Goal: Contribute content: Contribute content

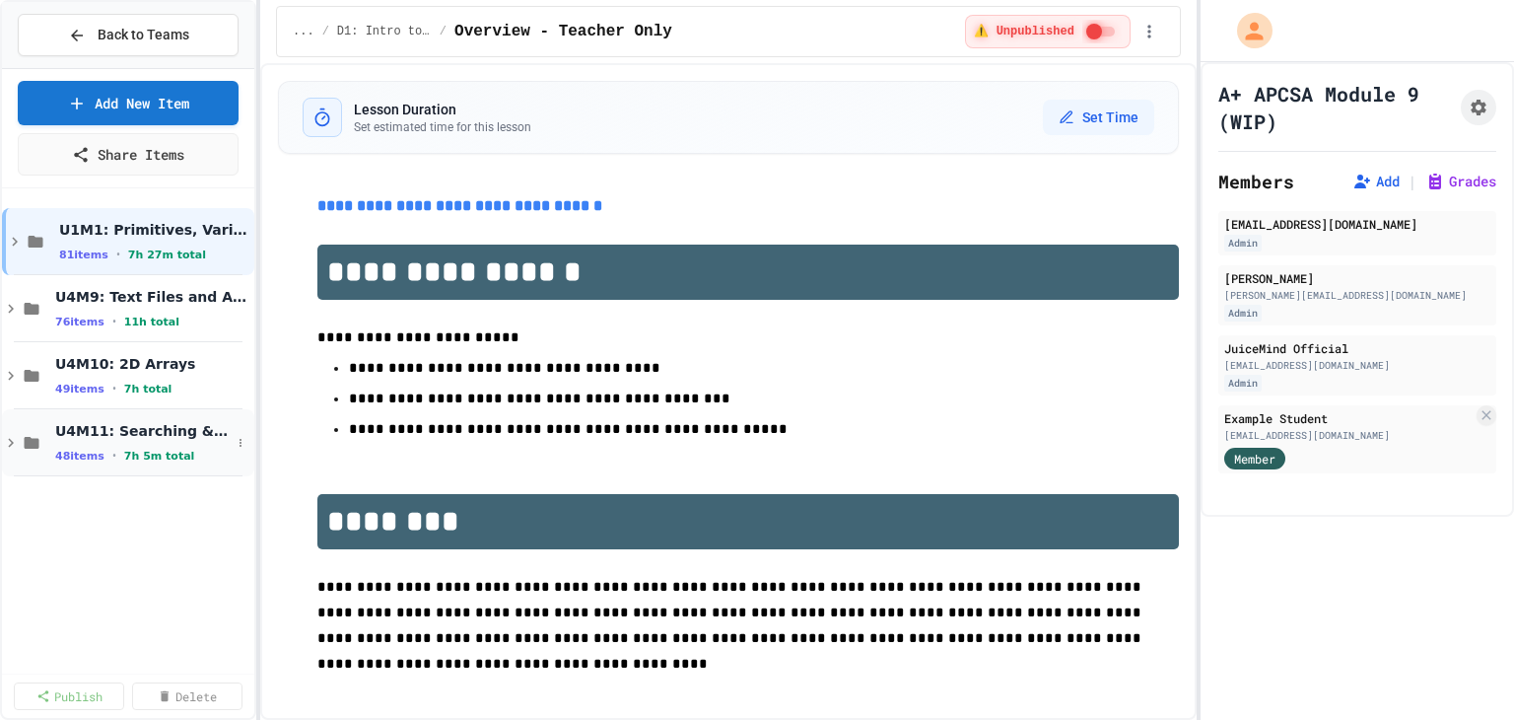
click at [8, 436] on icon at bounding box center [11, 443] width 18 height 18
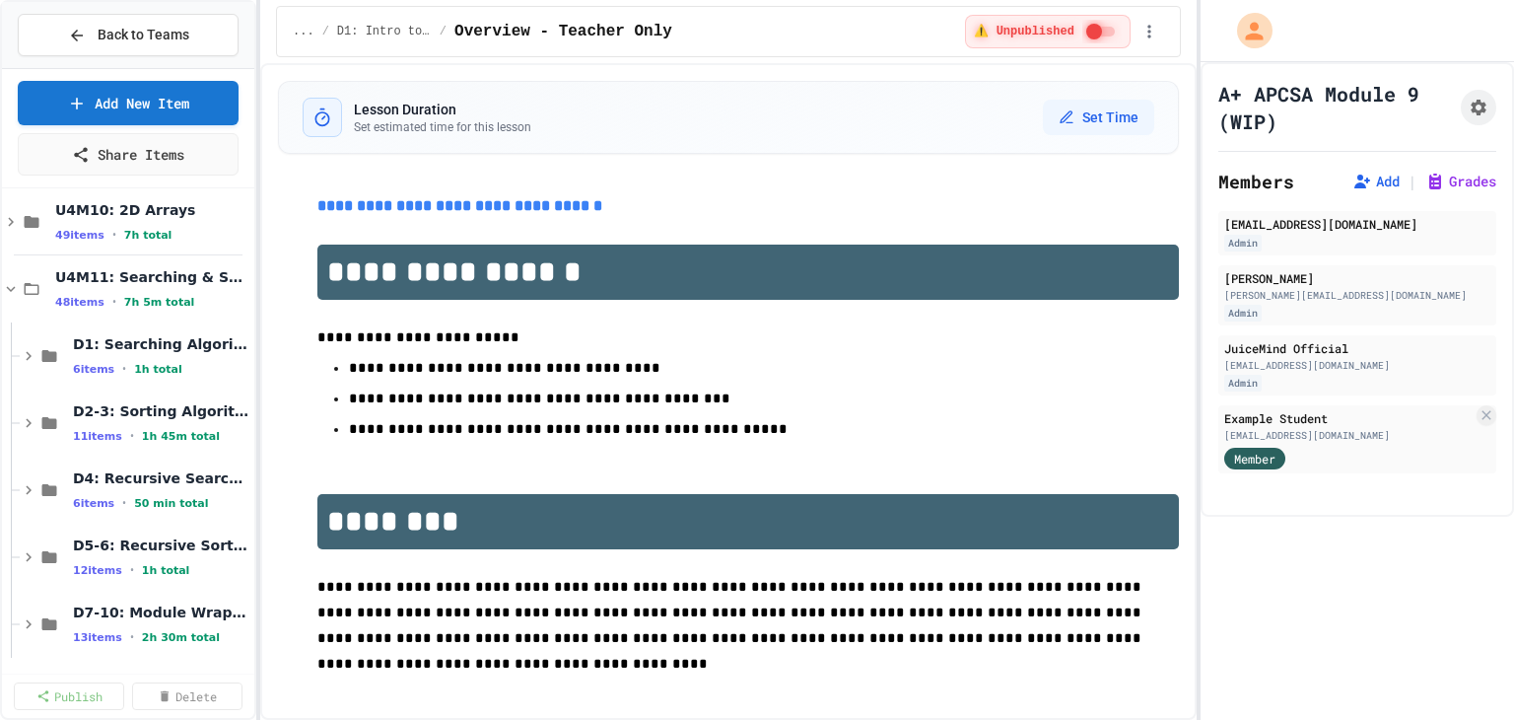
scroll to position [155, 0]
click at [29, 561] on icon at bounding box center [29, 556] width 18 height 18
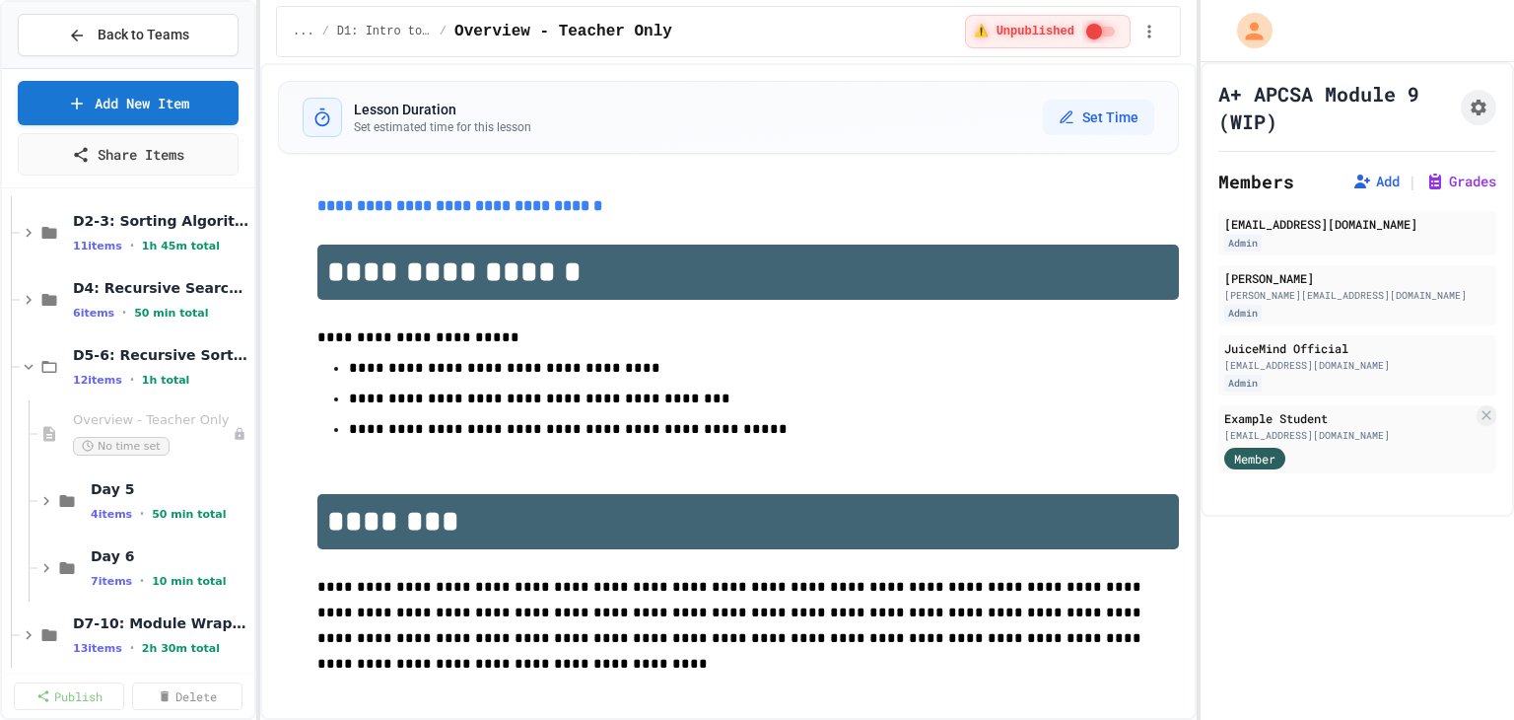
scroll to position [356, 0]
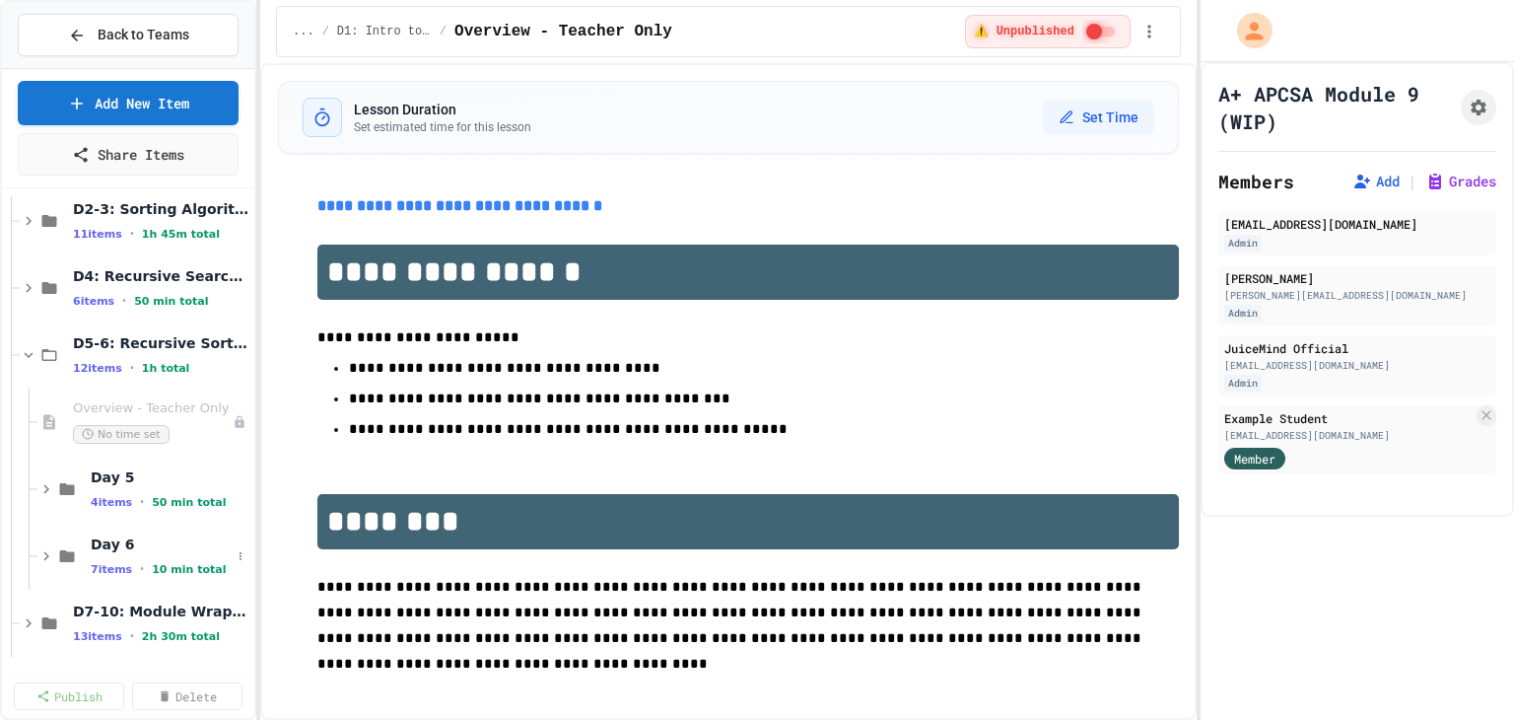
click at [32, 545] on div "Day 6 7 items • 10 min total" at bounding box center [128, 555] width 252 height 67
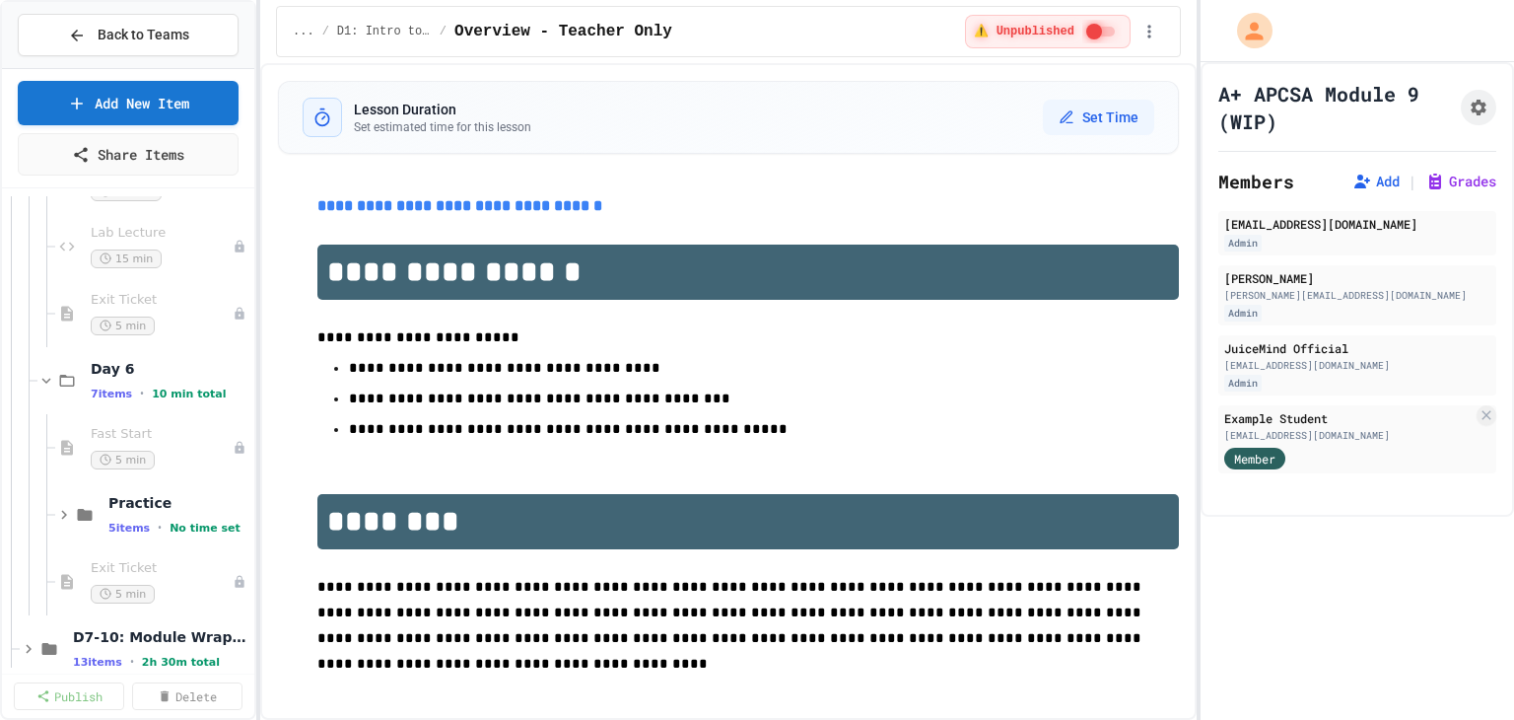
scroll to position [825, 0]
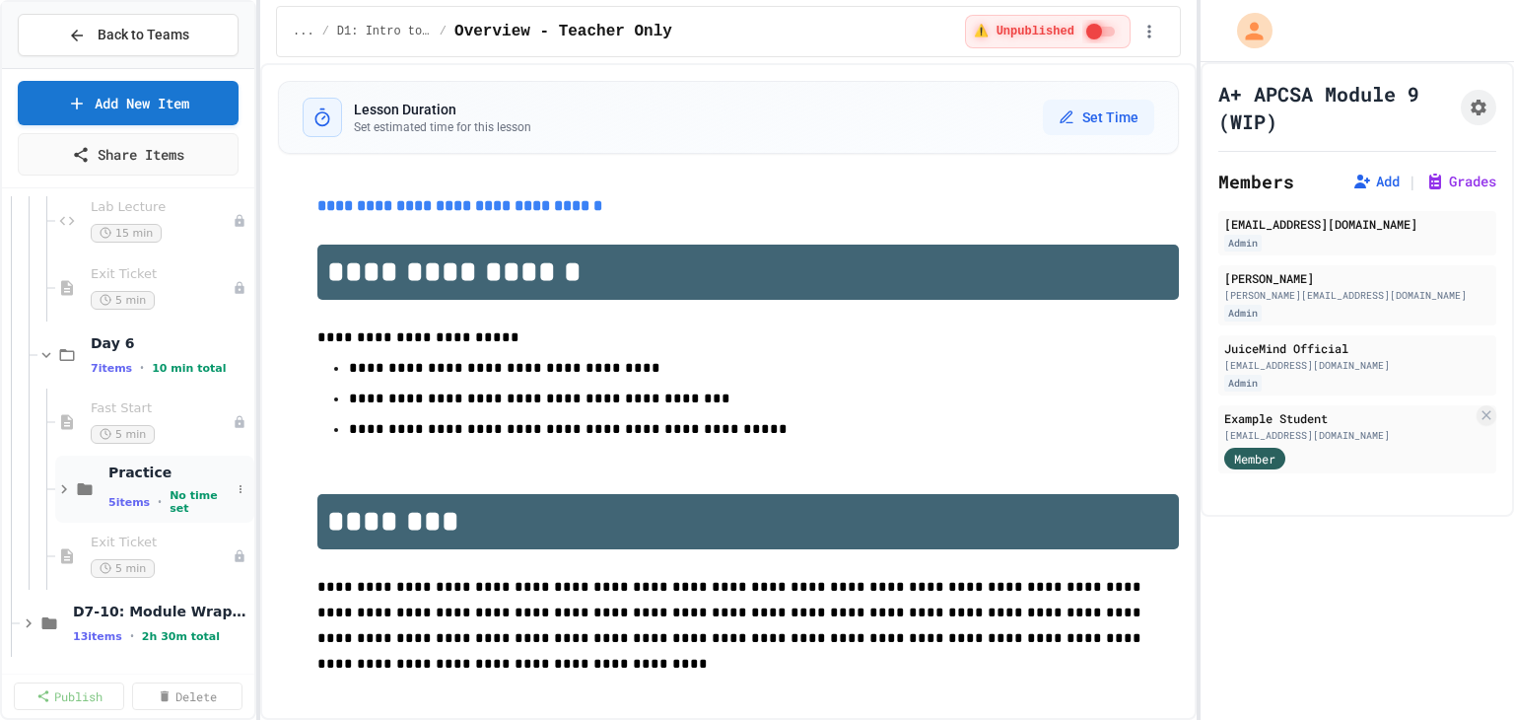
click at [58, 486] on icon at bounding box center [64, 489] width 18 height 18
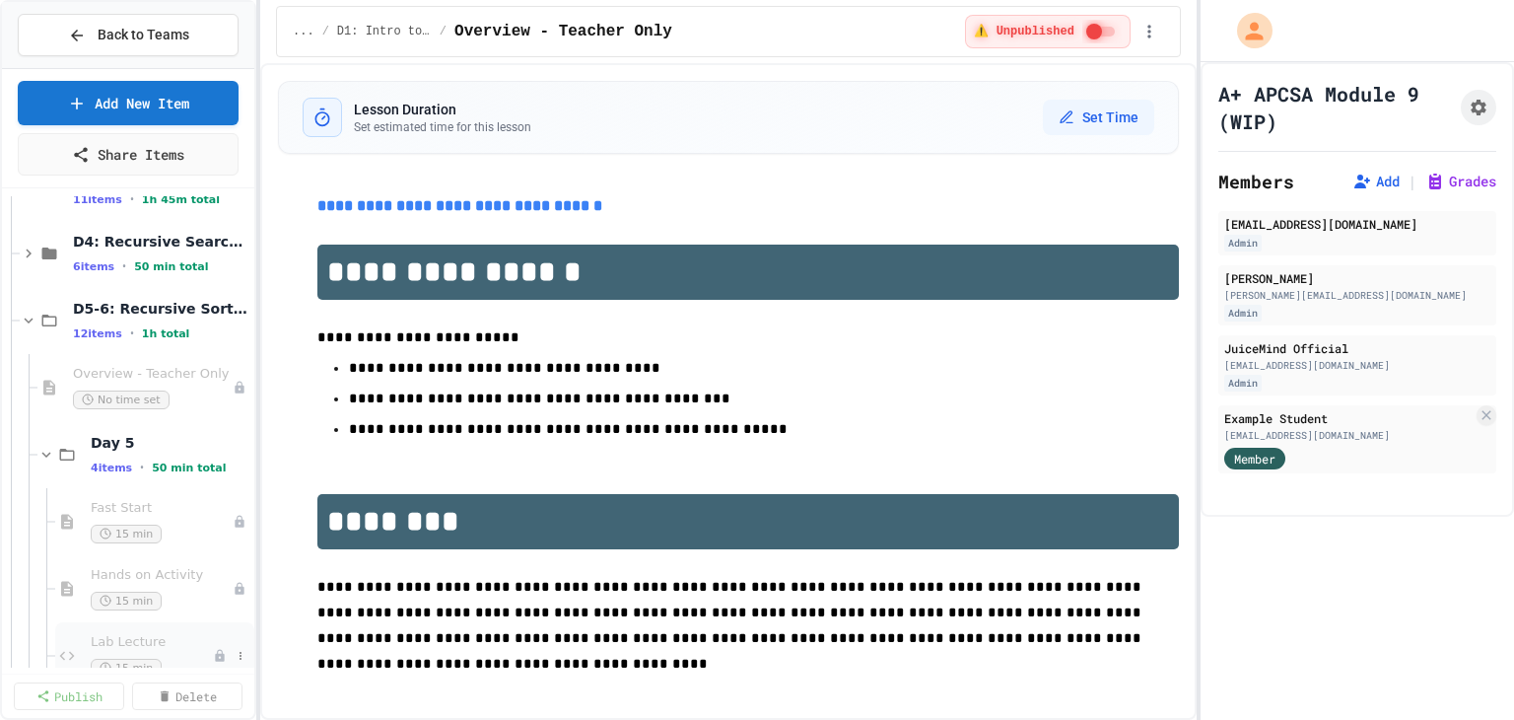
scroll to position [372, 0]
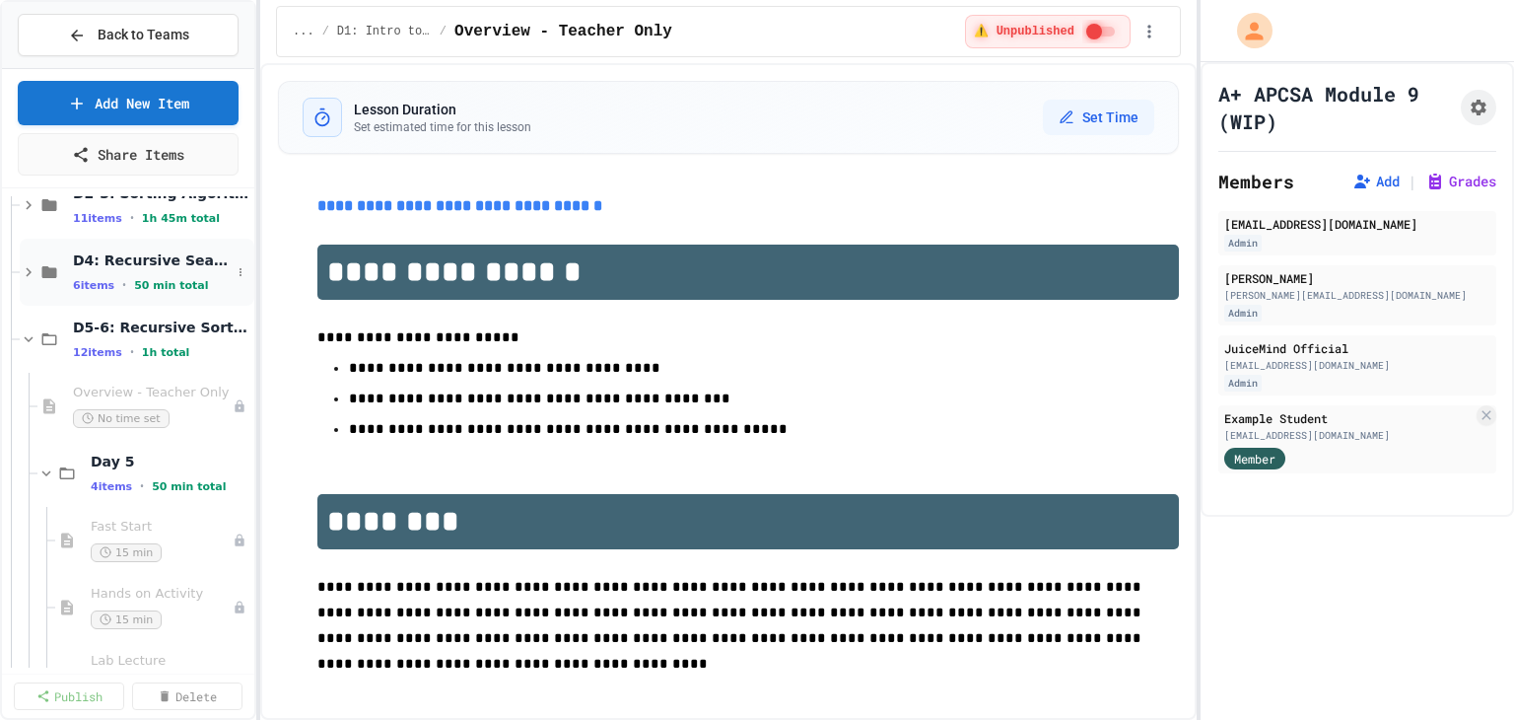
click at [25, 268] on icon at bounding box center [29, 272] width 18 height 18
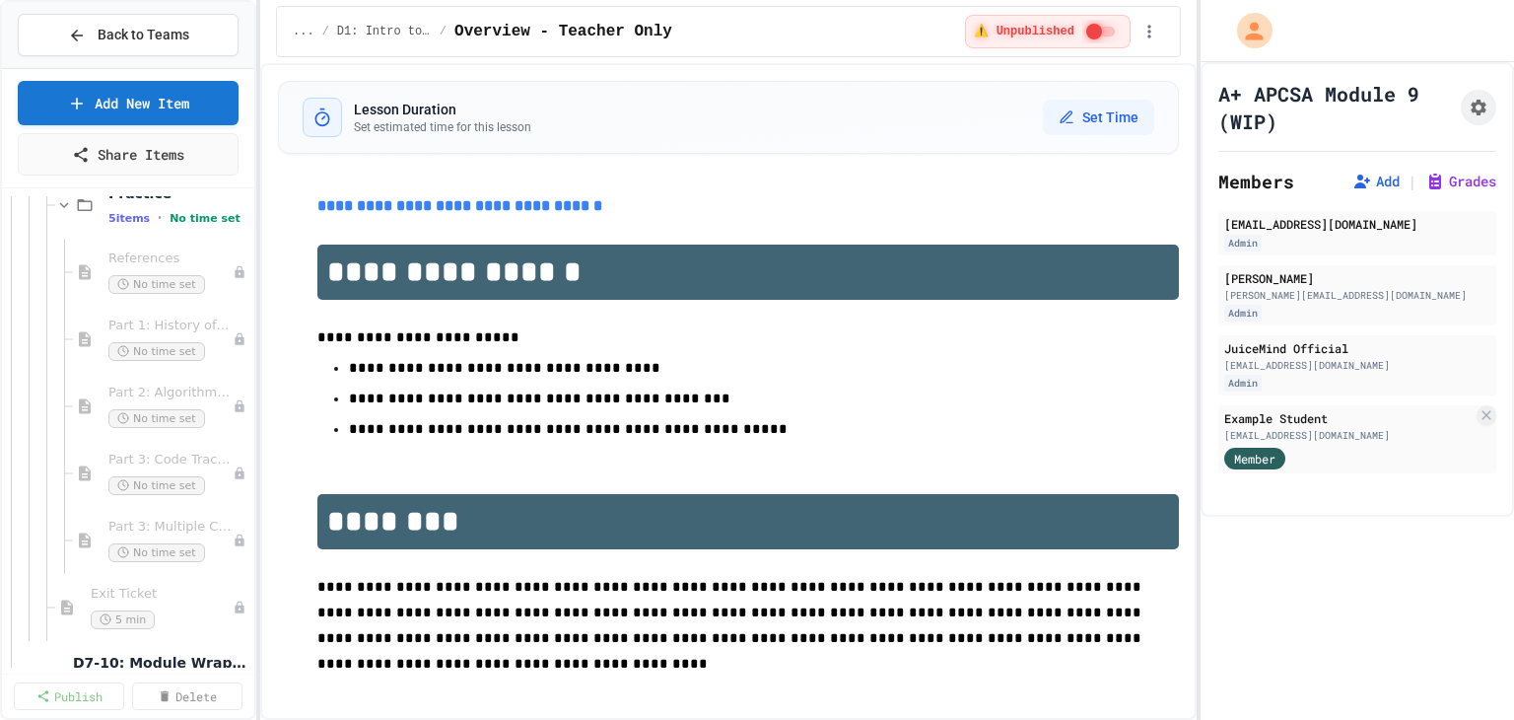
scroll to position [1562, 0]
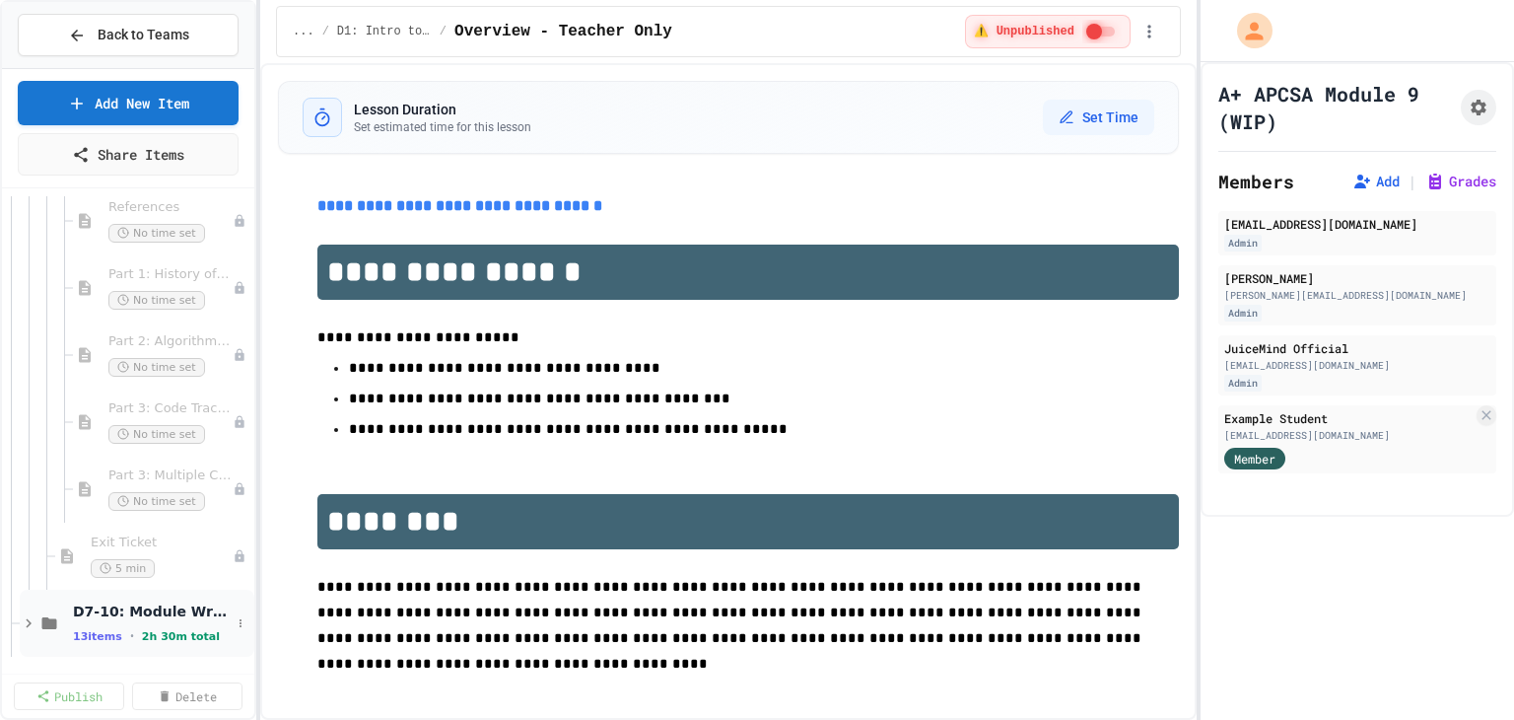
click at [28, 623] on icon at bounding box center [29, 623] width 6 height 9
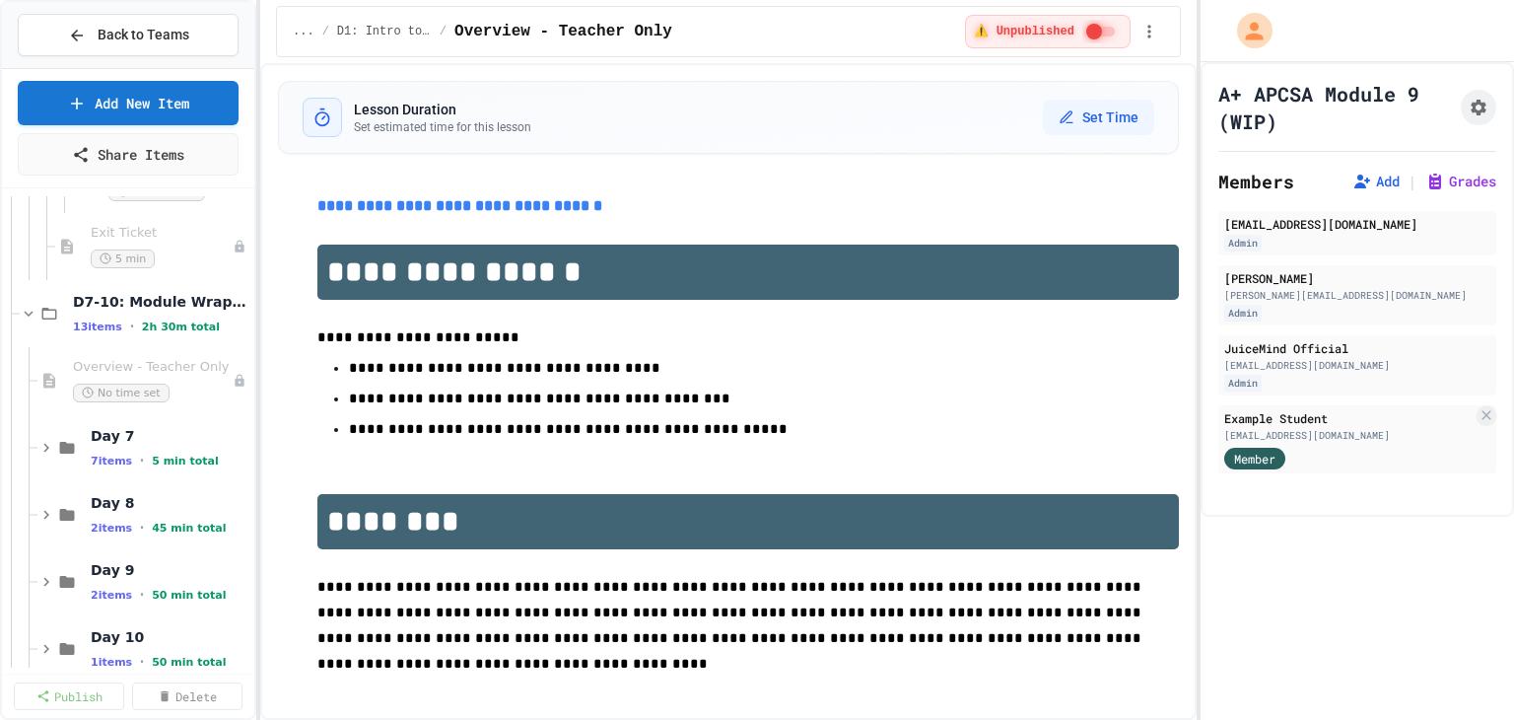
scroll to position [1897, 0]
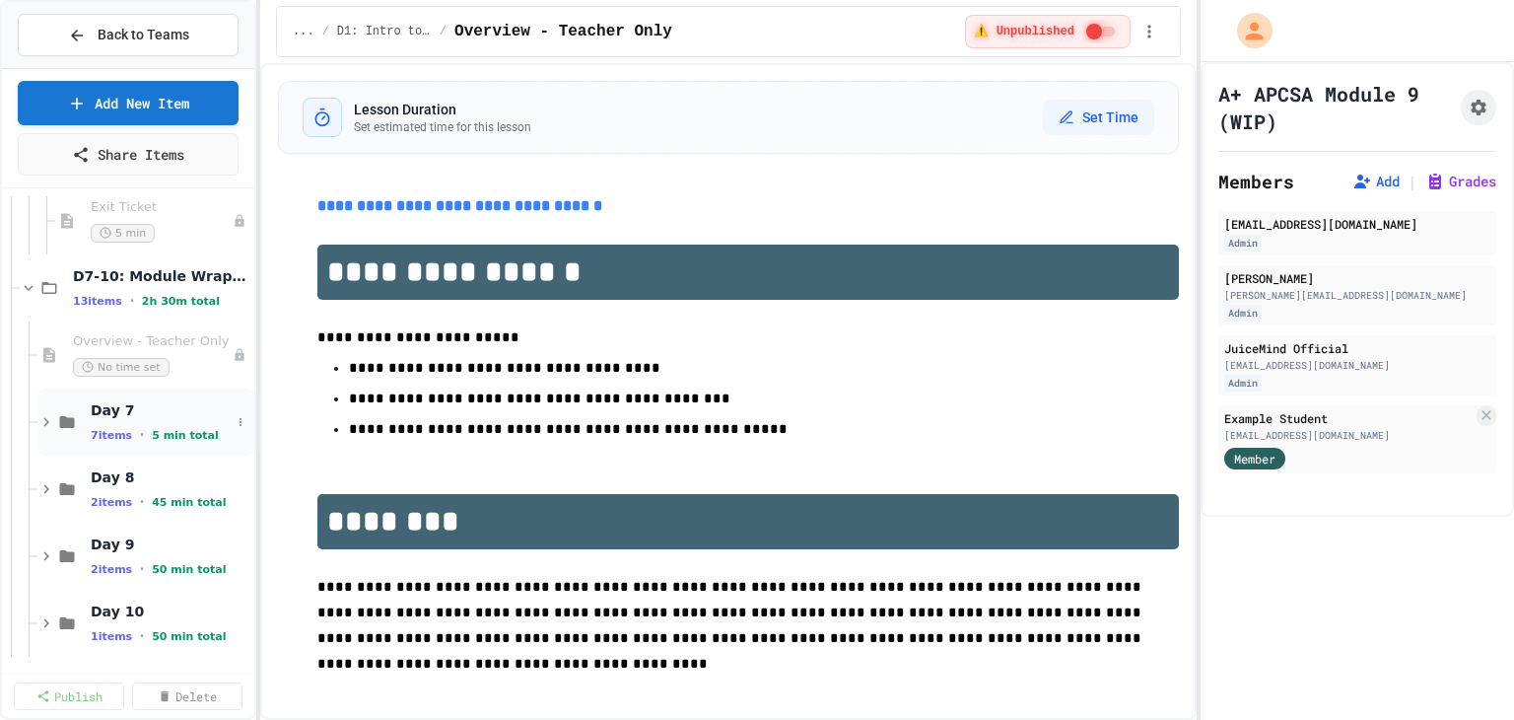
click at [46, 422] on icon at bounding box center [46, 422] width 6 height 9
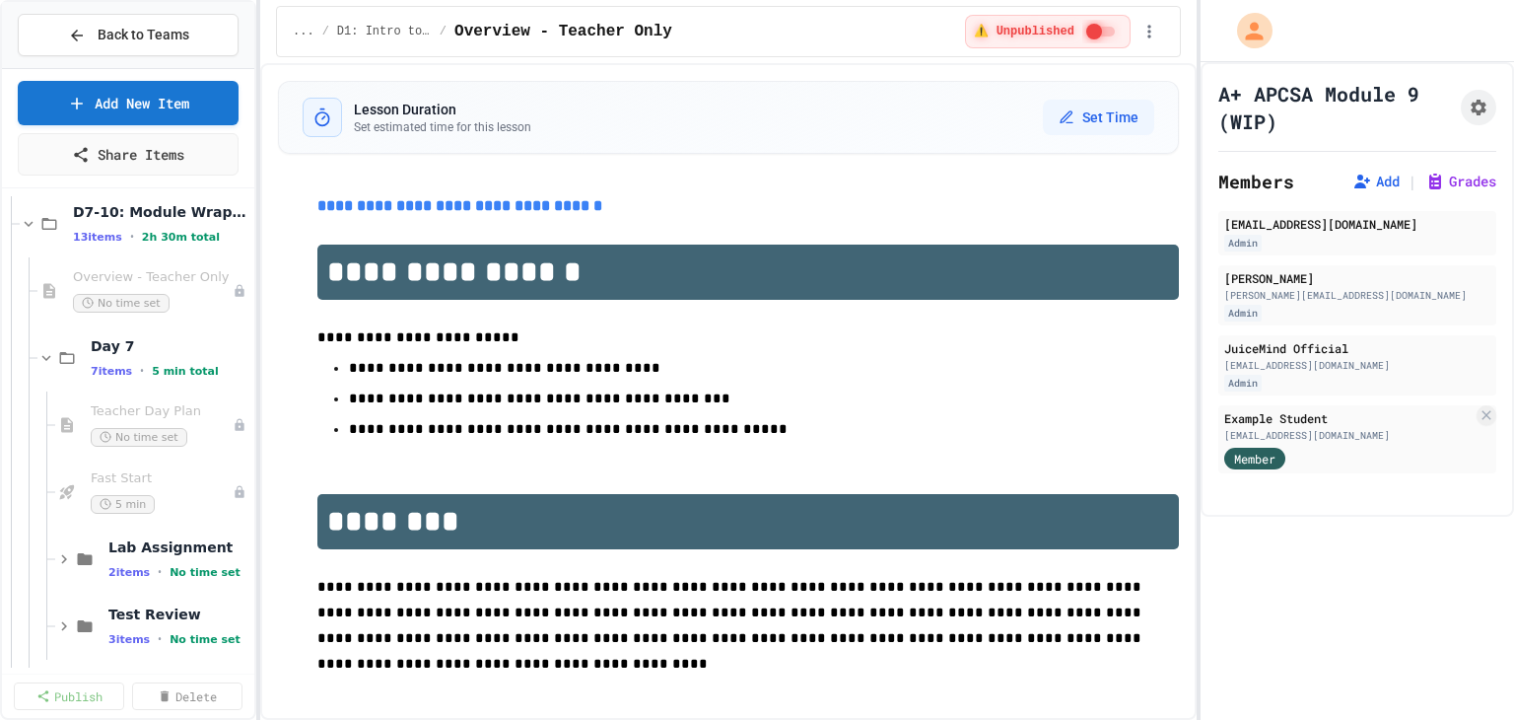
scroll to position [1996, 0]
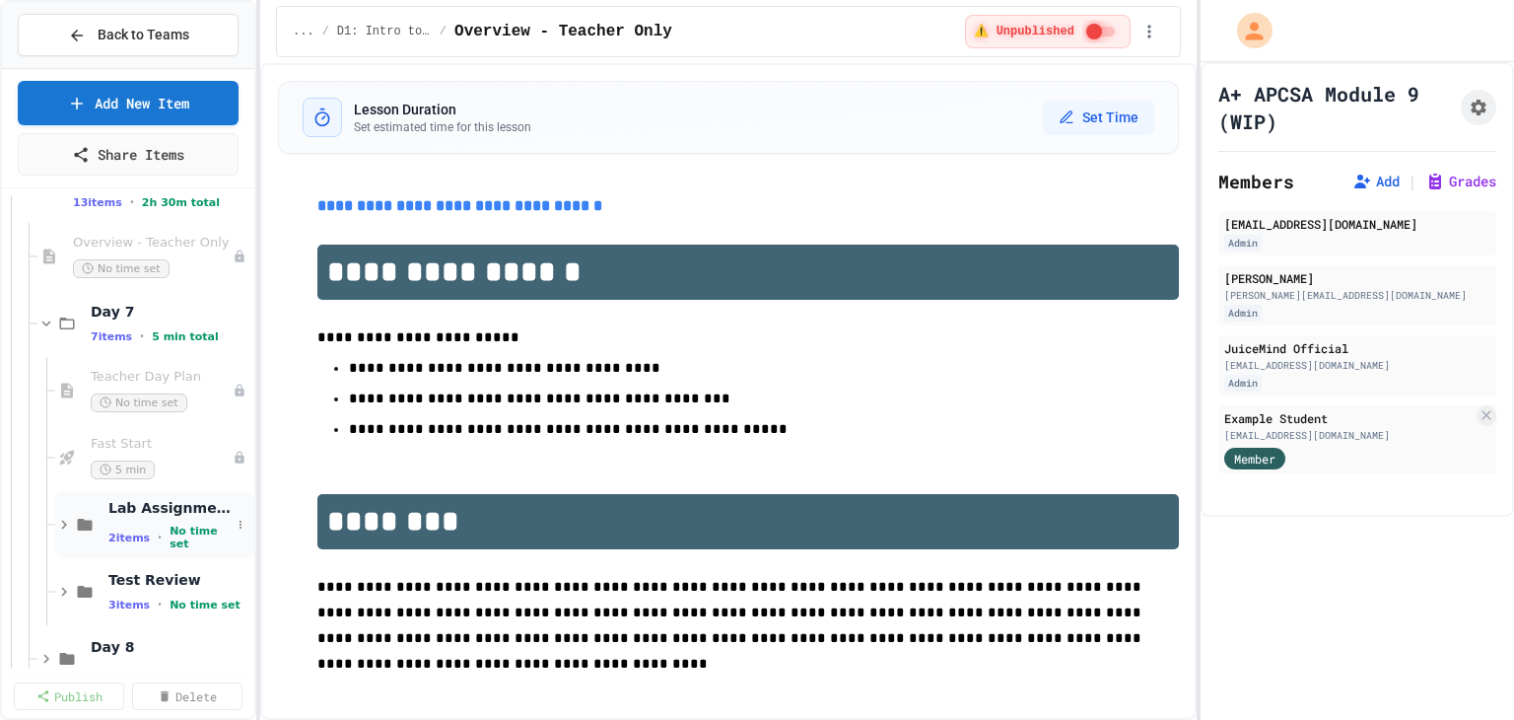
click at [66, 517] on icon at bounding box center [64, 524] width 18 height 18
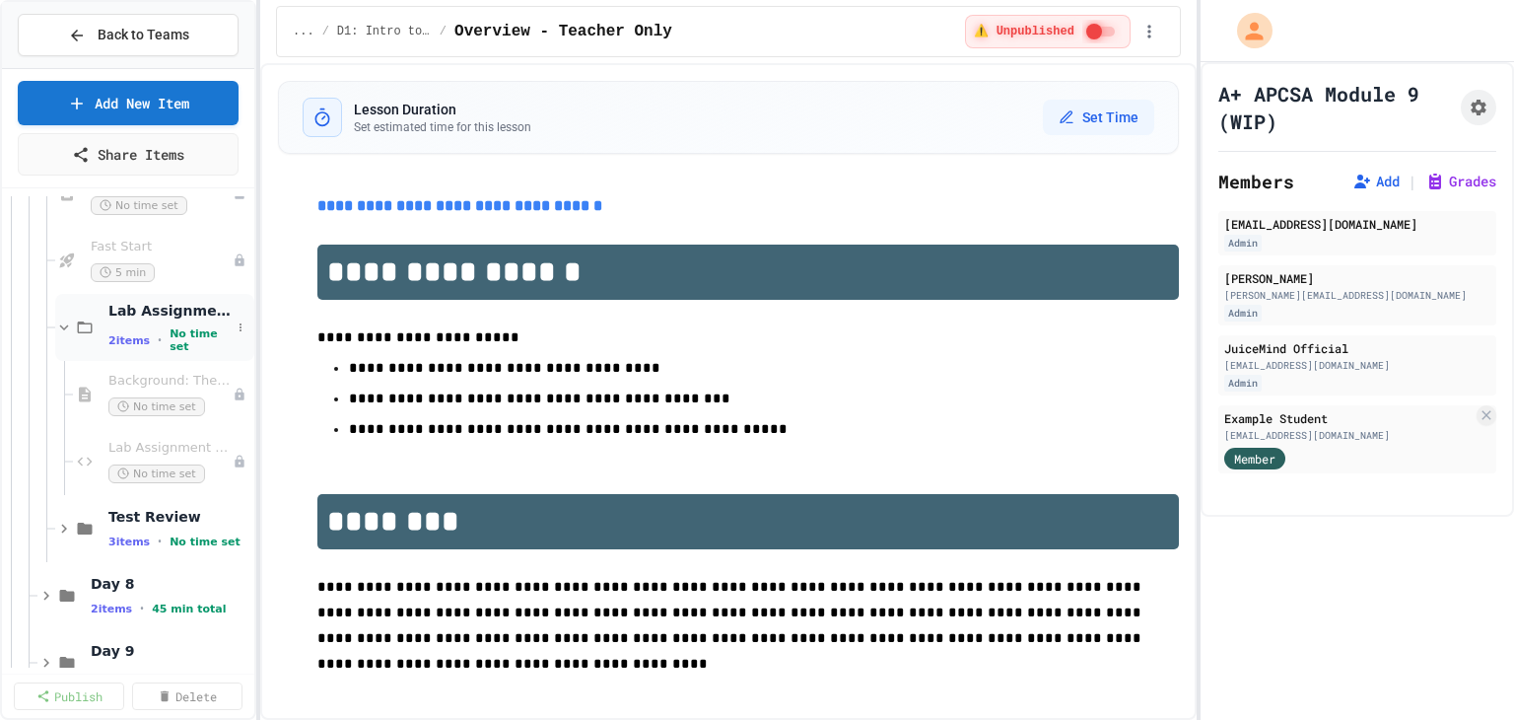
scroll to position [2292, 0]
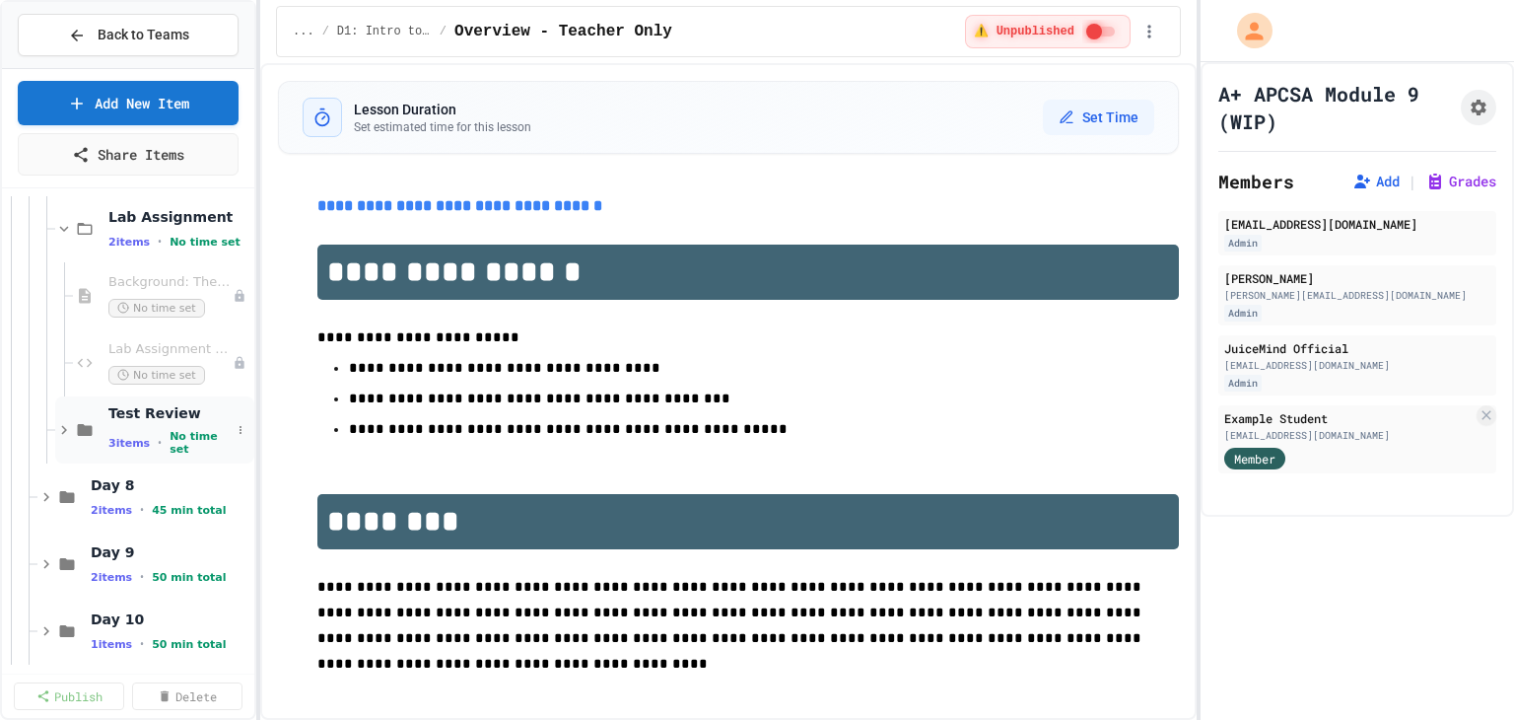
click at [68, 430] on icon at bounding box center [64, 430] width 18 height 18
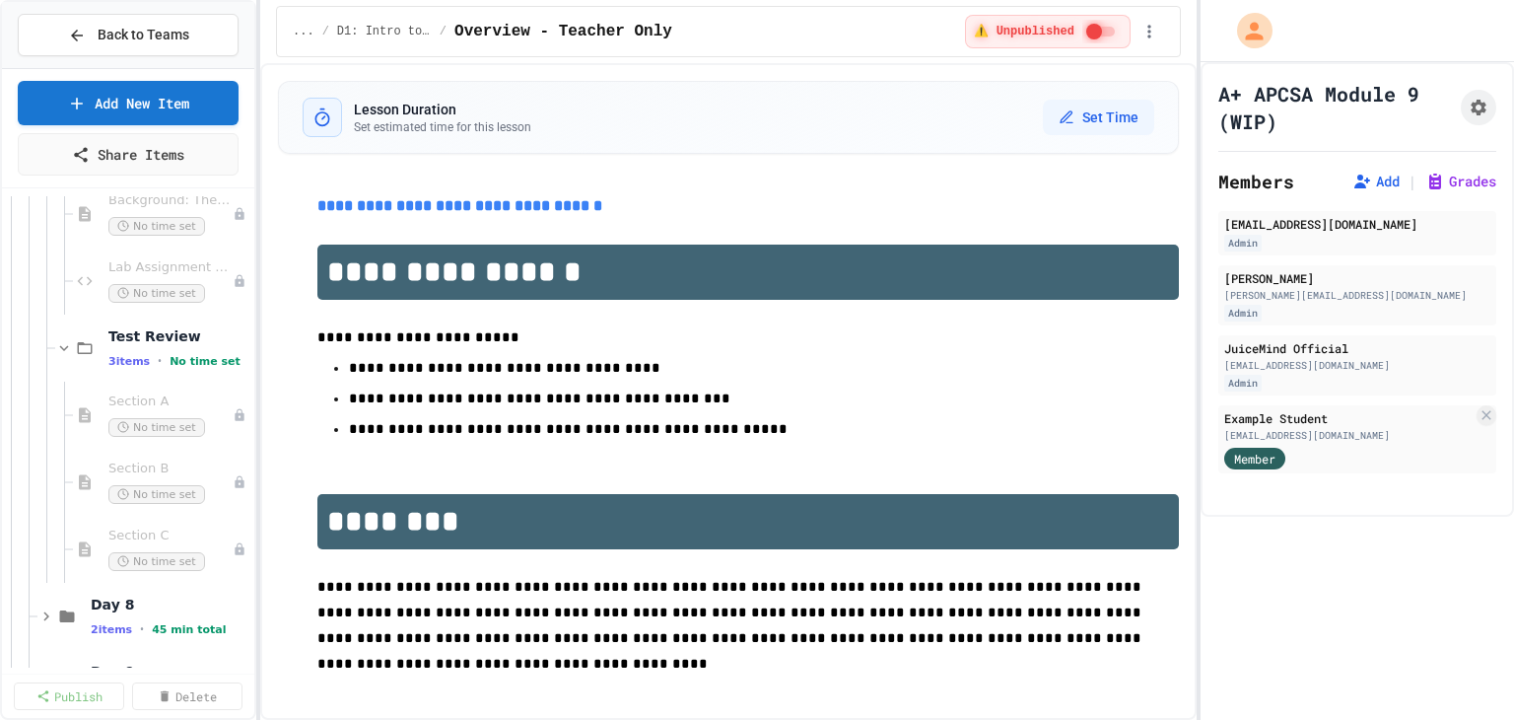
scroll to position [2501, 0]
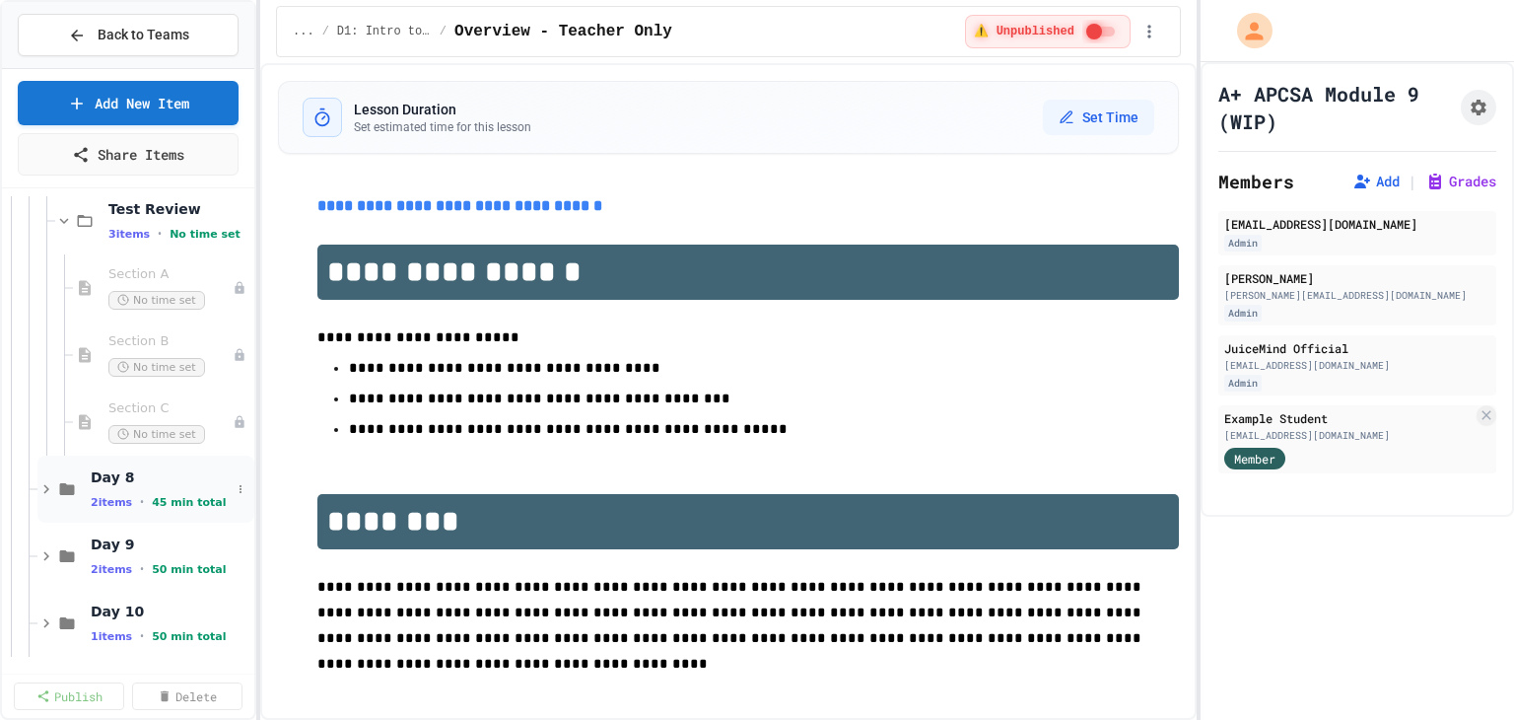
click at [51, 490] on icon at bounding box center [46, 489] width 18 height 18
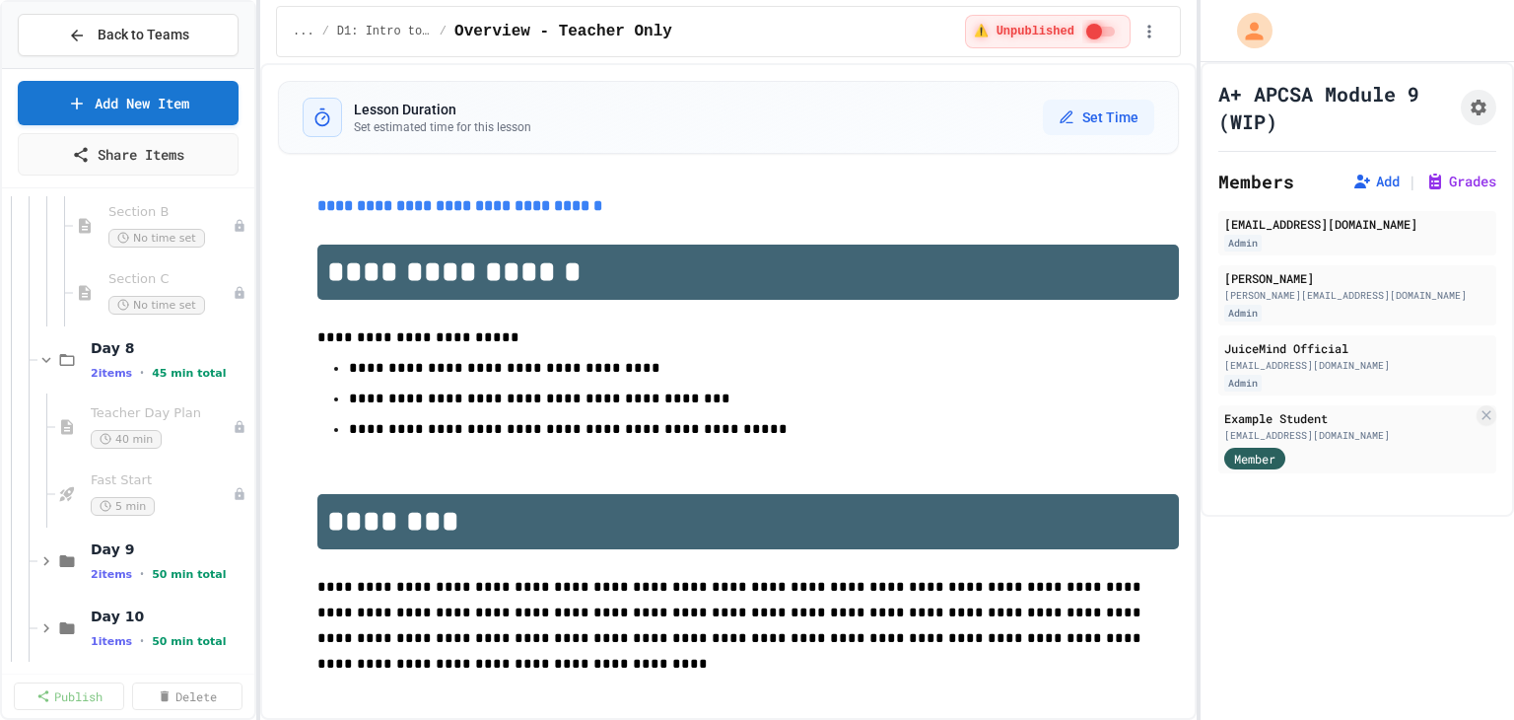
scroll to position [2635, 0]
click at [45, 544] on div "Day 9 2 items • 50 min total" at bounding box center [145, 555] width 217 height 67
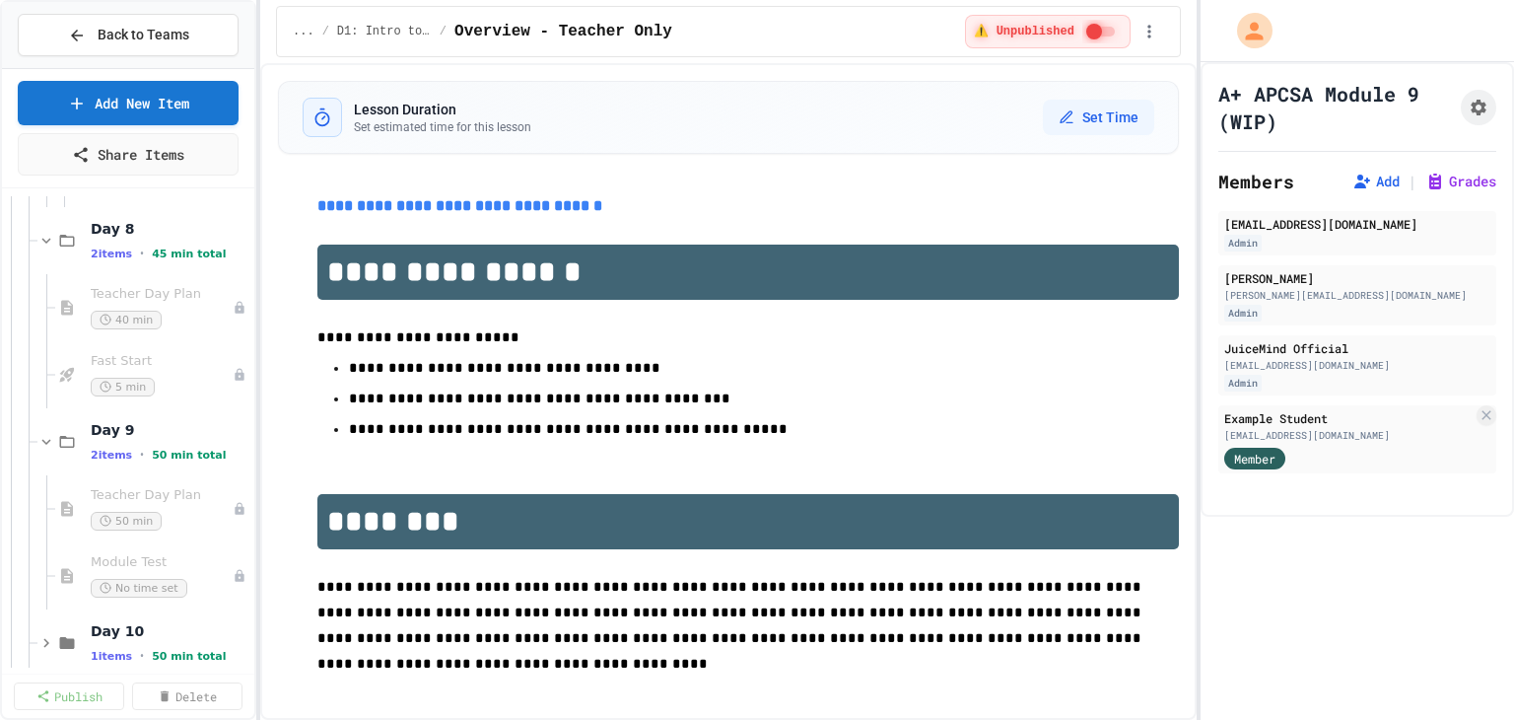
scroll to position [2769, 0]
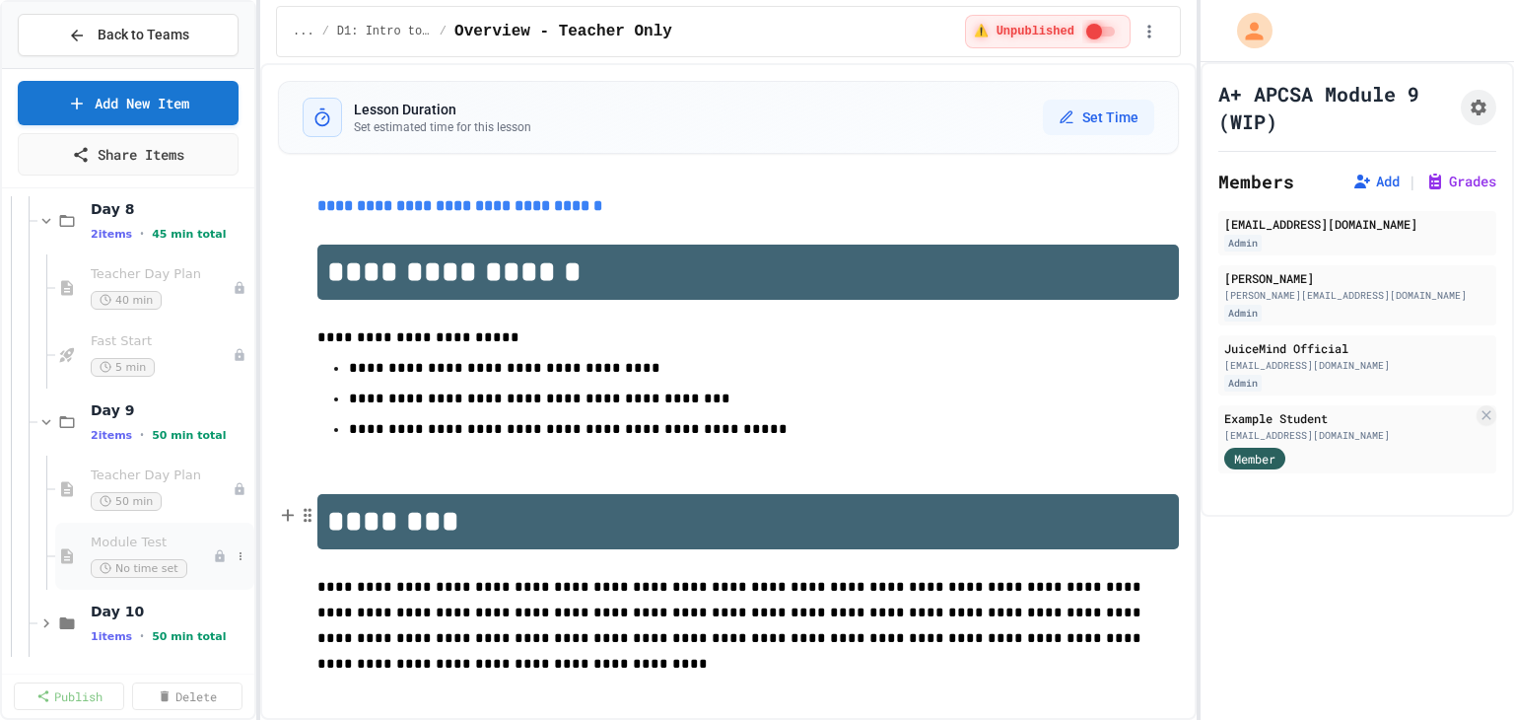
click at [161, 537] on span "Module Test" at bounding box center [152, 542] width 122 height 17
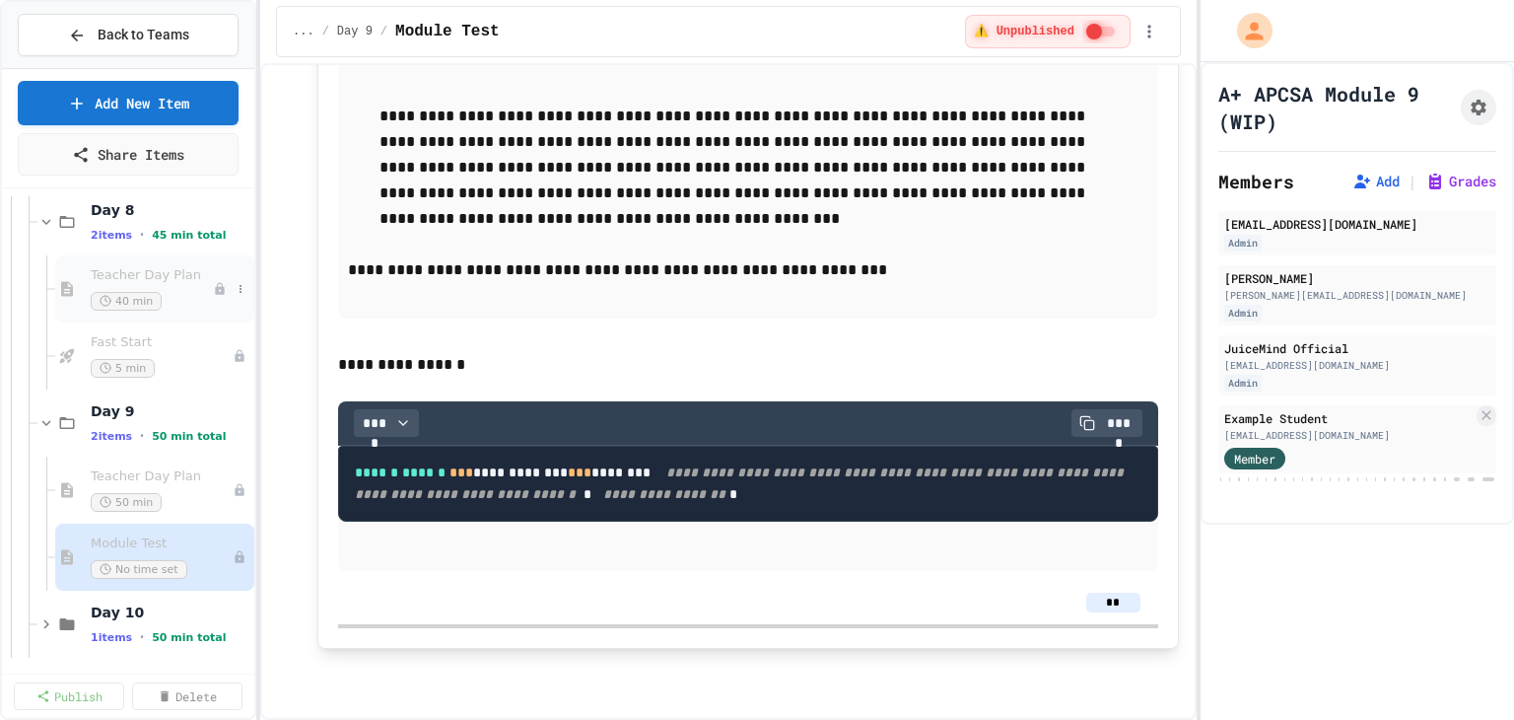
scroll to position [2769, 0]
click at [129, 546] on span "Module Test" at bounding box center [152, 542] width 122 height 17
click at [235, 423] on icon at bounding box center [241, 422] width 12 height 12
click at [181, 455] on button "Add Item" at bounding box center [175, 456] width 131 height 35
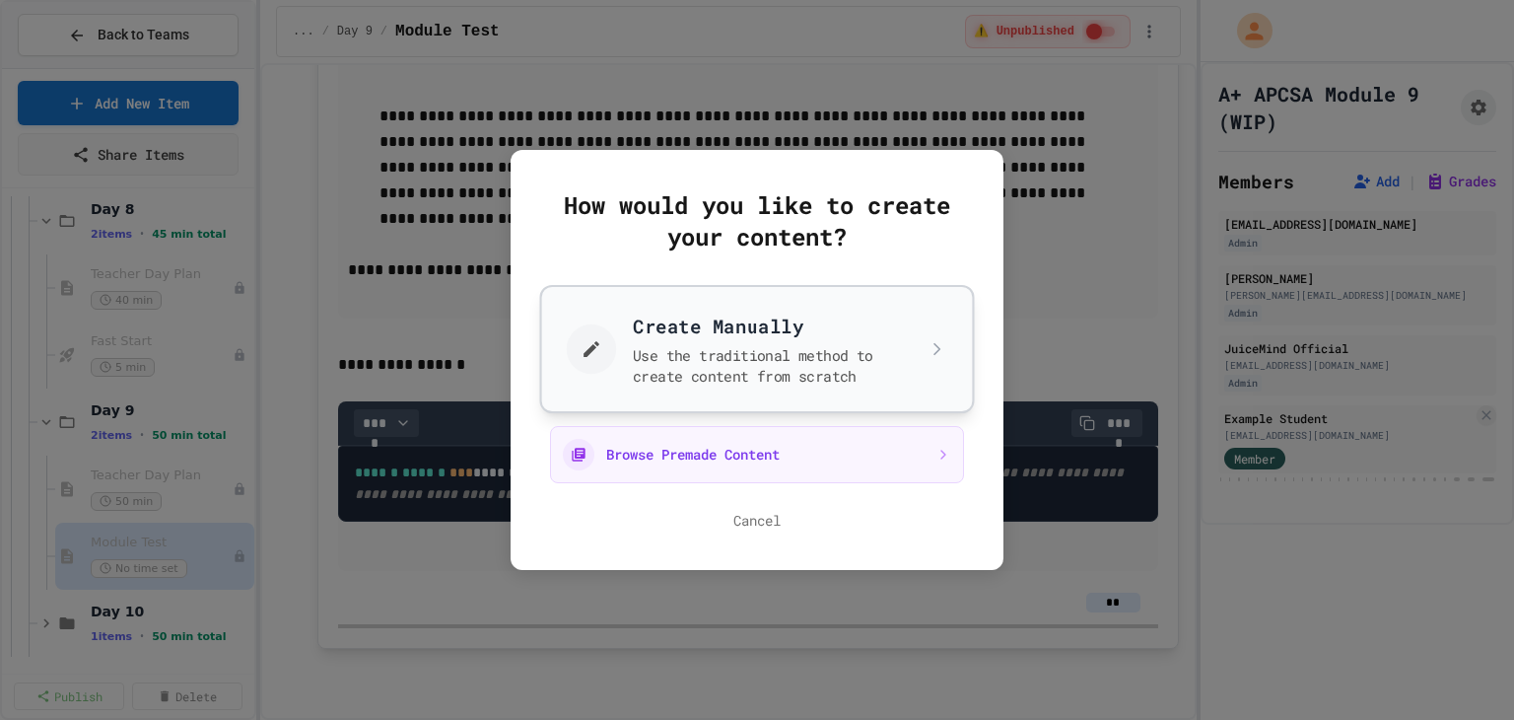
click at [682, 379] on button "Create Manually Use the traditional method to create content from scratch" at bounding box center [757, 349] width 435 height 128
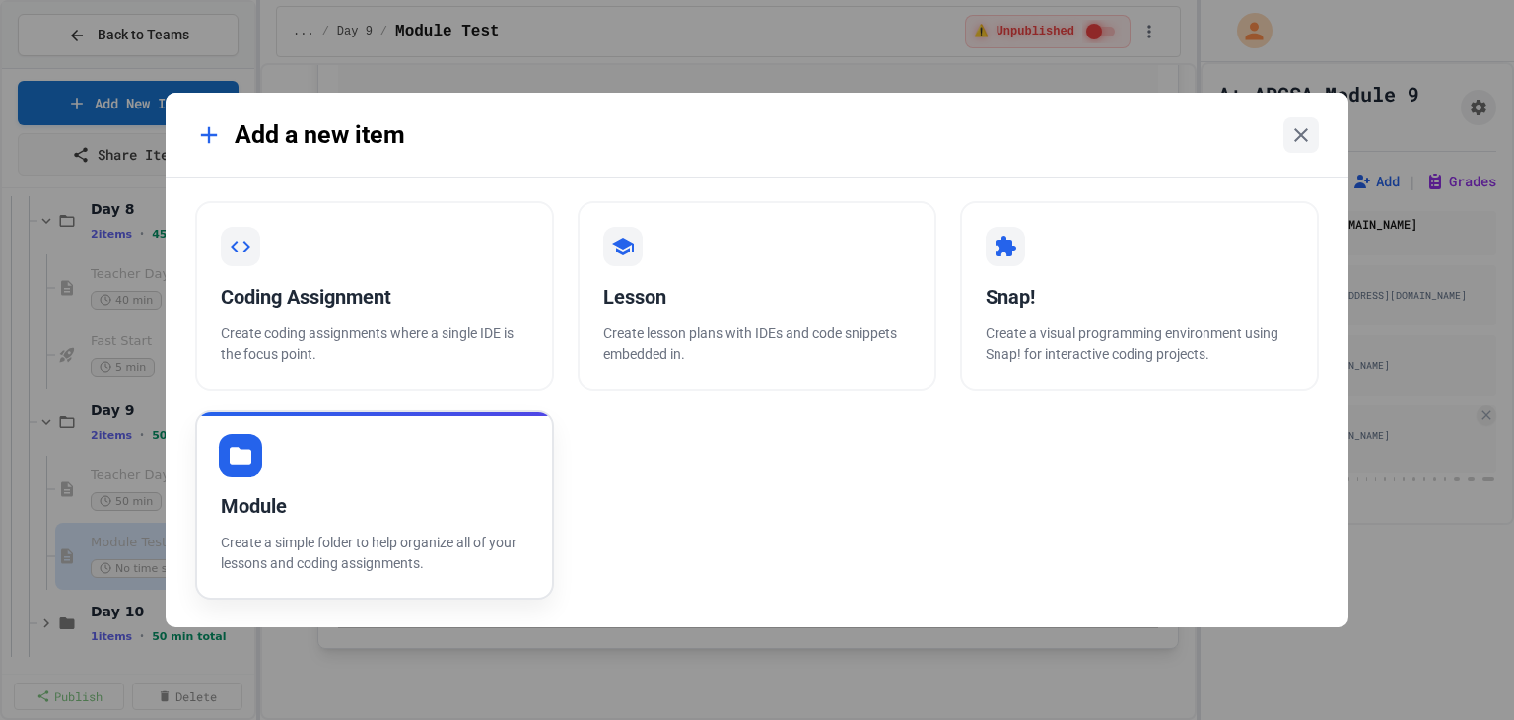
click at [343, 491] on div "Module" at bounding box center [375, 506] width 308 height 30
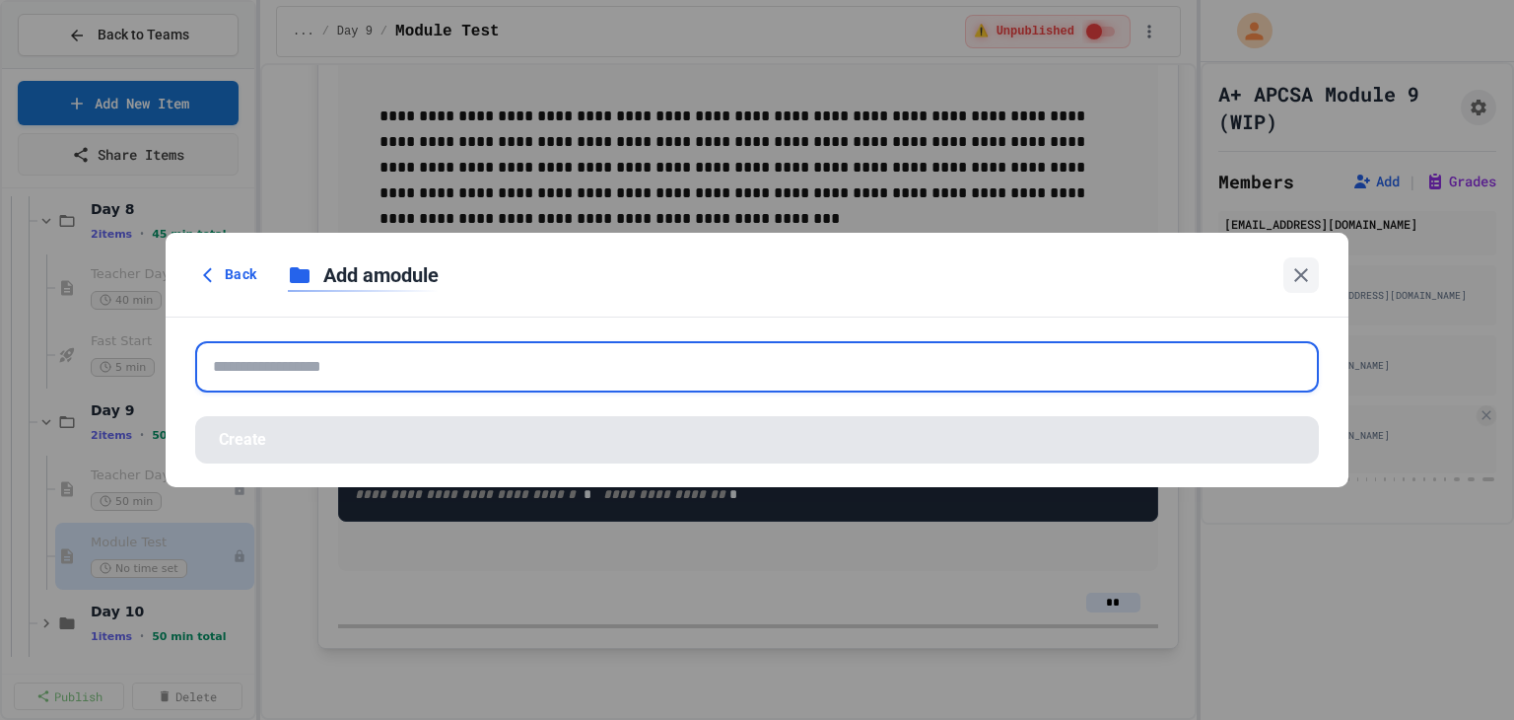
click at [348, 380] on input "text" at bounding box center [757, 366] width 1124 height 51
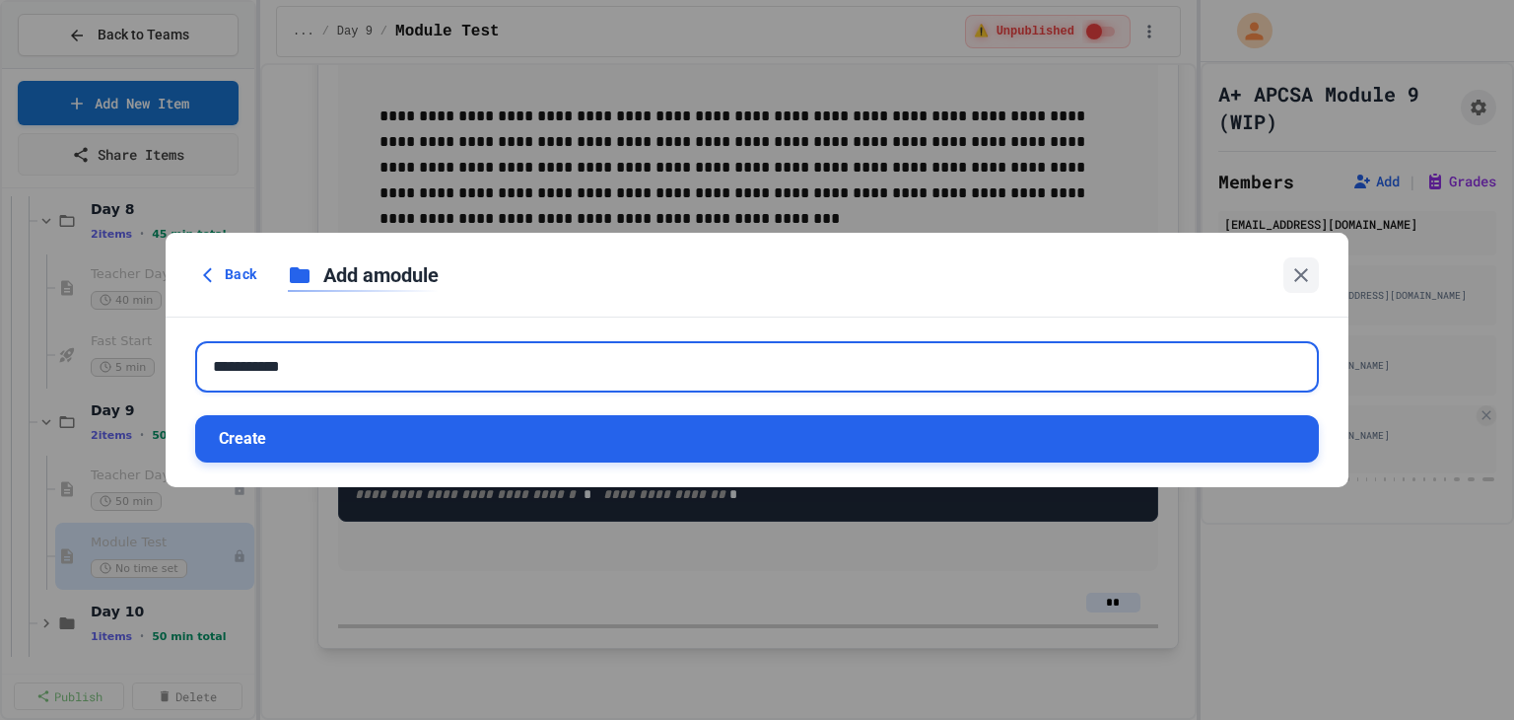
type input "**********"
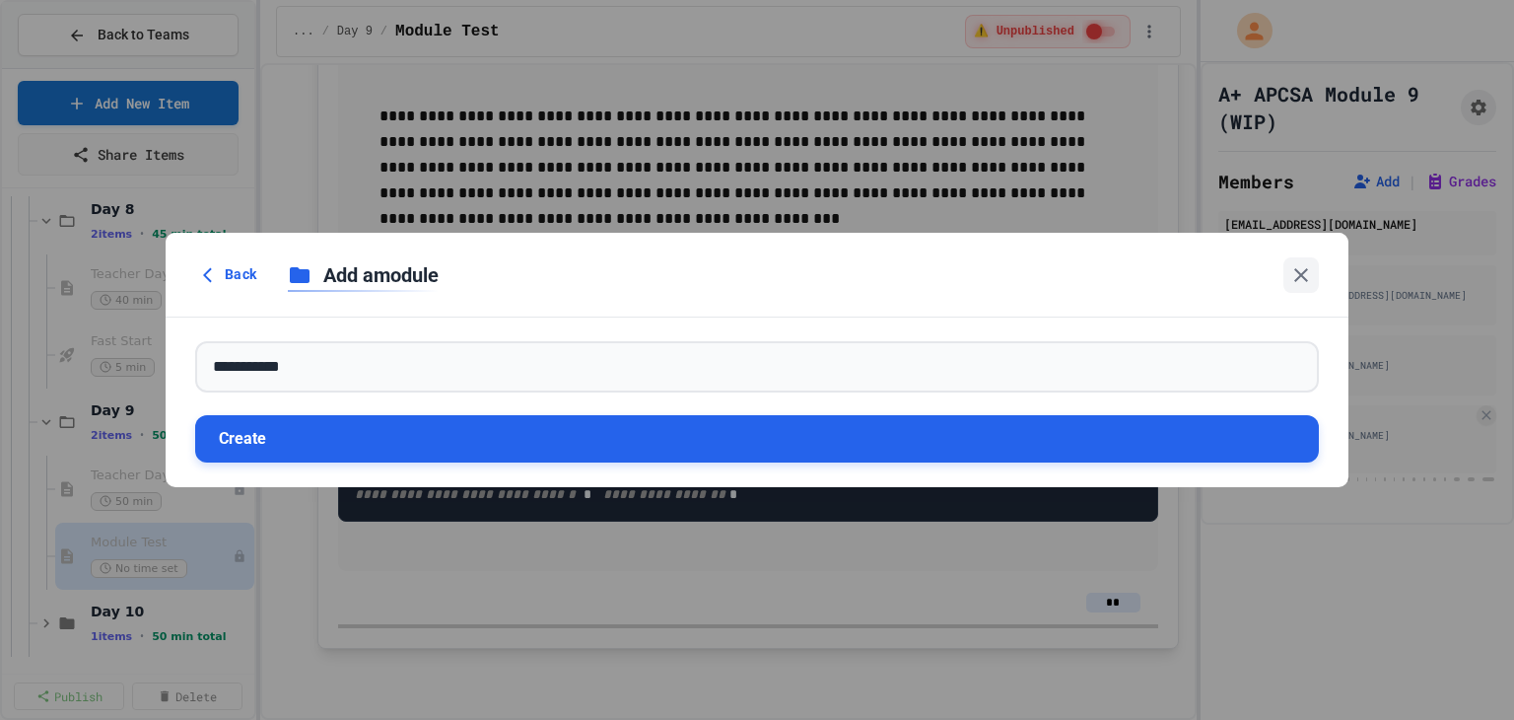
click at [292, 432] on button "Create" at bounding box center [757, 438] width 1124 height 47
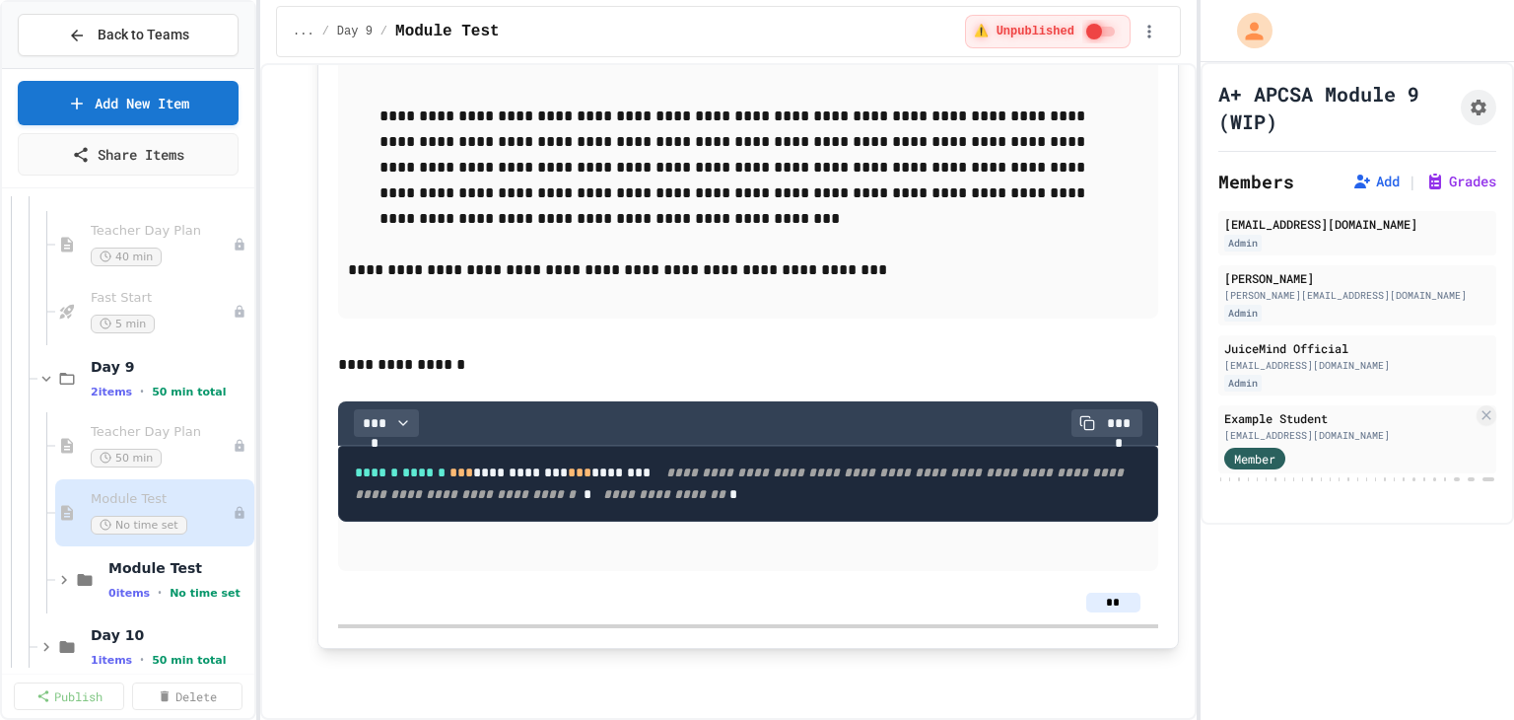
scroll to position [2836, 0]
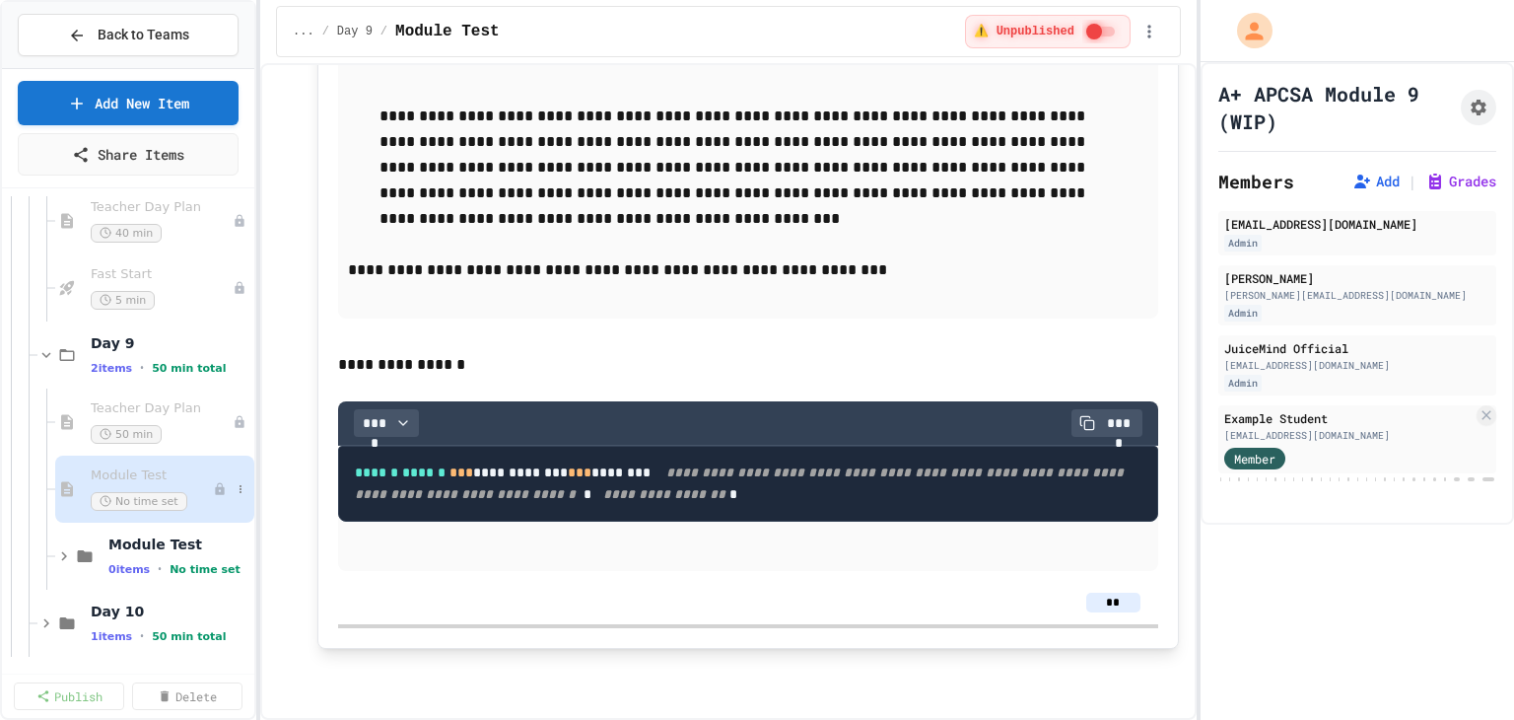
click at [114, 485] on div "Module Test No time set" at bounding box center [152, 488] width 122 height 43
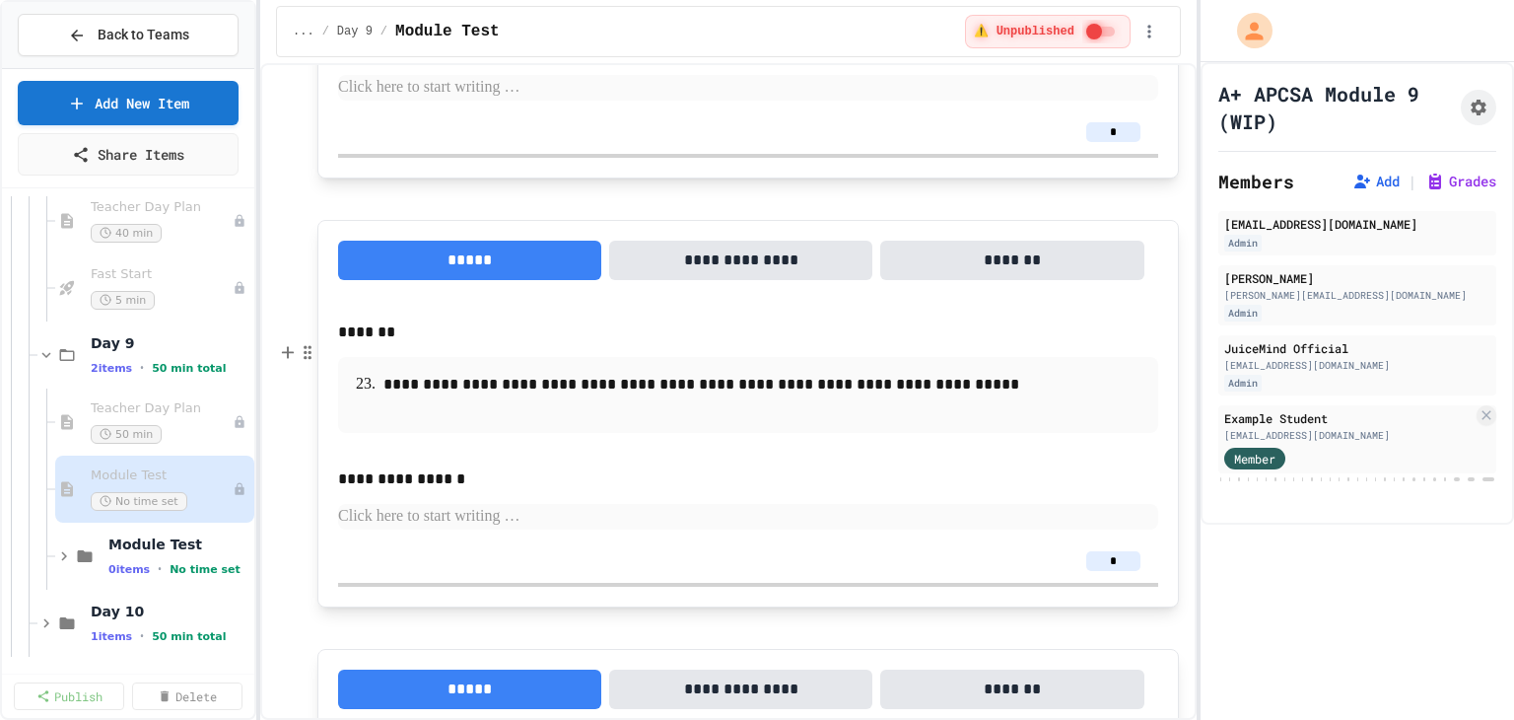
scroll to position [16252, 0]
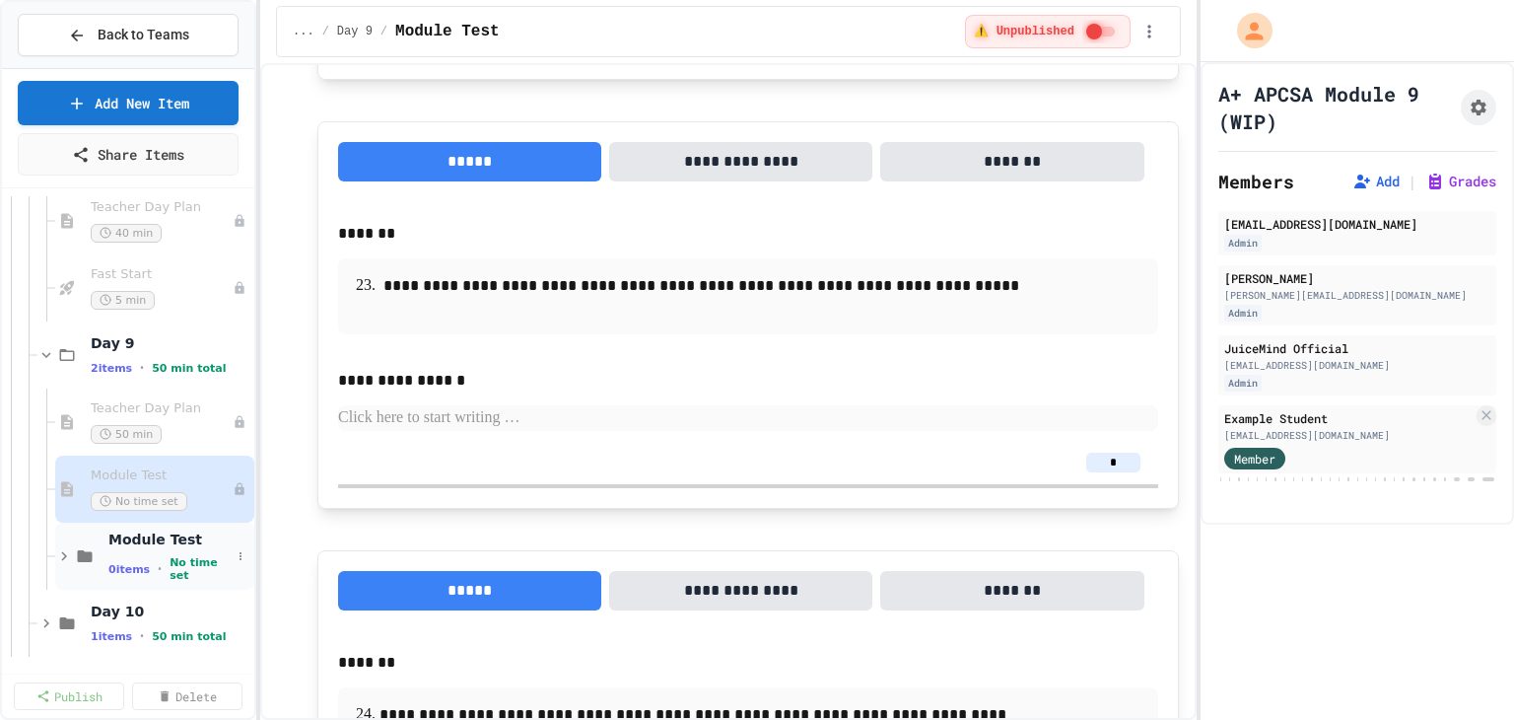
click at [59, 549] on icon at bounding box center [64, 556] width 18 height 18
click at [235, 552] on icon at bounding box center [241, 556] width 12 height 12
click at [177, 577] on button "Add Item" at bounding box center [175, 574] width 131 height 35
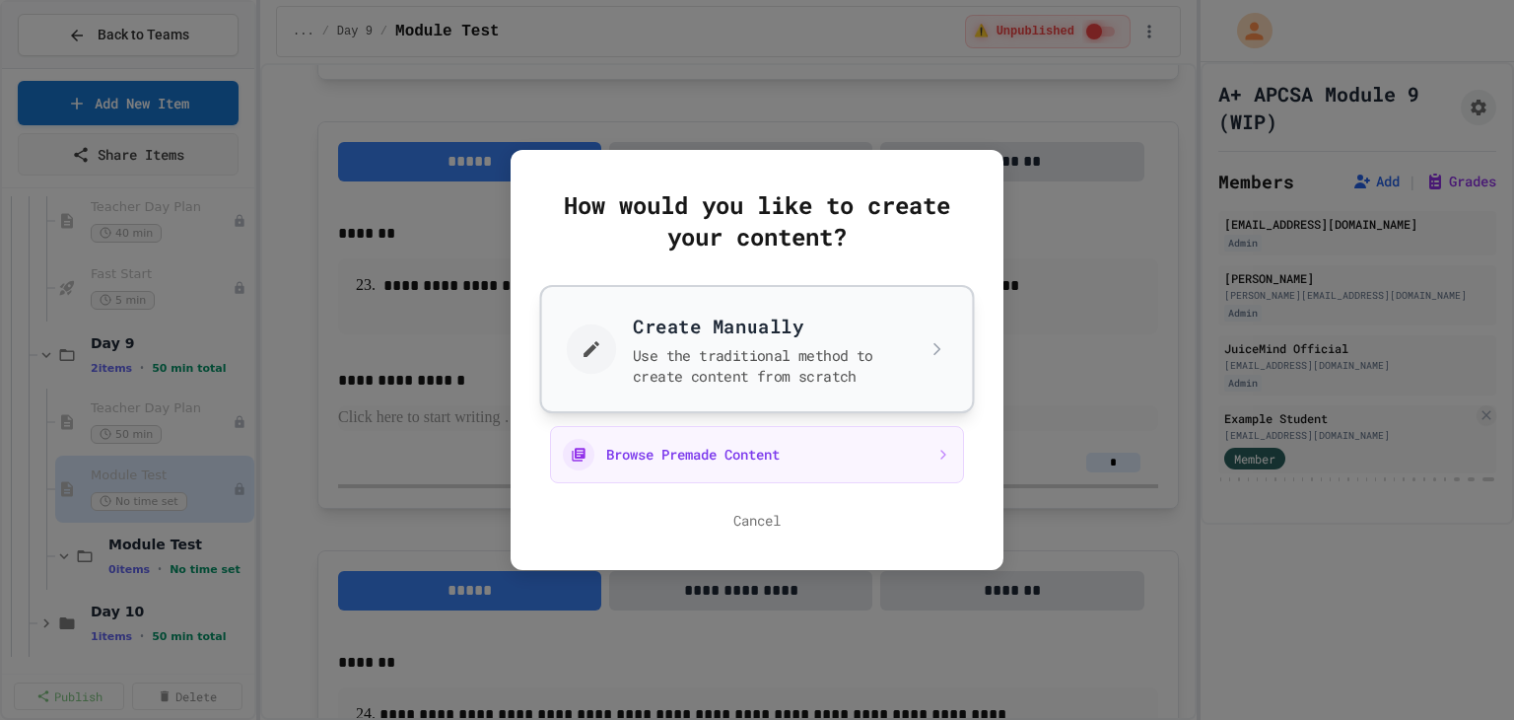
click at [751, 354] on button "Create Manually Use the traditional method to create content from scratch" at bounding box center [757, 349] width 435 height 128
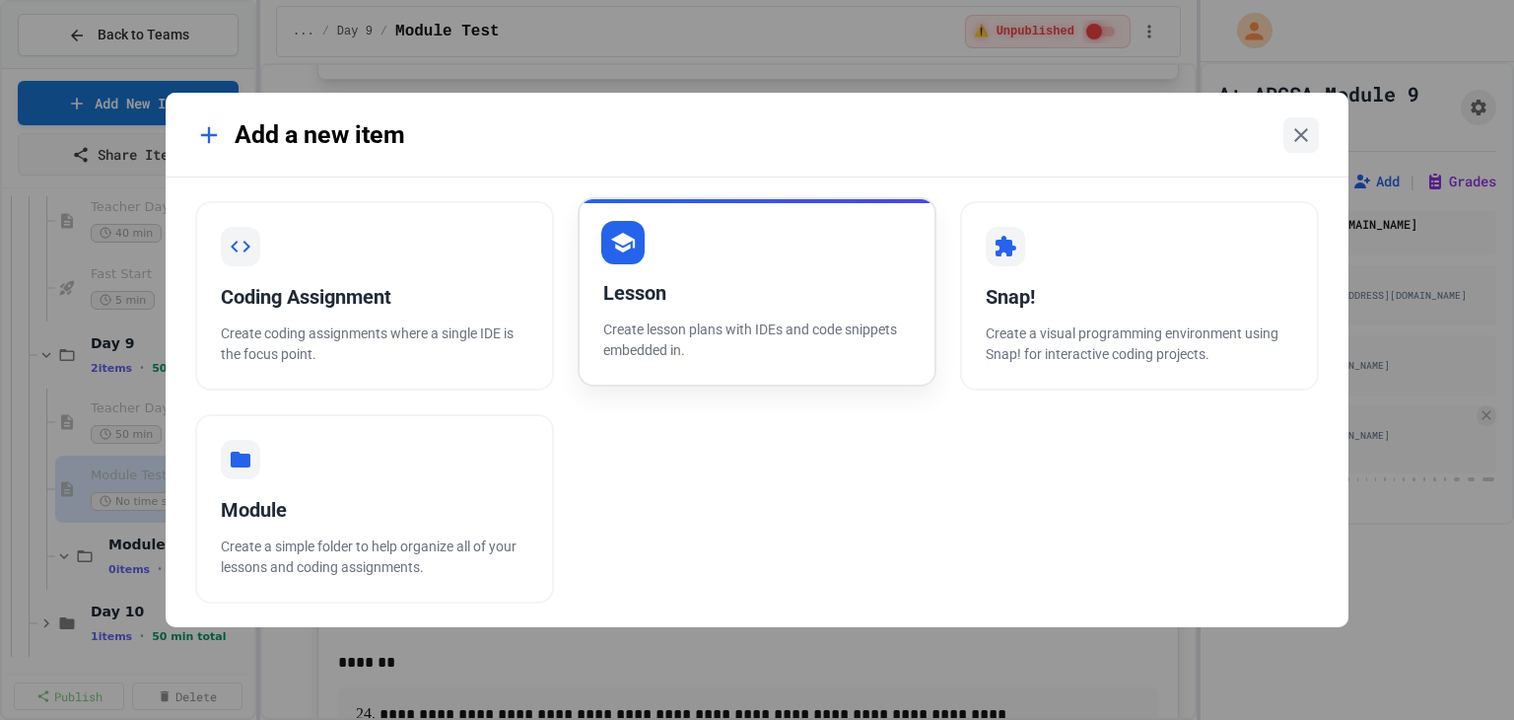
click at [636, 329] on p "Create lesson plans with IDEs and code snippets embedded in." at bounding box center [757, 339] width 308 height 41
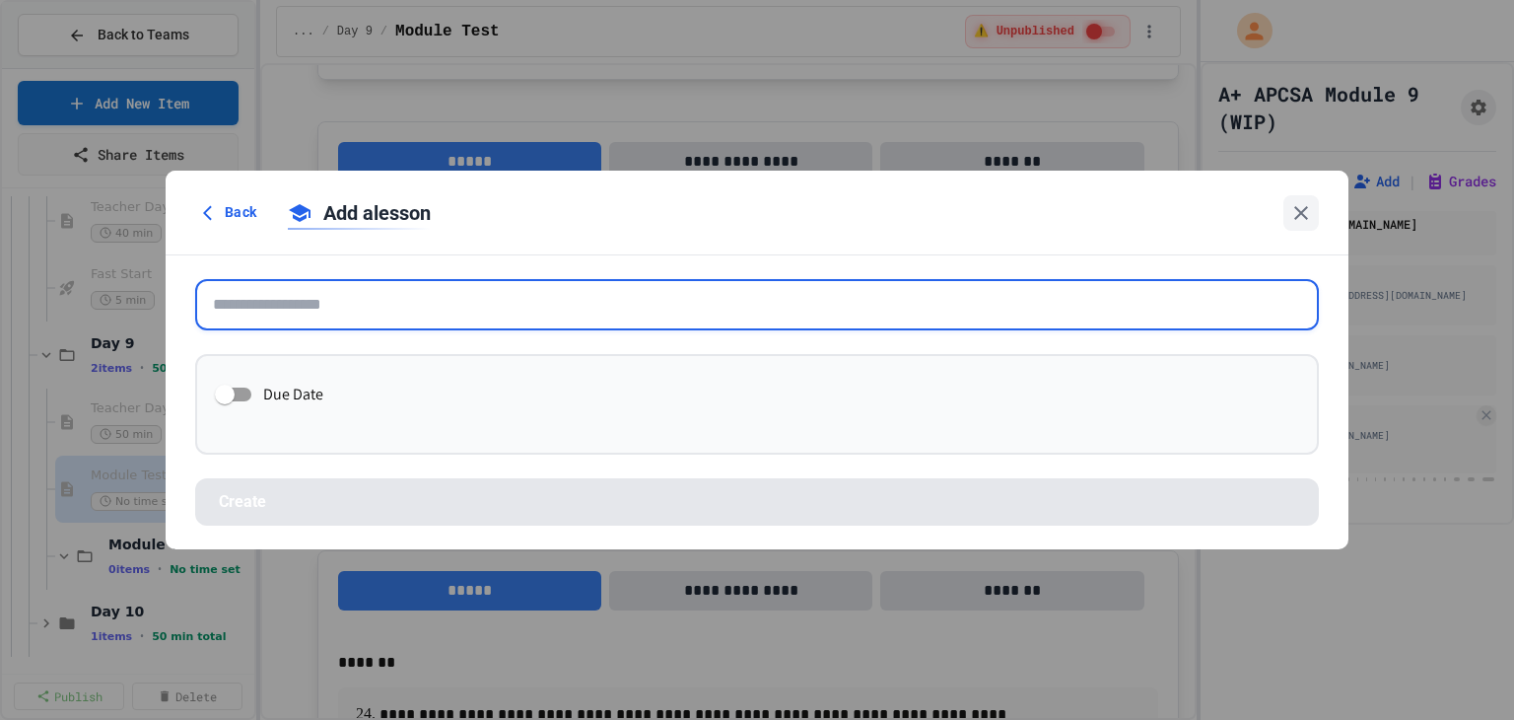
click at [399, 316] on input "text" at bounding box center [757, 304] width 1124 height 51
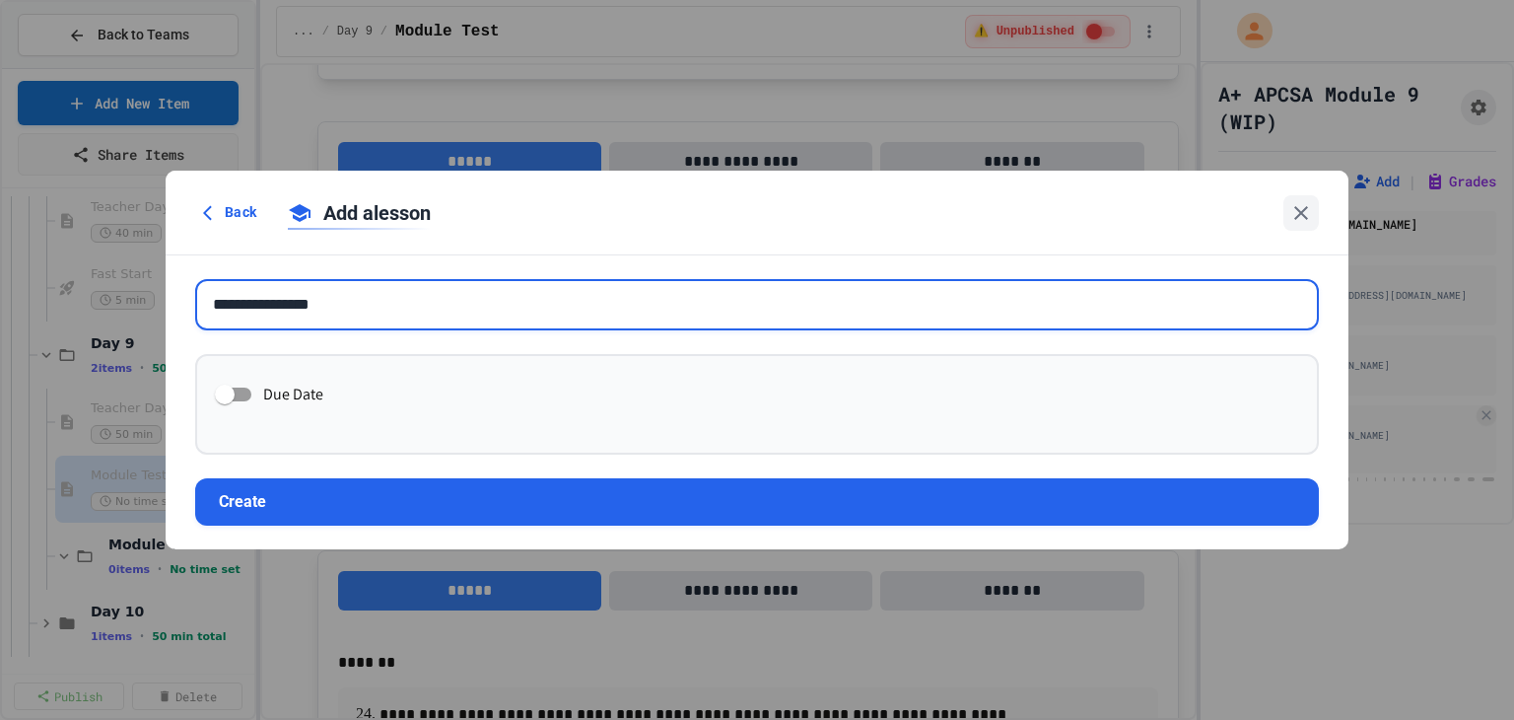
drag, startPoint x: 264, startPoint y: 303, endPoint x: 199, endPoint y: 303, distance: 65.1
click at [199, 303] on input "**********" at bounding box center [757, 304] width 1124 height 51
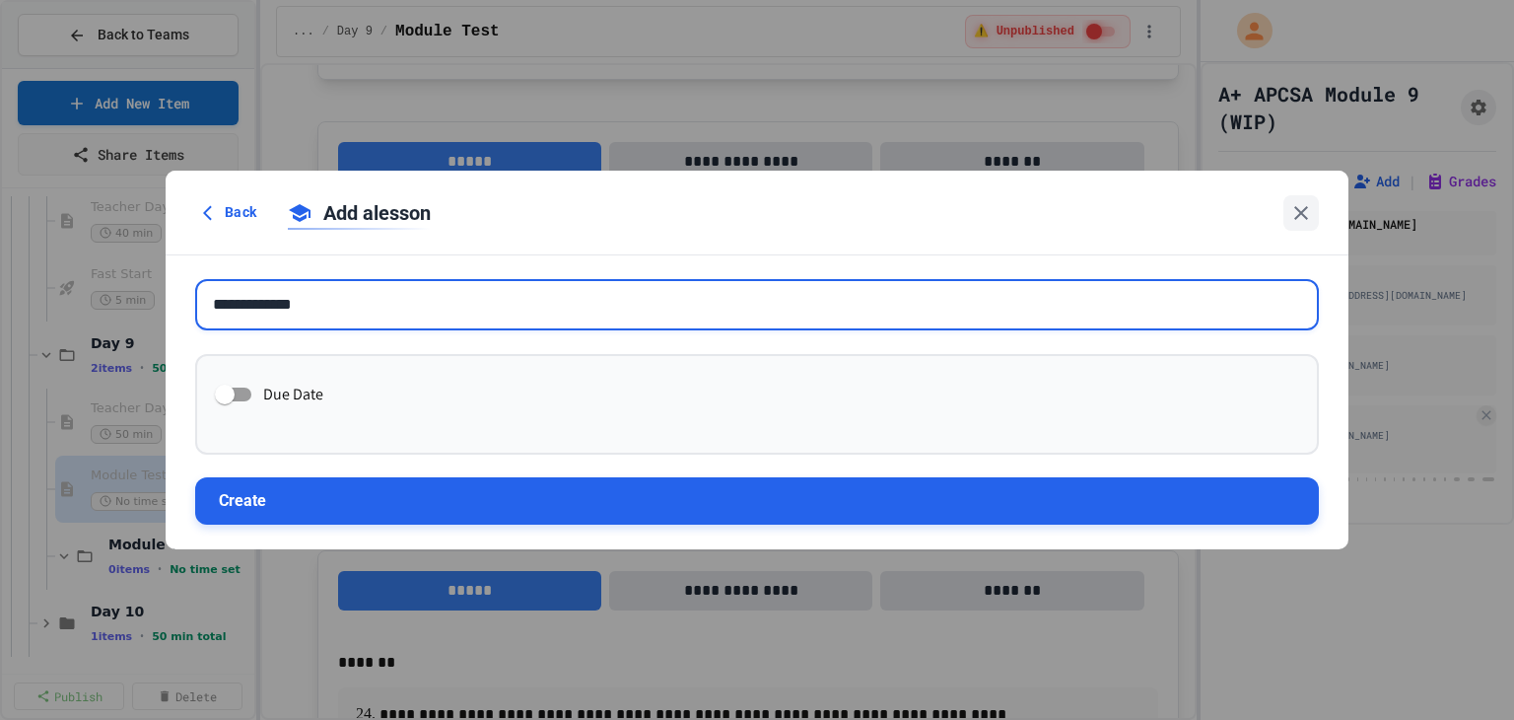
type input "**********"
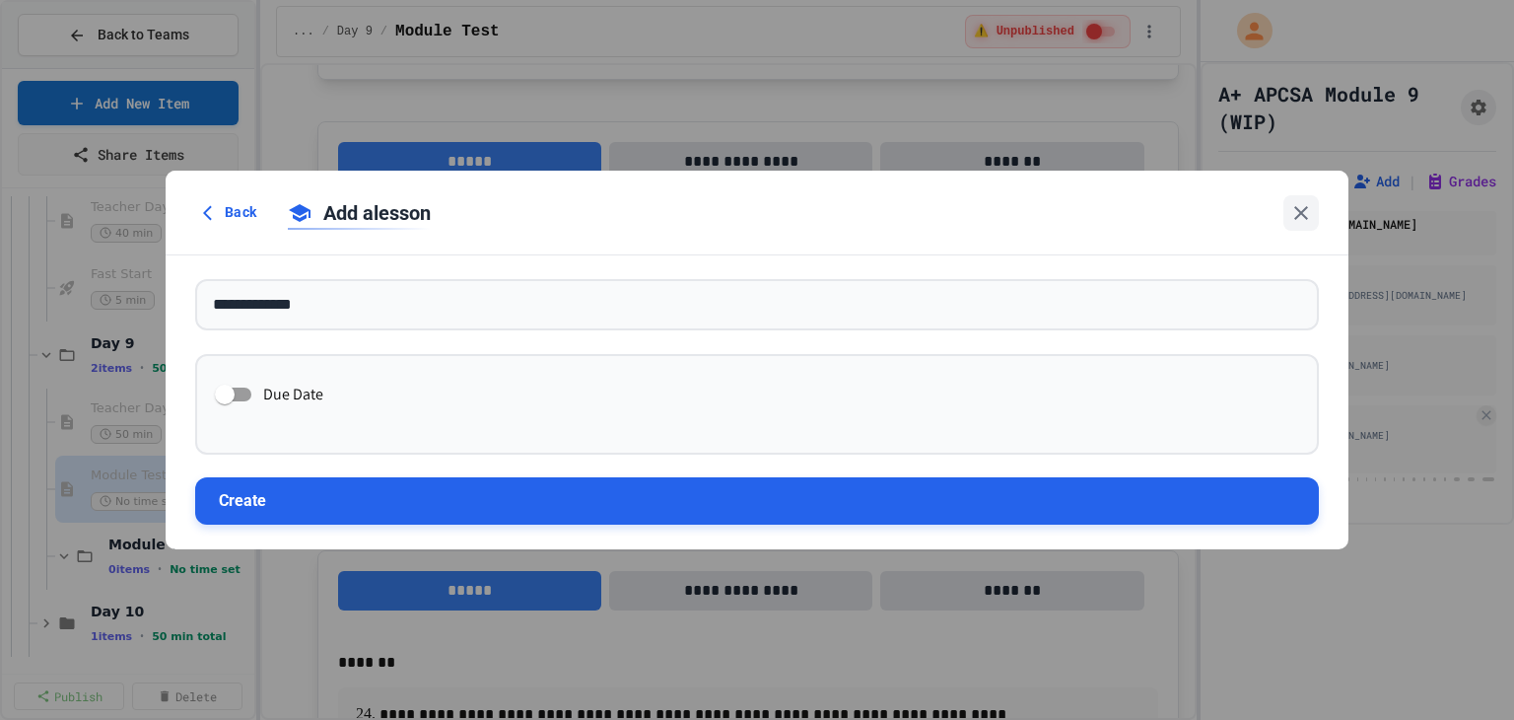
click at [319, 489] on button "Create" at bounding box center [757, 500] width 1124 height 47
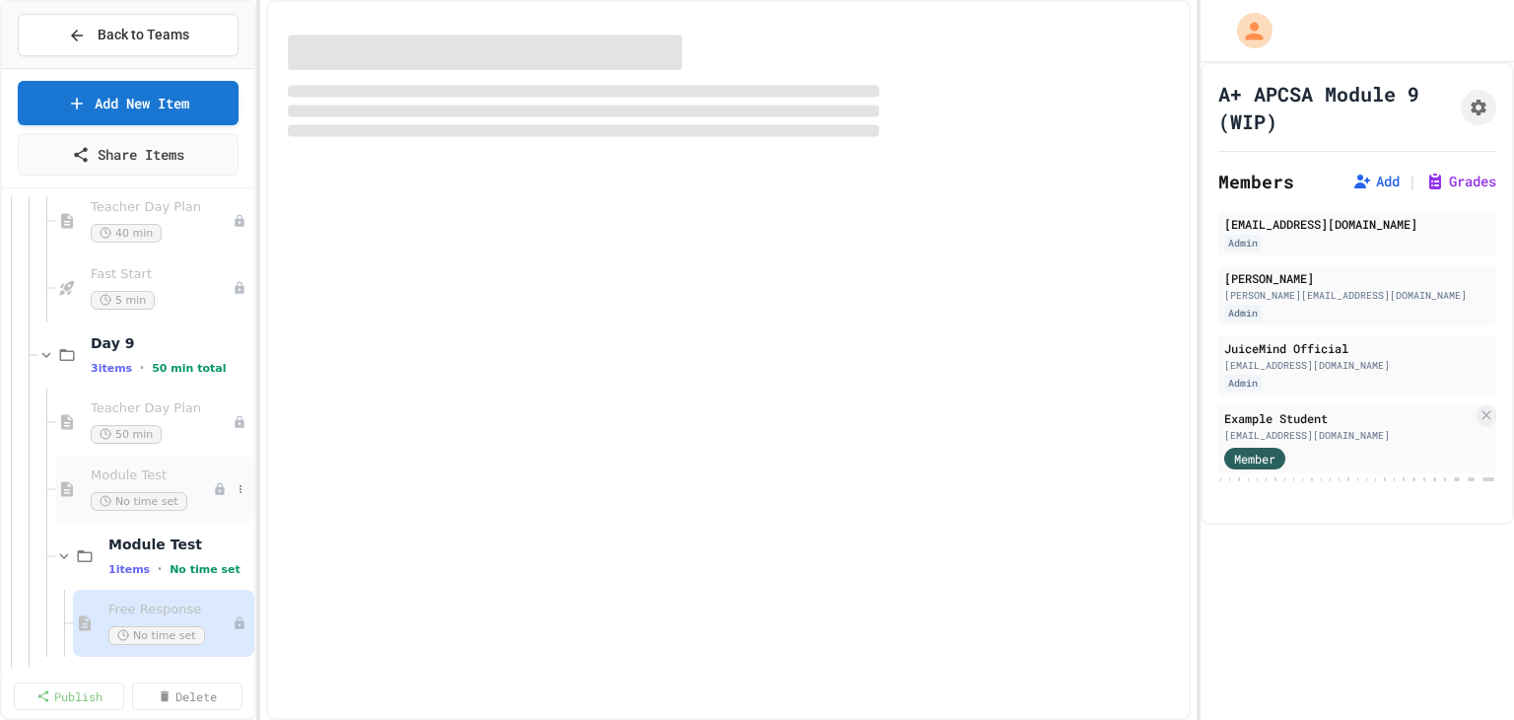
scroll to position [2903, 0]
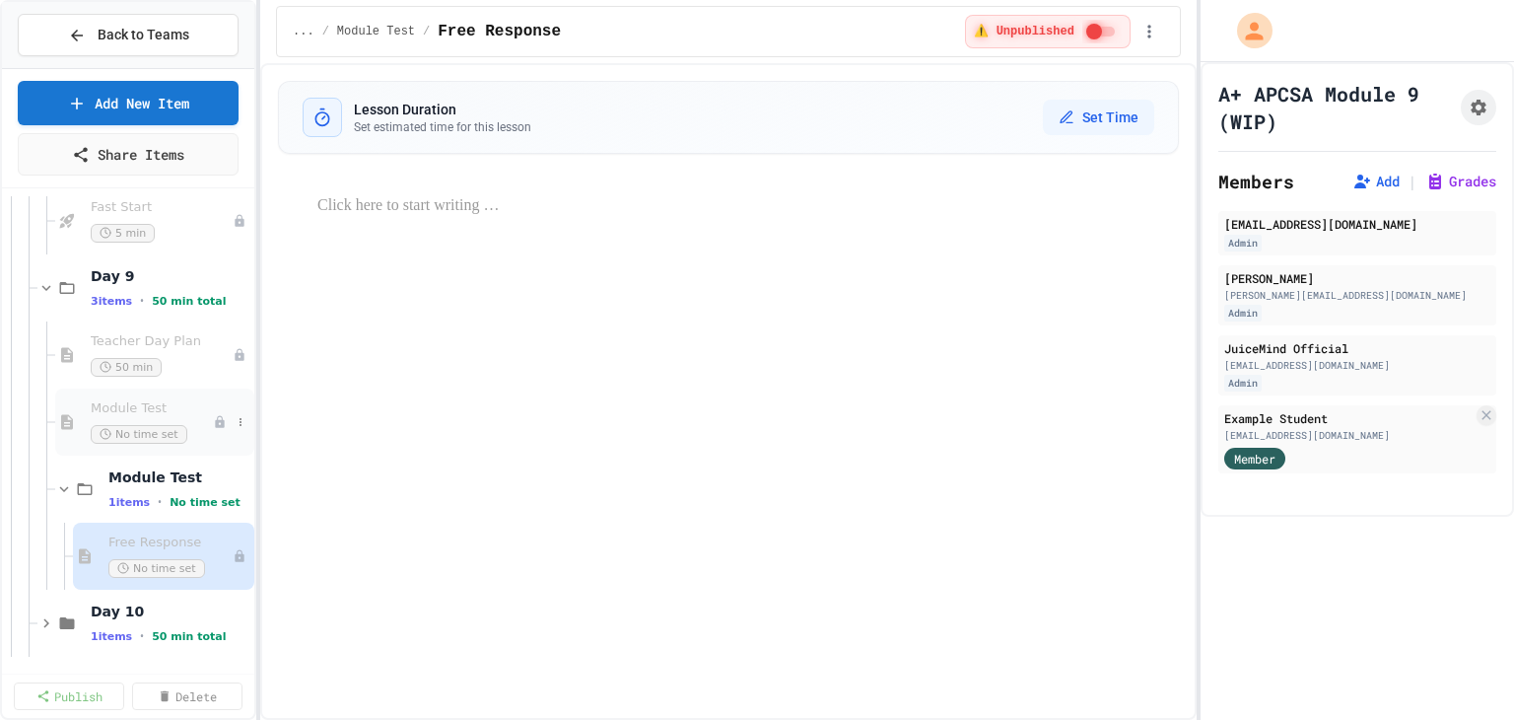
click at [123, 410] on span "Module Test" at bounding box center [152, 408] width 122 height 17
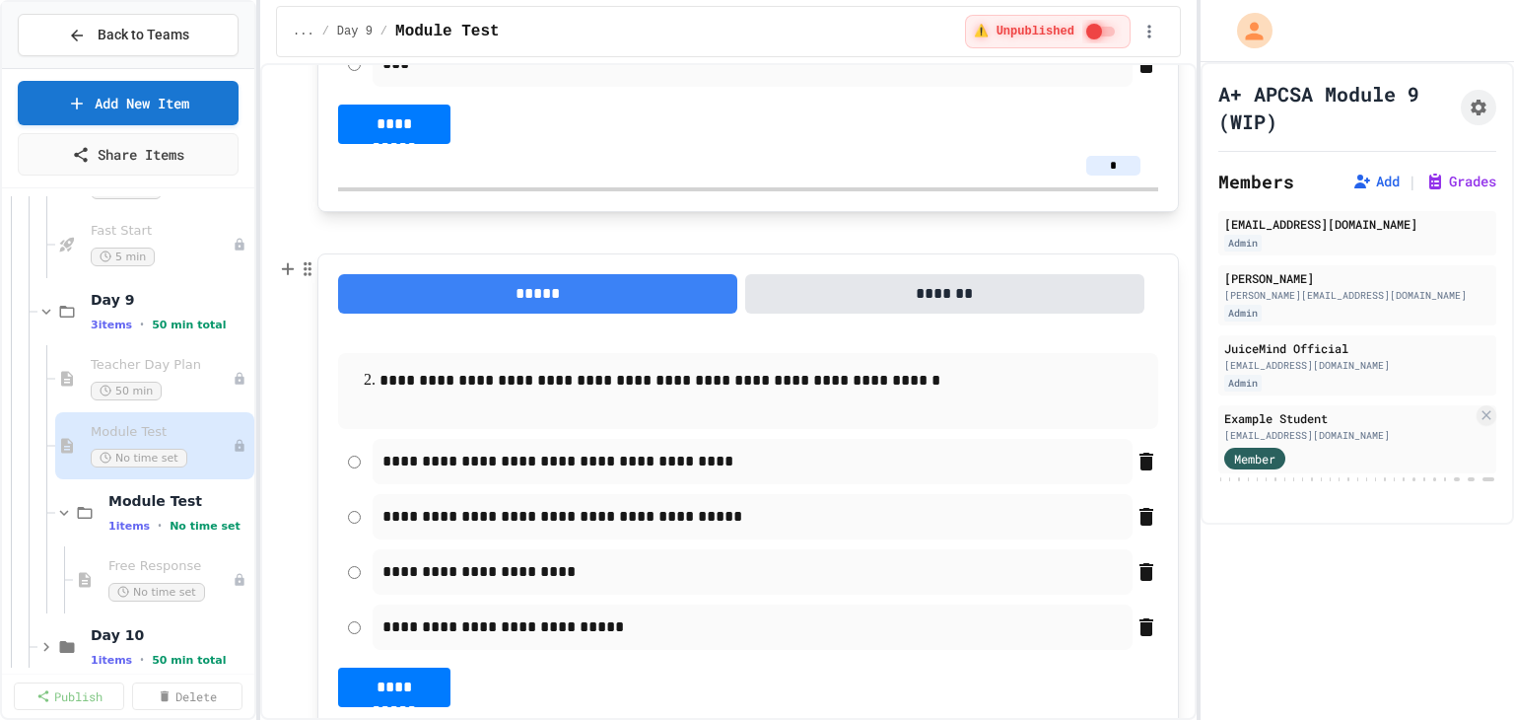
scroll to position [789, 0]
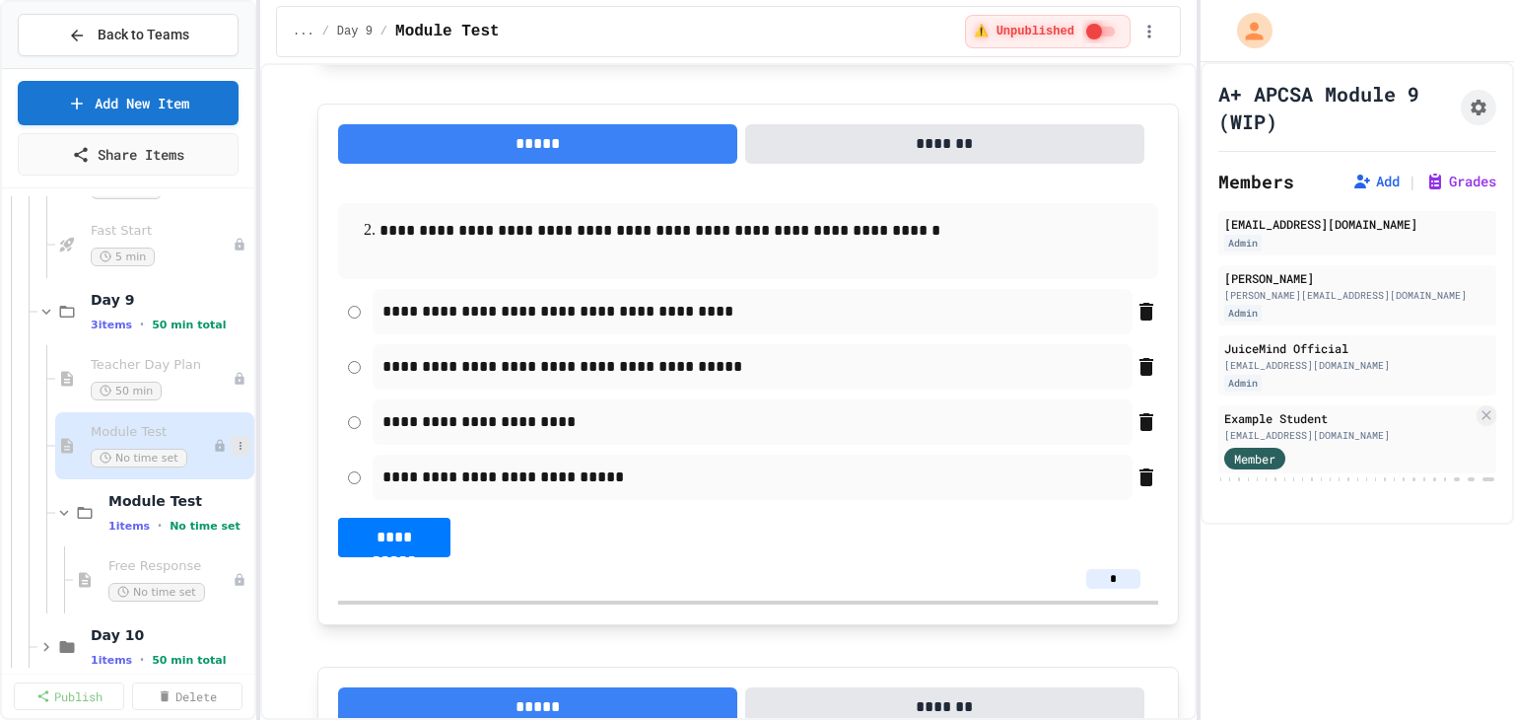
click at [235, 440] on icon at bounding box center [241, 446] width 12 height 12
click at [192, 474] on button "Rename" at bounding box center [186, 479] width 152 height 35
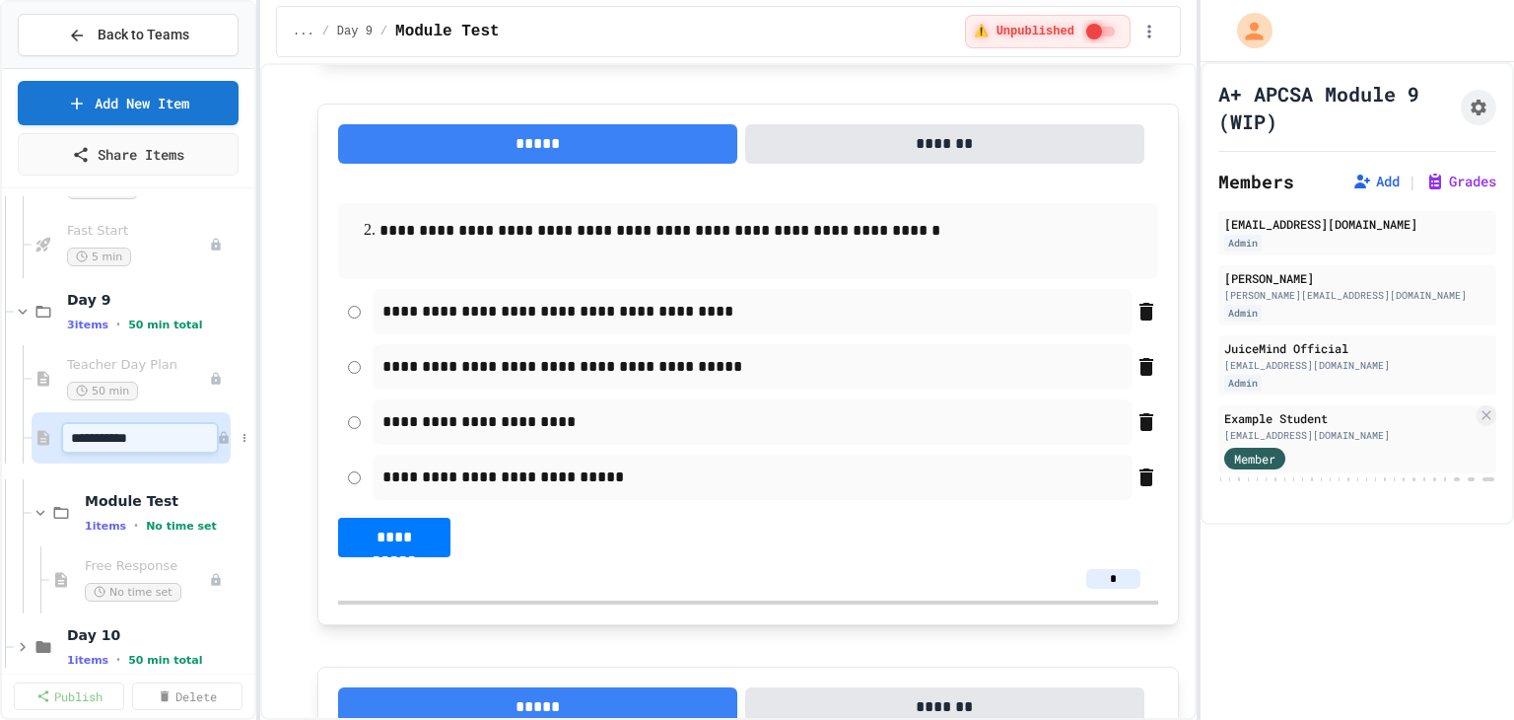
click at [131, 439] on input "**********" at bounding box center [140, 438] width 154 height 28
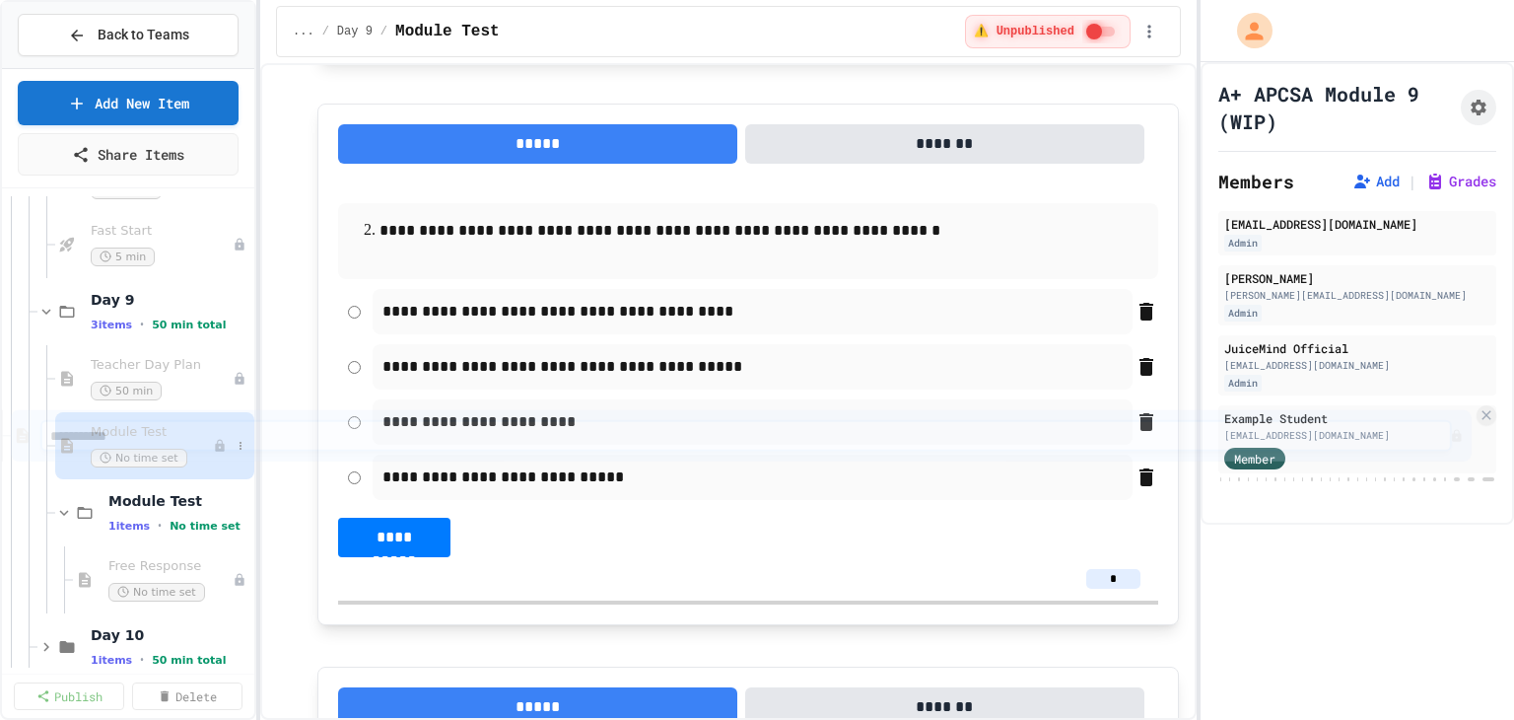
drag, startPoint x: 154, startPoint y: 433, endPoint x: 52, endPoint y: 433, distance: 101.5
click at [235, 443] on icon at bounding box center [241, 446] width 12 height 12
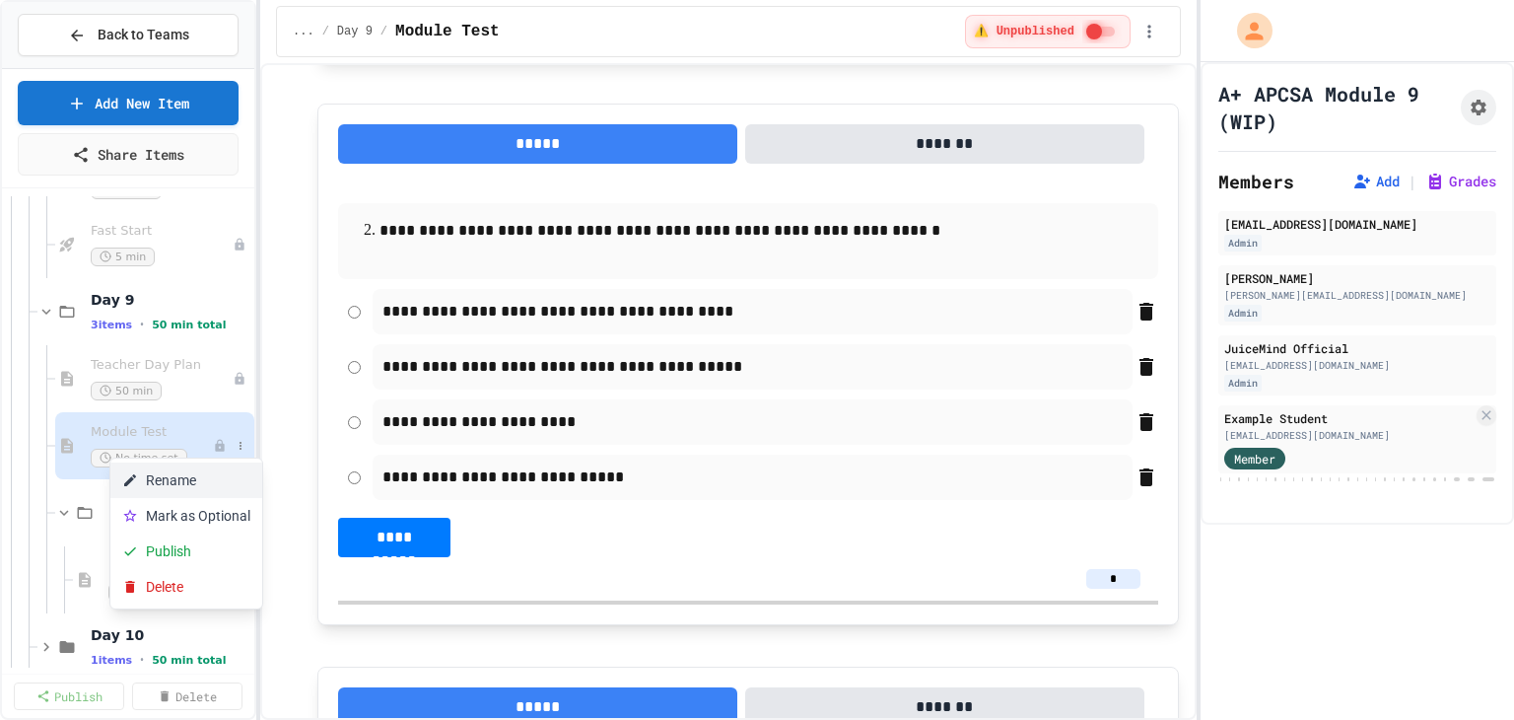
click at [193, 476] on button "Rename" at bounding box center [186, 479] width 152 height 35
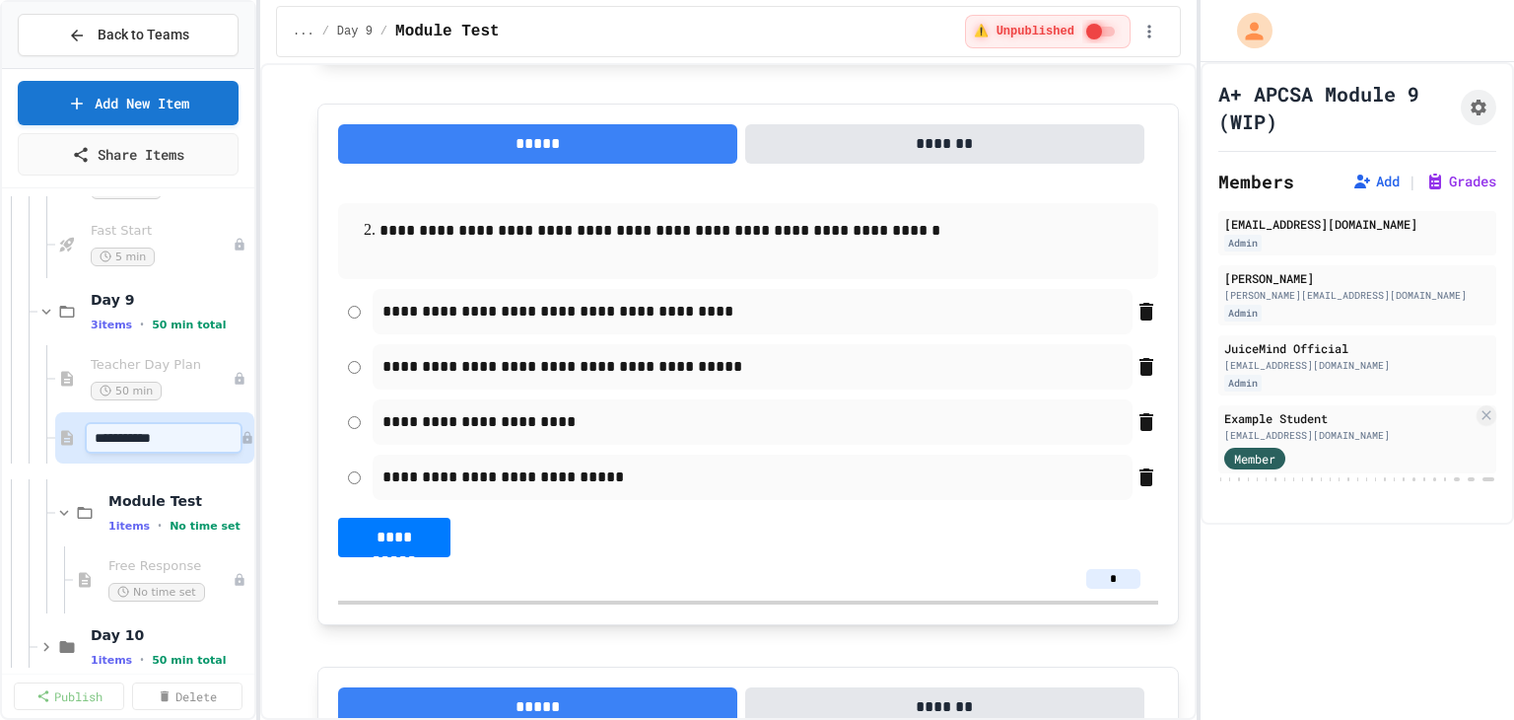
scroll to position [2879, 43]
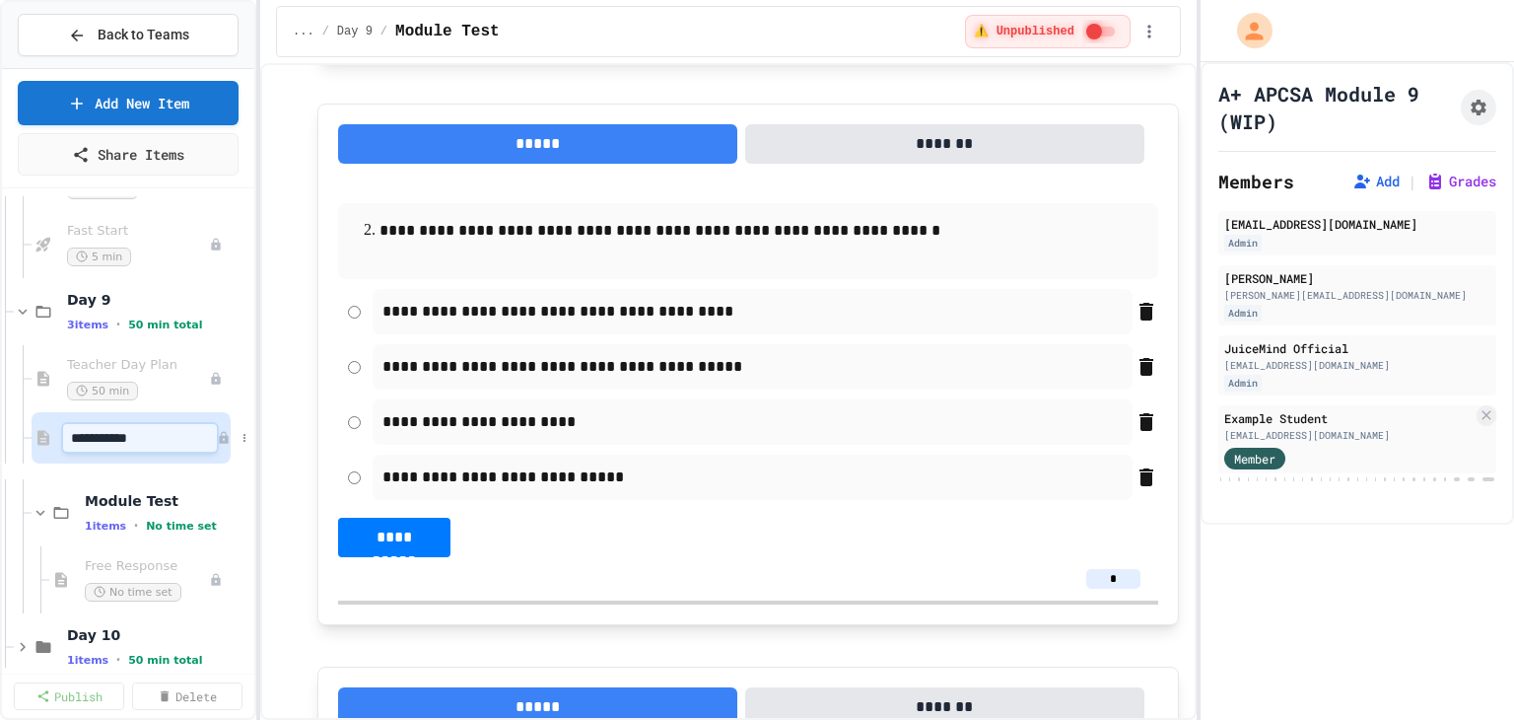
click at [114, 431] on input "**********" at bounding box center [140, 438] width 154 height 28
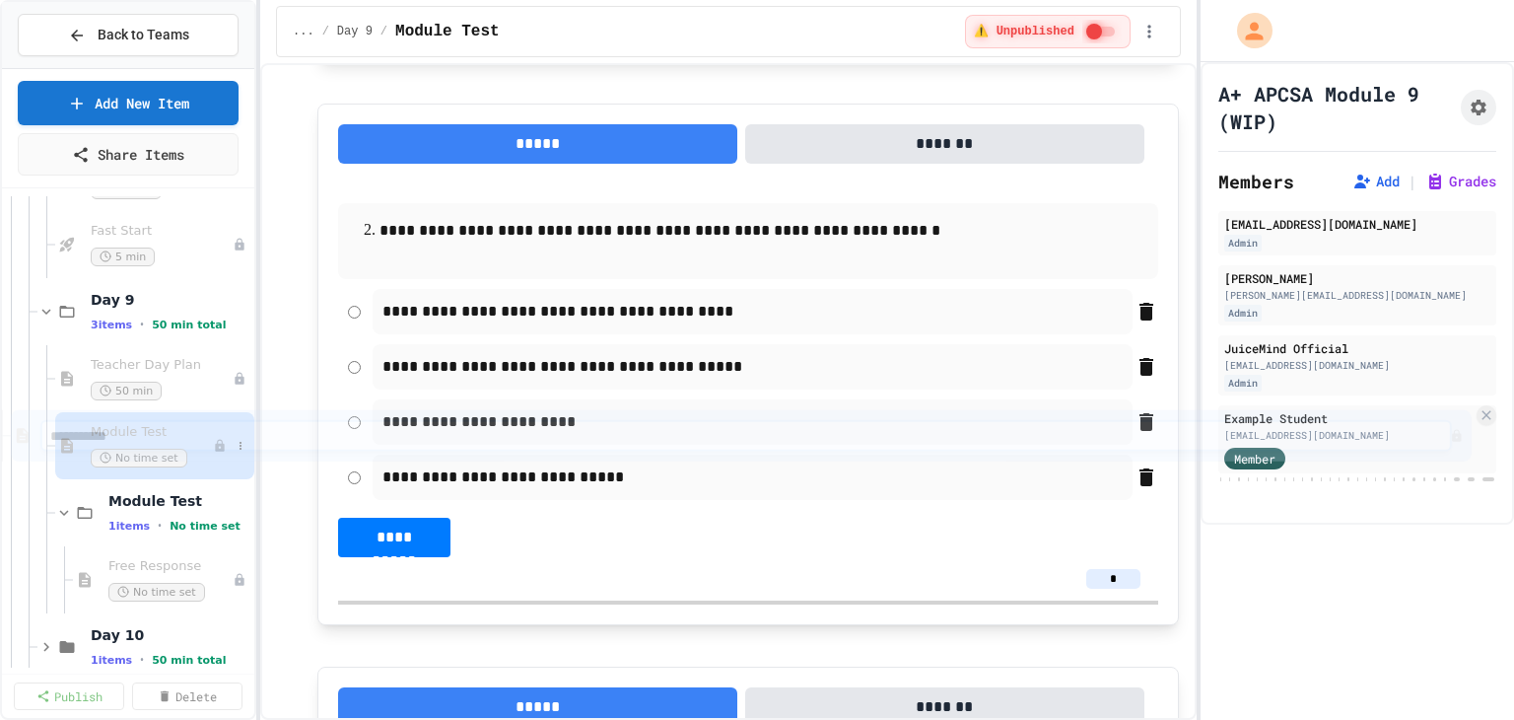
drag, startPoint x: 148, startPoint y: 436, endPoint x: 65, endPoint y: 437, distance: 82.8
click at [185, 442] on div "Module Test No time set" at bounding box center [152, 445] width 122 height 43
click at [235, 446] on icon at bounding box center [241, 446] width 12 height 12
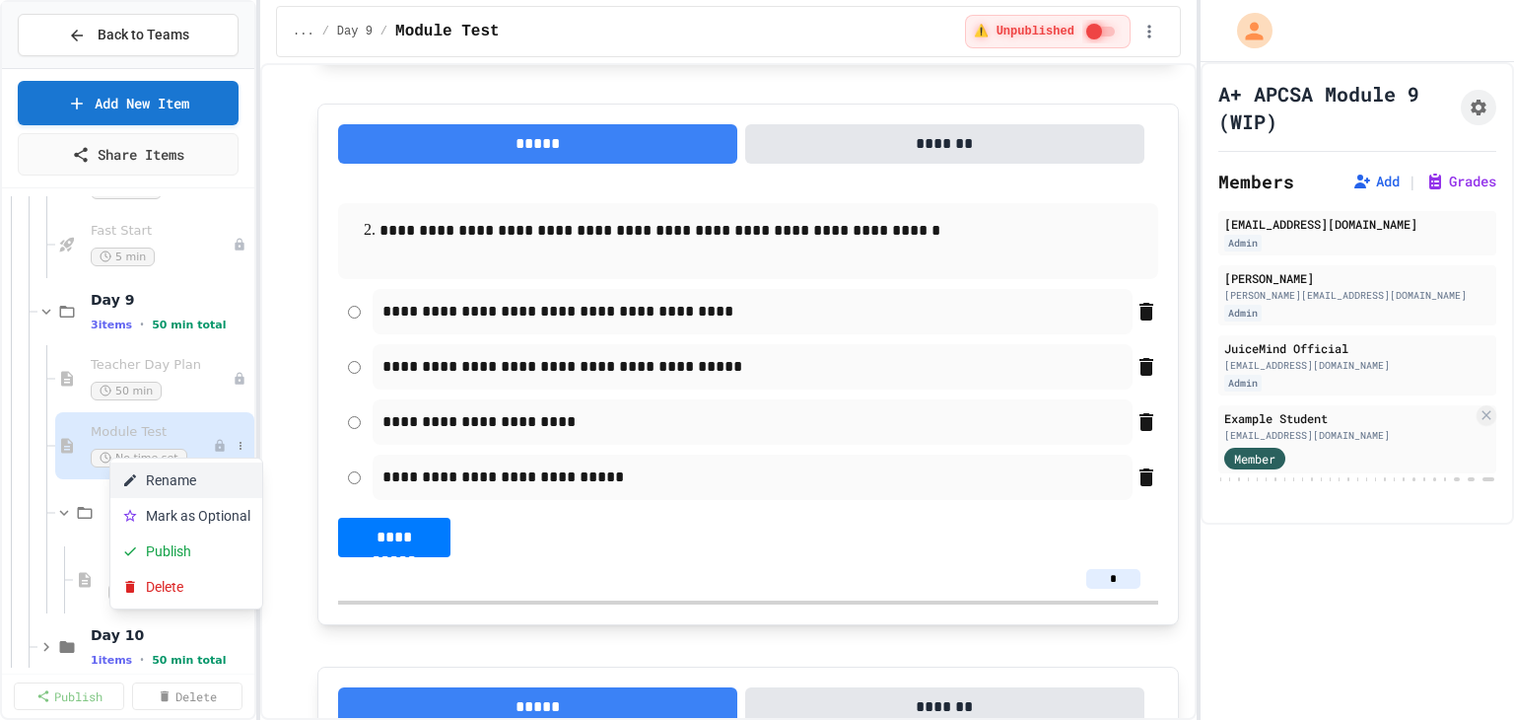
click at [201, 478] on button "Rename" at bounding box center [186, 479] width 152 height 35
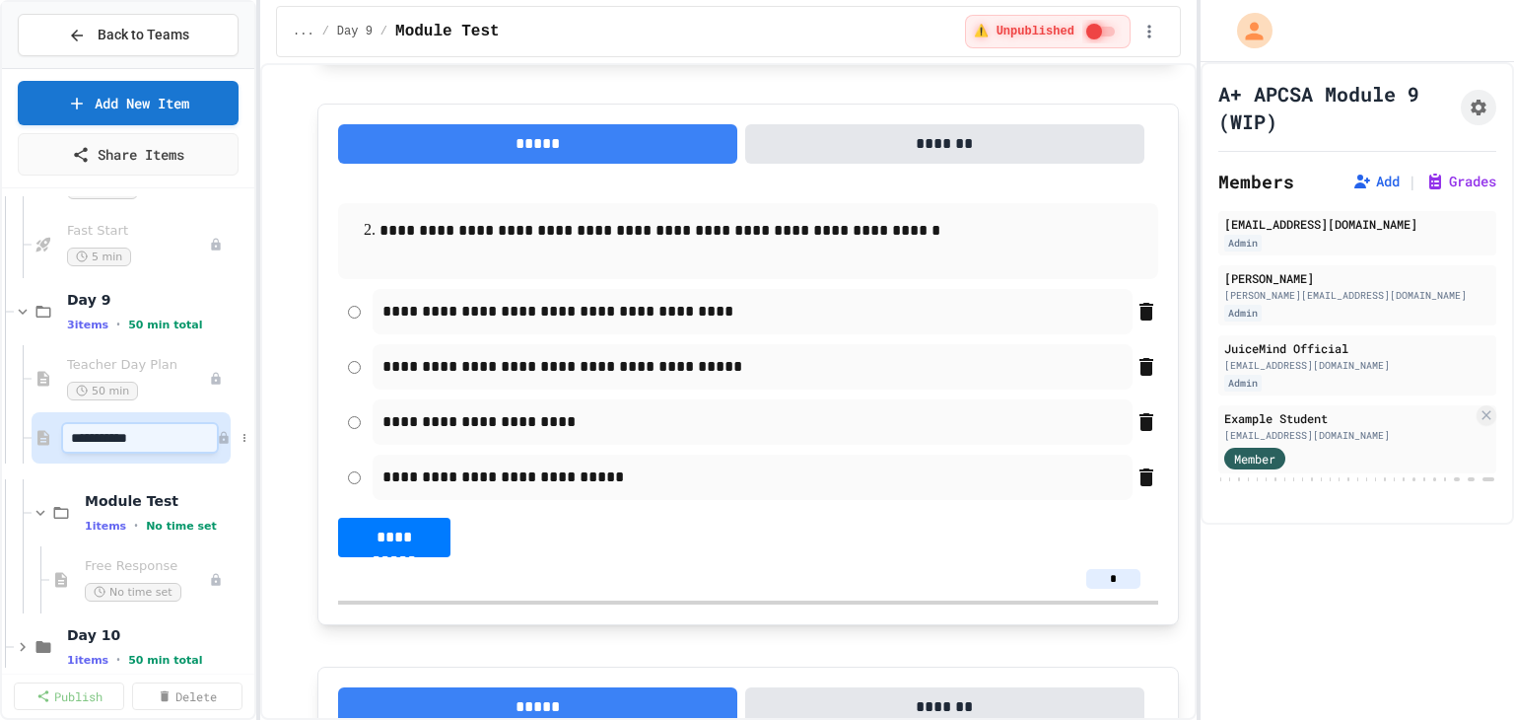
click at [158, 434] on input "**********" at bounding box center [140, 438] width 154 height 28
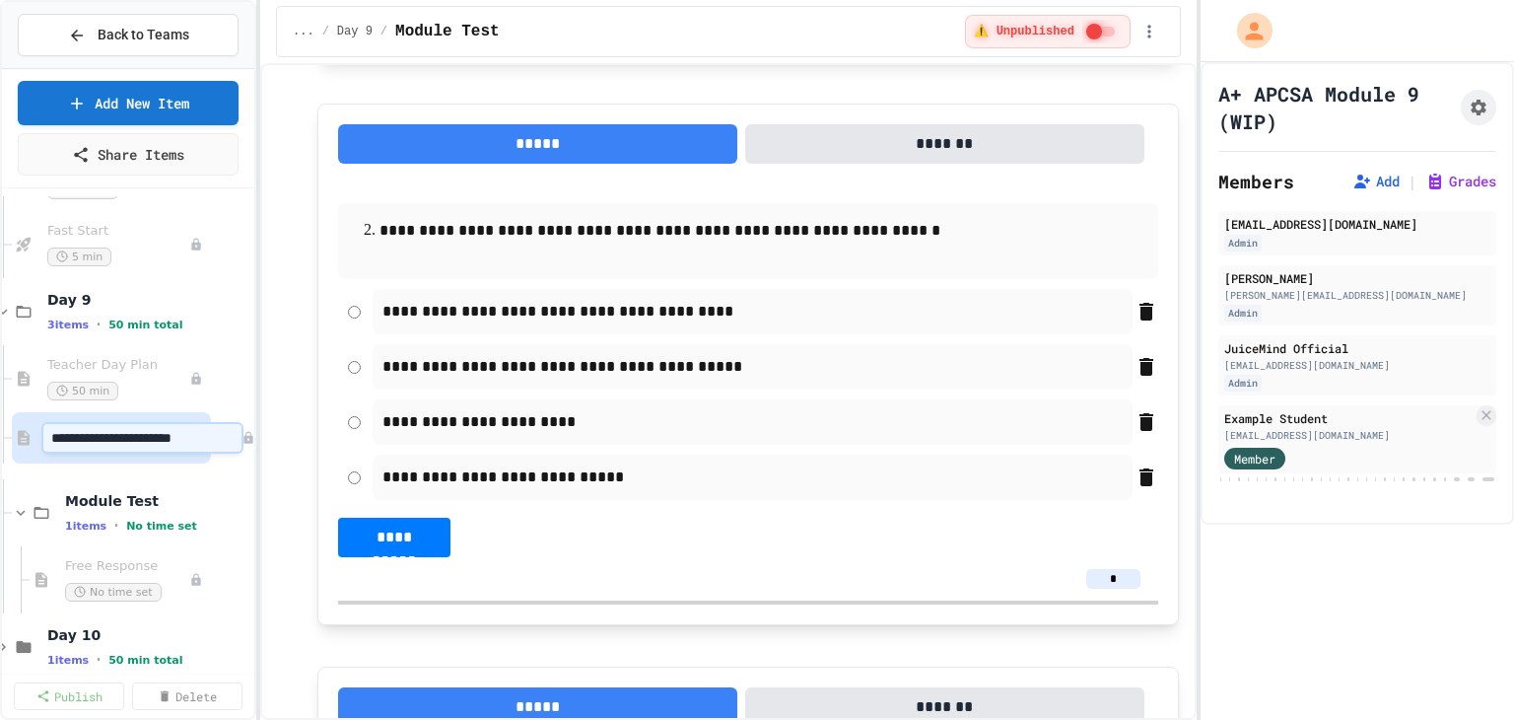
type input "**********"
click at [213, 475] on div "**********" at bounding box center [128, 431] width 252 height 471
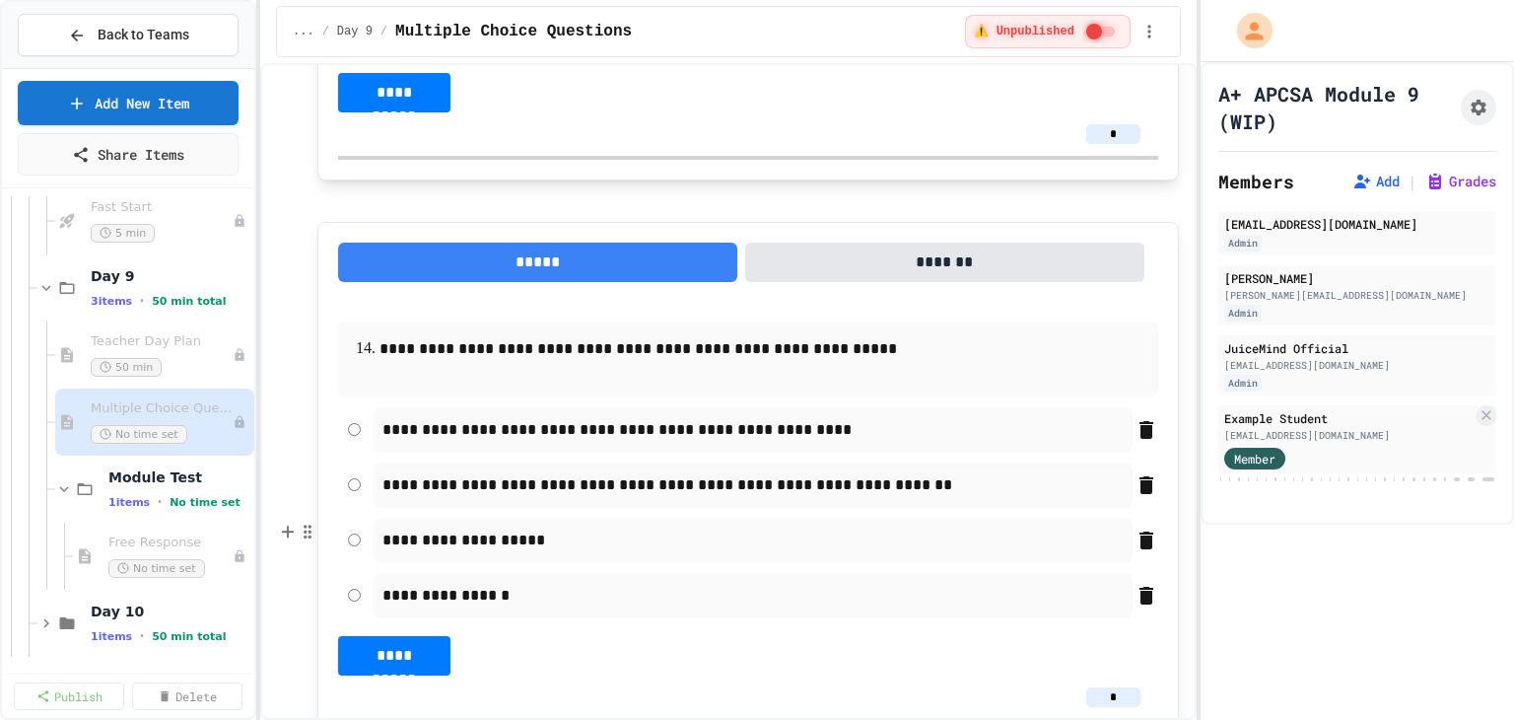
scroll to position [9068, 0]
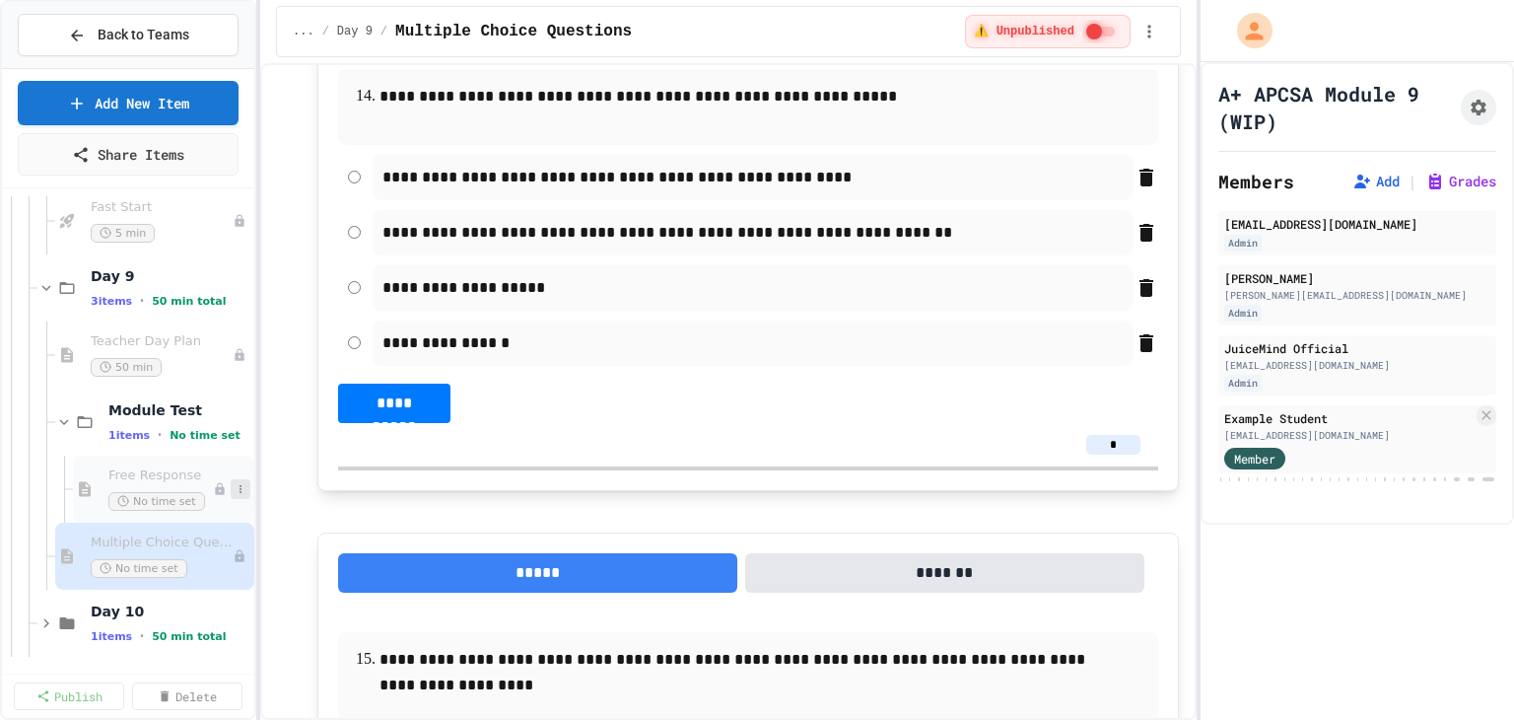
click at [235, 490] on icon at bounding box center [241, 489] width 12 height 12
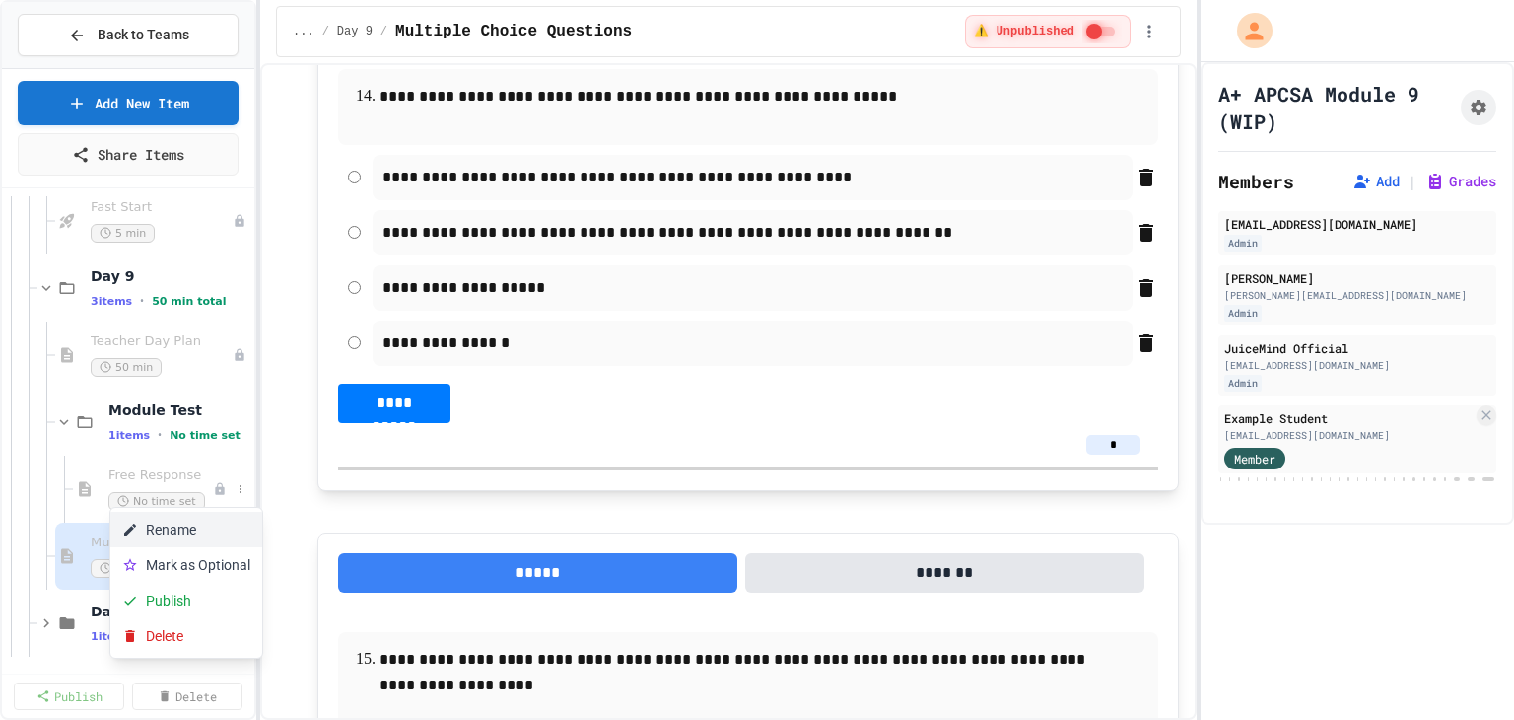
click at [194, 517] on button "Rename" at bounding box center [186, 529] width 152 height 35
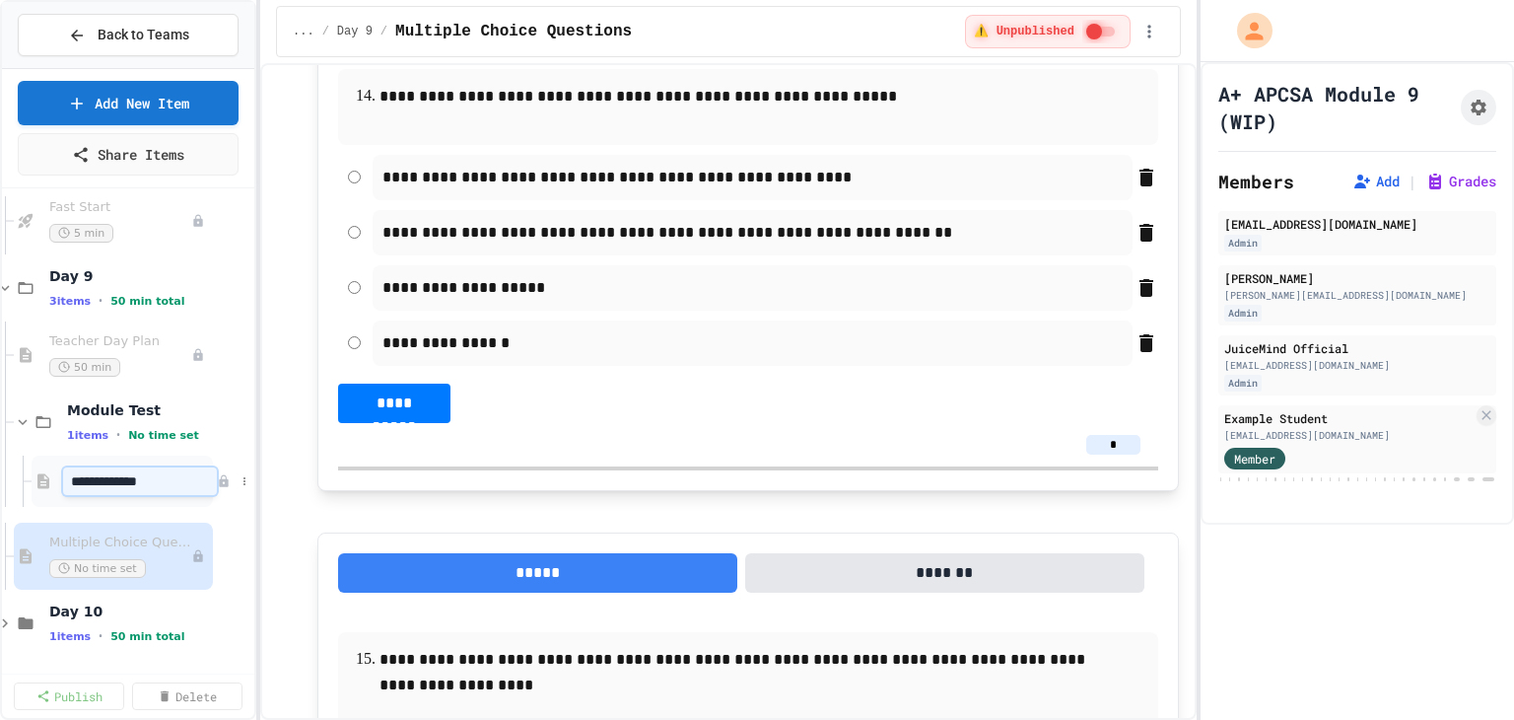
click at [168, 480] on input "**********" at bounding box center [140, 481] width 154 height 28
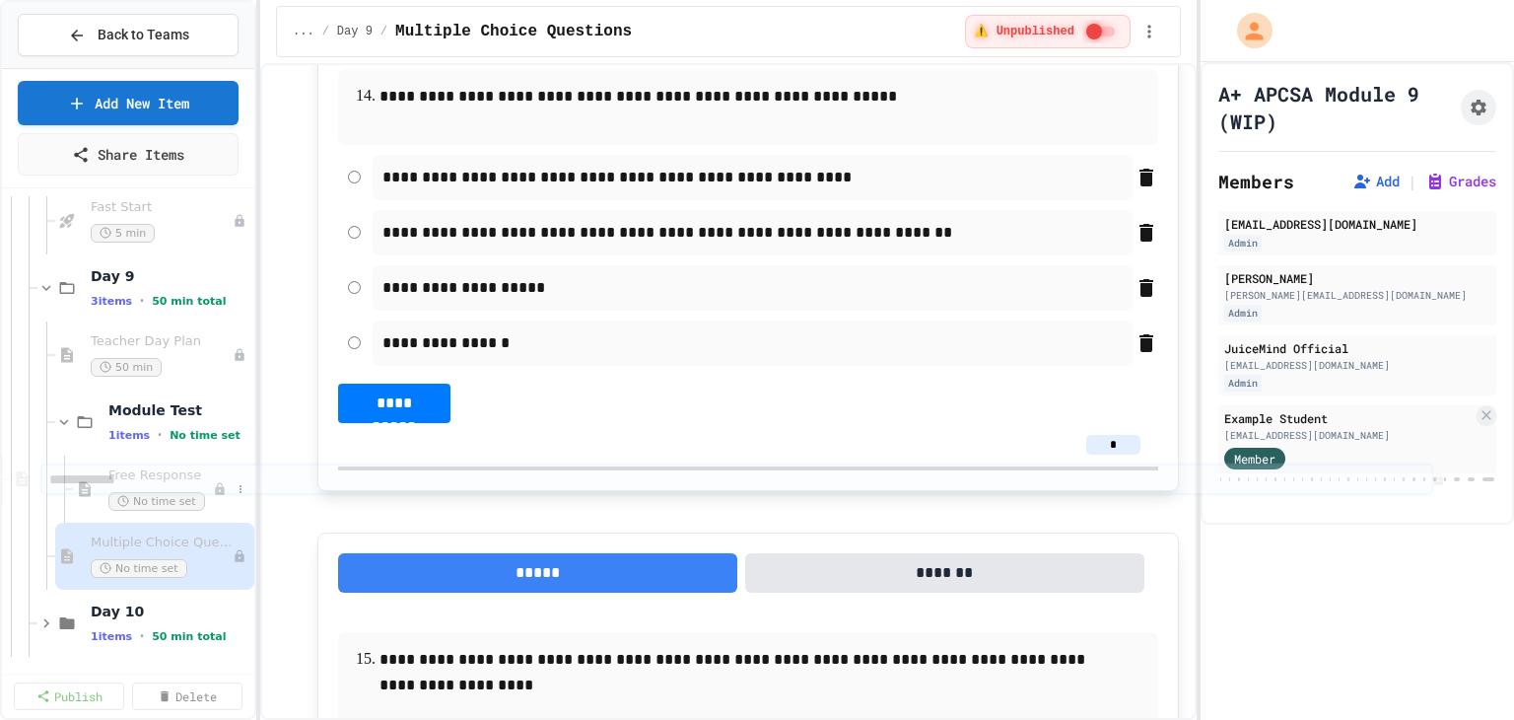
drag, startPoint x: 176, startPoint y: 477, endPoint x: 59, endPoint y: 474, distance: 117.3
click at [193, 540] on span "Multiple Choice Questions" at bounding box center [152, 542] width 122 height 17
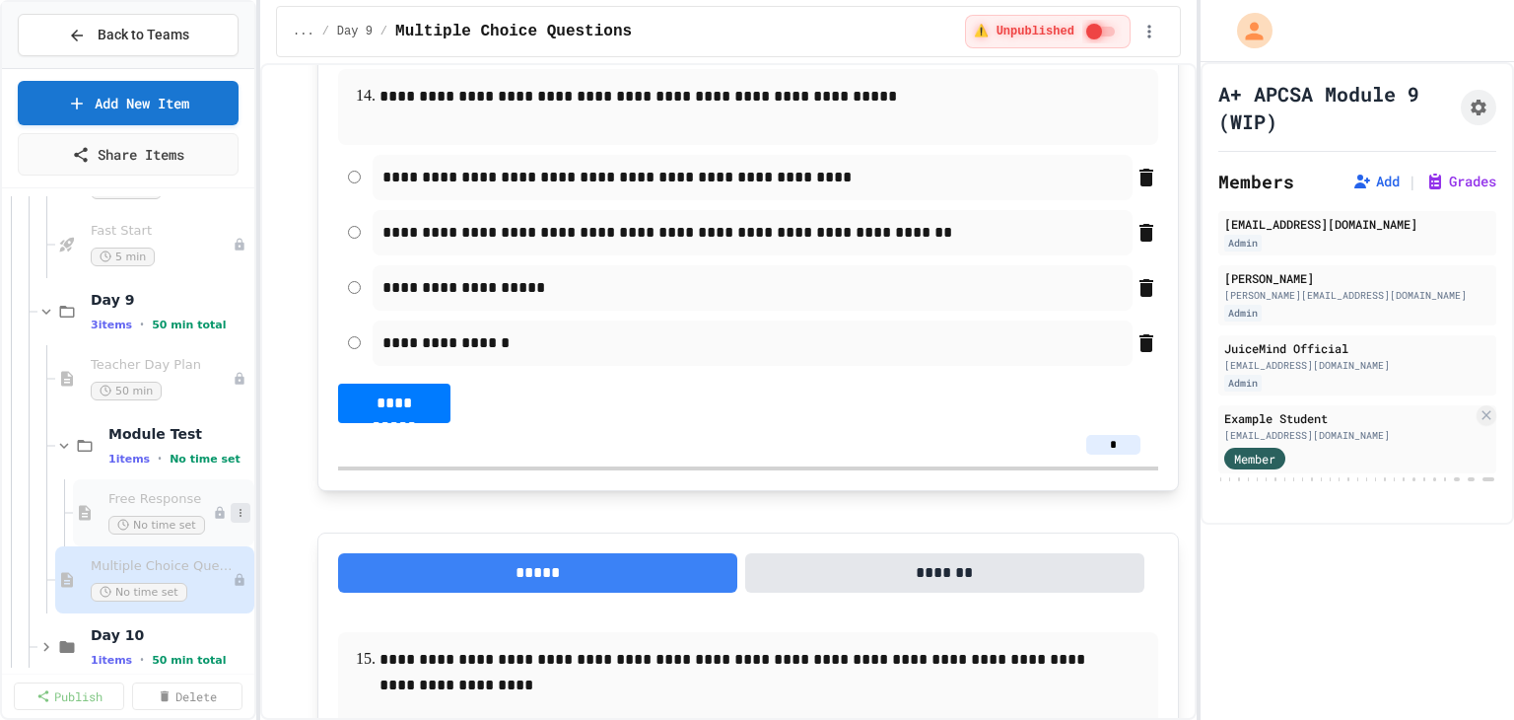
click at [235, 514] on icon at bounding box center [241, 513] width 12 height 12
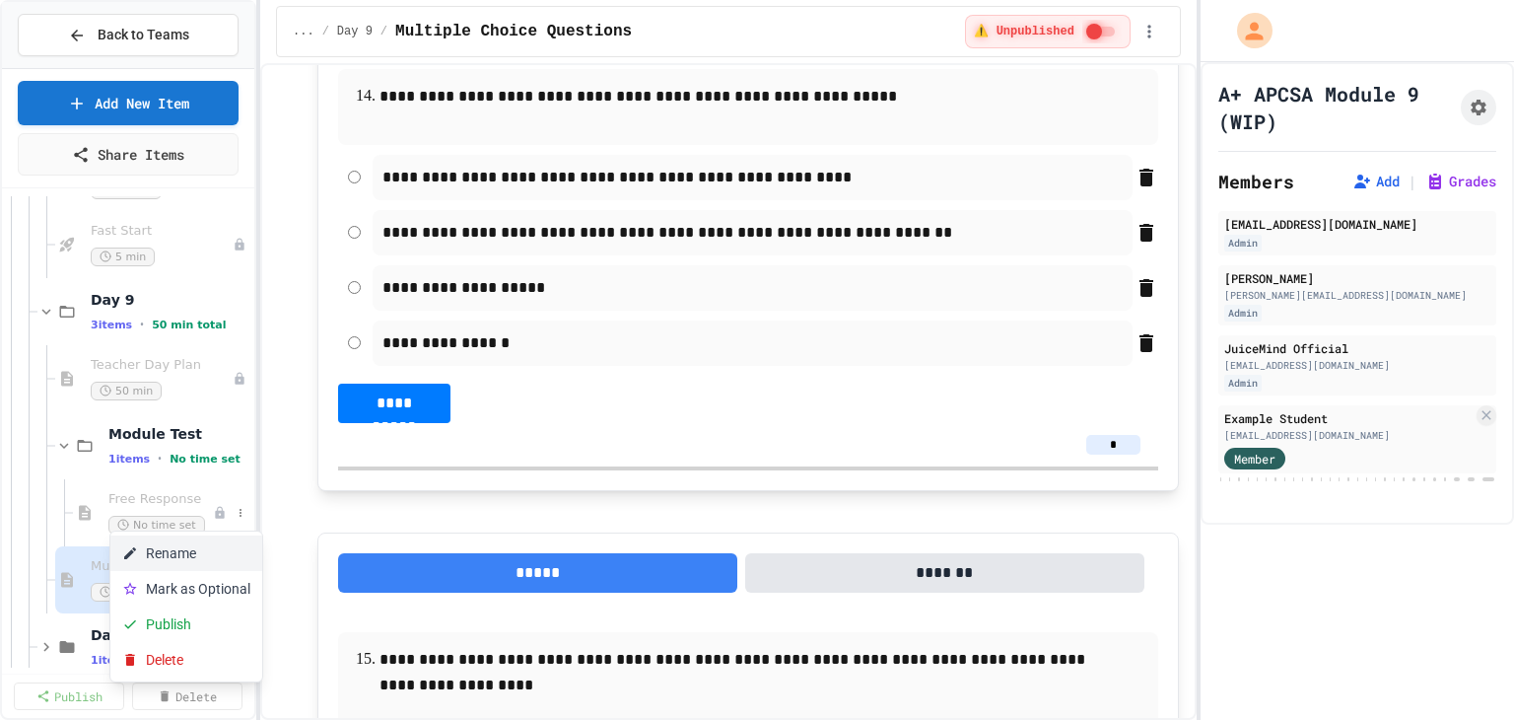
click at [190, 543] on button "Rename" at bounding box center [186, 552] width 152 height 35
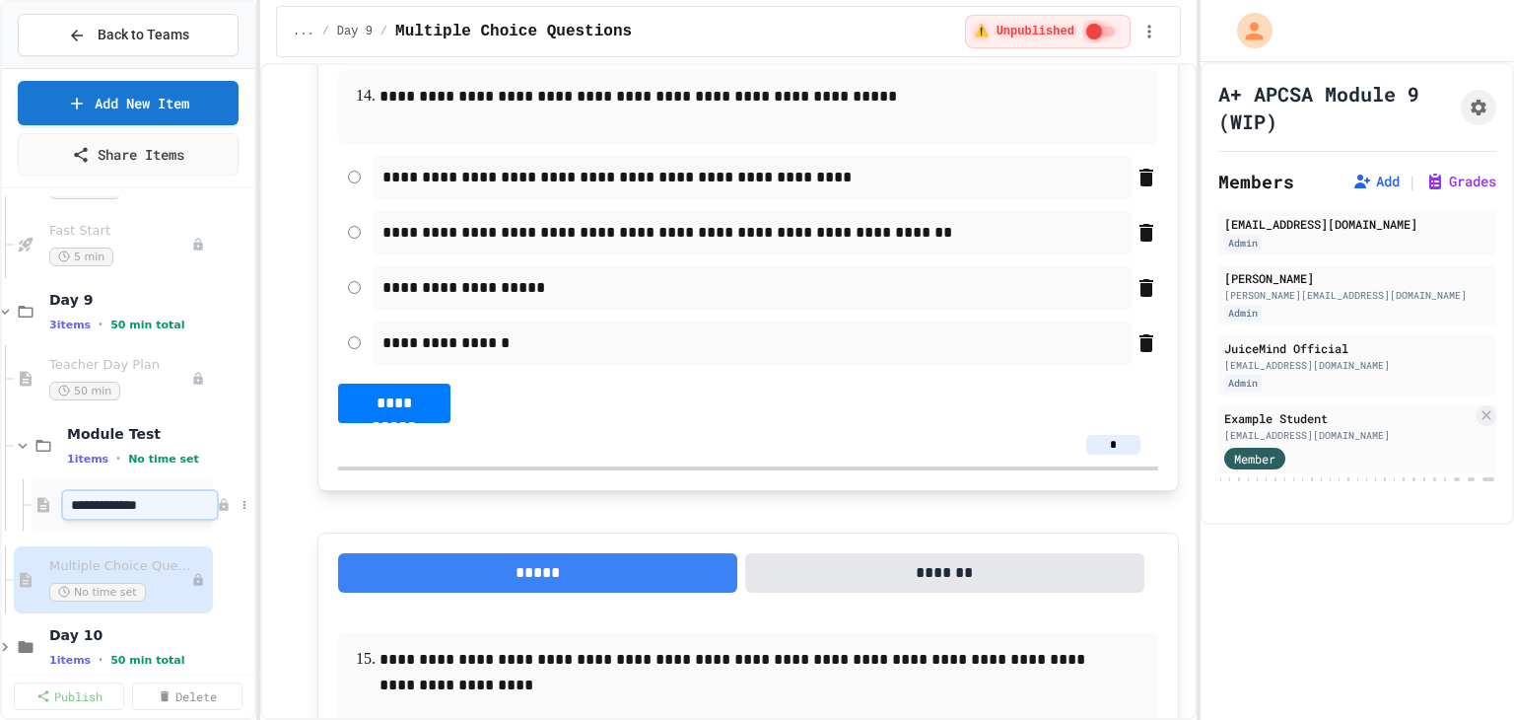
click at [161, 498] on input "**********" at bounding box center [140, 505] width 154 height 28
type input "*"
type input "**********"
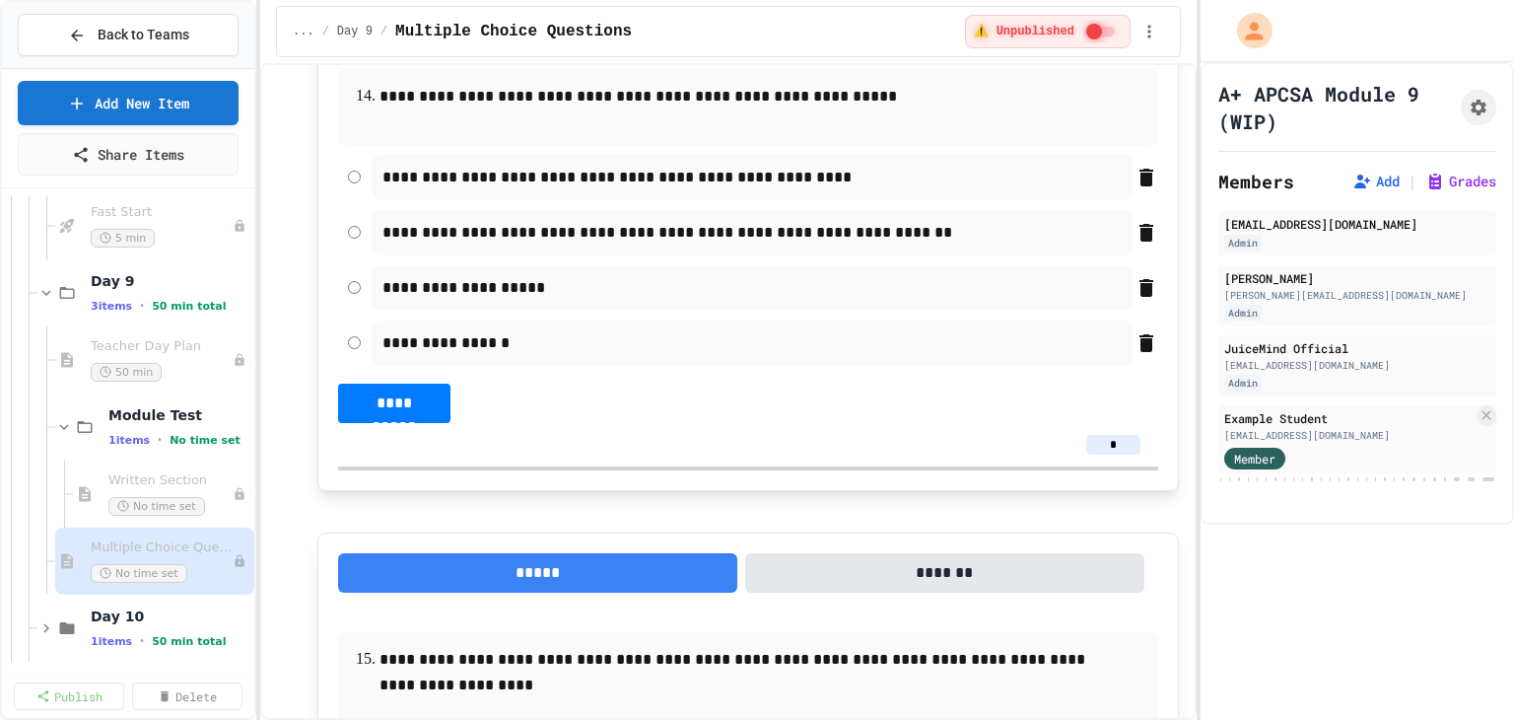
scroll to position [2903, 0]
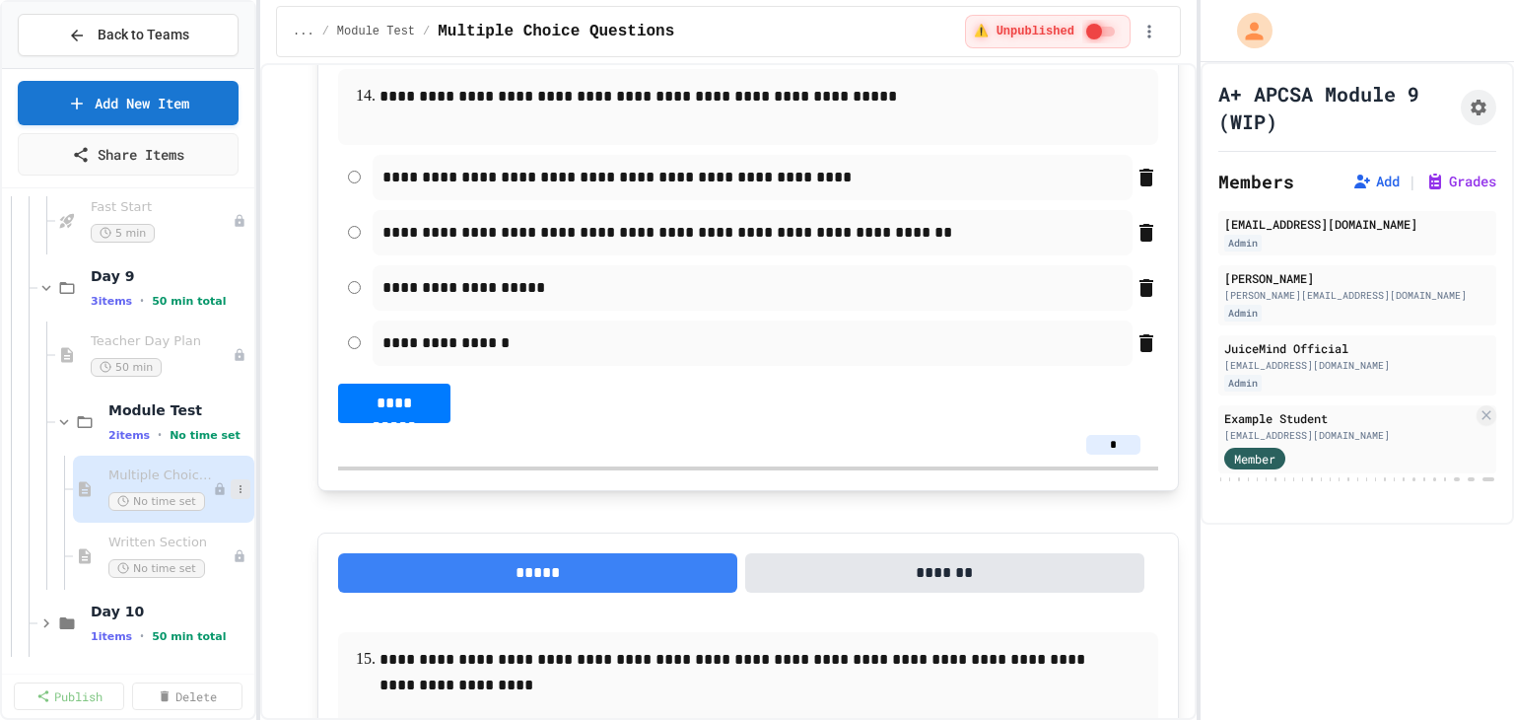
click at [235, 493] on icon at bounding box center [241, 489] width 12 height 12
click at [203, 525] on button "Rename" at bounding box center [186, 529] width 152 height 35
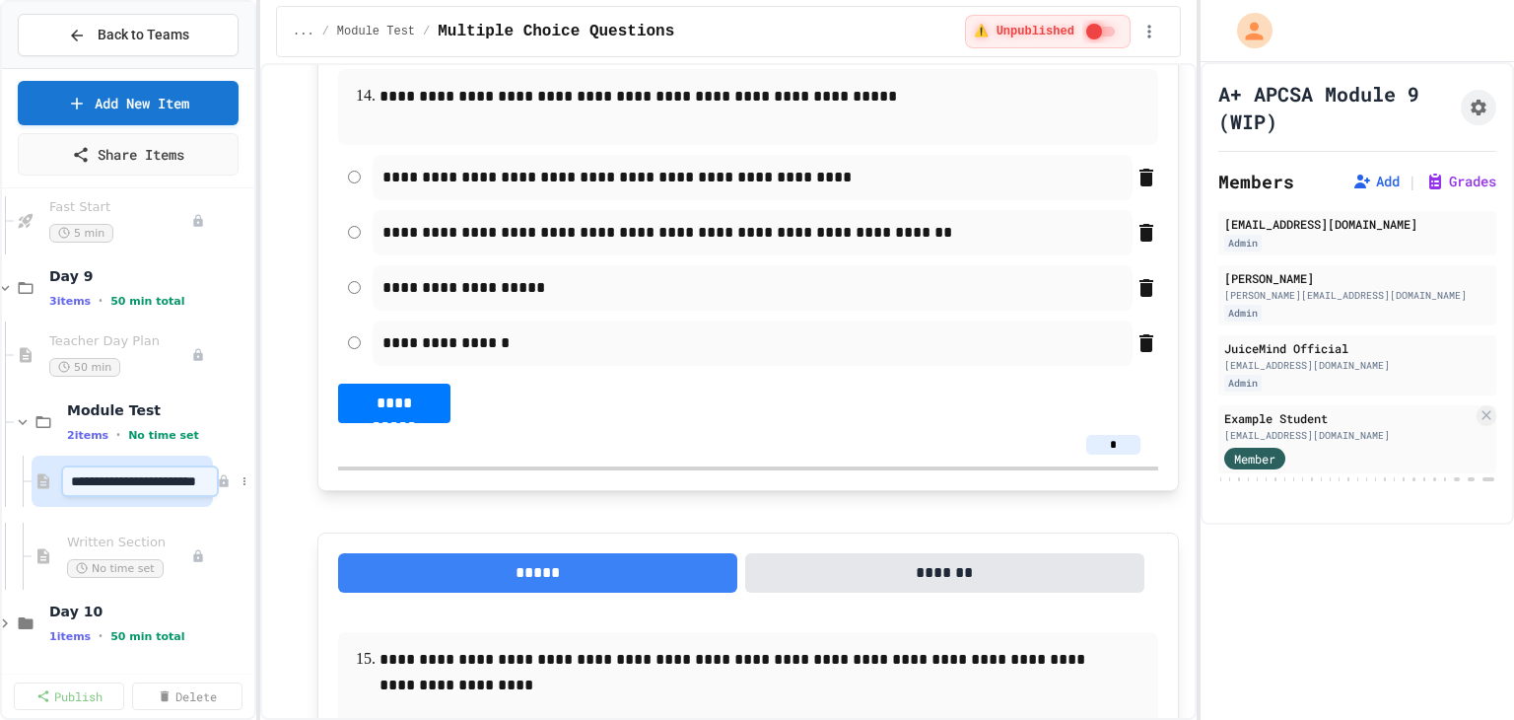
scroll to position [0, 25]
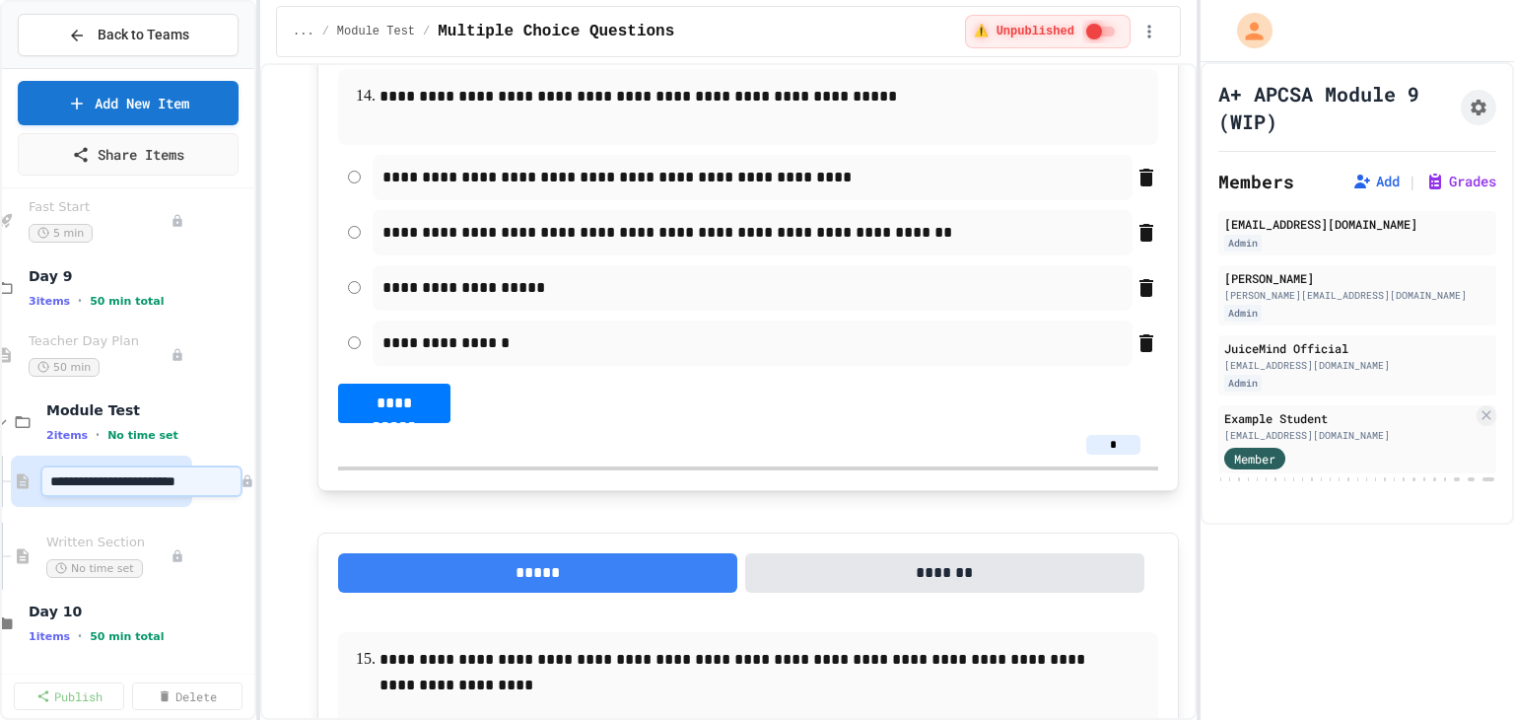
click at [184, 475] on input "**********" at bounding box center [141, 481] width 198 height 28
click at [158, 475] on input "**********" at bounding box center [141, 481] width 198 height 28
type input "**********"
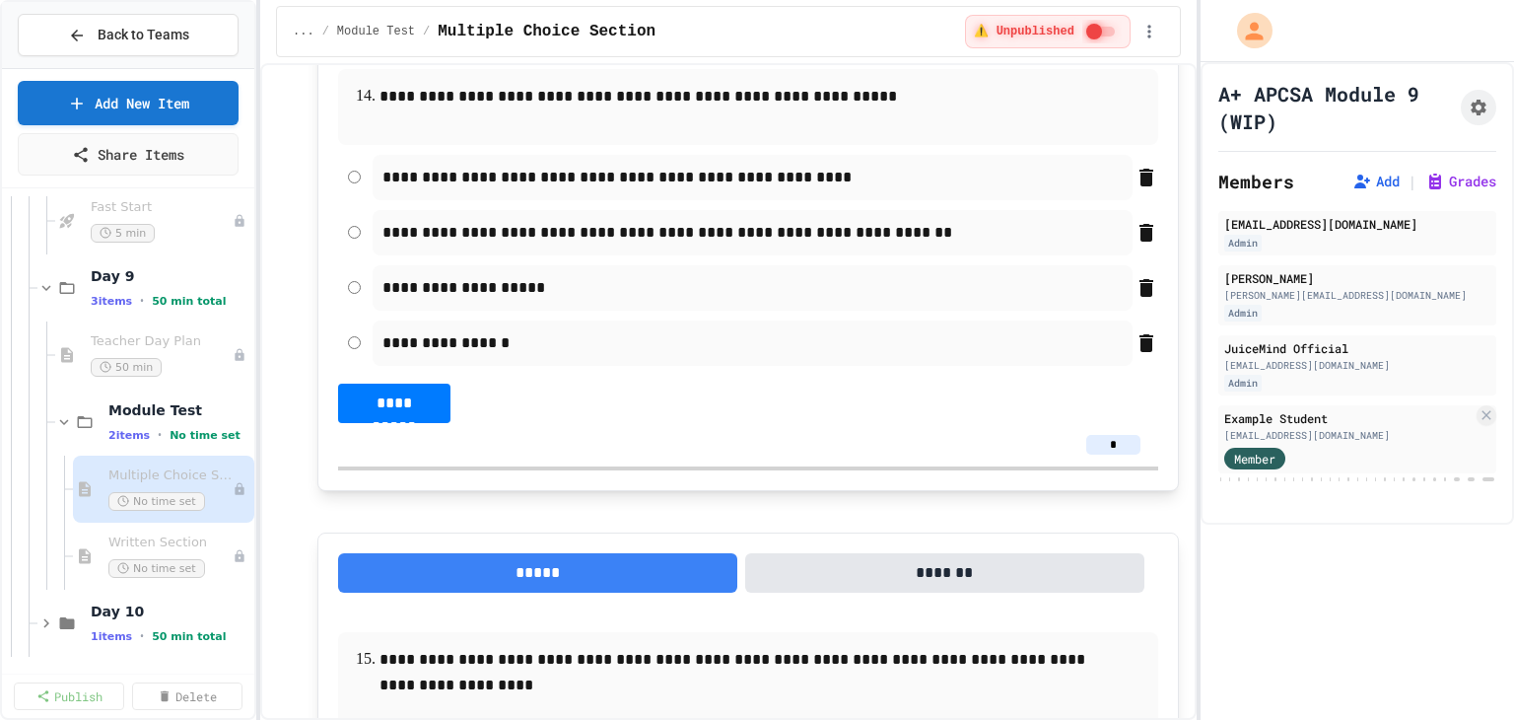
scroll to position [2903, 0]
click at [193, 474] on span "Multiple Choice Section" at bounding box center [160, 475] width 104 height 17
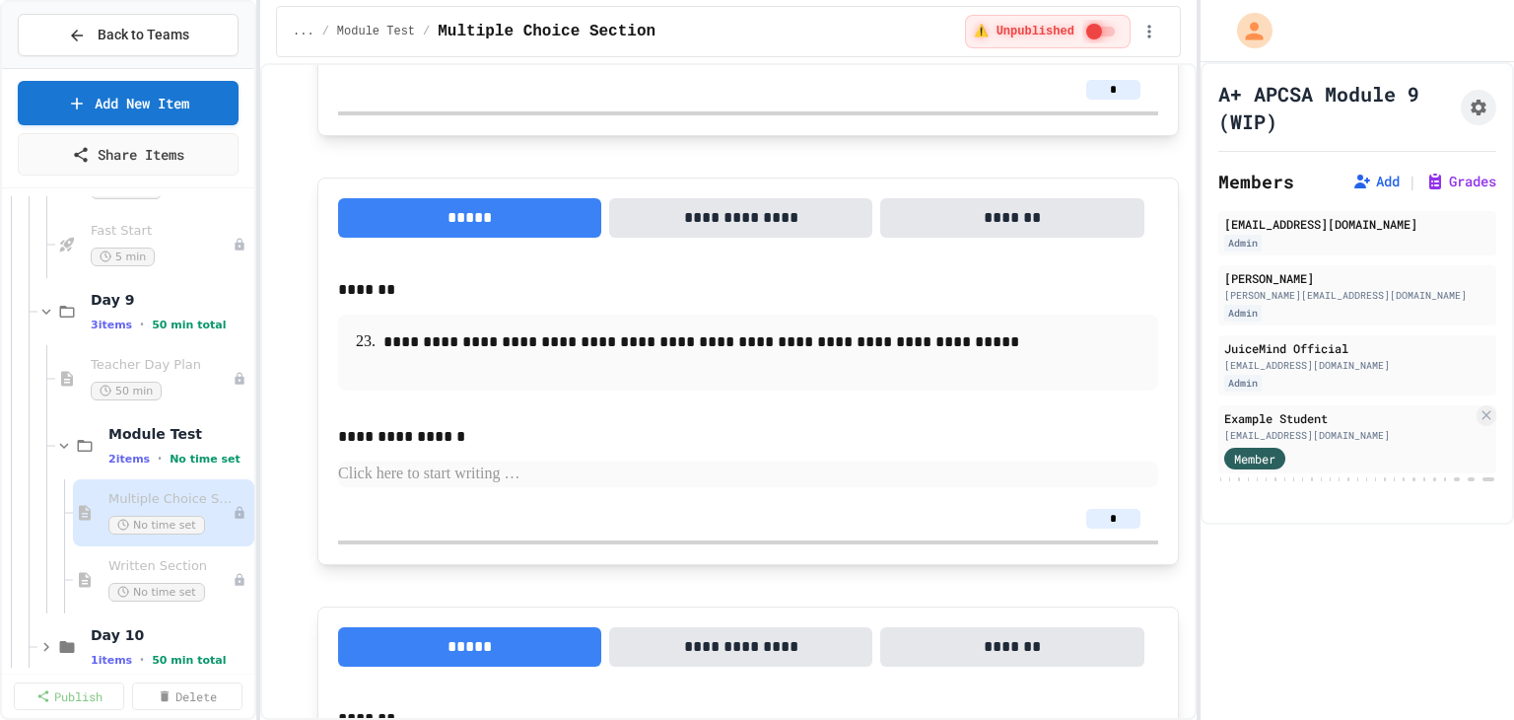
scroll to position [16066, 0]
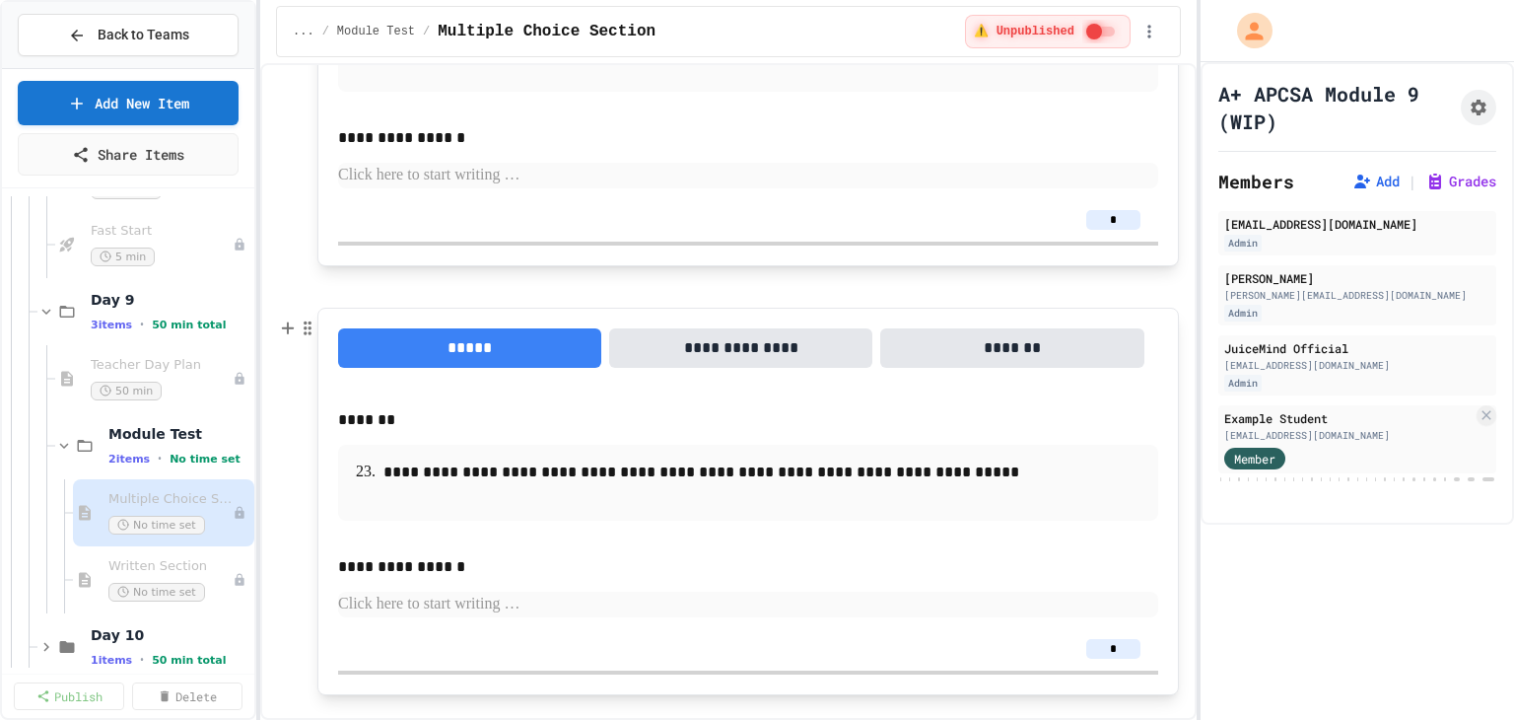
drag, startPoint x: 645, startPoint y: 327, endPoint x: 317, endPoint y: 330, distance: 327.2
copy strong "**********"
click at [178, 565] on span "Written Section" at bounding box center [160, 566] width 104 height 17
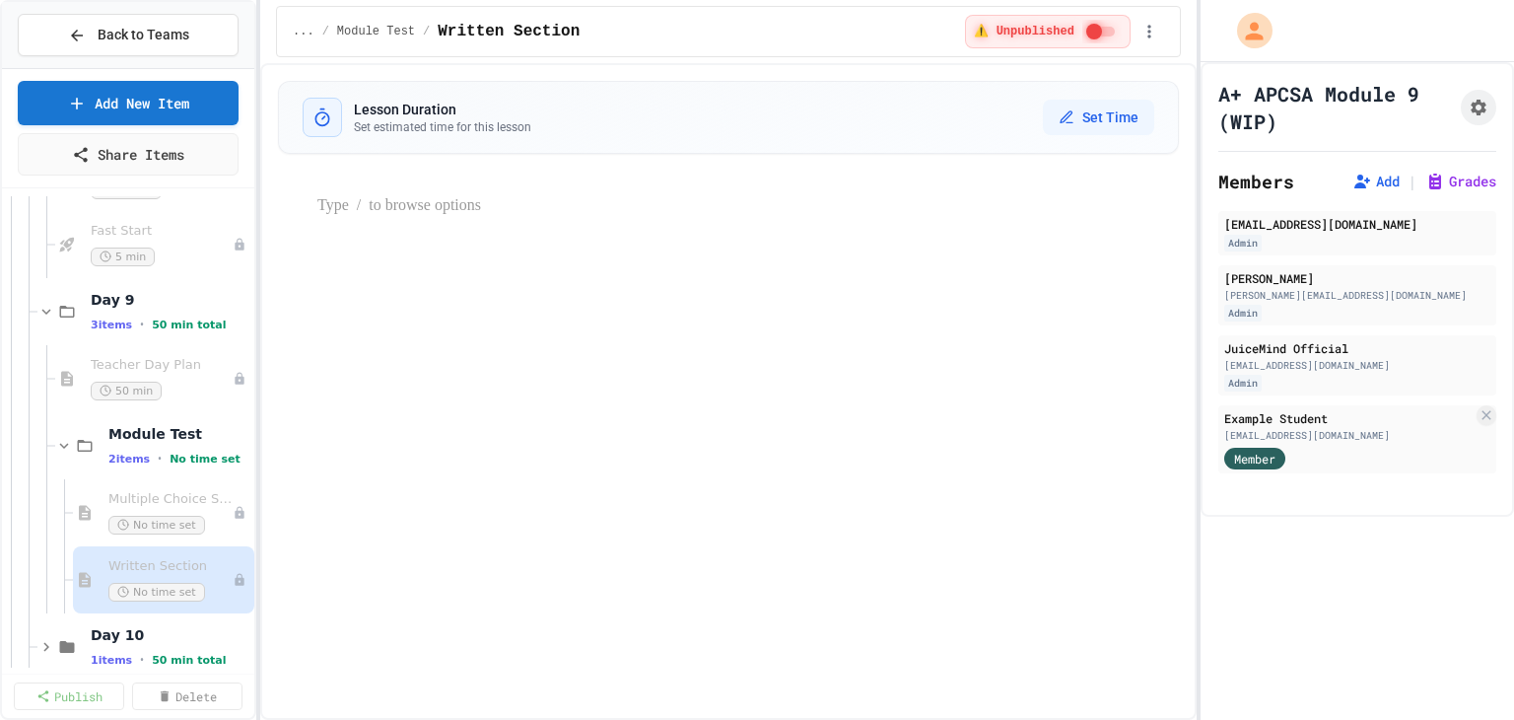
click at [370, 210] on p at bounding box center [747, 206] width 861 height 26
click at [105, 501] on div "Multiple Choice Section No time set" at bounding box center [163, 512] width 181 height 67
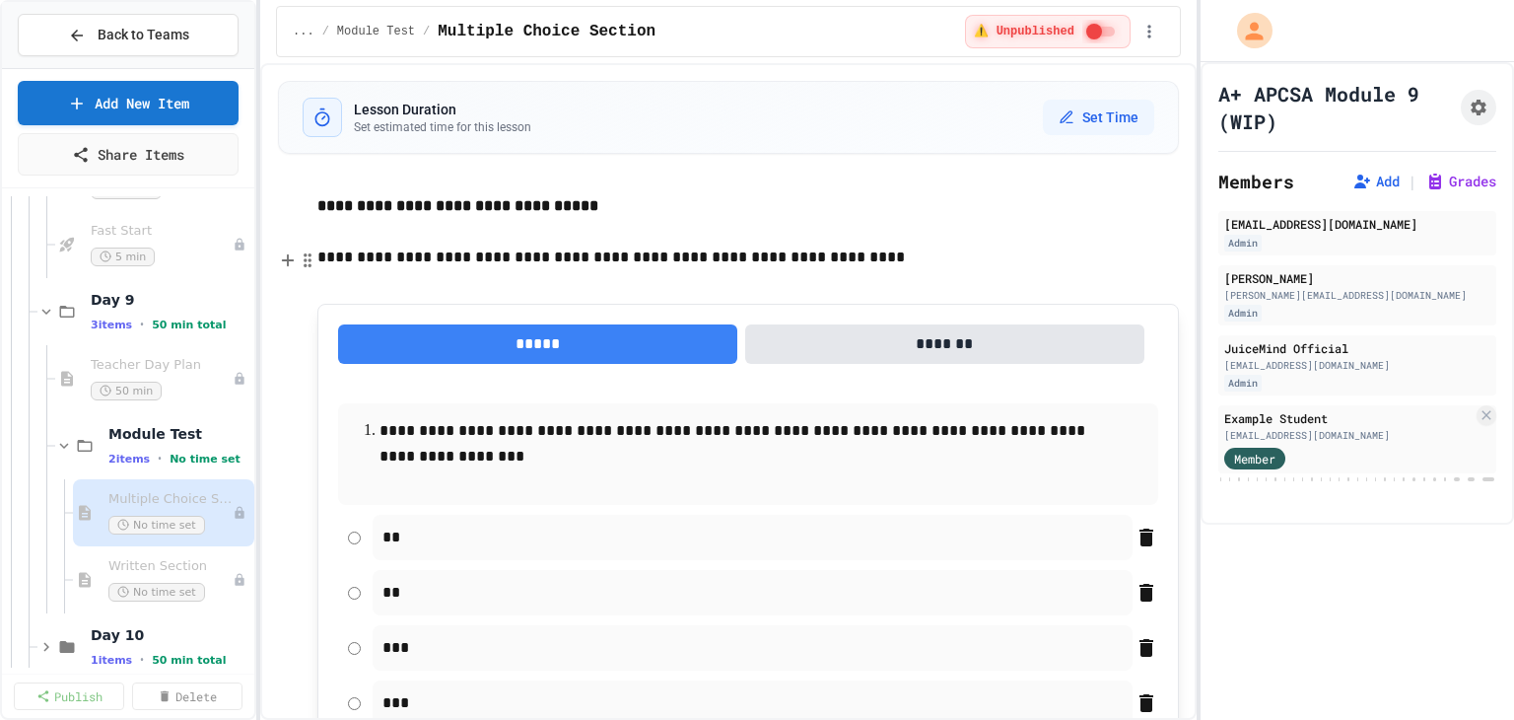
click at [738, 252] on p "**********" at bounding box center [747, 257] width 861 height 26
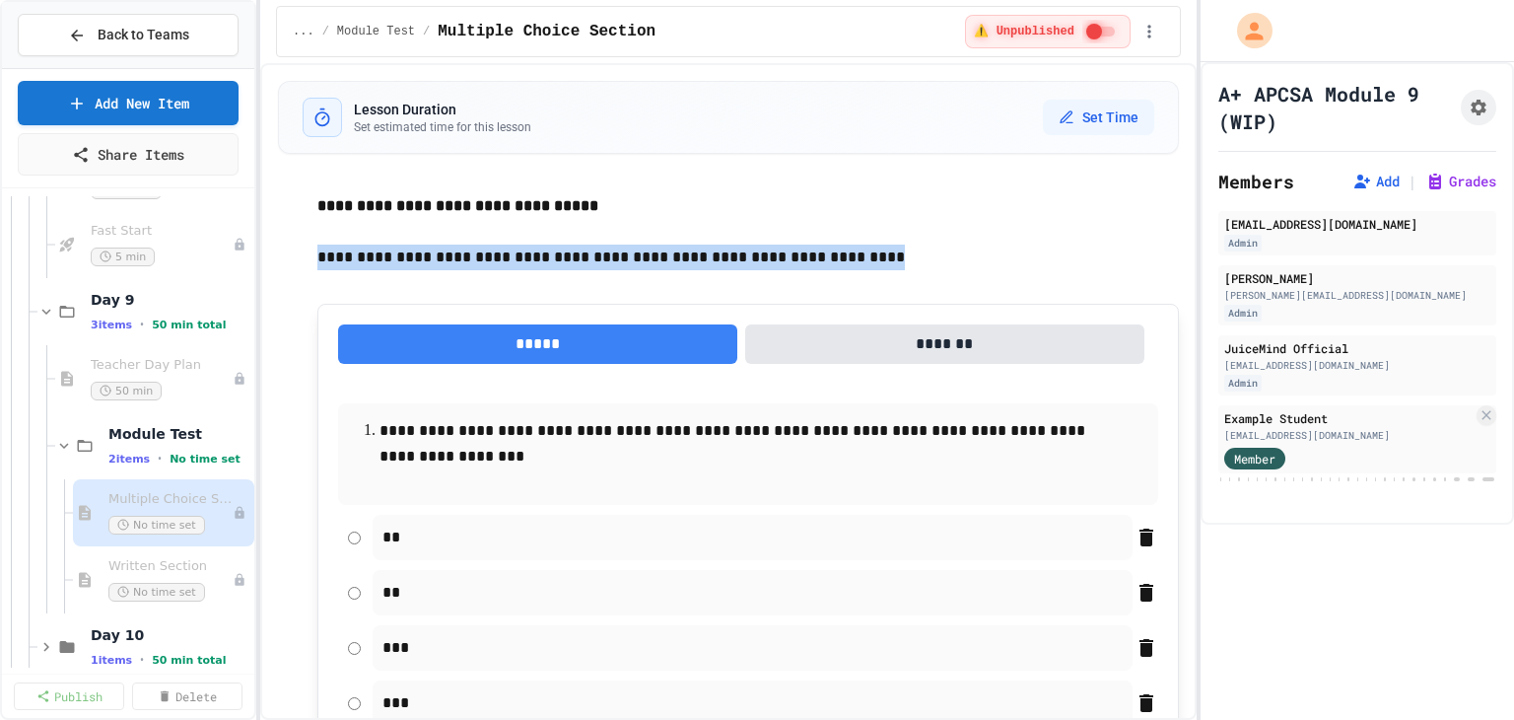
drag, startPoint x: 837, startPoint y: 257, endPoint x: 312, endPoint y: 258, distance: 524.4
copy p "**********"
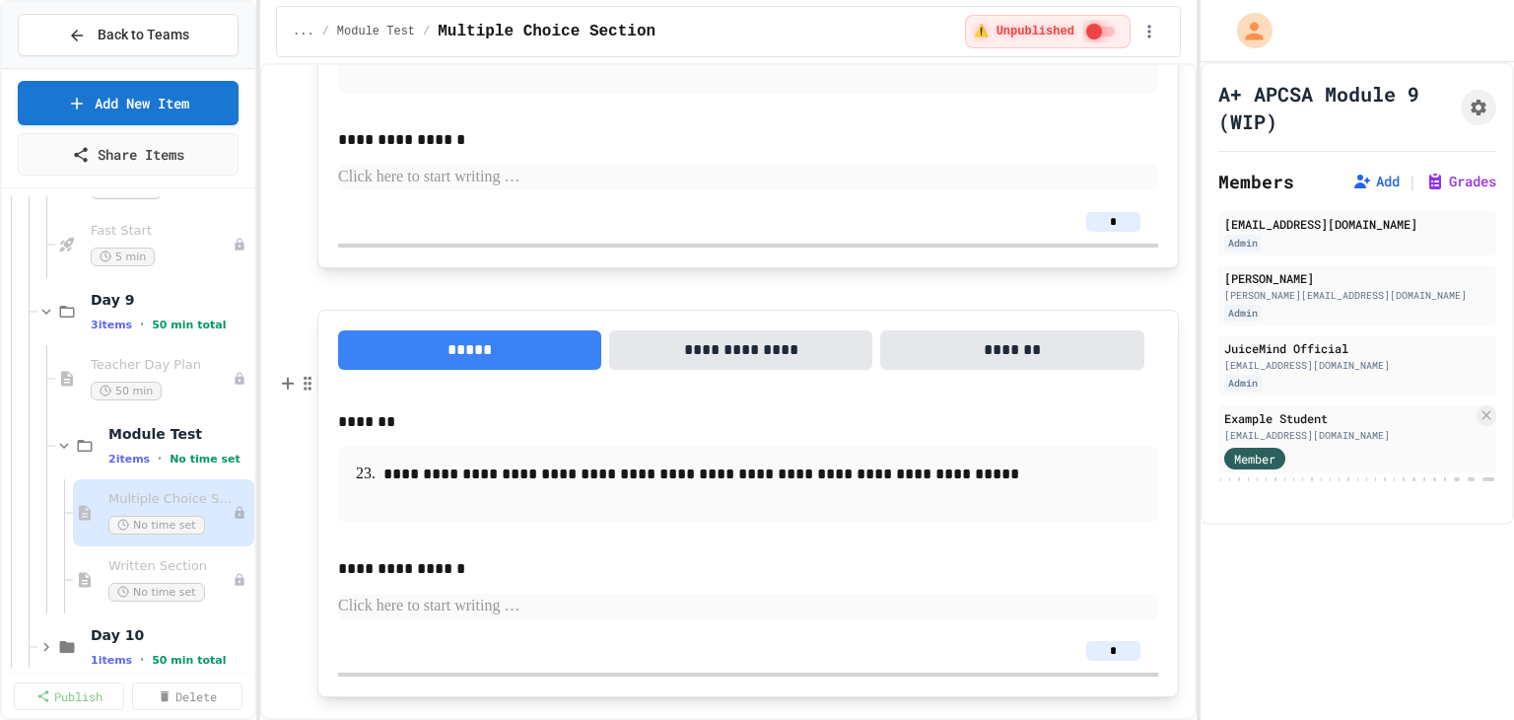
scroll to position [16064, 0]
drag, startPoint x: 317, startPoint y: 381, endPoint x: 444, endPoint y: 377, distance: 126.2
drag, startPoint x: 719, startPoint y: 381, endPoint x: 315, endPoint y: 379, distance: 403.1
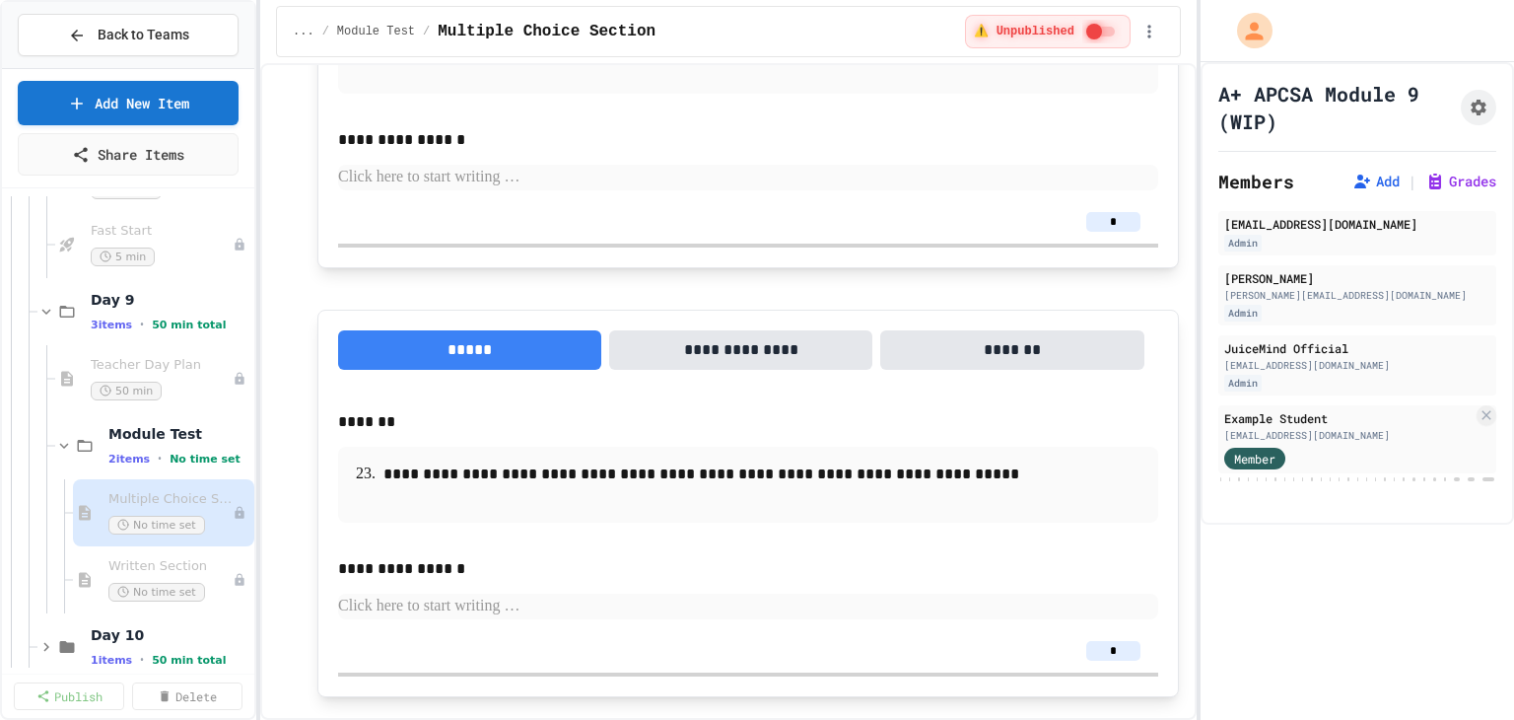
copy p "**********"
click at [143, 573] on div "Written Section No time set" at bounding box center [160, 579] width 104 height 43
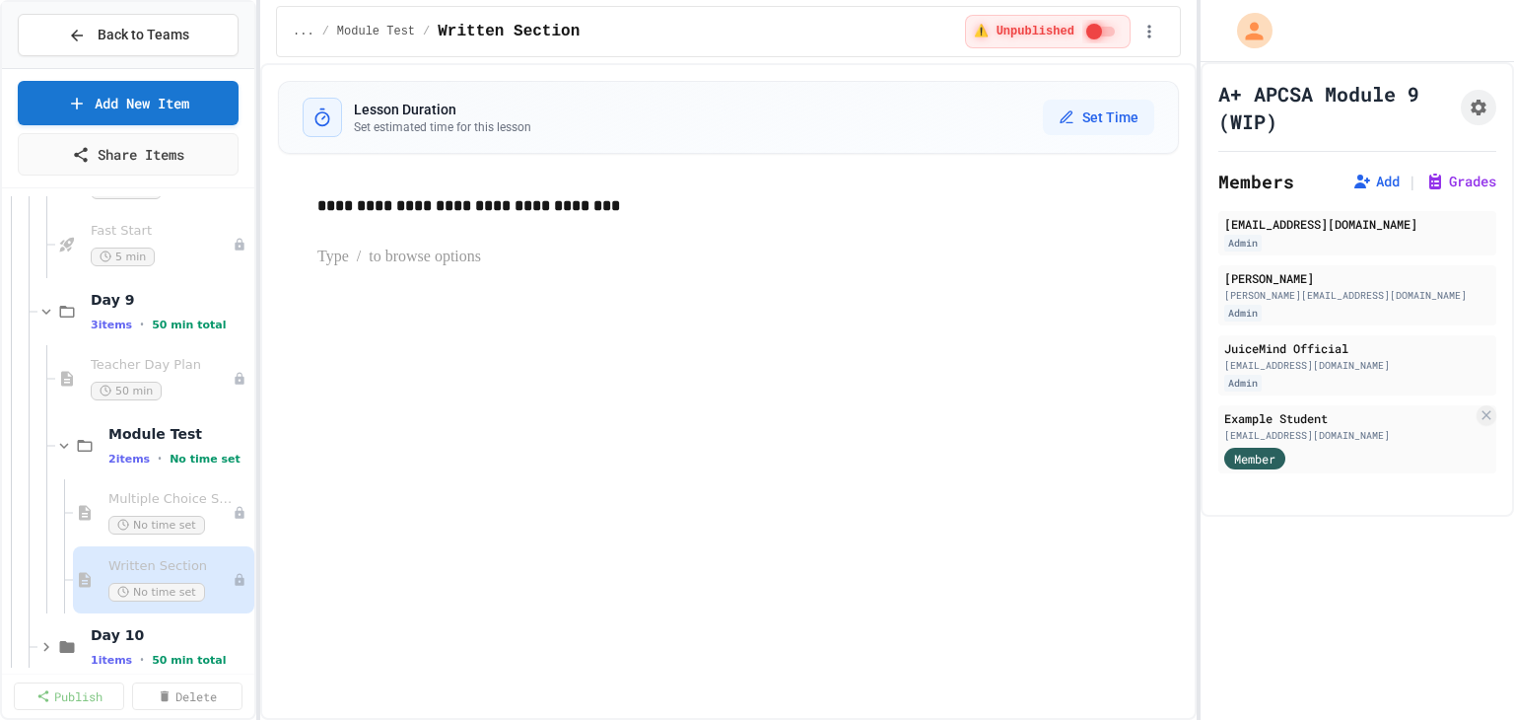
click at [338, 264] on p at bounding box center [747, 257] width 861 height 26
click at [133, 497] on span "Multiple Choice Section" at bounding box center [160, 499] width 104 height 17
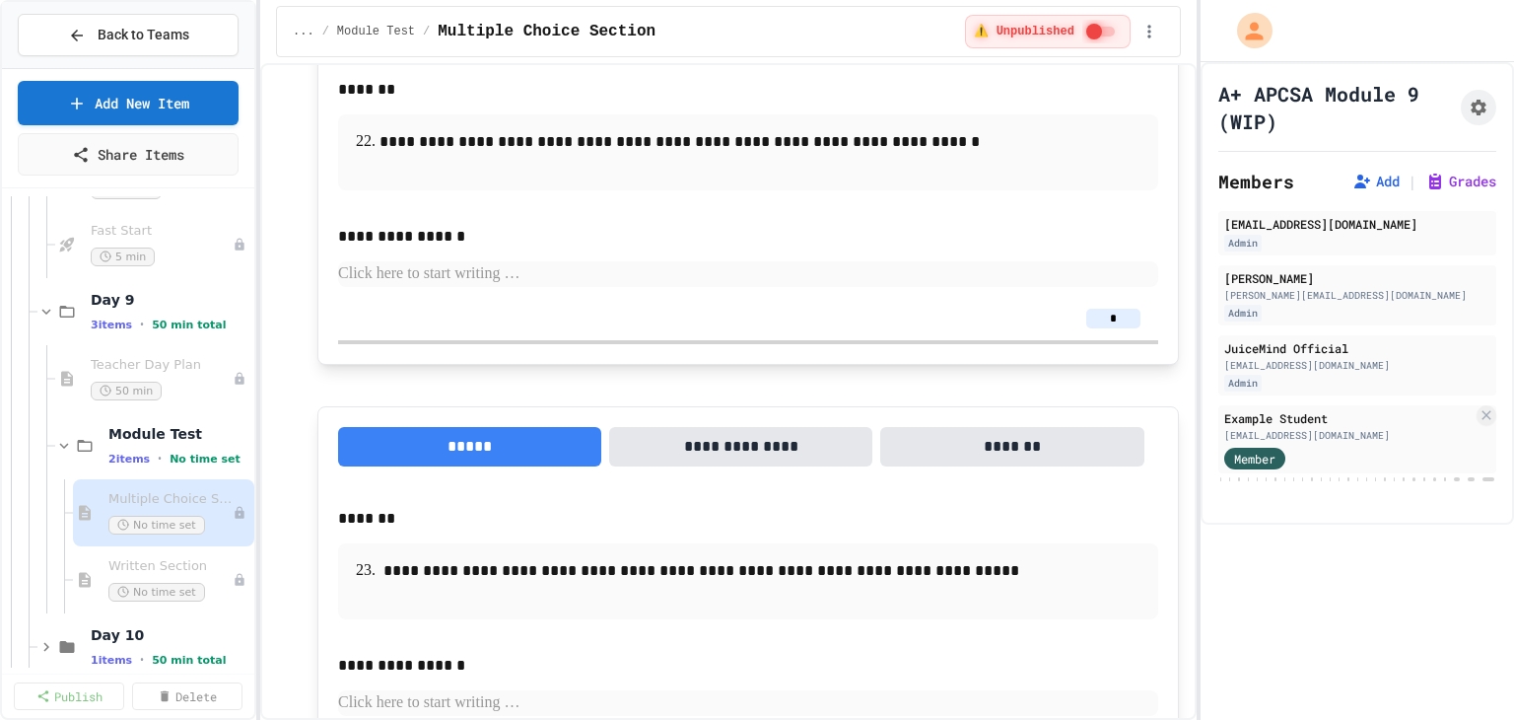
scroll to position [16164, 0]
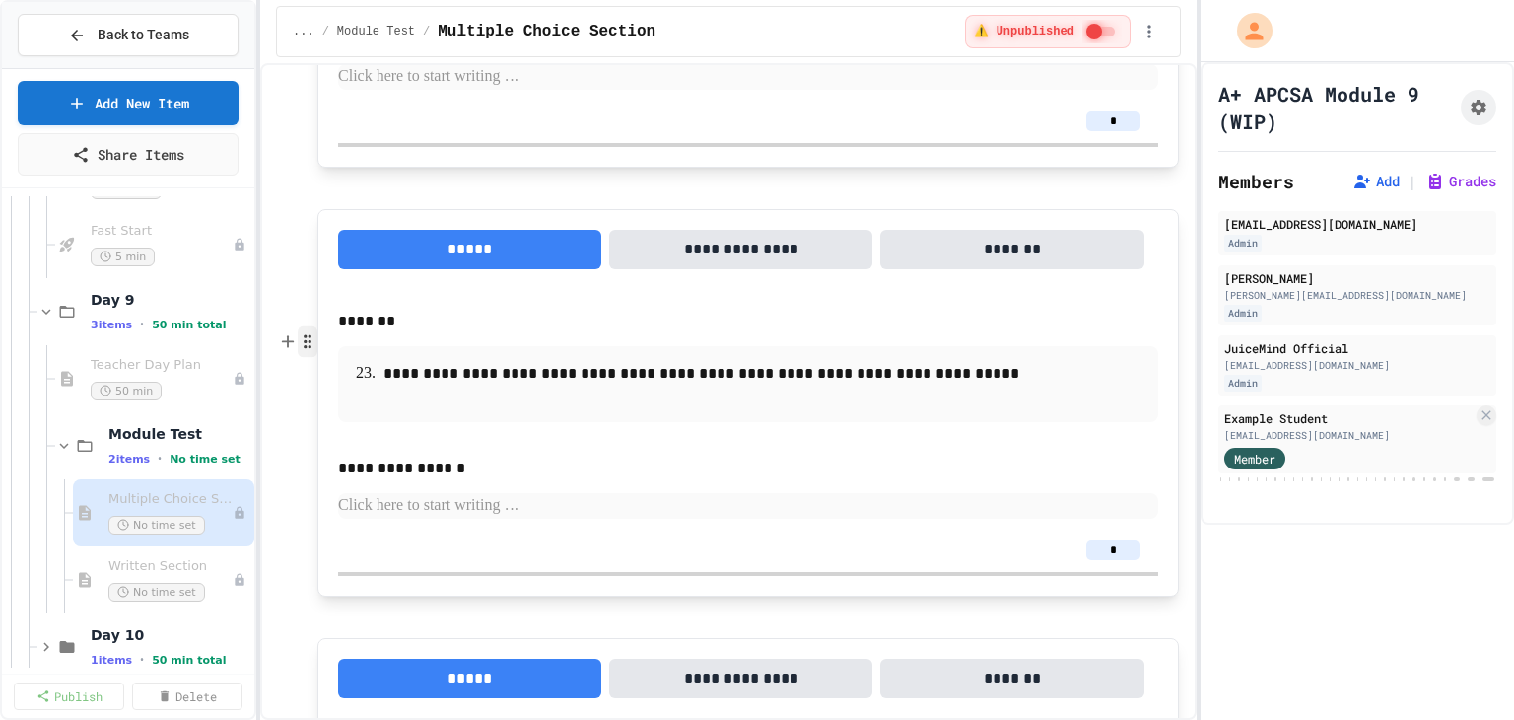
click at [307, 341] on icon "button" at bounding box center [308, 341] width 18 height 20
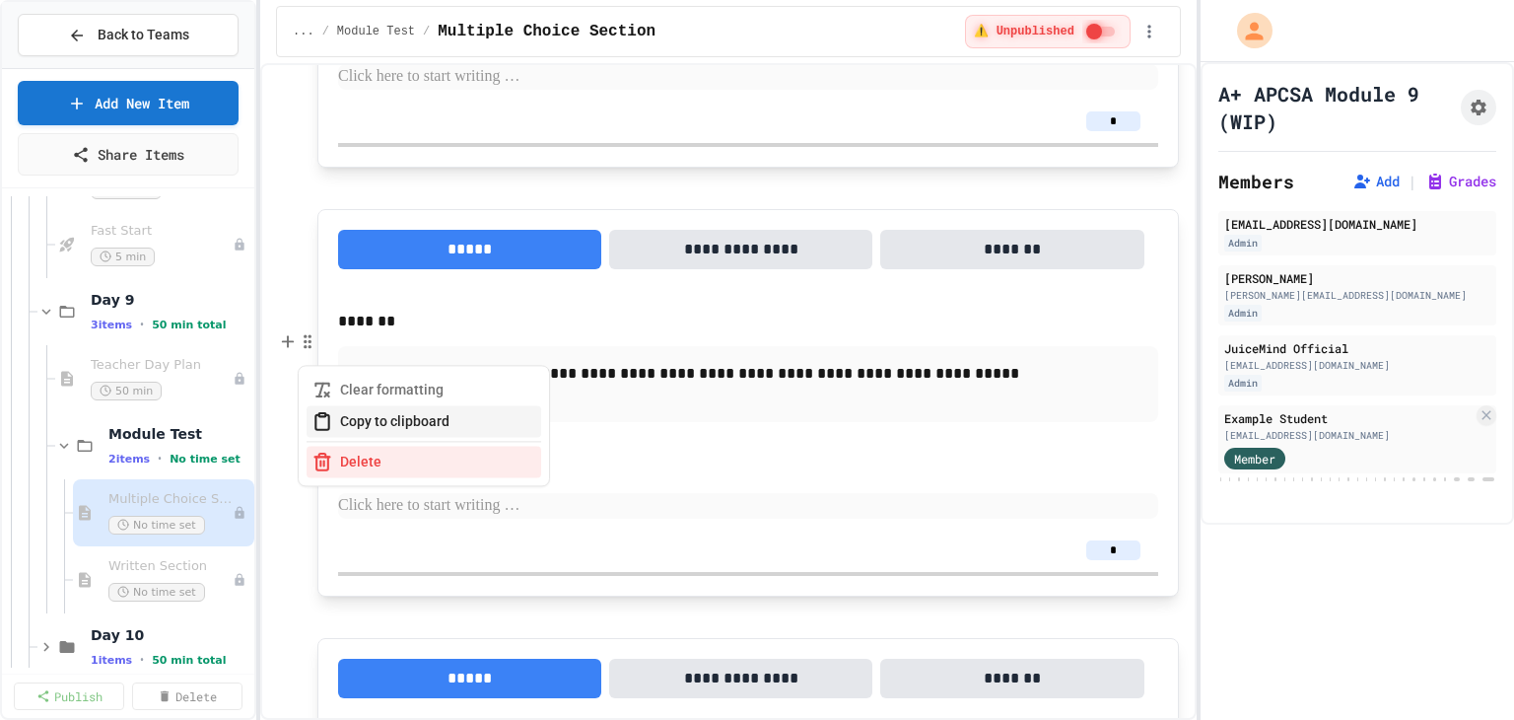
click at [347, 415] on button "Copy to clipboard" at bounding box center [424, 421] width 235 height 32
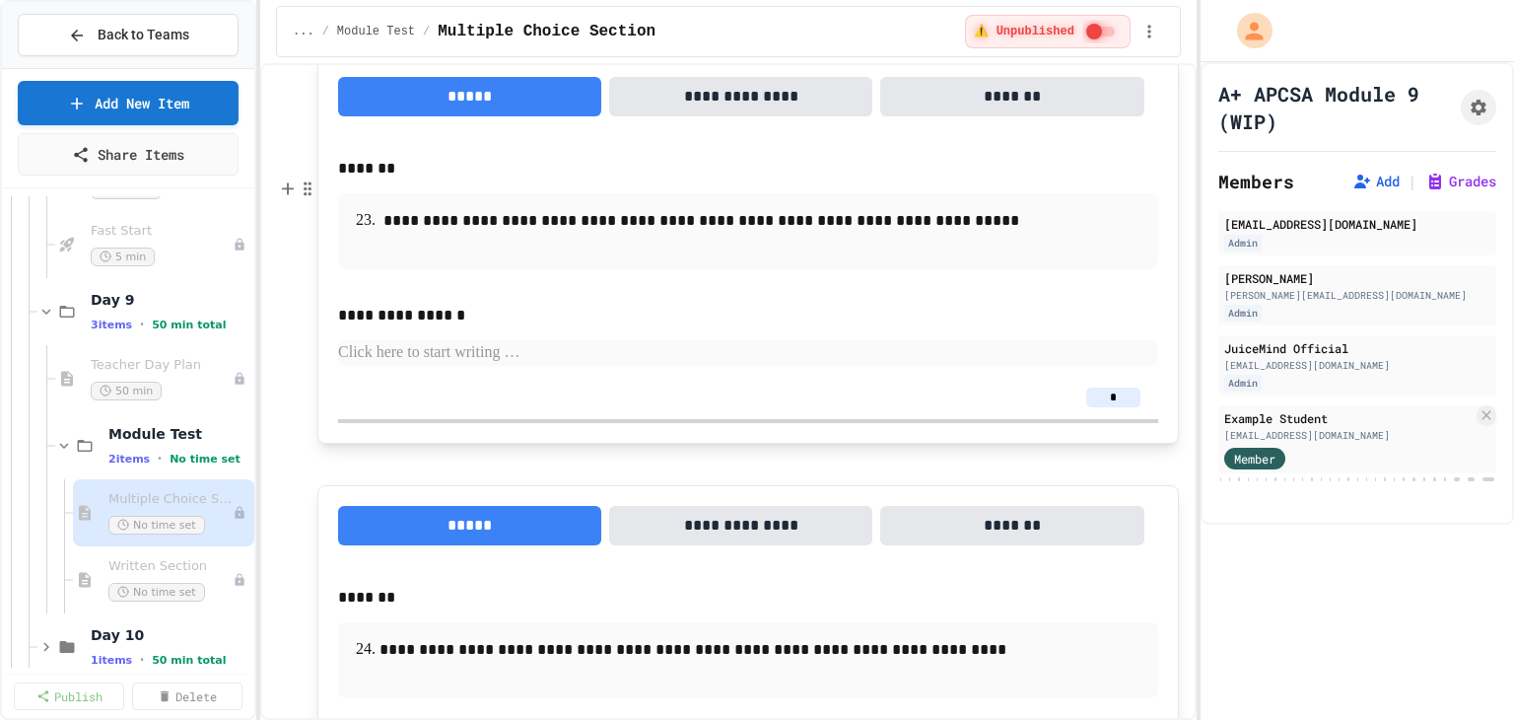
scroll to position [16361, 0]
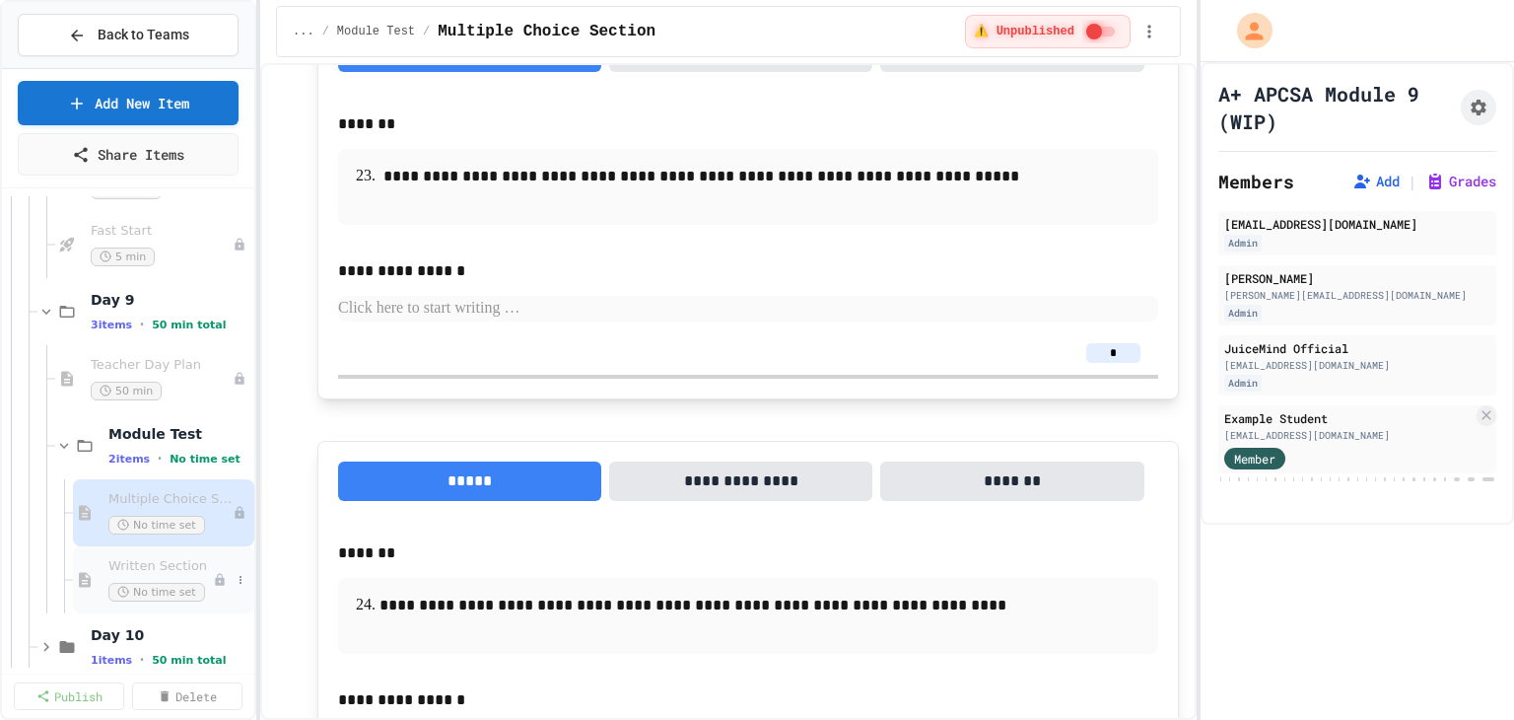
click at [129, 564] on span "Written Section" at bounding box center [160, 566] width 104 height 17
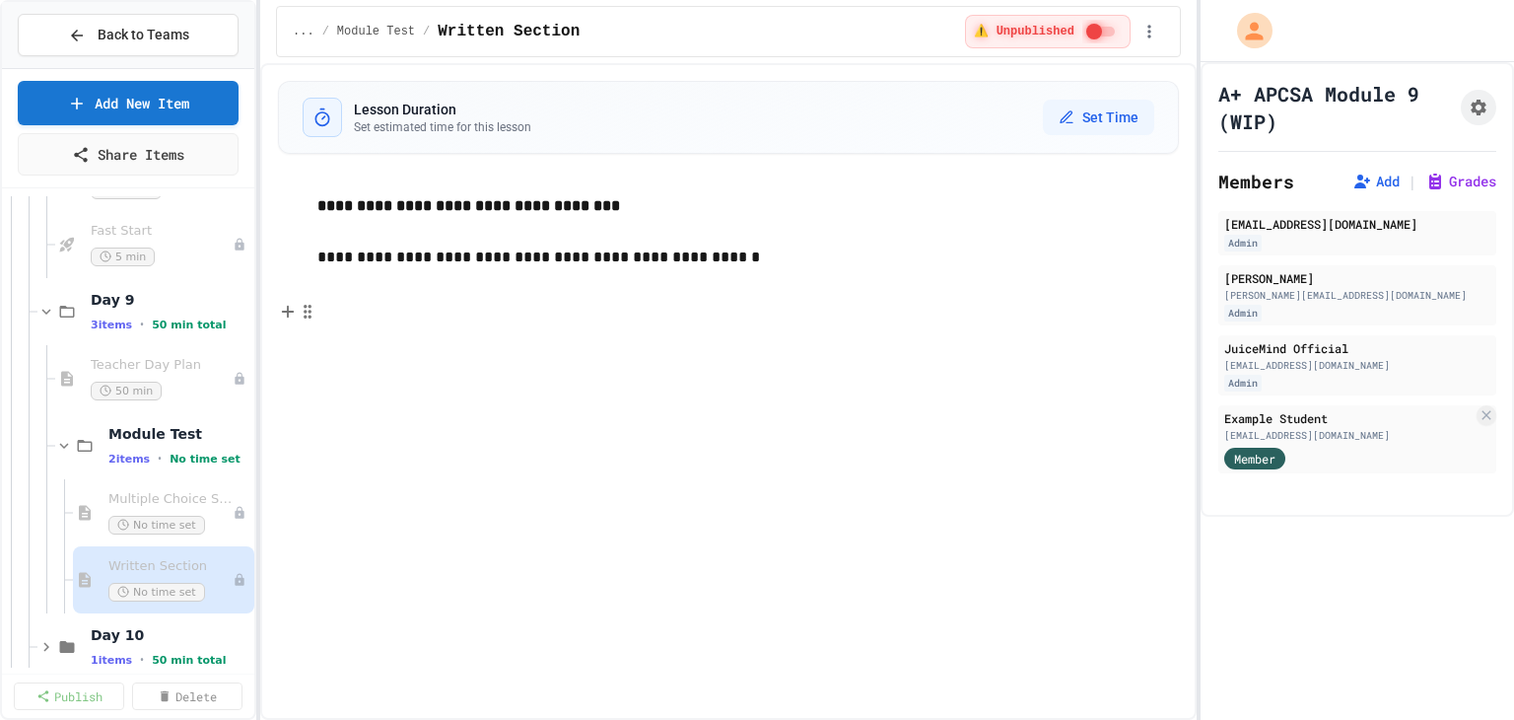
click at [364, 312] on p at bounding box center [747, 309] width 861 height 26
click at [192, 499] on span "Multiple Choice Section" at bounding box center [160, 499] width 104 height 17
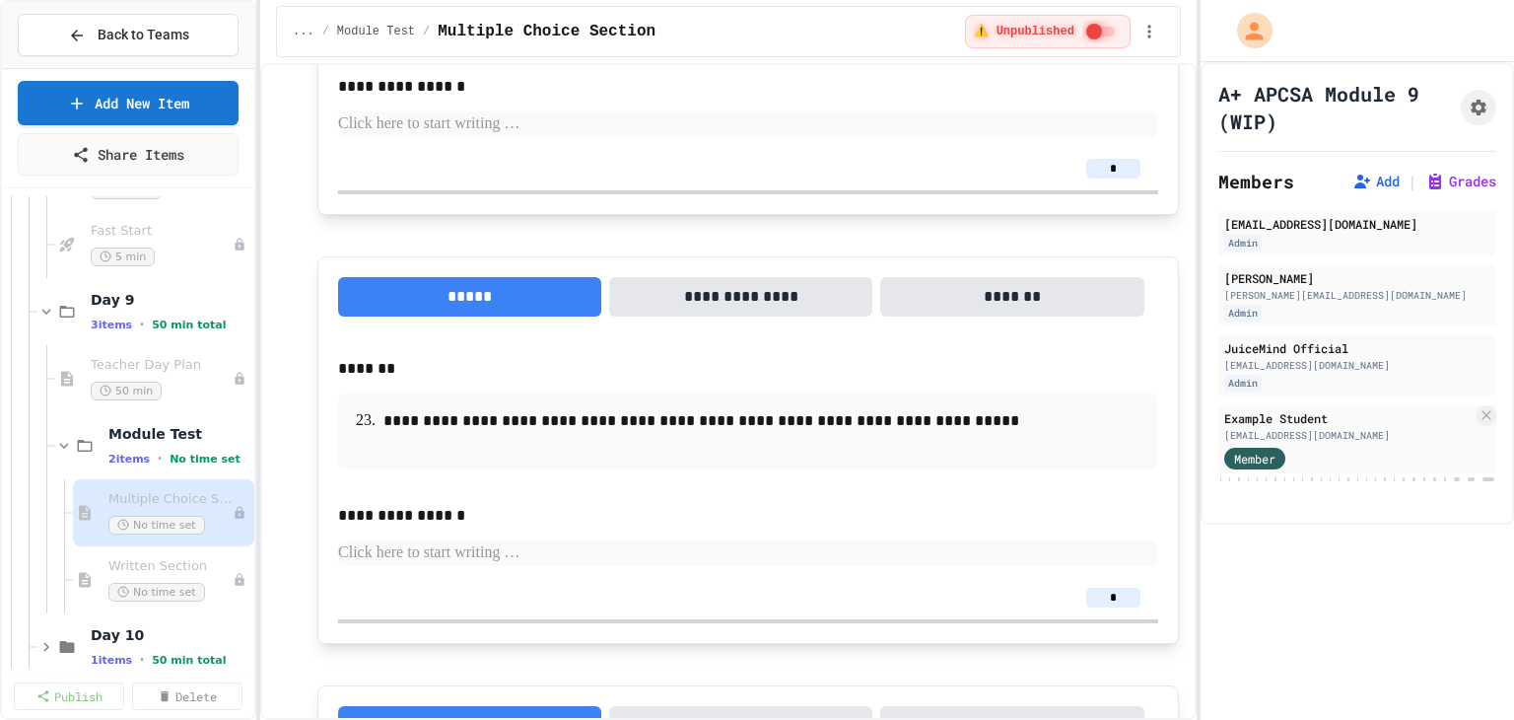
scroll to position [16164, 0]
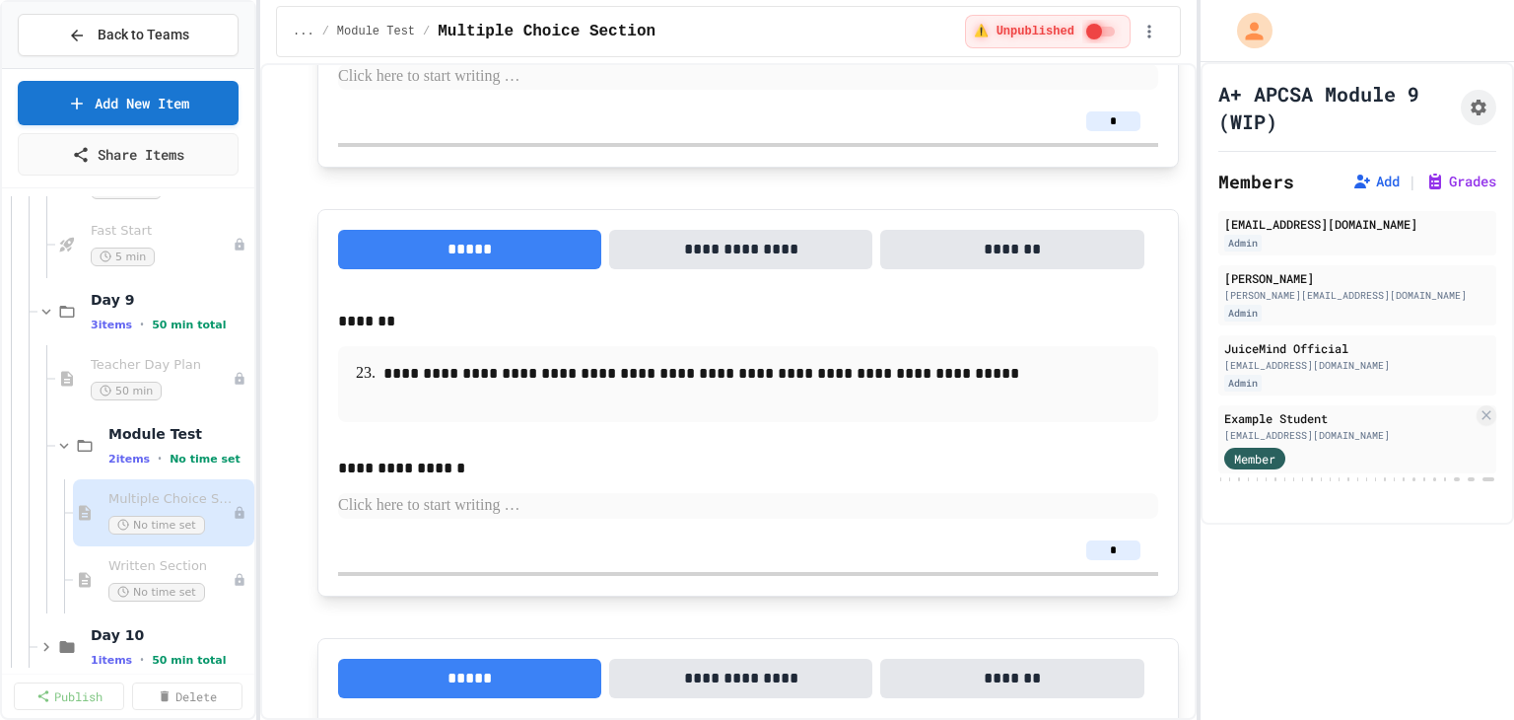
drag, startPoint x: 580, startPoint y: 520, endPoint x: 354, endPoint y: 486, distance: 228.3
copy p "**********"
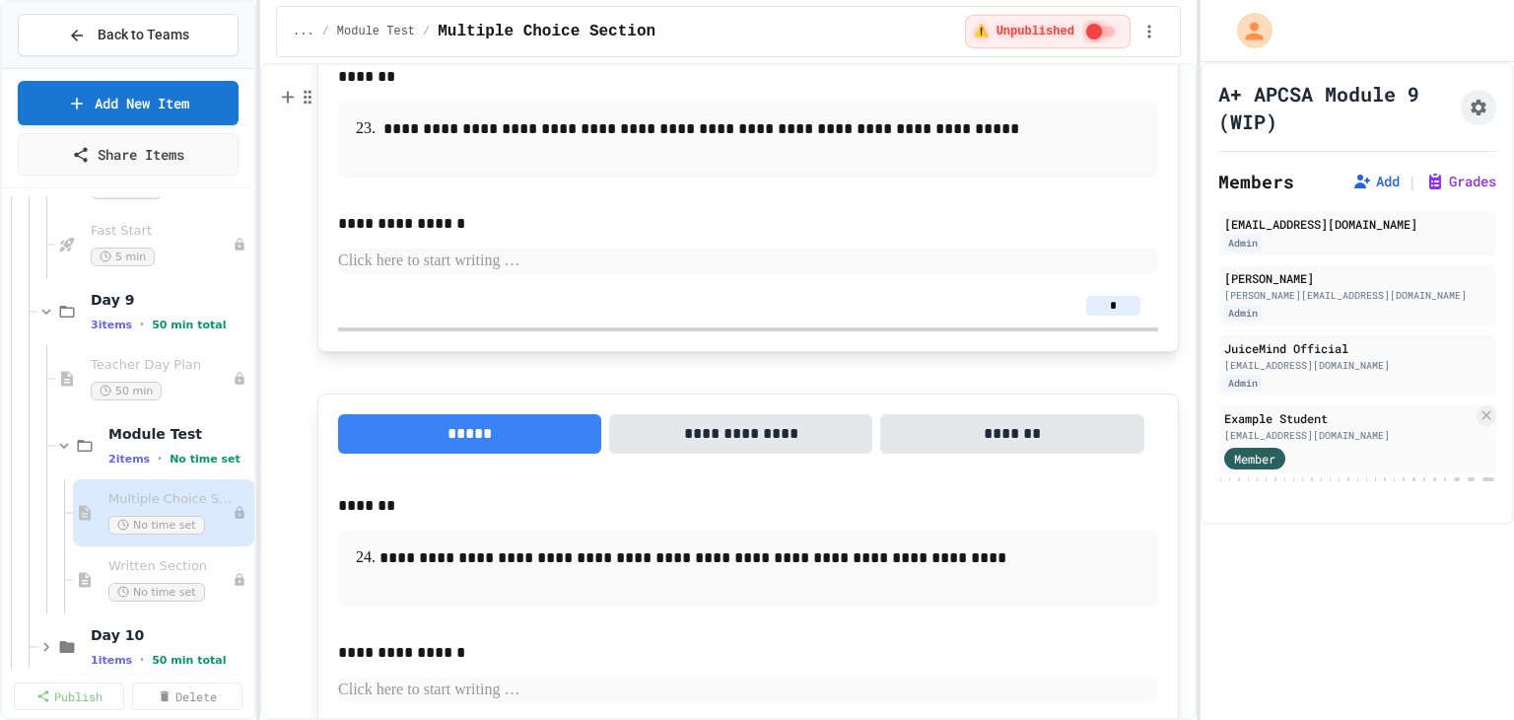
scroll to position [16361, 0]
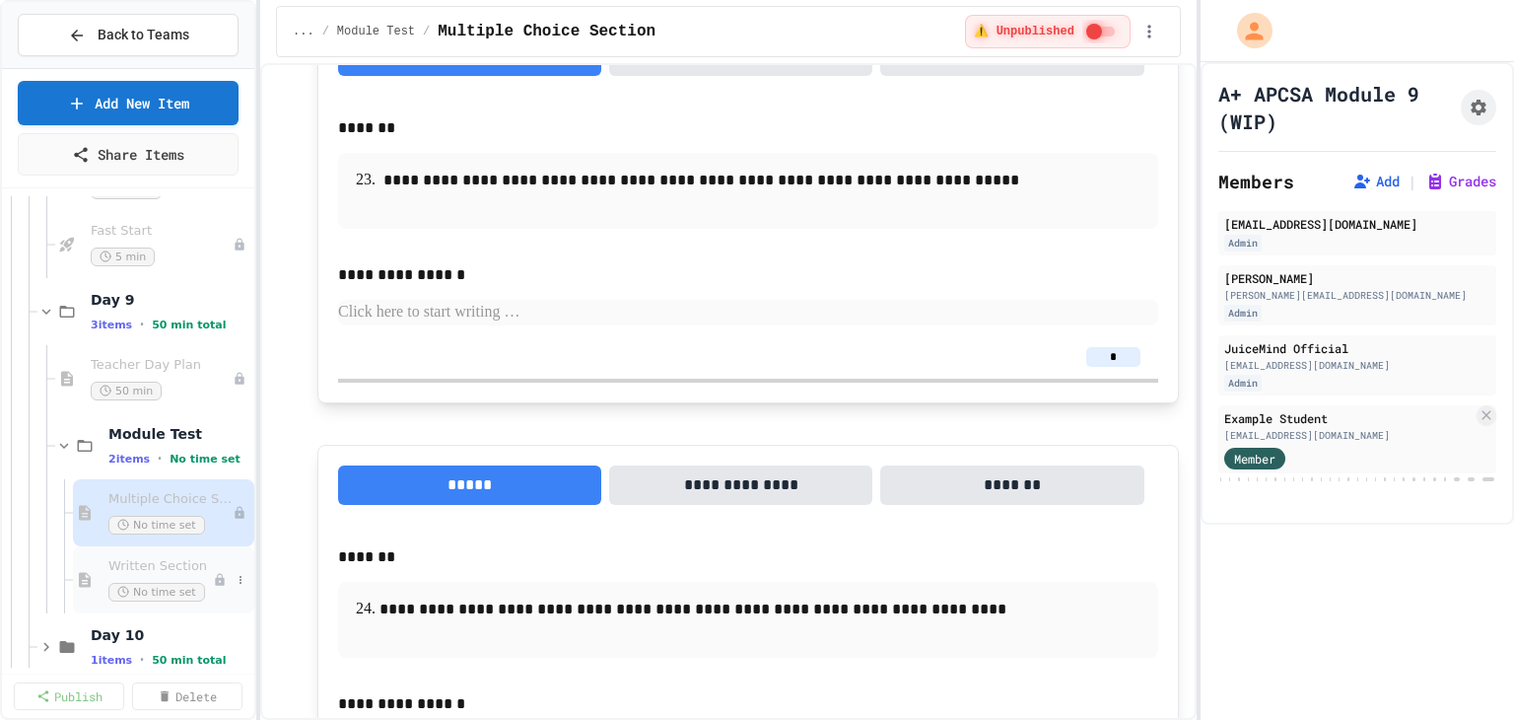
click at [184, 574] on div "Written Section No time set" at bounding box center [160, 579] width 104 height 43
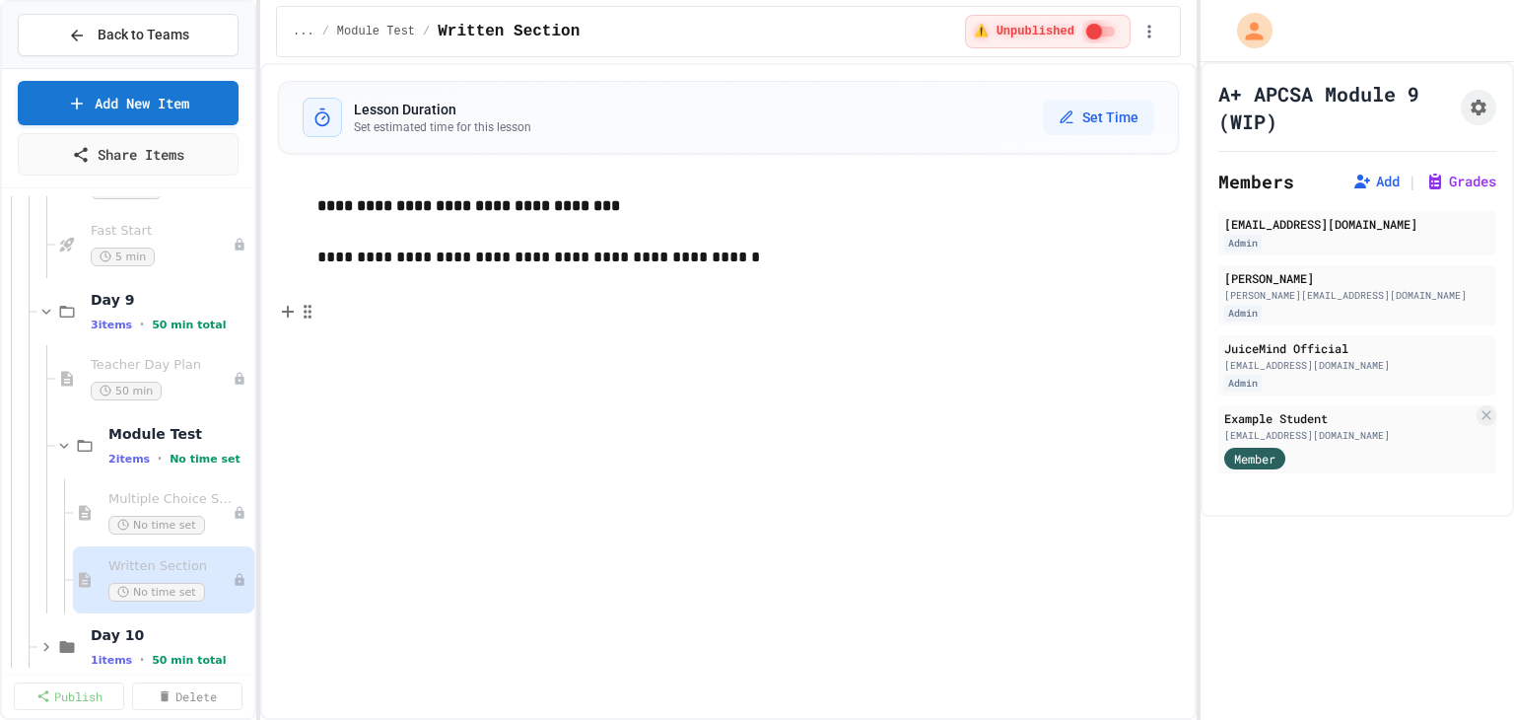
click at [367, 316] on p at bounding box center [747, 309] width 861 height 26
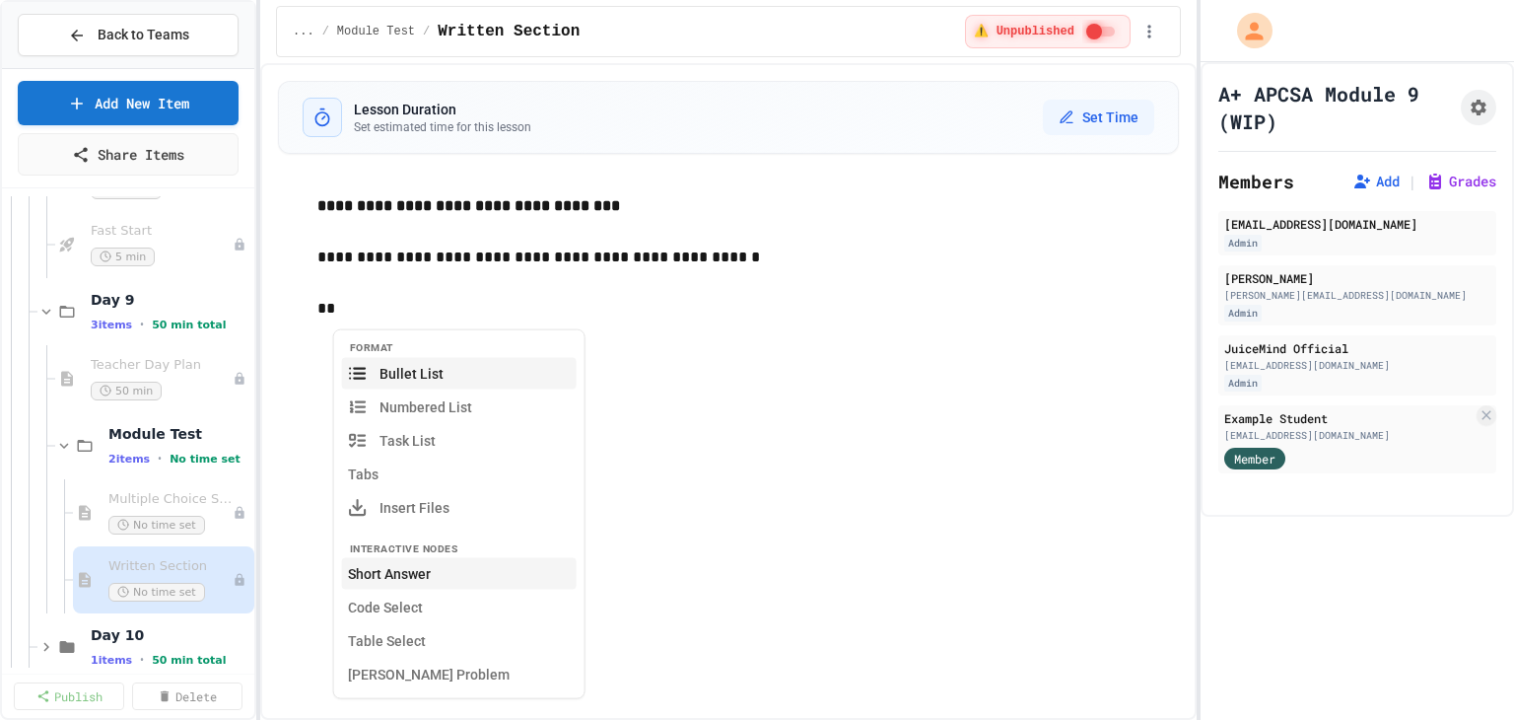
click at [395, 573] on button "Short Answer" at bounding box center [459, 574] width 235 height 32
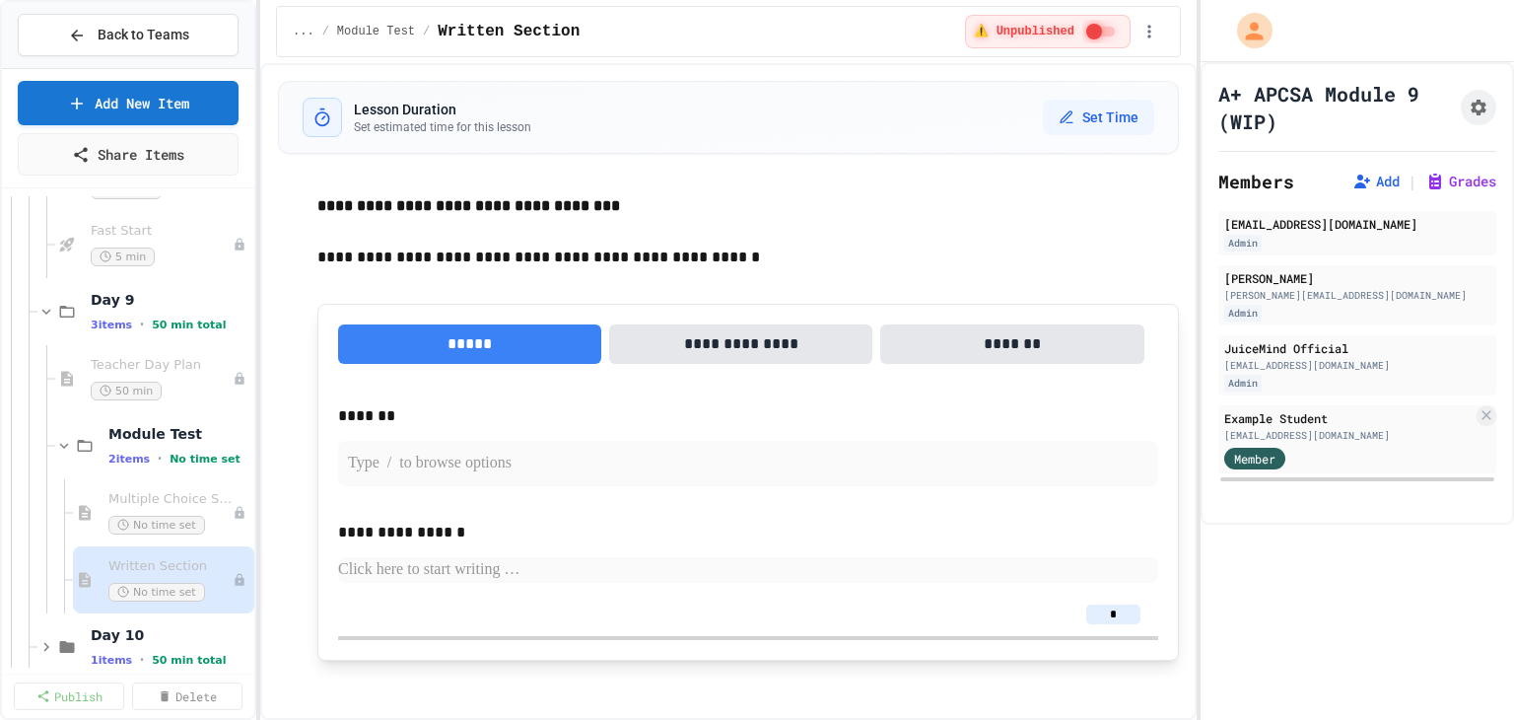
click at [405, 466] on p at bounding box center [748, 463] width 800 height 26
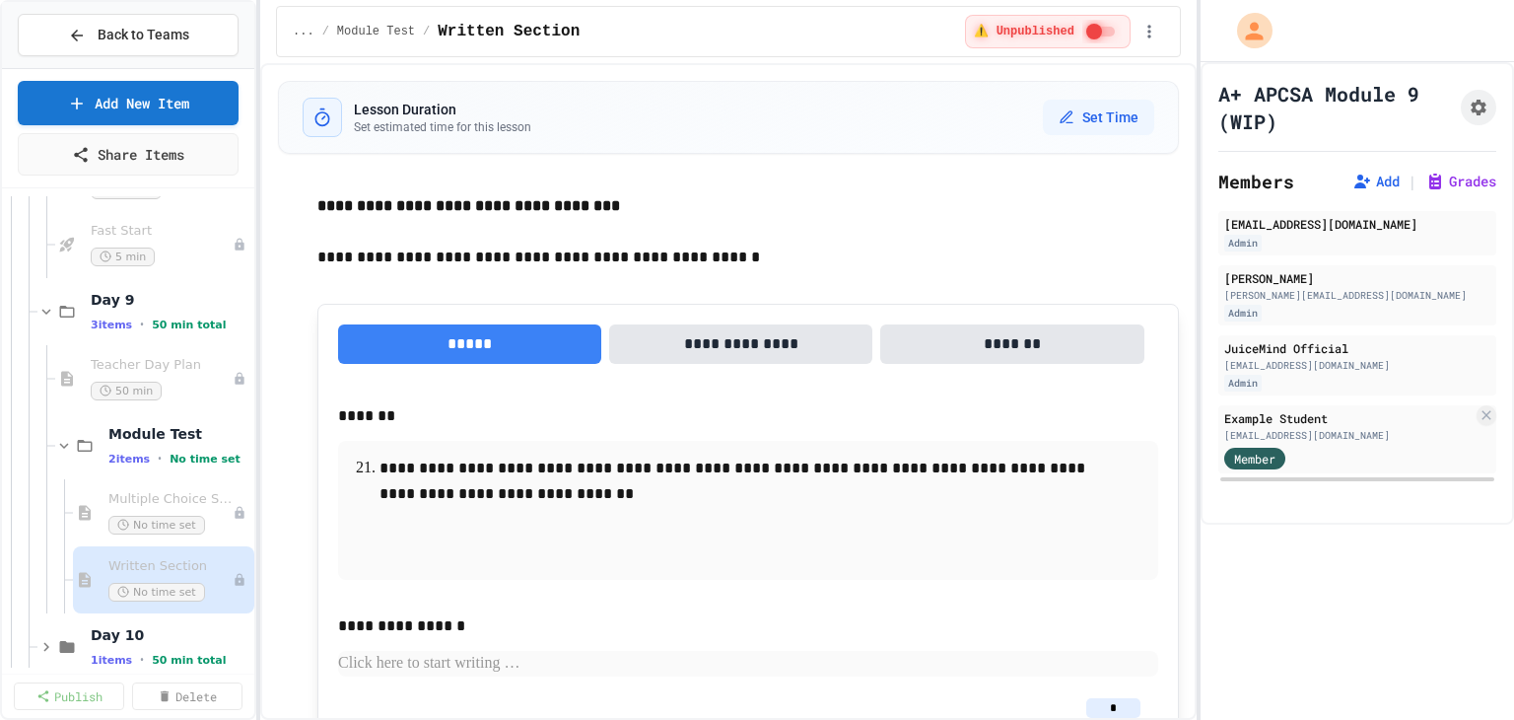
click at [543, 529] on p at bounding box center [747, 531] width 737 height 26
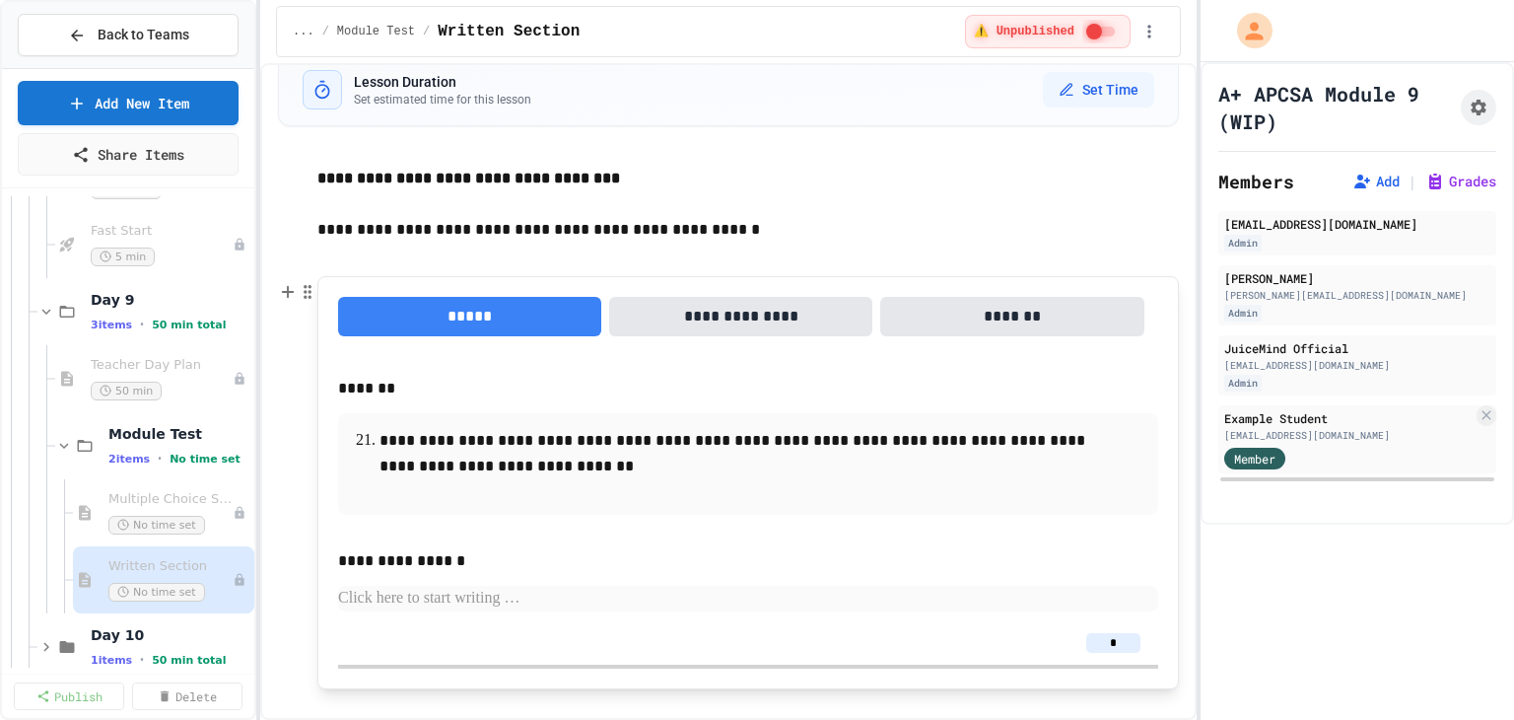
scroll to position [68, 0]
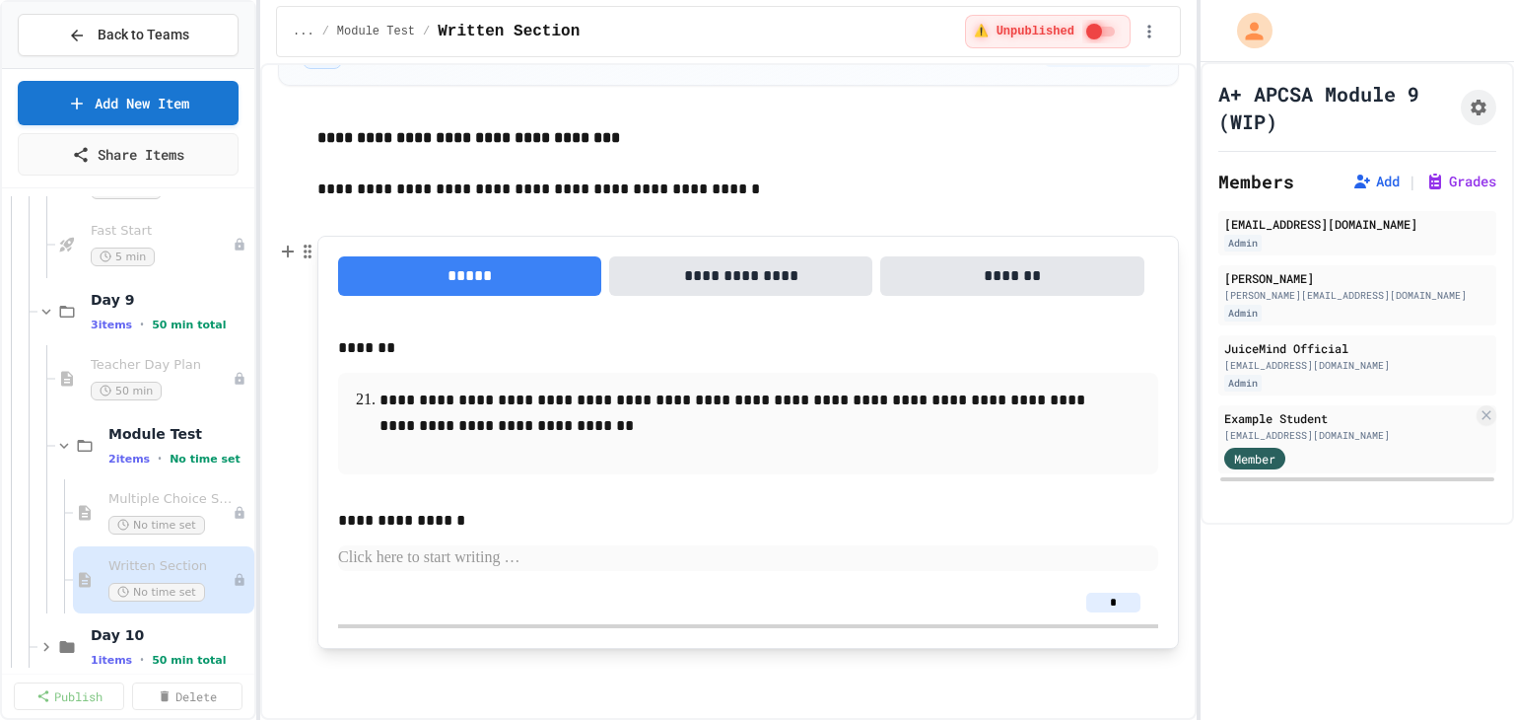
click at [1105, 596] on input "*" at bounding box center [1113, 602] width 54 height 20
drag, startPoint x: 1104, startPoint y: 598, endPoint x: 1080, endPoint y: 598, distance: 23.7
click at [1086, 598] on input "*" at bounding box center [1113, 602] width 54 height 20
type input "*"
click at [706, 525] on p "**********" at bounding box center [741, 521] width 806 height 26
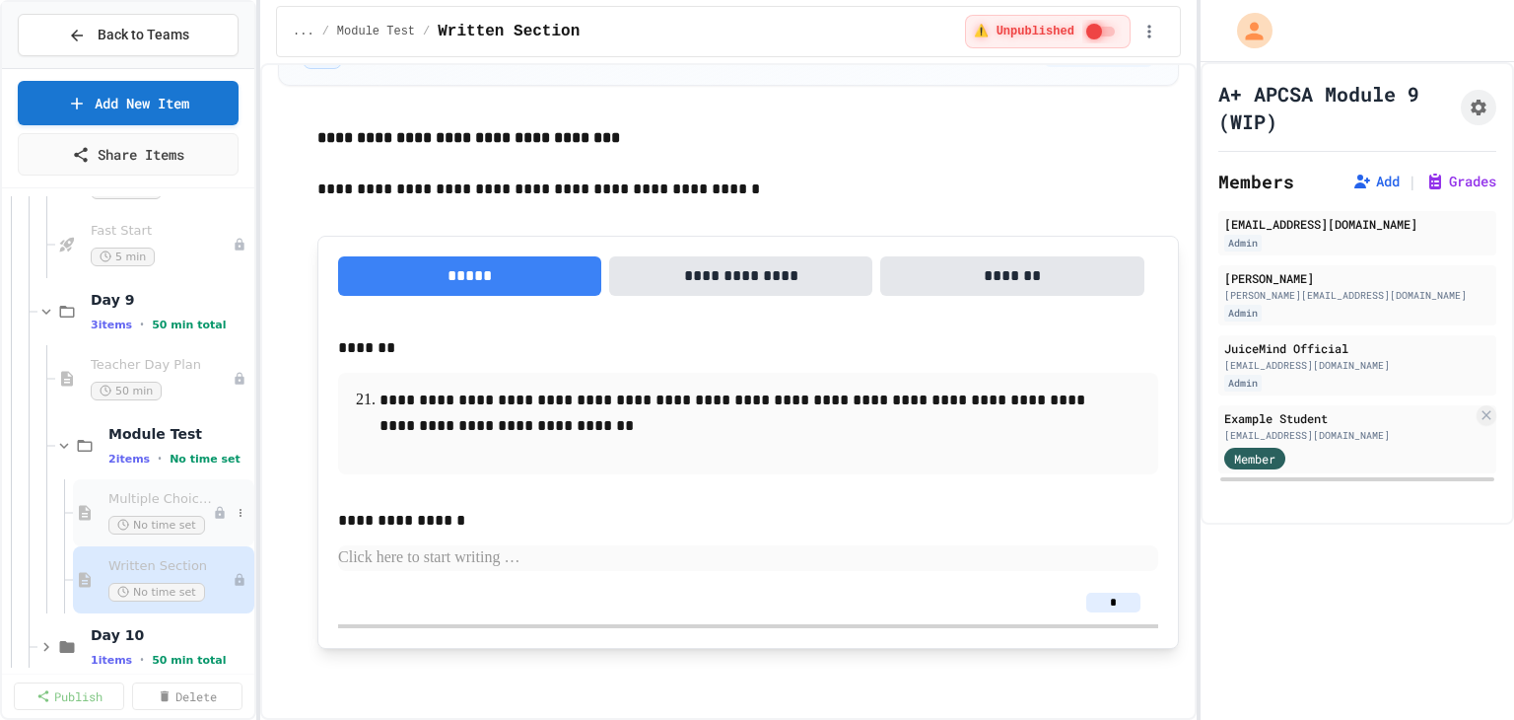
click at [140, 505] on span "Multiple Choice Section" at bounding box center [160, 499] width 104 height 17
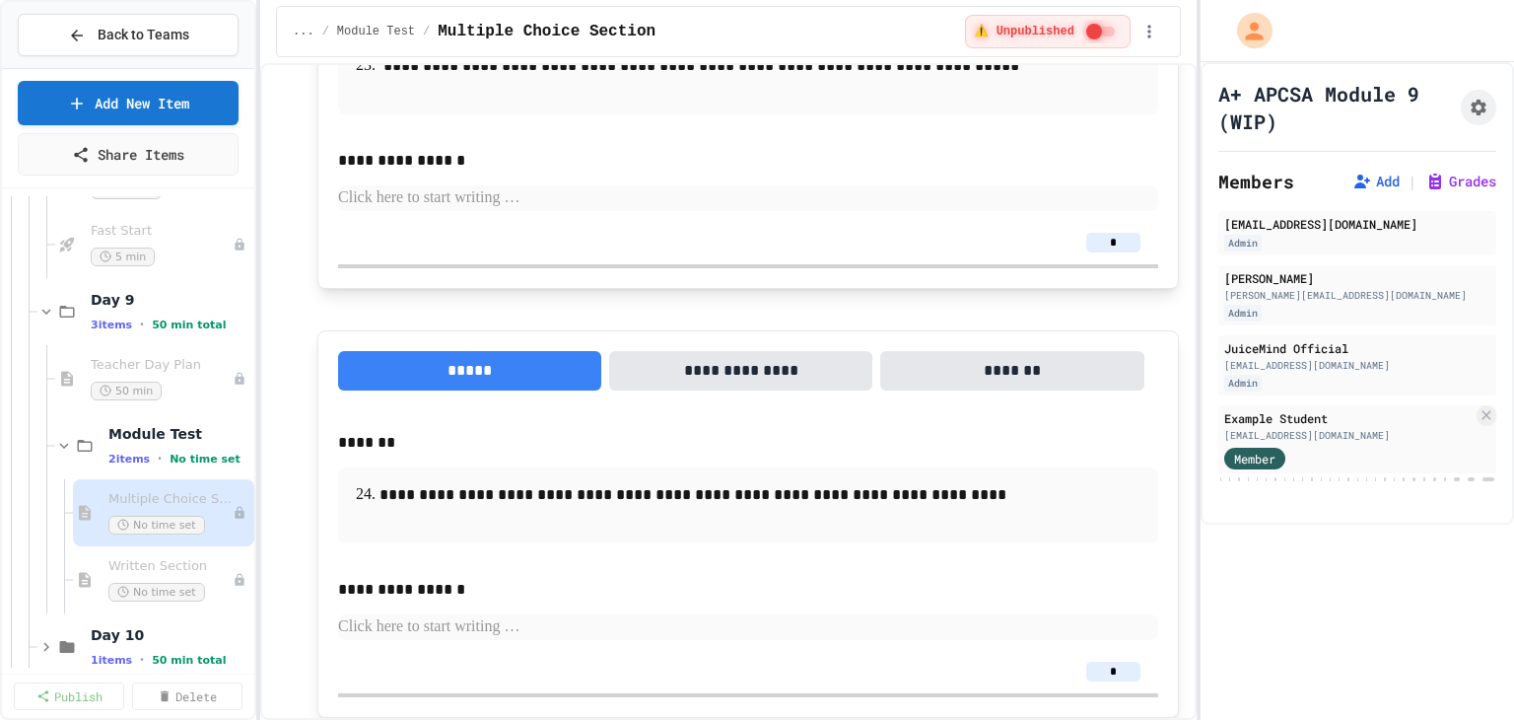
scroll to position [16361, 0]
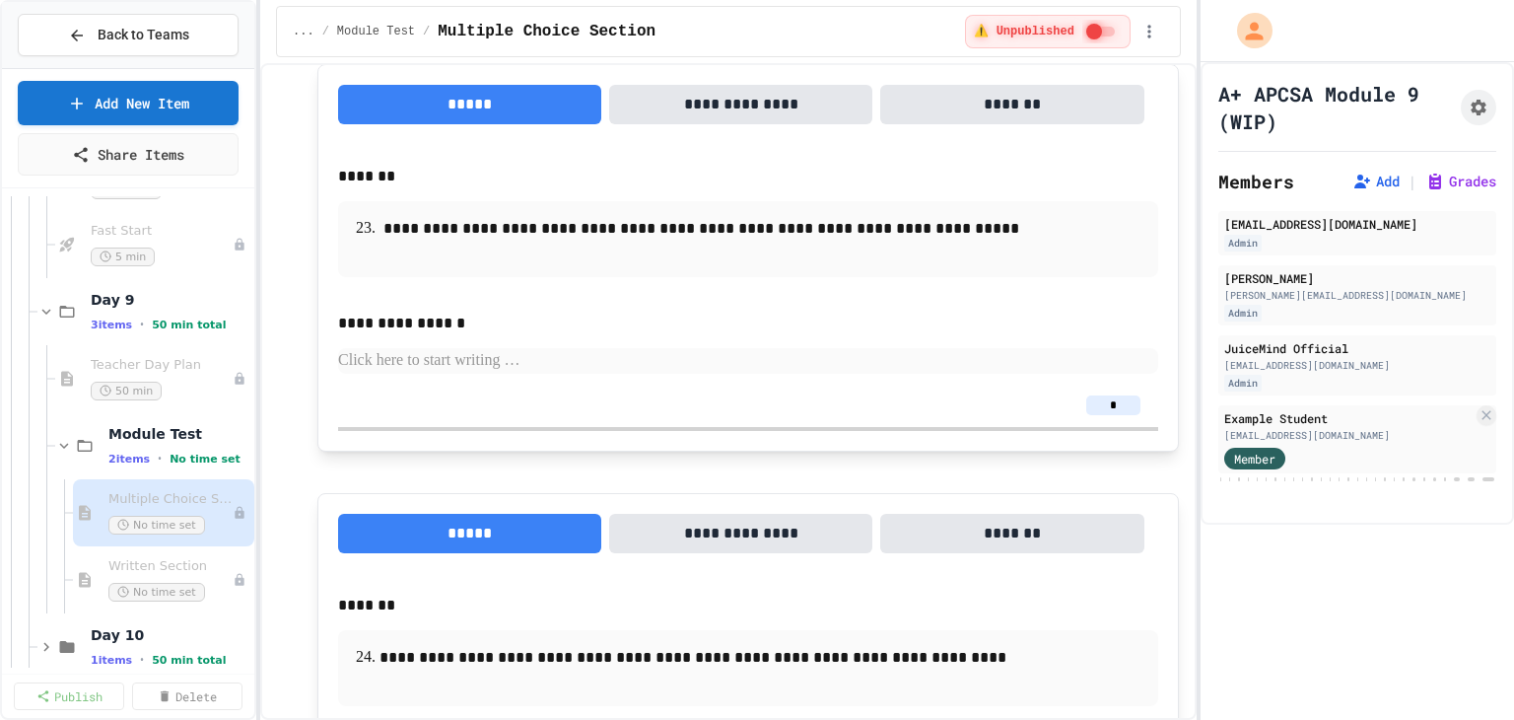
drag, startPoint x: 364, startPoint y: 273, endPoint x: 639, endPoint y: 523, distance: 371.9
copy div "**********"
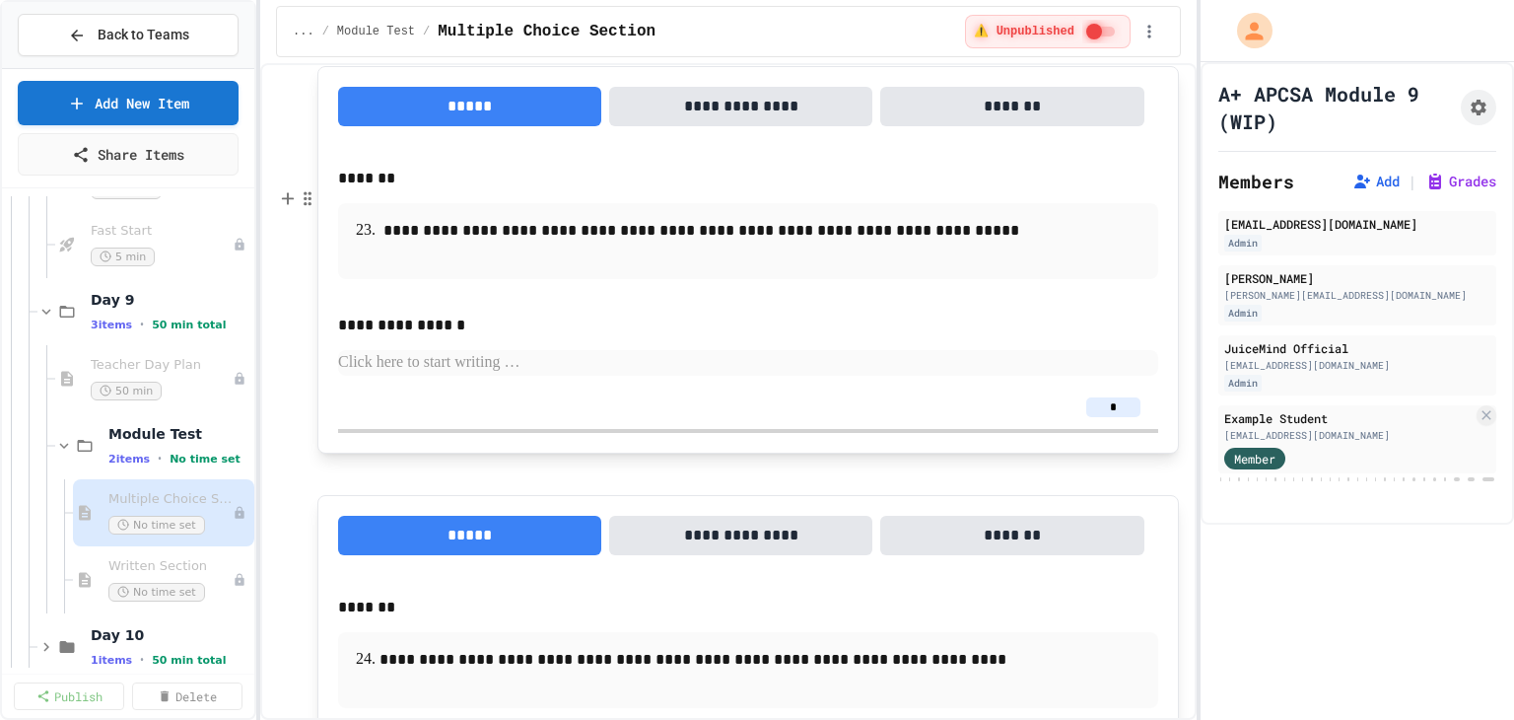
scroll to position [16263, 0]
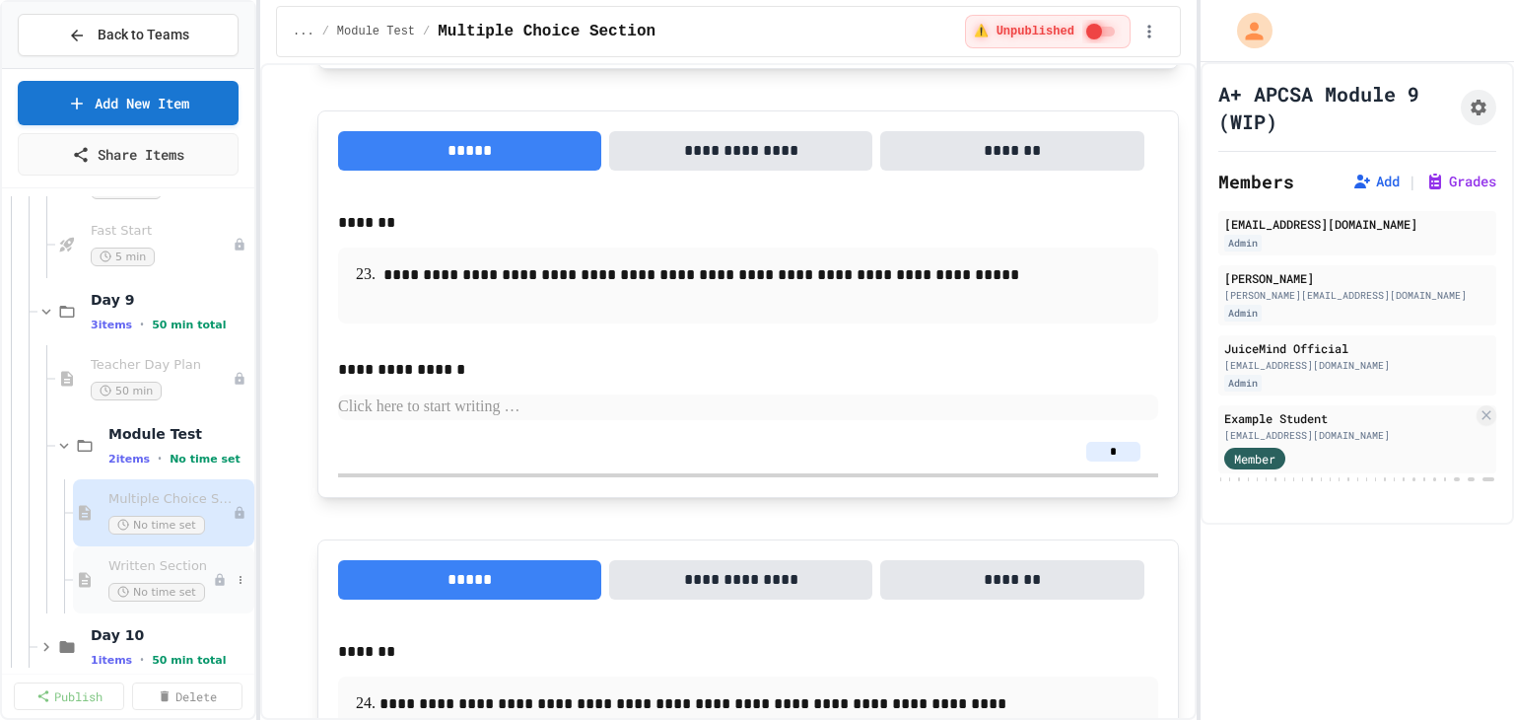
click at [130, 566] on span "Written Section" at bounding box center [160, 566] width 104 height 17
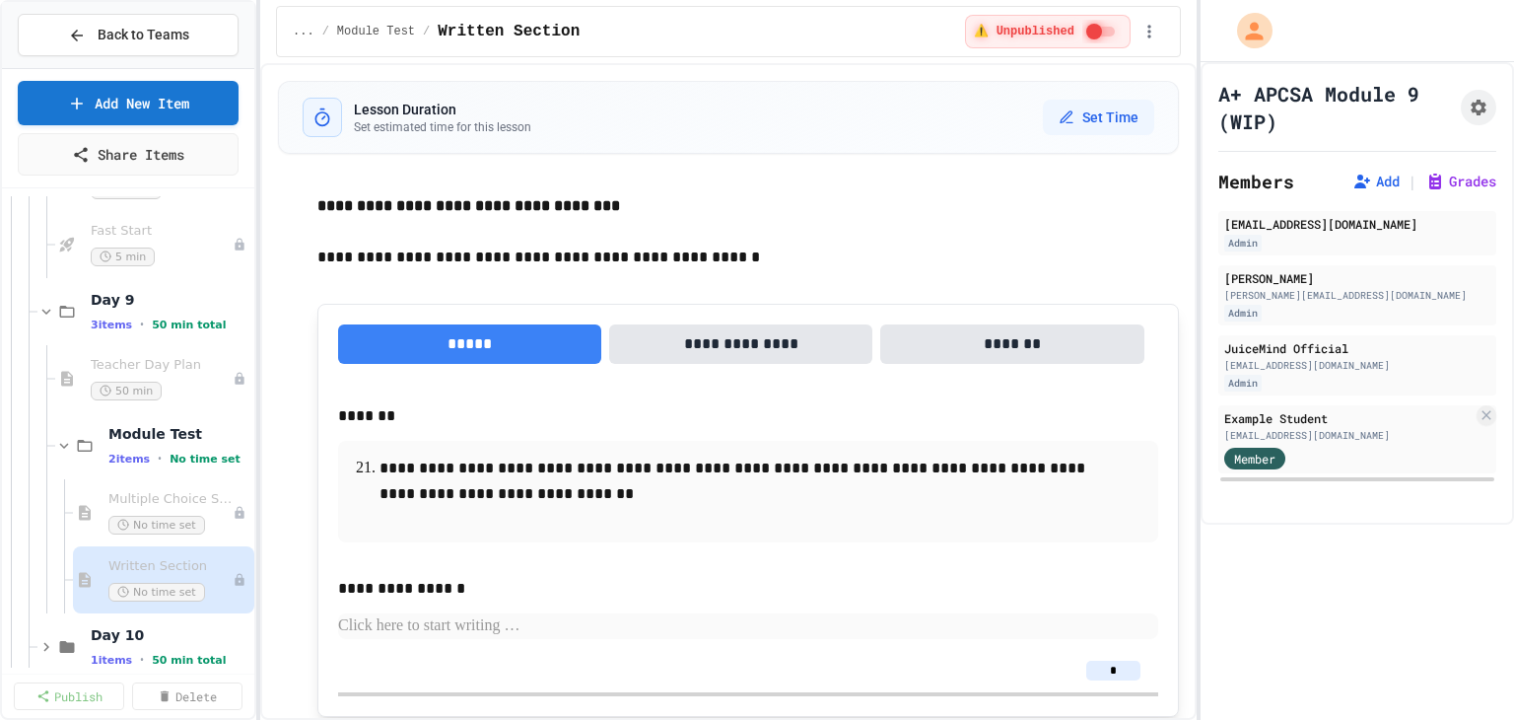
click at [720, 337] on button "**********" at bounding box center [740, 343] width 263 height 39
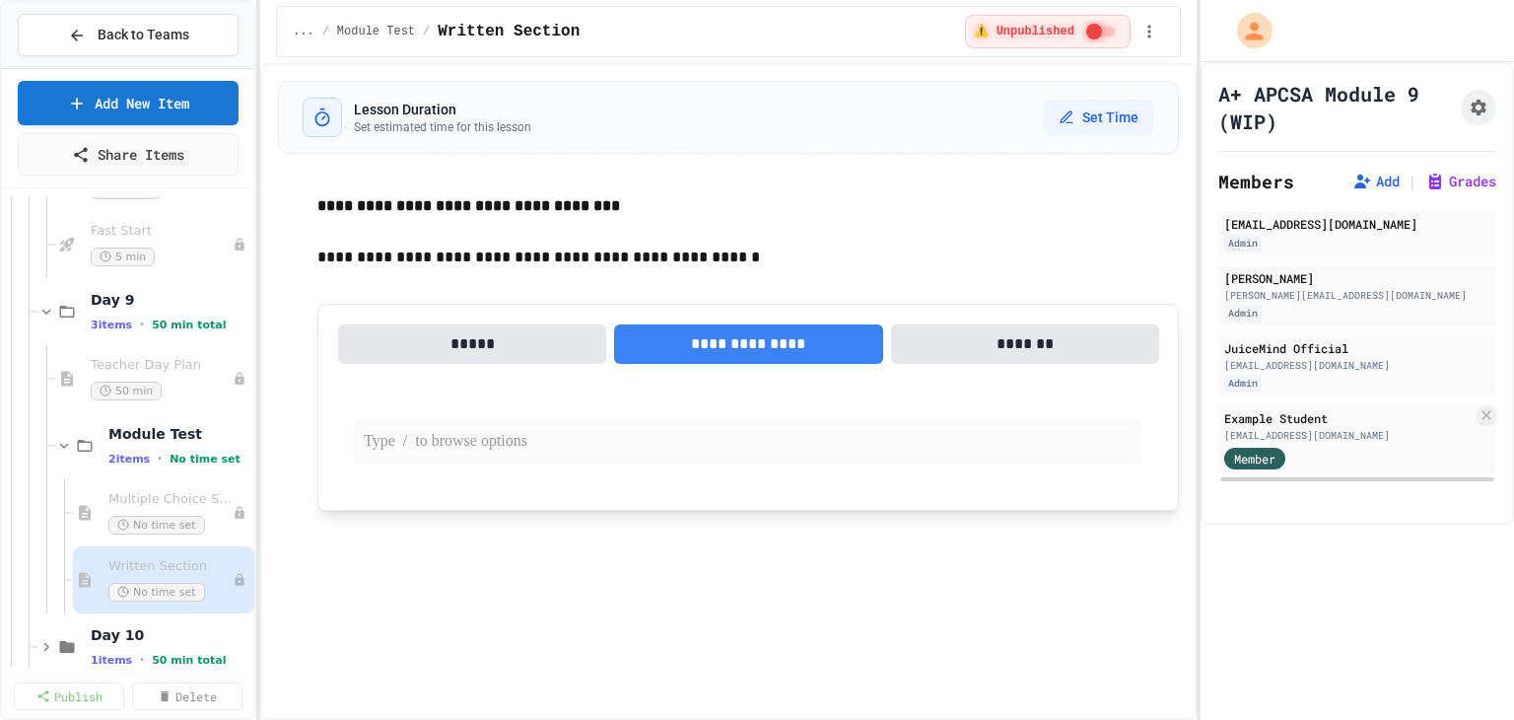
click at [535, 424] on div at bounding box center [748, 441] width 789 height 45
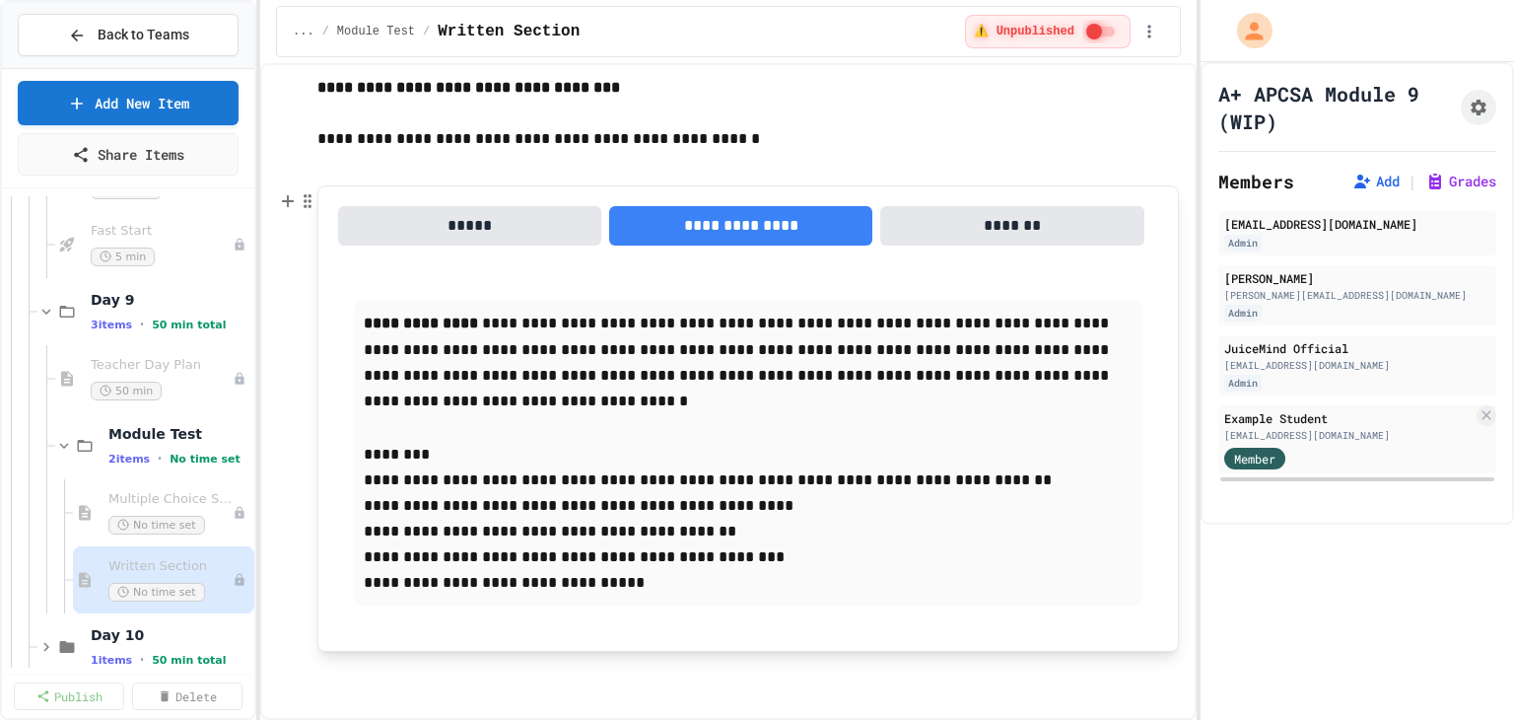
scroll to position [120, 0]
click at [397, 224] on button "*****" at bounding box center [469, 223] width 263 height 39
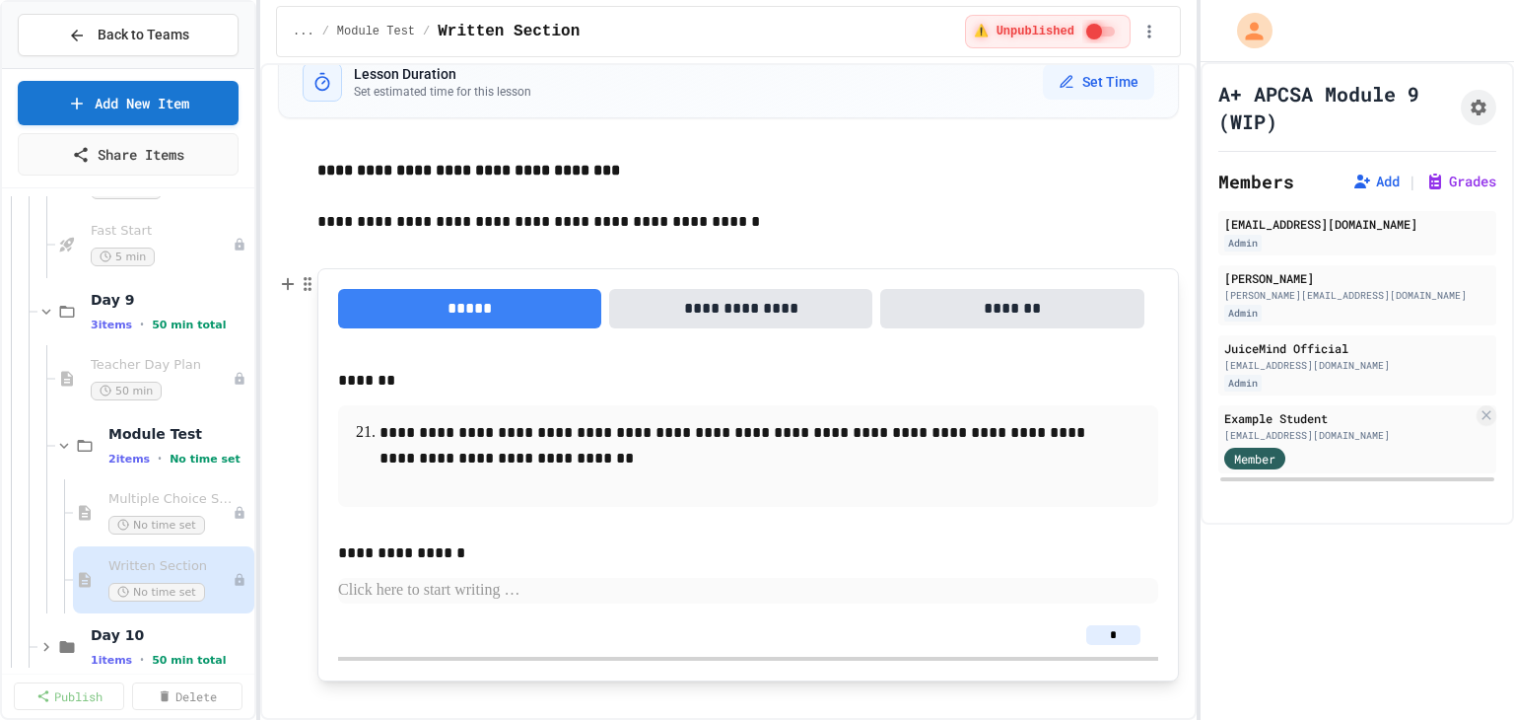
scroll to position [68, 0]
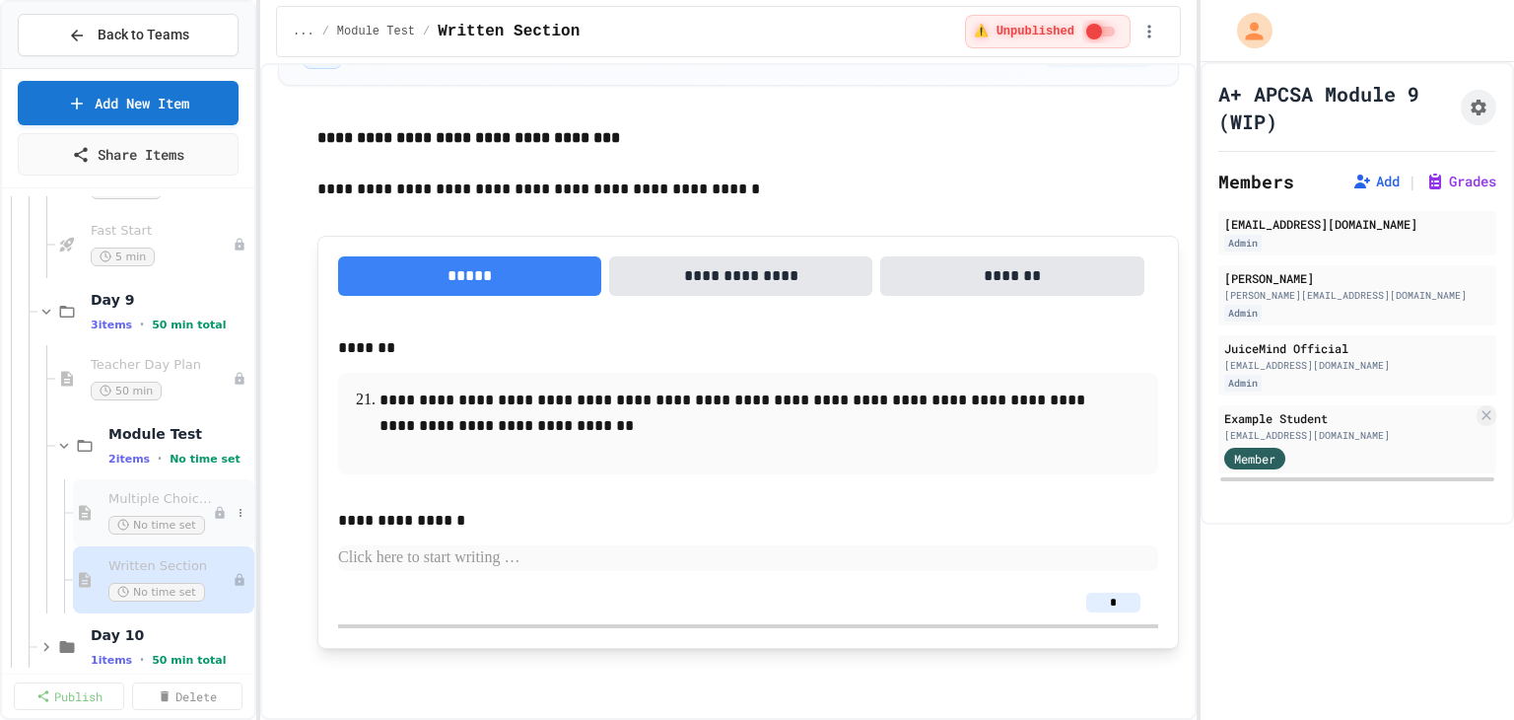
click at [145, 511] on div "Multiple Choice Section No time set" at bounding box center [160, 512] width 104 height 43
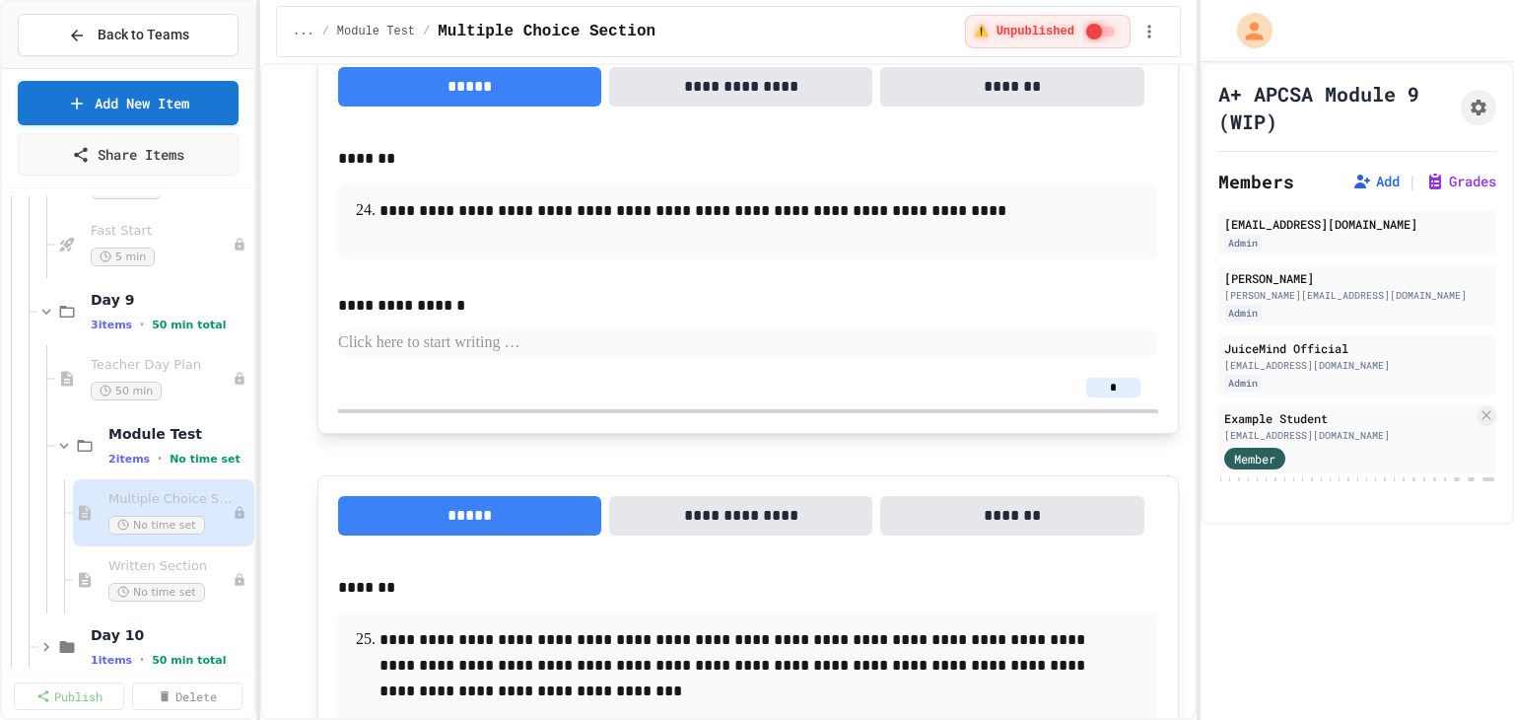
scroll to position [16263, 0]
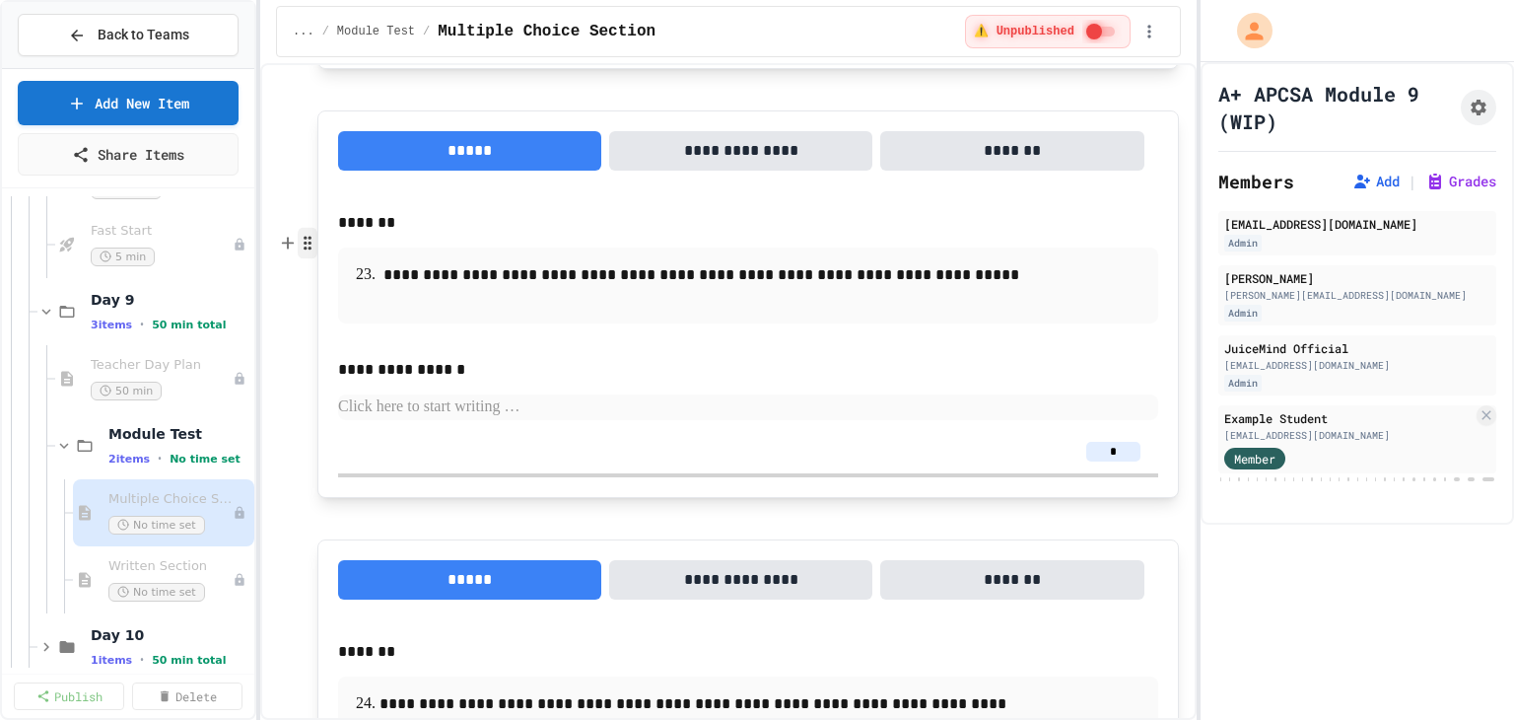
click at [305, 242] on circle "button" at bounding box center [306, 243] width 2 height 2
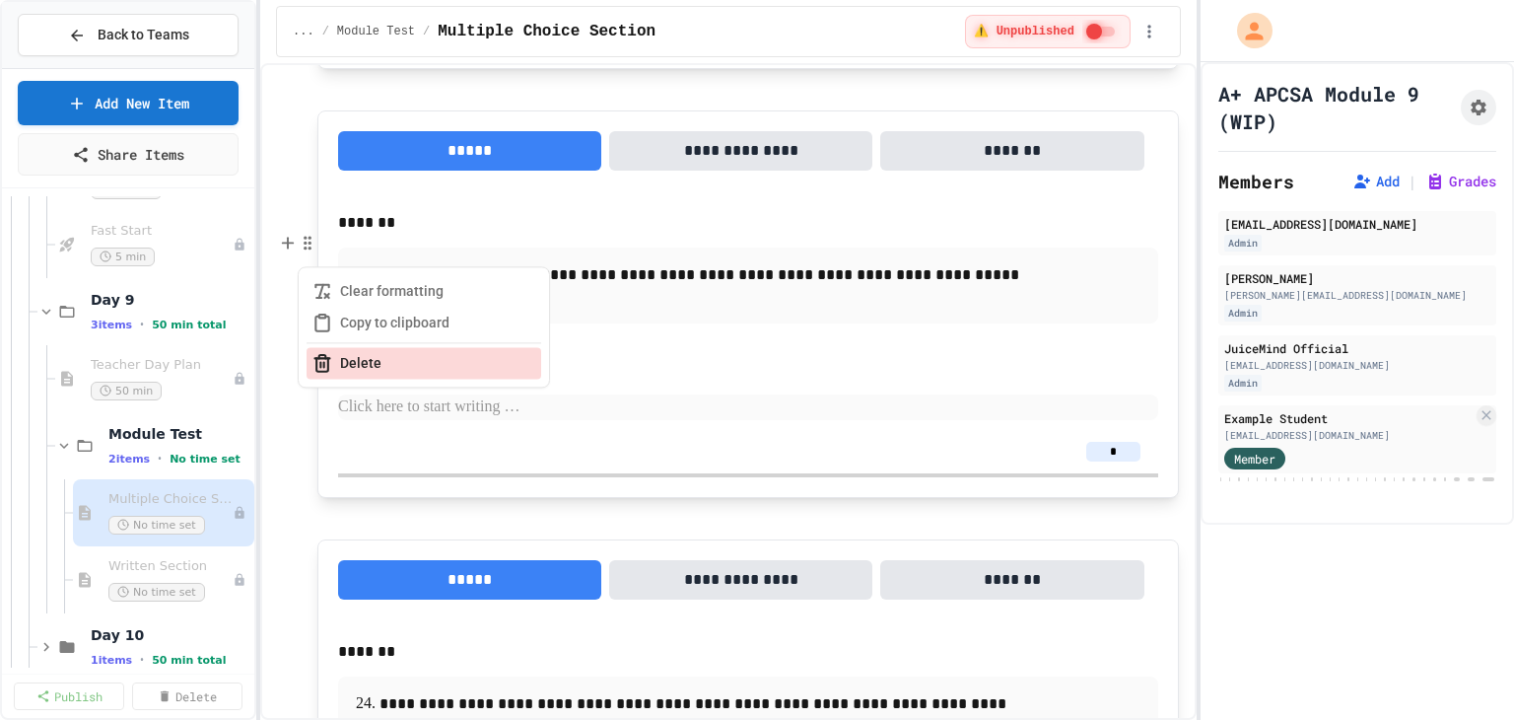
click at [375, 360] on button "Delete" at bounding box center [424, 363] width 235 height 32
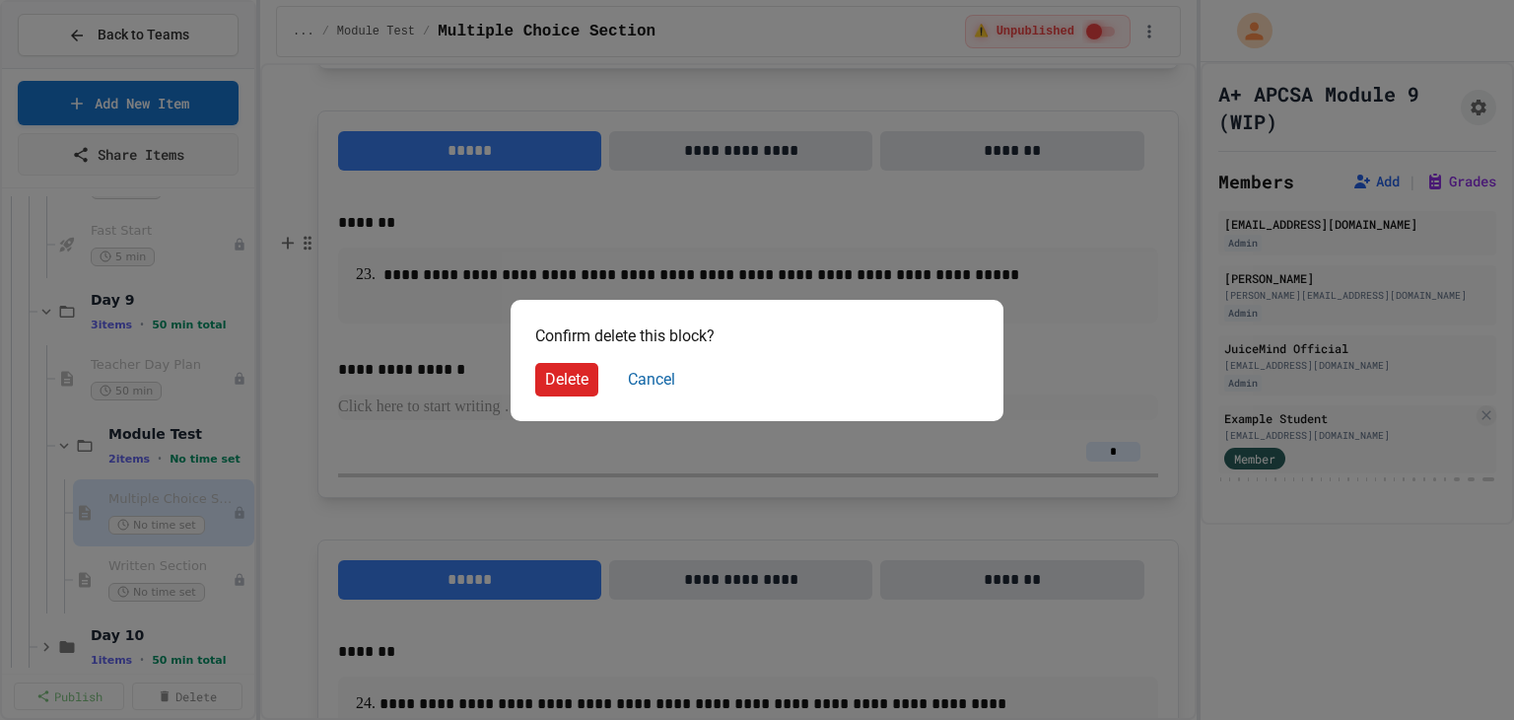
click at [571, 374] on button "Delete" at bounding box center [566, 380] width 63 height 34
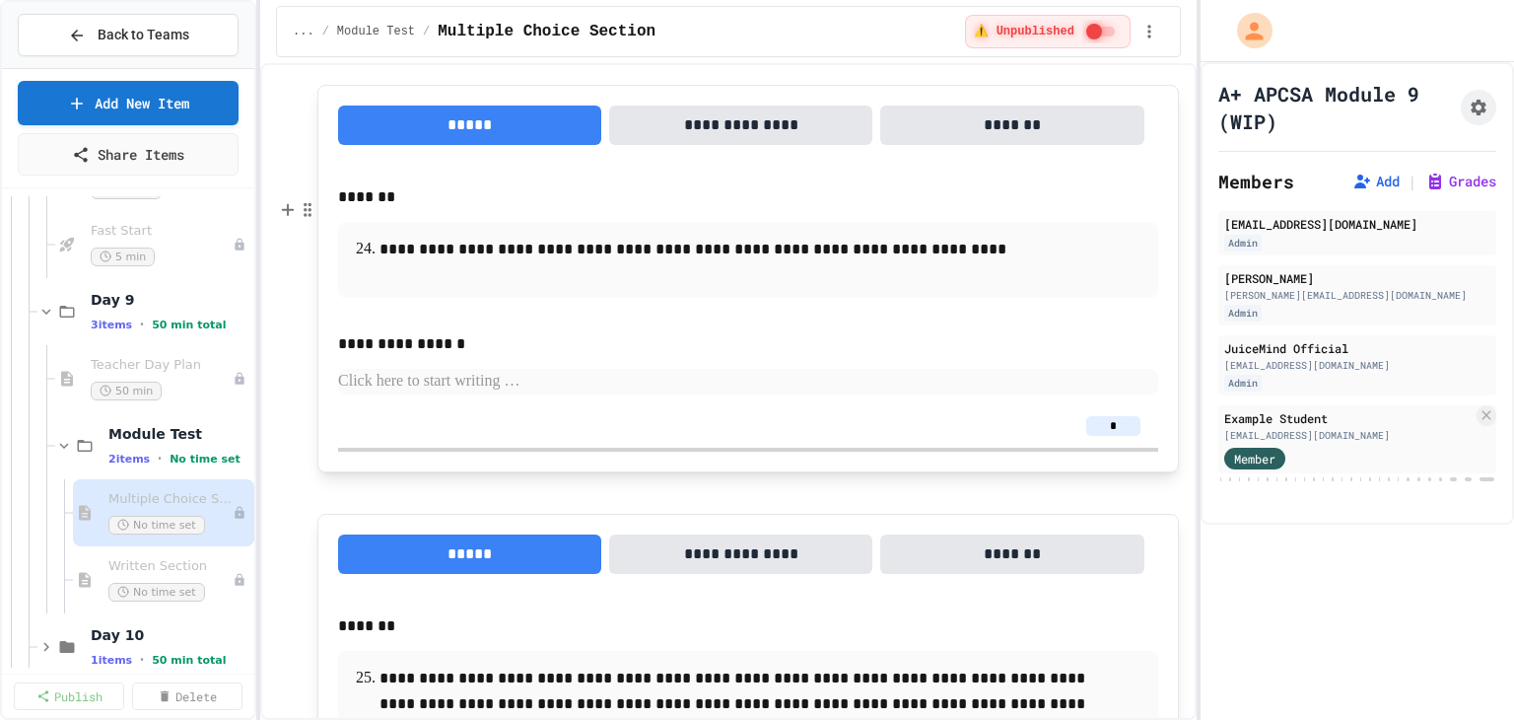
drag, startPoint x: 736, startPoint y: 185, endPoint x: 320, endPoint y: 133, distance: 419.2
drag, startPoint x: 911, startPoint y: 419, endPoint x: 348, endPoint y: 413, distance: 562.8
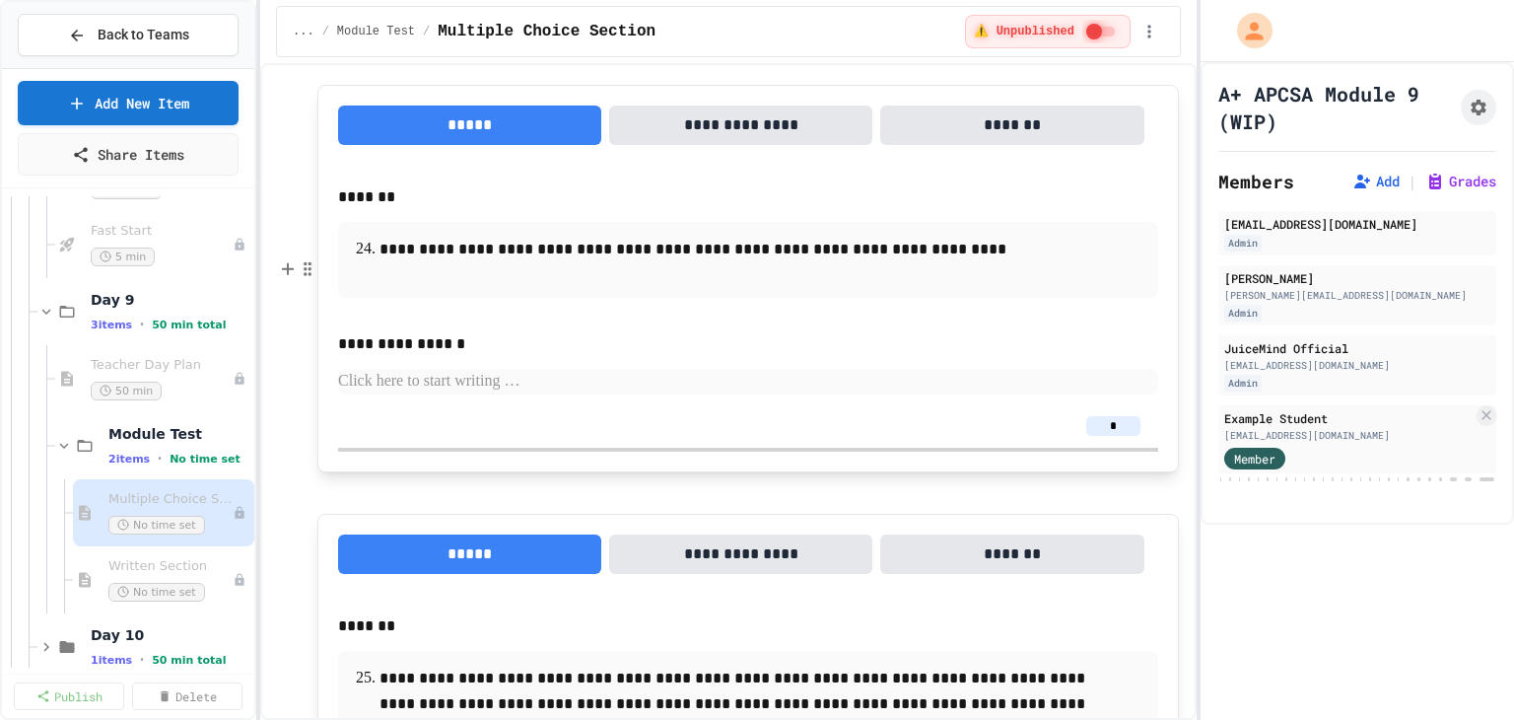
copy p "**********"
click at [130, 559] on span "Written Section" at bounding box center [160, 566] width 104 height 17
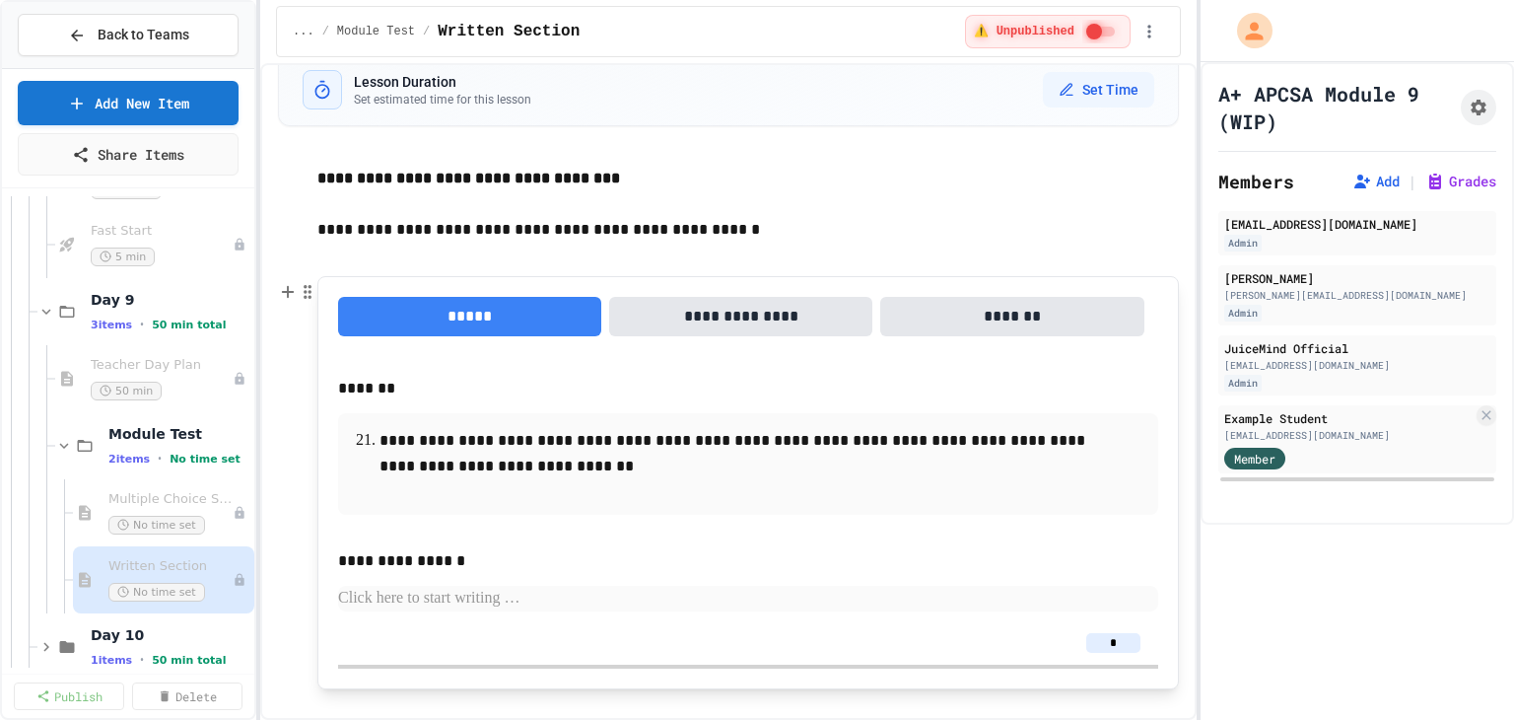
scroll to position [68, 0]
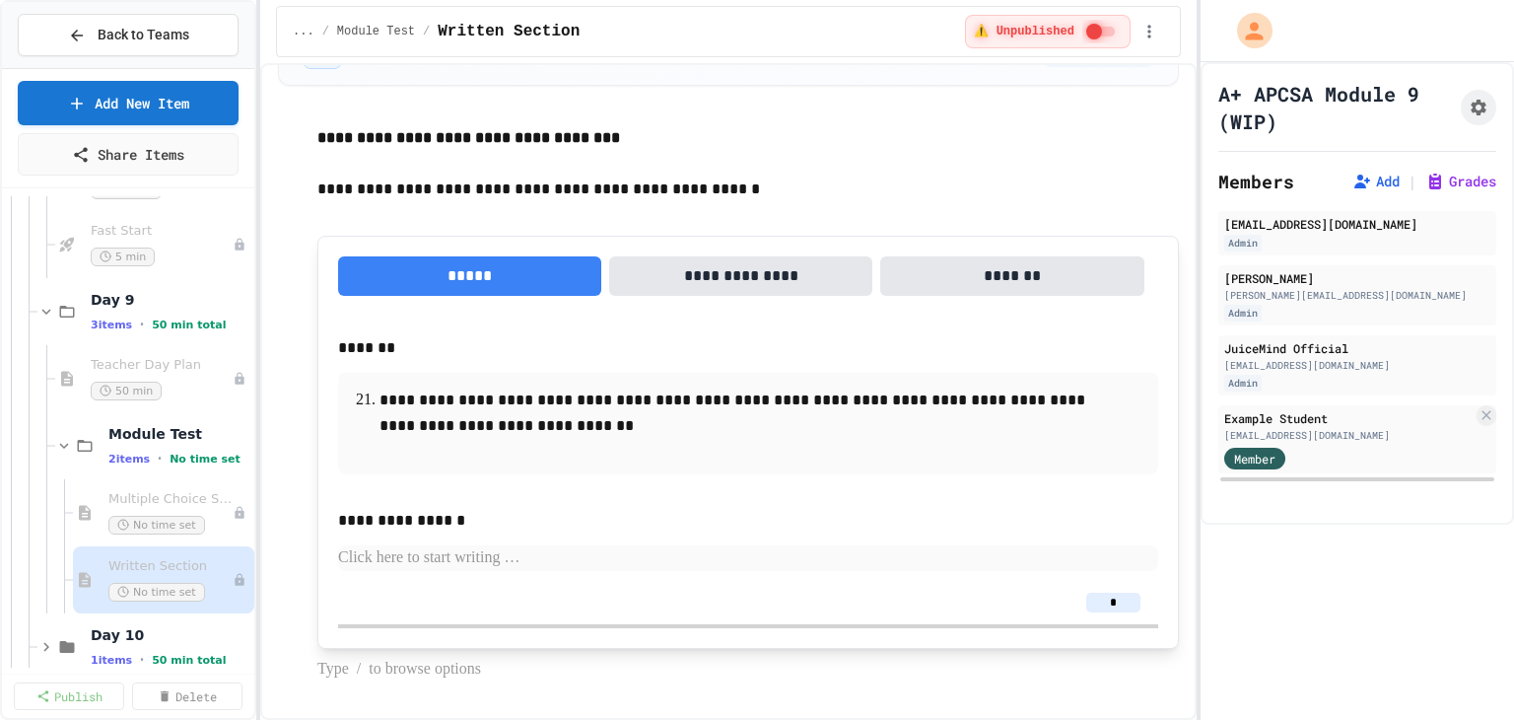
click at [359, 669] on p at bounding box center [747, 669] width 861 height 26
click at [364, 685] on button "Short Answer" at bounding box center [459, 685] width 235 height 32
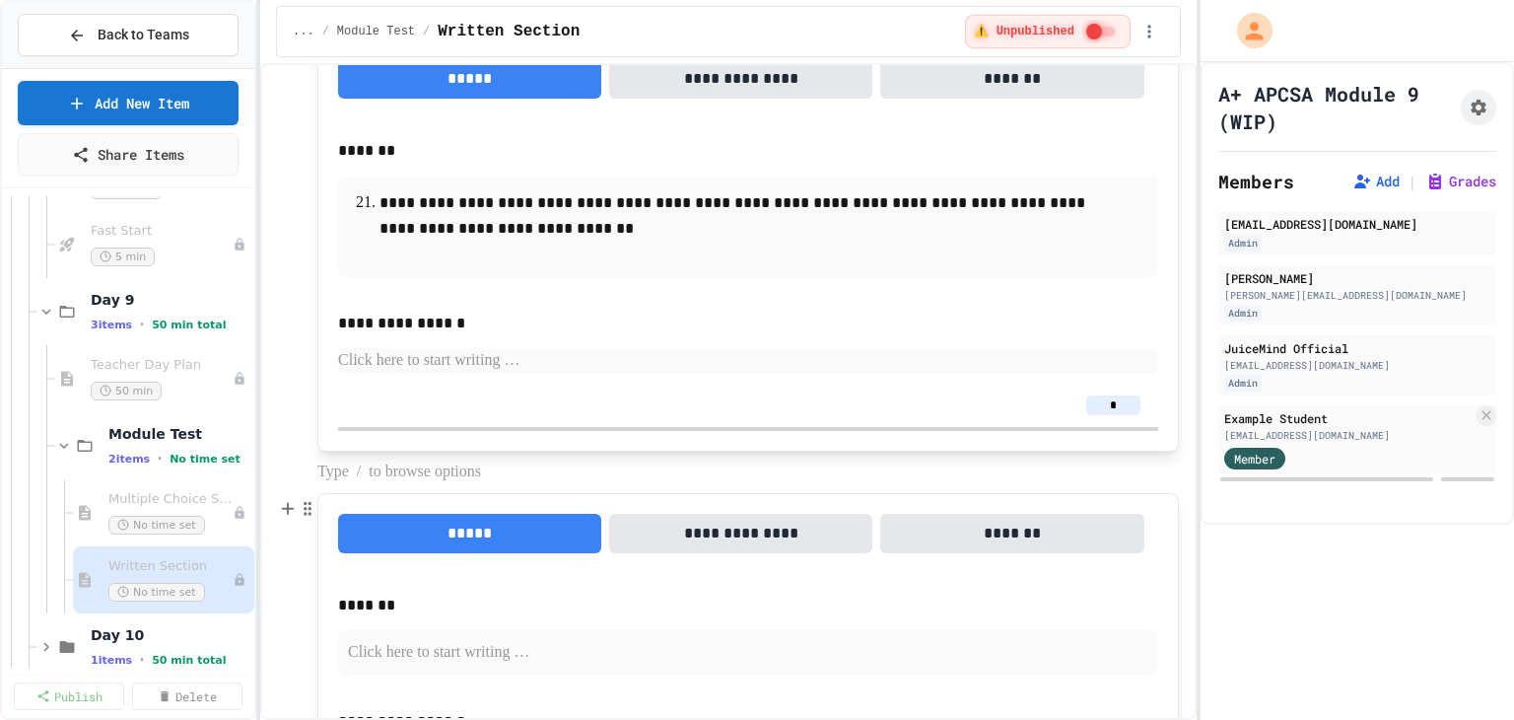
click at [416, 604] on p "*******" at bounding box center [741, 605] width 806 height 26
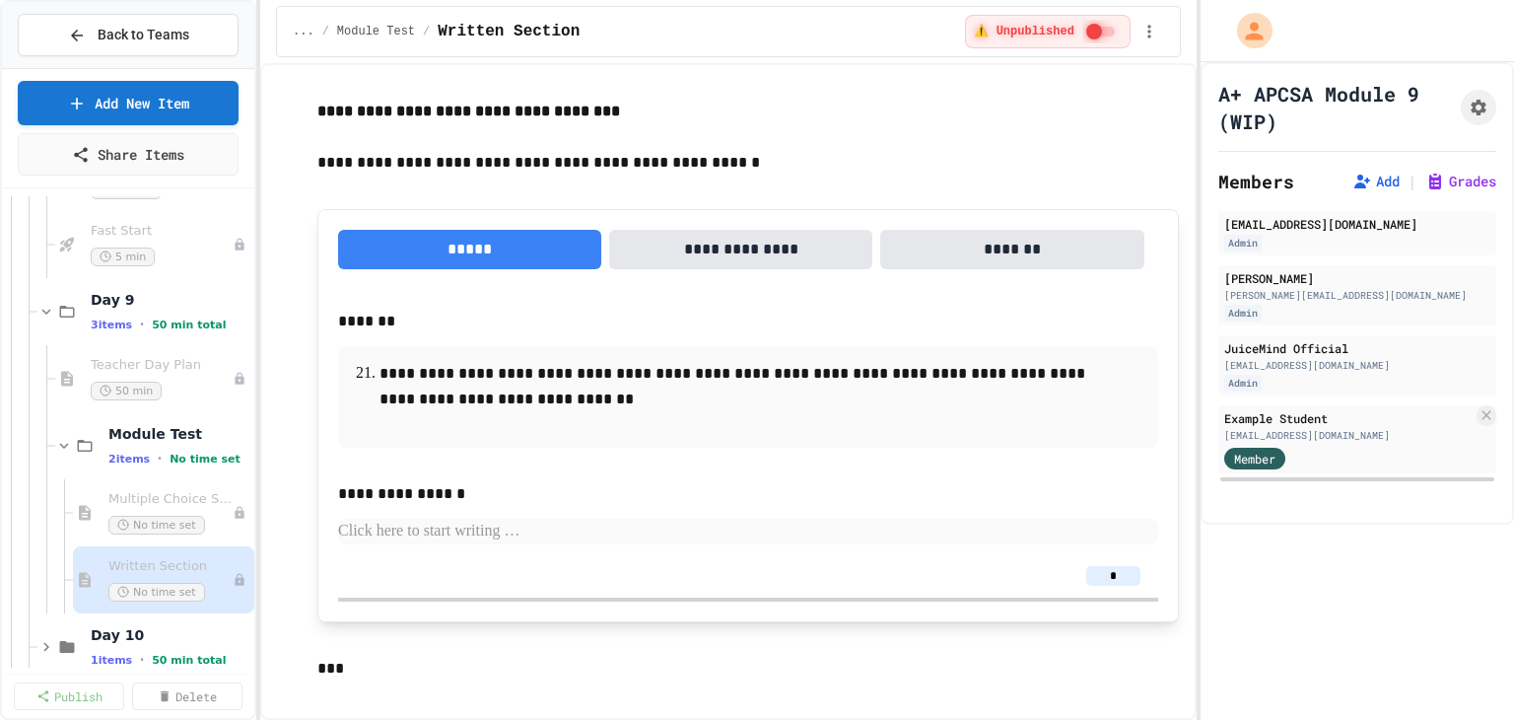
click at [519, 546] on div "**********" at bounding box center [748, 431] width 820 height 245
click at [376, 671] on p "***" at bounding box center [747, 668] width 861 height 26
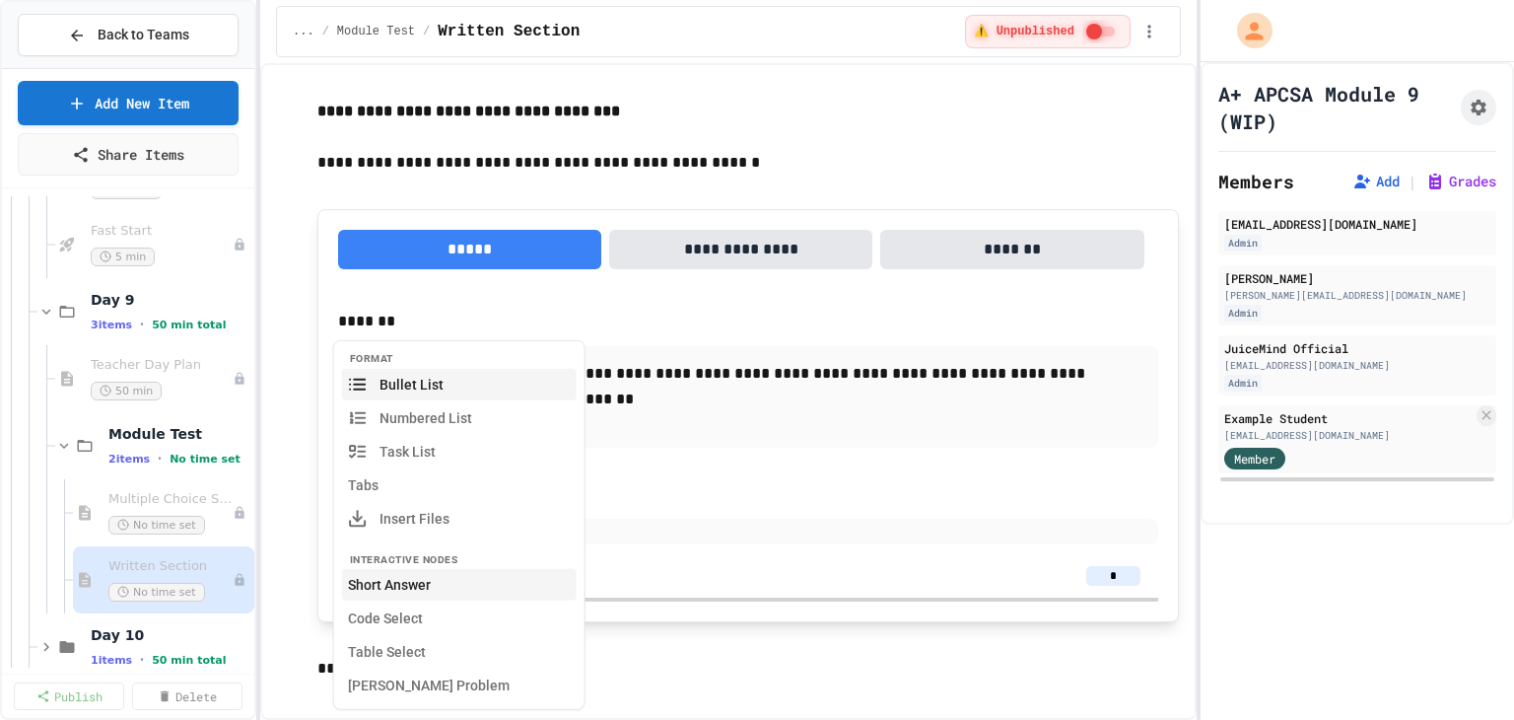
click at [382, 588] on button "Short Answer" at bounding box center [459, 585] width 235 height 32
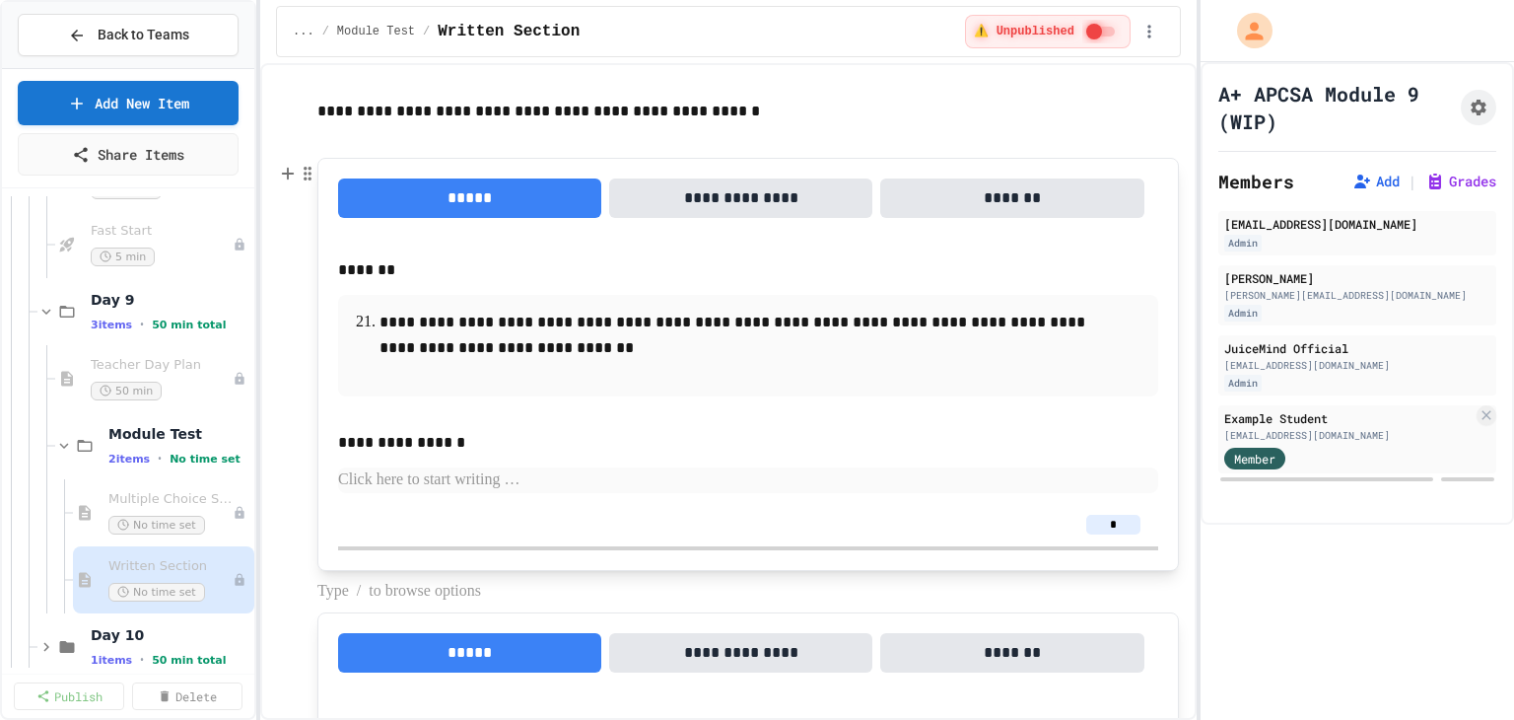
scroll to position [194, 0]
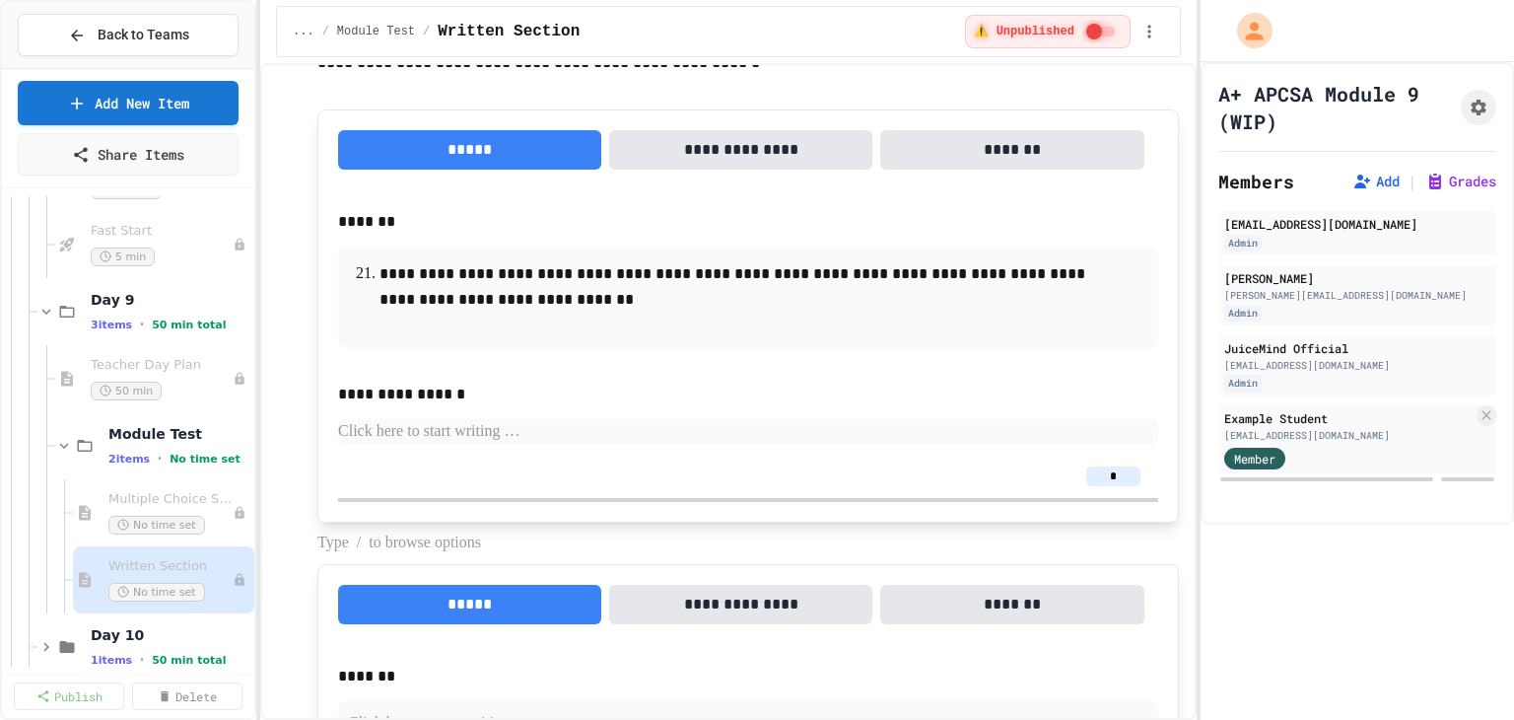
click at [410, 673] on p "*******" at bounding box center [741, 676] width 806 height 26
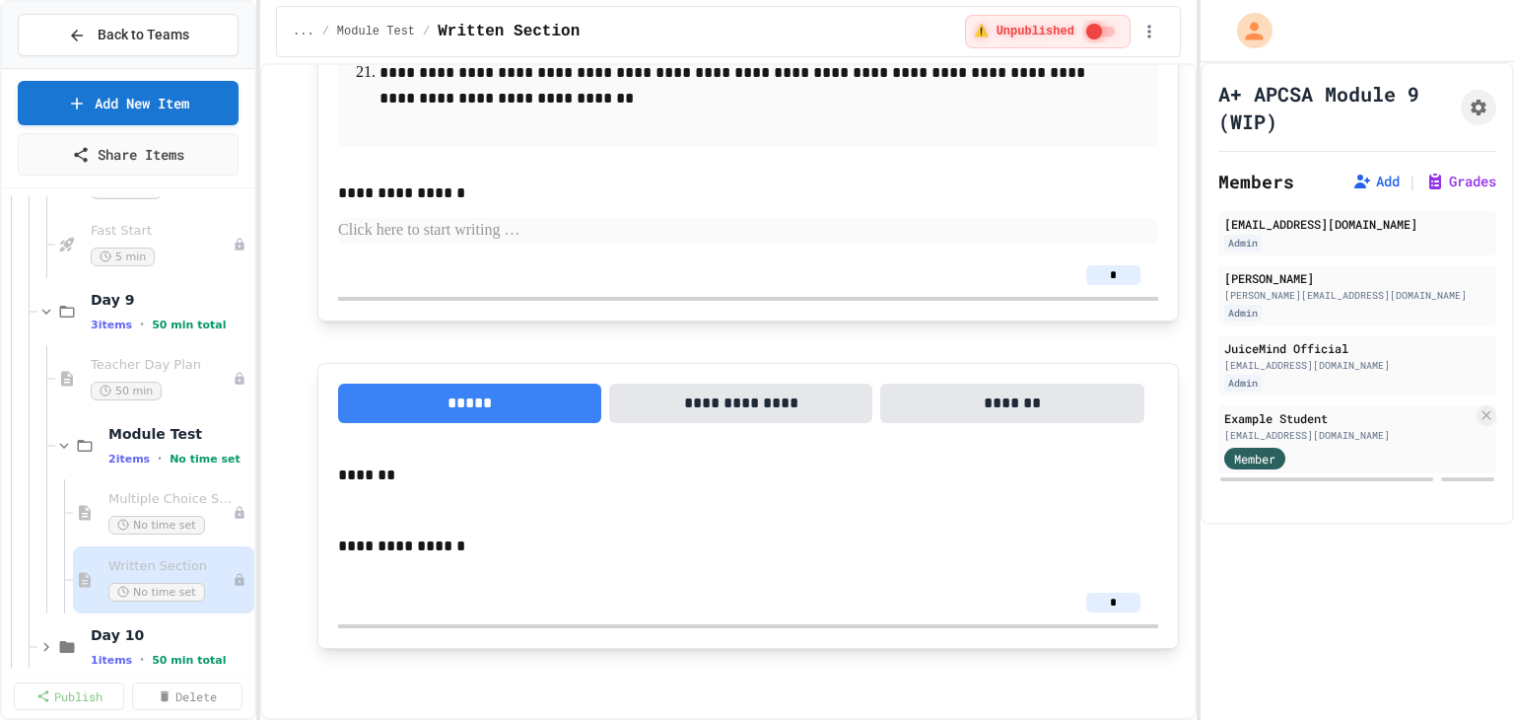
scroll to position [465, 0]
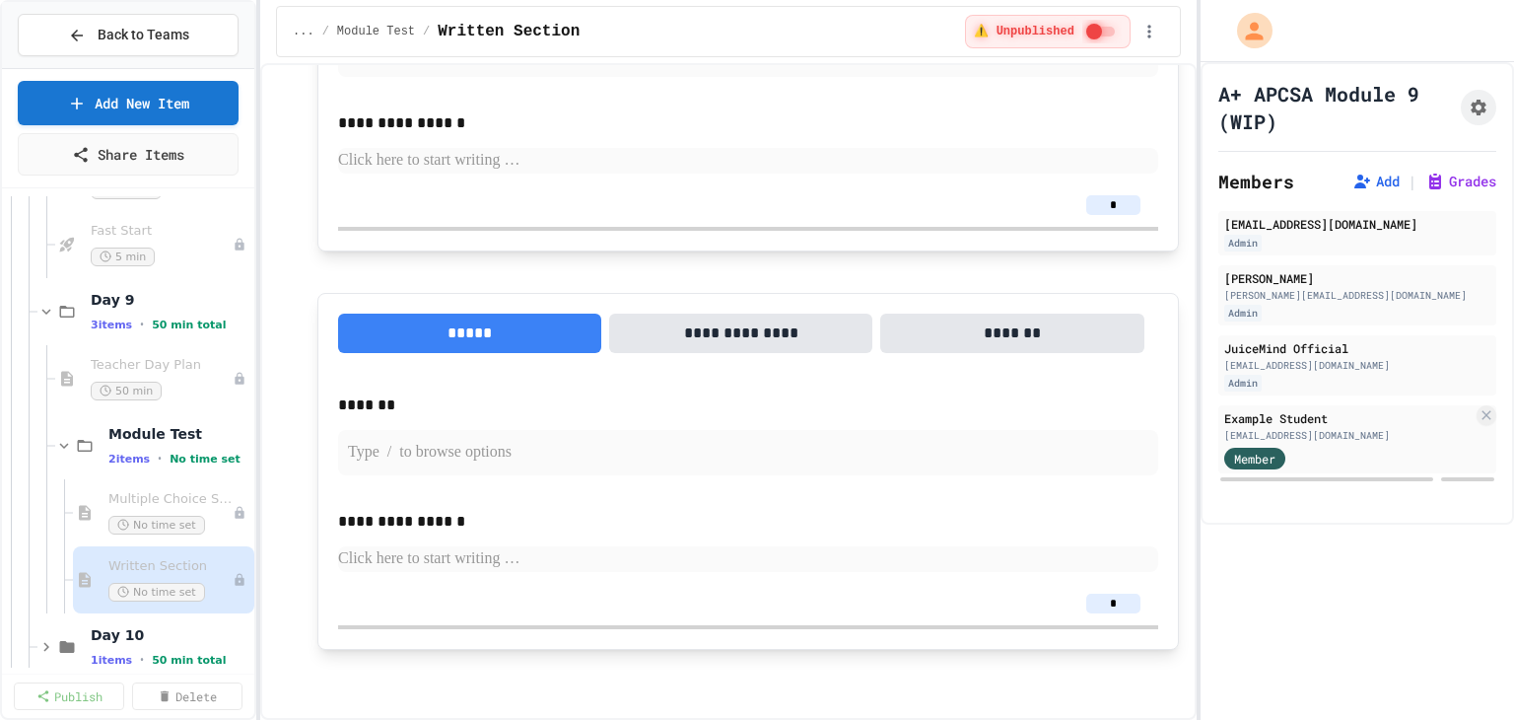
click at [463, 454] on p at bounding box center [748, 453] width 800 height 26
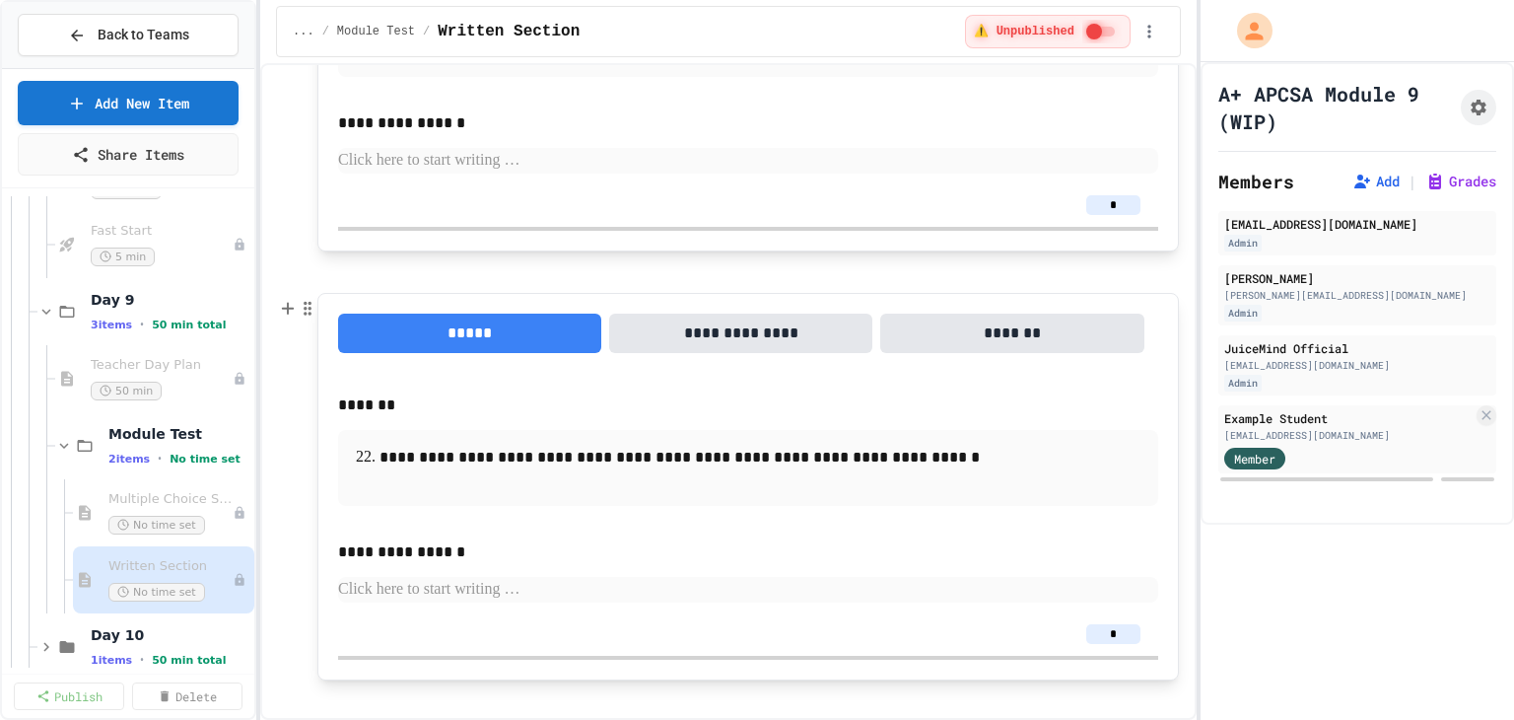
scroll to position [268, 0]
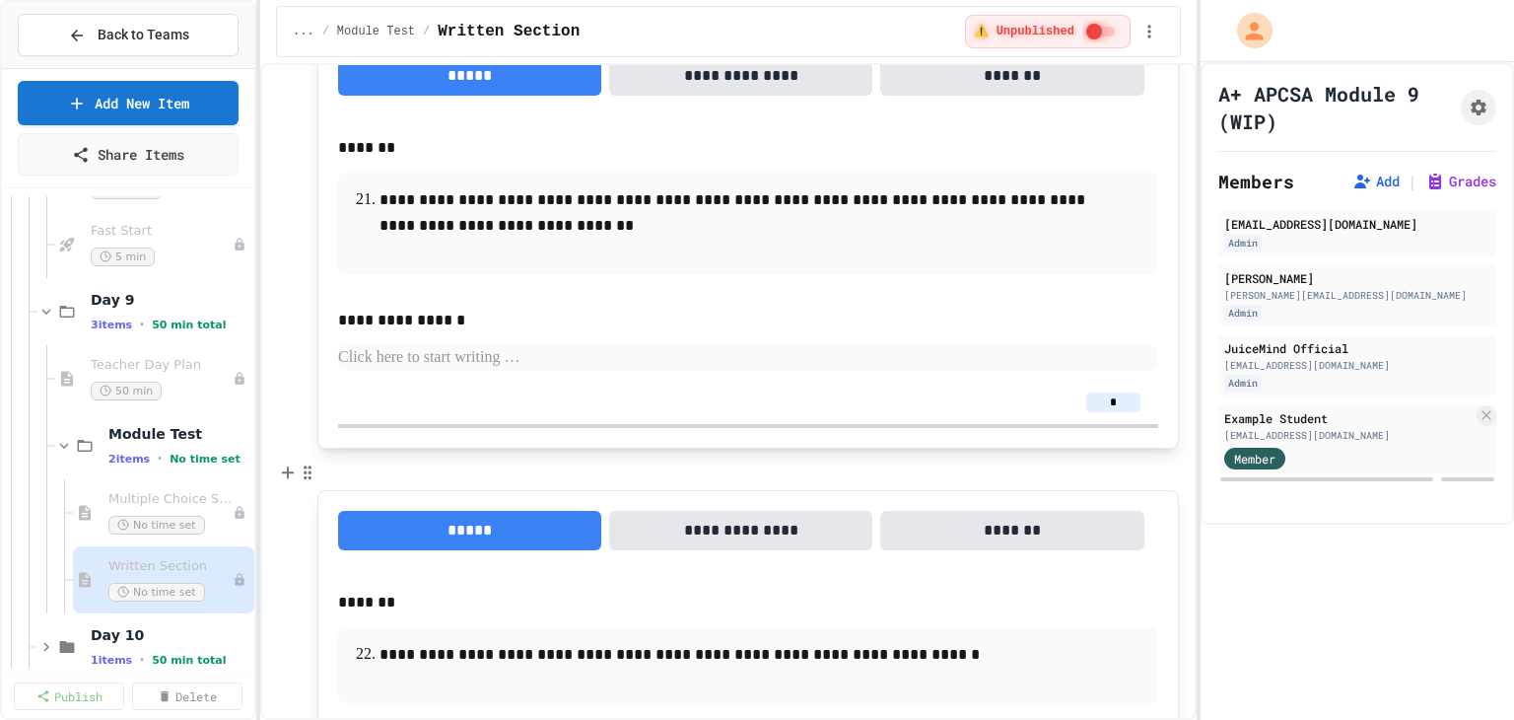
click at [479, 451] on div "**********" at bounding box center [747, 418] width 861 height 986
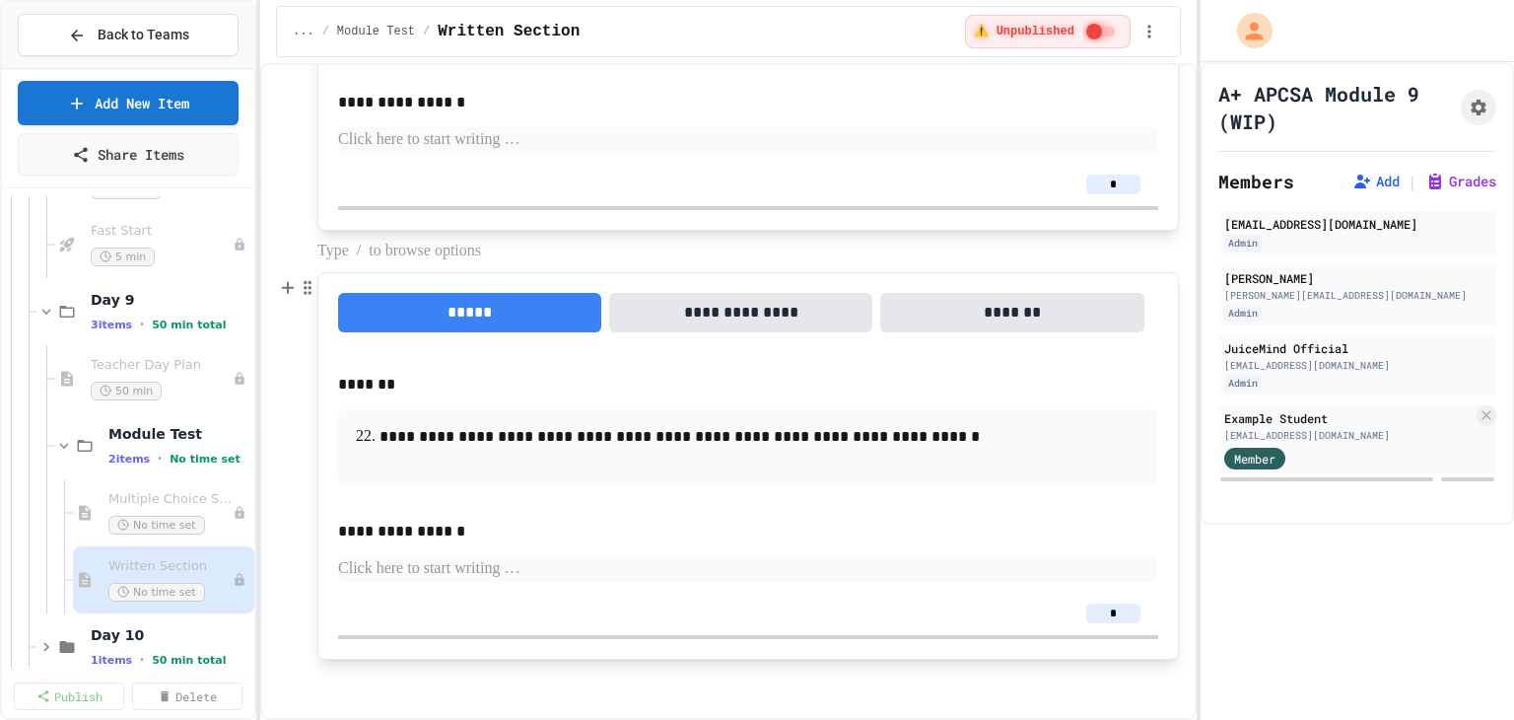
scroll to position [497, 0]
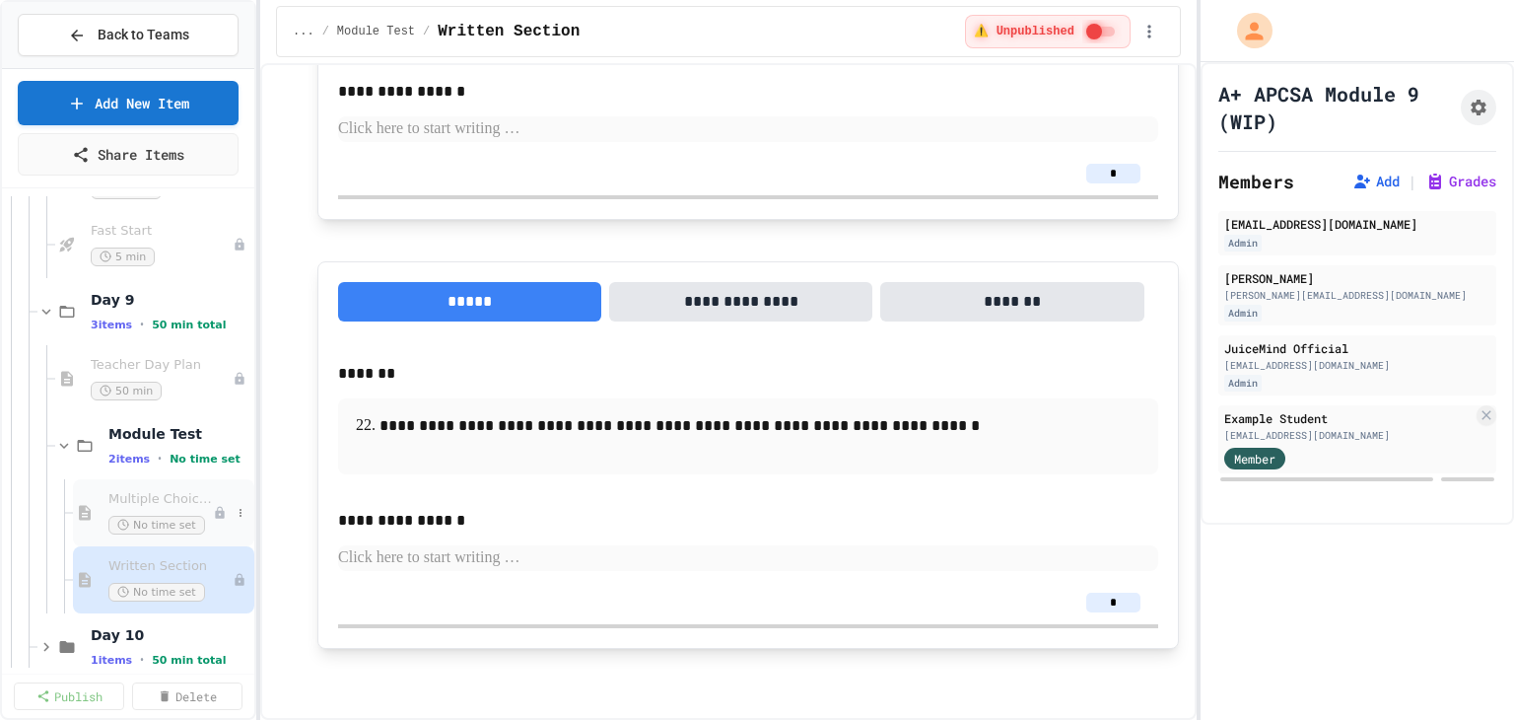
click at [117, 503] on span "Multiple Choice Section" at bounding box center [160, 499] width 104 height 17
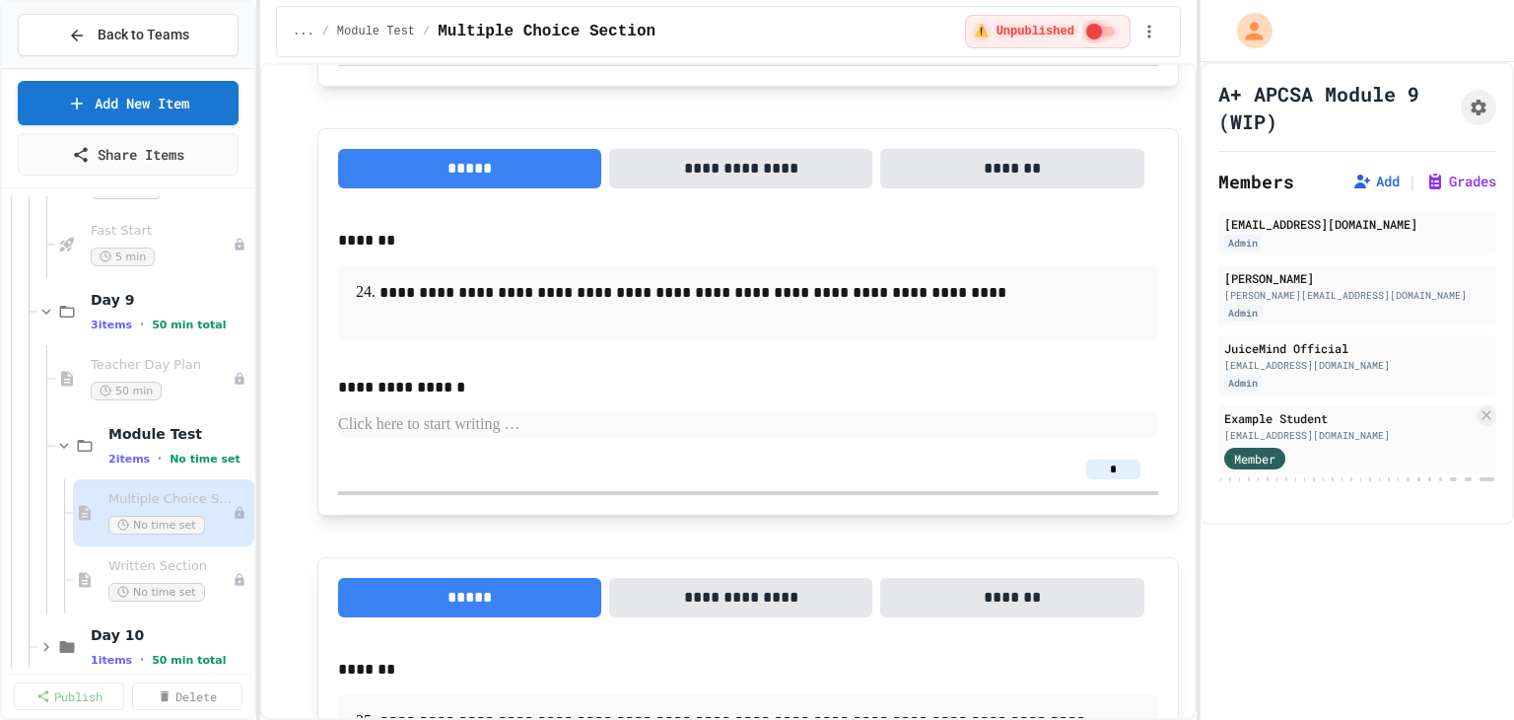
scroll to position [16263, 0]
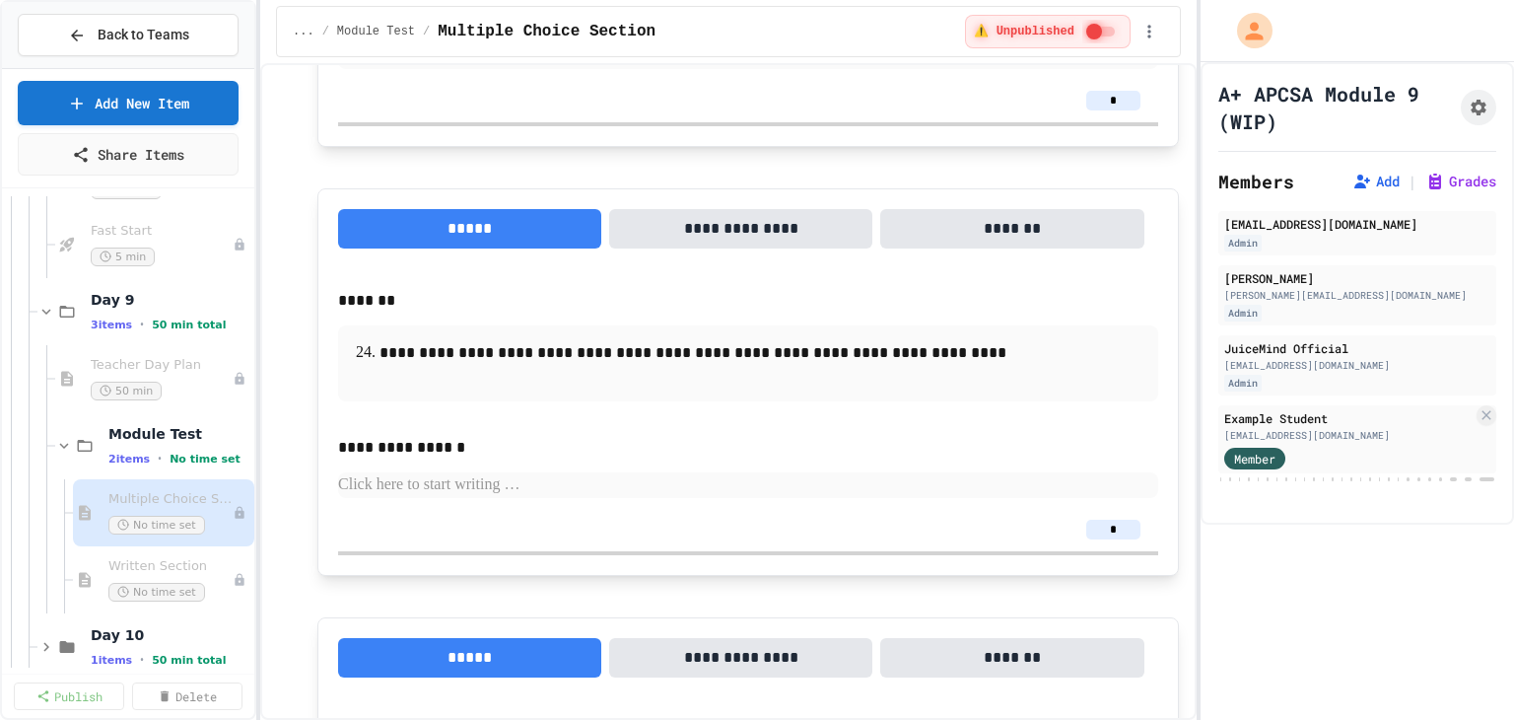
drag, startPoint x: 359, startPoint y: 387, endPoint x: 609, endPoint y: 648, distance: 361.1
copy div "**********"
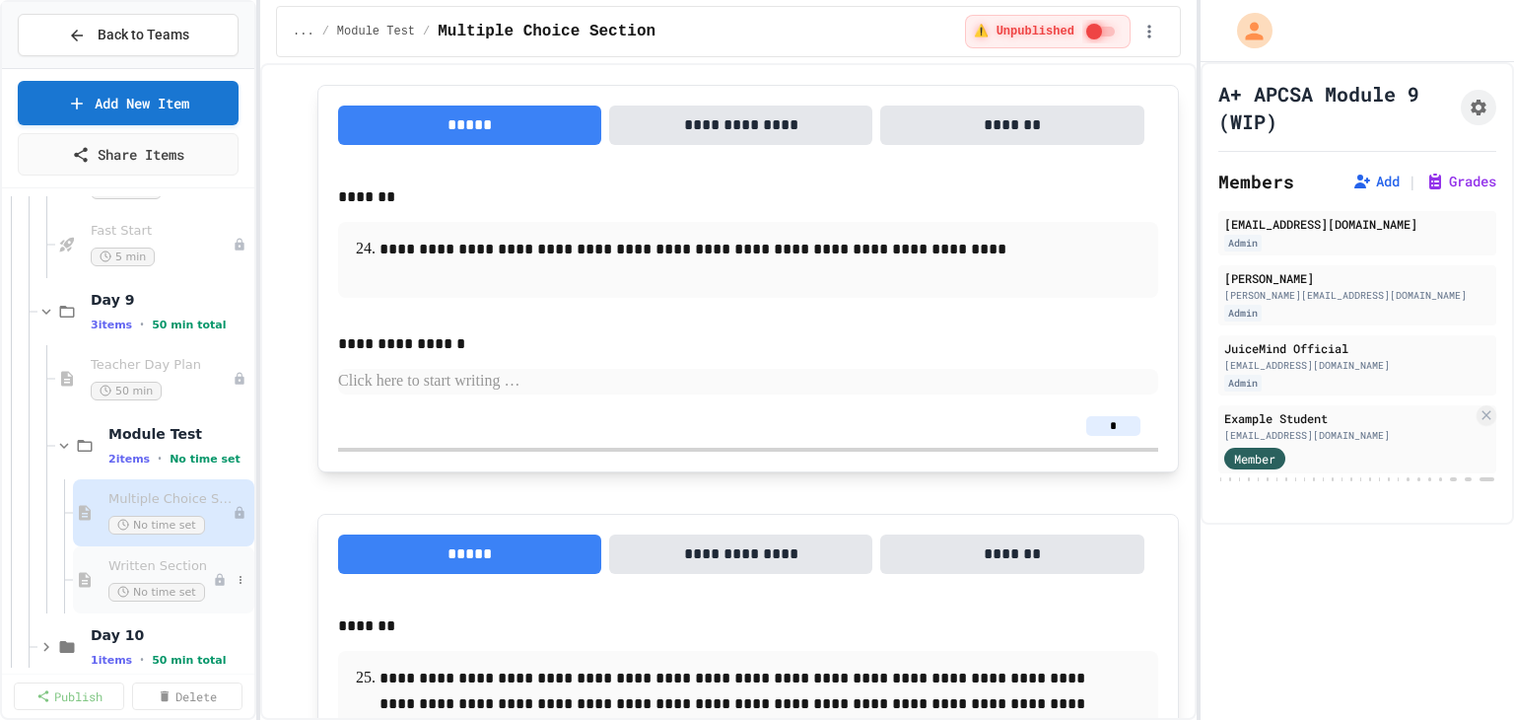
click at [139, 575] on div "Written Section No time set" at bounding box center [160, 579] width 104 height 43
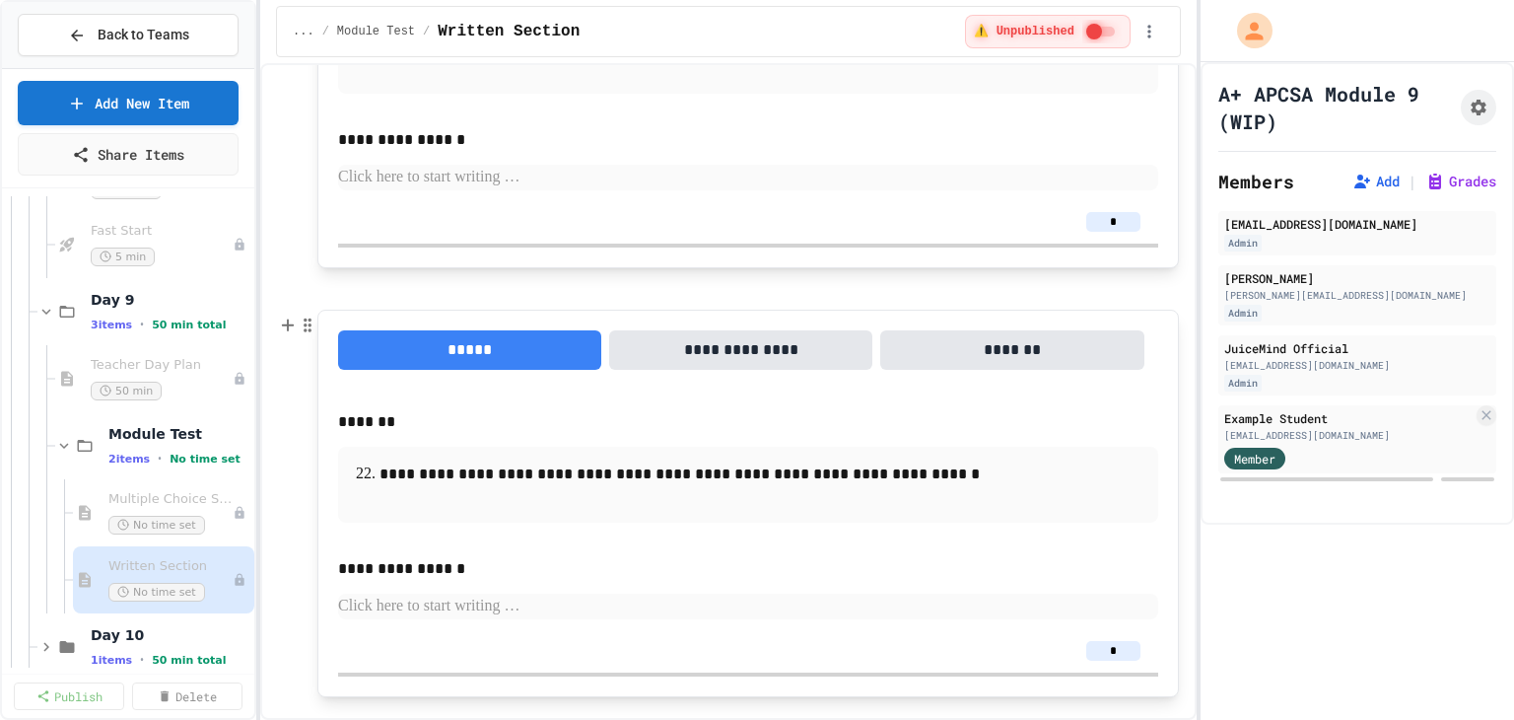
scroll to position [497, 0]
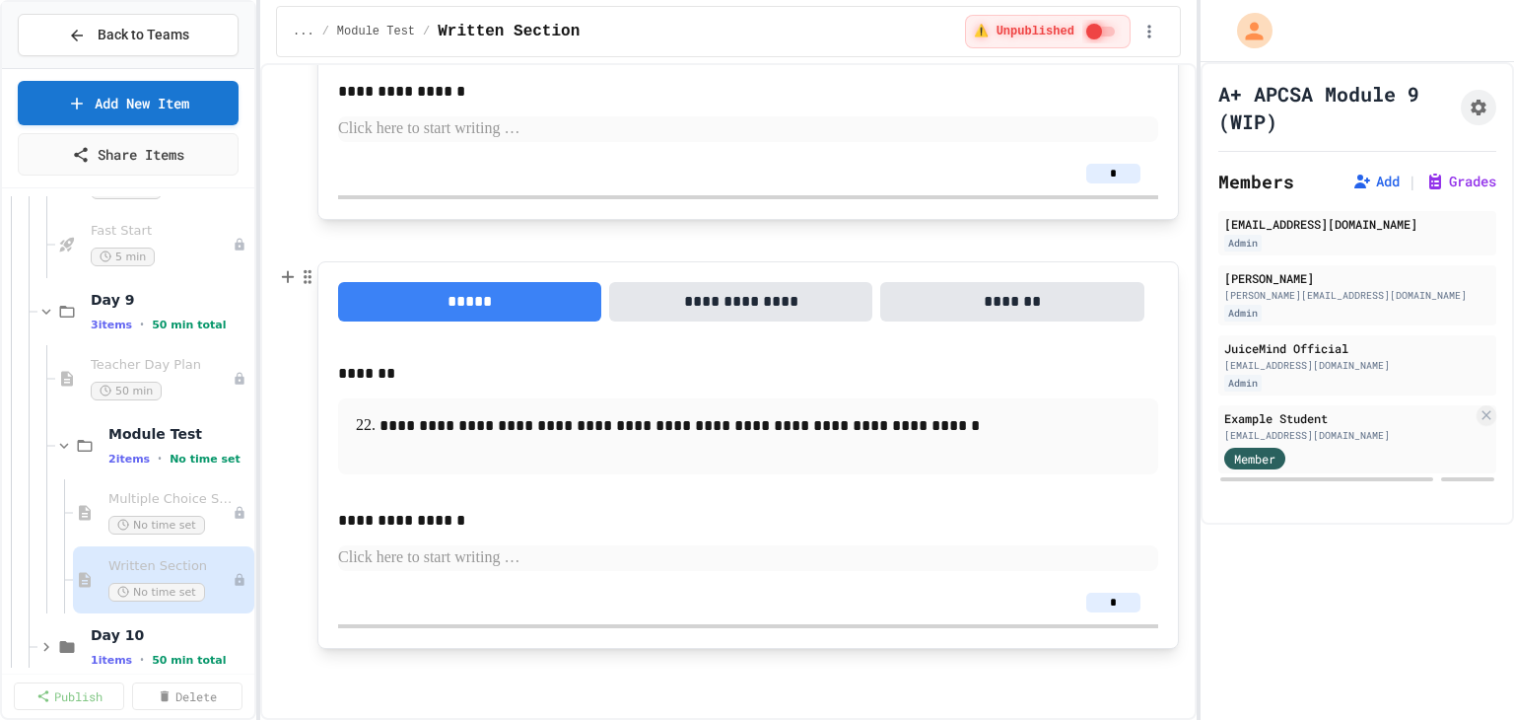
click at [732, 301] on button "**********" at bounding box center [740, 301] width 263 height 39
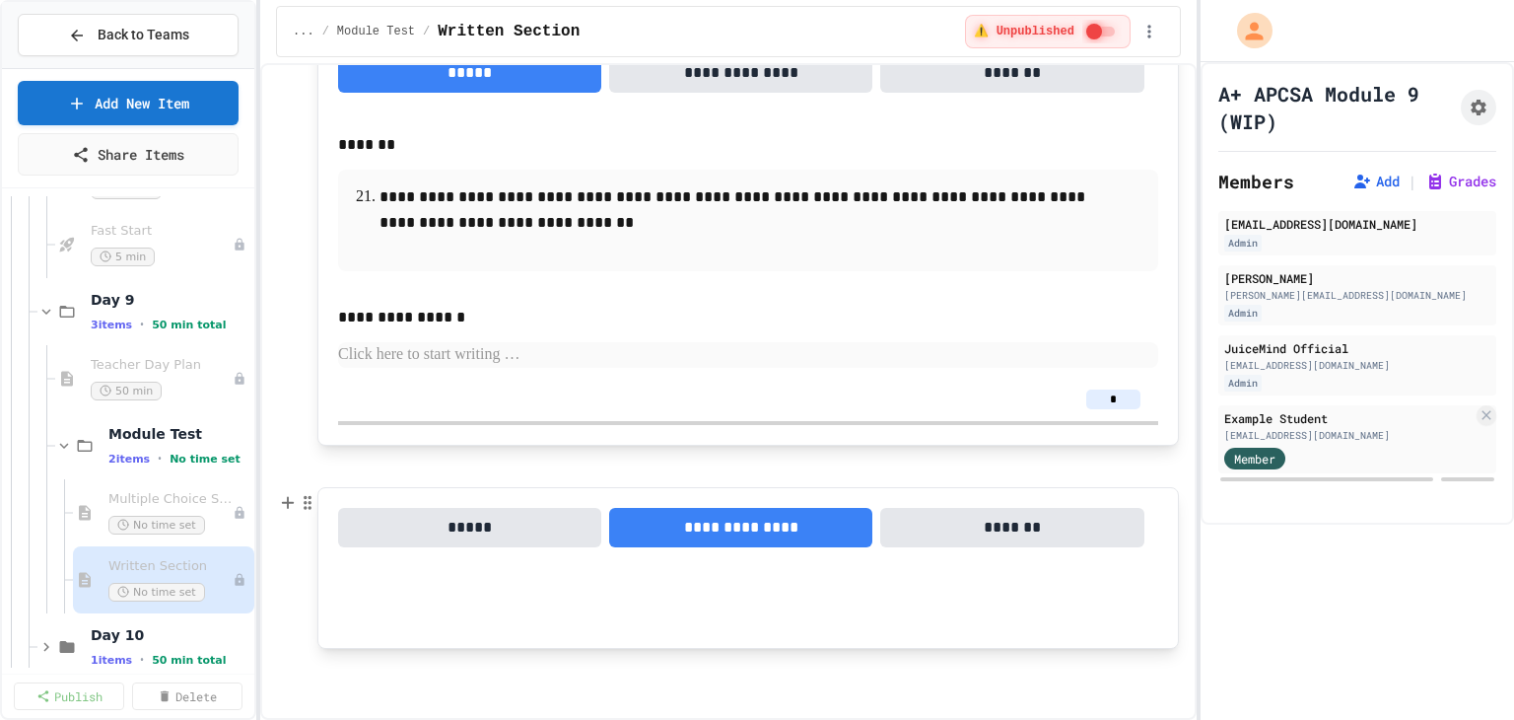
scroll to position [315, 0]
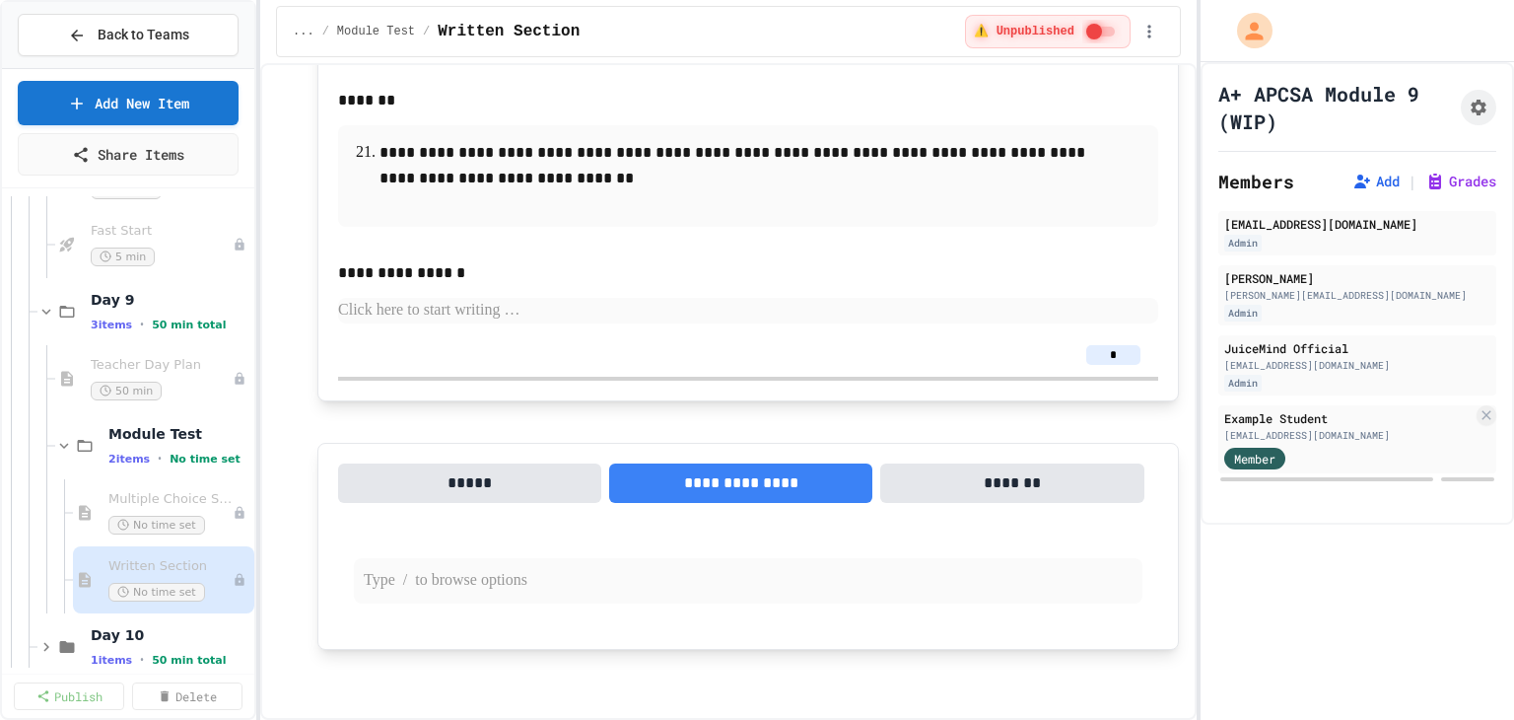
click at [438, 588] on p at bounding box center [748, 581] width 769 height 26
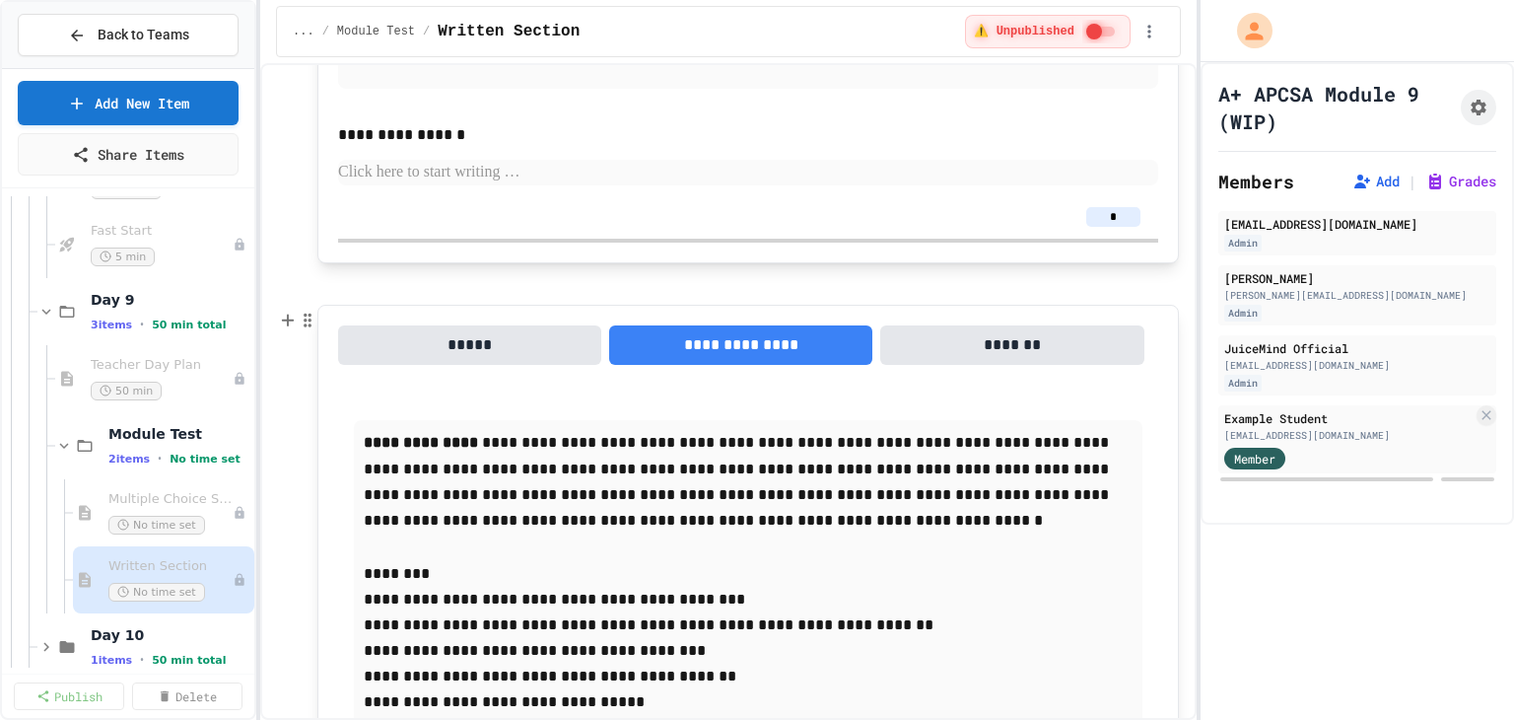
click at [457, 353] on button "*****" at bounding box center [469, 344] width 263 height 39
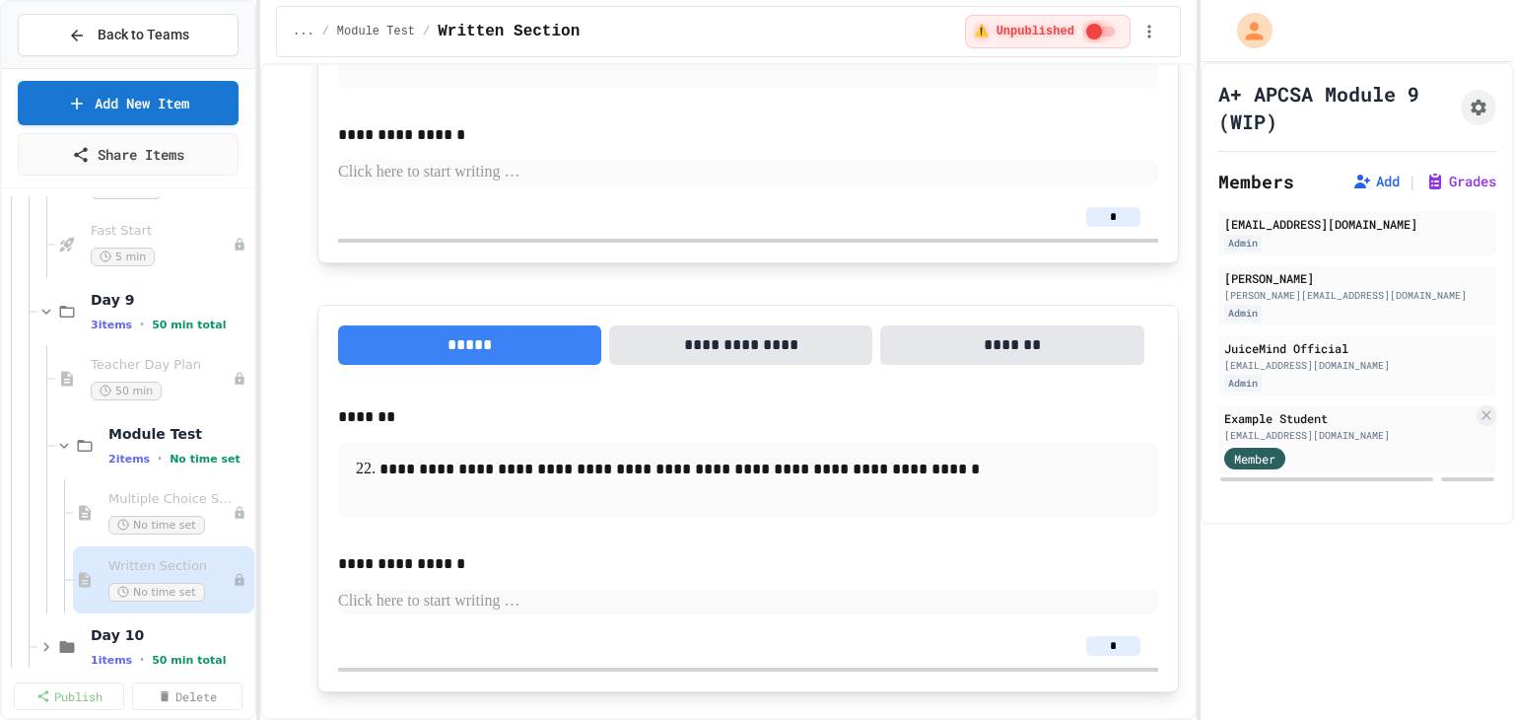
drag, startPoint x: 1105, startPoint y: 640, endPoint x: 1083, endPoint y: 640, distance: 21.7
click at [1086, 640] on input "*" at bounding box center [1113, 646] width 54 height 20
type input "*"
click at [949, 634] on div "*" at bounding box center [748, 645] width 820 height 43
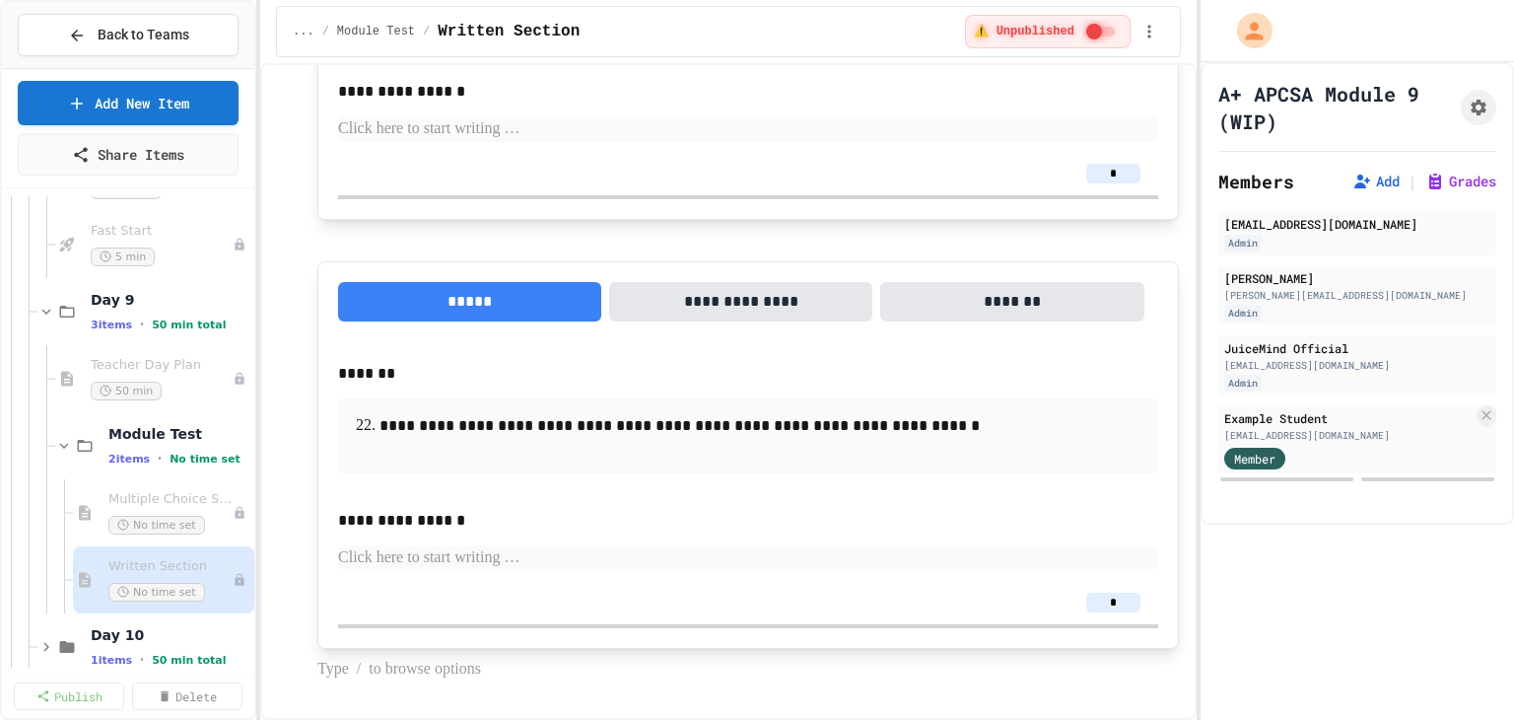
click at [379, 668] on p at bounding box center [747, 669] width 861 height 26
click at [376, 685] on button "Short Answer" at bounding box center [459, 685] width 235 height 32
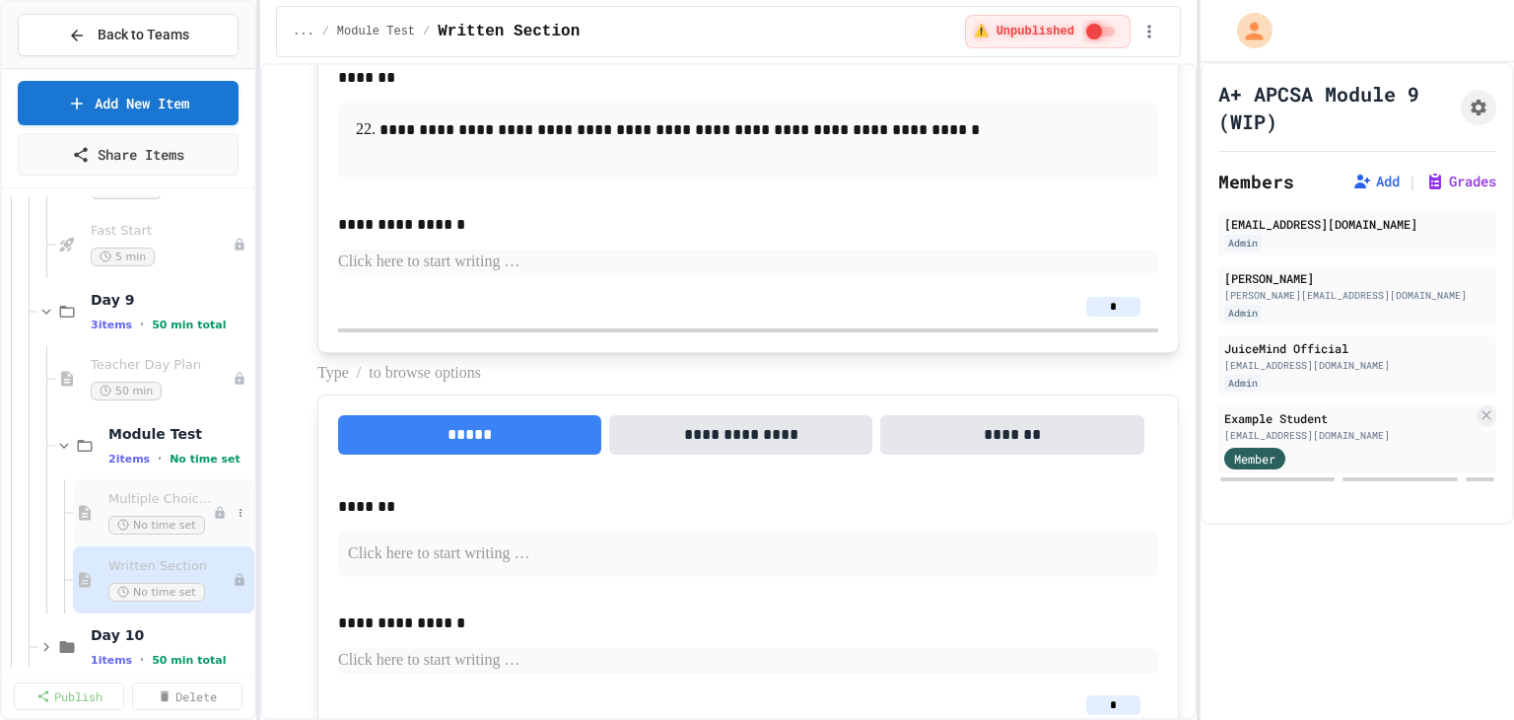
scroll to position [580, 0]
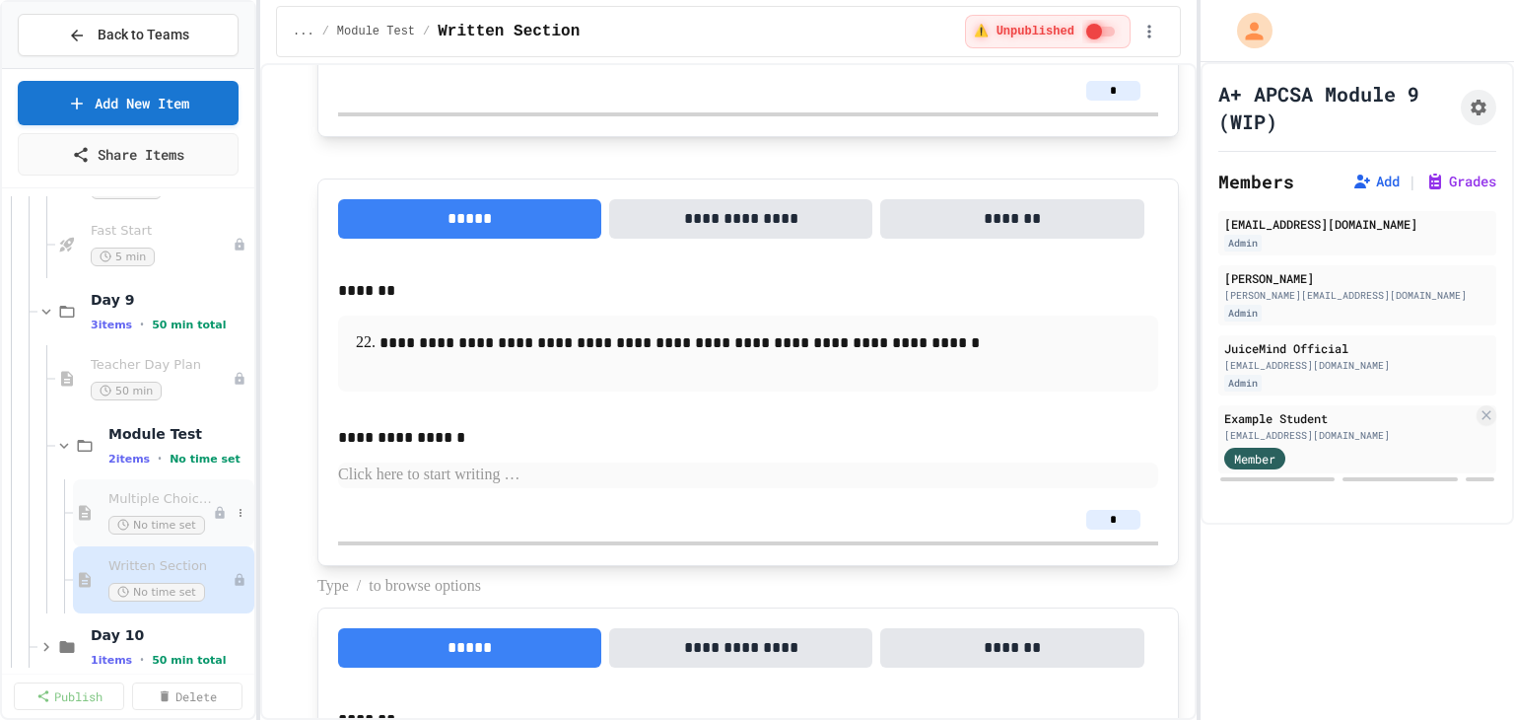
click at [159, 502] on span "Multiple Choice Section" at bounding box center [160, 499] width 104 height 17
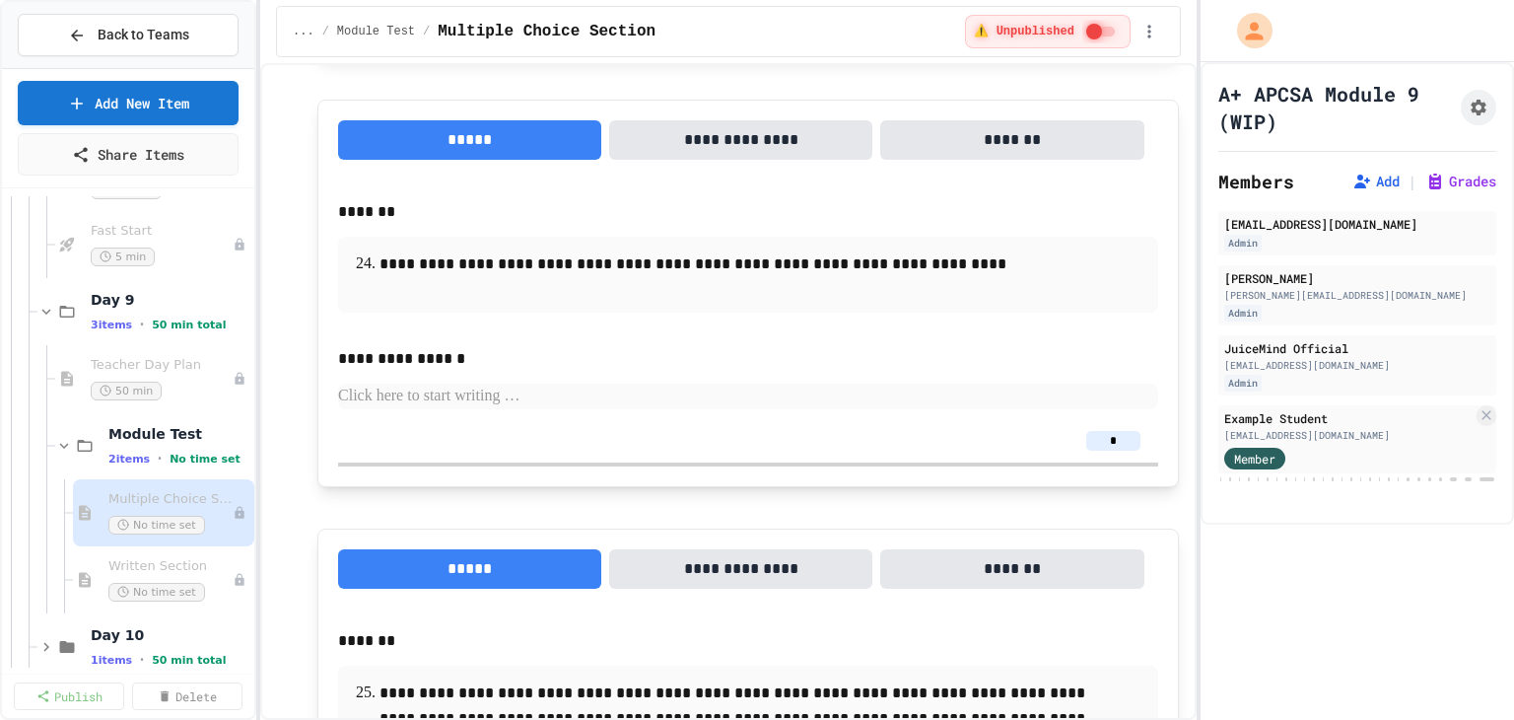
scroll to position [16302, 0]
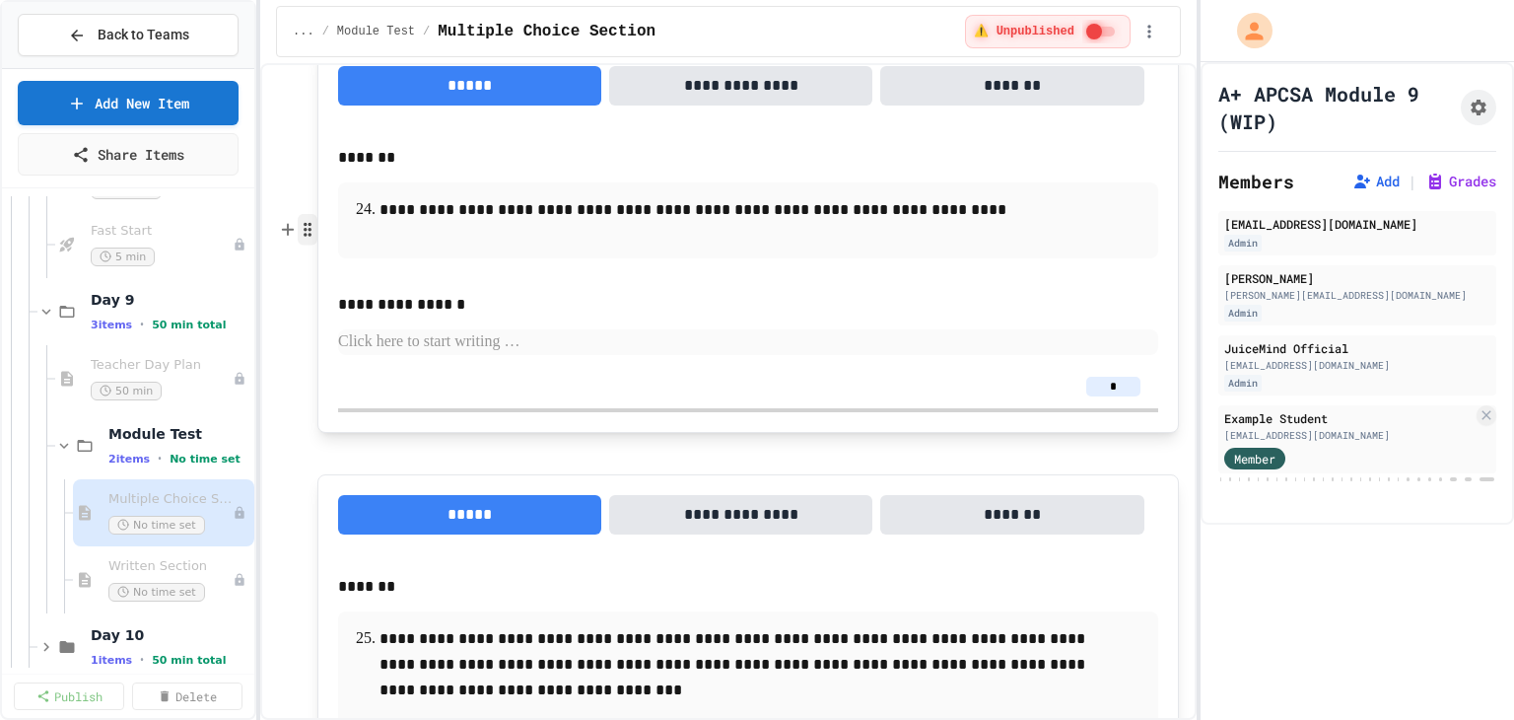
click at [312, 226] on icon "button" at bounding box center [308, 230] width 18 height 20
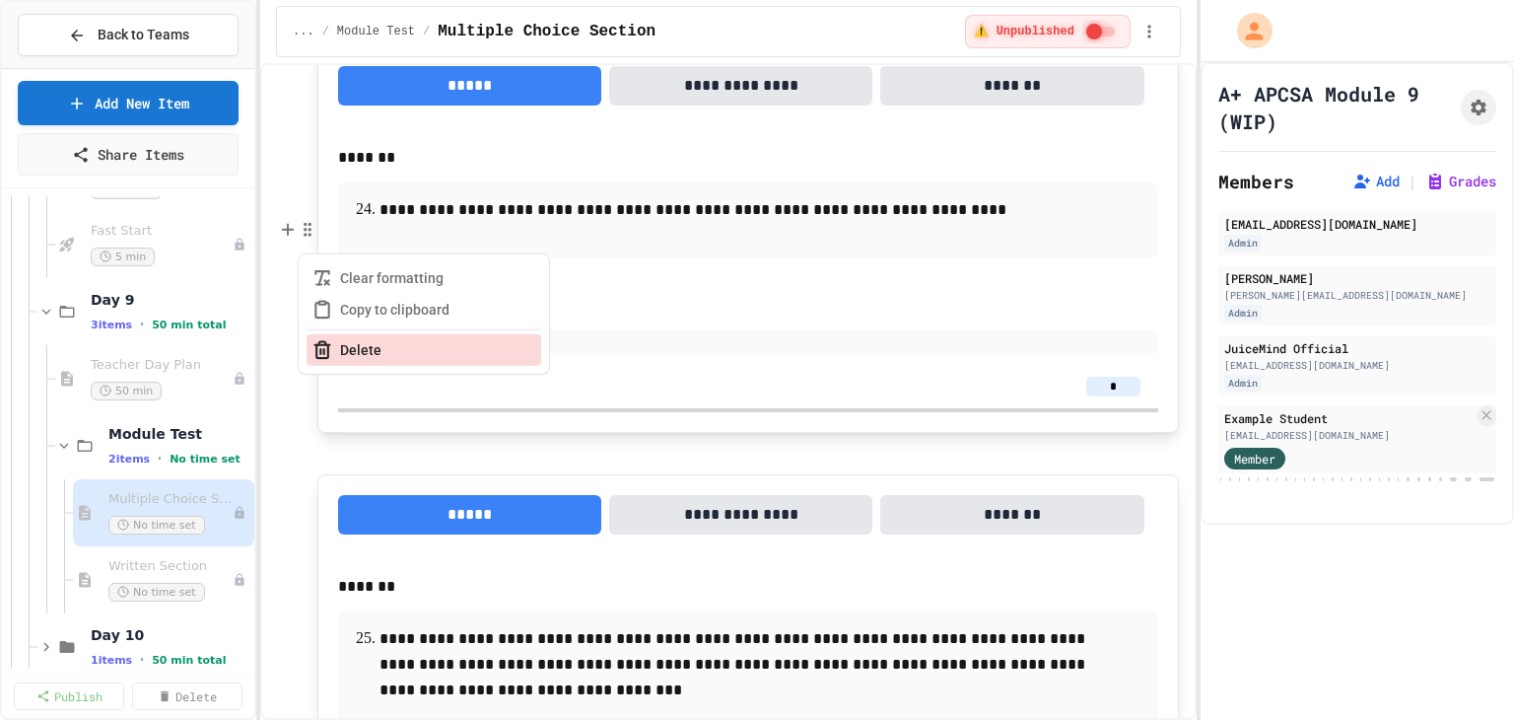
click at [341, 349] on button "Delete" at bounding box center [424, 350] width 235 height 32
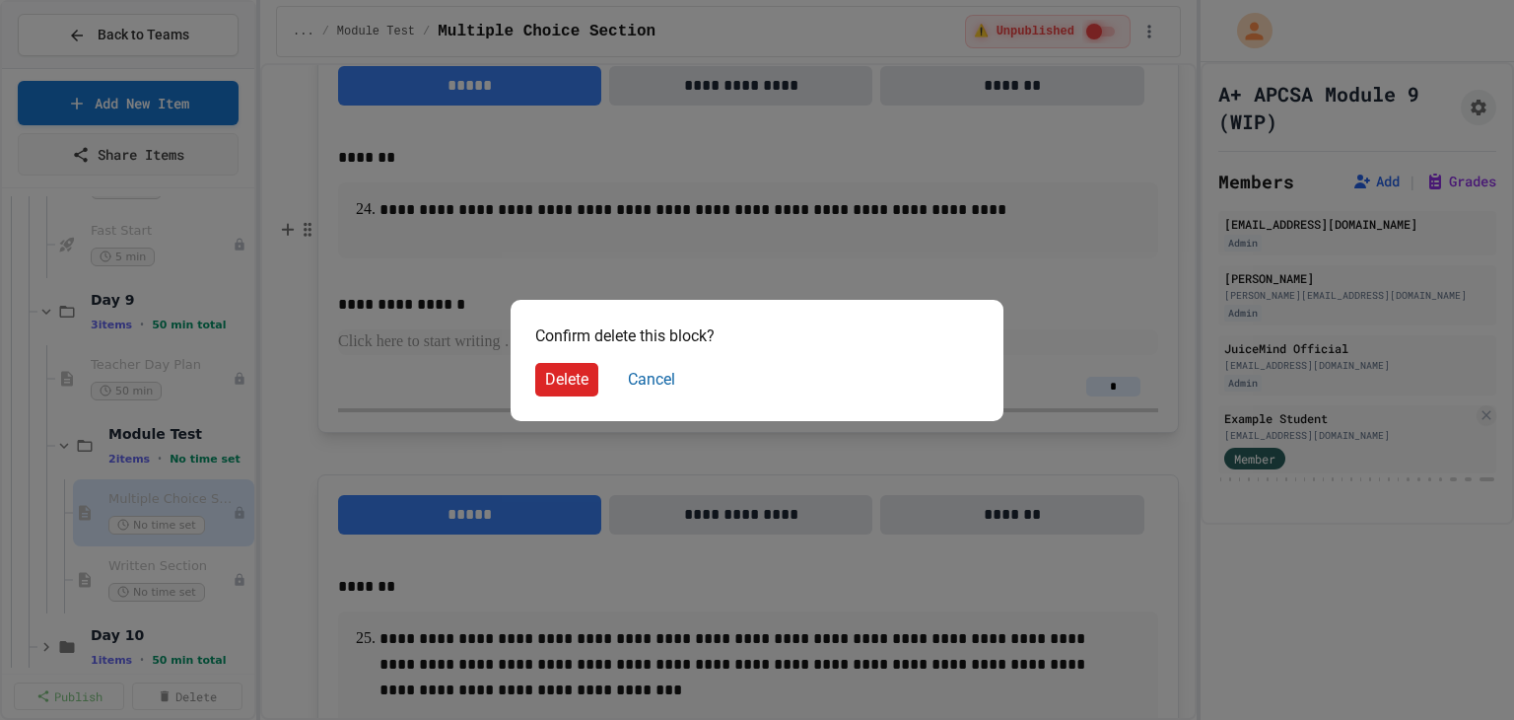
click at [565, 383] on button "Delete" at bounding box center [566, 380] width 63 height 34
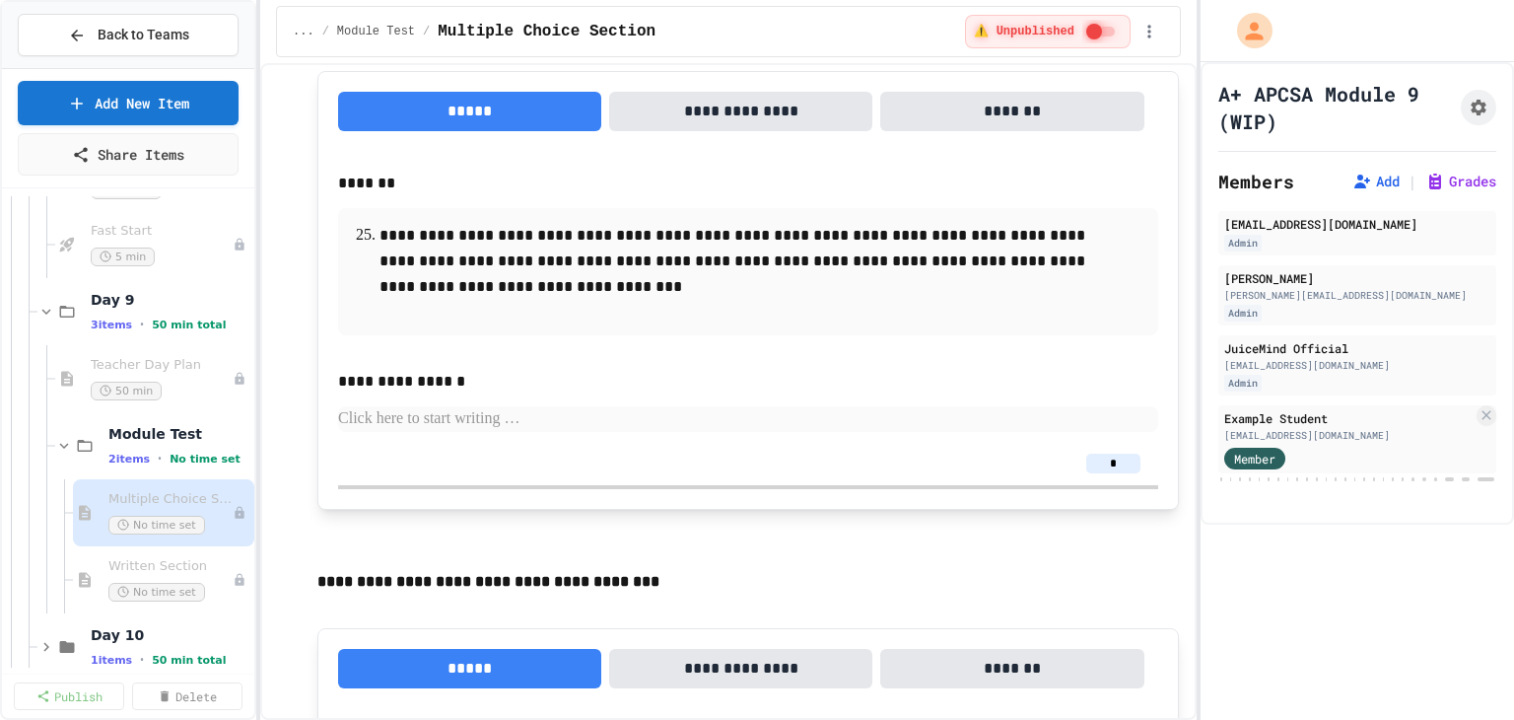
drag, startPoint x: 941, startPoint y: 404, endPoint x: 324, endPoint y: 389, distance: 617.2
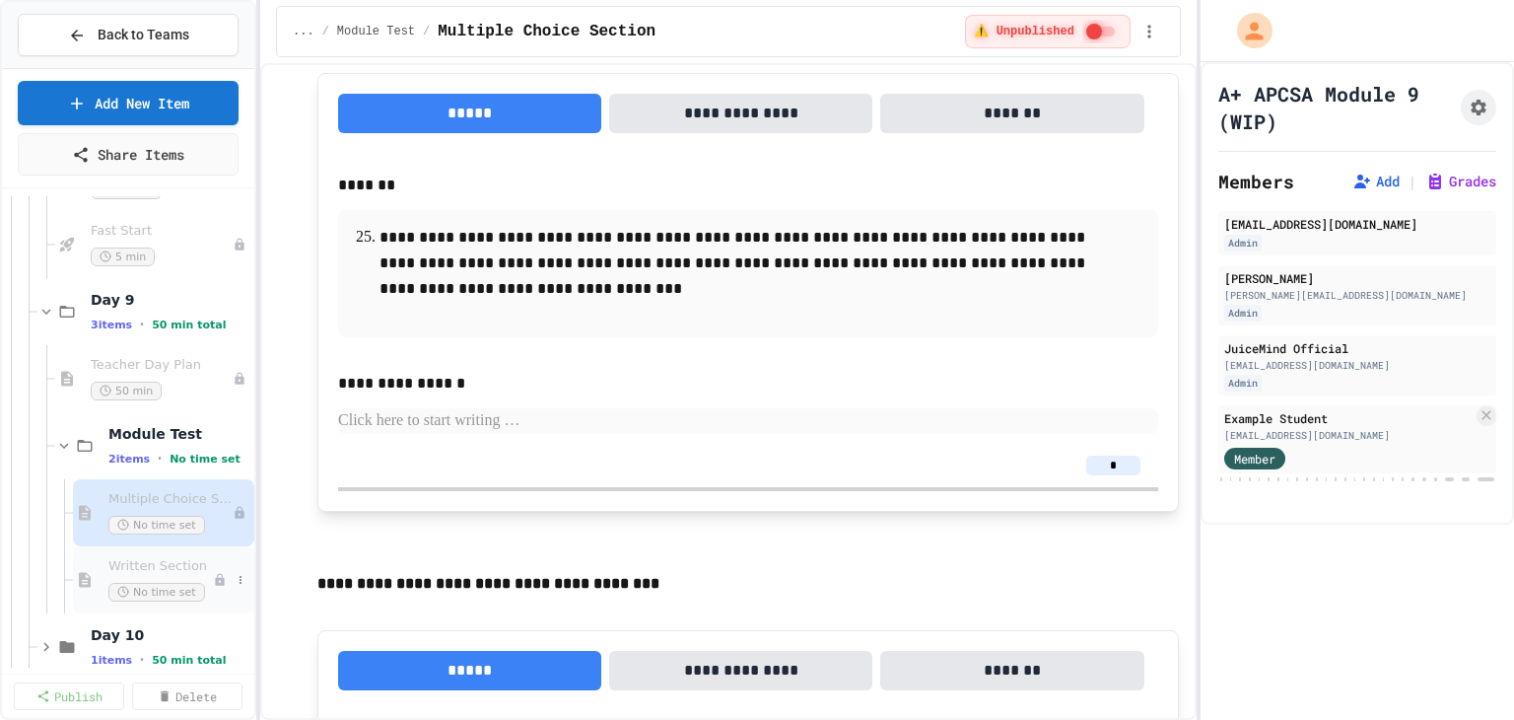
click at [142, 560] on span "Written Section" at bounding box center [160, 566] width 104 height 17
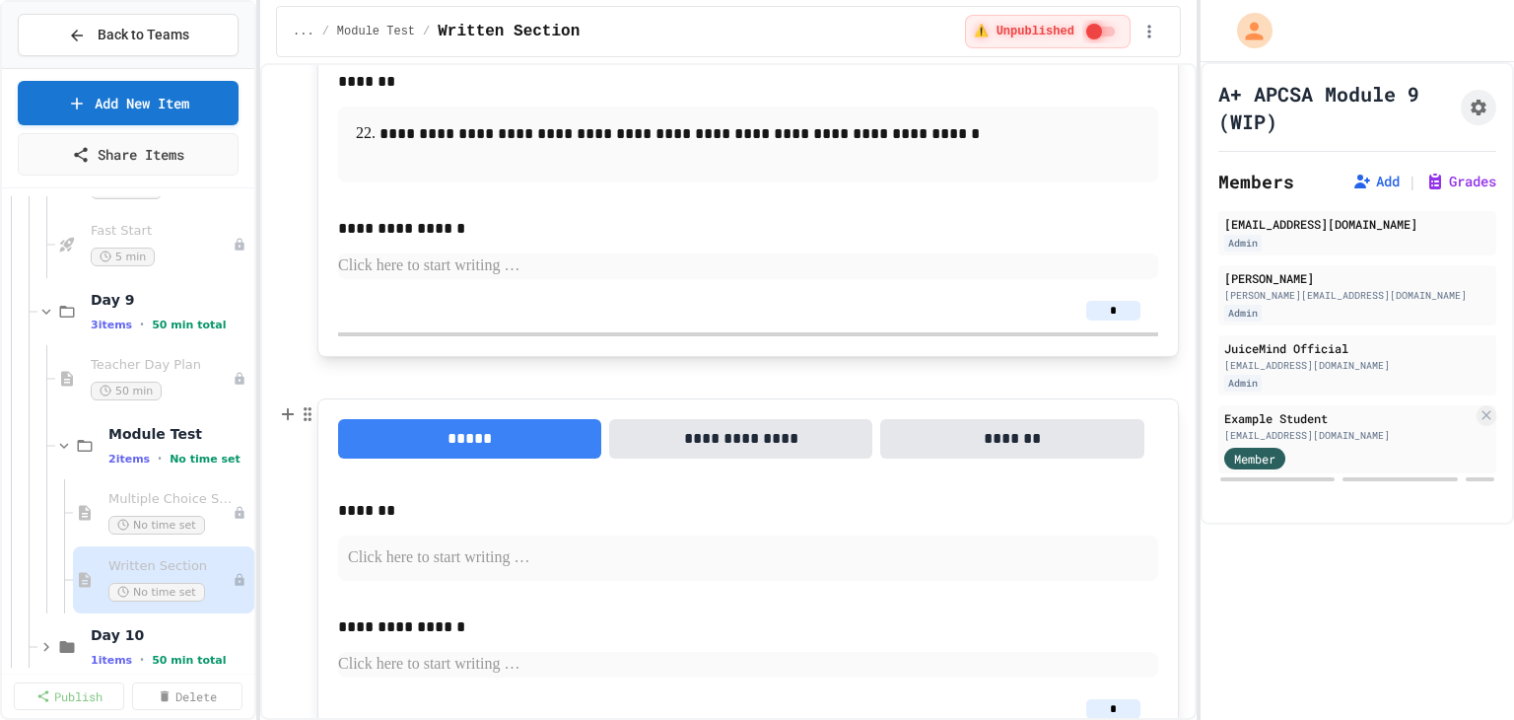
scroll to position [895, 0]
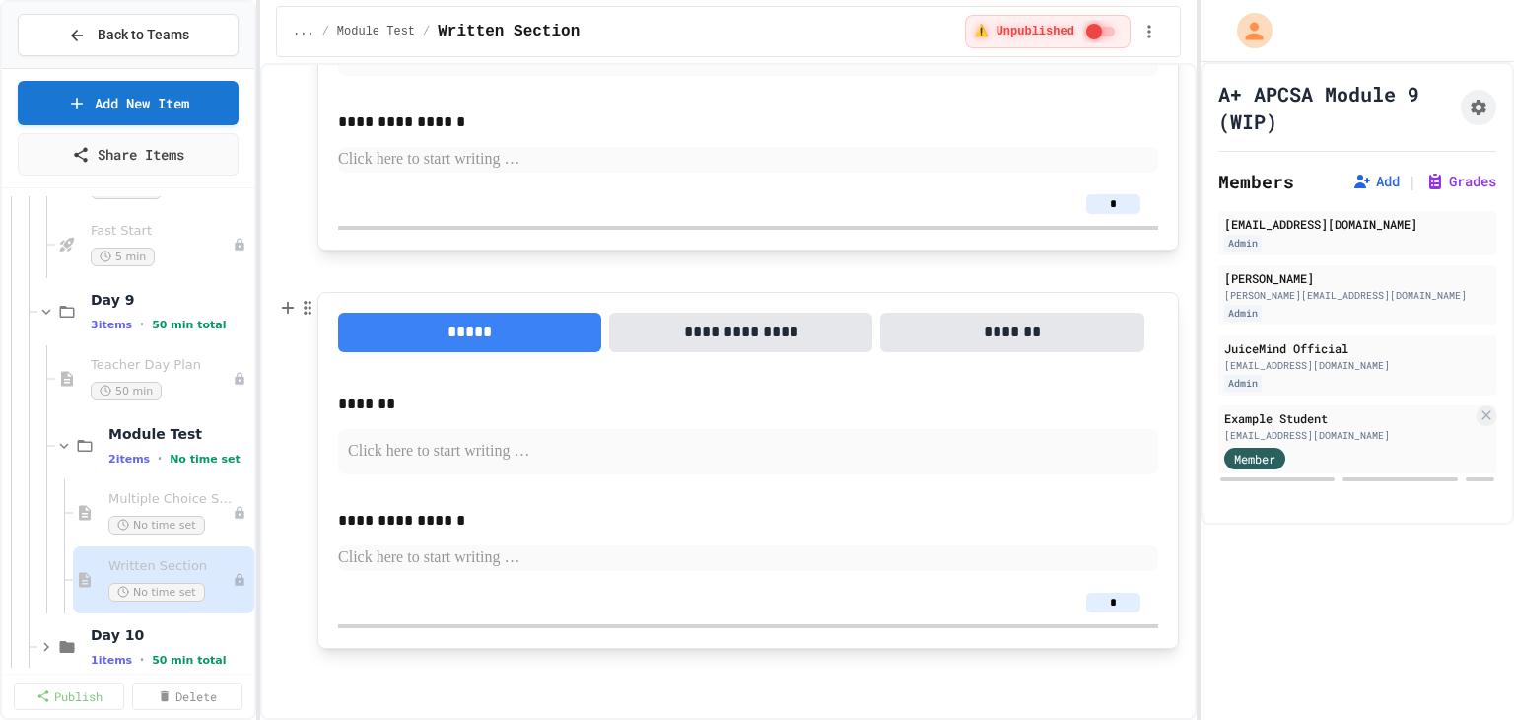
click at [407, 454] on p at bounding box center [748, 452] width 800 height 26
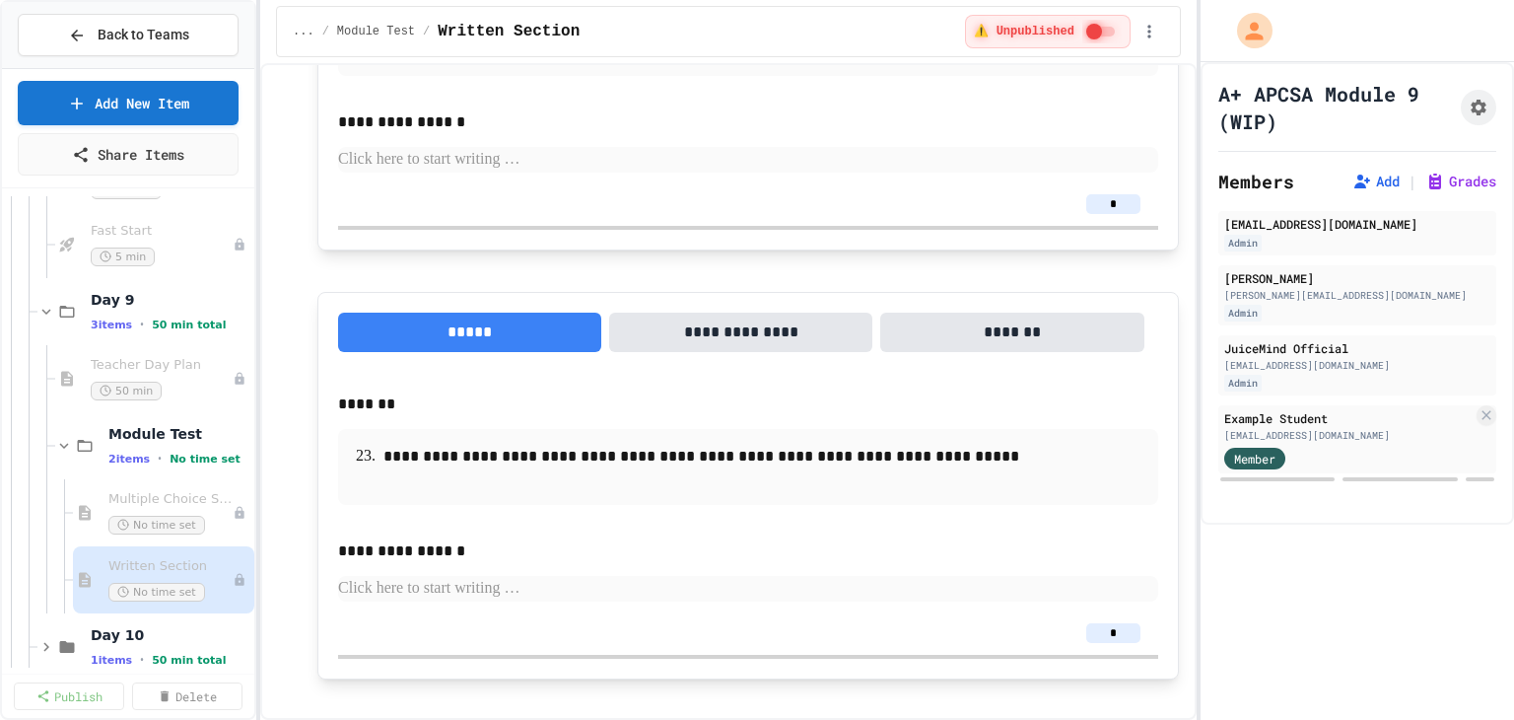
drag, startPoint x: 1109, startPoint y: 629, endPoint x: 1081, endPoint y: 629, distance: 27.6
click at [1086, 629] on input "*" at bounding box center [1113, 633] width 54 height 20
type input "*"
click at [1017, 584] on p at bounding box center [748, 589] width 820 height 26
click at [153, 496] on span "Multiple Choice Section" at bounding box center [160, 499] width 104 height 17
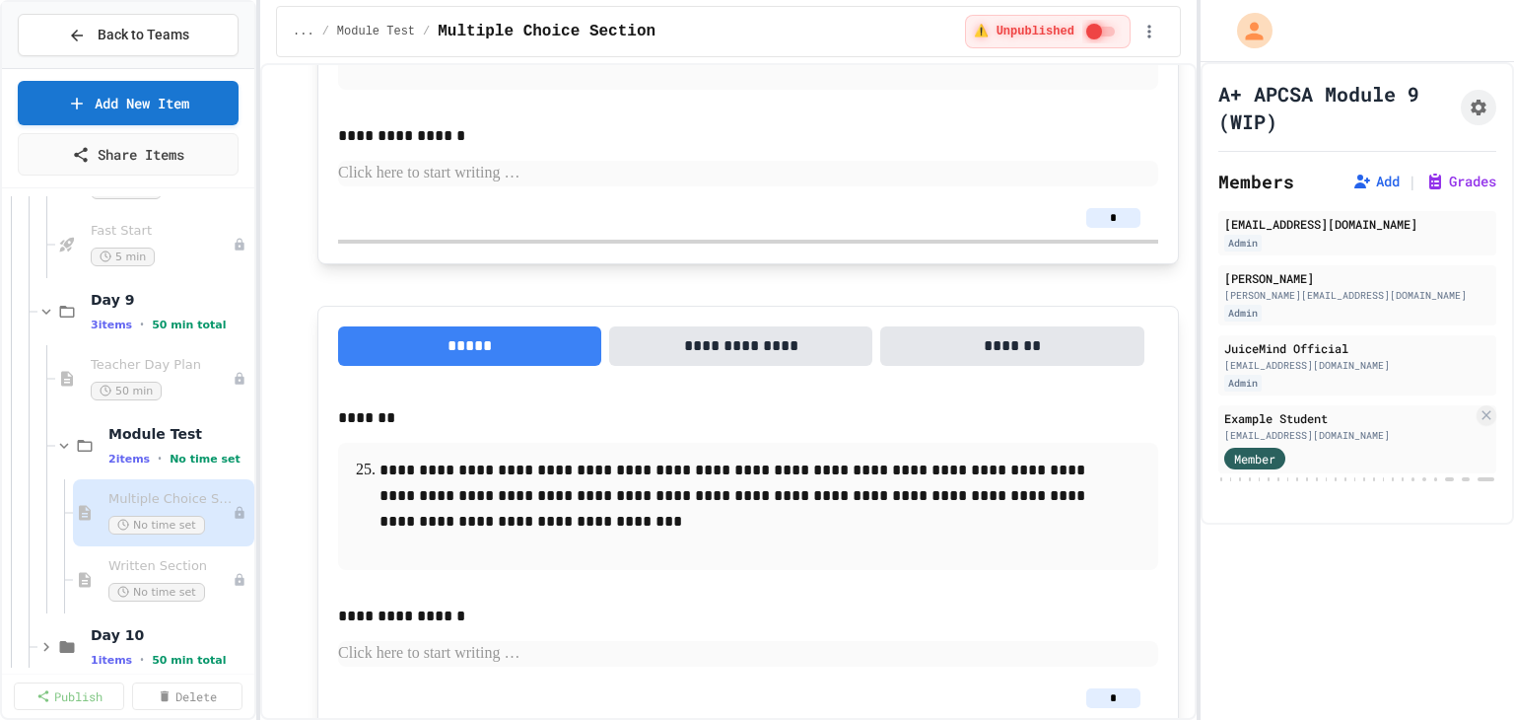
scroll to position [16333, 0]
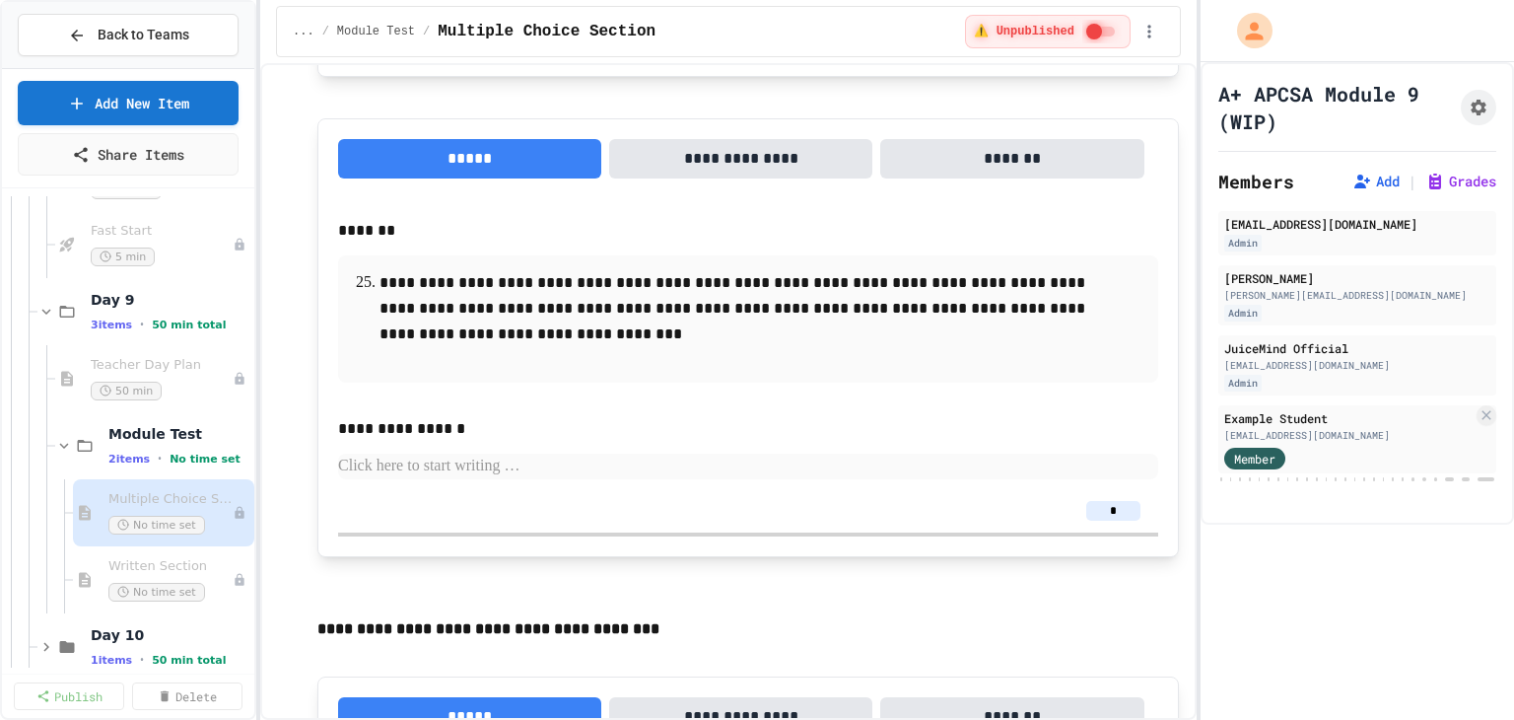
drag, startPoint x: 631, startPoint y: 586, endPoint x: 353, endPoint y: 349, distance: 365.6
copy div "**********"
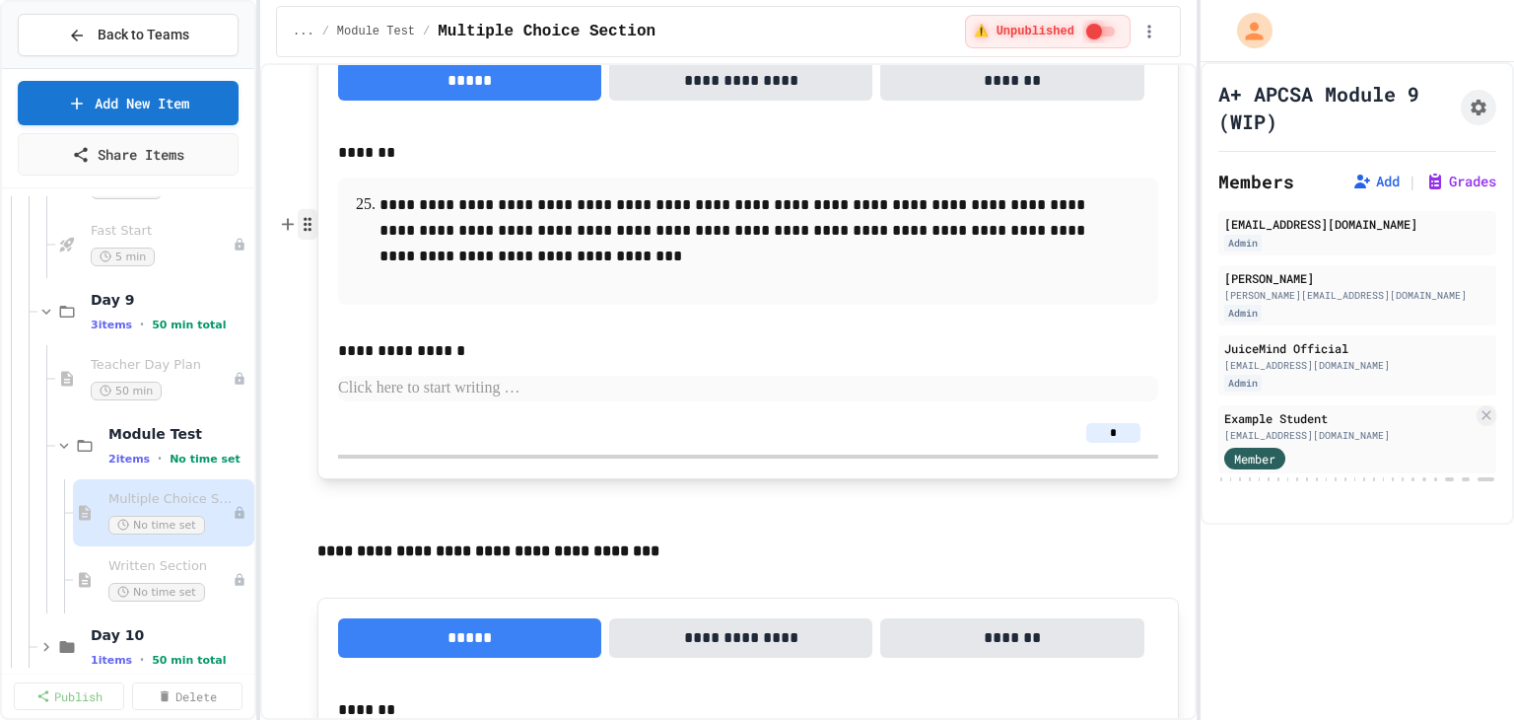
click at [306, 224] on icon "button" at bounding box center [308, 224] width 18 height 20
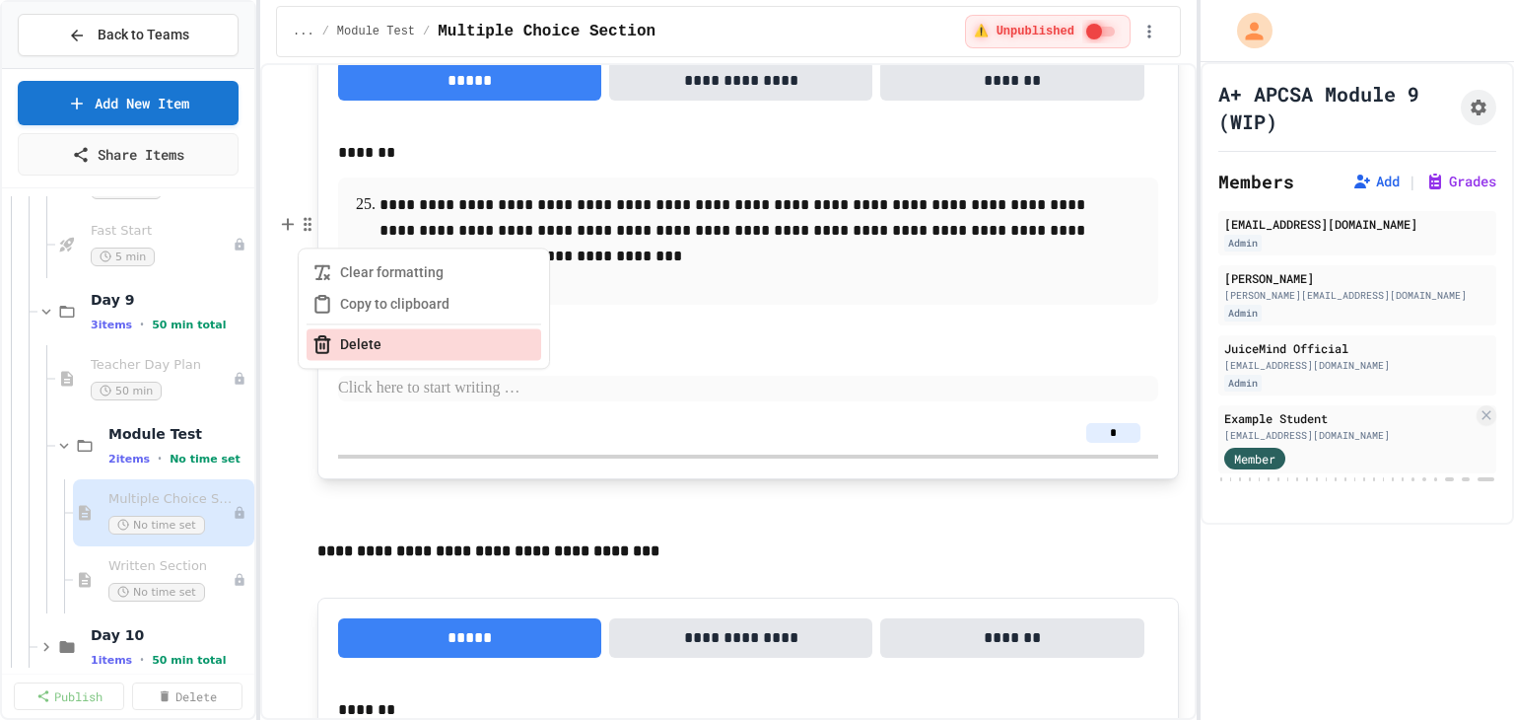
click at [325, 340] on icon "button" at bounding box center [322, 344] width 20 height 20
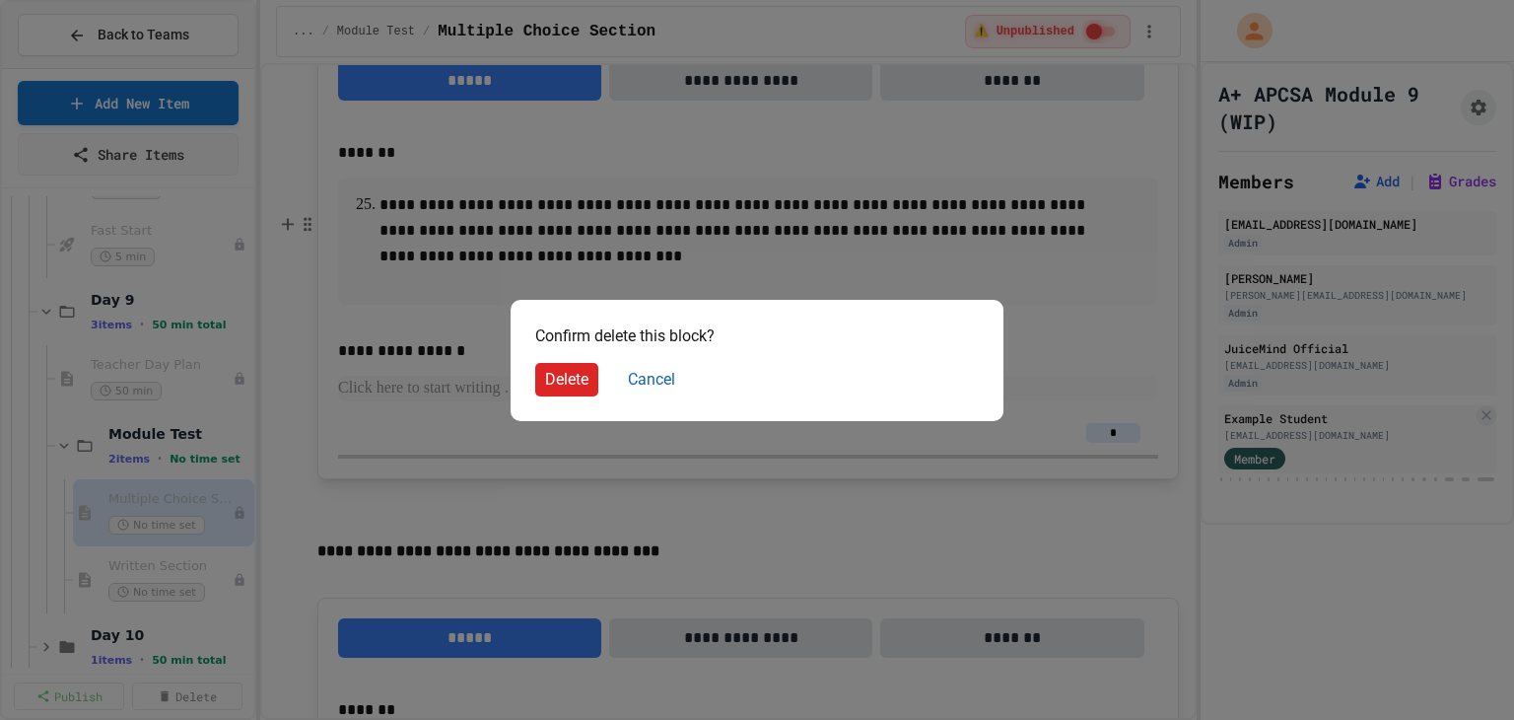
click at [555, 371] on button "Delete" at bounding box center [566, 380] width 63 height 34
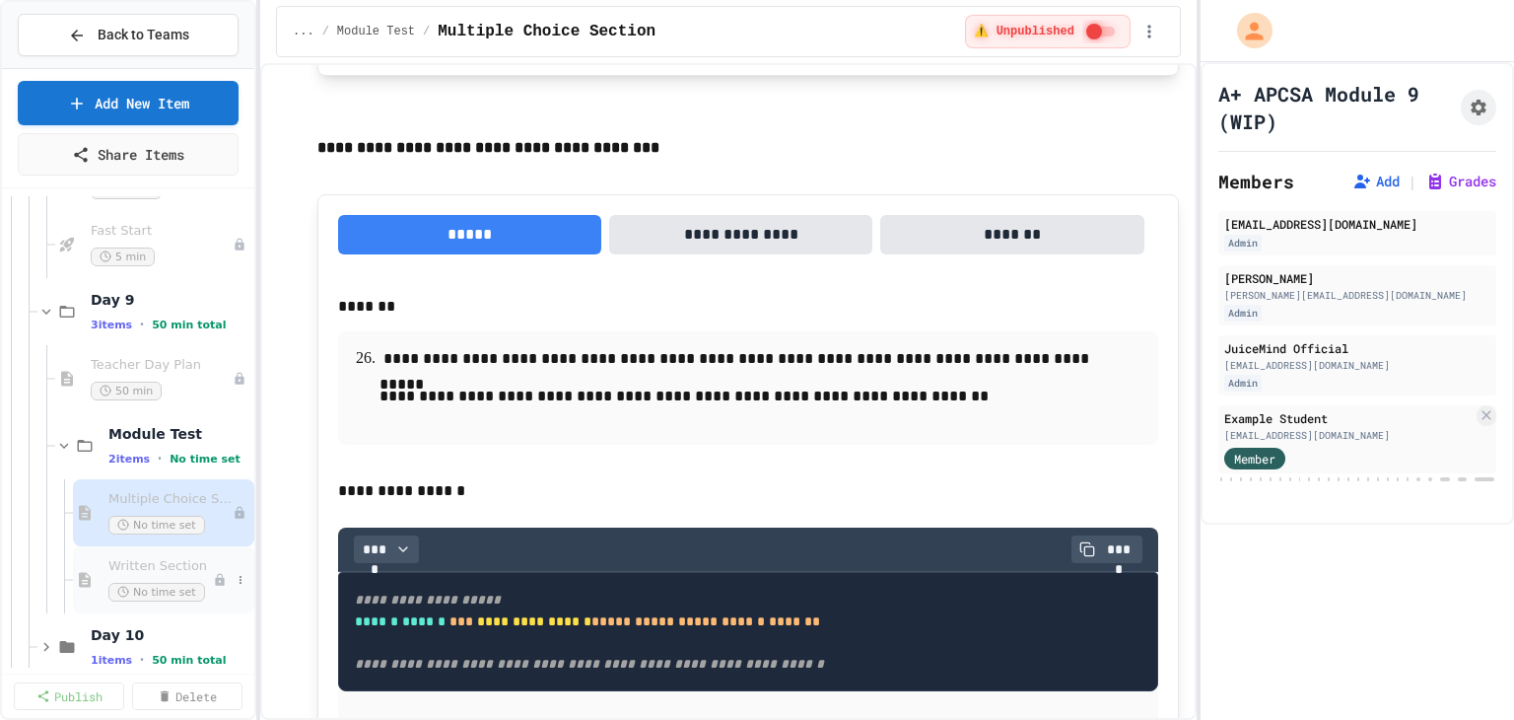
click at [157, 558] on span "Written Section" at bounding box center [160, 566] width 104 height 17
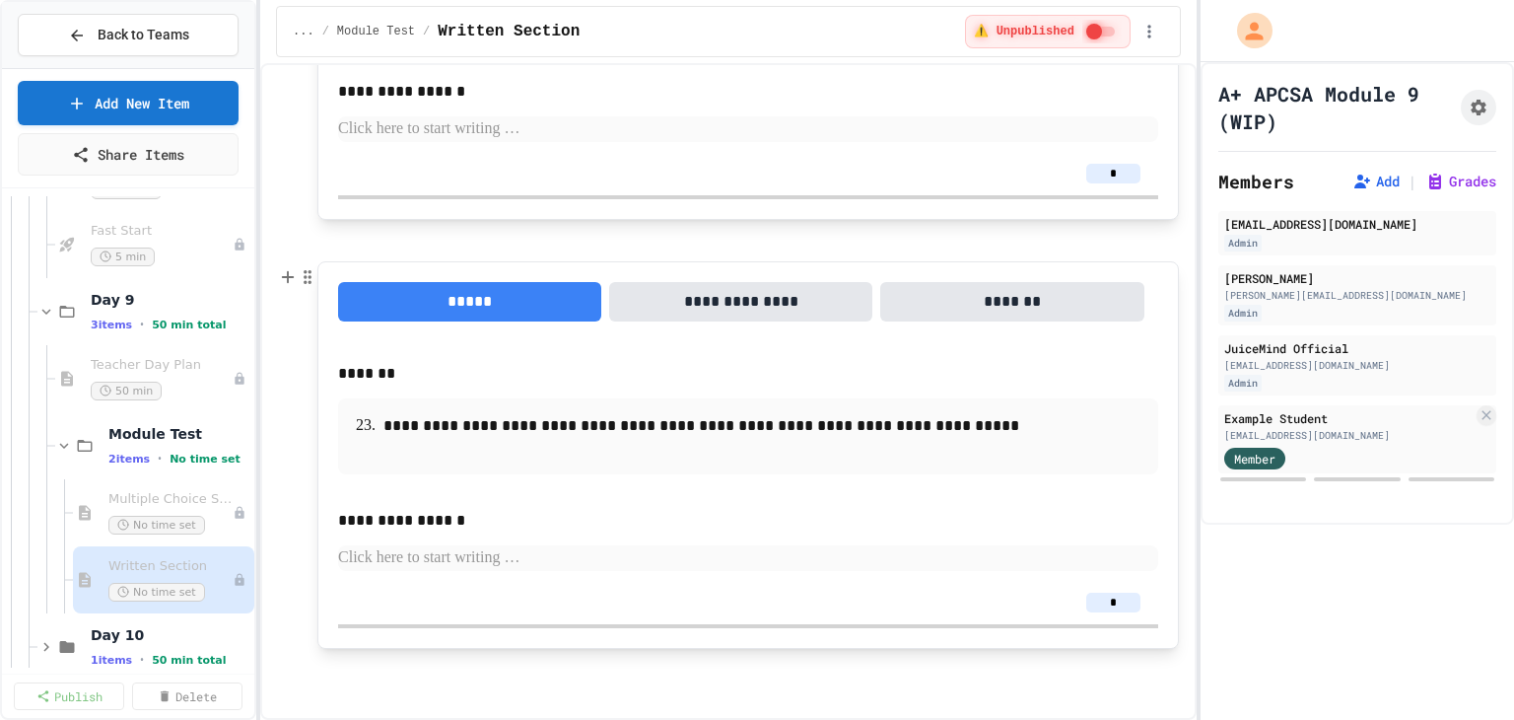
drag, startPoint x: 733, startPoint y: 307, endPoint x: 714, endPoint y: 326, distance: 27.9
click at [733, 307] on button "**********" at bounding box center [740, 301] width 263 height 39
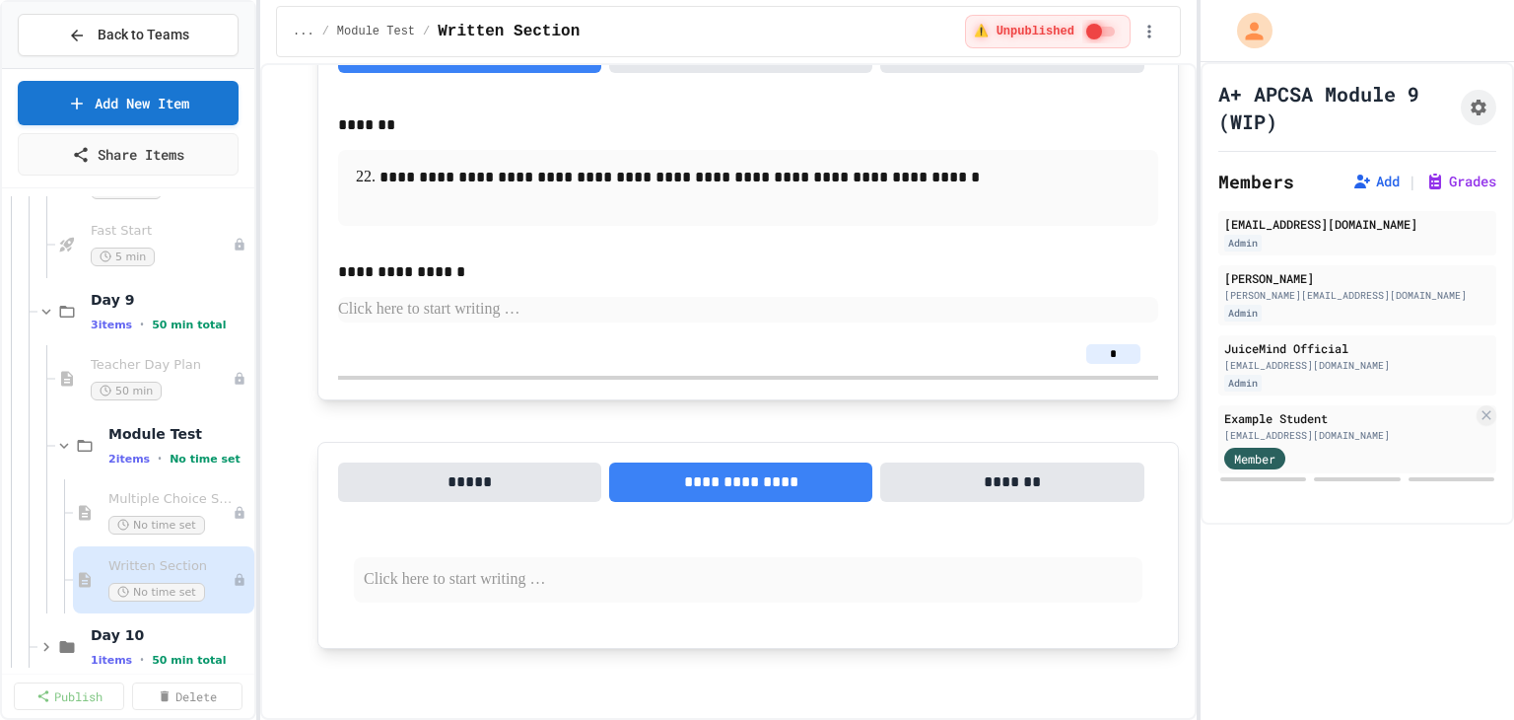
scroll to position [699, 0]
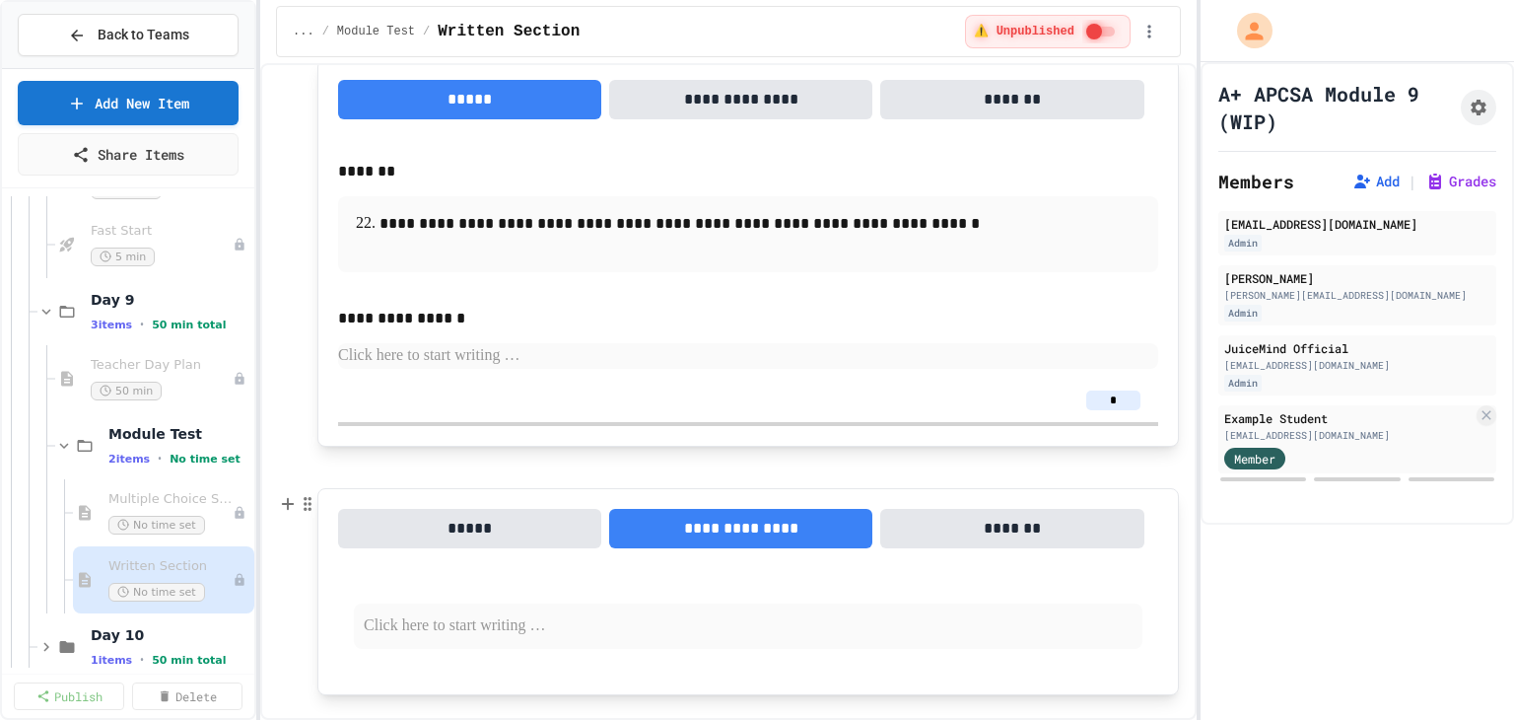
click at [474, 616] on p at bounding box center [748, 626] width 769 height 26
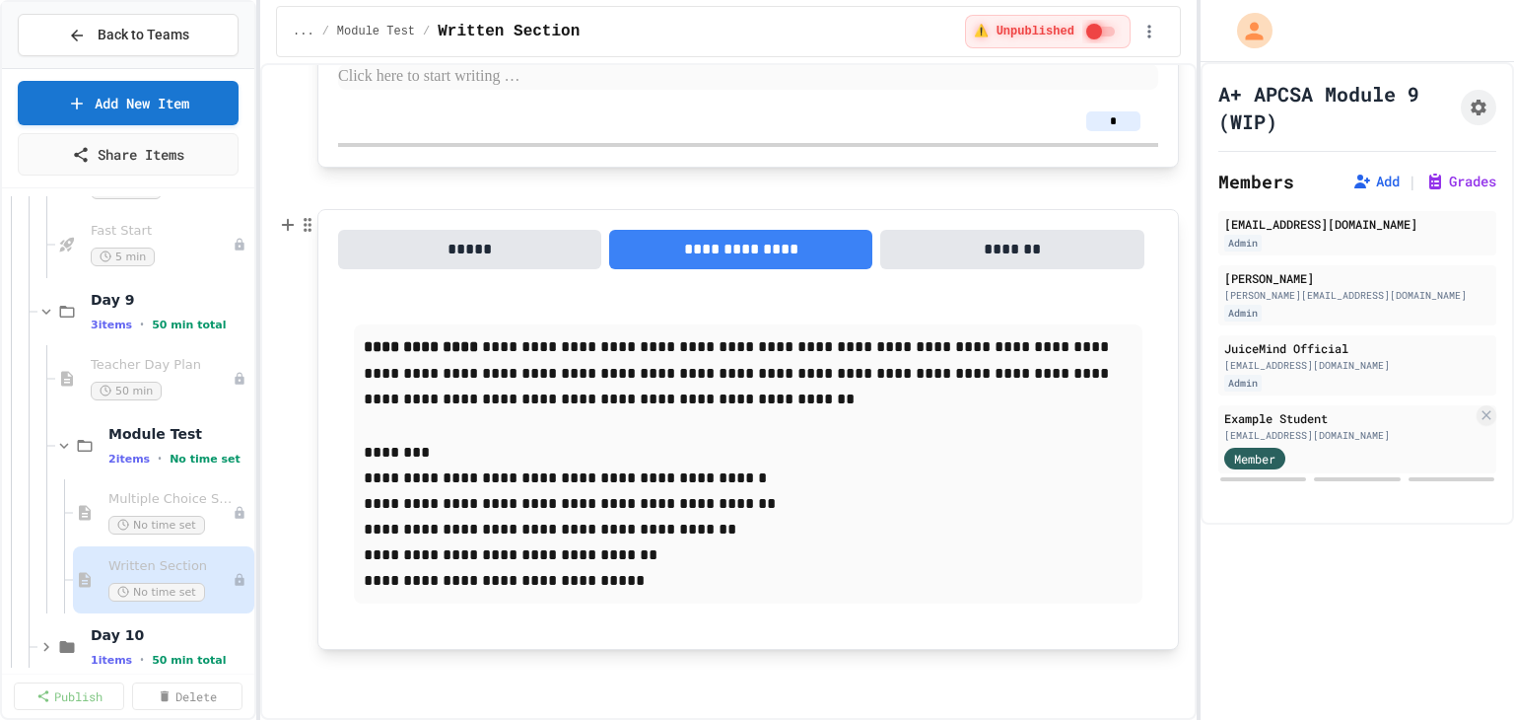
click at [489, 265] on button "*****" at bounding box center [469, 249] width 263 height 39
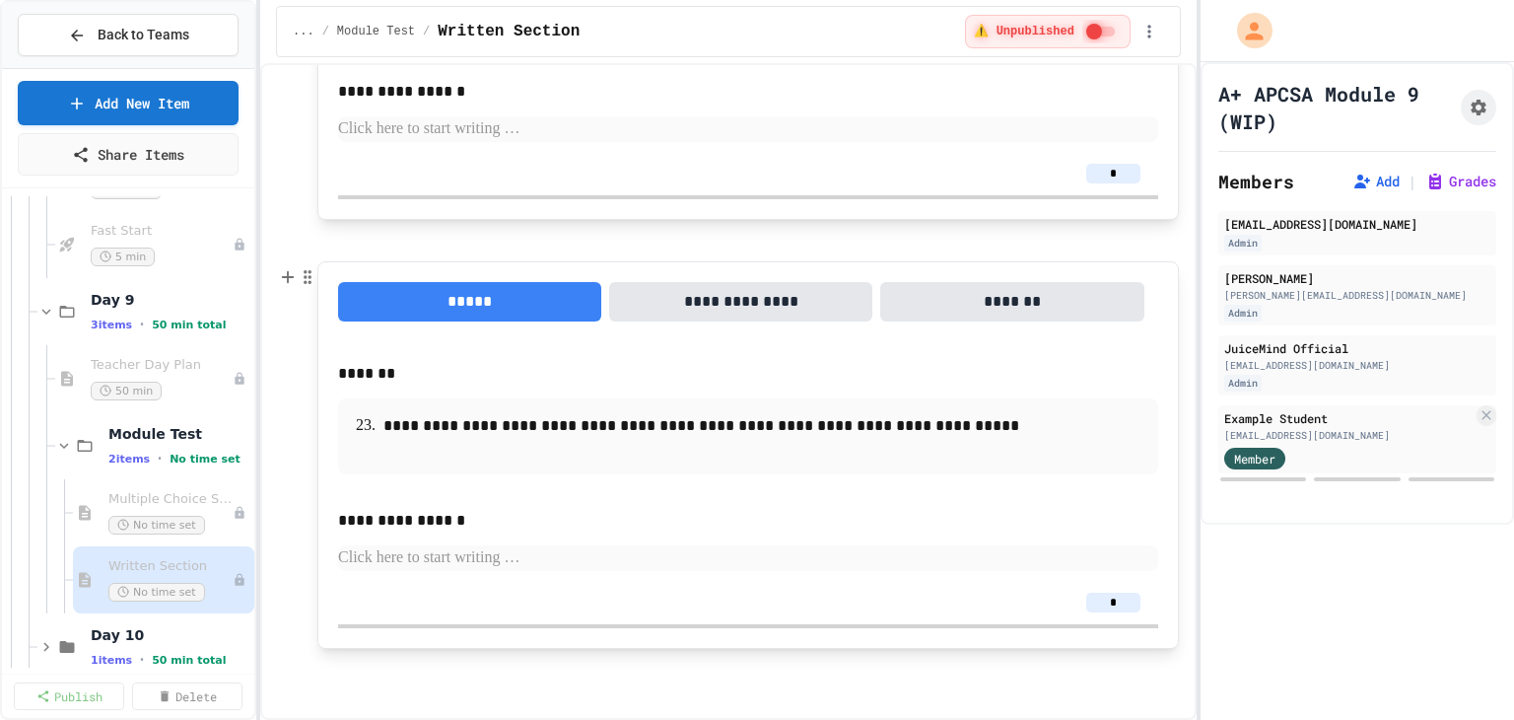
scroll to position [926, 0]
click at [398, 675] on p at bounding box center [747, 669] width 861 height 26
click at [399, 695] on button "Short Answer" at bounding box center [459, 685] width 235 height 32
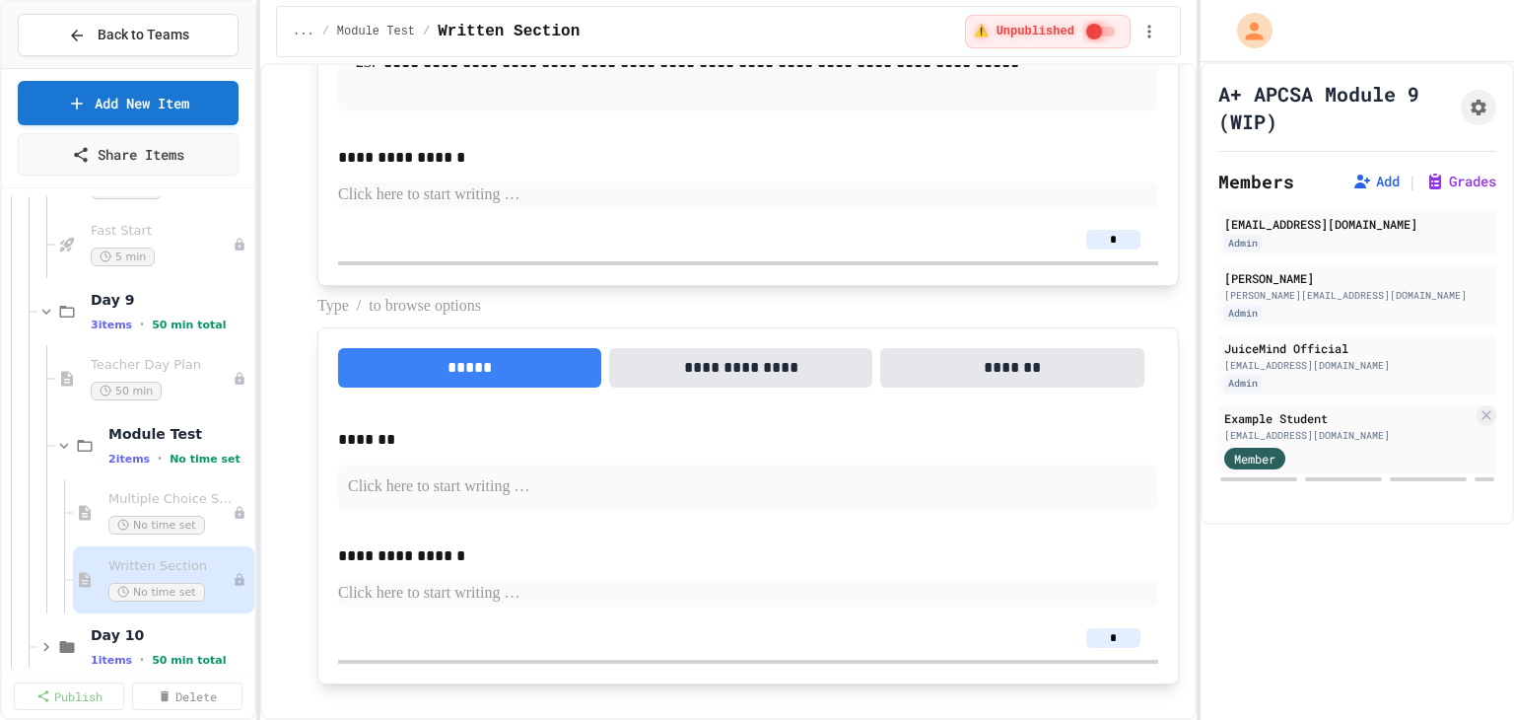
scroll to position [1320, 0]
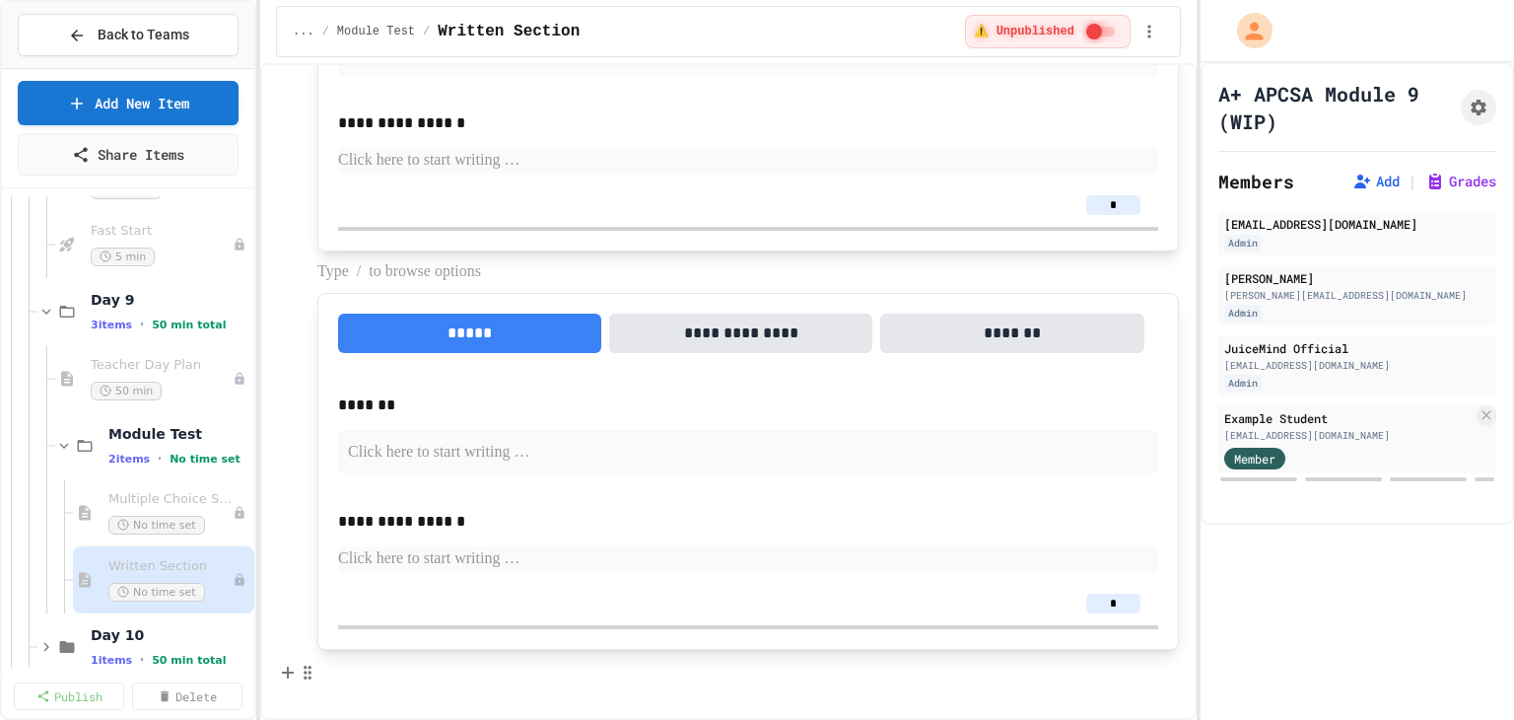
click at [360, 687] on button "Short Answer" at bounding box center [459, 685] width 235 height 32
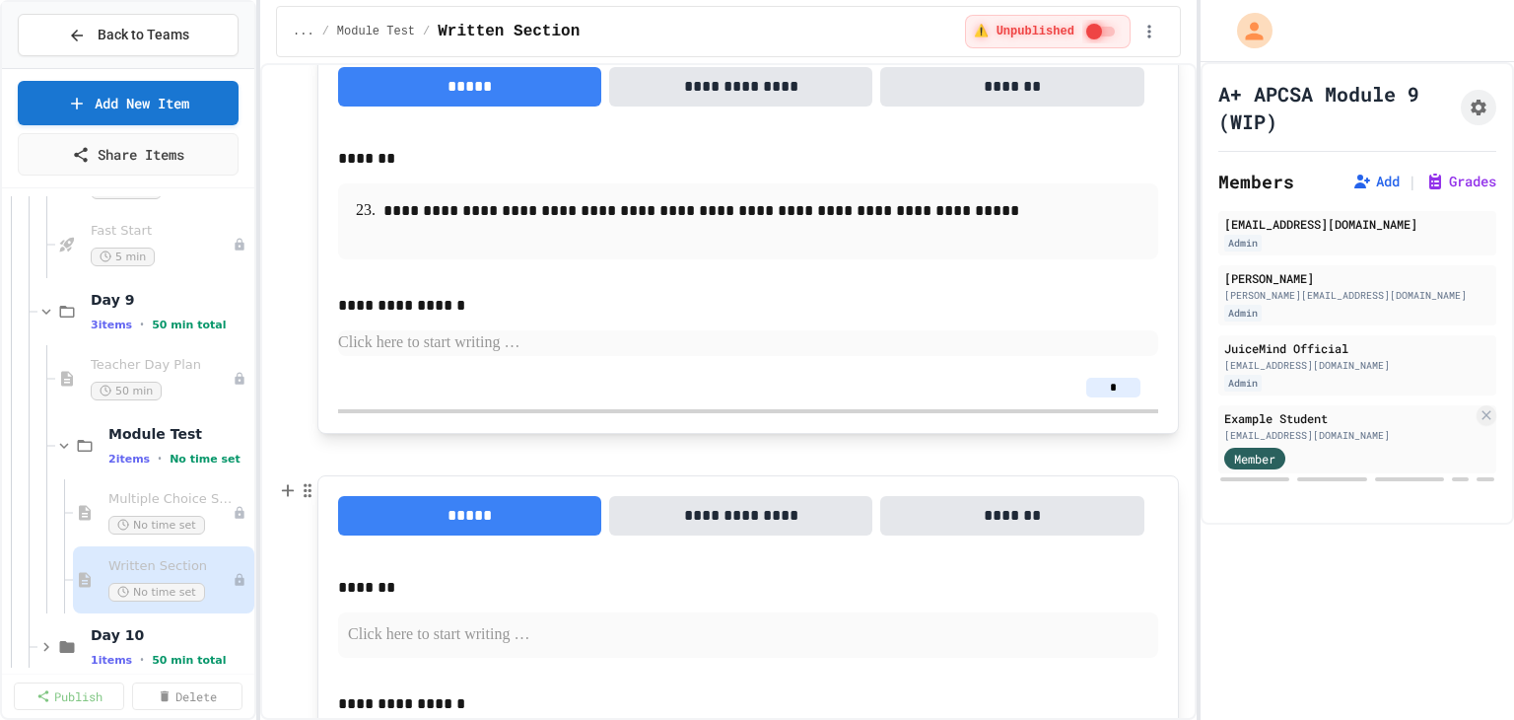
scroll to position [1224, 0]
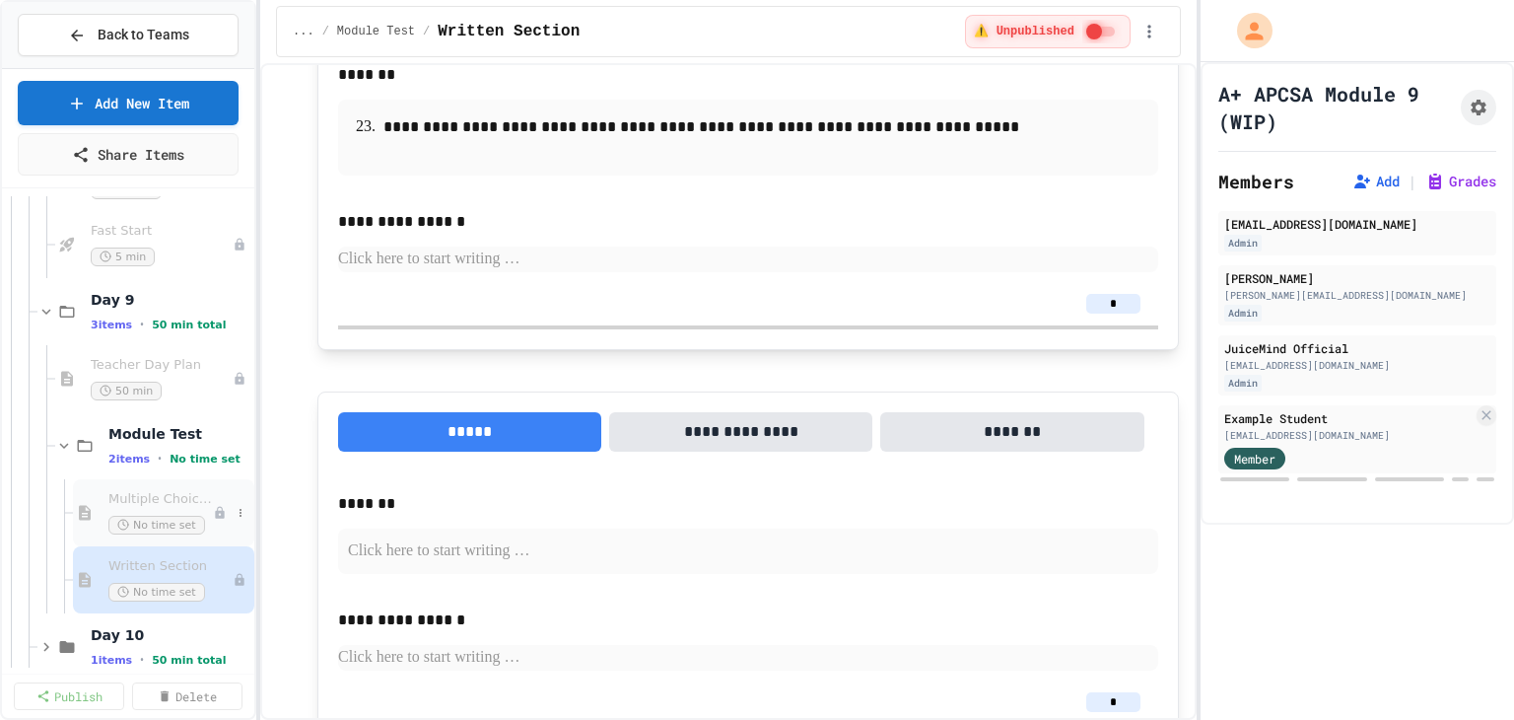
click at [131, 504] on span "Multiple Choice Section" at bounding box center [160, 499] width 104 height 17
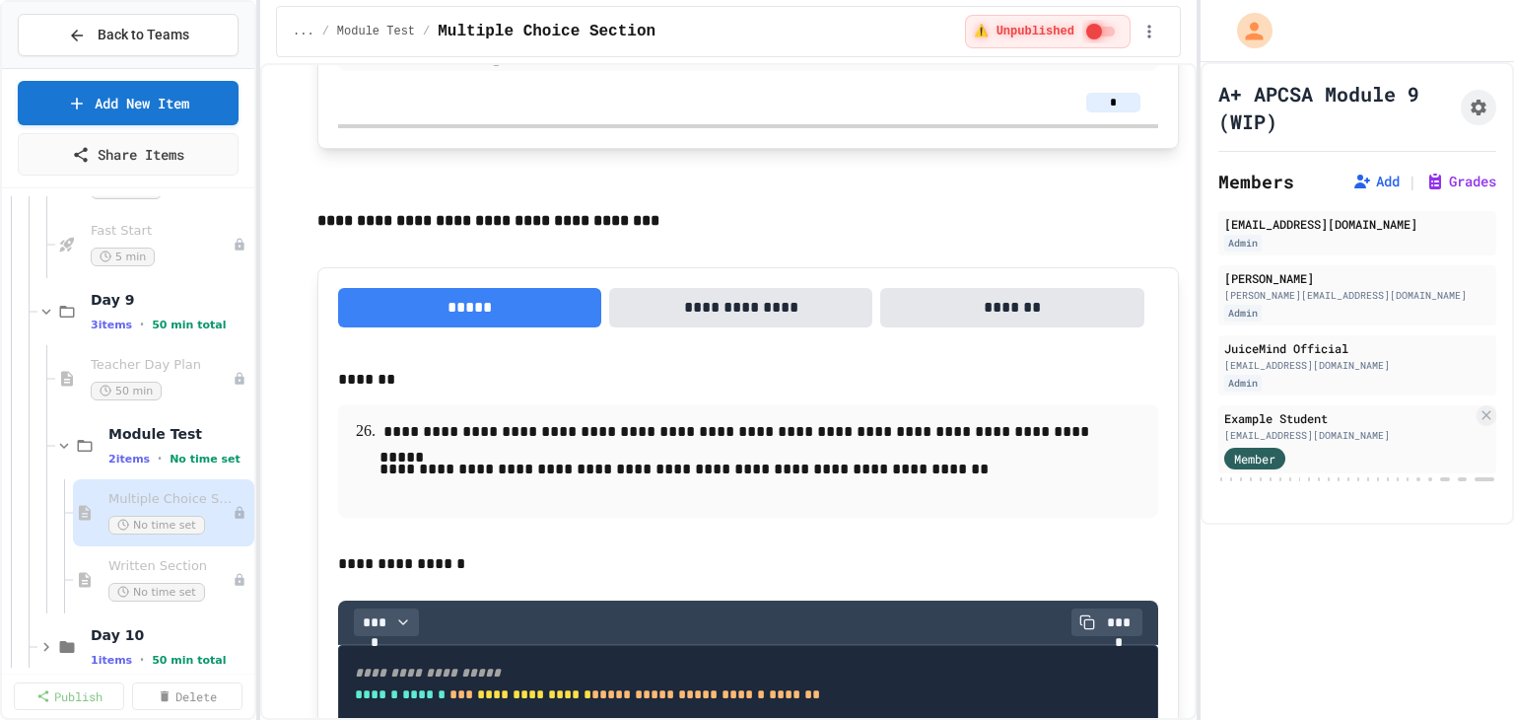
scroll to position [16287, 0]
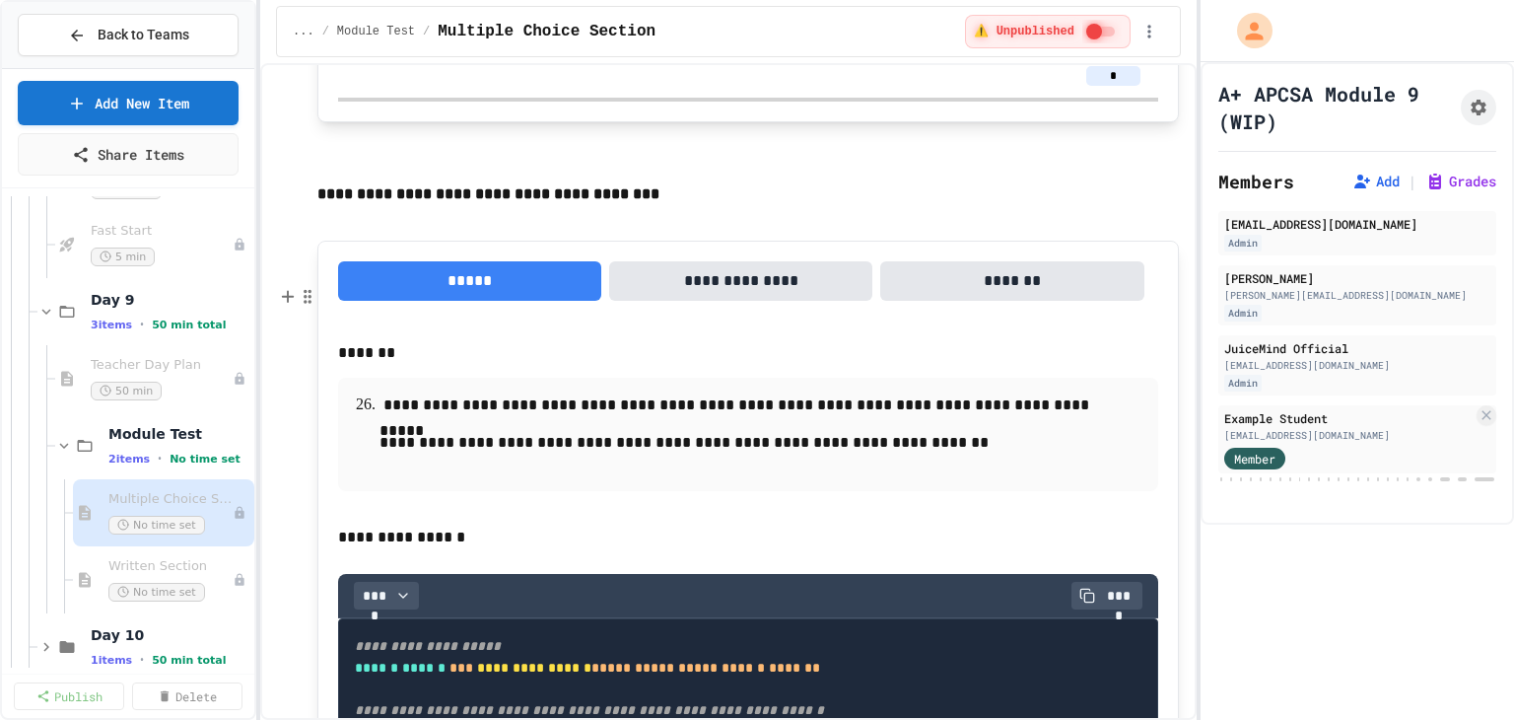
drag, startPoint x: 935, startPoint y: 446, endPoint x: 349, endPoint y: 450, distance: 586.5
drag, startPoint x: 907, startPoint y: 450, endPoint x: 332, endPoint y: 449, distance: 574.6
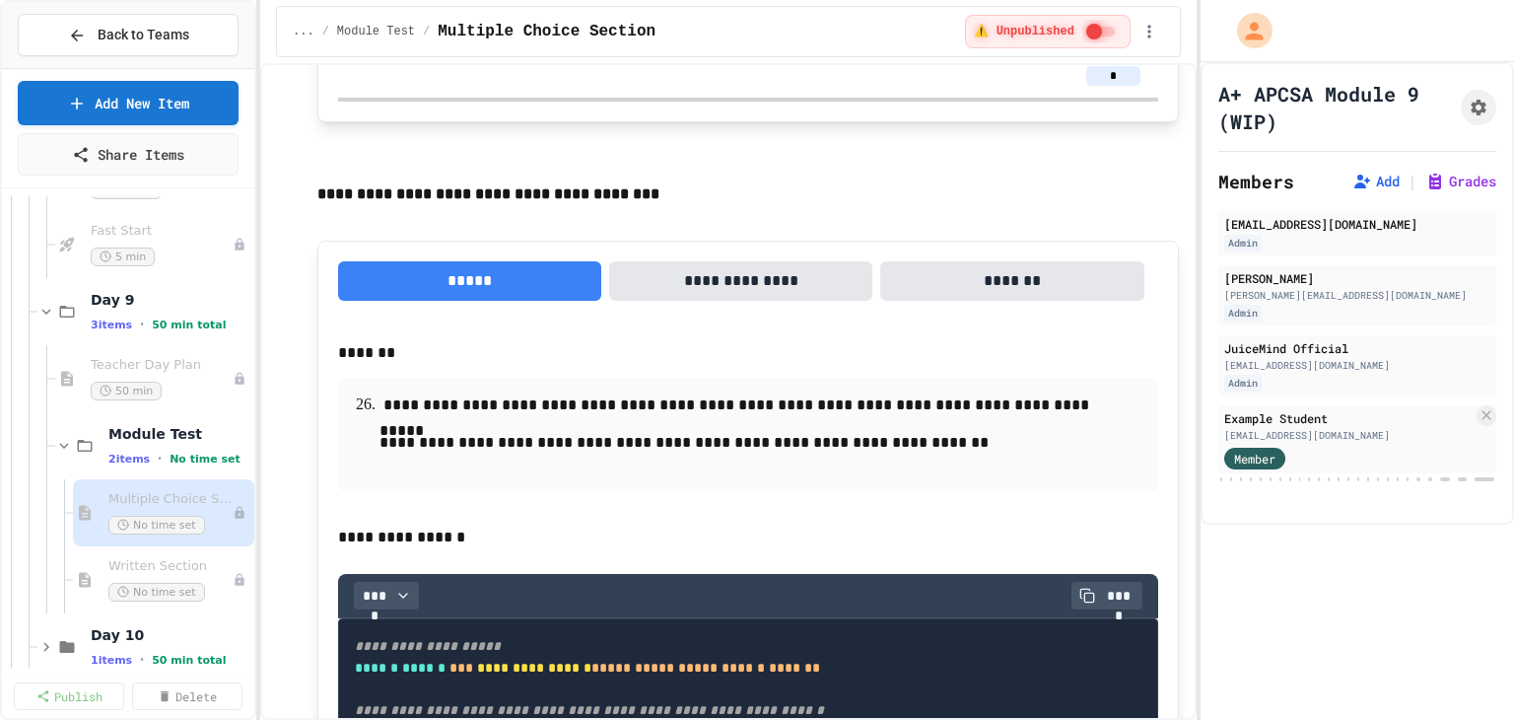
copy p "**********"
click at [103, 566] on div "Written Section No time set" at bounding box center [163, 579] width 181 height 67
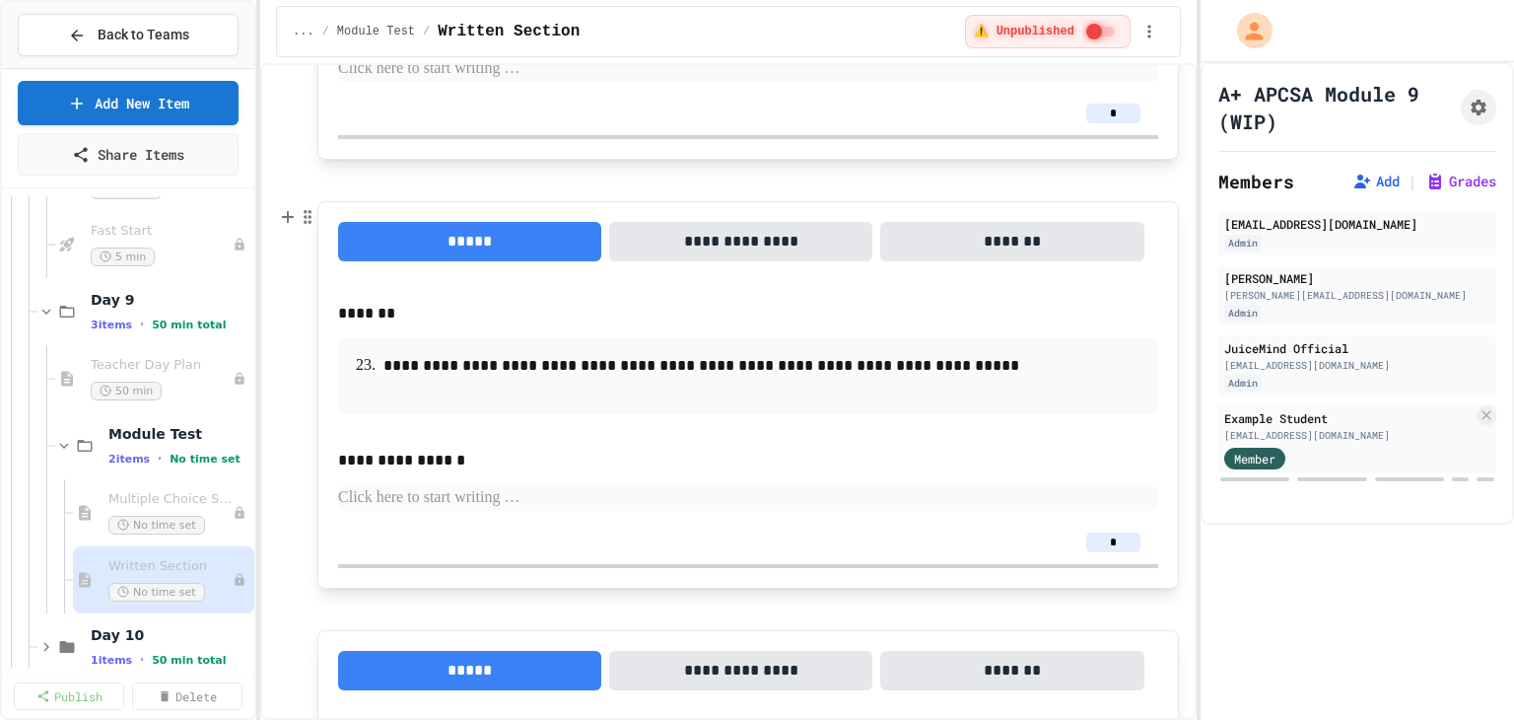
scroll to position [1380, 0]
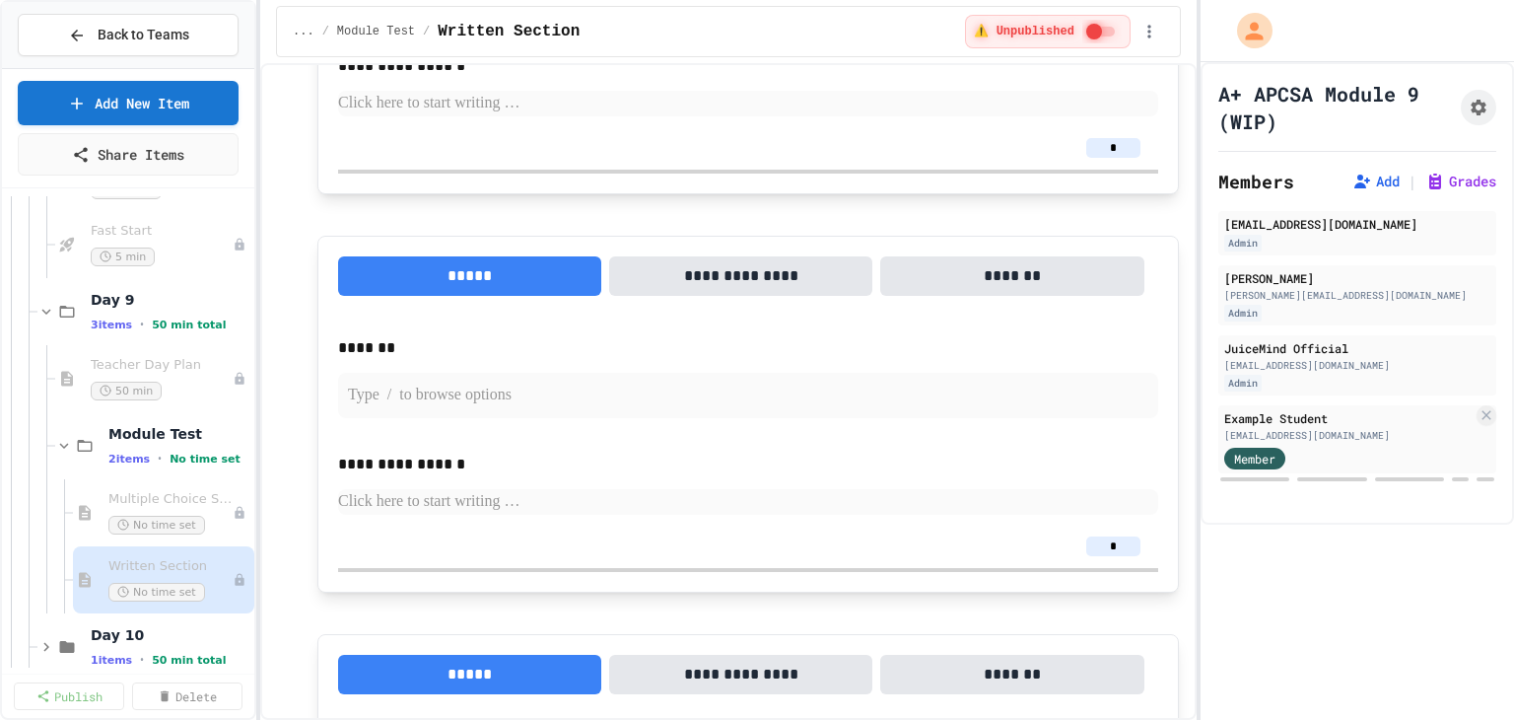
click at [480, 397] on p at bounding box center [748, 395] width 800 height 26
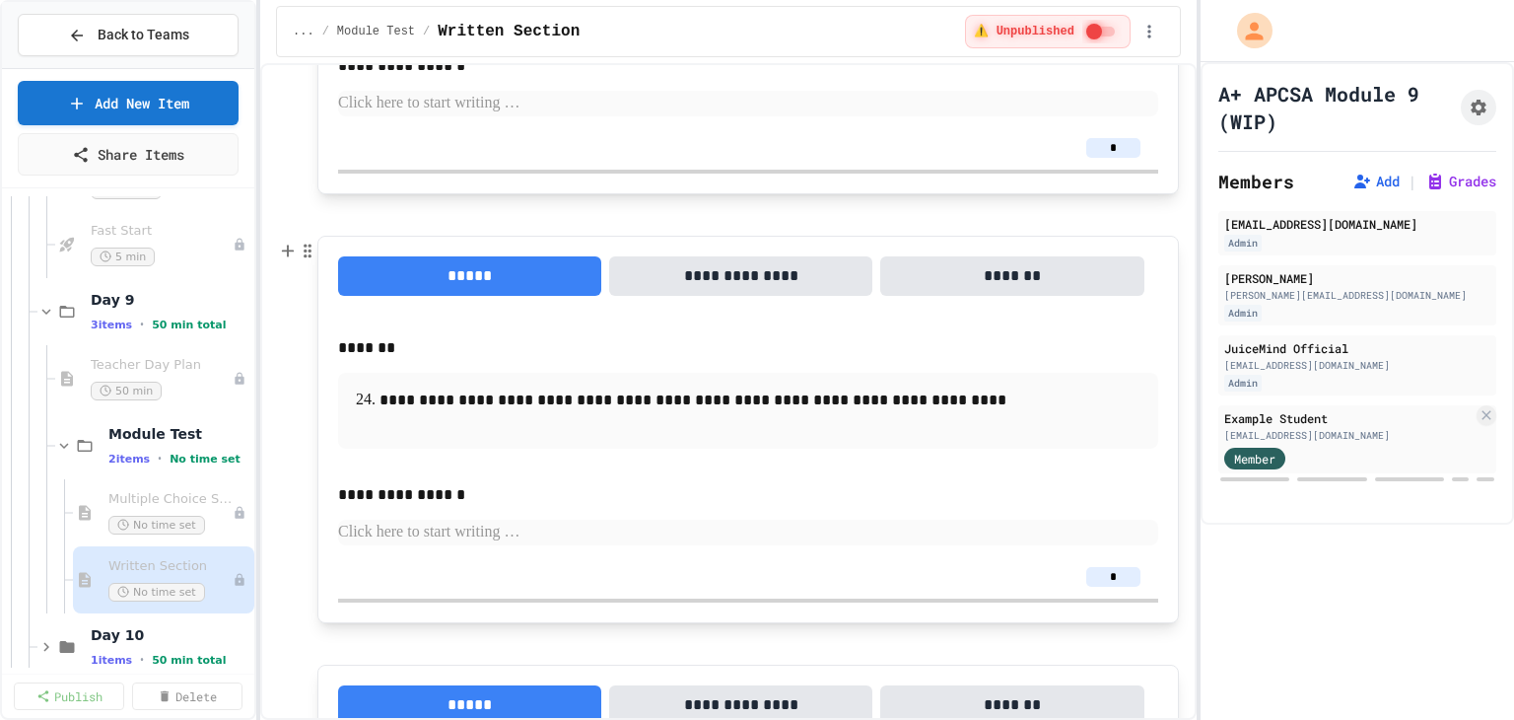
click at [883, 427] on p at bounding box center [748, 426] width 800 height 26
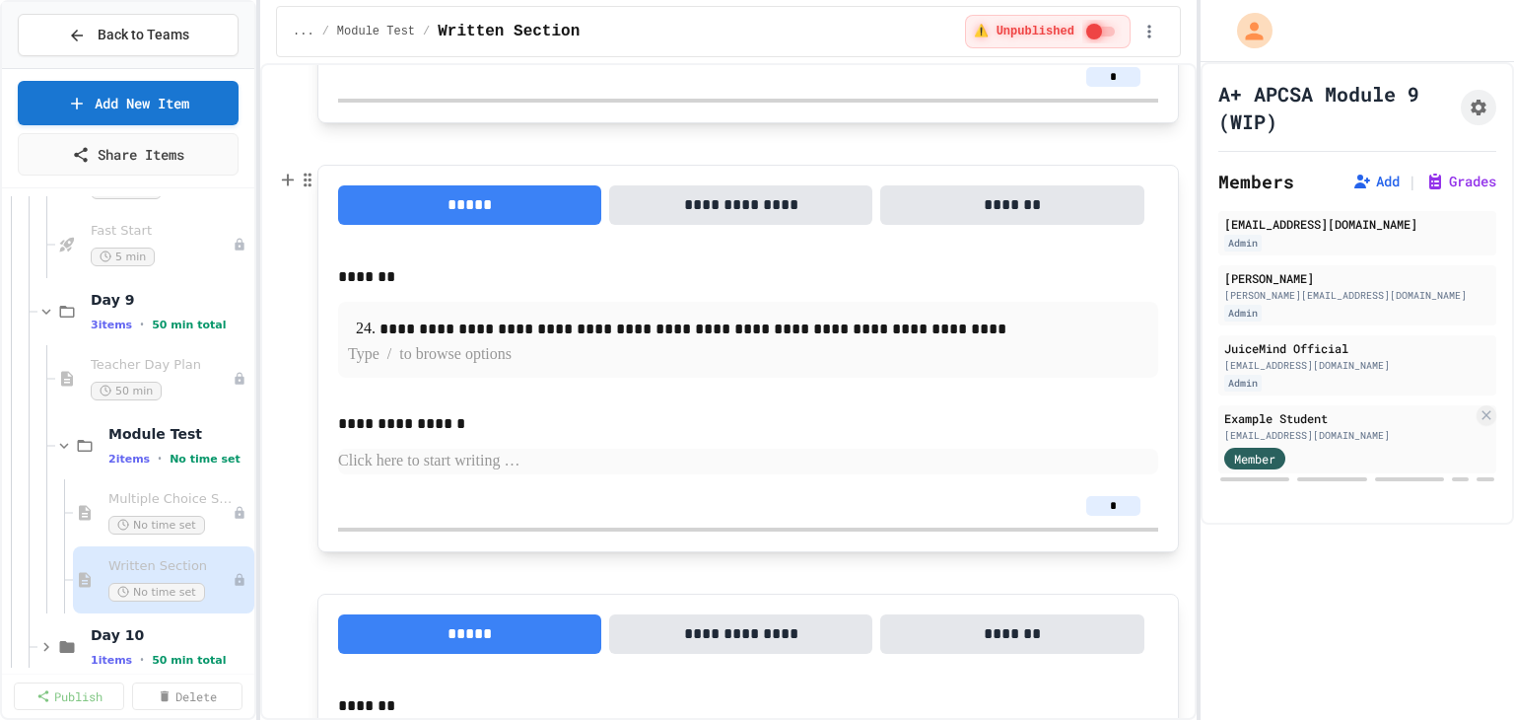
scroll to position [1478, 0]
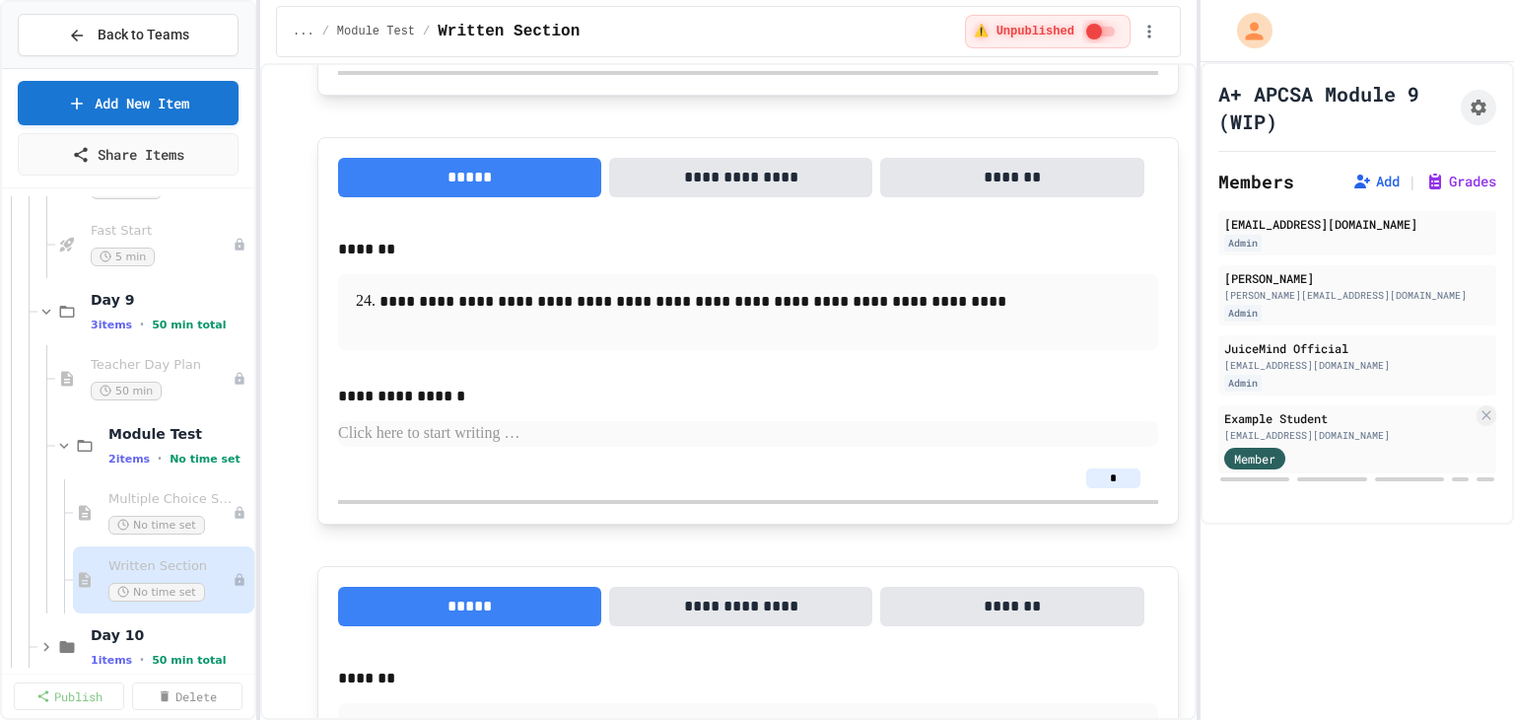
drag, startPoint x: 1111, startPoint y: 478, endPoint x: 1090, endPoint y: 477, distance: 20.7
click at [1090, 477] on input "*" at bounding box center [1113, 478] width 54 height 20
type input "*"
click at [970, 456] on div "*" at bounding box center [748, 477] width 820 height 43
click at [161, 496] on span "Multiple Choice Section" at bounding box center [160, 499] width 104 height 17
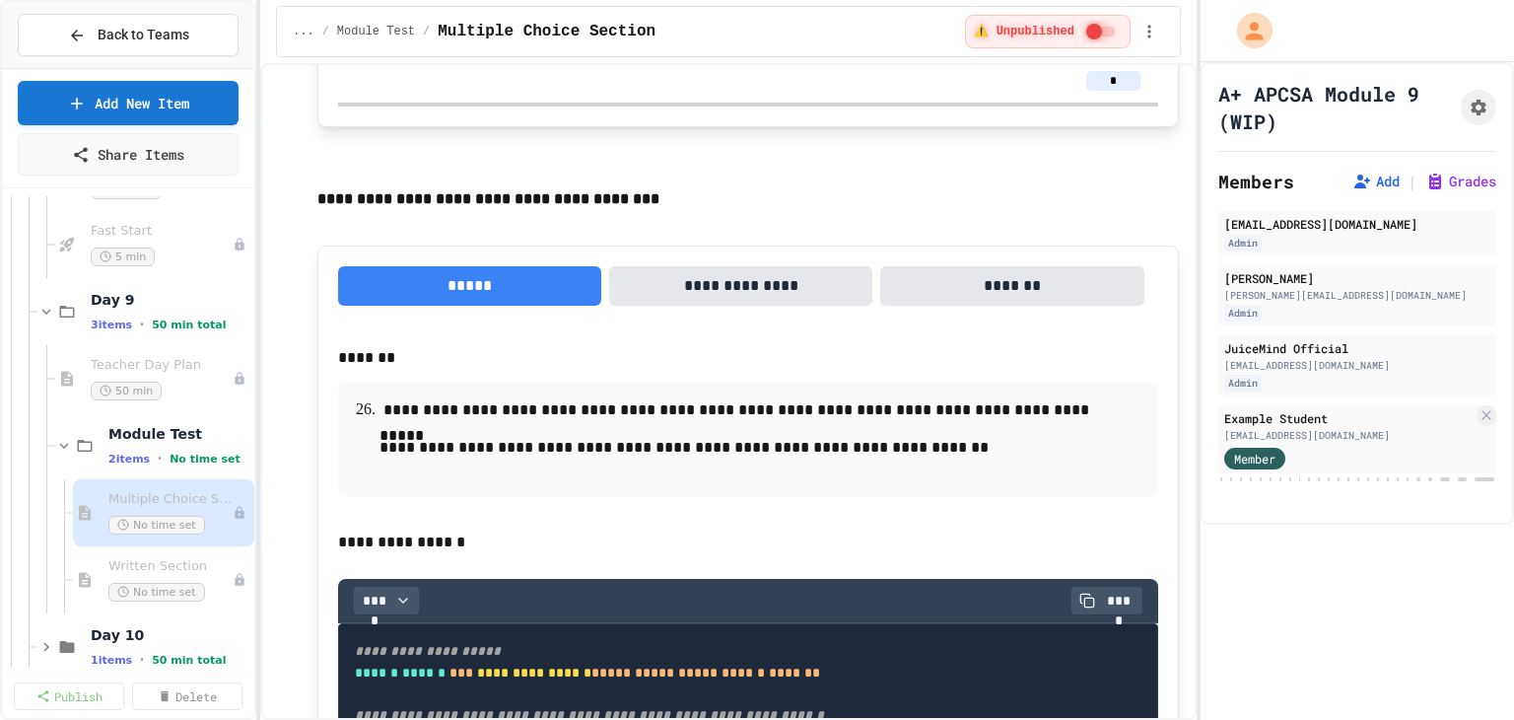
scroll to position [16307, 0]
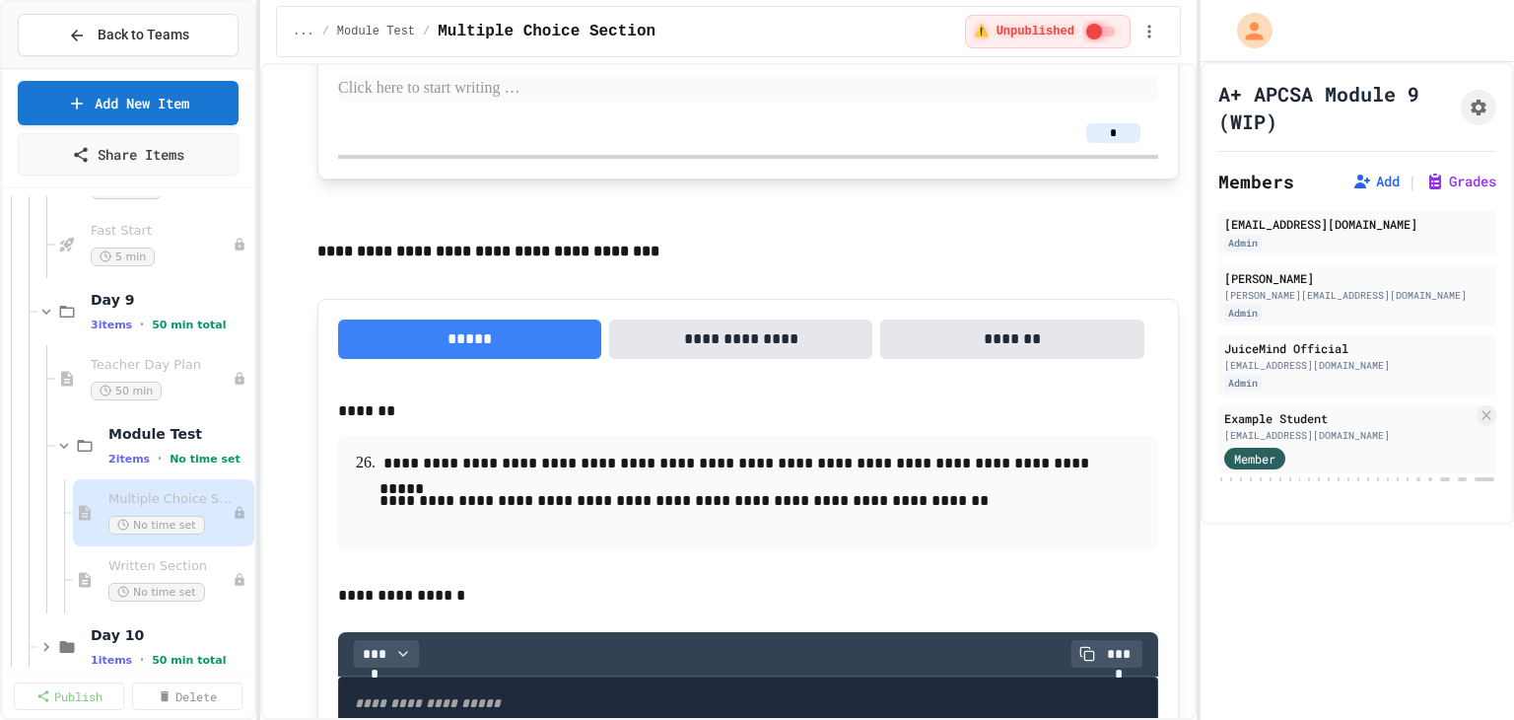
drag, startPoint x: 632, startPoint y: 636, endPoint x: 361, endPoint y: 403, distance: 357.2
copy div "**********"
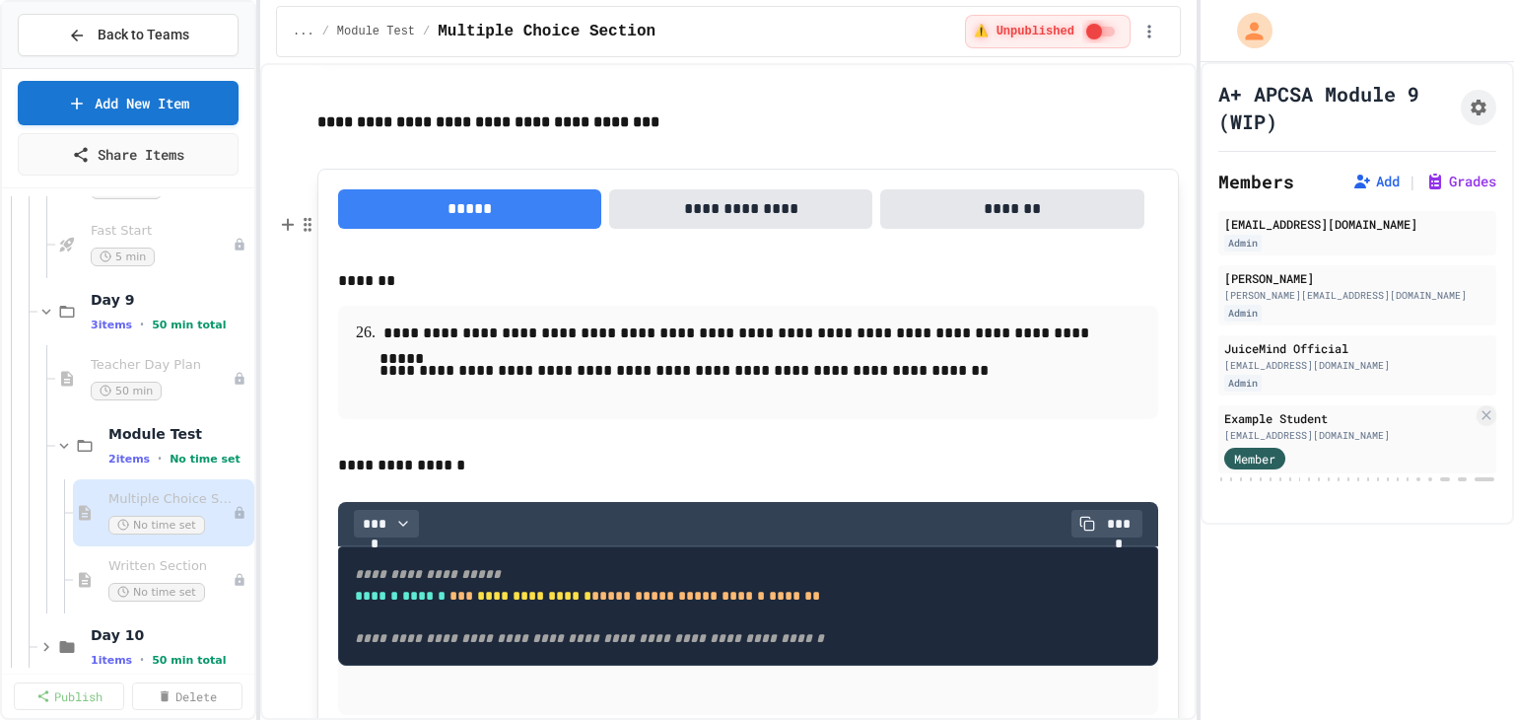
scroll to position [16406, 0]
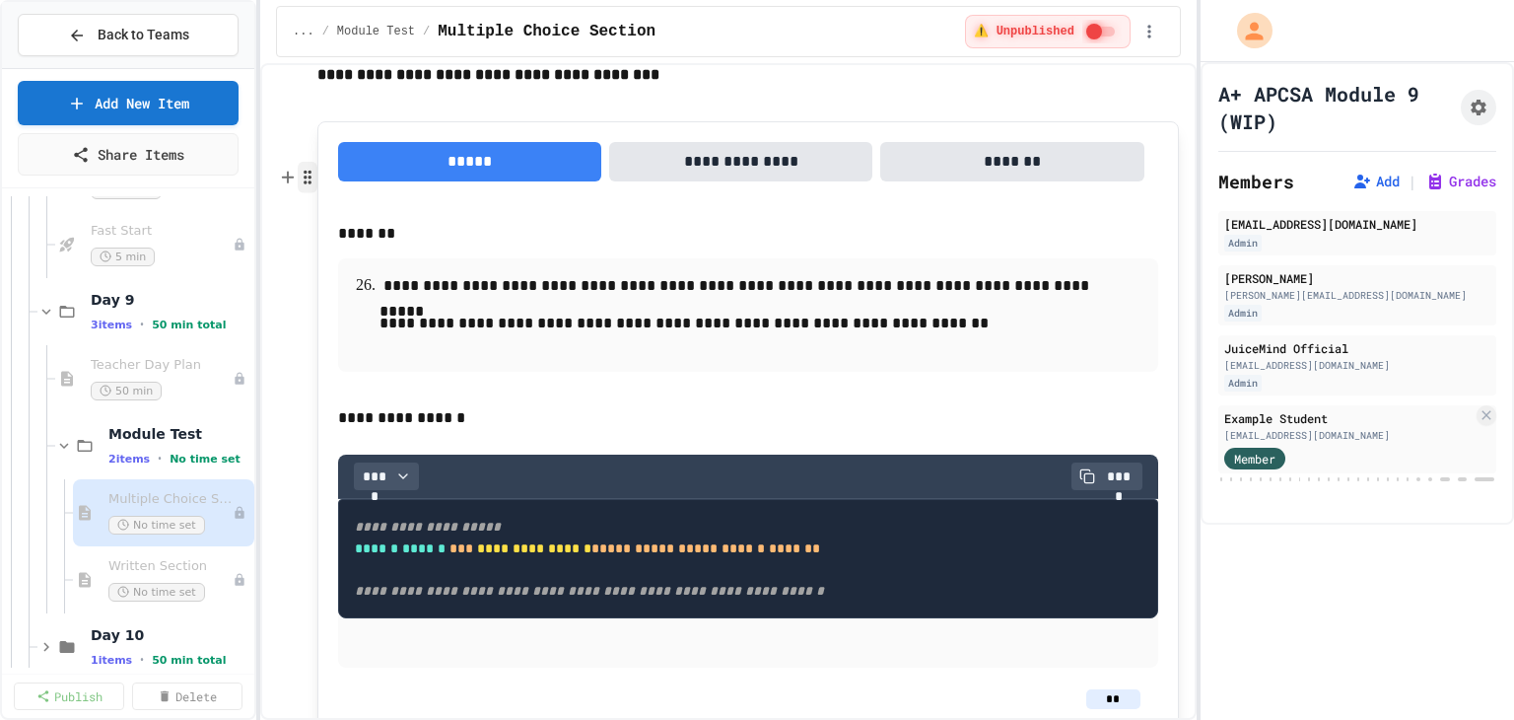
click at [309, 176] on circle "button" at bounding box center [310, 177] width 2 height 2
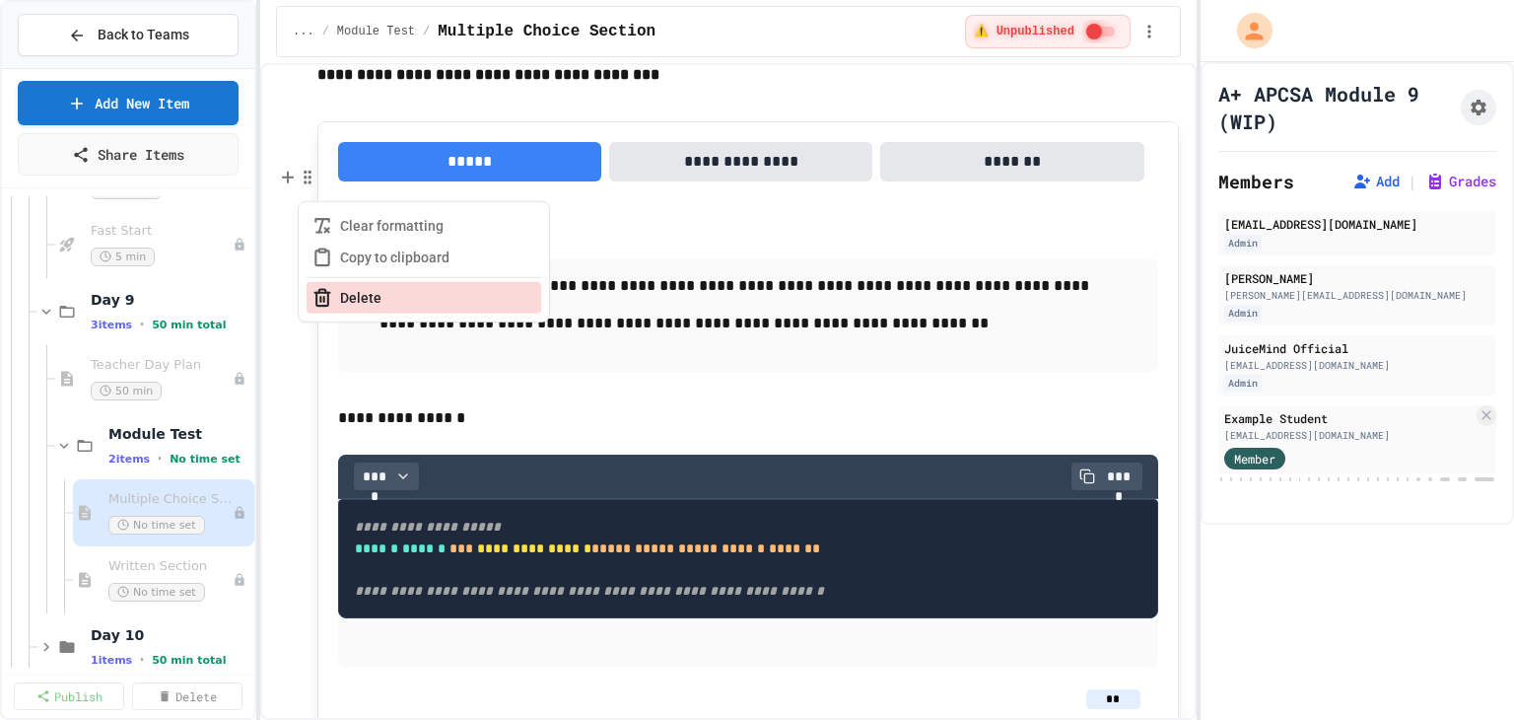
click at [328, 294] on icon "button" at bounding box center [322, 298] width 20 height 20
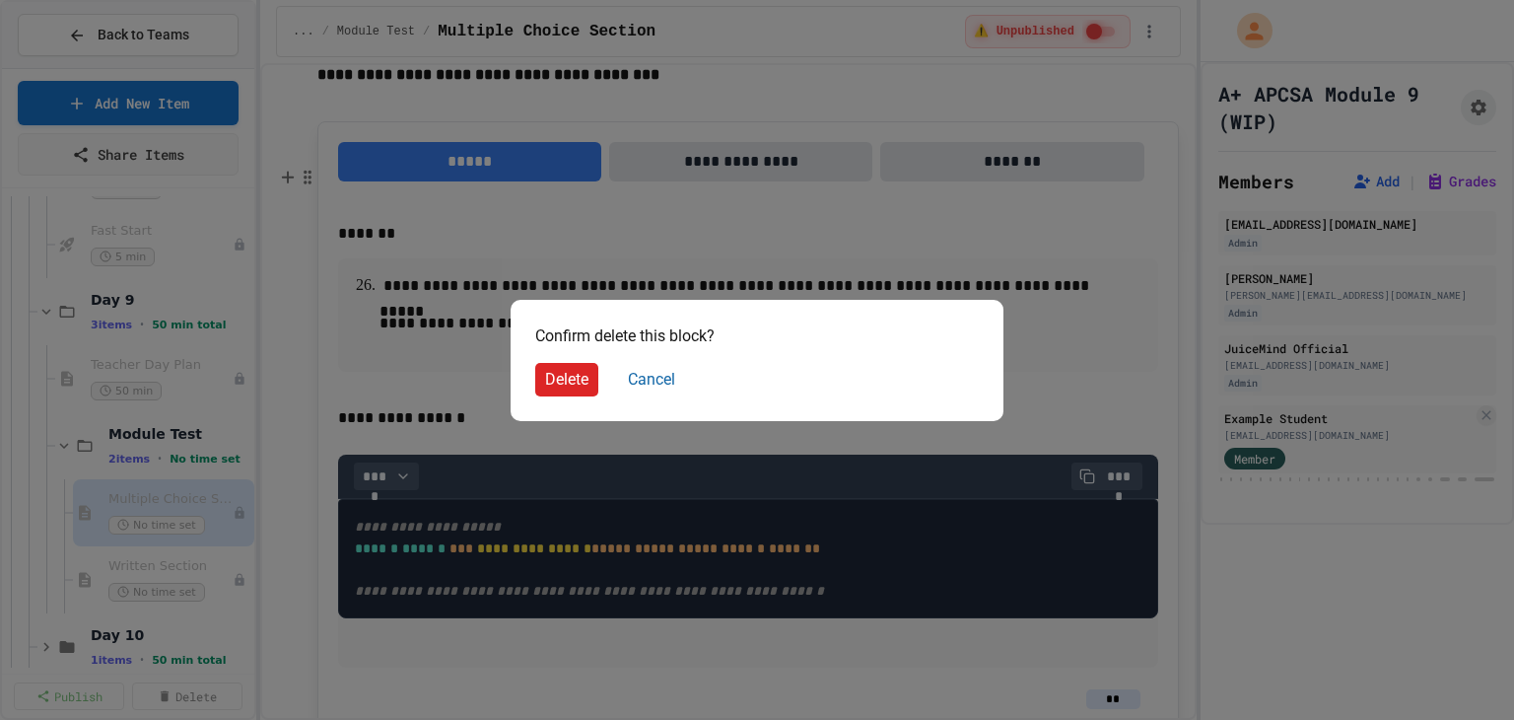
click at [545, 372] on button "Delete" at bounding box center [566, 380] width 63 height 34
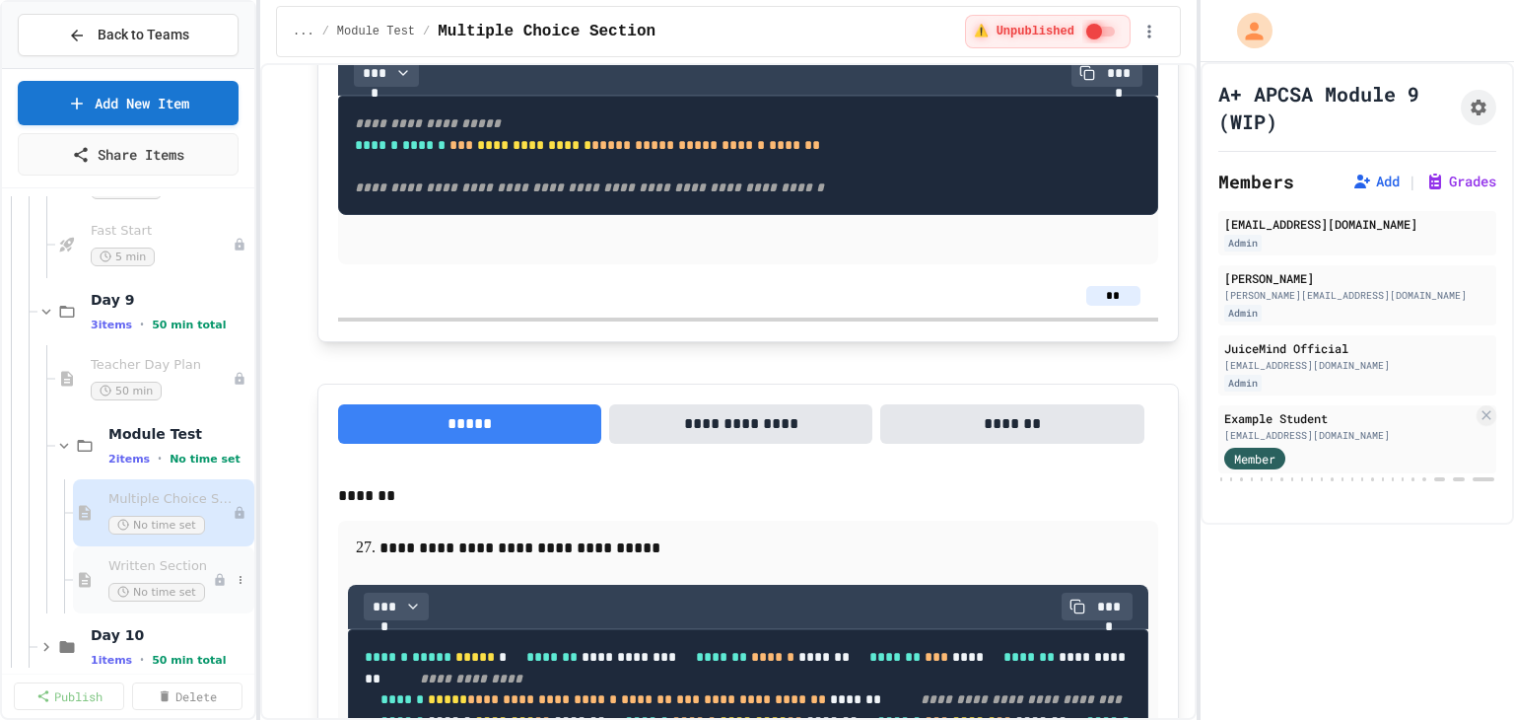
click at [158, 569] on span "Written Section" at bounding box center [160, 566] width 104 height 17
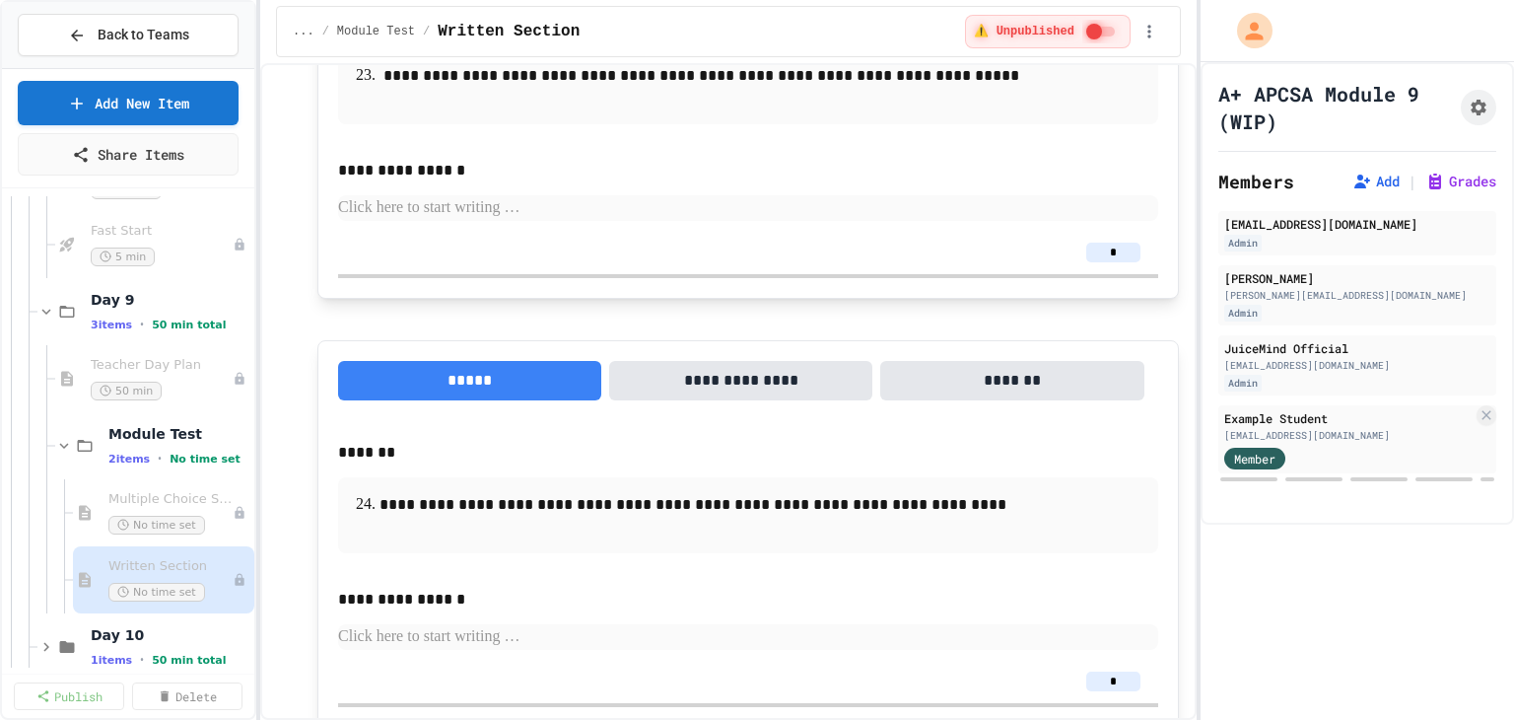
scroll to position [1281, 0]
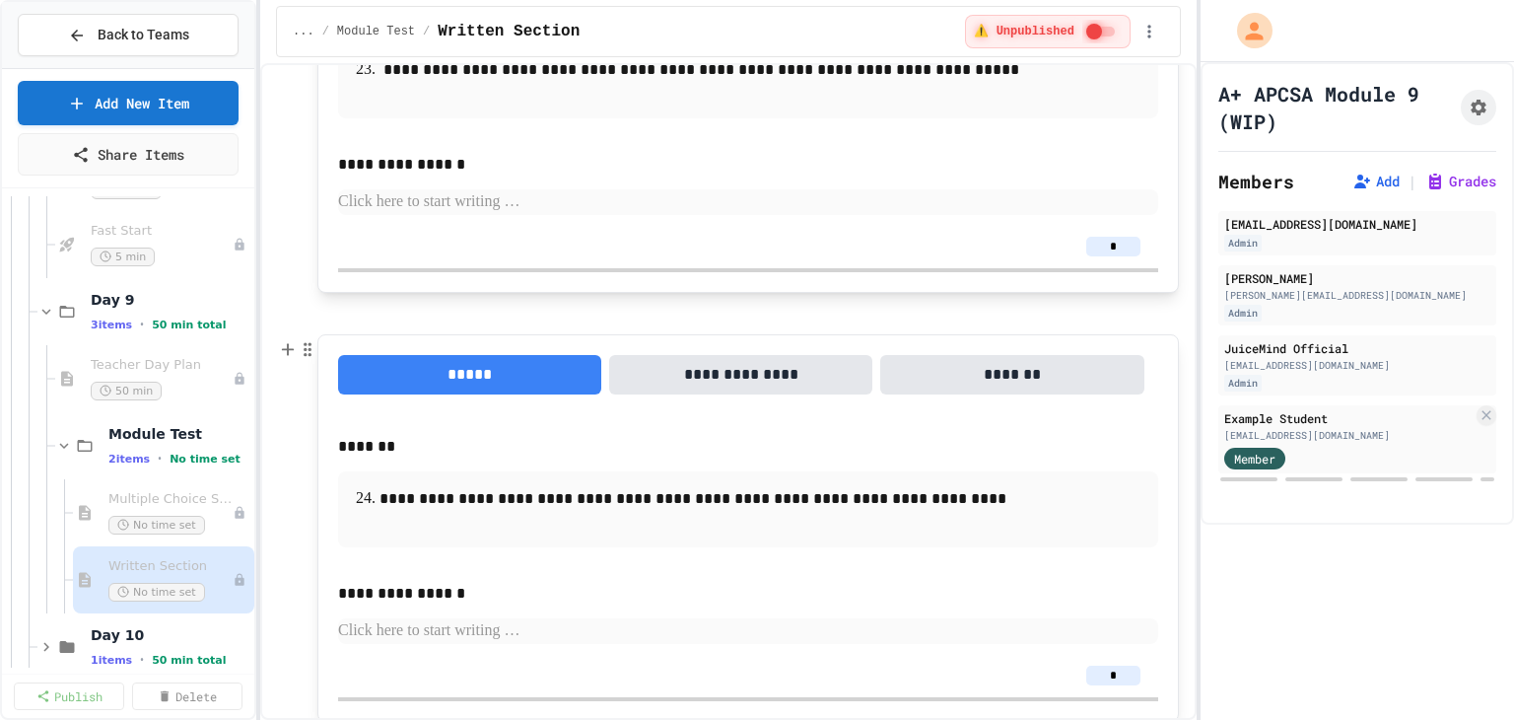
click at [733, 384] on button "**********" at bounding box center [740, 374] width 263 height 39
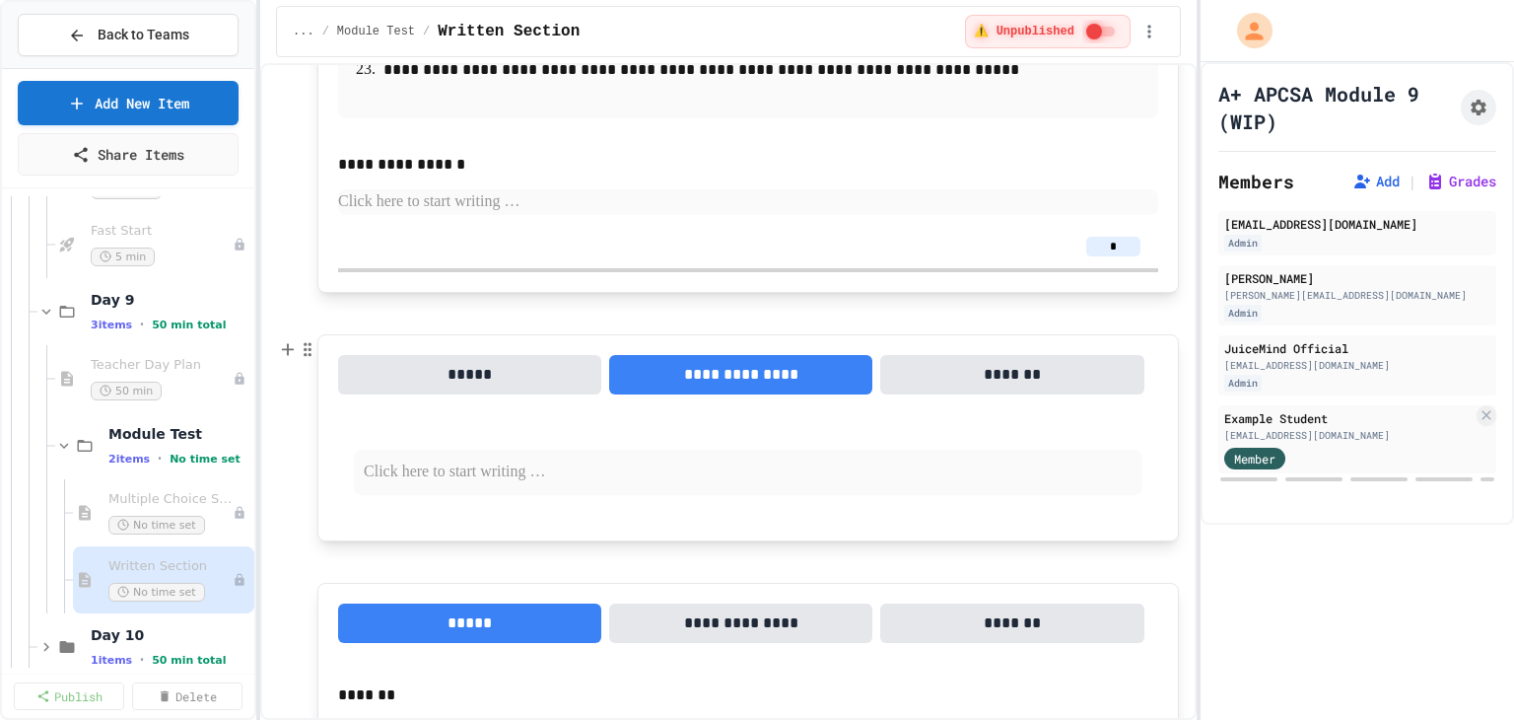
click at [577, 481] on p at bounding box center [748, 472] width 769 height 26
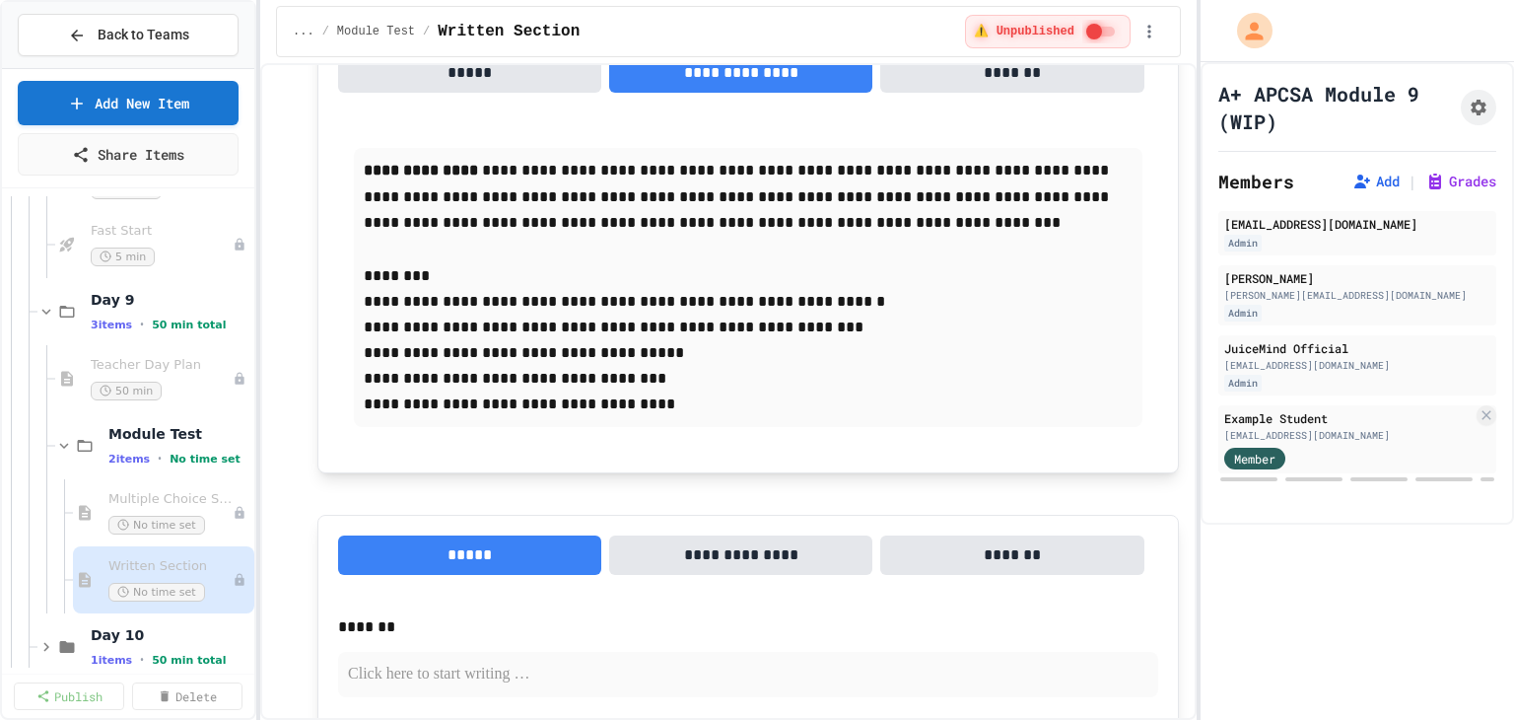
scroll to position [1478, 0]
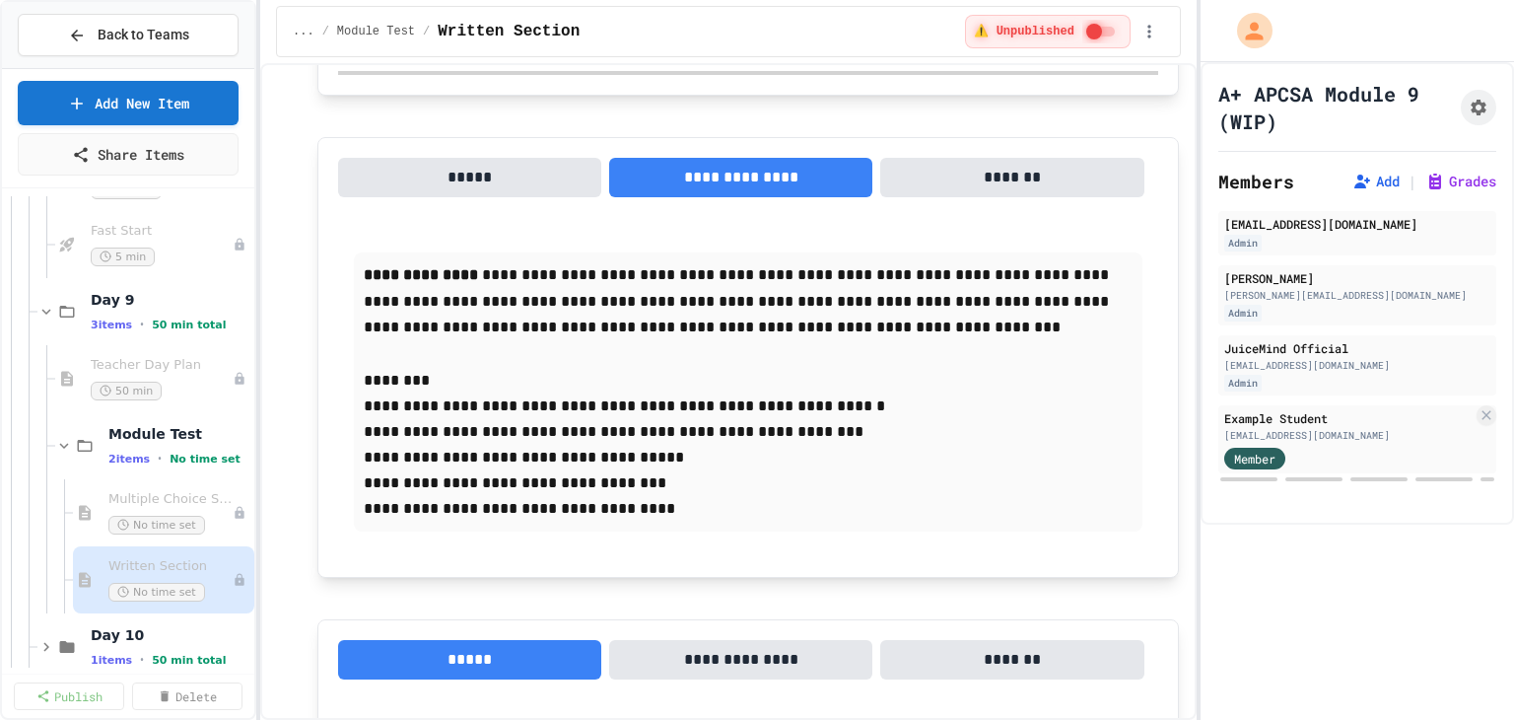
click at [459, 171] on button "*****" at bounding box center [469, 177] width 263 height 39
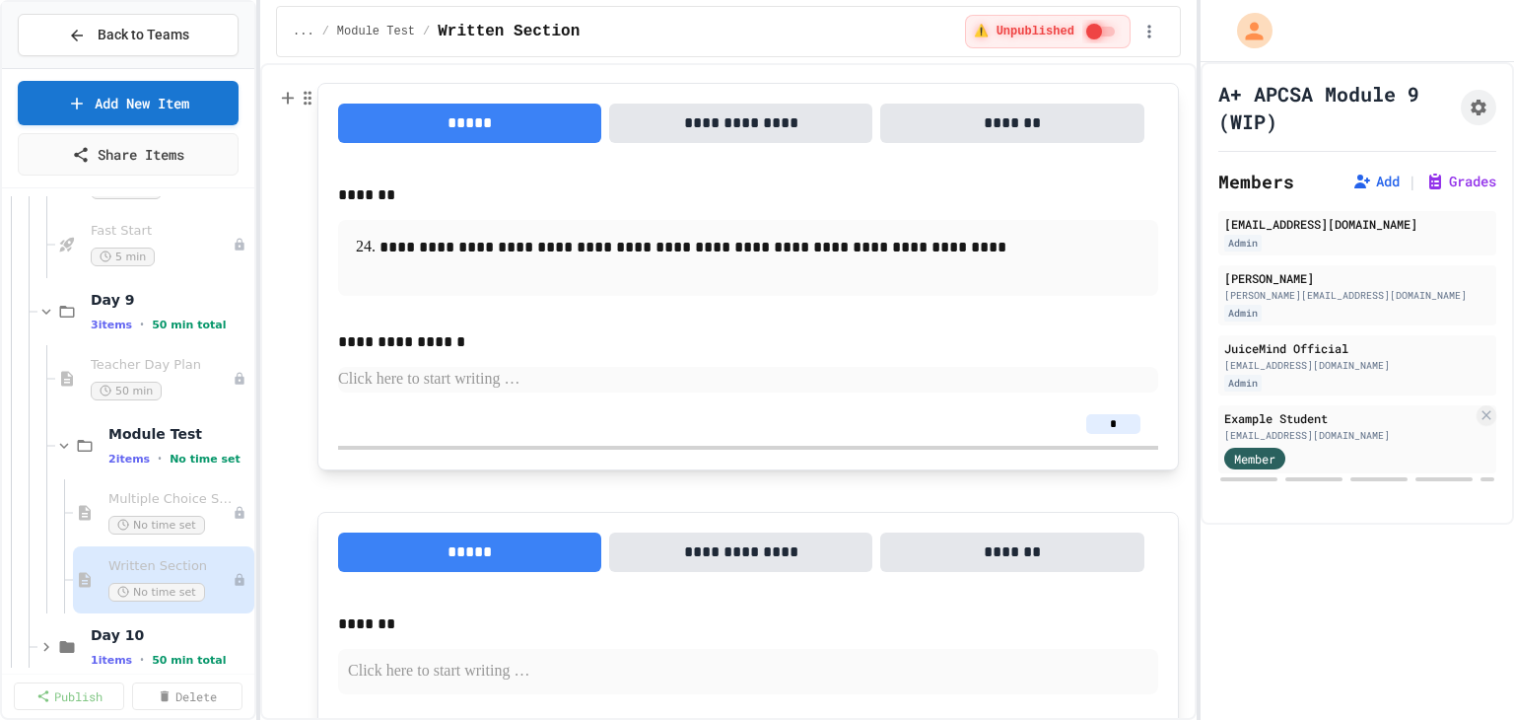
scroll to position [1577, 0]
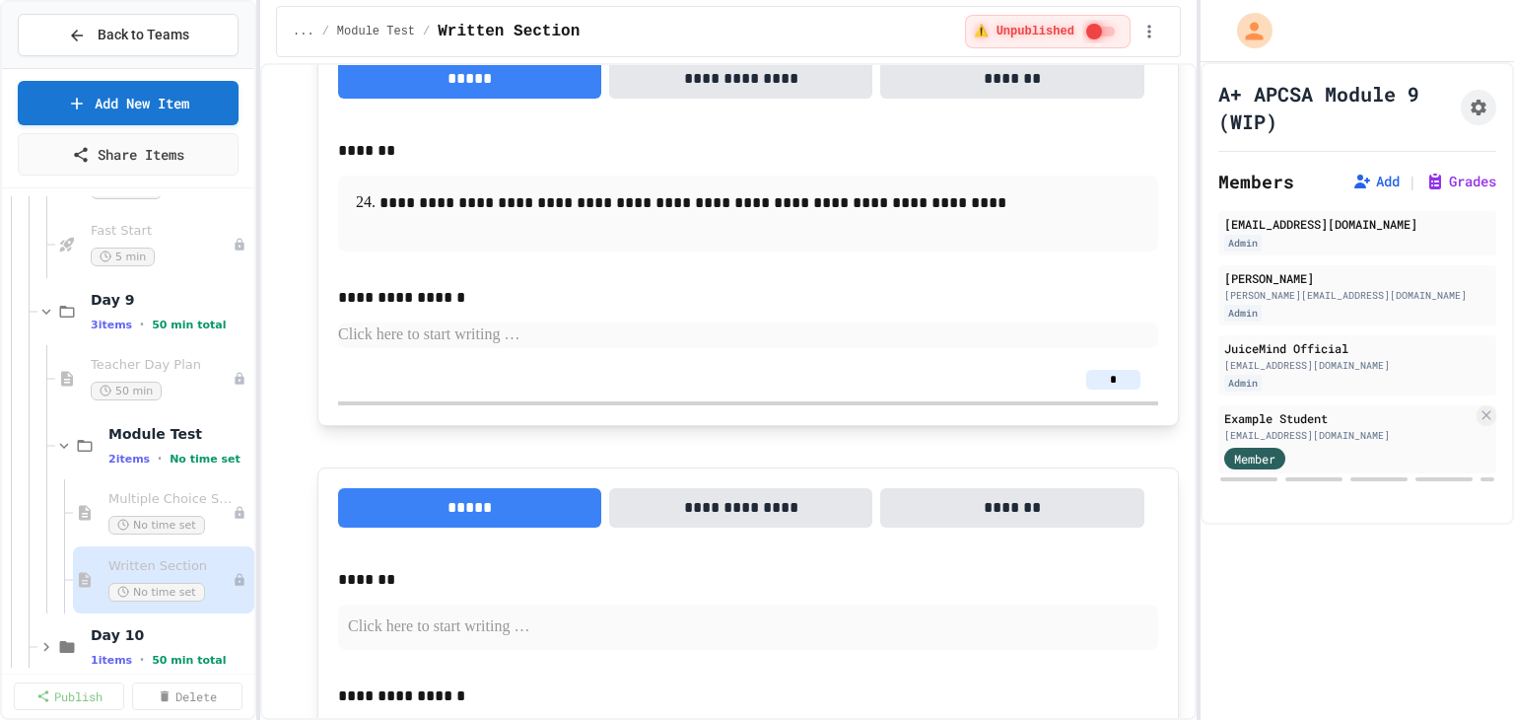
click at [693, 76] on button "**********" at bounding box center [740, 78] width 263 height 39
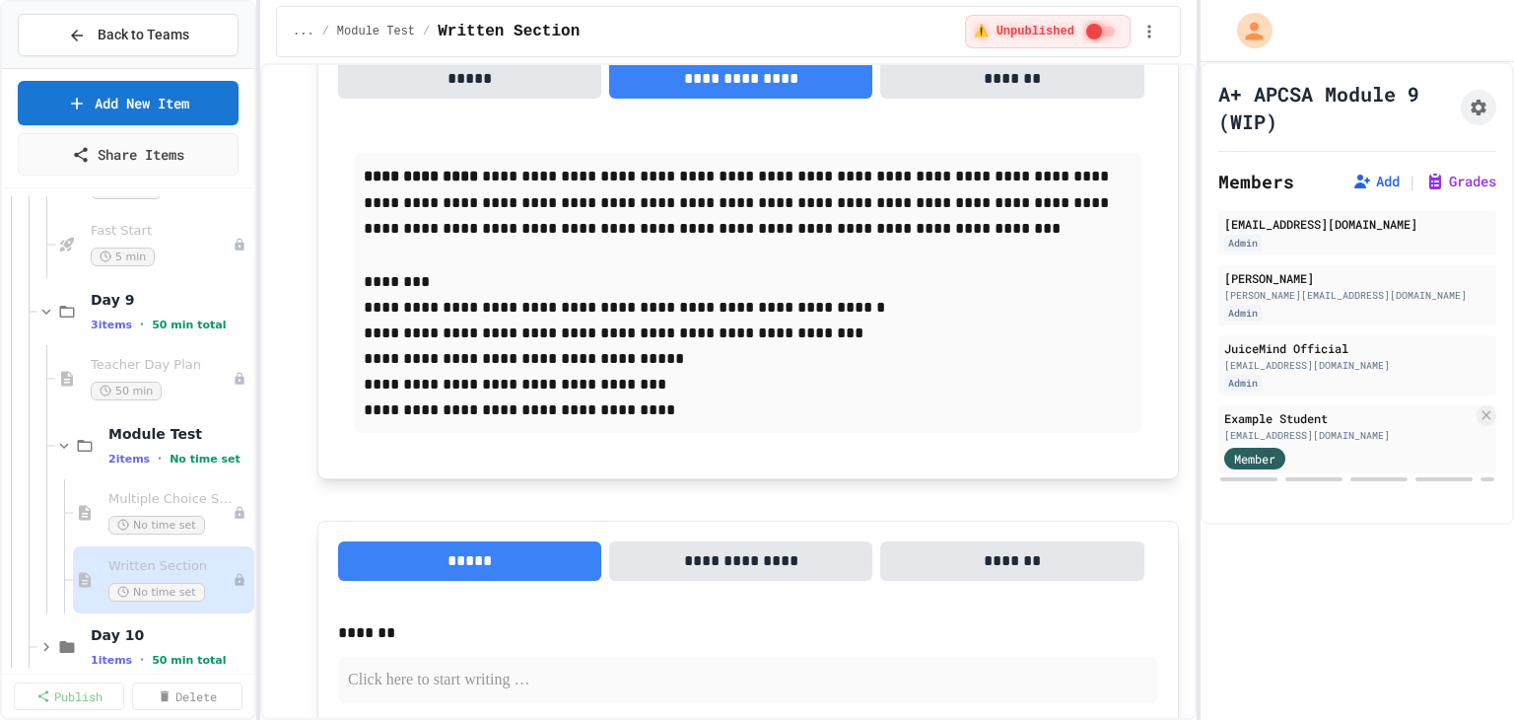
click at [487, 88] on button "*****" at bounding box center [469, 78] width 263 height 39
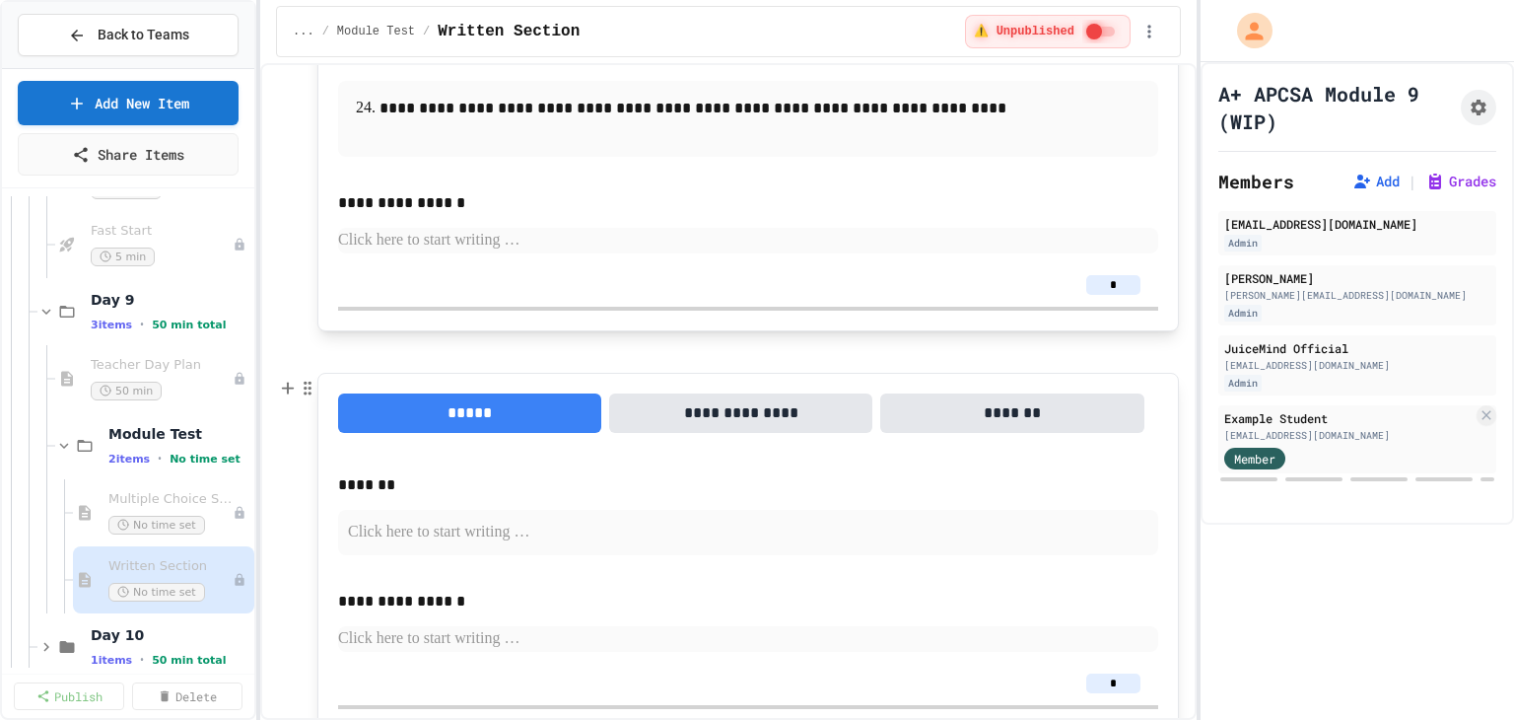
scroll to position [1751, 0]
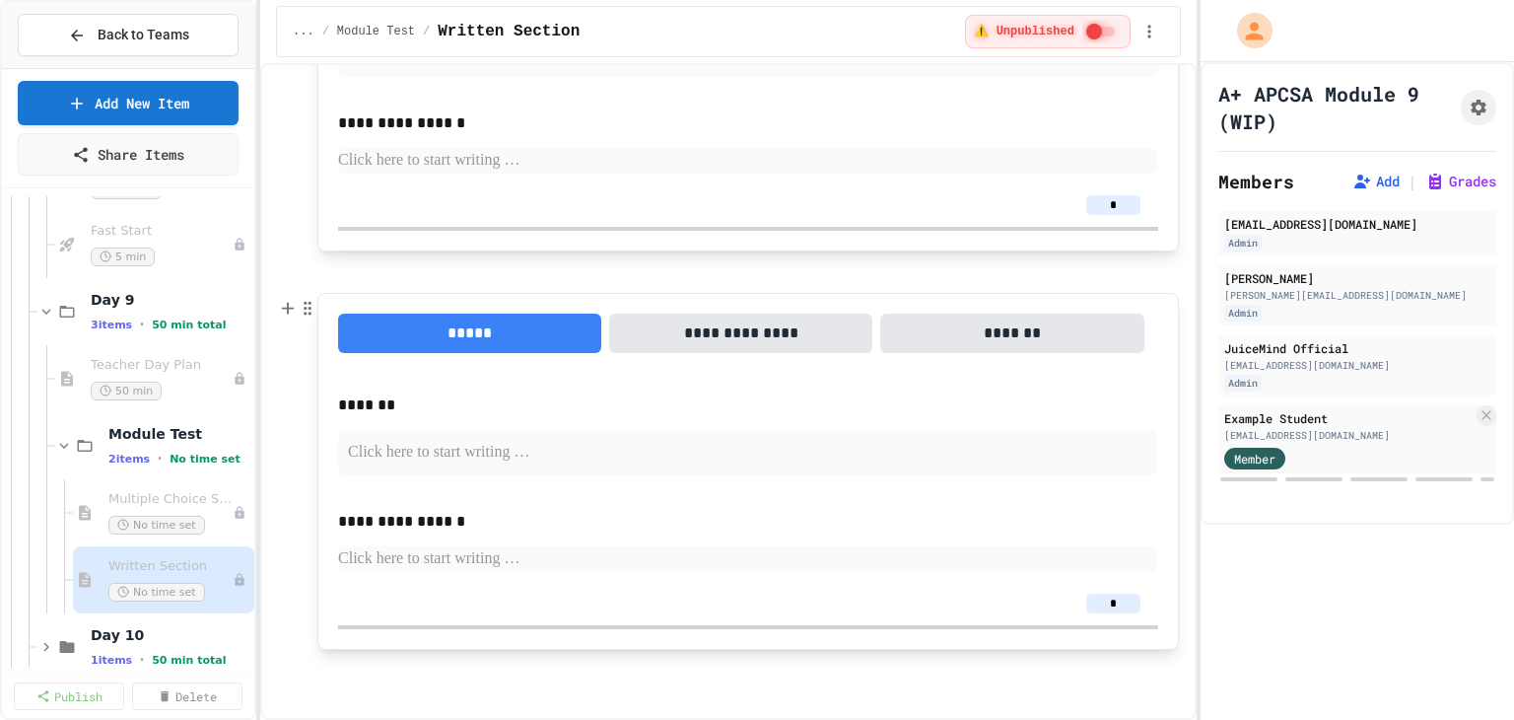
click at [406, 462] on p at bounding box center [748, 453] width 800 height 26
click at [166, 510] on div "Multiple Choice Section No time set" at bounding box center [160, 512] width 104 height 43
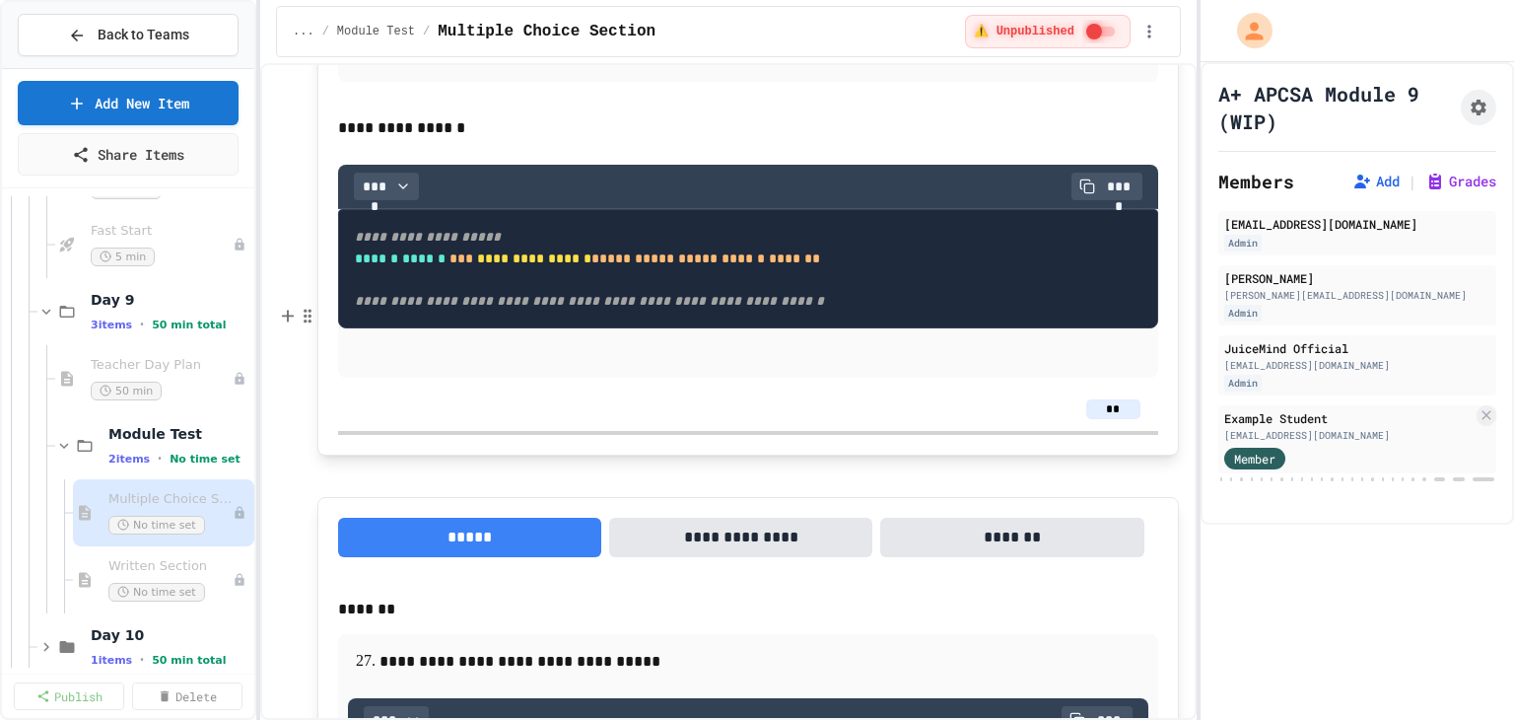
scroll to position [16452, 0]
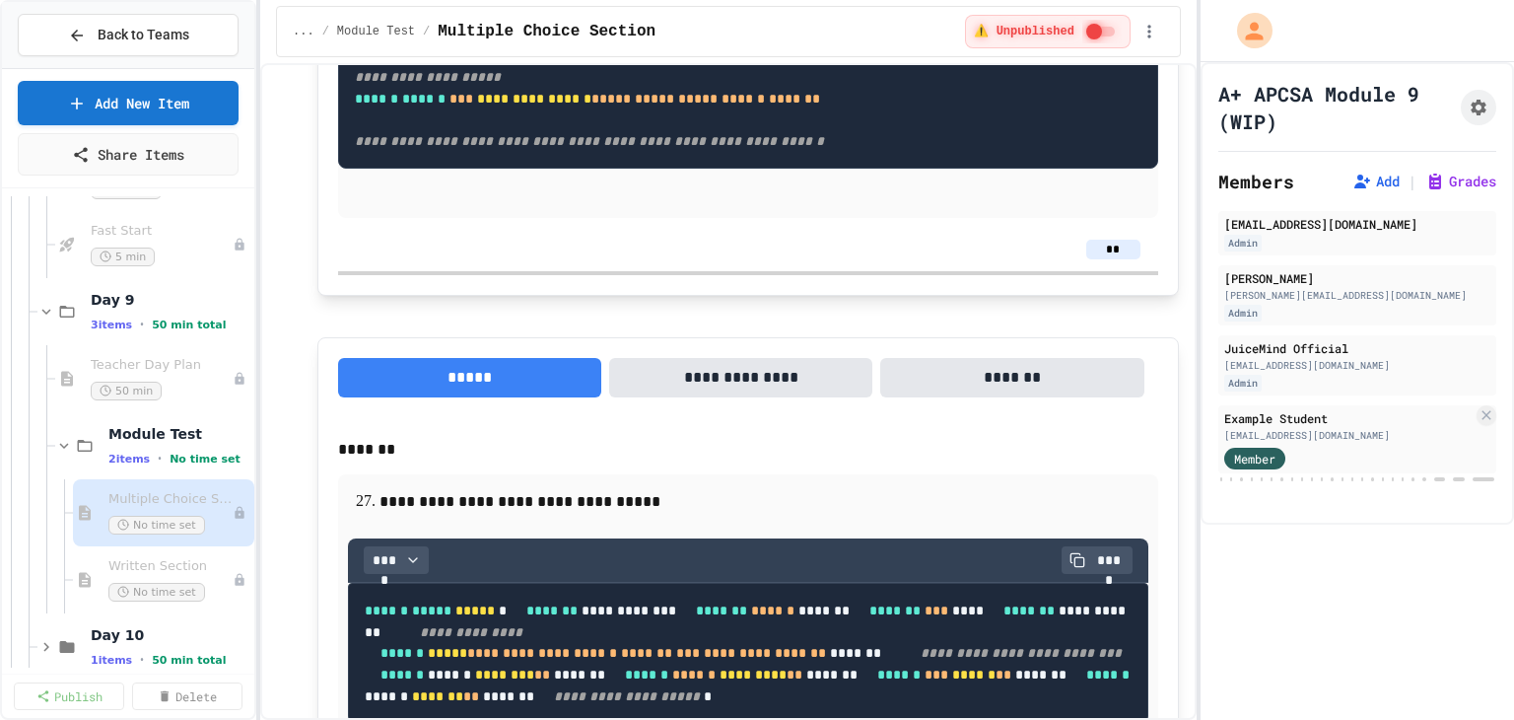
drag, startPoint x: 501, startPoint y: 360, endPoint x: 377, endPoint y: 301, distance: 136.7
click at [180, 559] on span "Written Section" at bounding box center [160, 566] width 104 height 17
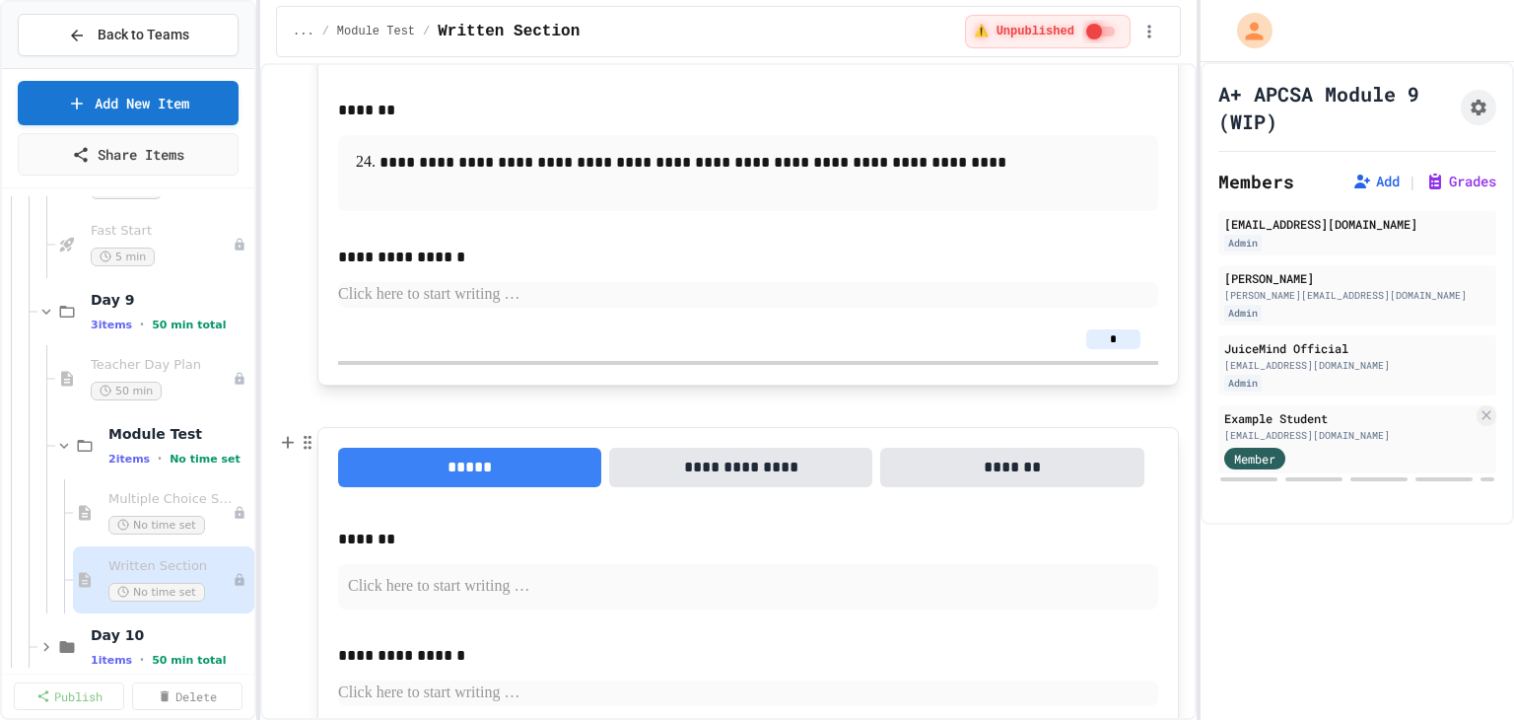
scroll to position [1676, 0]
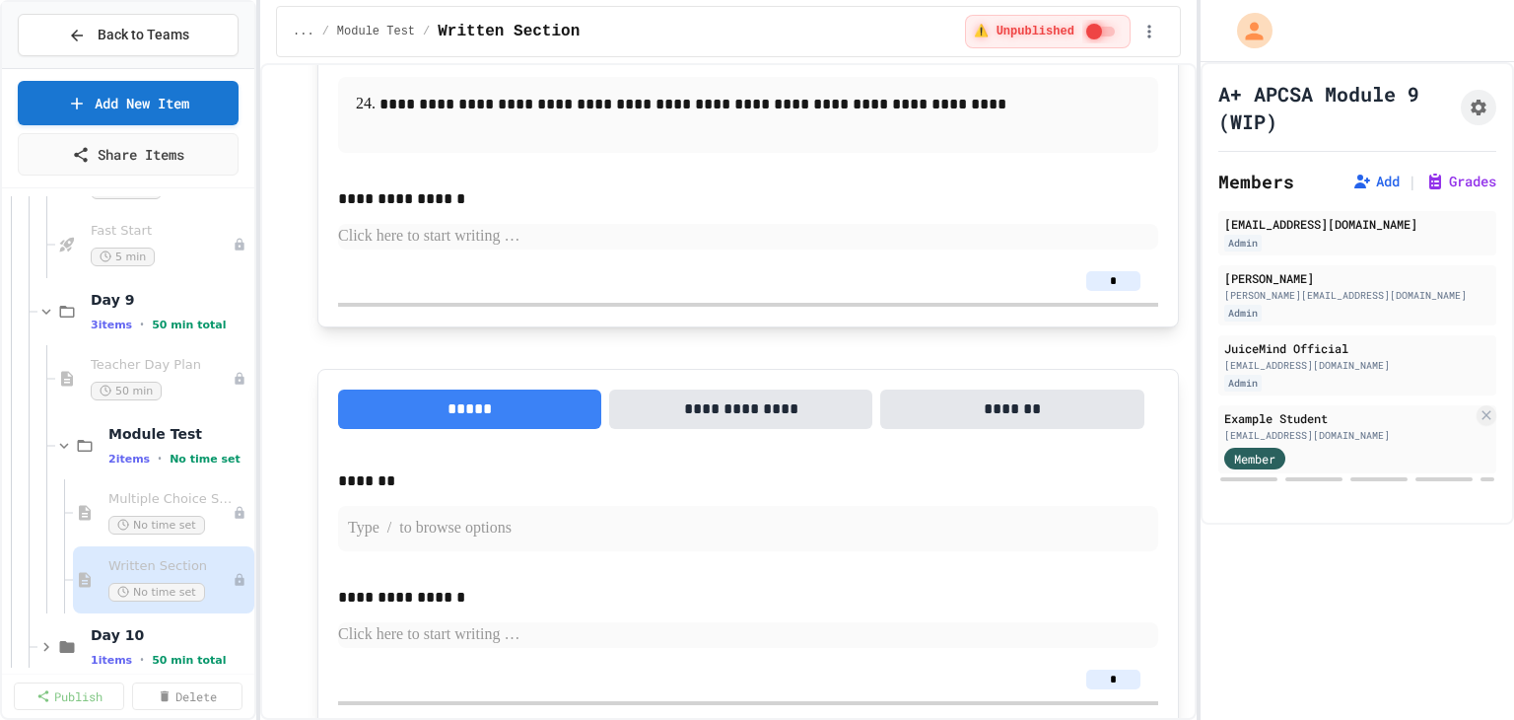
click at [457, 536] on p at bounding box center [748, 528] width 800 height 26
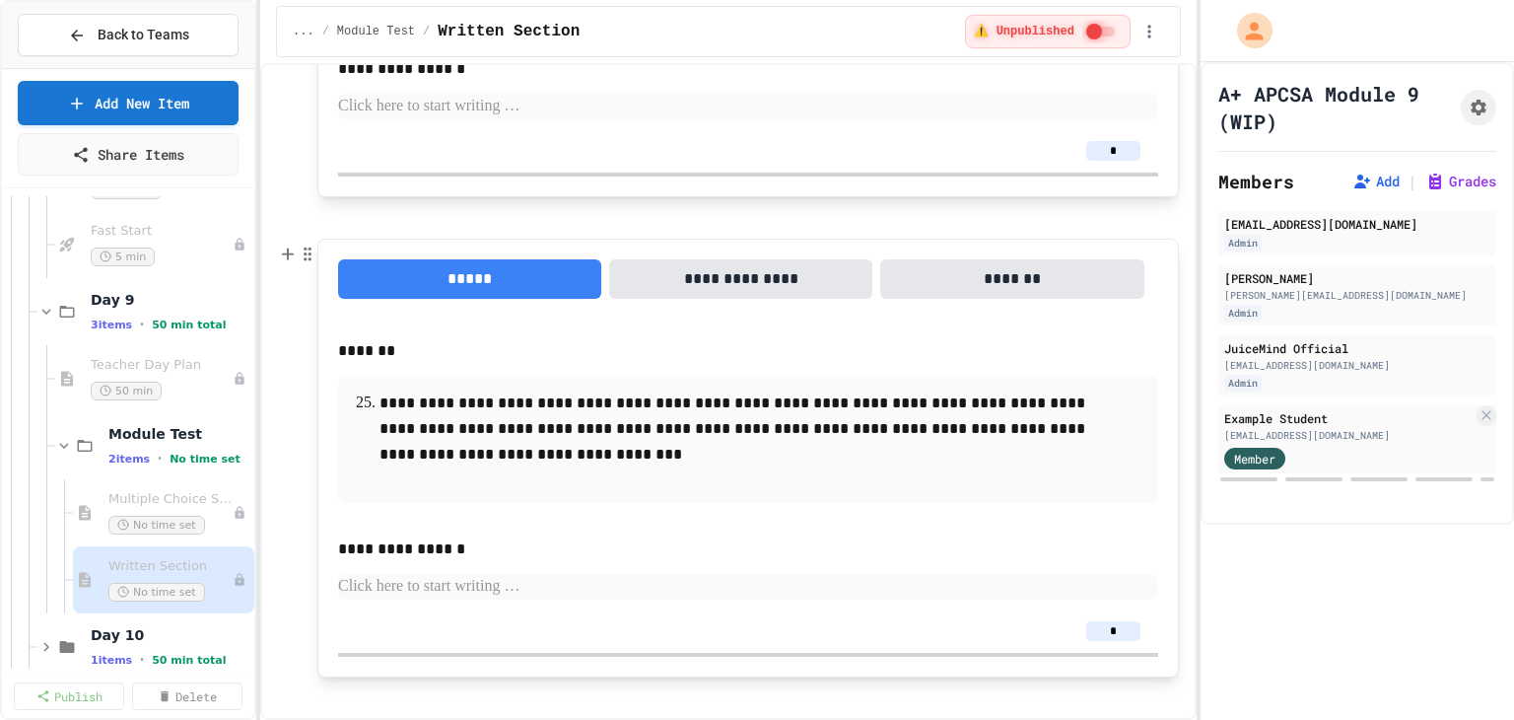
scroll to position [1833, 0]
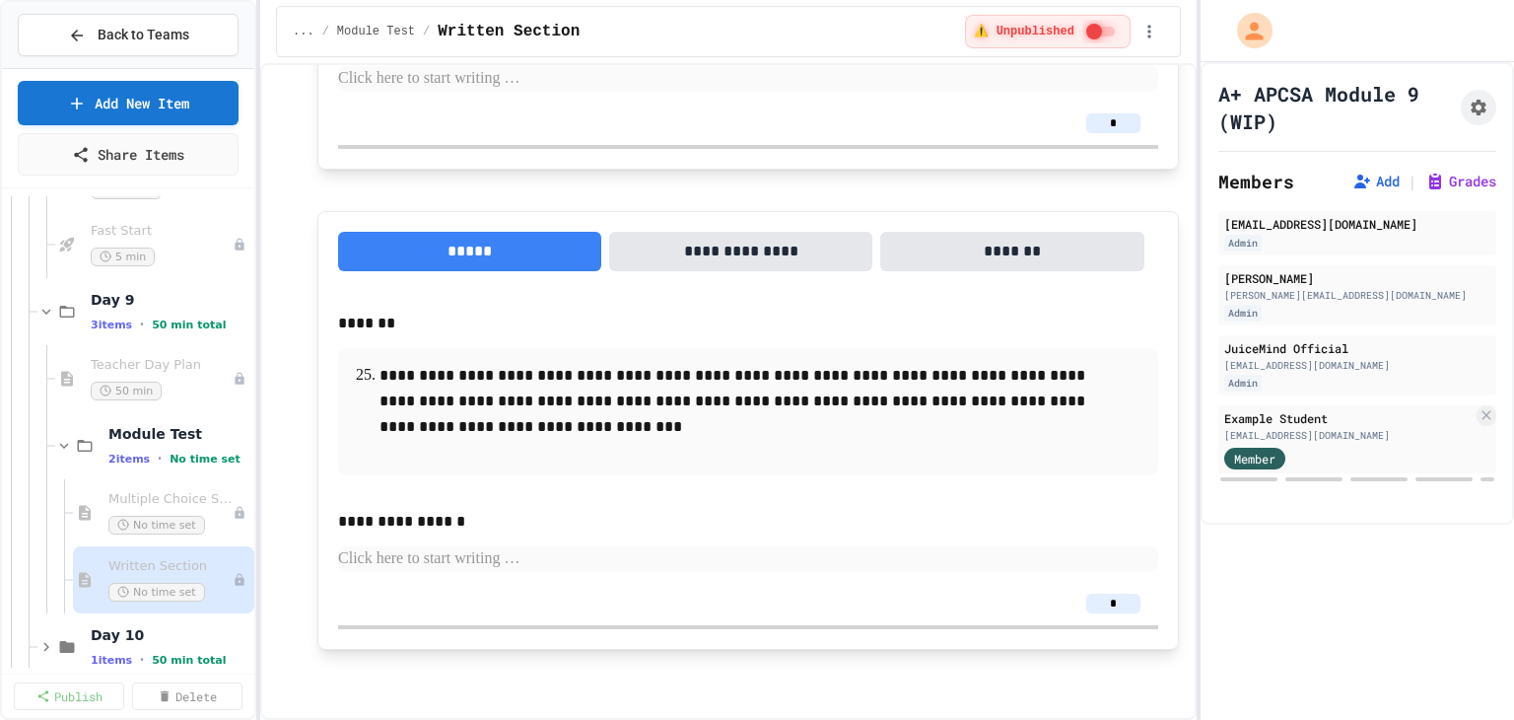
drag, startPoint x: 1105, startPoint y: 601, endPoint x: 1093, endPoint y: 600, distance: 11.9
click at [1093, 600] on input "*" at bounding box center [1113, 603] width 54 height 20
type input "*"
click at [958, 549] on p at bounding box center [748, 559] width 820 height 26
click at [162, 505] on span "Multiple Choice Section" at bounding box center [160, 499] width 104 height 17
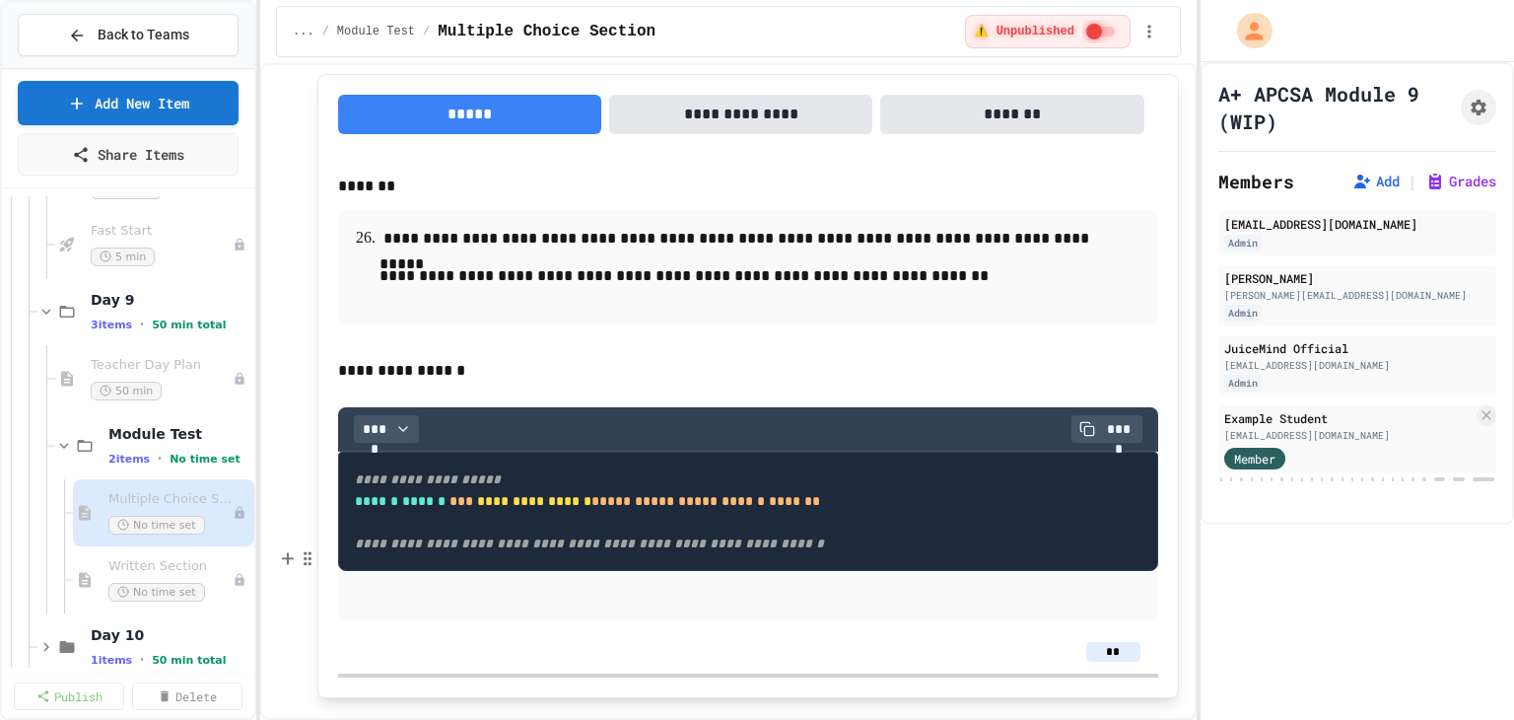
scroll to position [16346, 0]
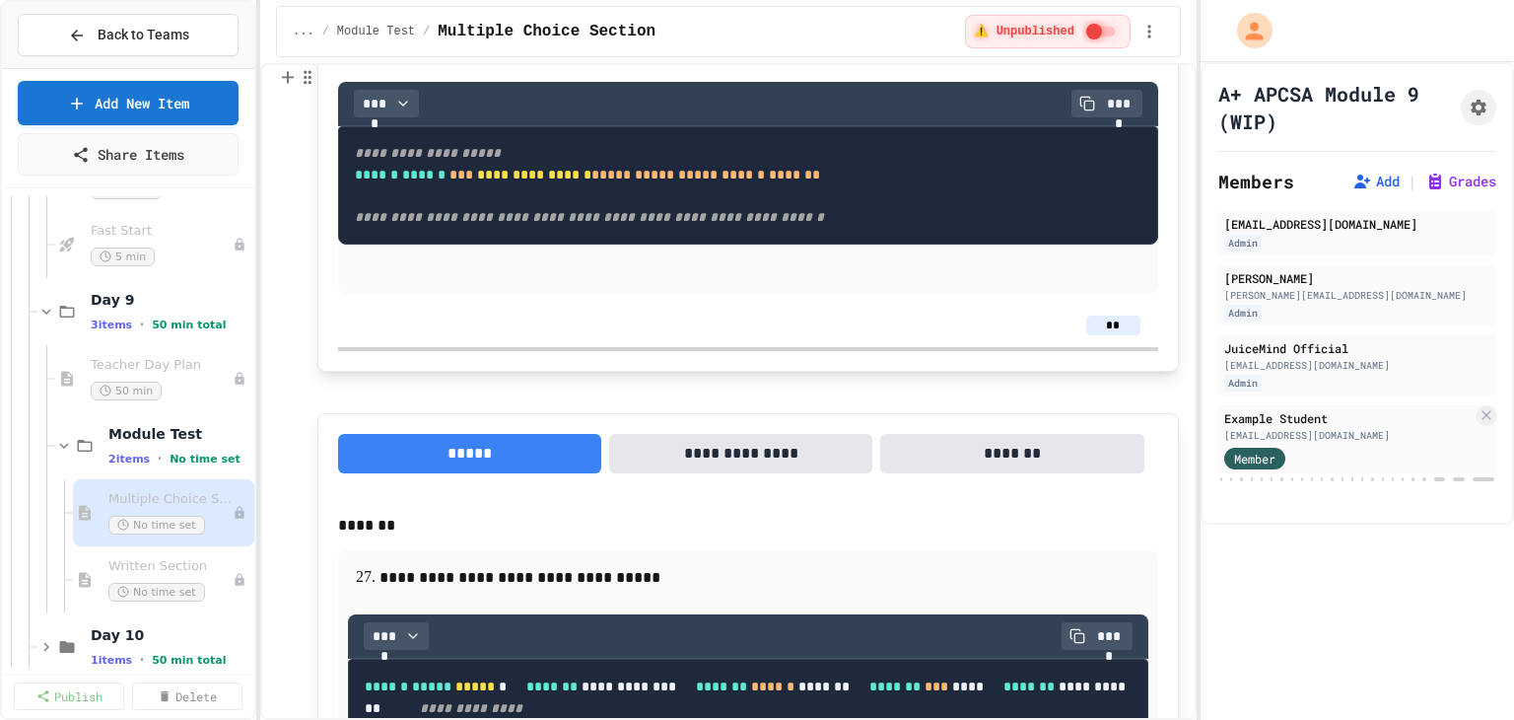
scroll to position [16543, 0]
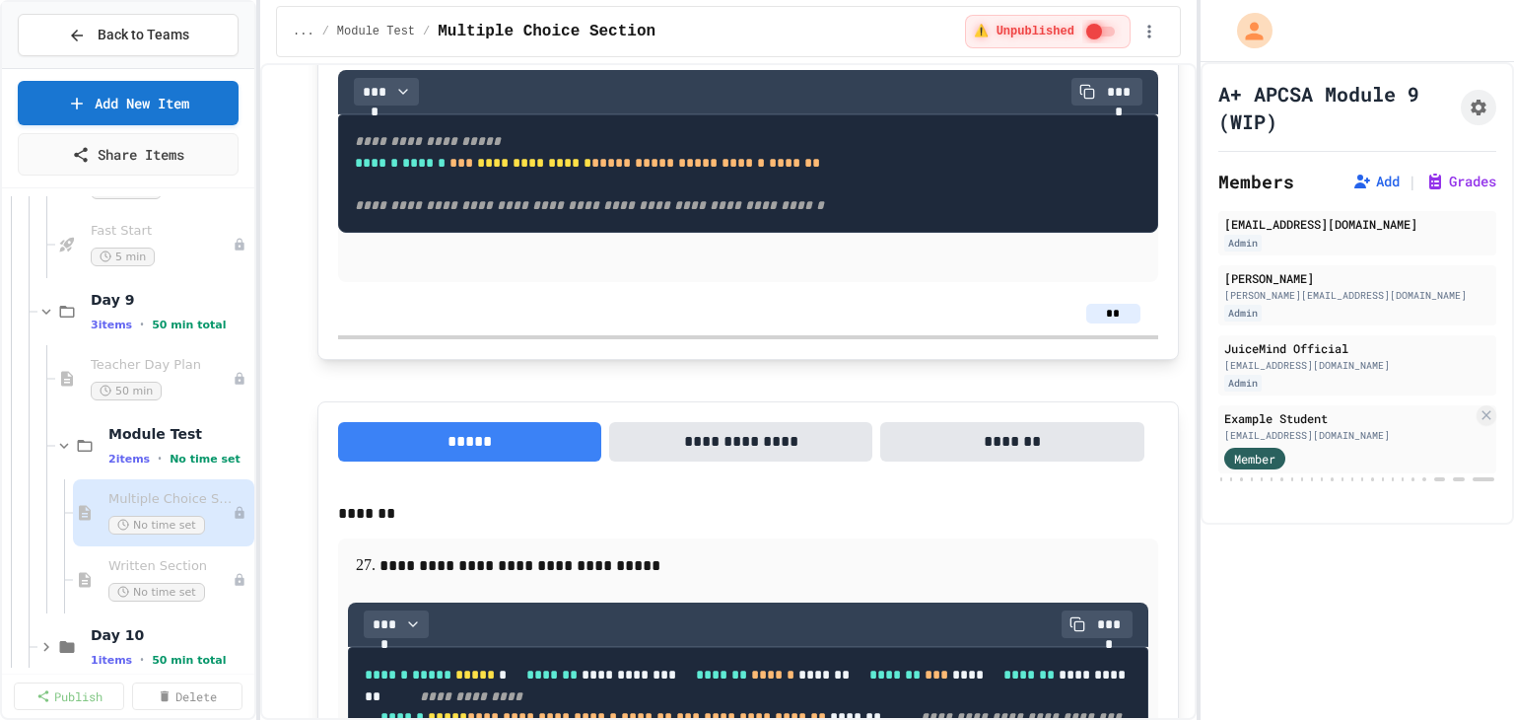
drag, startPoint x: 490, startPoint y: 181, endPoint x: 693, endPoint y: 562, distance: 431.2
drag, startPoint x: 589, startPoint y: 480, endPoint x: 352, endPoint y: 189, distance: 375.5
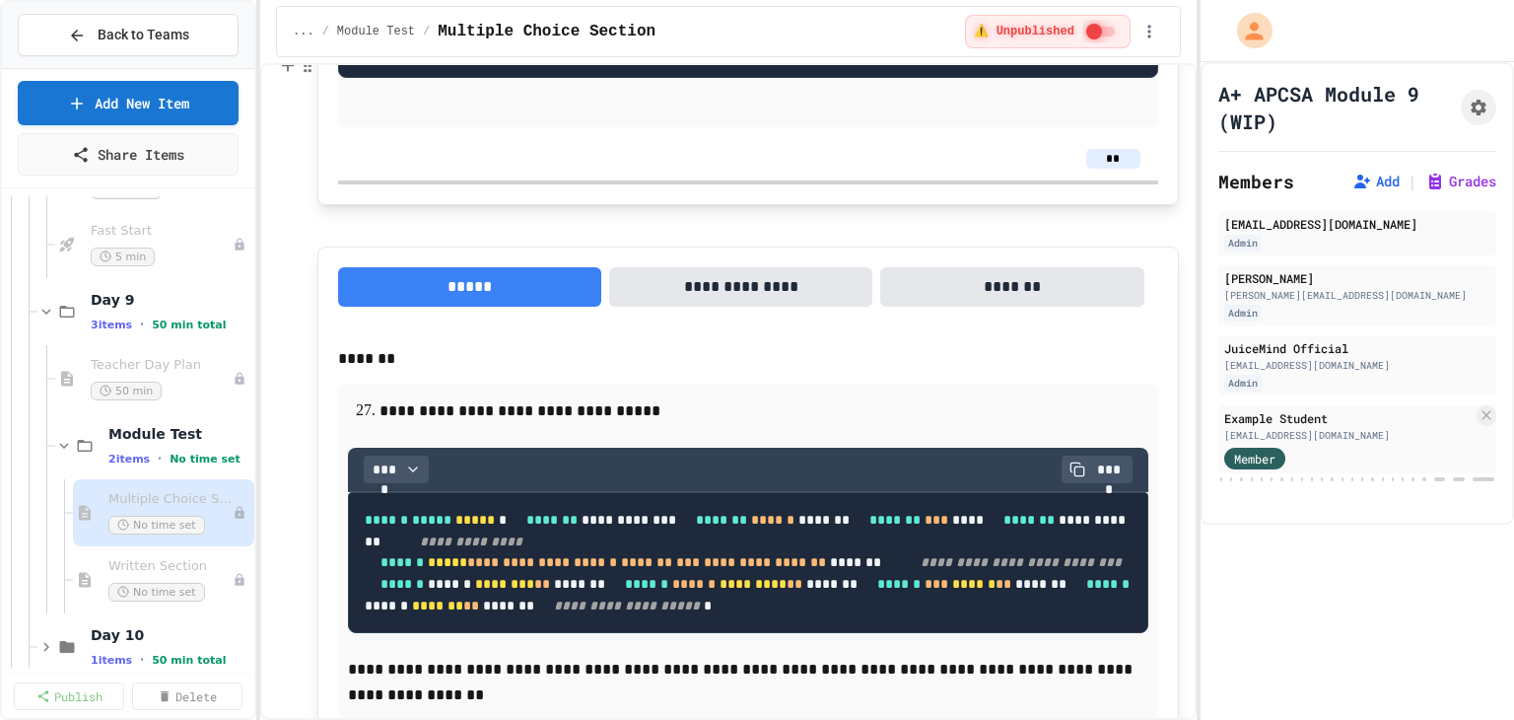
scroll to position [16444, 0]
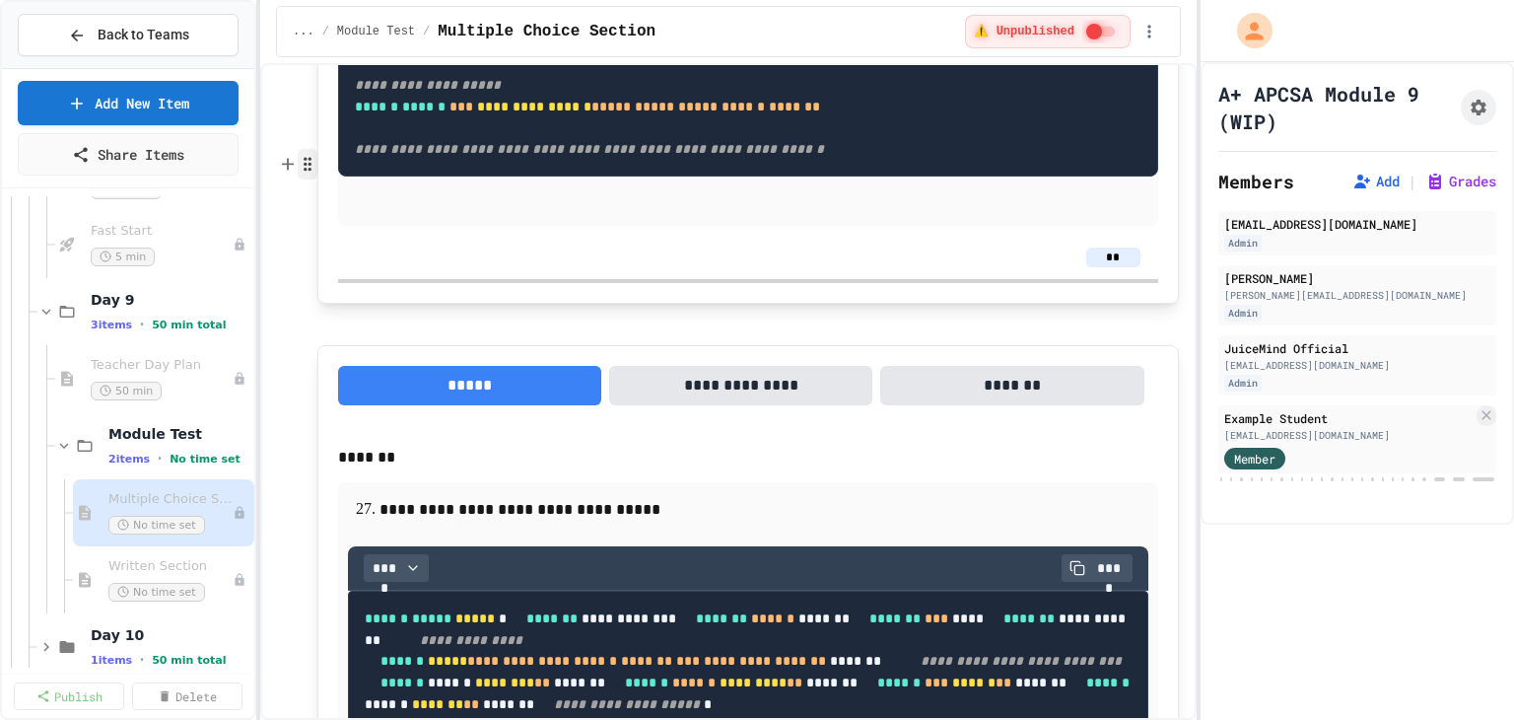
click at [305, 164] on circle "button" at bounding box center [306, 165] width 2 height 2
click at [359, 277] on button "Delete" at bounding box center [424, 284] width 235 height 32
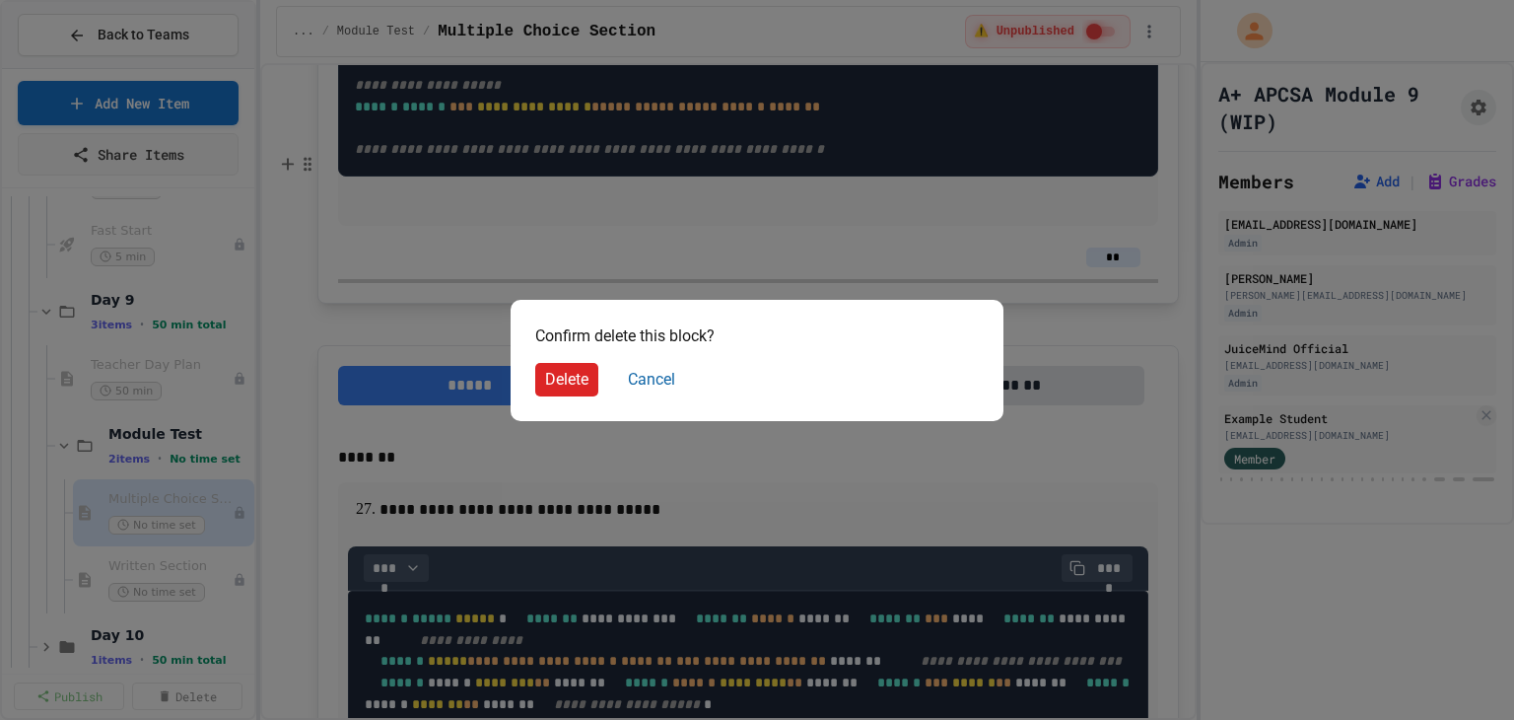
click at [572, 384] on button "Delete" at bounding box center [566, 380] width 63 height 34
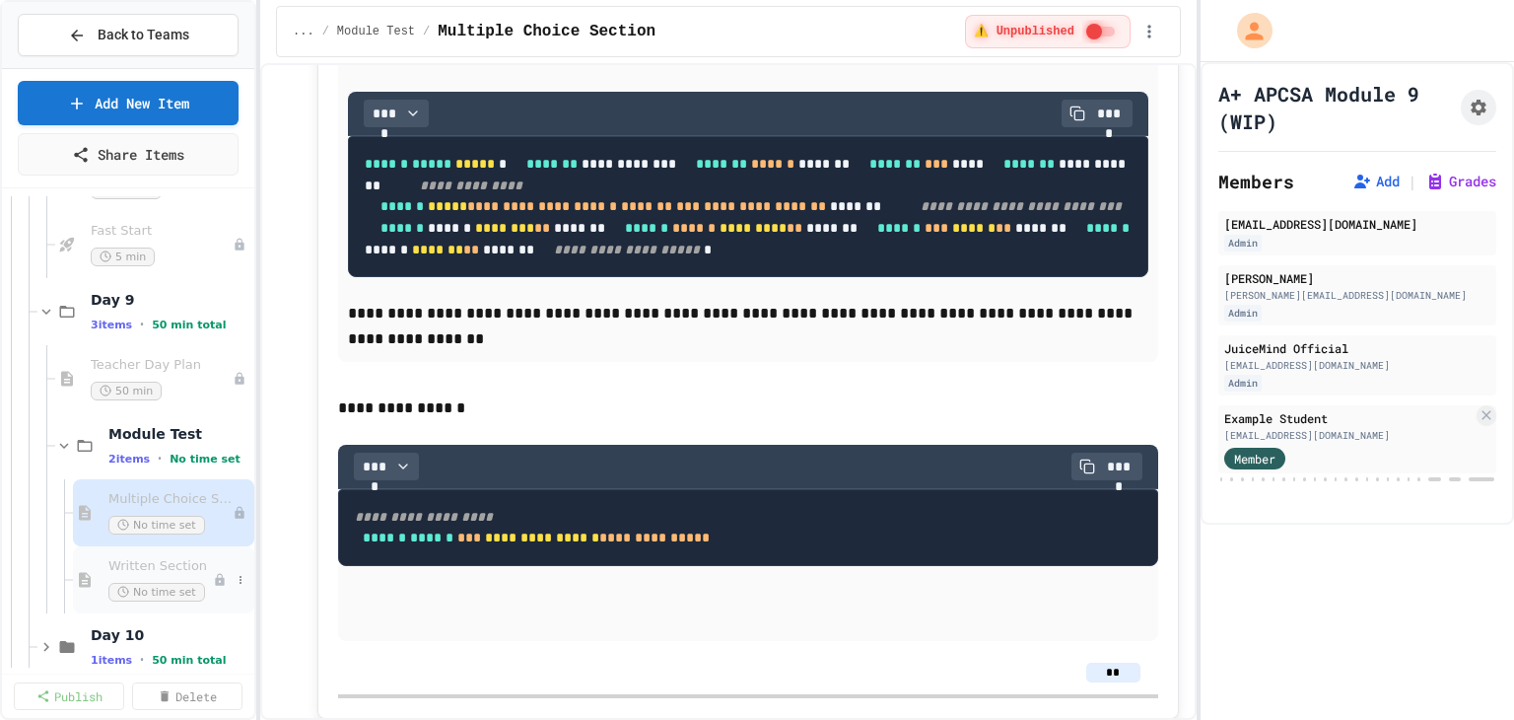
click at [169, 565] on span "Written Section" at bounding box center [160, 566] width 104 height 17
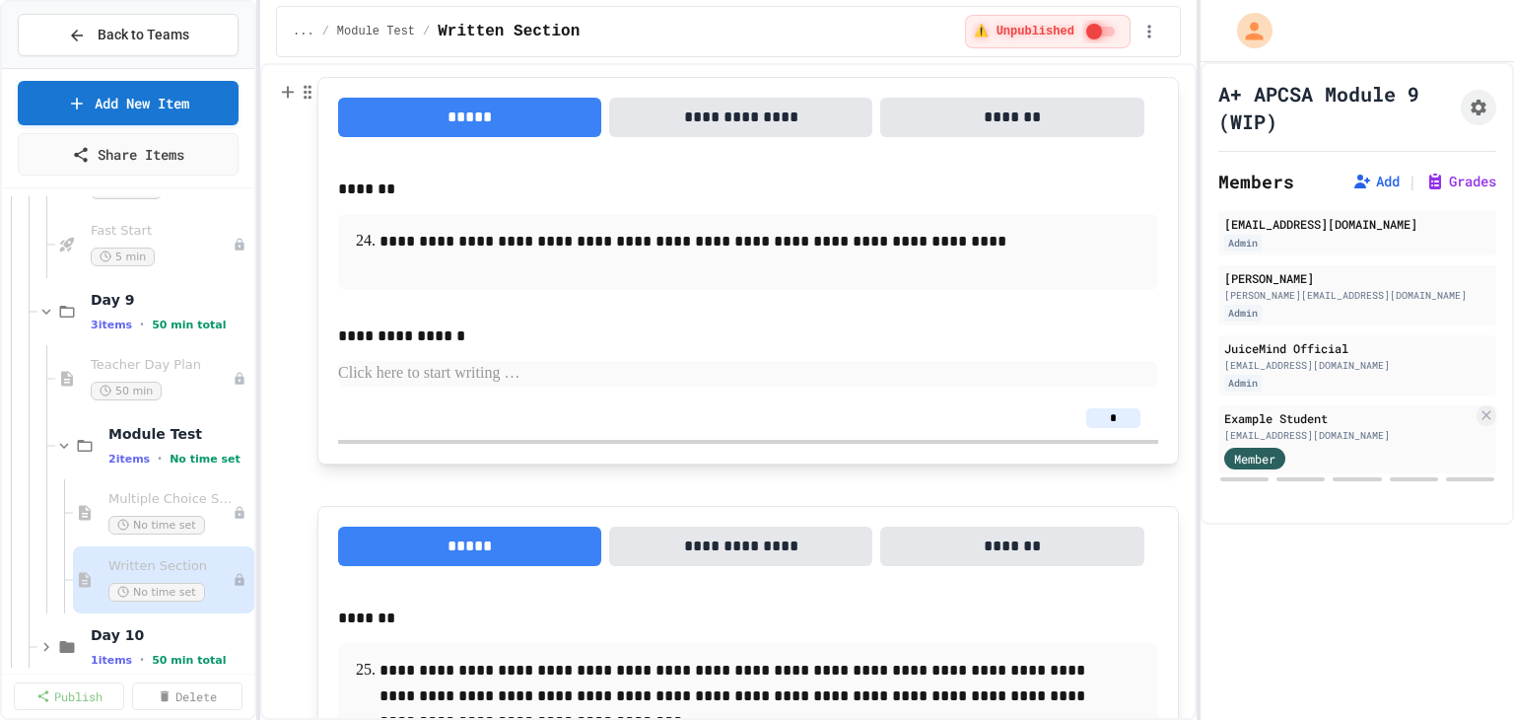
scroll to position [1676, 0]
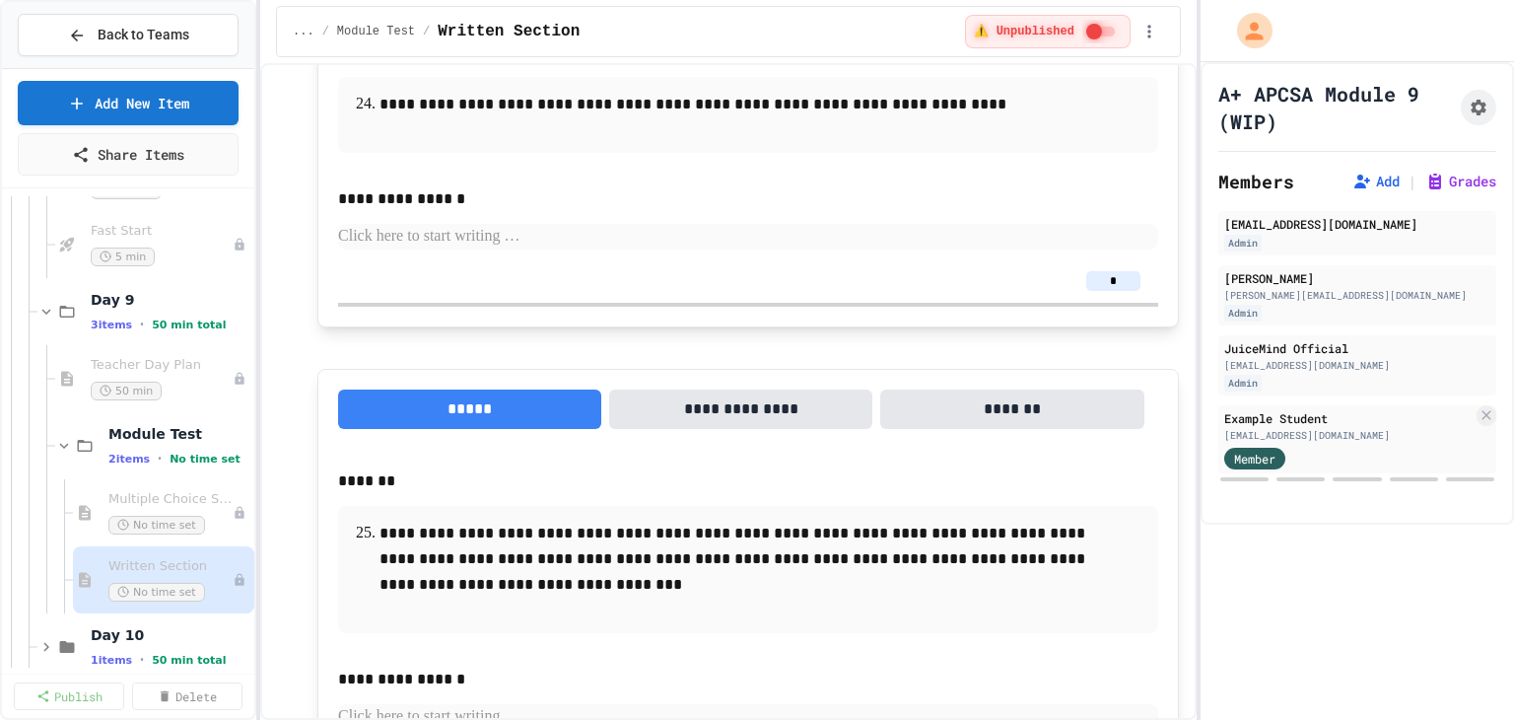
click at [674, 399] on button "**********" at bounding box center [740, 408] width 263 height 39
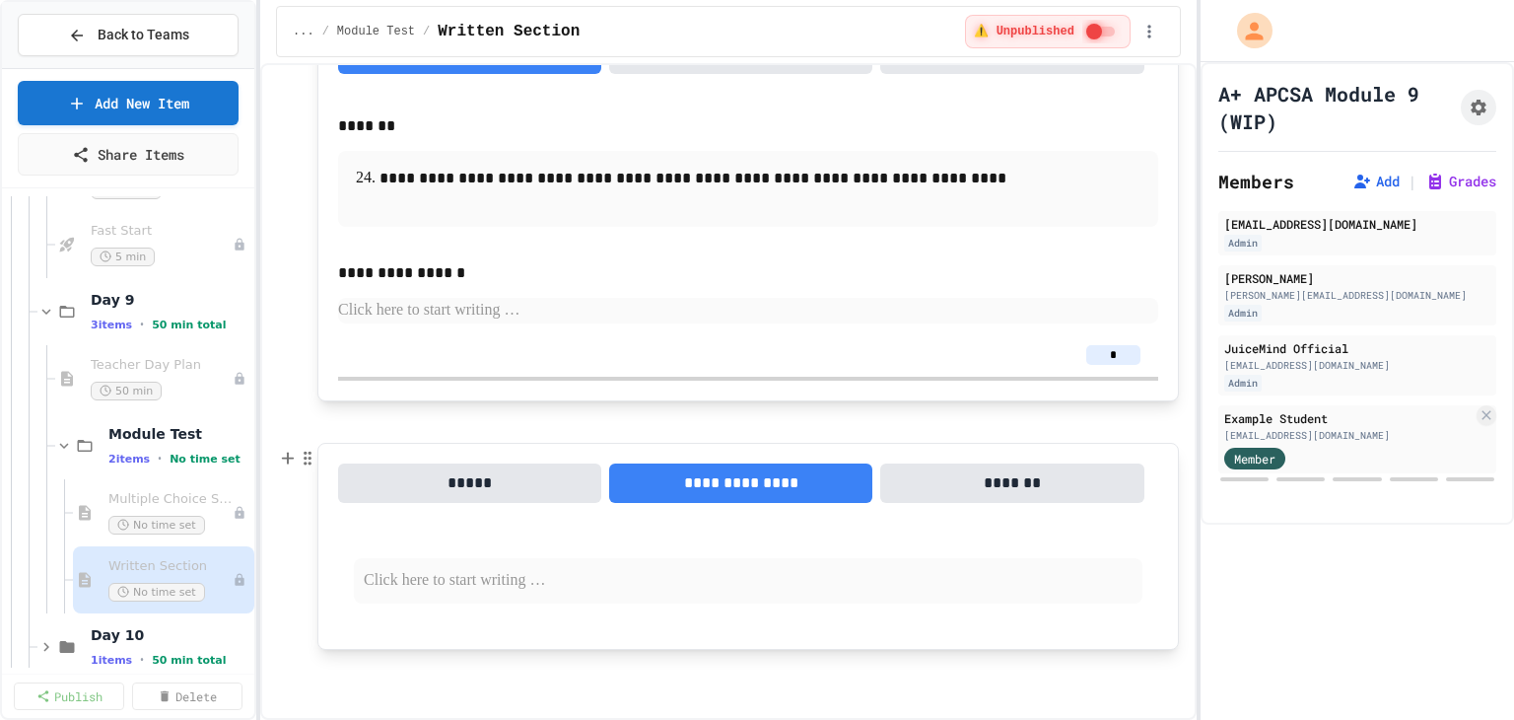
click at [500, 582] on p at bounding box center [748, 581] width 769 height 26
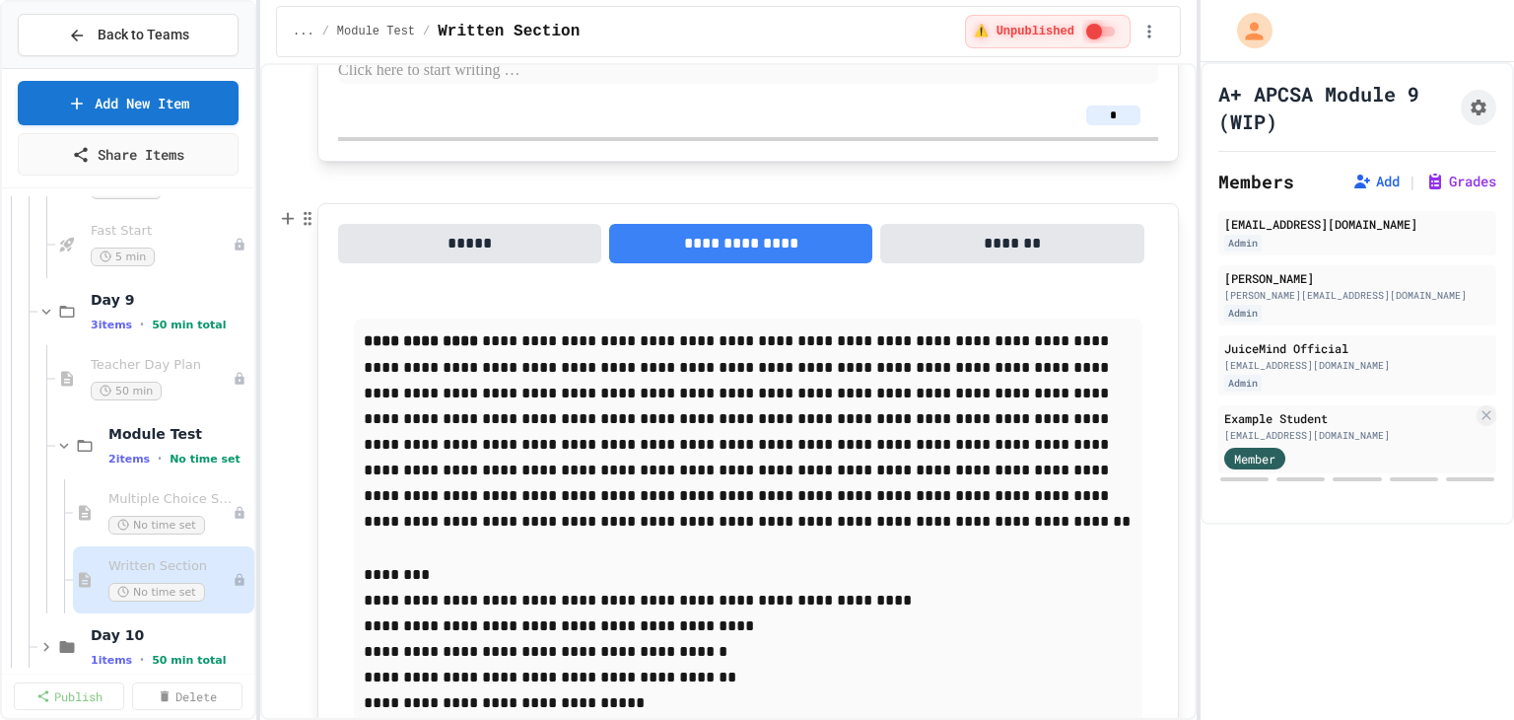
click at [444, 249] on button "*****" at bounding box center [469, 243] width 263 height 39
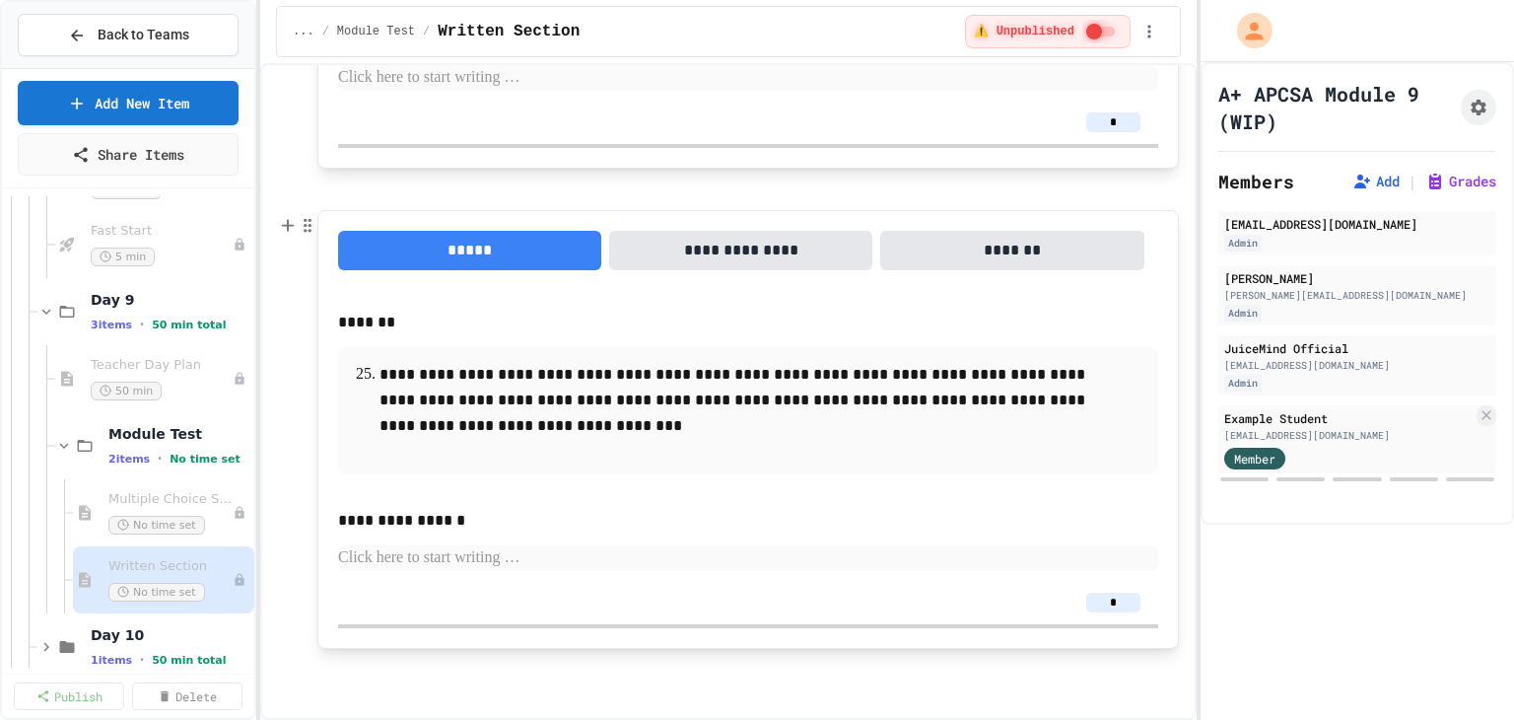
scroll to position [1833, 0]
click at [399, 670] on p at bounding box center [747, 670] width 861 height 26
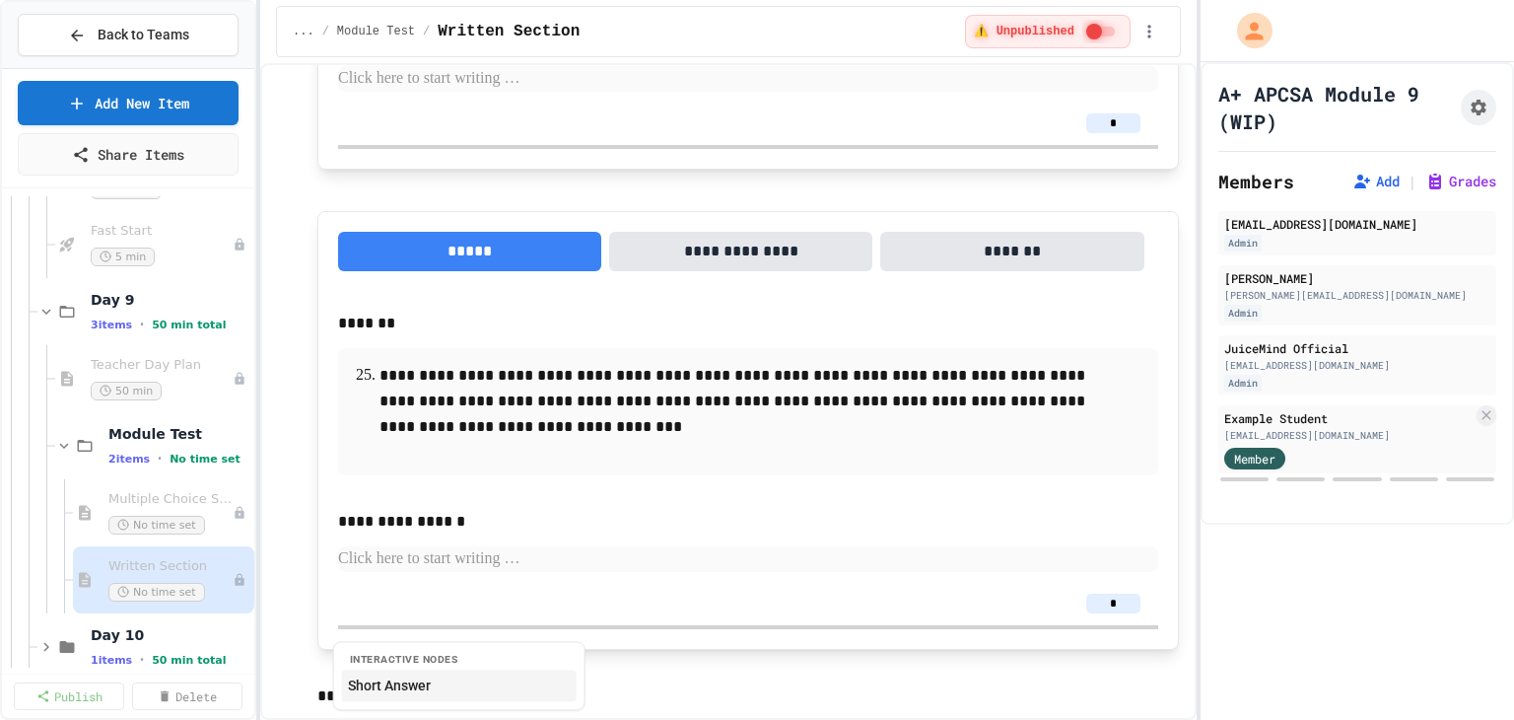
click at [392, 679] on button "Short Answer" at bounding box center [459, 685] width 235 height 32
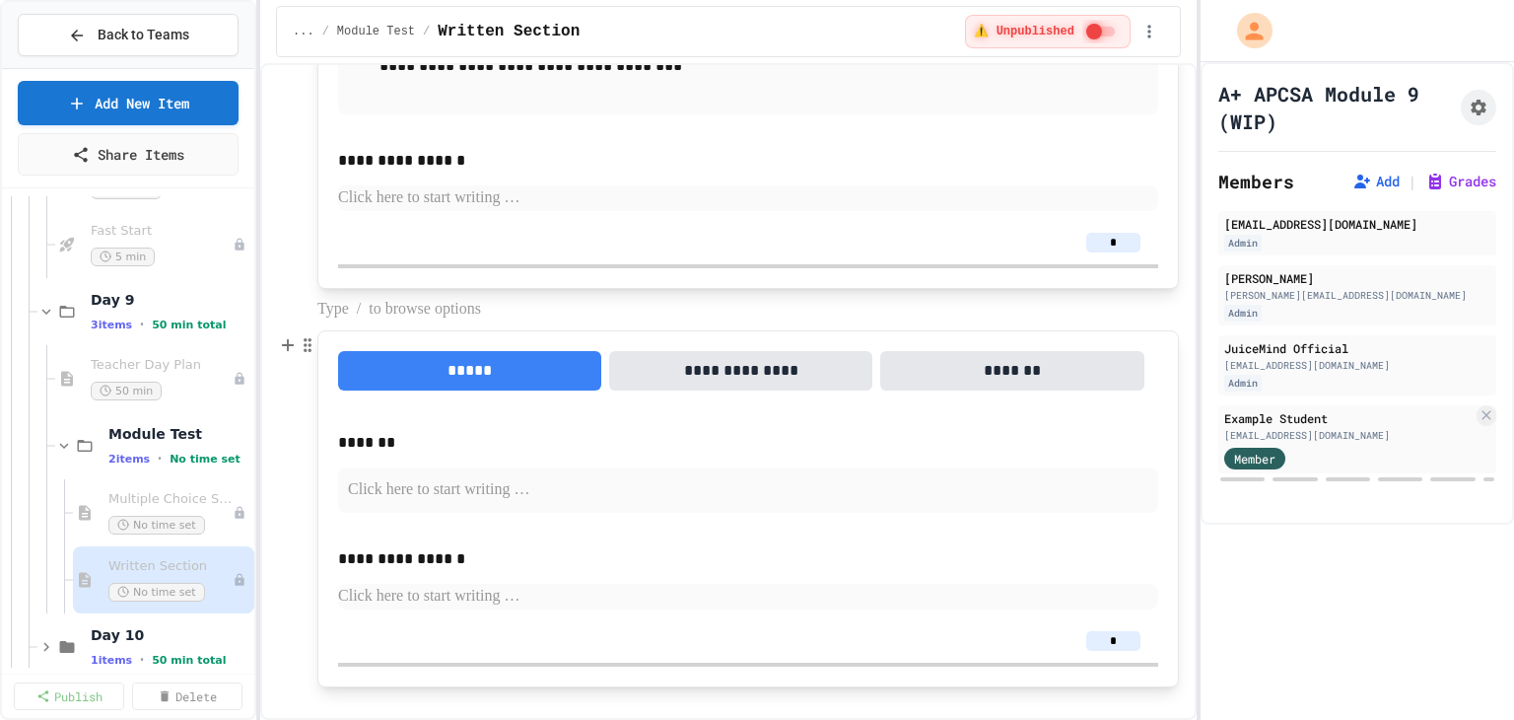
scroll to position [2231, 0]
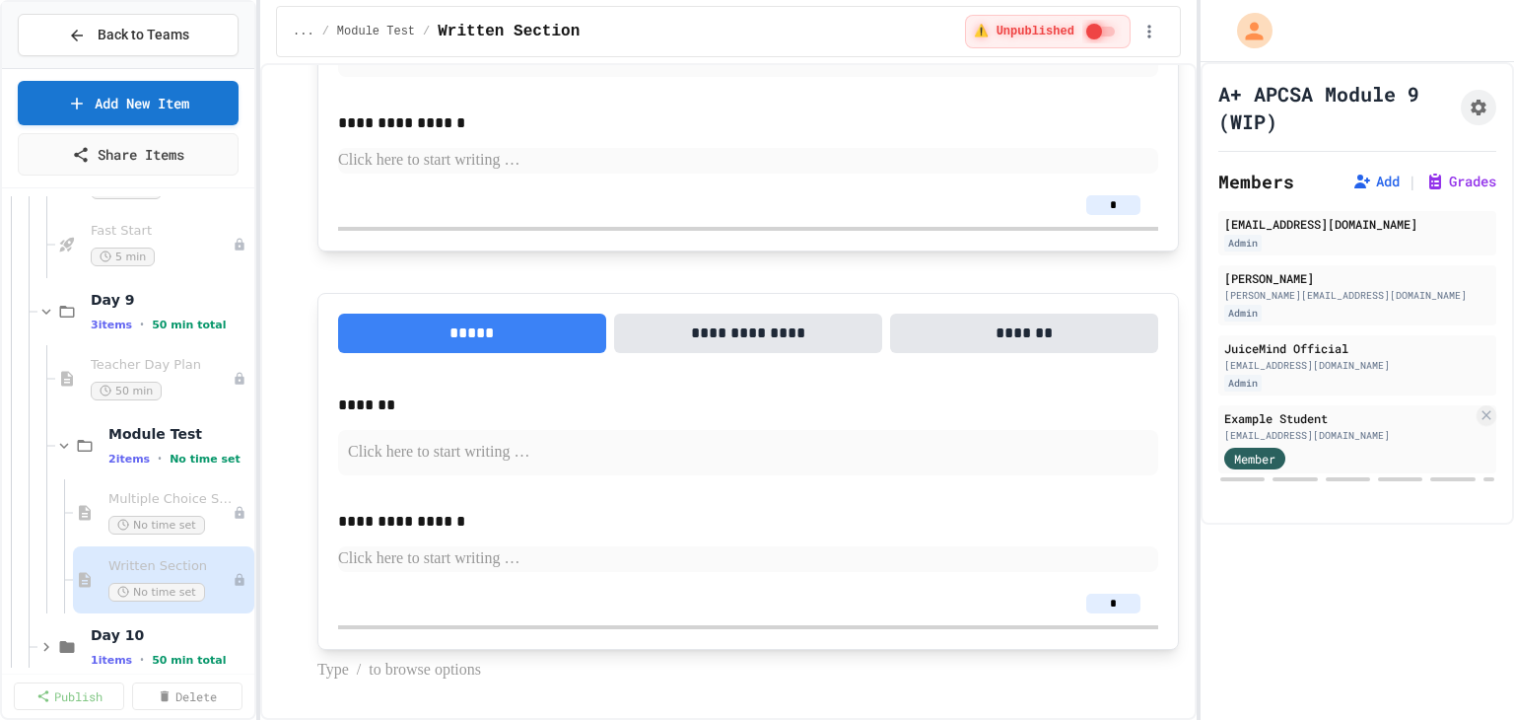
click at [391, 685] on button "Short Answer" at bounding box center [459, 685] width 235 height 32
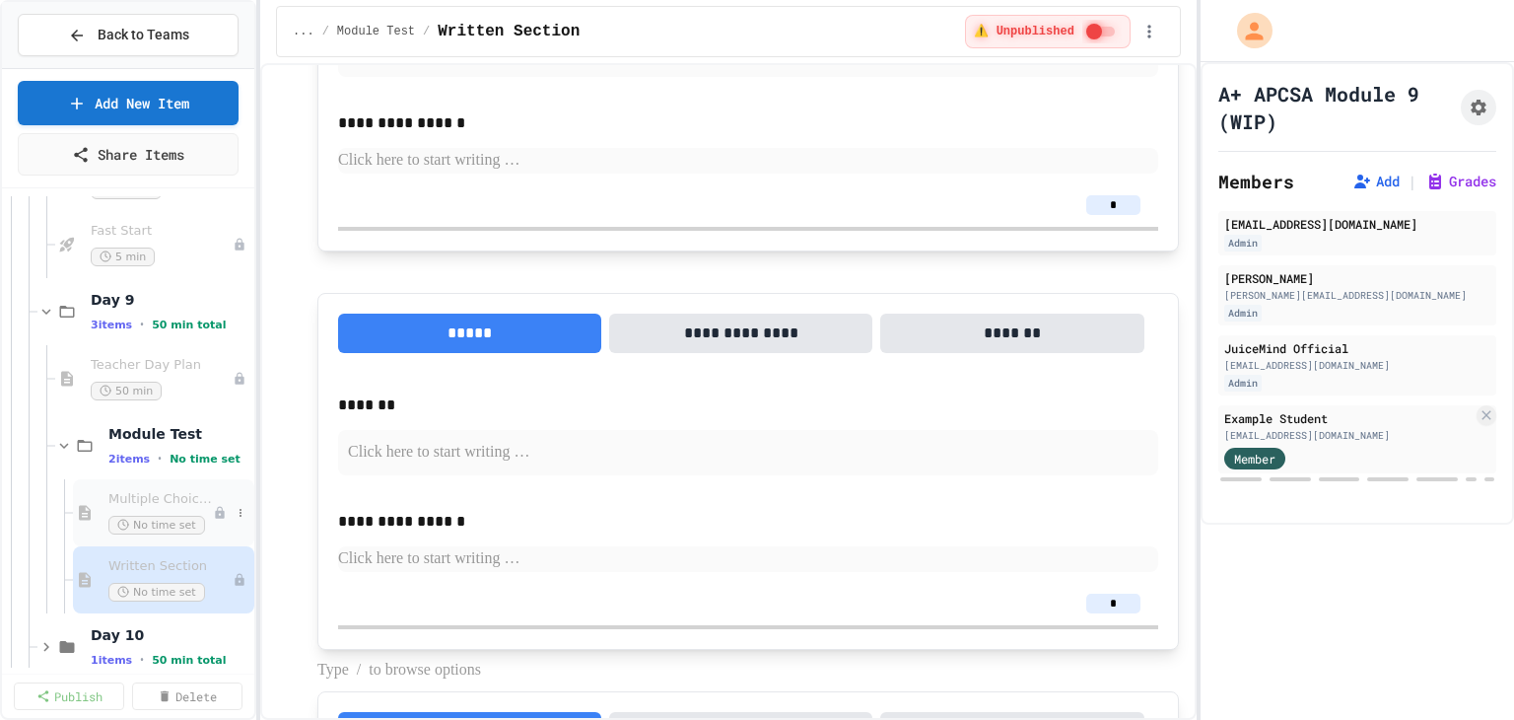
click at [130, 500] on span "Multiple Choice Section" at bounding box center [160, 499] width 104 height 17
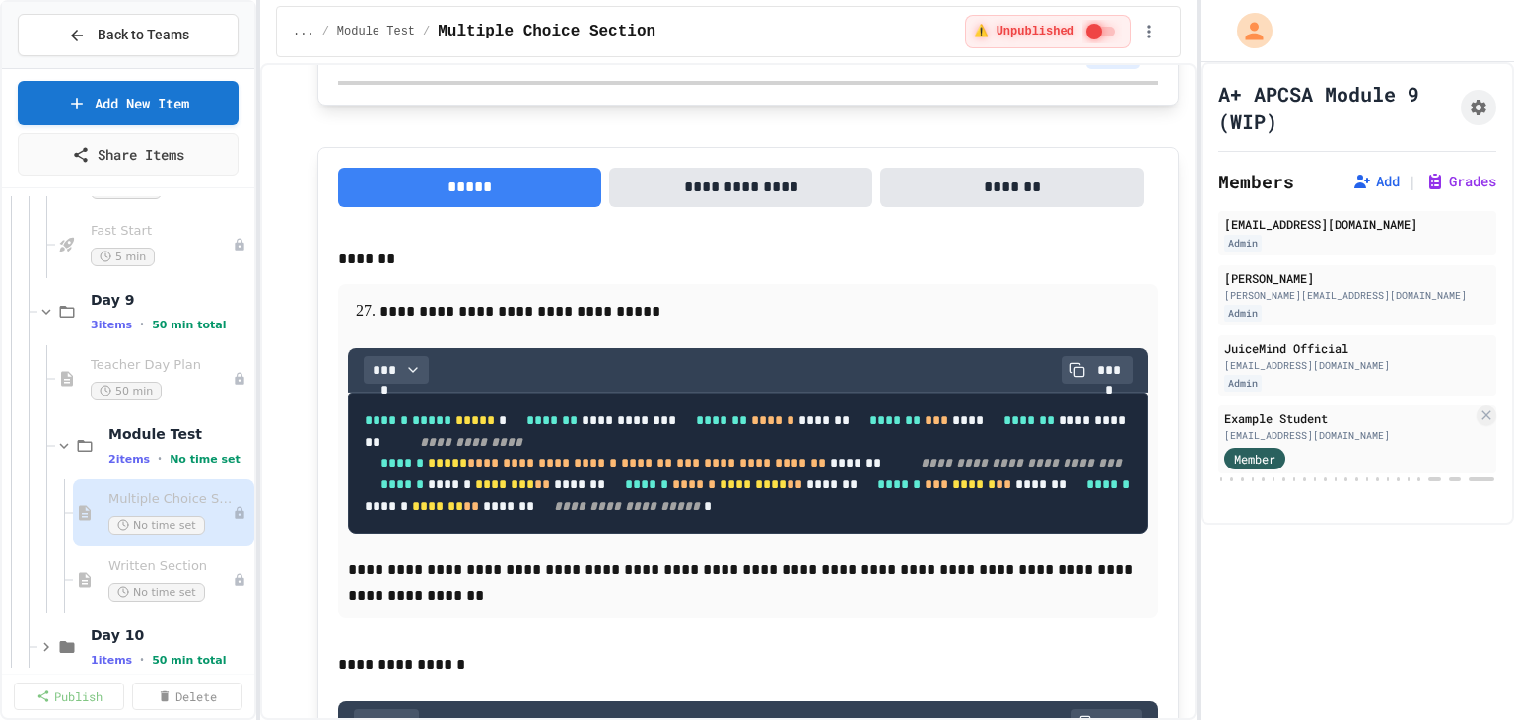
scroll to position [16361, 0]
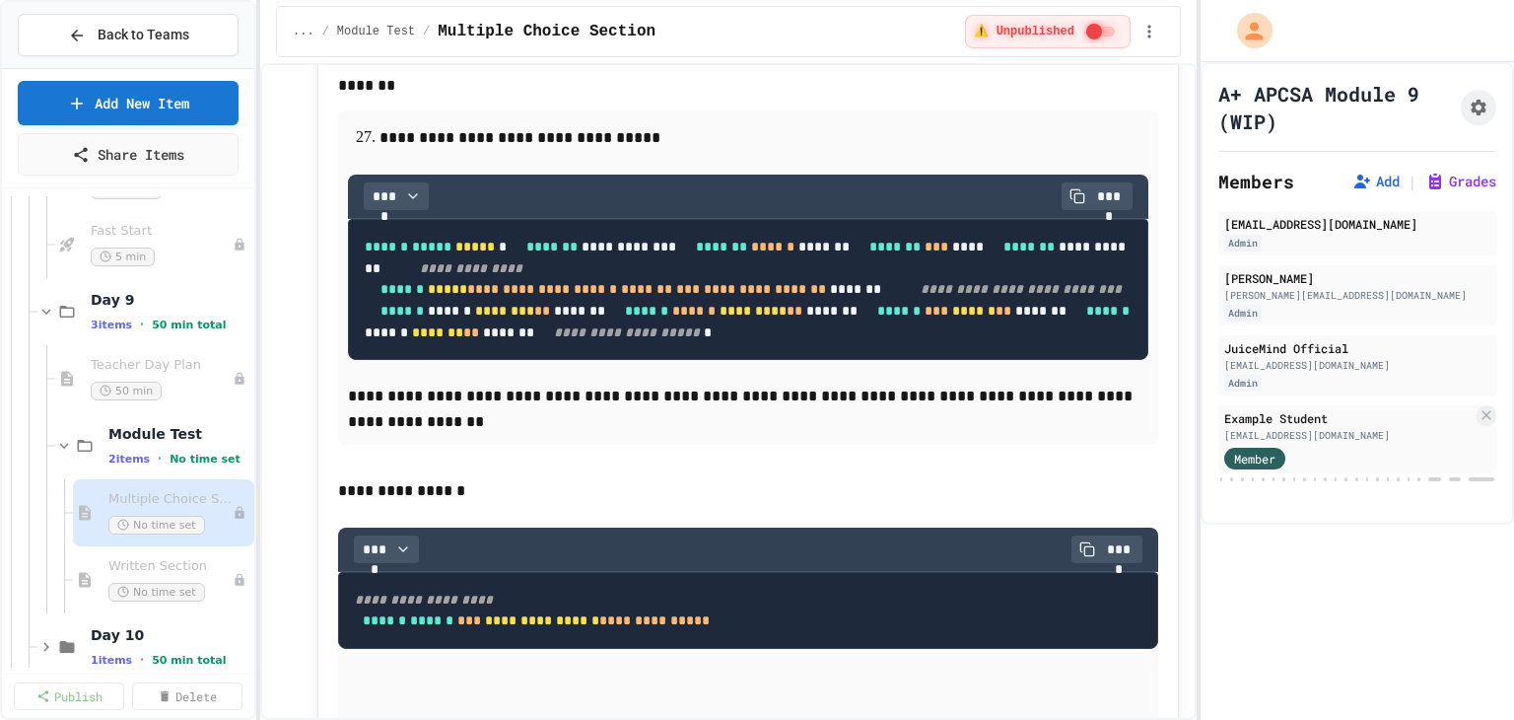
drag, startPoint x: 867, startPoint y: 542, endPoint x: 377, endPoint y: 498, distance: 492.8
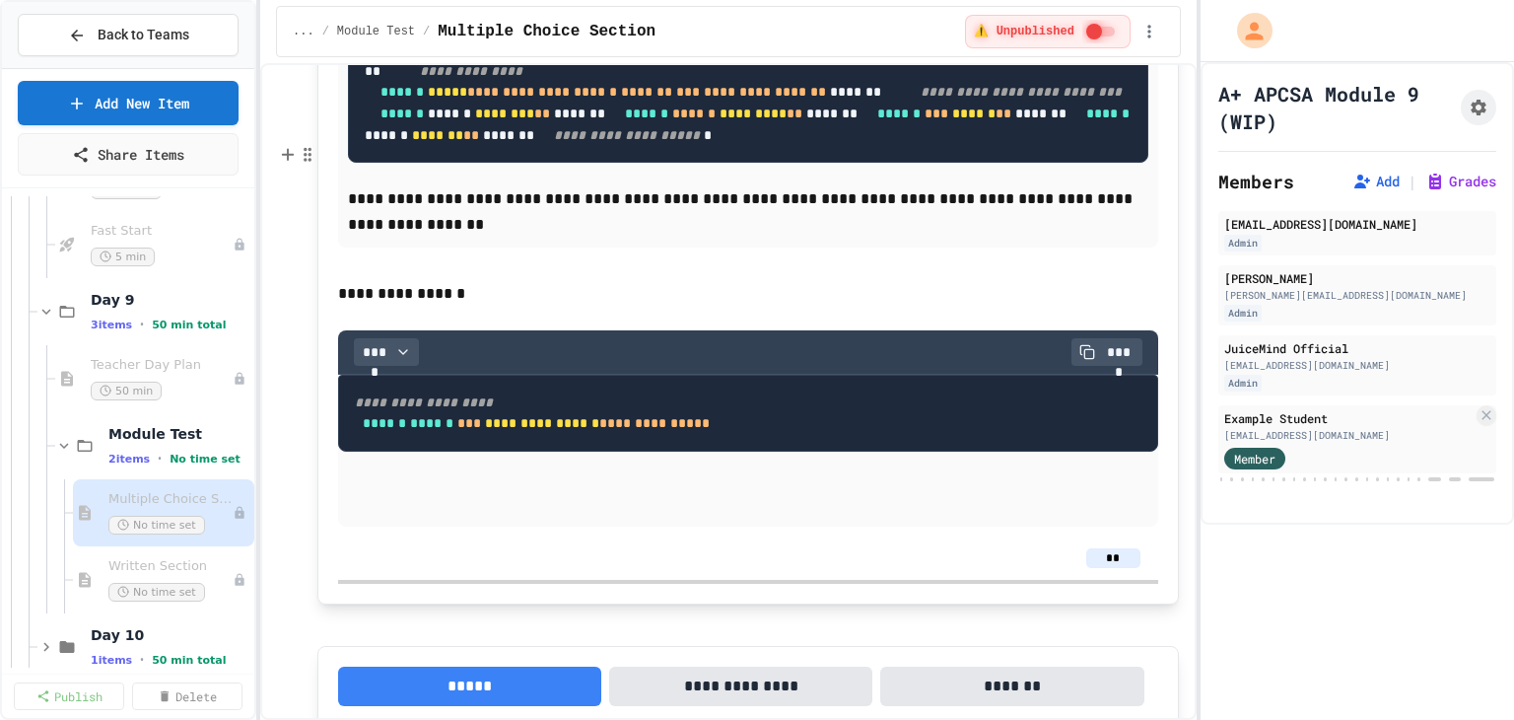
scroll to position [16657, 0]
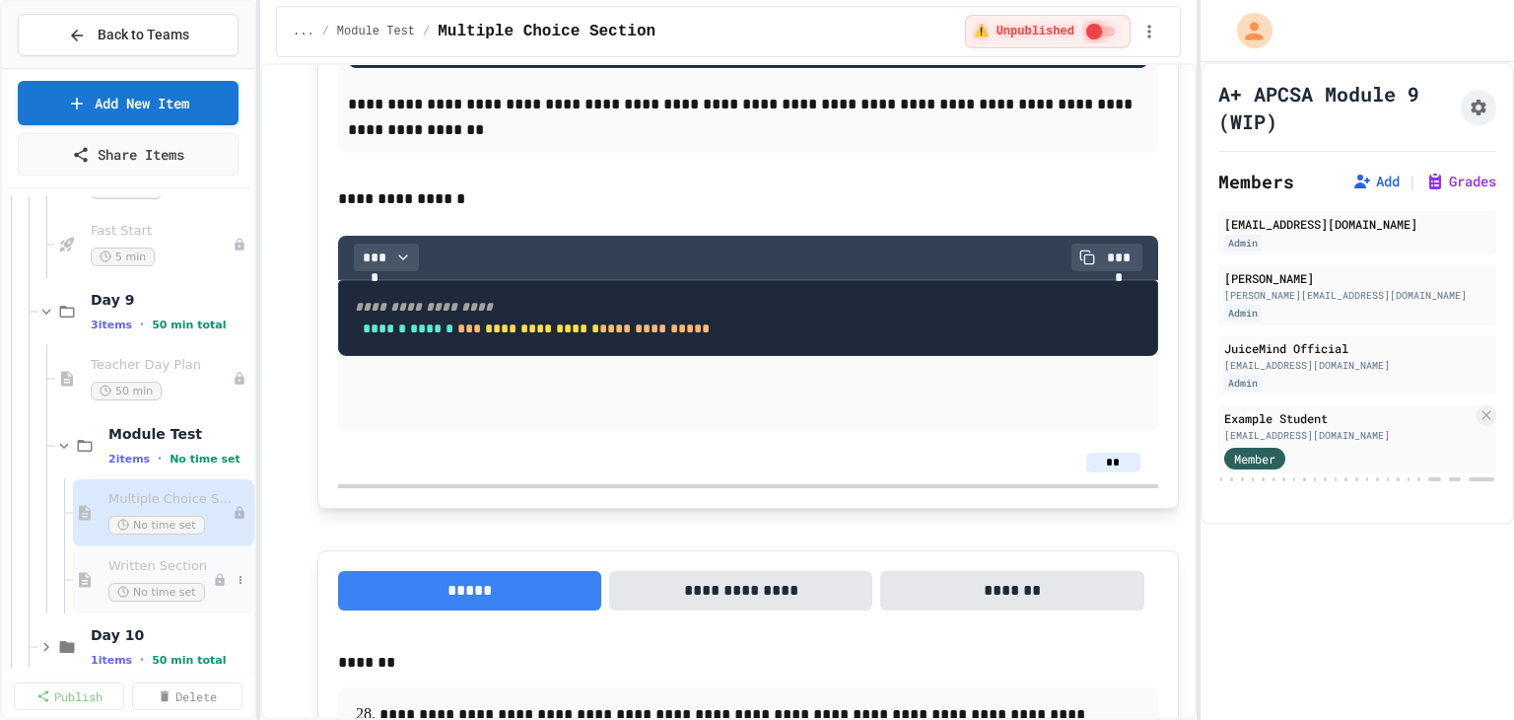
click at [176, 575] on div "Written Section No time set" at bounding box center [160, 579] width 104 height 43
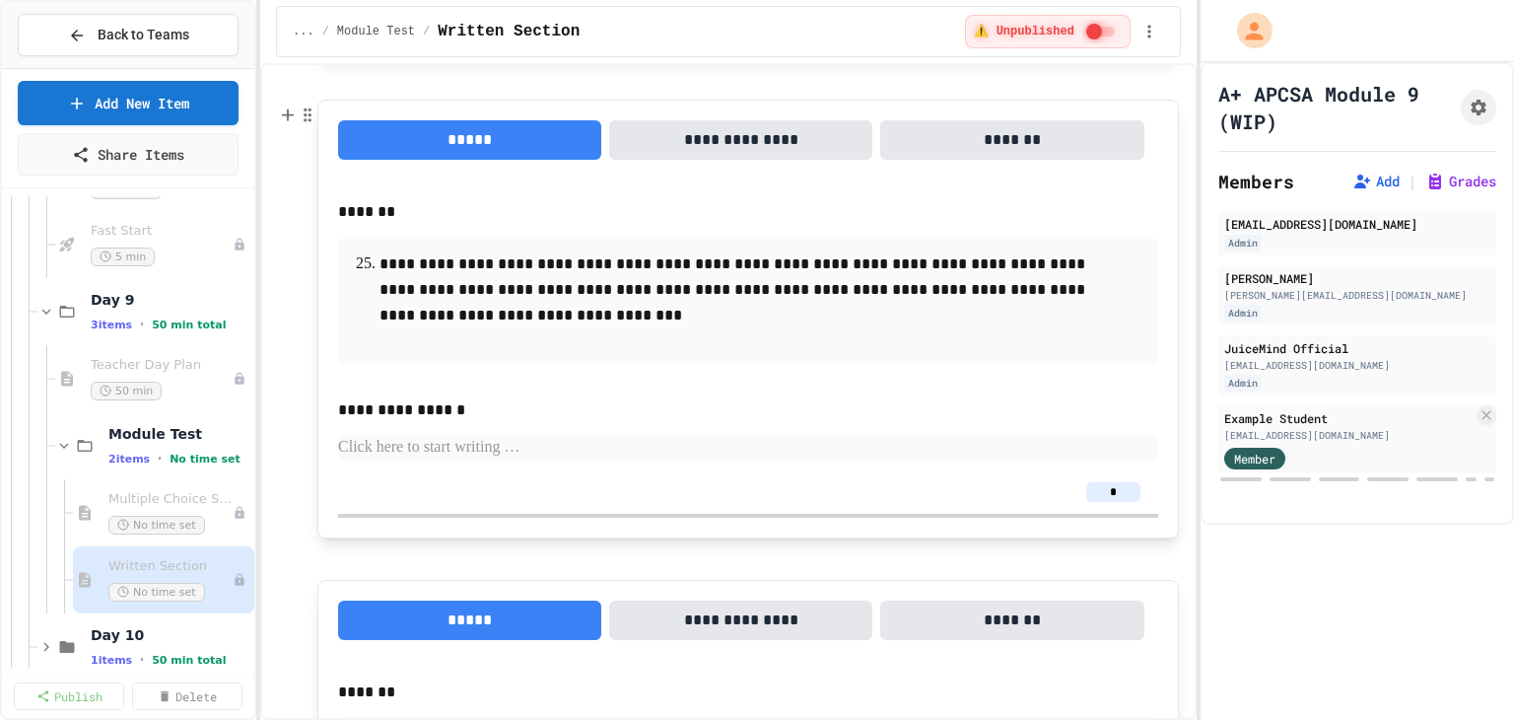
scroll to position [2070, 0]
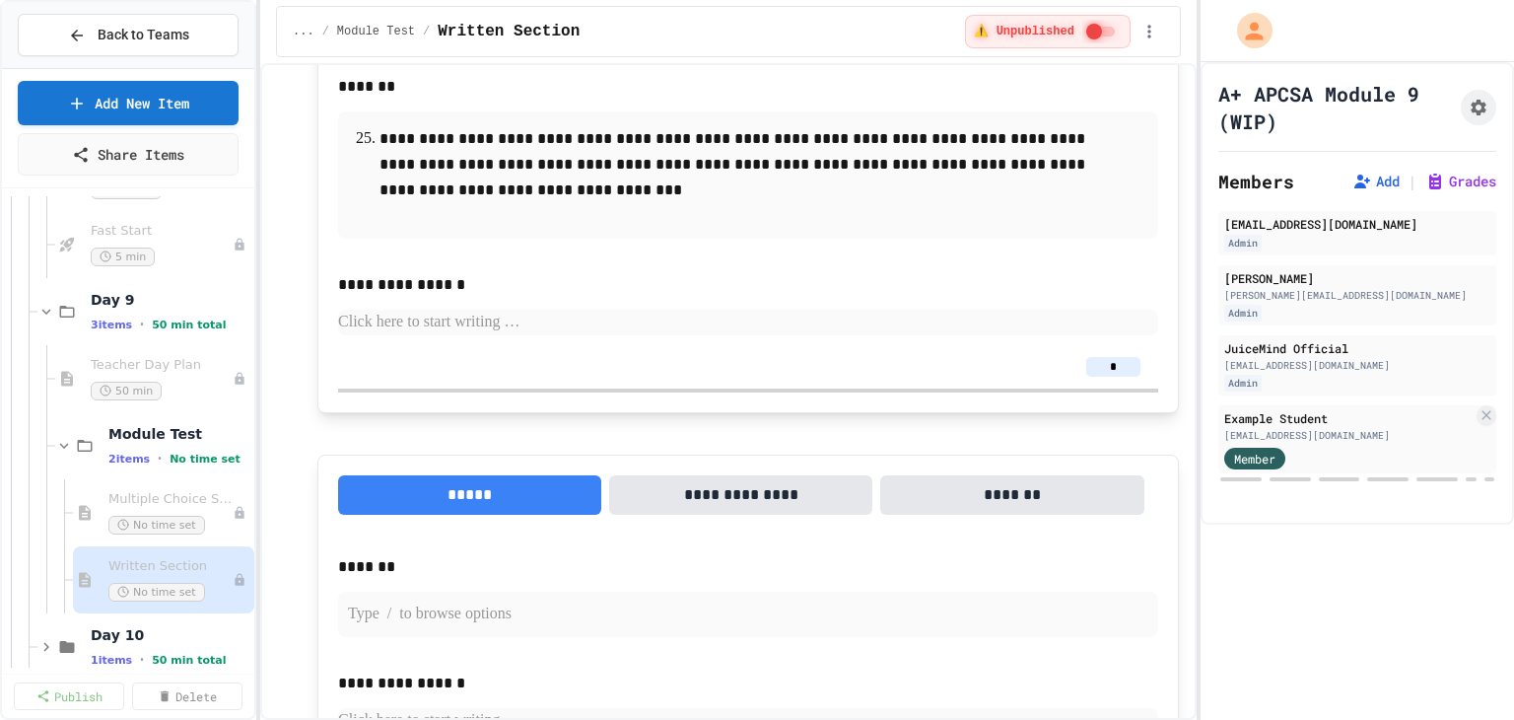
click at [392, 604] on p at bounding box center [748, 614] width 800 height 26
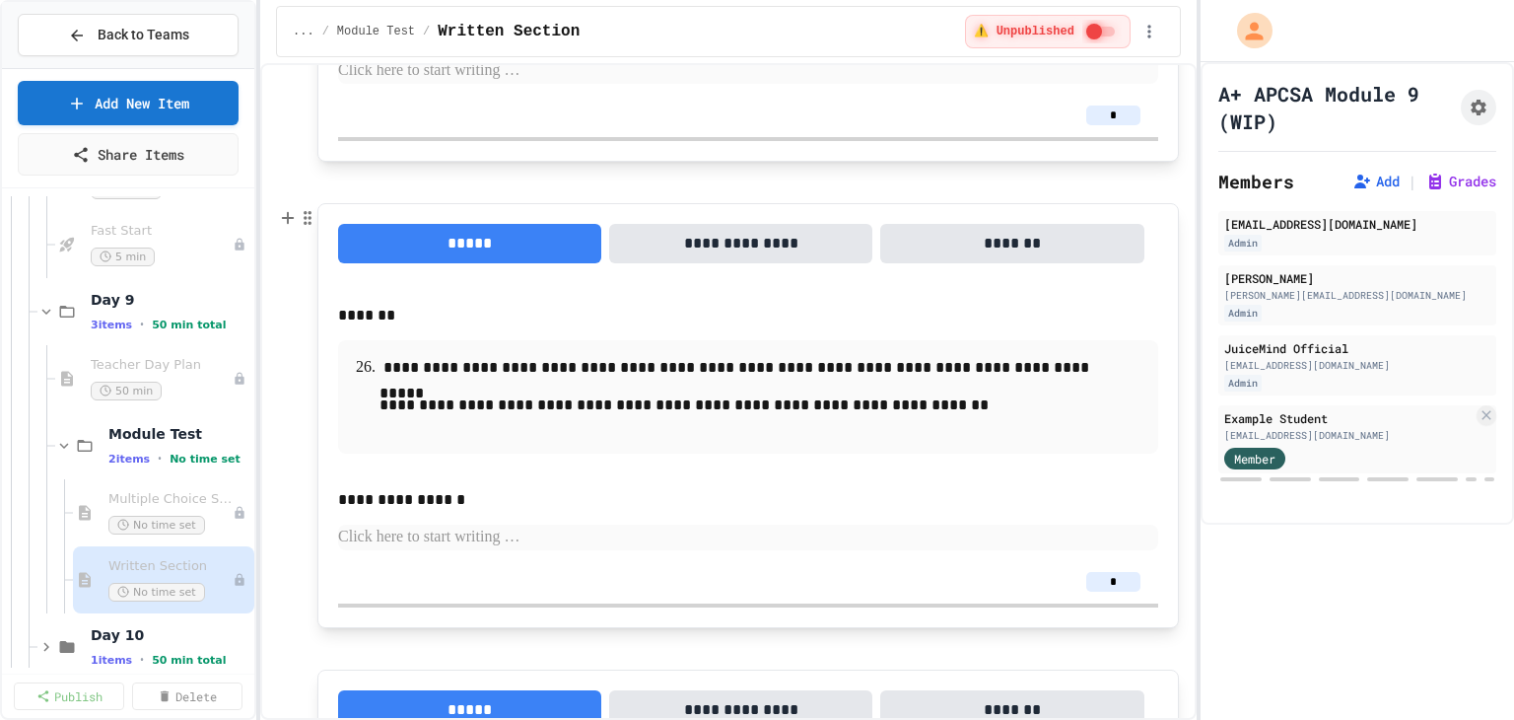
scroll to position [2366, 0]
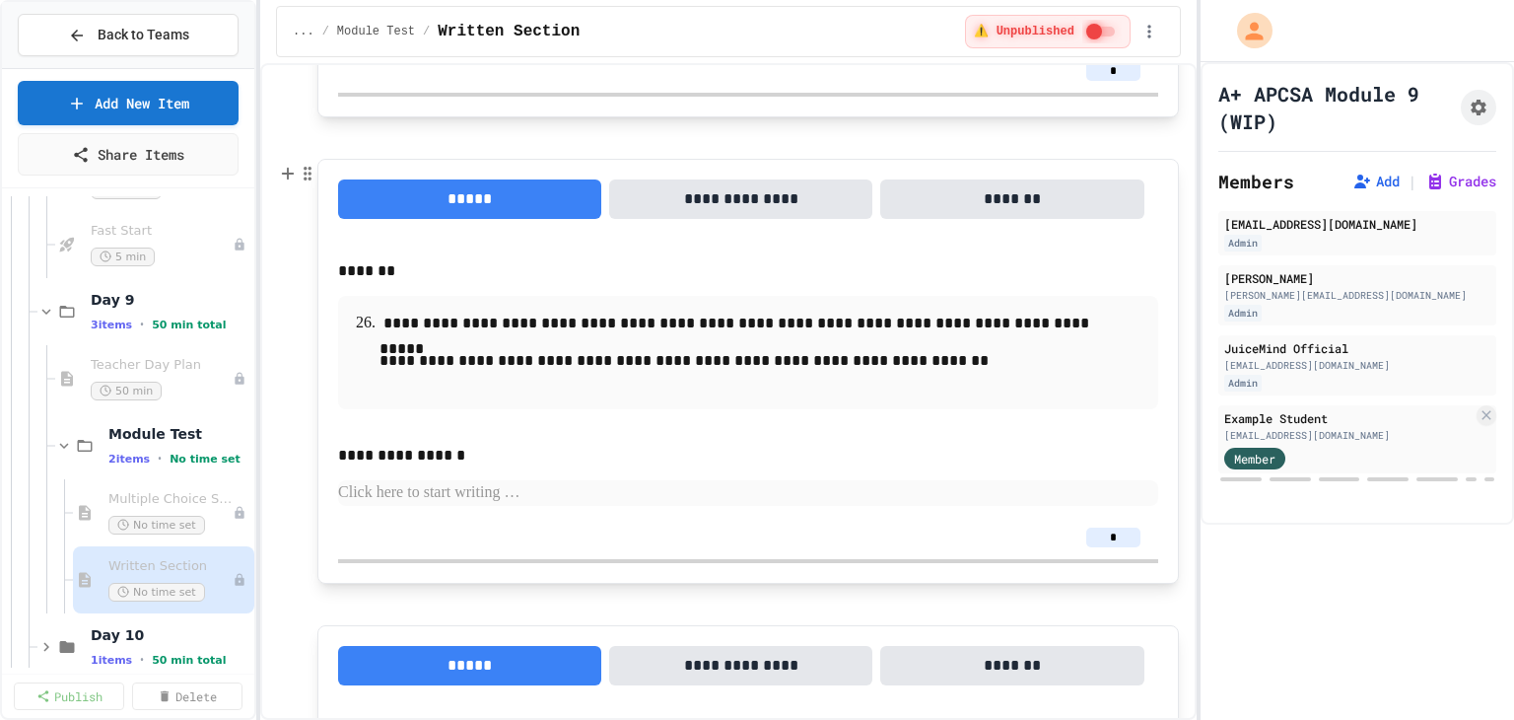
click at [1112, 532] on input "*" at bounding box center [1113, 537] width 54 height 20
type input "**"
click at [142, 491] on span "Multiple Choice Section" at bounding box center [170, 499] width 124 height 17
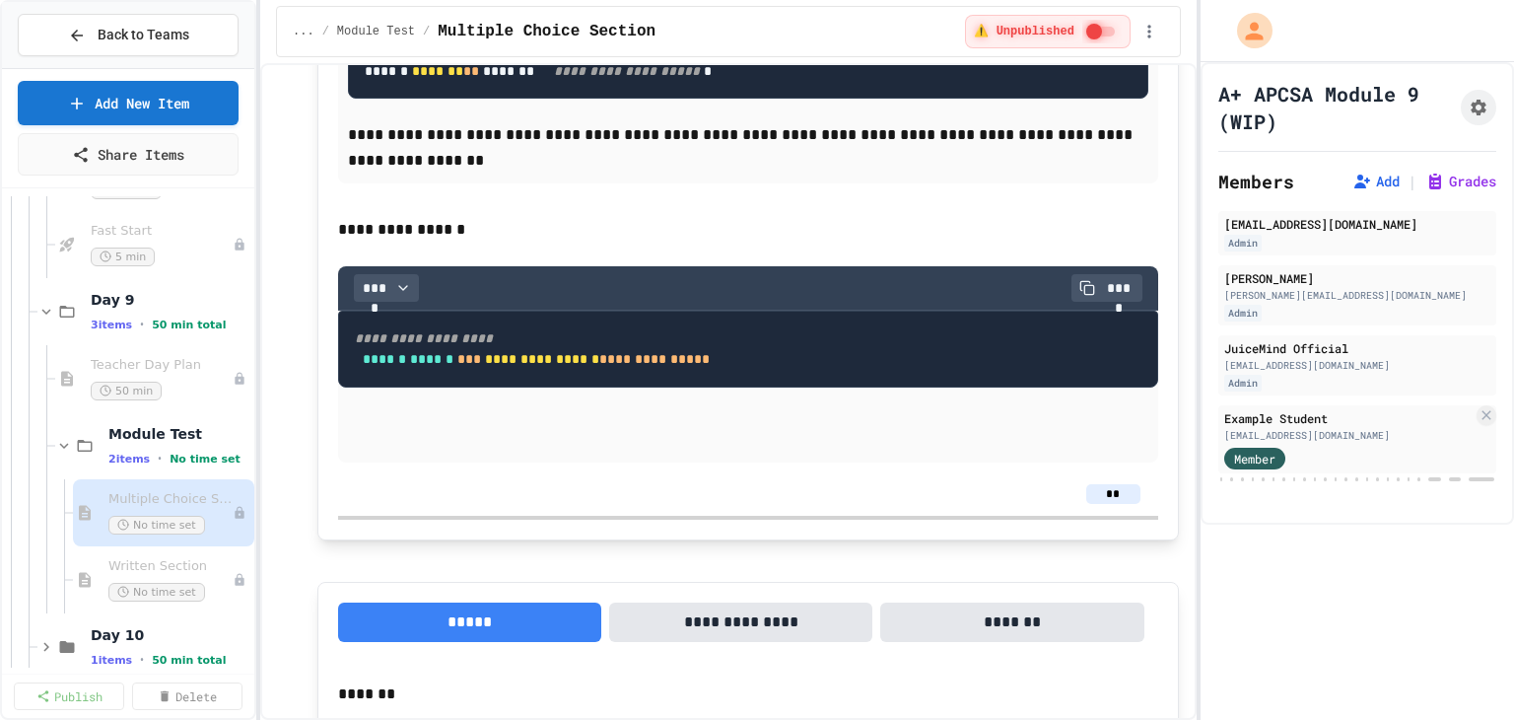
scroll to position [16647, 0]
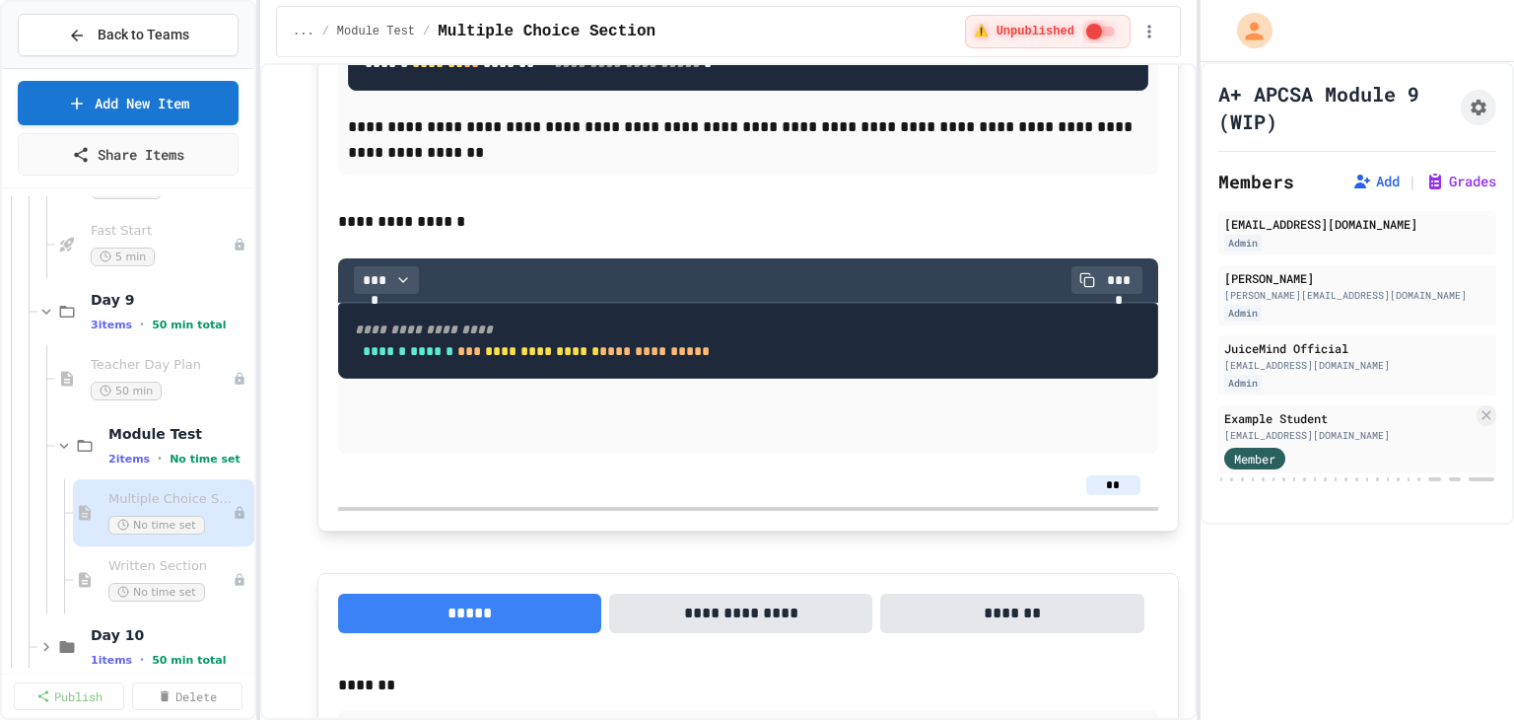
drag, startPoint x: 446, startPoint y: 504, endPoint x: 378, endPoint y: 273, distance: 240.2
click at [128, 566] on span "Written Section" at bounding box center [160, 566] width 104 height 17
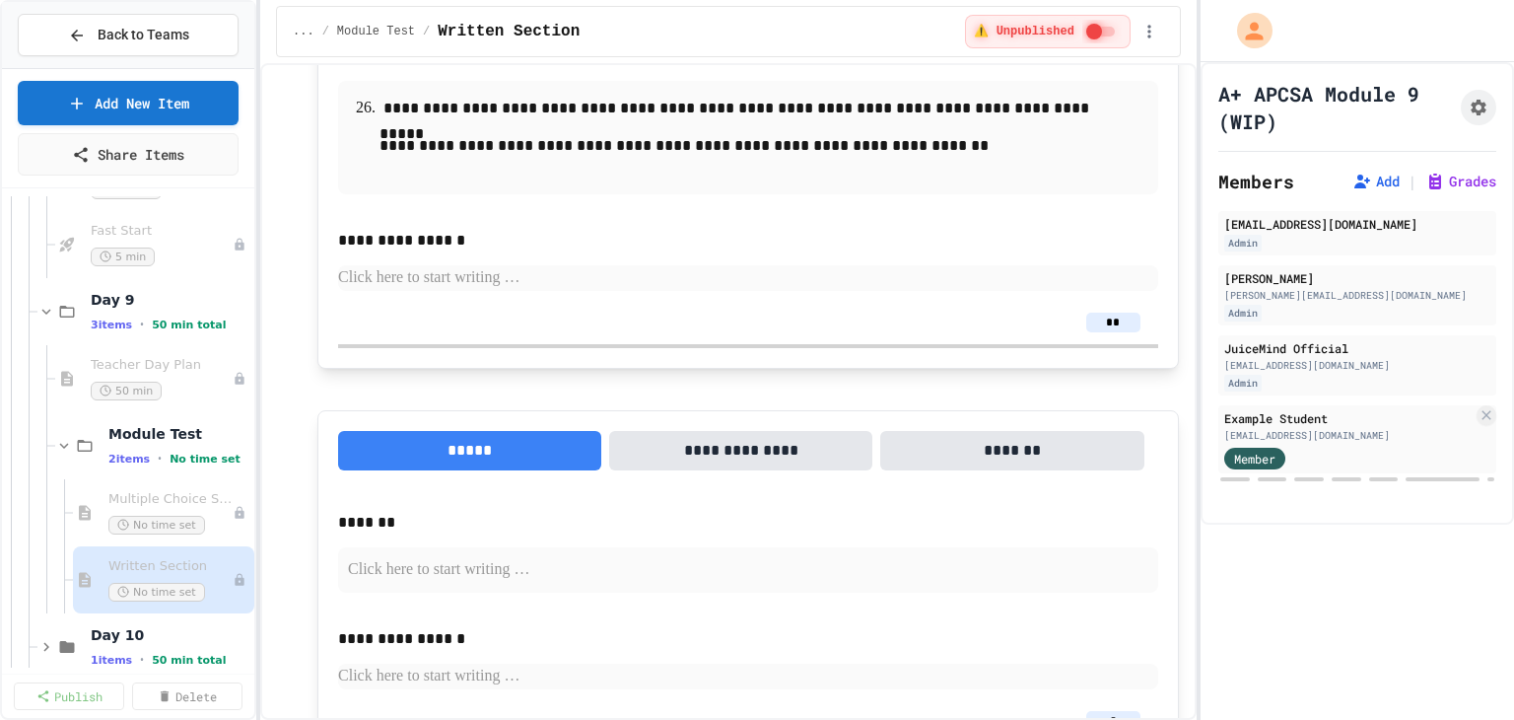
scroll to position [2443, 0]
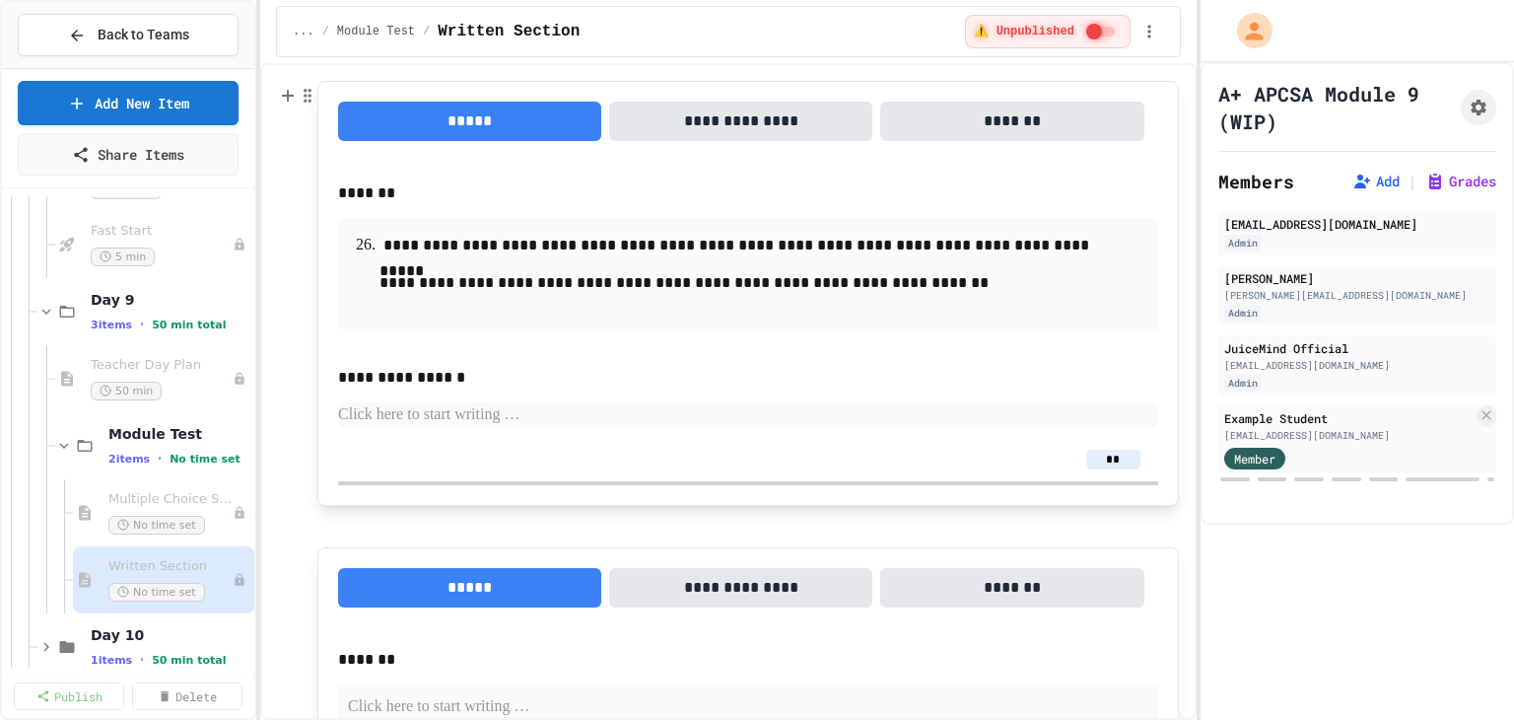
click at [735, 122] on button "**********" at bounding box center [740, 121] width 263 height 39
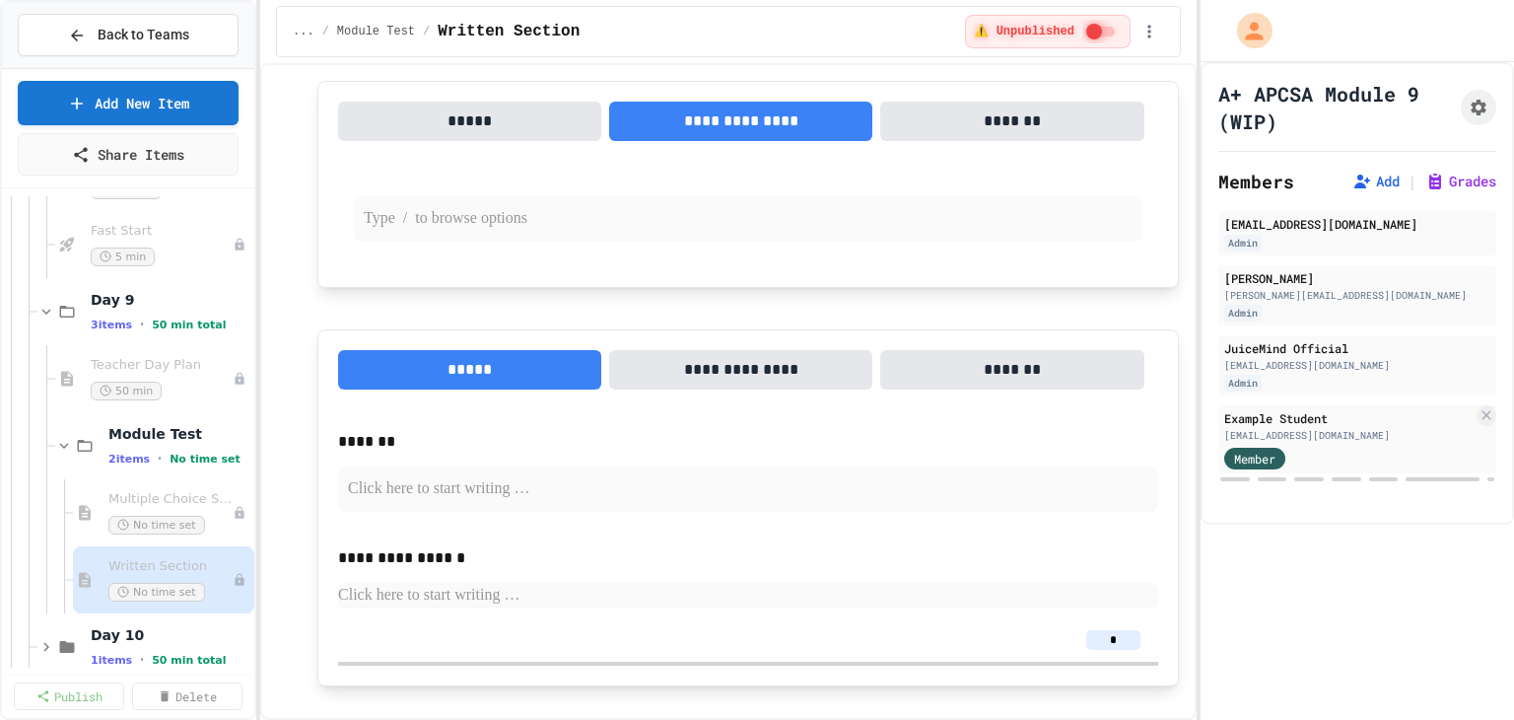
click at [502, 218] on p at bounding box center [748, 219] width 769 height 26
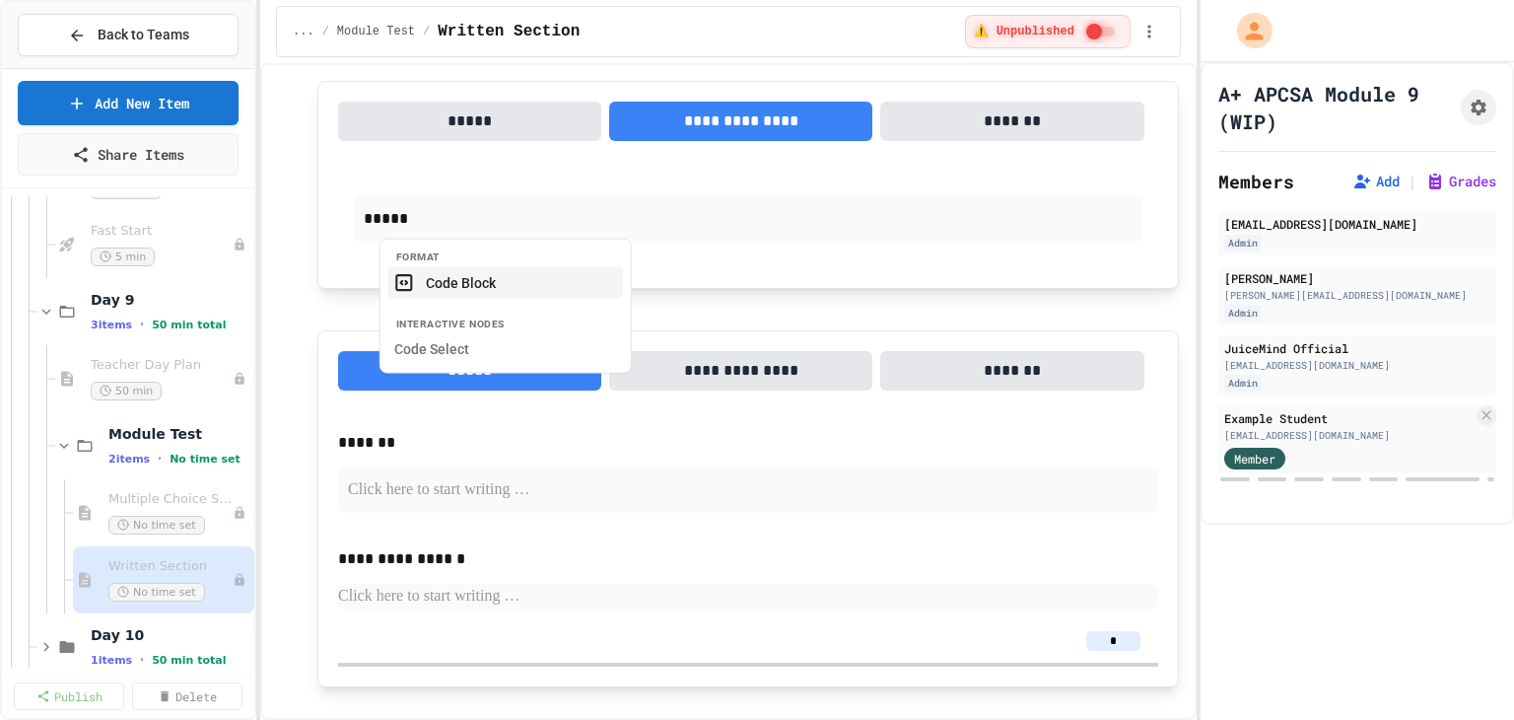
click at [508, 285] on button "Code Block" at bounding box center [505, 282] width 235 height 32
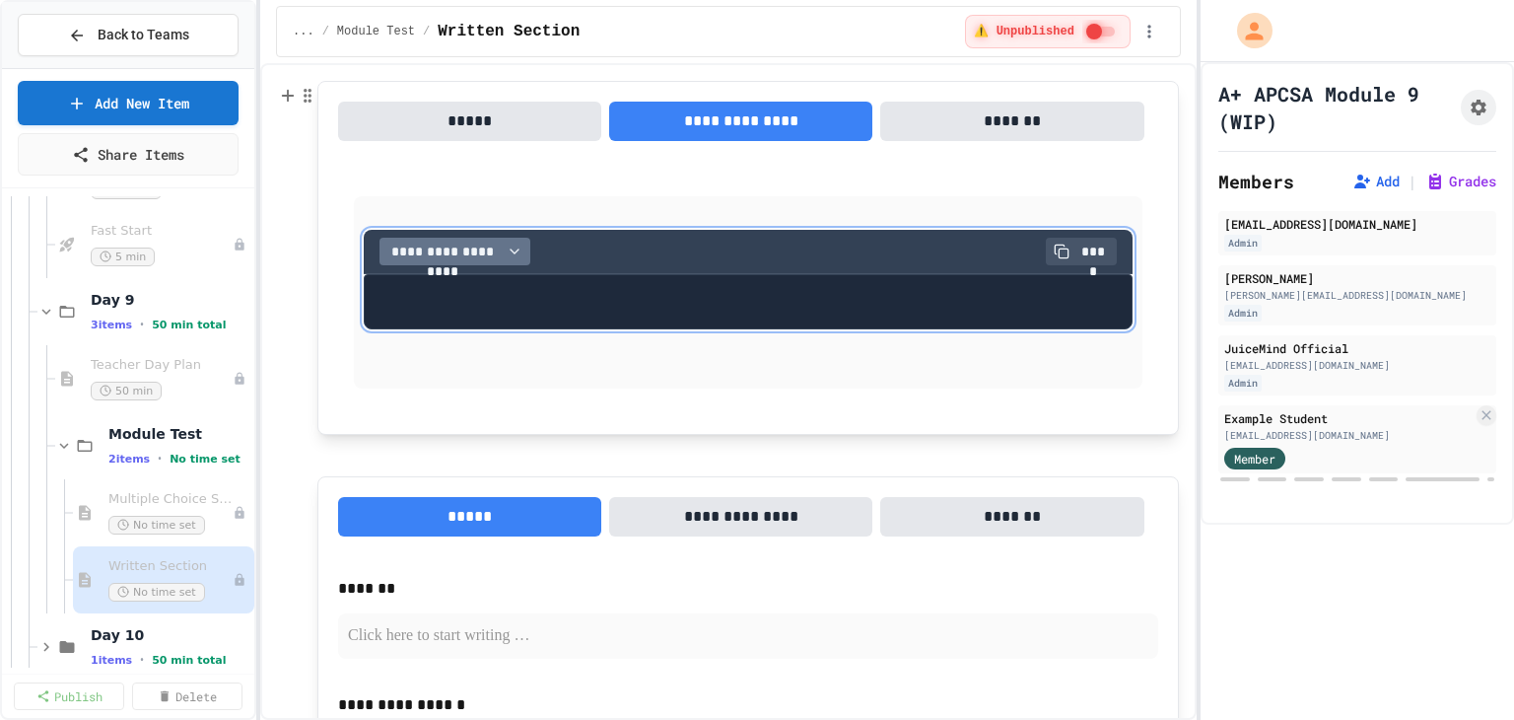
click at [467, 253] on span "**********" at bounding box center [442, 251] width 111 height 20
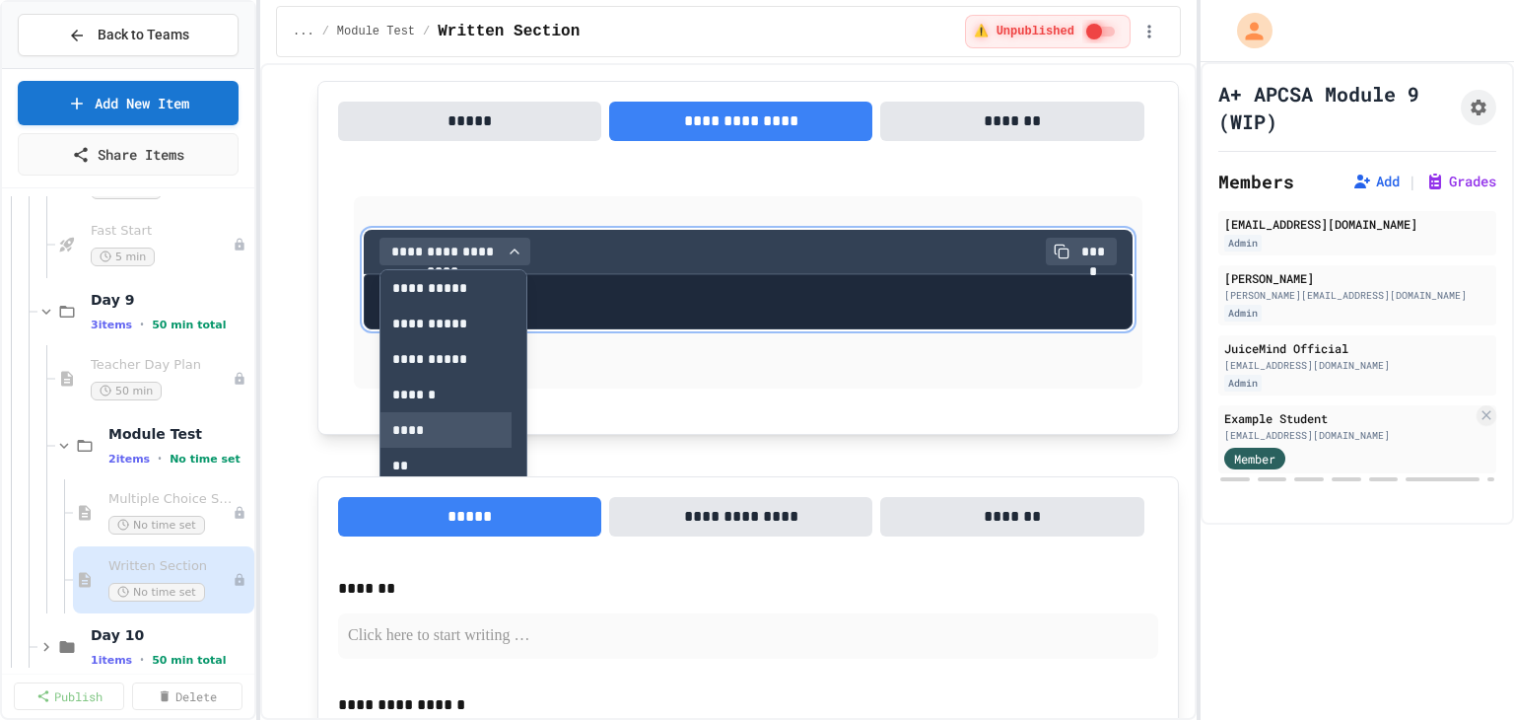
click at [411, 427] on button "****" at bounding box center [445, 429] width 131 height 35
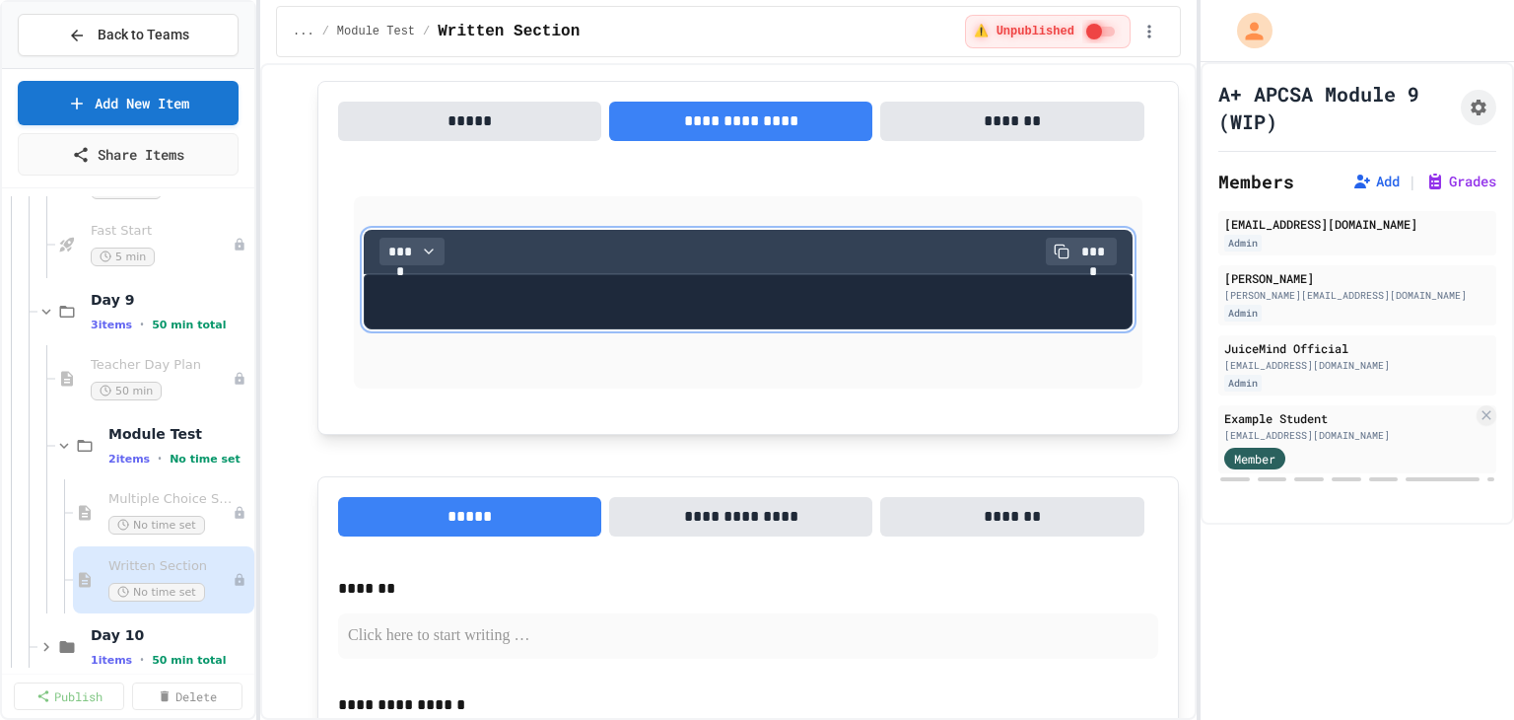
click at [416, 289] on pre at bounding box center [748, 301] width 769 height 55
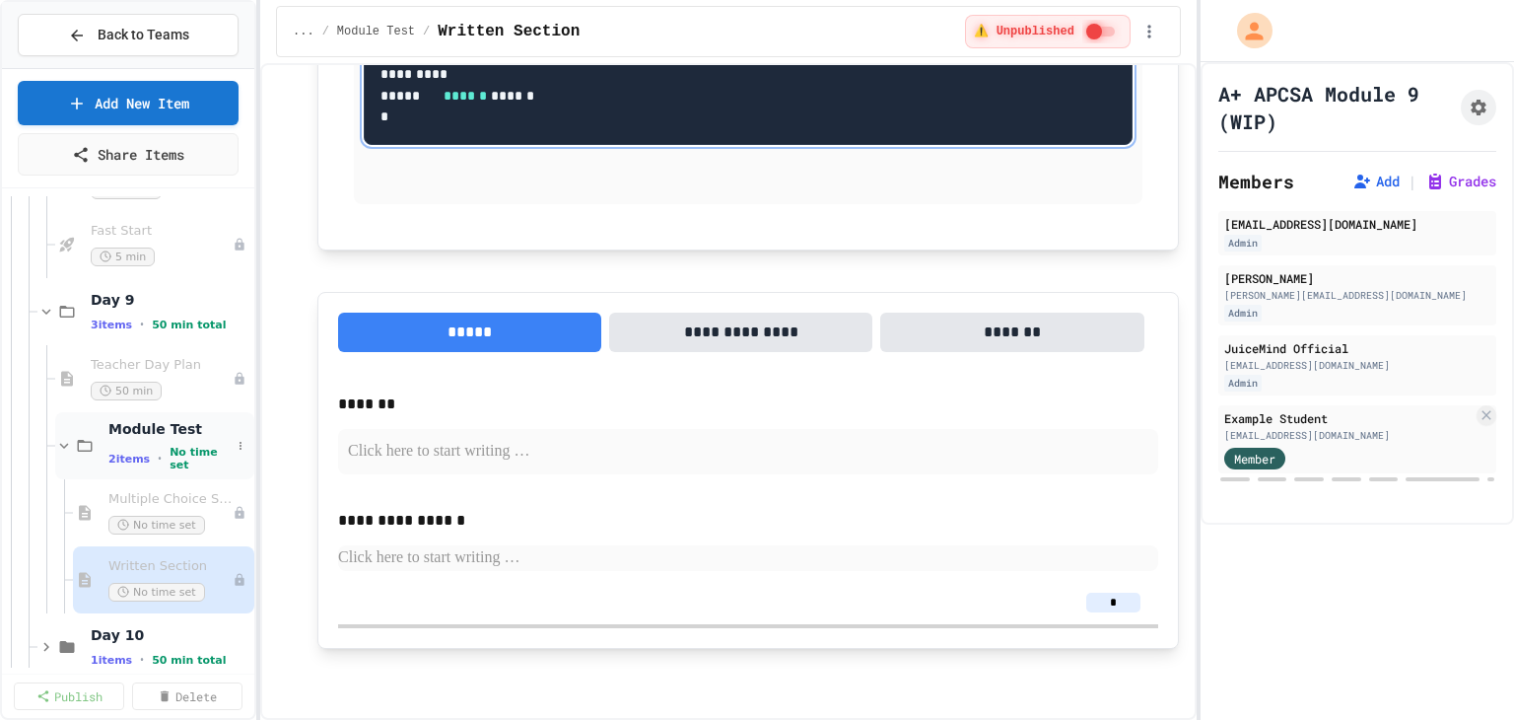
scroll to position [2903, 0]
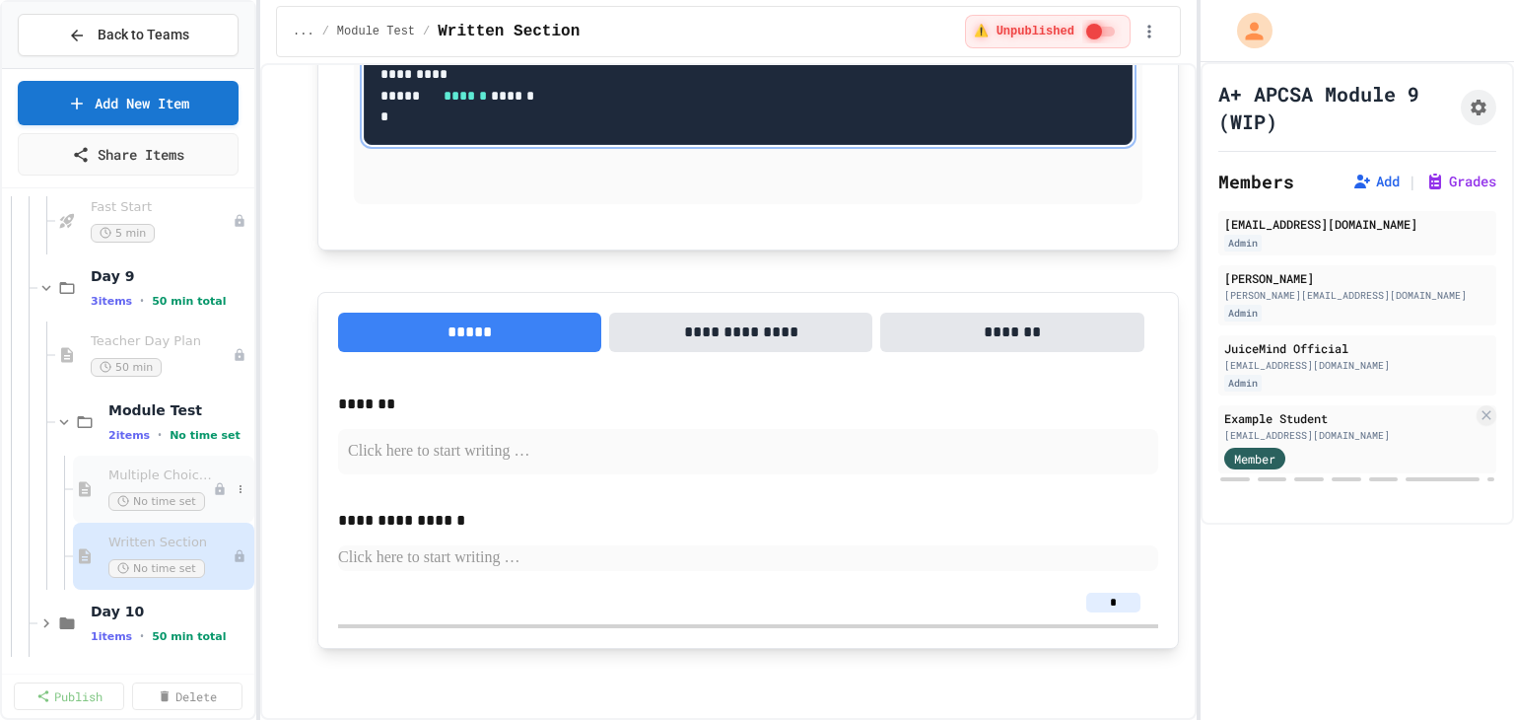
click at [101, 473] on div "Multiple Choice Section No time set" at bounding box center [163, 488] width 181 height 67
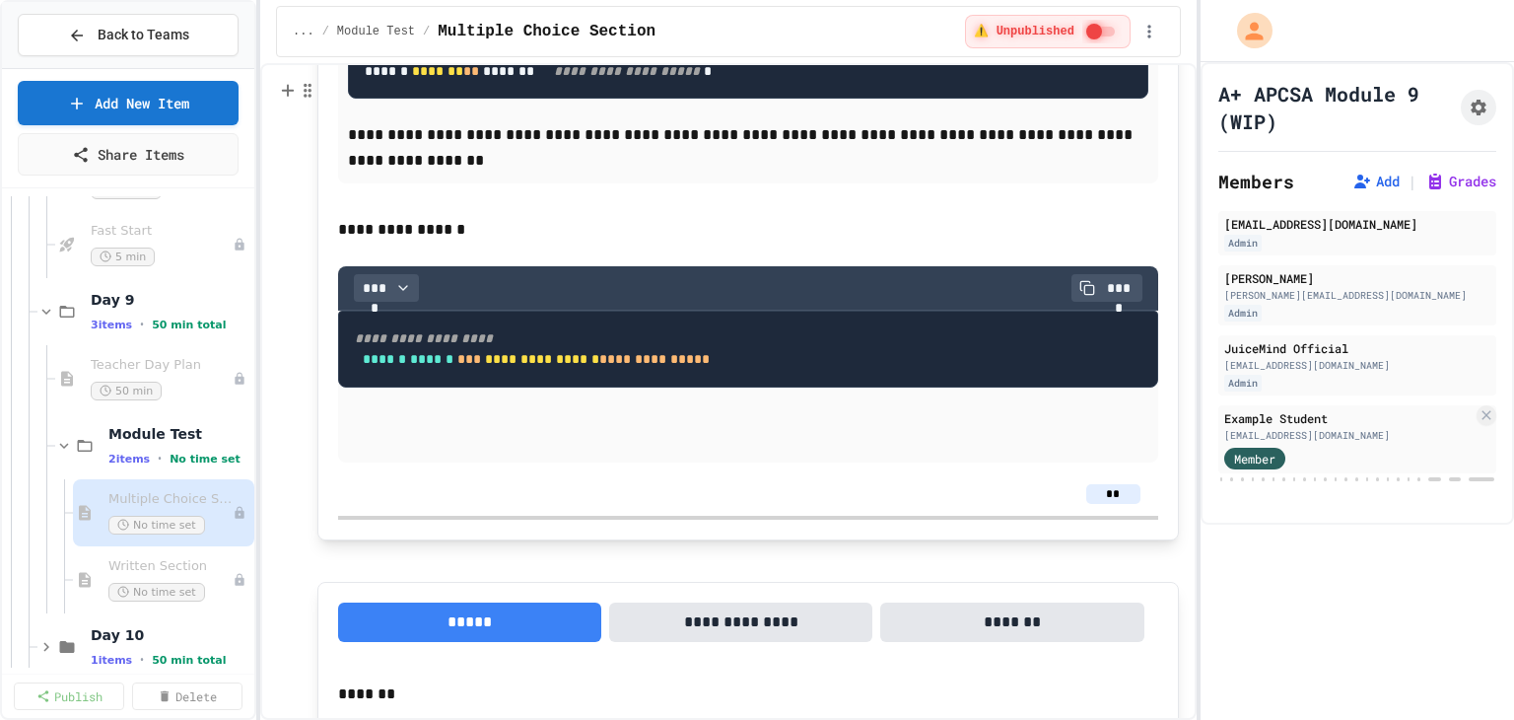
scroll to position [16638, 0]
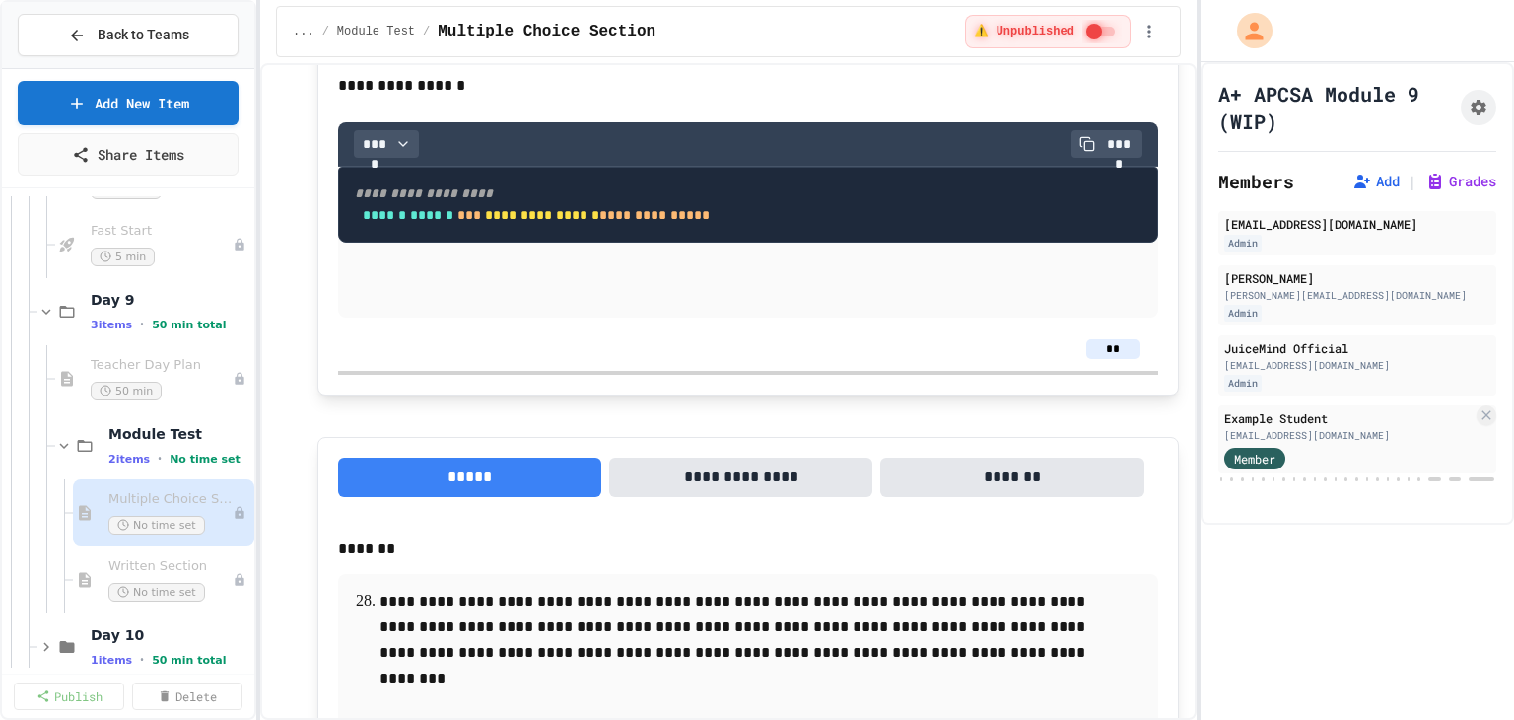
scroll to position [16737, 0]
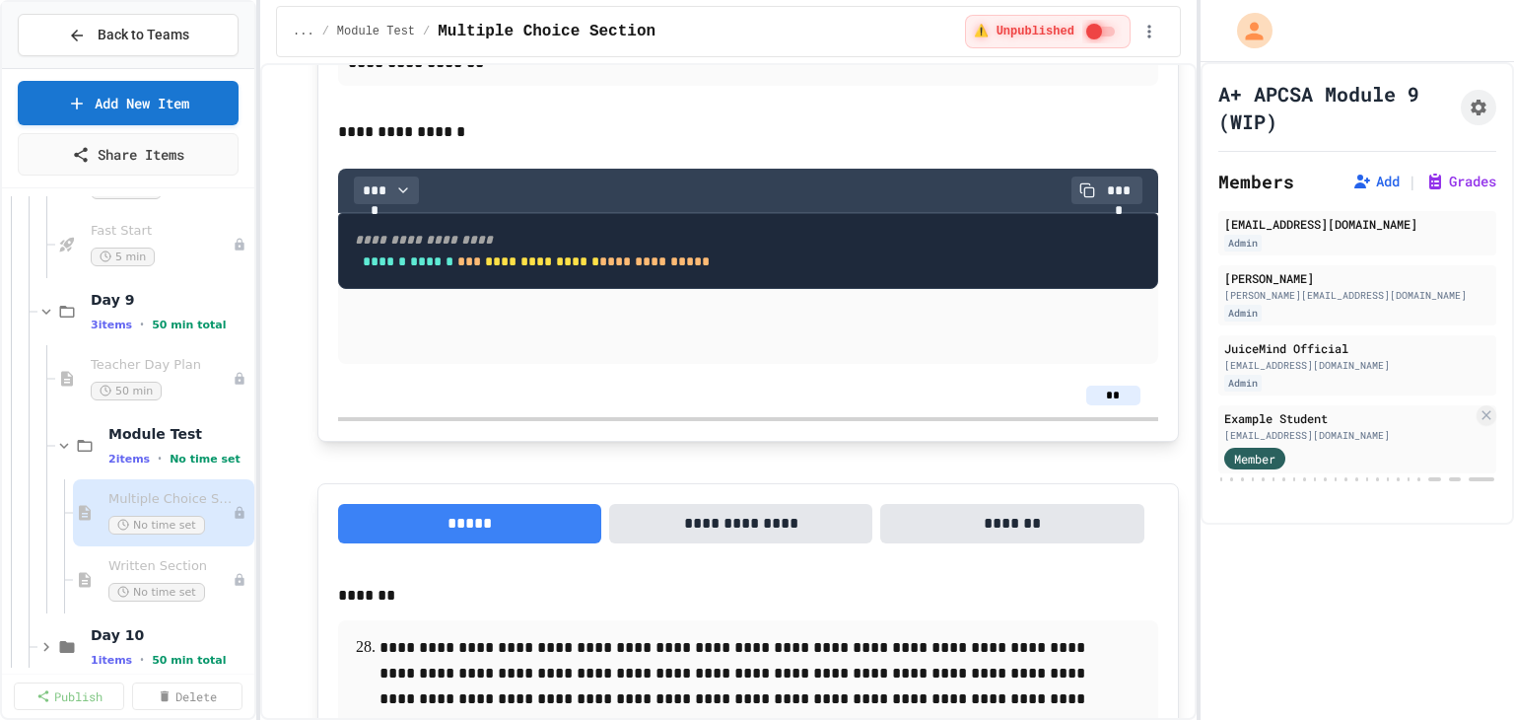
drag, startPoint x: 686, startPoint y: 631, endPoint x: 359, endPoint y: 471, distance: 364.1
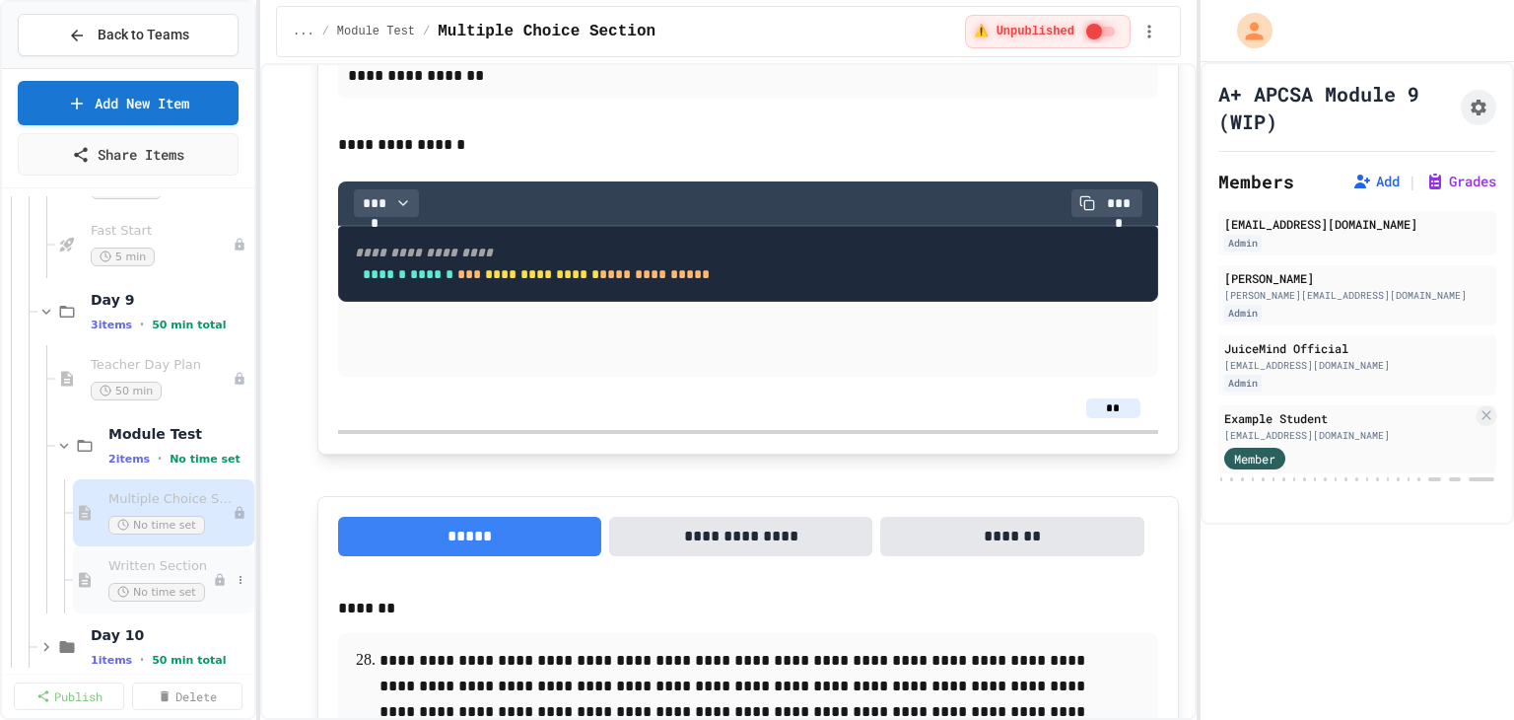
click at [170, 558] on span "Written Section" at bounding box center [160, 566] width 104 height 17
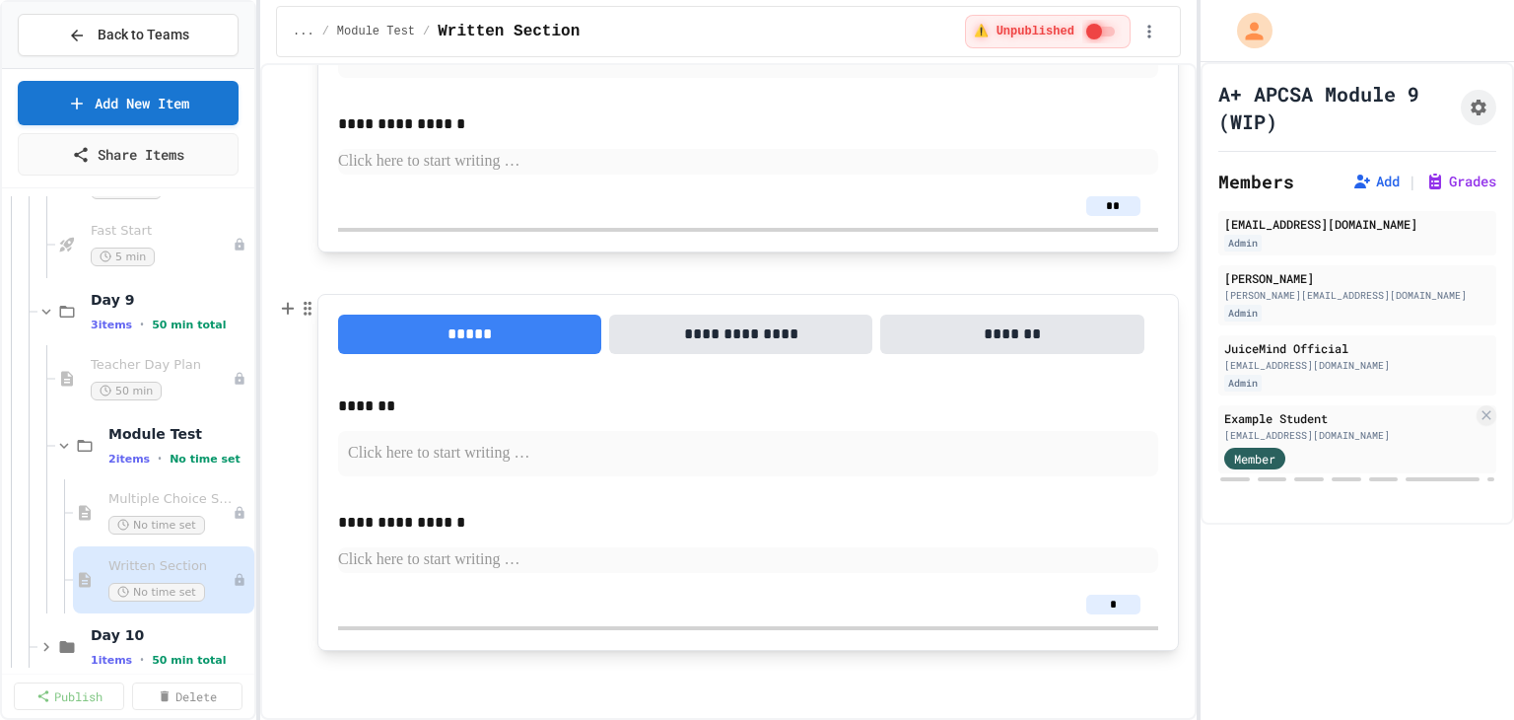
scroll to position [2302, 0]
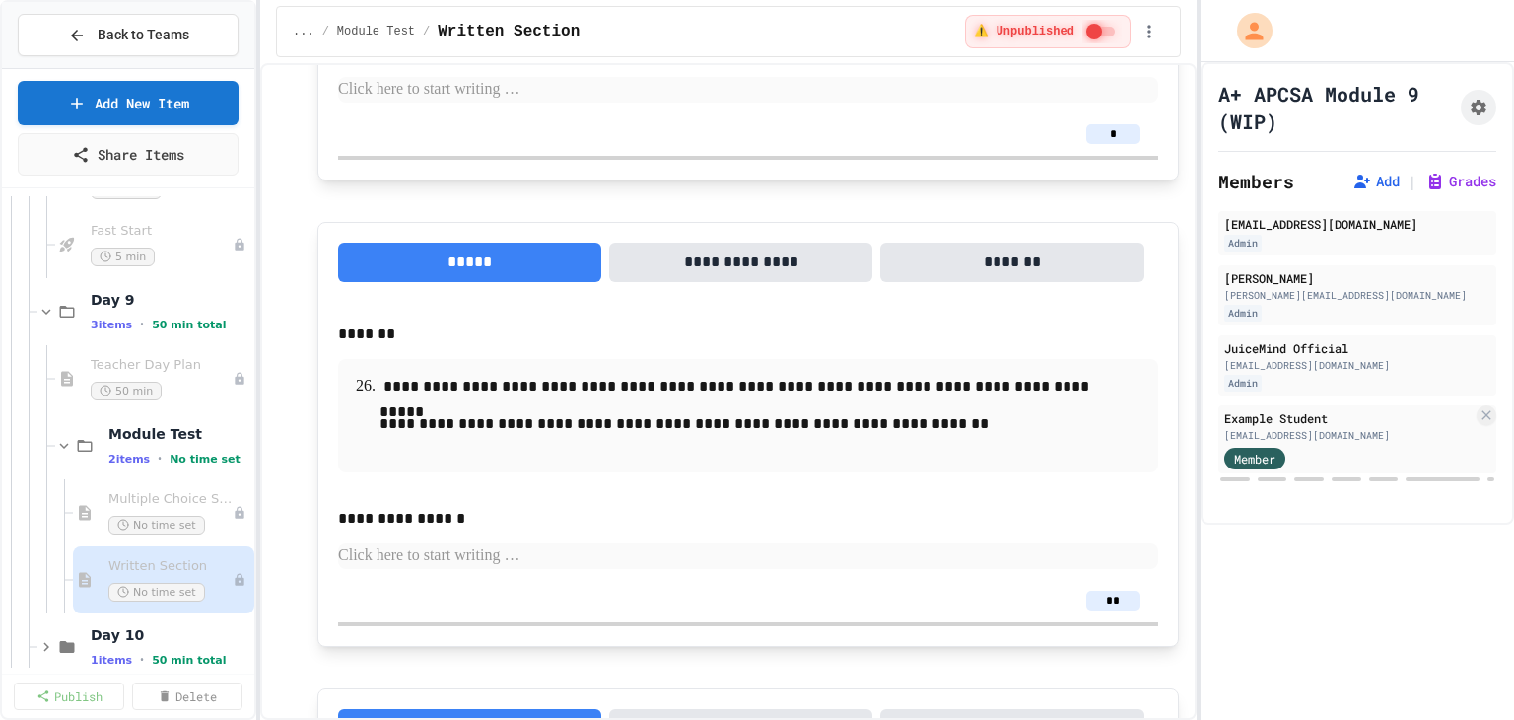
click at [701, 257] on button "**********" at bounding box center [740, 261] width 263 height 39
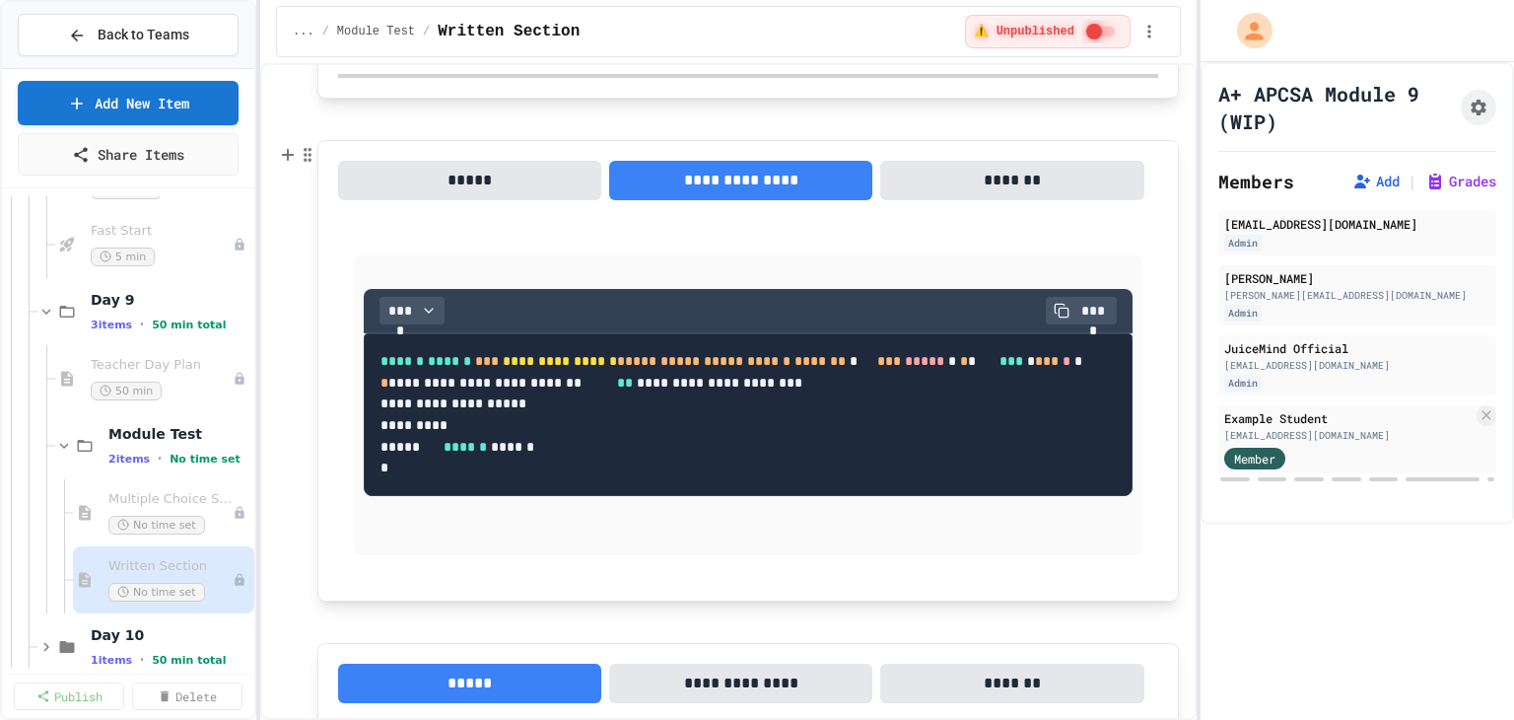
scroll to position [2500, 0]
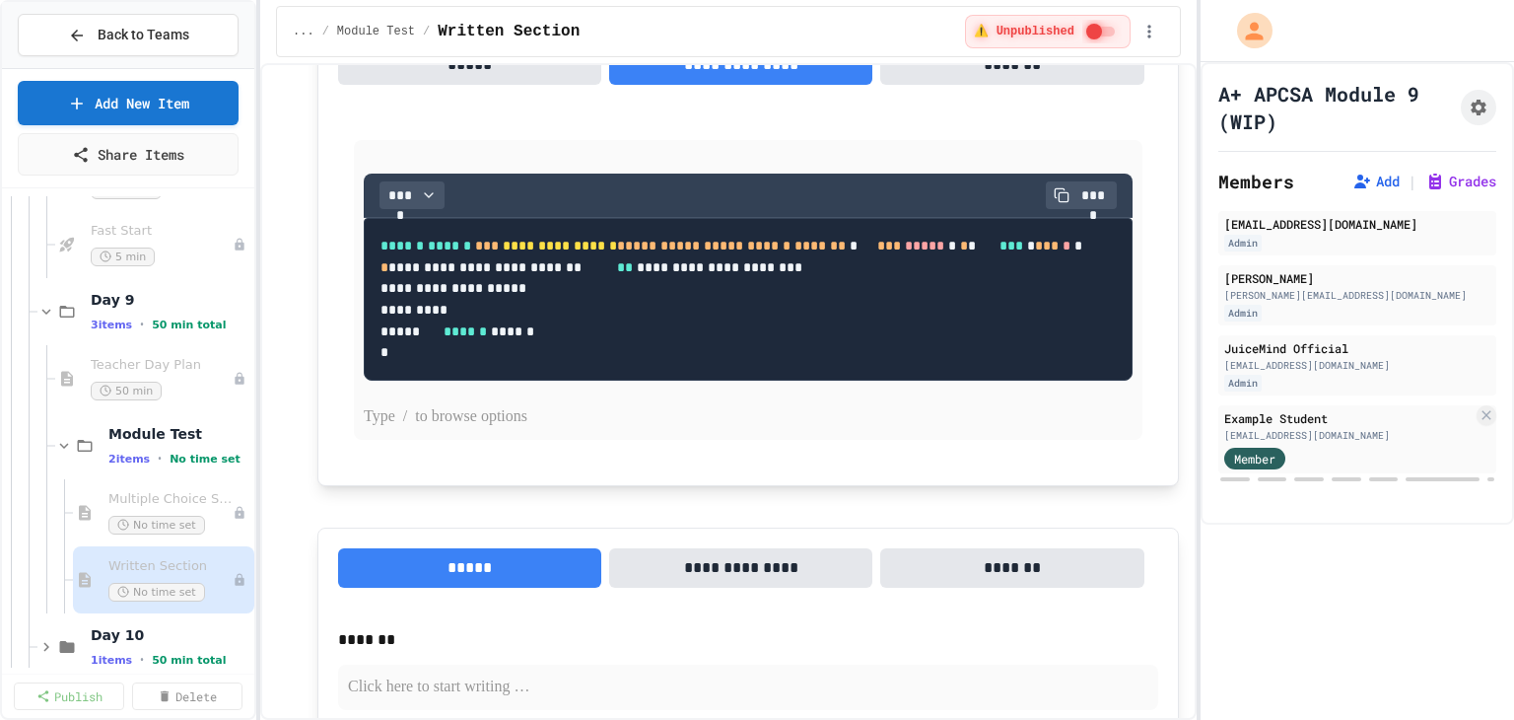
click at [410, 430] on p at bounding box center [748, 417] width 769 height 26
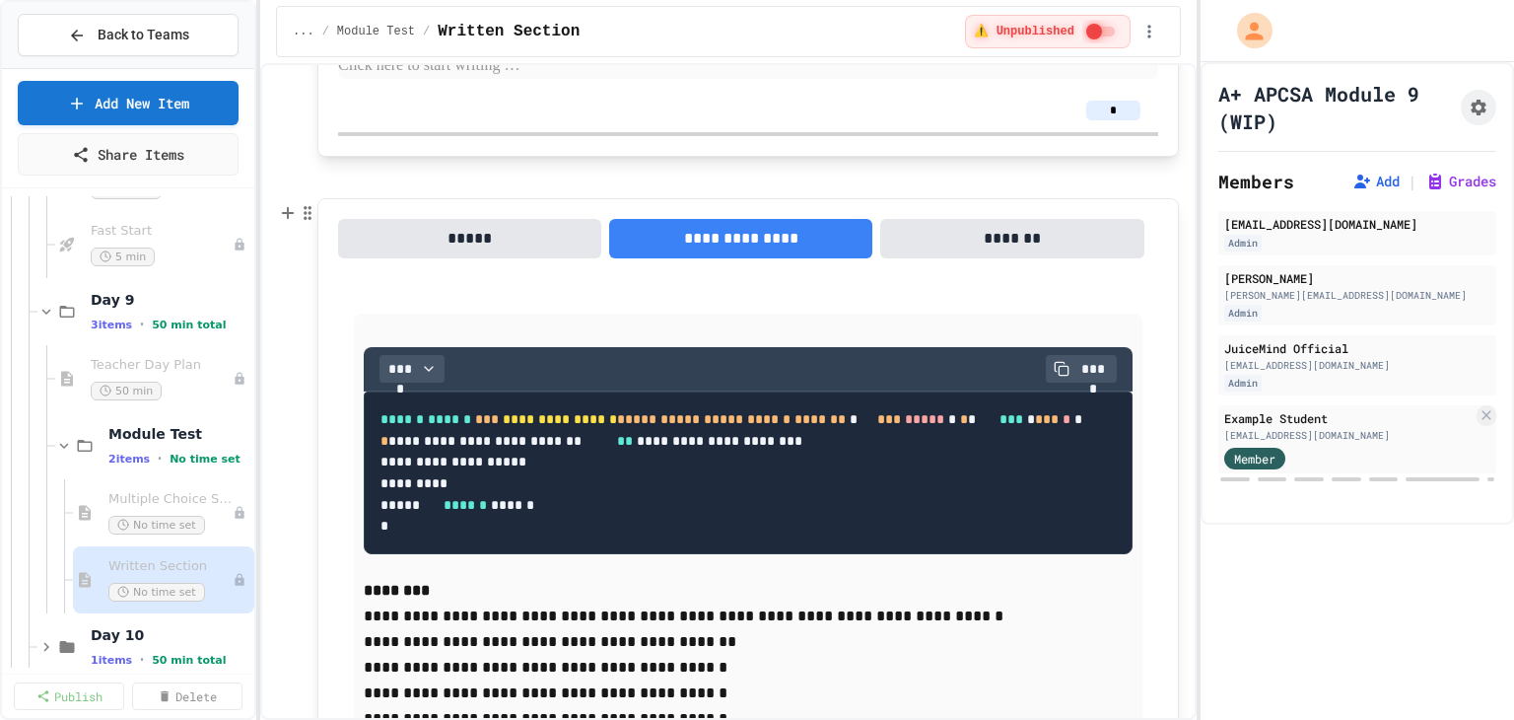
scroll to position [2302, 0]
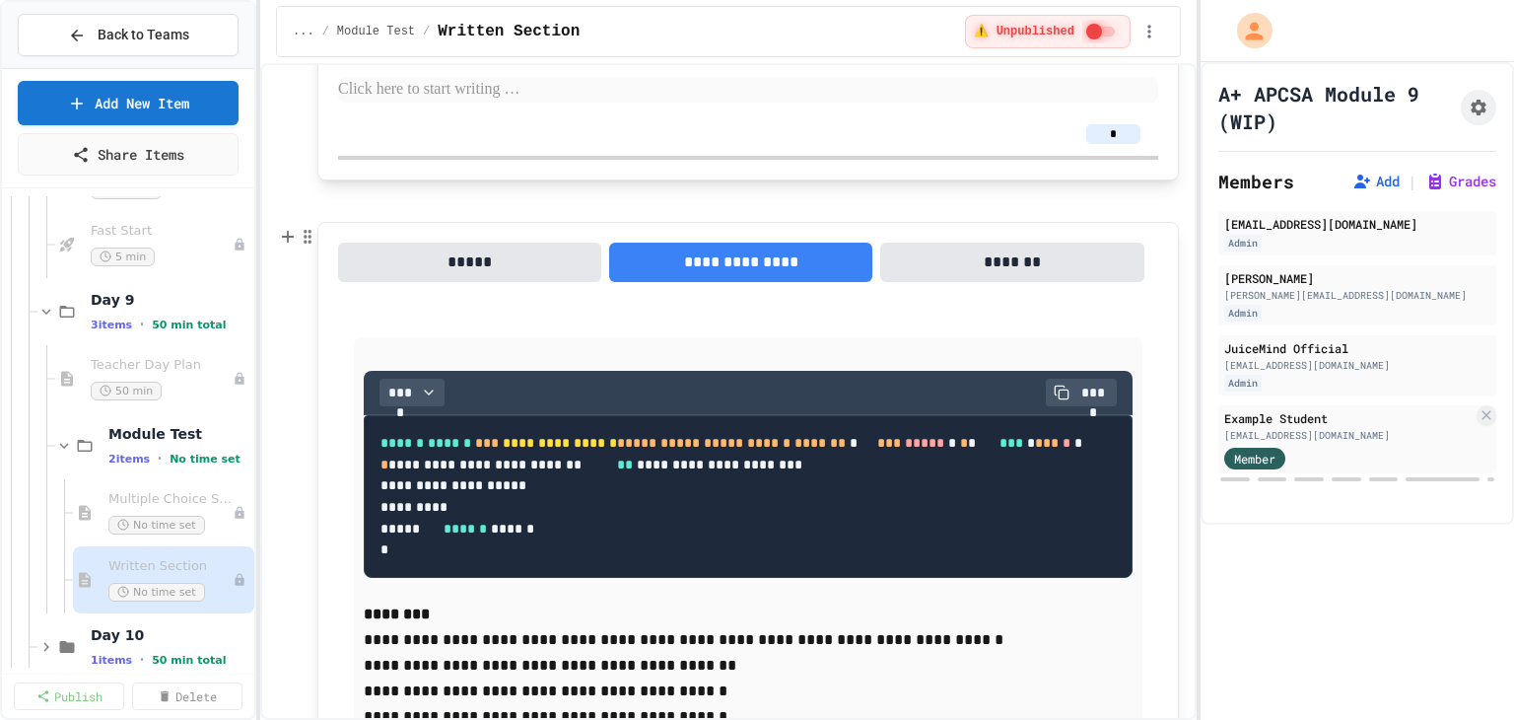
click at [447, 265] on button "*****" at bounding box center [469, 261] width 263 height 39
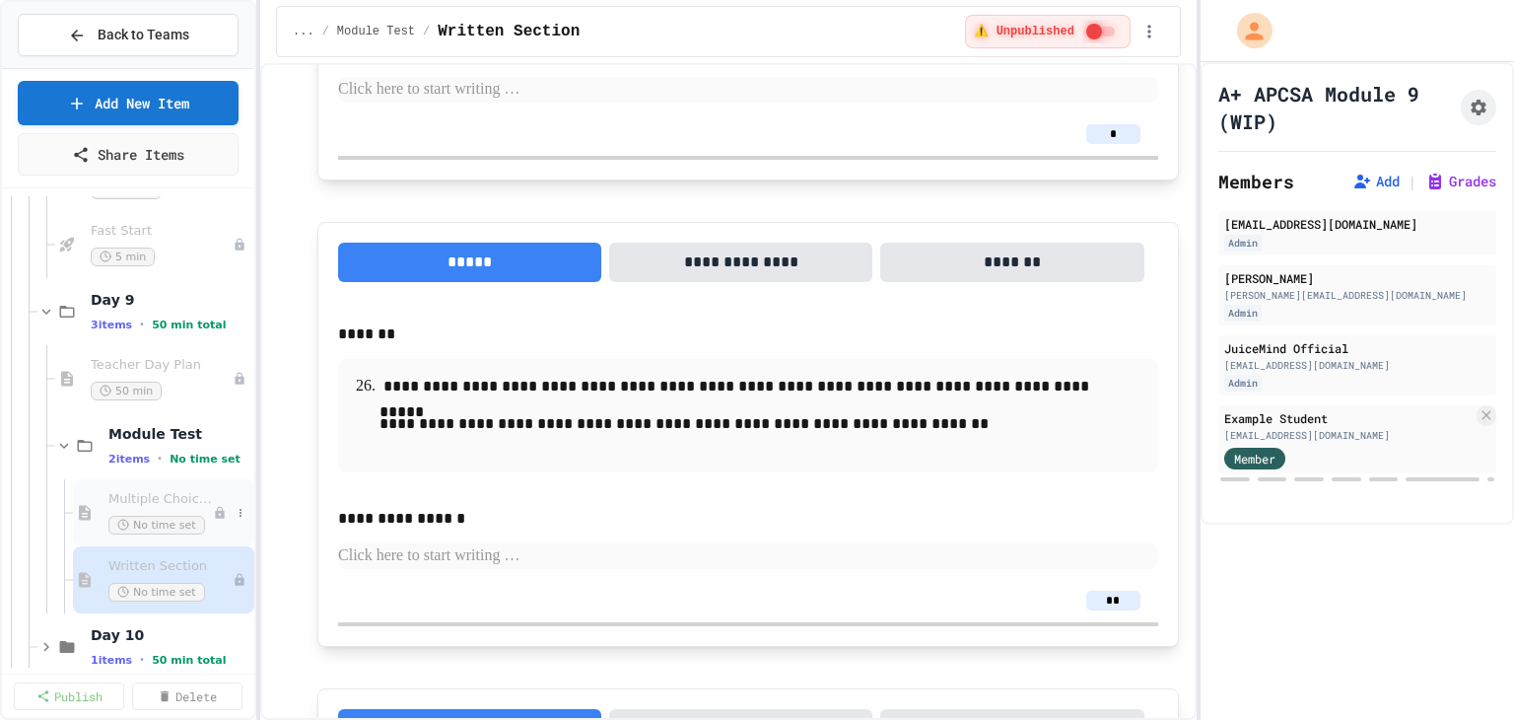
click at [138, 498] on span "Multiple Choice Section" at bounding box center [160, 499] width 104 height 17
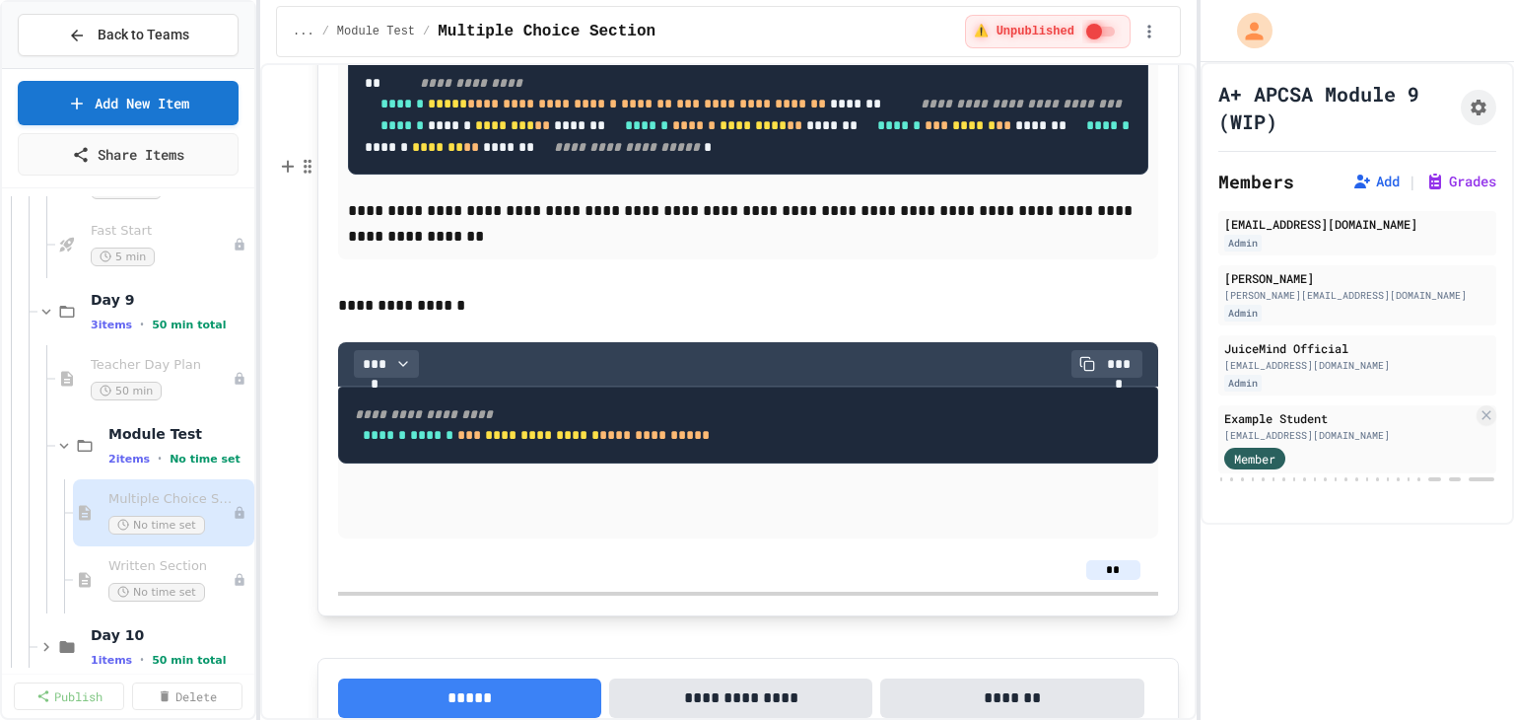
scroll to position [16587, 0]
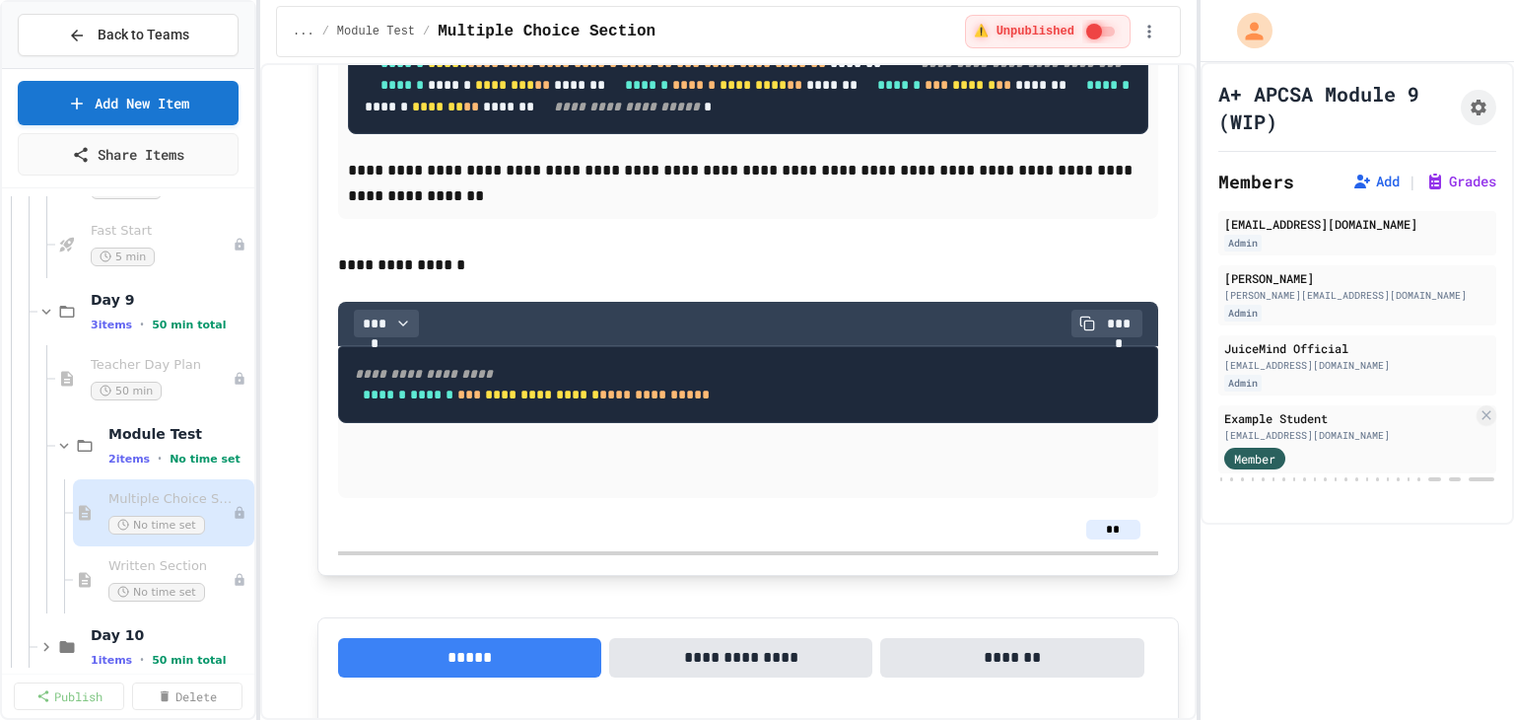
drag, startPoint x: 867, startPoint y: 583, endPoint x: 340, endPoint y: 507, distance: 532.9
click at [115, 569] on span "Written Section" at bounding box center [160, 566] width 104 height 17
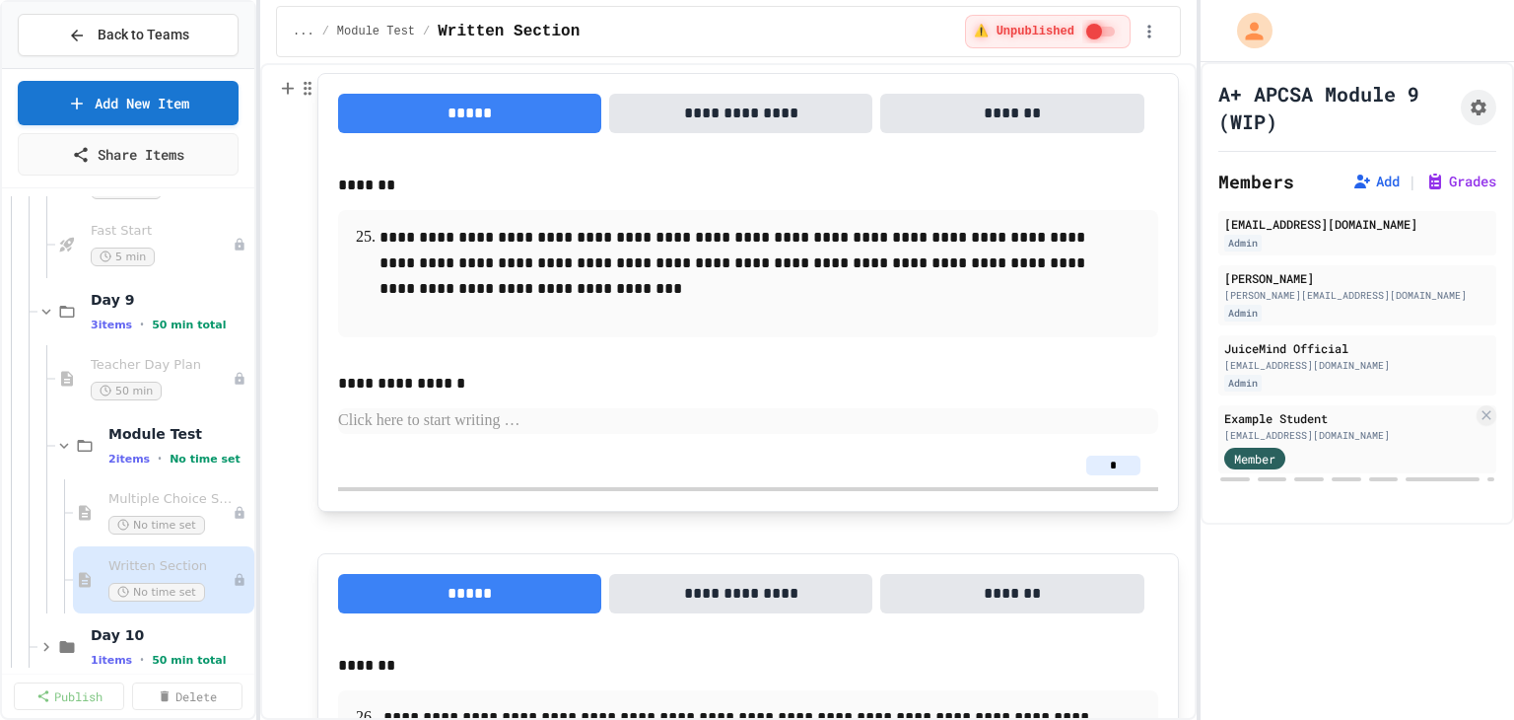
scroll to position [2267, 0]
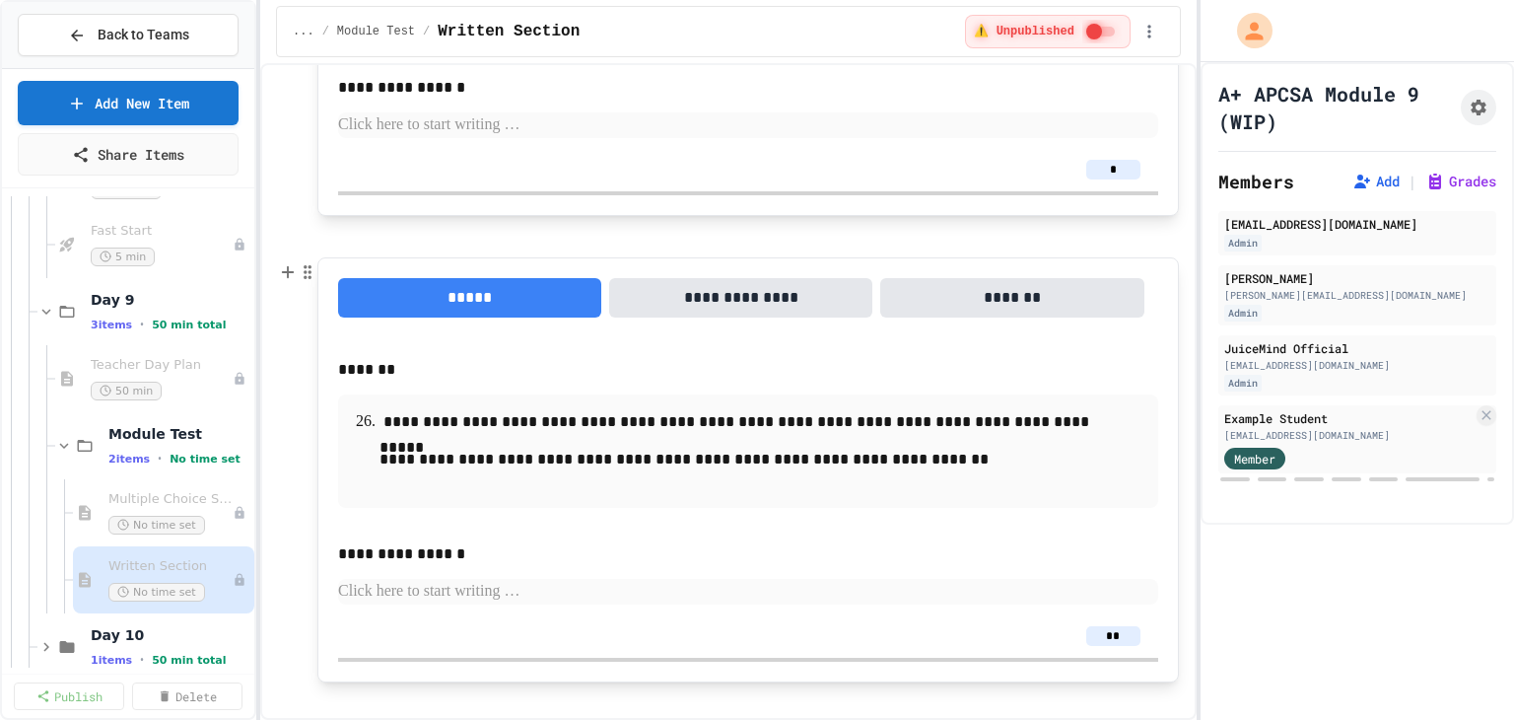
click at [480, 487] on p at bounding box center [748, 485] width 800 height 26
click at [453, 541] on button "Code Block" at bounding box center [490, 549] width 235 height 32
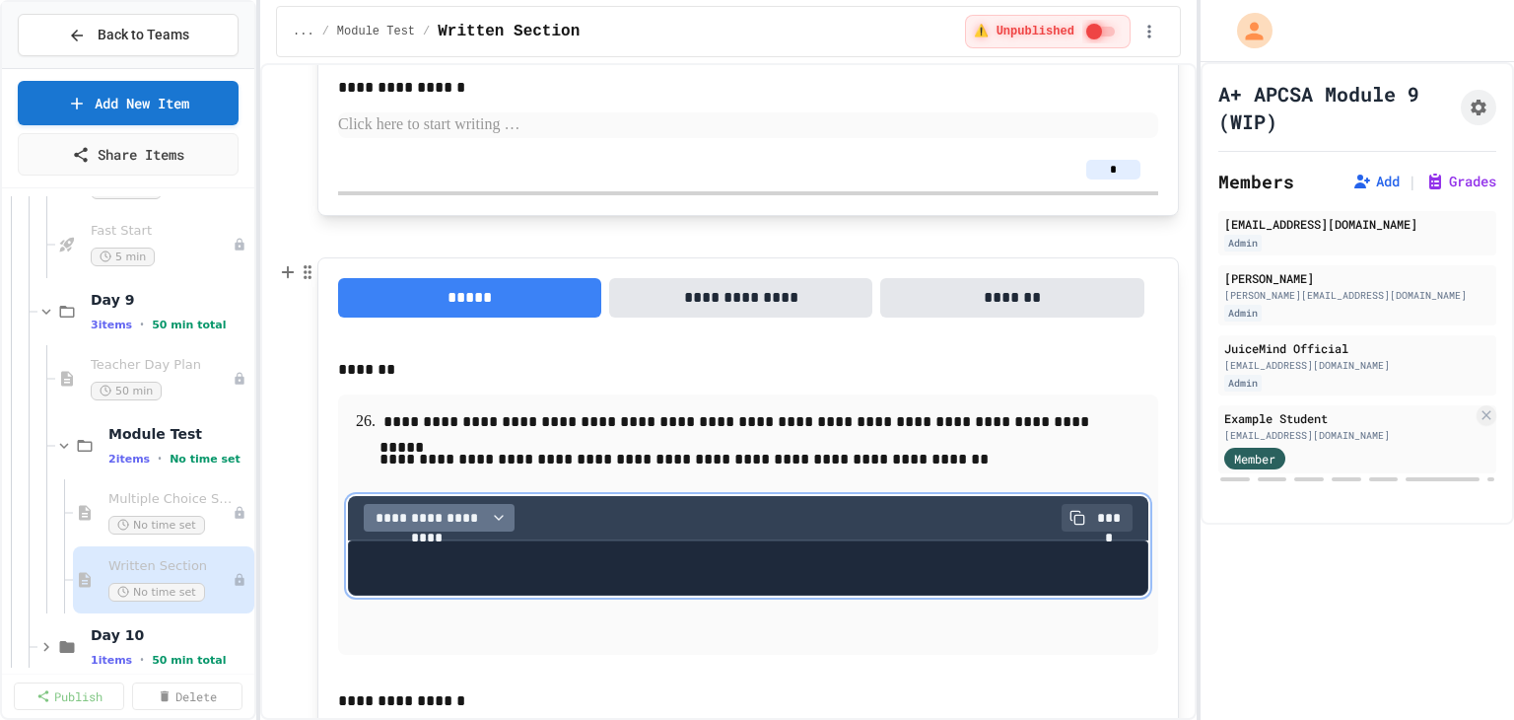
click at [471, 524] on span "**********" at bounding box center [427, 518] width 111 height 20
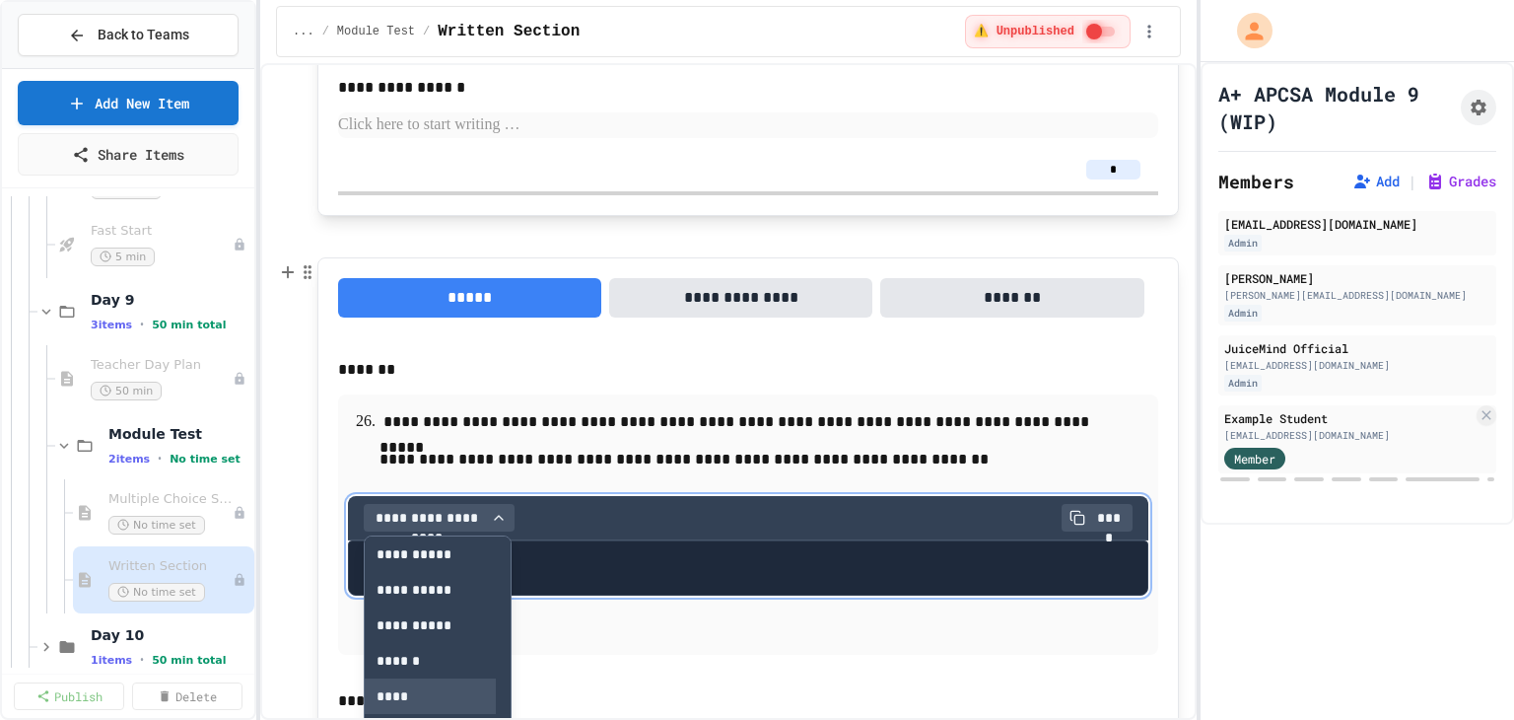
click at [404, 700] on button "****" at bounding box center [430, 695] width 131 height 35
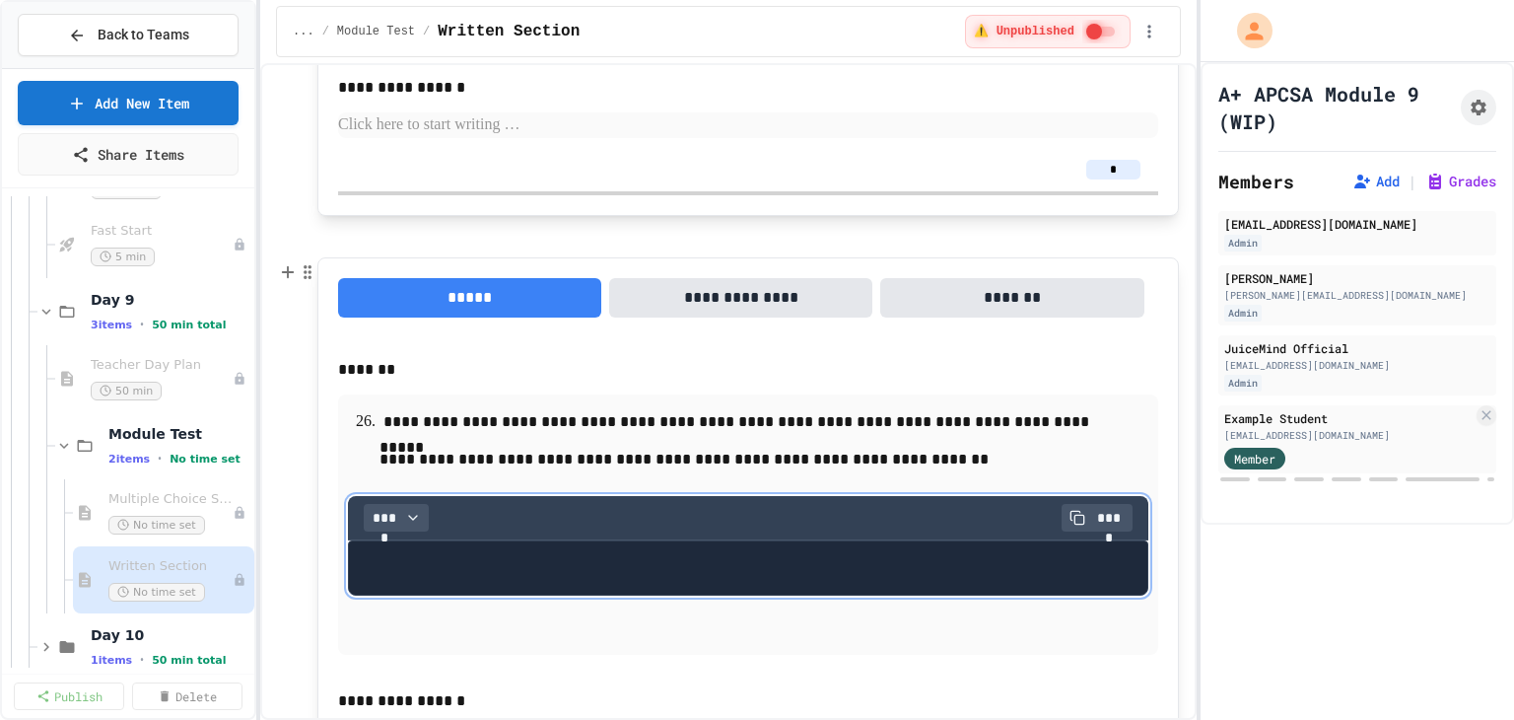
click at [386, 571] on pre at bounding box center [748, 567] width 800 height 55
click at [386, 563] on pre at bounding box center [748, 567] width 800 height 55
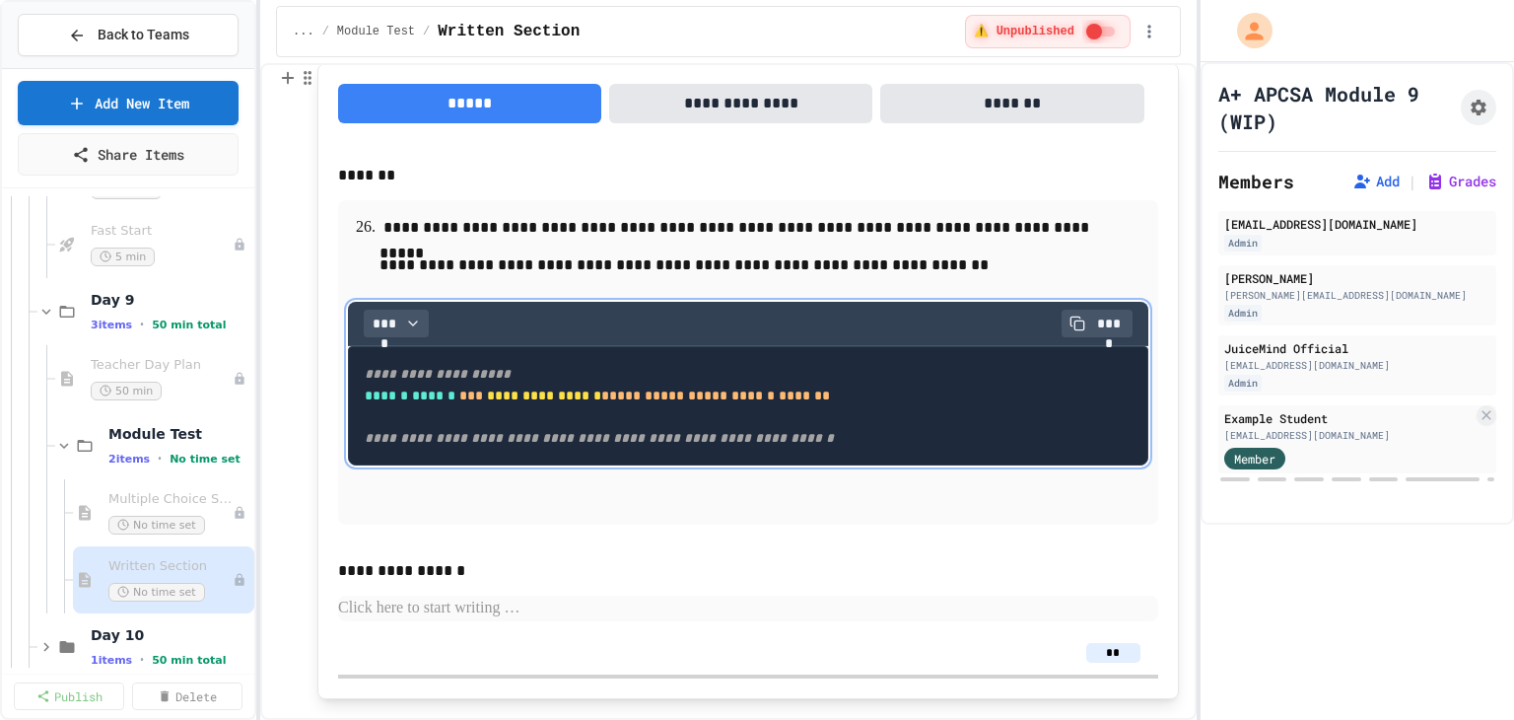
scroll to position [2464, 0]
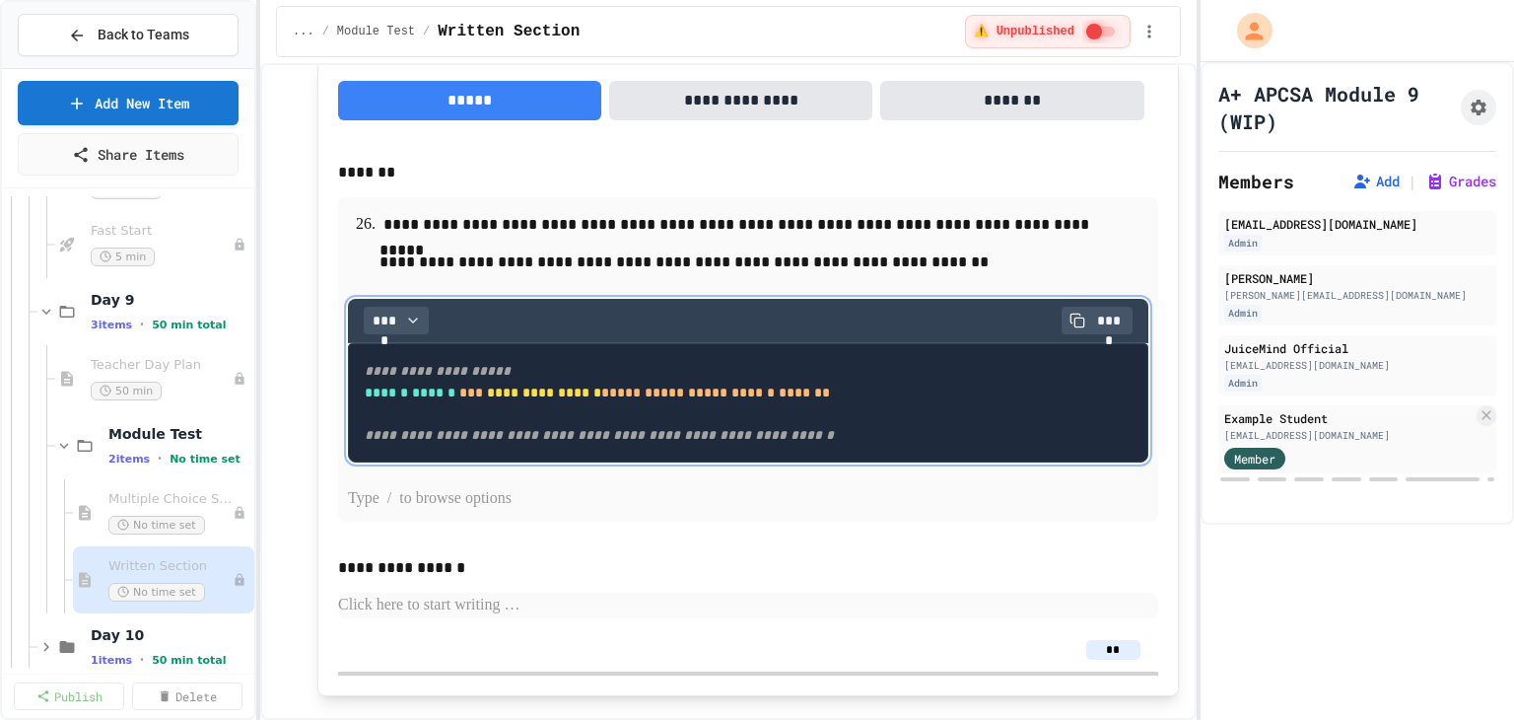
click at [589, 498] on p at bounding box center [748, 499] width 800 height 26
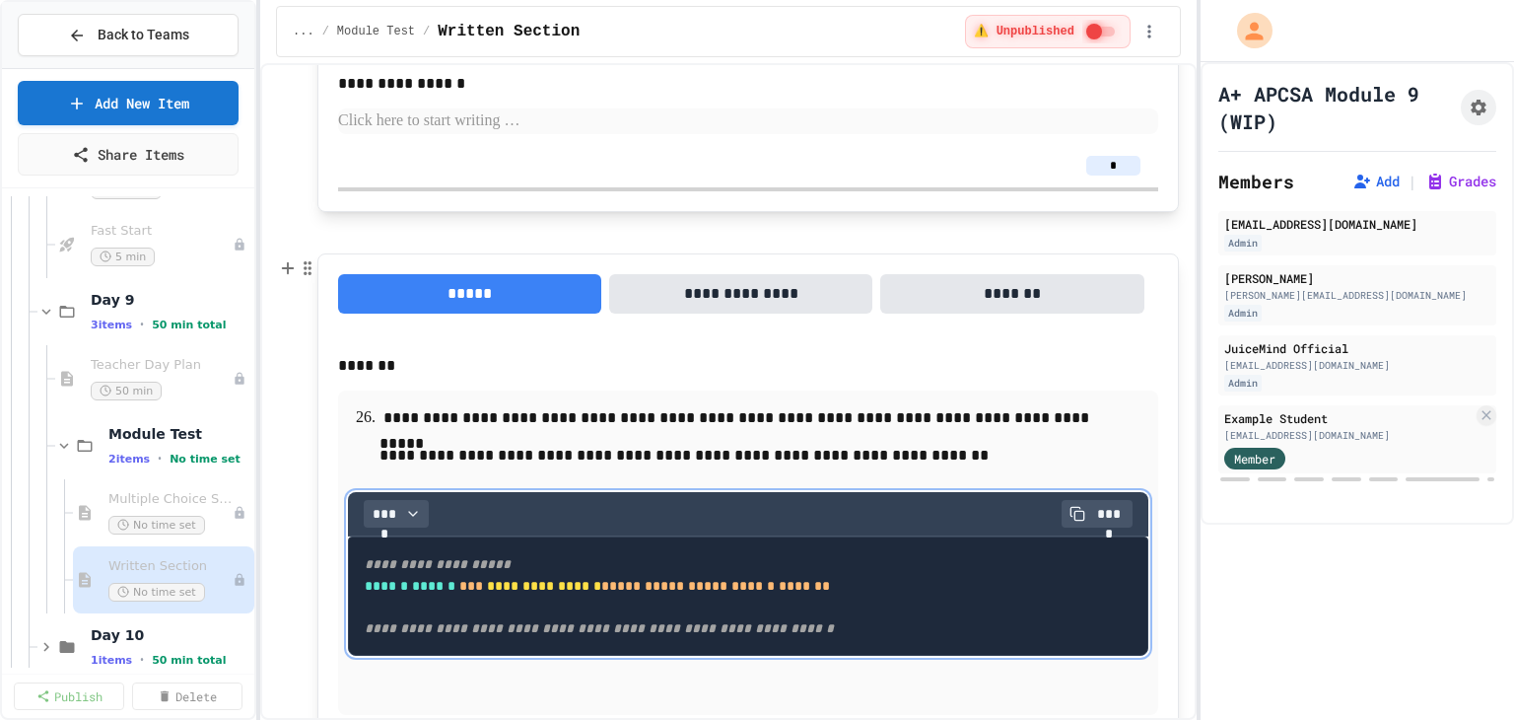
scroll to position [2267, 0]
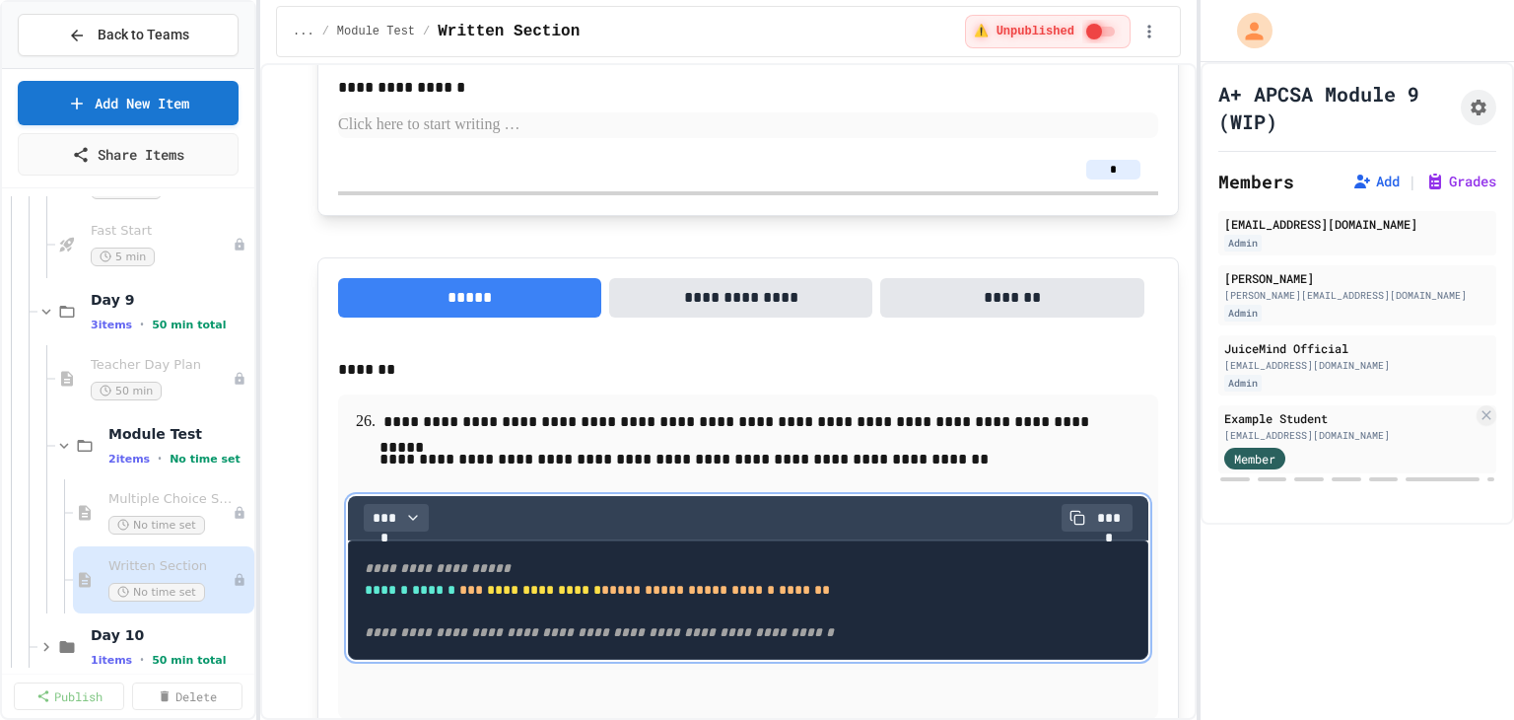
click at [971, 467] on p "**********" at bounding box center [740, 459] width 723 height 26
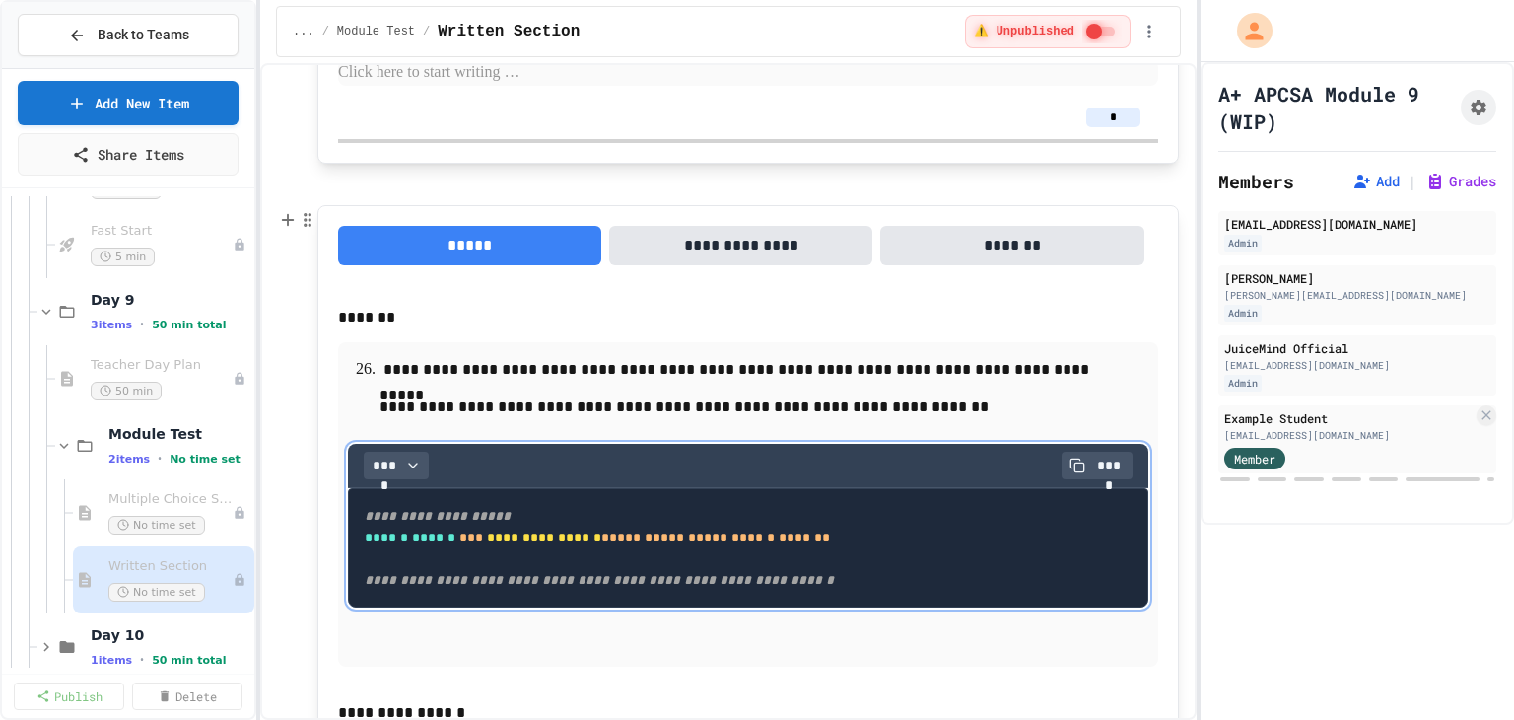
scroll to position [2464, 0]
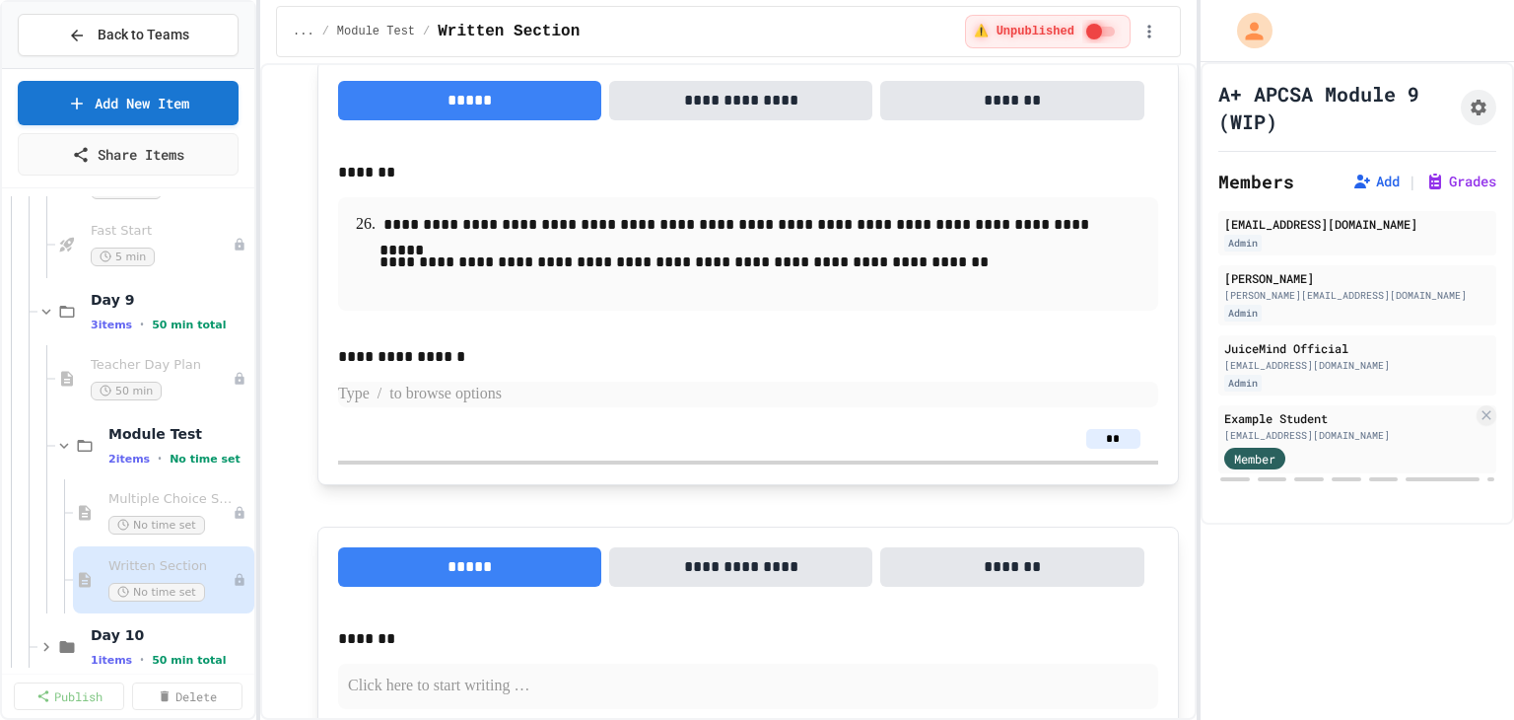
click at [702, 387] on p at bounding box center [748, 394] width 820 height 26
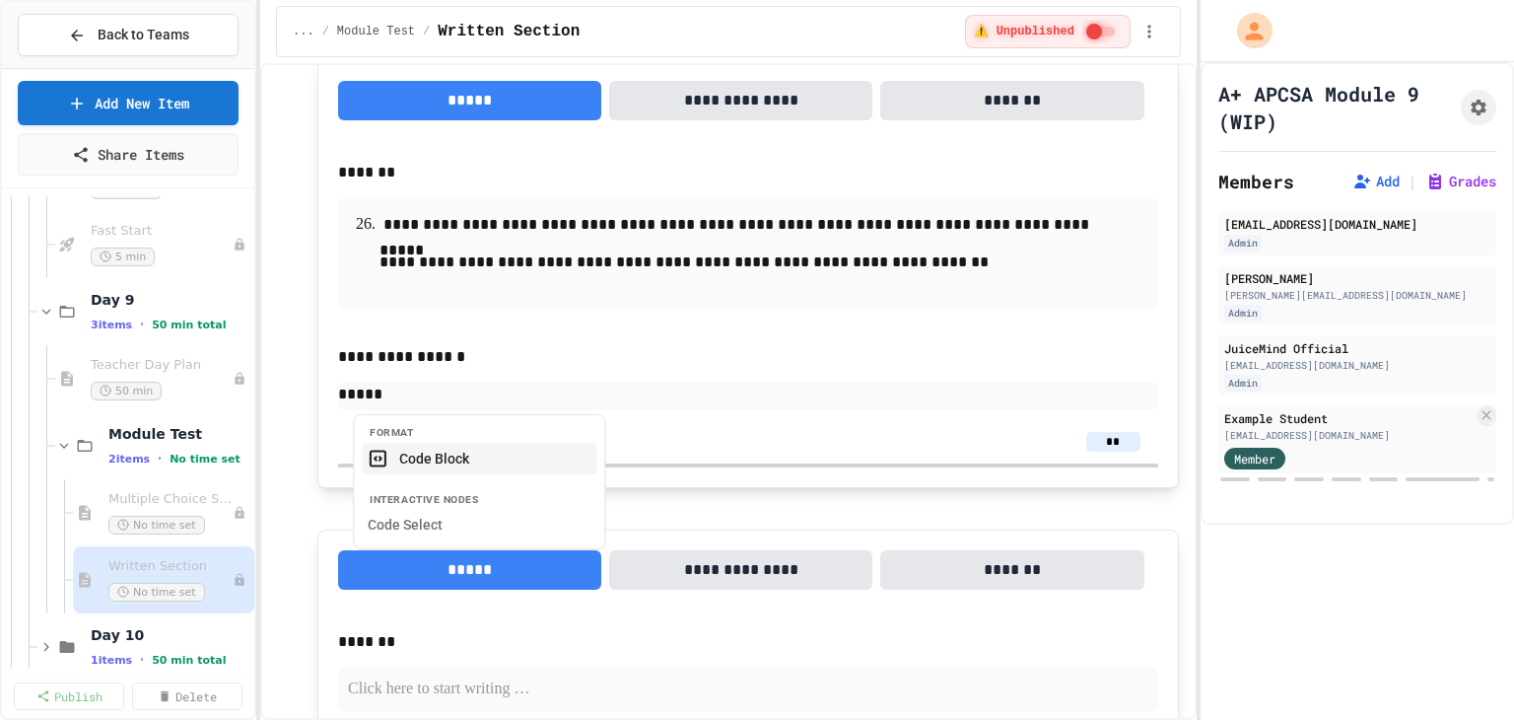
click at [523, 452] on button "Code Block" at bounding box center [479, 459] width 235 height 32
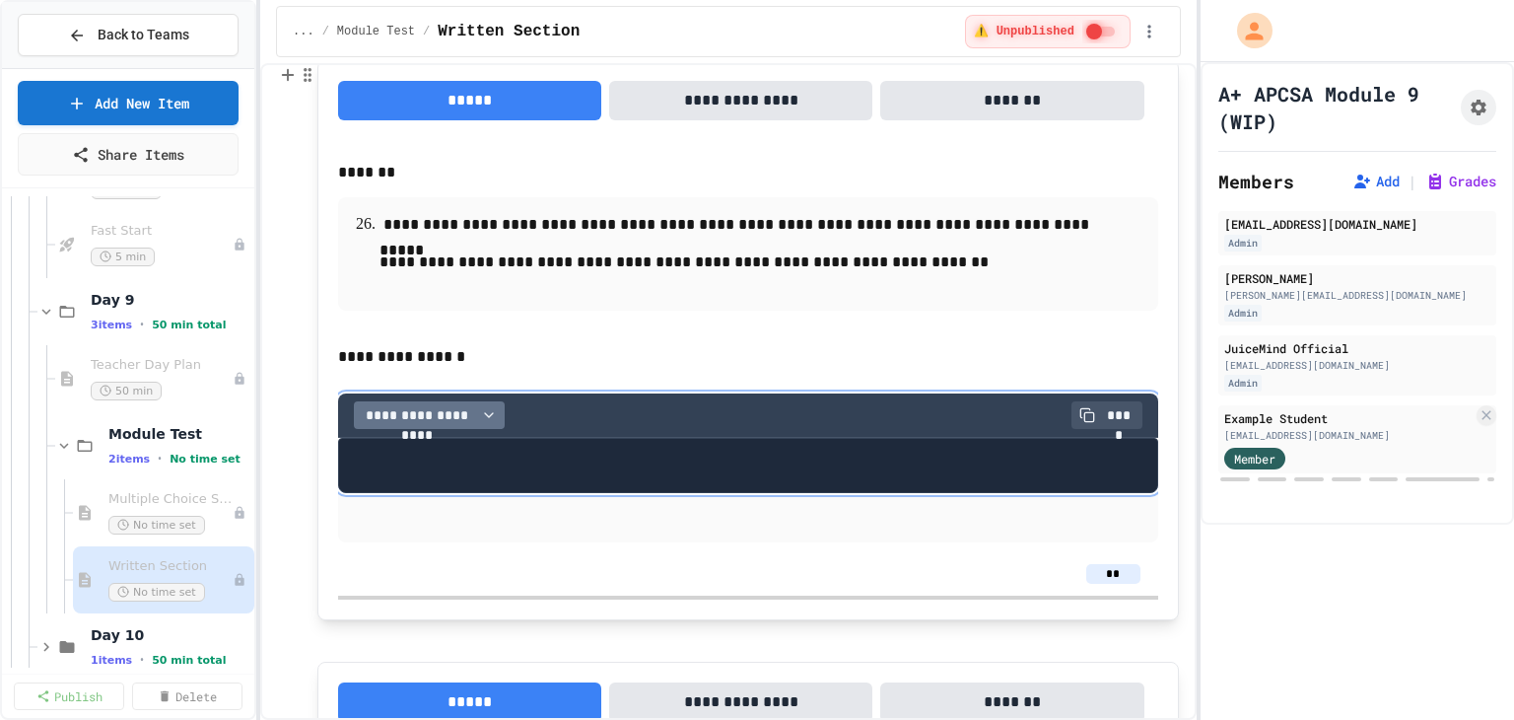
click at [457, 413] on span "**********" at bounding box center [417, 415] width 111 height 20
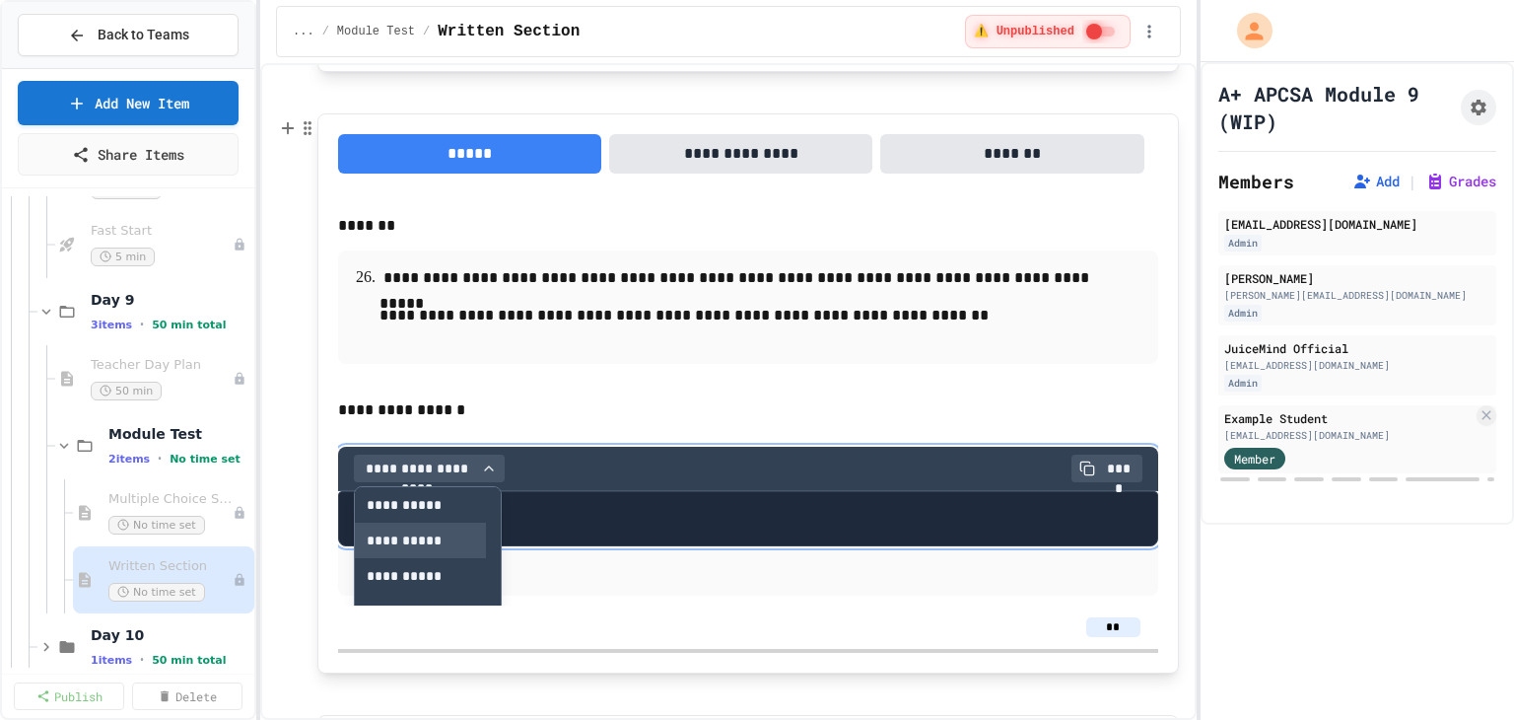
scroll to position [2366, 0]
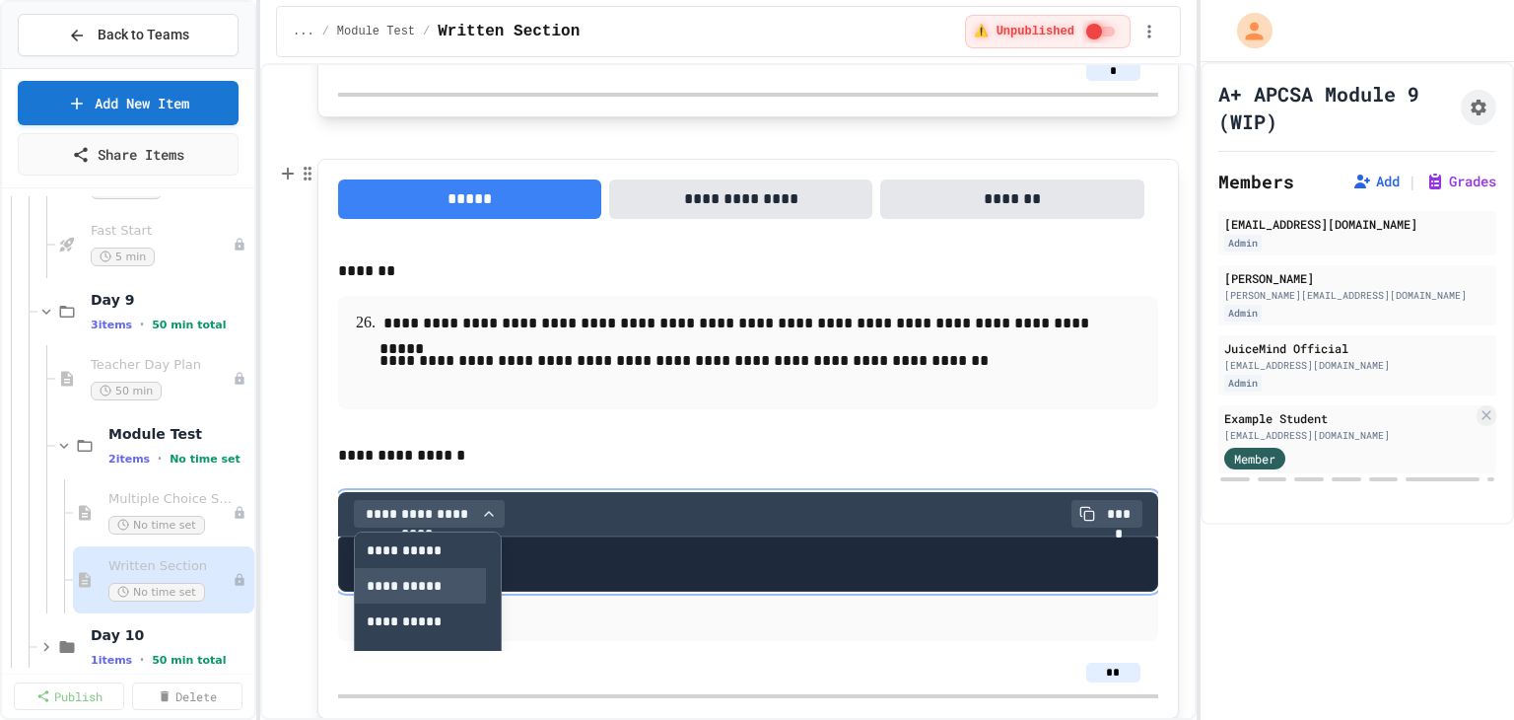
click at [400, 577] on button "**********" at bounding box center [420, 585] width 131 height 35
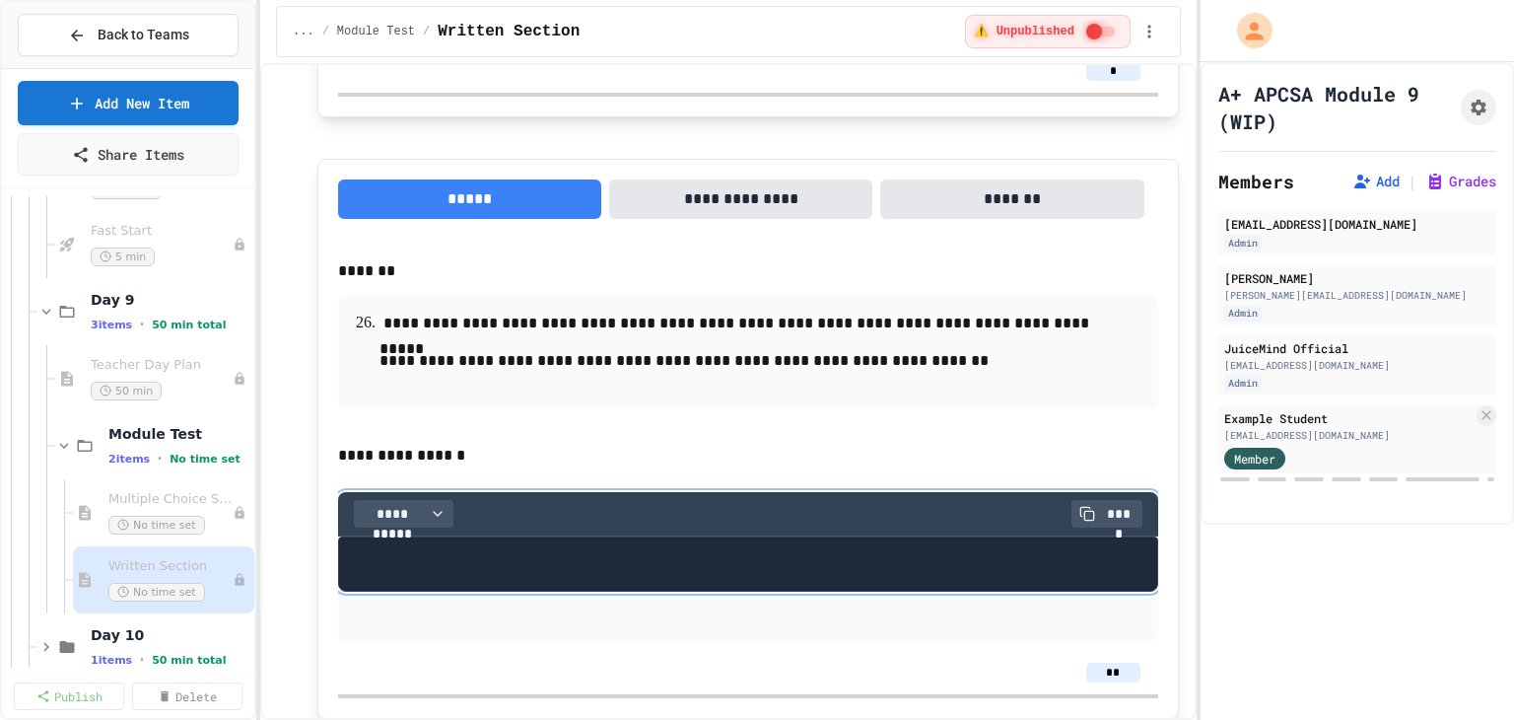
click at [401, 557] on pre at bounding box center [748, 563] width 820 height 55
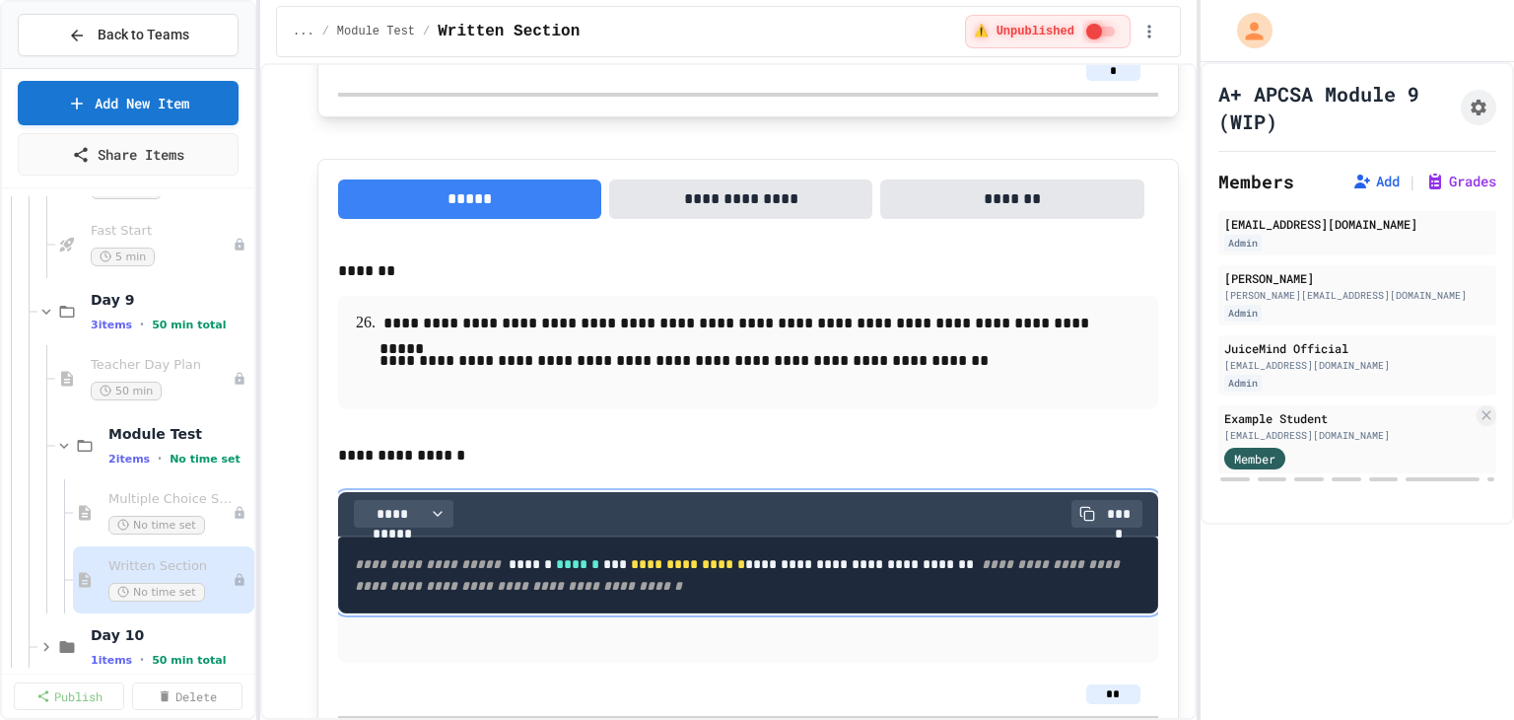
click at [935, 583] on pre "**********" at bounding box center [748, 574] width 820 height 77
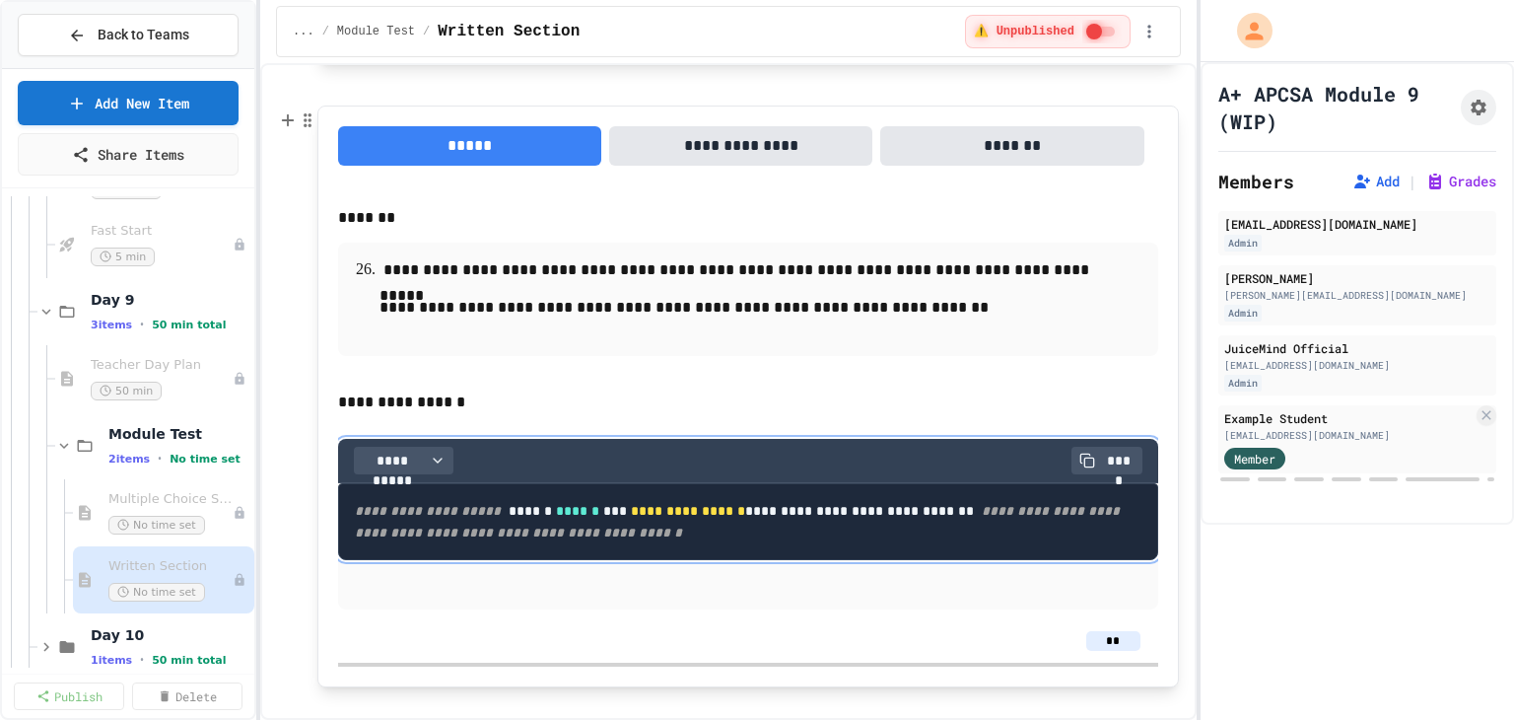
scroll to position [2464, 0]
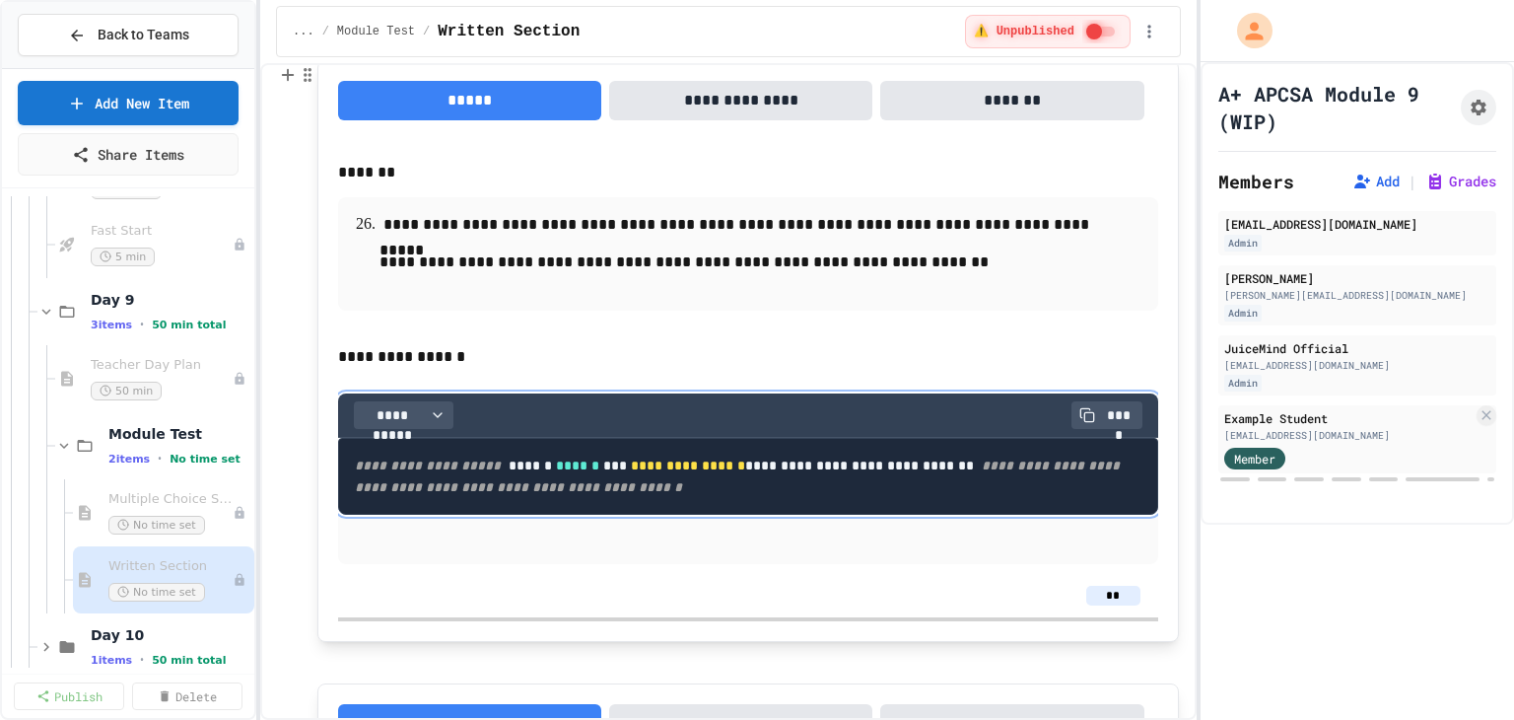
click at [658, 564] on p at bounding box center [748, 551] width 820 height 26
click at [155, 509] on div "Multiple Choice Section No time set" at bounding box center [160, 512] width 104 height 43
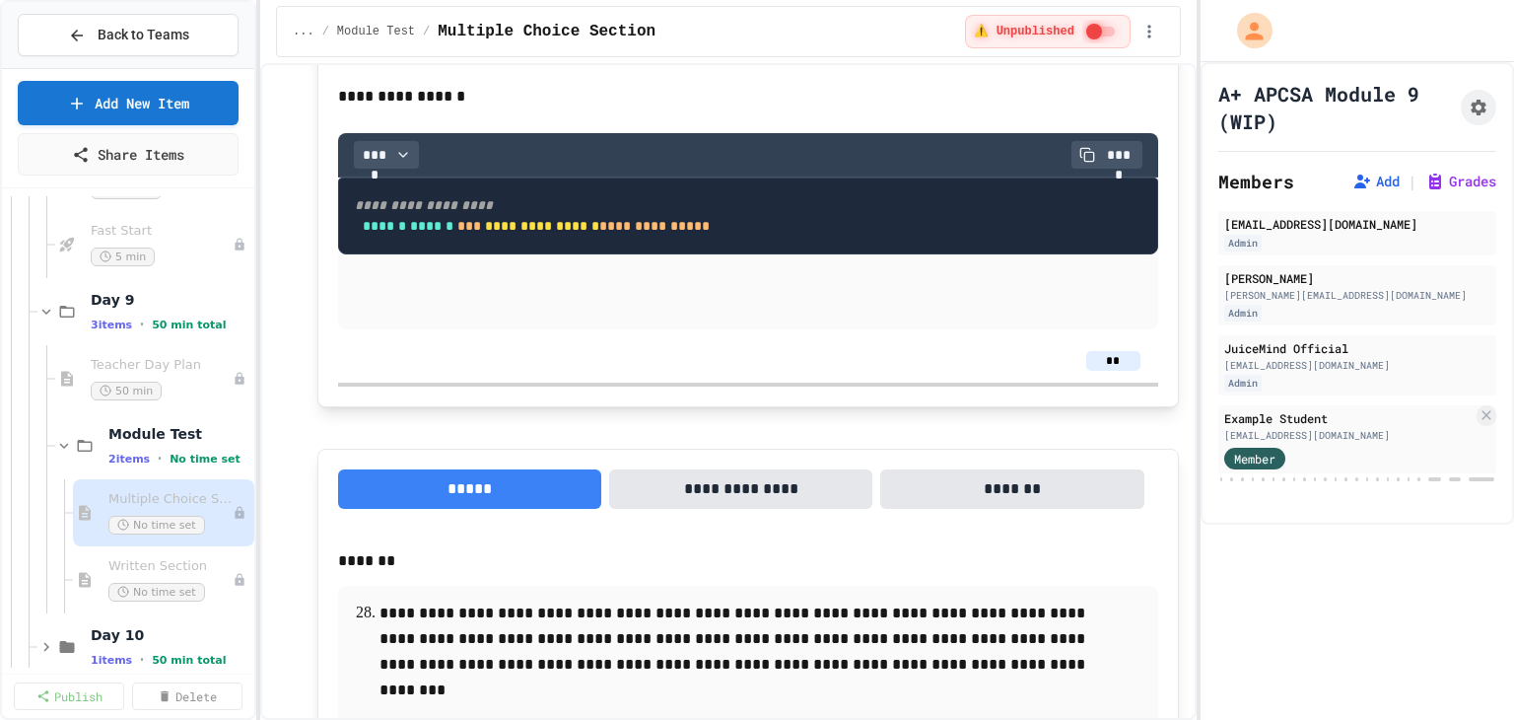
scroll to position [16706, 0]
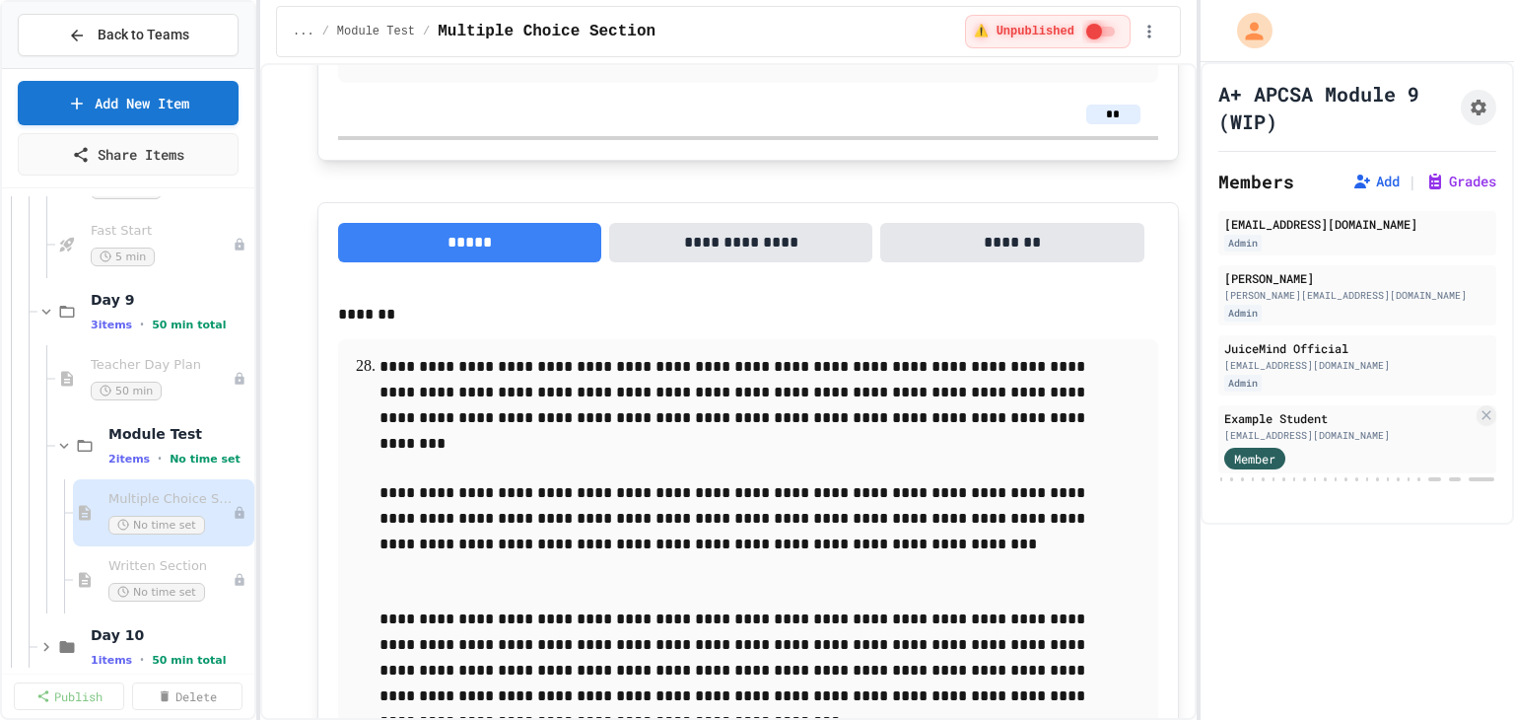
scroll to position [17199, 0]
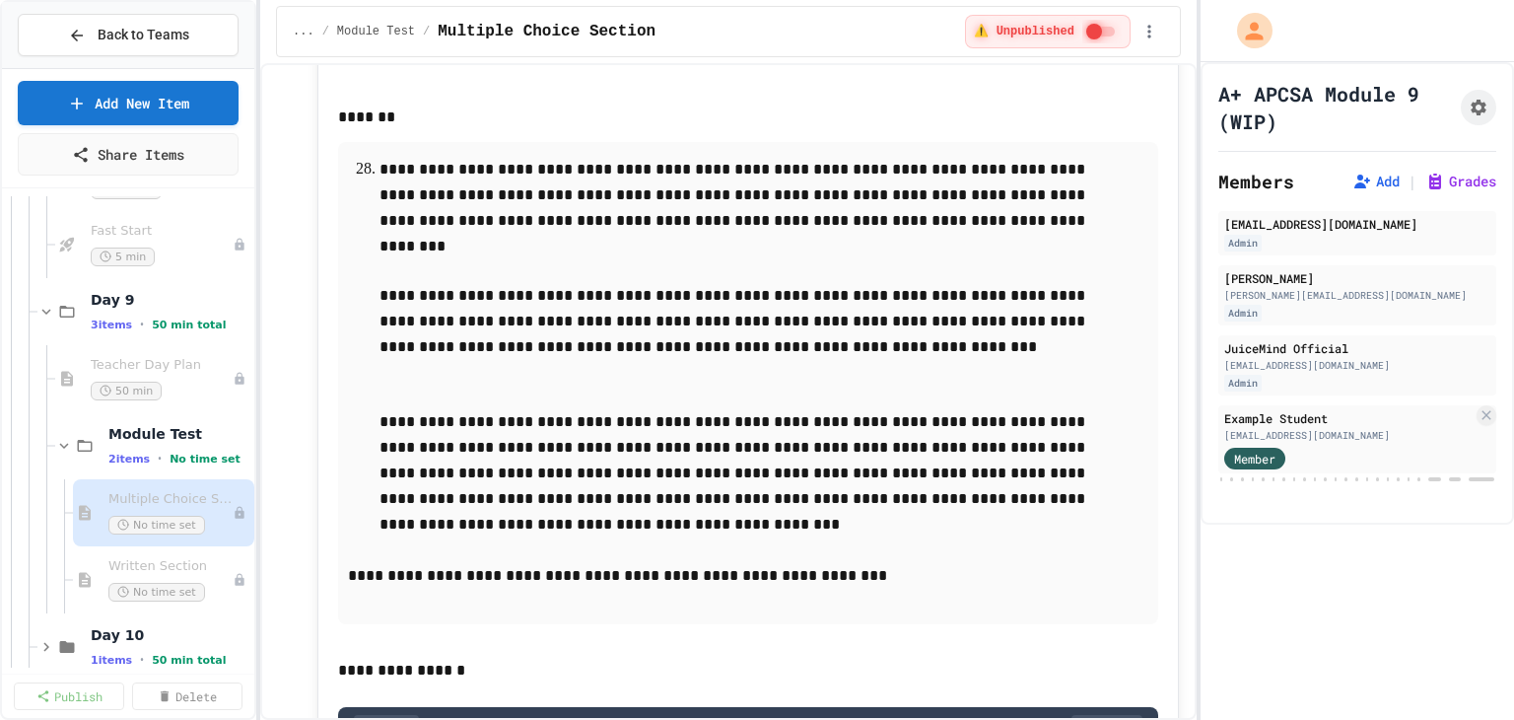
drag, startPoint x: 638, startPoint y: 328, endPoint x: 375, endPoint y: 329, distance: 263.2
click at [152, 562] on span "Written Section" at bounding box center [160, 566] width 104 height 17
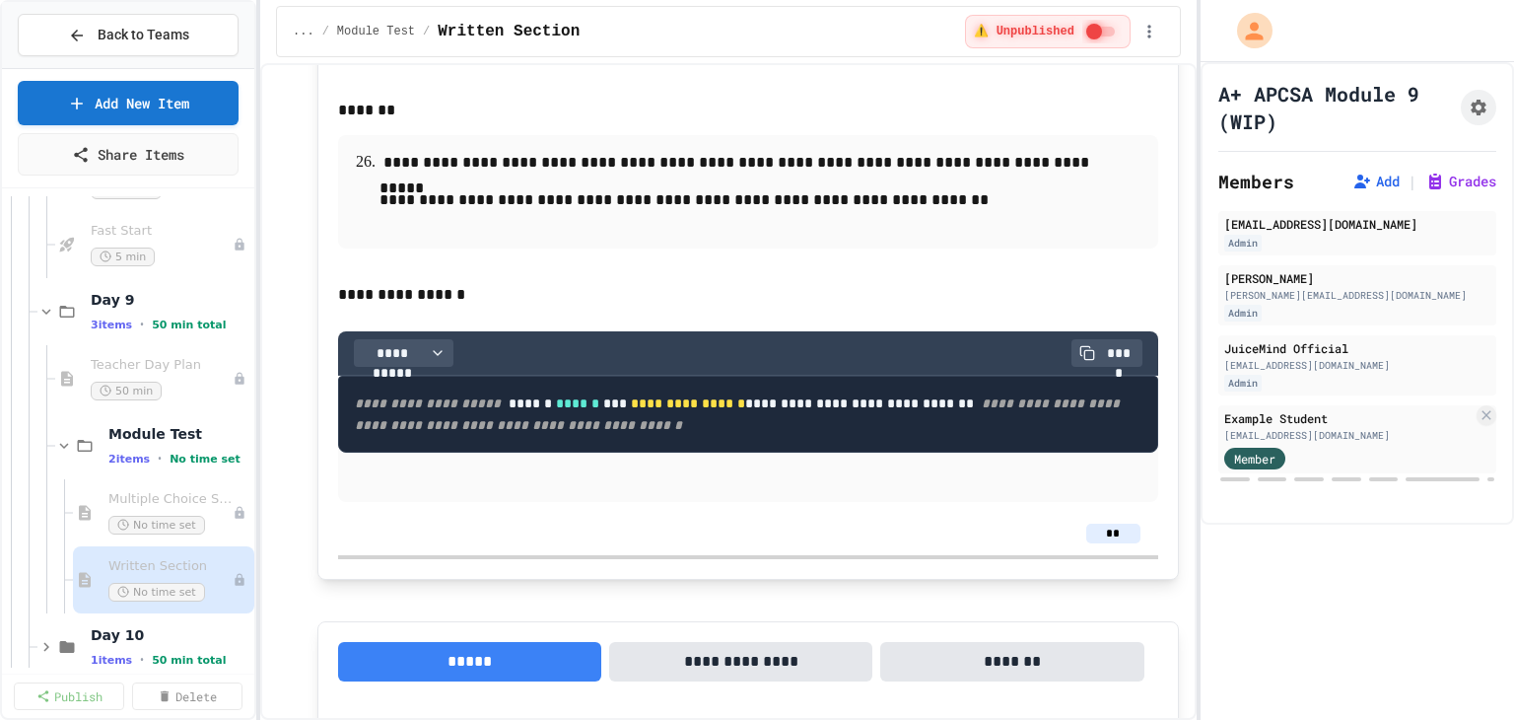
scroll to position [2507, 0]
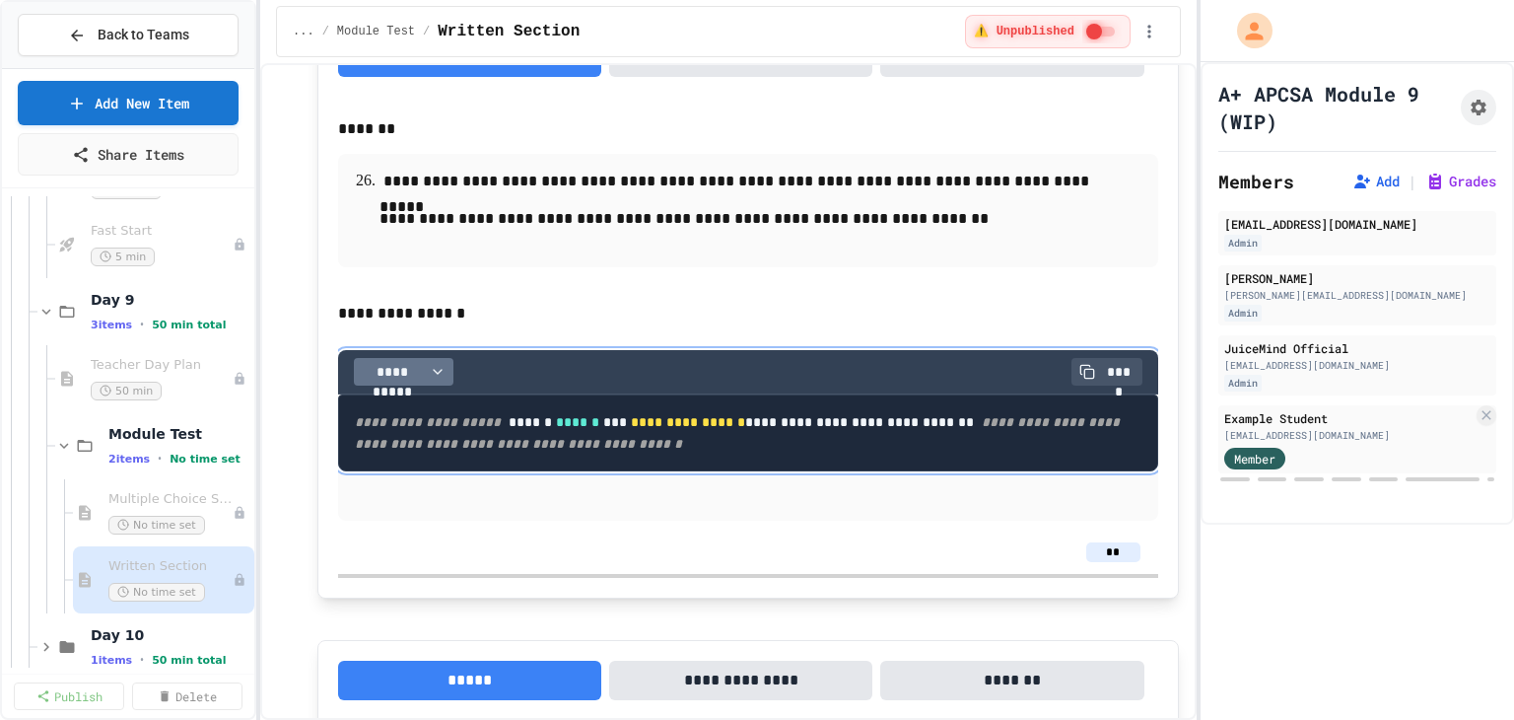
click at [439, 374] on icon "button" at bounding box center [438, 372] width 16 height 16
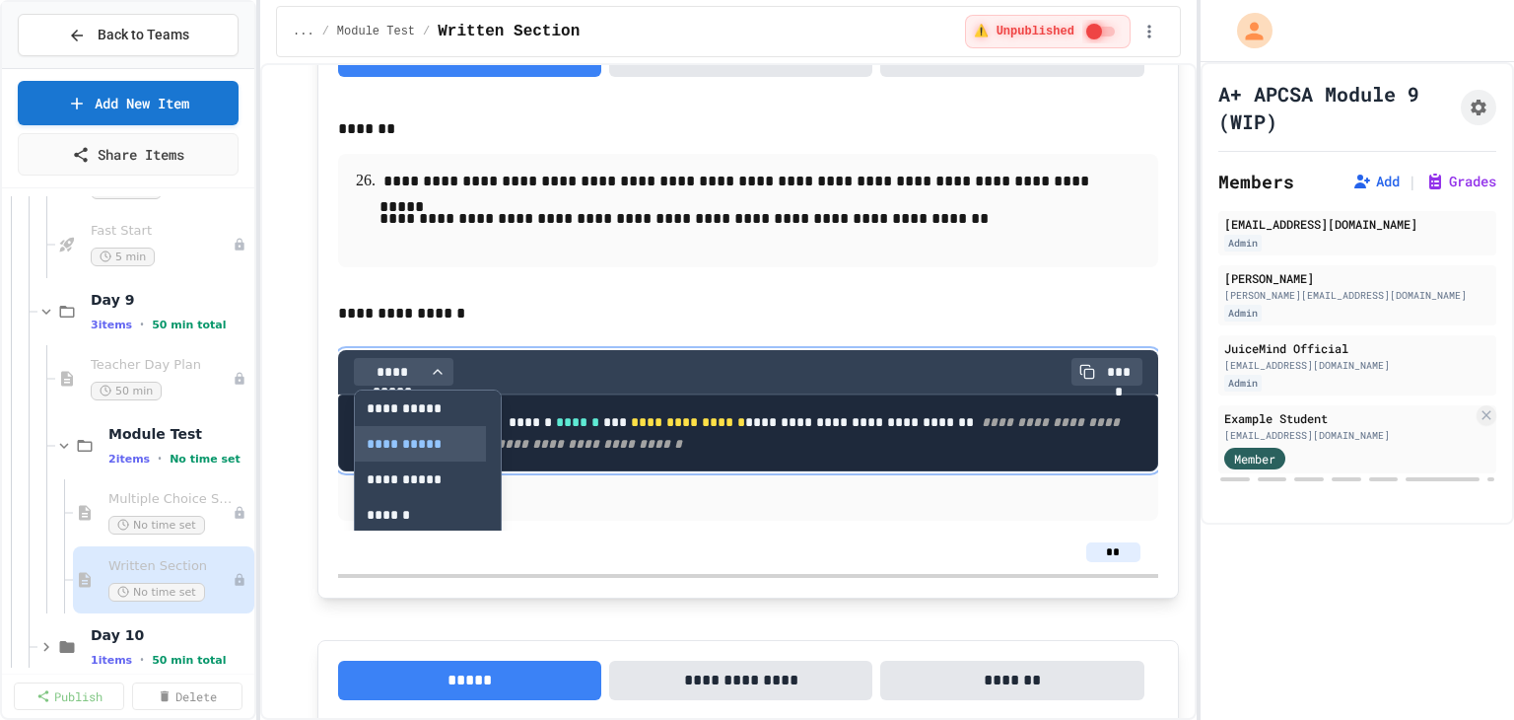
click at [402, 541] on button "****" at bounding box center [420, 549] width 131 height 35
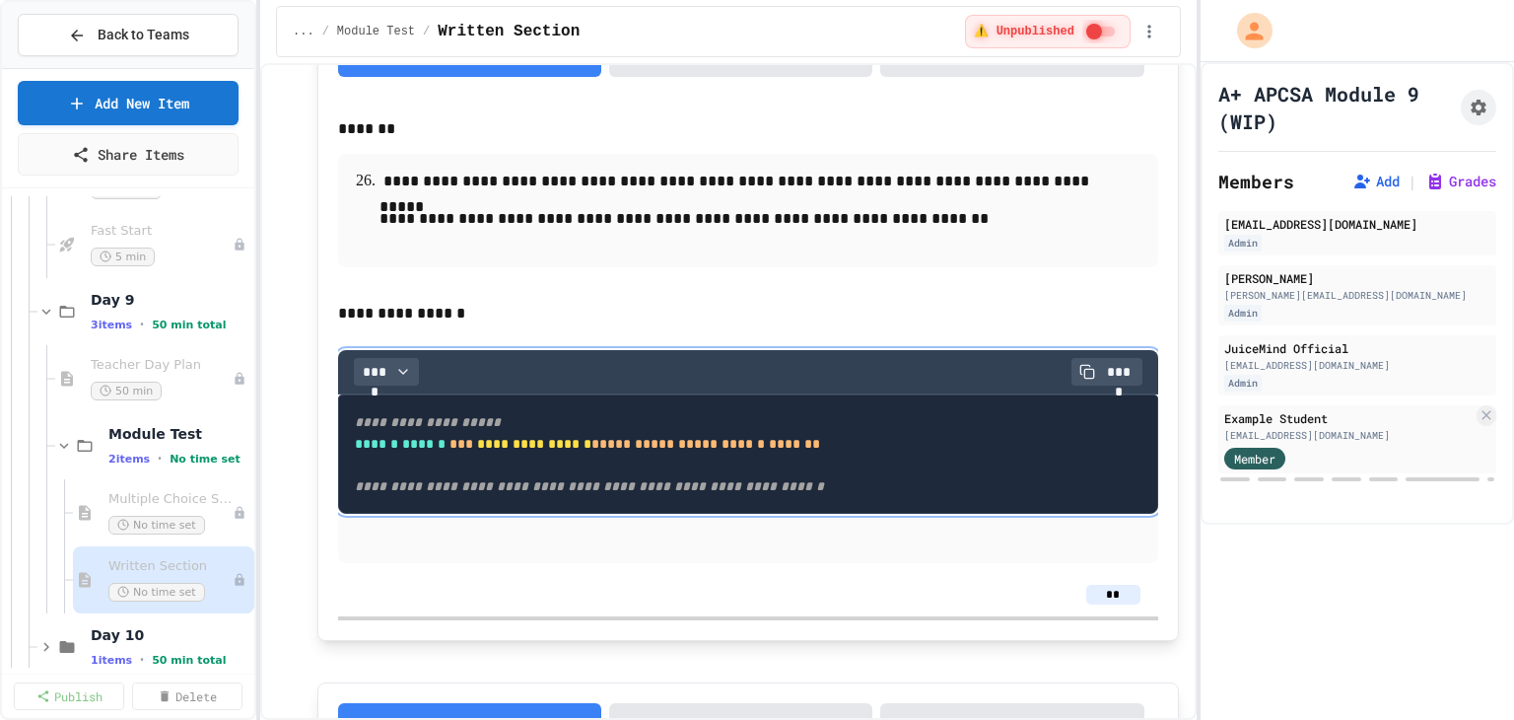
click at [479, 463] on pre "**********" at bounding box center [748, 453] width 820 height 119
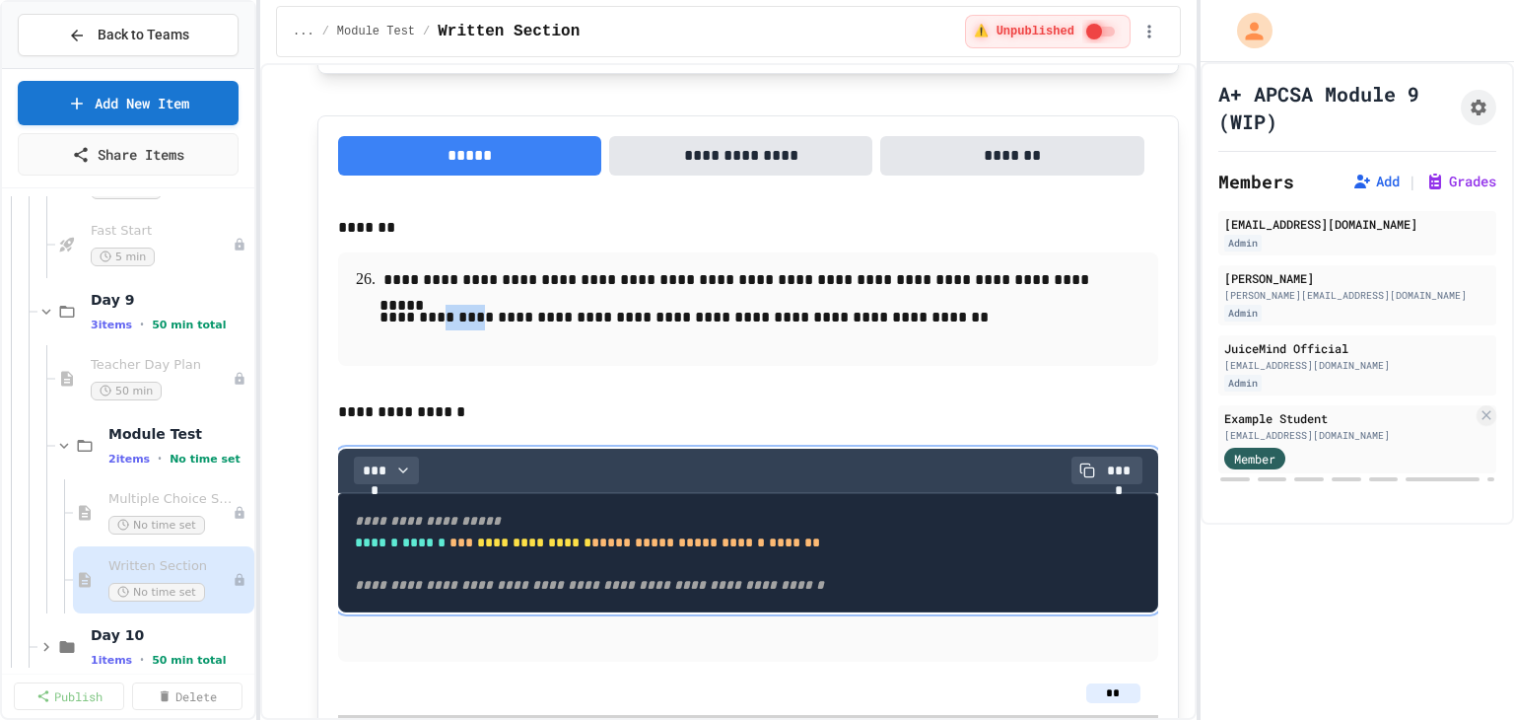
drag, startPoint x: 436, startPoint y: 320, endPoint x: 481, endPoint y: 316, distance: 45.5
click at [481, 316] on p "**********" at bounding box center [740, 318] width 723 height 26
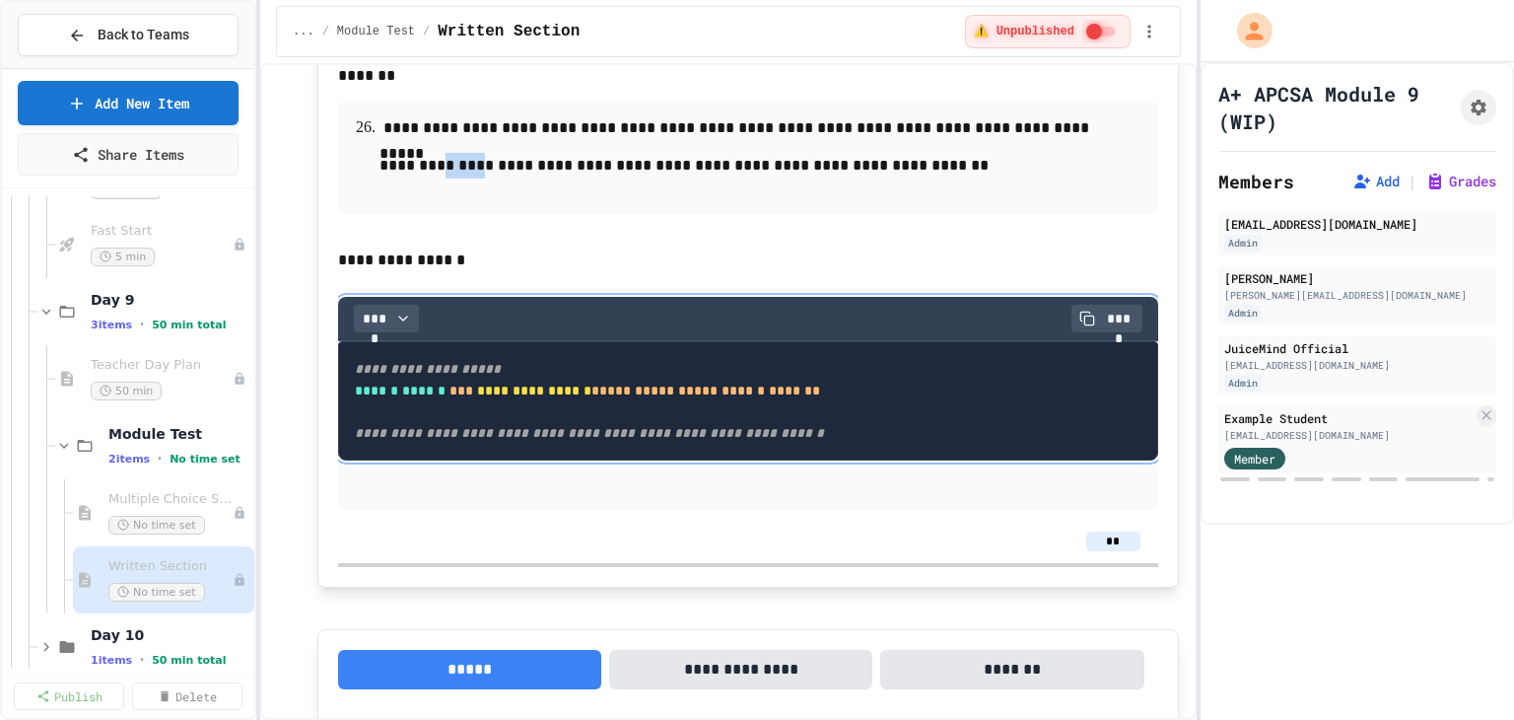
scroll to position [2606, 0]
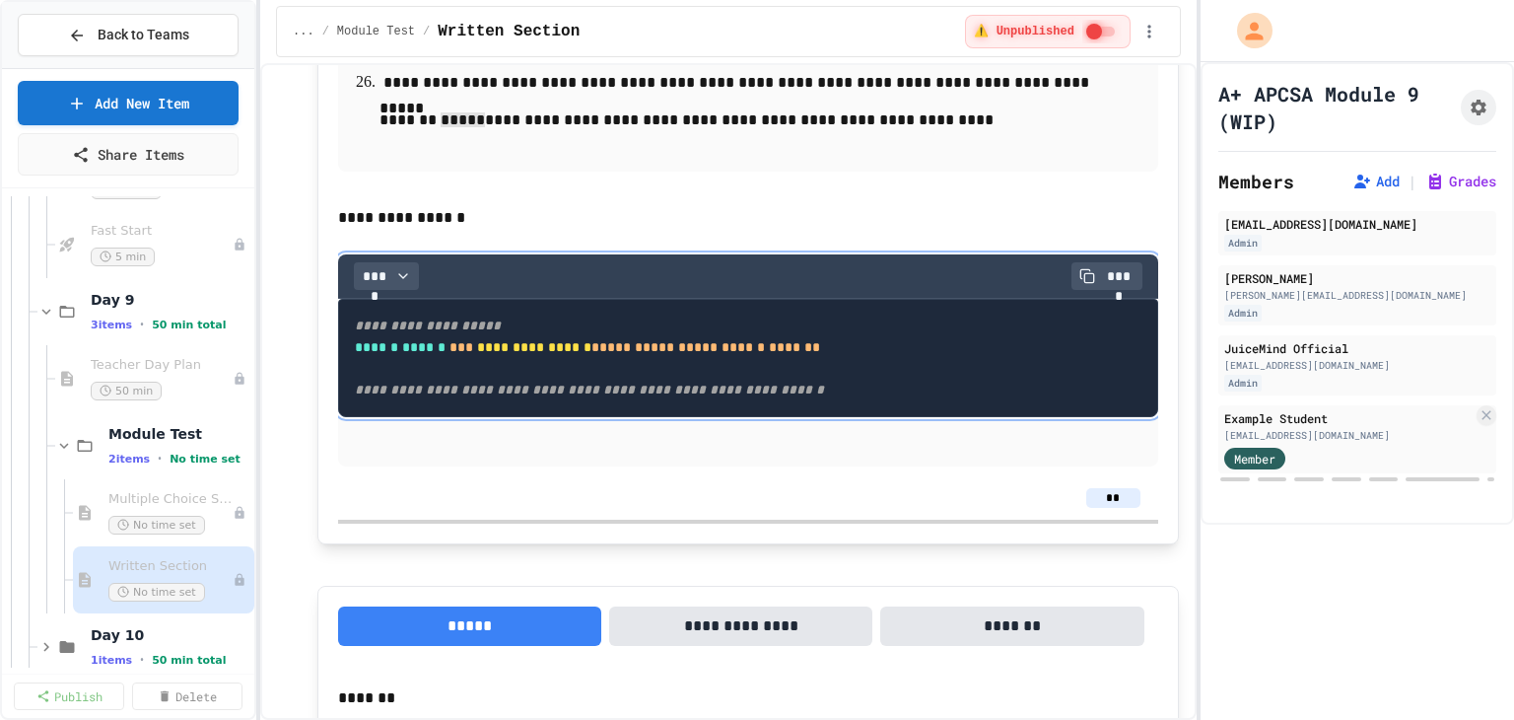
click at [571, 316] on pre "**********" at bounding box center [748, 358] width 820 height 119
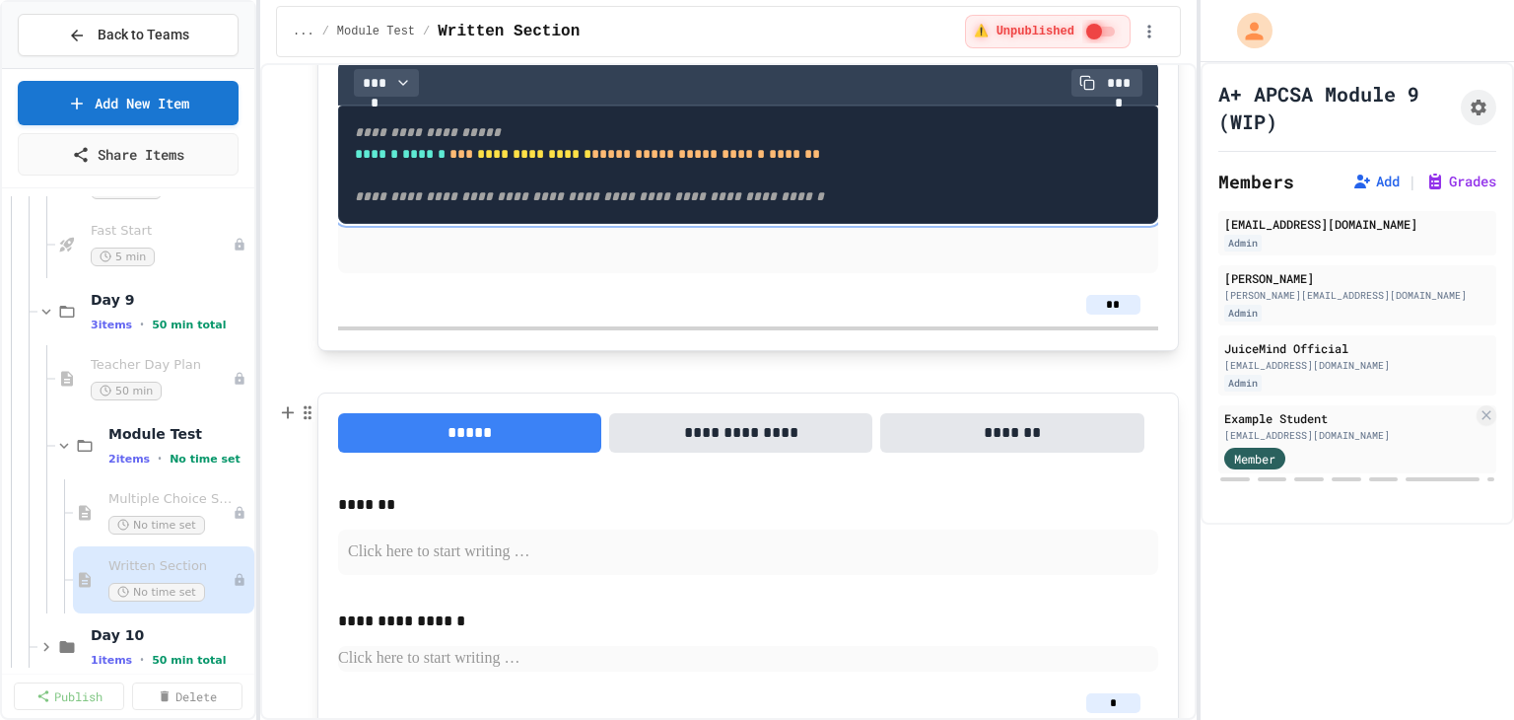
scroll to position [2803, 0]
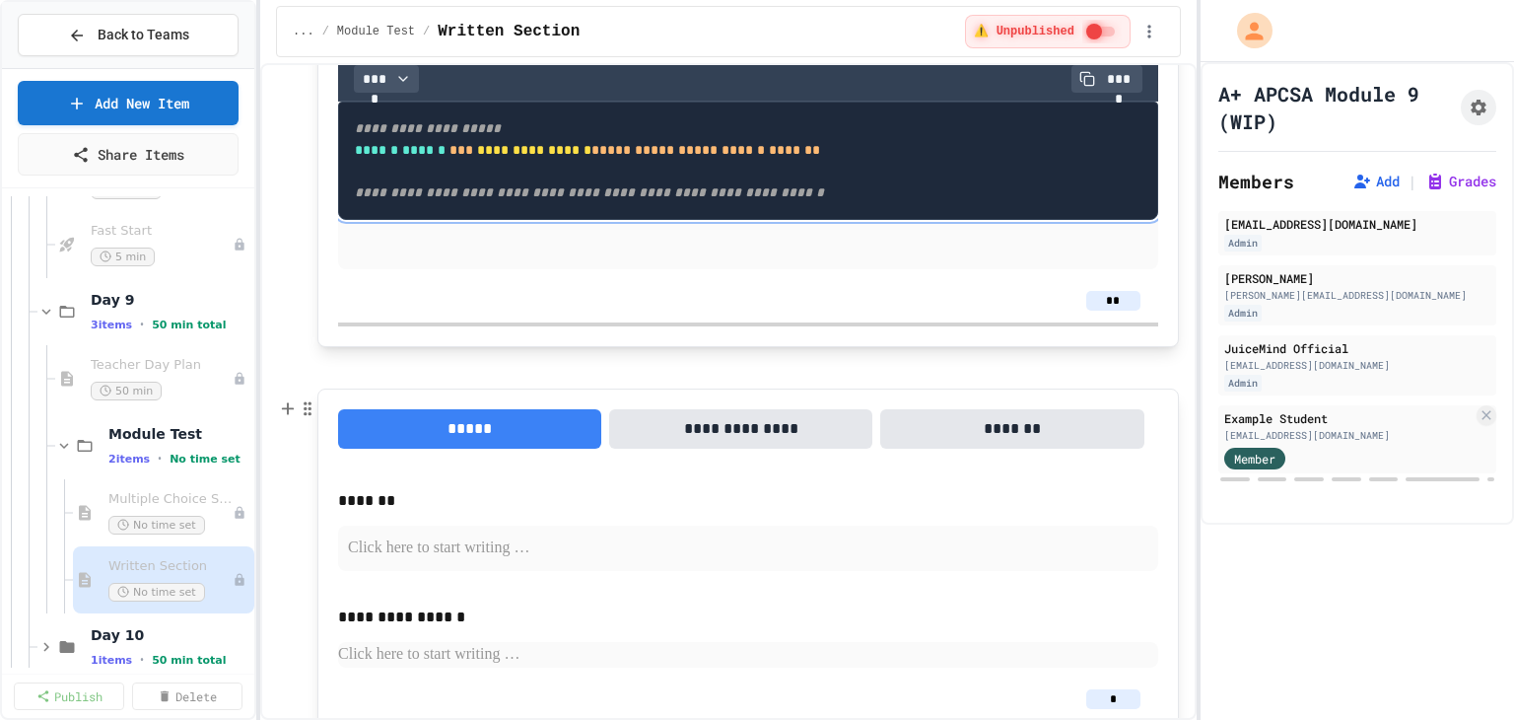
click at [455, 561] on p at bounding box center [748, 548] width 800 height 26
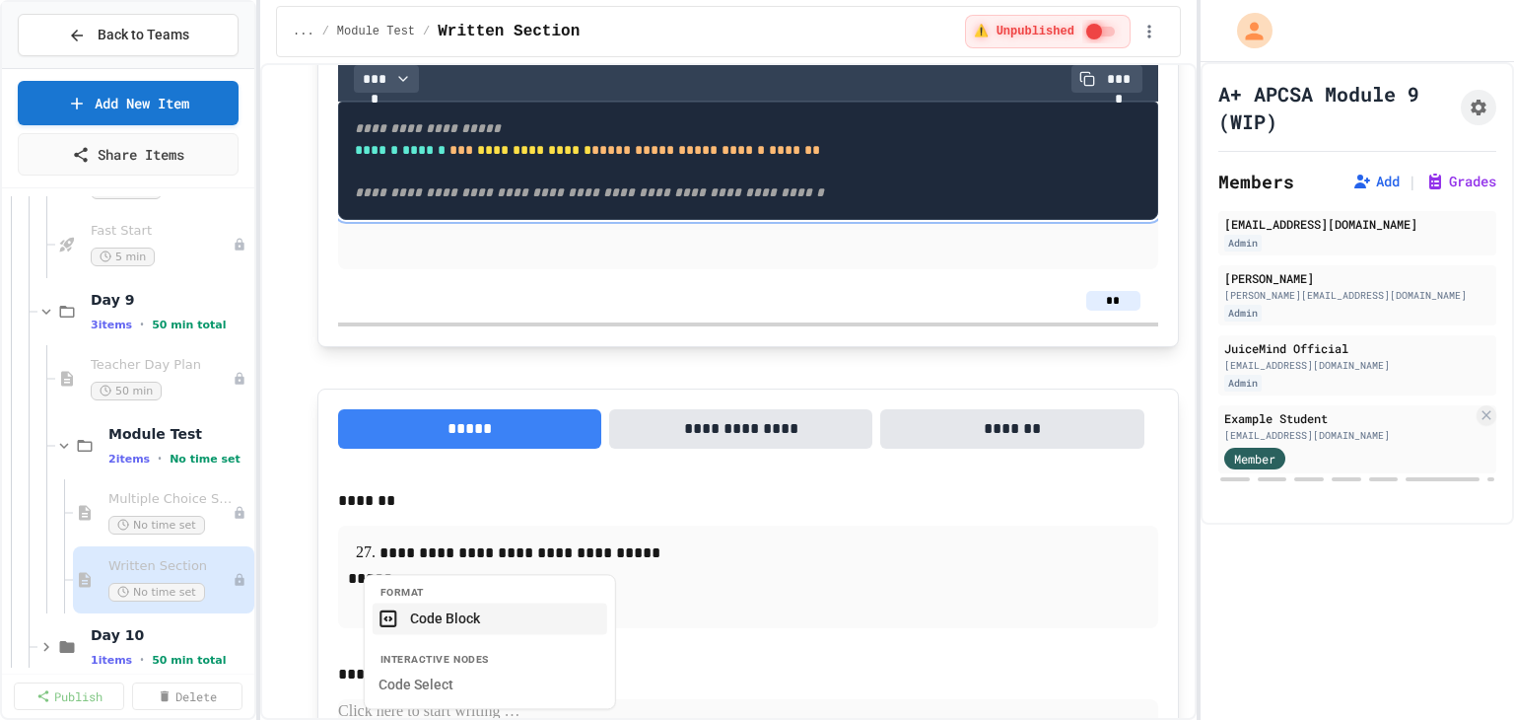
click at [487, 618] on button "Code Block" at bounding box center [490, 618] width 235 height 32
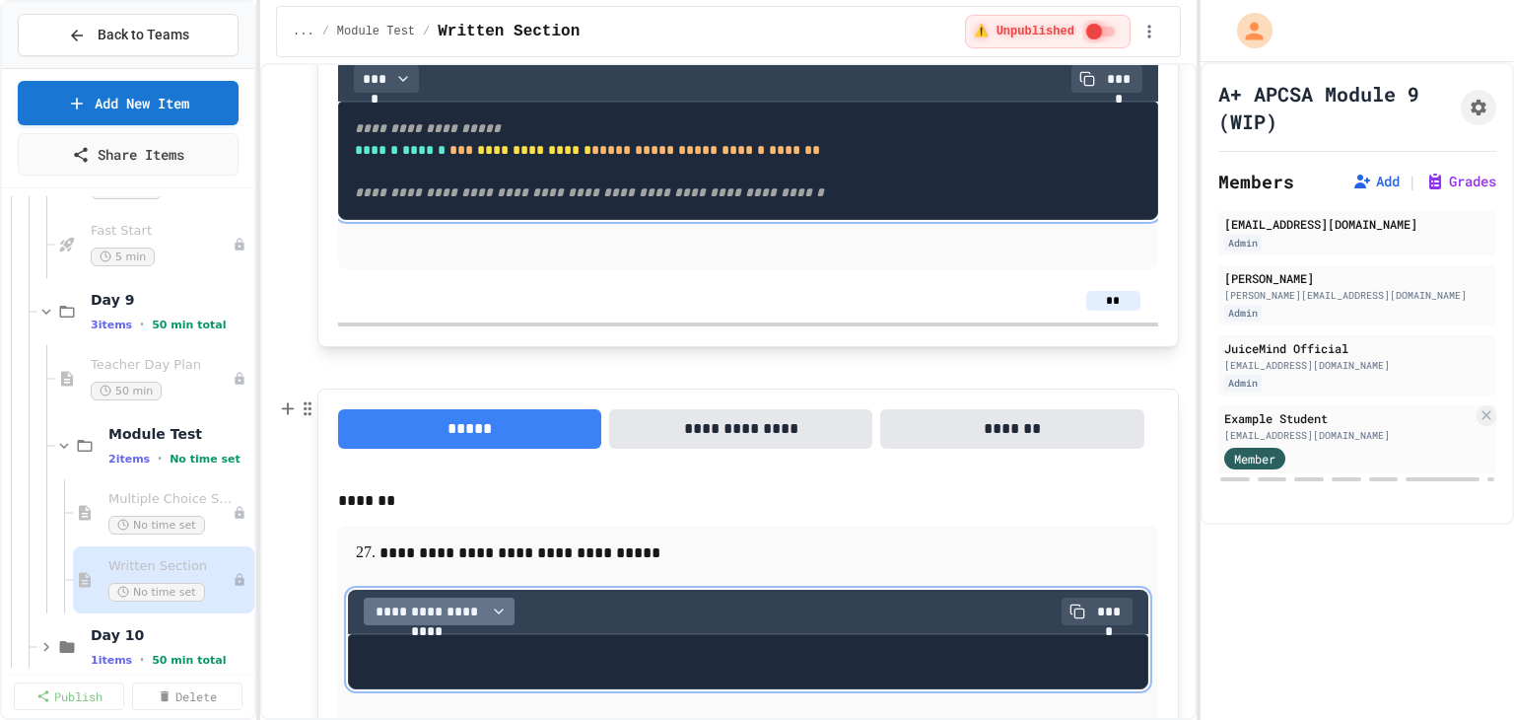
click at [460, 611] on span "**********" at bounding box center [427, 611] width 111 height 20
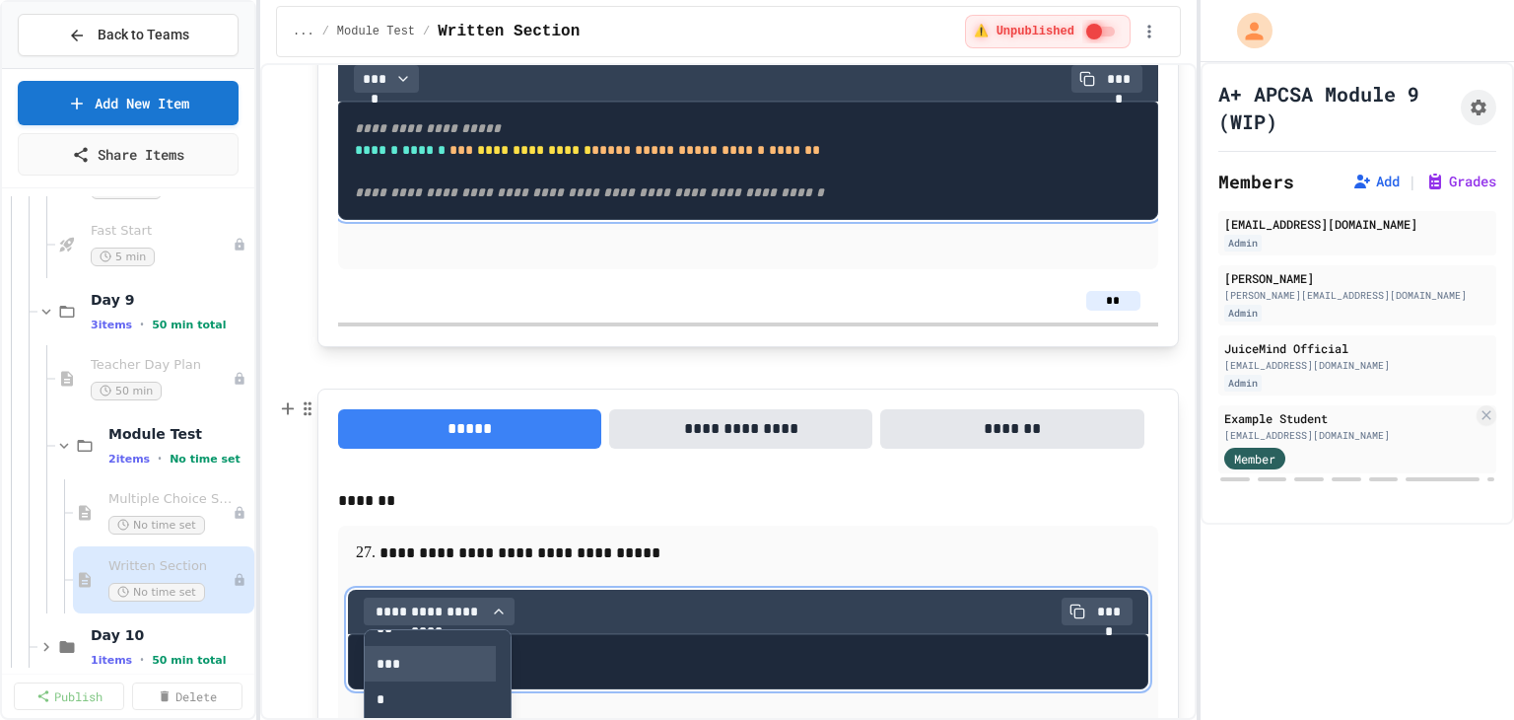
scroll to position [99, 0]
click at [414, 694] on button "****" at bounding box center [430, 690] width 131 height 35
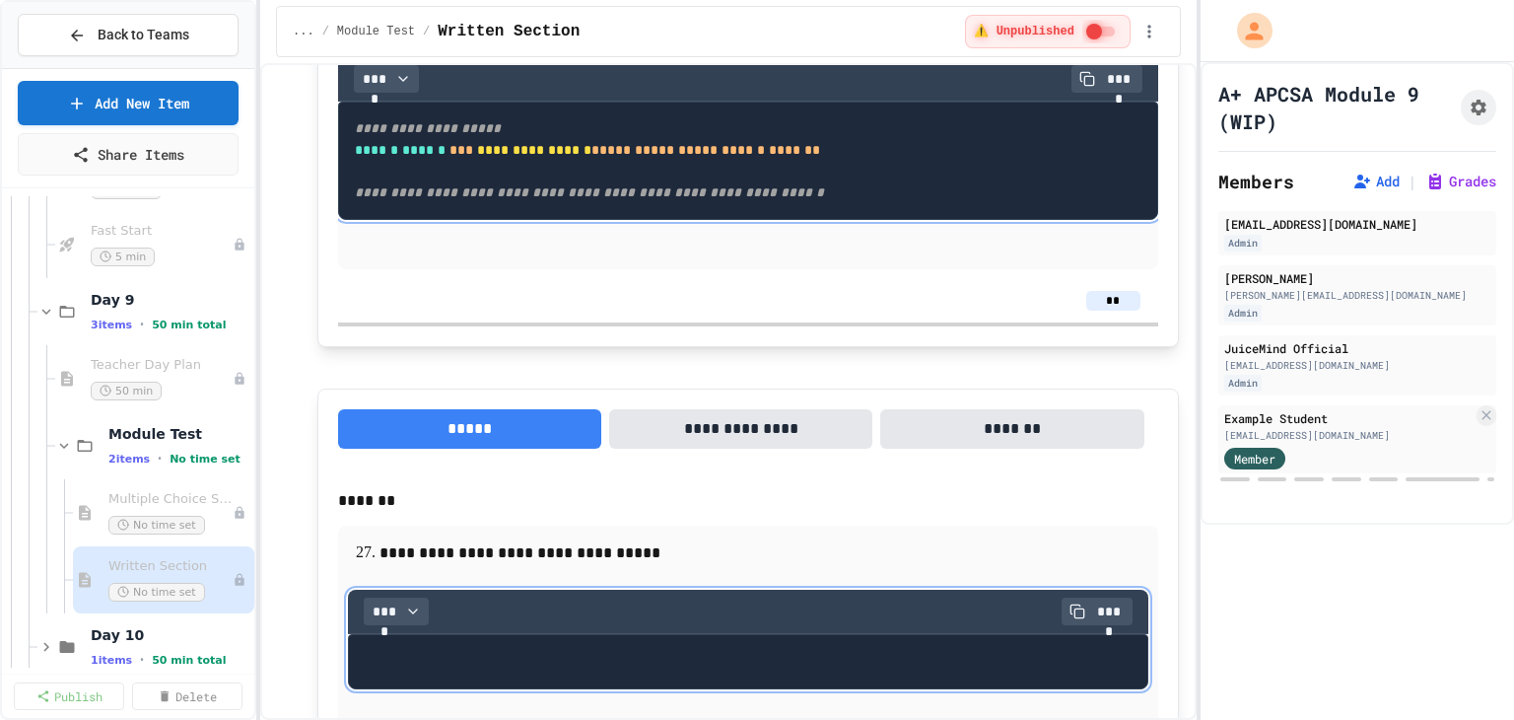
click at [518, 641] on pre at bounding box center [748, 661] width 800 height 55
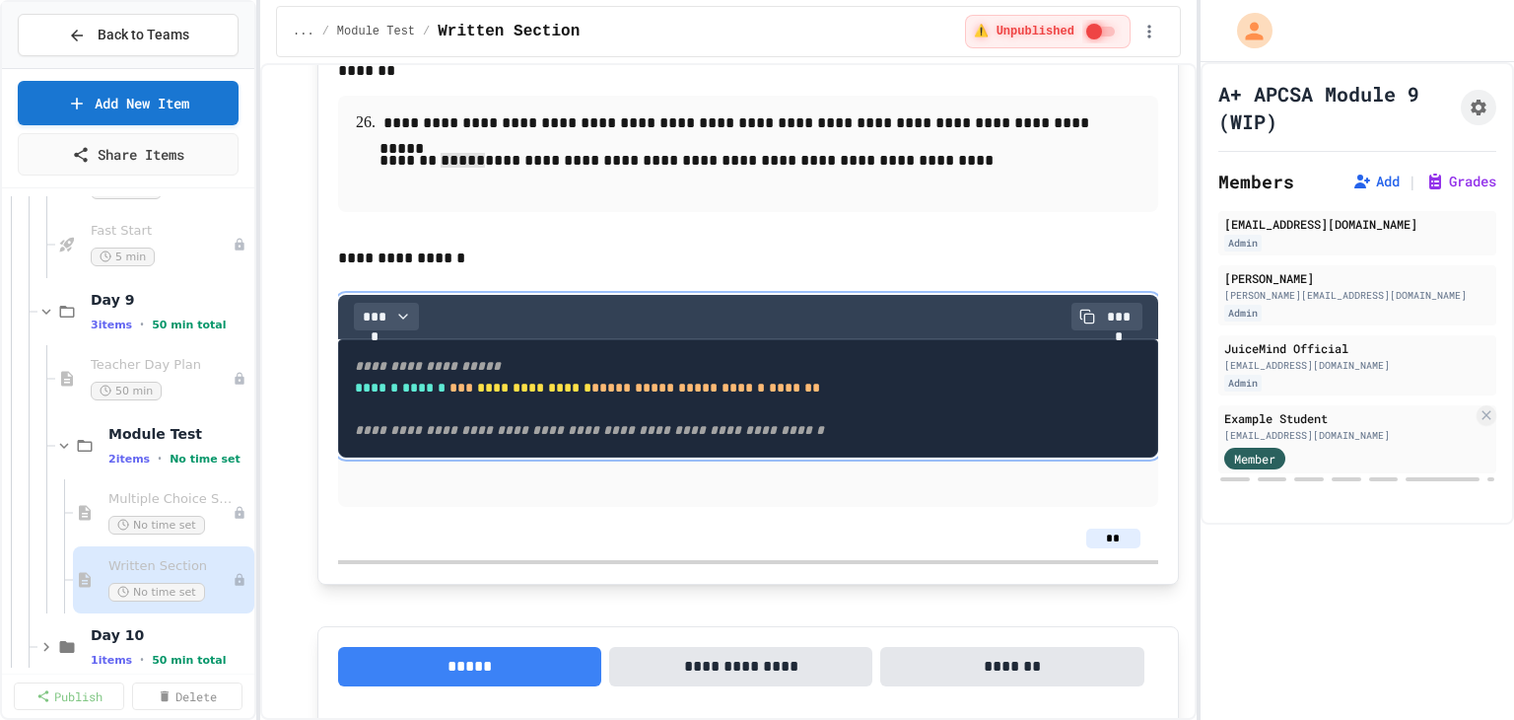
scroll to position [2606, 0]
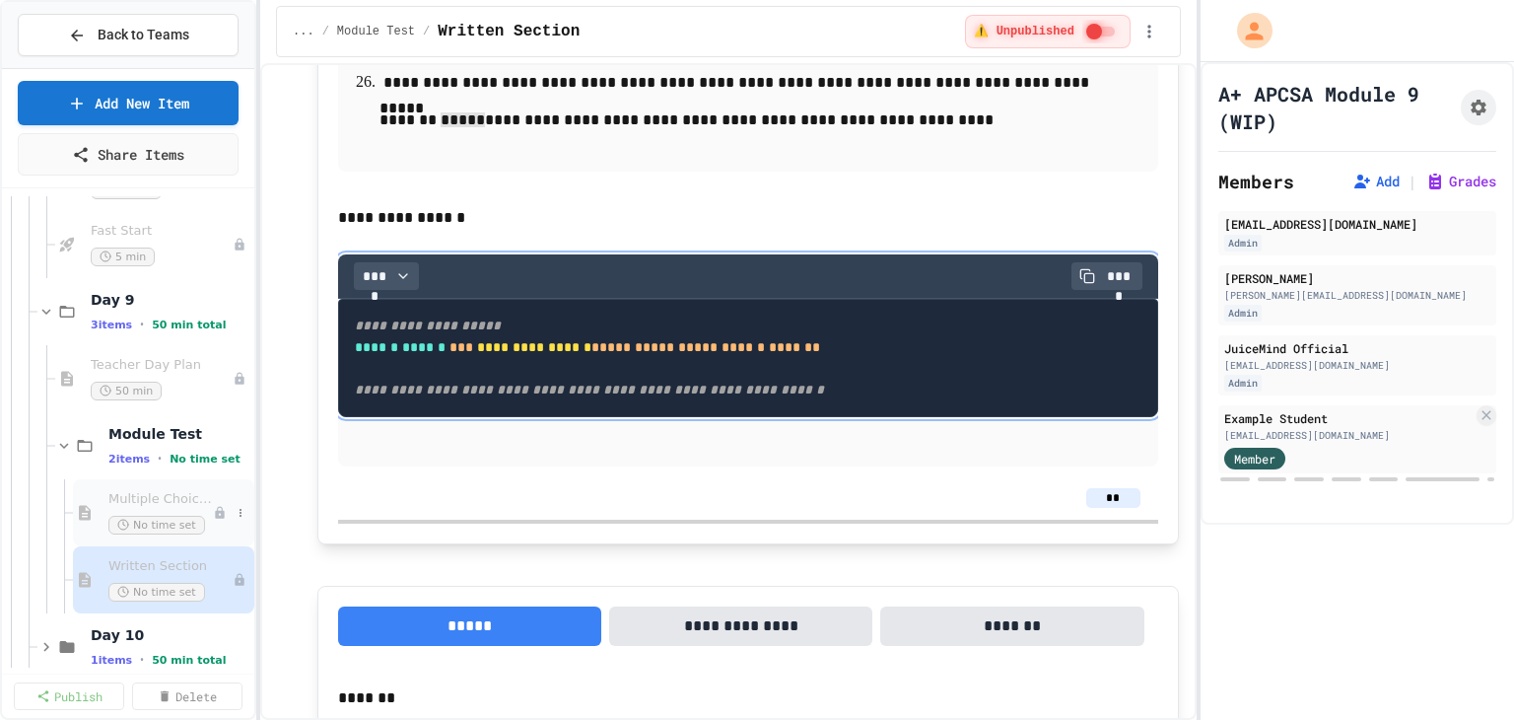
click at [148, 494] on span "Multiple Choice Section" at bounding box center [160, 499] width 104 height 17
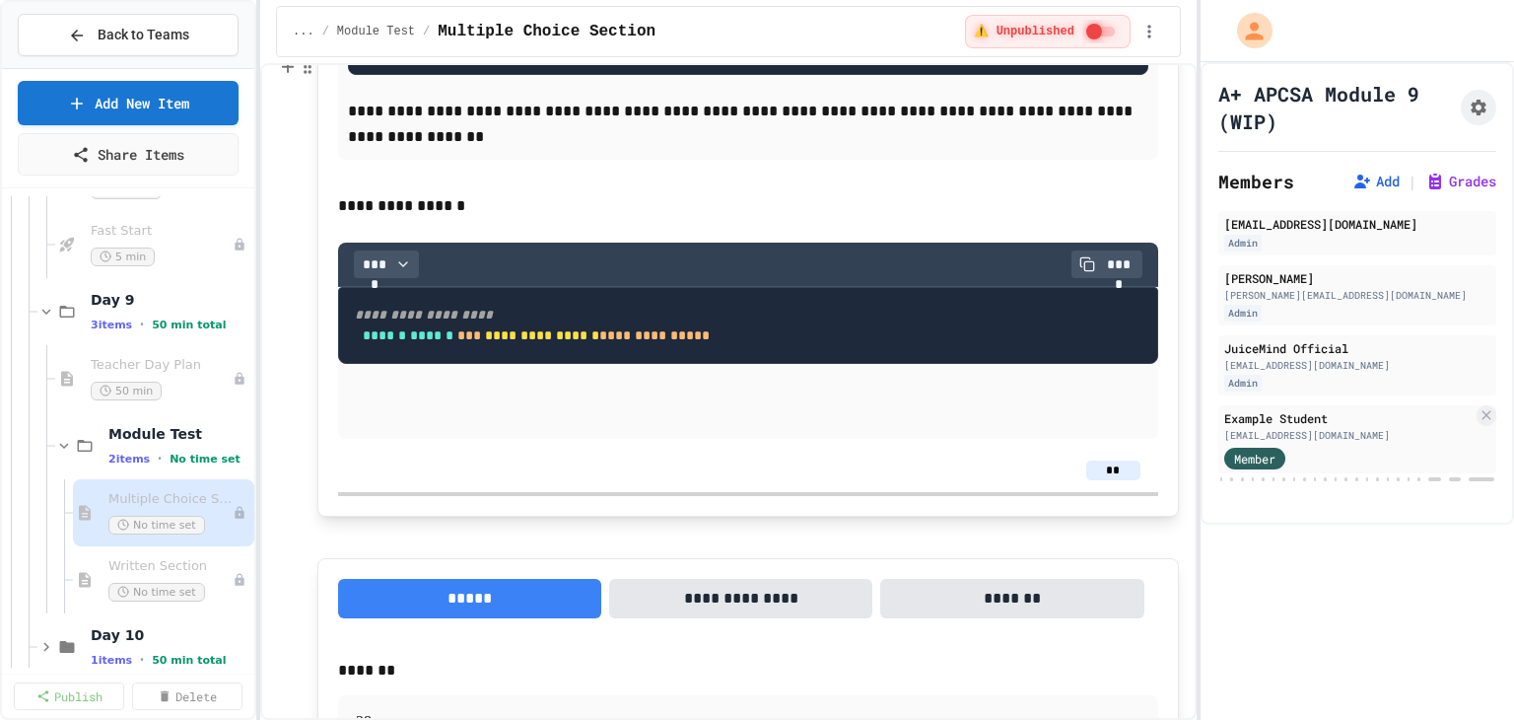
scroll to position [16548, 0]
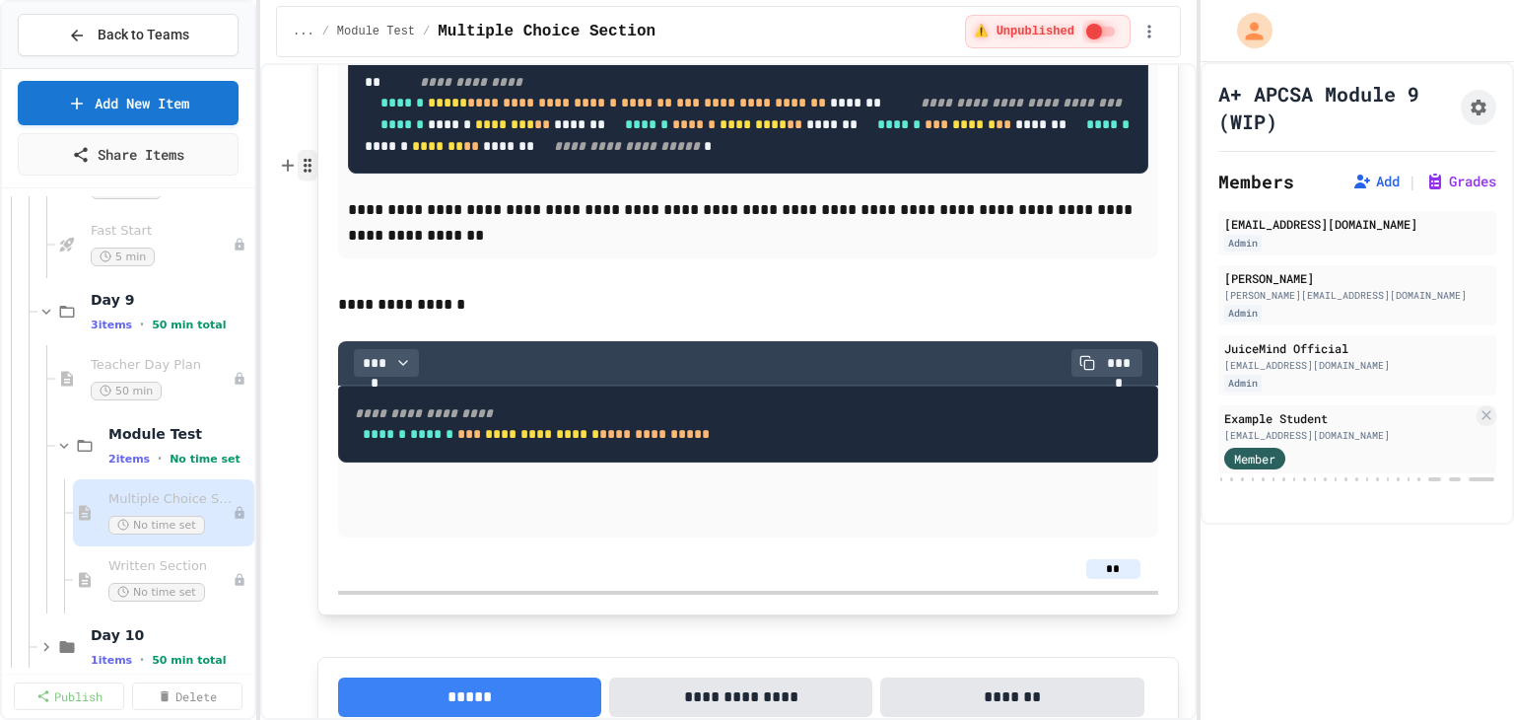
click at [308, 169] on icon "button" at bounding box center [308, 166] width 18 height 20
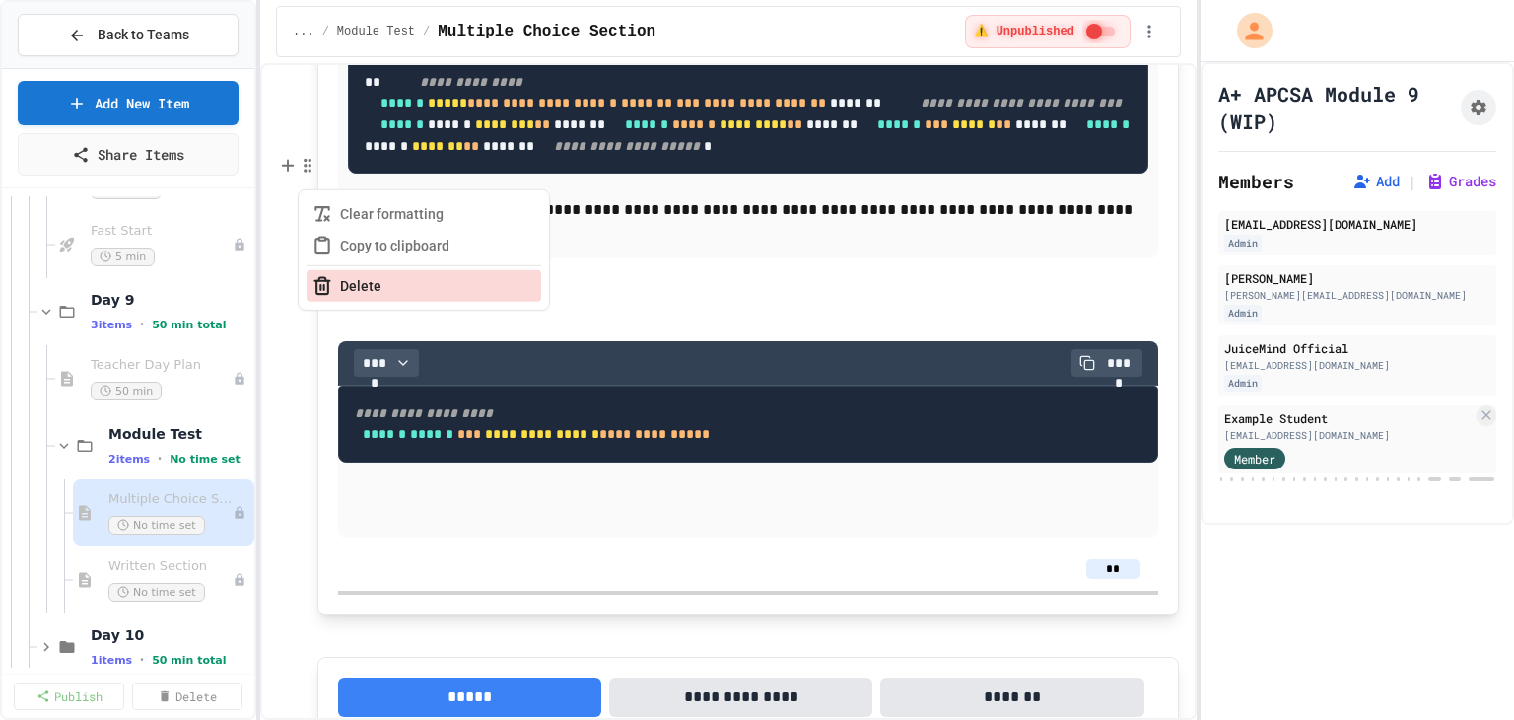
click at [323, 277] on icon "button" at bounding box center [322, 278] width 7 height 3
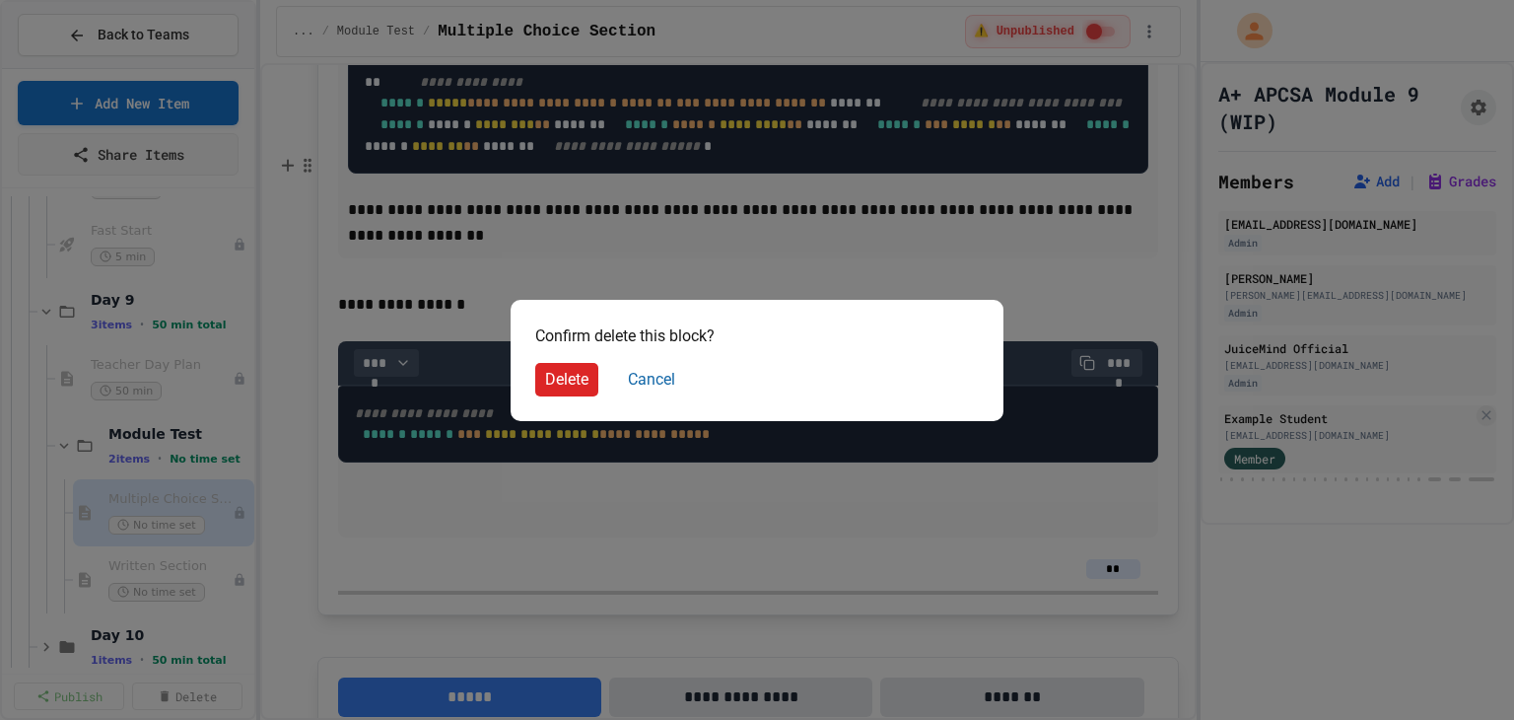
click at [568, 371] on button "Delete" at bounding box center [566, 380] width 63 height 34
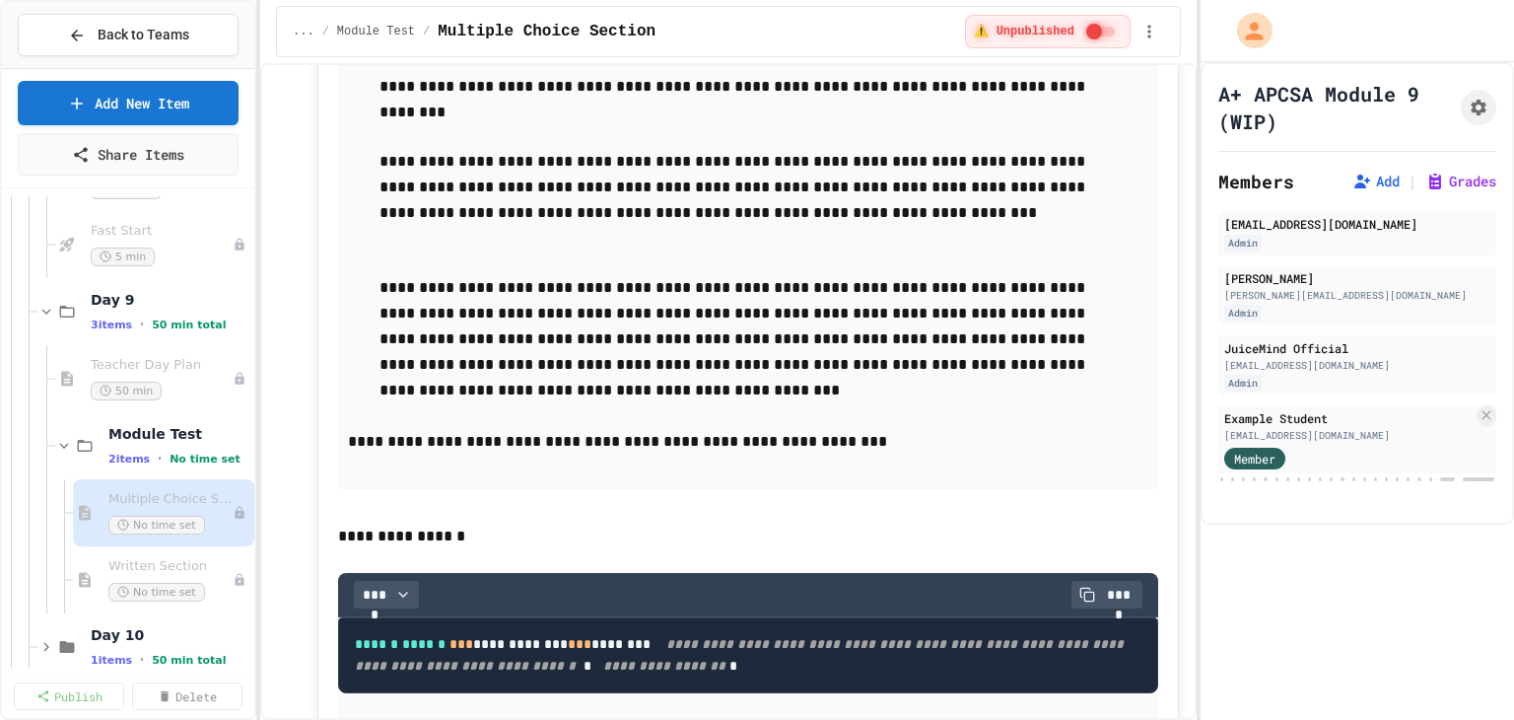
scroll to position [16745, 0]
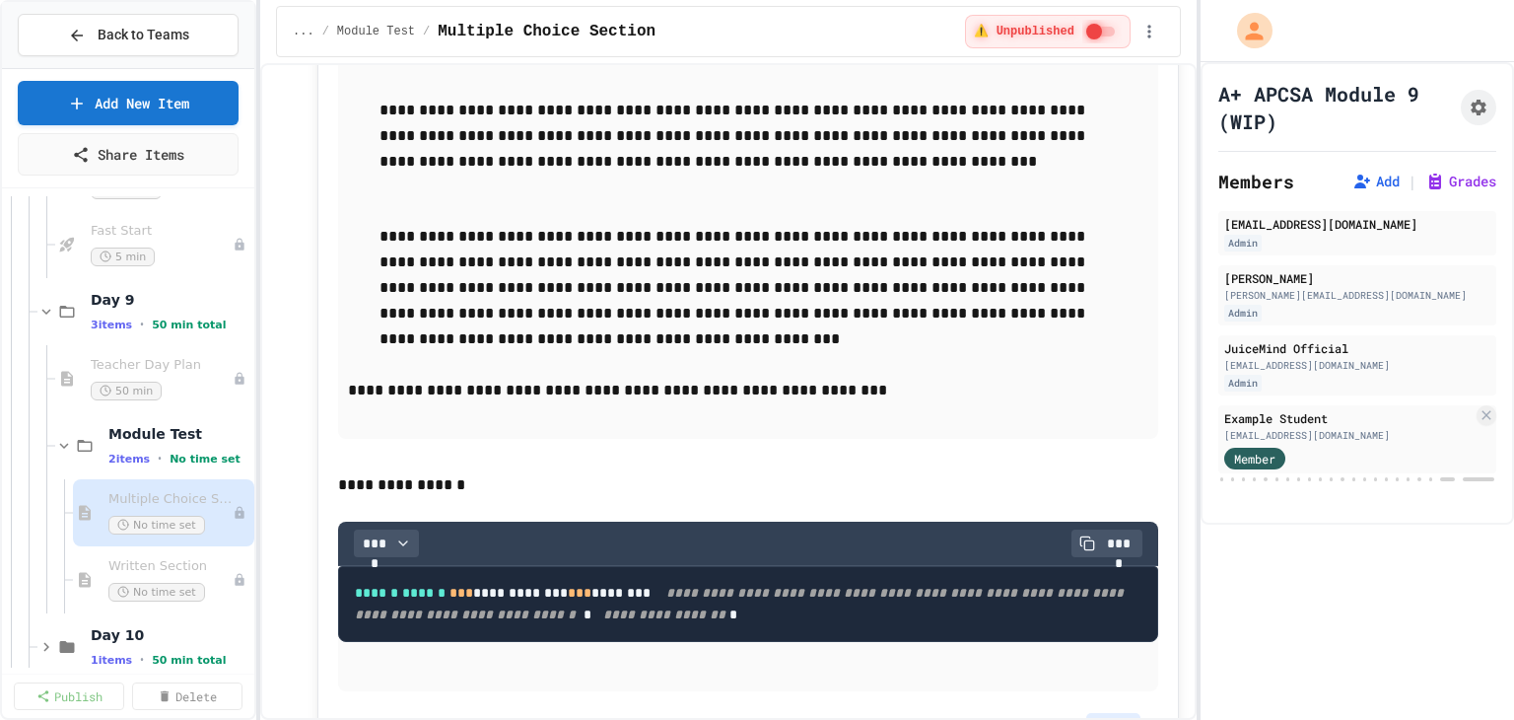
drag, startPoint x: 362, startPoint y: 247, endPoint x: 527, endPoint y: 620, distance: 407.7
drag, startPoint x: 401, startPoint y: 600, endPoint x: 358, endPoint y: 247, distance: 355.5
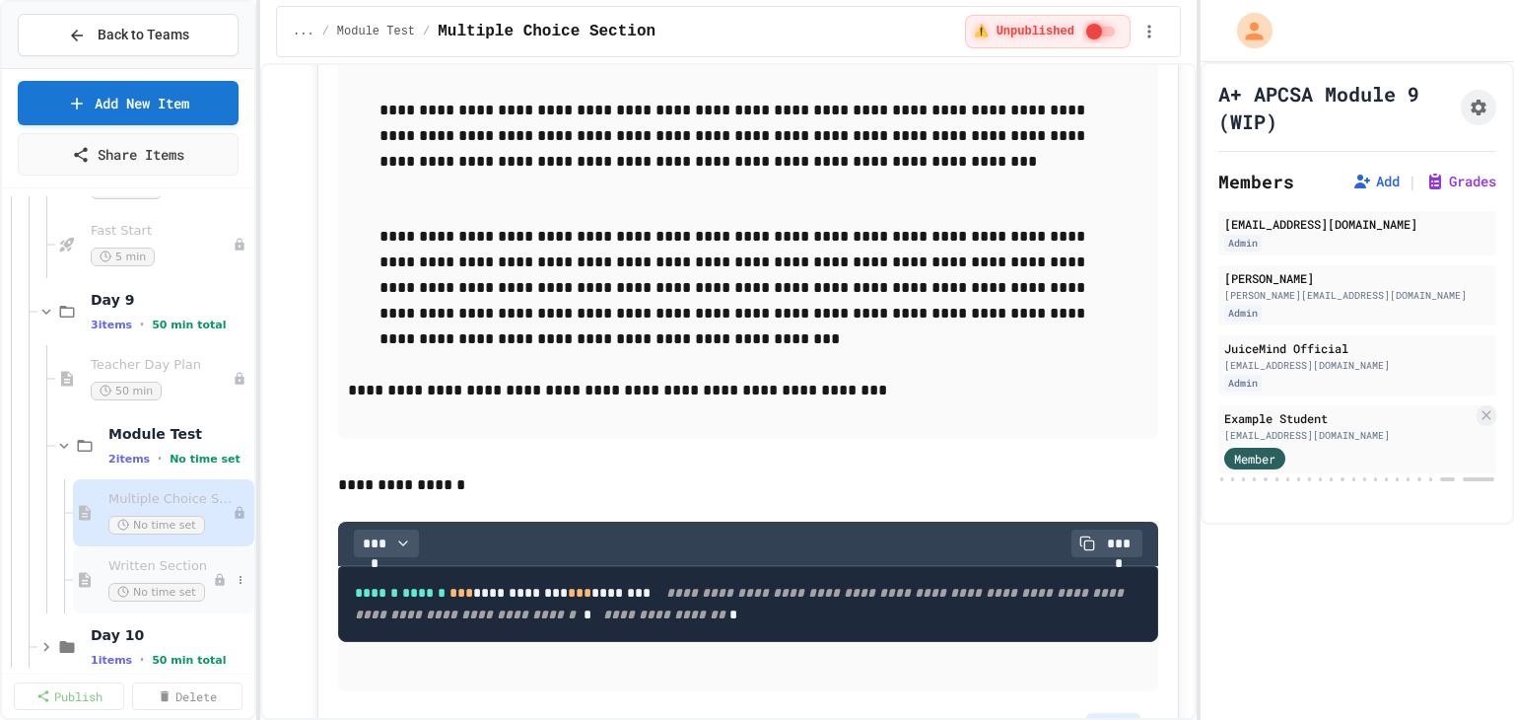
click at [106, 566] on div "Written Section No time set" at bounding box center [163, 579] width 181 height 67
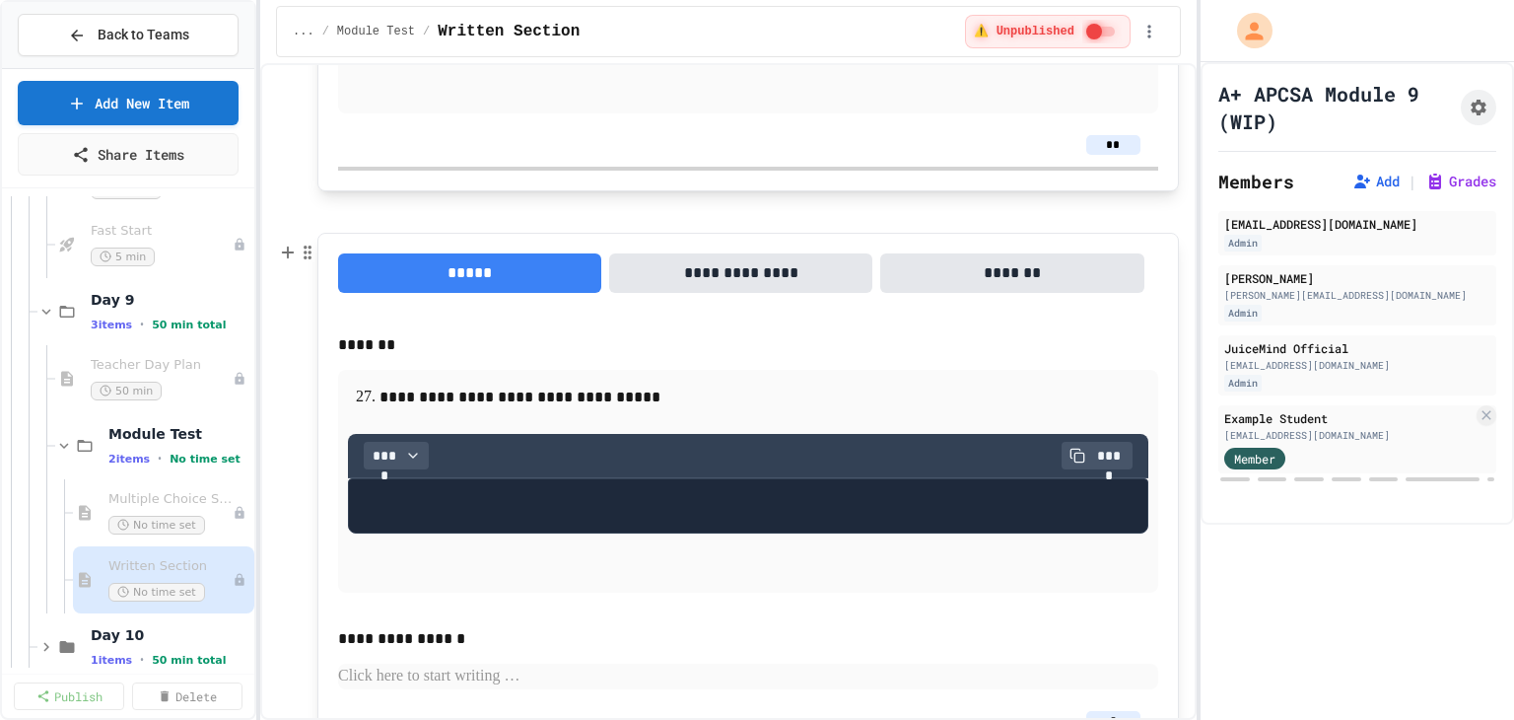
click at [418, 490] on pre at bounding box center [748, 505] width 800 height 55
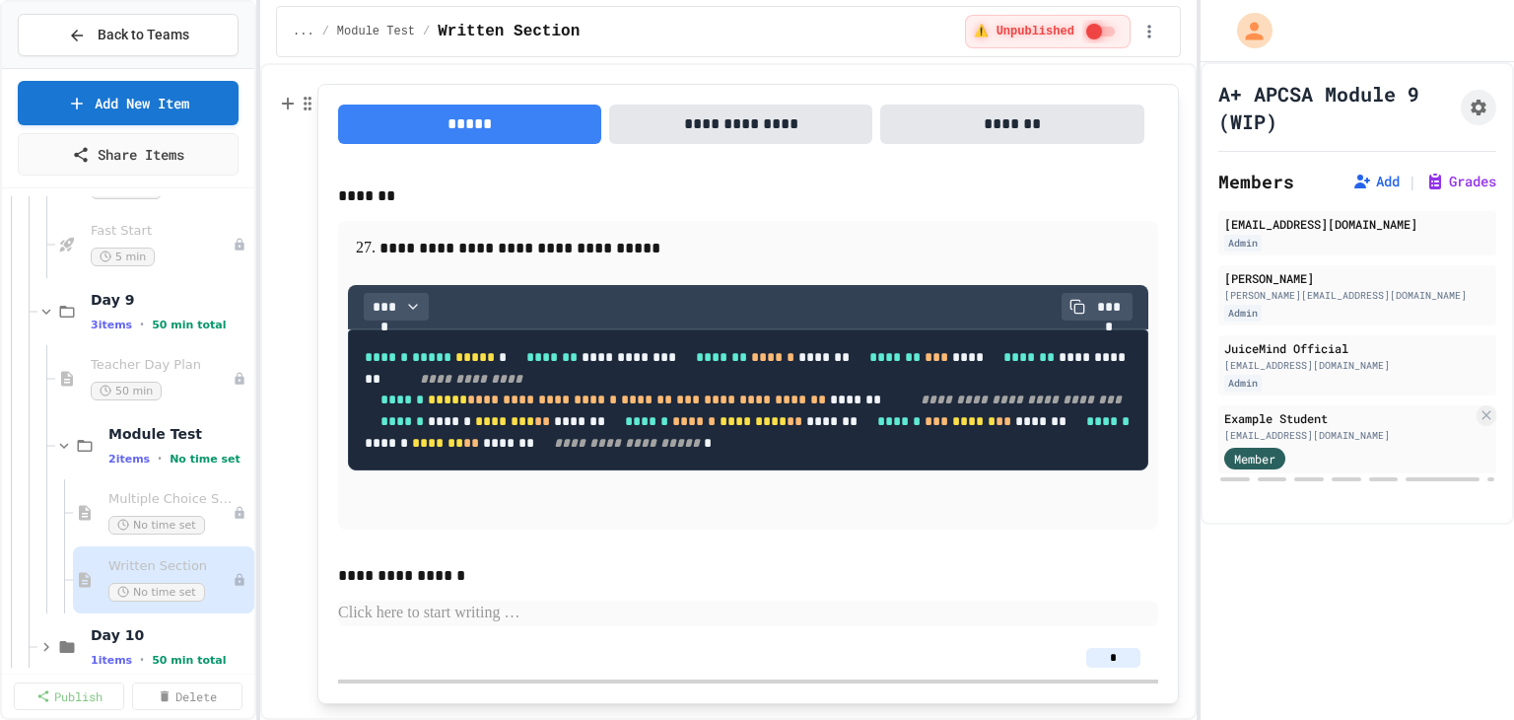
scroll to position [3304, 0]
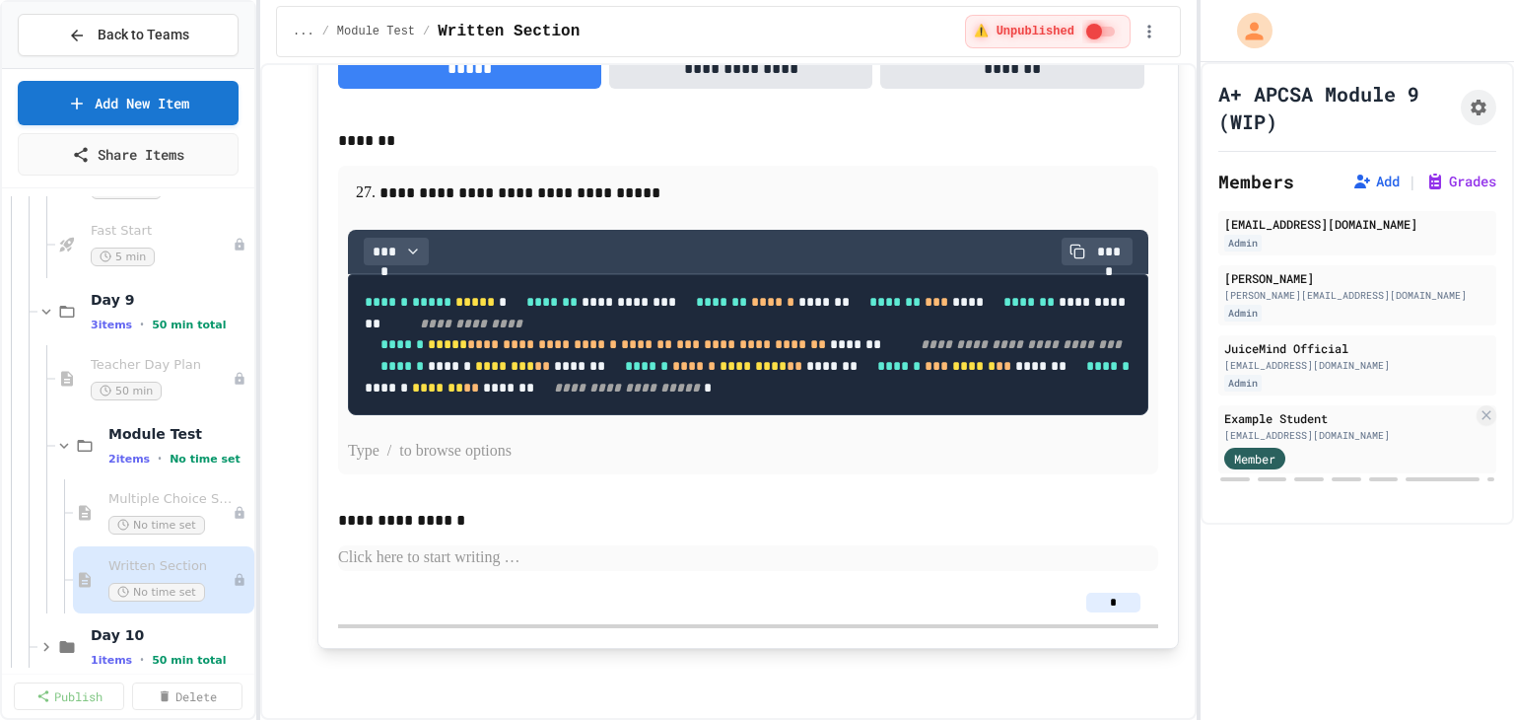
click at [430, 464] on p at bounding box center [748, 452] width 800 height 26
click at [122, 496] on span "Multiple Choice Section" at bounding box center [160, 499] width 104 height 17
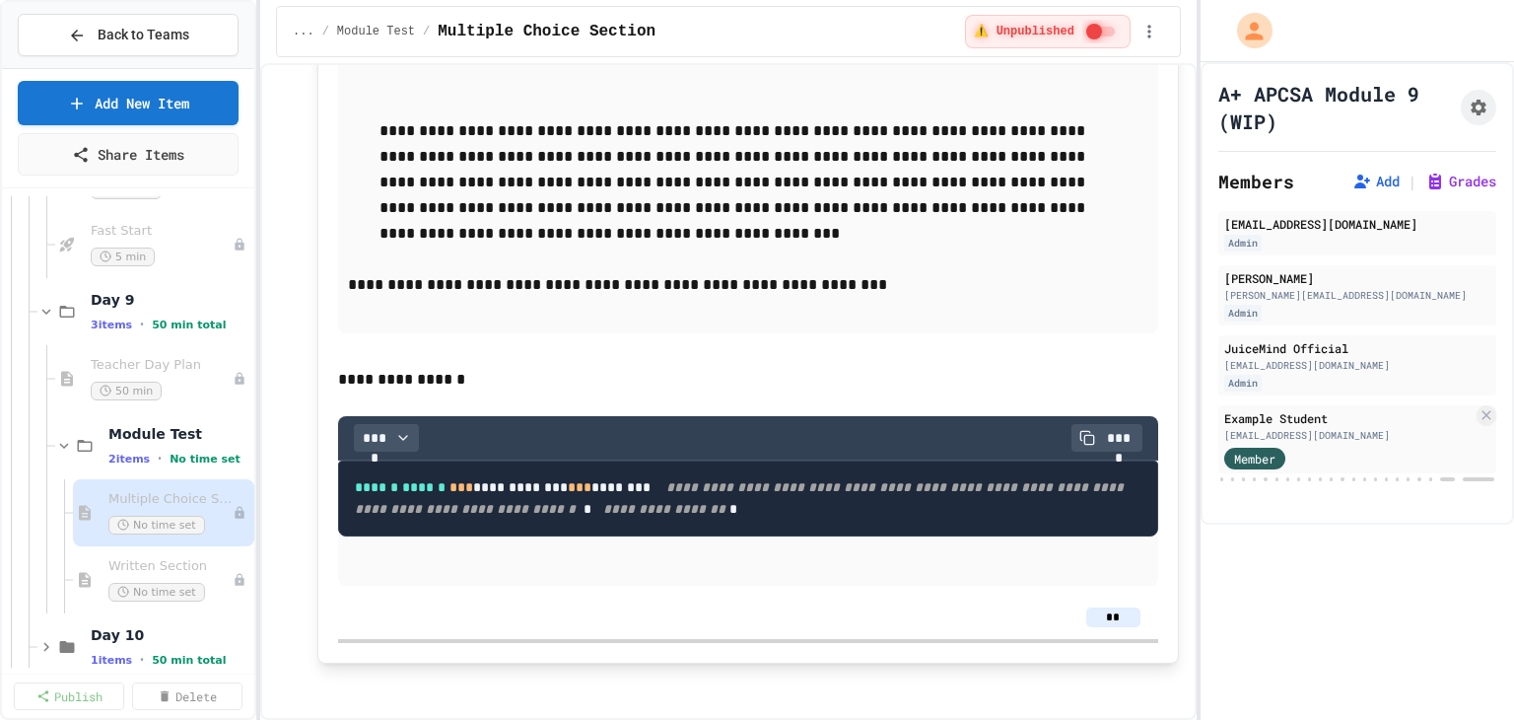
scroll to position [16859, 0]
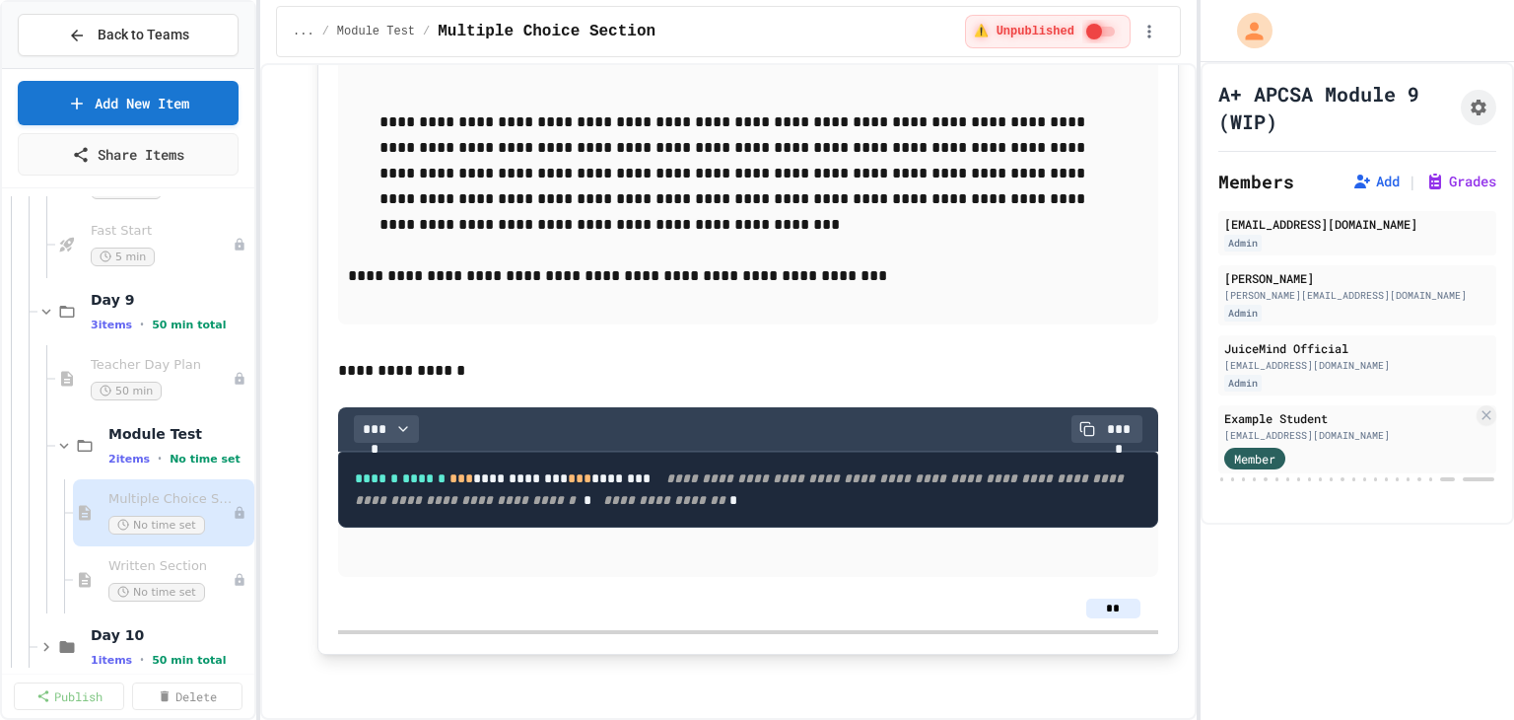
drag, startPoint x: 429, startPoint y: 573, endPoint x: 350, endPoint y: 543, distance: 84.2
click at [144, 560] on span "Written Section" at bounding box center [160, 566] width 104 height 17
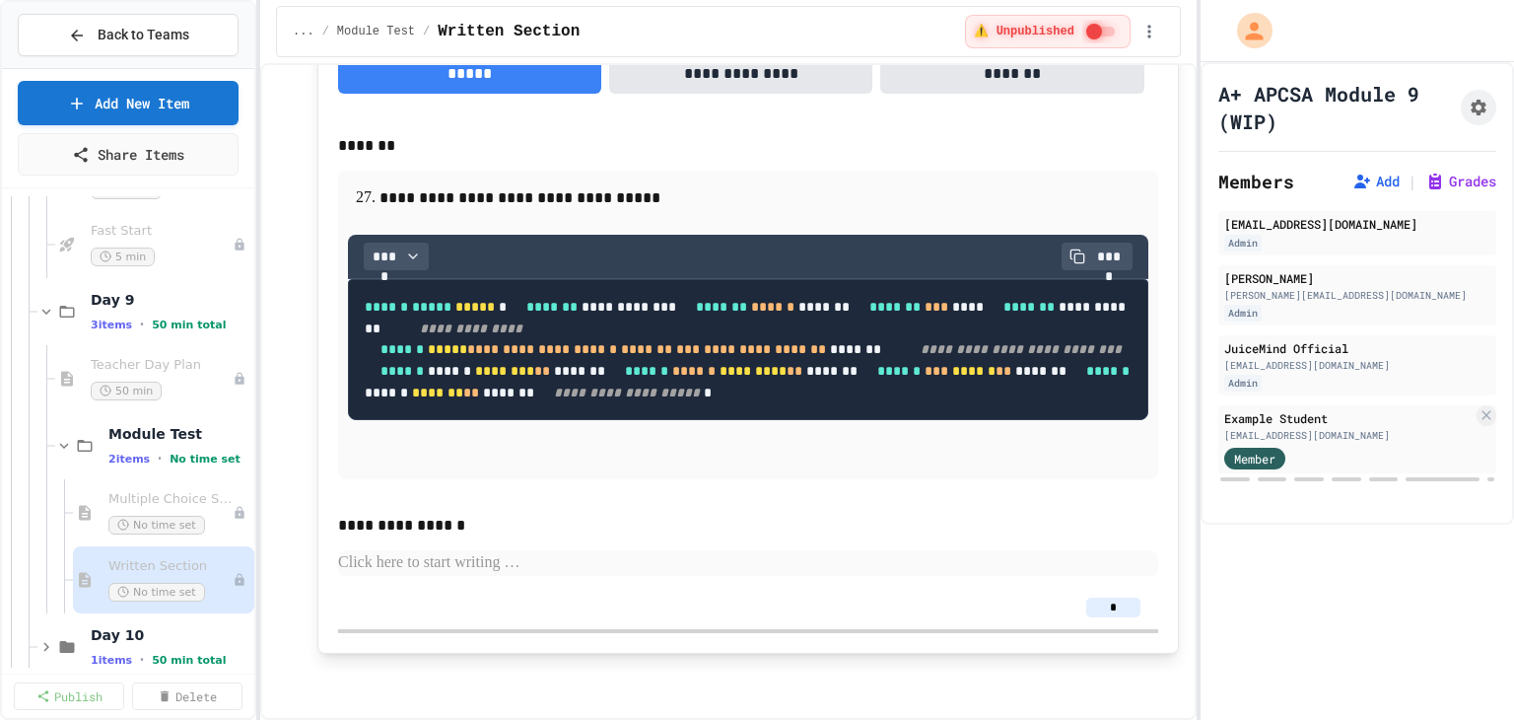
scroll to position [3219, 0]
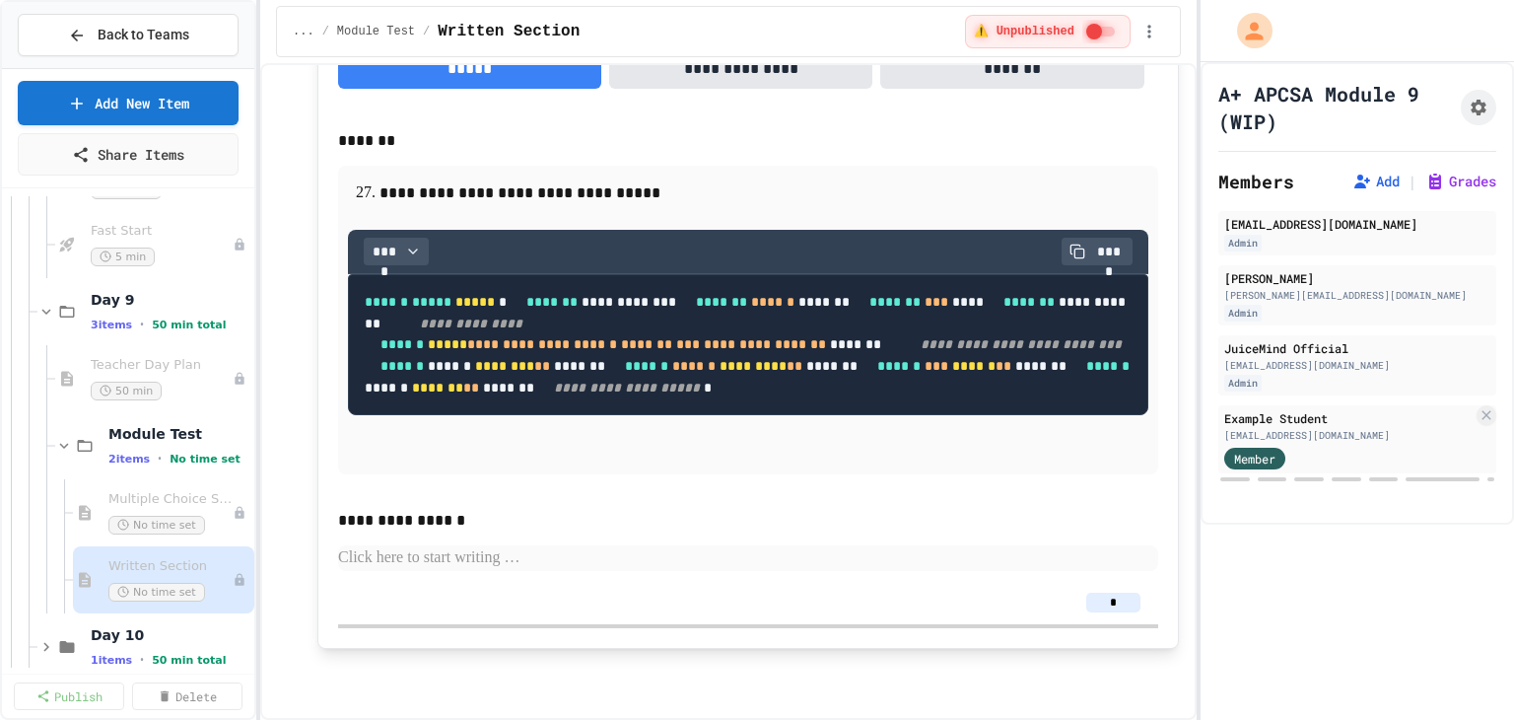
click at [478, 464] on p at bounding box center [748, 452] width 800 height 26
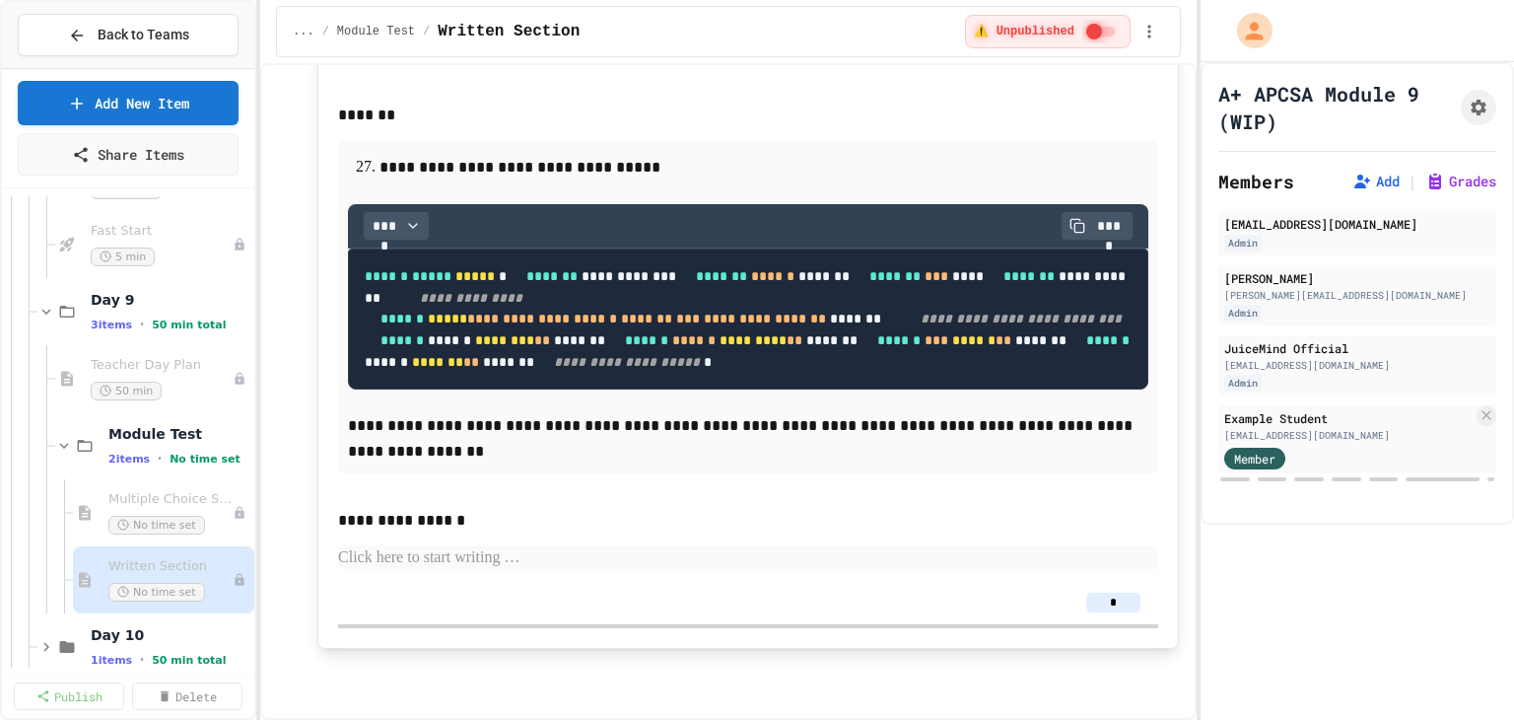
scroll to position [3318, 0]
click at [165, 498] on span "Multiple Choice Section" at bounding box center [160, 499] width 104 height 17
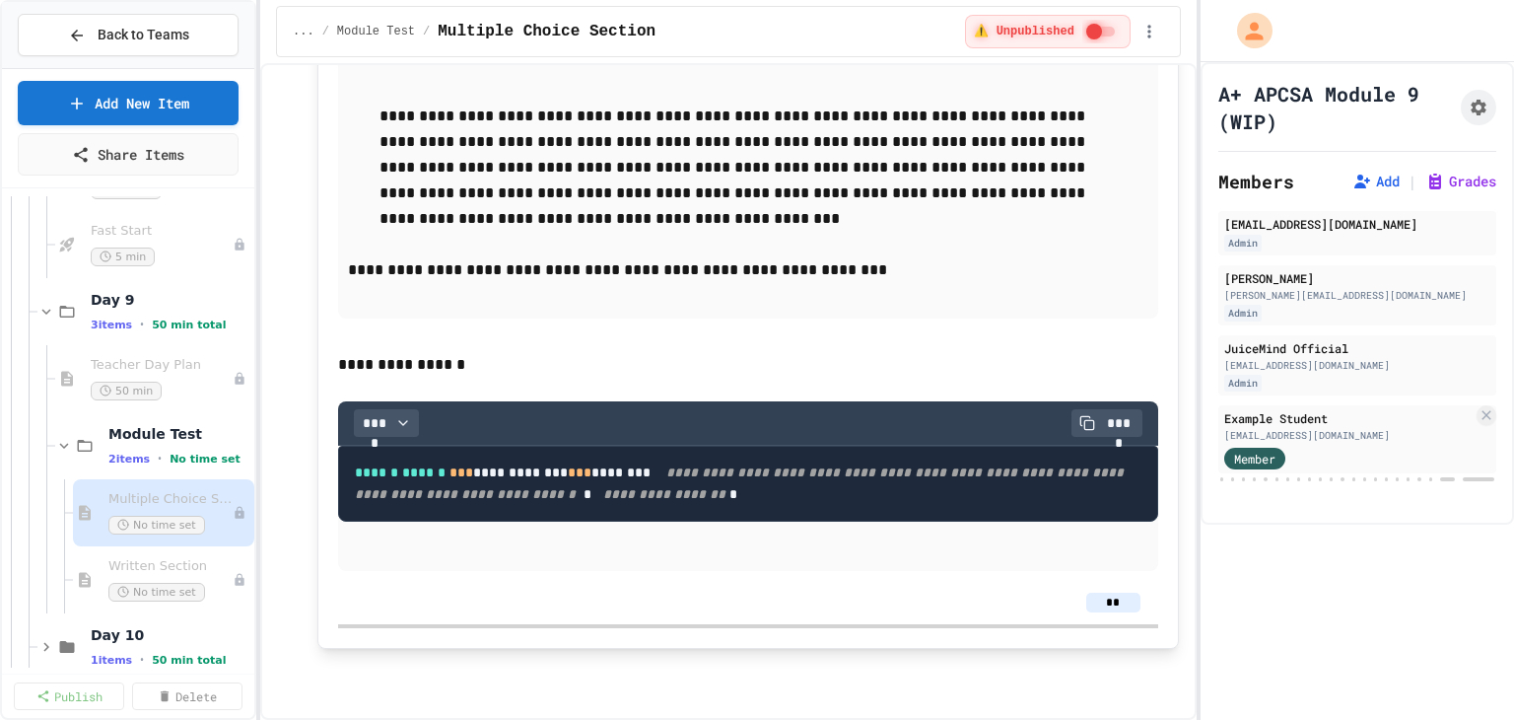
scroll to position [17221, 0]
drag, startPoint x: 761, startPoint y: 409, endPoint x: 332, endPoint y: 381, distance: 429.6
click at [157, 565] on span "Written Section" at bounding box center [160, 566] width 104 height 17
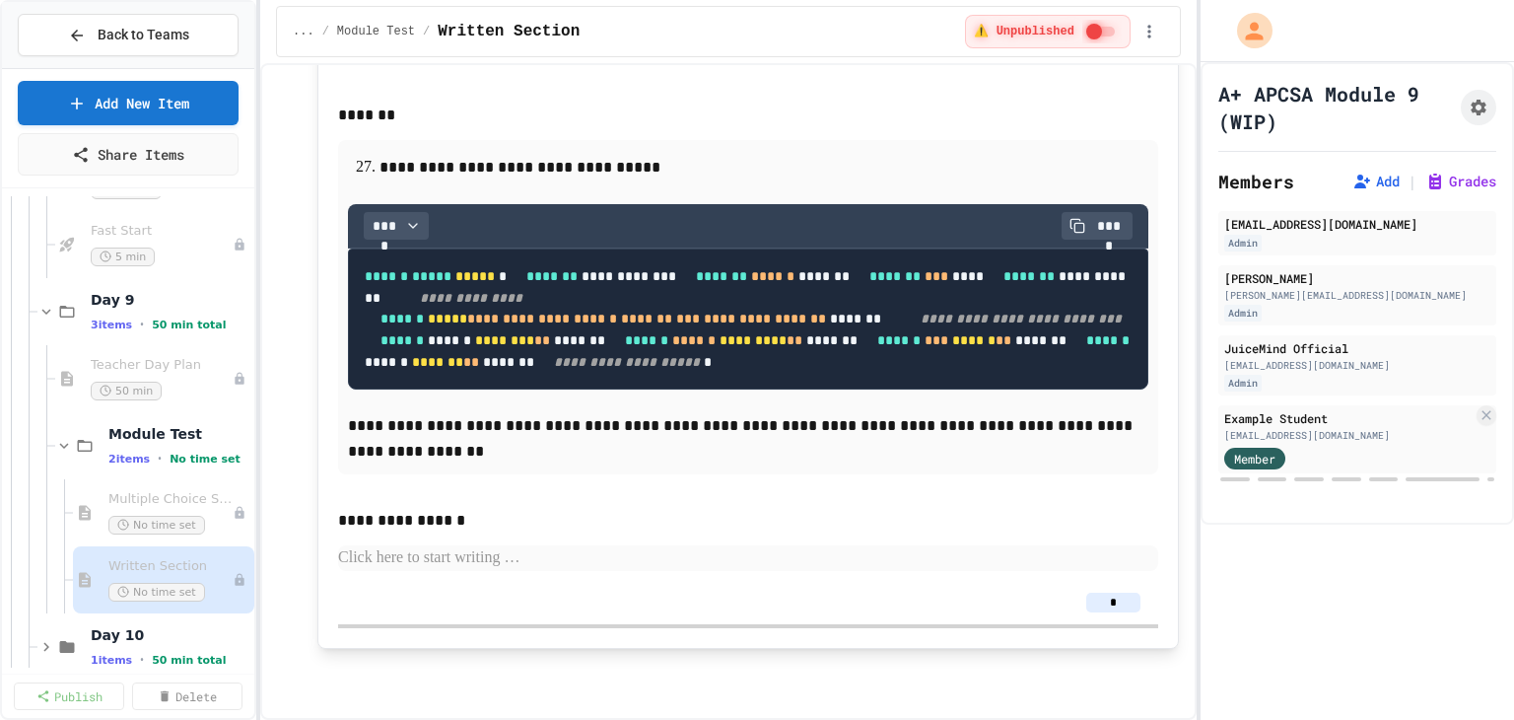
scroll to position [3447, 0]
click at [628, 549] on p at bounding box center [748, 558] width 820 height 26
click at [493, 619] on button "Code Block" at bounding box center [479, 618] width 235 height 32
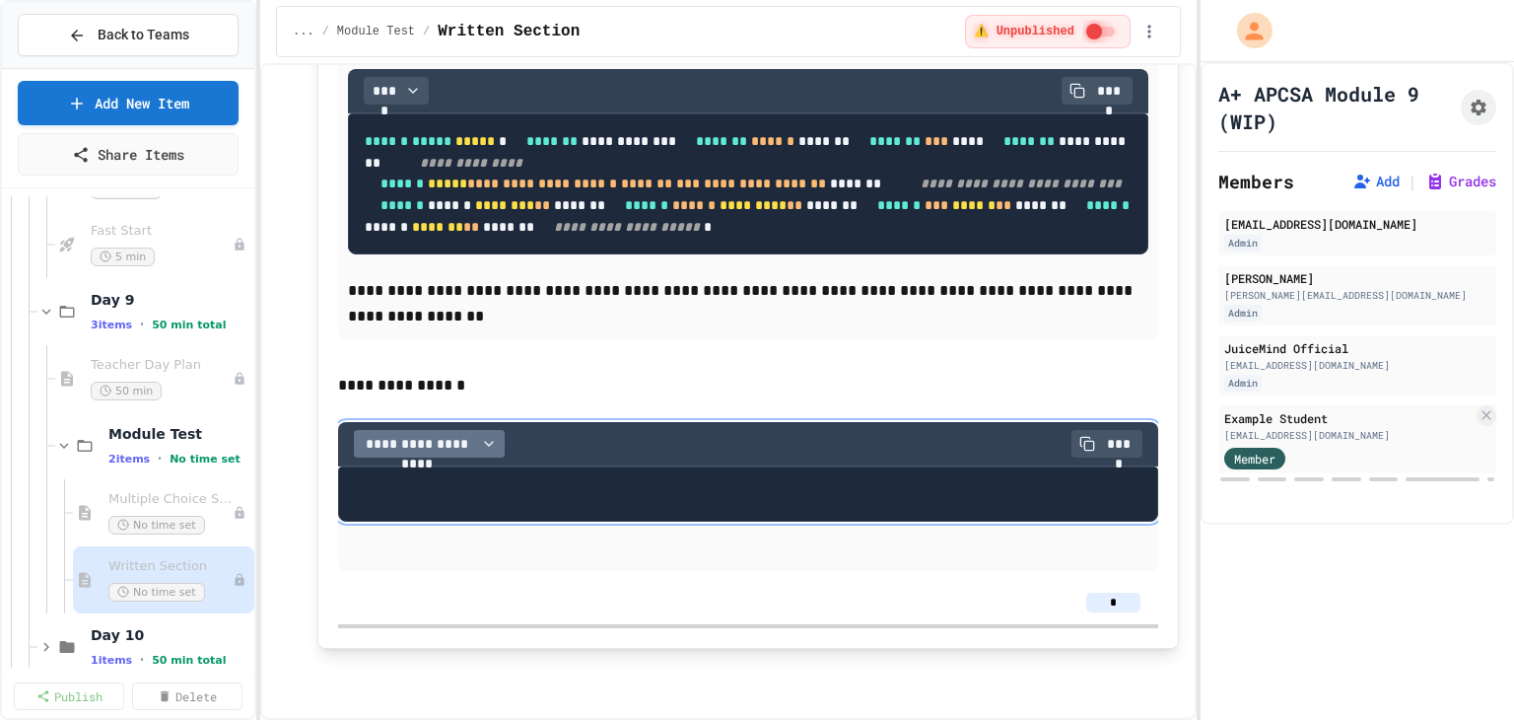
click at [445, 453] on span "**********" at bounding box center [417, 444] width 111 height 20
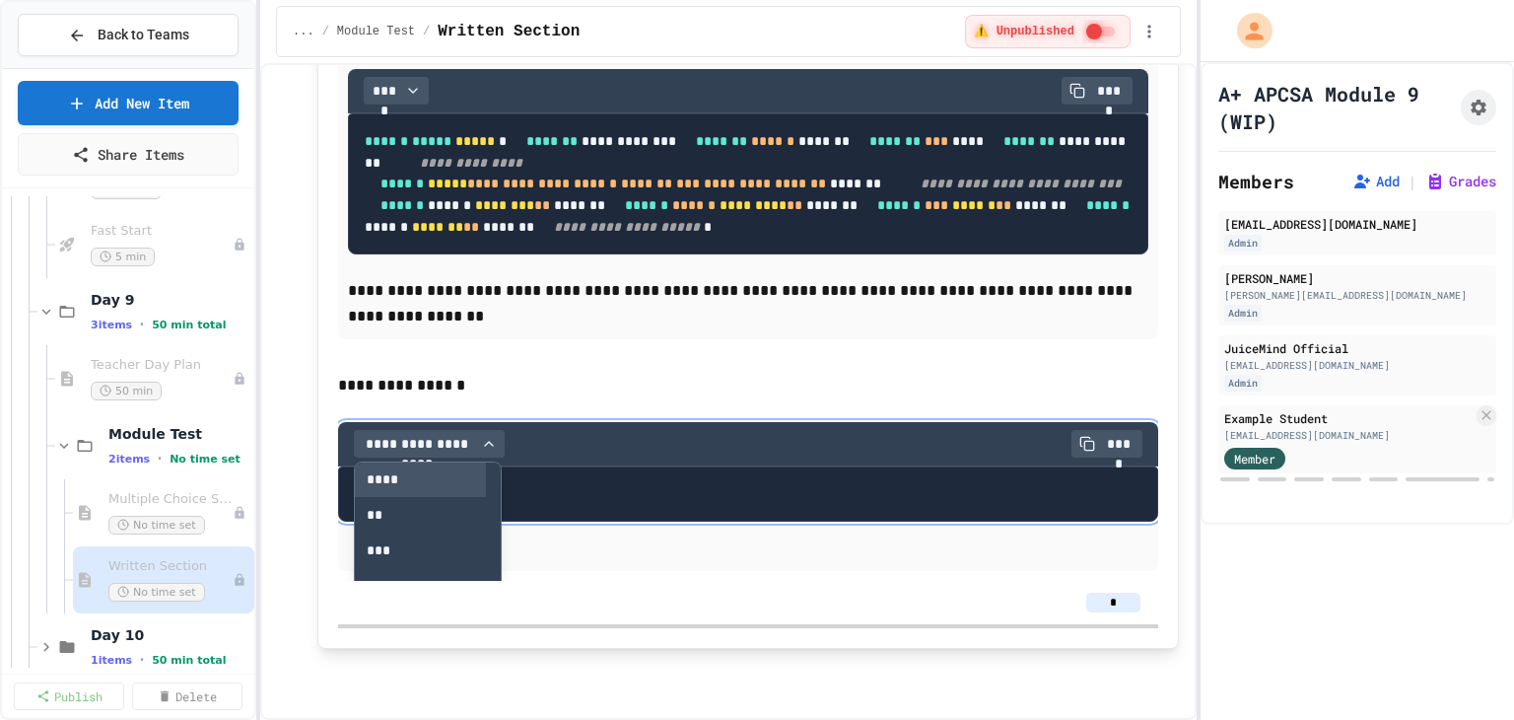
scroll to position [99, 0]
click at [389, 541] on button "****" at bounding box center [420, 523] width 131 height 35
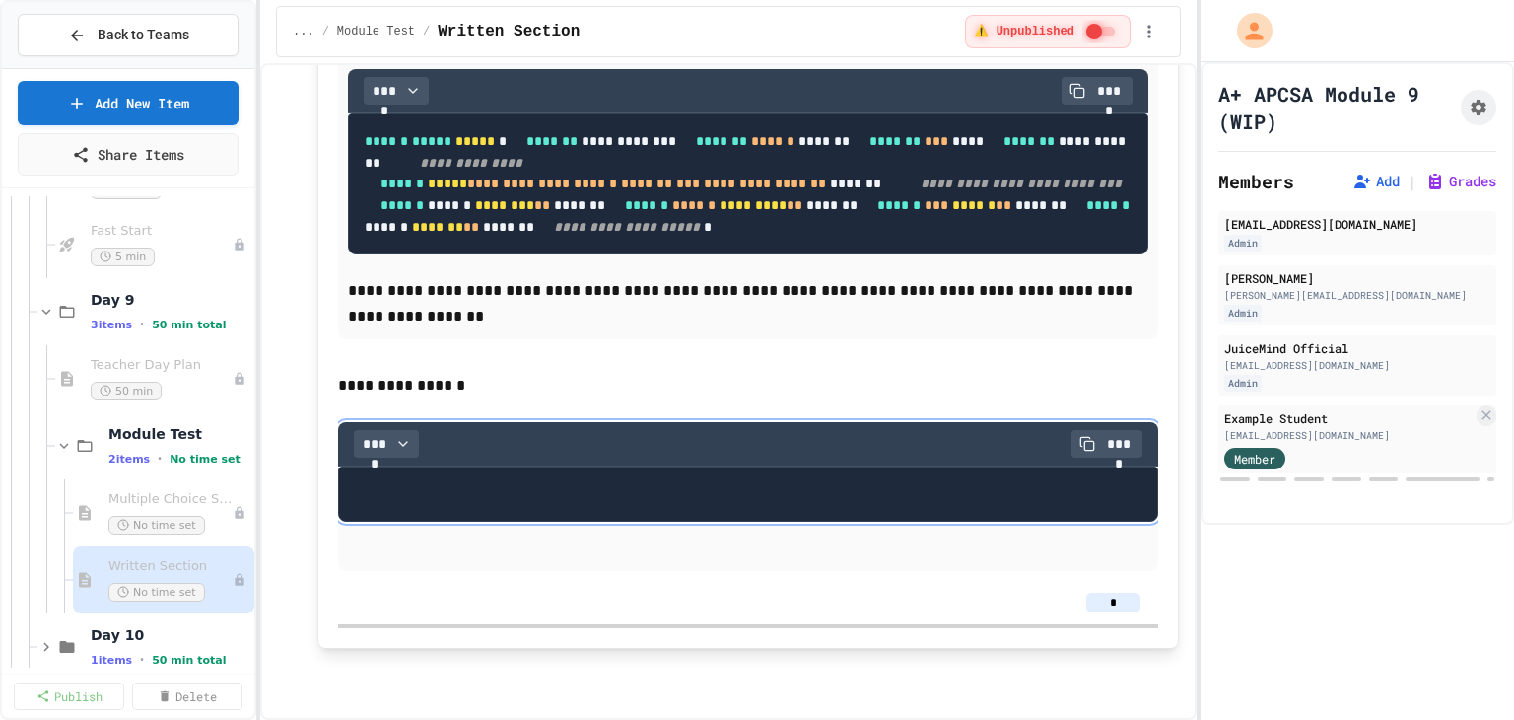
click at [371, 521] on pre at bounding box center [748, 493] width 820 height 55
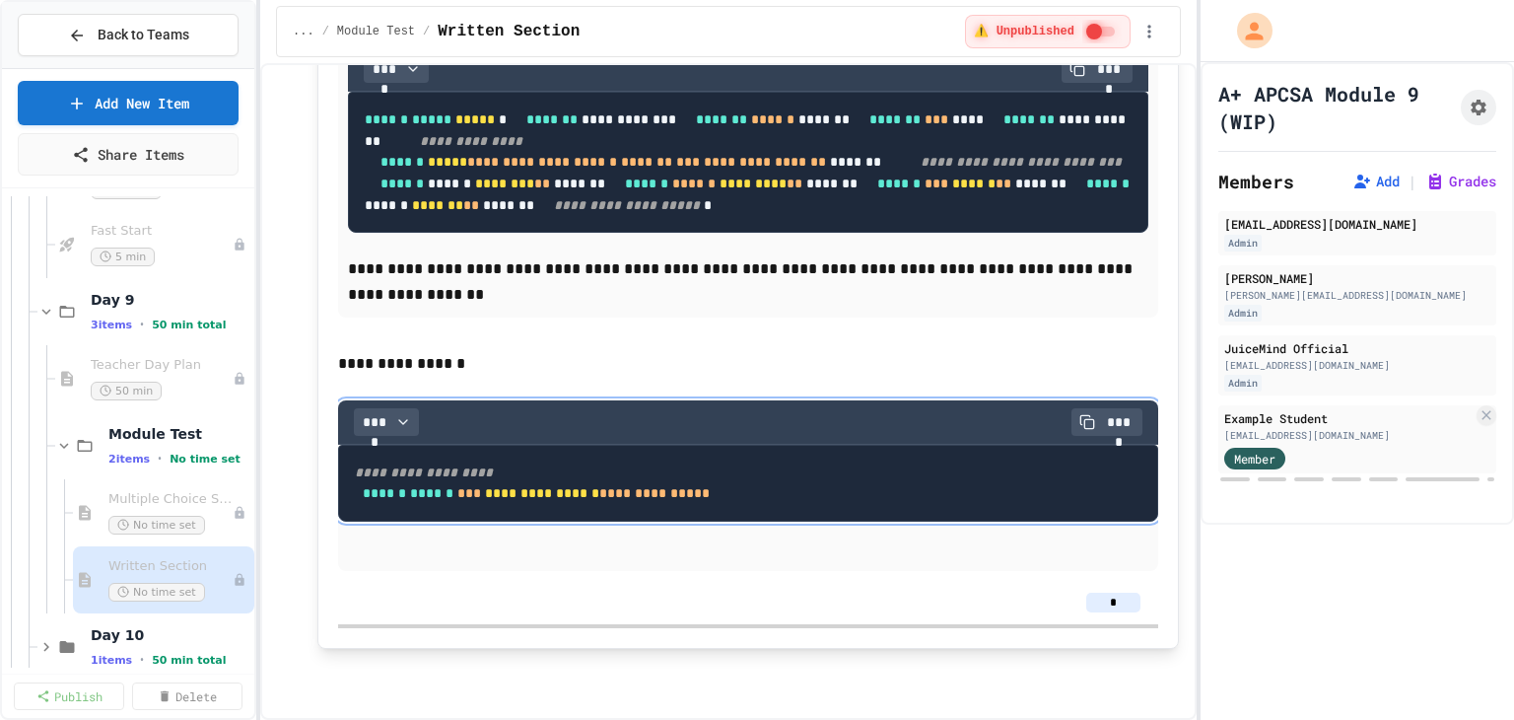
click at [634, 377] on p "**********" at bounding box center [741, 364] width 806 height 26
click at [185, 502] on span "Multiple Choice Section" at bounding box center [160, 499] width 104 height 17
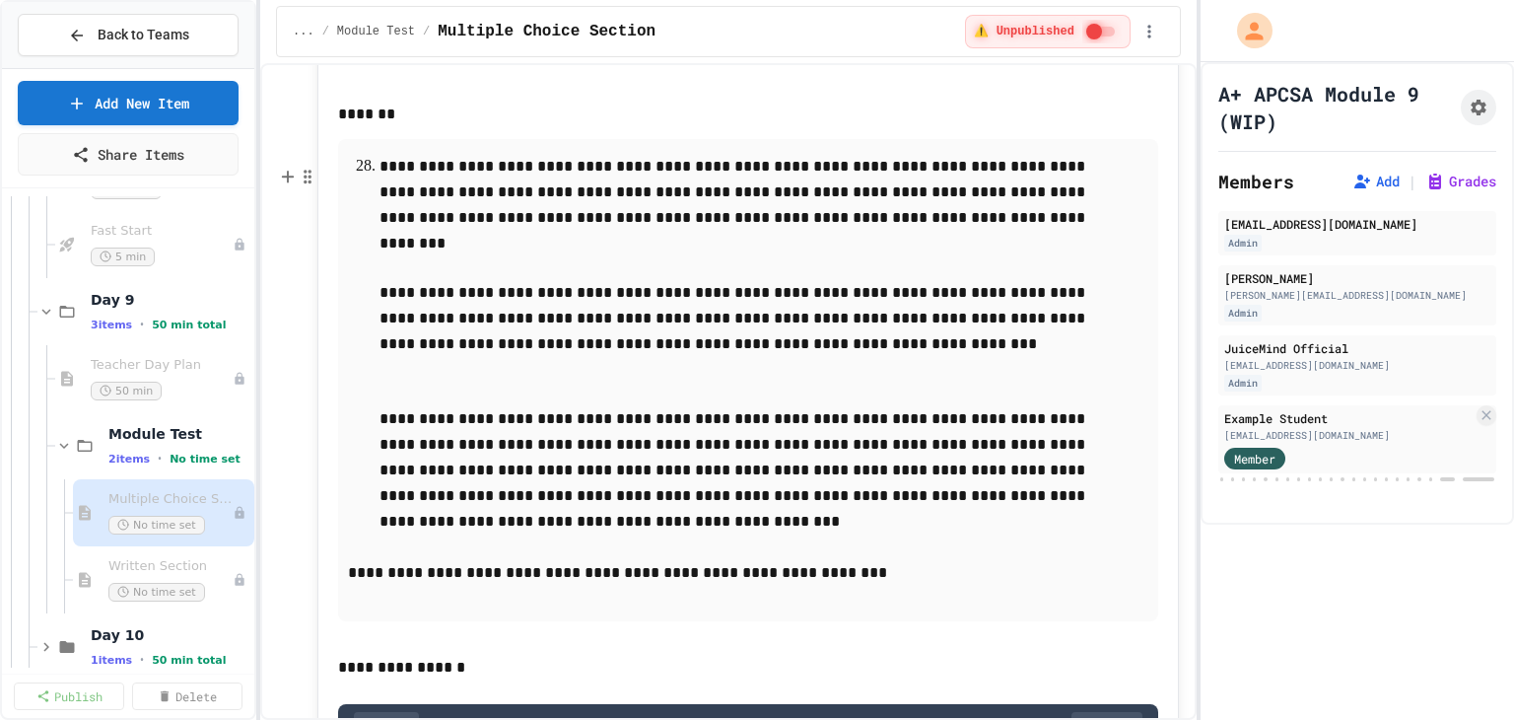
scroll to position [16561, 0]
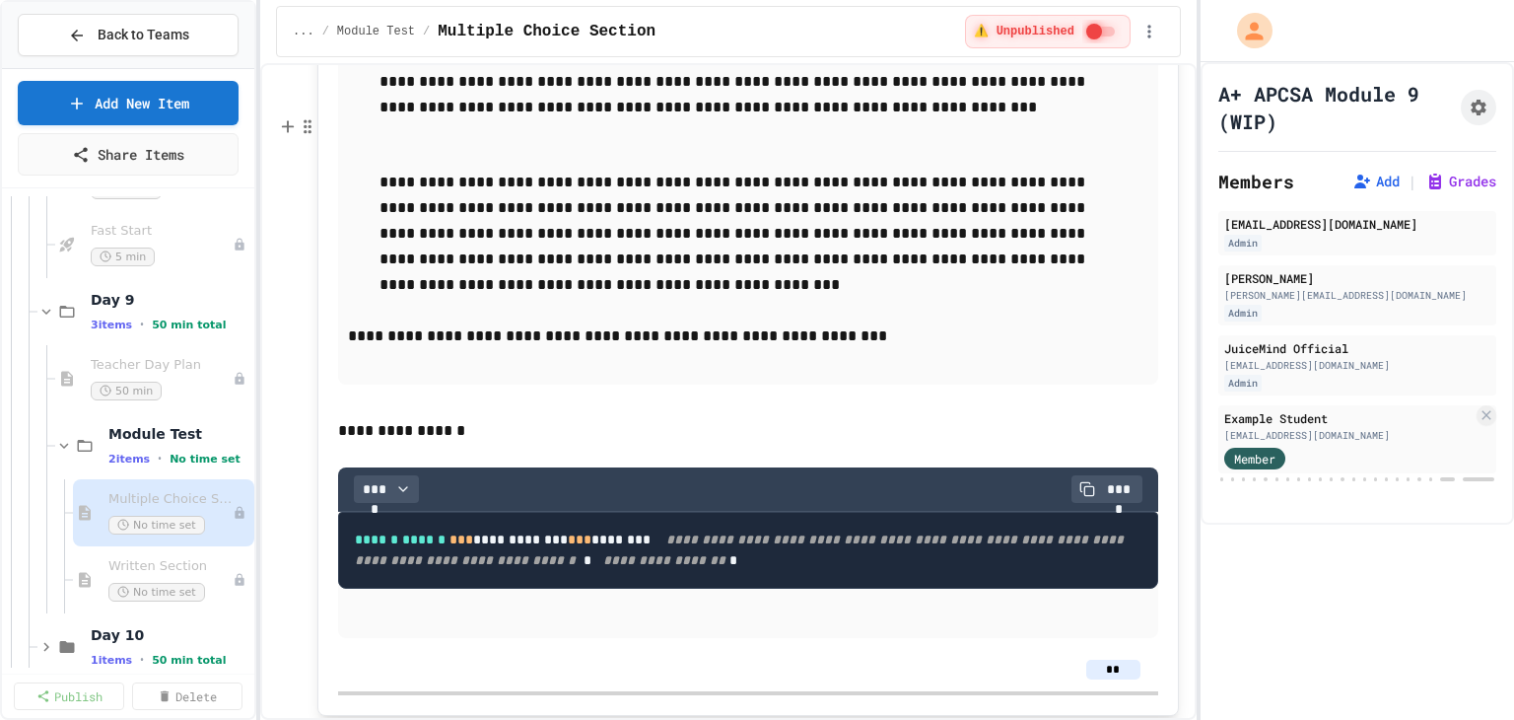
scroll to position [16659, 0]
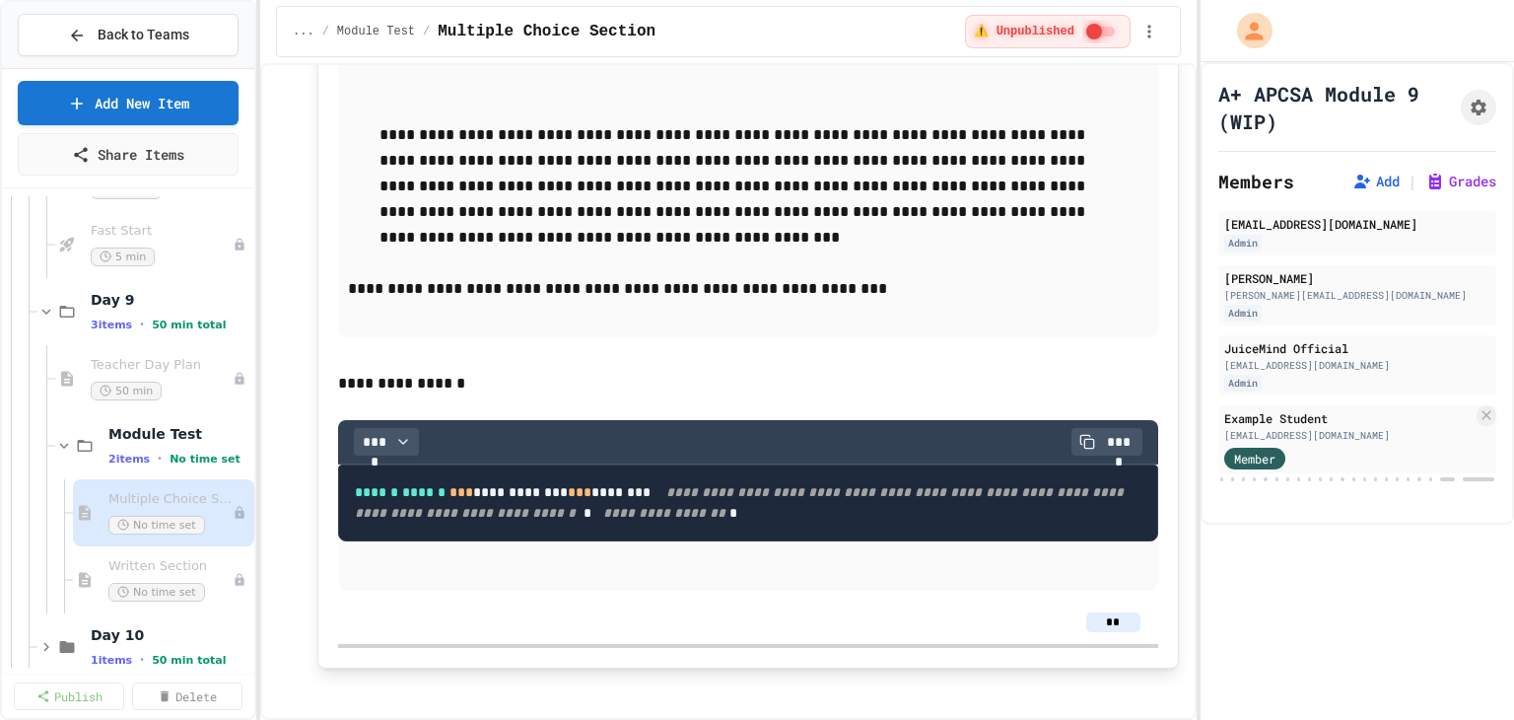
drag, startPoint x: 432, startPoint y: 511, endPoint x: 428, endPoint y: 291, distance: 219.8
click at [119, 569] on span "Written Section" at bounding box center [160, 566] width 104 height 17
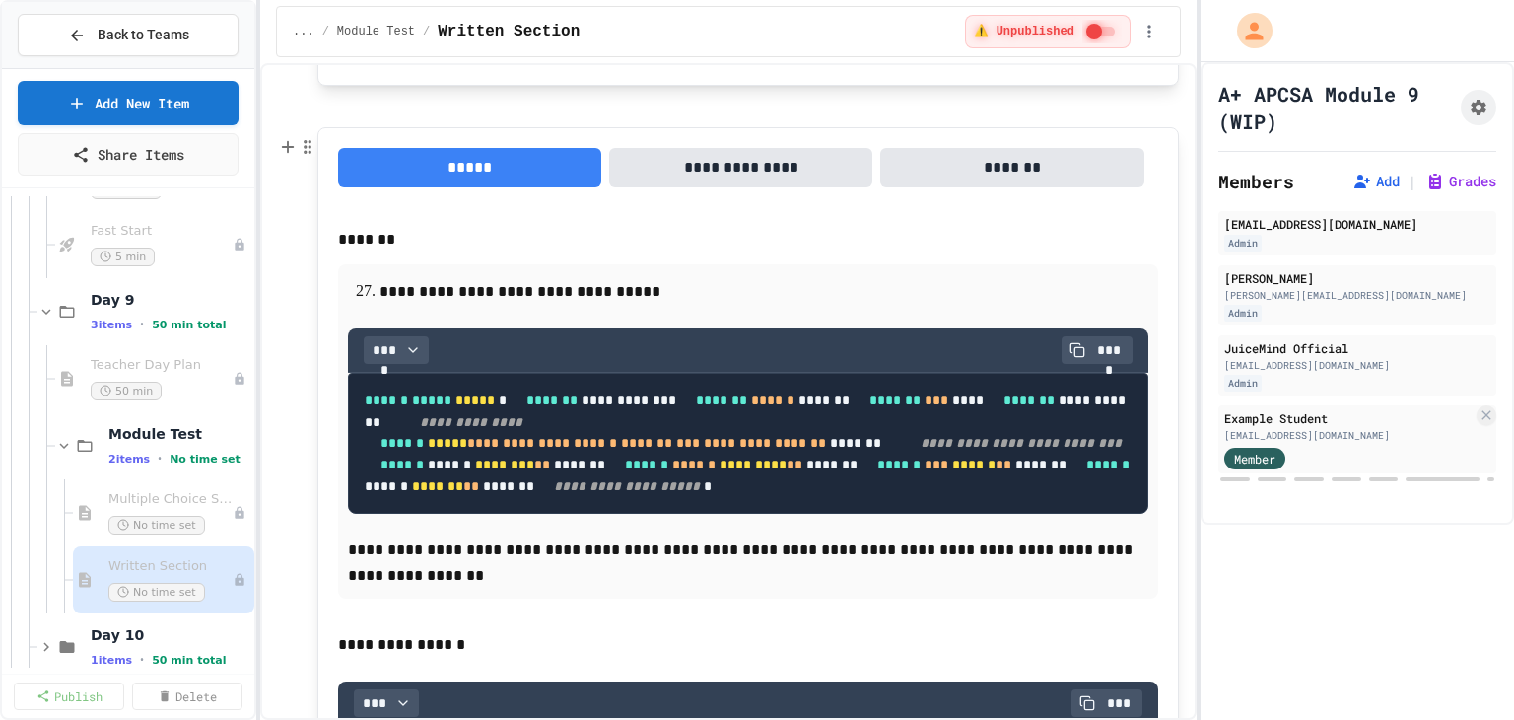
click at [728, 173] on button "**********" at bounding box center [740, 167] width 263 height 39
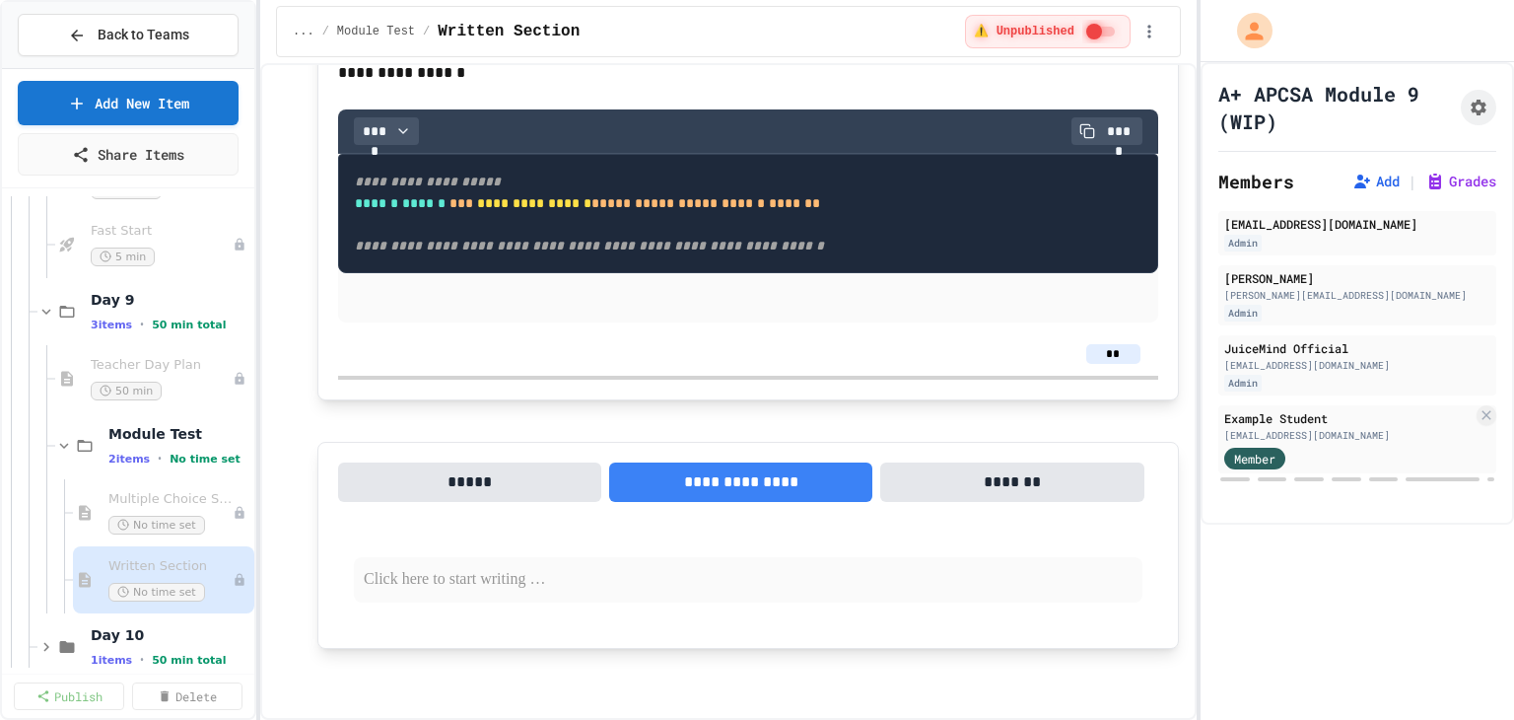
scroll to position [2752, 0]
click at [417, 583] on p at bounding box center [748, 580] width 769 height 26
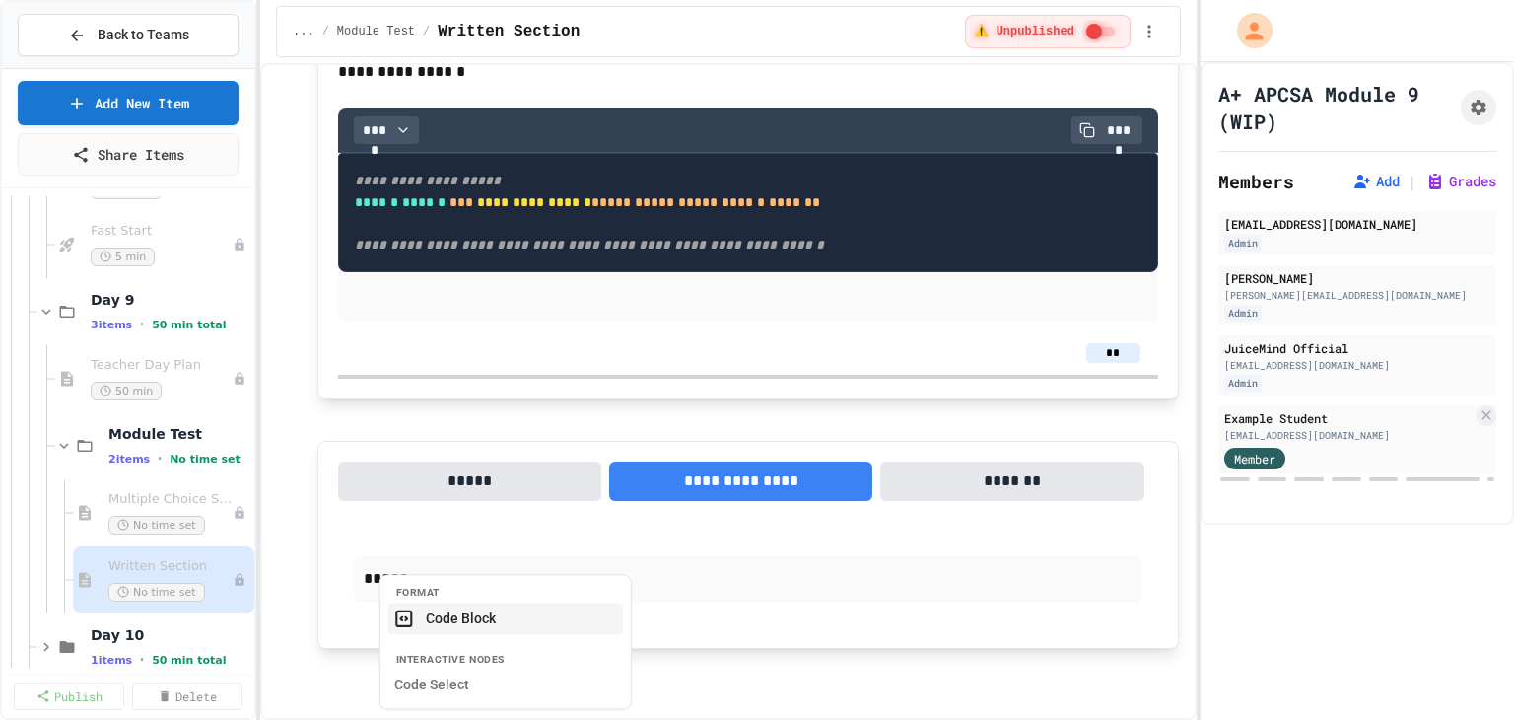
click at [436, 614] on button "Code Block" at bounding box center [505, 618] width 235 height 32
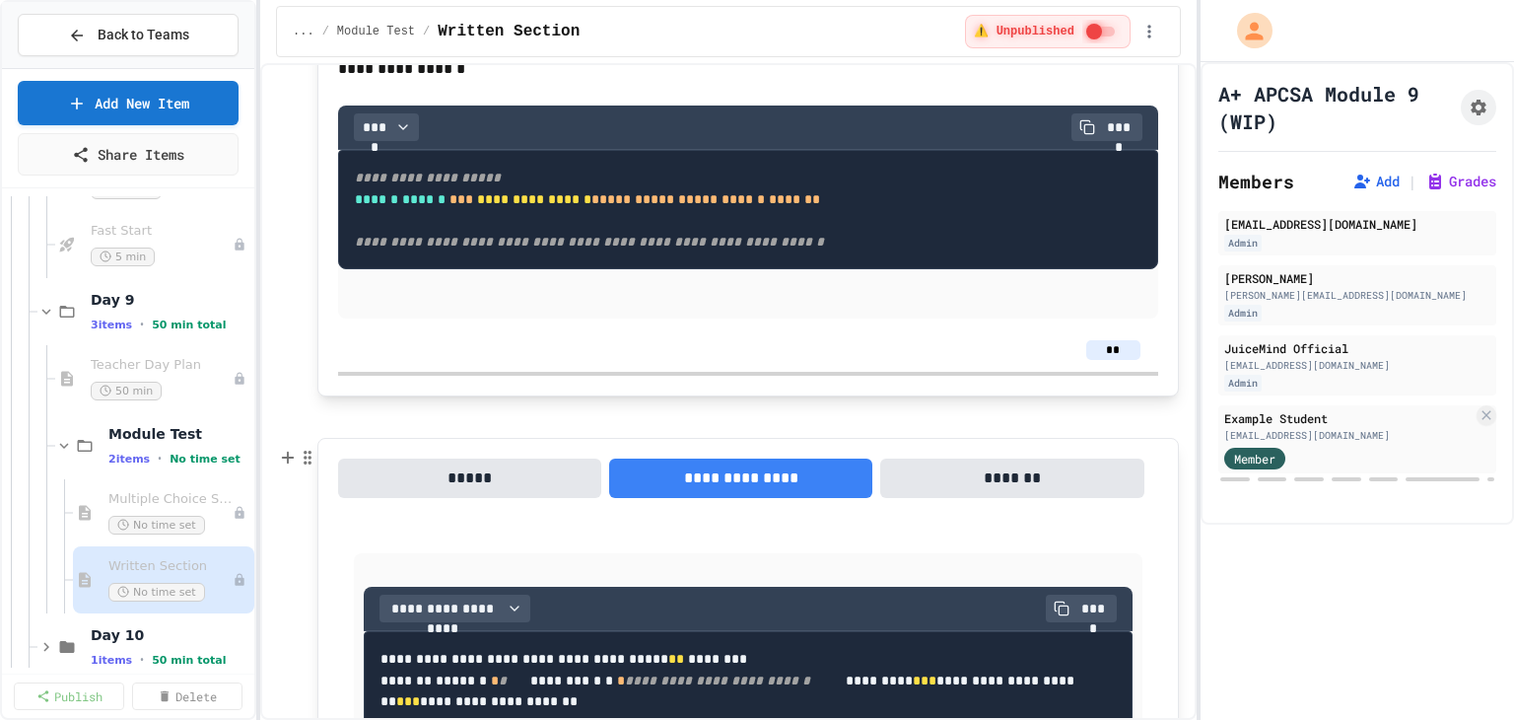
scroll to position [2939, 0]
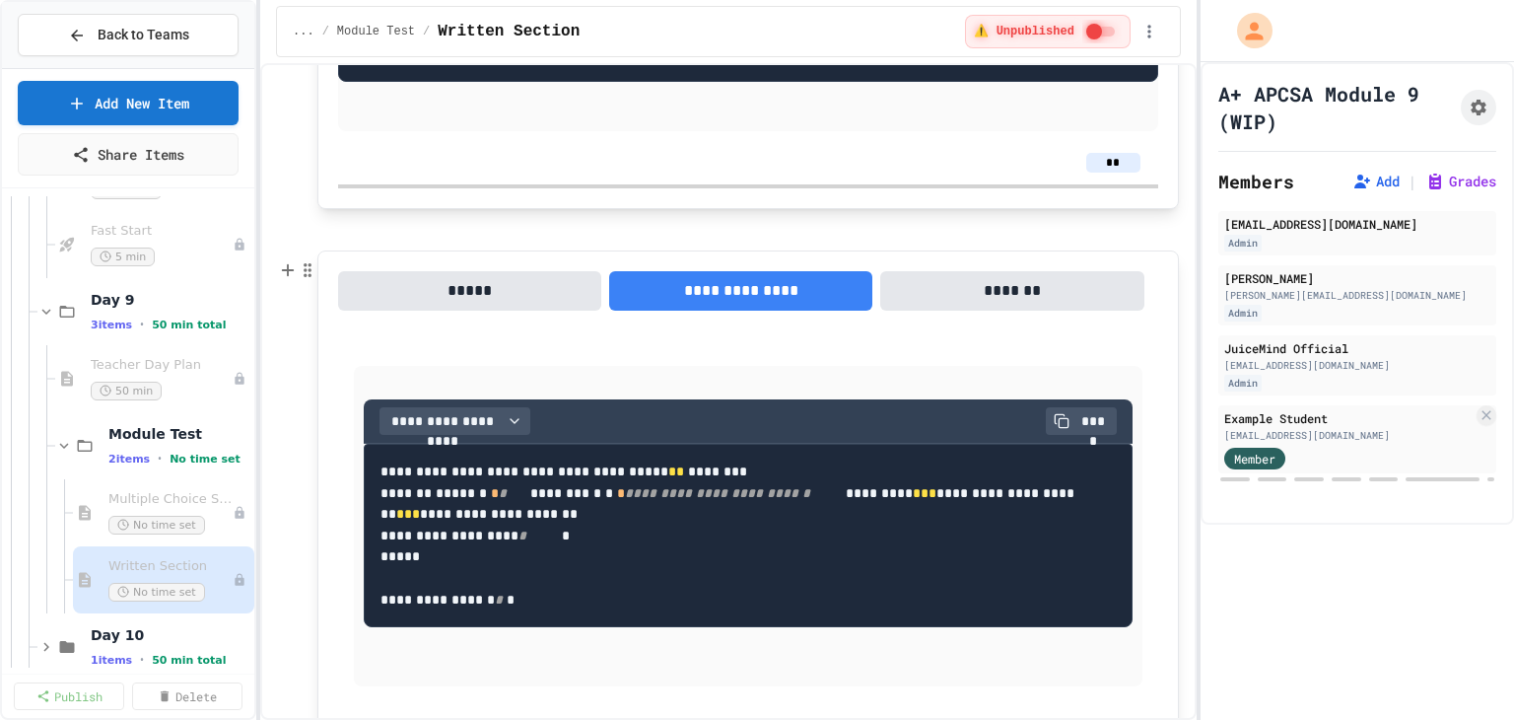
click at [464, 396] on div "**********" at bounding box center [748, 526] width 789 height 320
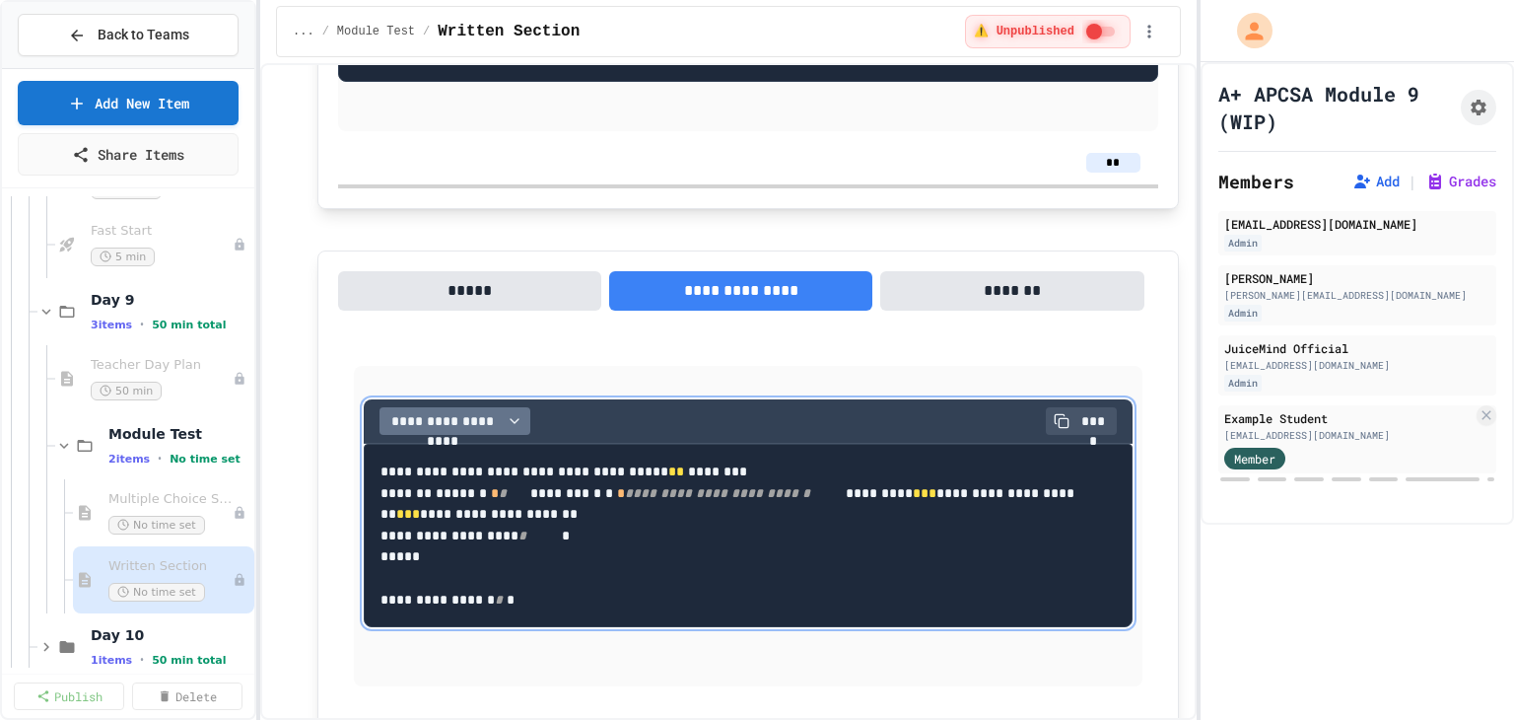
click at [465, 415] on span "**********" at bounding box center [442, 421] width 111 height 20
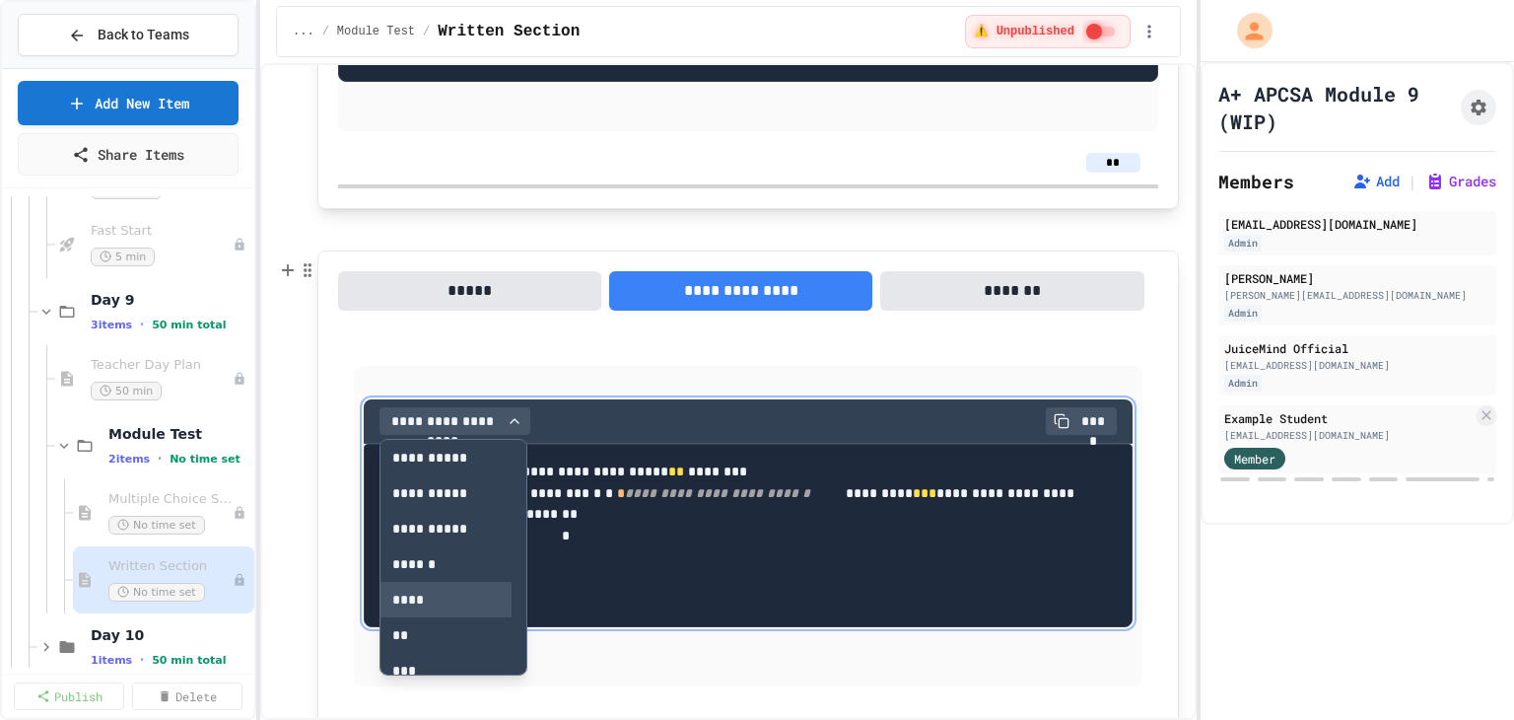
click at [409, 600] on button "****" at bounding box center [445, 599] width 131 height 35
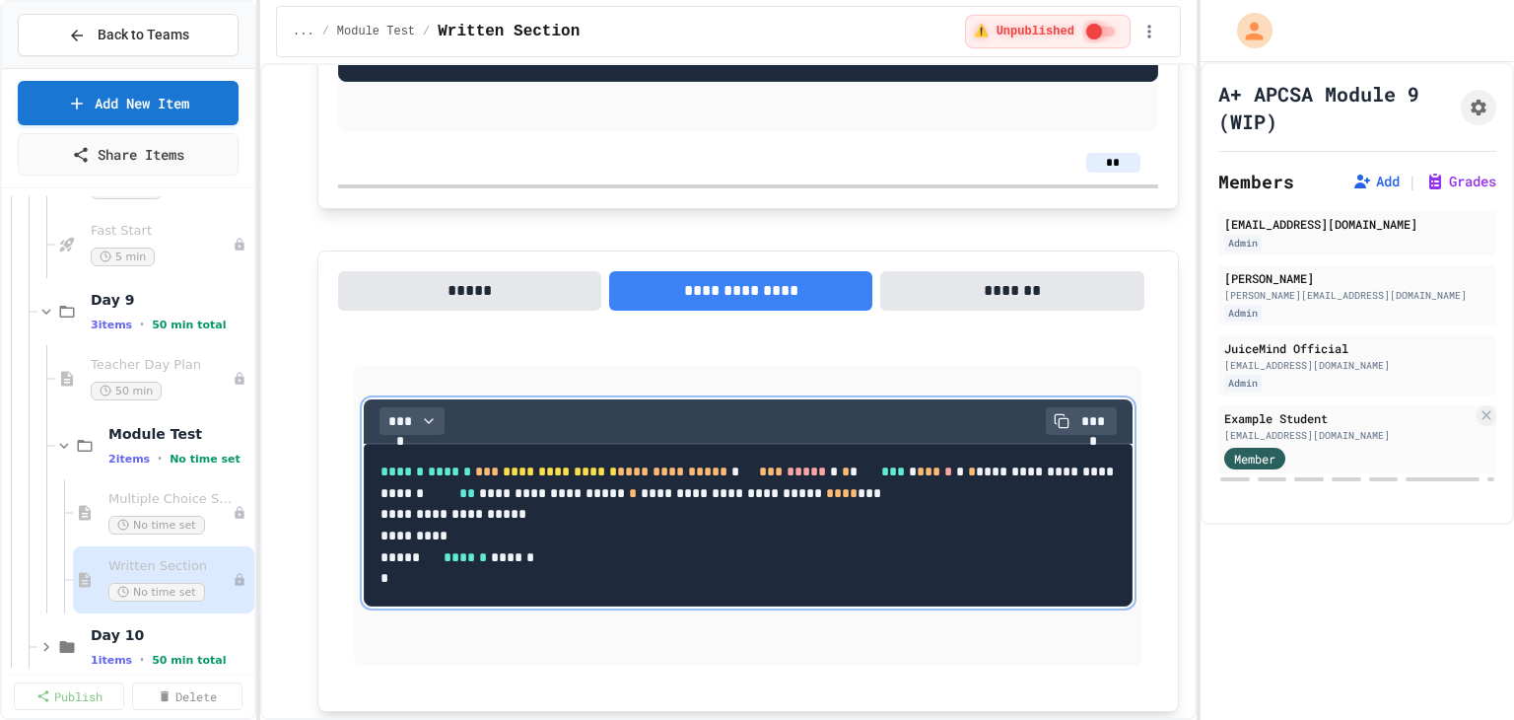
click at [746, 561] on code "**********" at bounding box center [748, 524] width 737 height 120
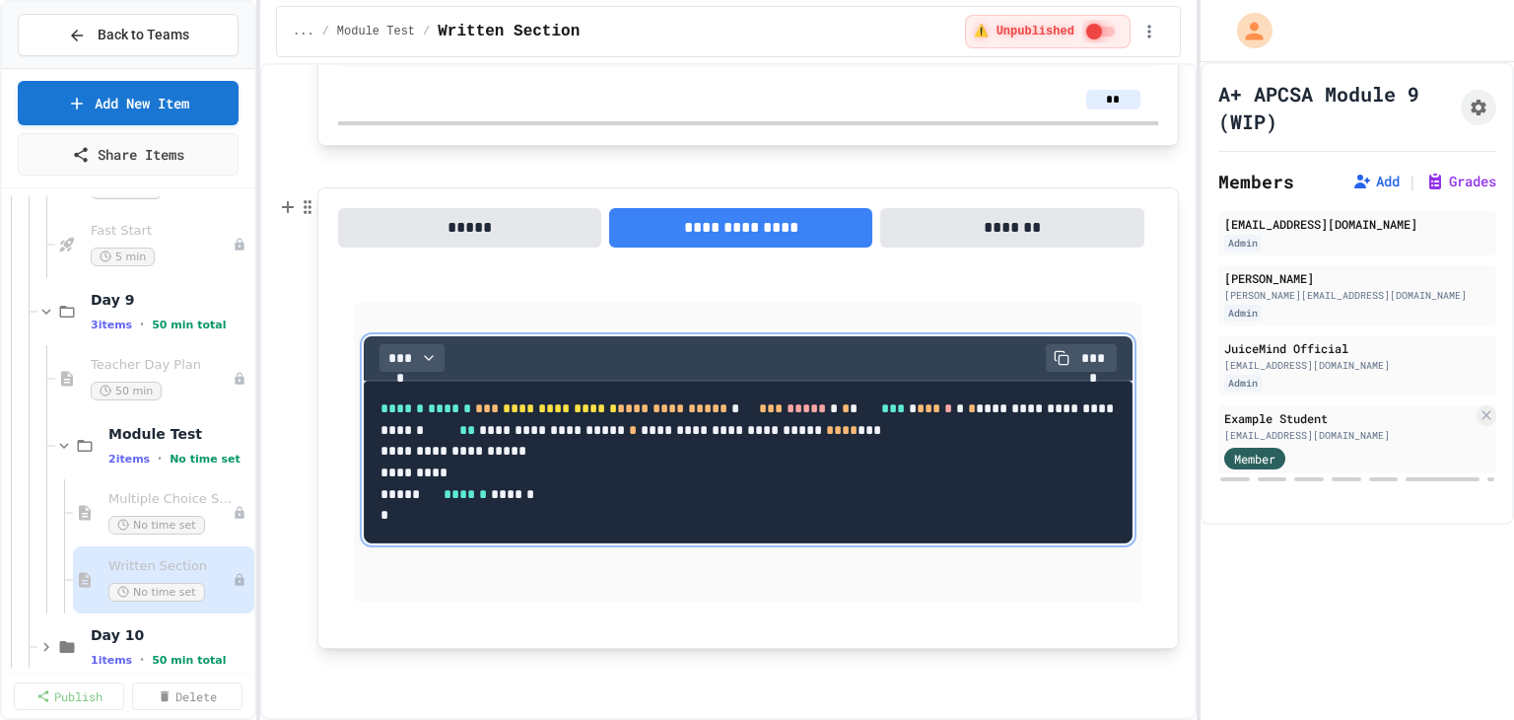
scroll to position [3126, 0]
click at [516, 574] on p at bounding box center [748, 580] width 769 height 26
click at [122, 496] on span "Multiple Choice Section" at bounding box center [160, 499] width 104 height 17
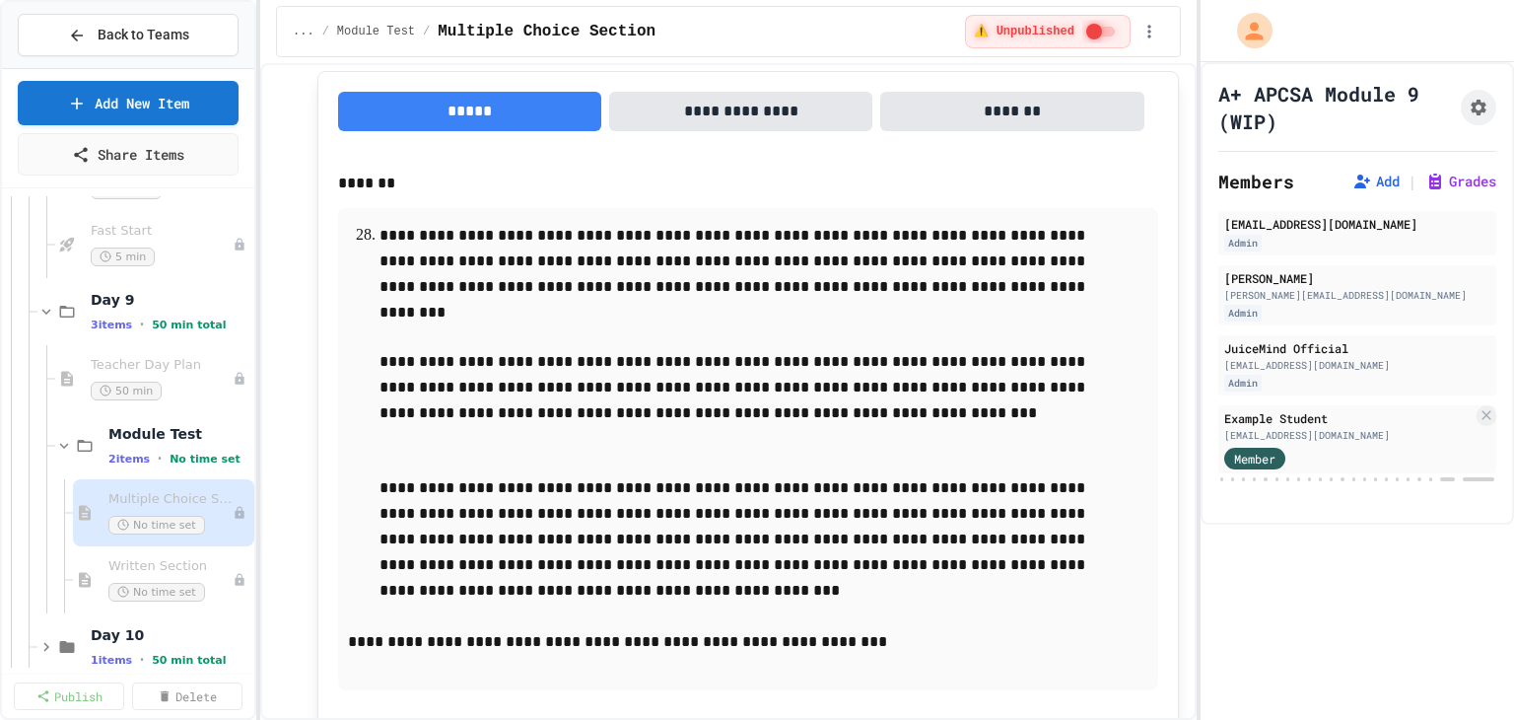
scroll to position [16566, 0]
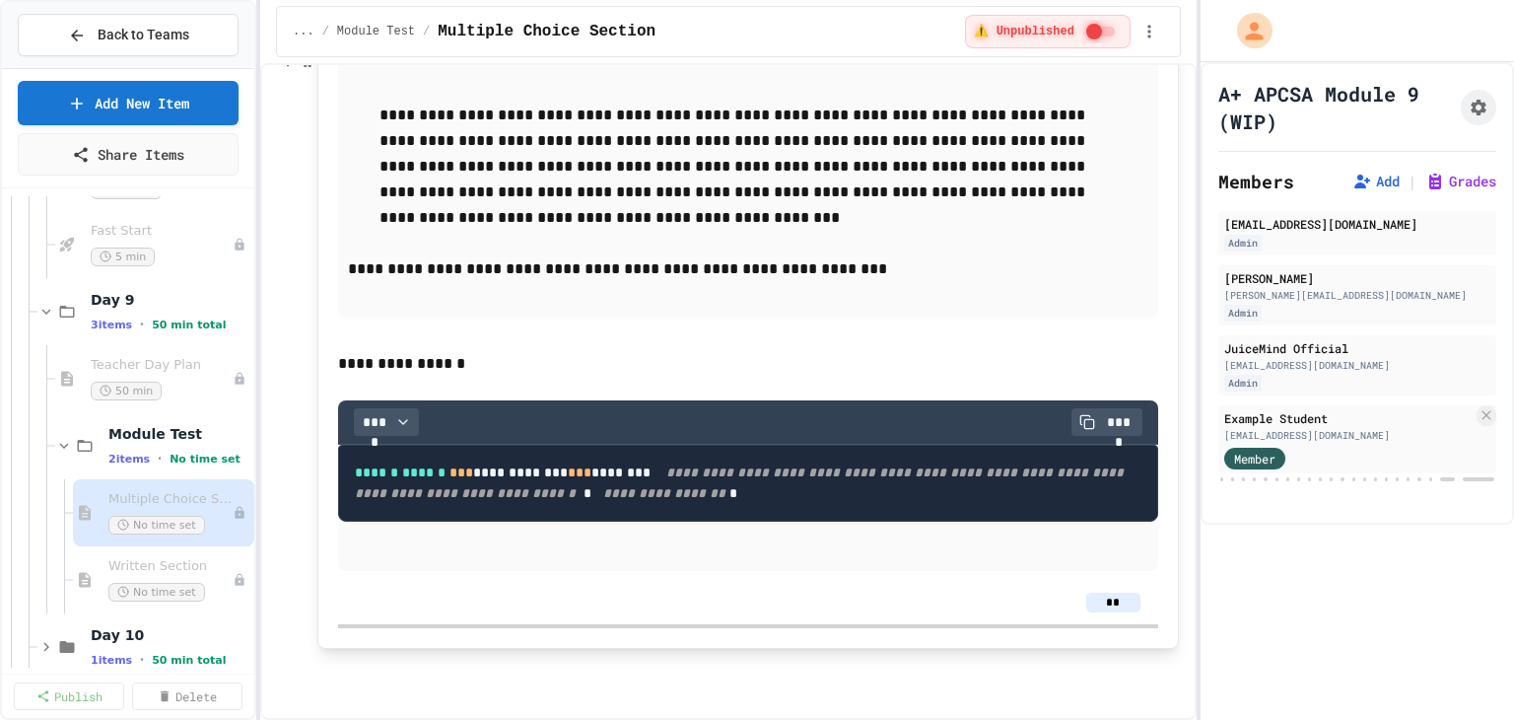
scroll to position [16862, 0]
drag, startPoint x: 366, startPoint y: 372, endPoint x: 682, endPoint y: 549, distance: 362.7
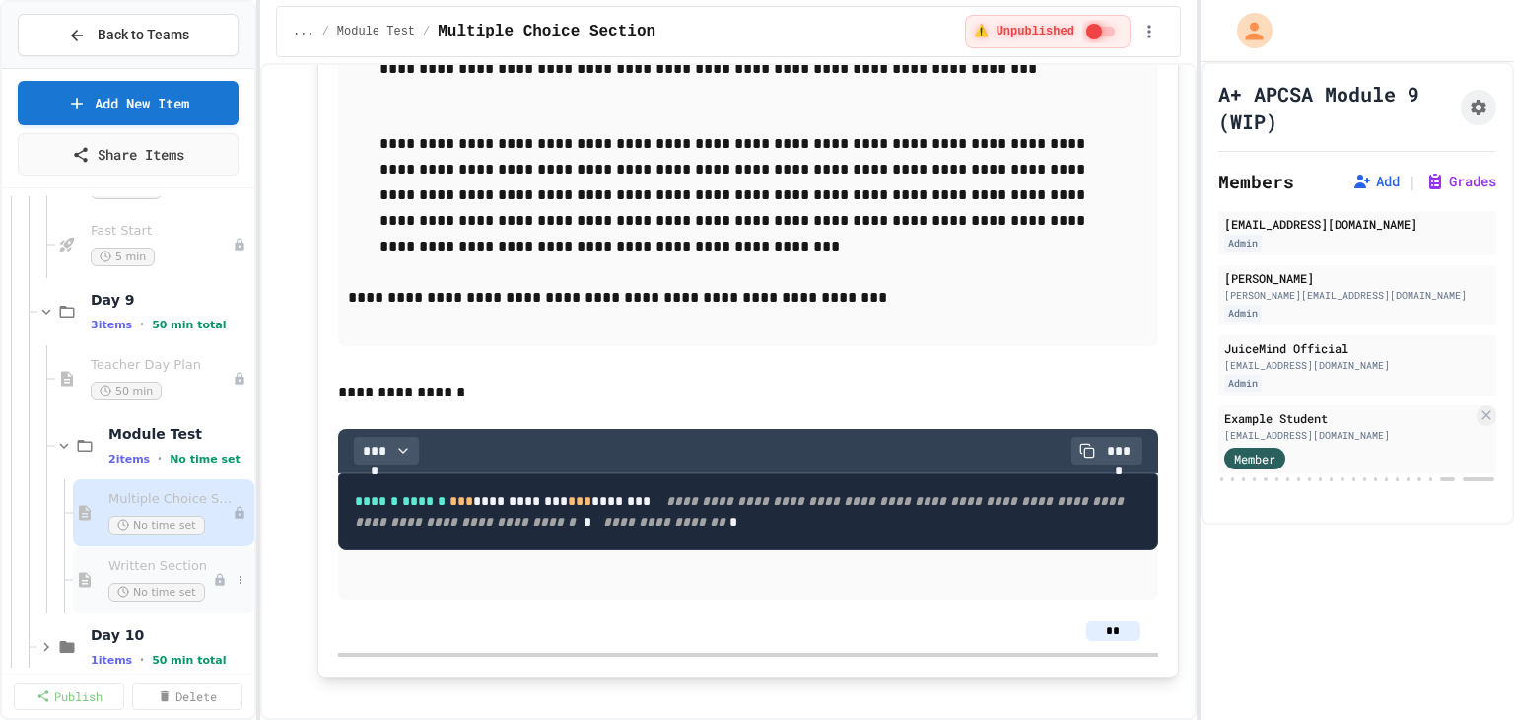
click at [106, 563] on div "Written Section No time set" at bounding box center [163, 579] width 181 height 67
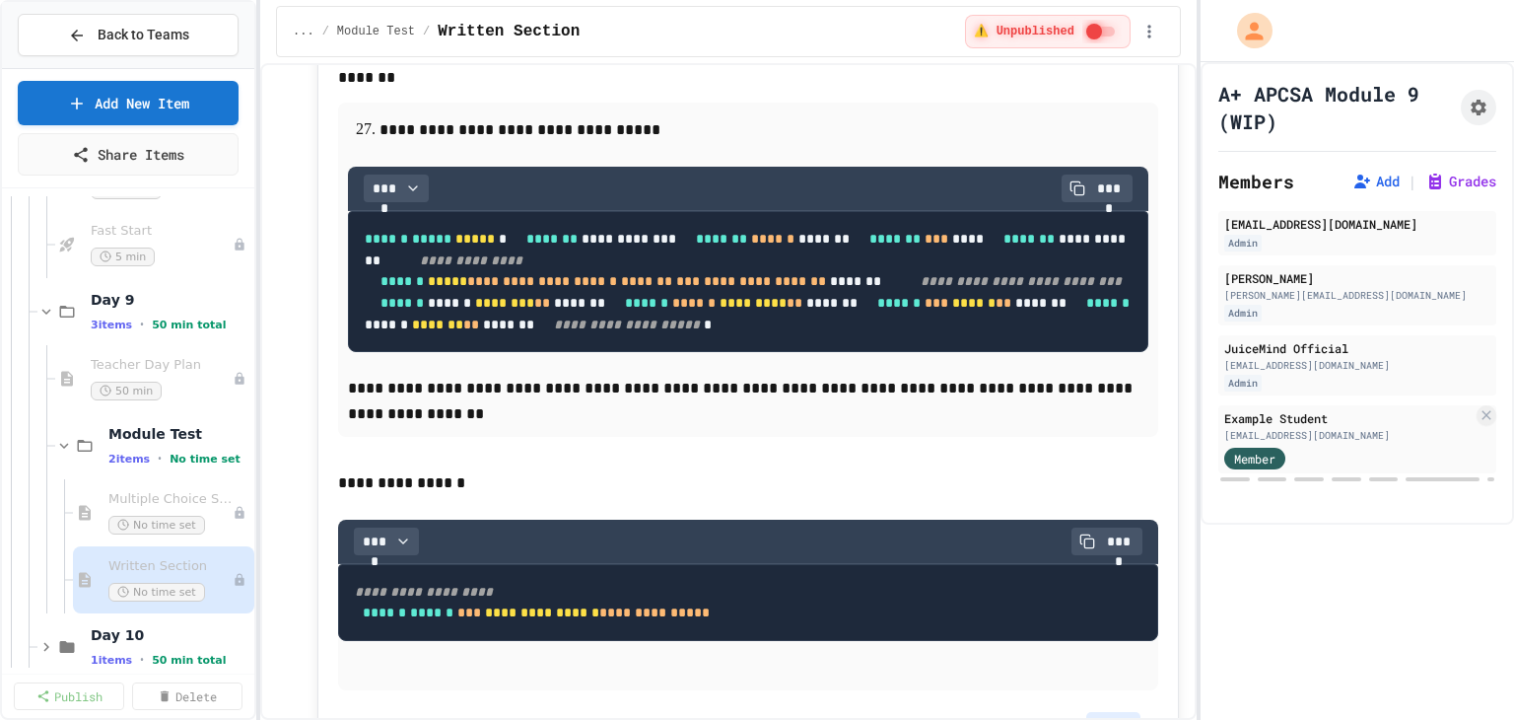
scroll to position [3211, 0]
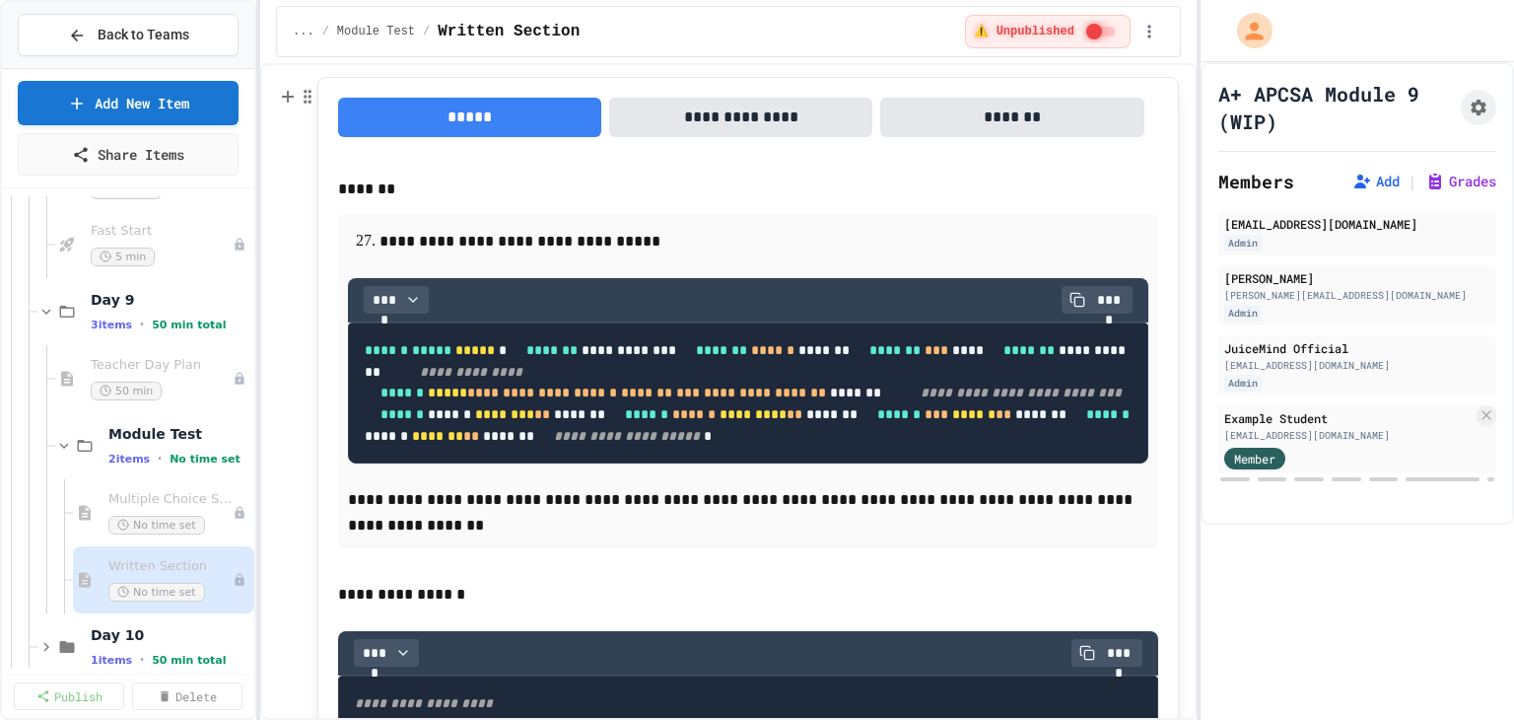
click at [673, 117] on button "**********" at bounding box center [740, 117] width 263 height 39
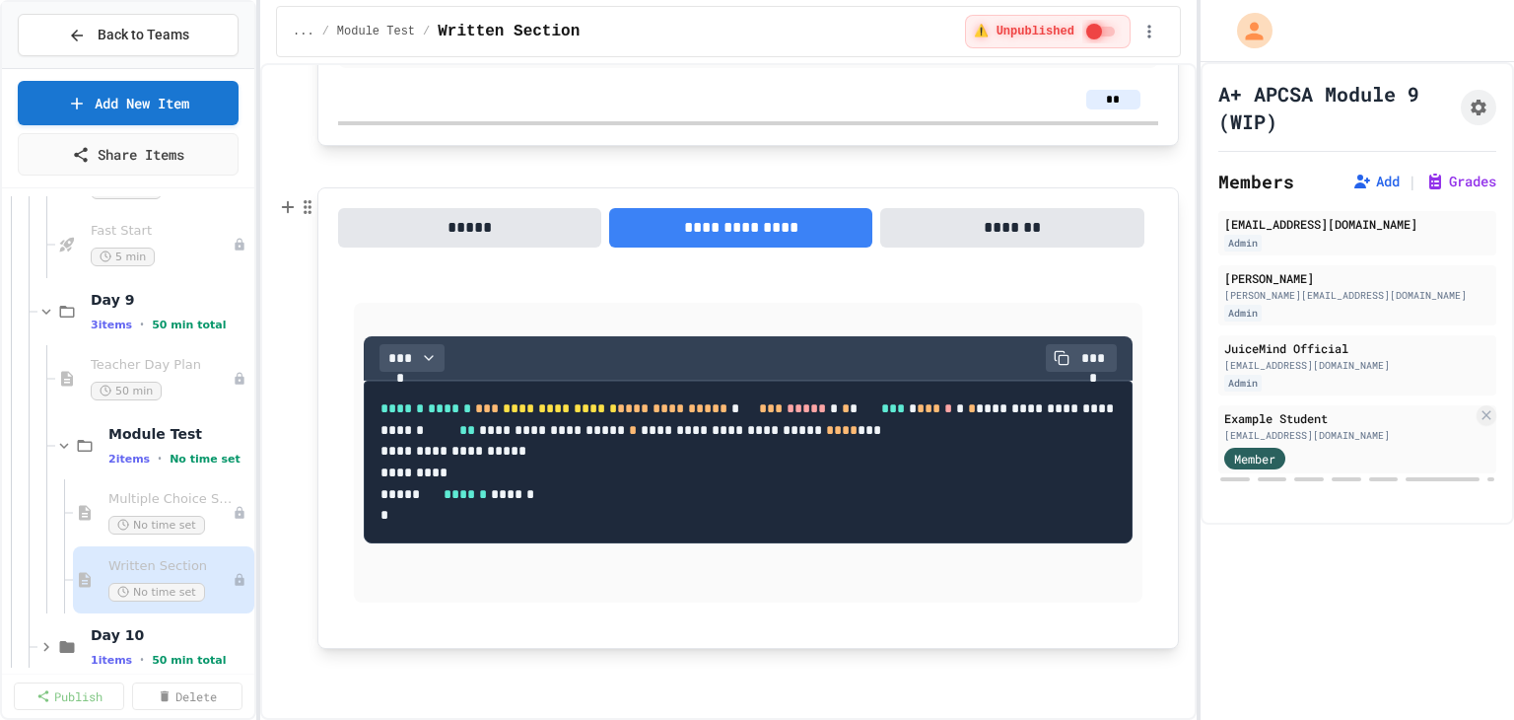
scroll to position [3113, 0]
click at [415, 581] on p at bounding box center [748, 580] width 769 height 26
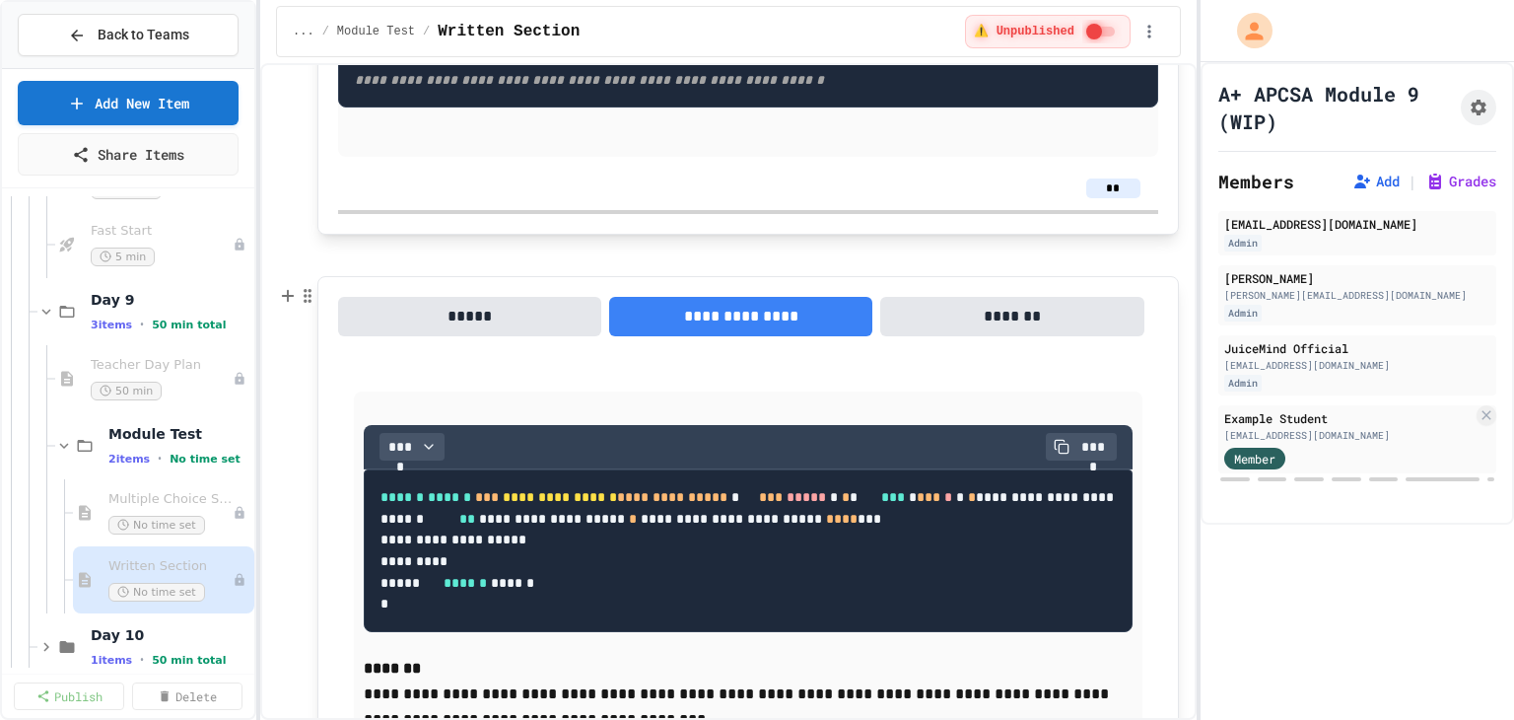
click at [408, 321] on button "*****" at bounding box center [469, 316] width 263 height 39
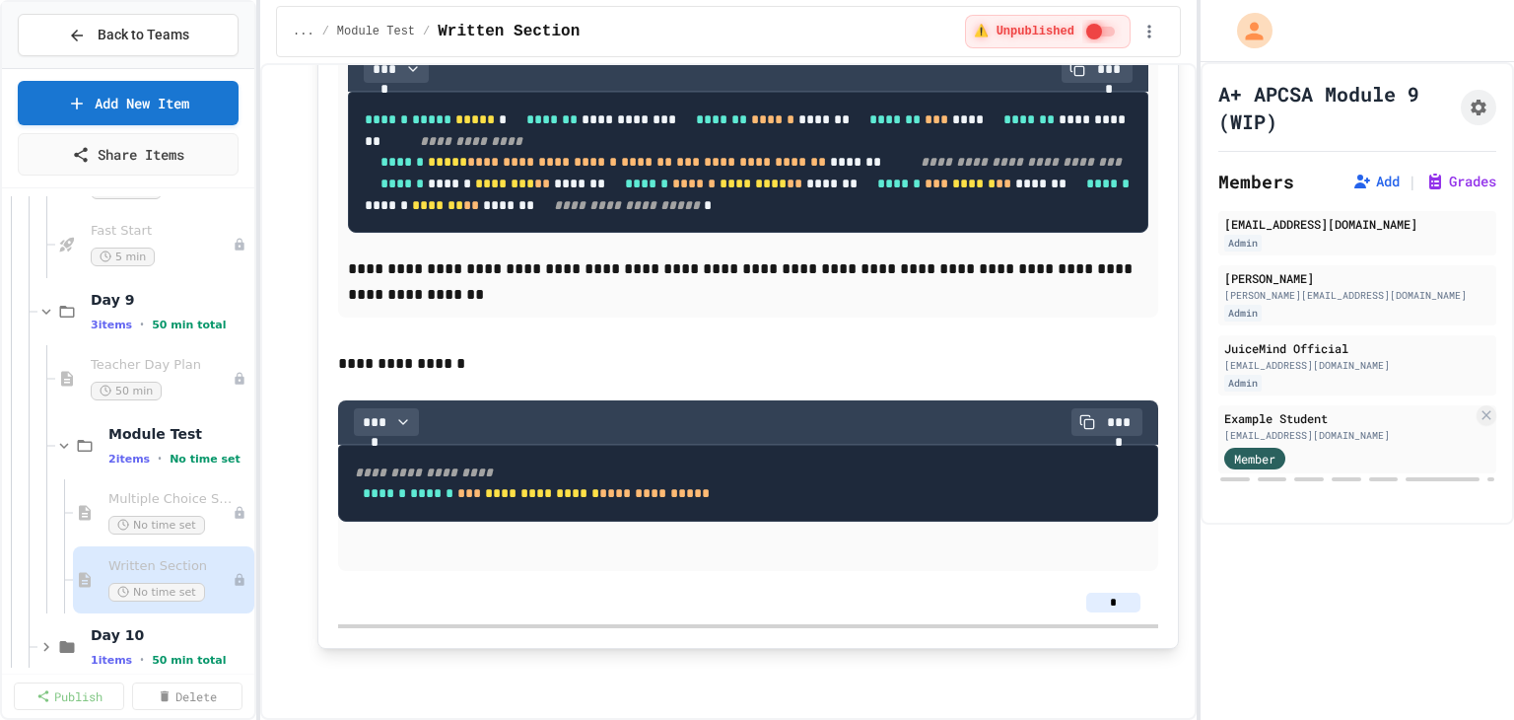
scroll to position [3605, 0]
click at [1107, 596] on input "*" at bounding box center [1113, 602] width 54 height 20
type input "**"
click at [1023, 583] on div "**" at bounding box center [748, 602] width 820 height 43
click at [156, 492] on span "Multiple Choice Section" at bounding box center [160, 499] width 104 height 17
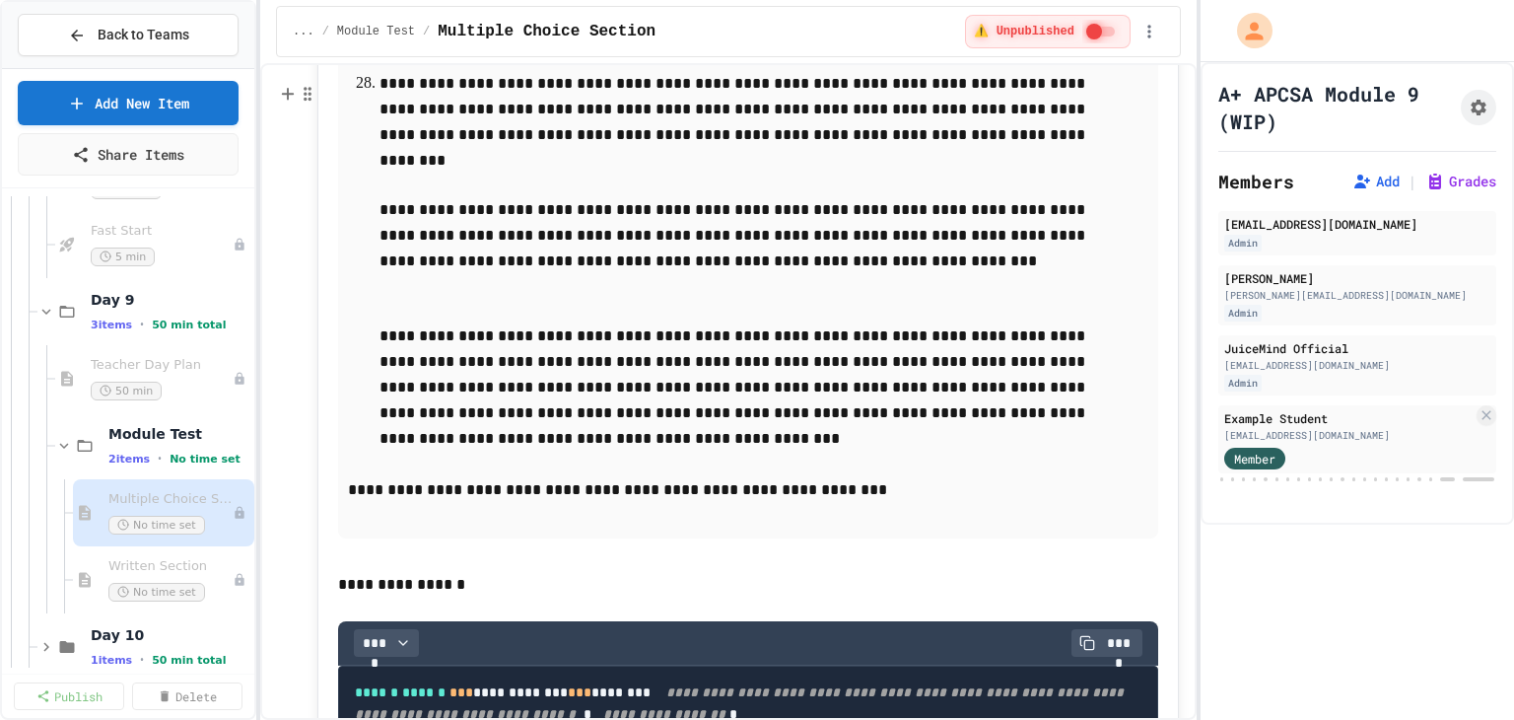
scroll to position [16604, 0]
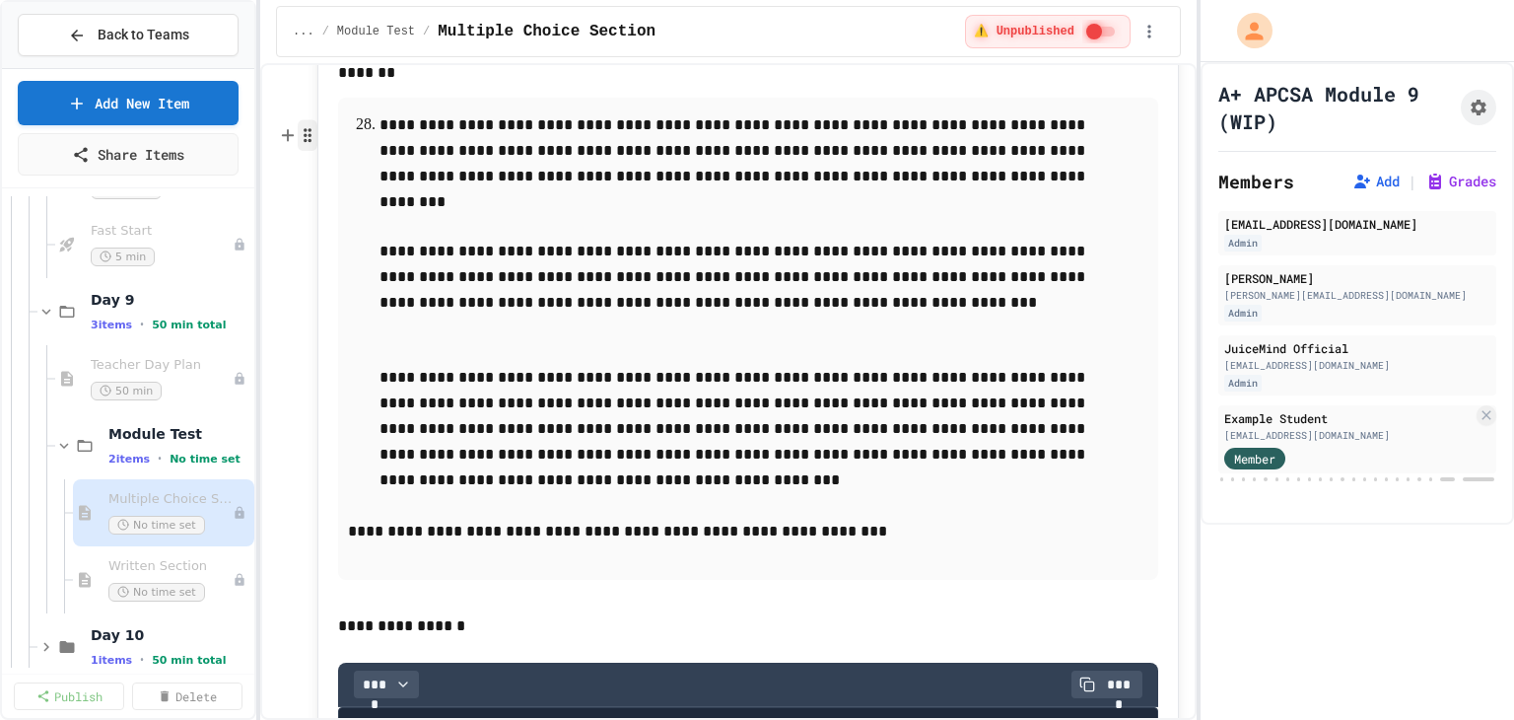
click at [302, 144] on button "button" at bounding box center [308, 135] width 20 height 32
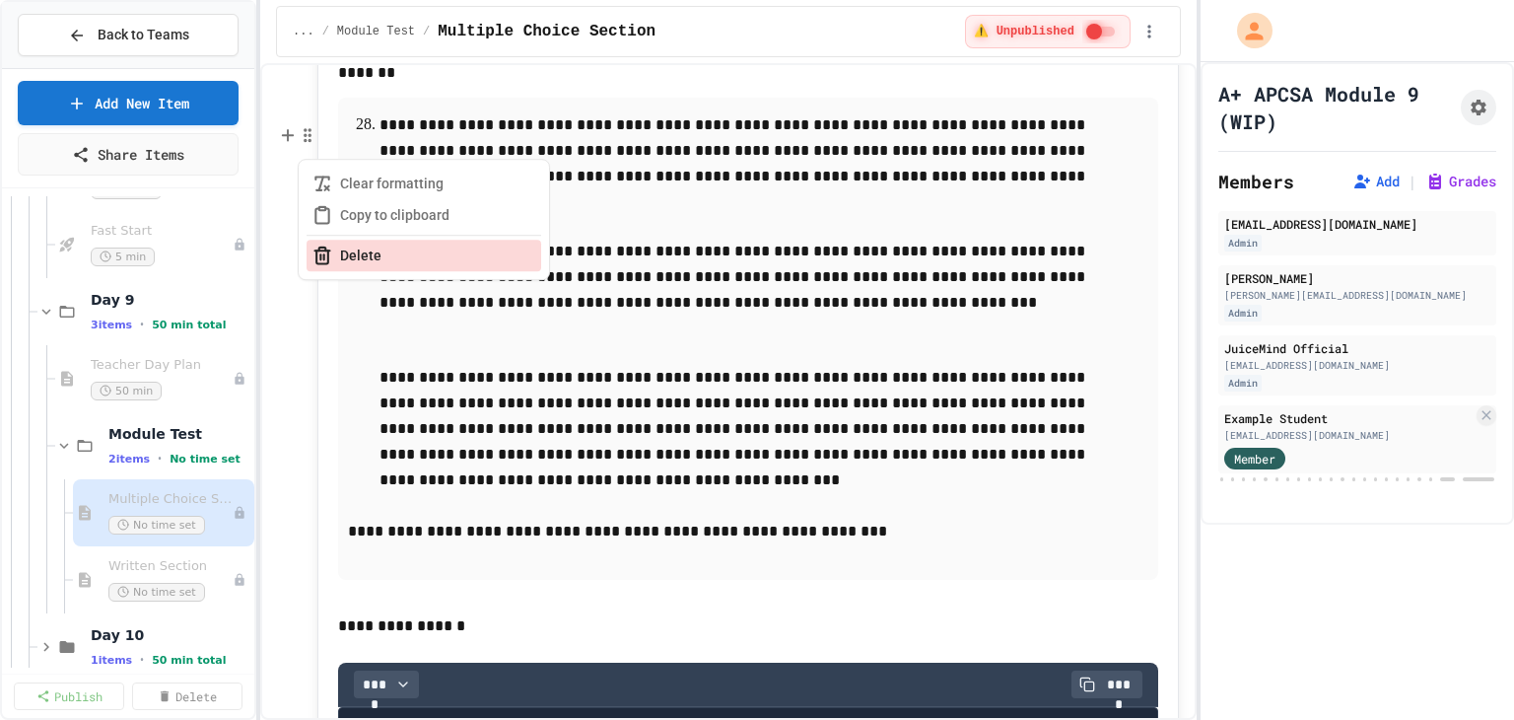
click at [331, 254] on button "Delete" at bounding box center [424, 256] width 235 height 32
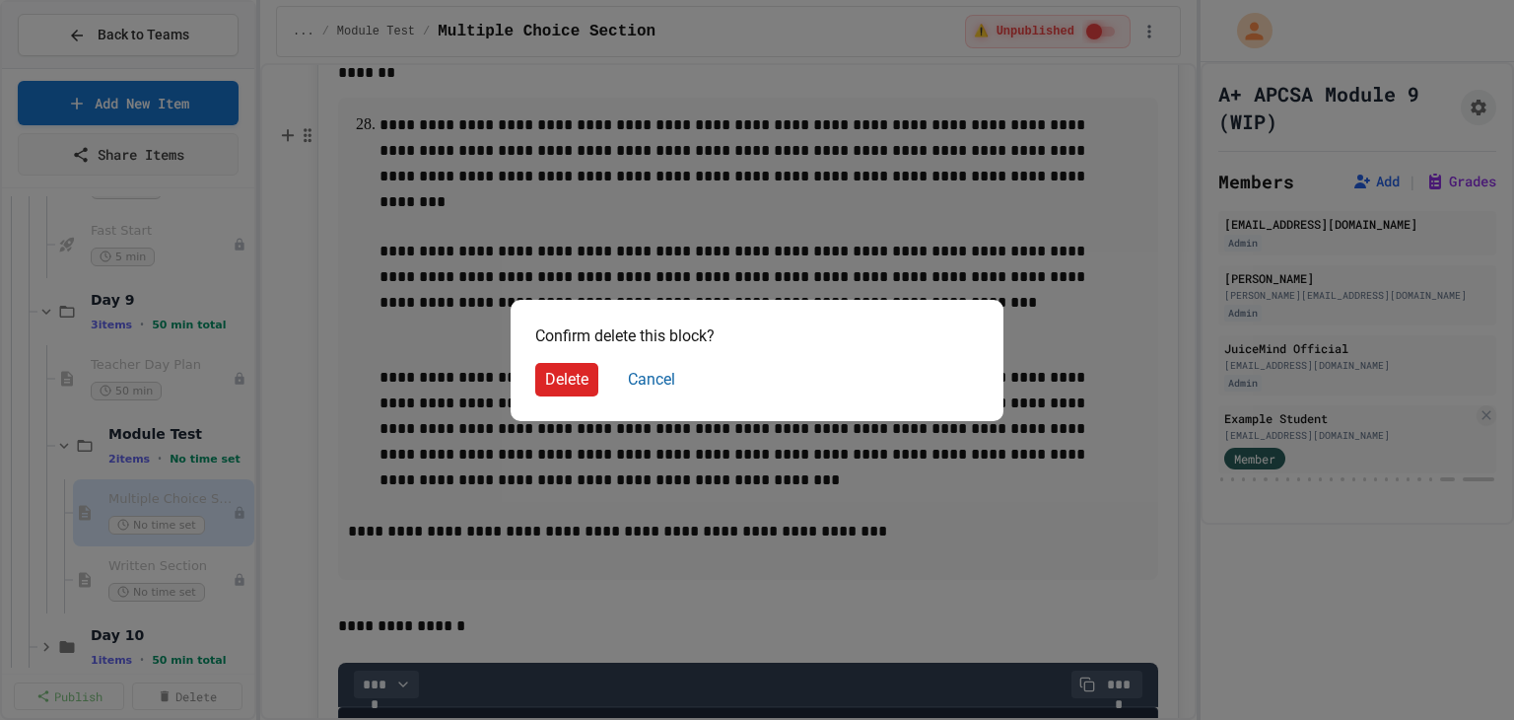
click at [560, 367] on button "Delete" at bounding box center [566, 380] width 63 height 34
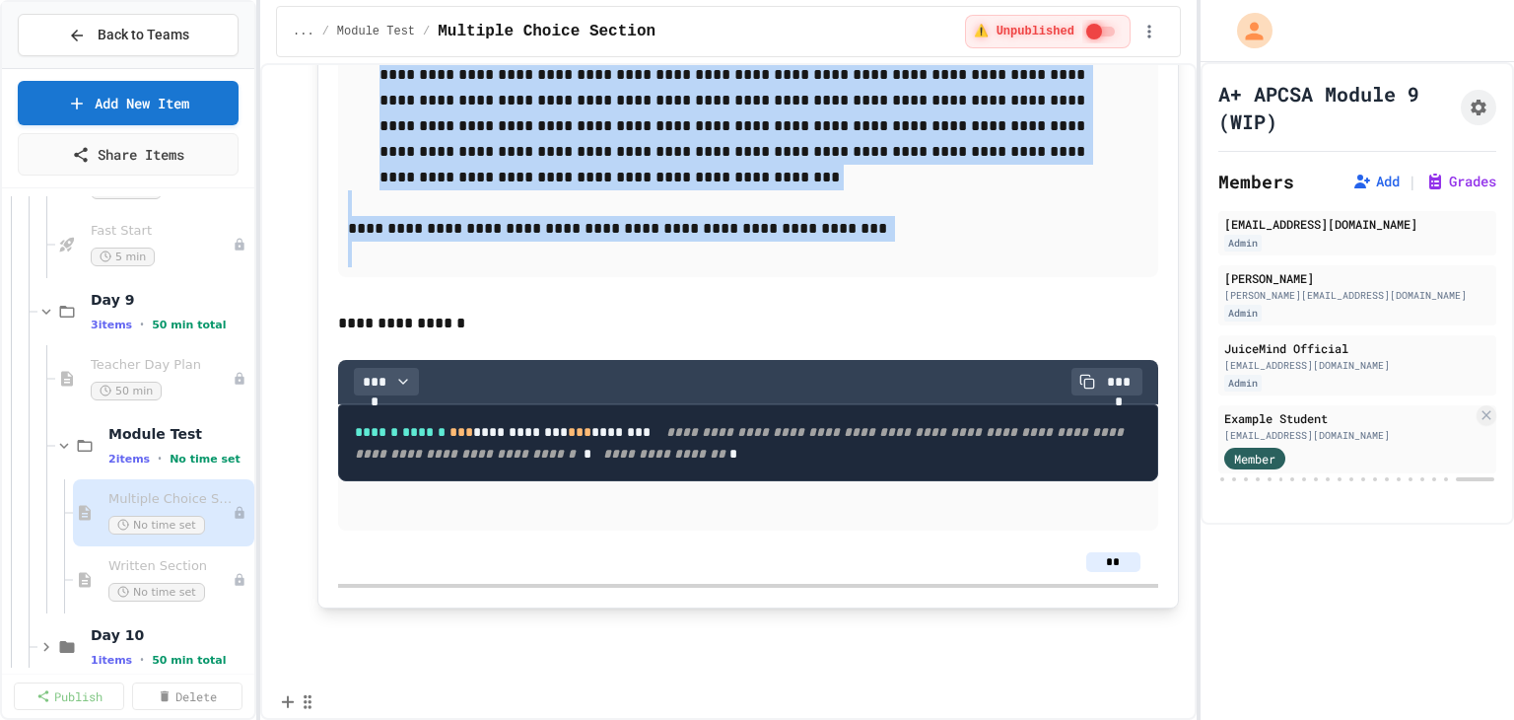
scroll to position [16848, 0]
drag, startPoint x: 355, startPoint y: 301, endPoint x: 838, endPoint y: 495, distance: 520.5
click at [838, 277] on div "**********" at bounding box center [748, 36] width 820 height 482
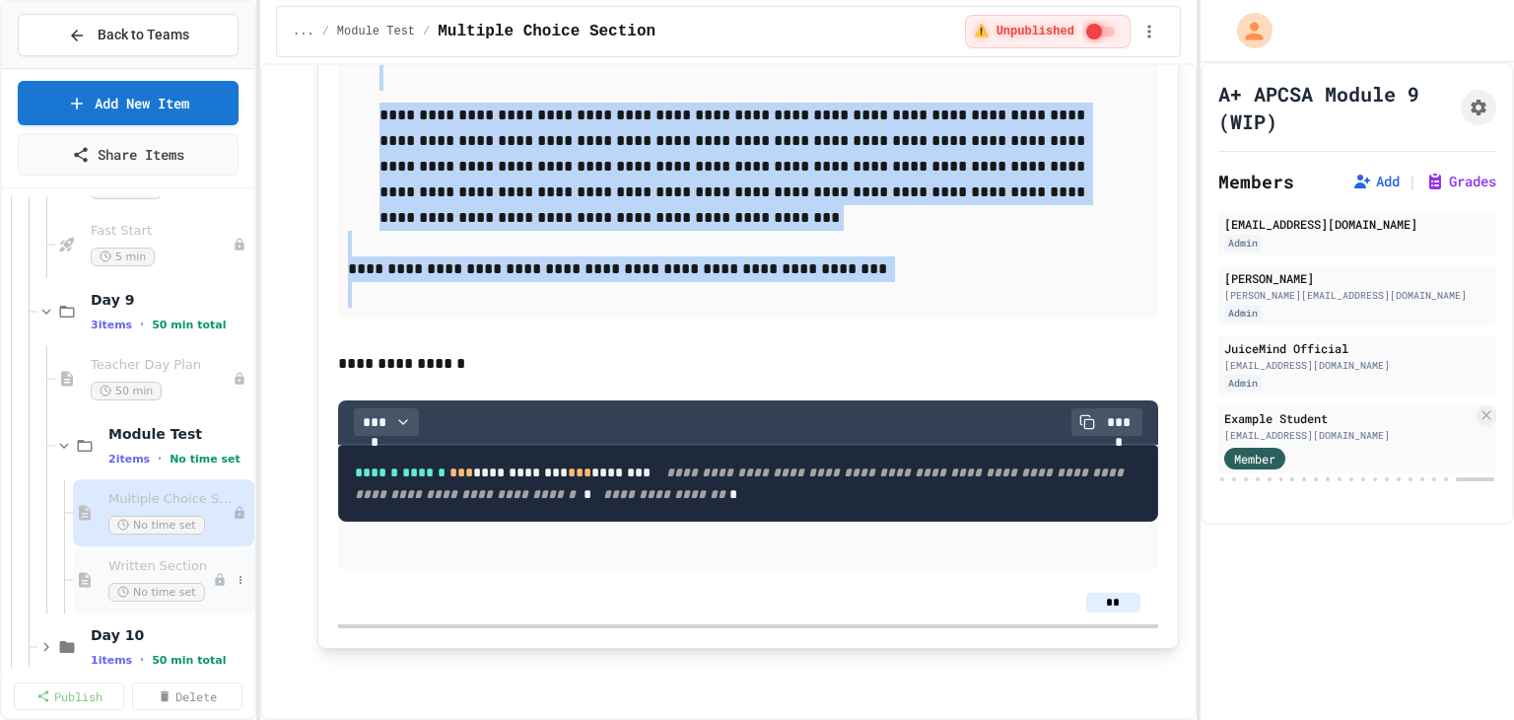
click at [167, 576] on div "Written Section No time set" at bounding box center [160, 579] width 104 height 43
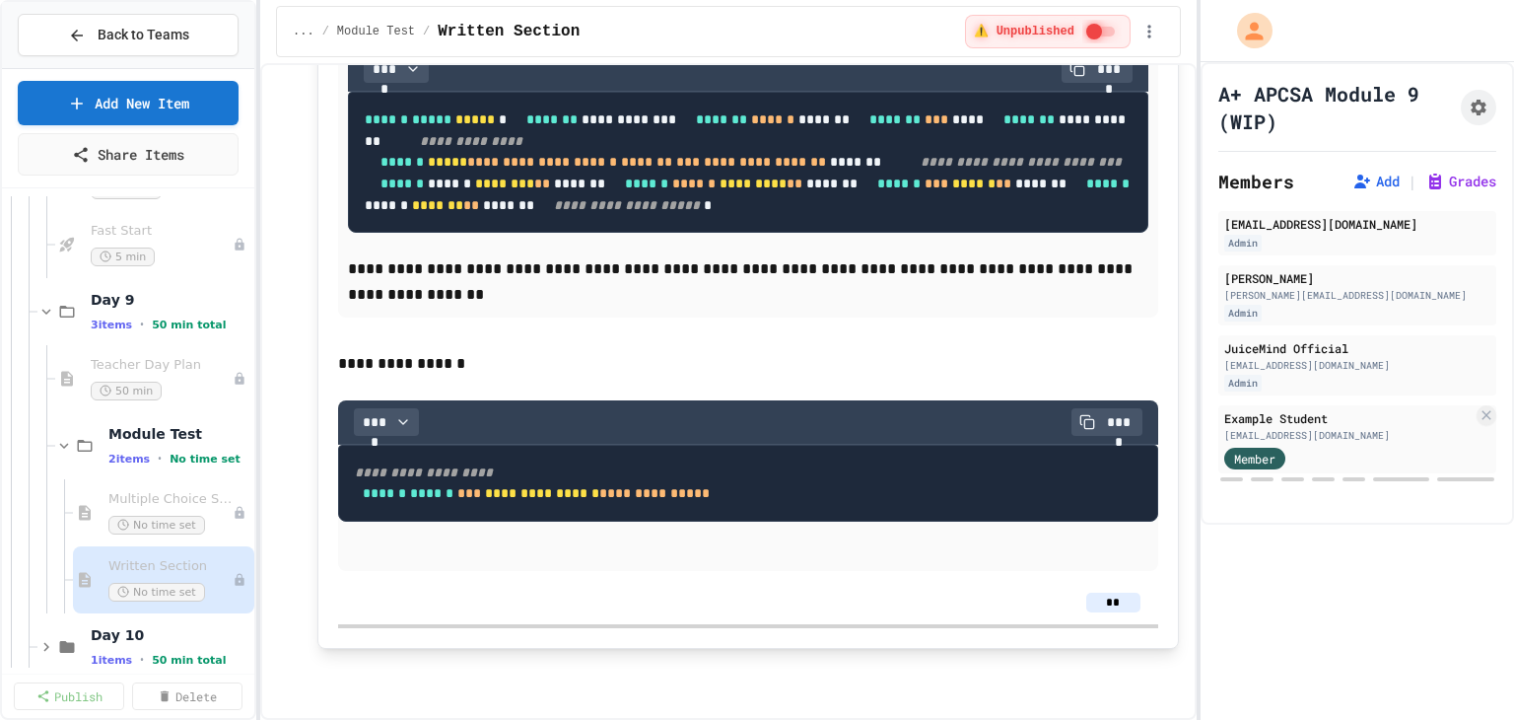
scroll to position [3605, 0]
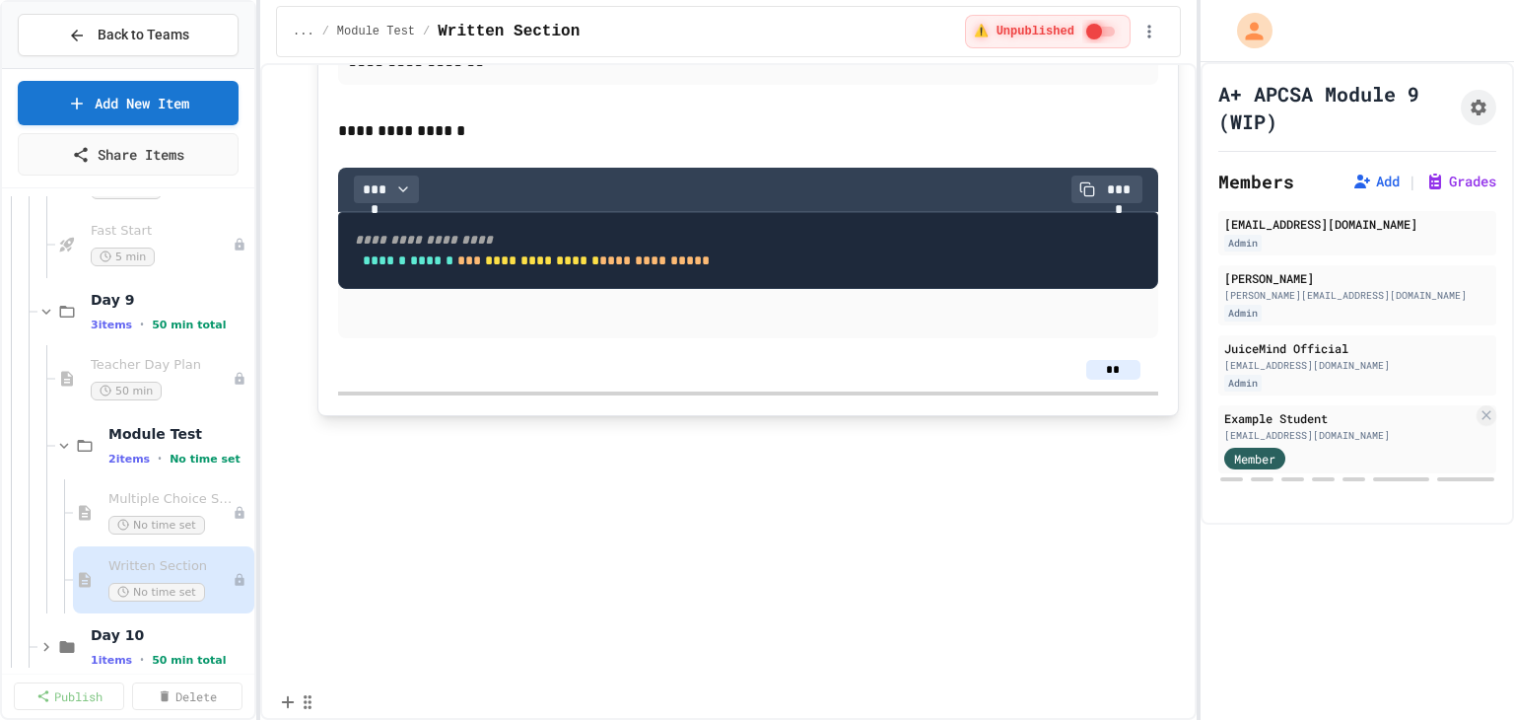
click at [430, 449] on p at bounding box center [747, 437] width 861 height 26
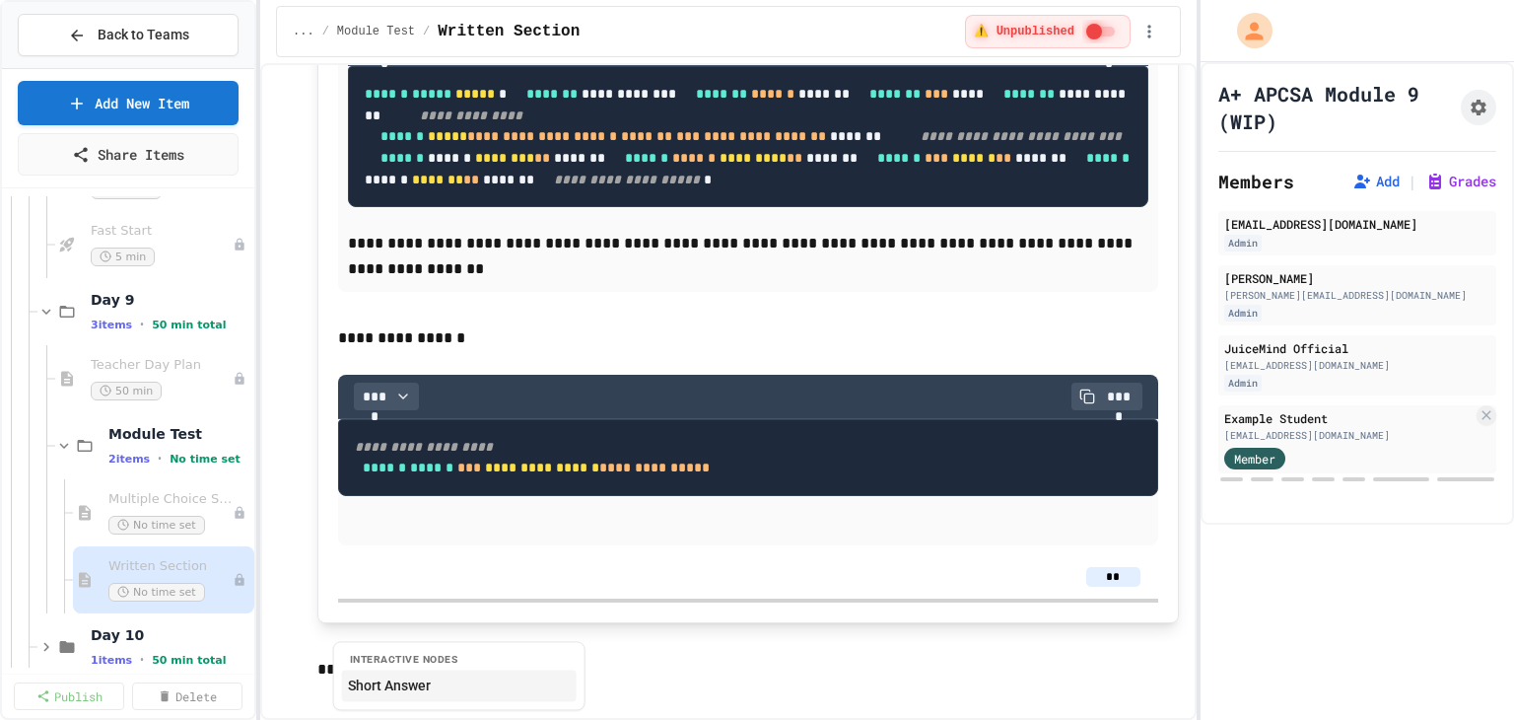
click at [464, 687] on button "Short Answer" at bounding box center [459, 685] width 235 height 32
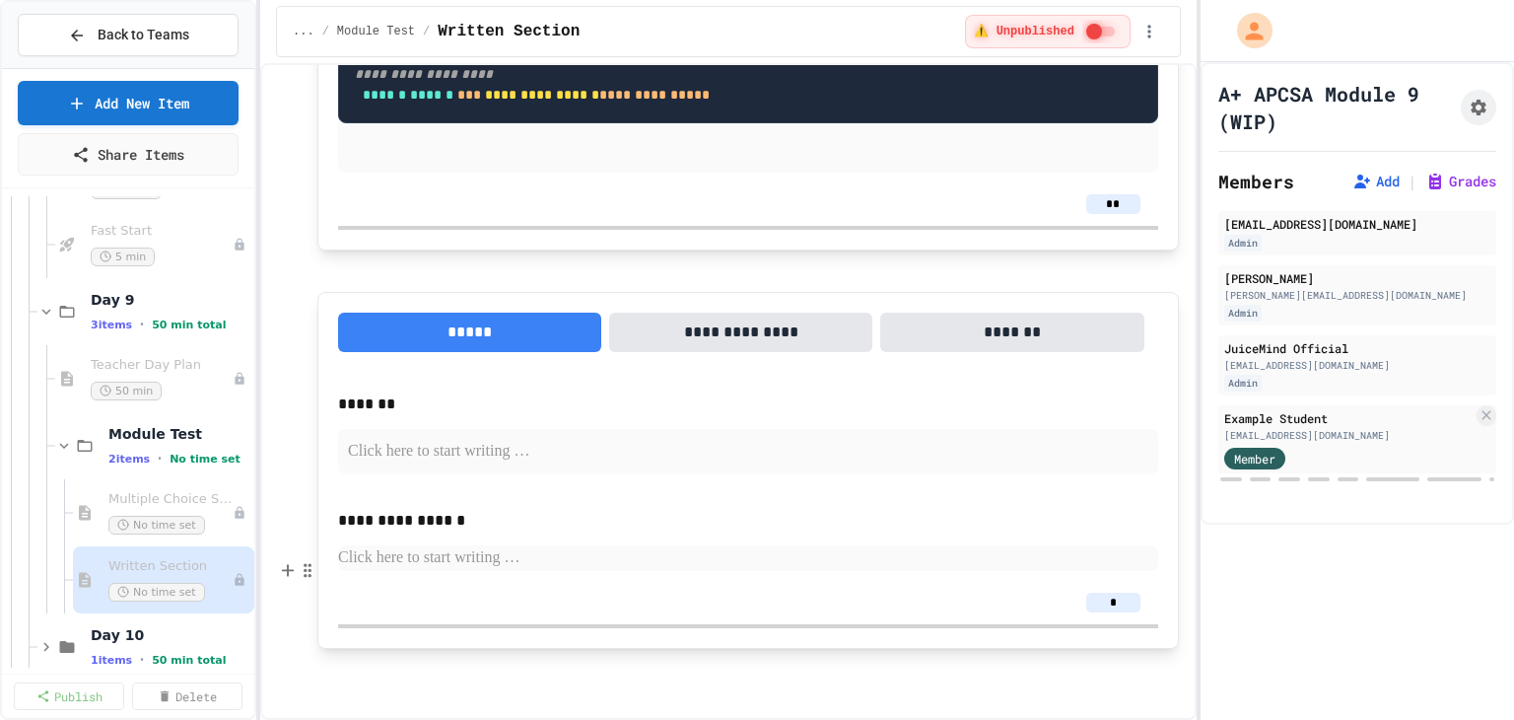
scroll to position [3984, 0]
click at [414, 464] on p at bounding box center [748, 452] width 800 height 26
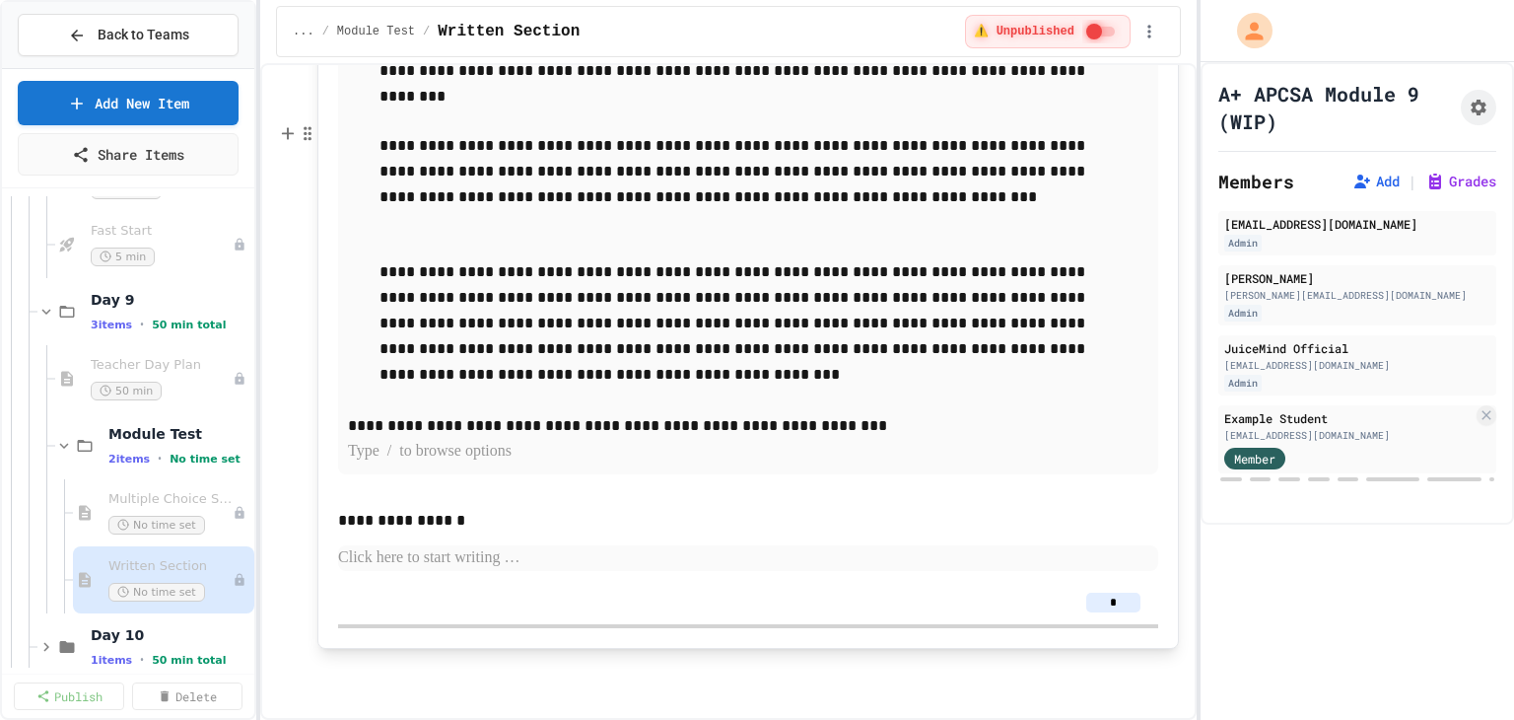
scroll to position [4440, 0]
click at [165, 502] on span "Multiple Choice Section" at bounding box center [160, 499] width 104 height 17
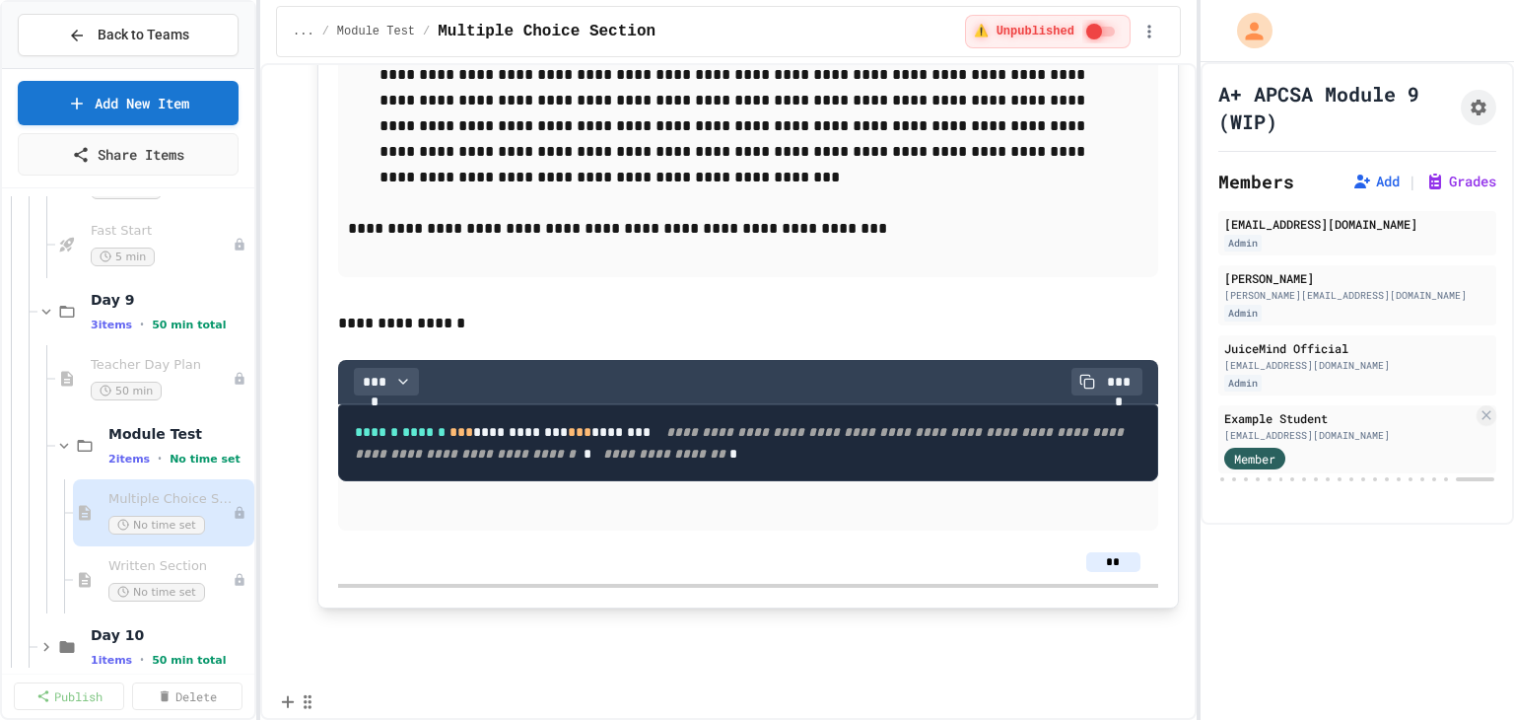
scroll to position [16962, 0]
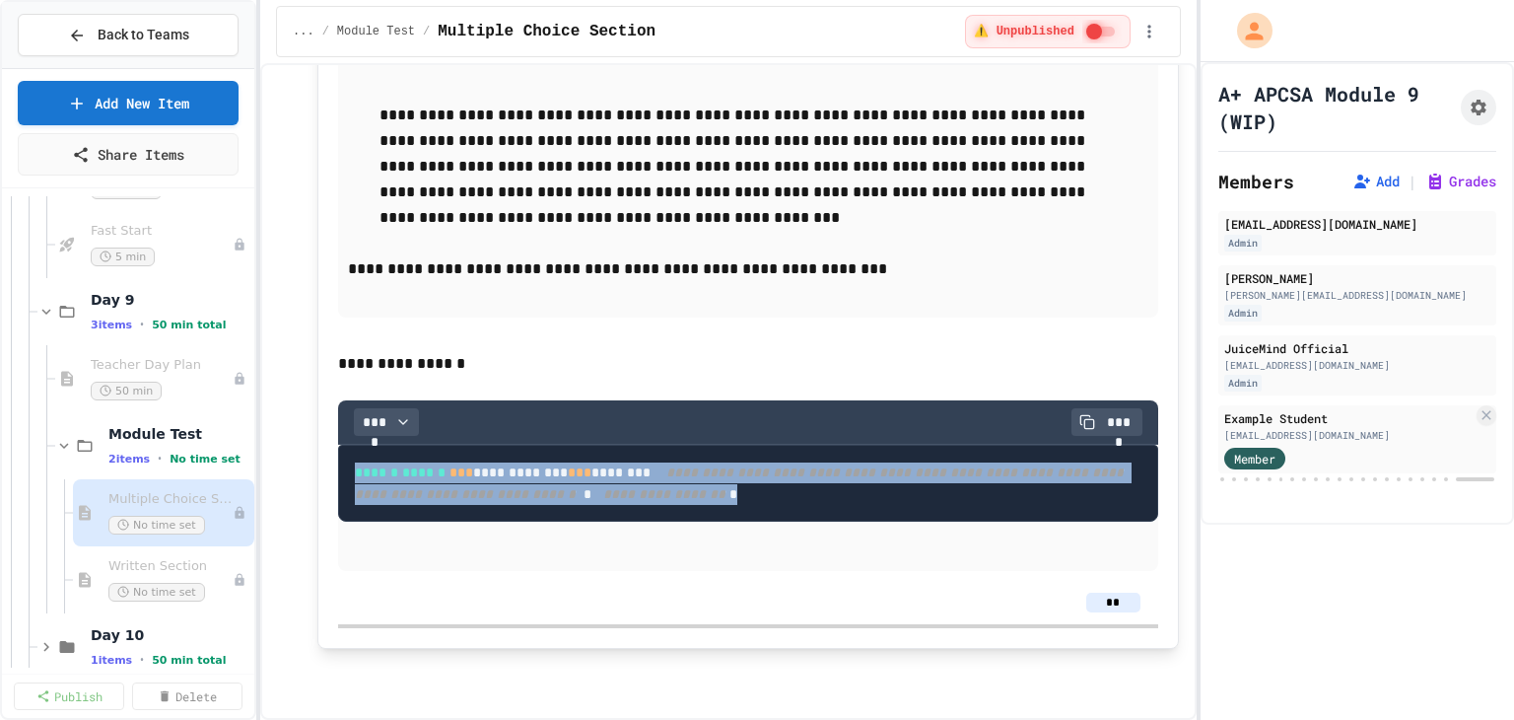
drag, startPoint x: 411, startPoint y: 651, endPoint x: 351, endPoint y: 562, distance: 107.2
click at [351, 521] on pre "**********" at bounding box center [748, 483] width 820 height 77
click at [160, 566] on span "Written Section" at bounding box center [160, 566] width 104 height 17
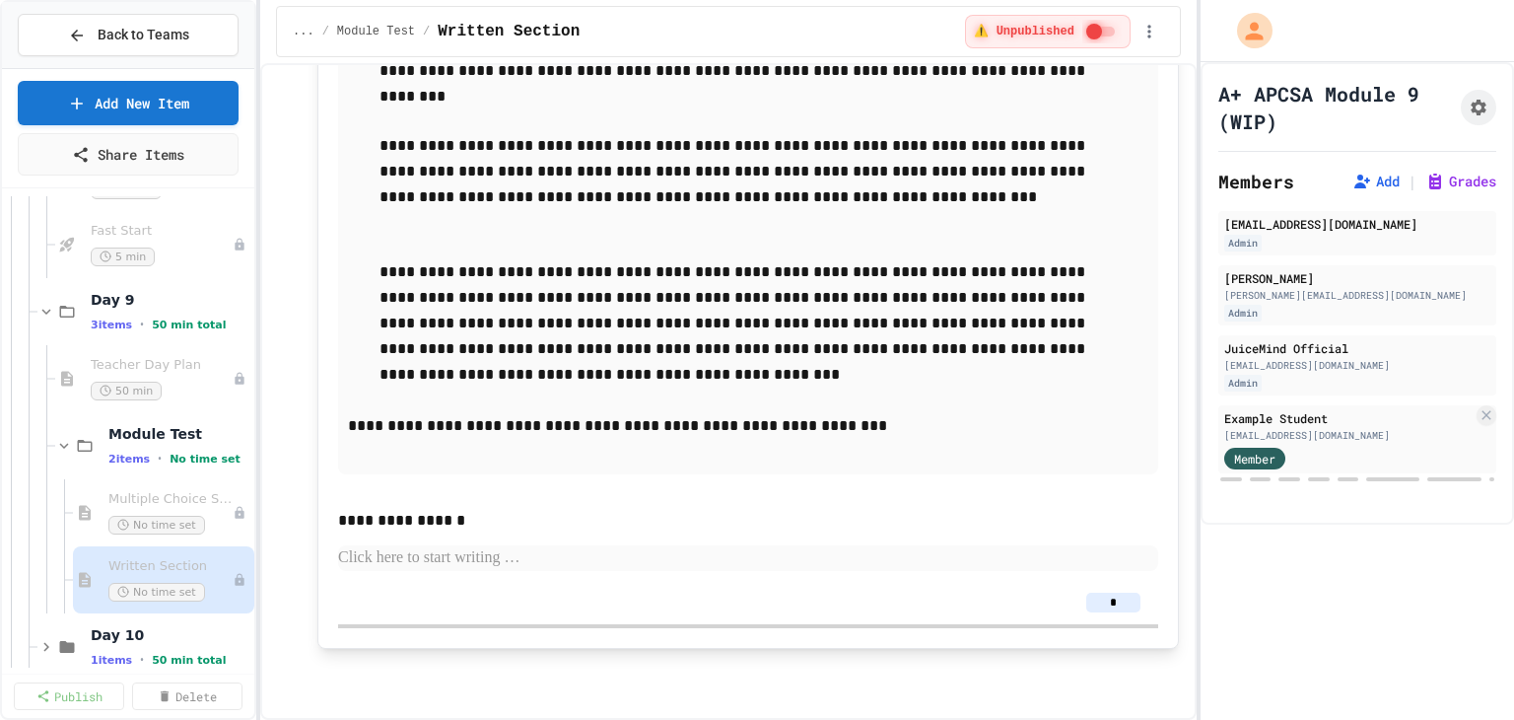
scroll to position [4440, 0]
click at [484, 549] on p at bounding box center [748, 558] width 820 height 26
click at [445, 622] on button "Code Block" at bounding box center [479, 618] width 235 height 32
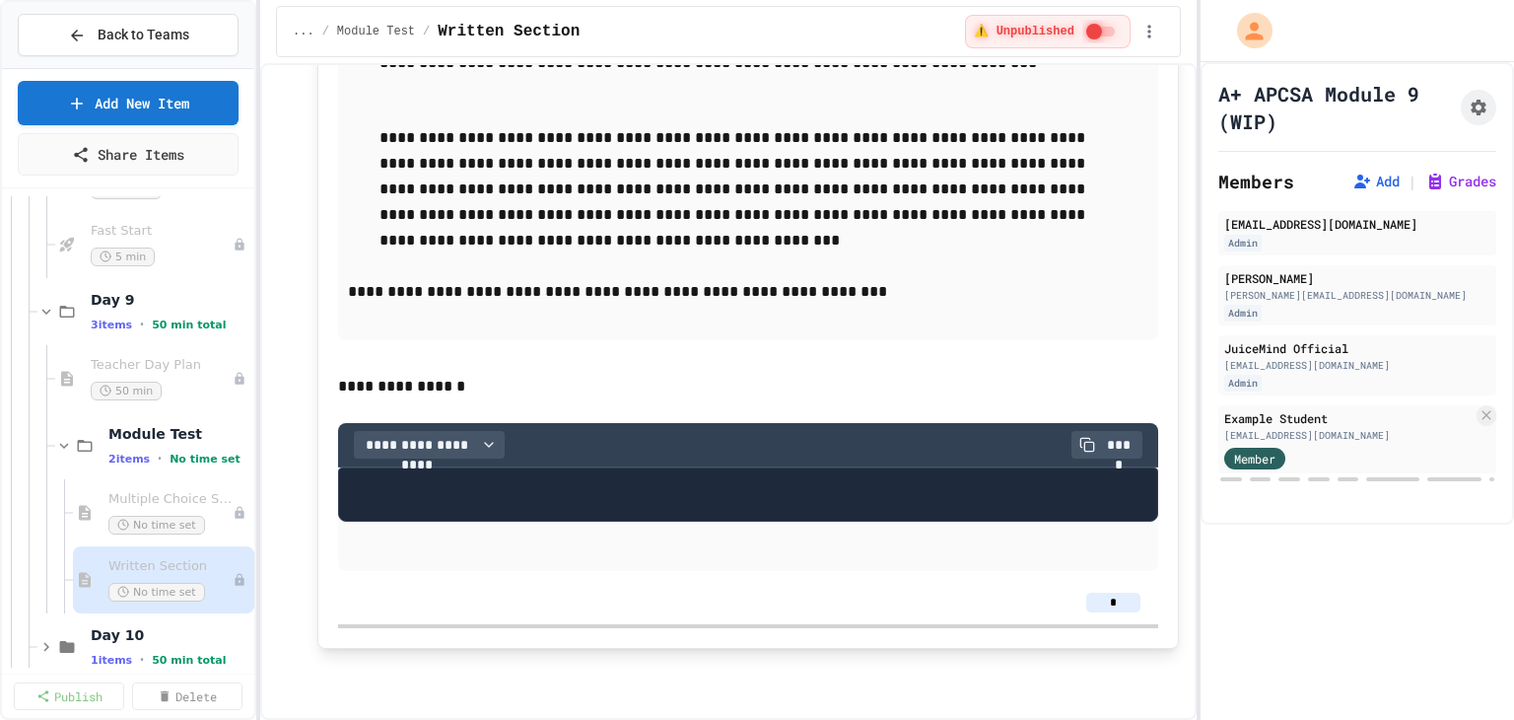
scroll to position [4458, 0]
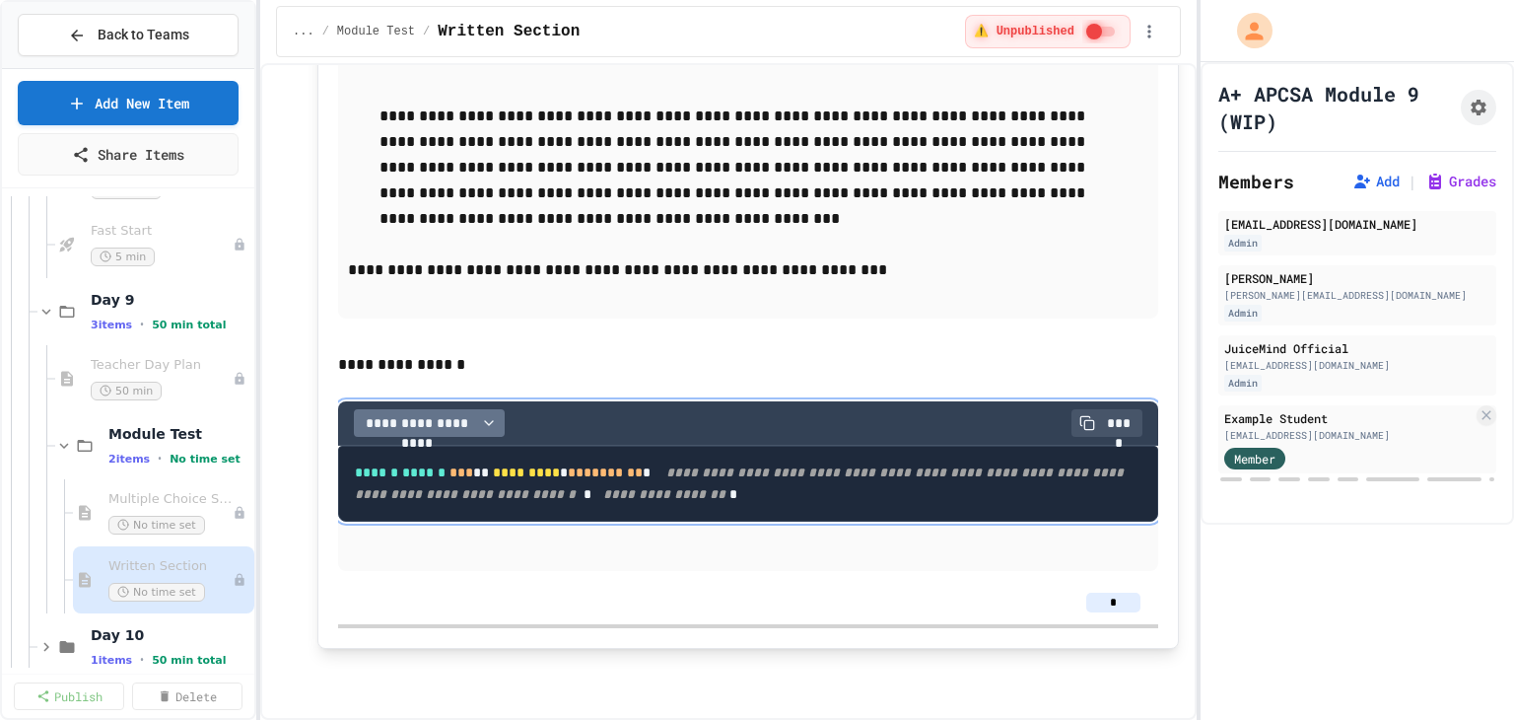
click at [412, 433] on span "**********" at bounding box center [417, 423] width 111 height 20
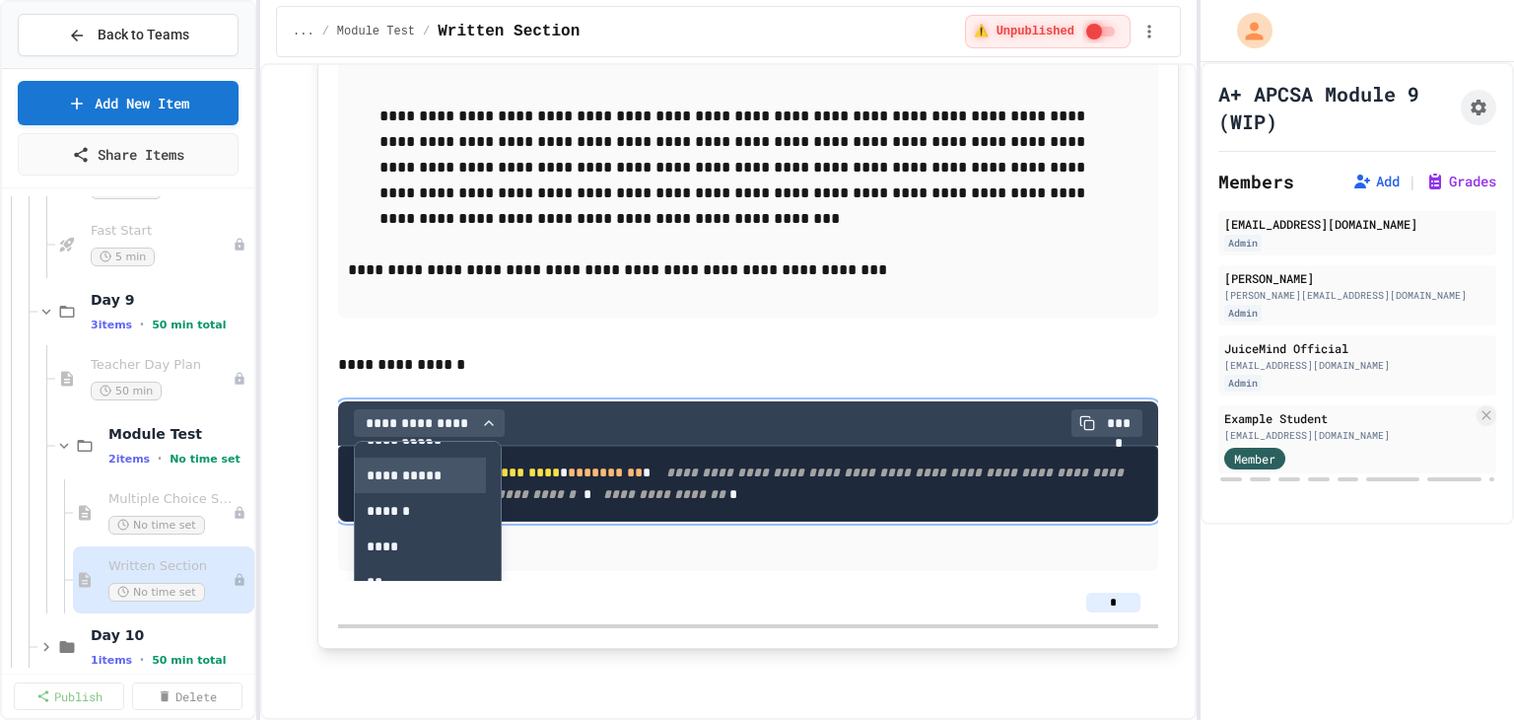
scroll to position [99, 0]
click at [396, 520] on button "****" at bounding box center [420, 502] width 131 height 35
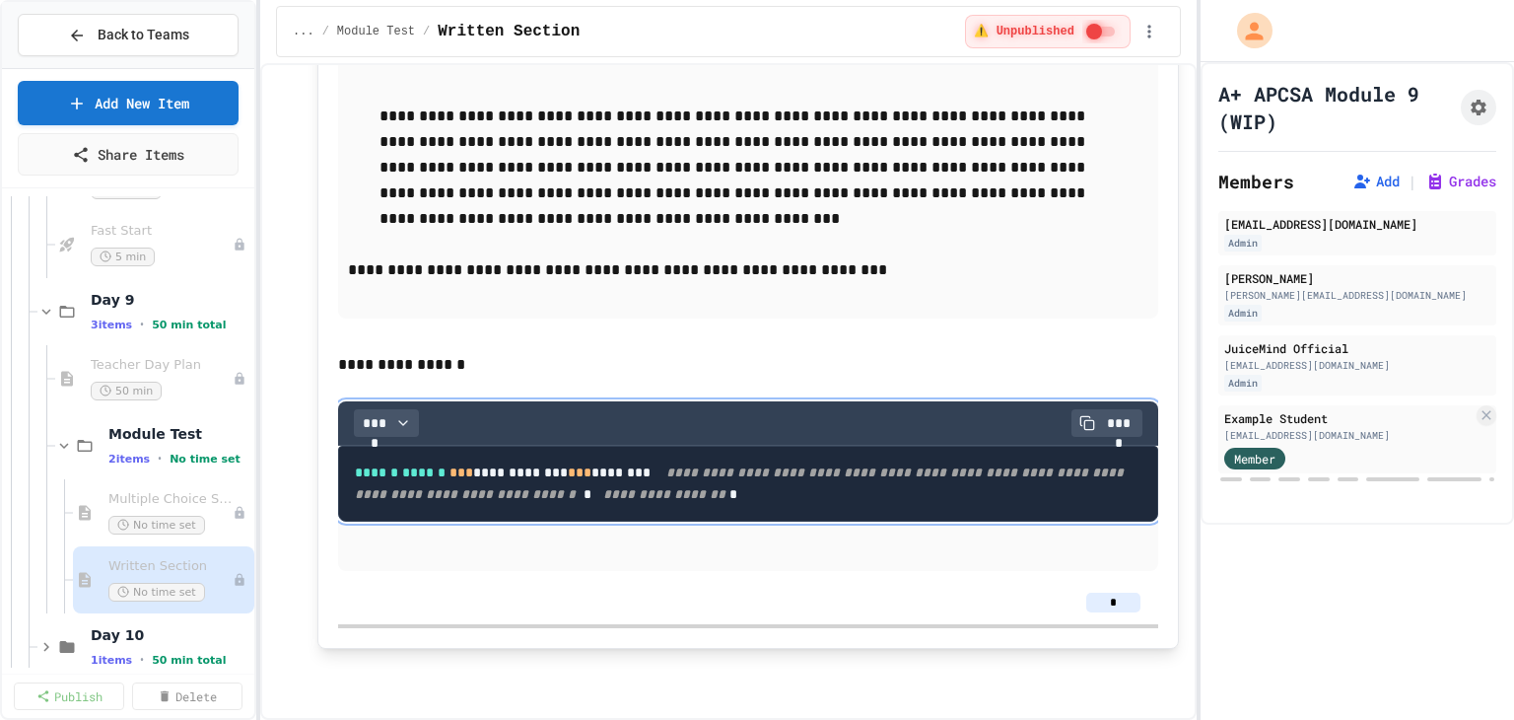
click at [583, 377] on p "**********" at bounding box center [741, 365] width 806 height 26
click at [1104, 600] on input "*" at bounding box center [1113, 602] width 54 height 20
type input "**"
click at [971, 587] on div "**" at bounding box center [748, 602] width 820 height 43
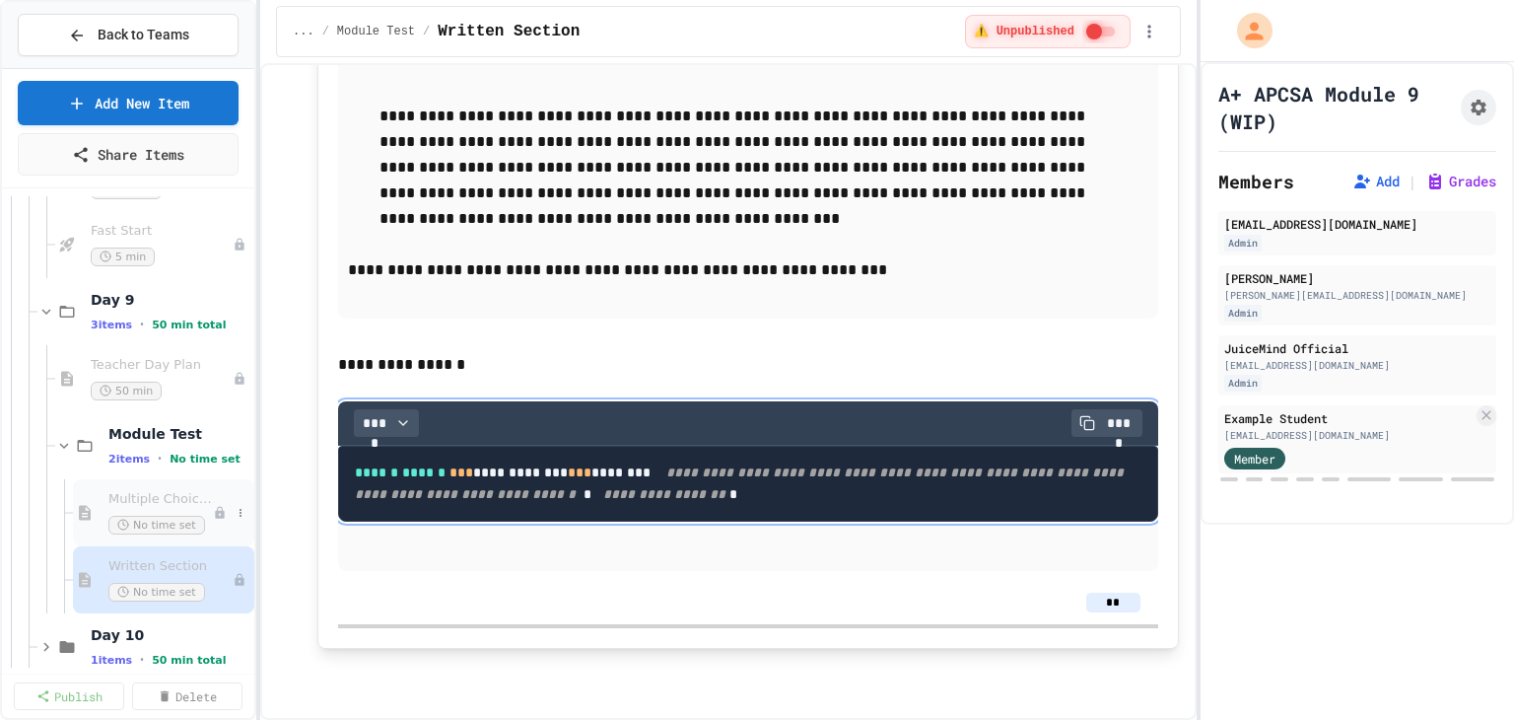
click at [178, 510] on div "Multiple Choice Section No time set" at bounding box center [160, 512] width 104 height 43
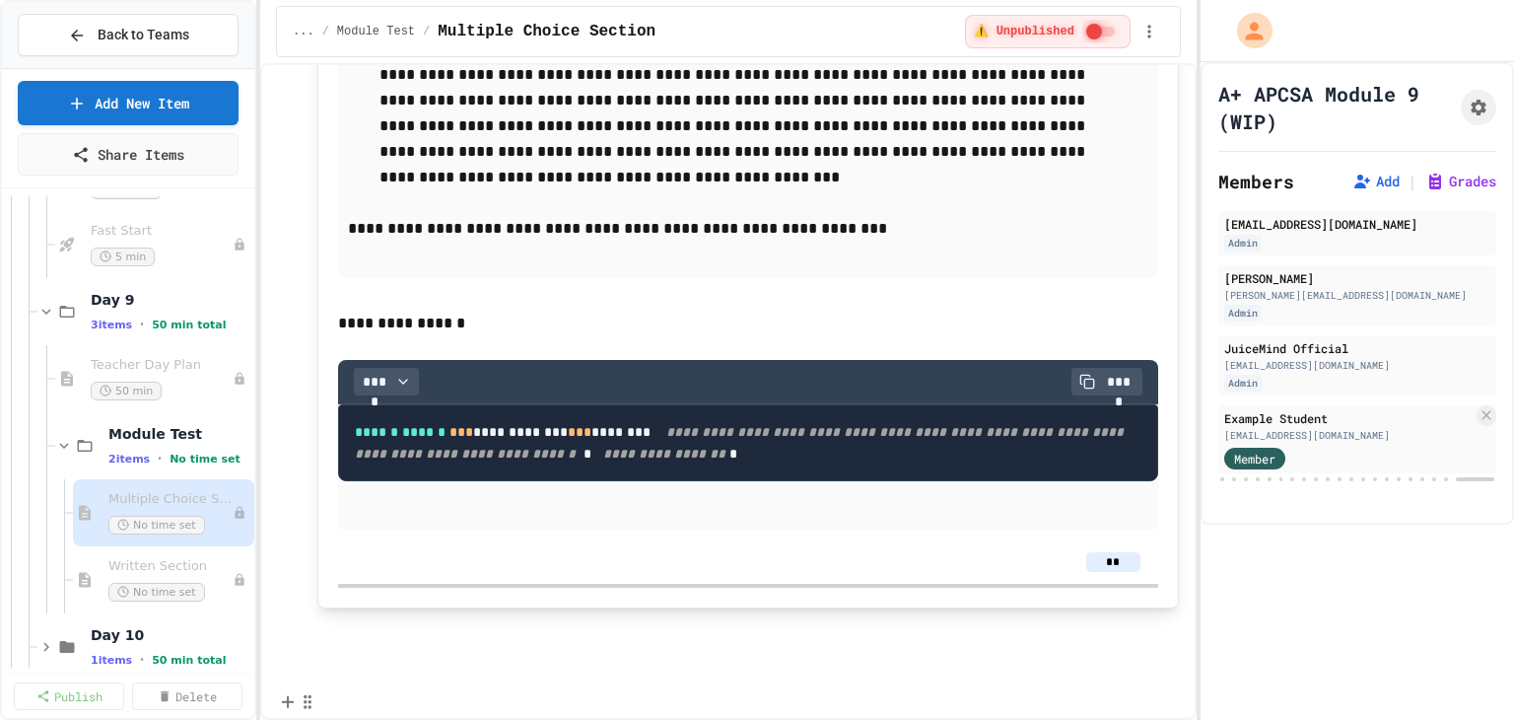
scroll to position [16627, 0]
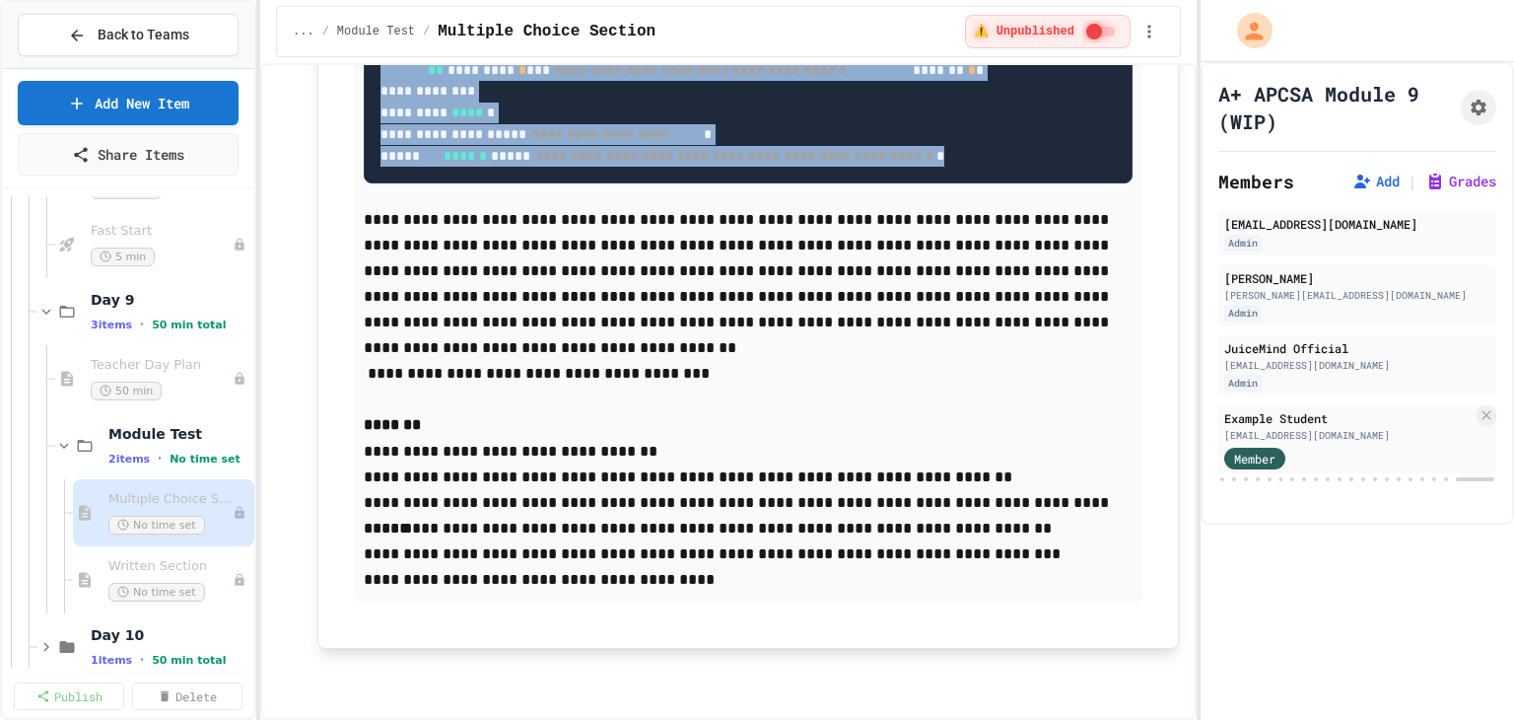
scroll to position [16959, 0]
drag, startPoint x: 377, startPoint y: 344, endPoint x: 520, endPoint y: 602, distance: 295.1
click at [147, 575] on div "Written Section No time set" at bounding box center [160, 579] width 104 height 43
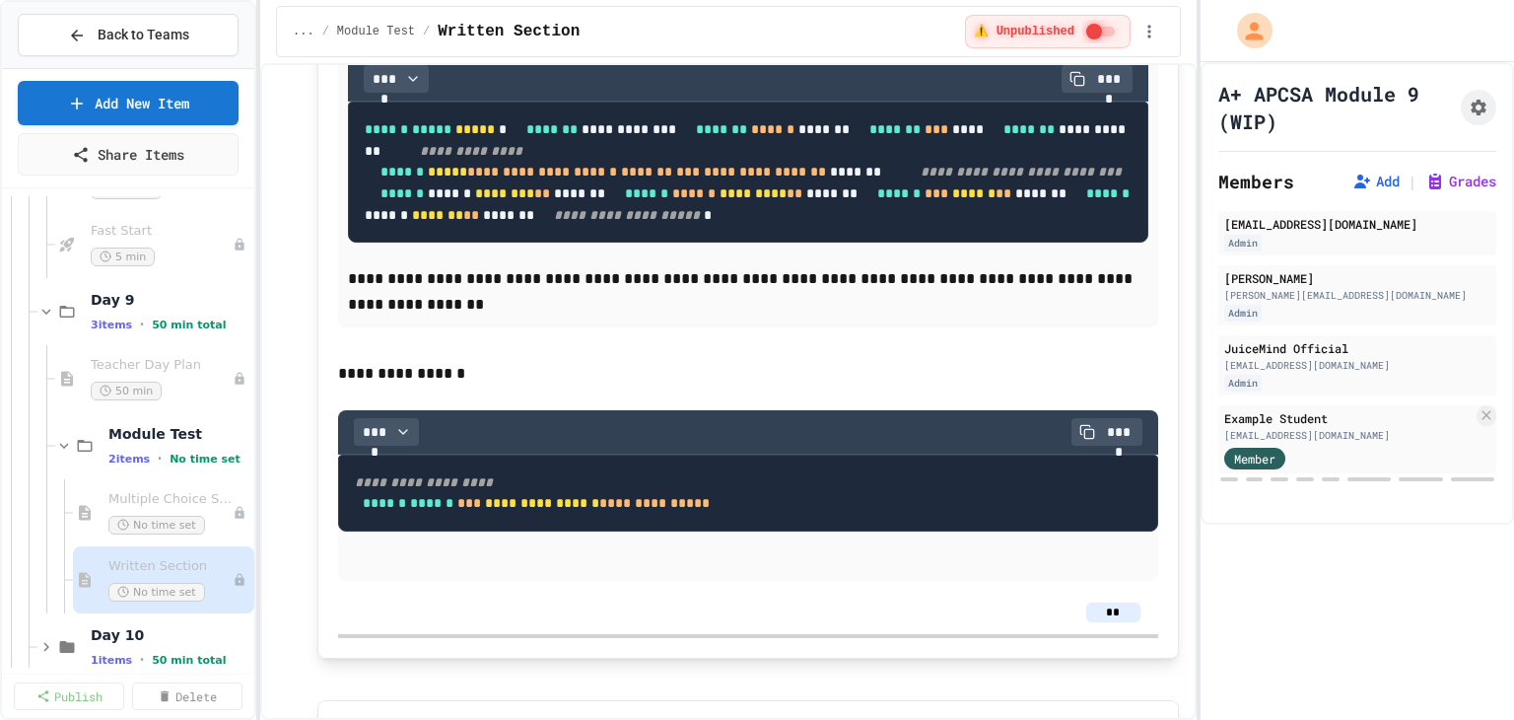
scroll to position [4667, 0]
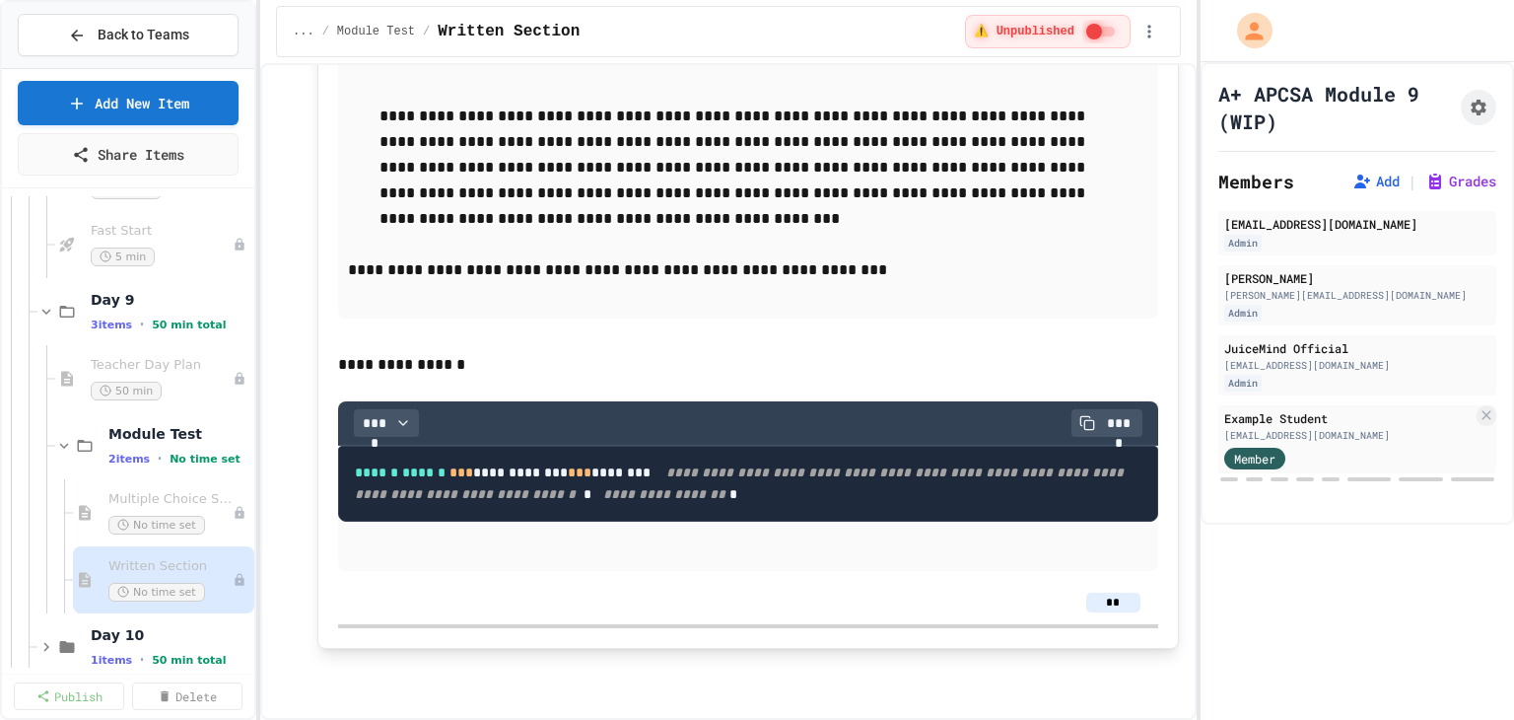
click at [1098, 600] on input "**" at bounding box center [1113, 602] width 54 height 20
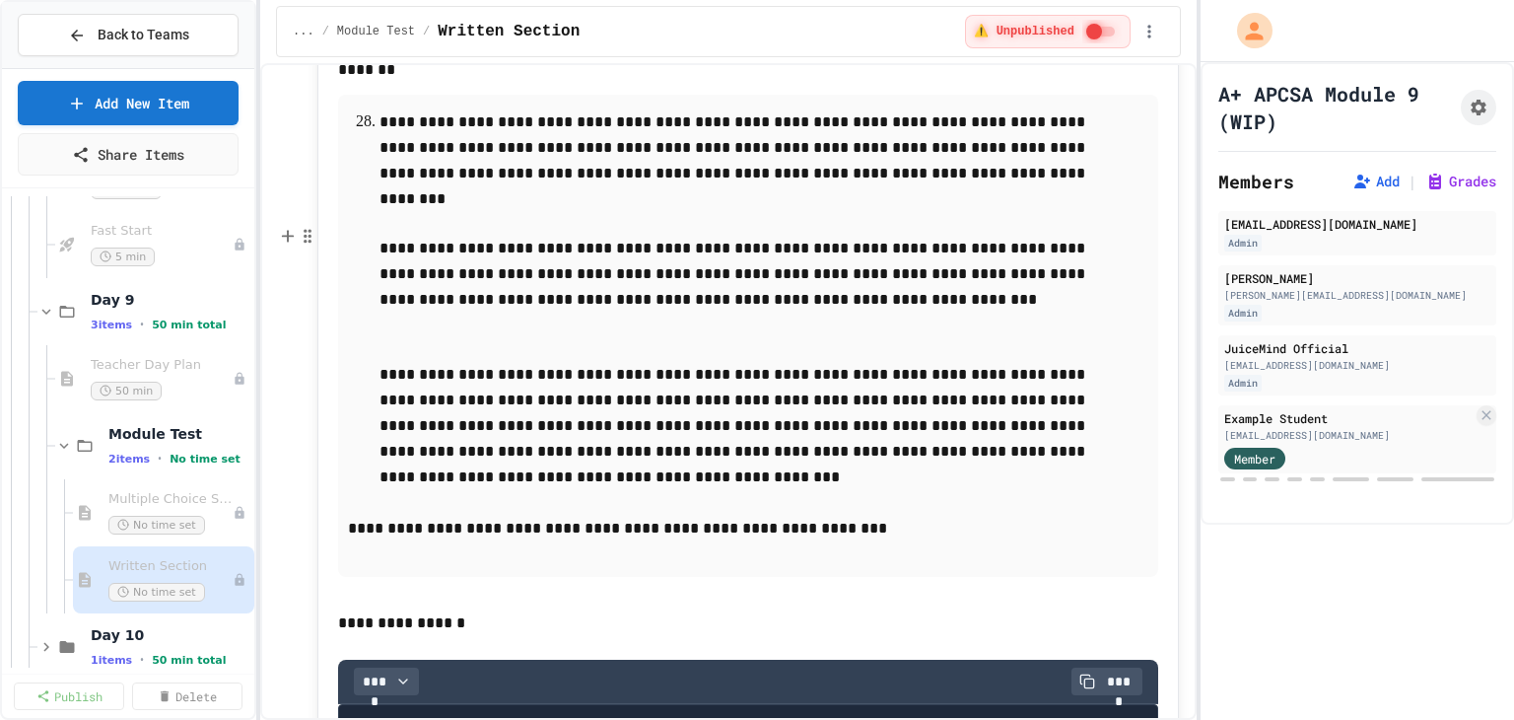
type input "**"
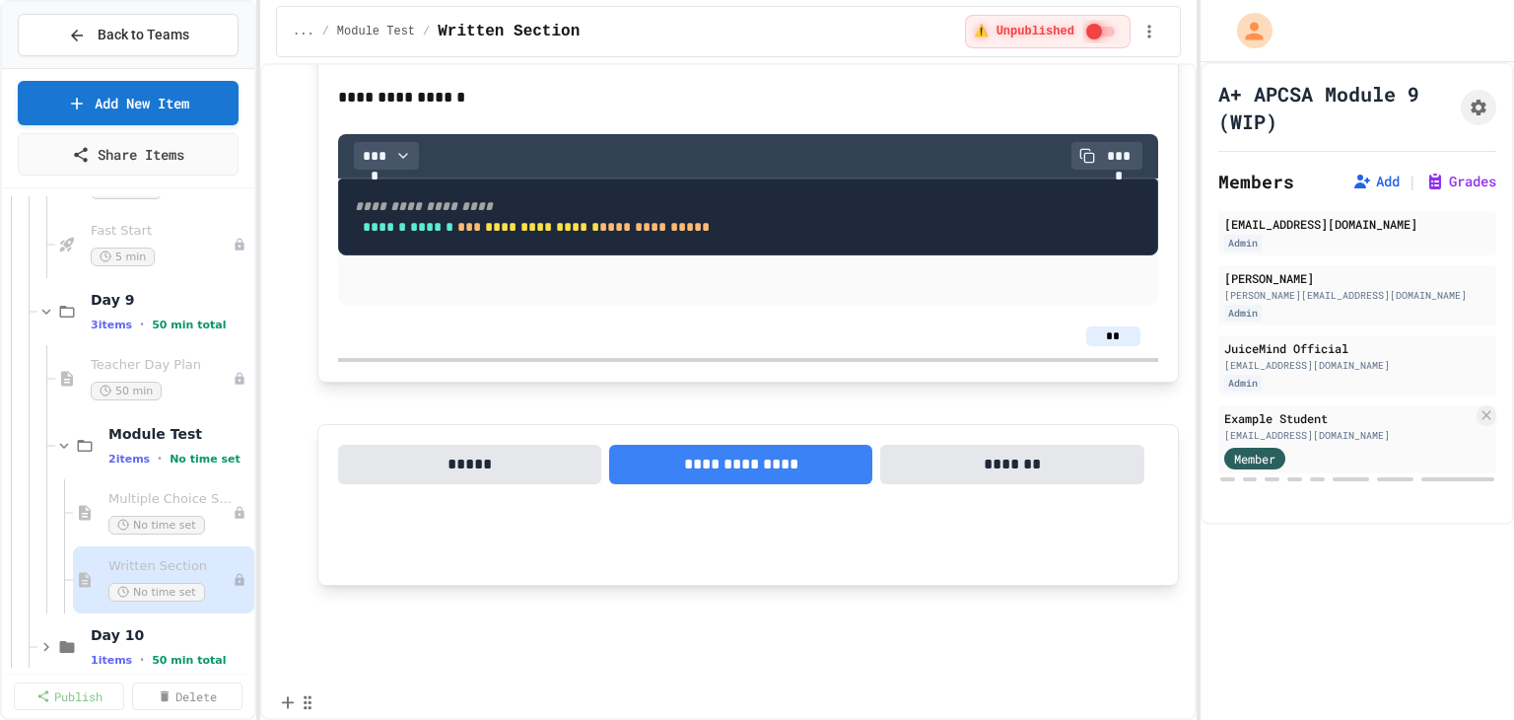
scroll to position [3854, 0]
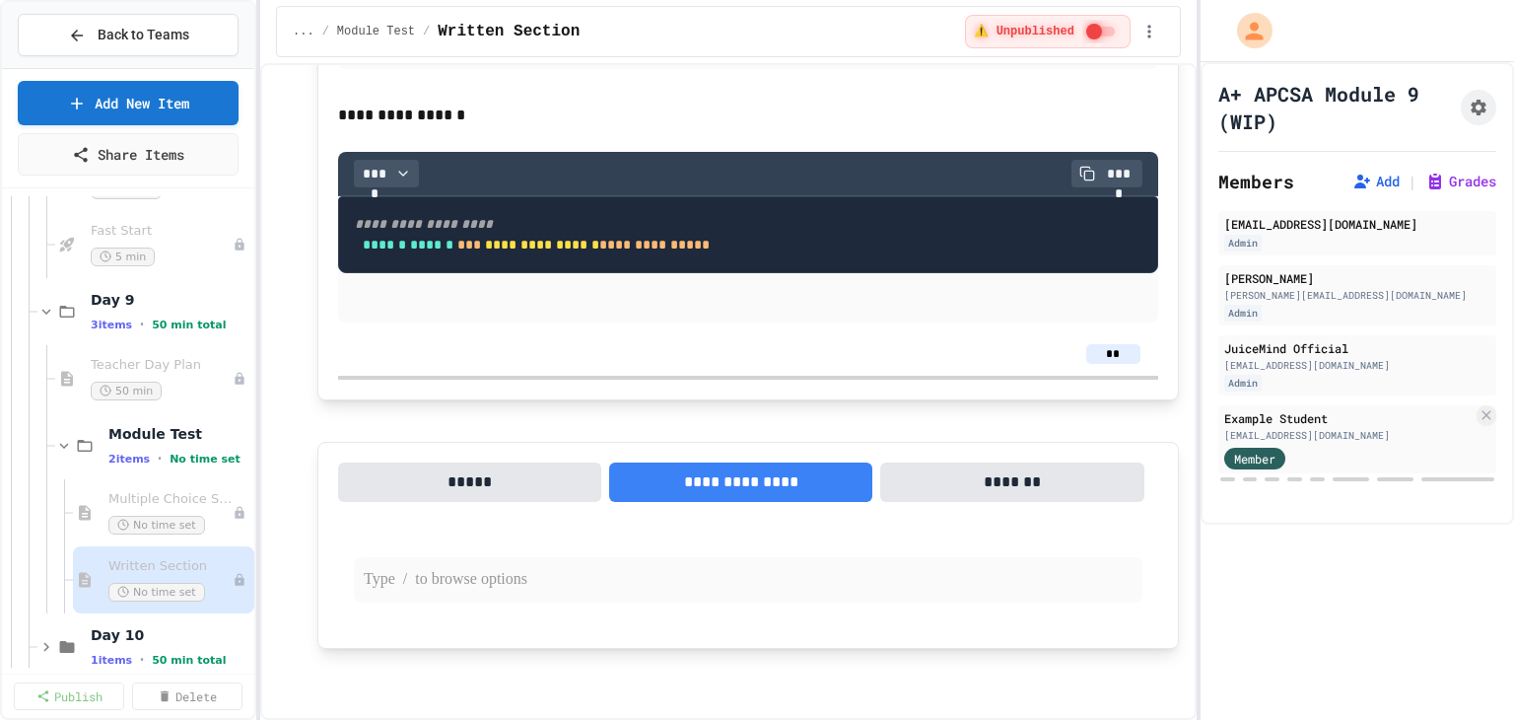
click at [415, 571] on p at bounding box center [748, 580] width 769 height 26
click at [438, 619] on button "Code Block" at bounding box center [505, 618] width 235 height 32
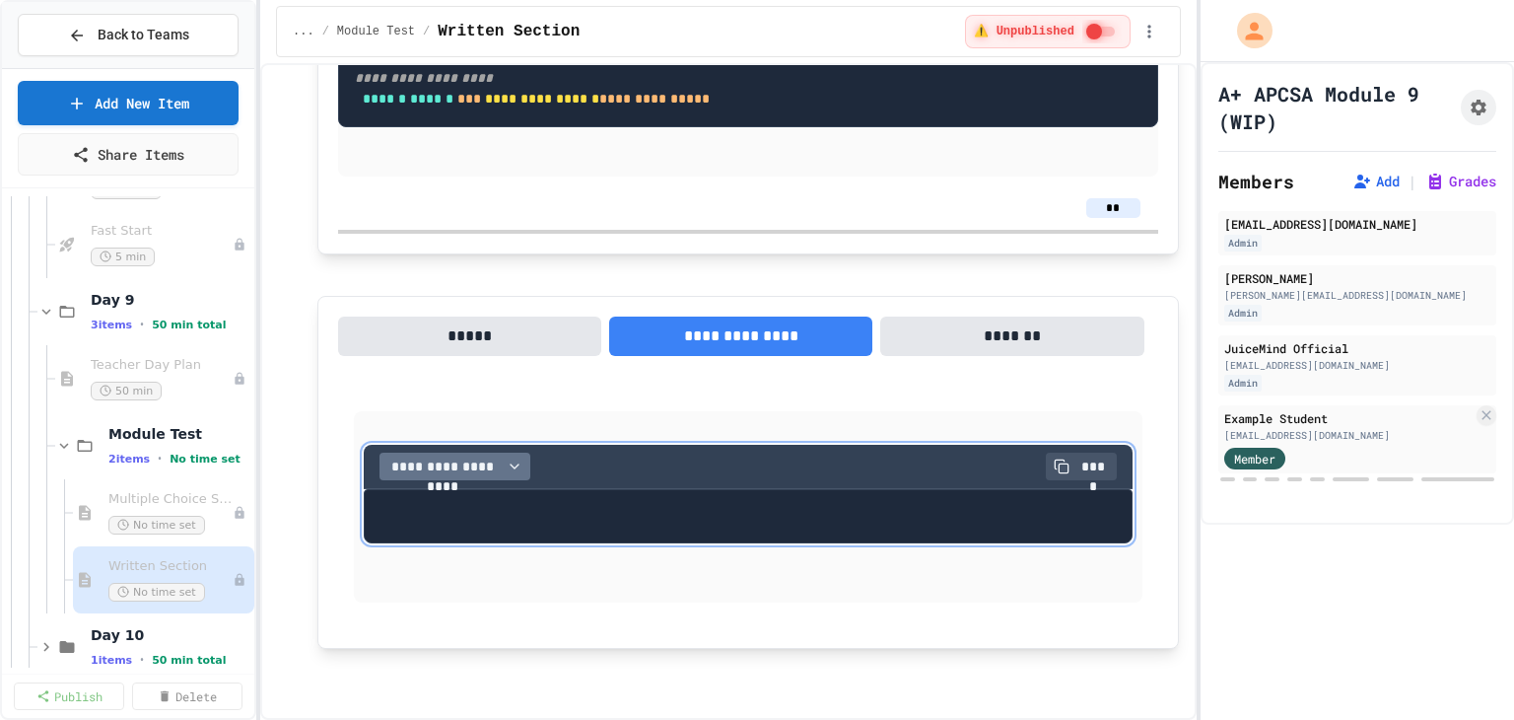
click at [431, 476] on span "**********" at bounding box center [442, 466] width 111 height 20
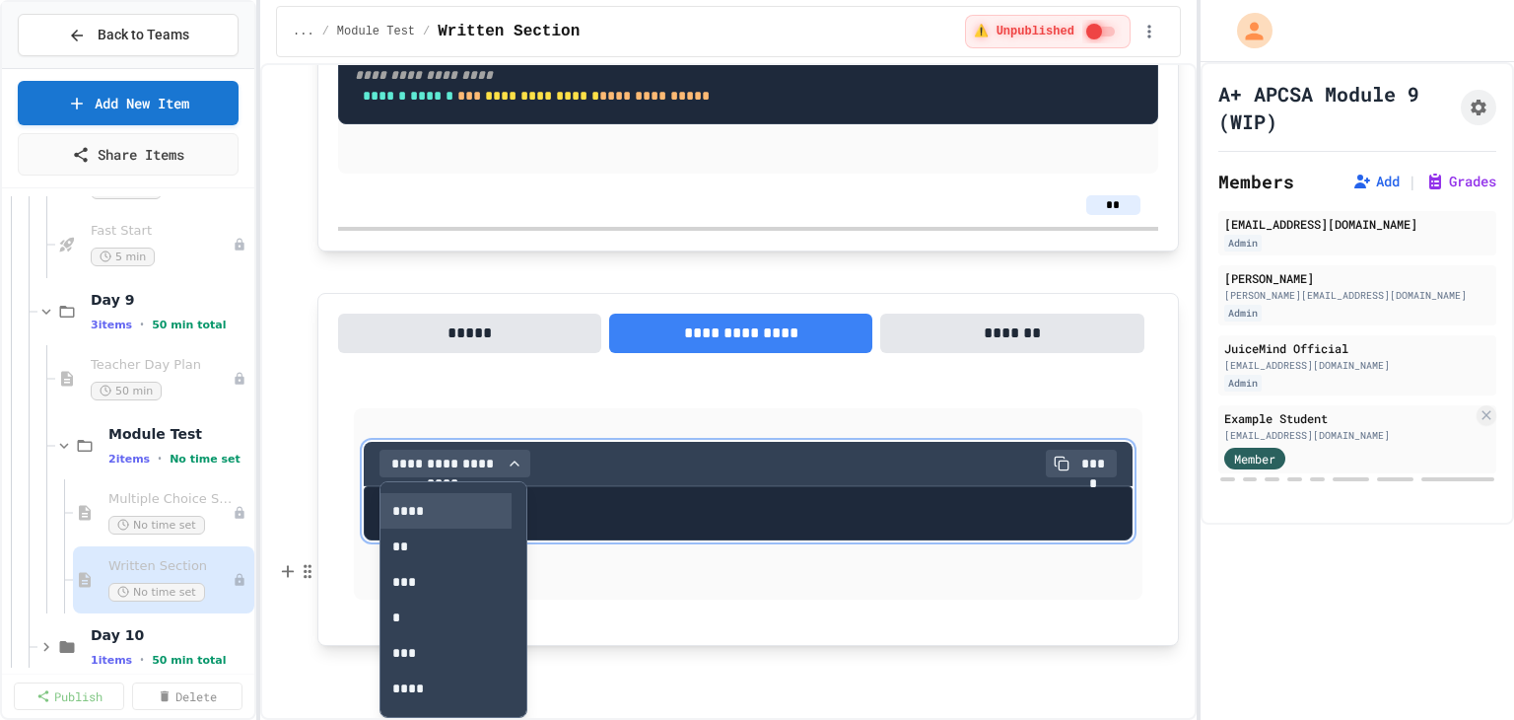
scroll to position [99, 0]
click at [426, 561] on button "****" at bounding box center [445, 542] width 131 height 35
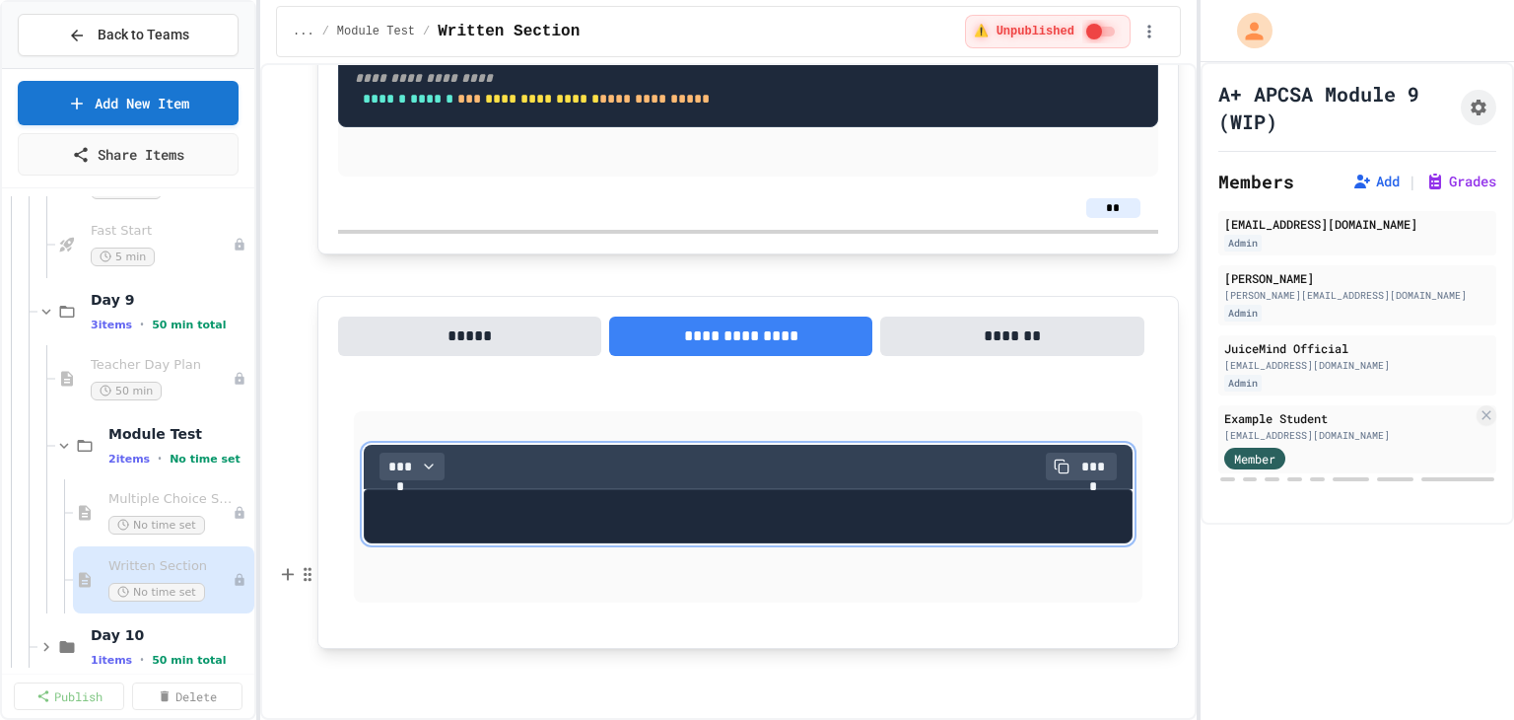
click at [516, 544] on pre at bounding box center [748, 516] width 769 height 55
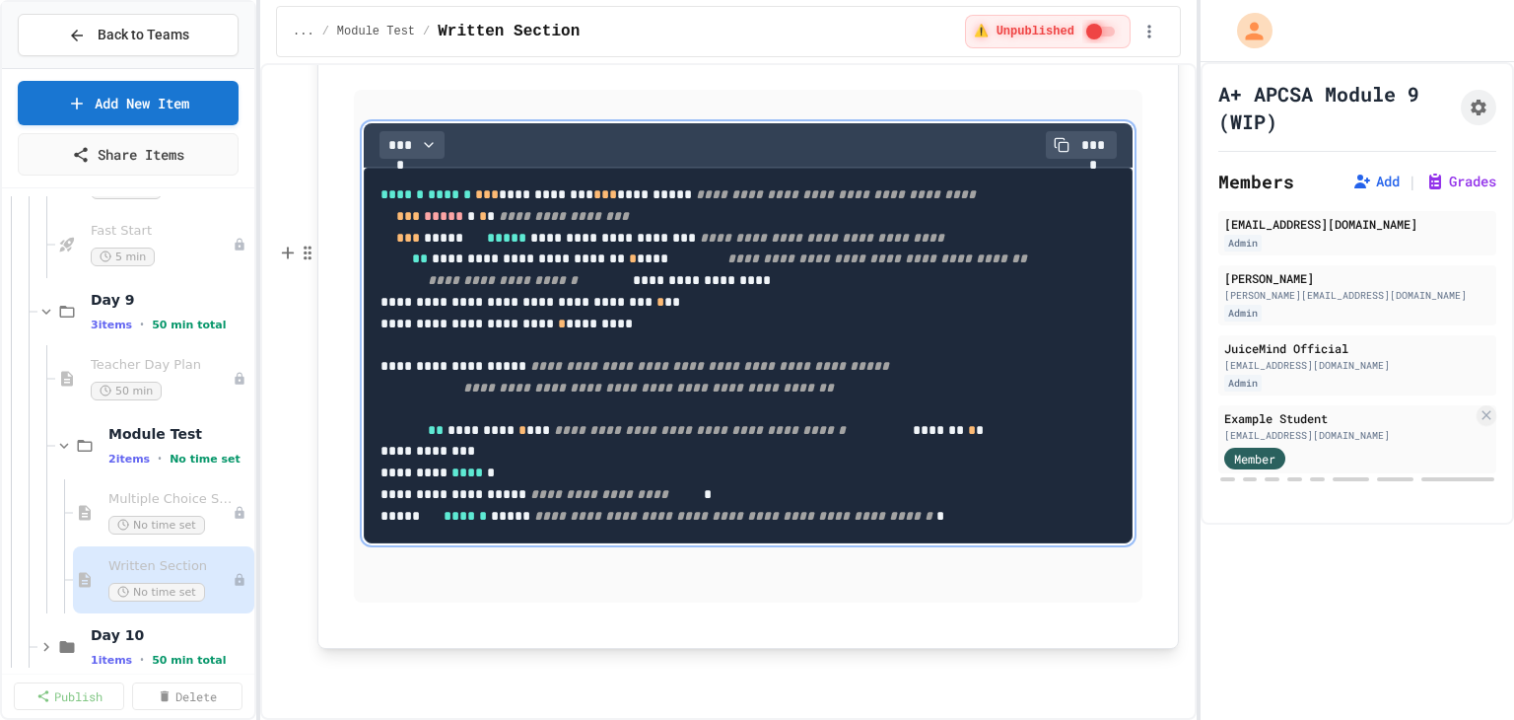
scroll to position [4569, 0]
click at [397, 576] on p at bounding box center [748, 580] width 769 height 26
click at [142, 494] on span "Multiple Choice Section" at bounding box center [160, 499] width 104 height 17
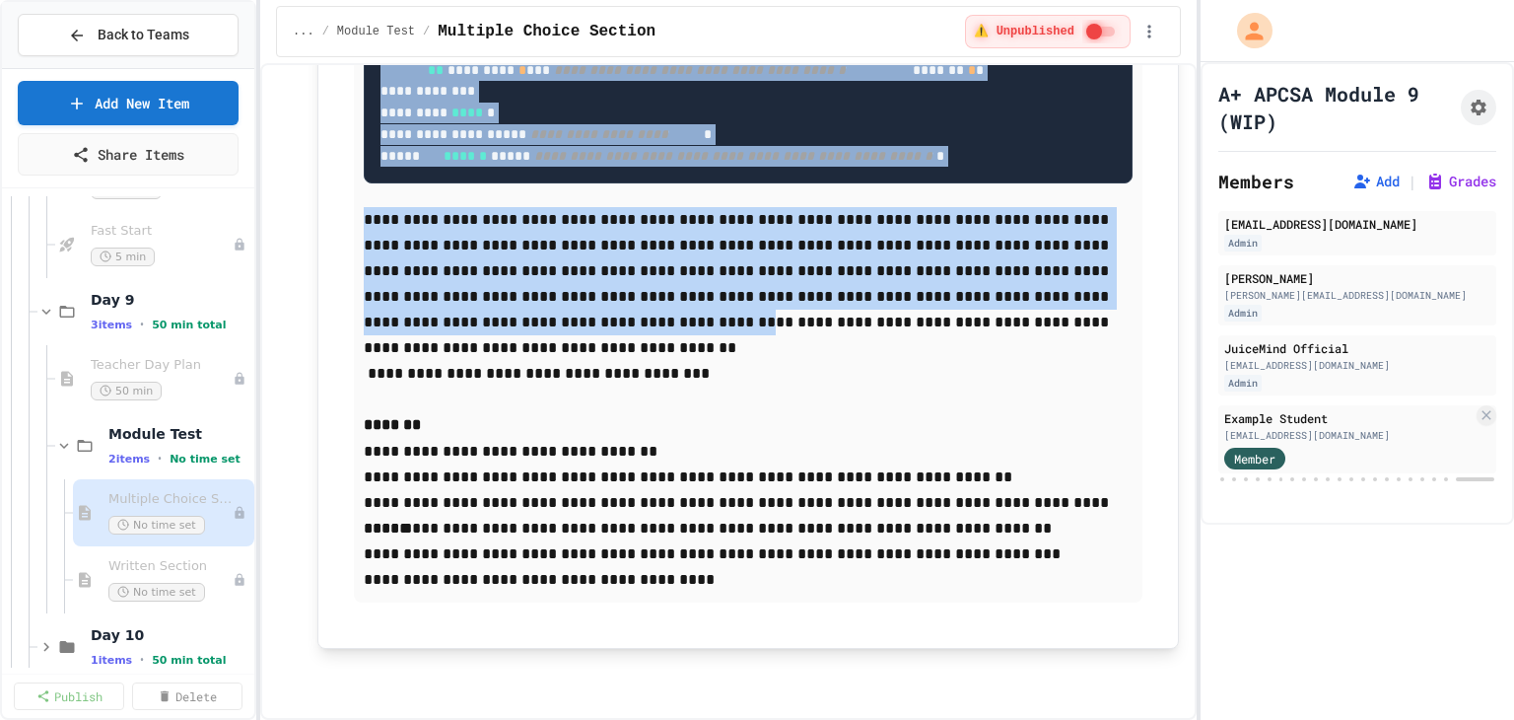
scroll to position [17009, 0]
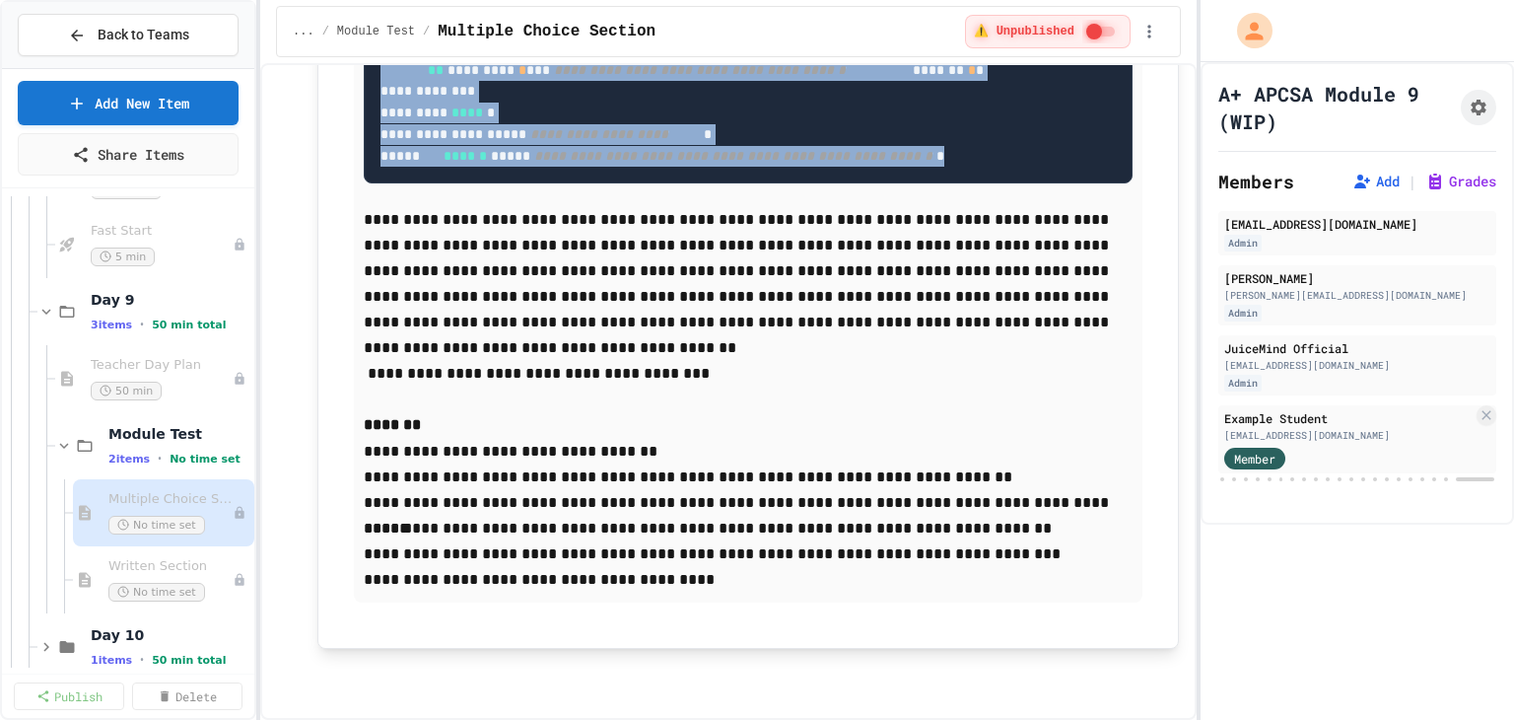
drag, startPoint x: 379, startPoint y: 341, endPoint x: 449, endPoint y: 549, distance: 219.4
click at [182, 562] on span "Written Section" at bounding box center [160, 566] width 104 height 17
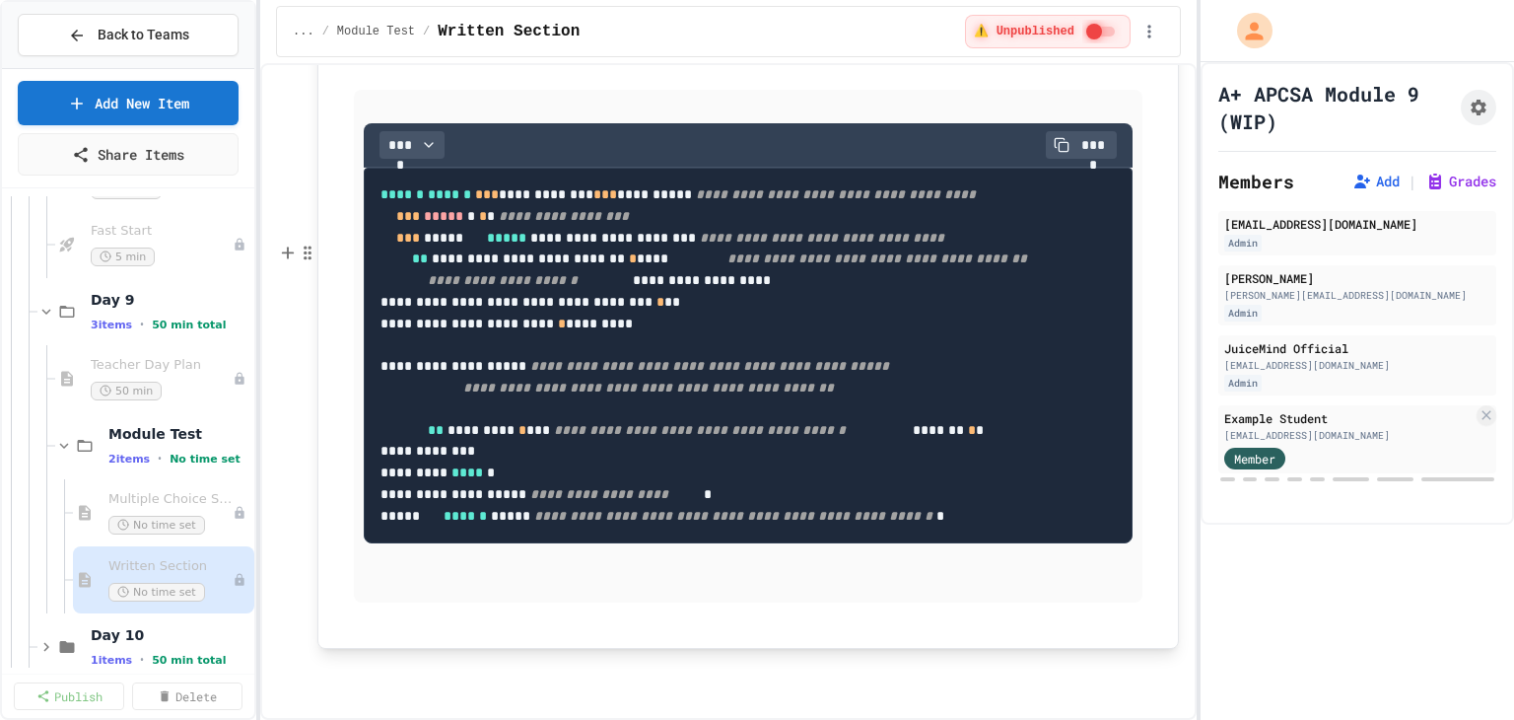
scroll to position [4569, 0]
click at [169, 510] on div "Multiple Choice Section No time set" at bounding box center [160, 512] width 104 height 43
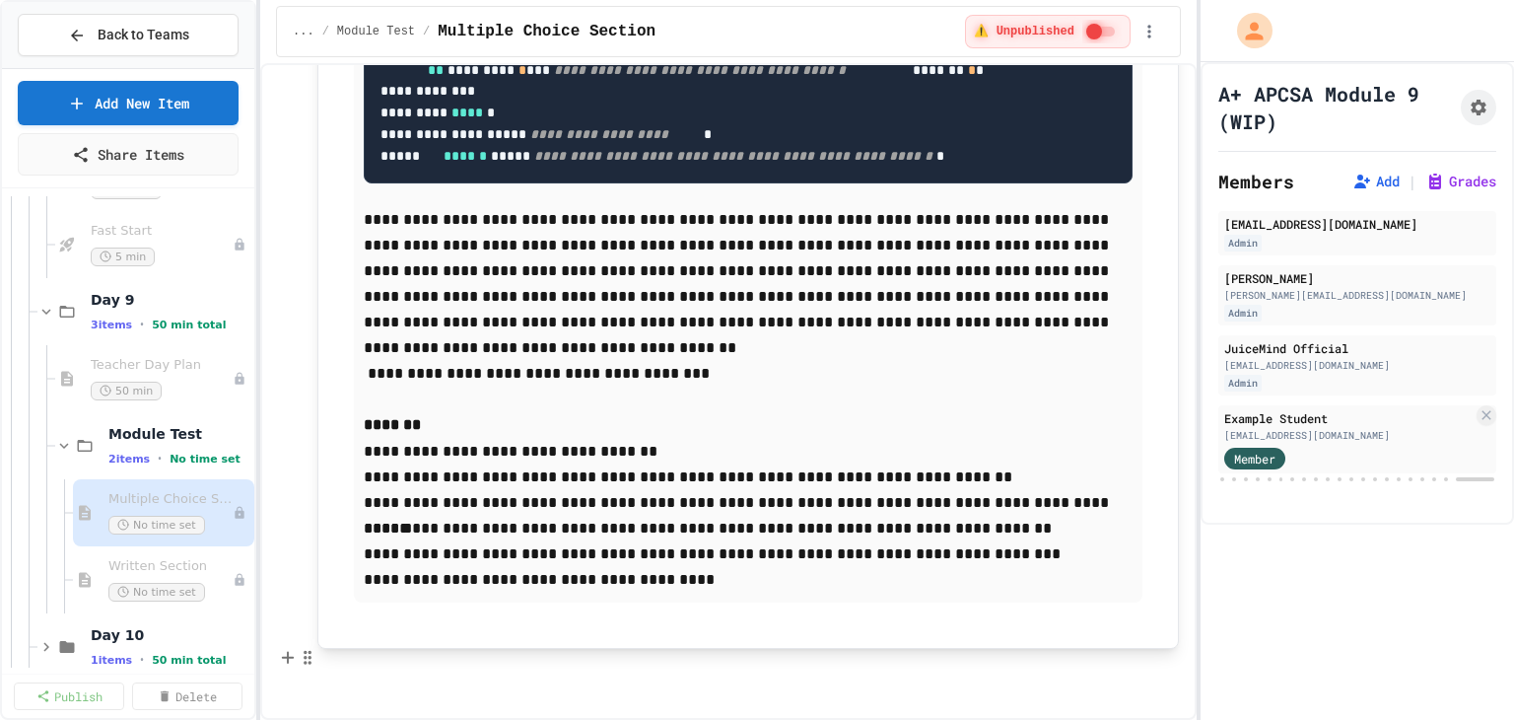
scroll to position [17384, 0]
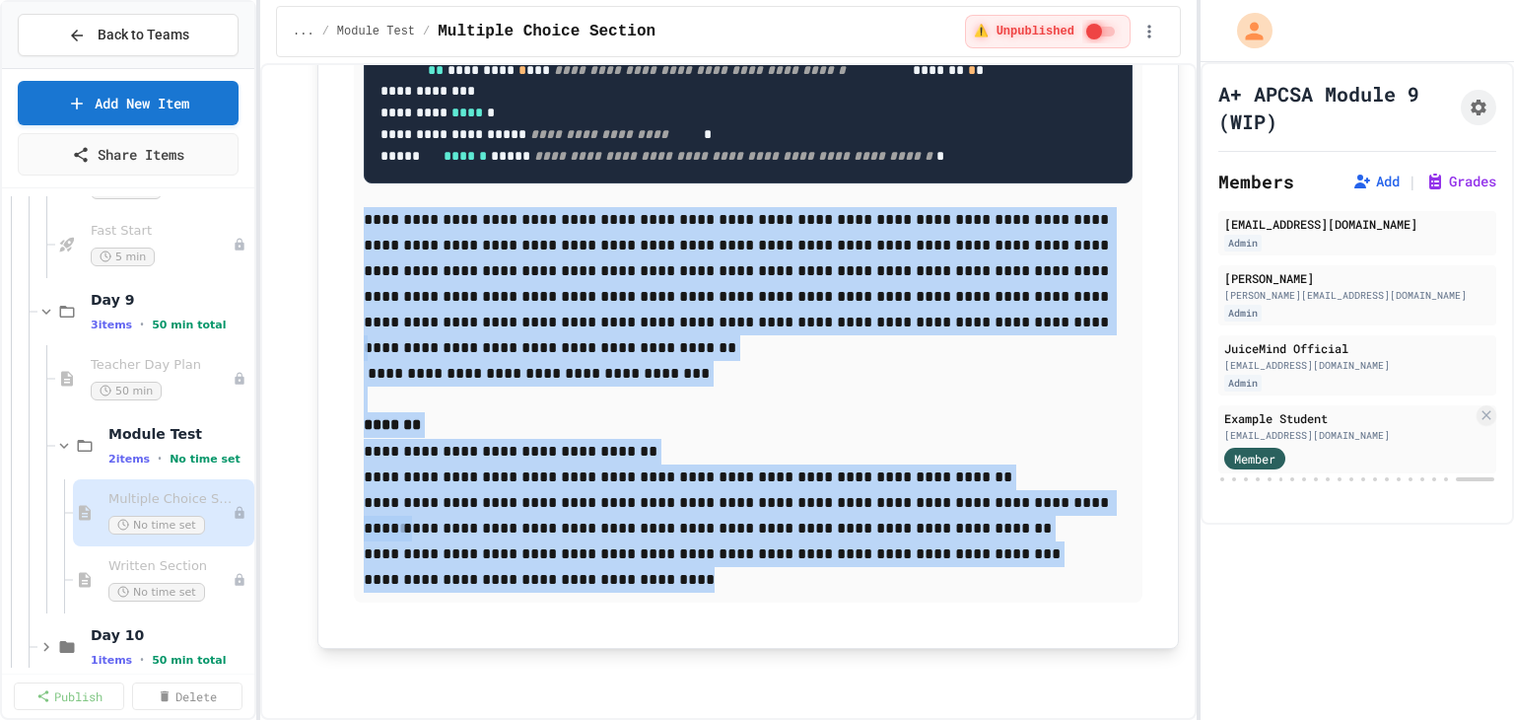
drag, startPoint x: 363, startPoint y: 219, endPoint x: 689, endPoint y: 571, distance: 479.8
click at [689, 571] on div "**********" at bounding box center [748, 165] width 789 height 872
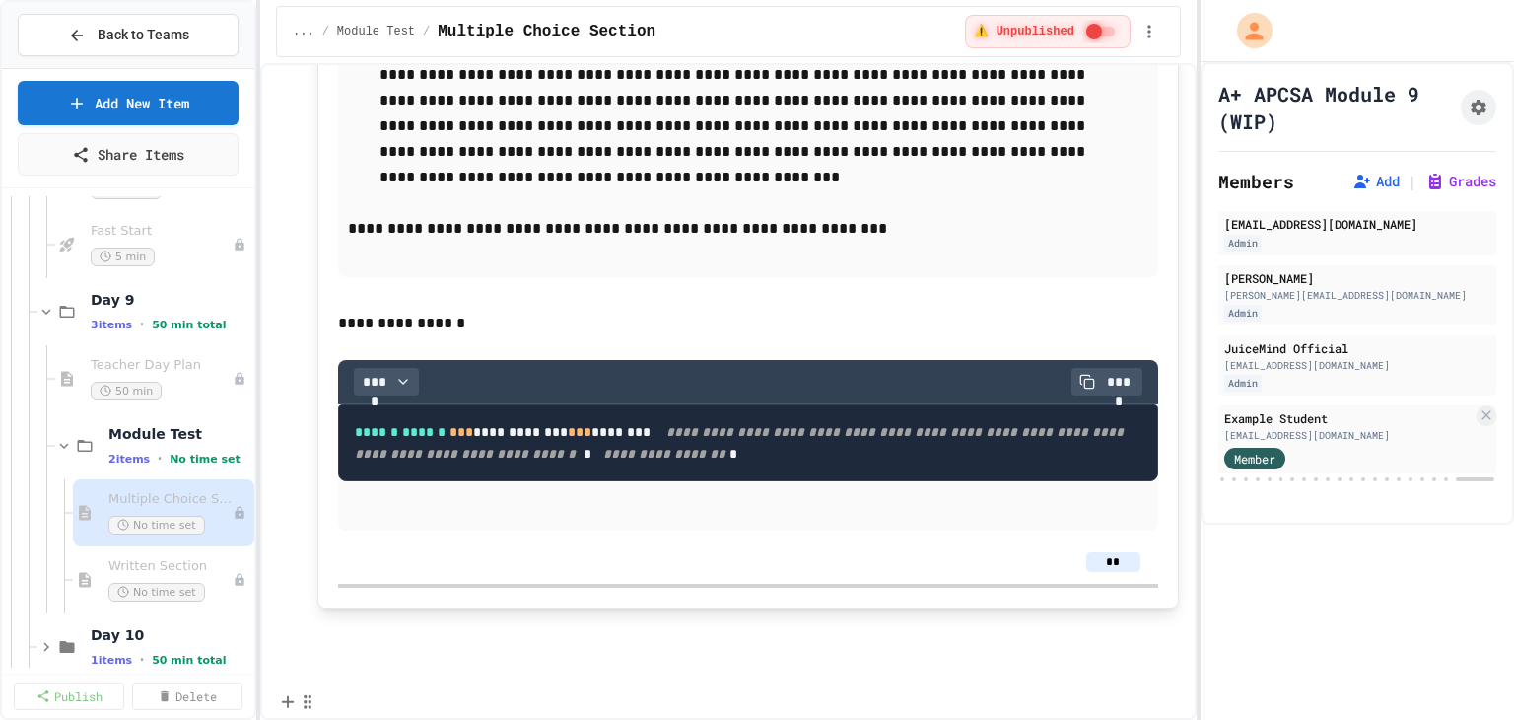
scroll to position [17119, 0]
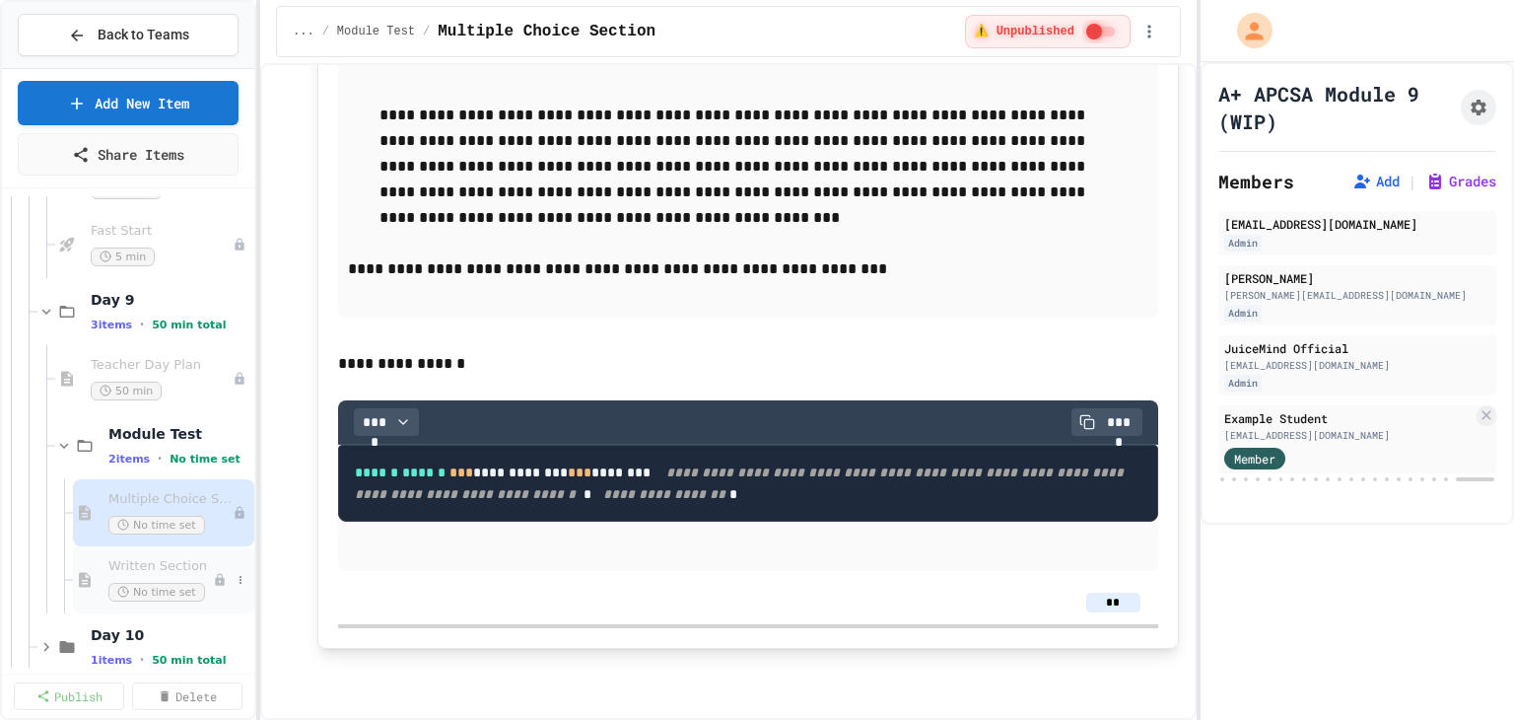
click at [166, 572] on span "Written Section" at bounding box center [160, 566] width 104 height 17
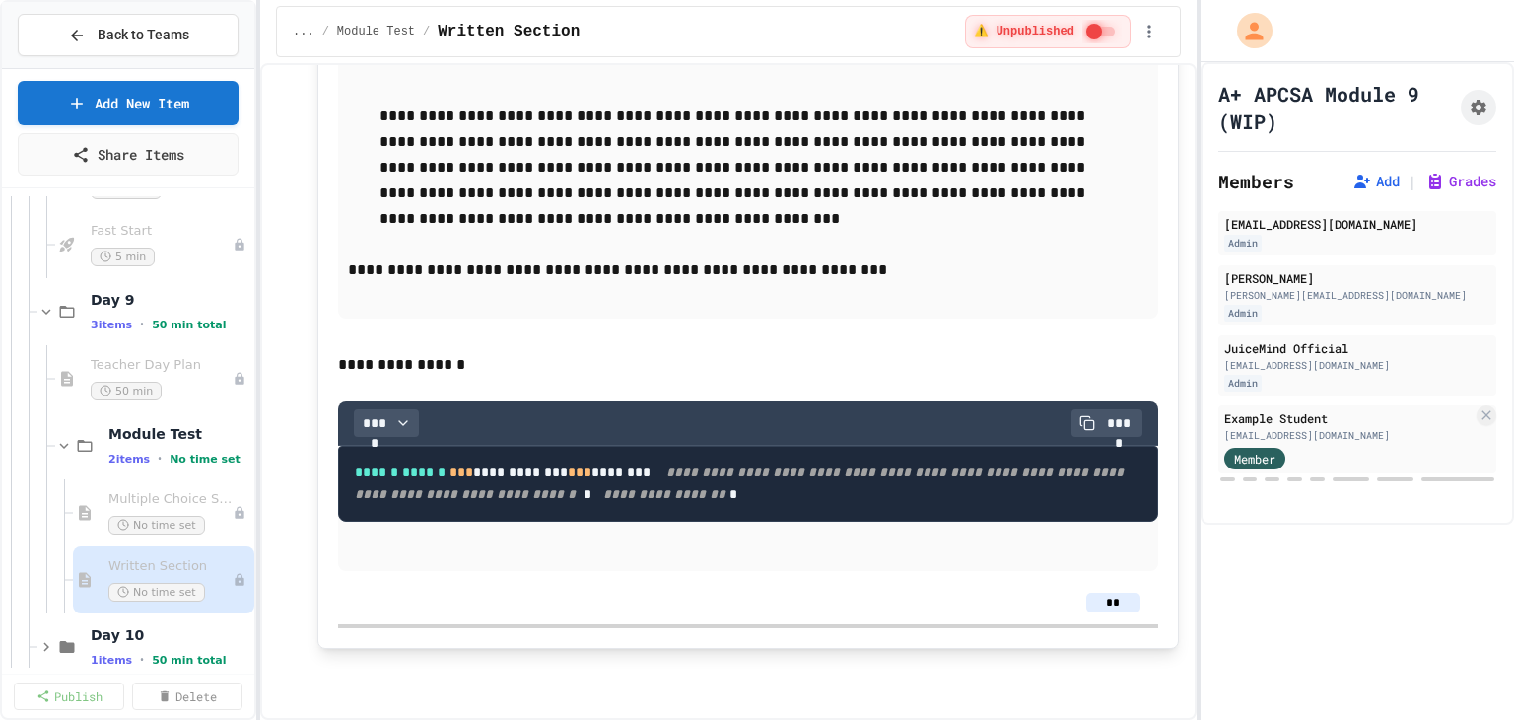
scroll to position [4667, 0]
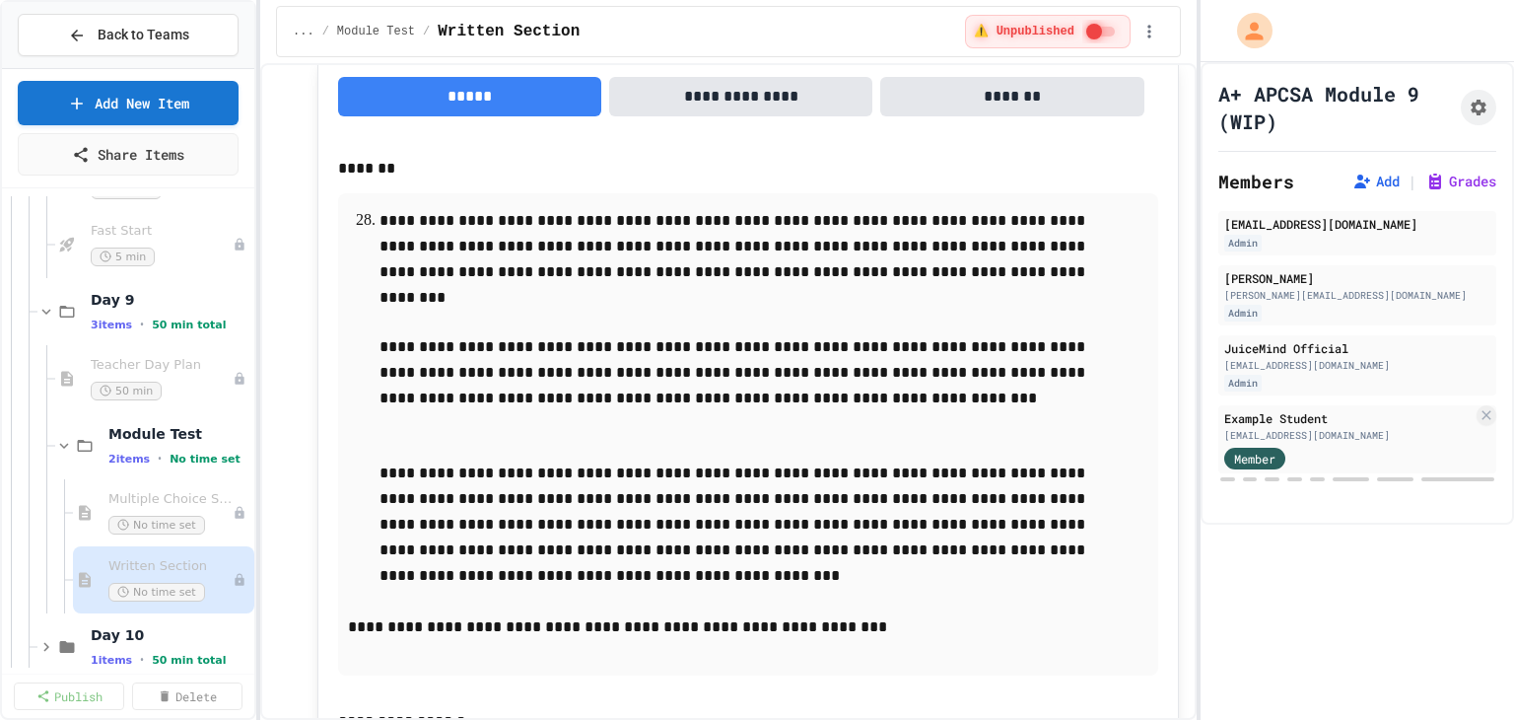
click at [688, 116] on button "**********" at bounding box center [740, 96] width 263 height 39
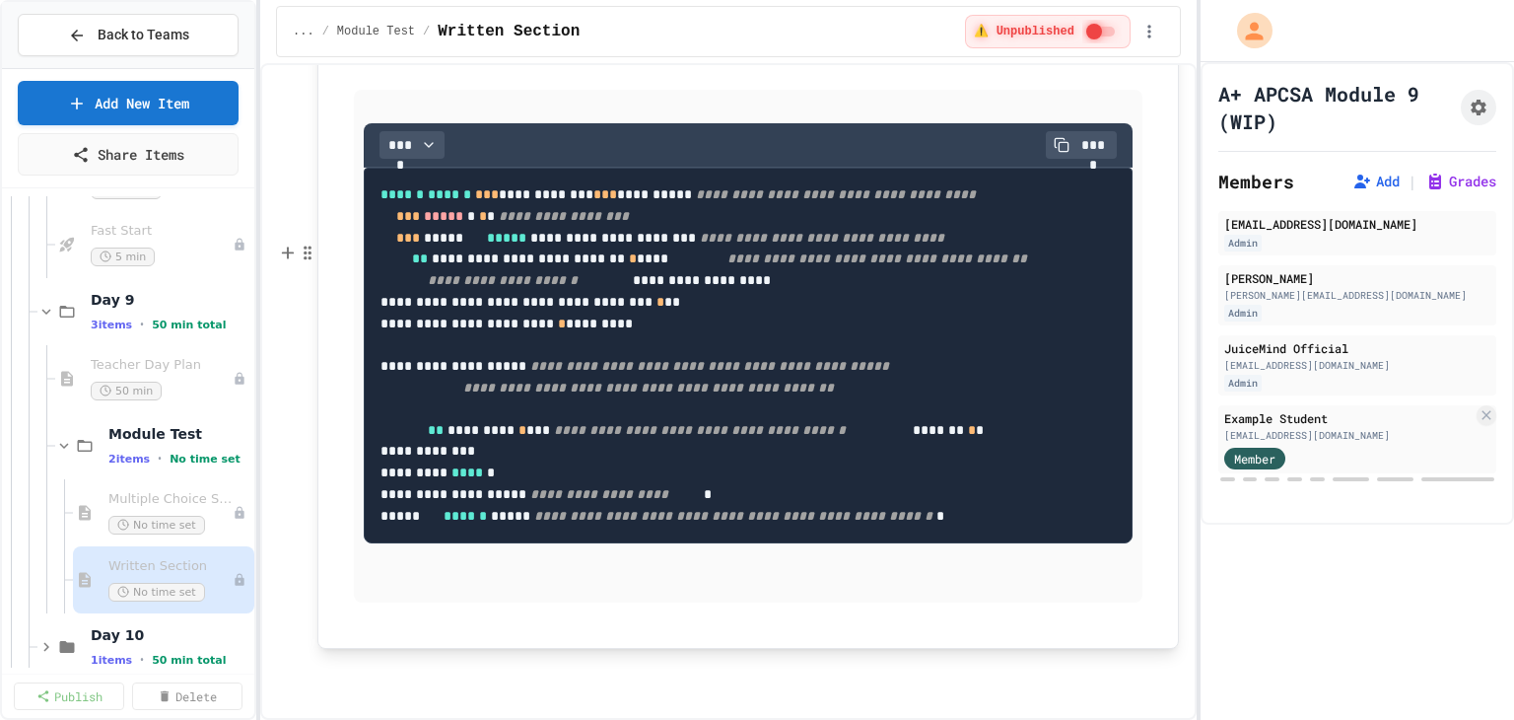
scroll to position [4569, 0]
click at [382, 579] on p at bounding box center [748, 580] width 769 height 26
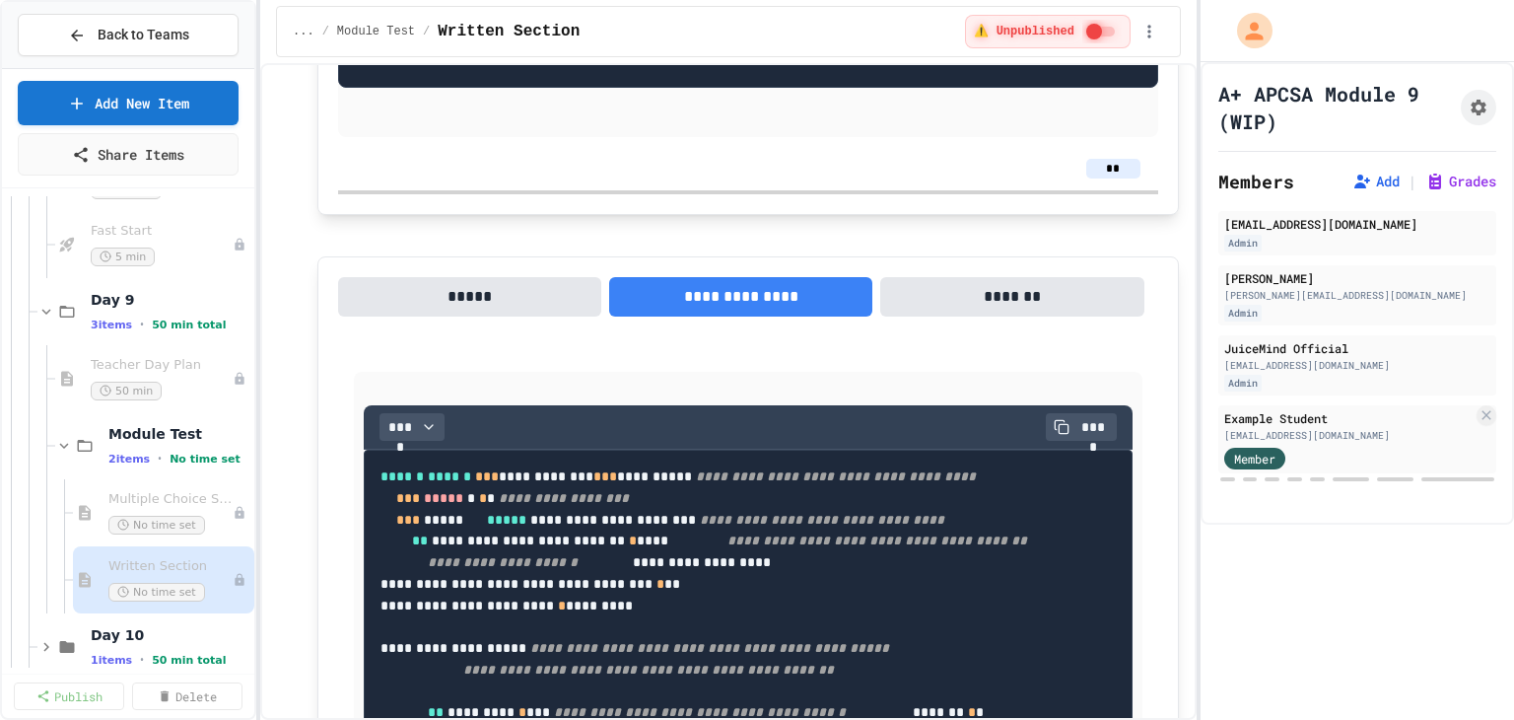
scroll to position [3748, 0]
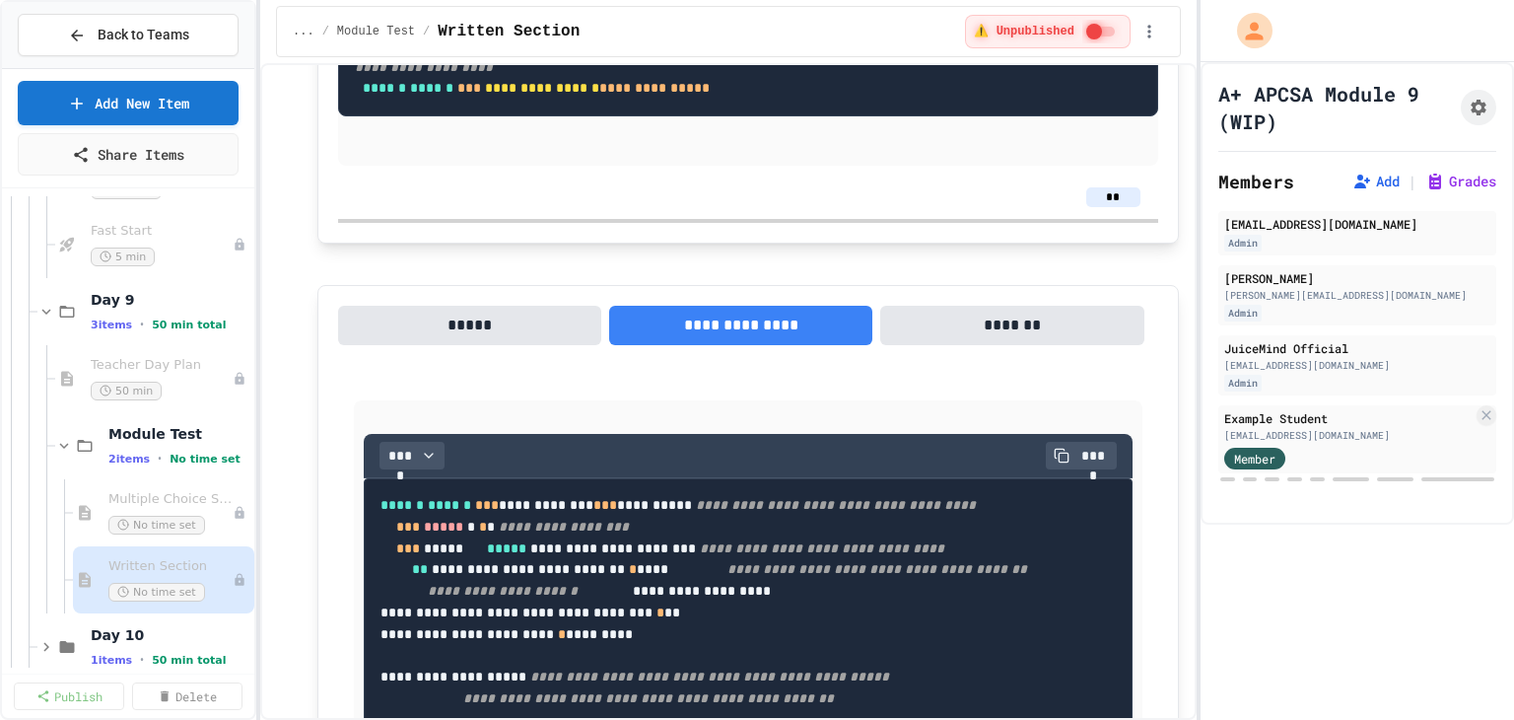
click at [384, 345] on button "*****" at bounding box center [469, 325] width 263 height 39
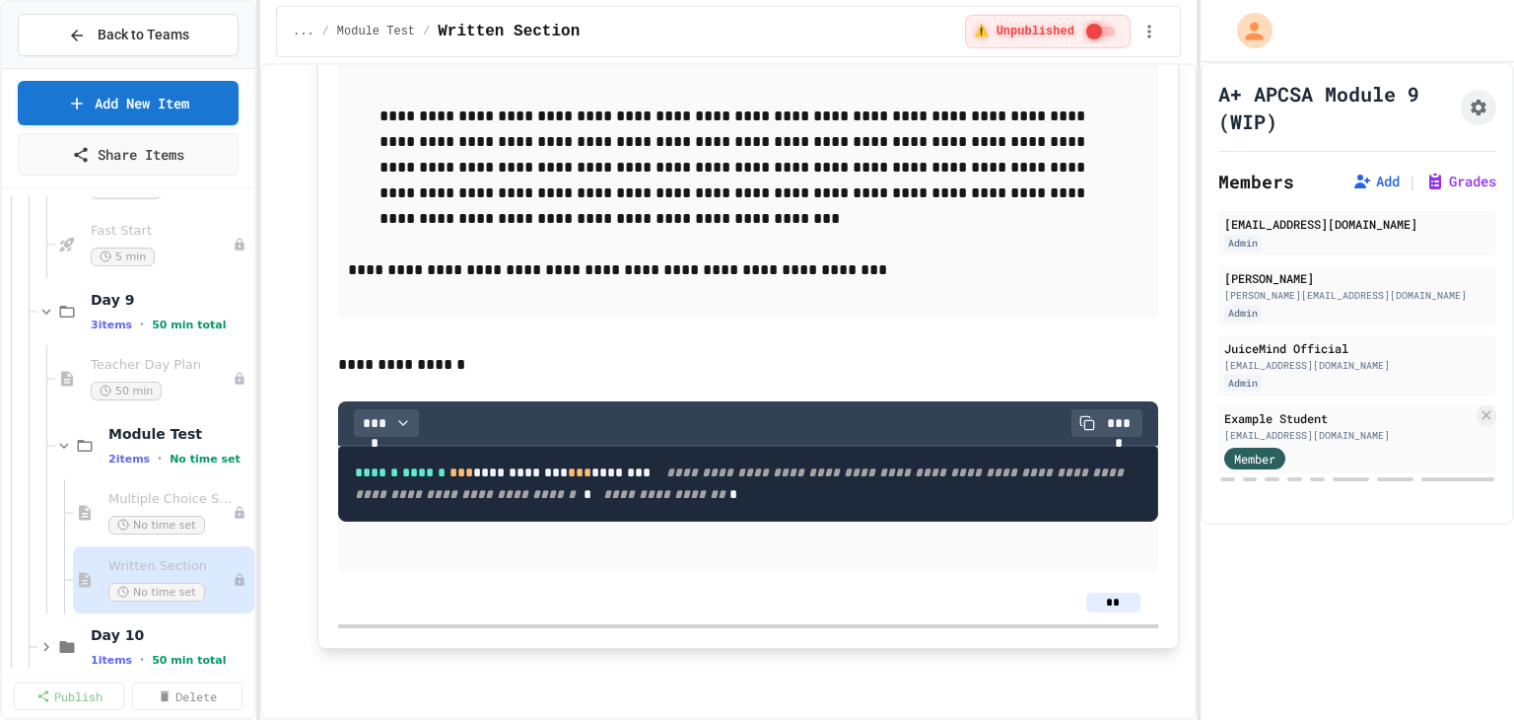
scroll to position [4667, 0]
click at [152, 506] on div "Multiple Choice Section No time set" at bounding box center [160, 512] width 104 height 43
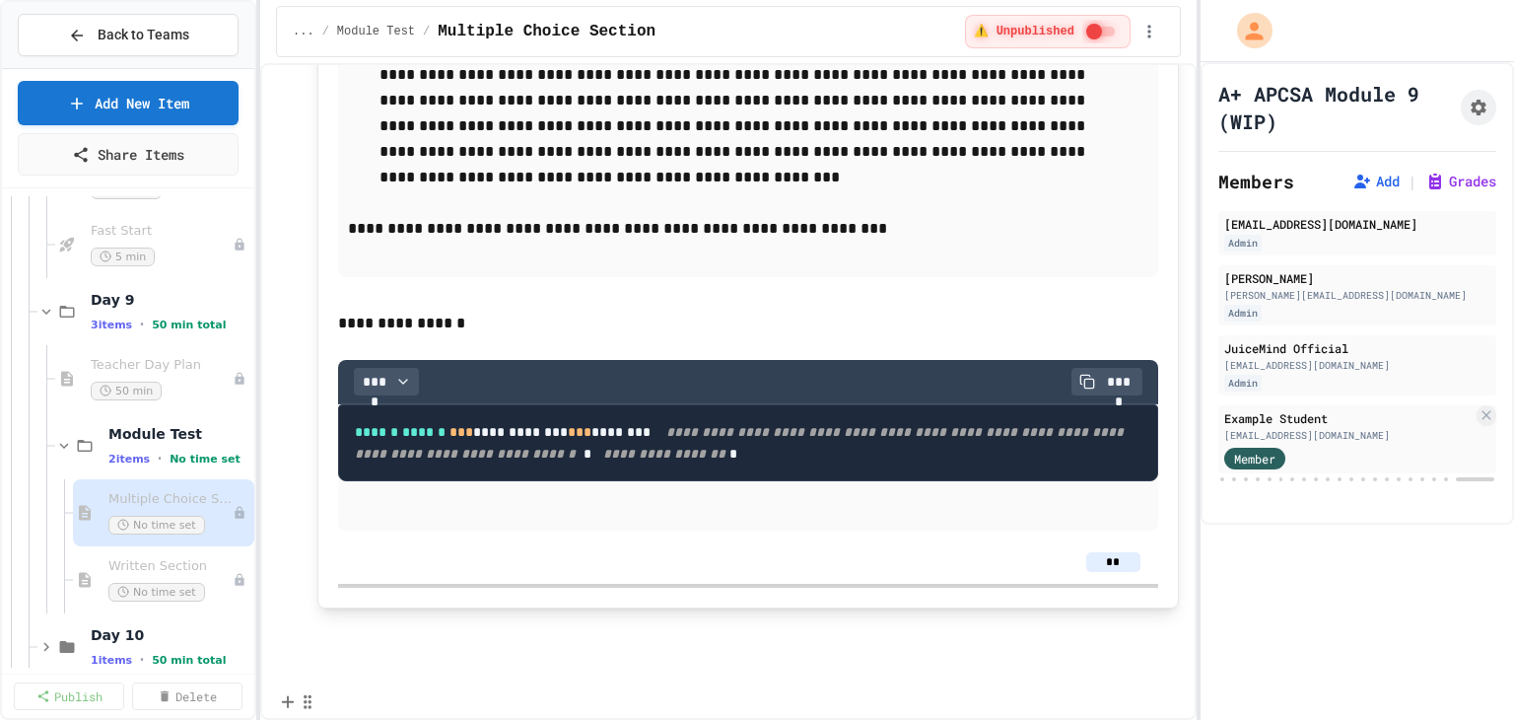
scroll to position [16528, 0]
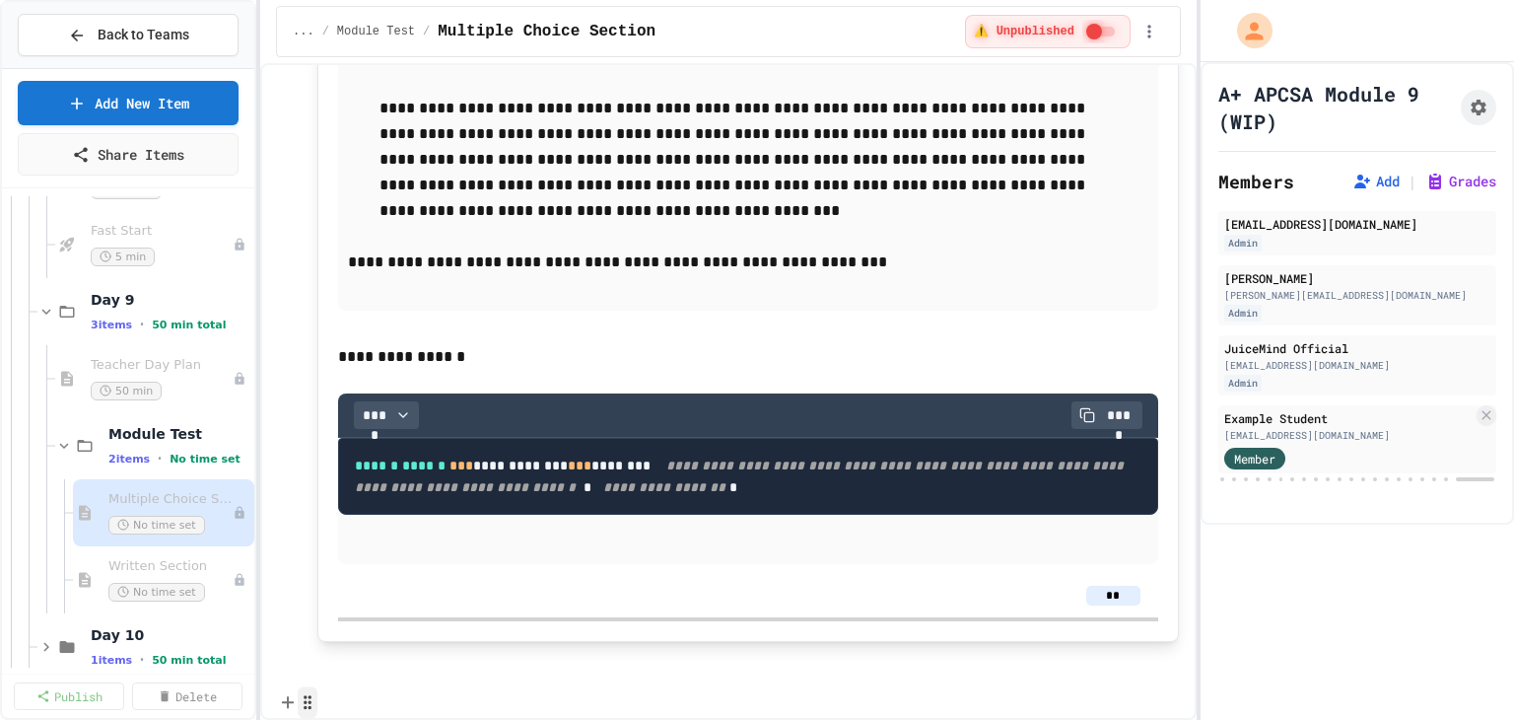
click at [305, 707] on circle "button" at bounding box center [306, 708] width 2 height 2
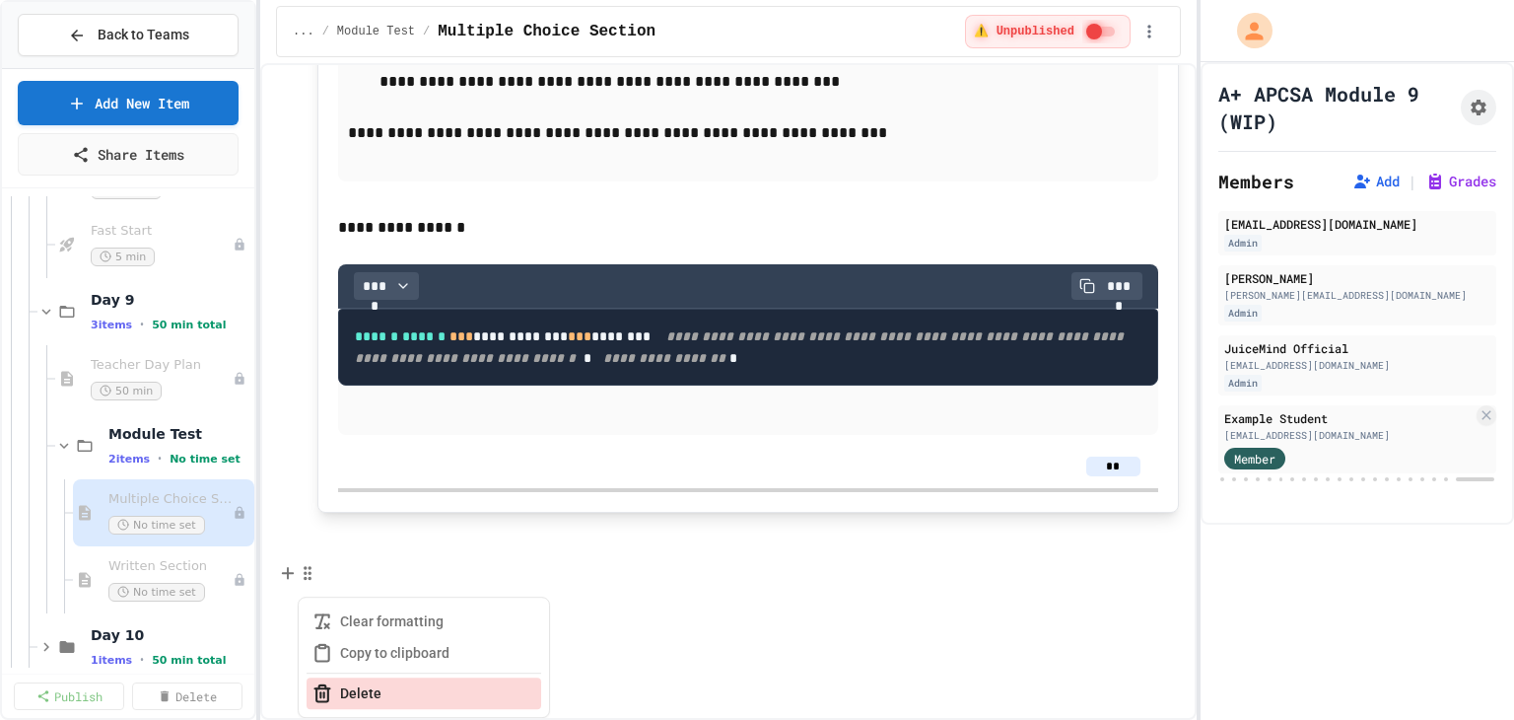
click at [343, 677] on button "Delete" at bounding box center [424, 693] width 235 height 32
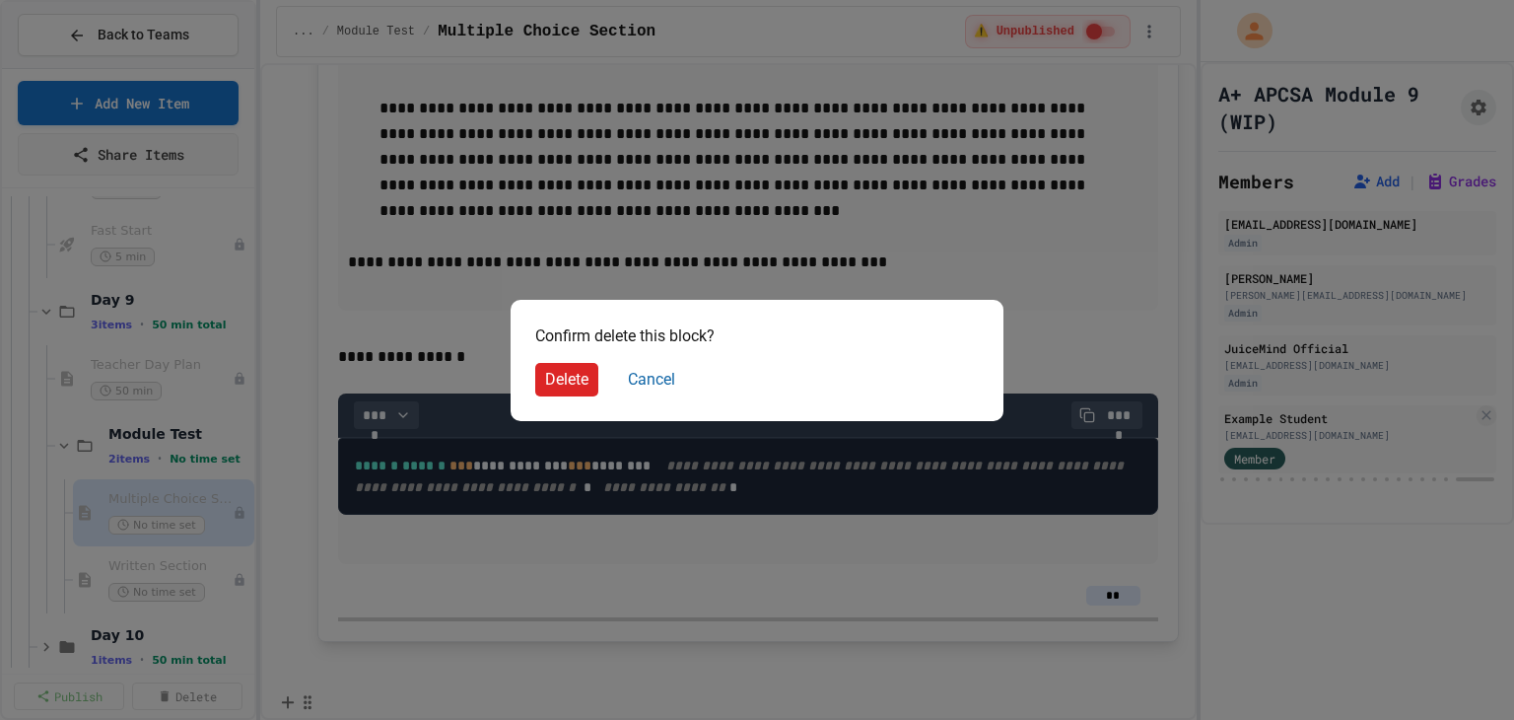
click at [556, 369] on button "Delete" at bounding box center [566, 380] width 63 height 34
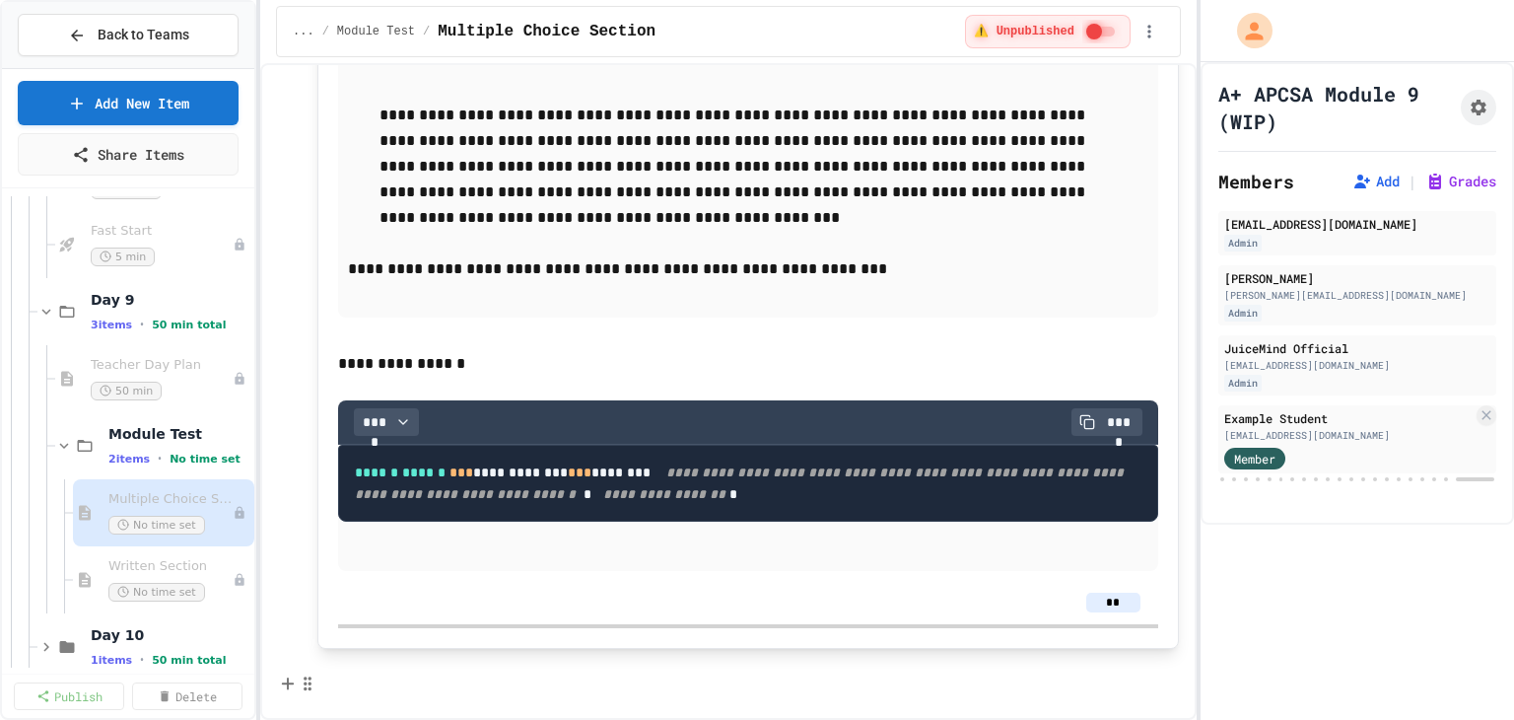
scroll to position [16331, 0]
click at [308, 673] on icon "button" at bounding box center [308, 683] width 18 height 20
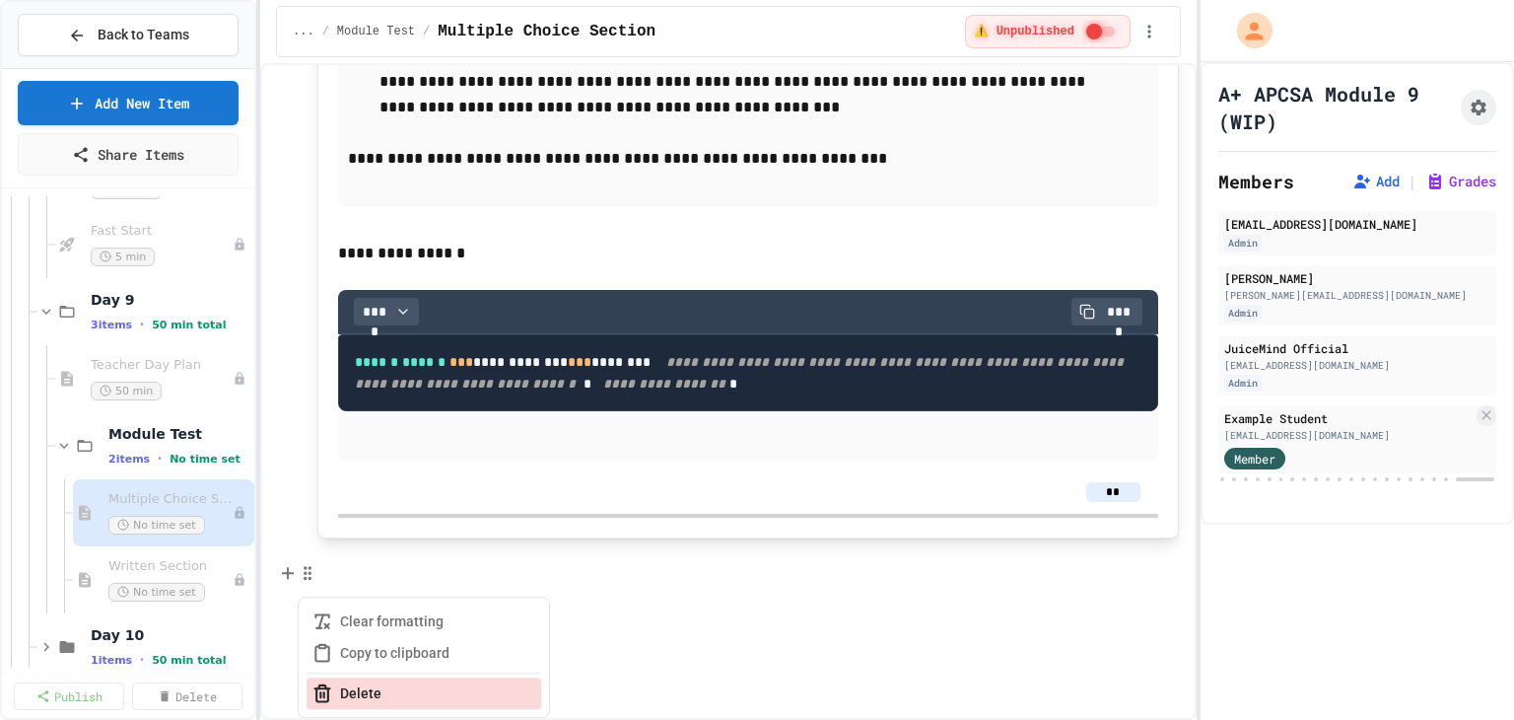
click at [353, 677] on button "Delete" at bounding box center [424, 693] width 235 height 32
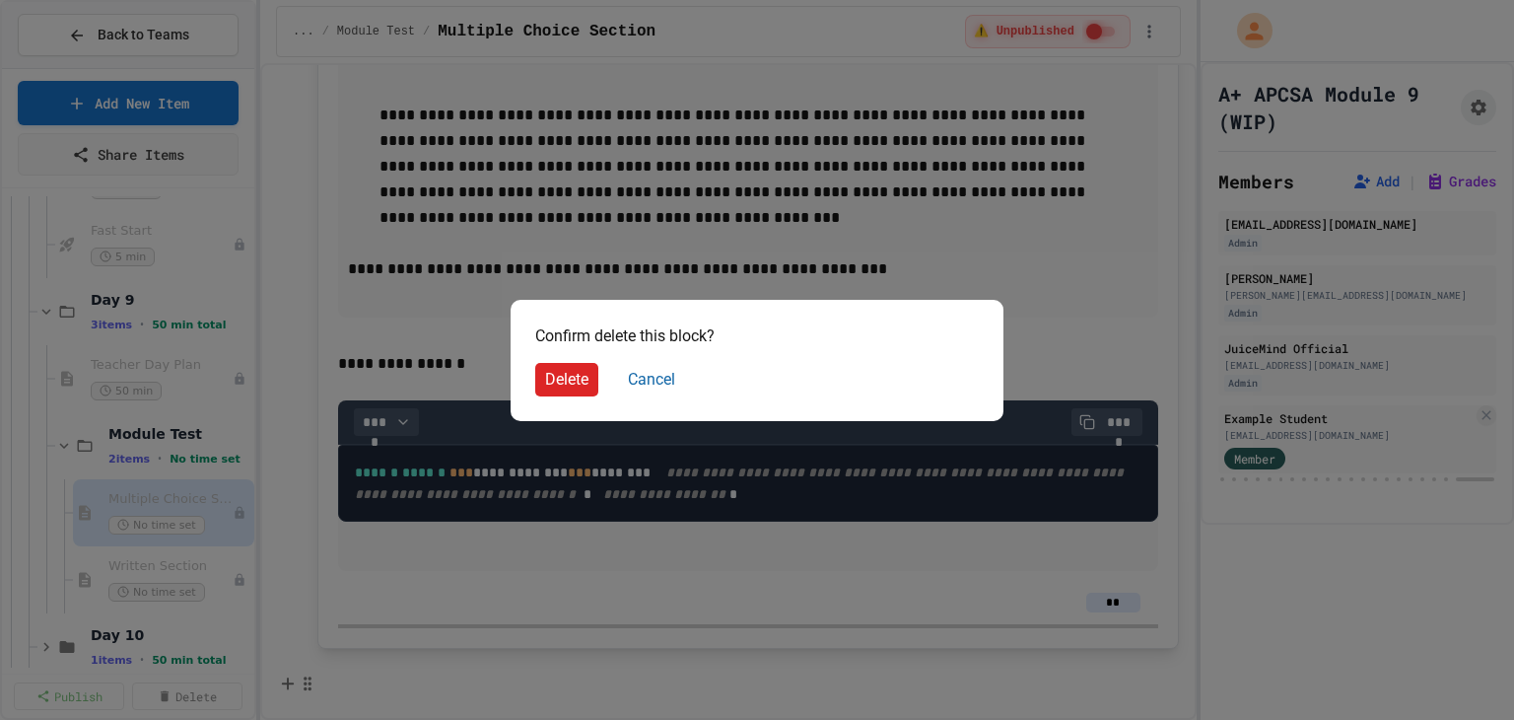
click at [544, 385] on button "Delete" at bounding box center [566, 380] width 63 height 34
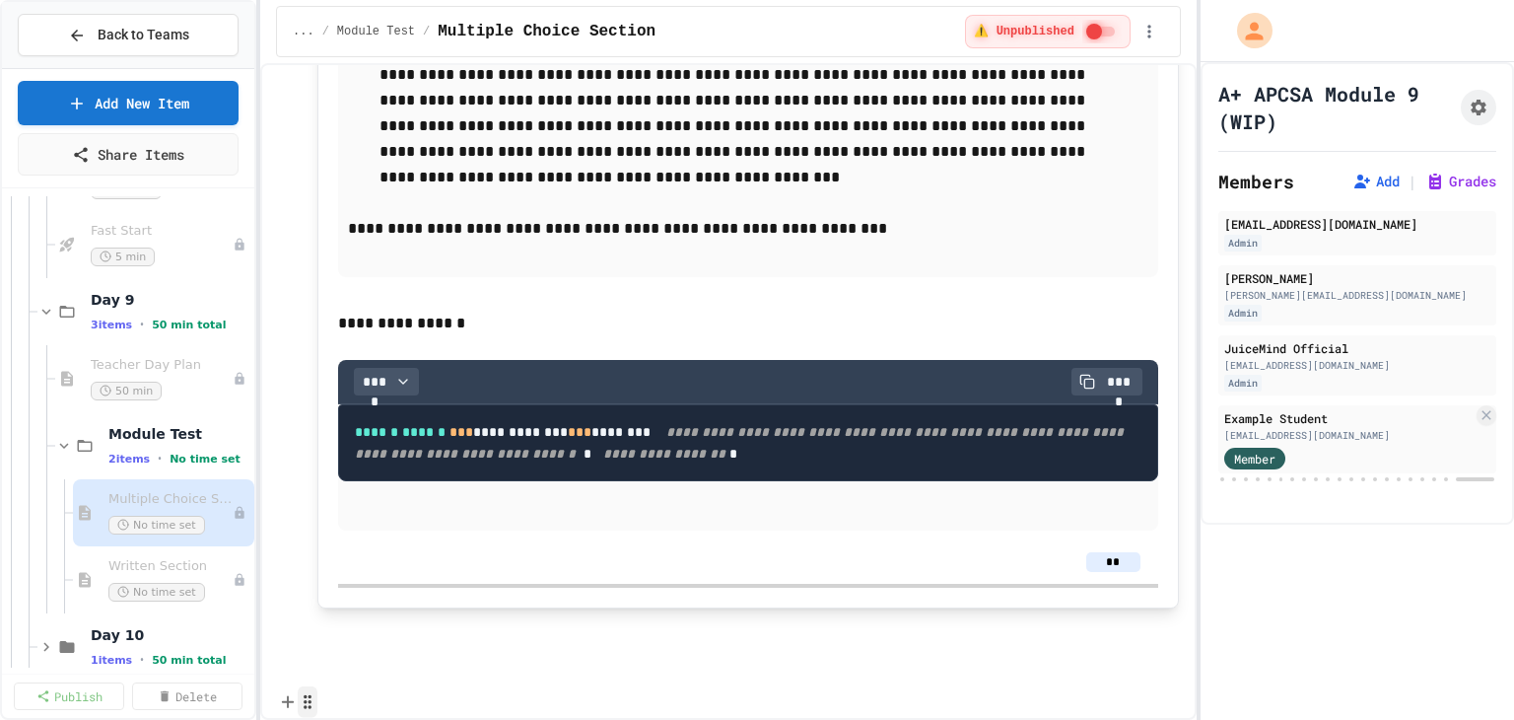
click at [306, 692] on icon "button" at bounding box center [308, 702] width 18 height 20
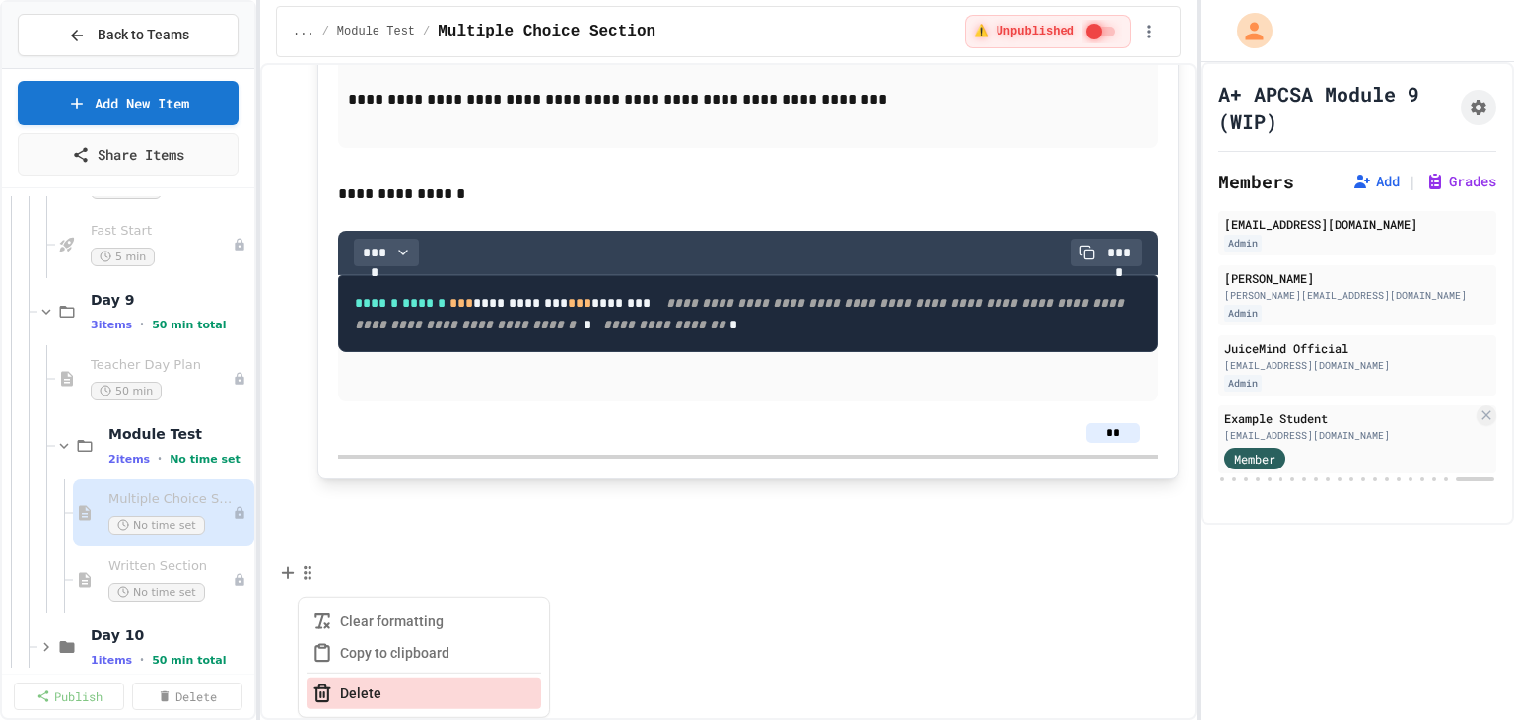
click at [353, 677] on button "Delete" at bounding box center [424, 693] width 235 height 32
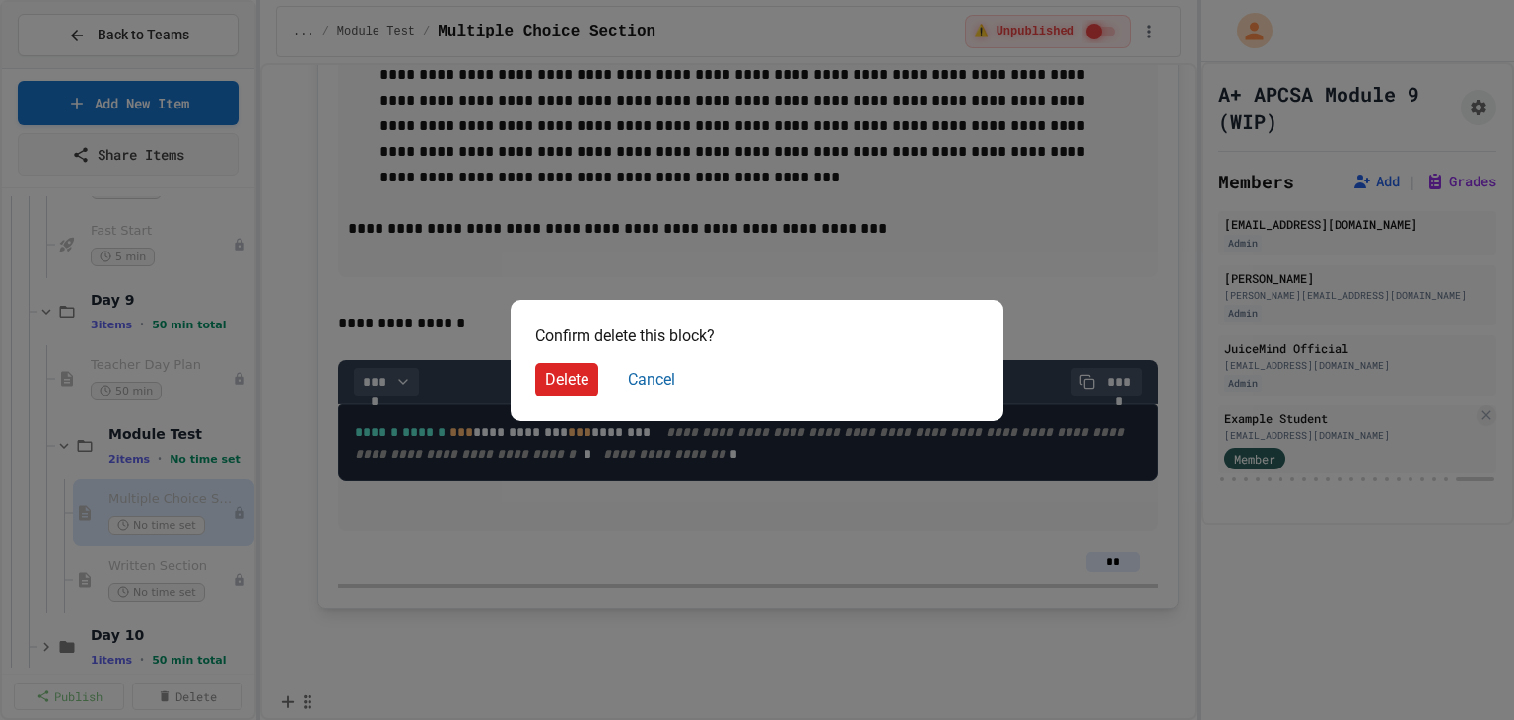
click at [553, 382] on button "Delete" at bounding box center [566, 380] width 63 height 34
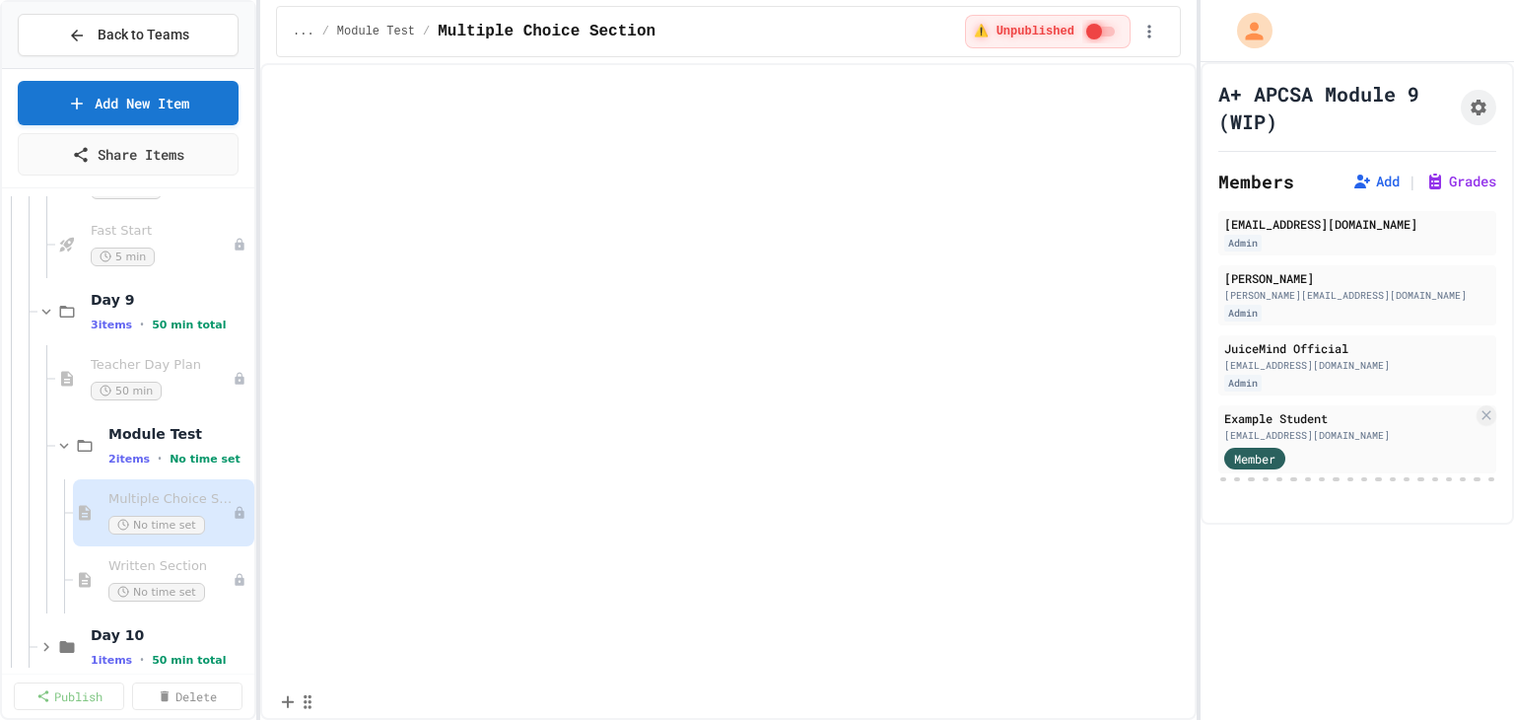
scroll to position [16033, 0]
drag, startPoint x: 683, startPoint y: 613, endPoint x: 320, endPoint y: 598, distance: 363.0
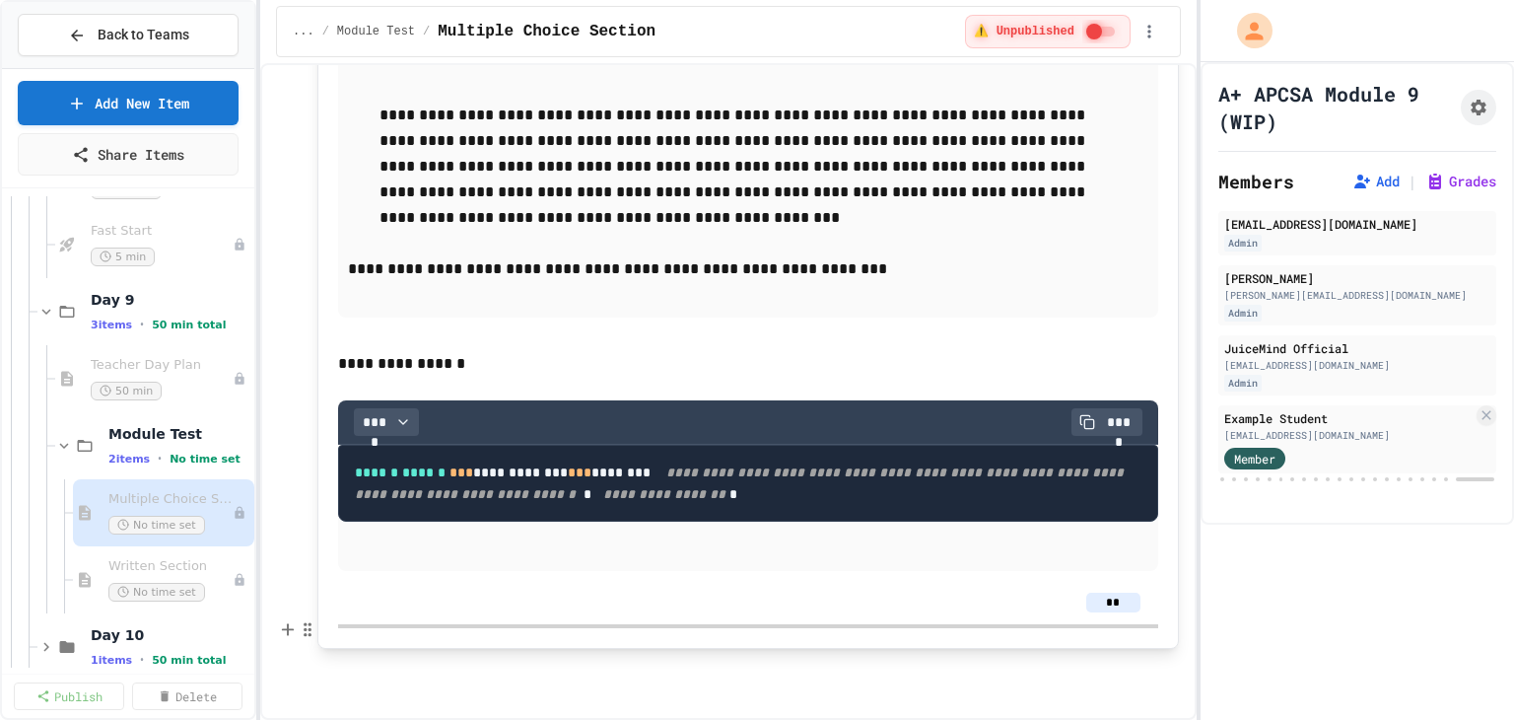
scroll to position [16230, 0]
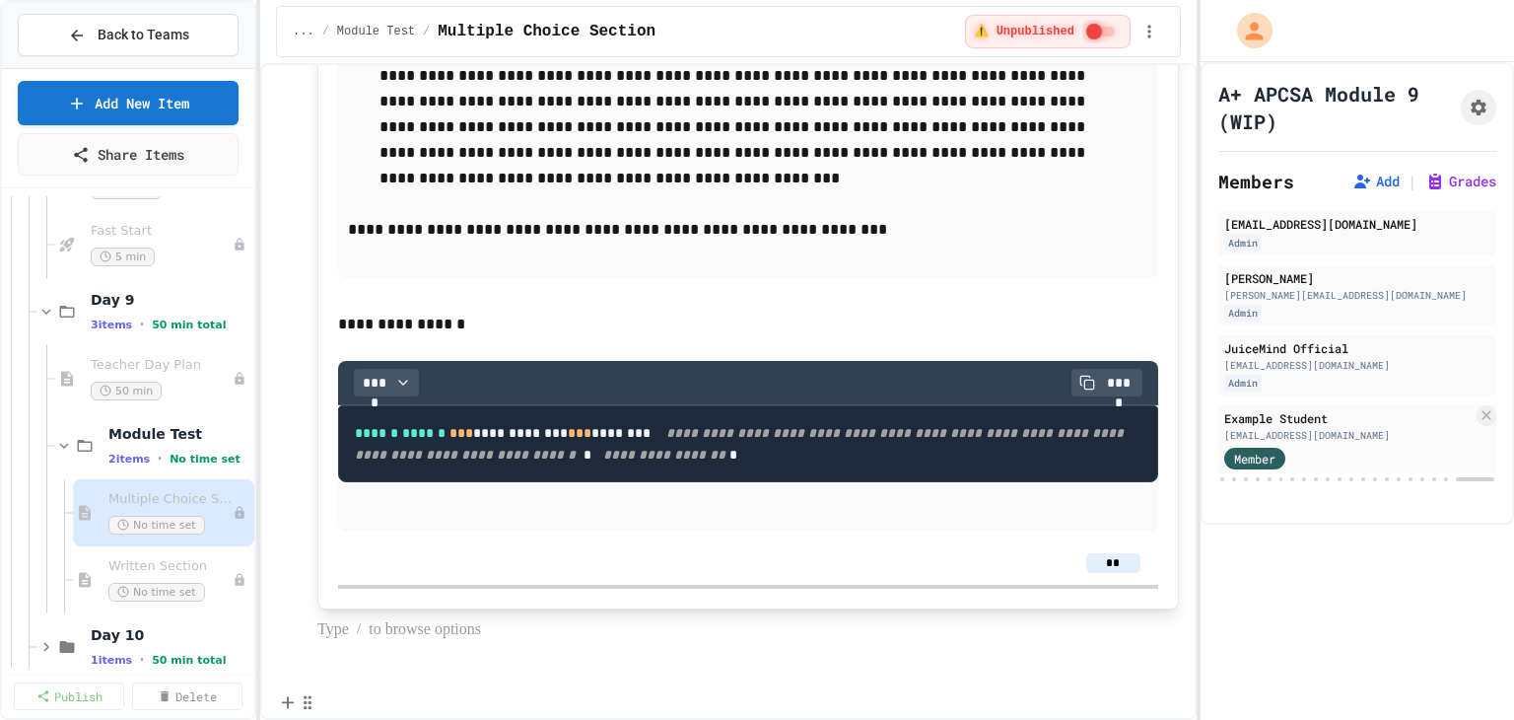
scroll to position [16274, 0]
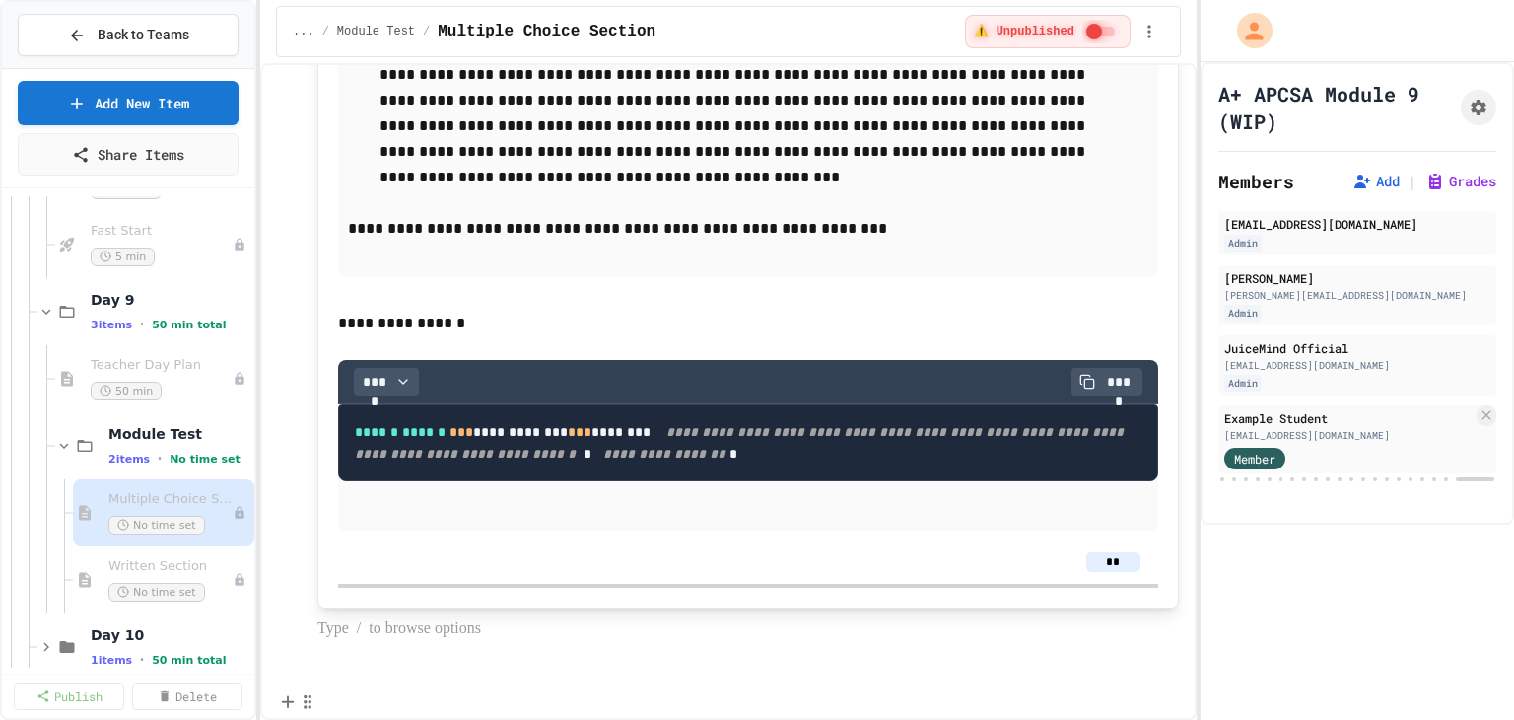
scroll to position [16201, 0]
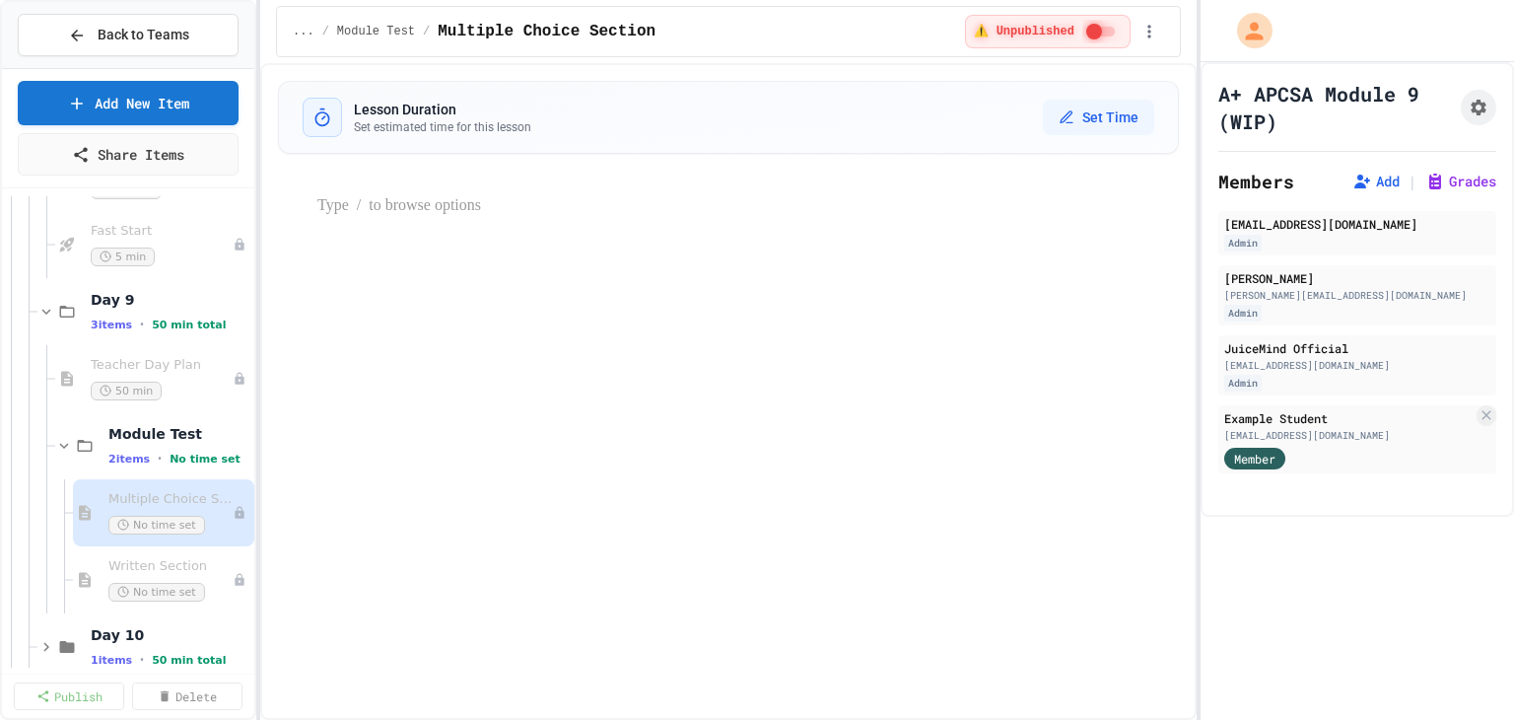
click at [500, 257] on div "Lesson Duration Set estimated time for this lesson Set Time" at bounding box center [728, 391] width 936 height 656
click at [426, 241] on div "Lesson Duration Set estimated time for this lesson Set Time" at bounding box center [728, 391] width 936 height 656
click at [442, 202] on p at bounding box center [747, 206] width 861 height 26
click at [464, 338] on div "Lesson Duration Set estimated time for this lesson Set Time" at bounding box center [728, 391] width 936 height 656
click at [153, 564] on span "Written Section" at bounding box center [160, 566] width 104 height 17
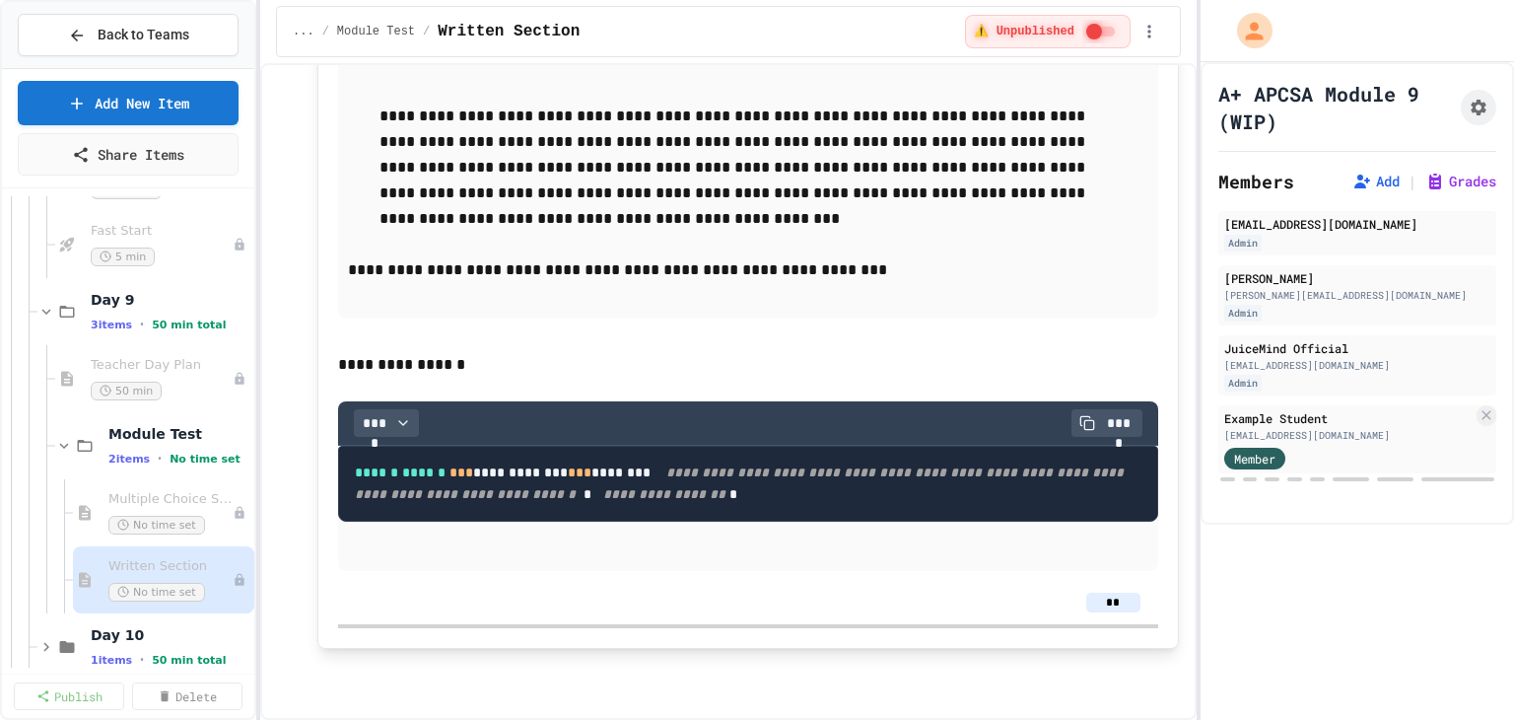
scroll to position [4667, 0]
click at [164, 506] on div "Multiple Choice Section No time set" at bounding box center [160, 512] width 104 height 43
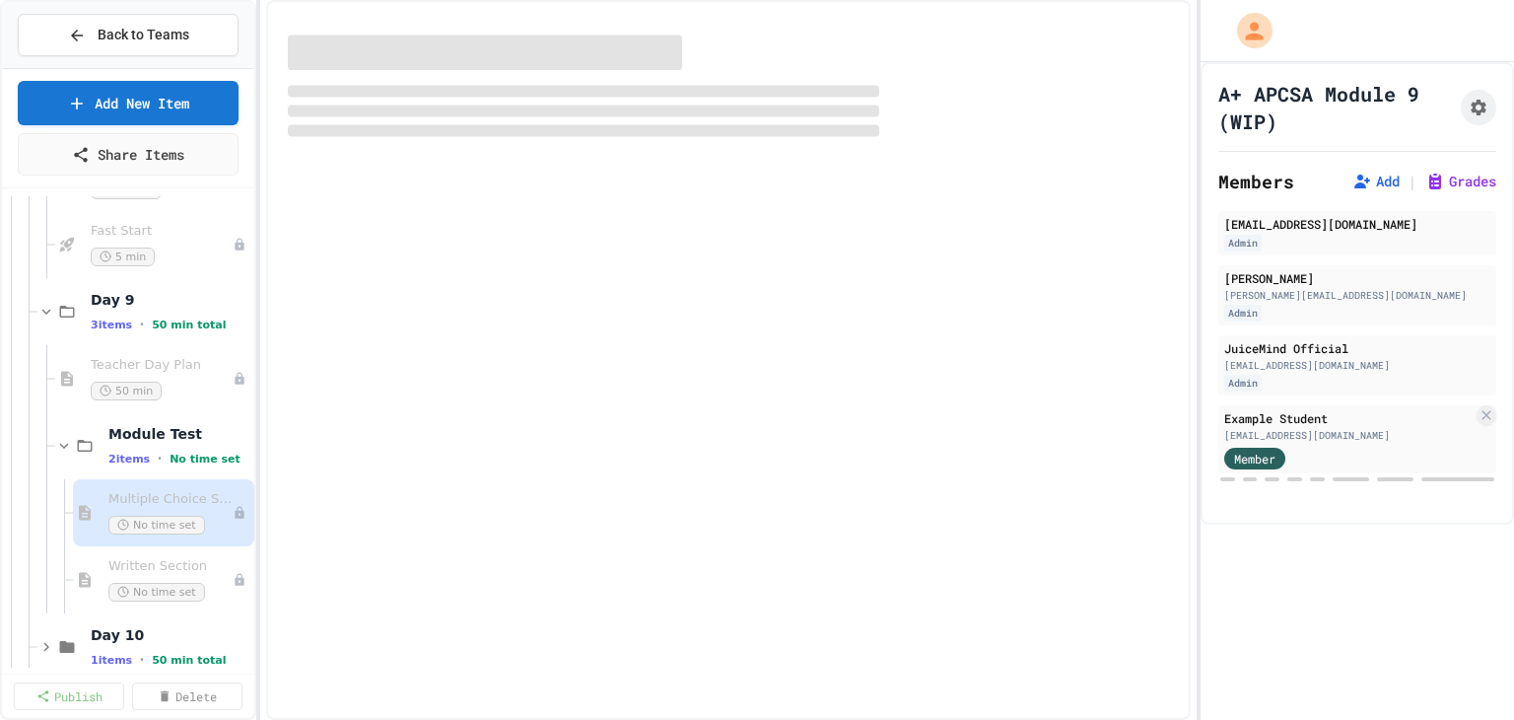
click at [500, 447] on div at bounding box center [728, 360] width 925 height 720
click at [471, 139] on div at bounding box center [728, 360] width 925 height 720
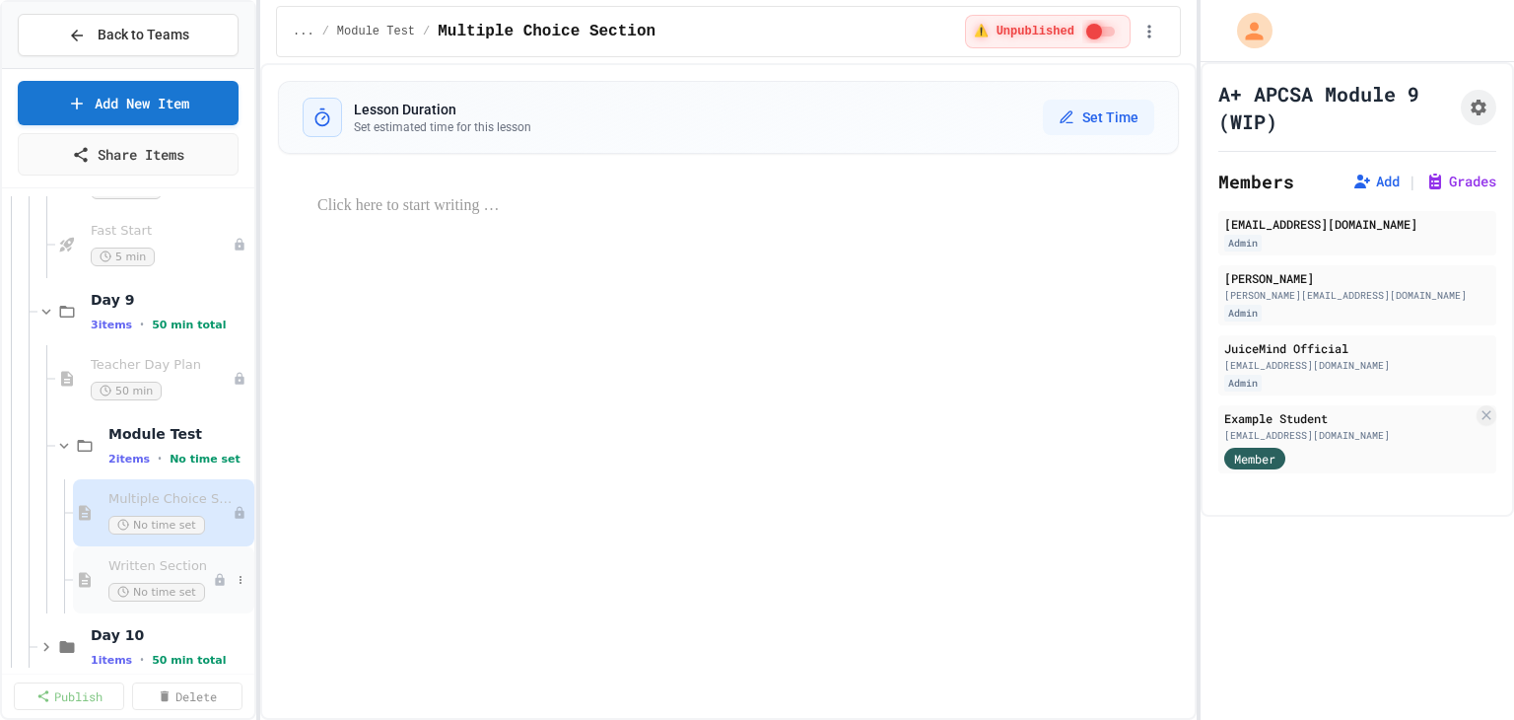
click at [163, 575] on div "Written Section No time set" at bounding box center [160, 579] width 104 height 43
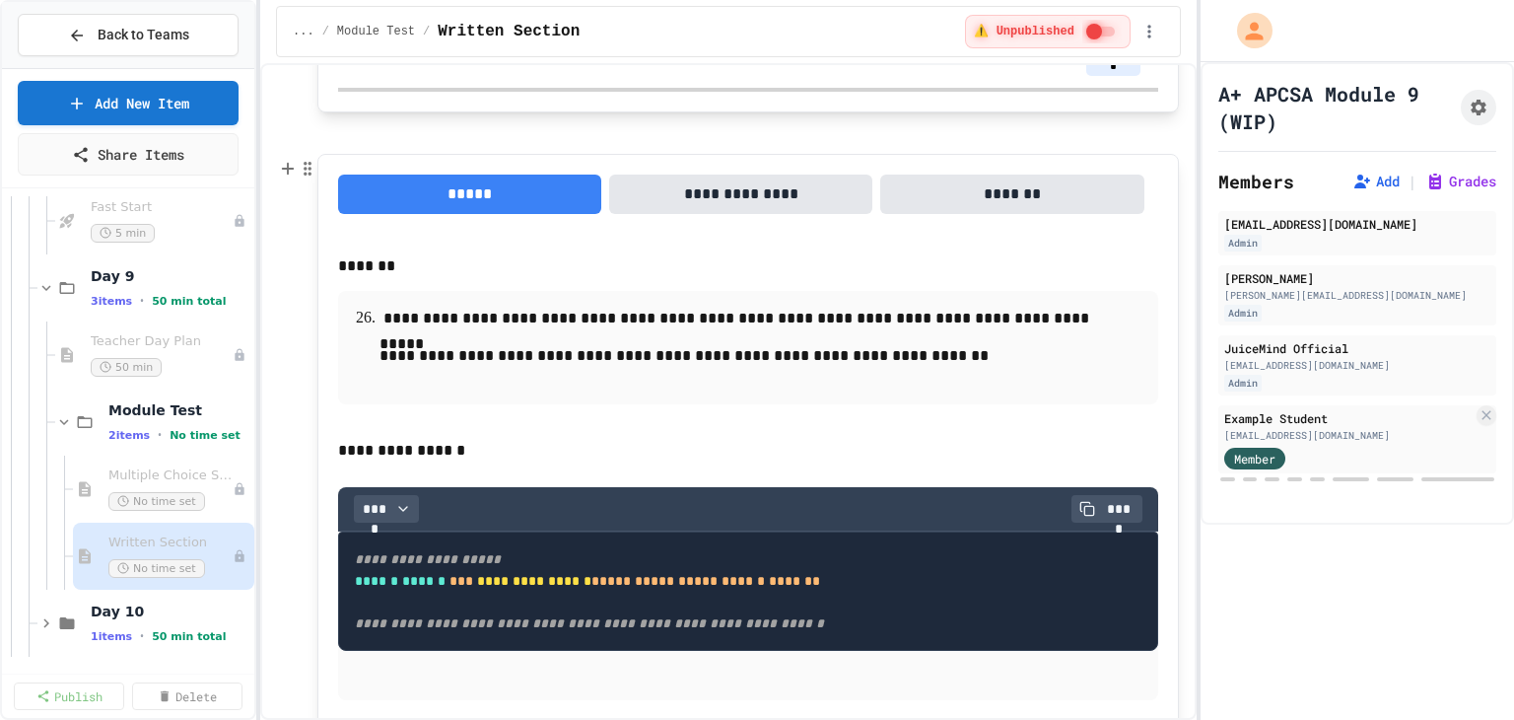
scroll to position [2267, 0]
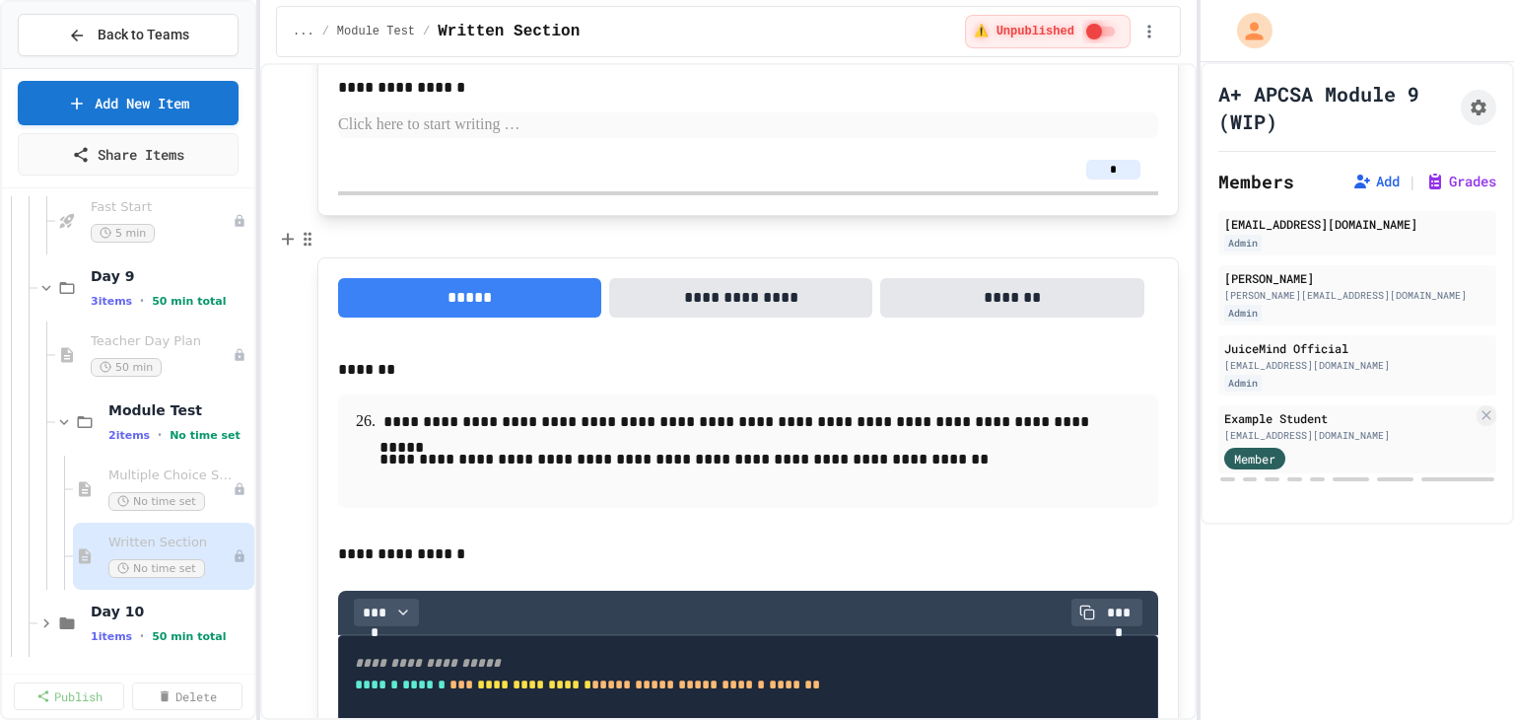
click at [394, 226] on p at bounding box center [747, 237] width 861 height 26
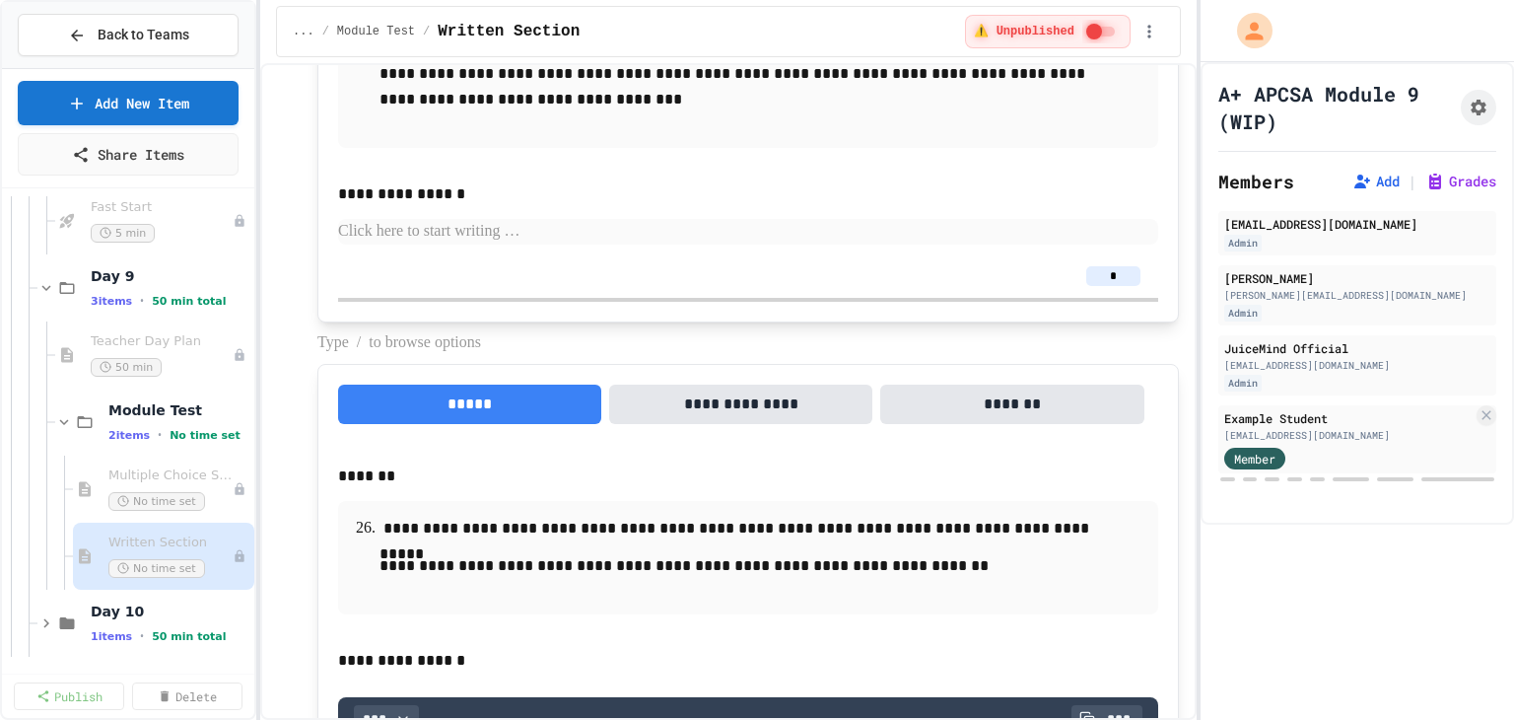
scroll to position [2168, 0]
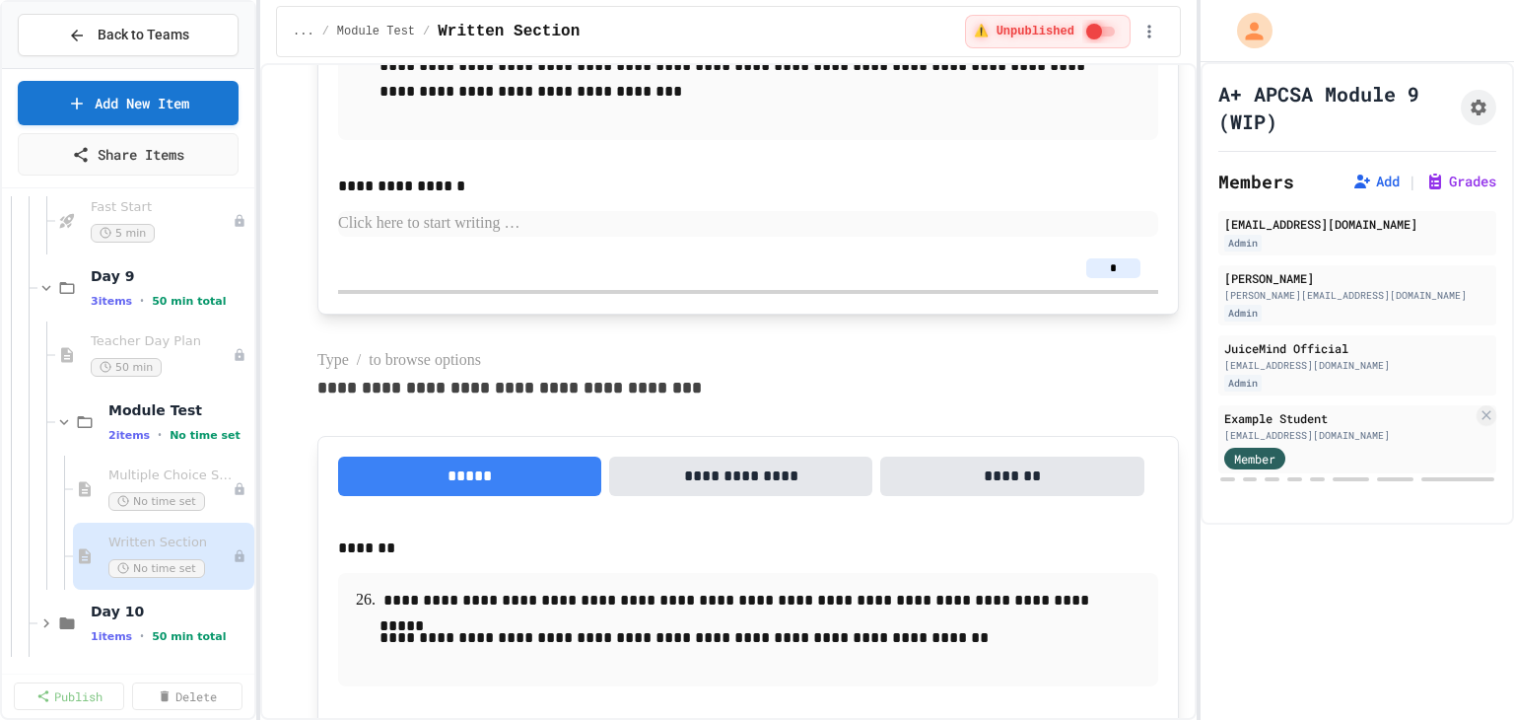
click at [431, 360] on p at bounding box center [747, 361] width 861 height 26
click at [418, 338] on p at bounding box center [747, 335] width 861 height 26
click at [711, 376] on p "**********" at bounding box center [747, 388] width 861 height 28
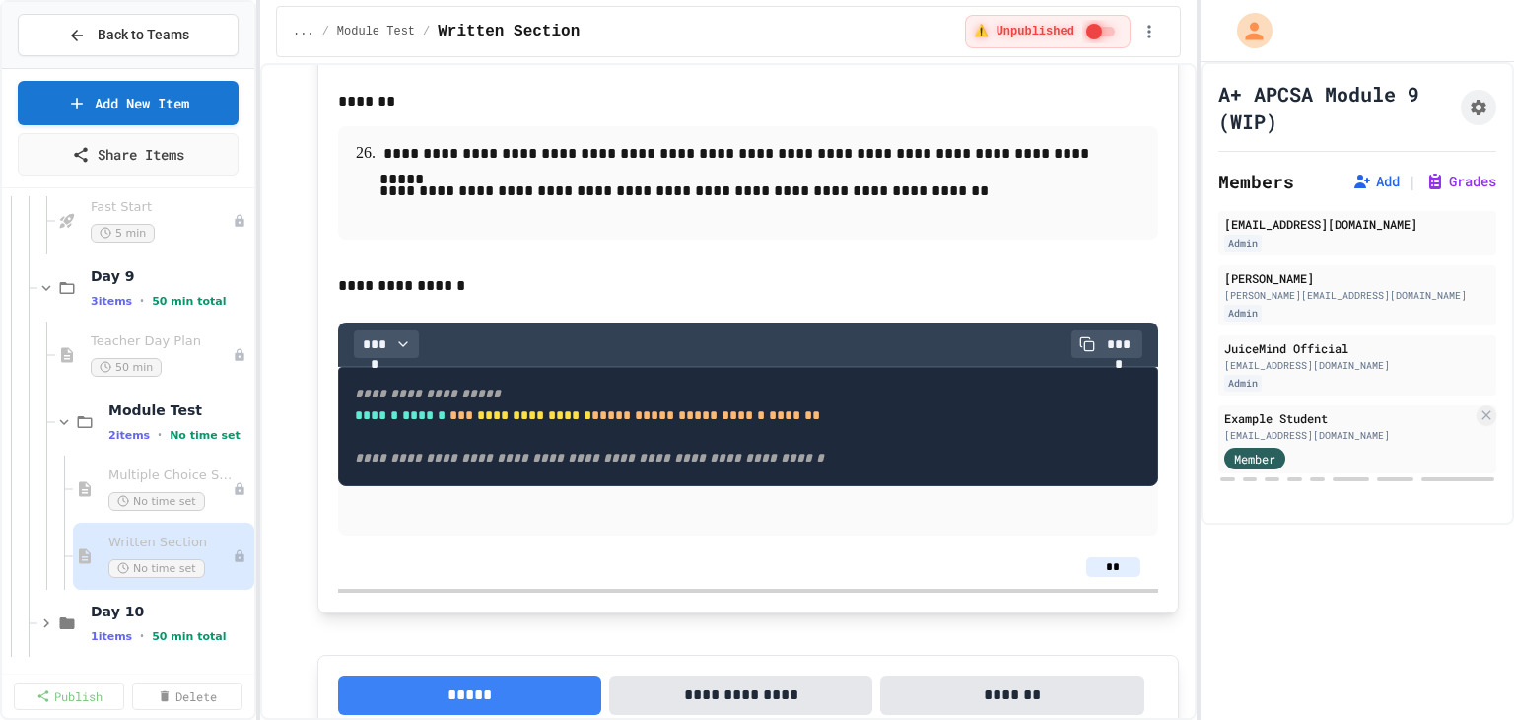
scroll to position [2661, 0]
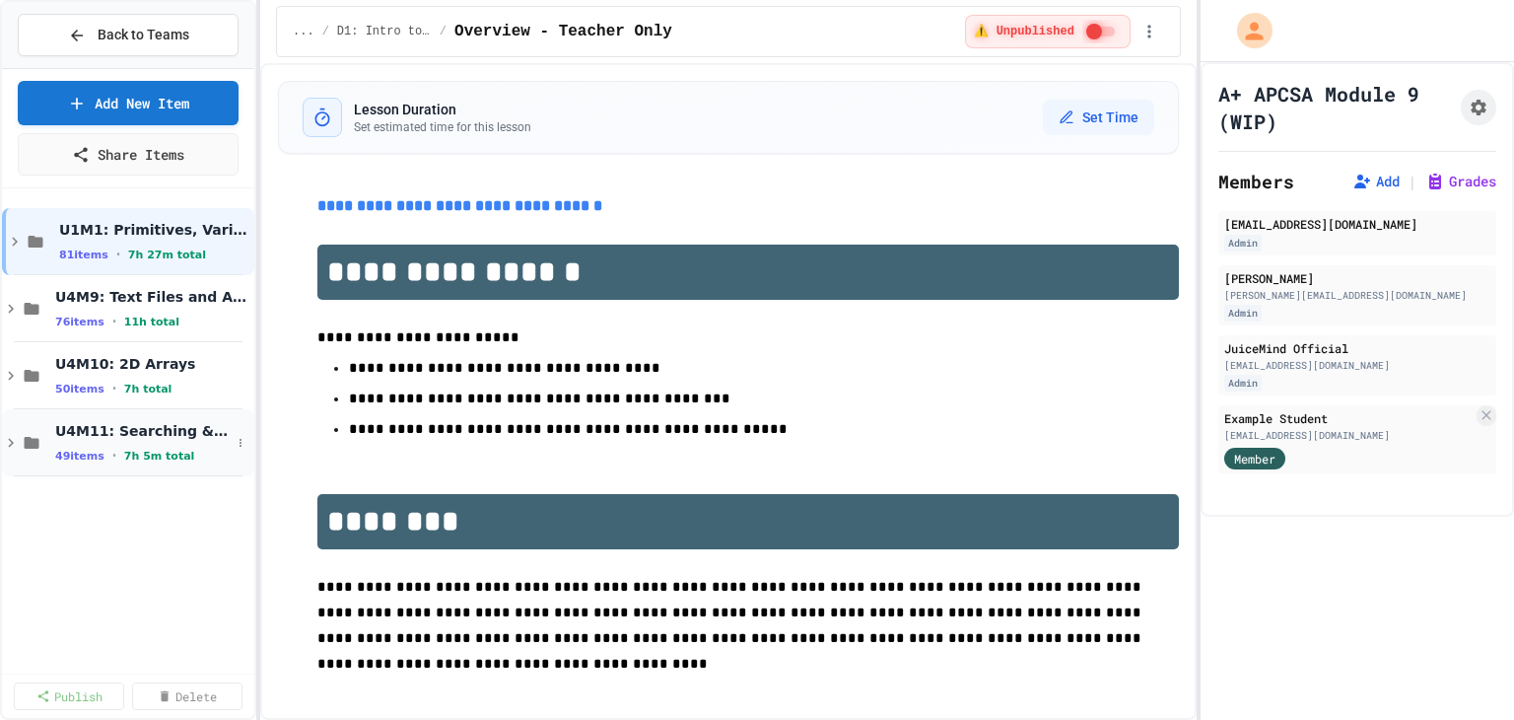
click at [16, 435] on icon at bounding box center [11, 443] width 18 height 18
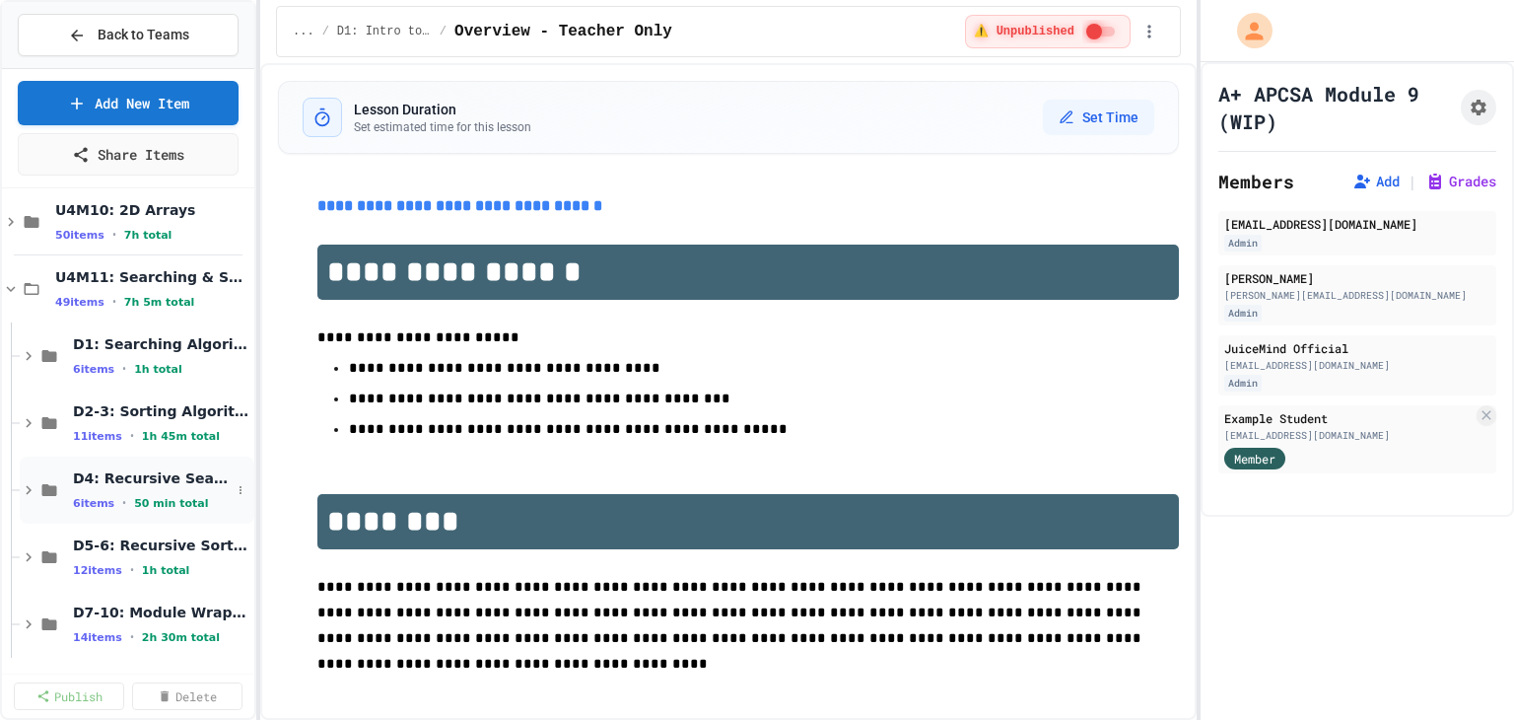
scroll to position [155, 0]
click at [25, 621] on icon at bounding box center [29, 623] width 18 height 18
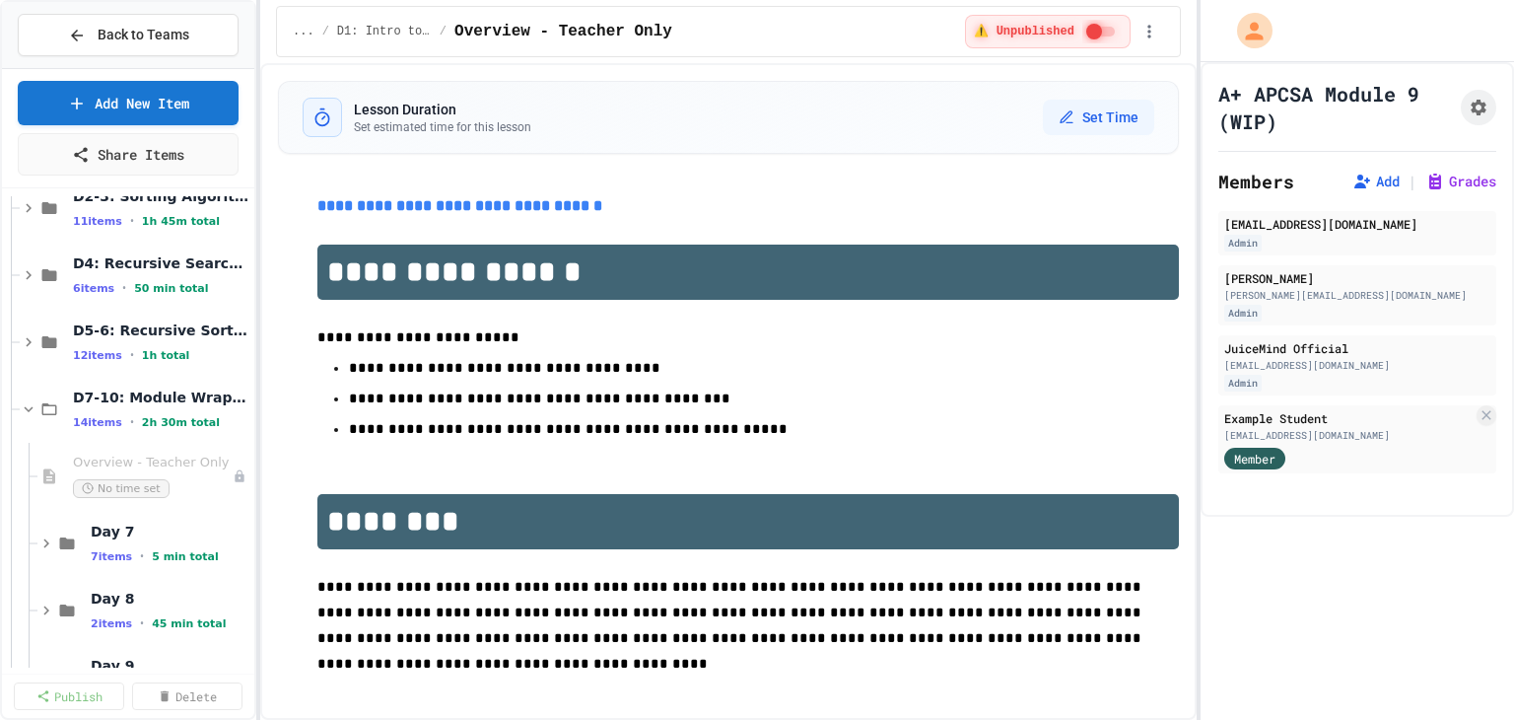
scroll to position [450, 0]
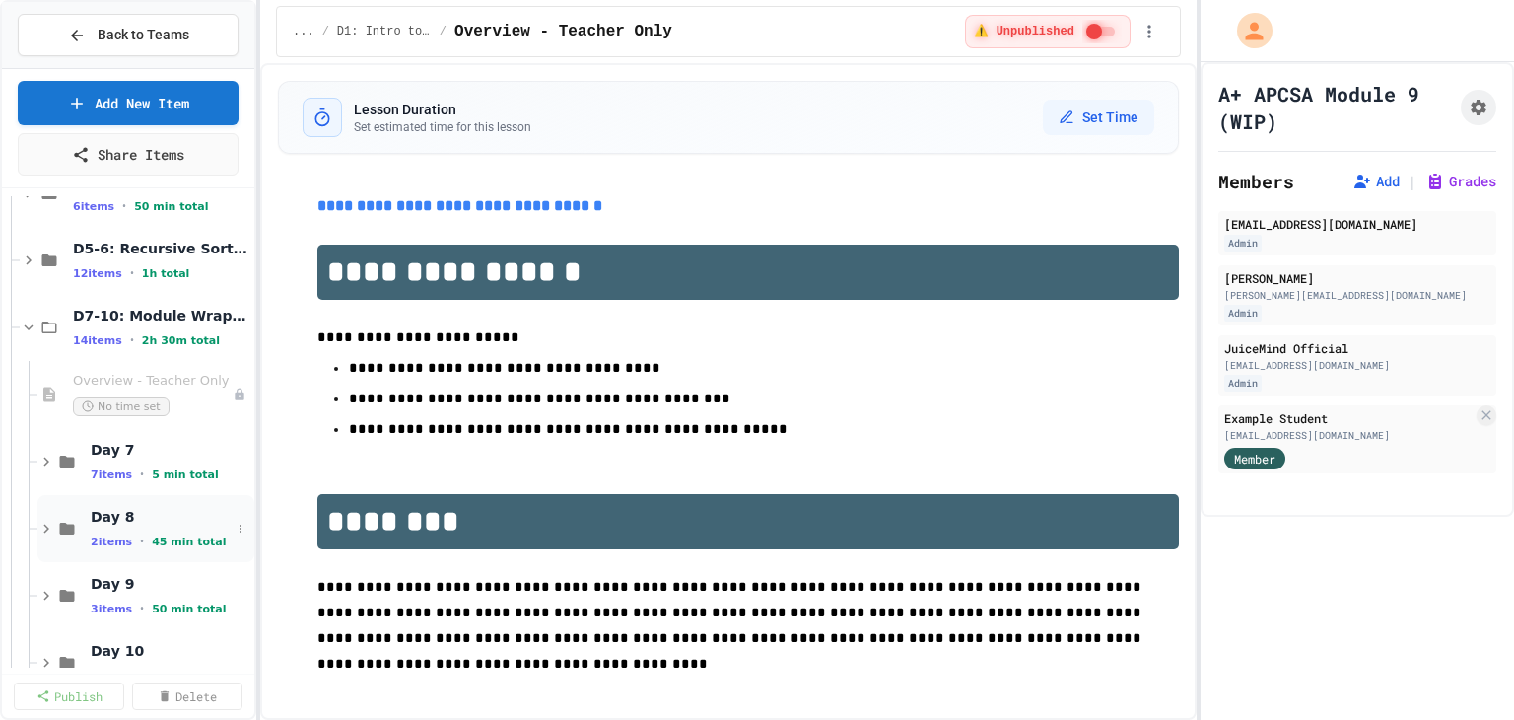
click at [44, 530] on icon at bounding box center [46, 528] width 18 height 18
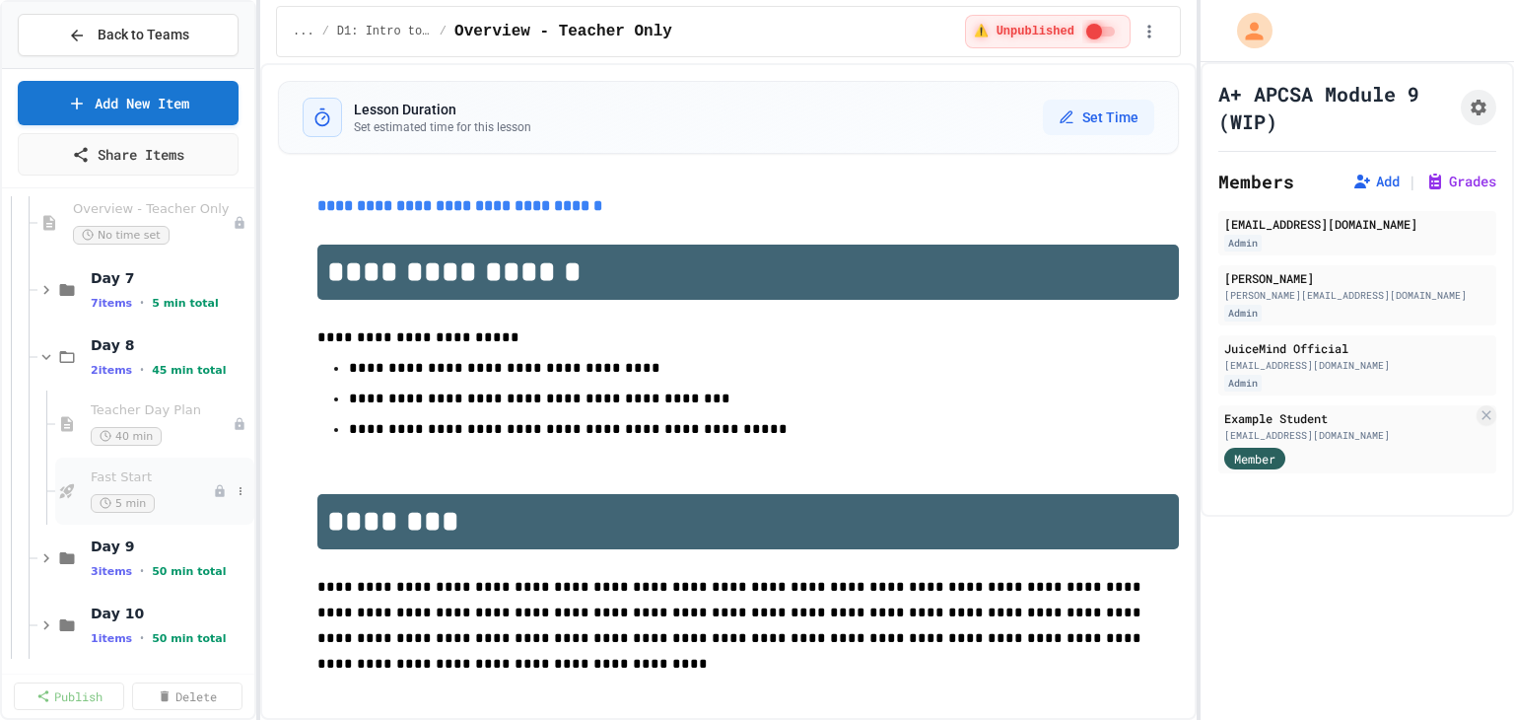
scroll to position [624, 0]
click at [35, 555] on div "Day 9 3 items • 50 min total" at bounding box center [128, 555] width 252 height 67
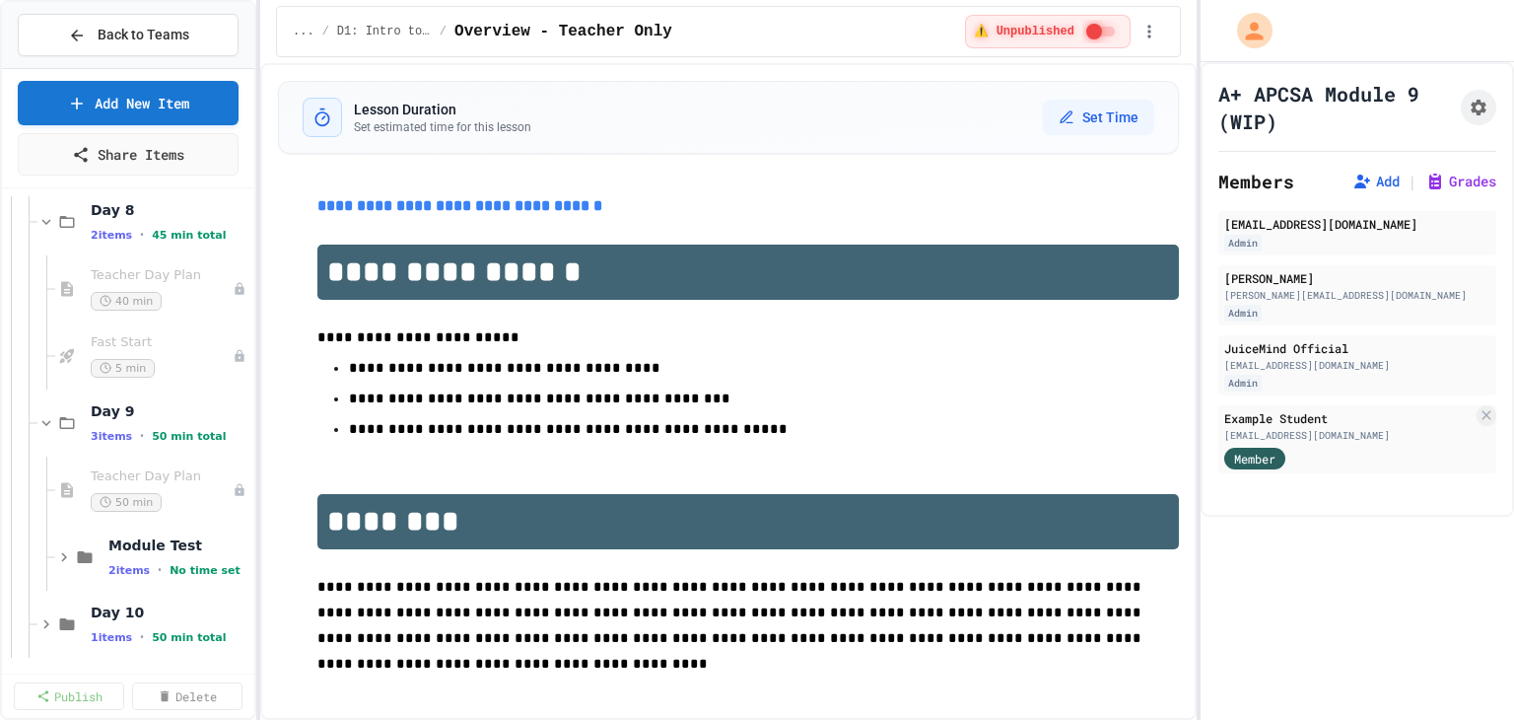
scroll to position [758, 0]
click at [62, 557] on icon at bounding box center [64, 556] width 6 height 9
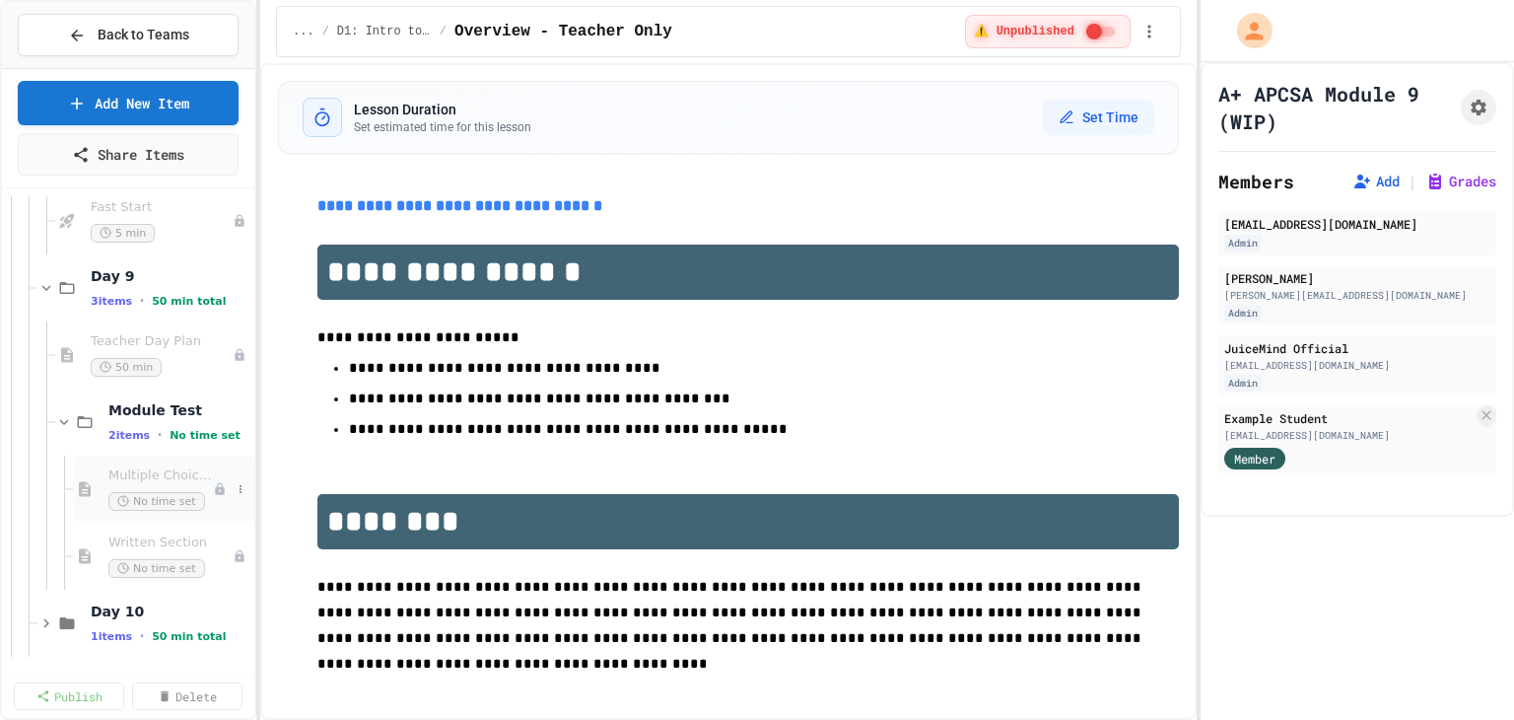
click at [171, 485] on div "Multiple Choice Section No time set" at bounding box center [160, 488] width 104 height 43
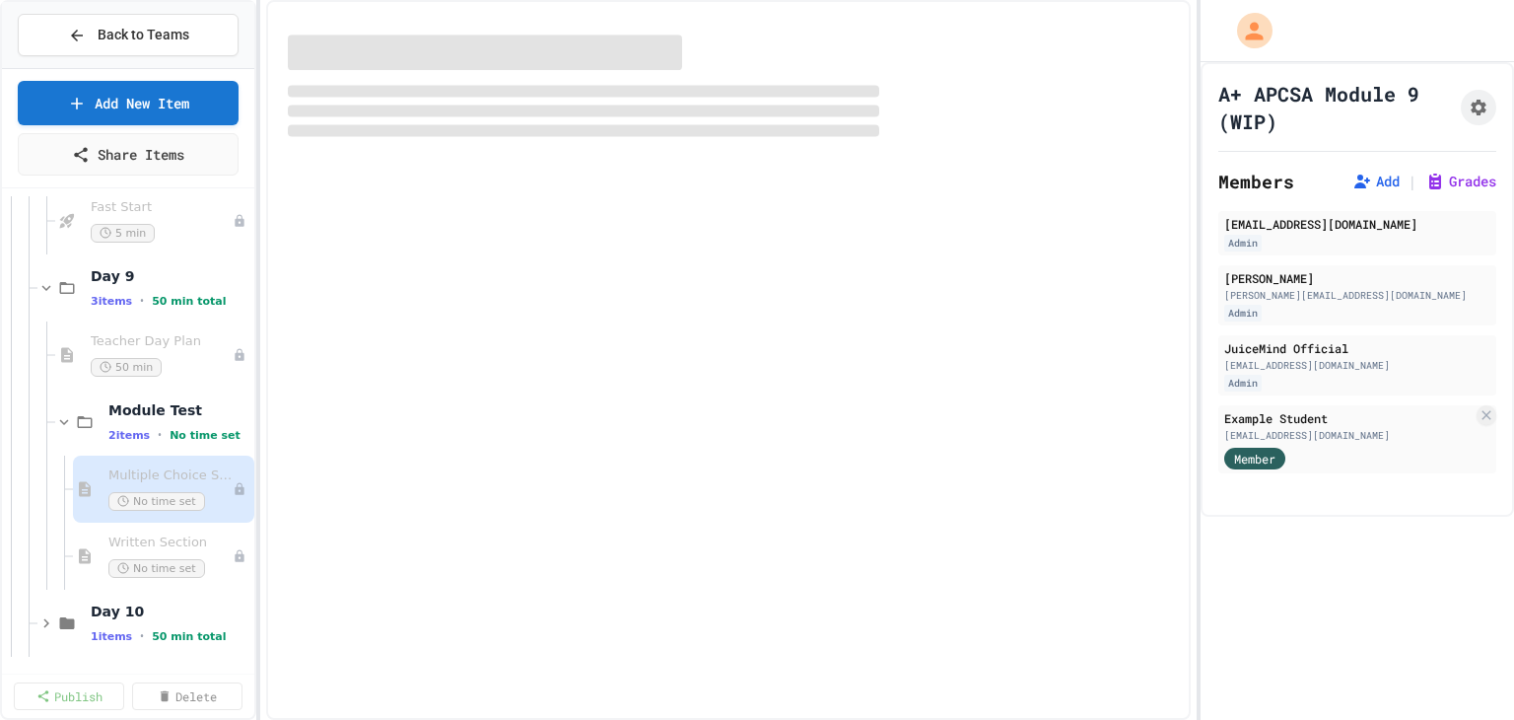
scroll to position [868, 0]
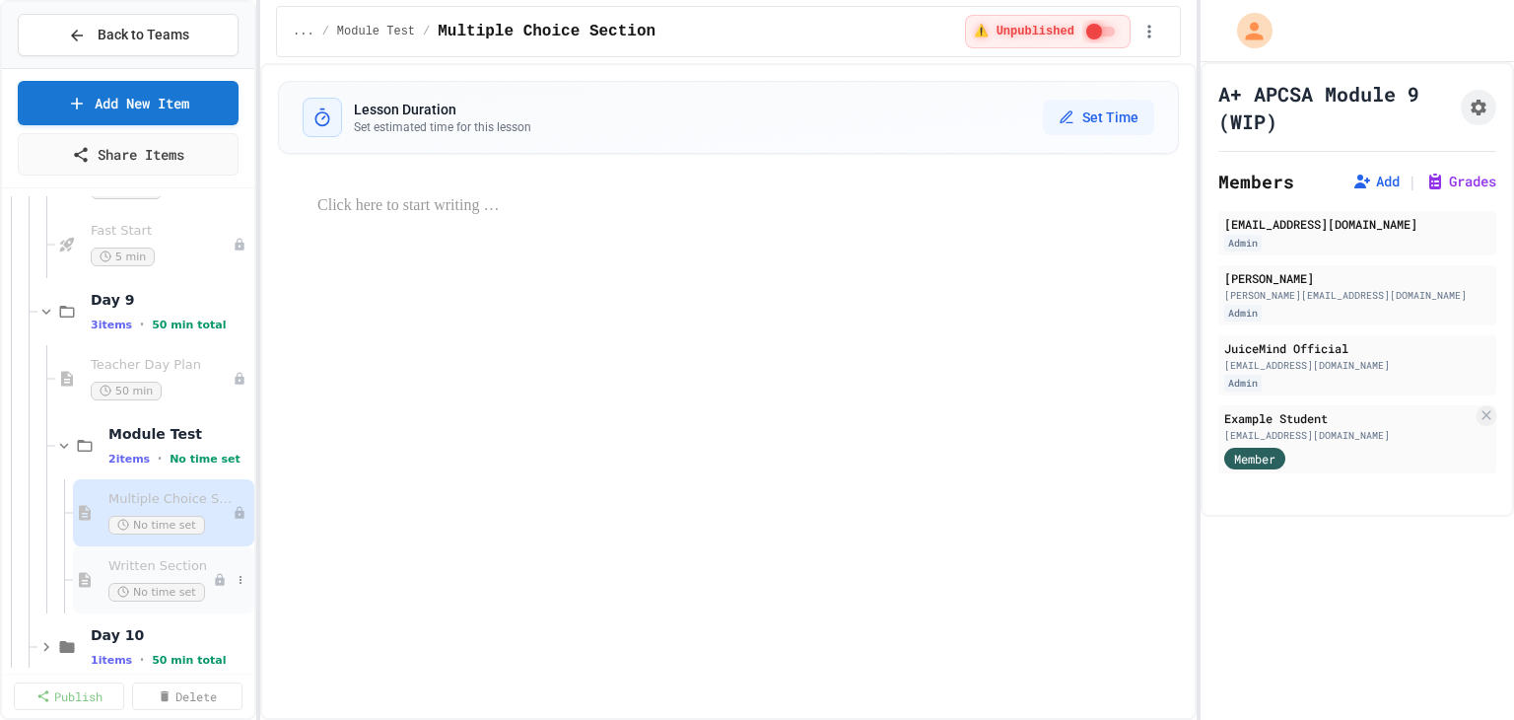
click at [150, 565] on span "Written Section" at bounding box center [160, 566] width 104 height 17
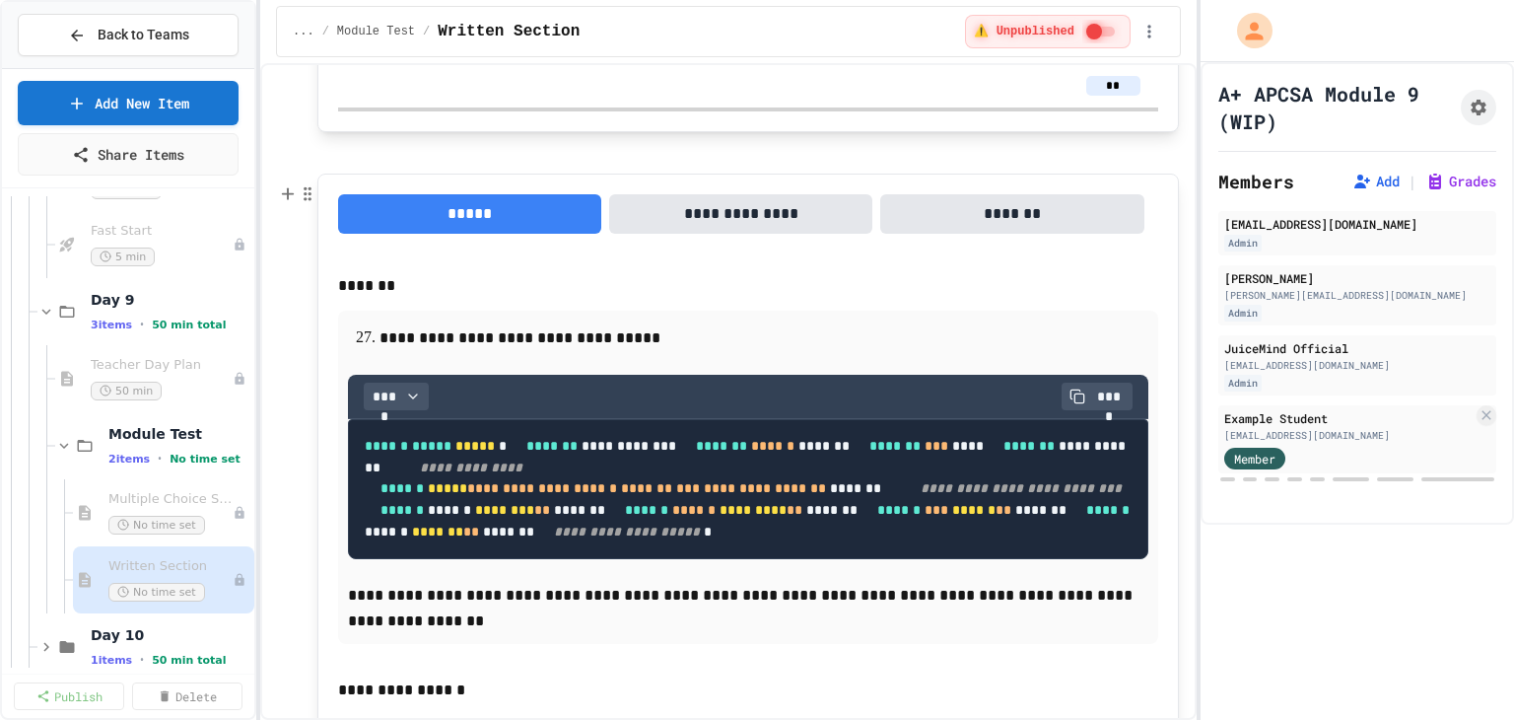
scroll to position [2957, 0]
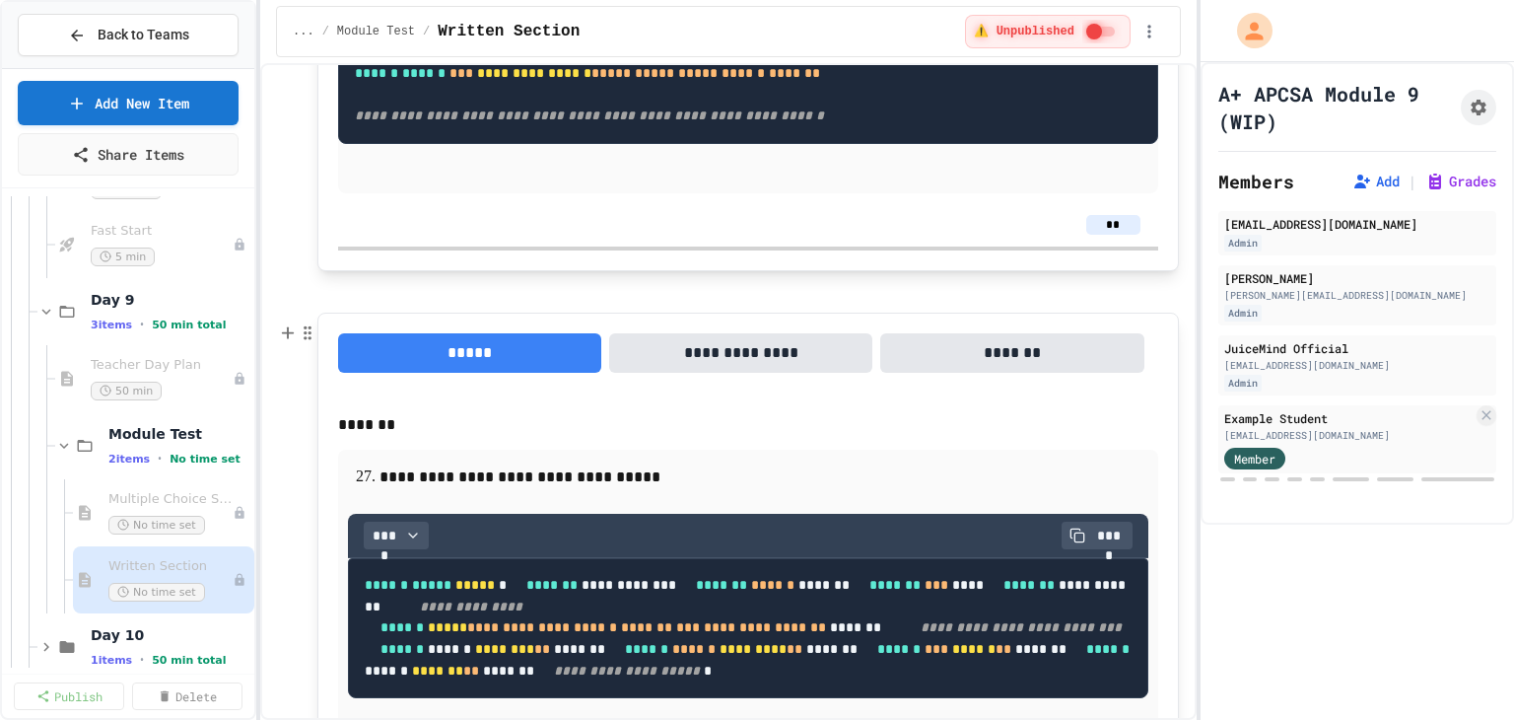
click at [708, 364] on button "**********" at bounding box center [740, 352] width 263 height 39
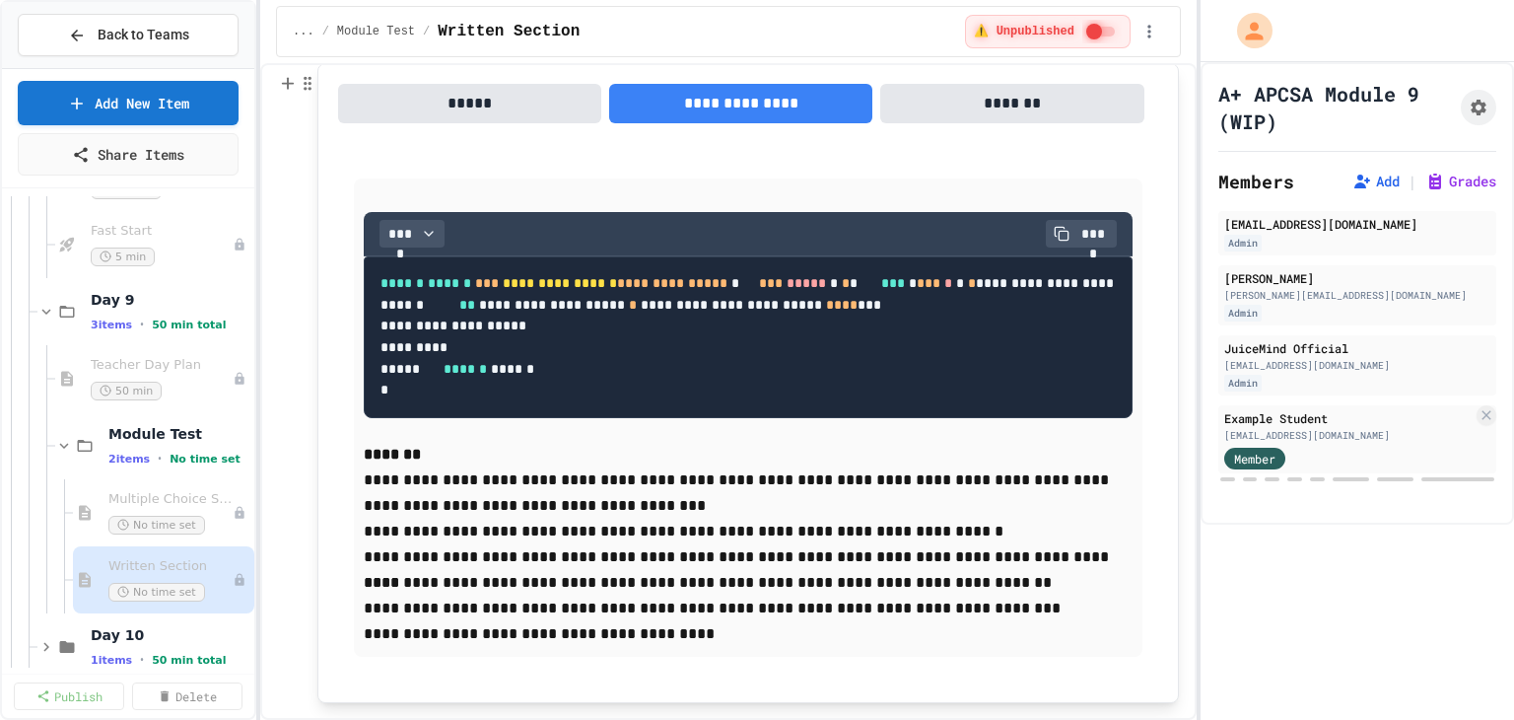
scroll to position [3253, 0]
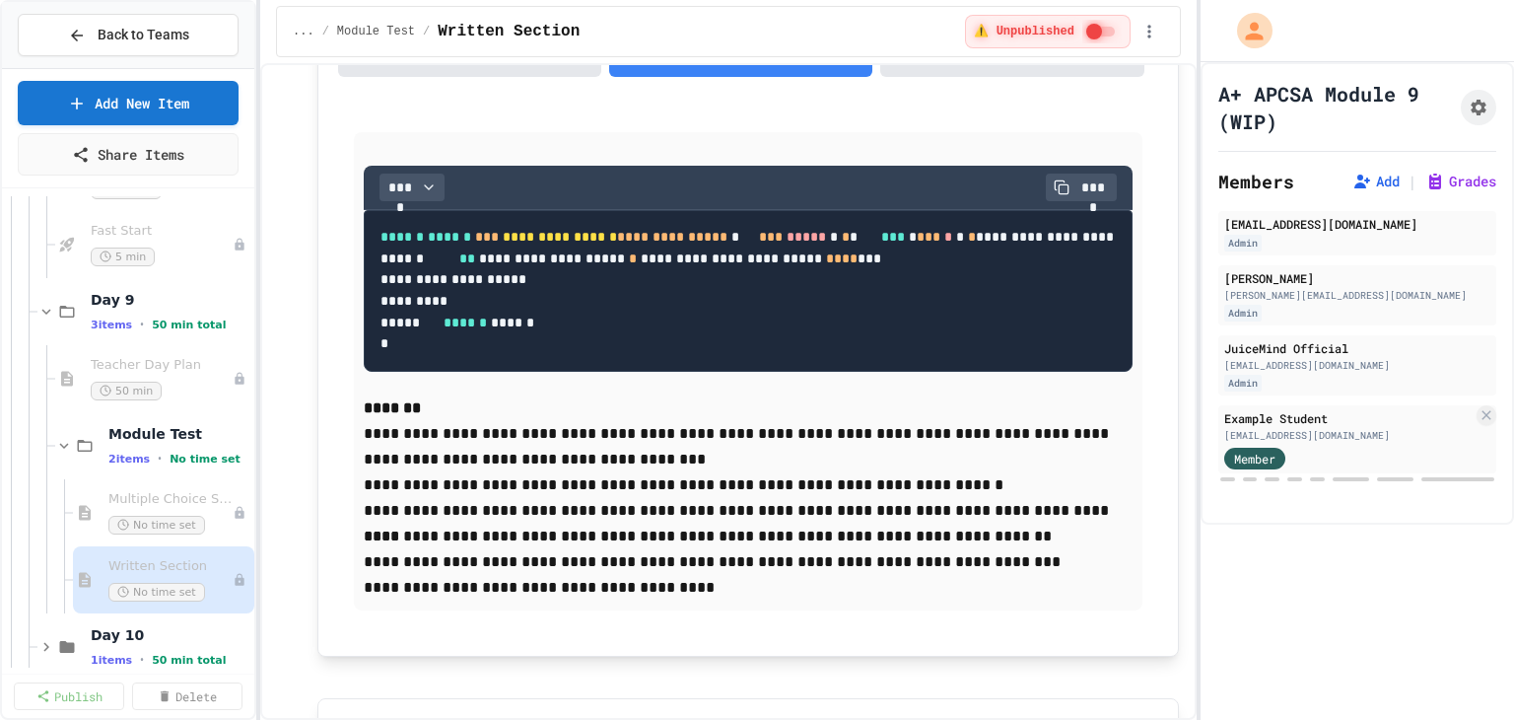
click at [481, 75] on button "*****" at bounding box center [469, 56] width 263 height 39
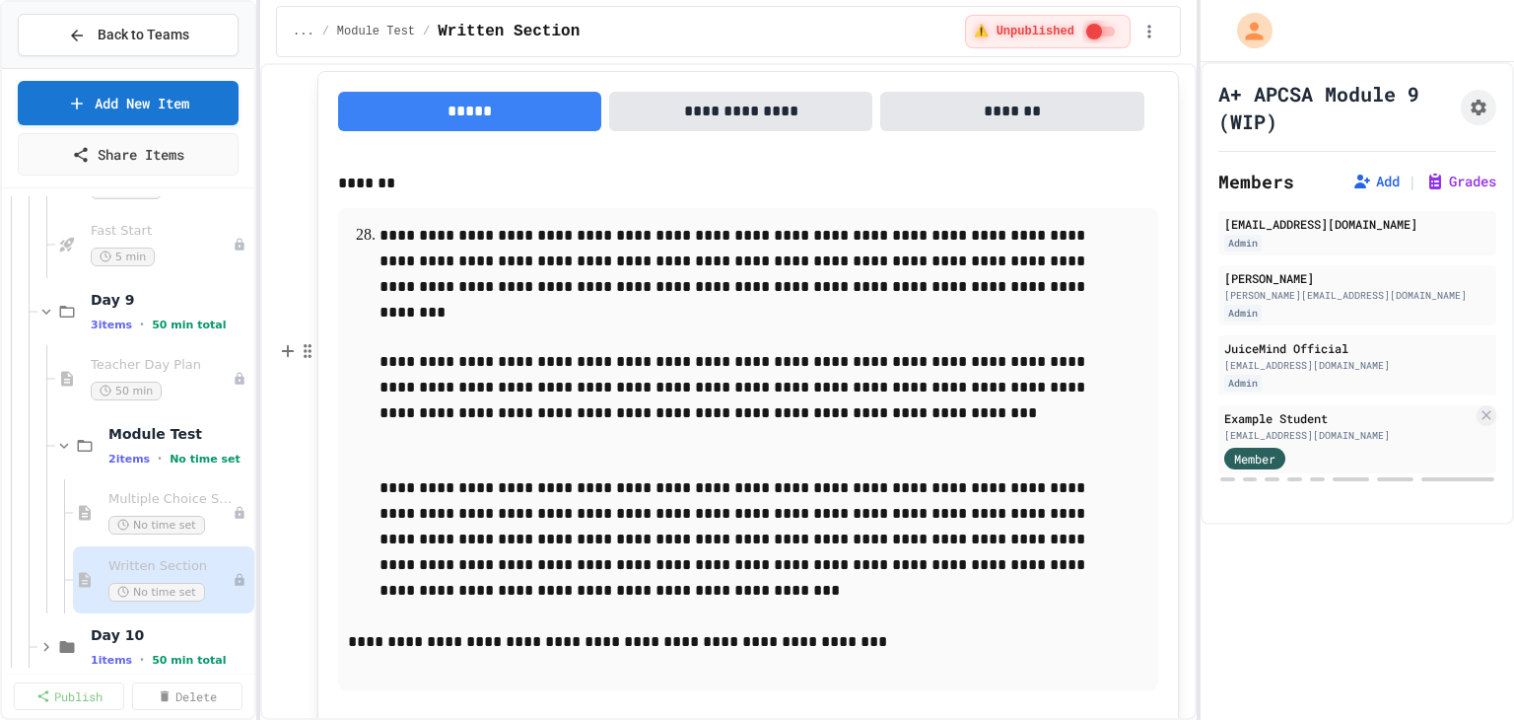
click at [678, 131] on button "**********" at bounding box center [740, 111] width 263 height 39
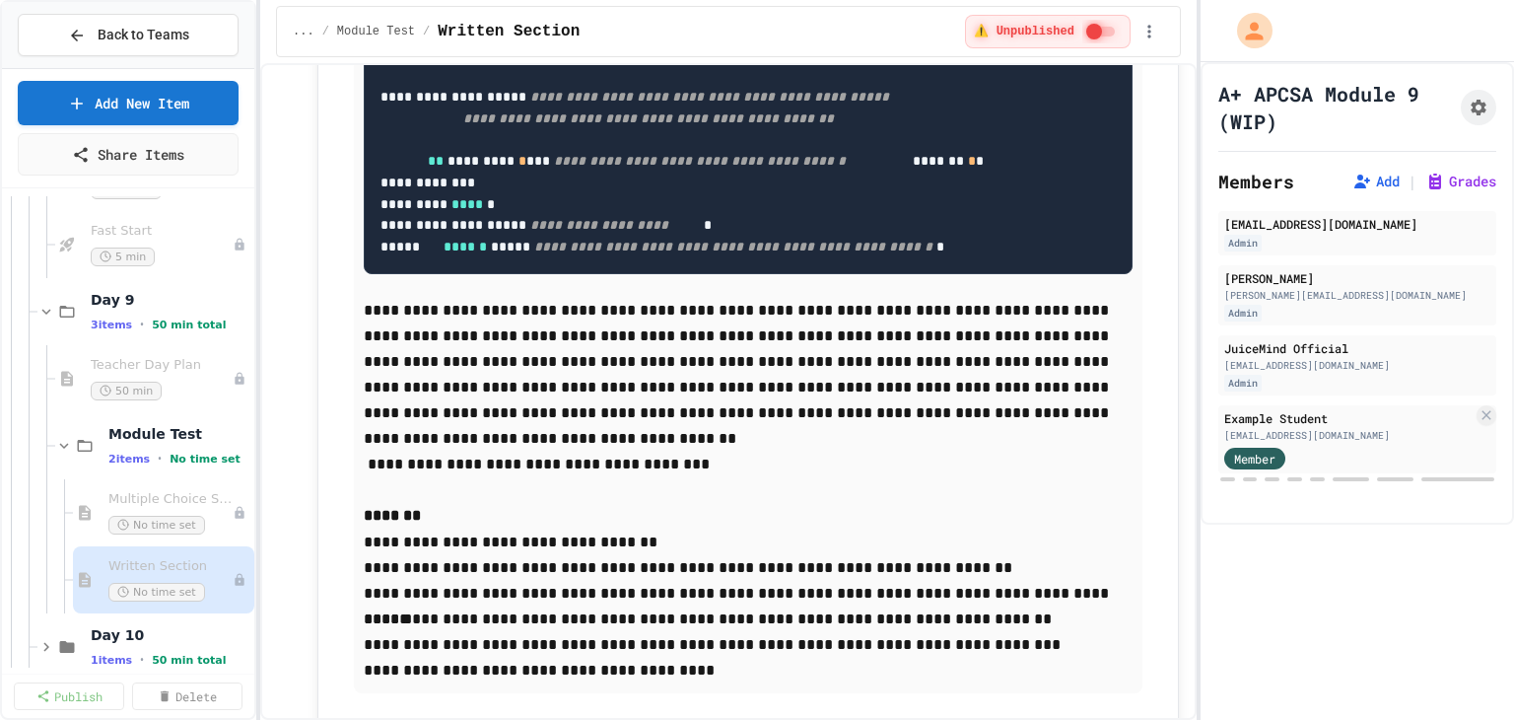
scroll to position [4632, 0]
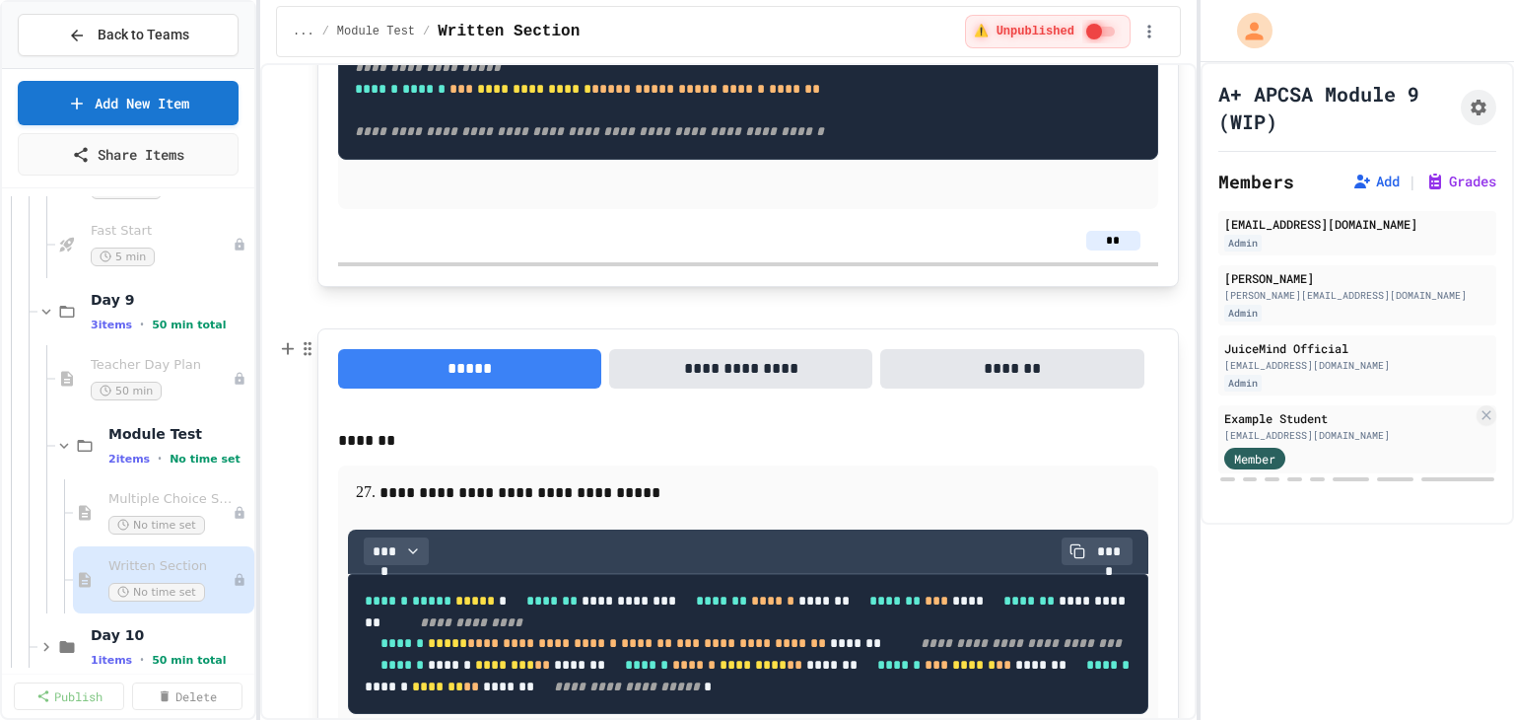
click at [702, 374] on button "**********" at bounding box center [740, 368] width 263 height 39
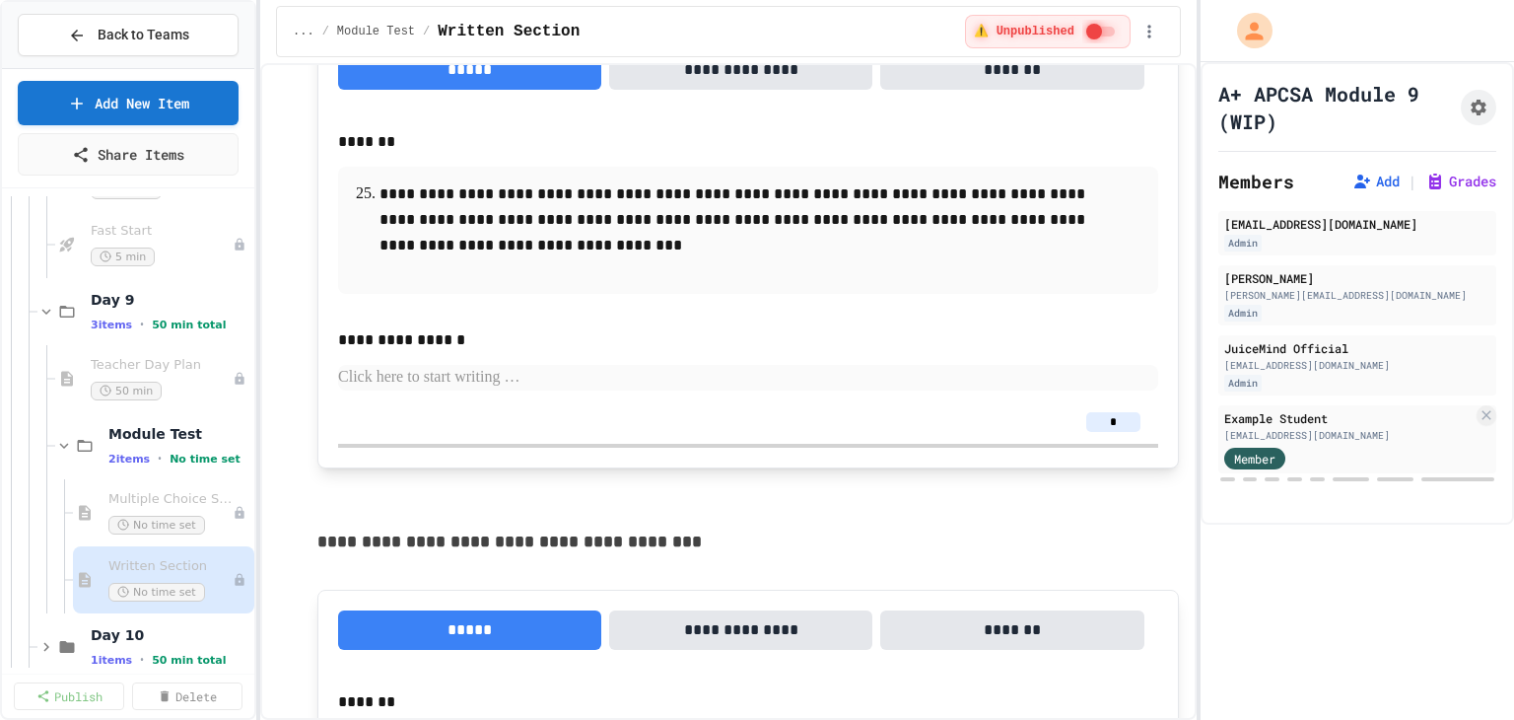
scroll to position [1758, 0]
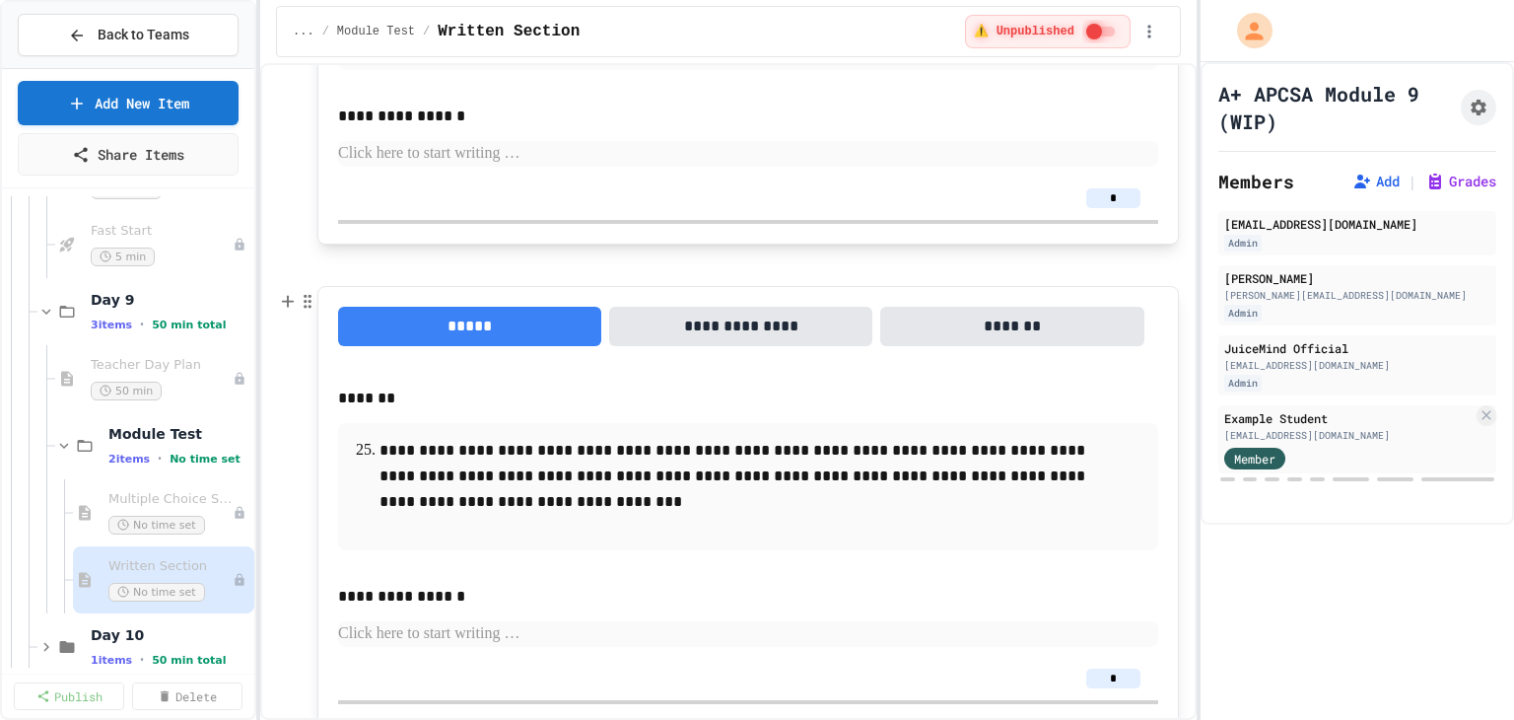
click at [684, 340] on button "**********" at bounding box center [740, 326] width 263 height 39
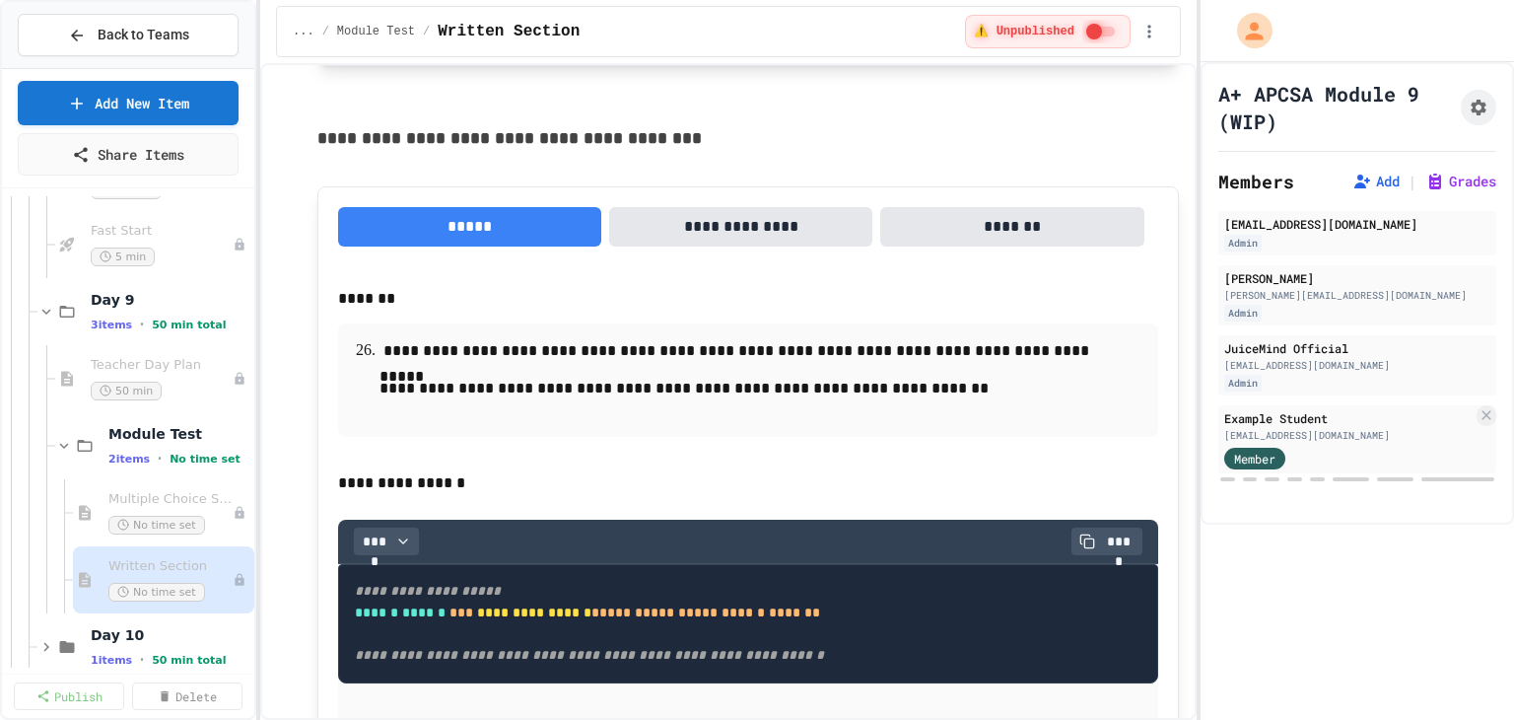
scroll to position [2645, 0]
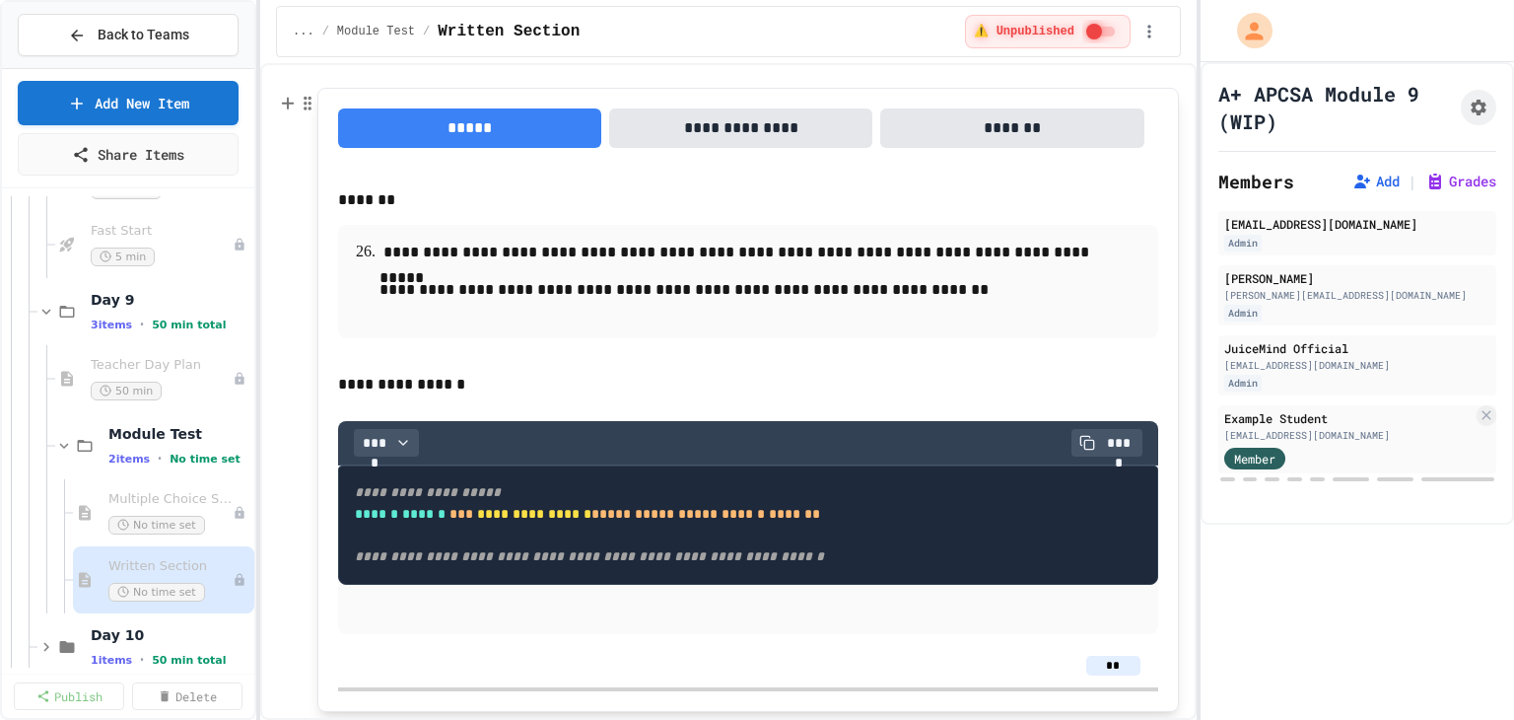
click at [716, 134] on button "**********" at bounding box center [740, 127] width 263 height 39
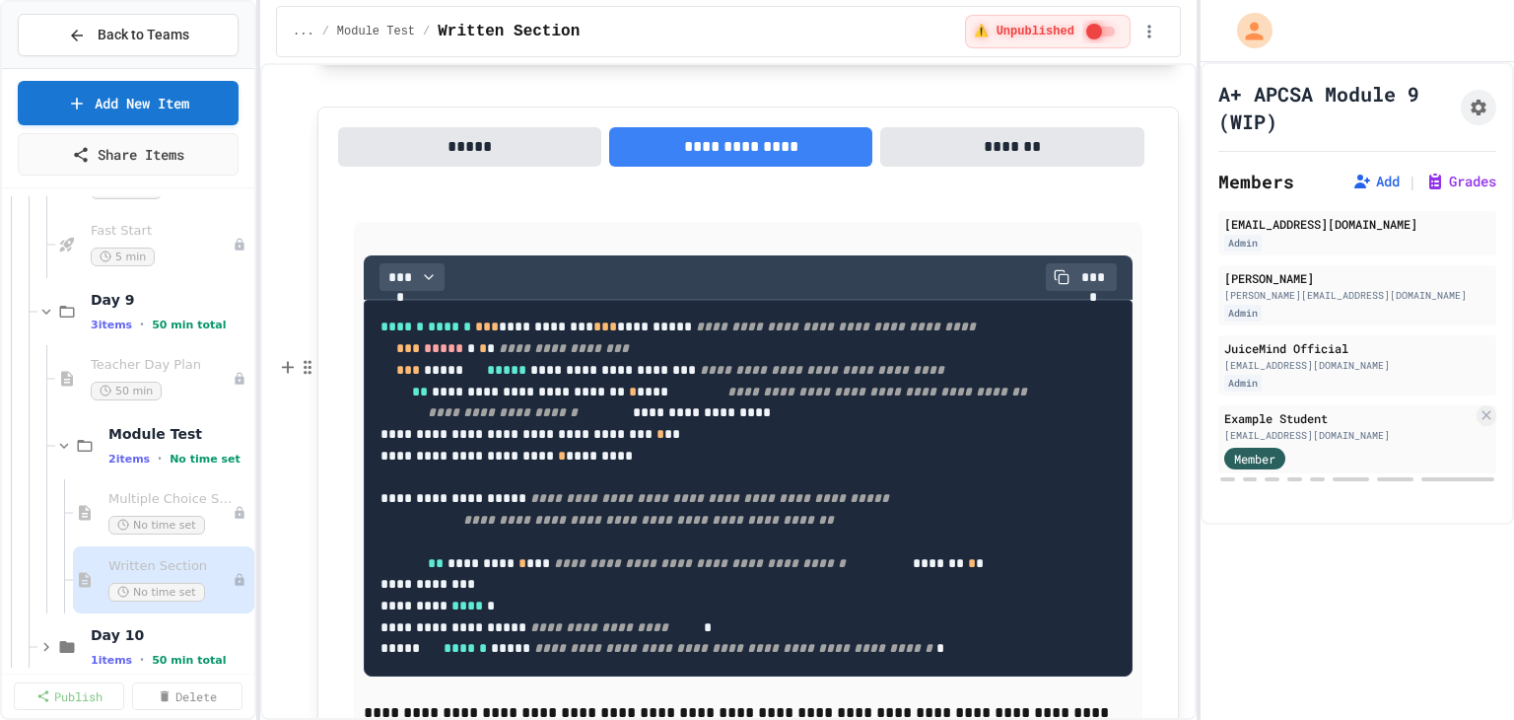
click at [465, 167] on button "*****" at bounding box center [469, 146] width 263 height 39
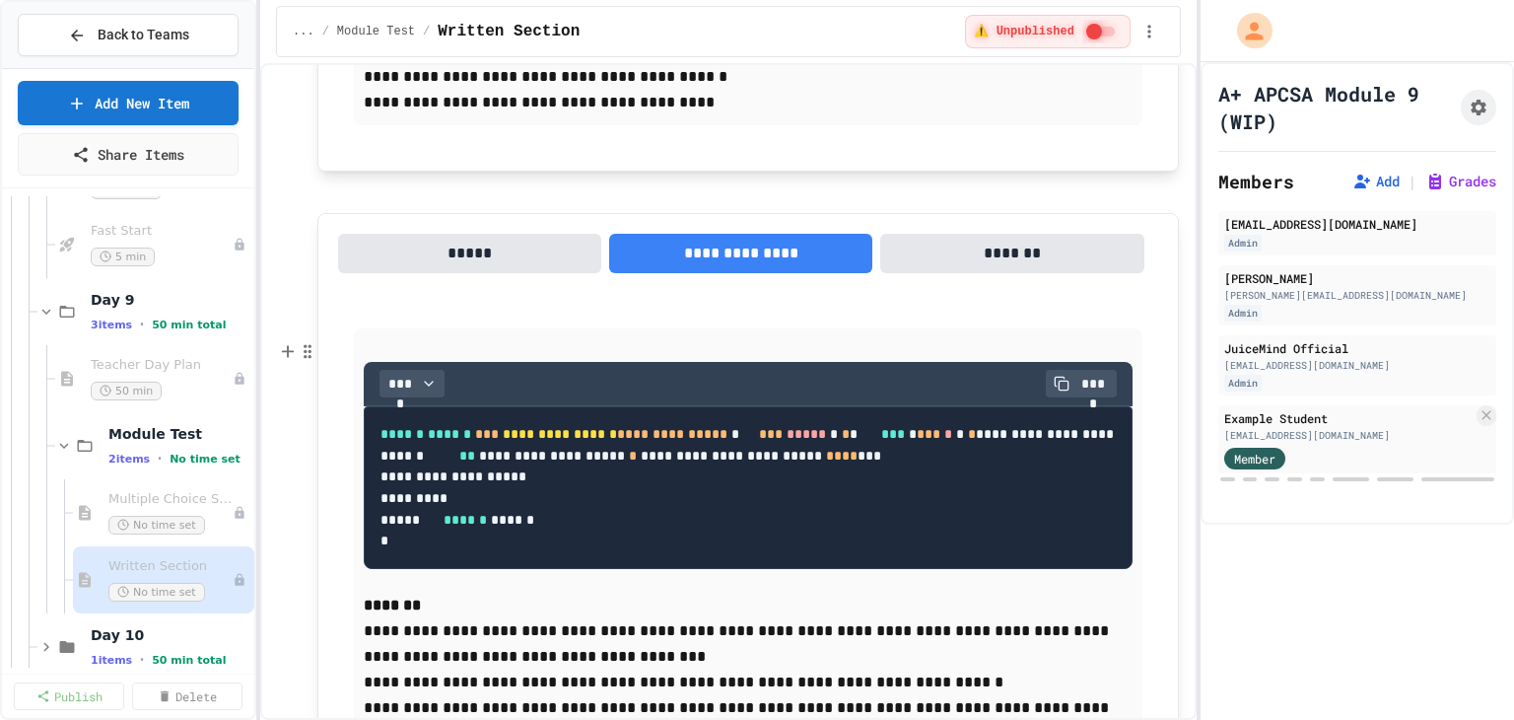
click at [496, 273] on button "*****" at bounding box center [469, 253] width 263 height 39
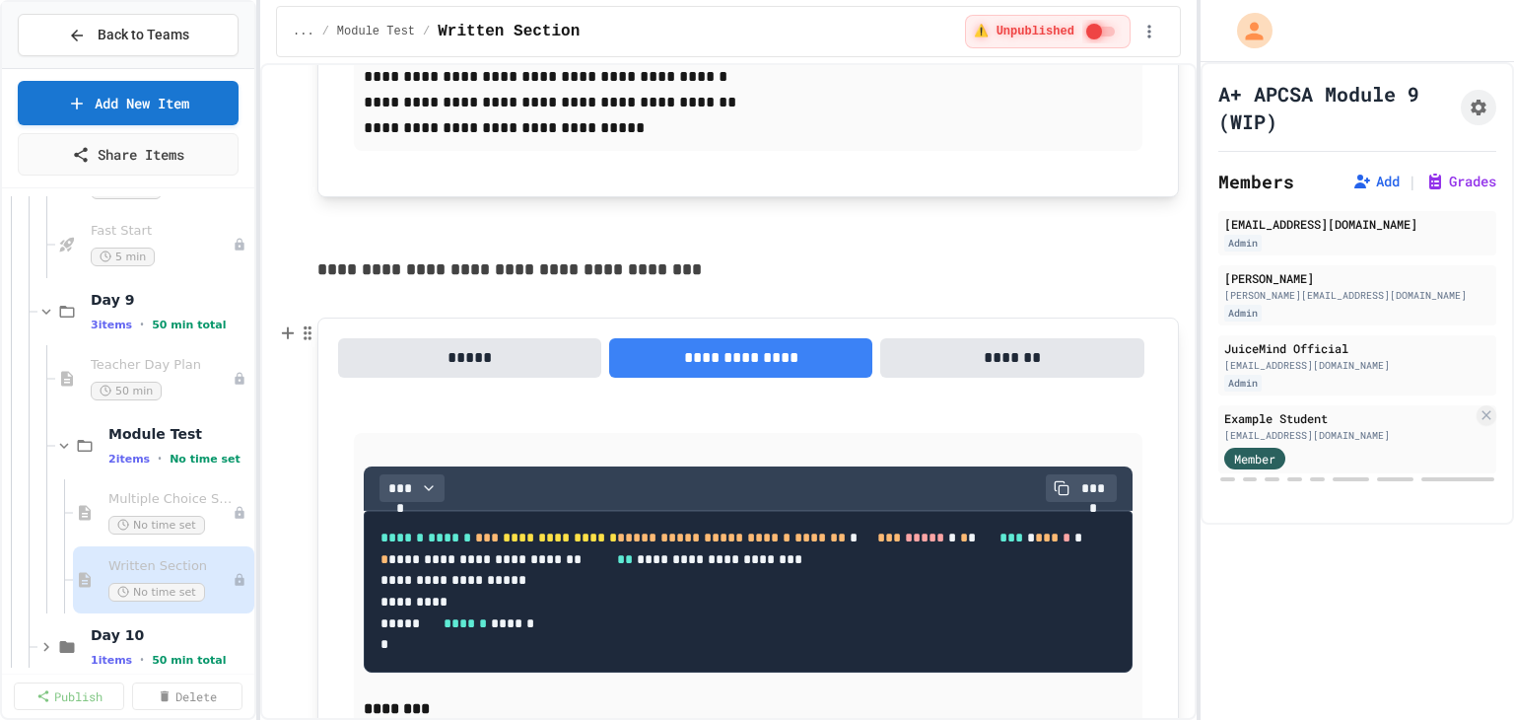
scroll to position [2190, 0]
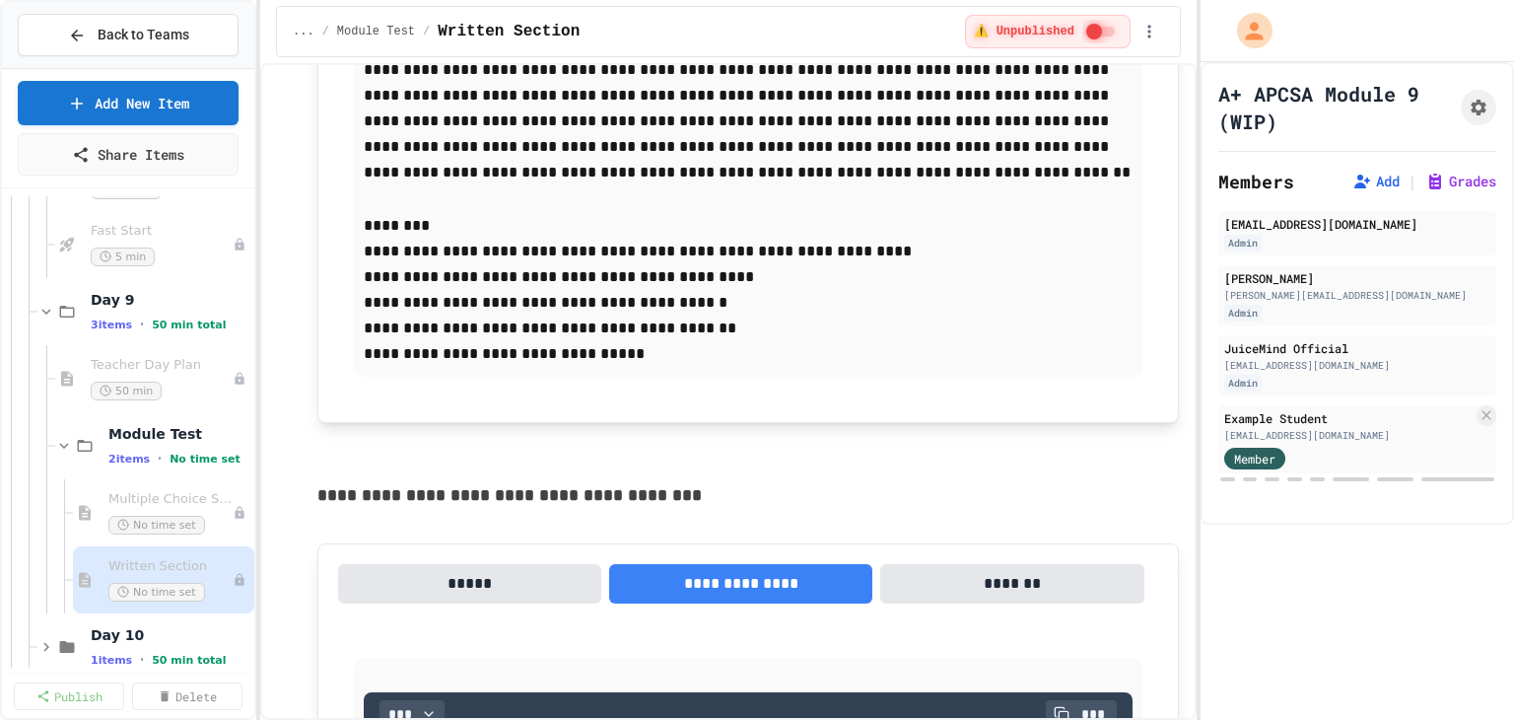
click at [480, 578] on button "*****" at bounding box center [469, 583] width 263 height 39
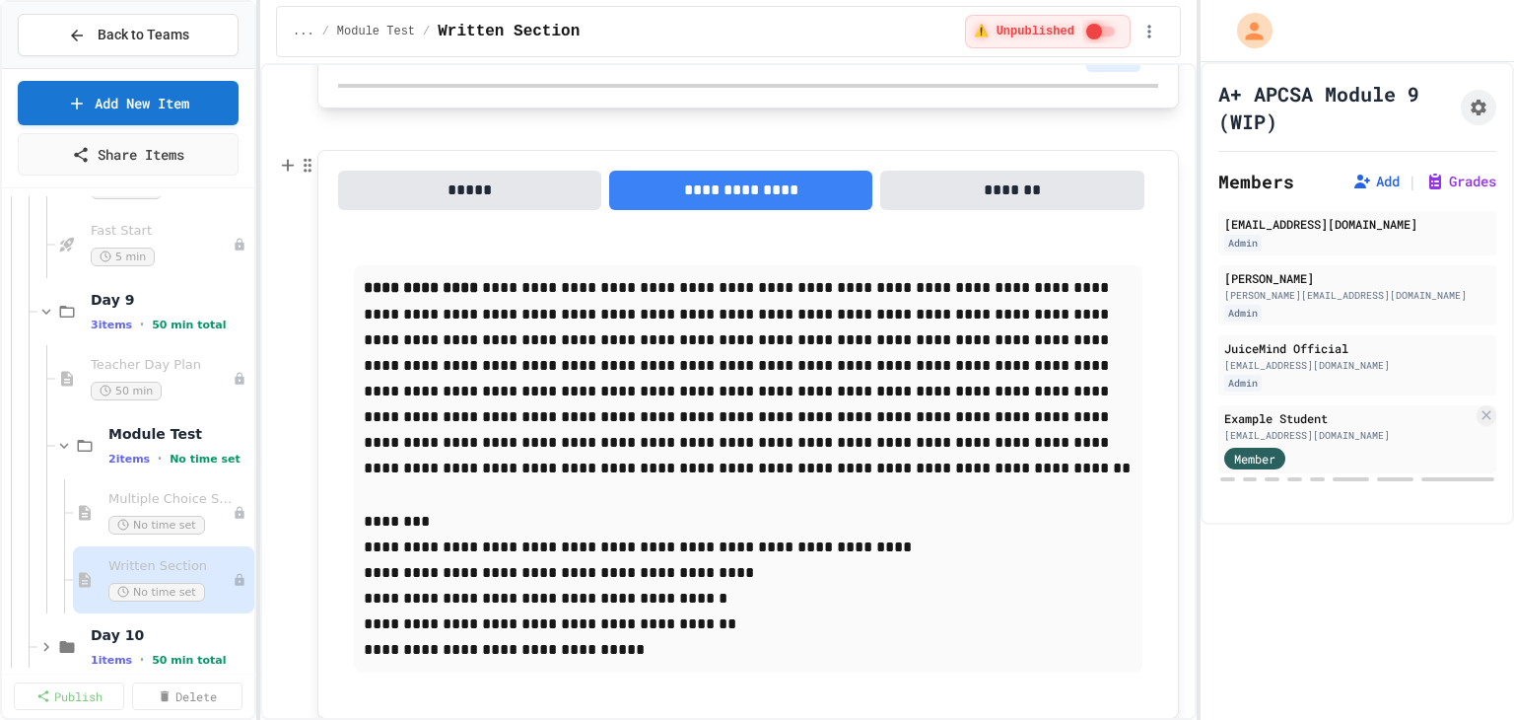
scroll to position [1500, 0]
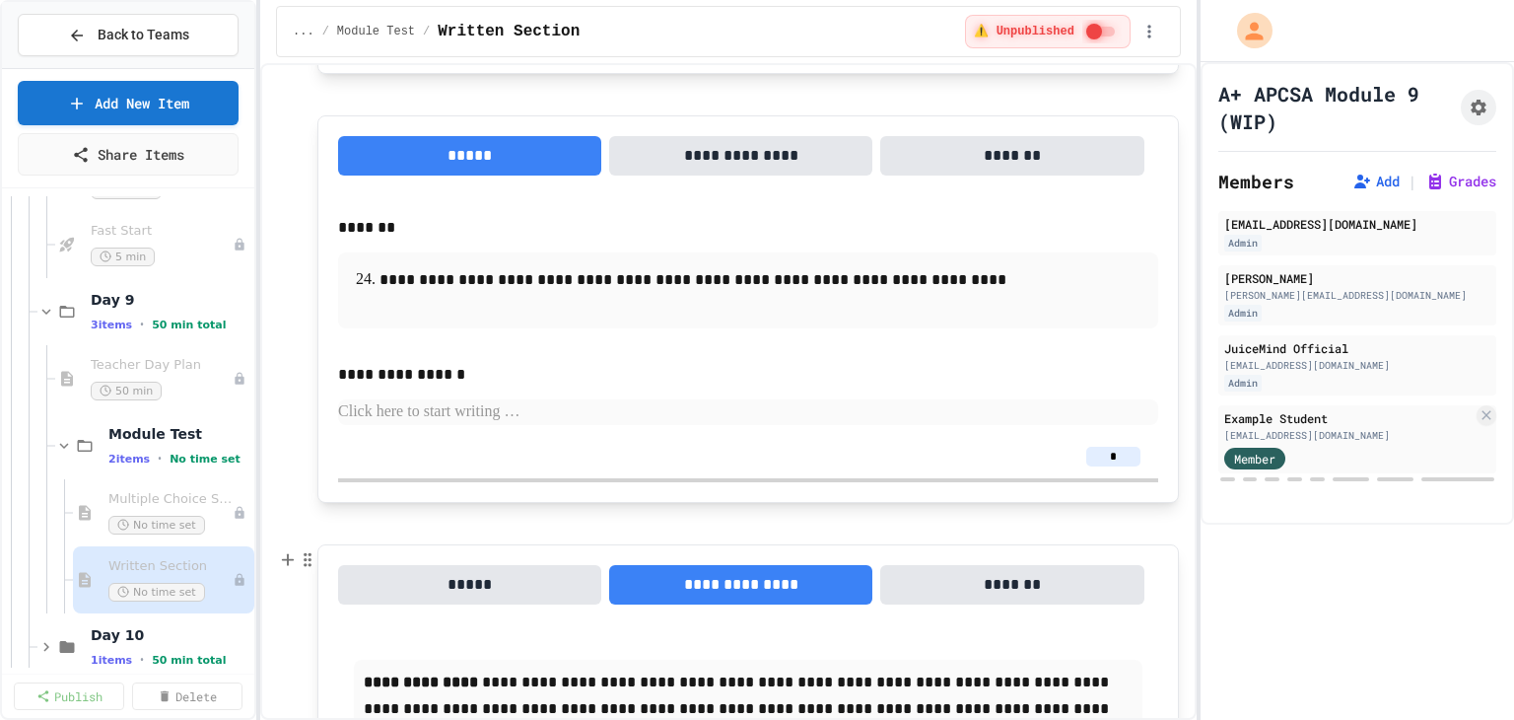
click at [475, 583] on button "*****" at bounding box center [469, 584] width 263 height 39
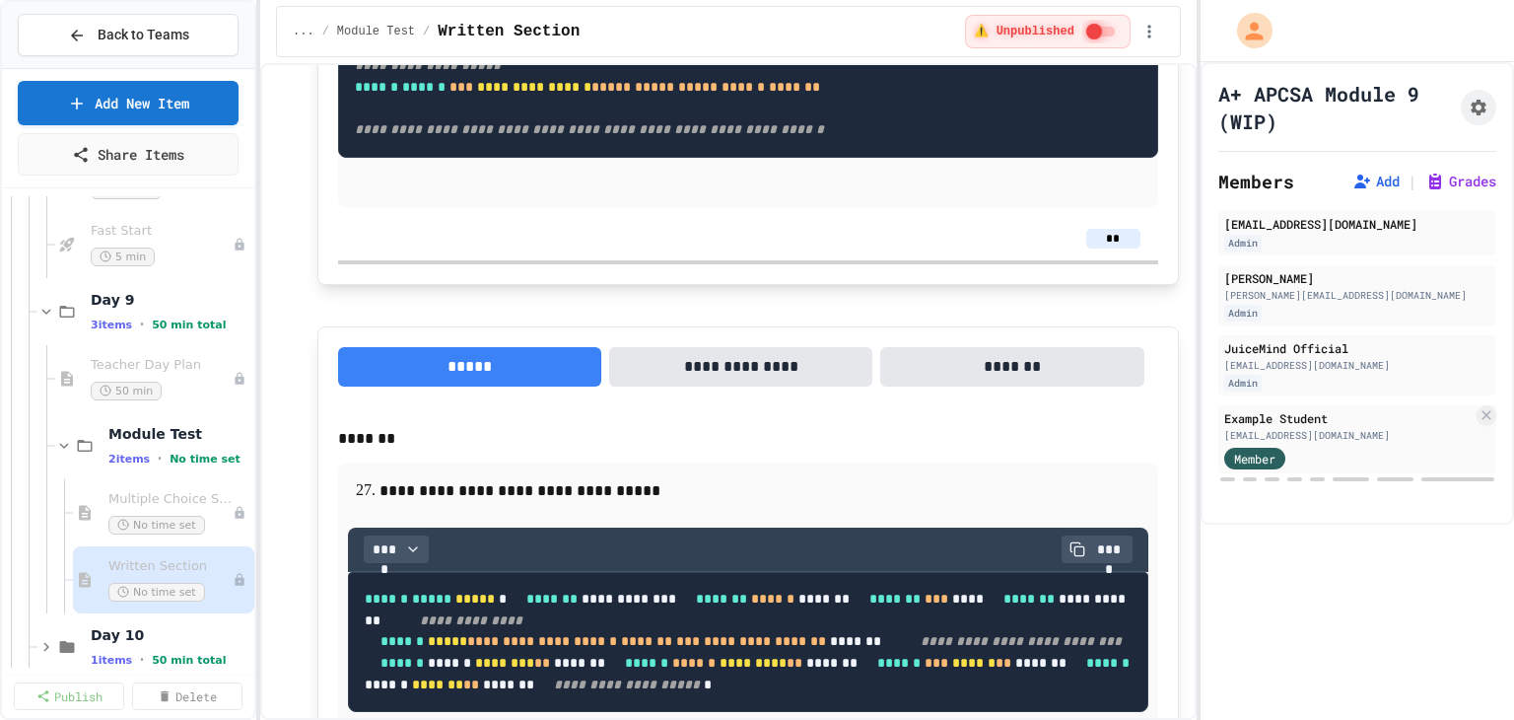
scroll to position [3077, 0]
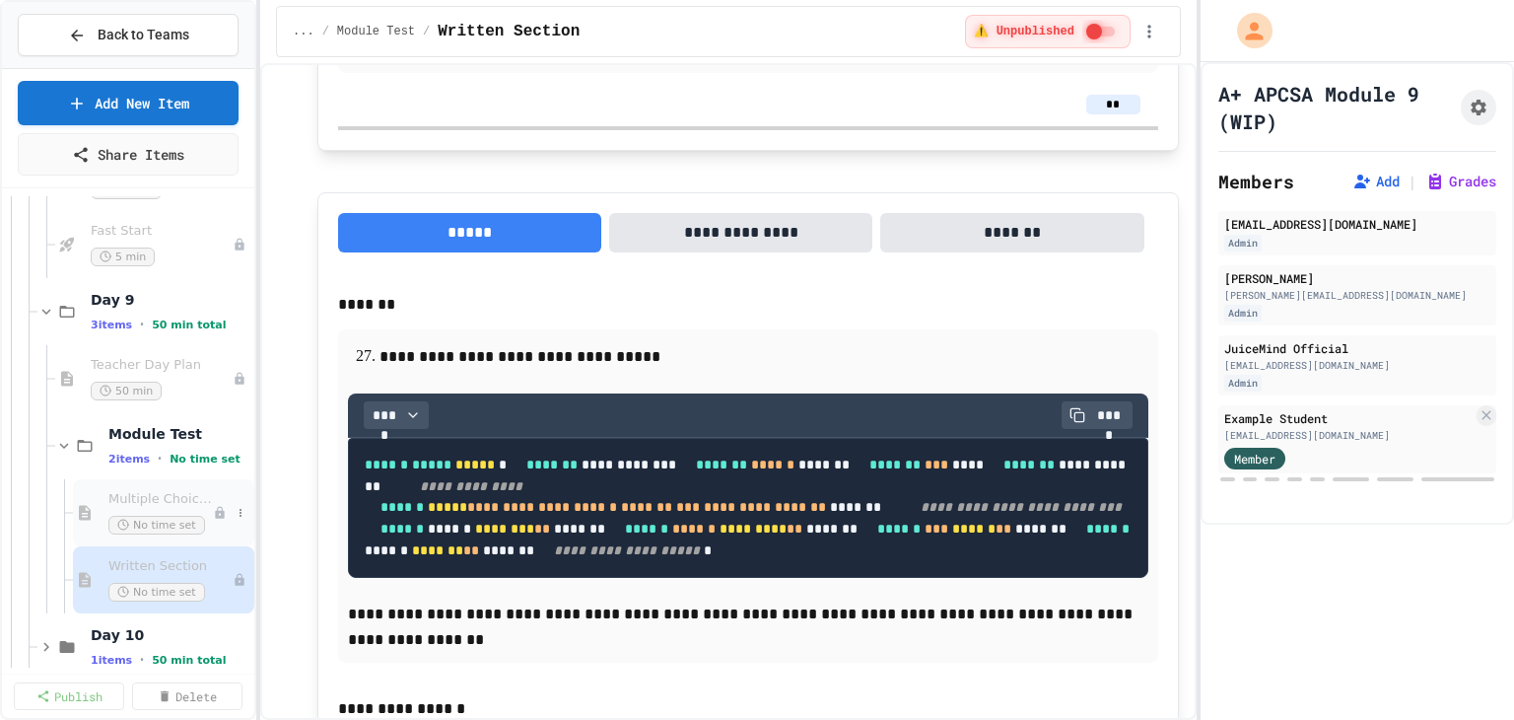
click at [162, 494] on span "Multiple Choice Section" at bounding box center [160, 499] width 104 height 17
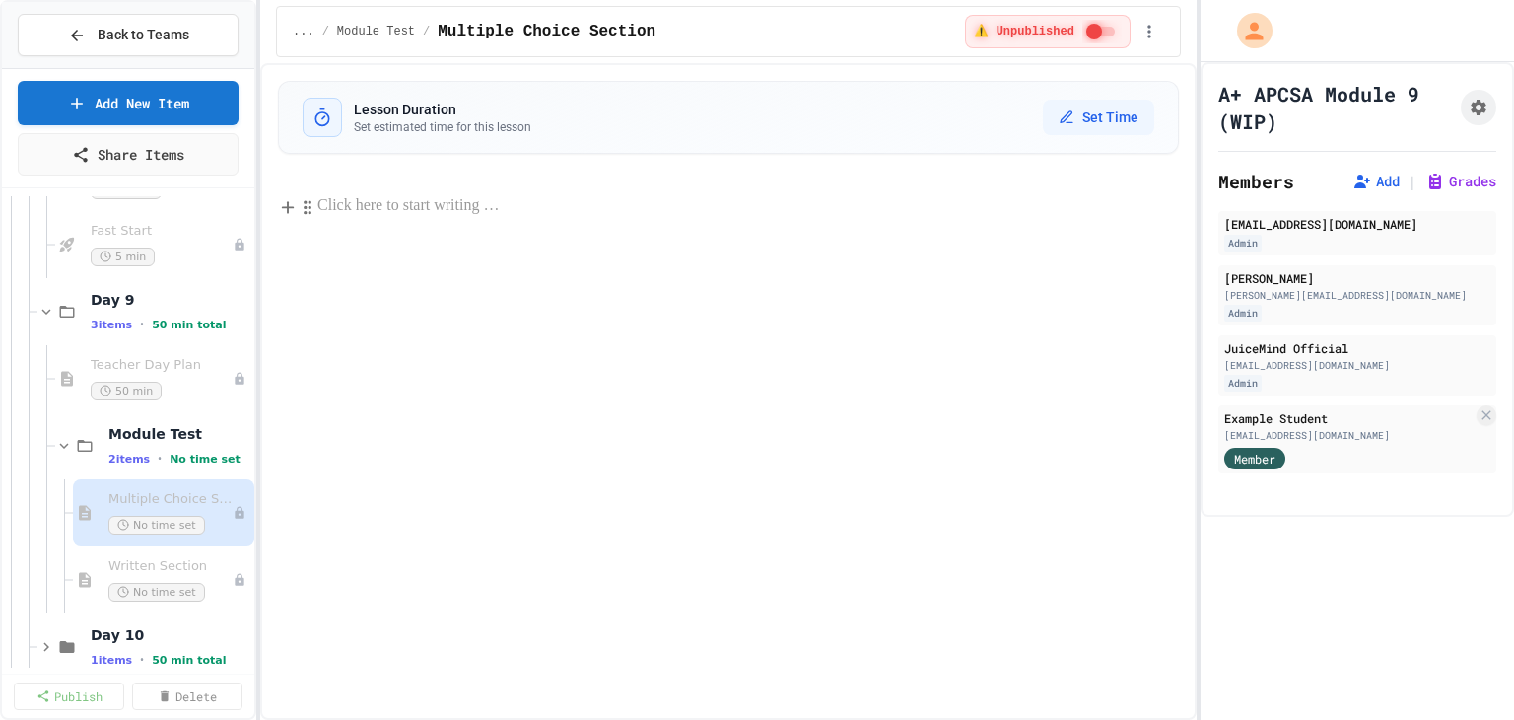
click at [377, 202] on p at bounding box center [747, 206] width 861 height 26
click at [189, 560] on span "Written Section" at bounding box center [170, 566] width 124 height 17
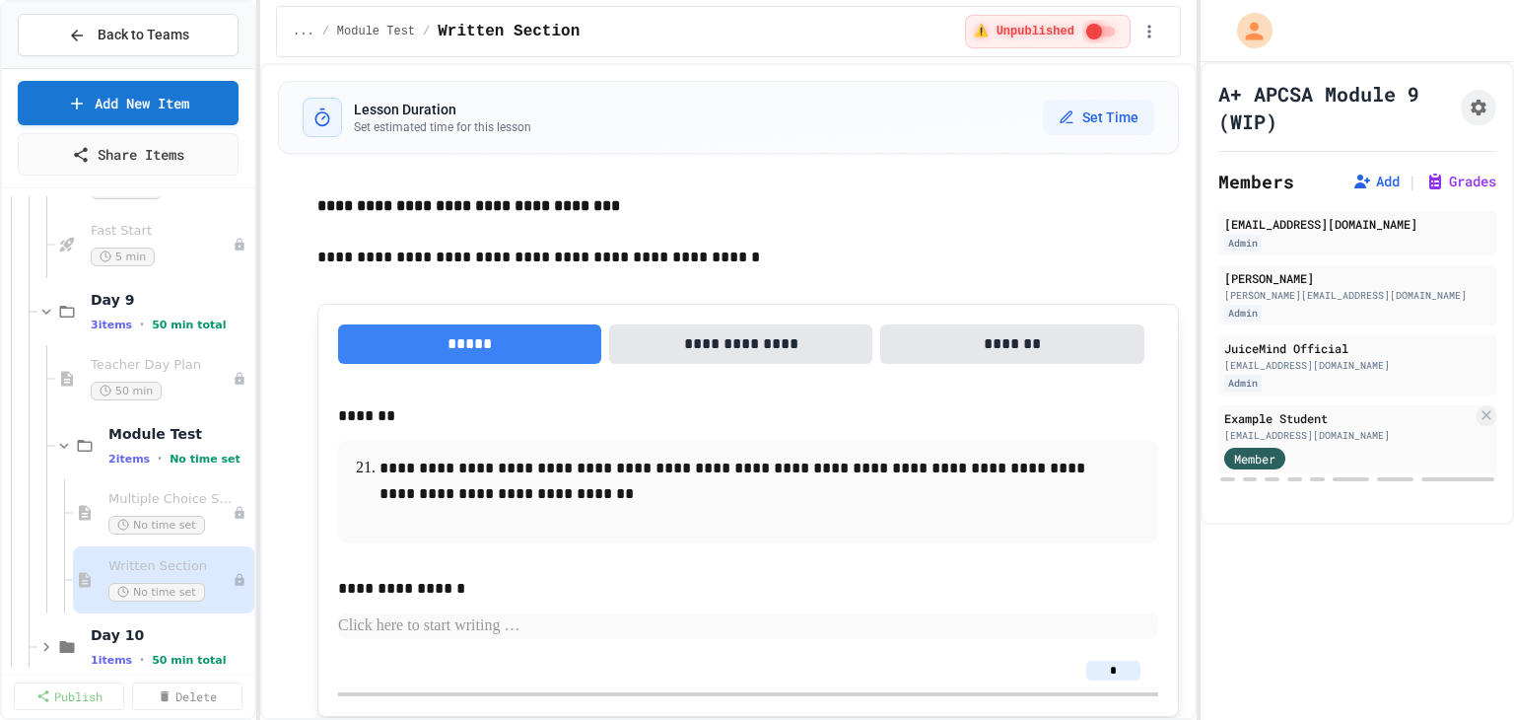
click at [154, 503] on span "Multiple Choice Section" at bounding box center [170, 499] width 124 height 17
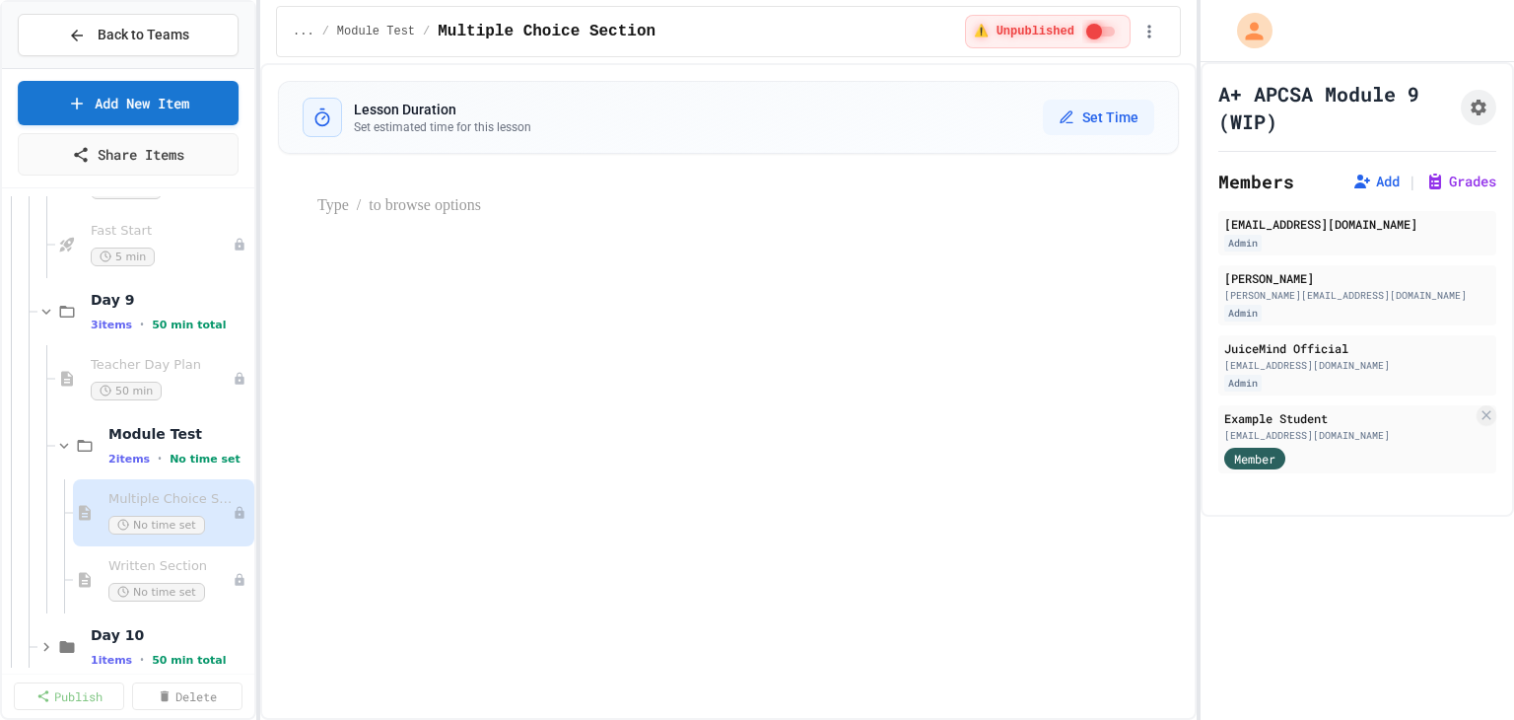
click at [338, 200] on p at bounding box center [747, 206] width 861 height 26
click at [347, 253] on p at bounding box center [747, 259] width 861 height 26
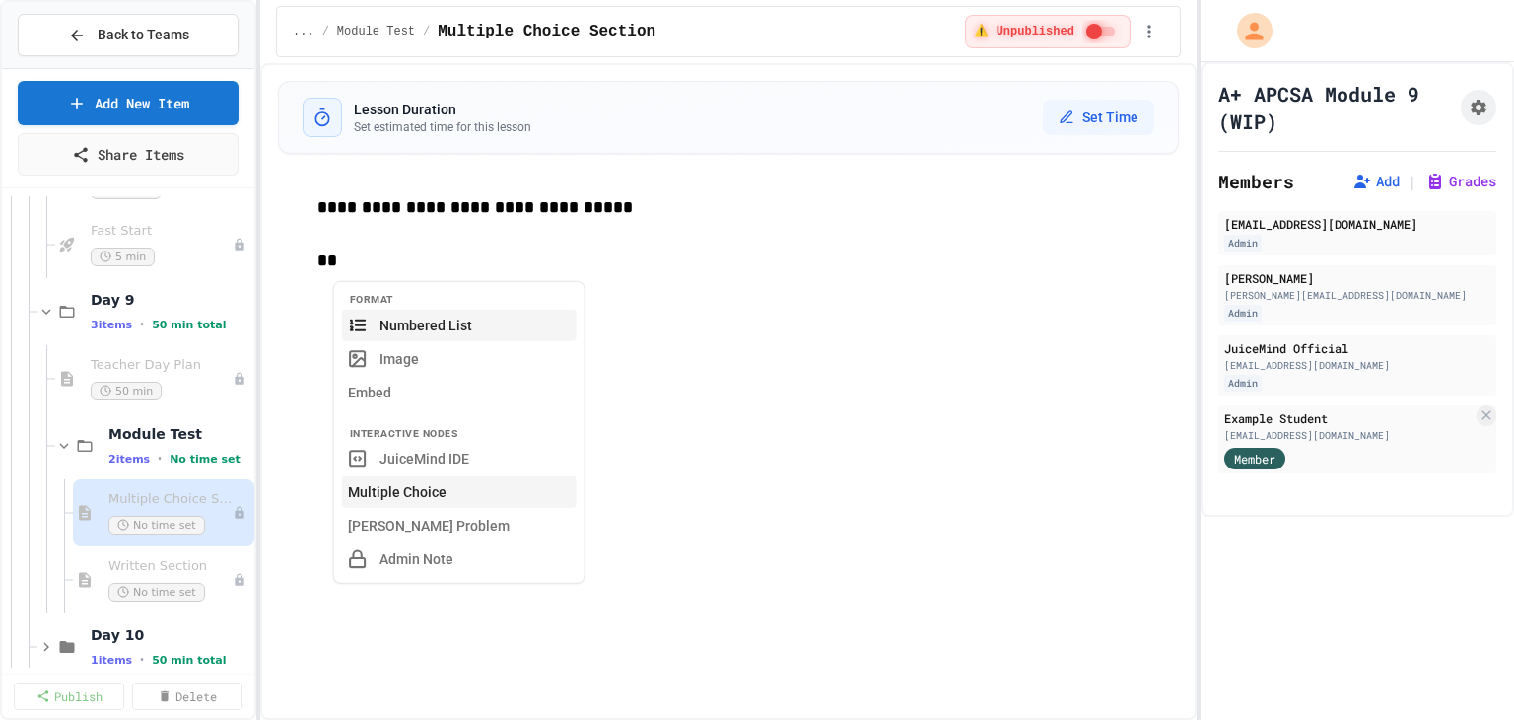
click at [430, 490] on button "Multiple Choice" at bounding box center [459, 492] width 235 height 32
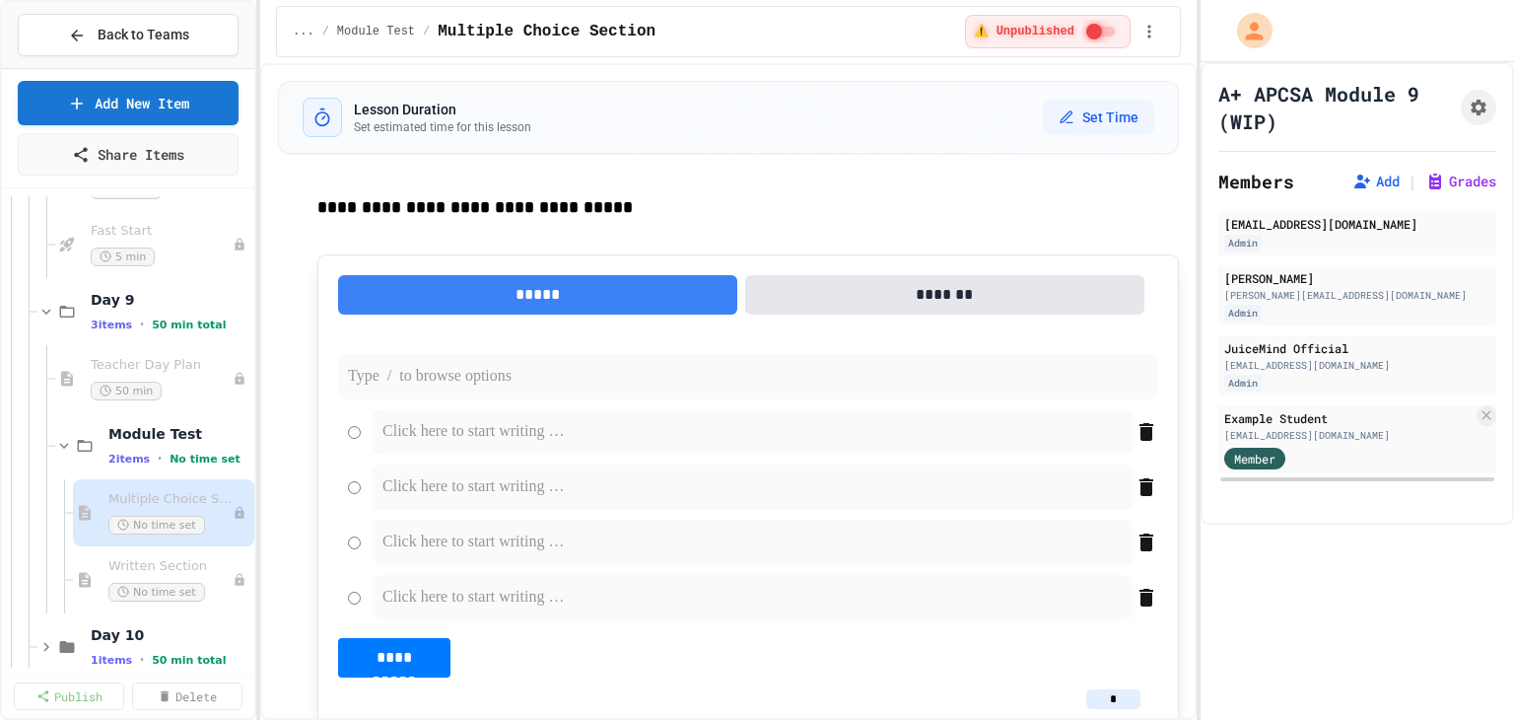
click at [414, 379] on p at bounding box center [748, 377] width 800 height 26
paste div
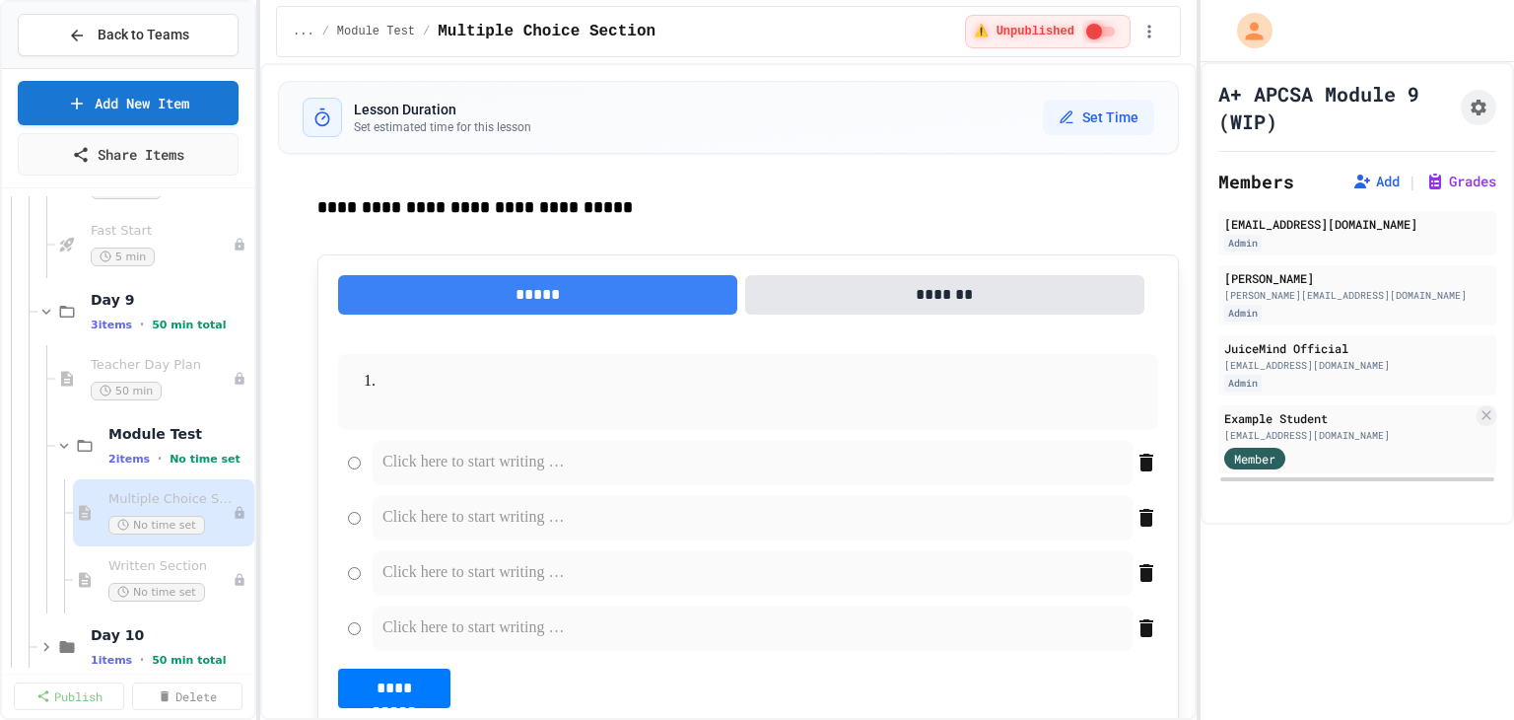
drag, startPoint x: 418, startPoint y: 380, endPoint x: 327, endPoint y: 379, distance: 90.7
click at [327, 379] on div "**********" at bounding box center [747, 514] width 861 height 521
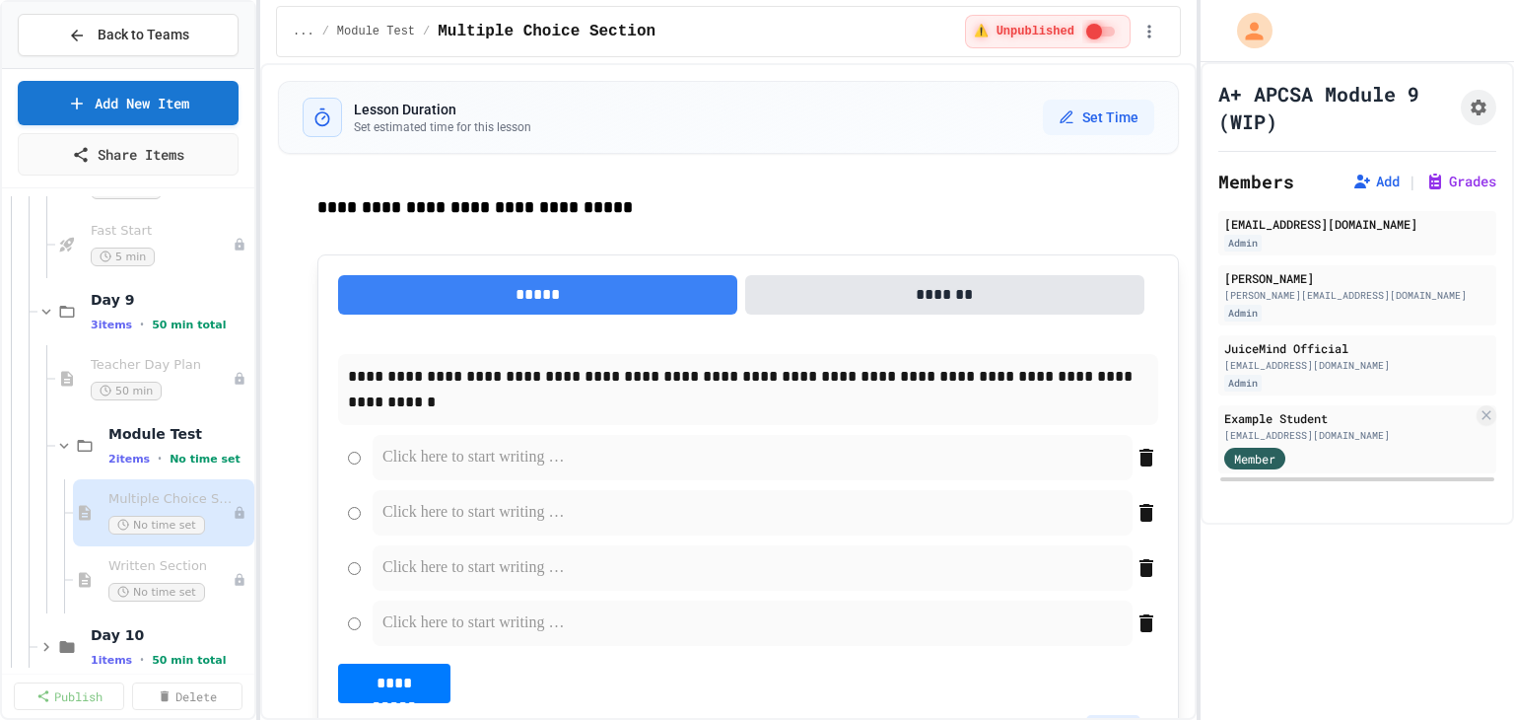
click at [540, 400] on p "**********" at bounding box center [748, 389] width 800 height 51
click at [417, 465] on p at bounding box center [752, 458] width 740 height 26
click at [426, 516] on p at bounding box center [752, 513] width 740 height 26
click at [473, 569] on p at bounding box center [752, 568] width 740 height 26
click at [473, 618] on p at bounding box center [752, 623] width 740 height 26
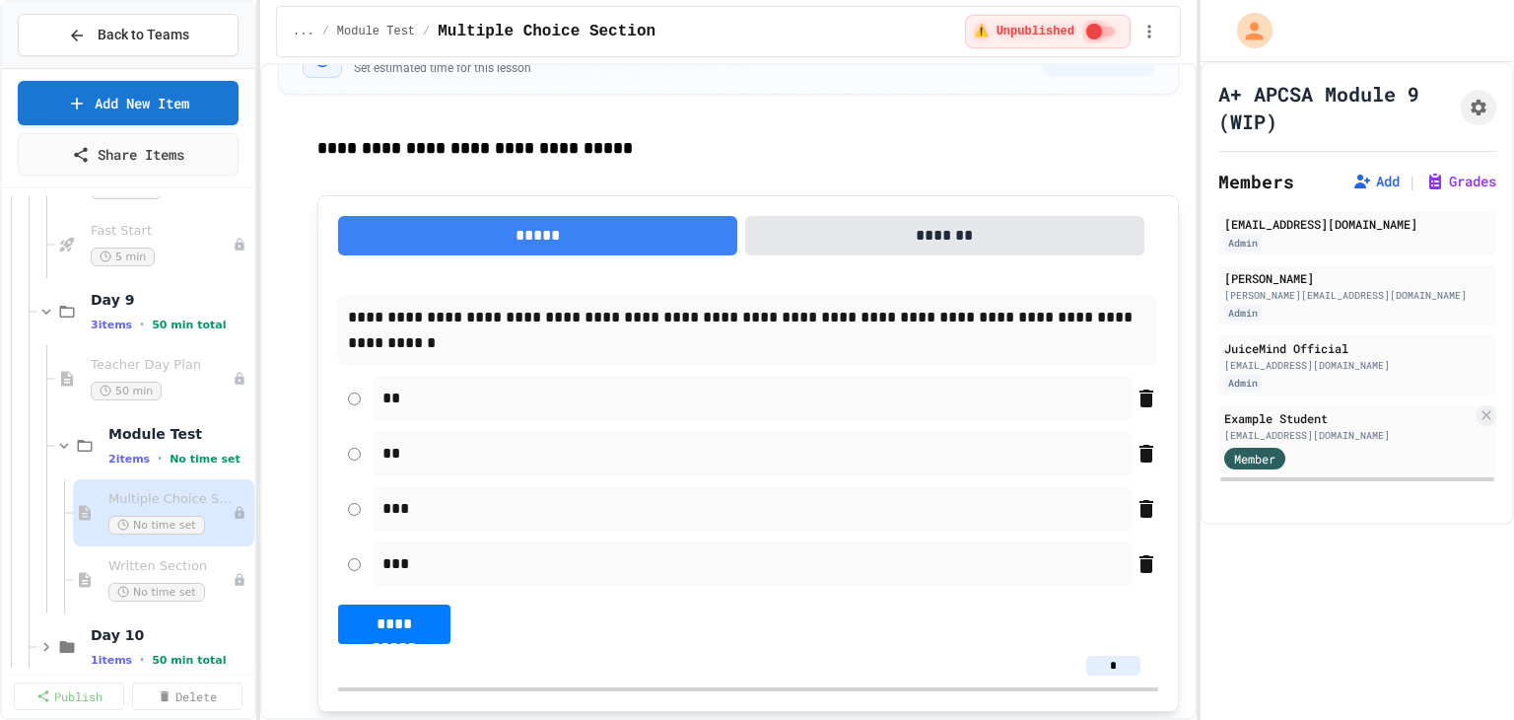
scroll to position [122, 0]
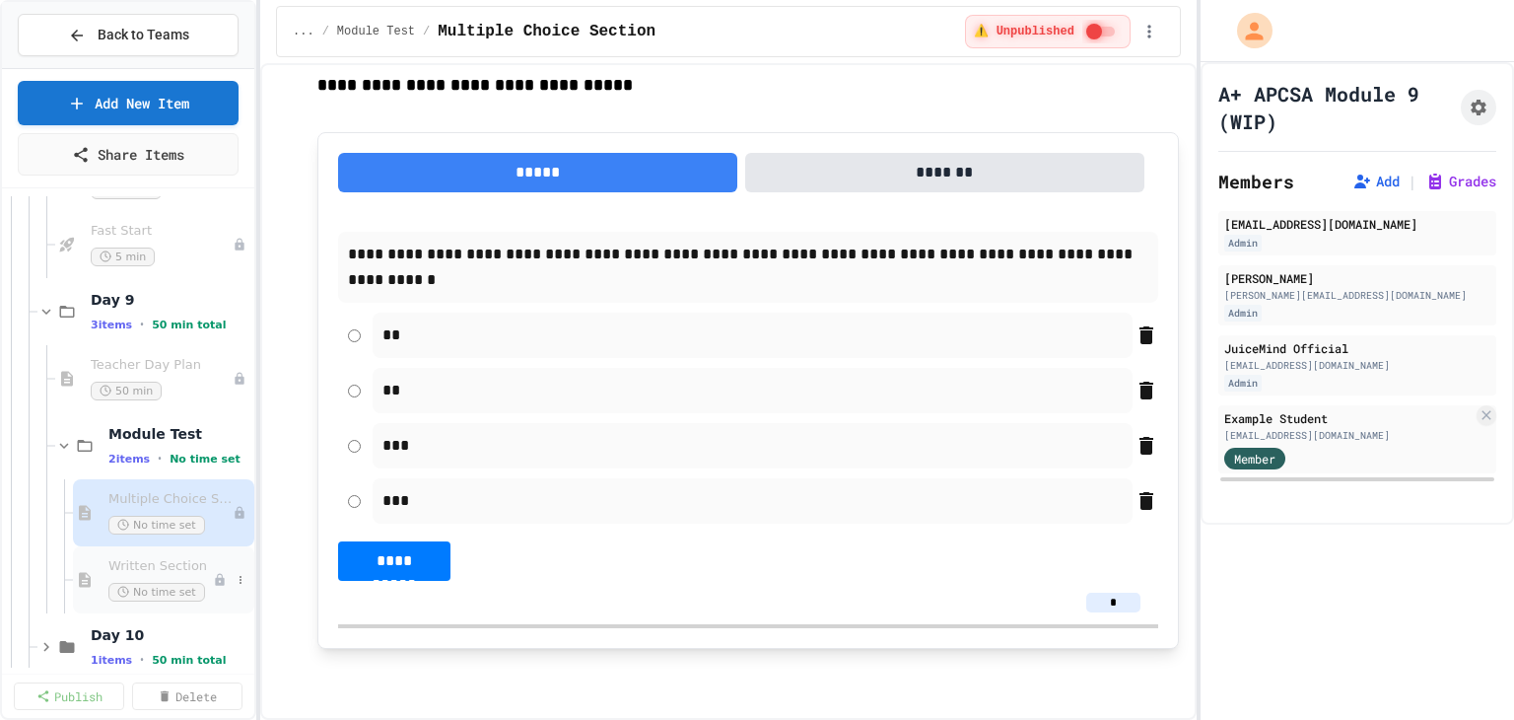
click at [154, 573] on div "Written Section No time set" at bounding box center [160, 579] width 104 height 43
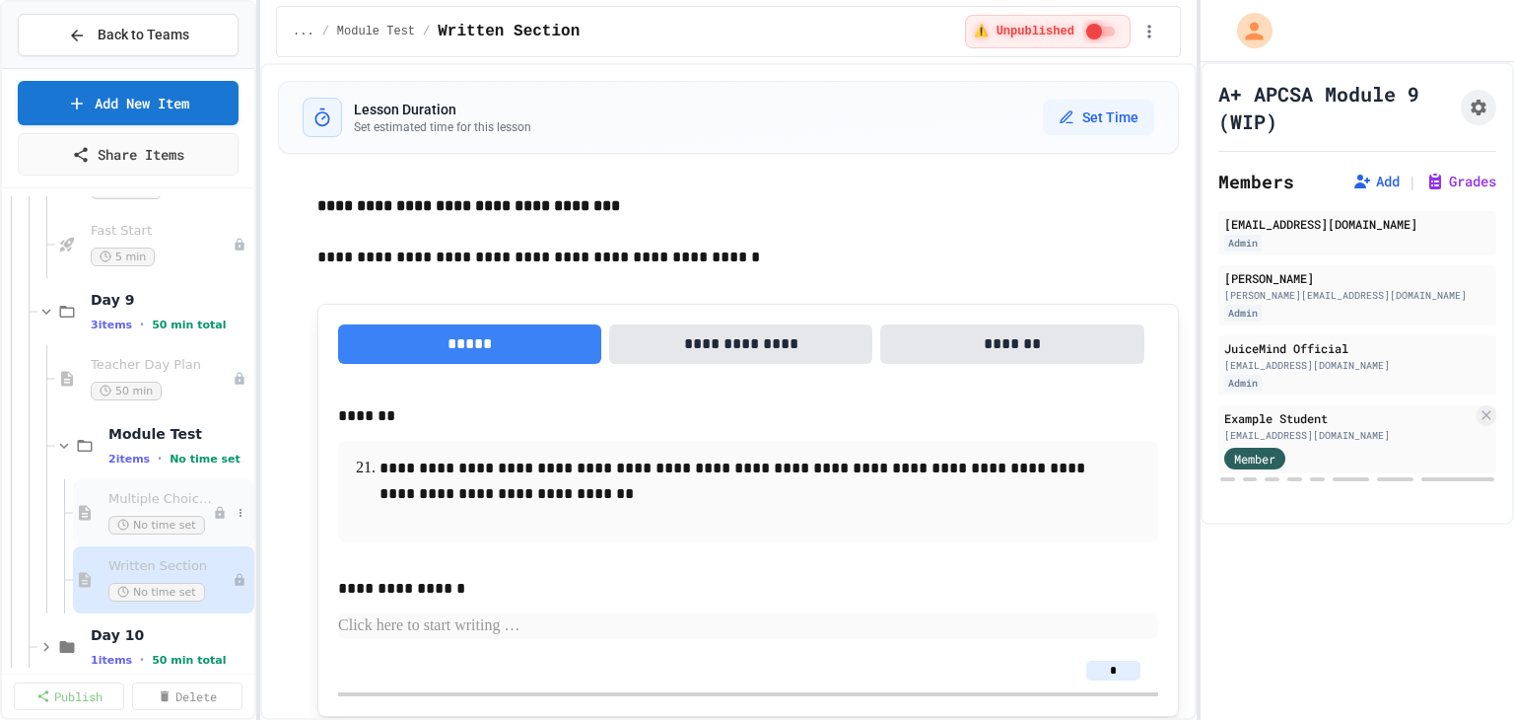
click at [185, 502] on span "Multiple Choice Section" at bounding box center [160, 499] width 104 height 17
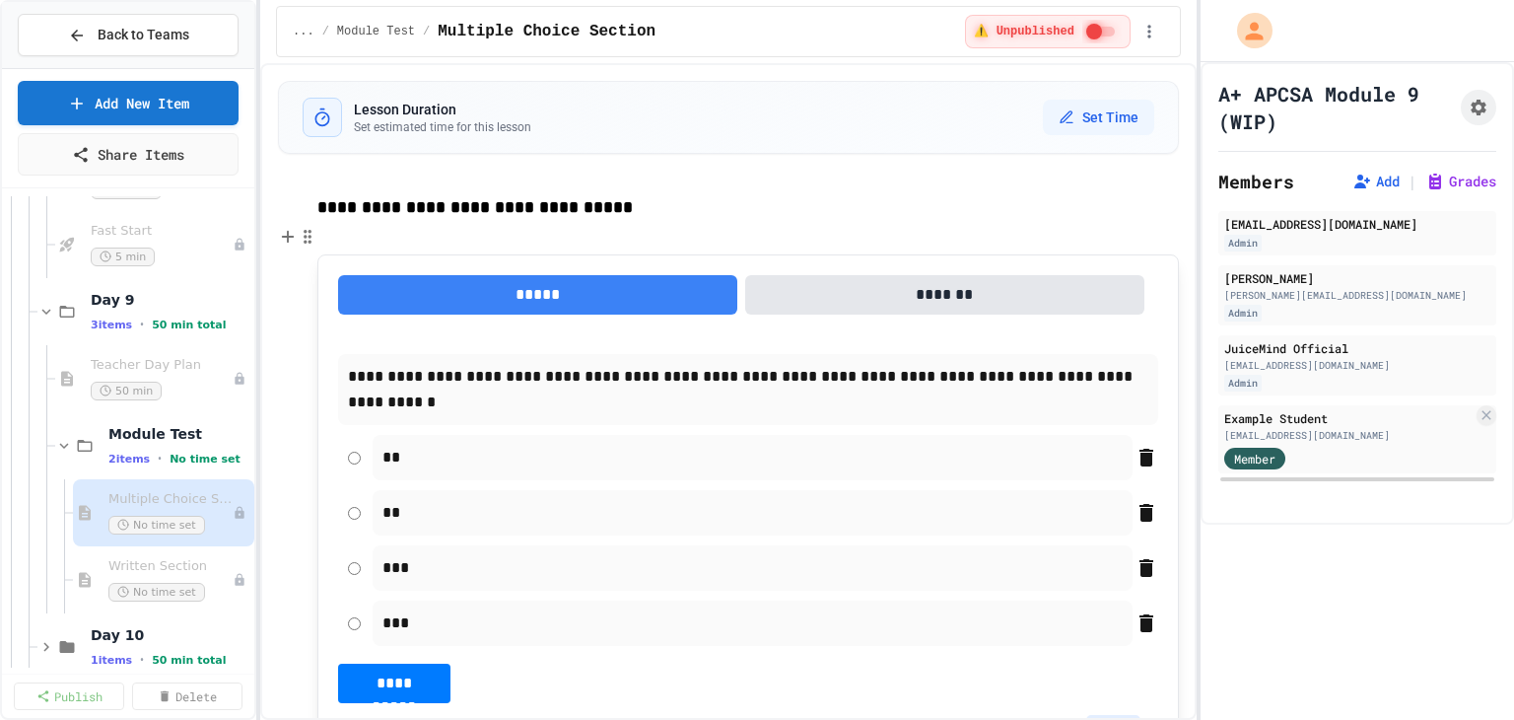
click at [385, 234] on p at bounding box center [747, 234] width 861 height 26
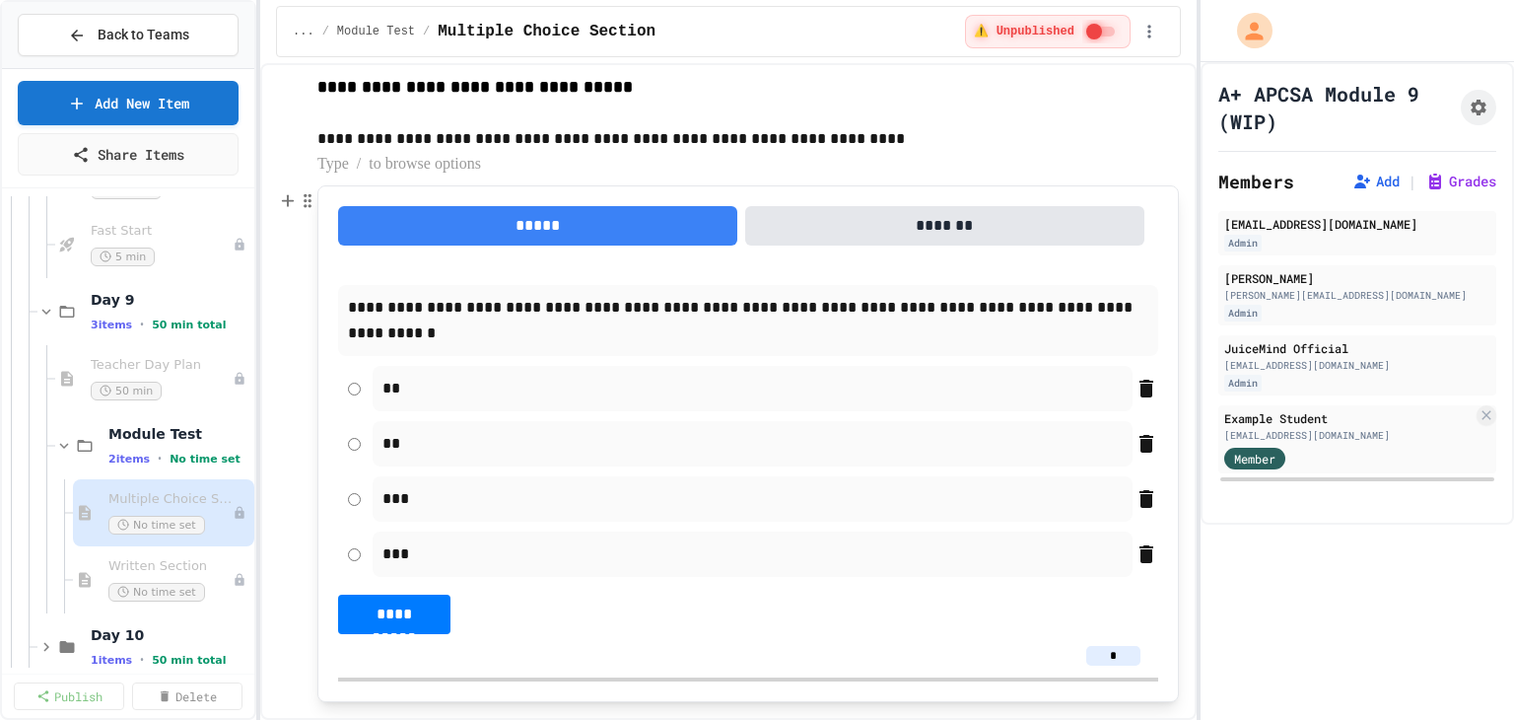
scroll to position [173, 0]
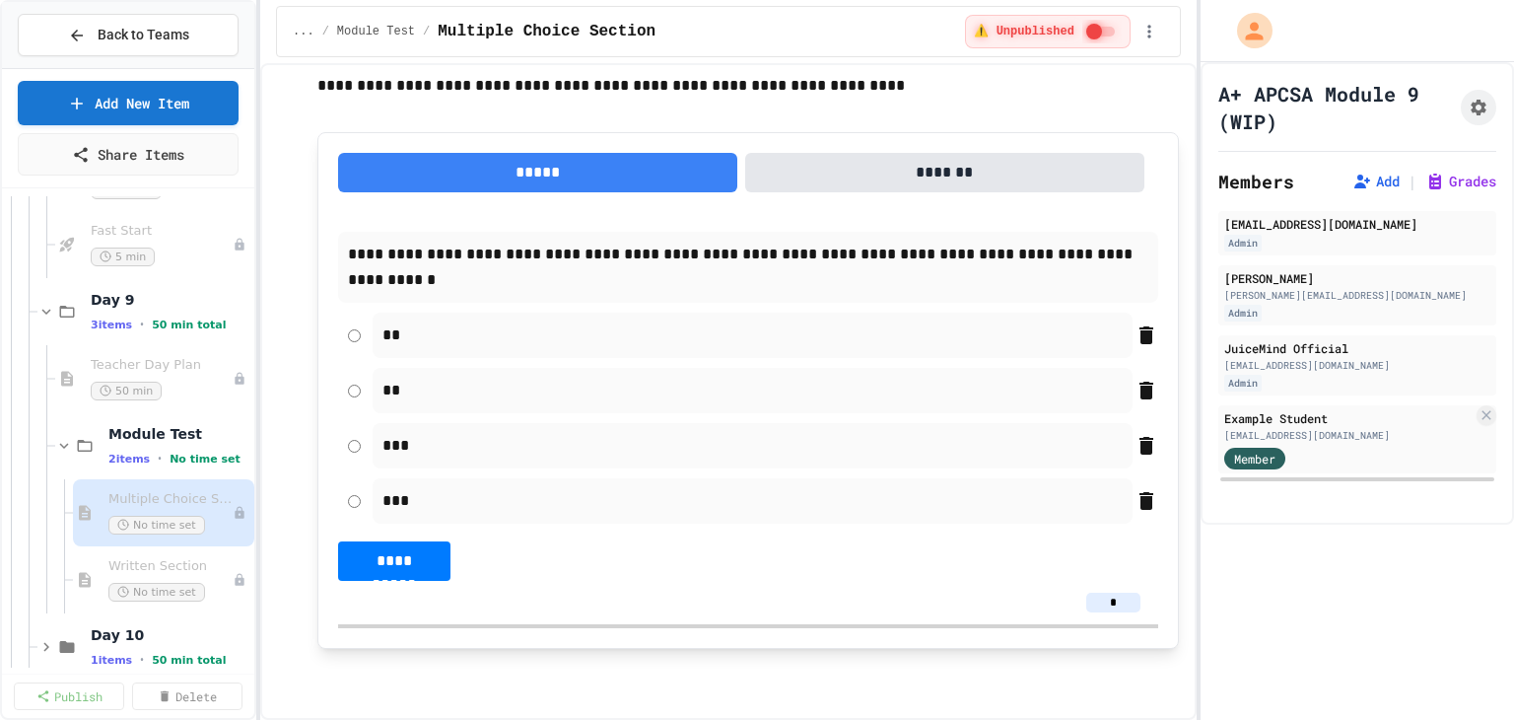
drag, startPoint x: 1108, startPoint y: 598, endPoint x: 1093, endPoint y: 596, distance: 14.9
click at [1093, 596] on input "*" at bounding box center [1113, 602] width 54 height 20
type input "*"
click at [869, 500] on p "***" at bounding box center [752, 501] width 740 height 26
click at [365, 660] on p at bounding box center [747, 669] width 861 height 26
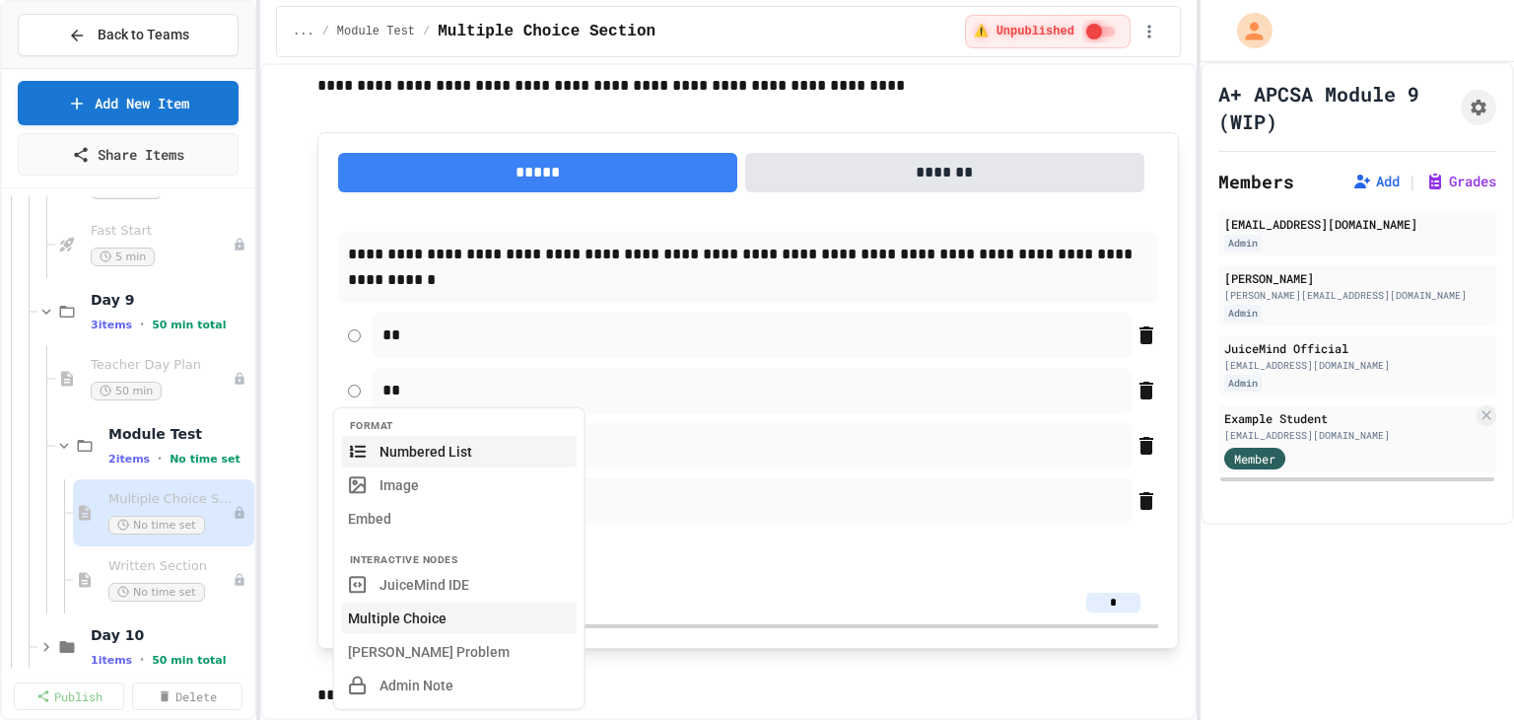
click at [422, 618] on button "Multiple Choice" at bounding box center [459, 618] width 235 height 32
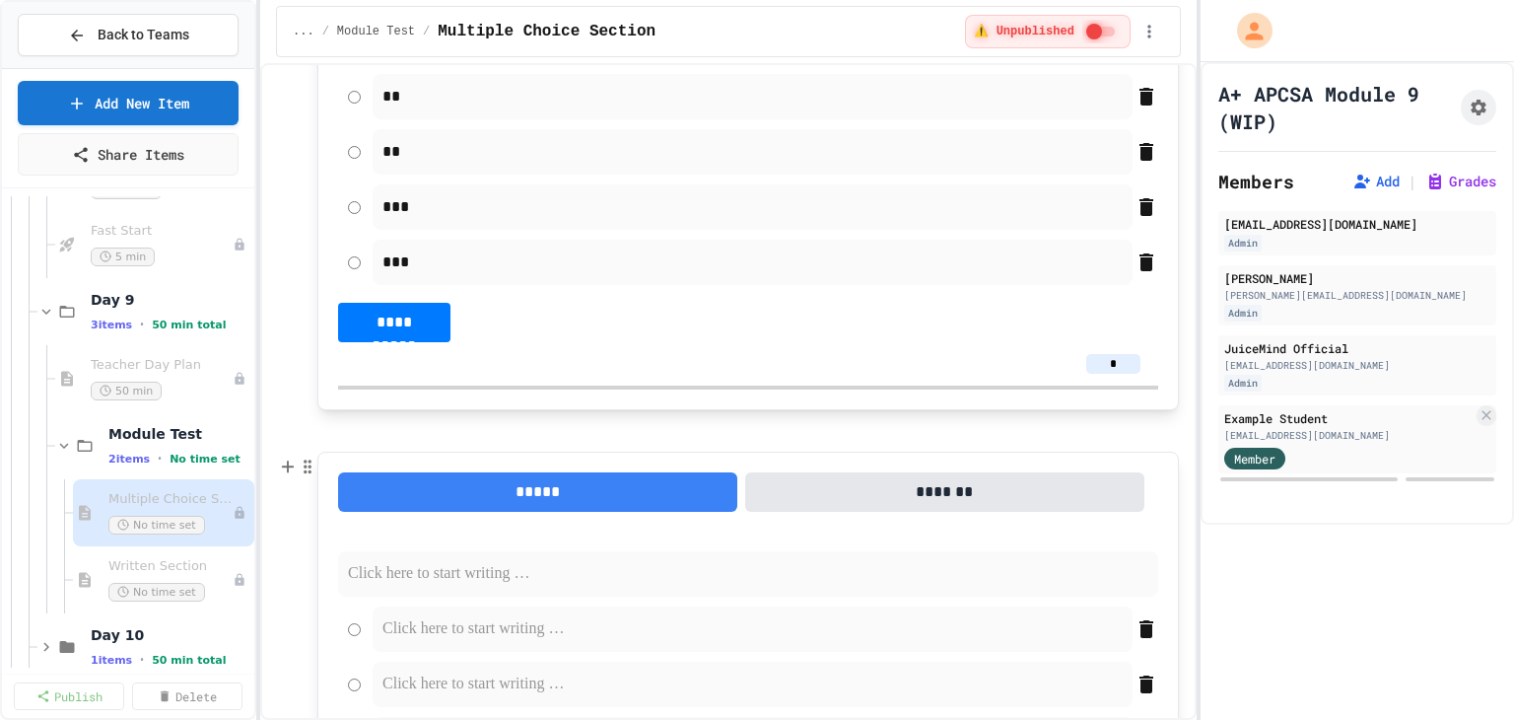
scroll to position [650, 0]
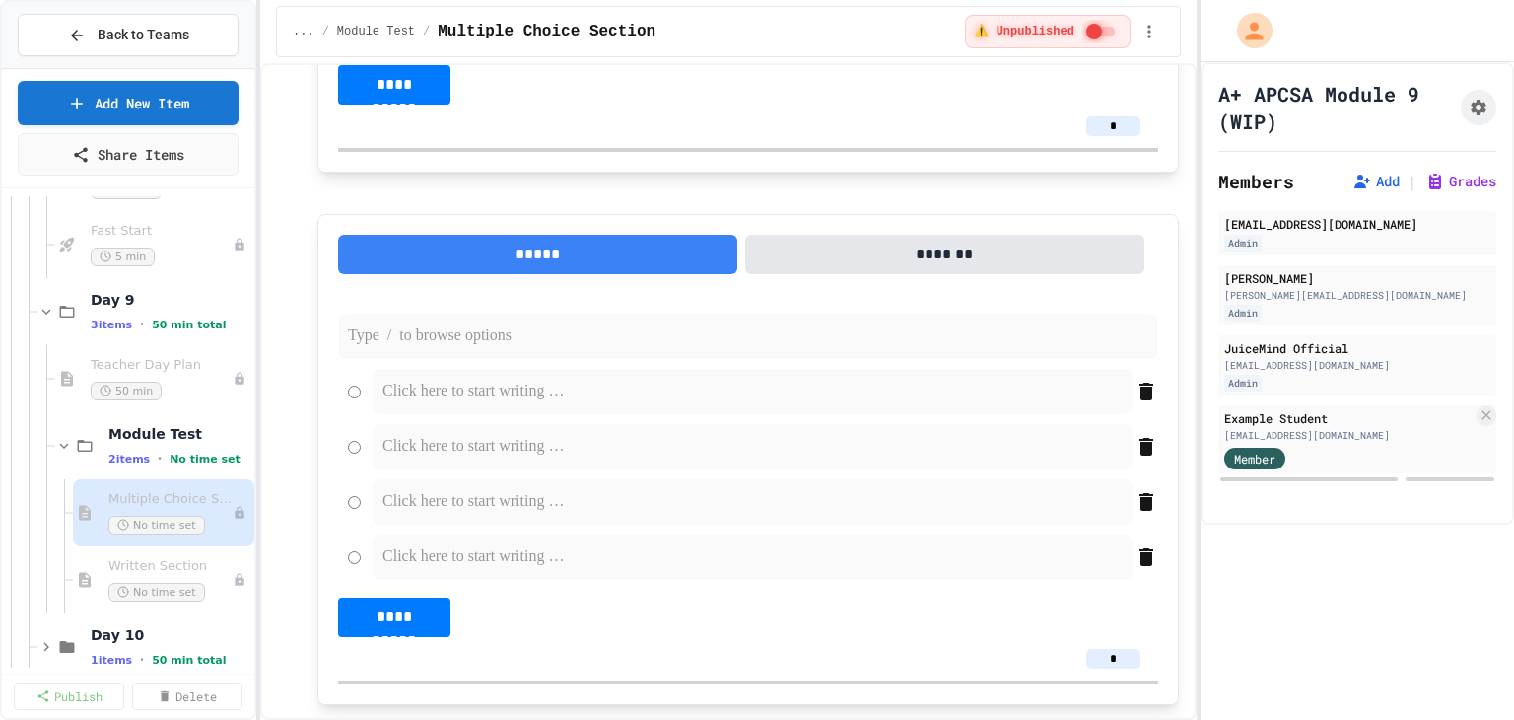
click at [475, 346] on p at bounding box center [748, 336] width 800 height 26
click at [453, 398] on p at bounding box center [752, 391] width 740 height 26
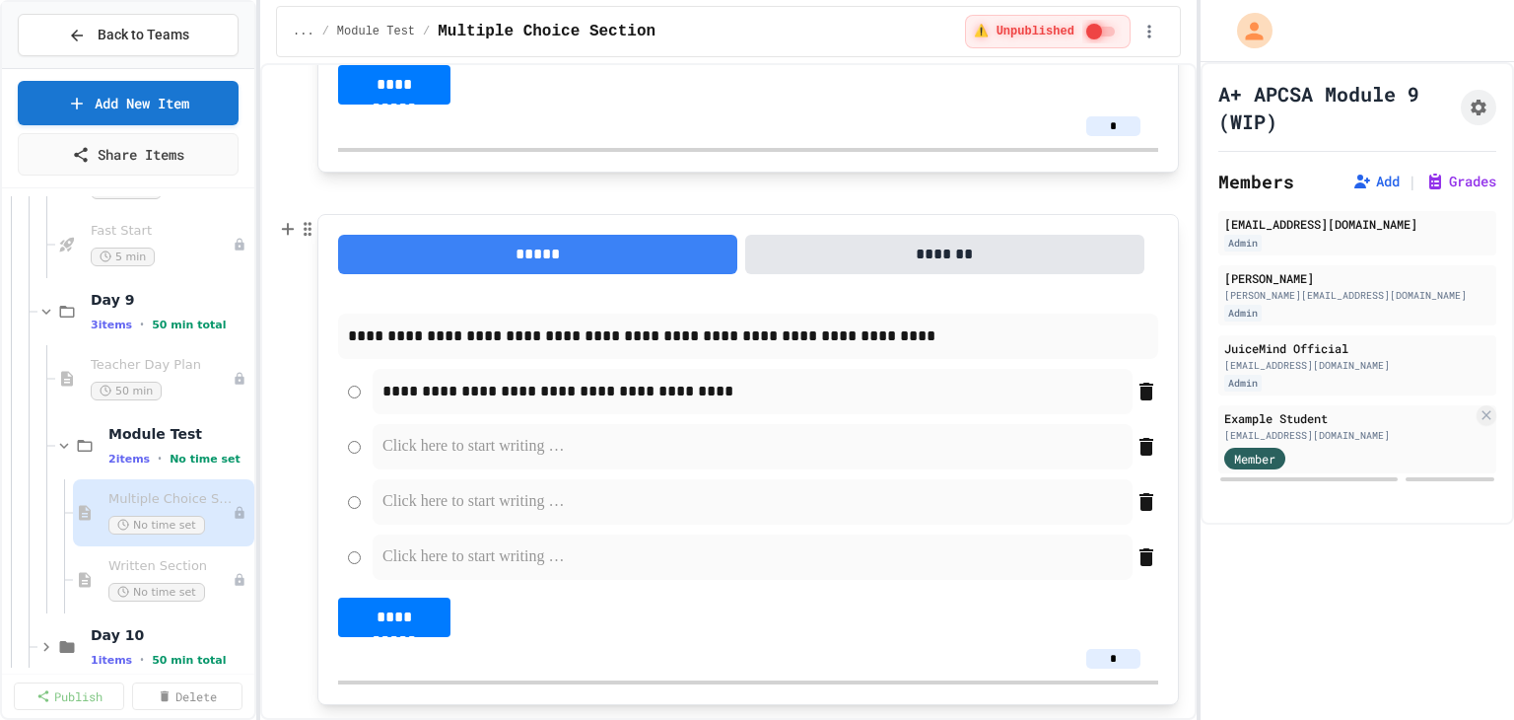
click at [463, 436] on p at bounding box center [752, 447] width 740 height 26
click at [423, 501] on p at bounding box center [752, 502] width 740 height 26
click at [473, 565] on p at bounding box center [752, 557] width 740 height 26
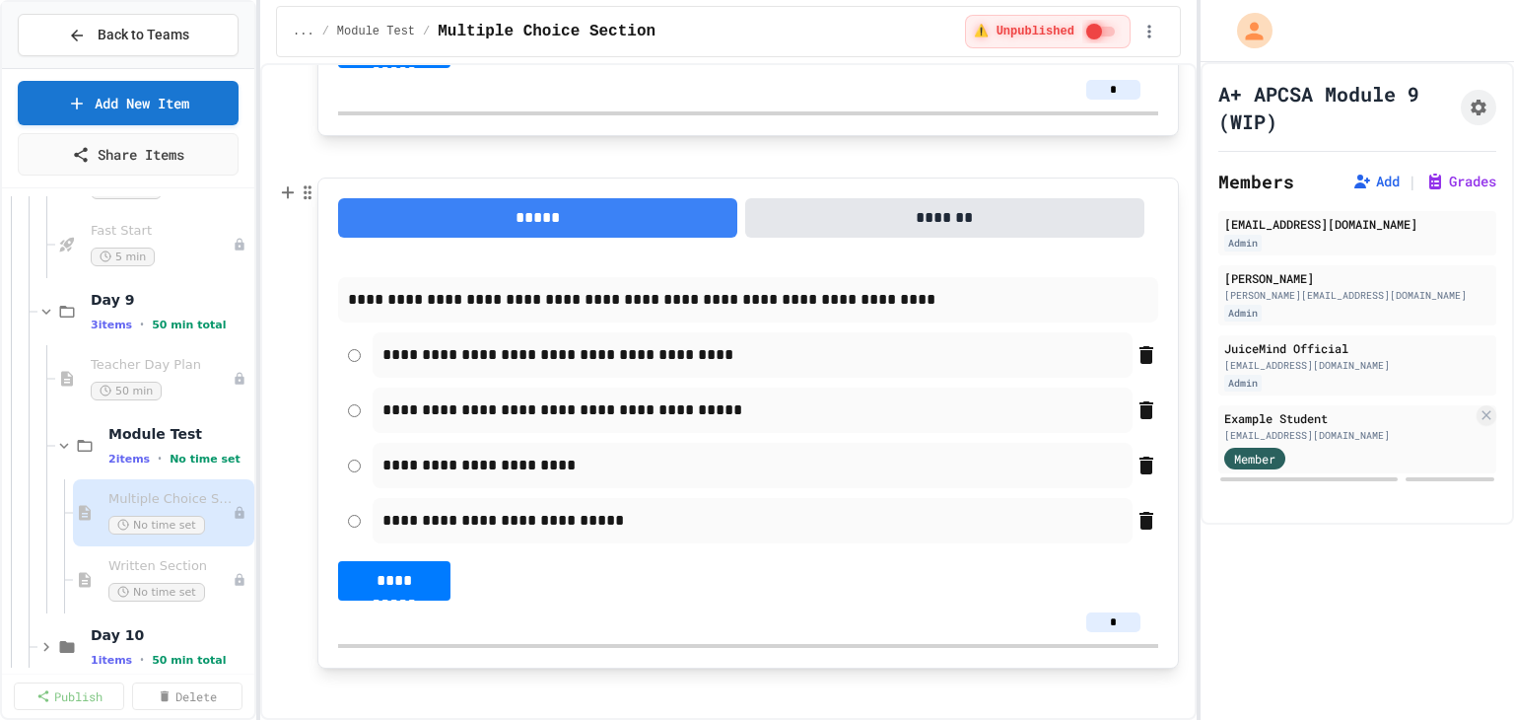
scroll to position [705, 0]
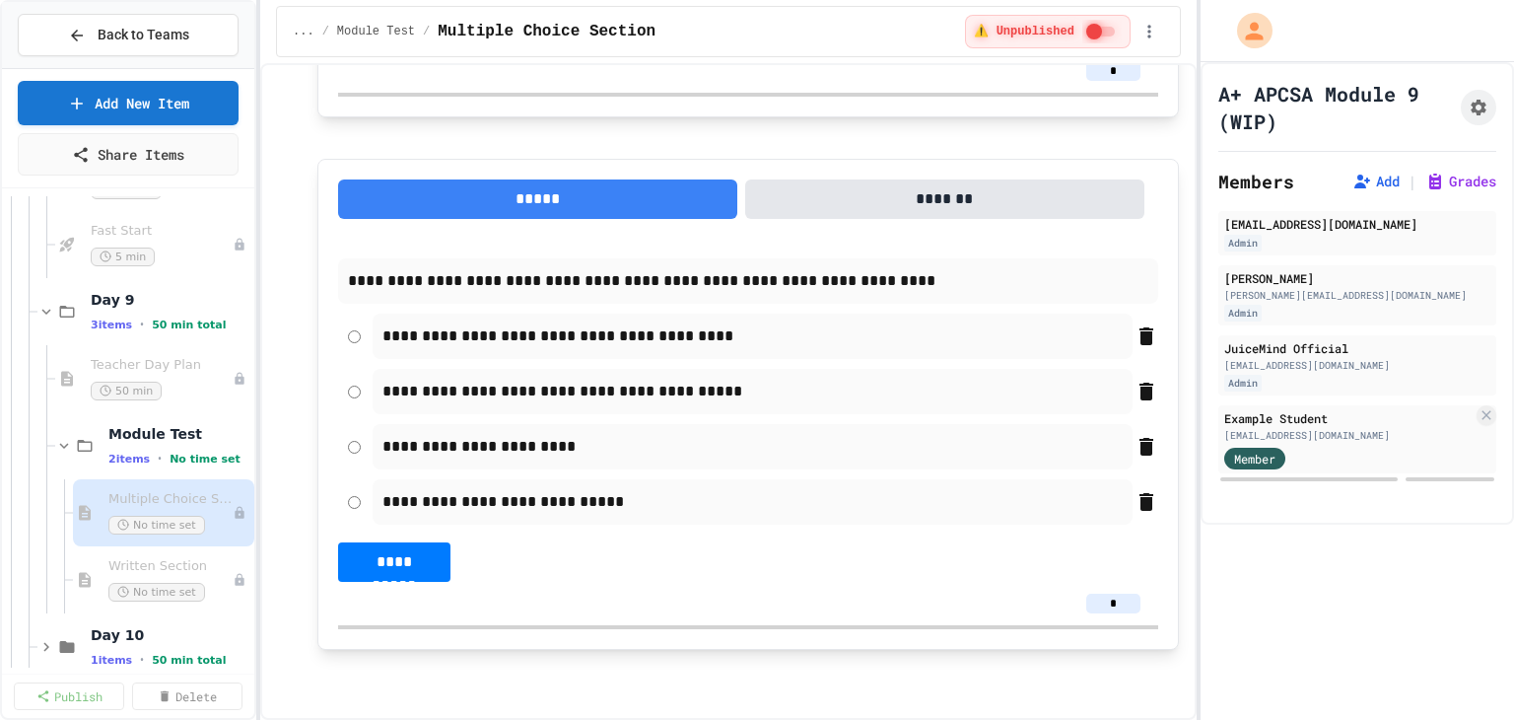
drag, startPoint x: 1100, startPoint y: 601, endPoint x: 1087, endPoint y: 601, distance: 12.8
click at [1087, 601] on input "*" at bounding box center [1113, 603] width 54 height 20
type input "*"
click at [914, 567] on div "**********" at bounding box center [748, 419] width 820 height 323
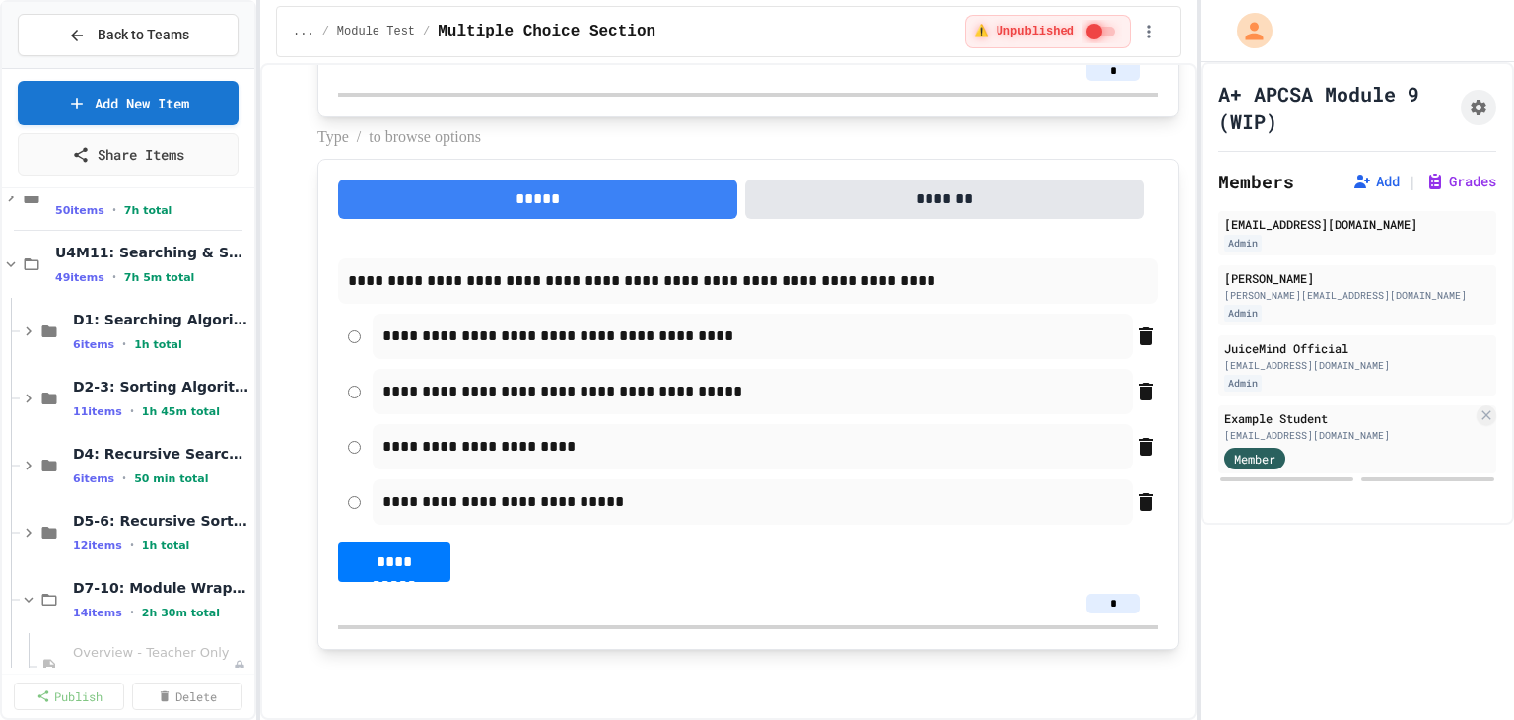
scroll to position [0, 0]
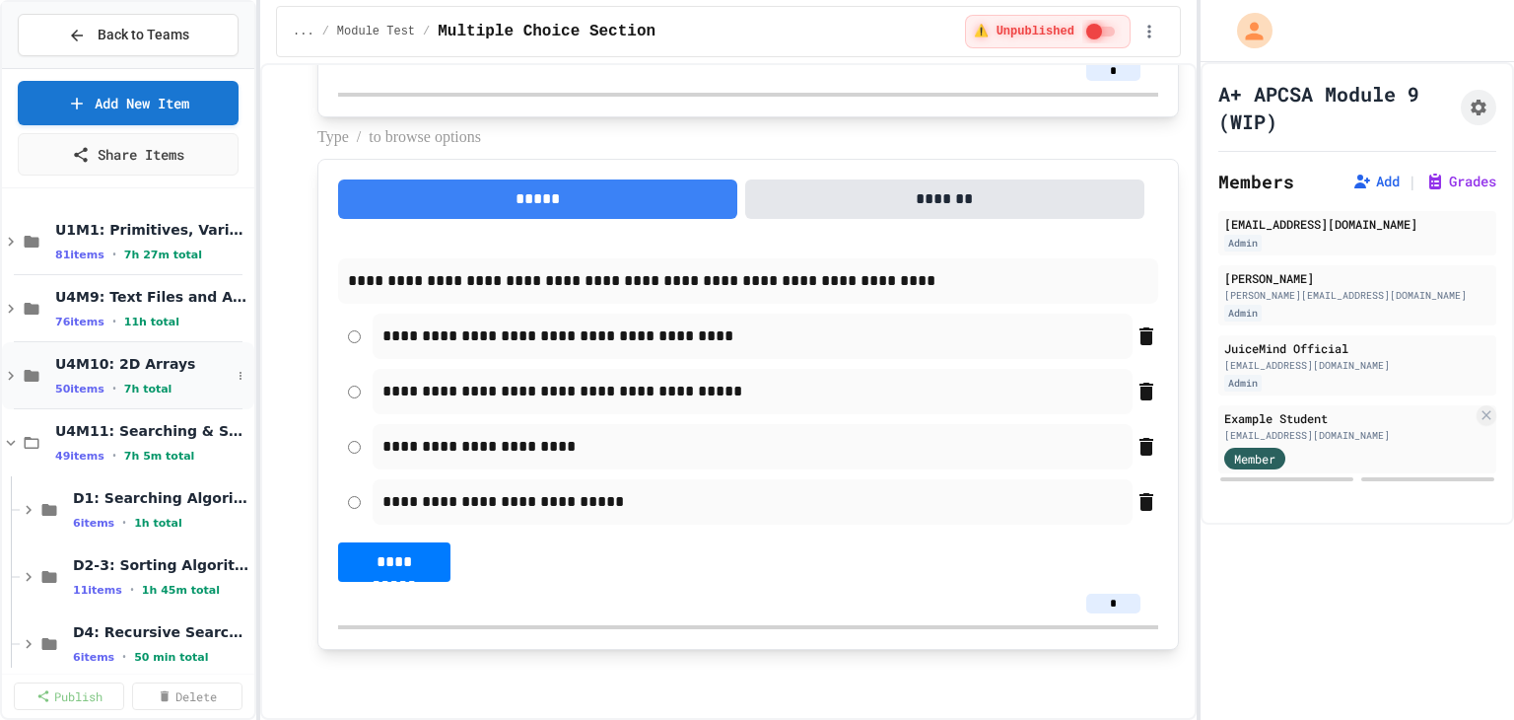
click at [8, 367] on icon at bounding box center [11, 376] width 18 height 18
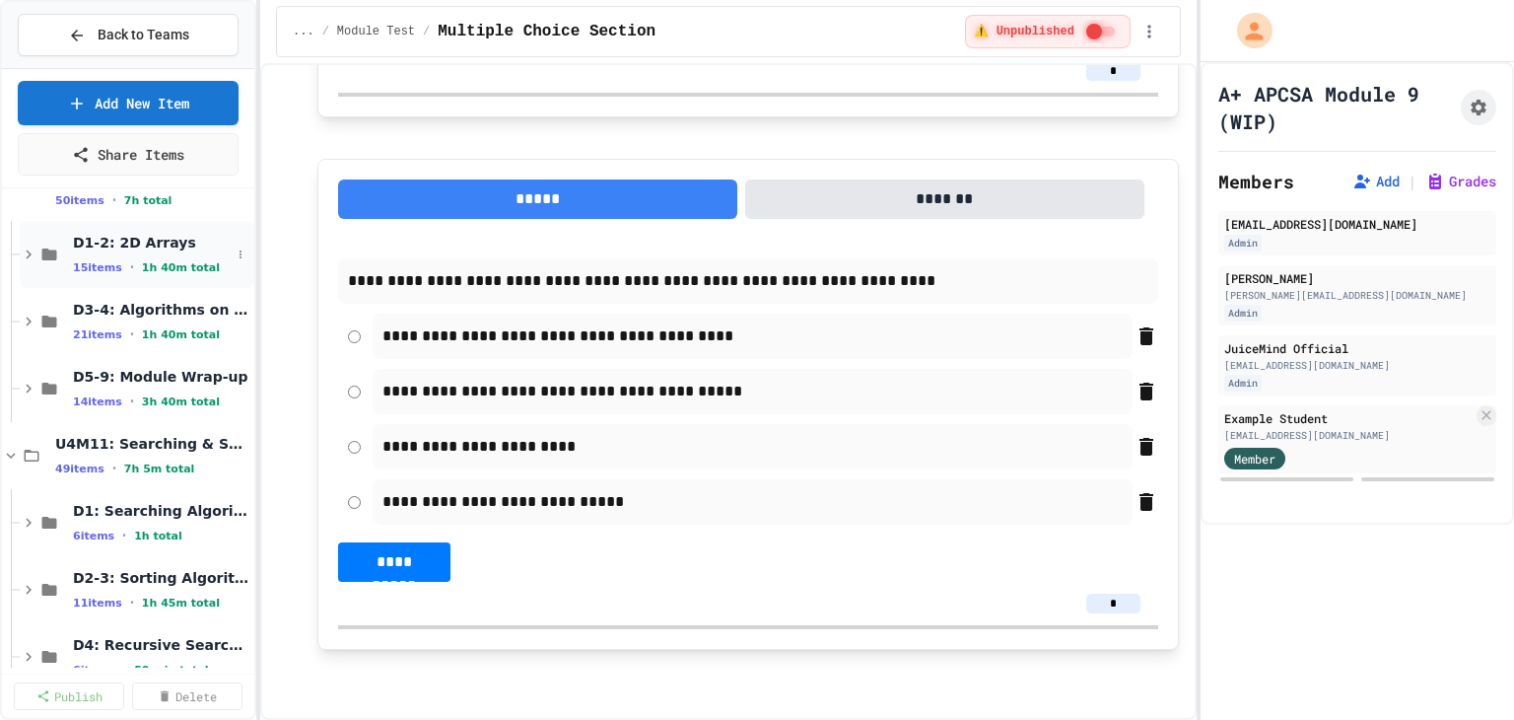
scroll to position [197, 0]
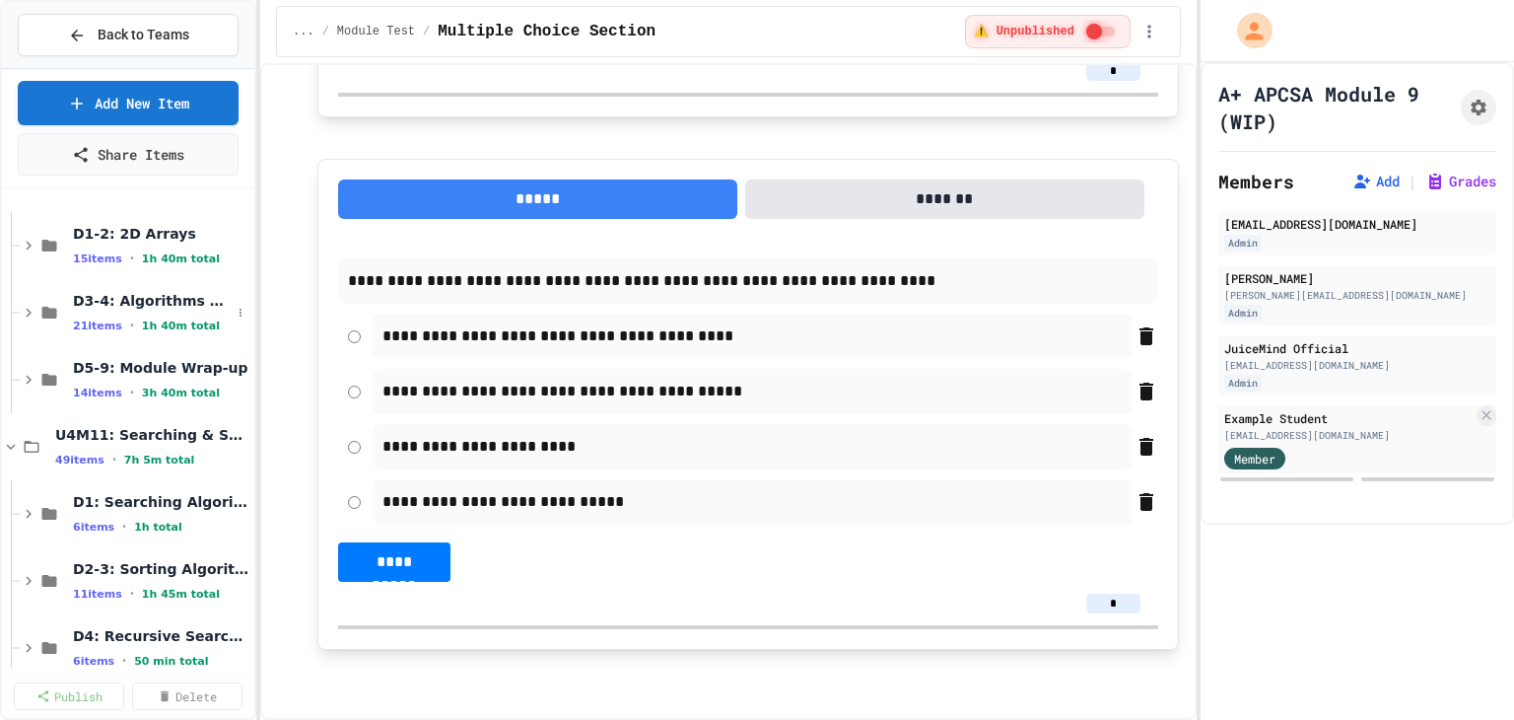
click at [18, 312] on div "D3-4: Algorithms on 2D Arrays 21 items • 1h 40m total" at bounding box center [128, 312] width 252 height 67
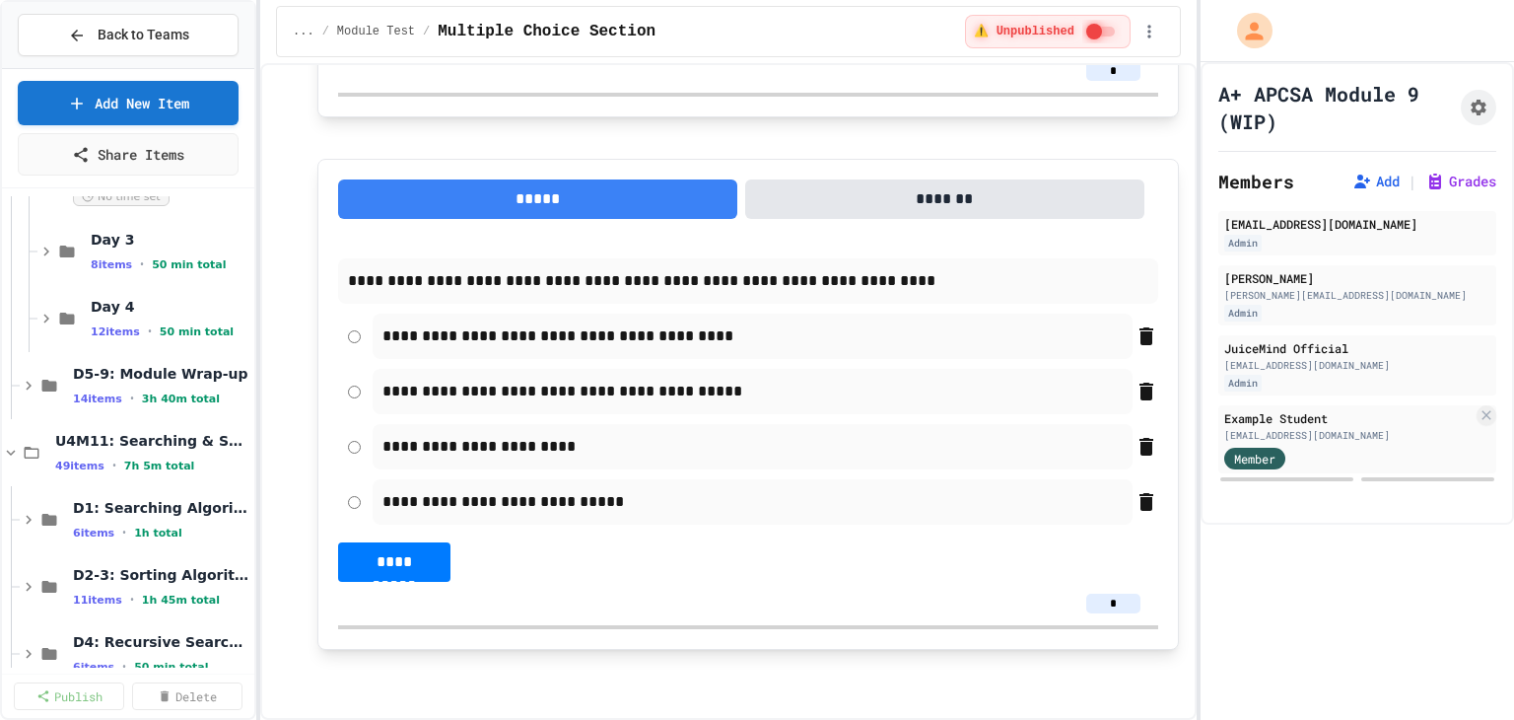
scroll to position [394, 0]
click at [30, 385] on icon at bounding box center [29, 384] width 18 height 18
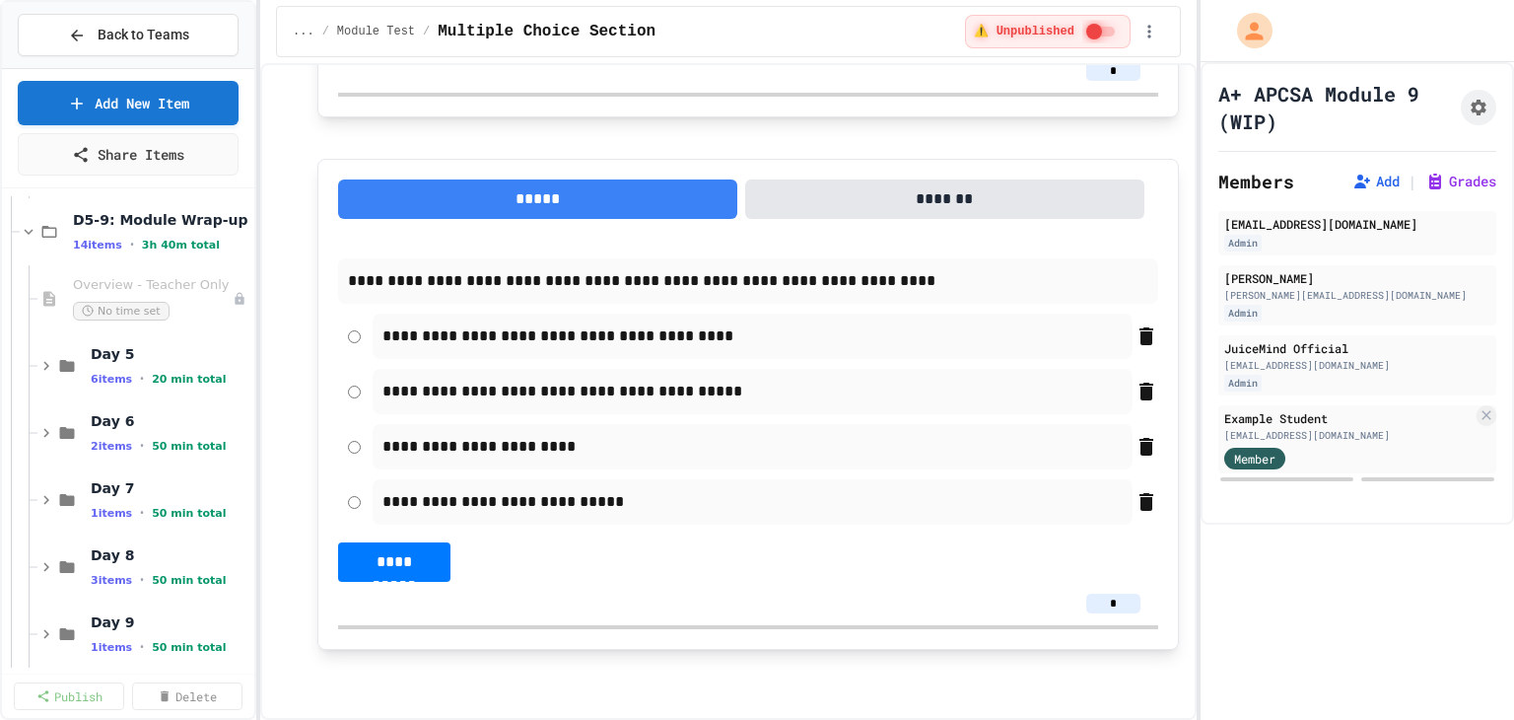
scroll to position [591, 0]
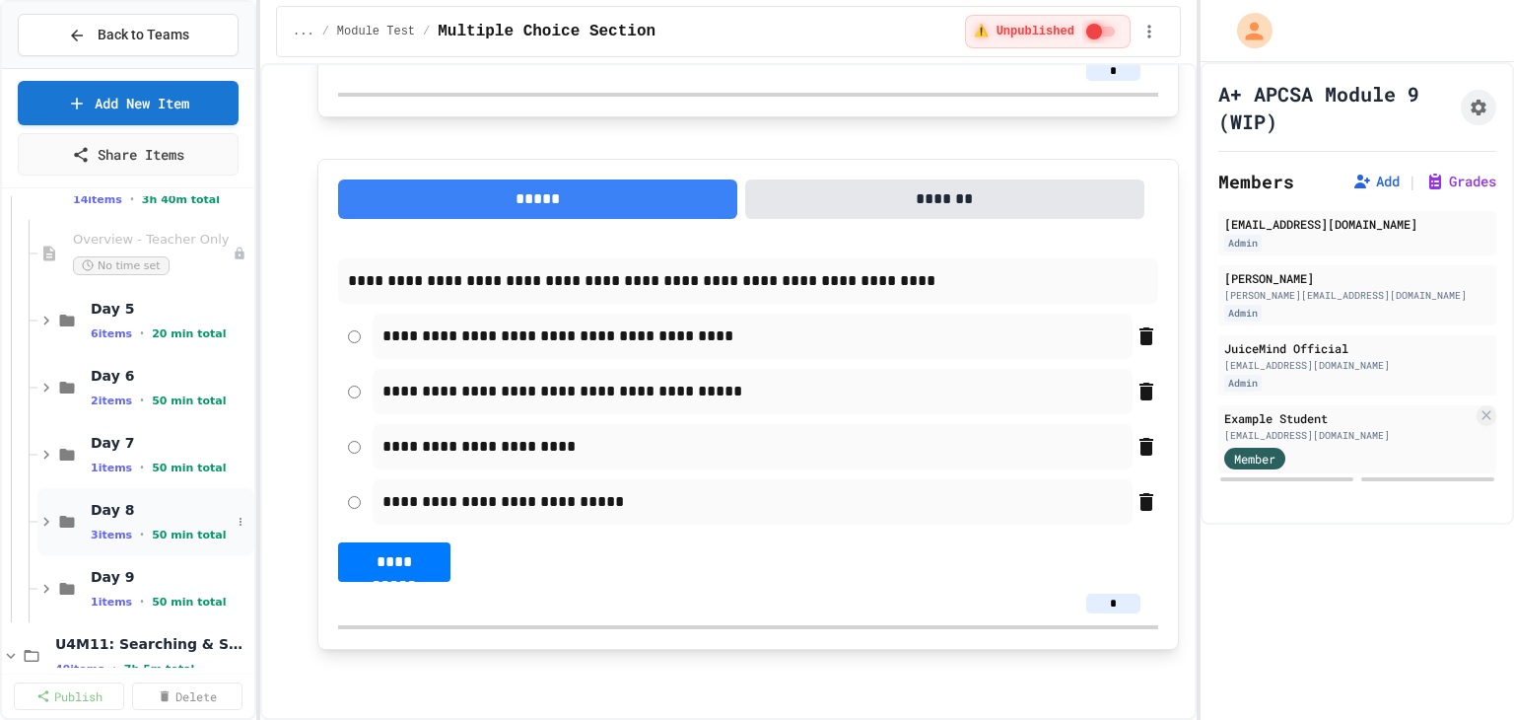
click at [45, 515] on icon at bounding box center [46, 522] width 18 height 18
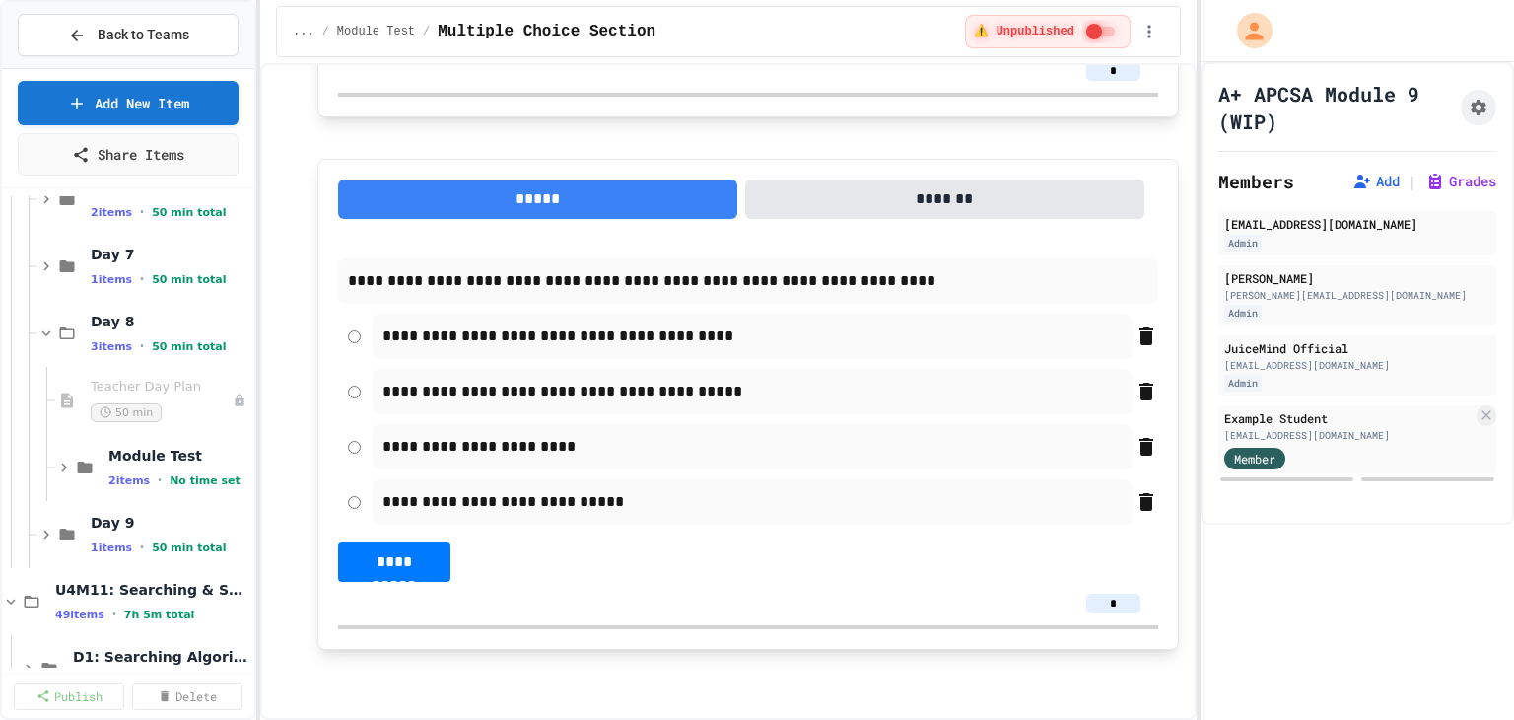
scroll to position [789, 0]
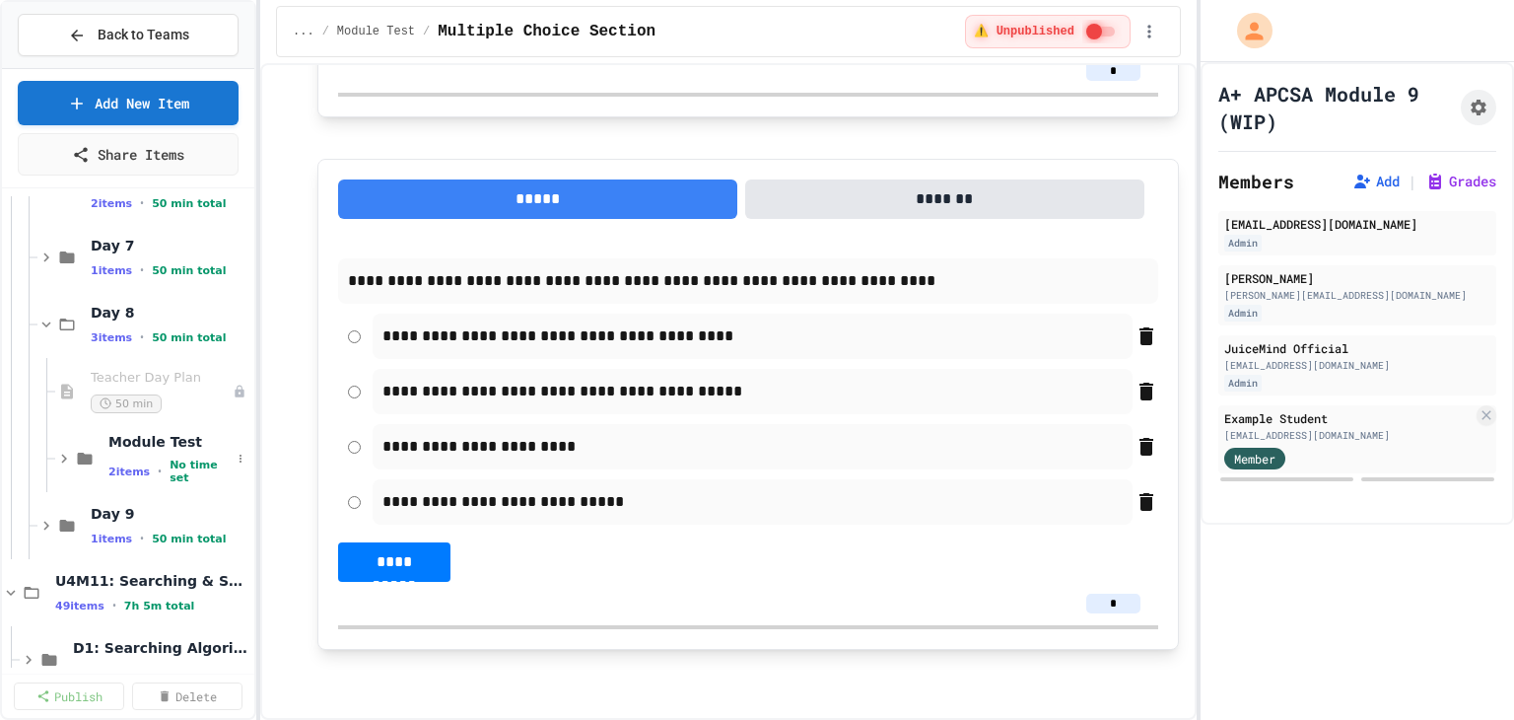
click at [48, 457] on div "Module Test 2 items • No time set" at bounding box center [128, 458] width 252 height 67
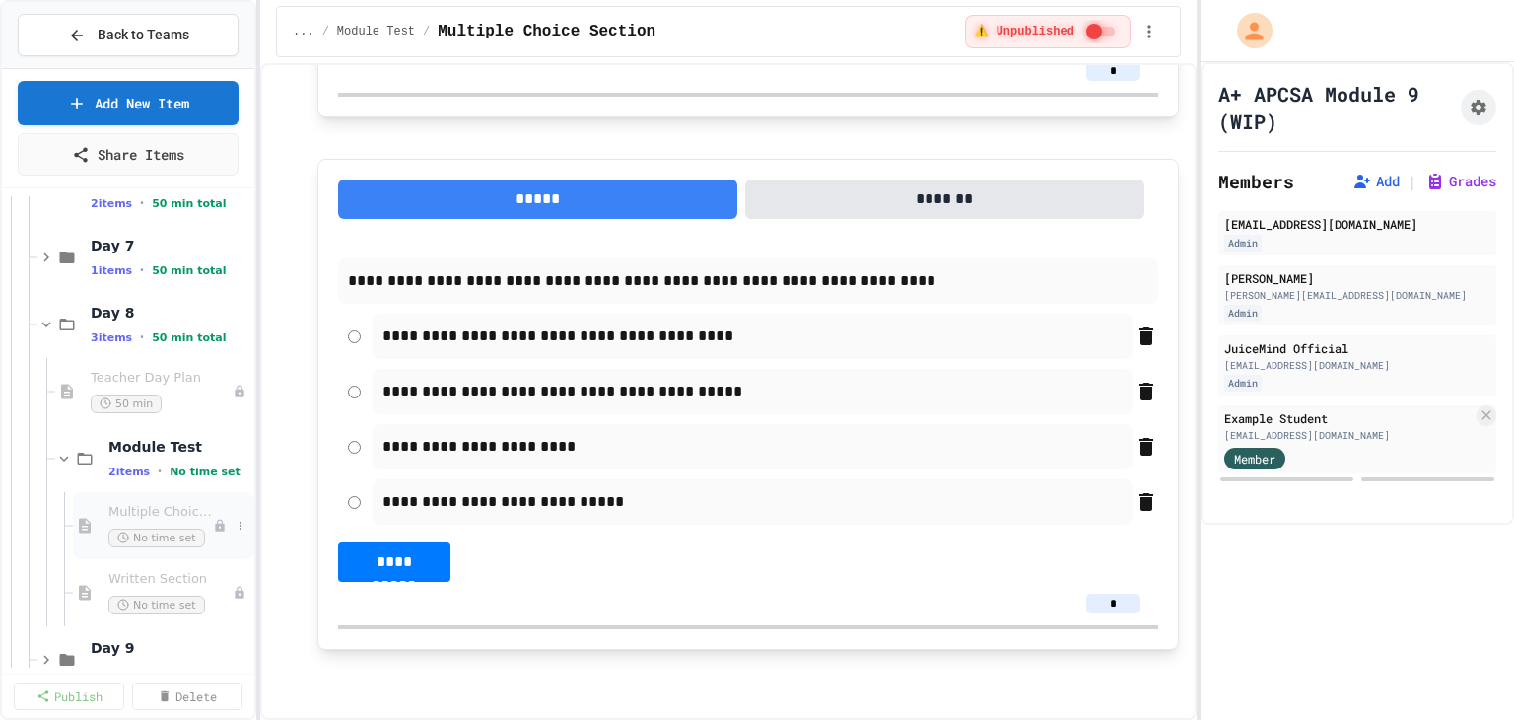
click at [124, 513] on span "Multiple Choice Section" at bounding box center [160, 512] width 104 height 17
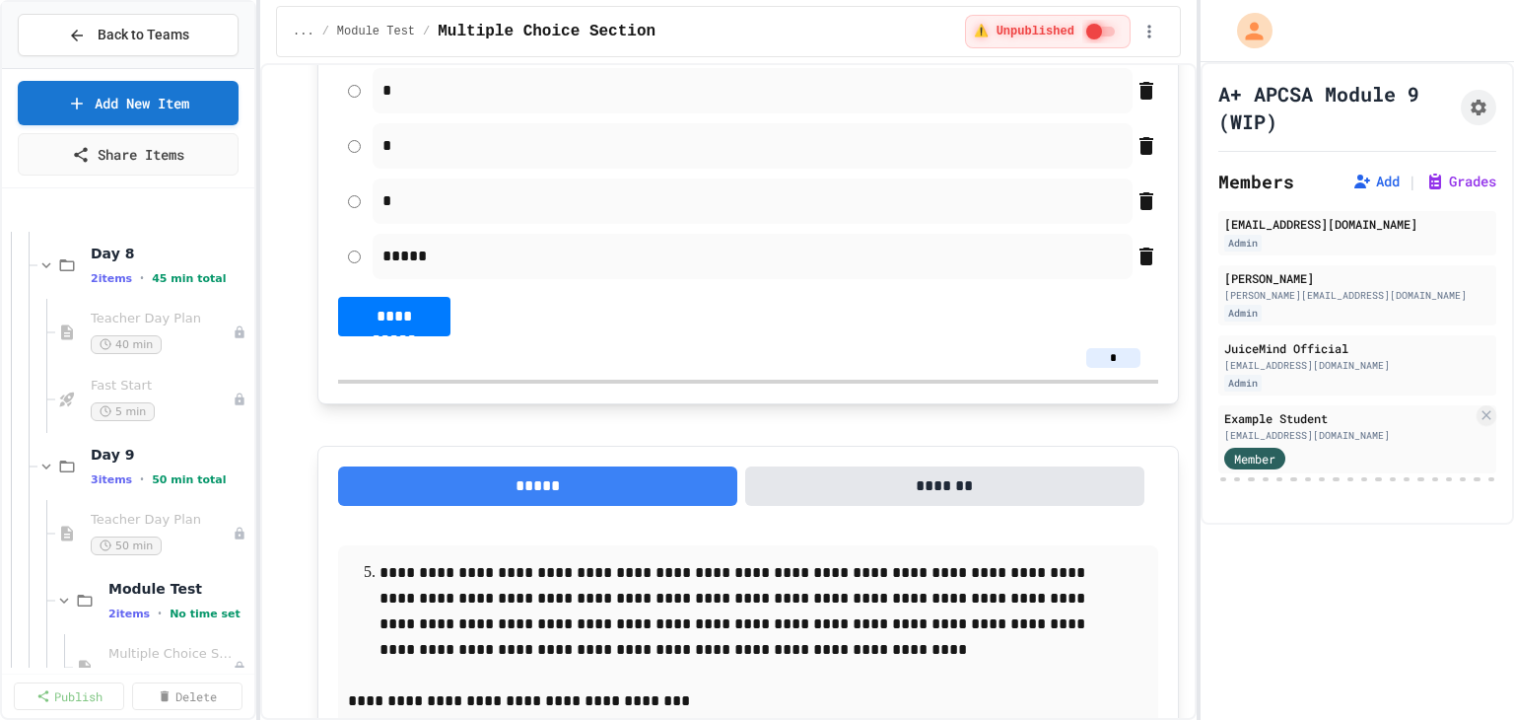
scroll to position [1964, 0]
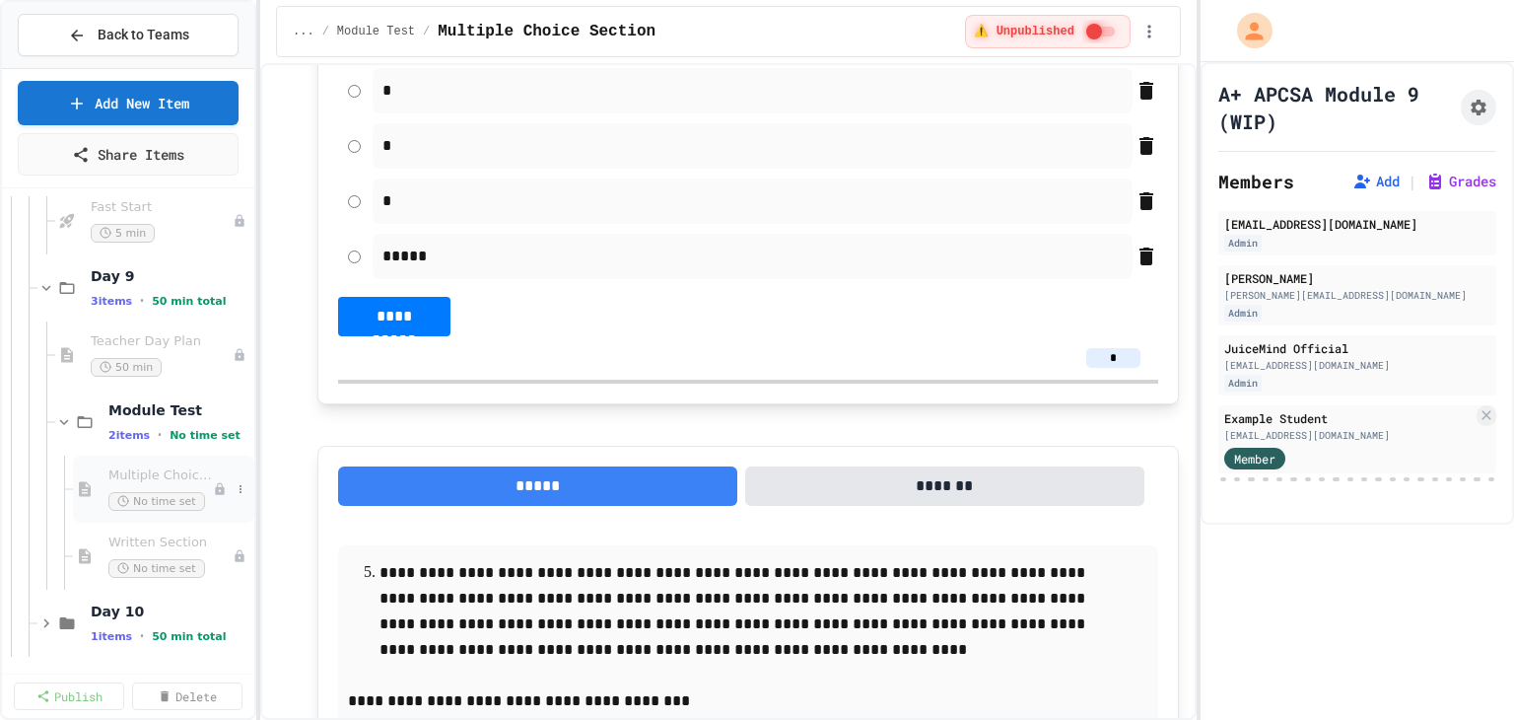
click at [128, 476] on span "Multiple Choice Section" at bounding box center [160, 475] width 104 height 17
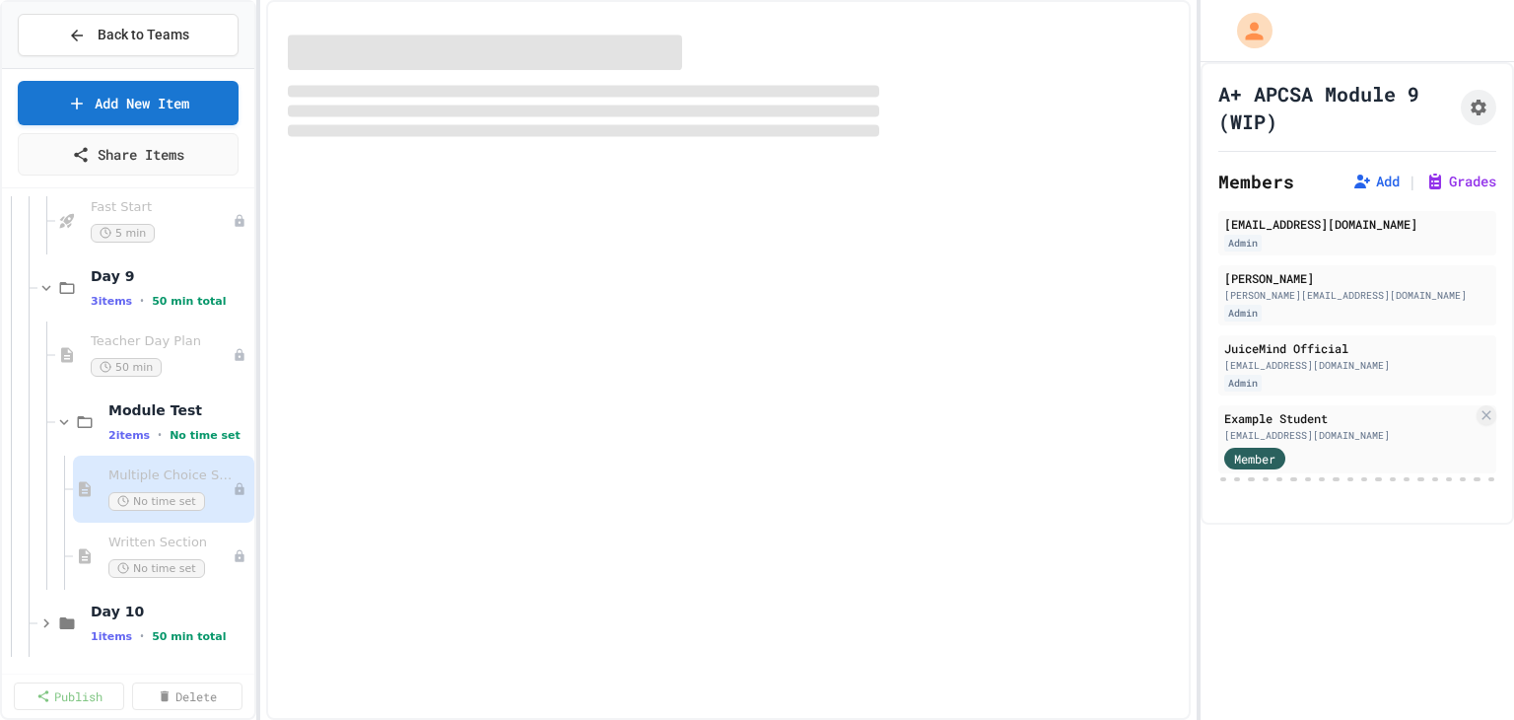
scroll to position [1941, 0]
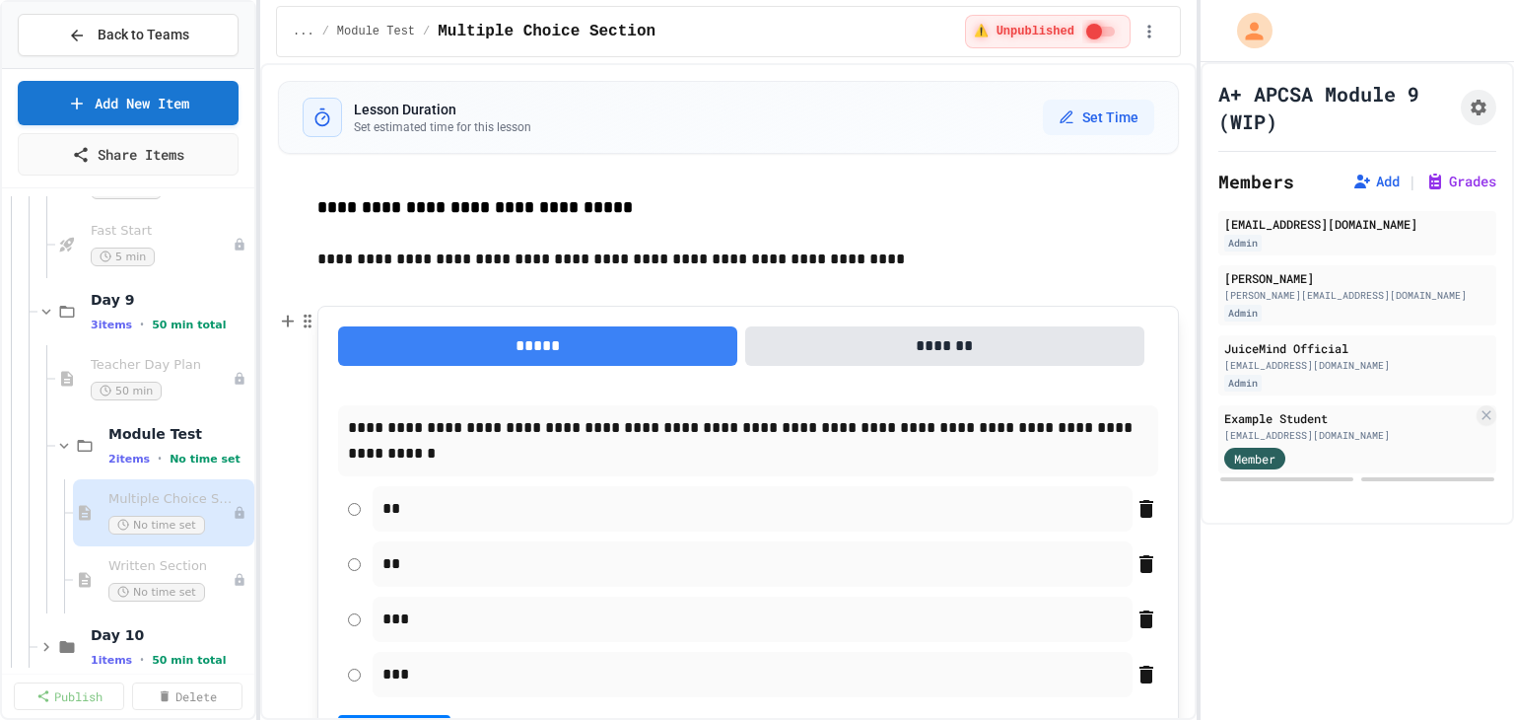
click at [551, 446] on p "**********" at bounding box center [748, 440] width 800 height 51
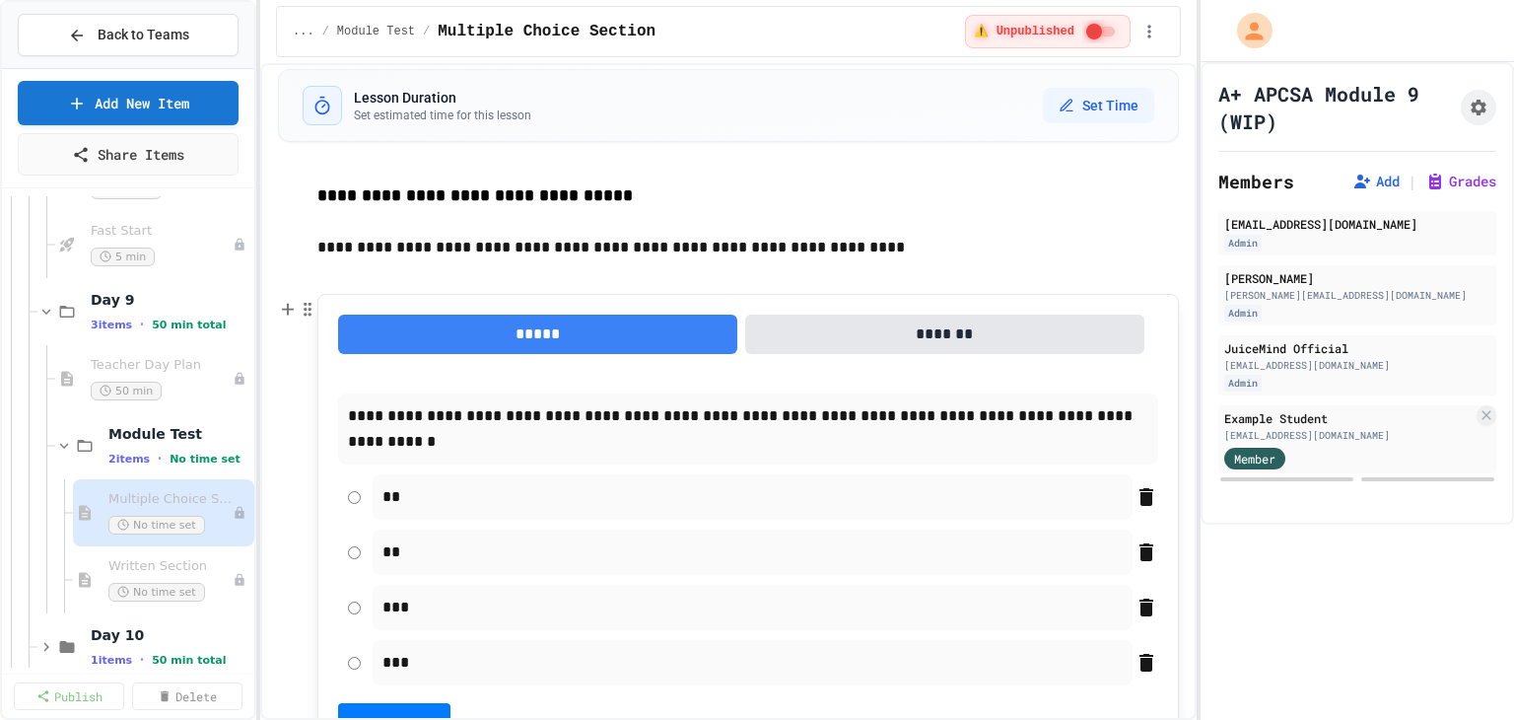
scroll to position [0, 0]
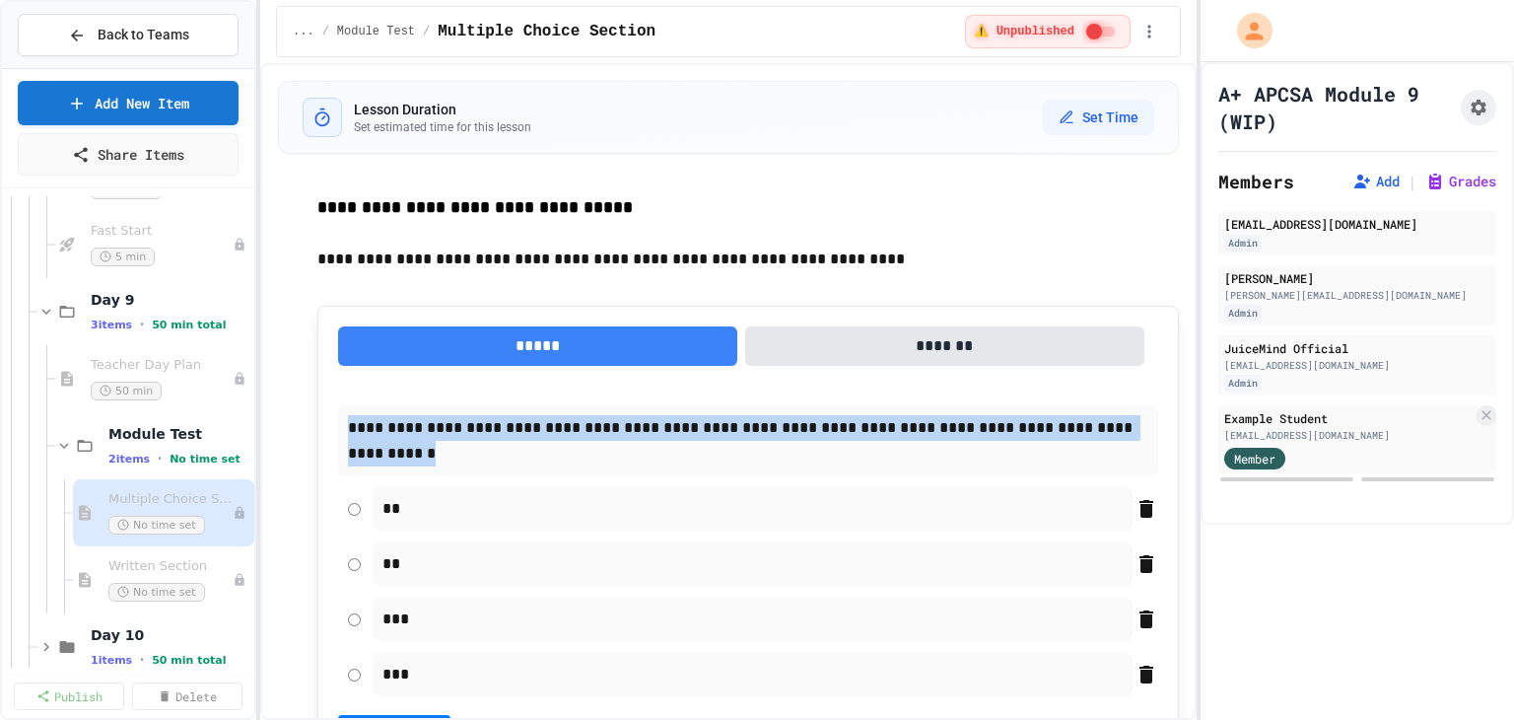
drag, startPoint x: 415, startPoint y: 454, endPoint x: 341, endPoint y: 434, distance: 76.8
click at [336, 433] on div "**********" at bounding box center [747, 564] width 861 height 516
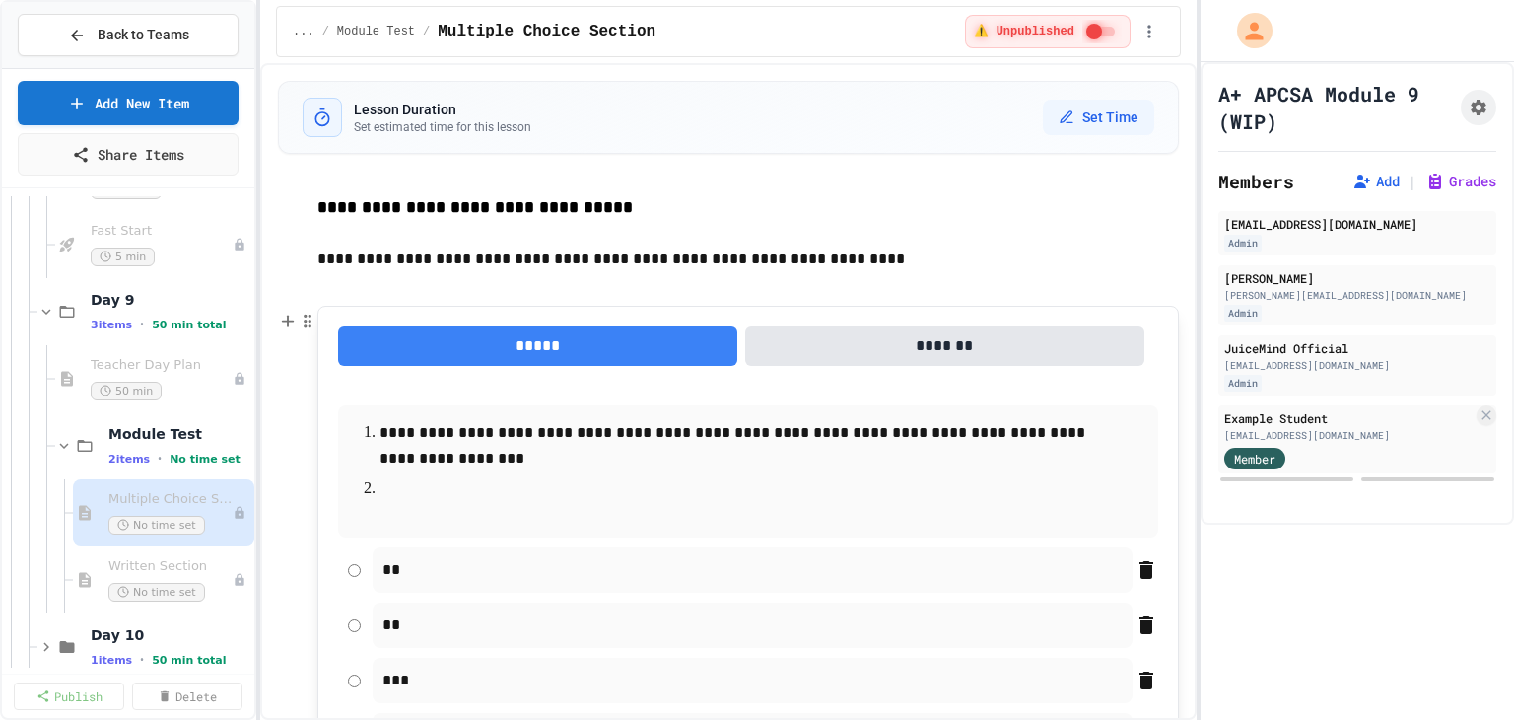
click at [580, 500] on p at bounding box center [747, 489] width 737 height 26
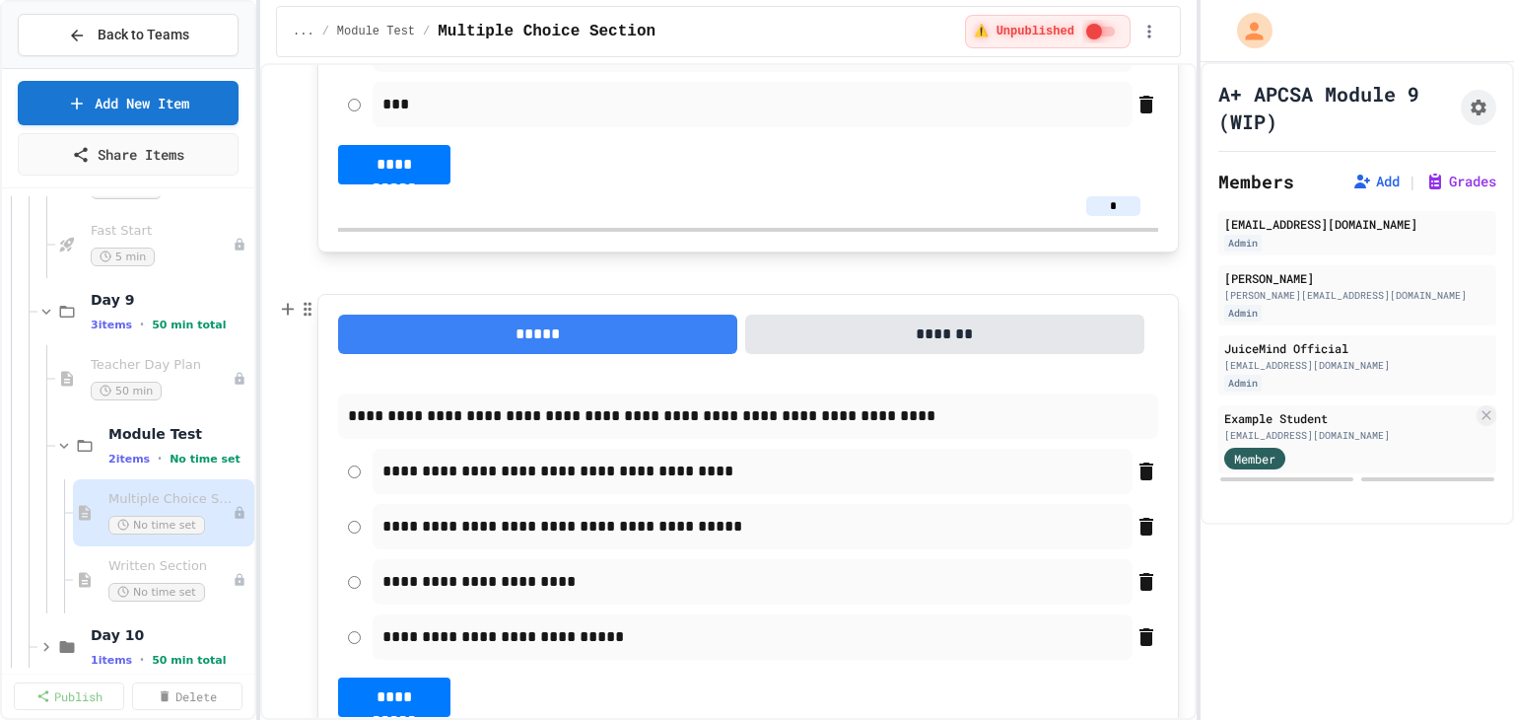
scroll to position [690, 0]
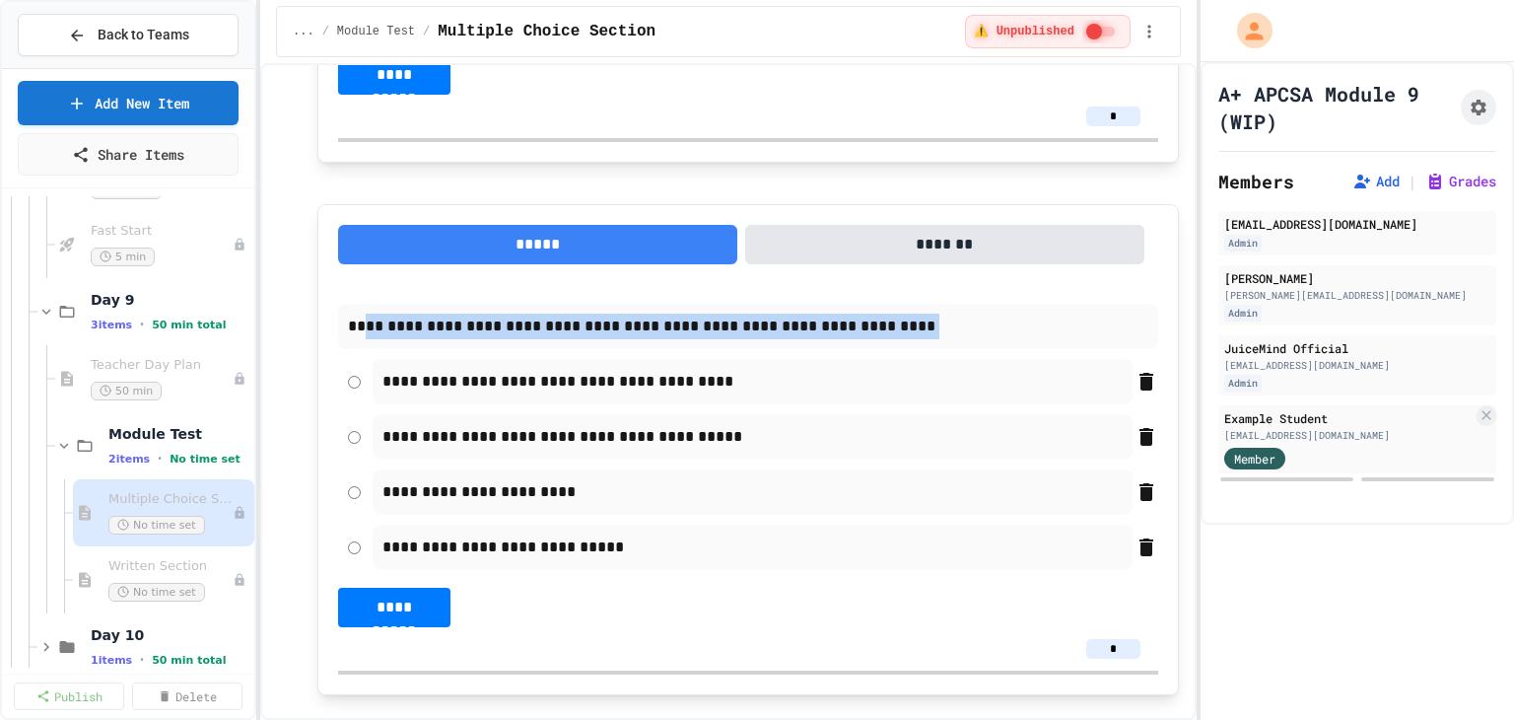
drag, startPoint x: 865, startPoint y: 326, endPoint x: 360, endPoint y: 316, distance: 505.7
click at [360, 316] on p "**********" at bounding box center [748, 326] width 800 height 26
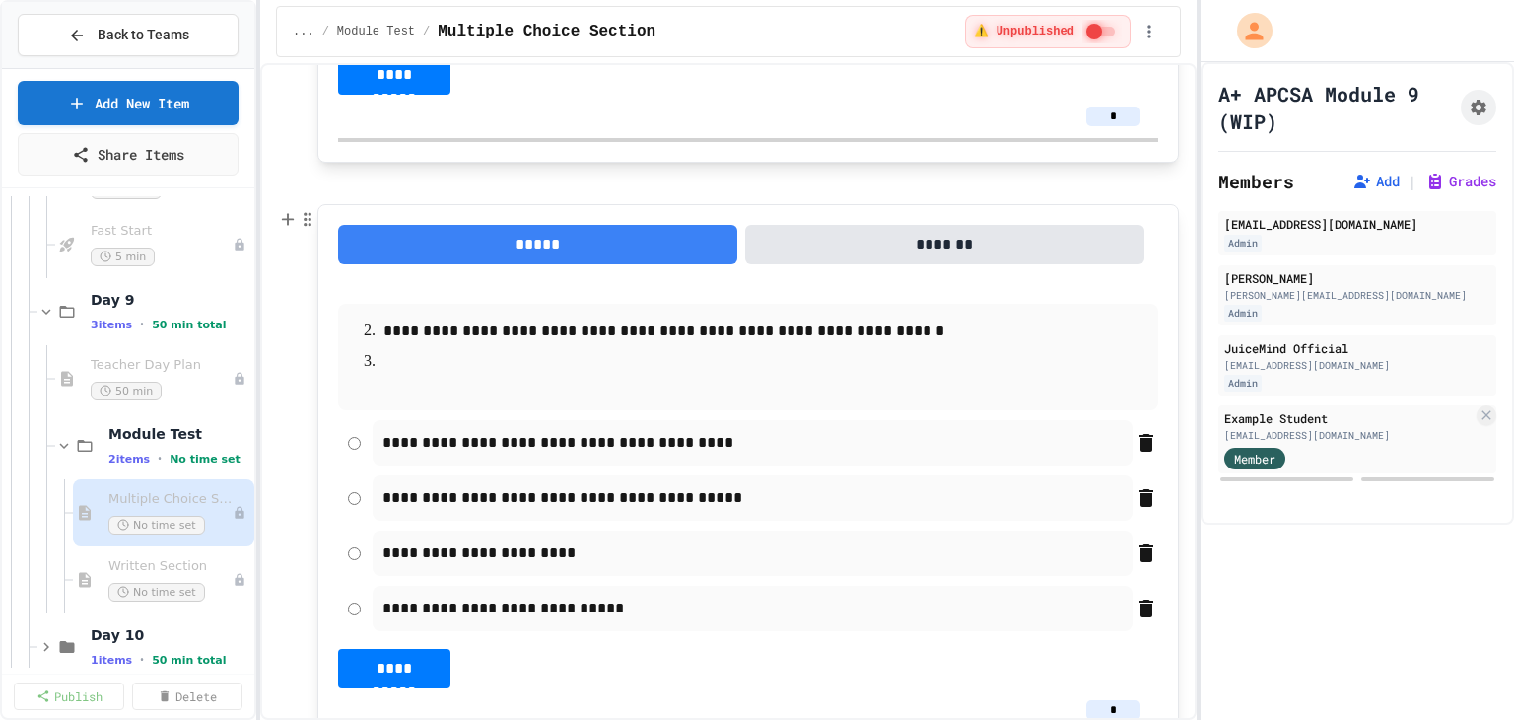
click at [389, 377] on p at bounding box center [748, 388] width 800 height 26
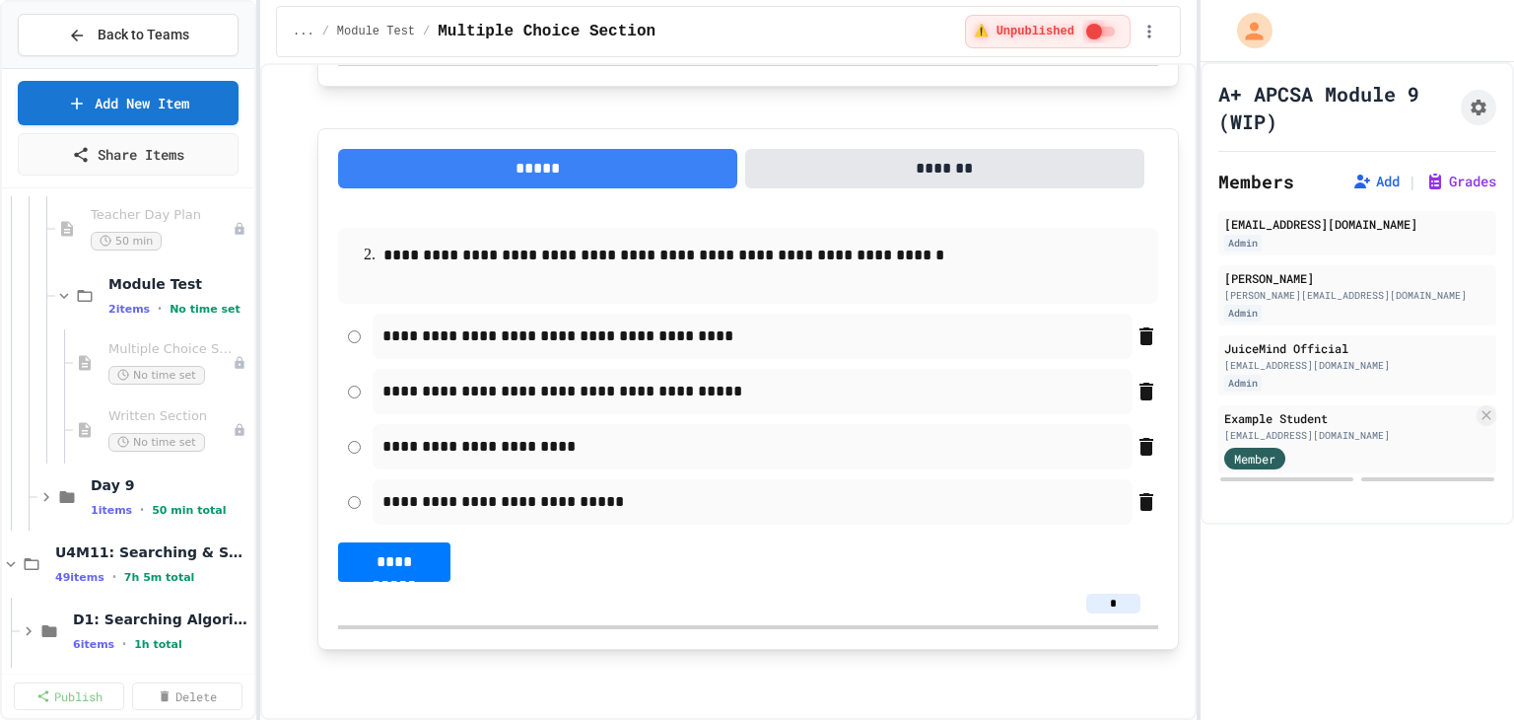
scroll to position [955, 0]
click at [161, 343] on span "Multiple Choice Section" at bounding box center [160, 345] width 104 height 17
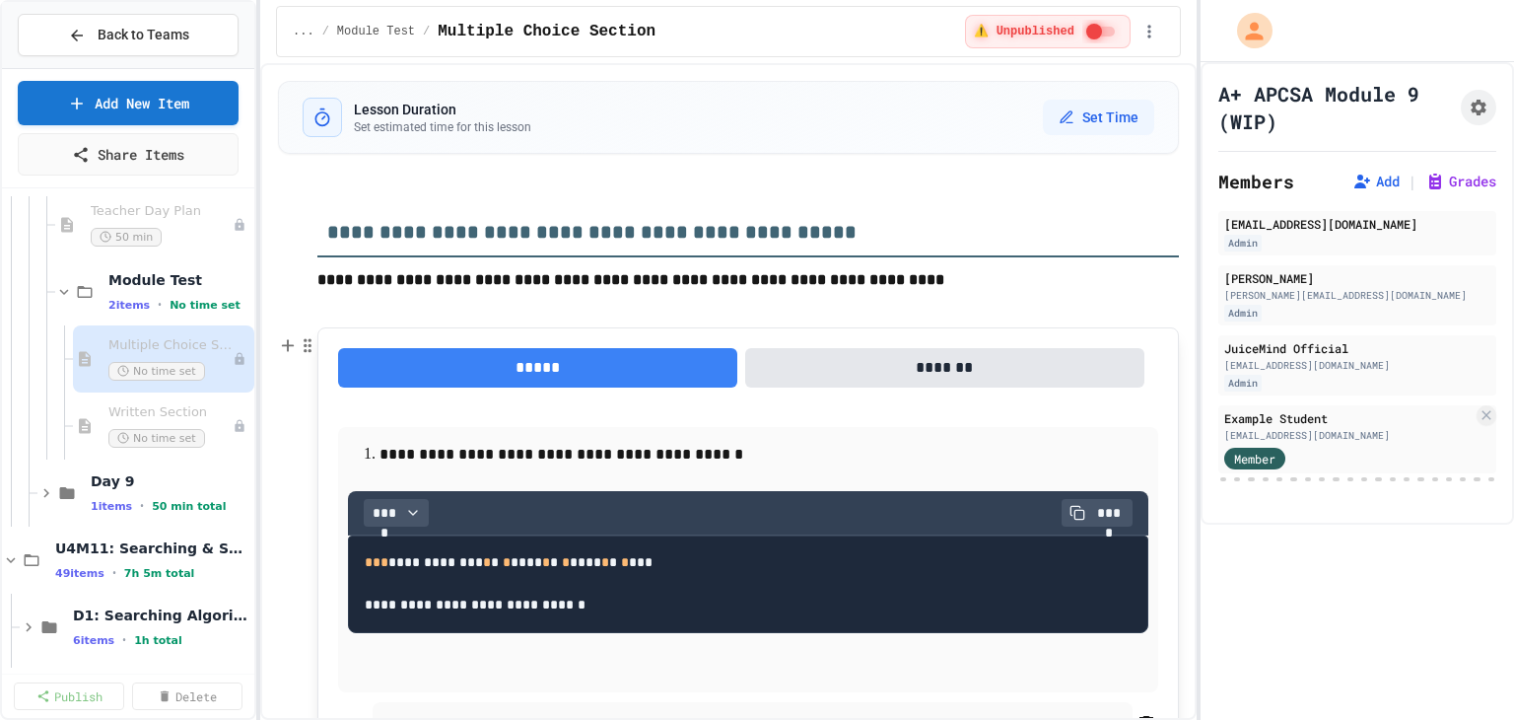
scroll to position [99, 0]
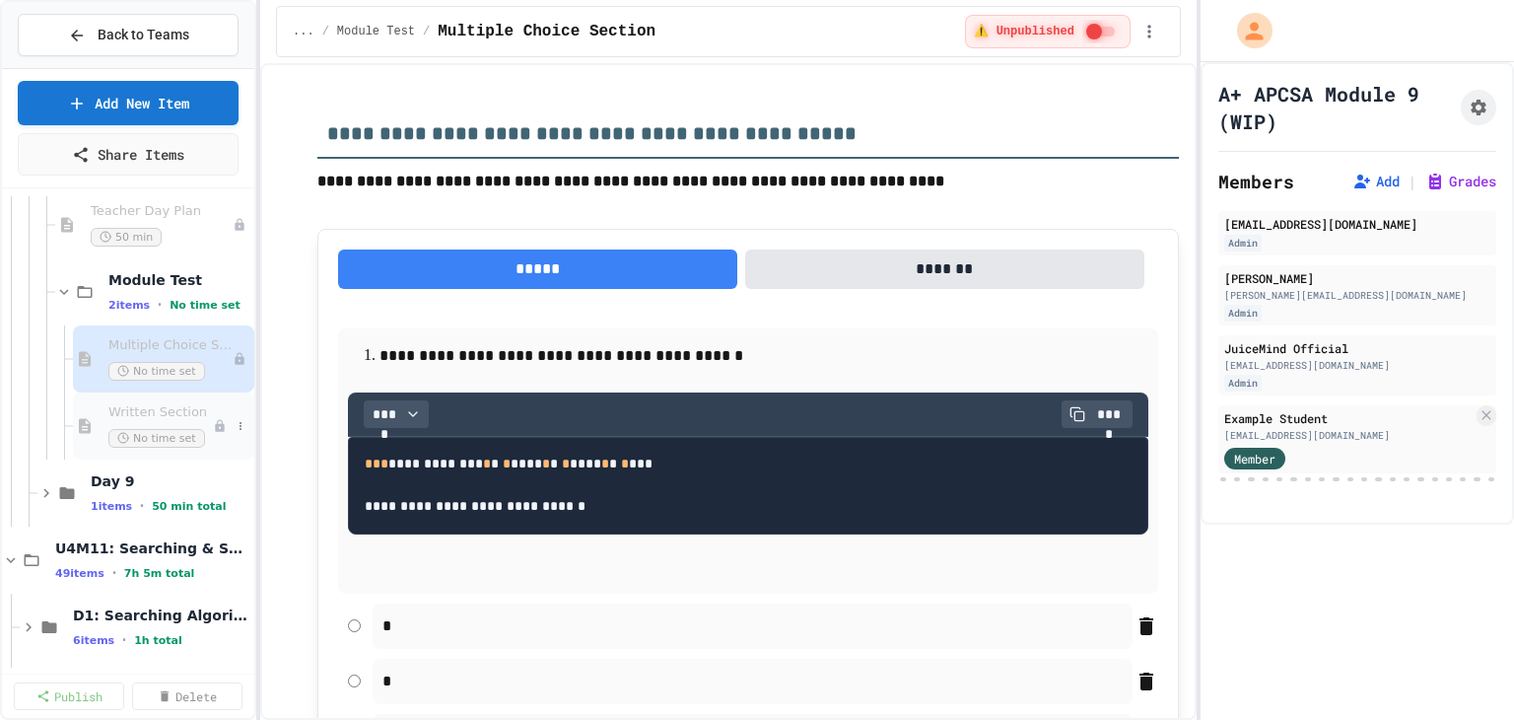
click at [160, 419] on div "Written Section No time set" at bounding box center [160, 425] width 104 height 43
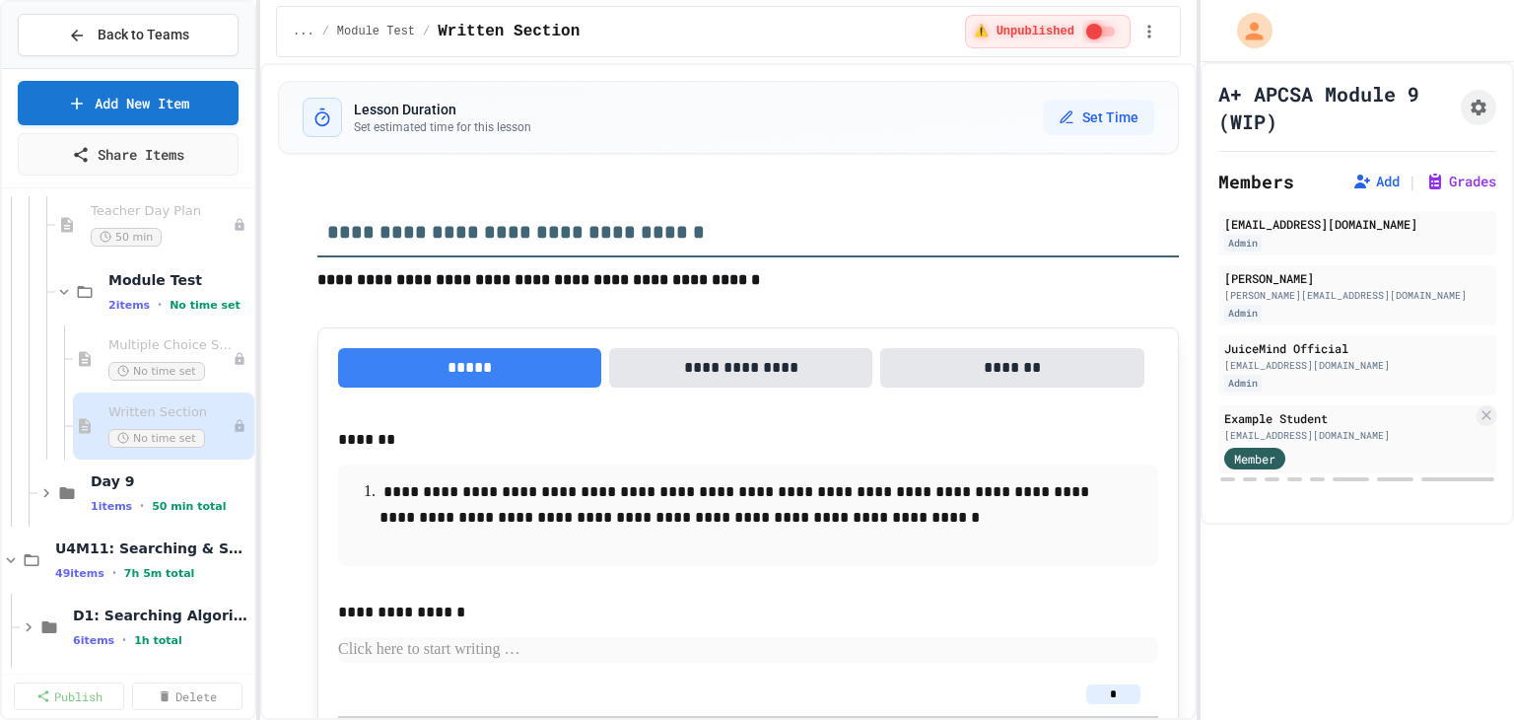
click at [150, 346] on span "Multiple Choice Section" at bounding box center [170, 345] width 124 height 17
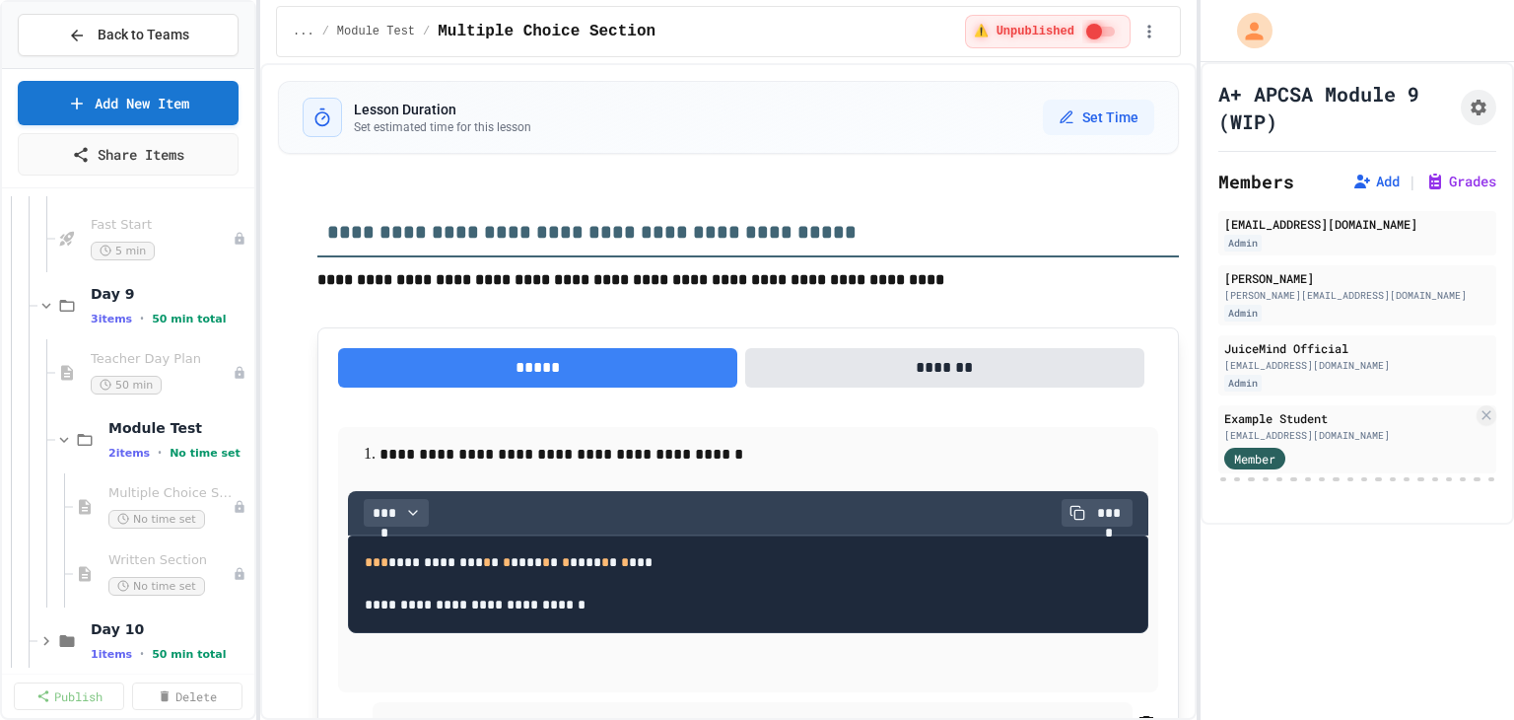
scroll to position [1964, 0]
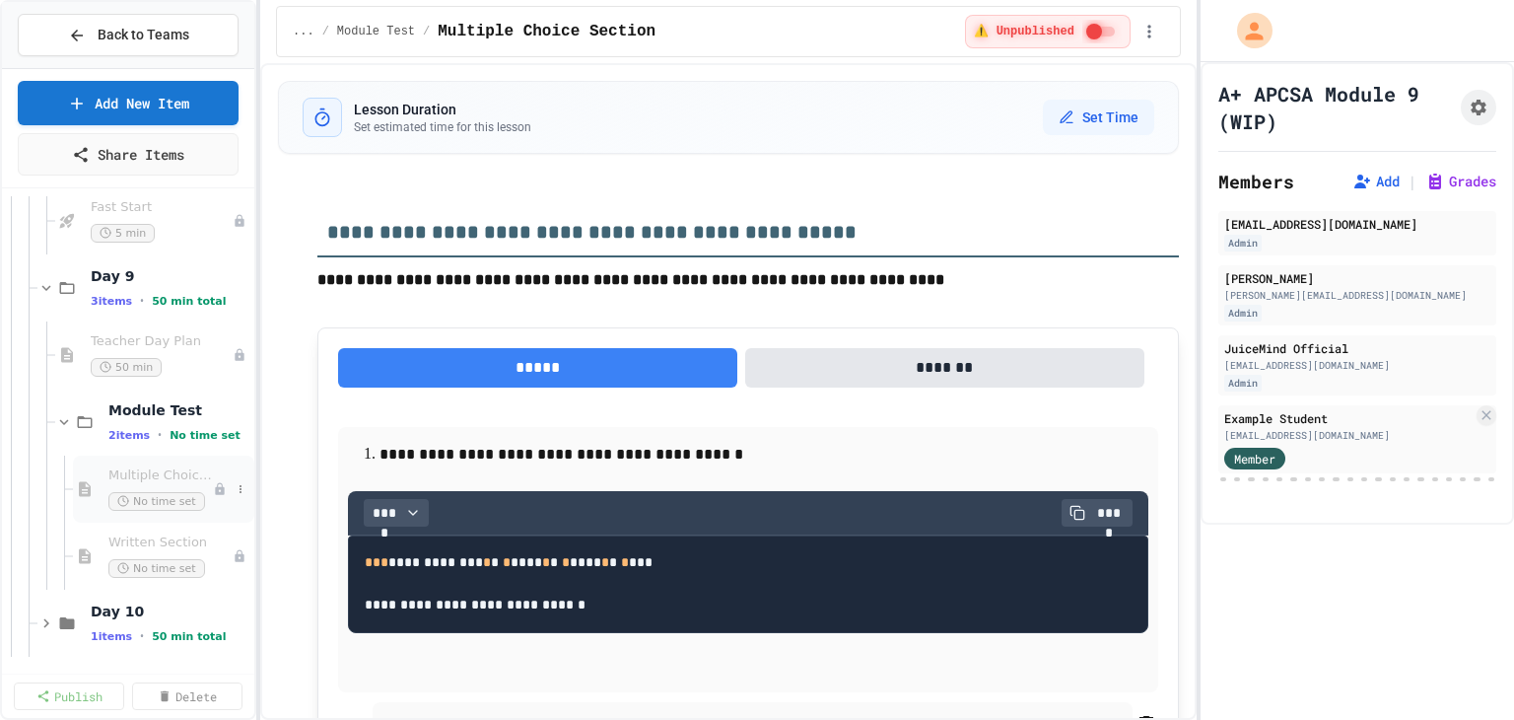
click at [152, 476] on span "Multiple Choice Section" at bounding box center [160, 475] width 104 height 17
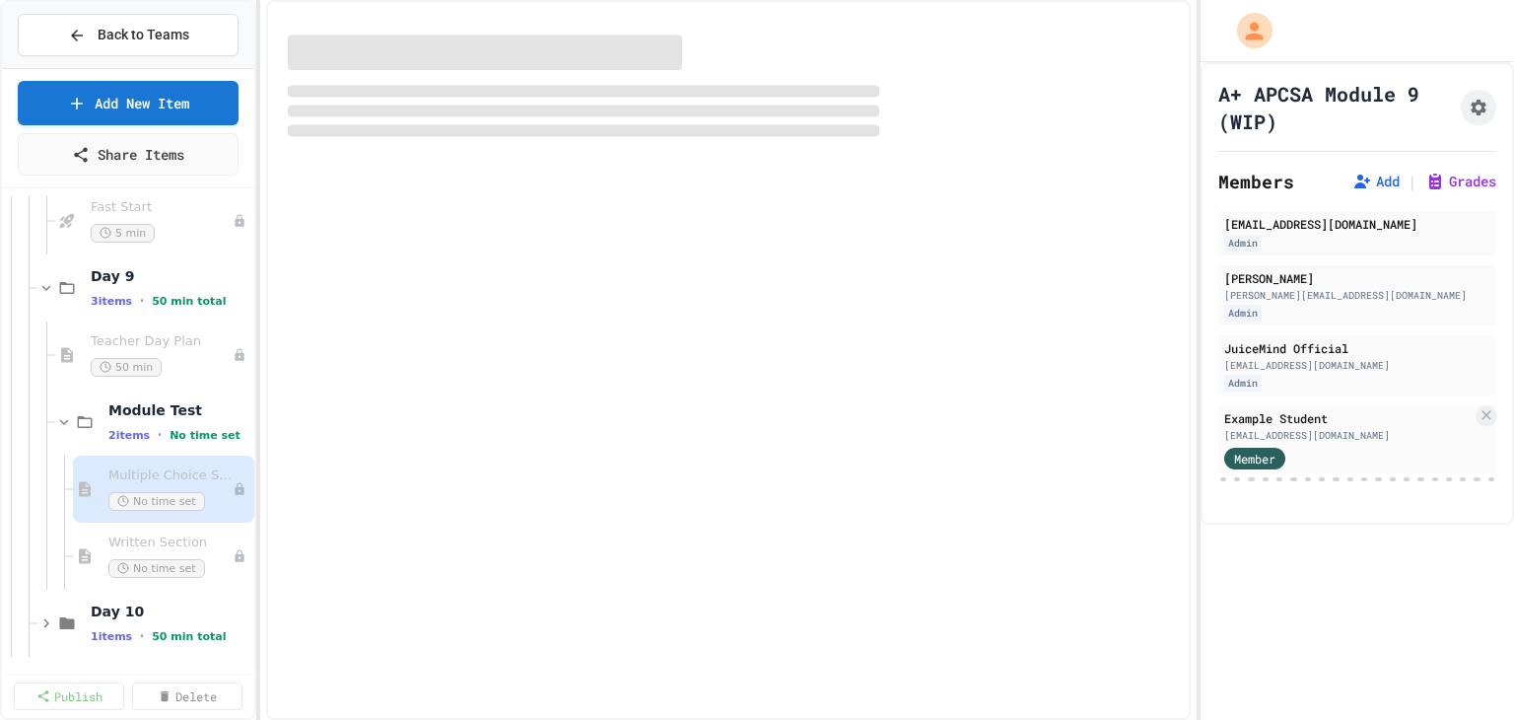
scroll to position [1941, 0]
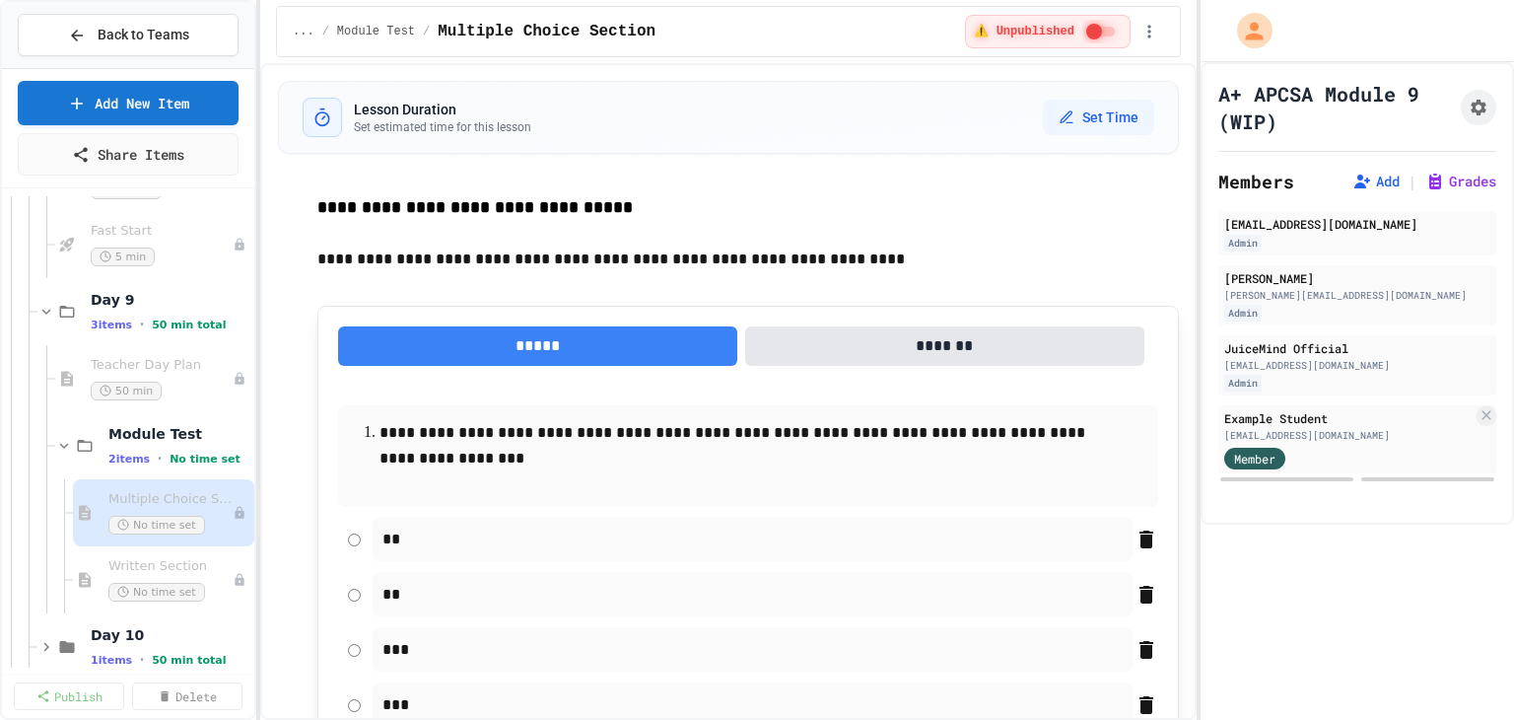
drag, startPoint x: 603, startPoint y: 207, endPoint x: 340, endPoint y: 209, distance: 263.2
click at [340, 209] on p "**********" at bounding box center [747, 207] width 861 height 28
click at [440, 228] on p at bounding box center [747, 234] width 861 height 26
drag, startPoint x: 588, startPoint y: 211, endPoint x: 312, endPoint y: 210, distance: 276.0
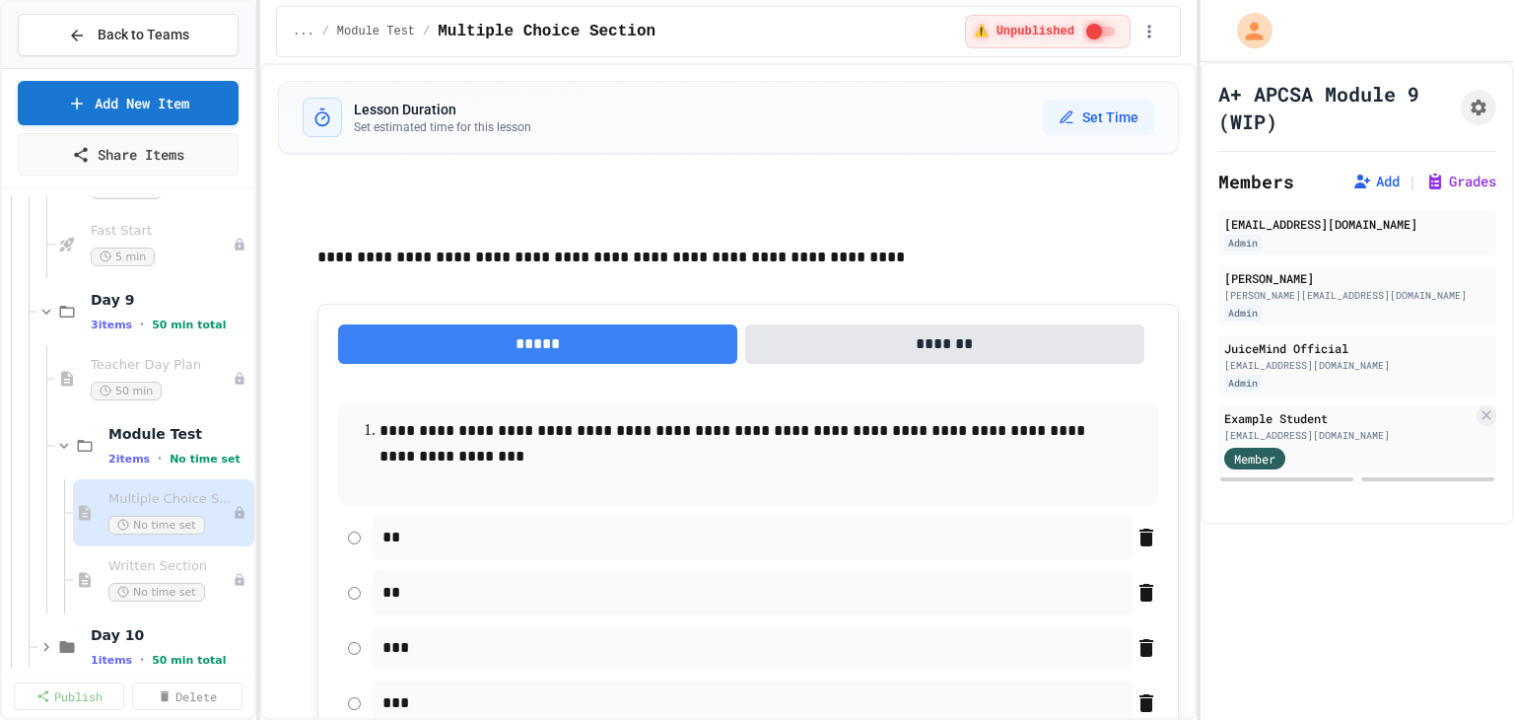
click at [355, 193] on p at bounding box center [747, 206] width 861 height 26
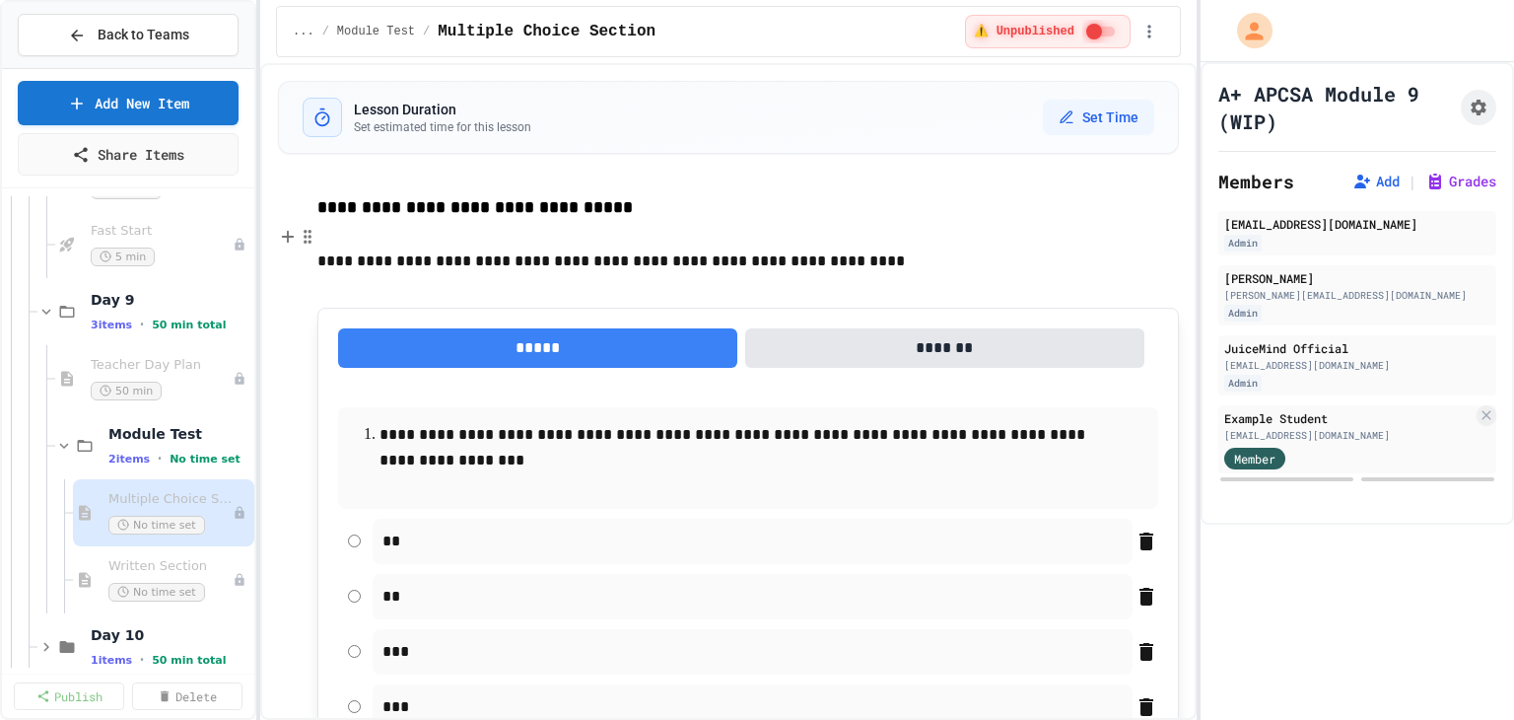
click at [611, 227] on p at bounding box center [747, 236] width 861 height 26
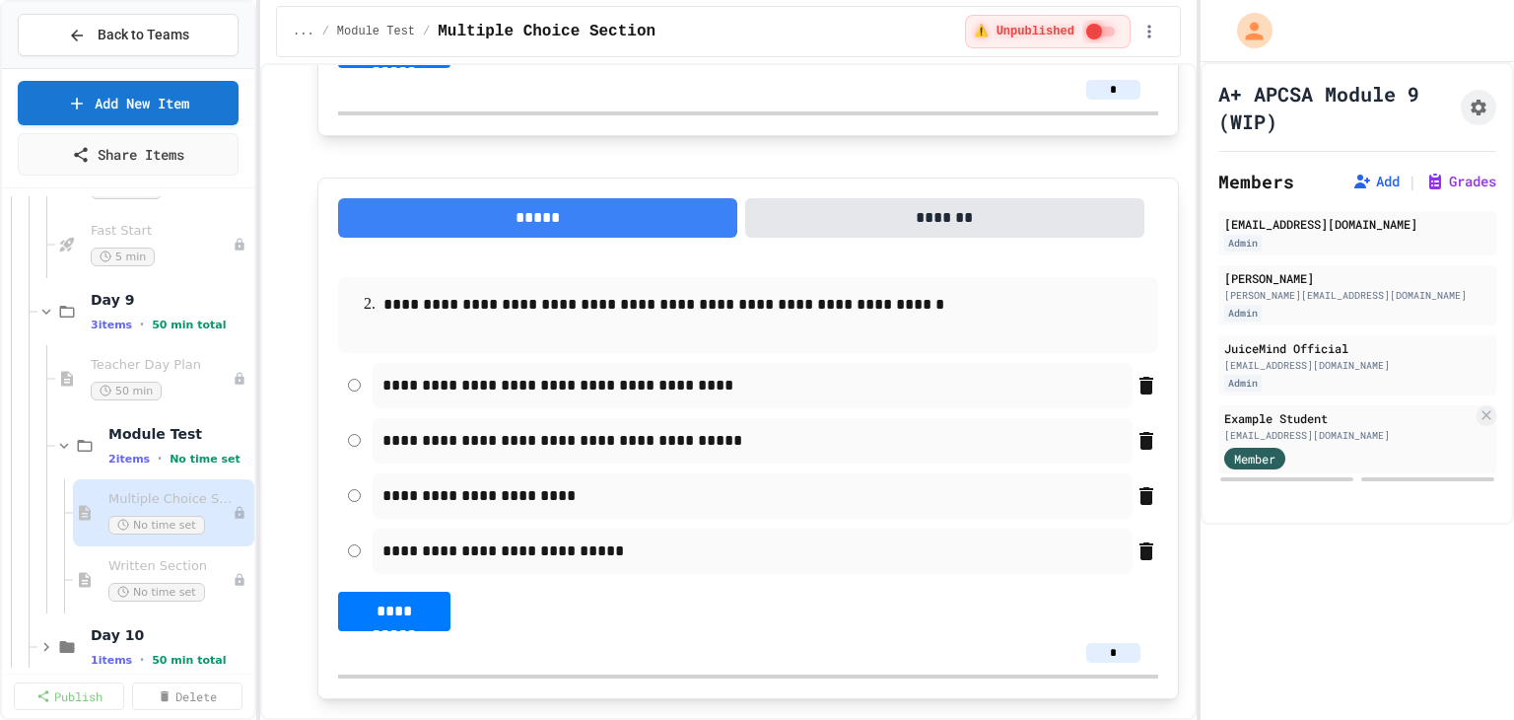
scroll to position [766, 0]
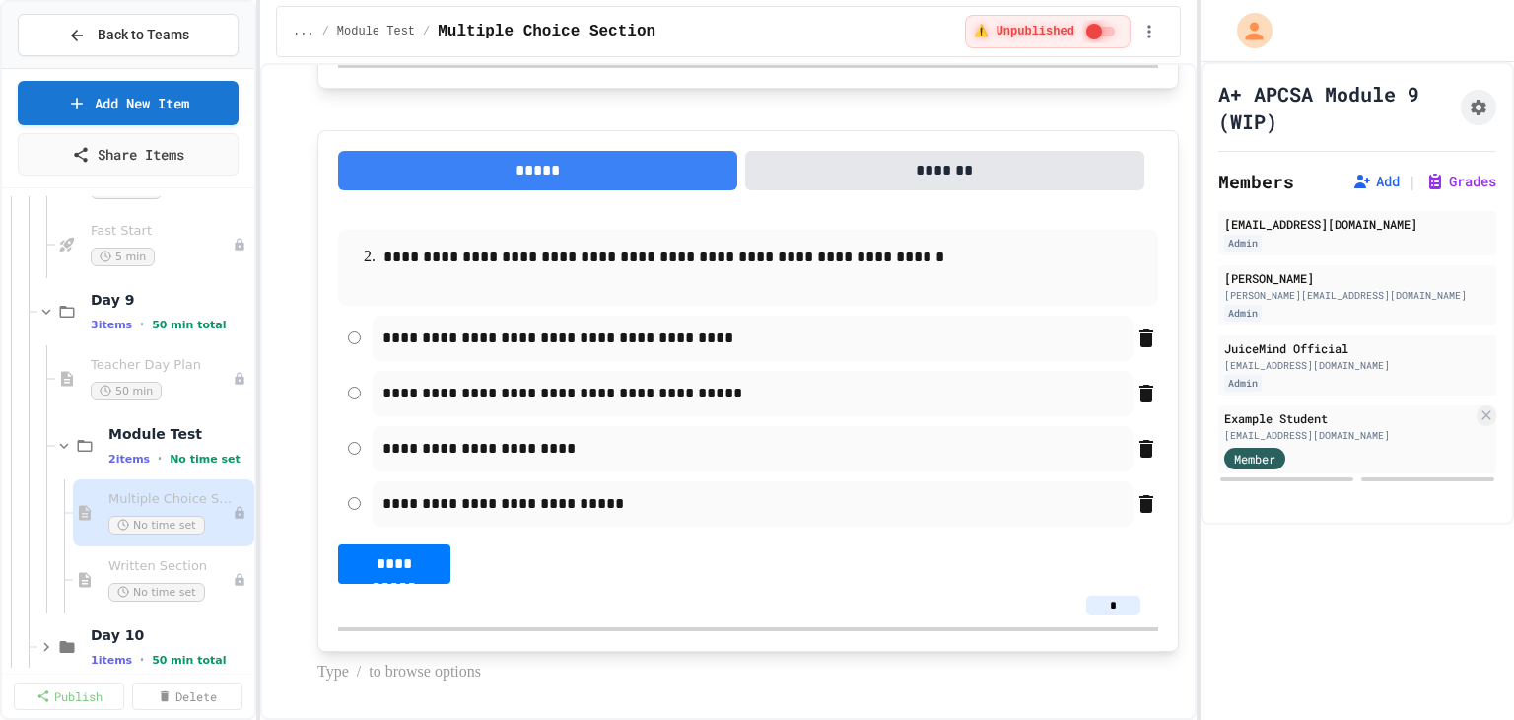
click at [460, 669] on p at bounding box center [747, 672] width 861 height 26
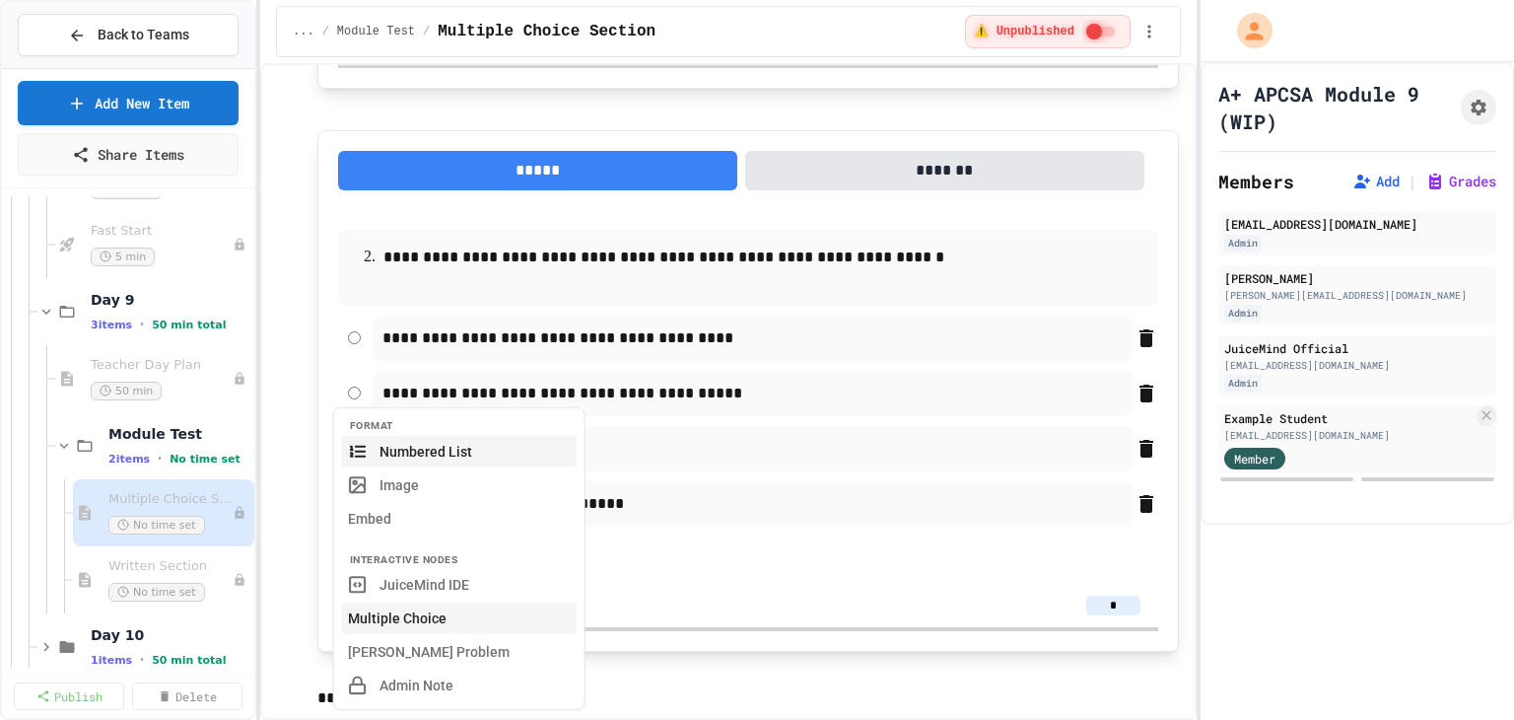
click at [414, 622] on button "Multiple Choice" at bounding box center [459, 618] width 235 height 32
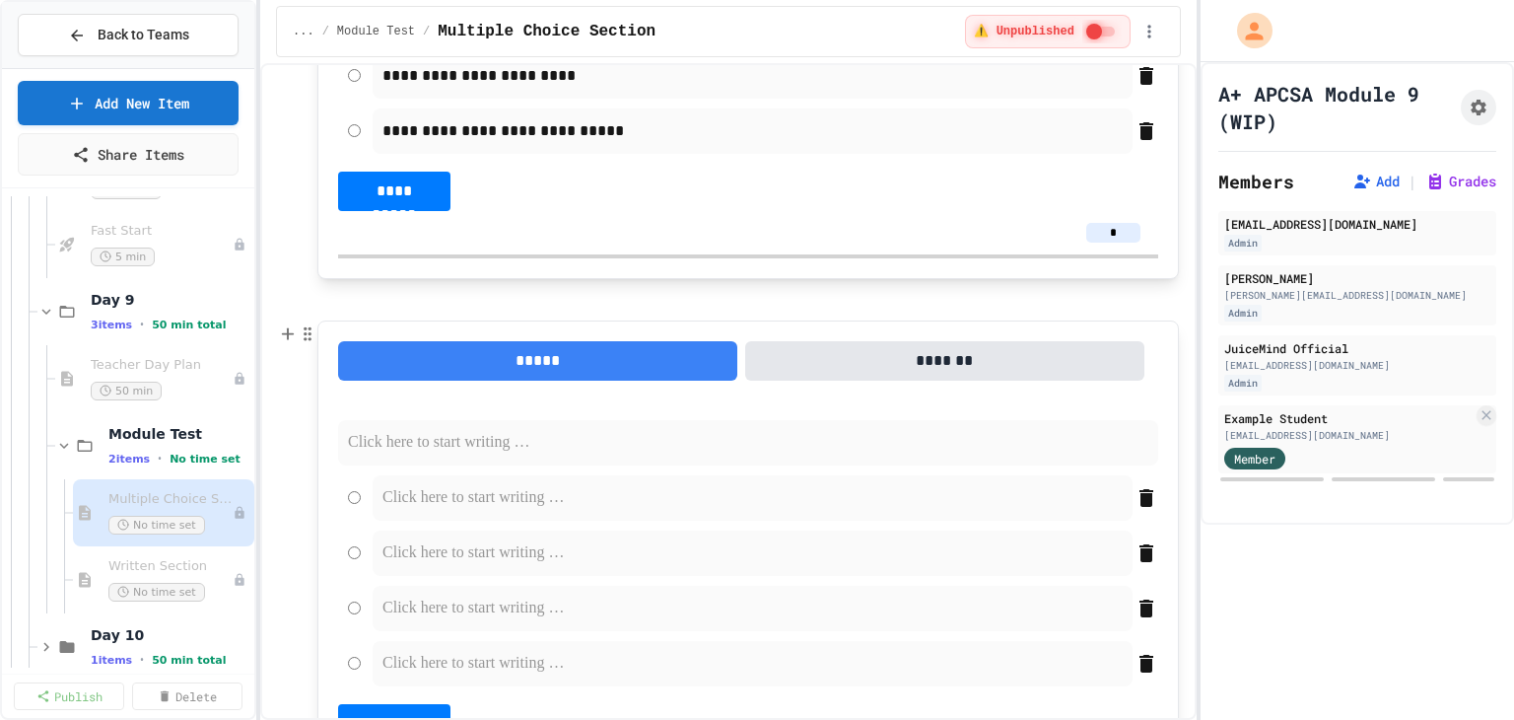
scroll to position [1144, 0]
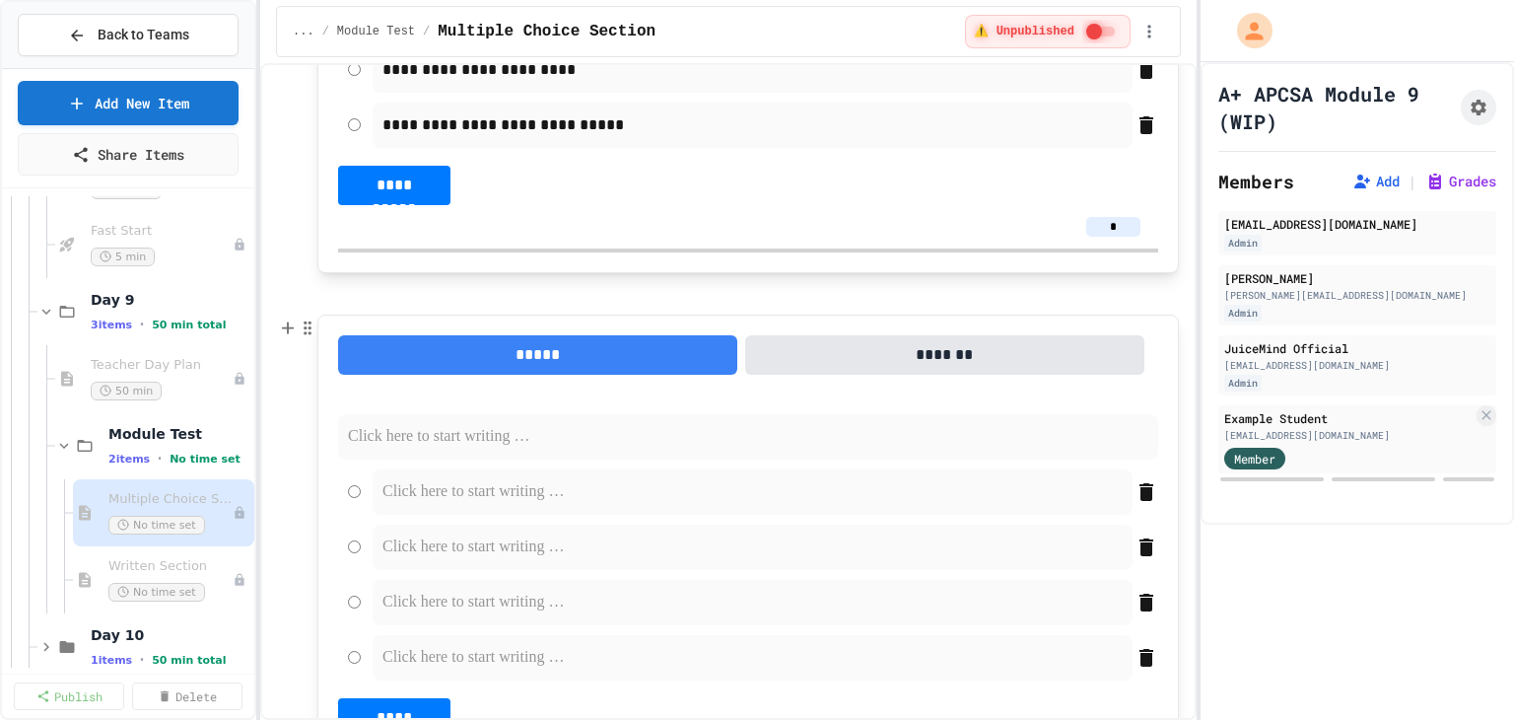
click at [432, 435] on p at bounding box center [748, 437] width 800 height 26
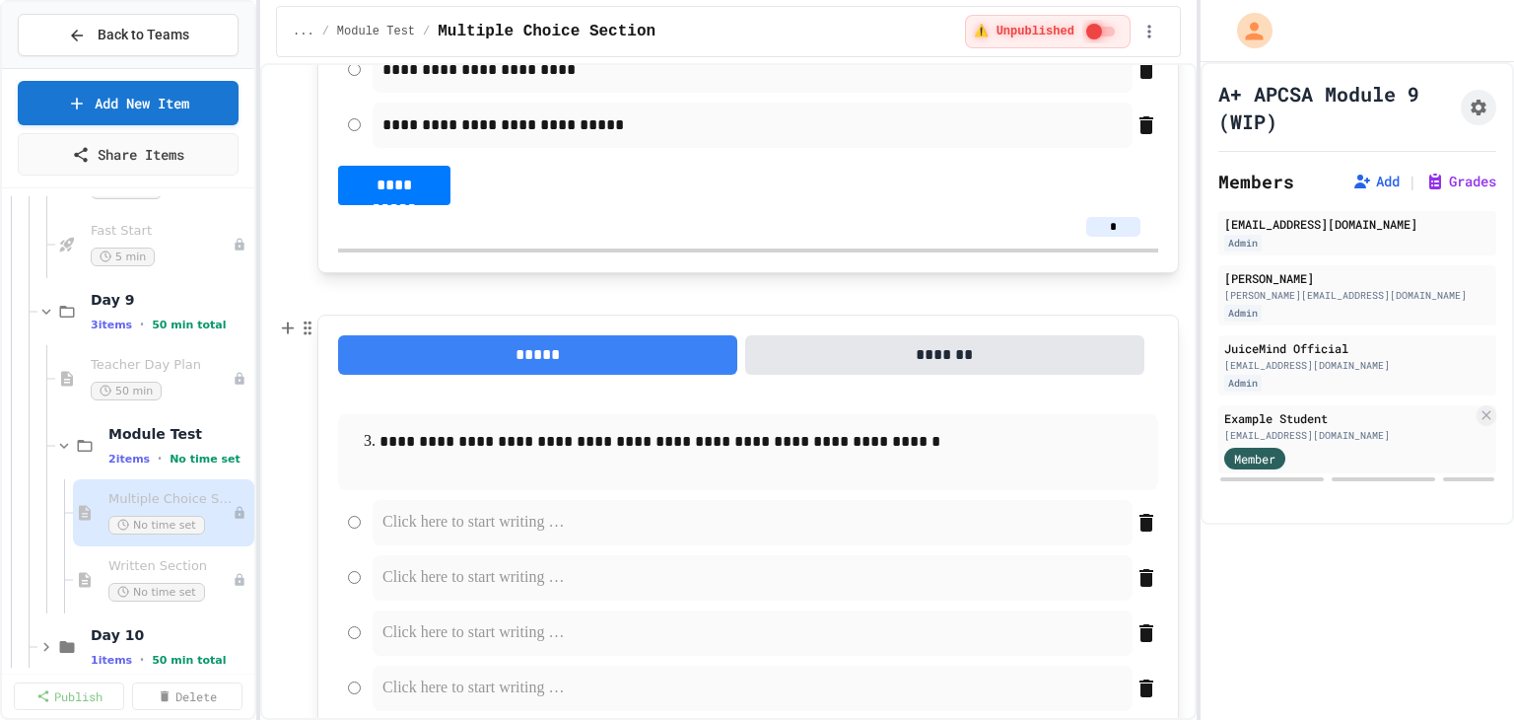
click at [512, 531] on p at bounding box center [752, 523] width 740 height 26
click at [481, 577] on p at bounding box center [752, 578] width 740 height 26
click at [472, 624] on p at bounding box center [752, 633] width 740 height 26
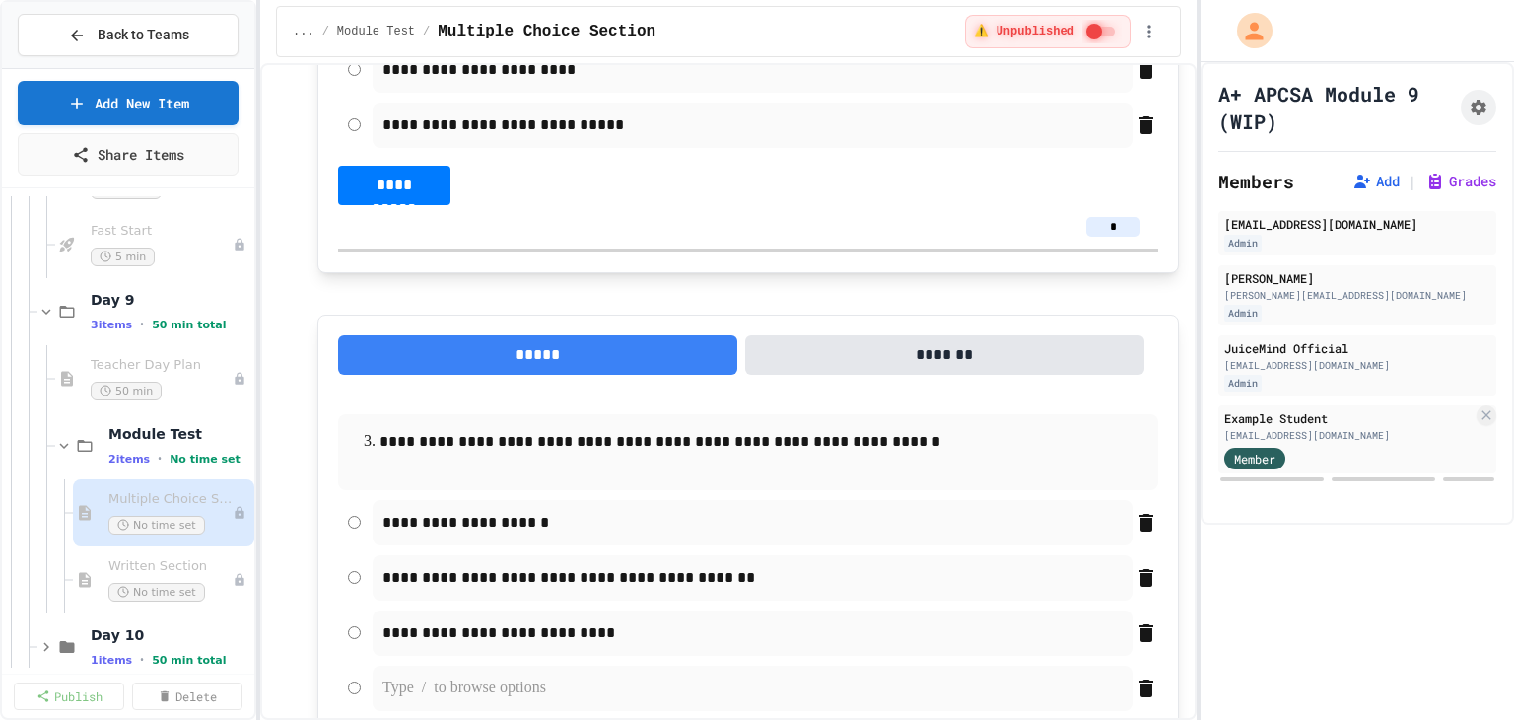
click at [486, 691] on p at bounding box center [752, 688] width 740 height 26
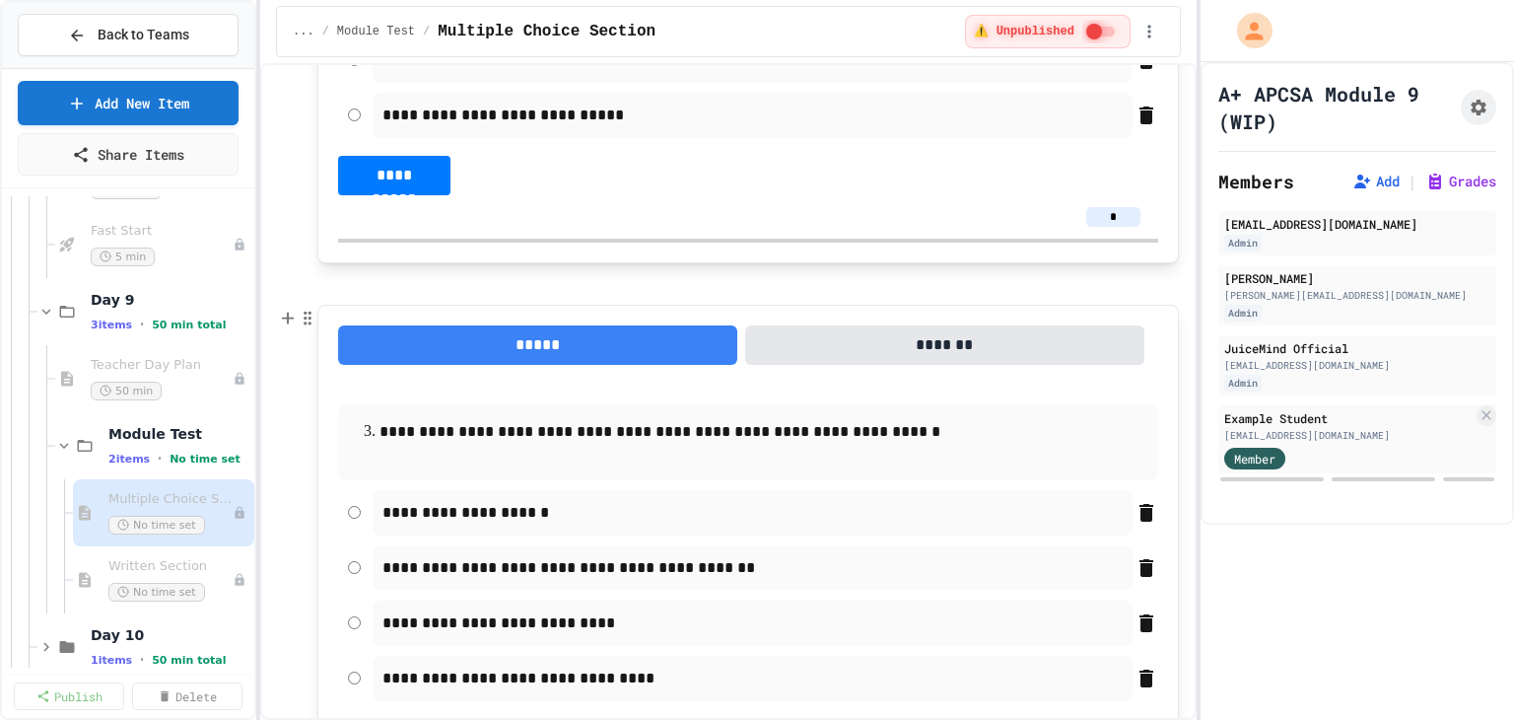
scroll to position [1329, 0]
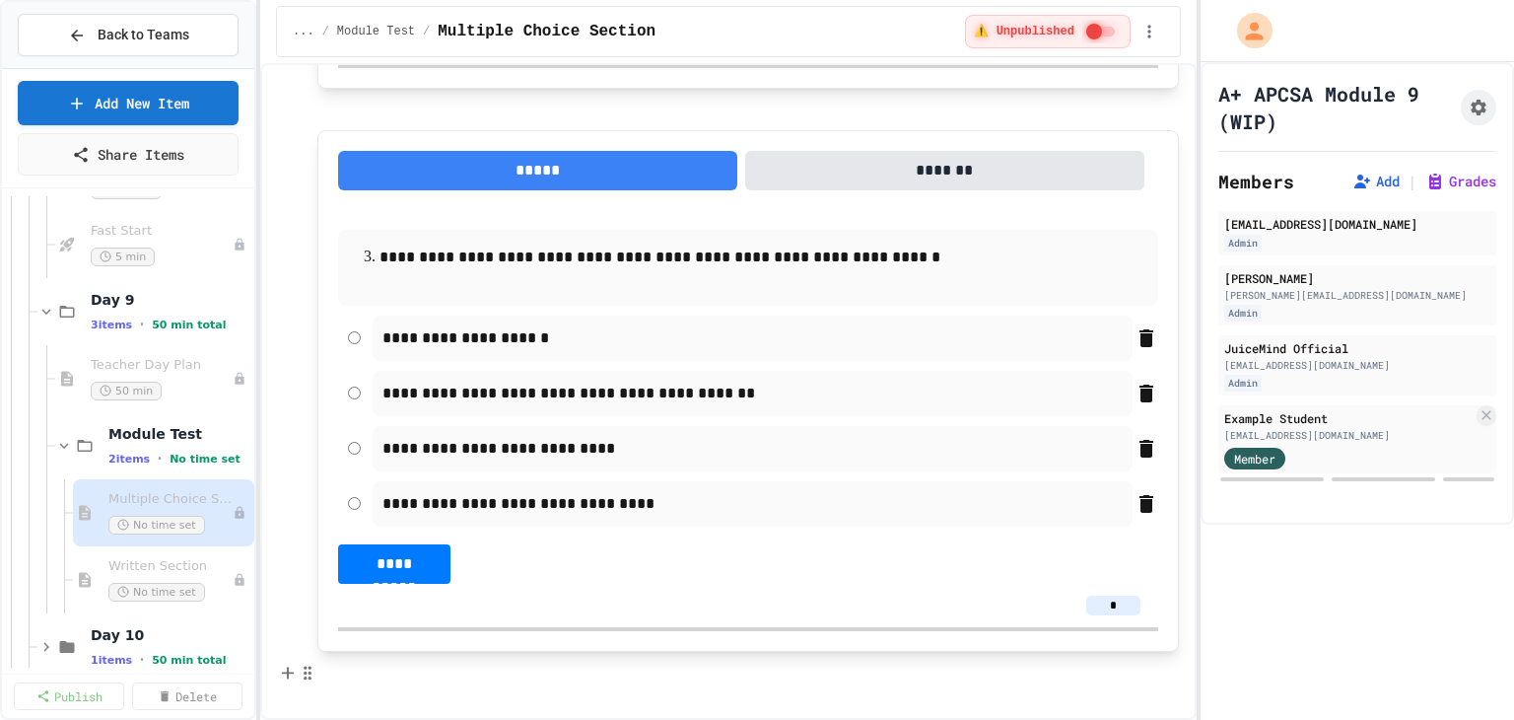
click at [395, 659] on p at bounding box center [747, 672] width 861 height 26
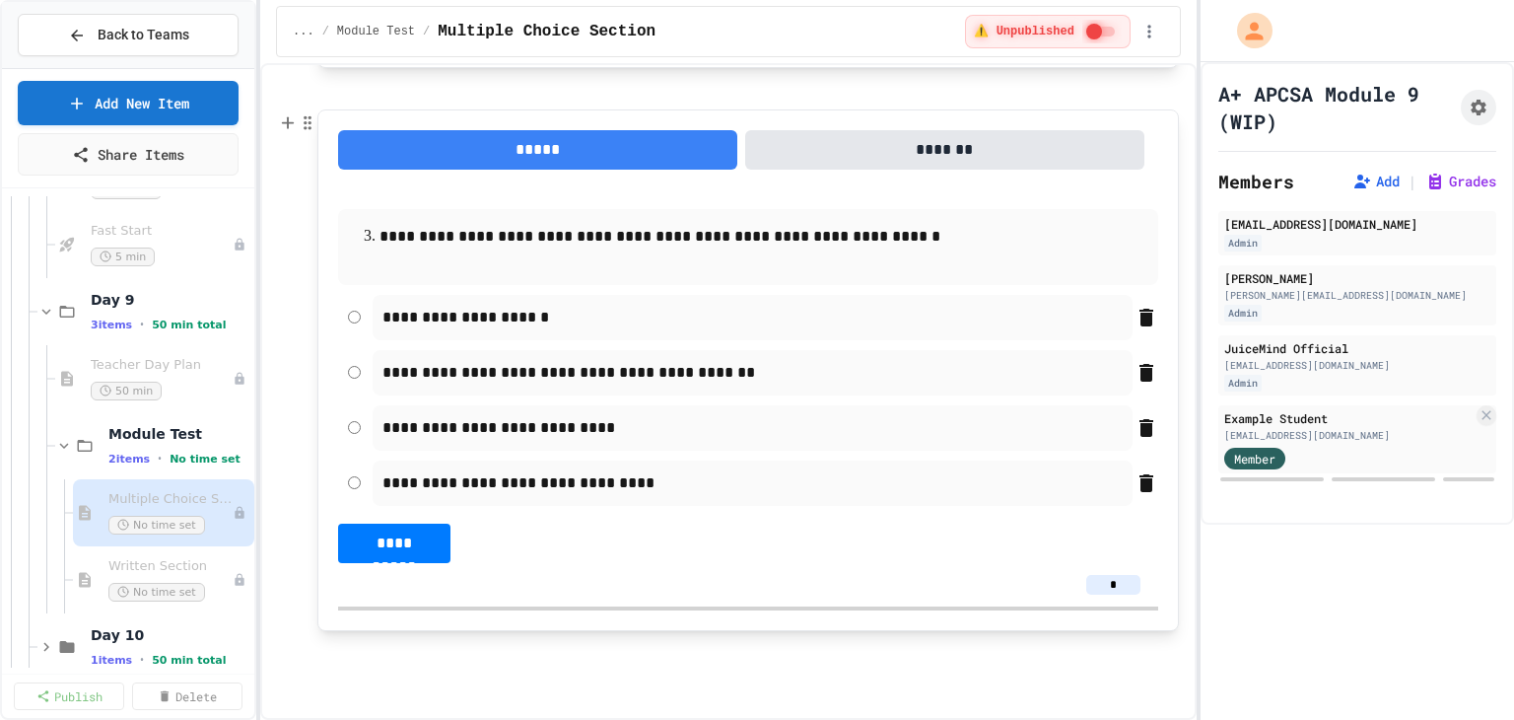
scroll to position [1354, 0]
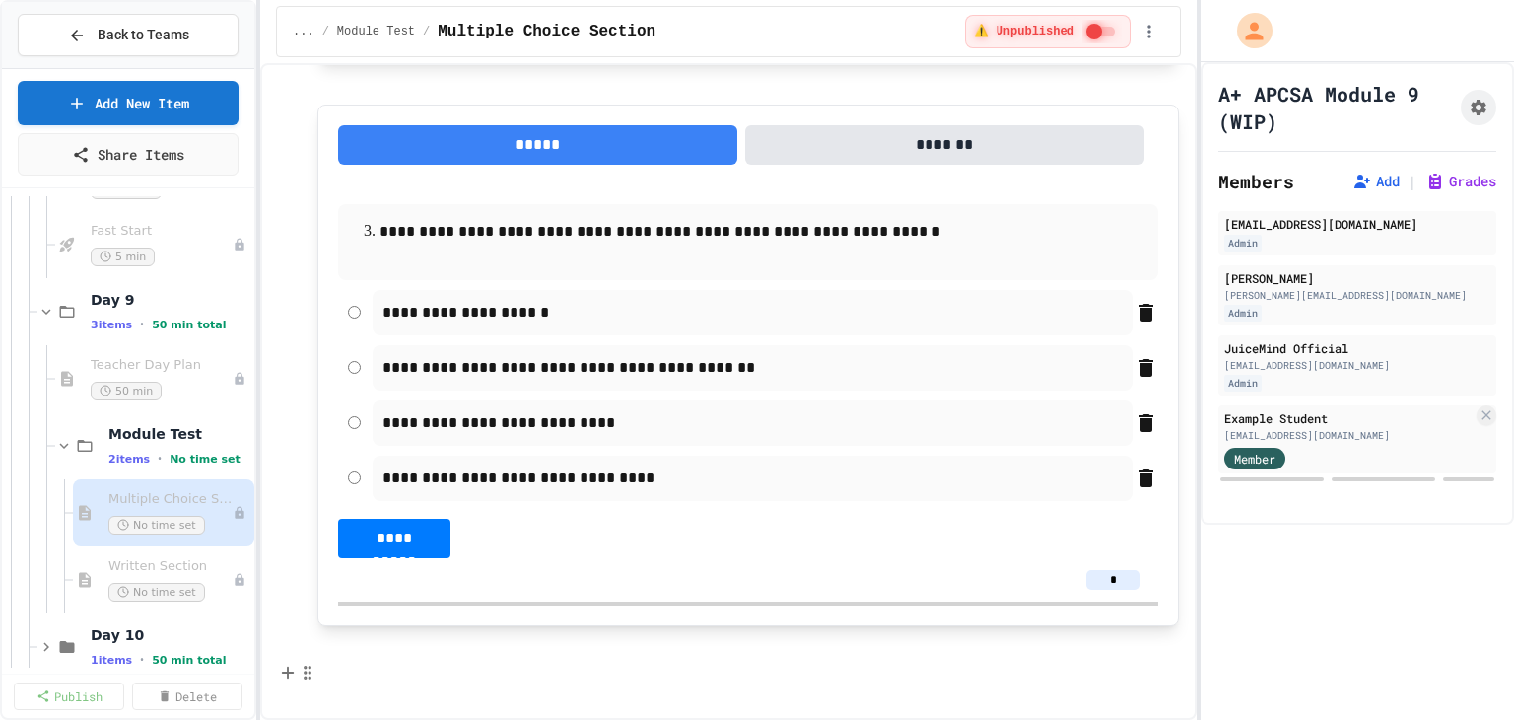
click at [375, 659] on p at bounding box center [747, 672] width 861 height 26
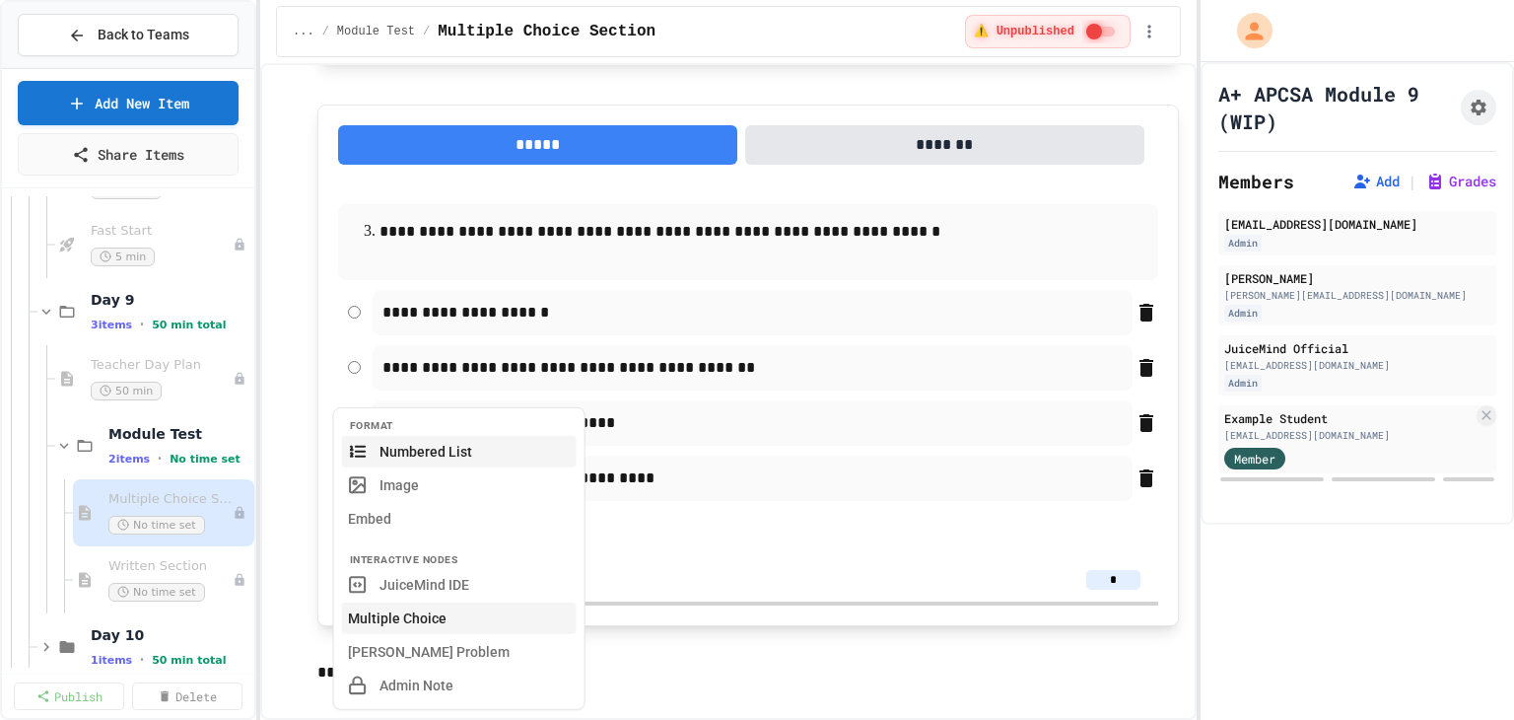
click at [390, 624] on button "Multiple Choice" at bounding box center [459, 618] width 235 height 32
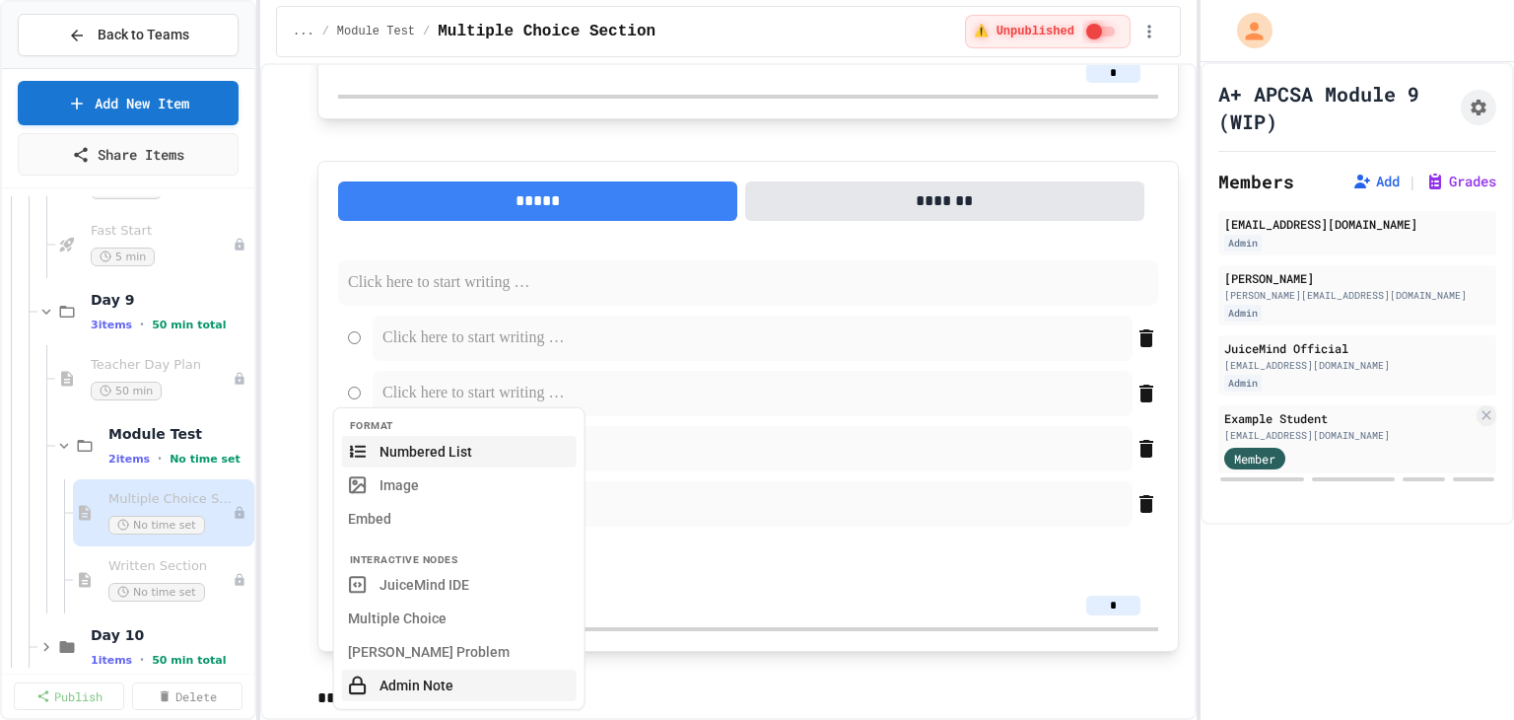
click at [422, 683] on button "Admin Note" at bounding box center [459, 685] width 235 height 32
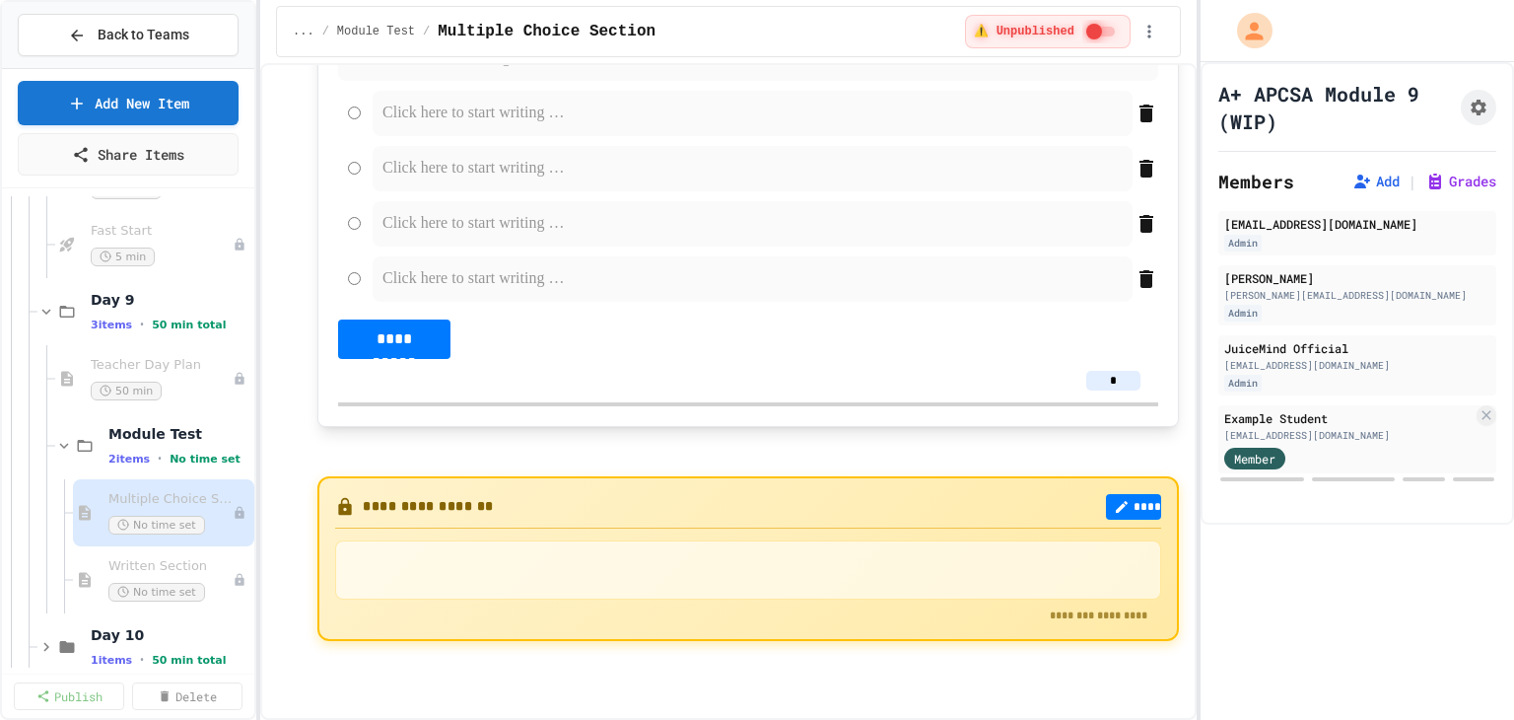
scroll to position [2082, 0]
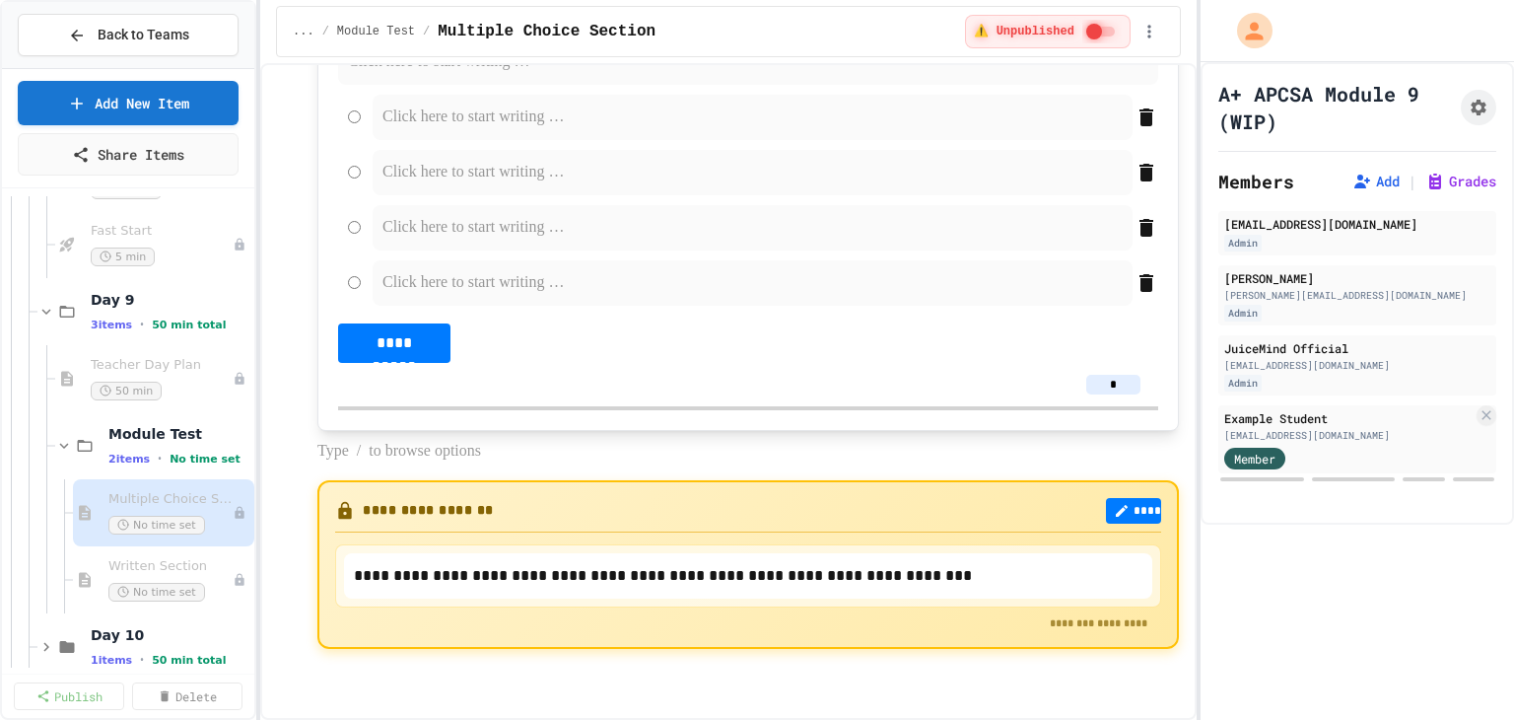
click at [327, 495] on div "**********" at bounding box center [747, 565] width 861 height 170
click at [349, 488] on div "**********" at bounding box center [747, 565] width 861 height 170
click at [308, 489] on icon "button" at bounding box center [308, 493] width 18 height 20
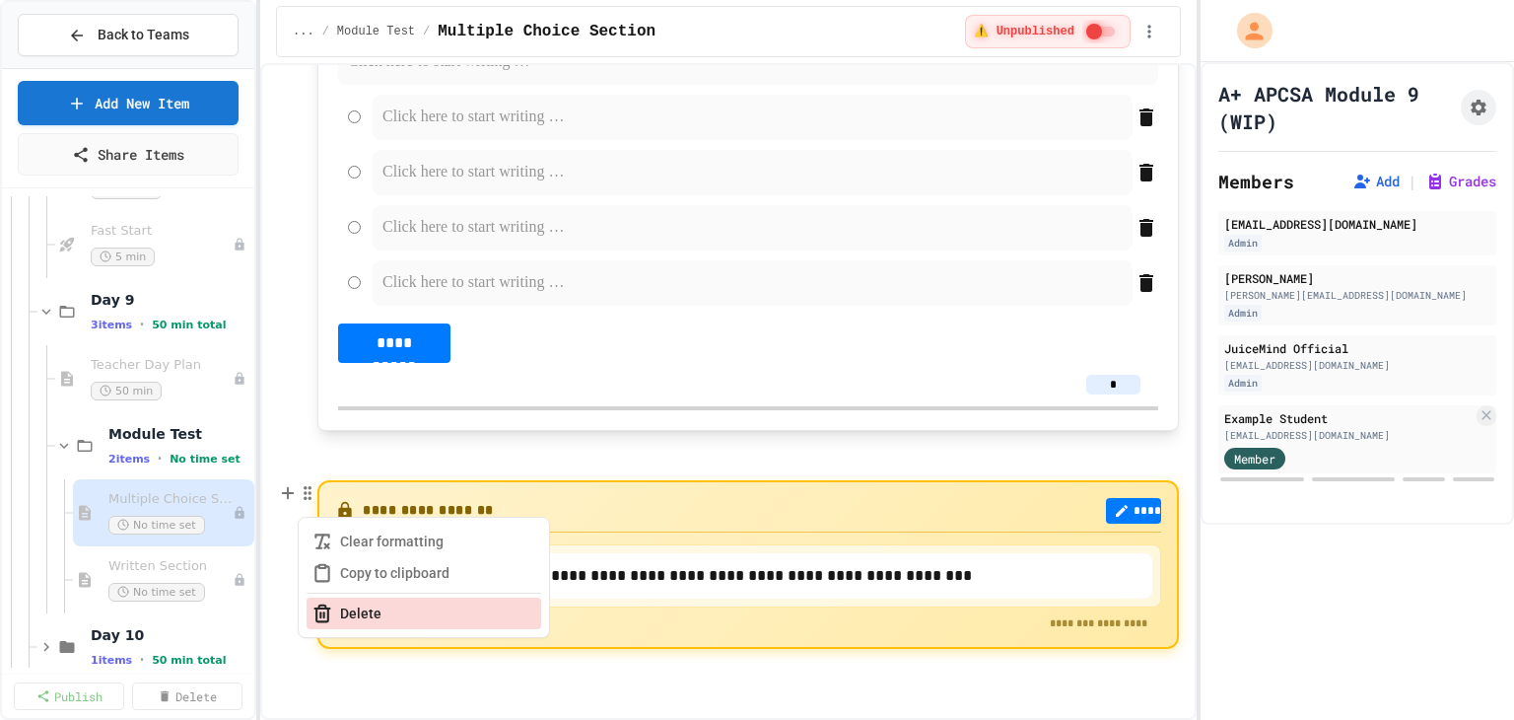
click at [327, 612] on icon "button" at bounding box center [322, 614] width 12 height 13
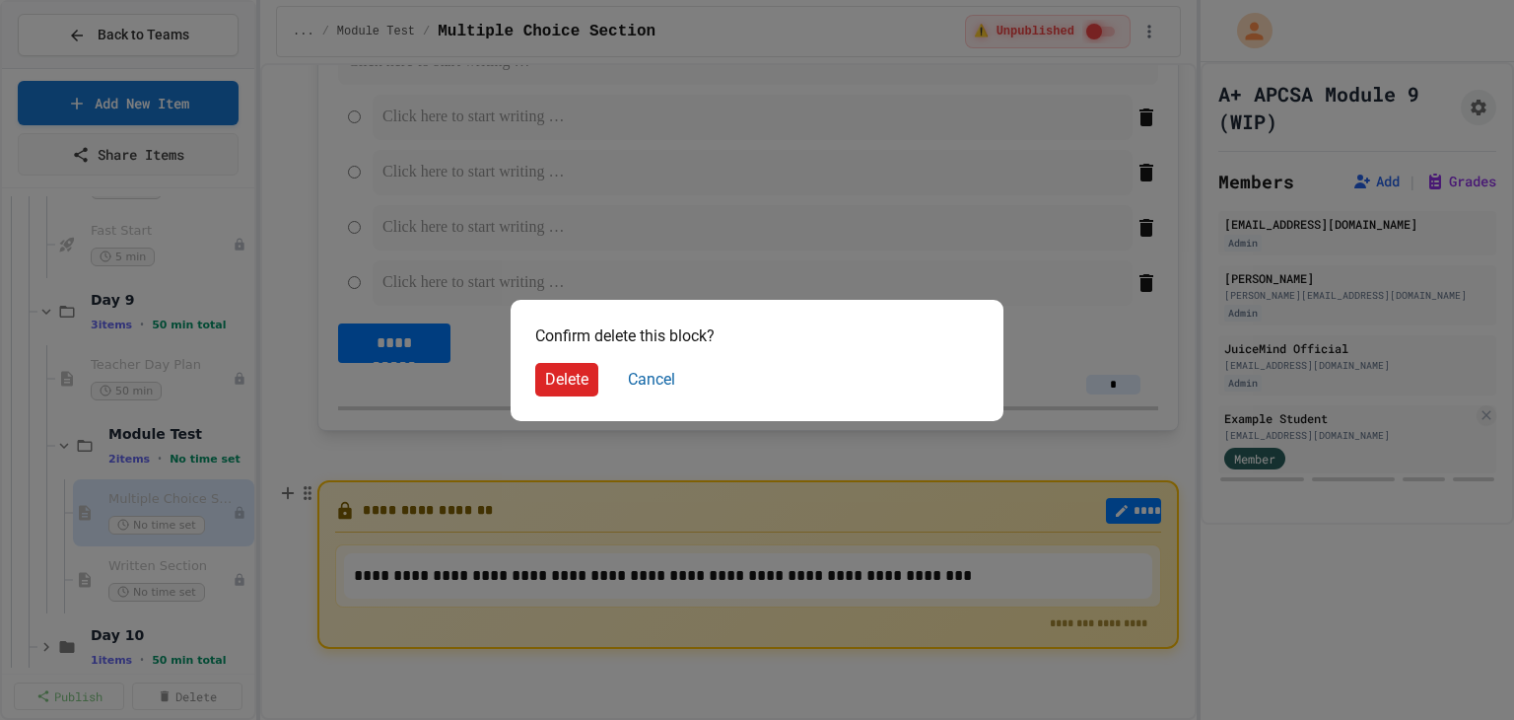
click at [561, 392] on button "Delete" at bounding box center [566, 380] width 63 height 34
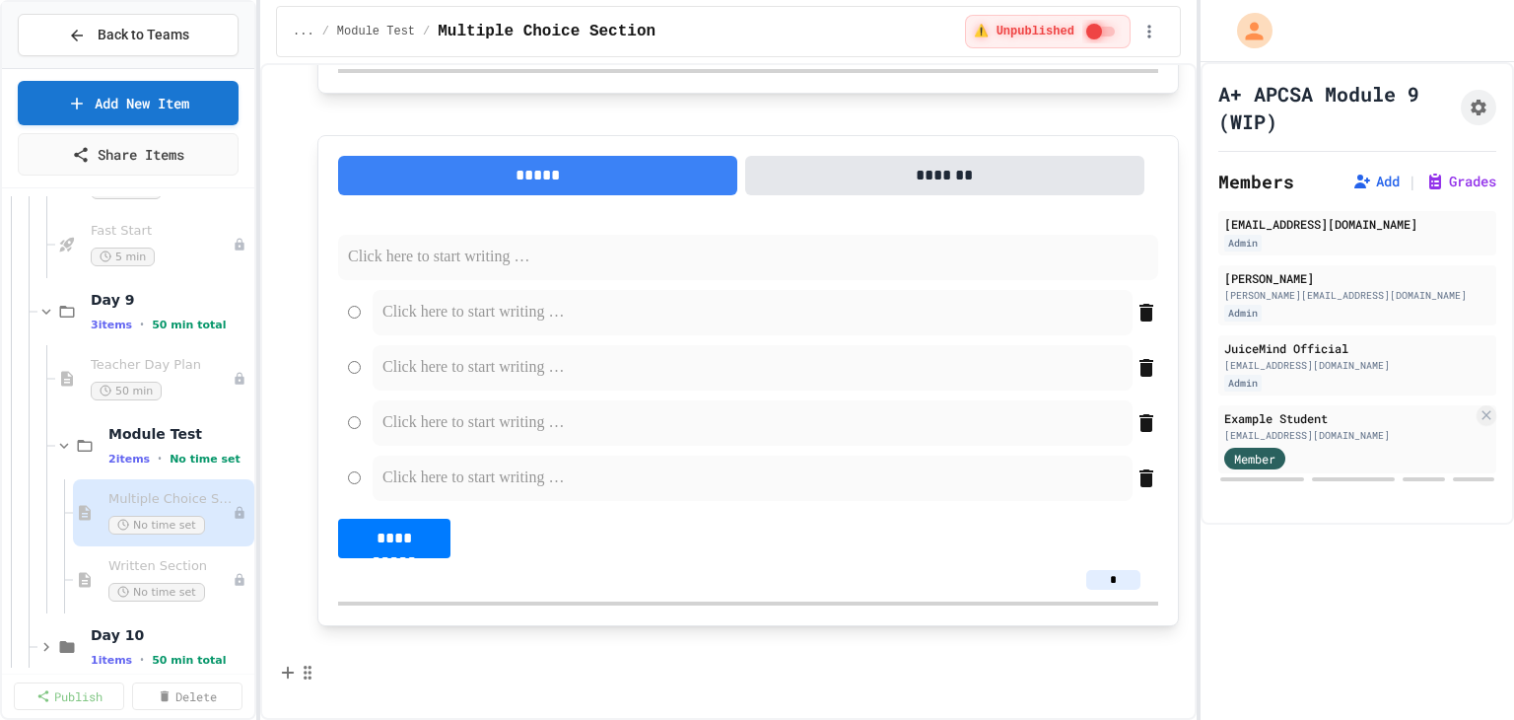
click at [344, 663] on p at bounding box center [747, 672] width 861 height 26
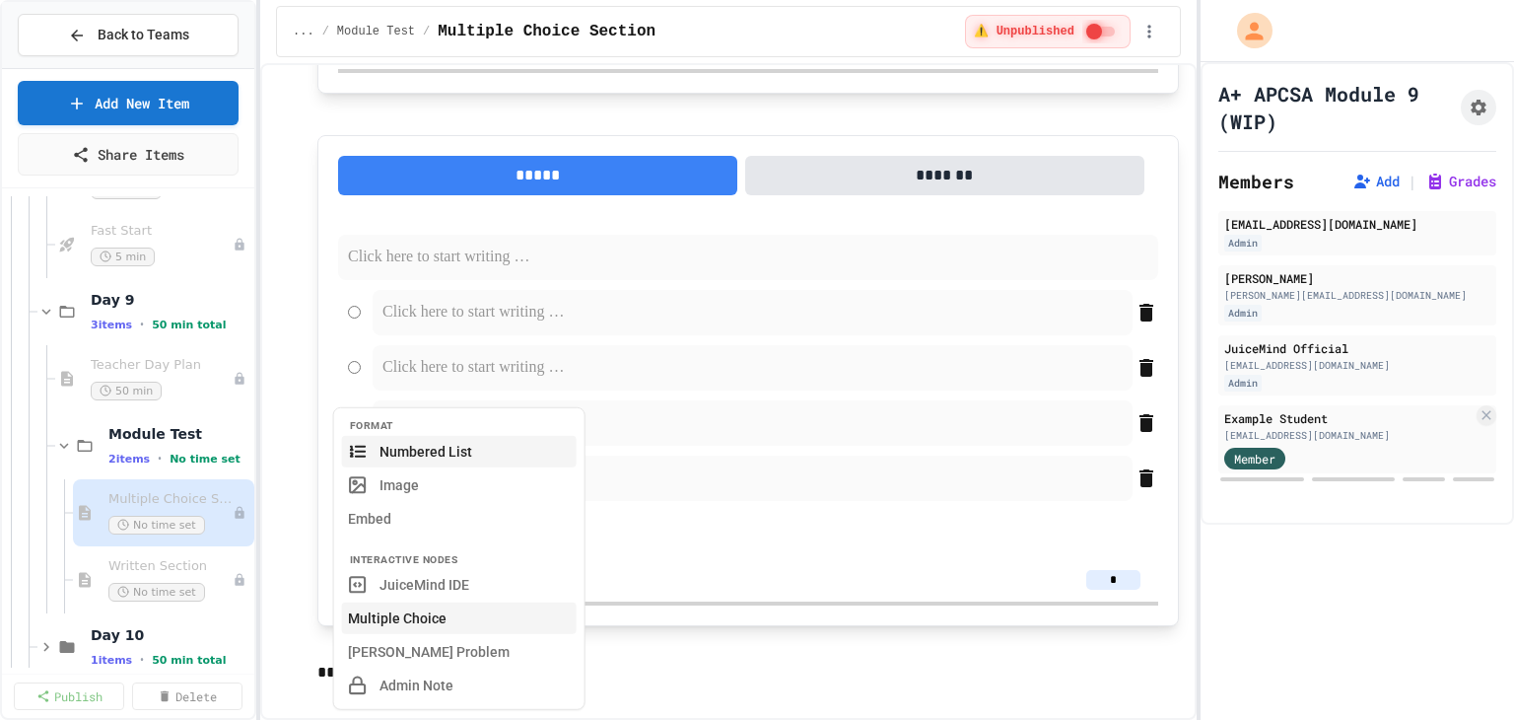
click at [404, 617] on button "Multiple Choice" at bounding box center [459, 618] width 235 height 32
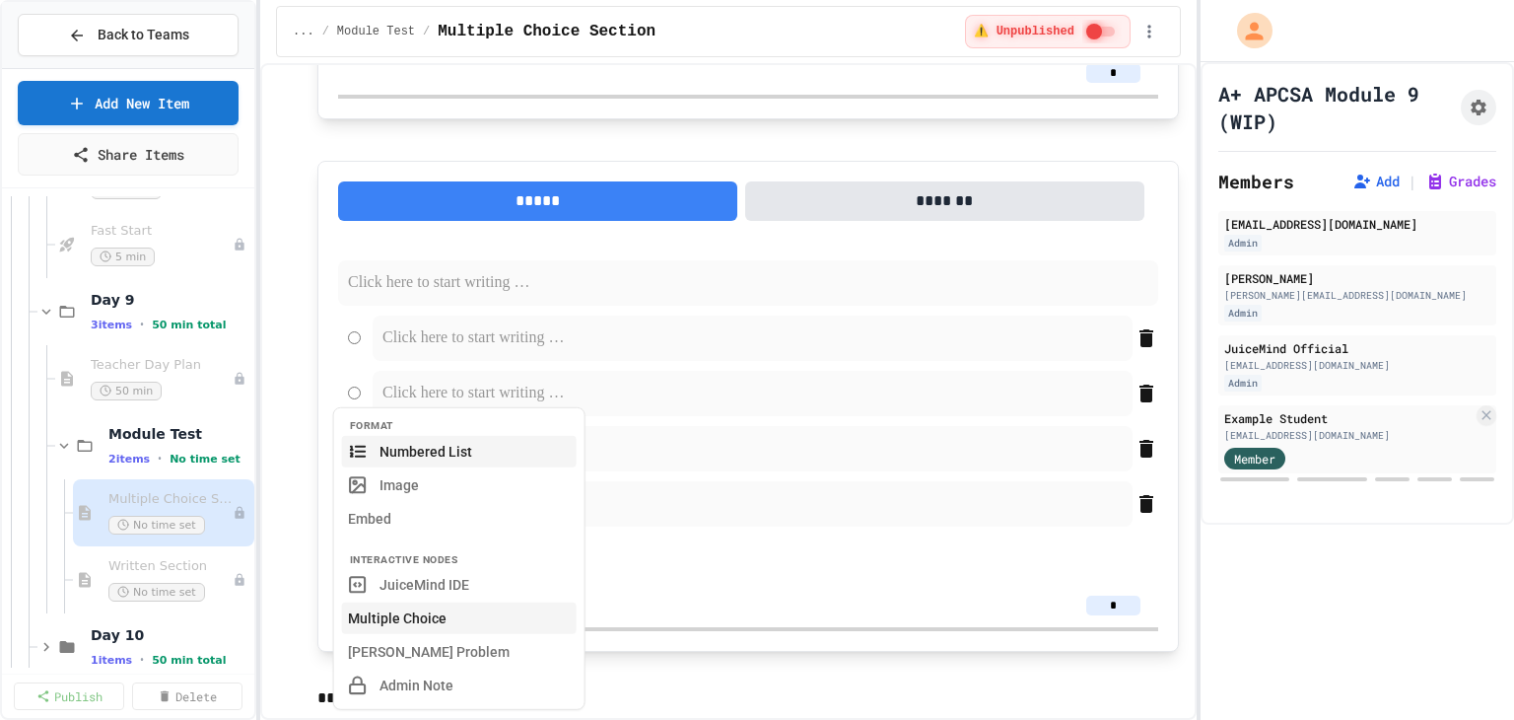
click at [406, 614] on button "Multiple Choice" at bounding box center [459, 618] width 235 height 32
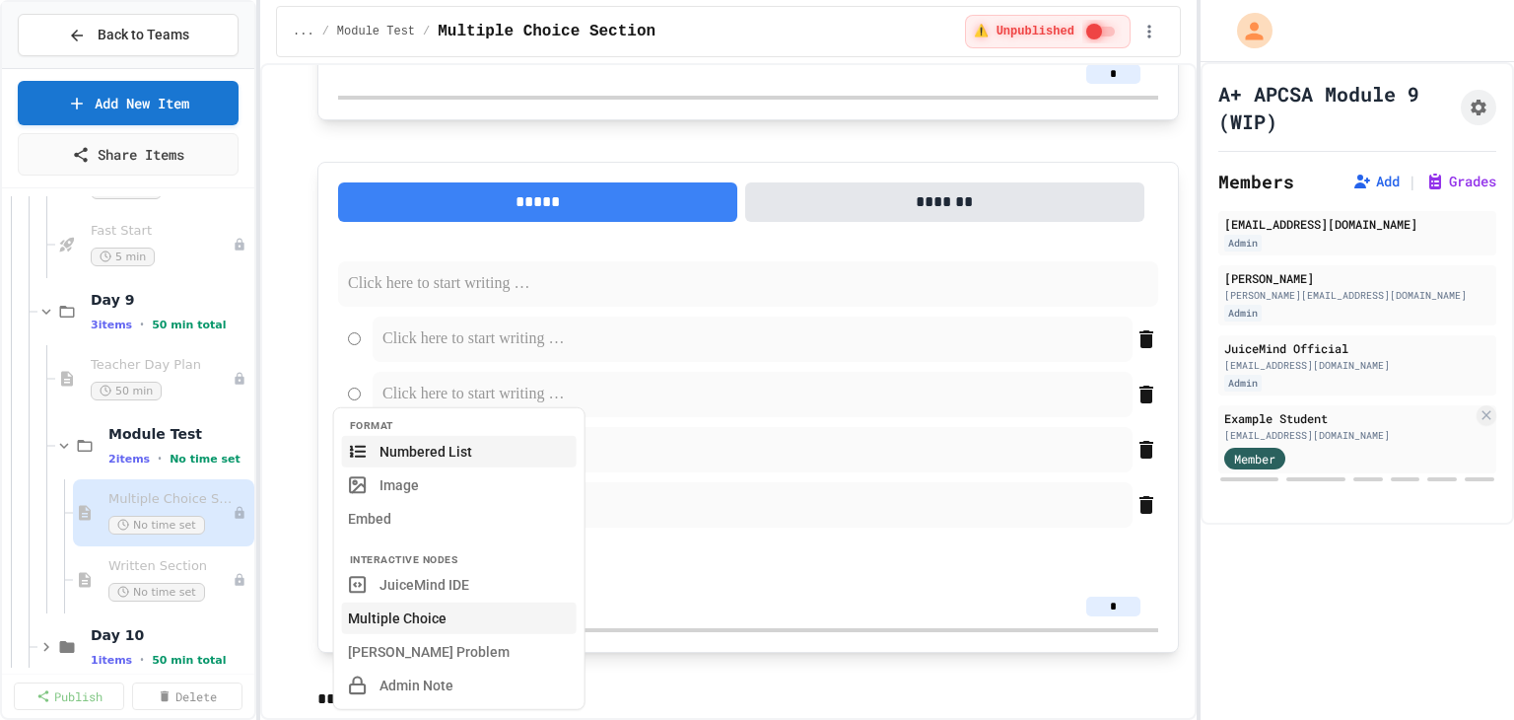
click at [436, 619] on button "Multiple Choice" at bounding box center [459, 618] width 235 height 32
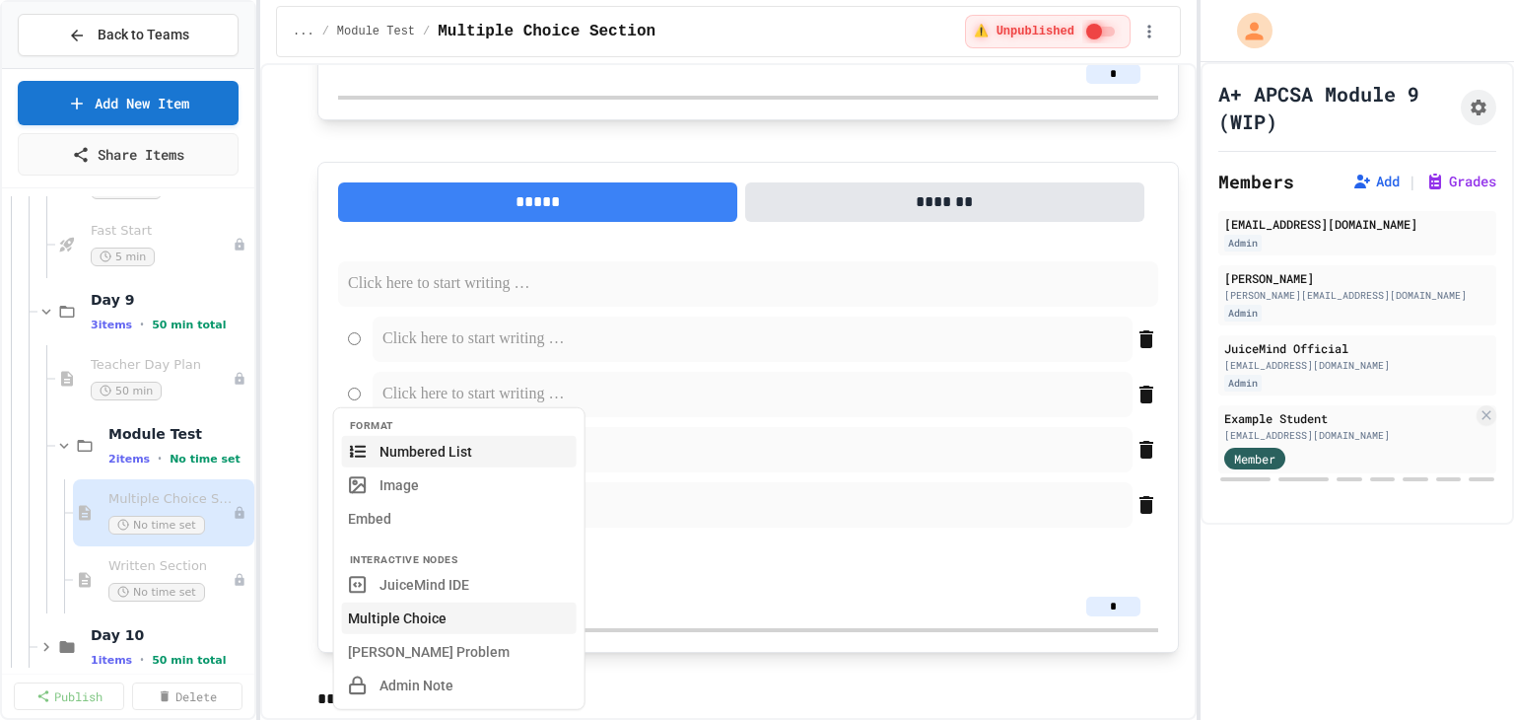
click at [422, 614] on button "Multiple Choice" at bounding box center [459, 618] width 235 height 32
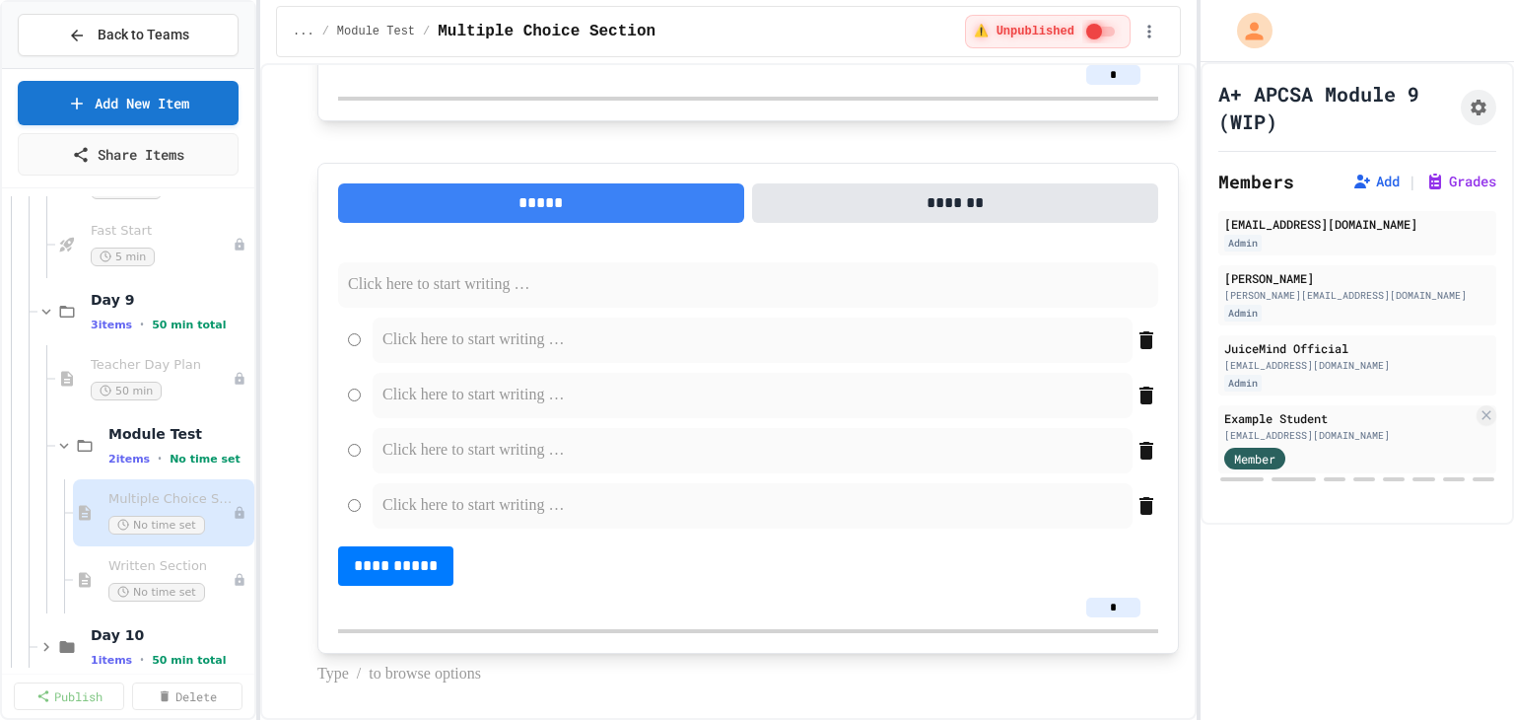
scroll to position [3988, 0]
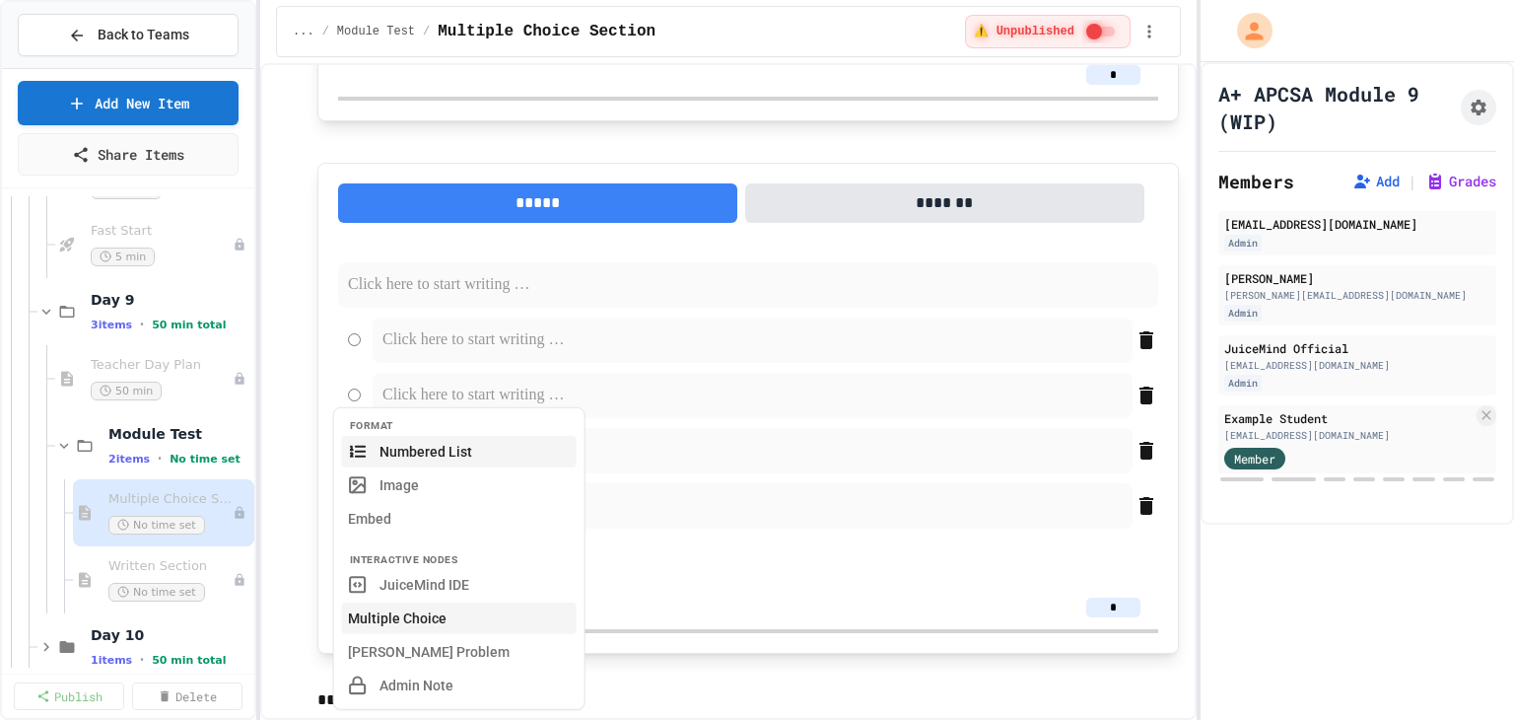
click at [410, 615] on button "Multiple Choice" at bounding box center [459, 618] width 235 height 32
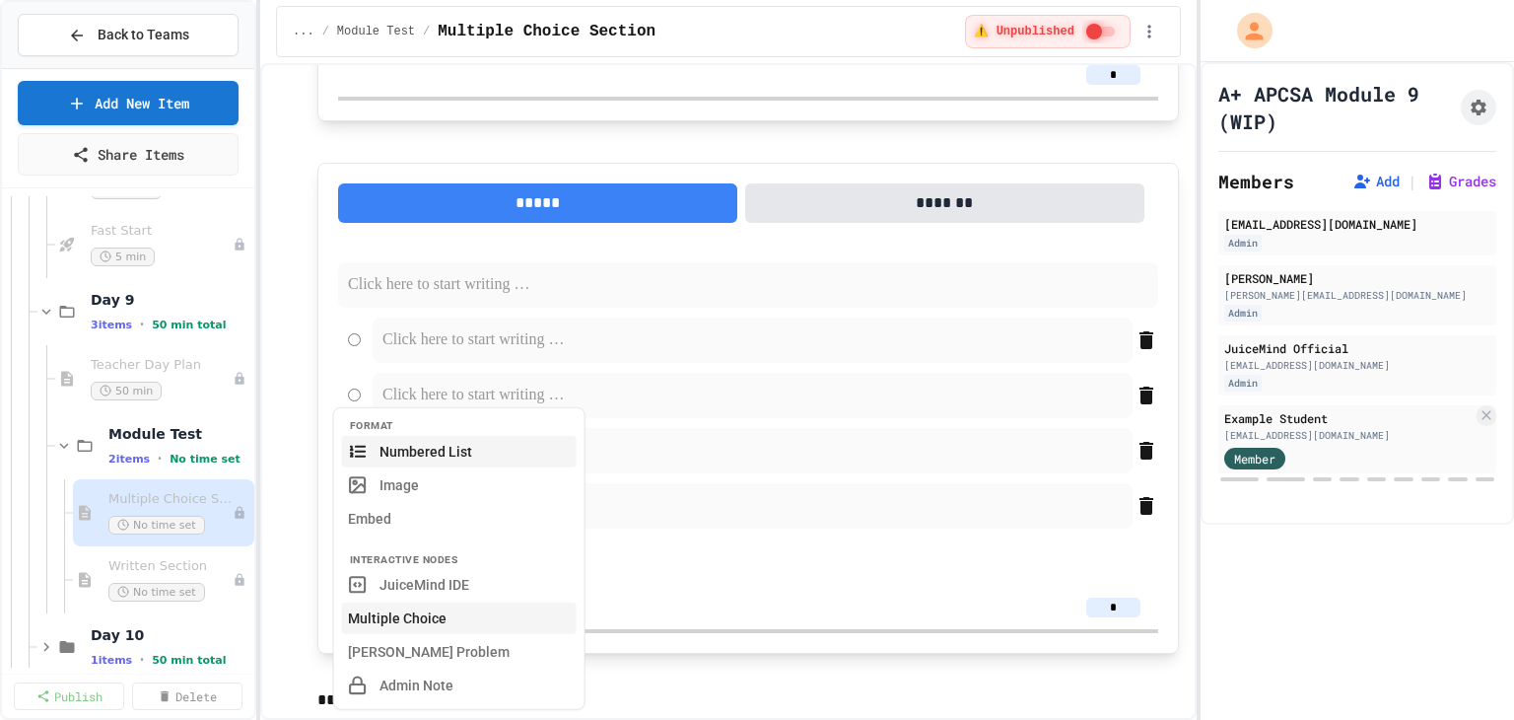
click at [396, 620] on button "Multiple Choice" at bounding box center [459, 618] width 235 height 32
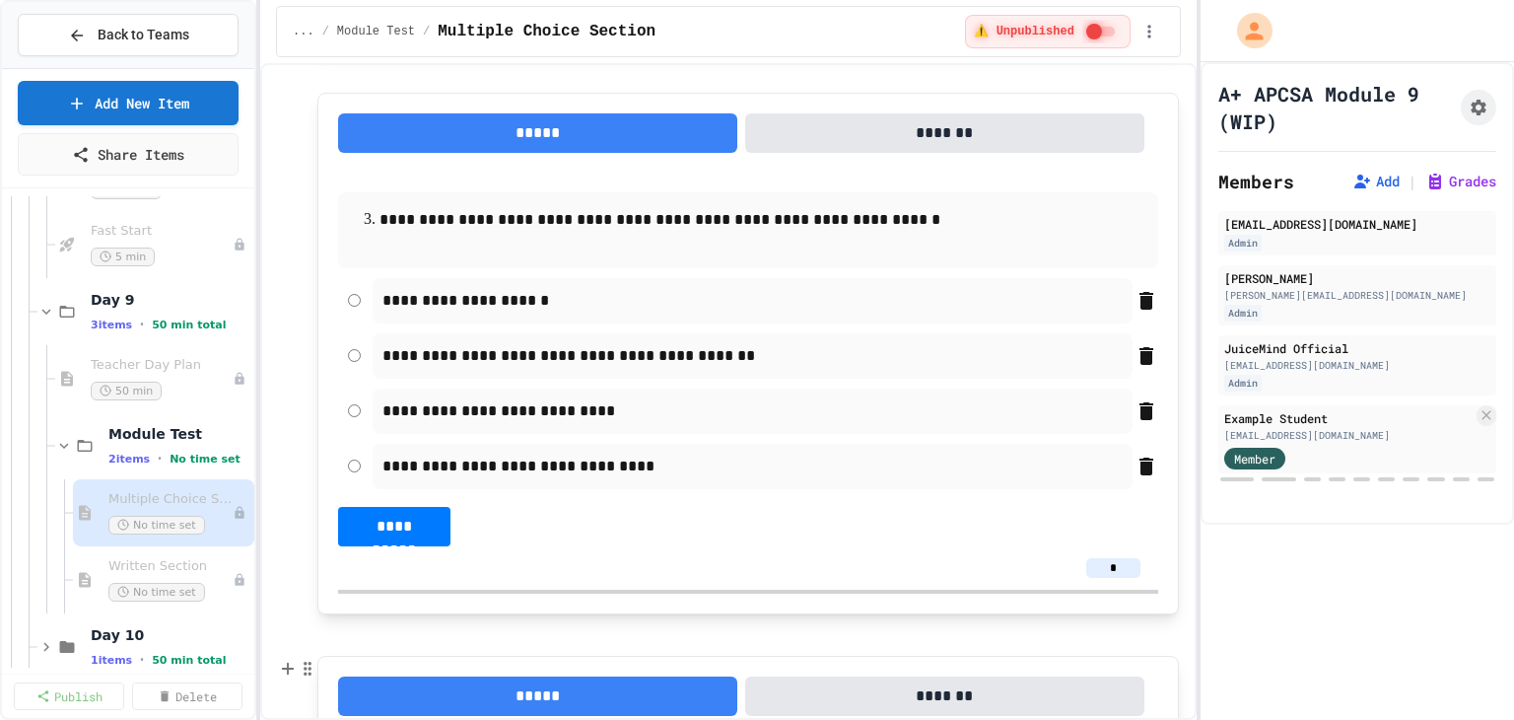
scroll to position [1563, 0]
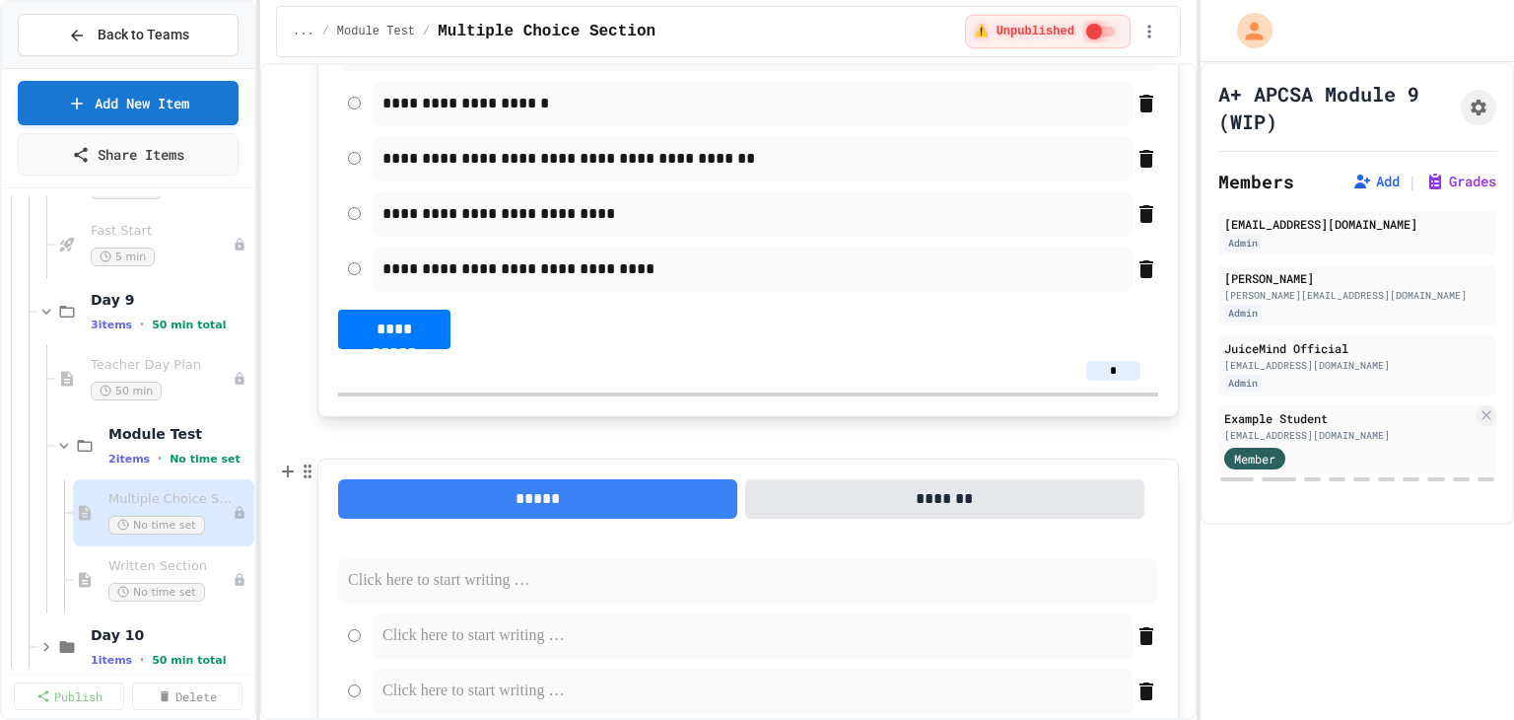
click at [418, 577] on p at bounding box center [748, 581] width 800 height 26
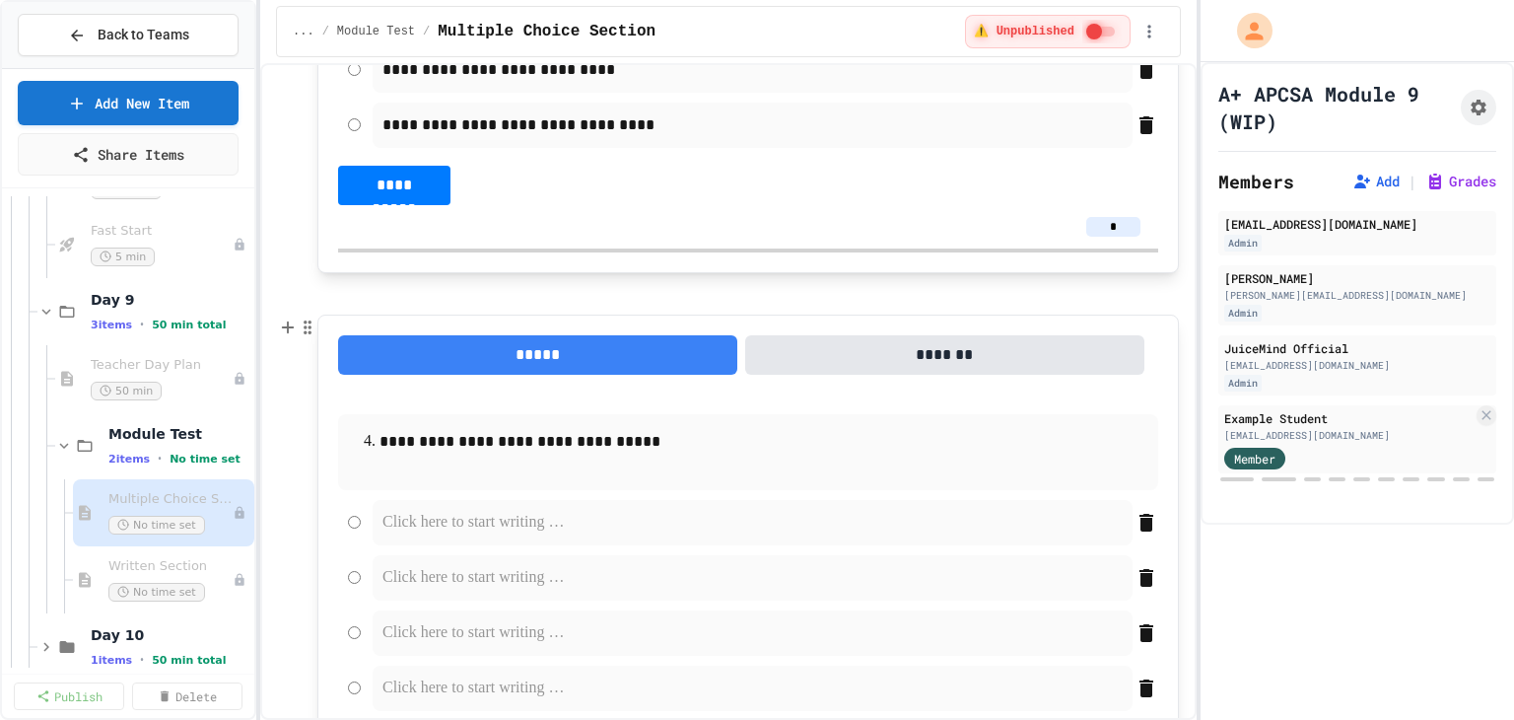
scroll to position [1760, 0]
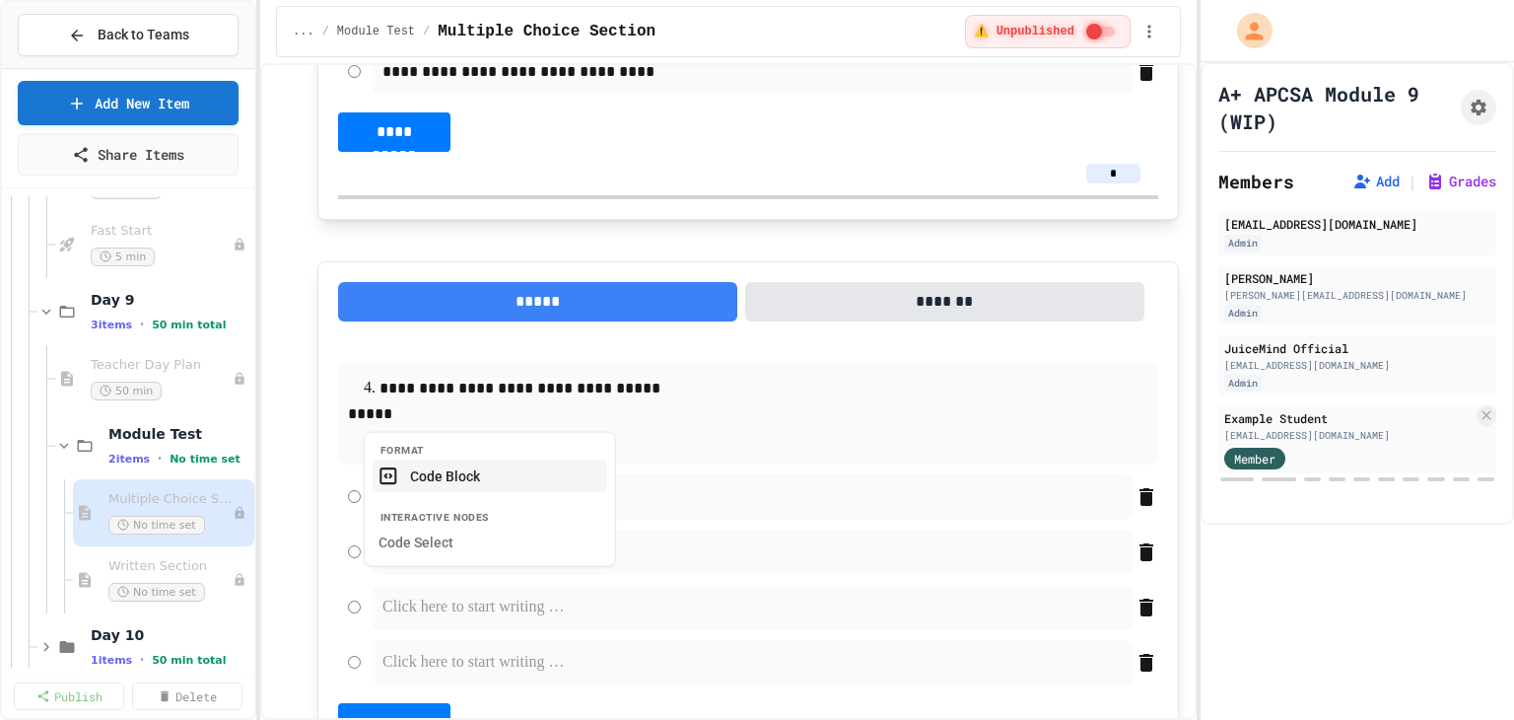
click at [528, 470] on button "Code Block" at bounding box center [490, 475] width 235 height 32
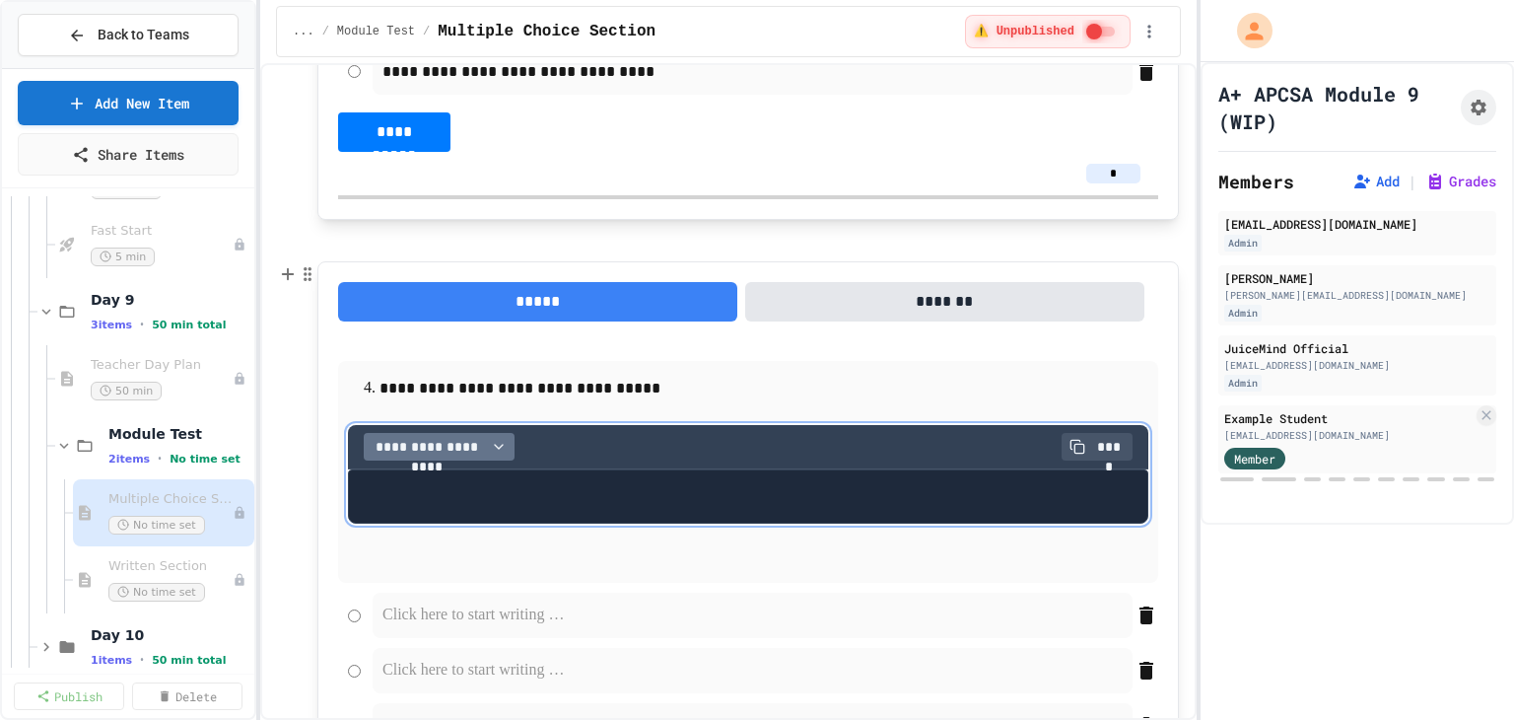
click at [464, 446] on span "**********" at bounding box center [427, 447] width 111 height 20
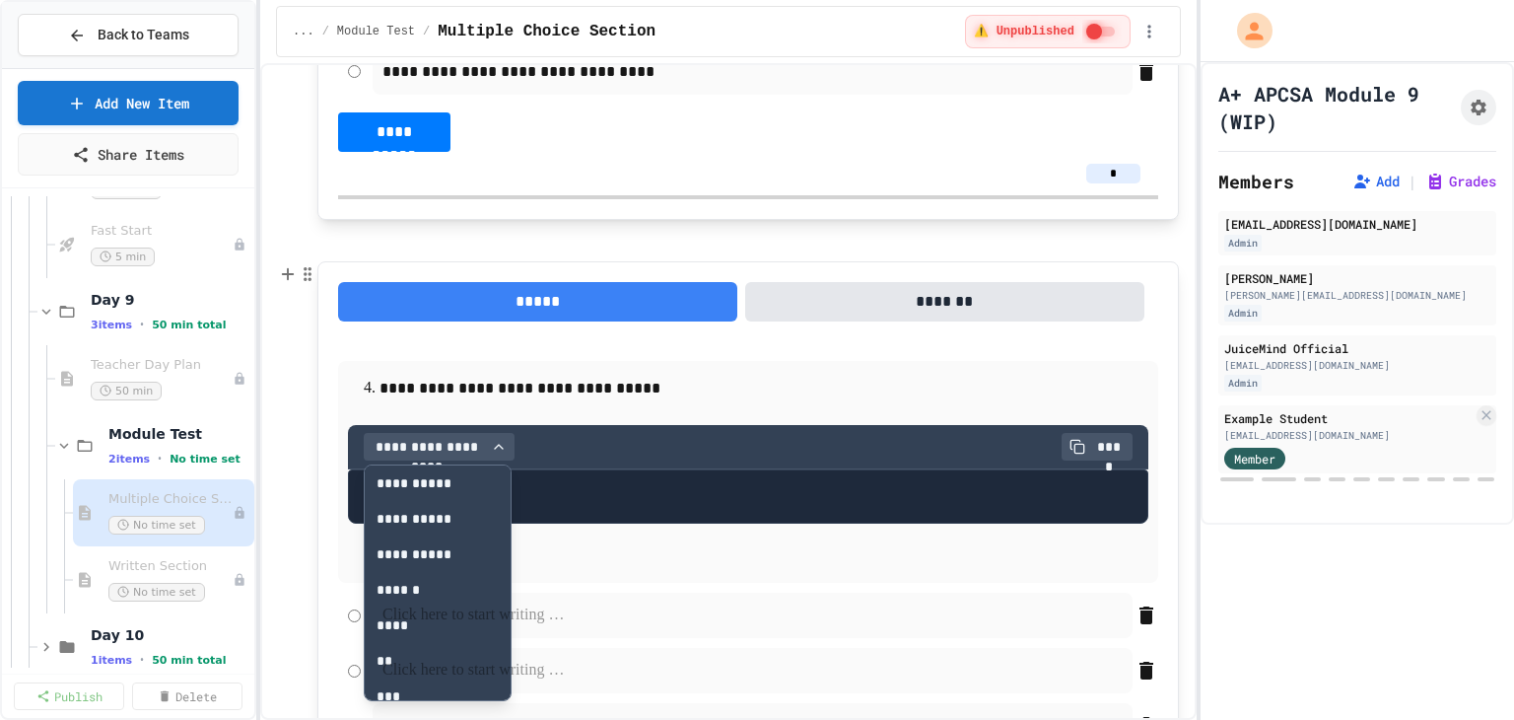
click at [426, 619] on p at bounding box center [752, 615] width 740 height 26
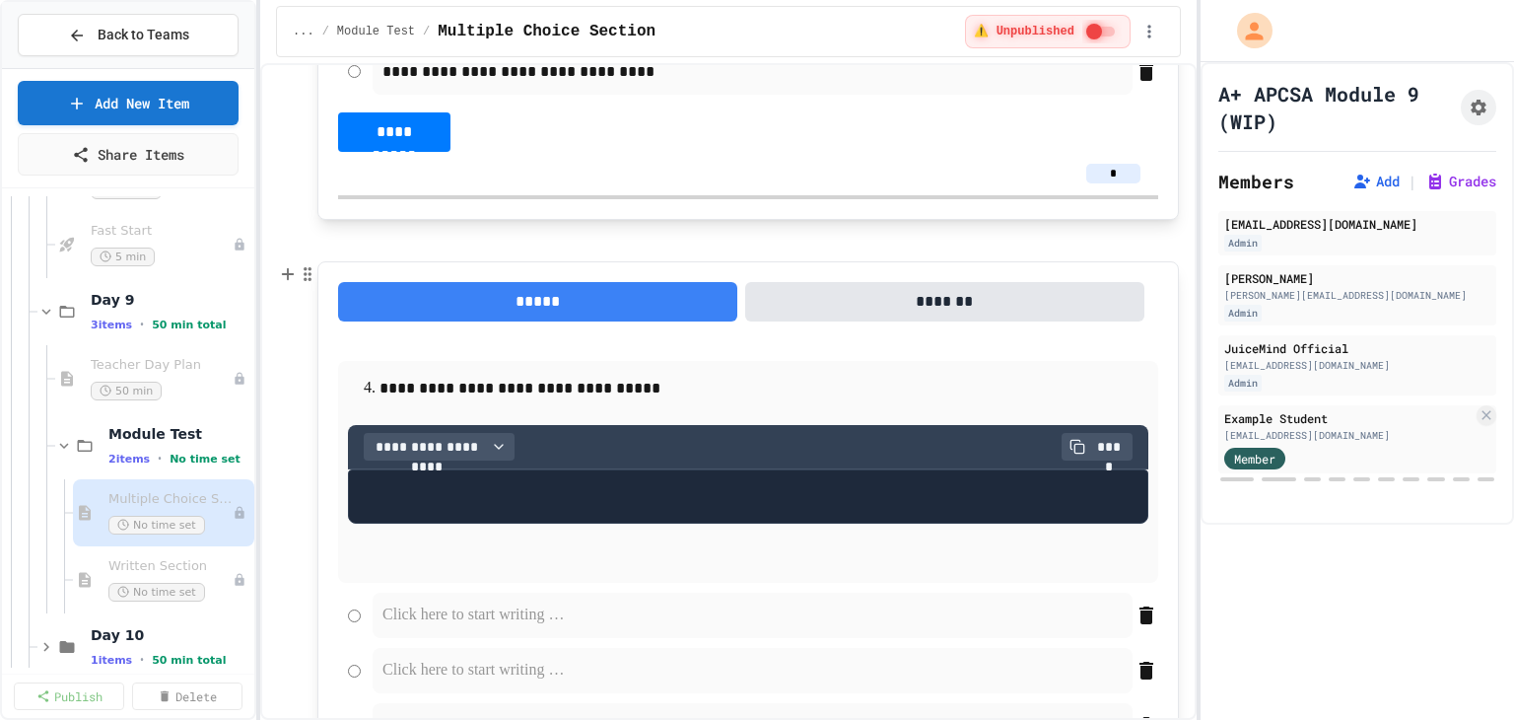
click at [411, 482] on pre at bounding box center [748, 496] width 800 height 55
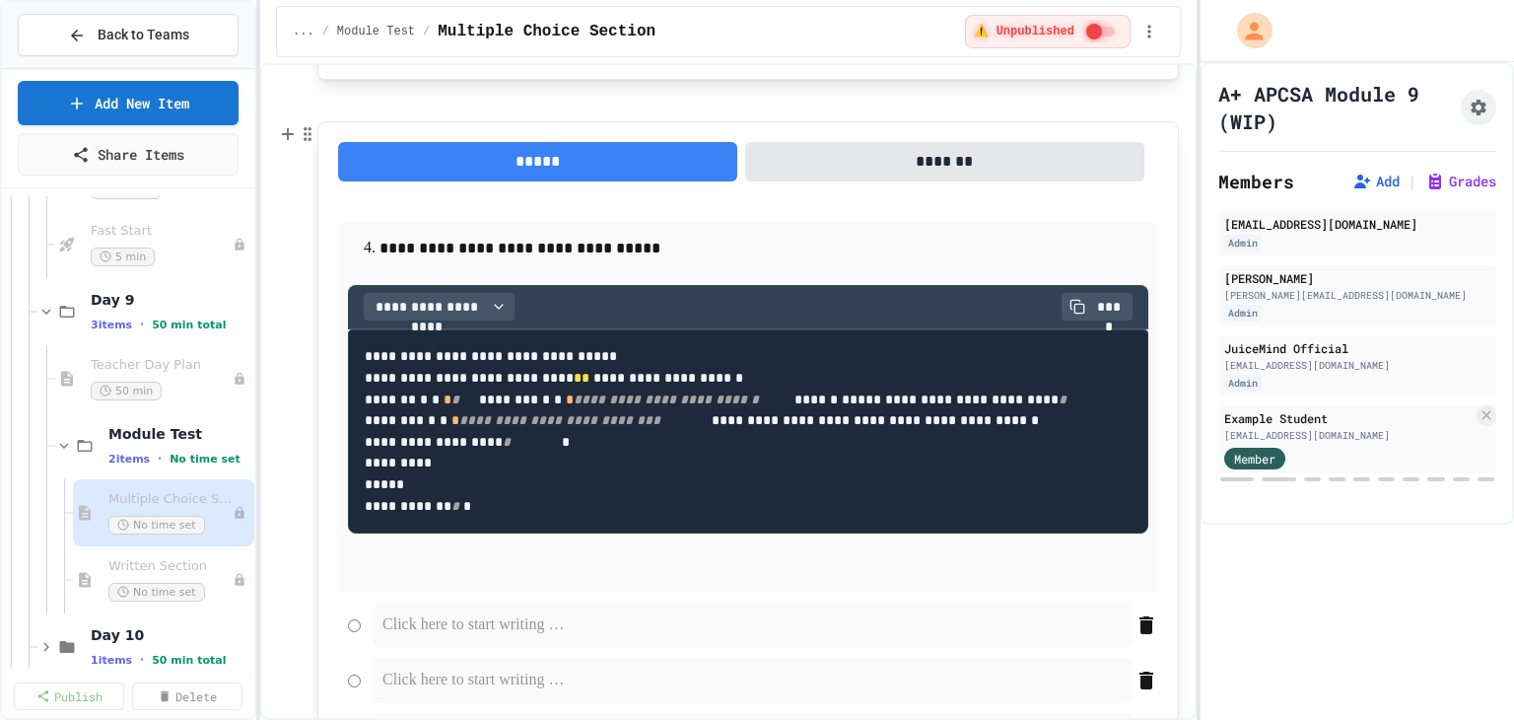
scroll to position [1946, 0]
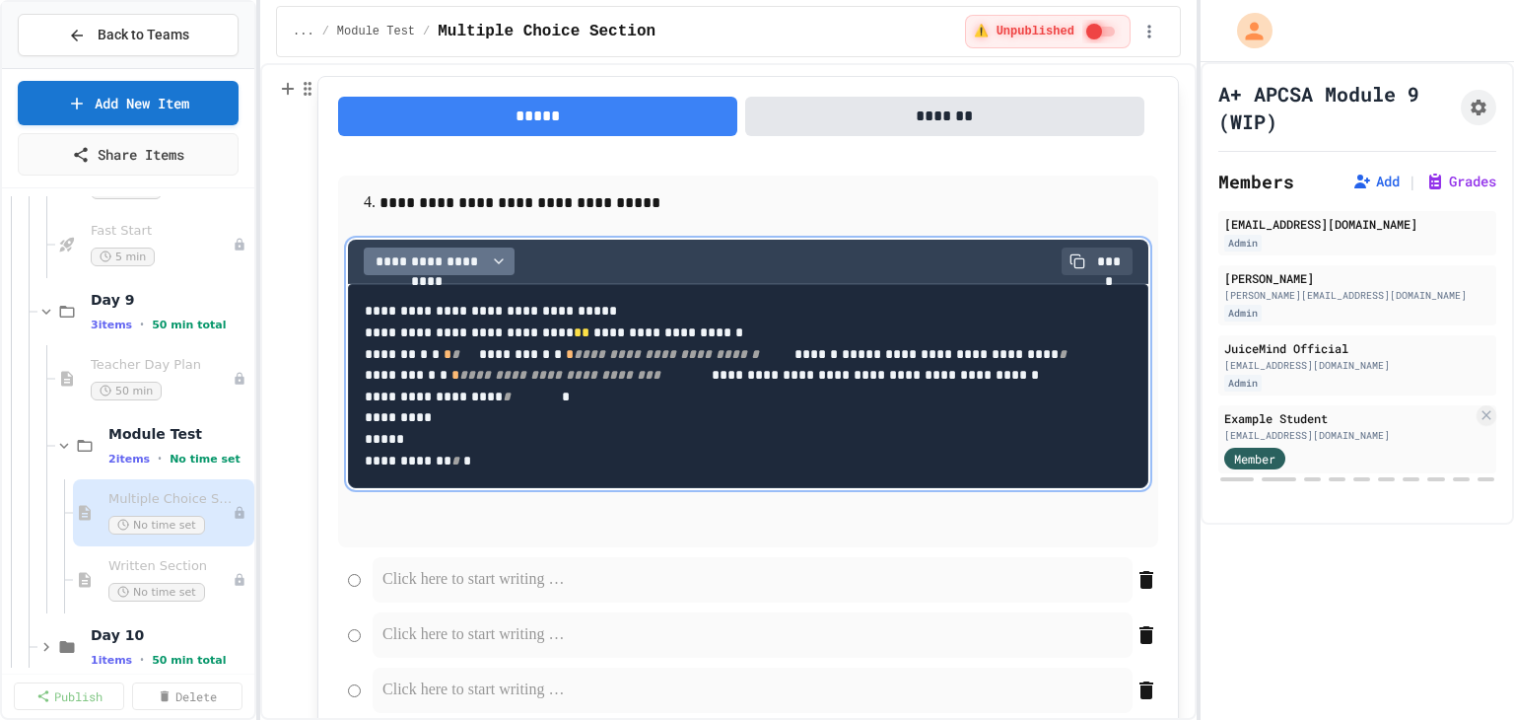
click at [453, 254] on span "**********" at bounding box center [427, 261] width 111 height 20
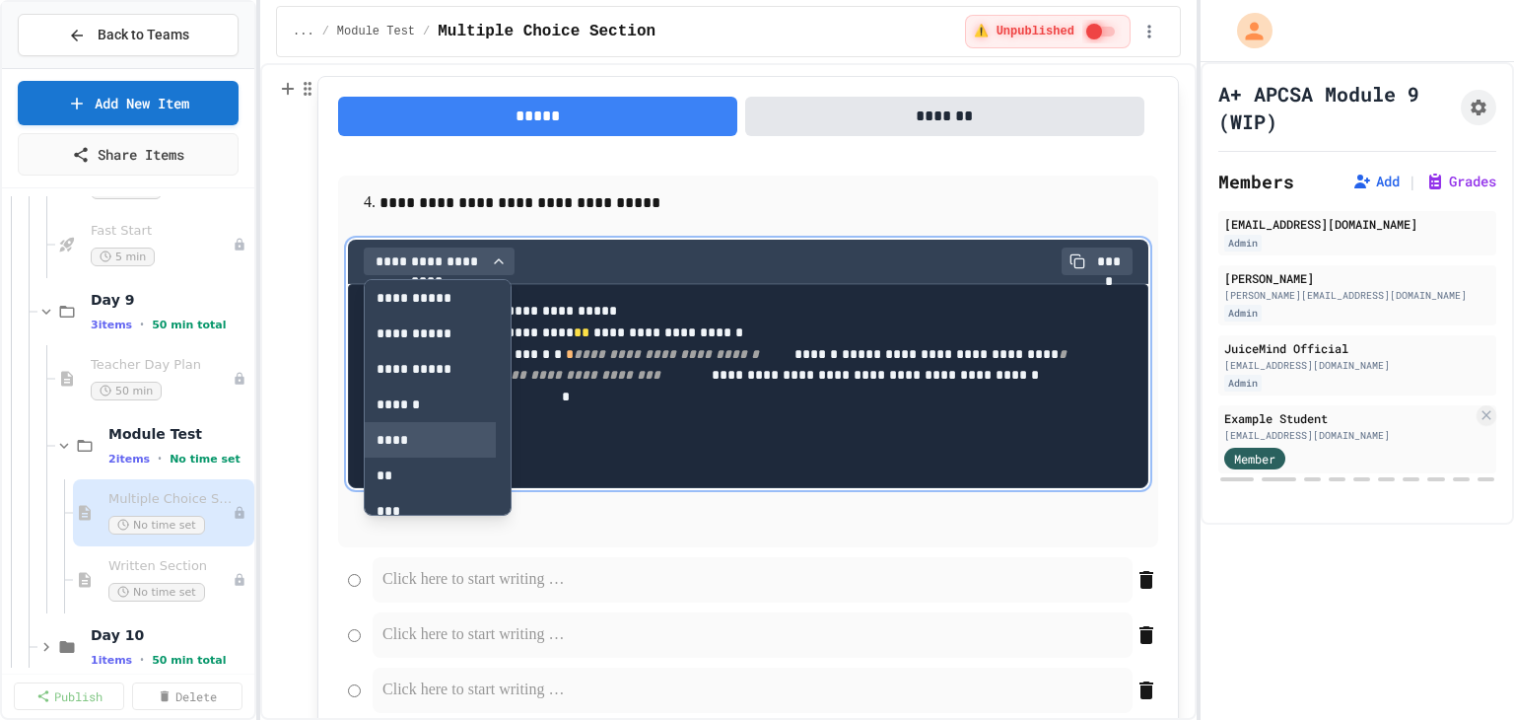
click at [413, 435] on button "****" at bounding box center [430, 439] width 131 height 35
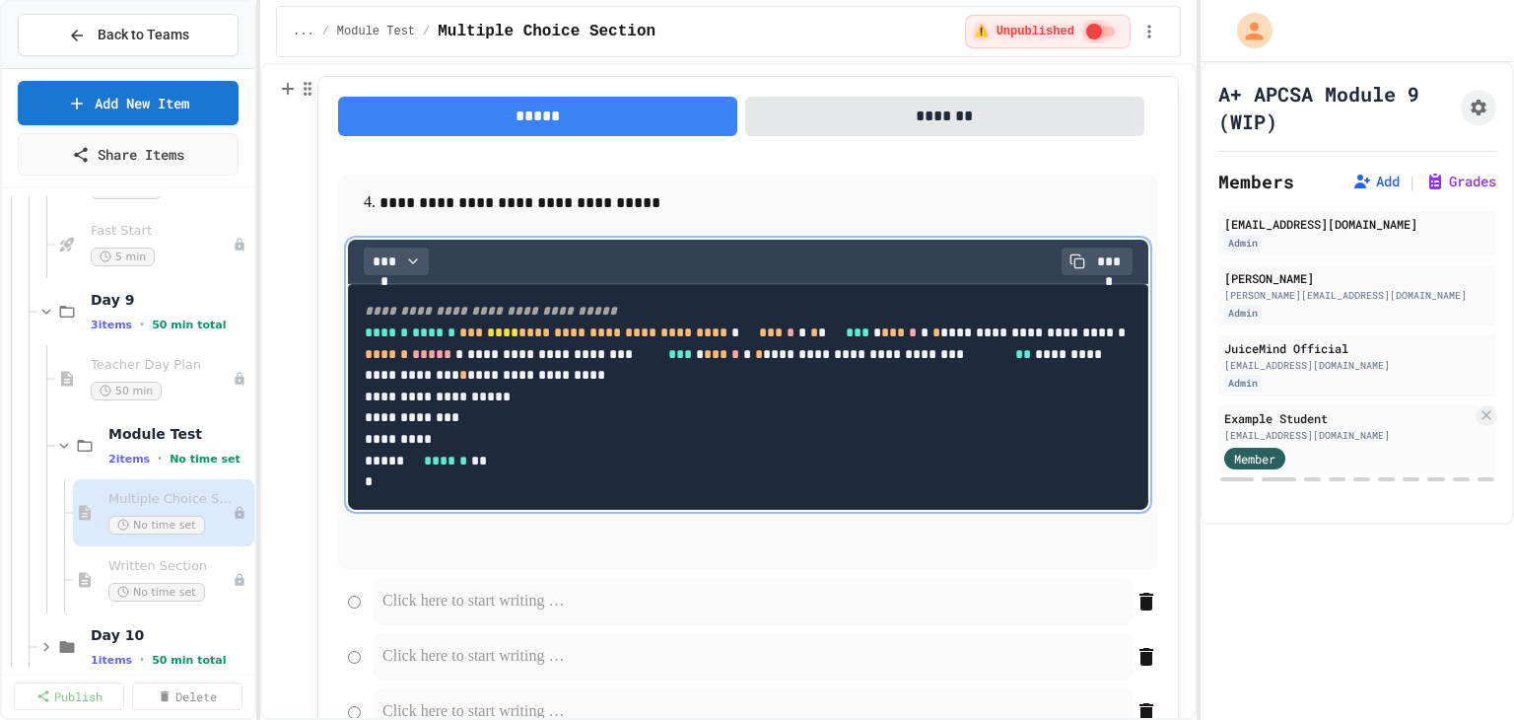
click at [777, 425] on pre "**********" at bounding box center [748, 397] width 800 height 226
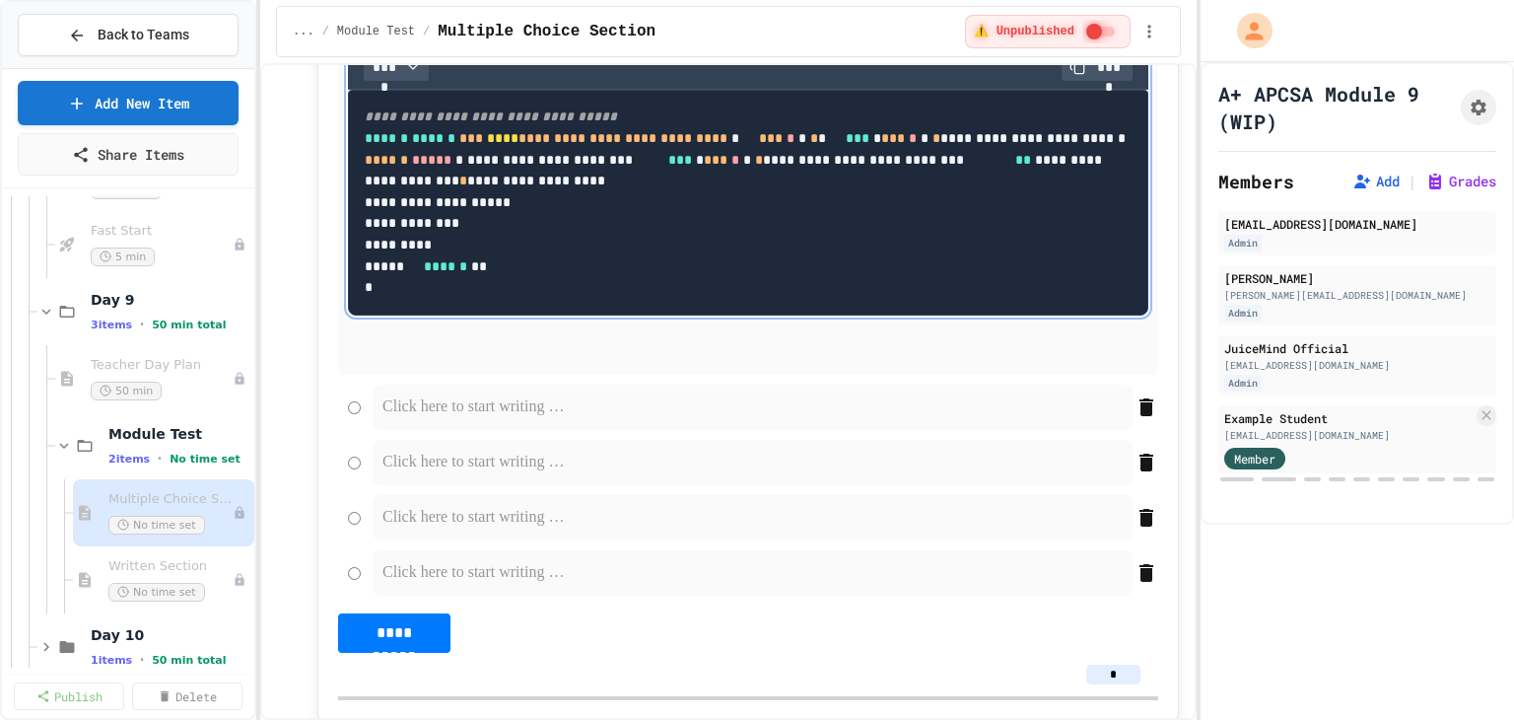
scroll to position [2143, 0]
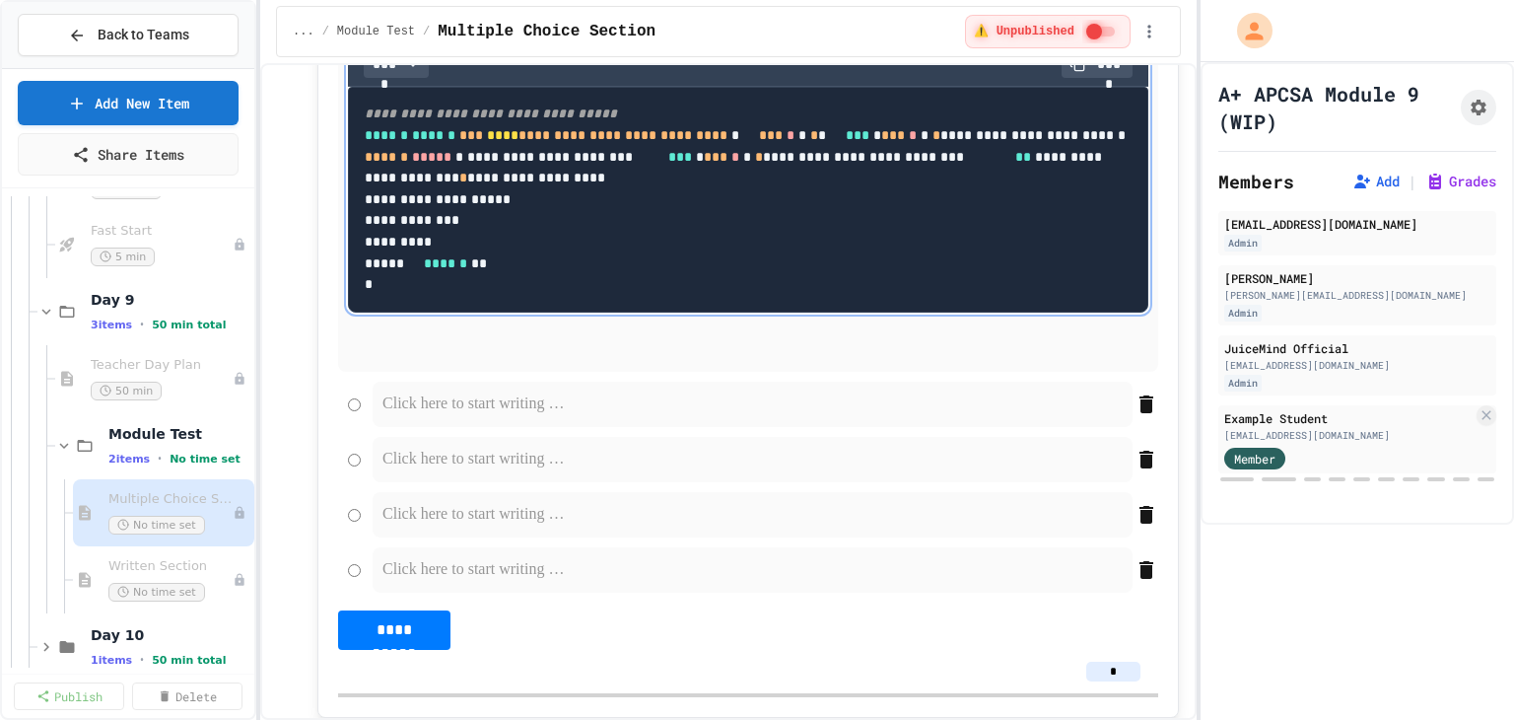
click at [434, 417] on p at bounding box center [752, 404] width 740 height 26
click at [426, 482] on div at bounding box center [753, 459] width 760 height 45
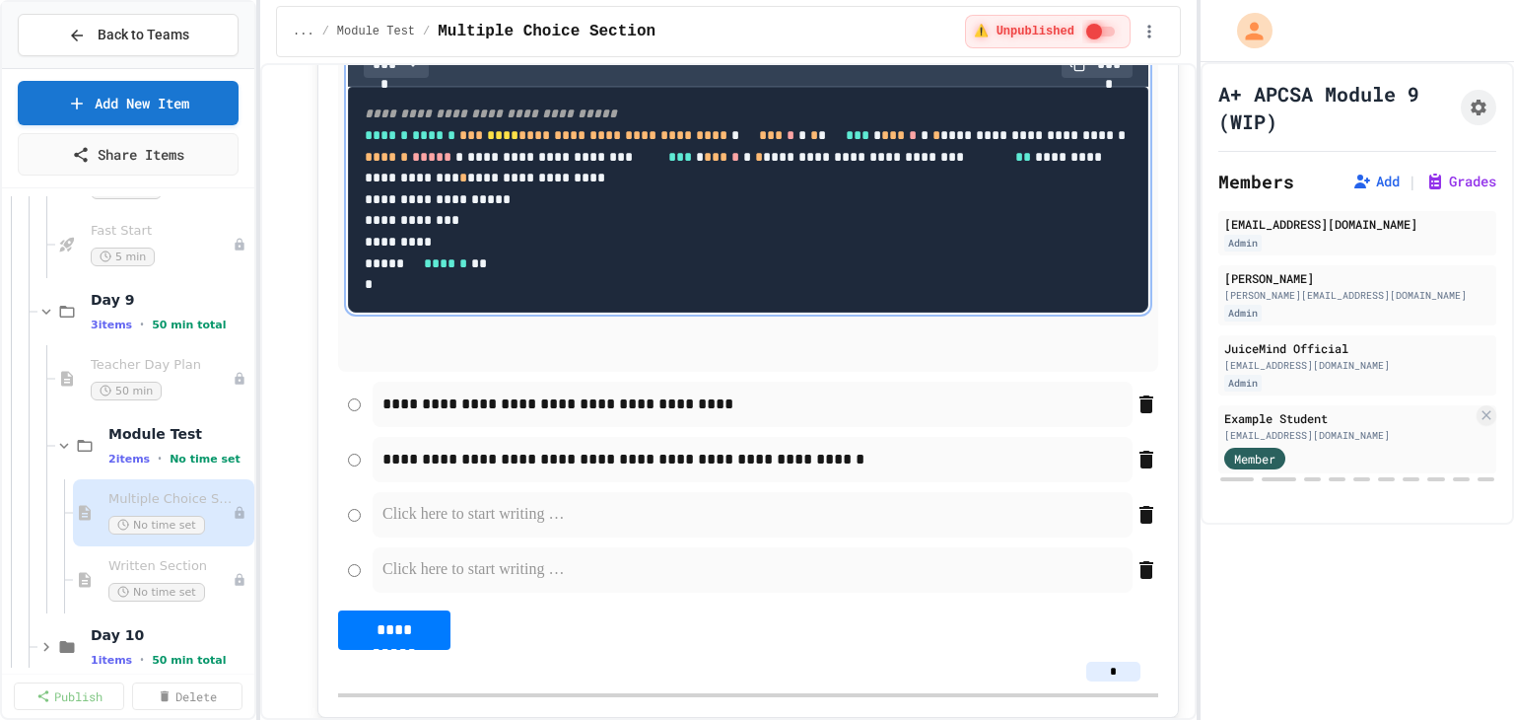
click at [442, 527] on p at bounding box center [752, 515] width 740 height 26
click at [472, 583] on p at bounding box center [752, 570] width 740 height 26
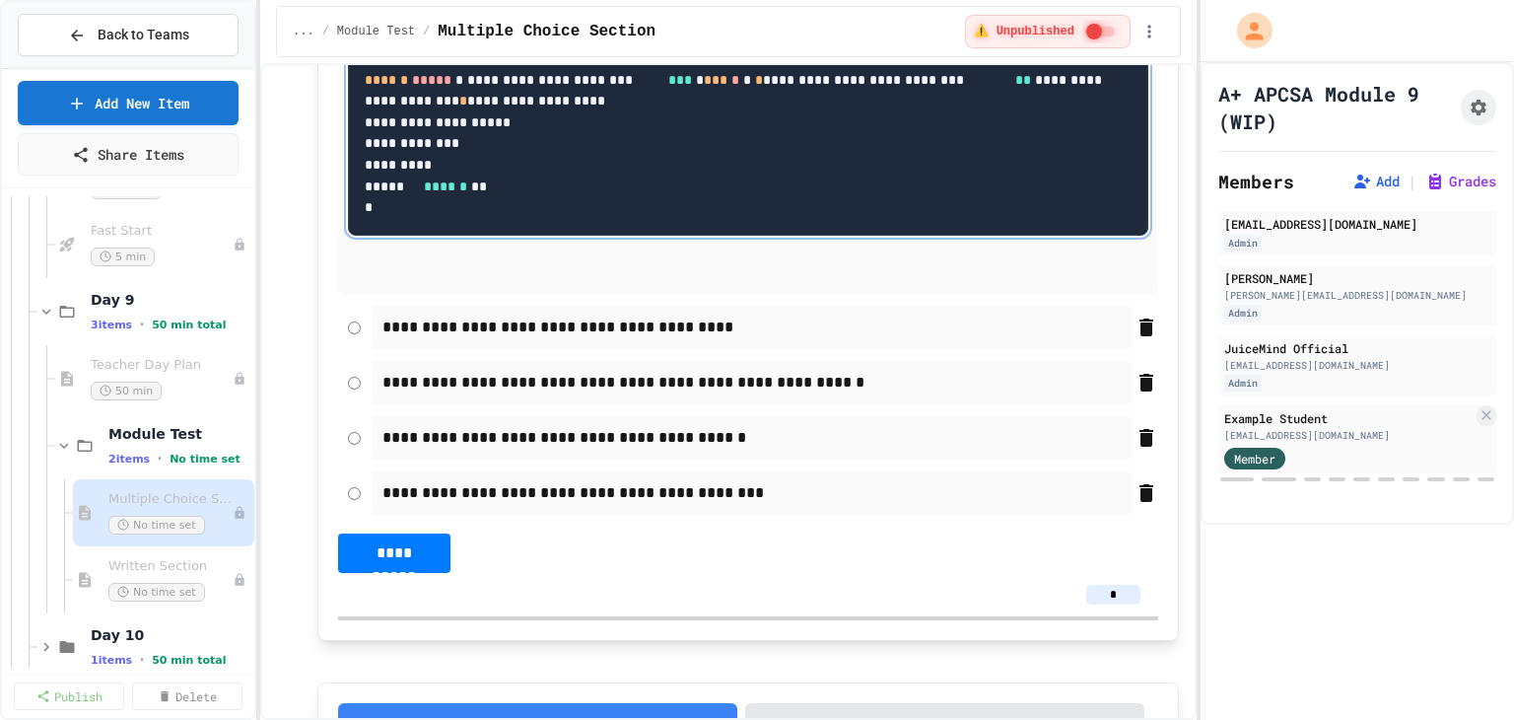
scroll to position [2340, 0]
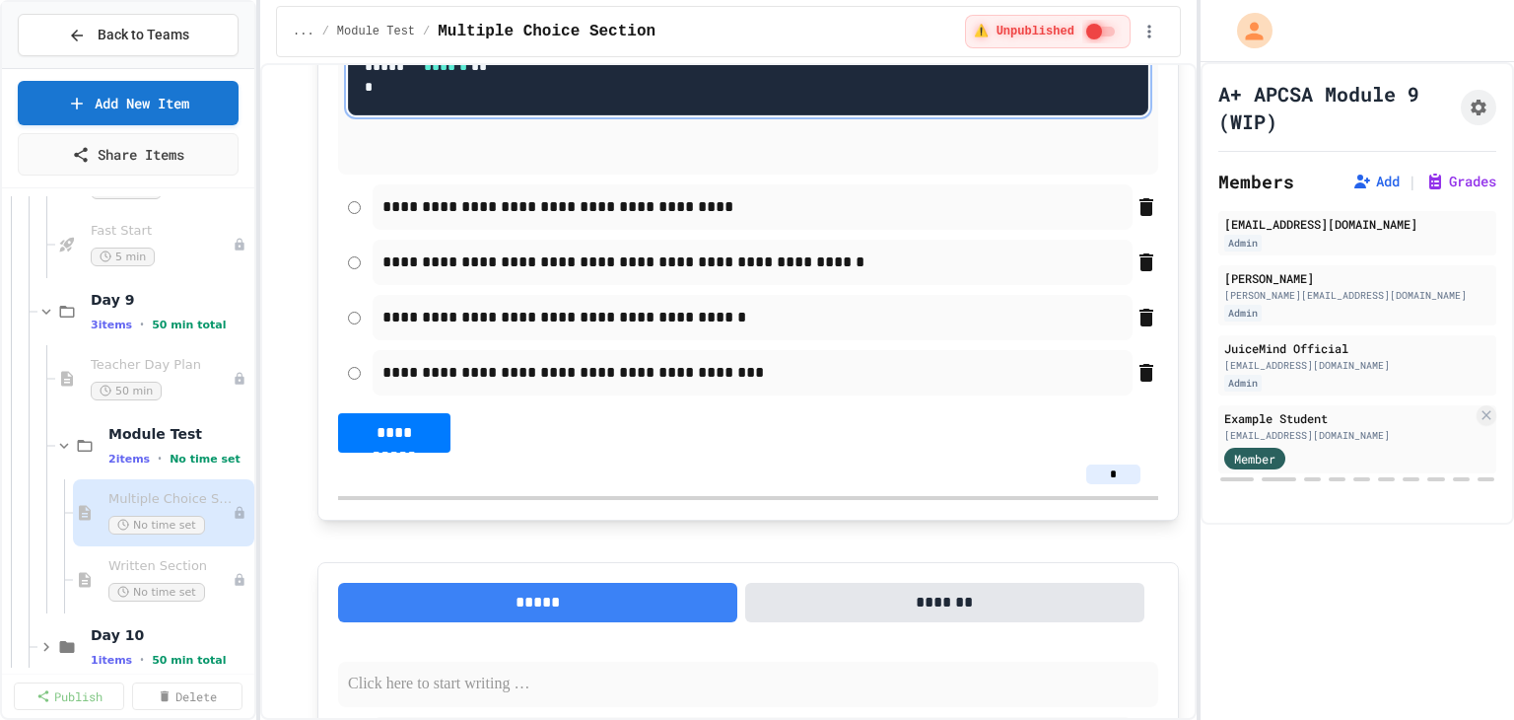
drag, startPoint x: 1104, startPoint y: 571, endPoint x: 1053, endPoint y: 570, distance: 51.3
click at [1053, 484] on div "*" at bounding box center [748, 474] width 789 height 20
type input "*"
click at [995, 452] on div "**********" at bounding box center [748, 116] width 820 height 671
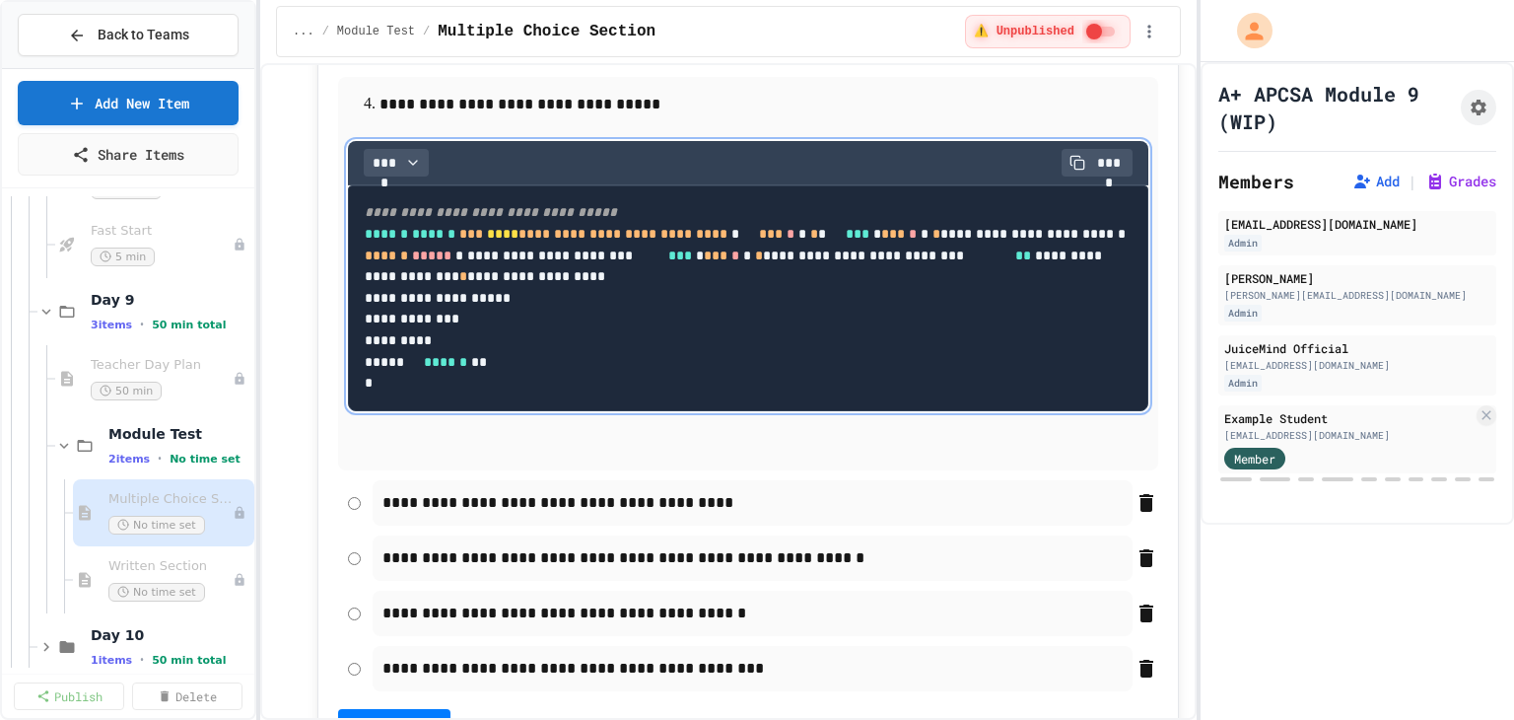
scroll to position [1749, 0]
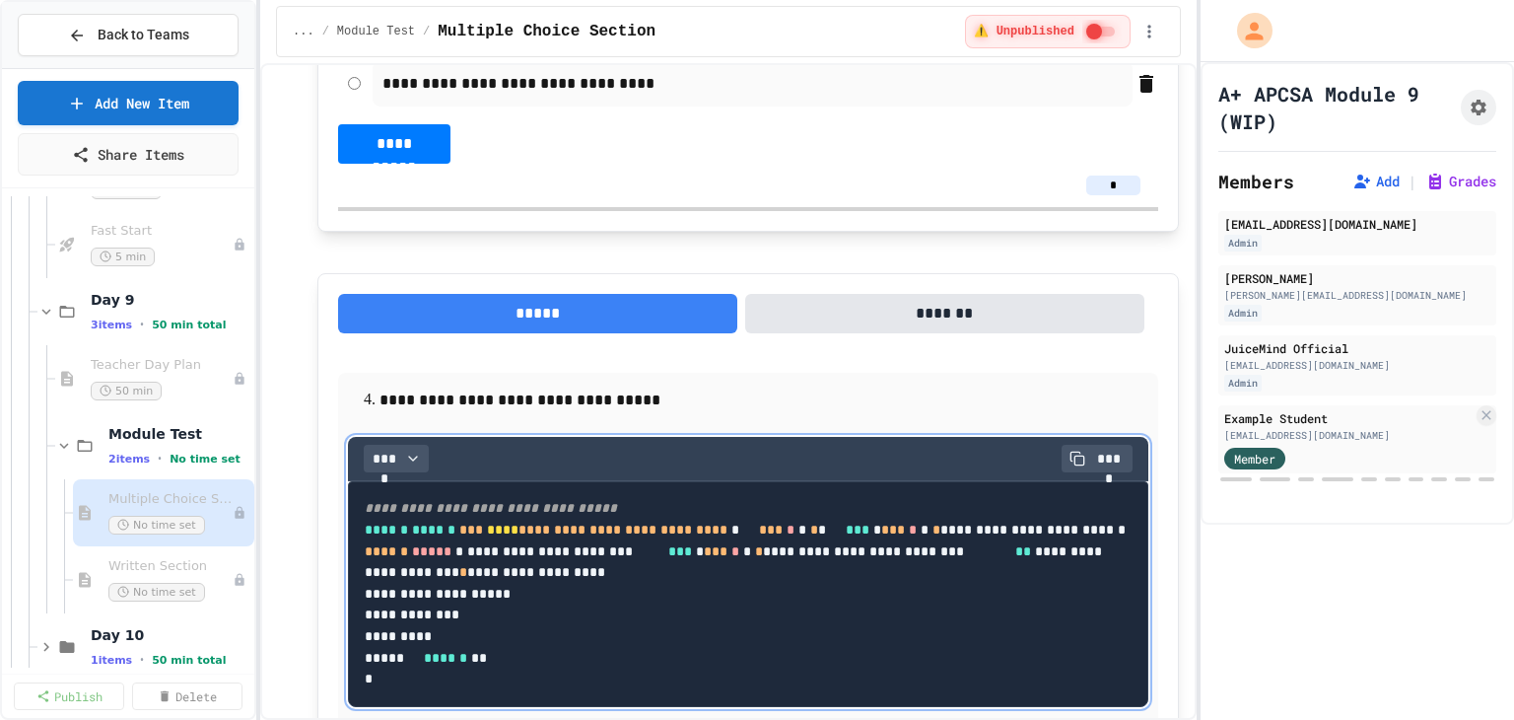
drag, startPoint x: 1098, startPoint y: 179, endPoint x: 1073, endPoint y: 184, distance: 25.1
click at [1086, 177] on input "*" at bounding box center [1113, 185] width 54 height 20
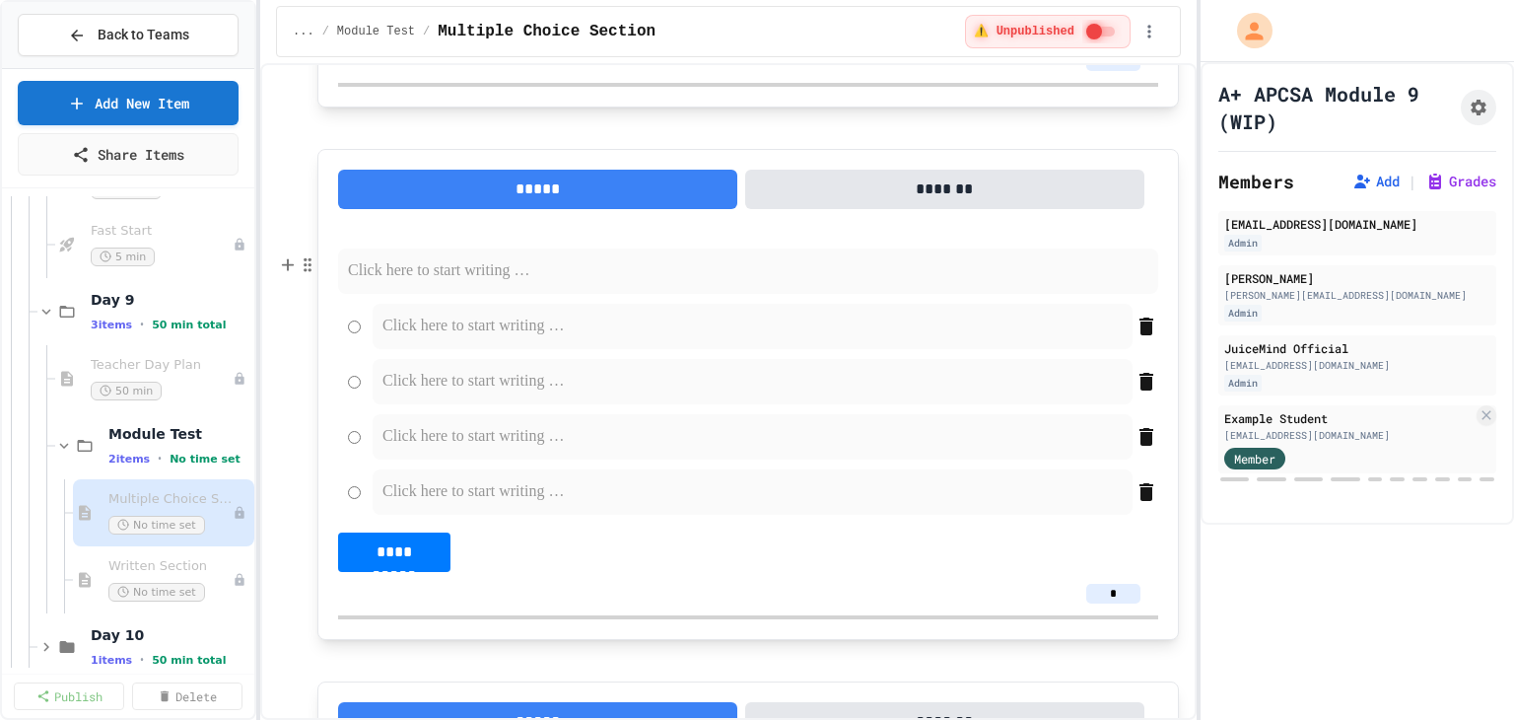
scroll to position [2636, 0]
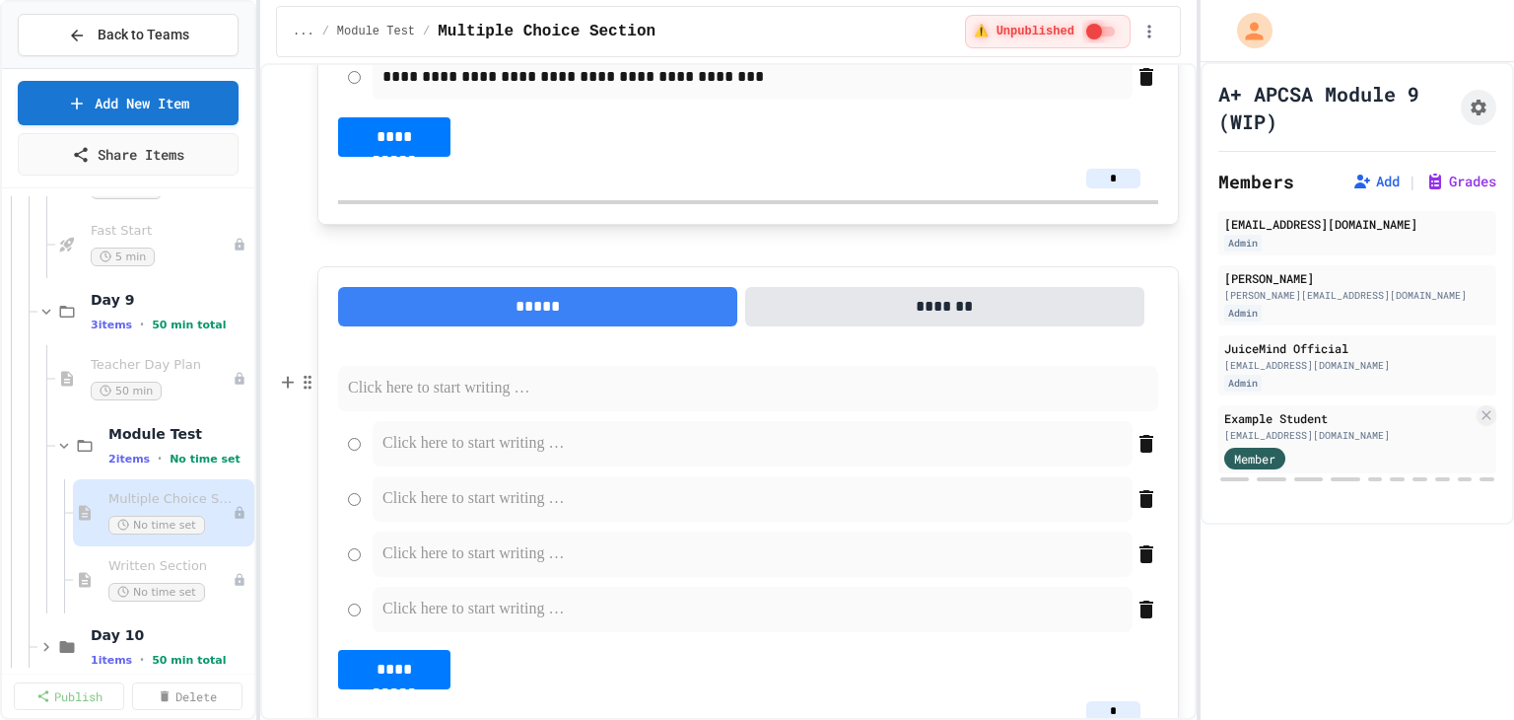
type input "*"
click at [449, 401] on p at bounding box center [748, 389] width 800 height 26
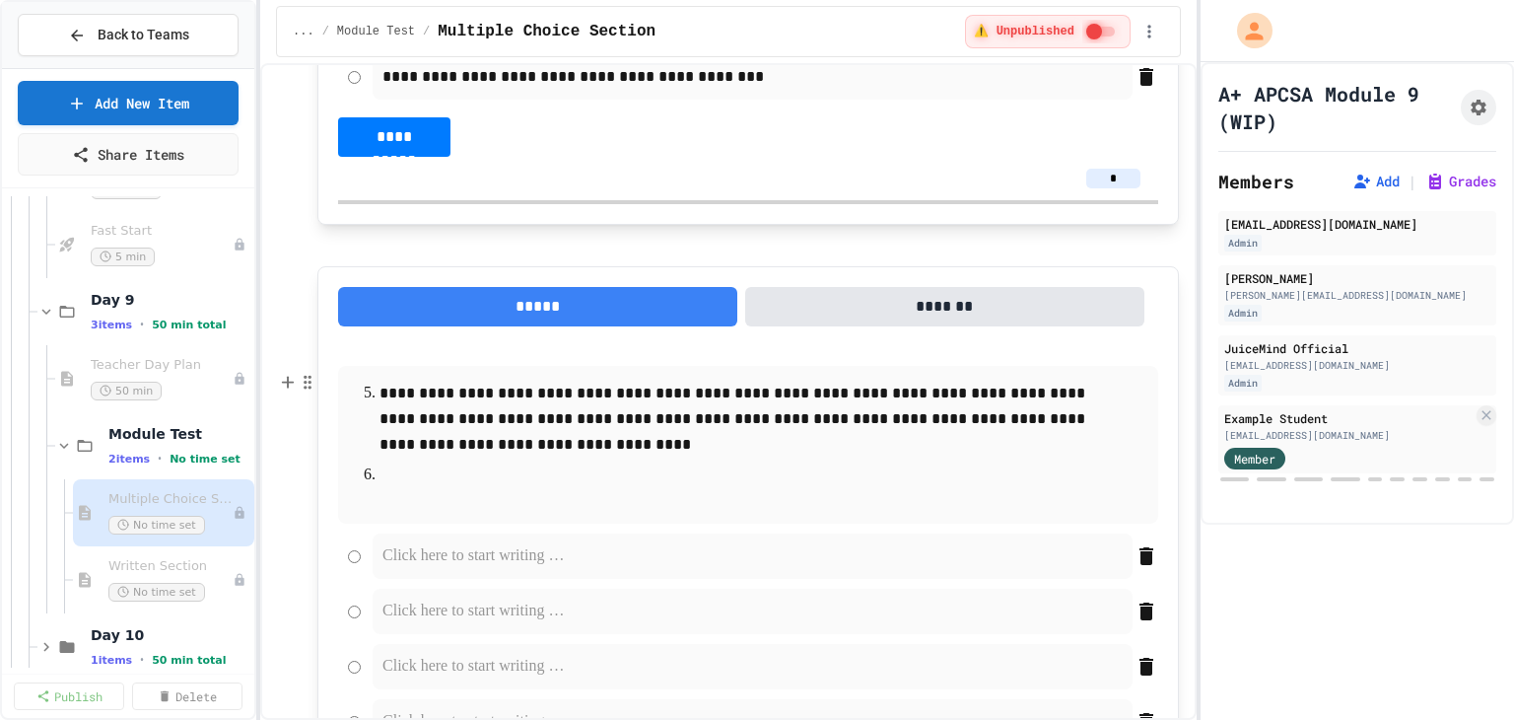
click at [446, 488] on p at bounding box center [747, 475] width 737 height 26
click at [485, 625] on button "Code Block" at bounding box center [490, 618] width 235 height 32
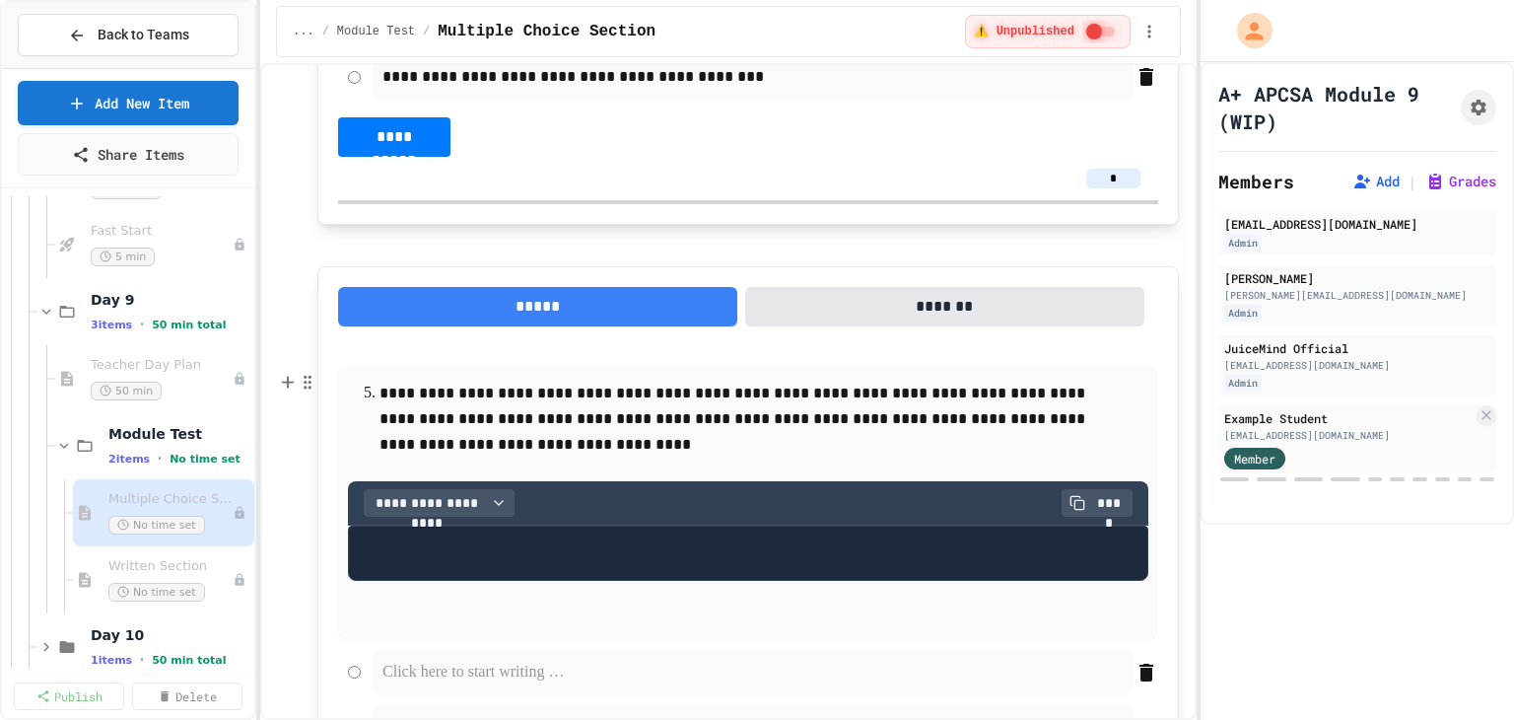
scroll to position [2833, 0]
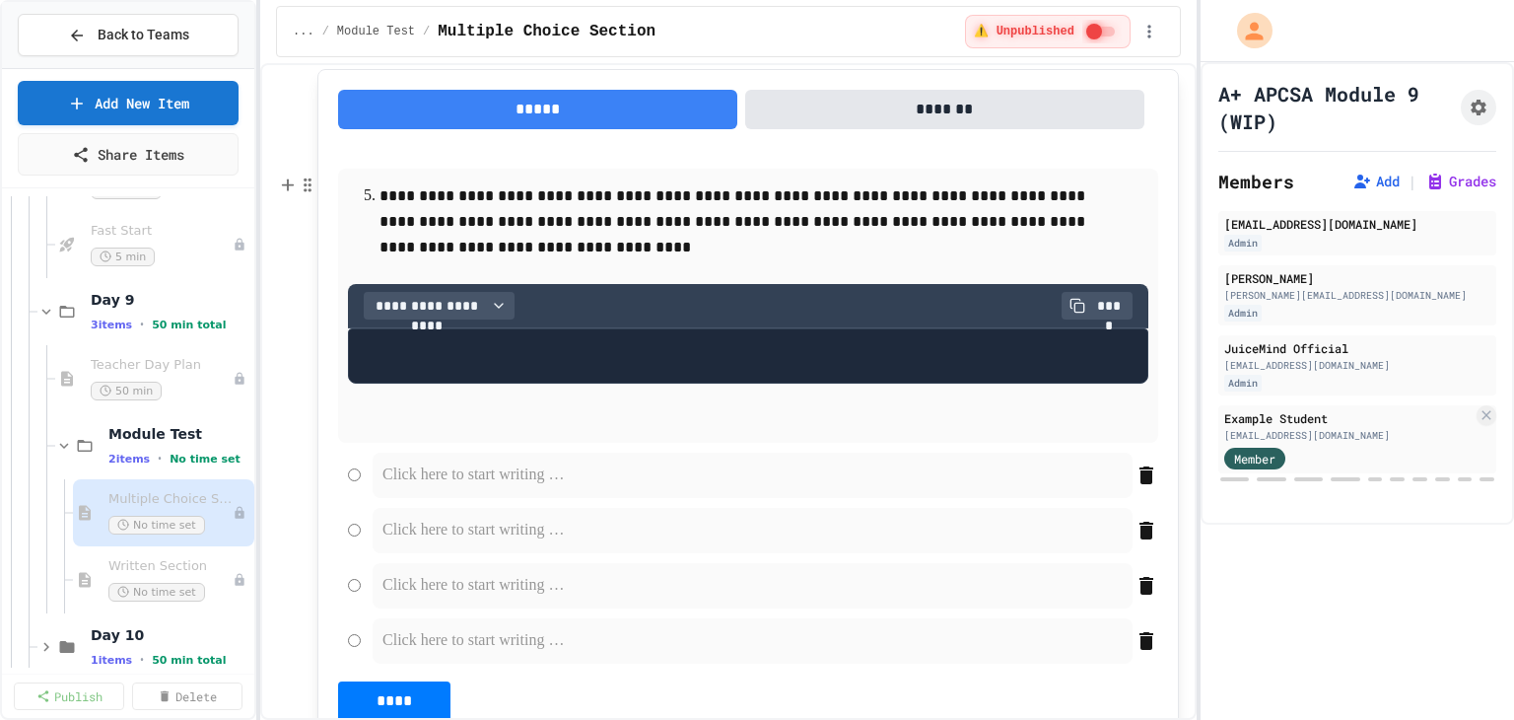
click at [462, 328] on div "**********" at bounding box center [748, 306] width 800 height 44
click at [461, 315] on span "**********" at bounding box center [427, 306] width 111 height 20
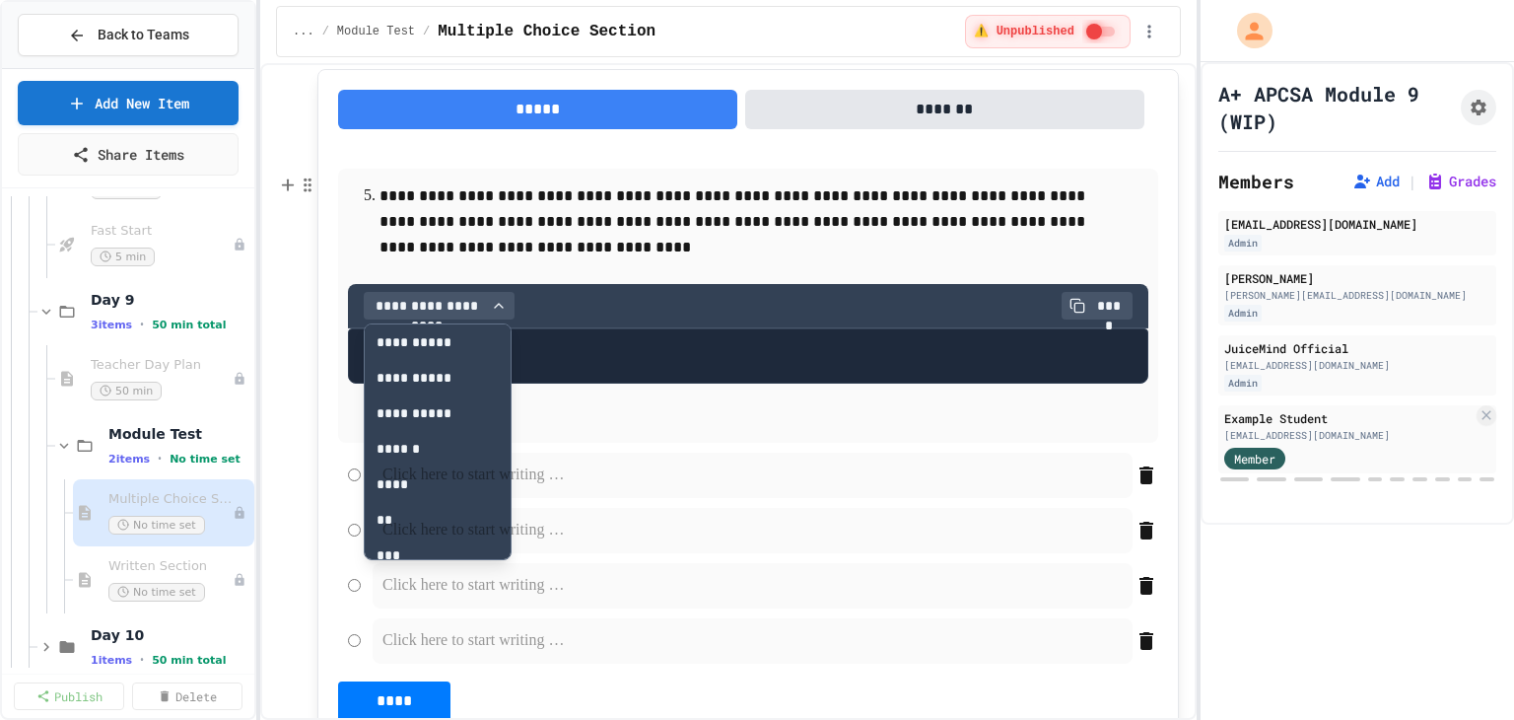
click at [391, 488] on p at bounding box center [752, 475] width 740 height 26
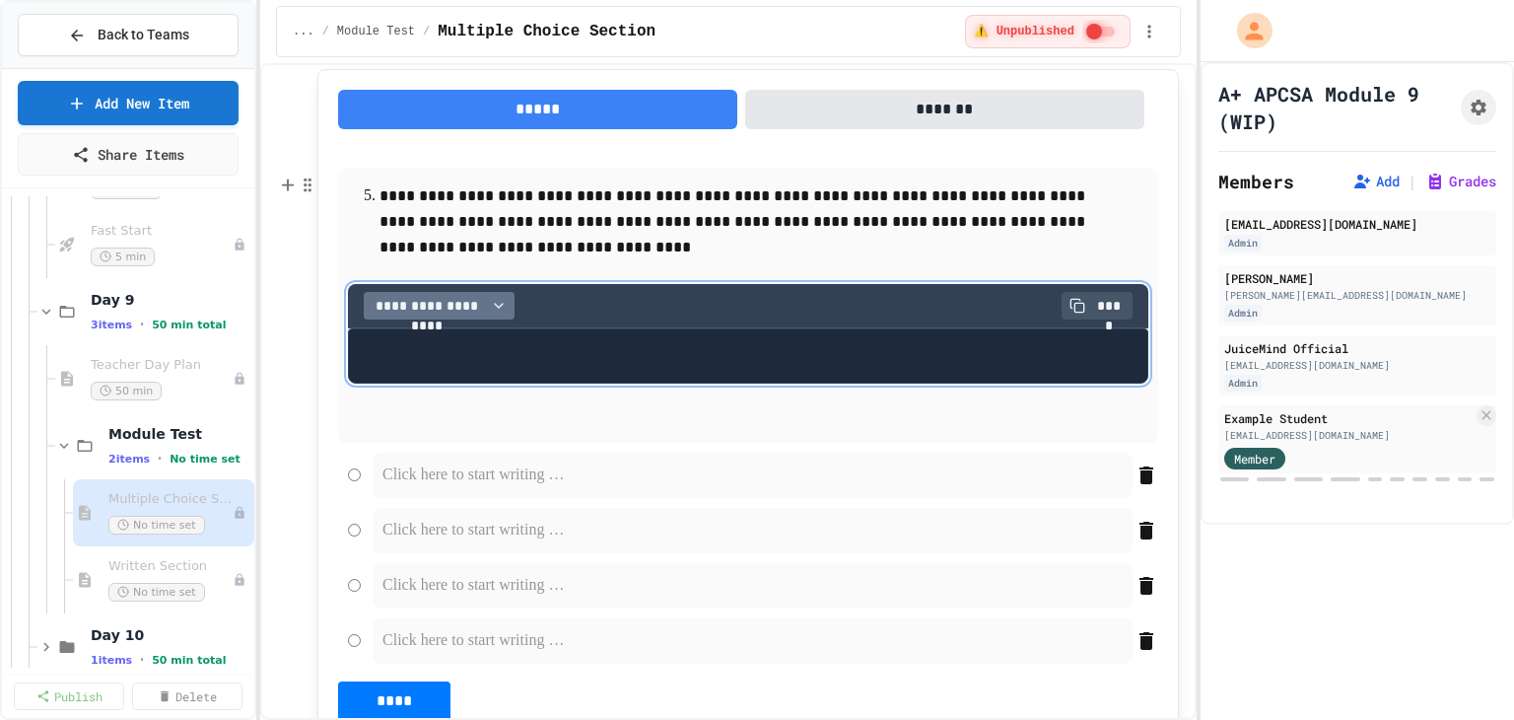
click at [476, 315] on span "**********" at bounding box center [427, 306] width 111 height 20
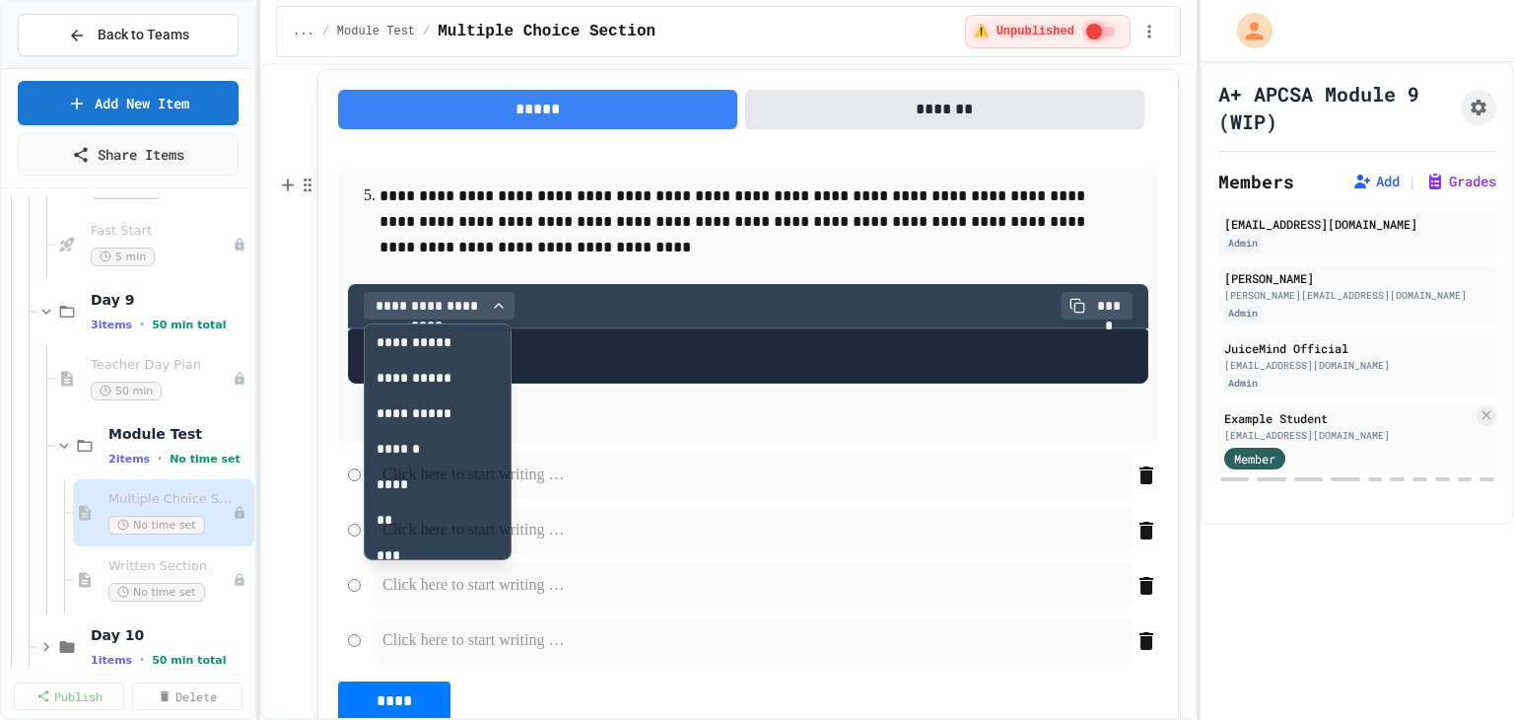
click at [416, 488] on p at bounding box center [752, 475] width 740 height 26
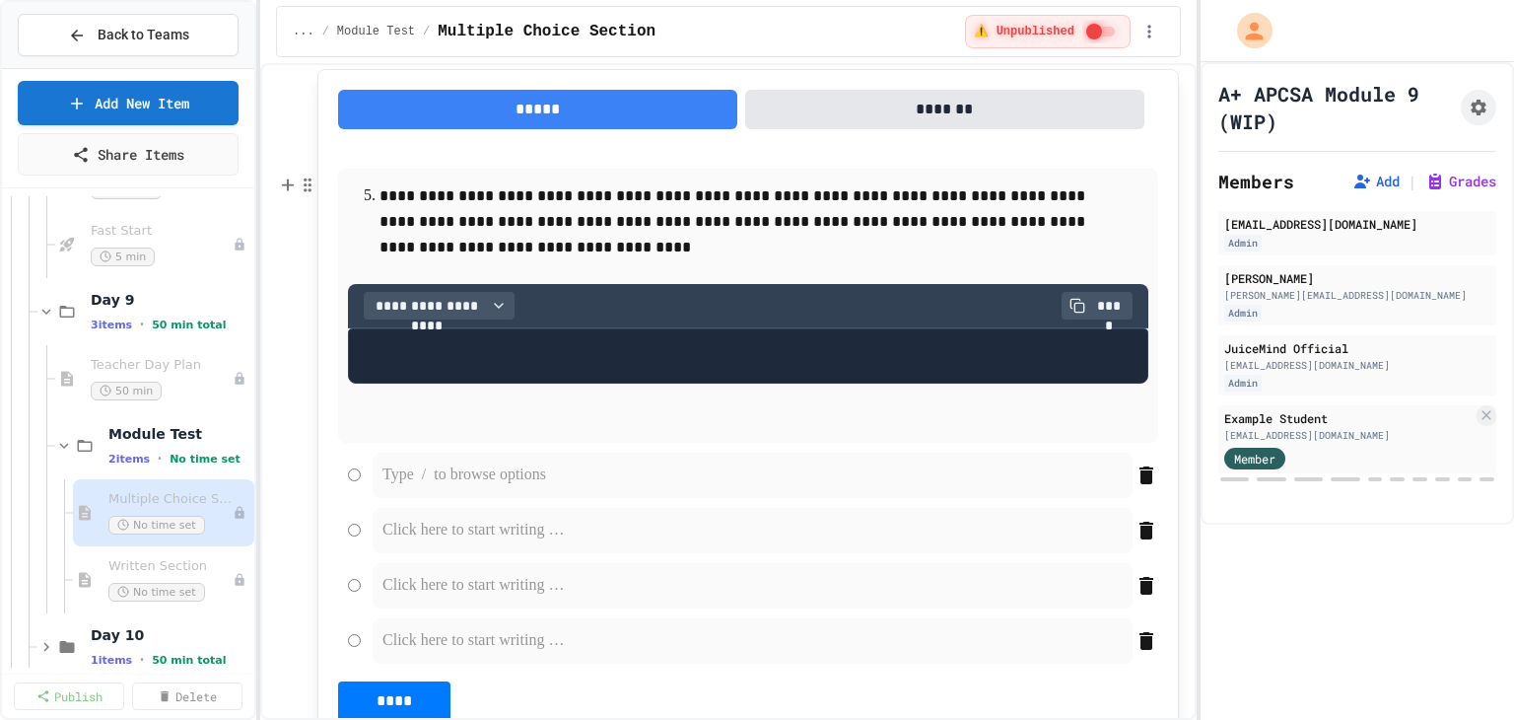
click at [471, 383] on pre at bounding box center [748, 355] width 800 height 55
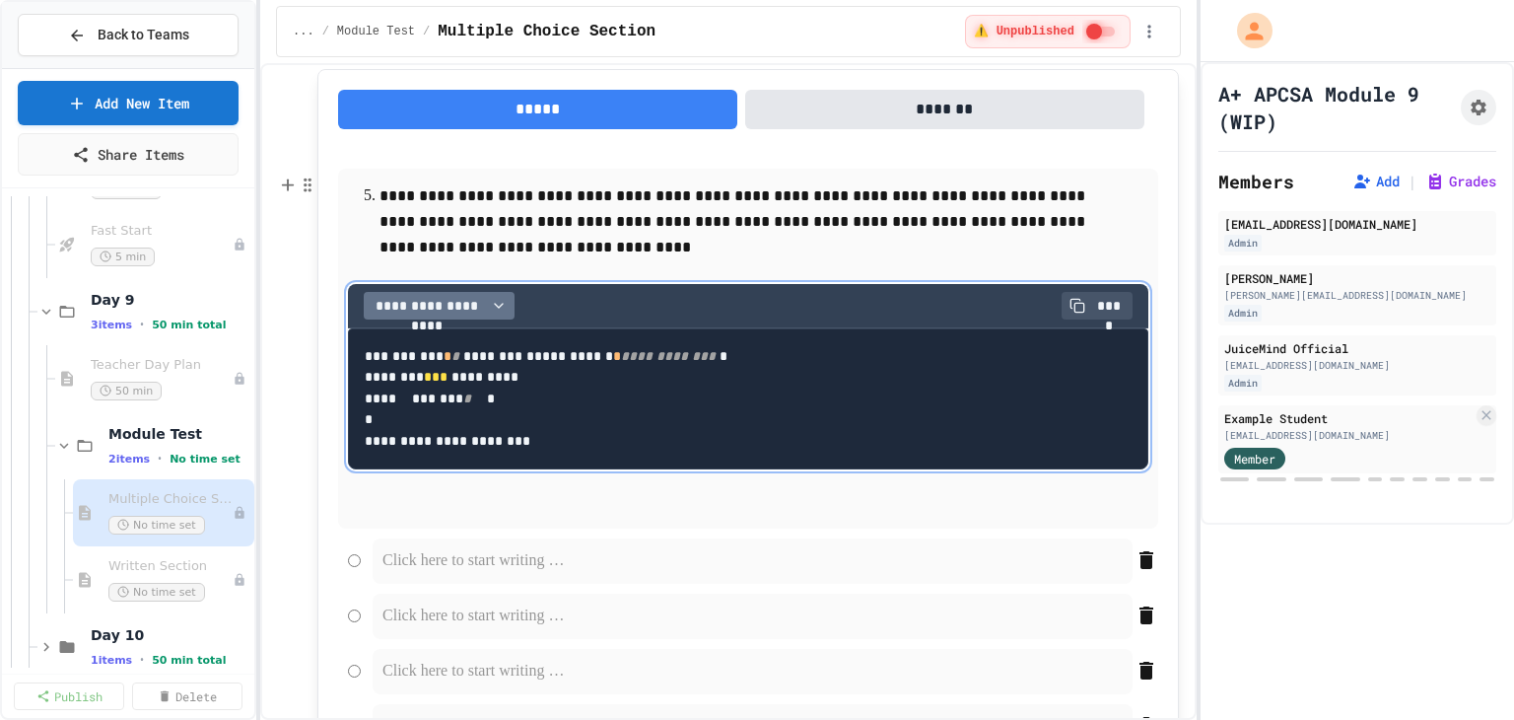
drag, startPoint x: 467, startPoint y: 395, endPoint x: 460, endPoint y: 407, distance: 13.7
click at [467, 315] on span "**********" at bounding box center [427, 306] width 111 height 20
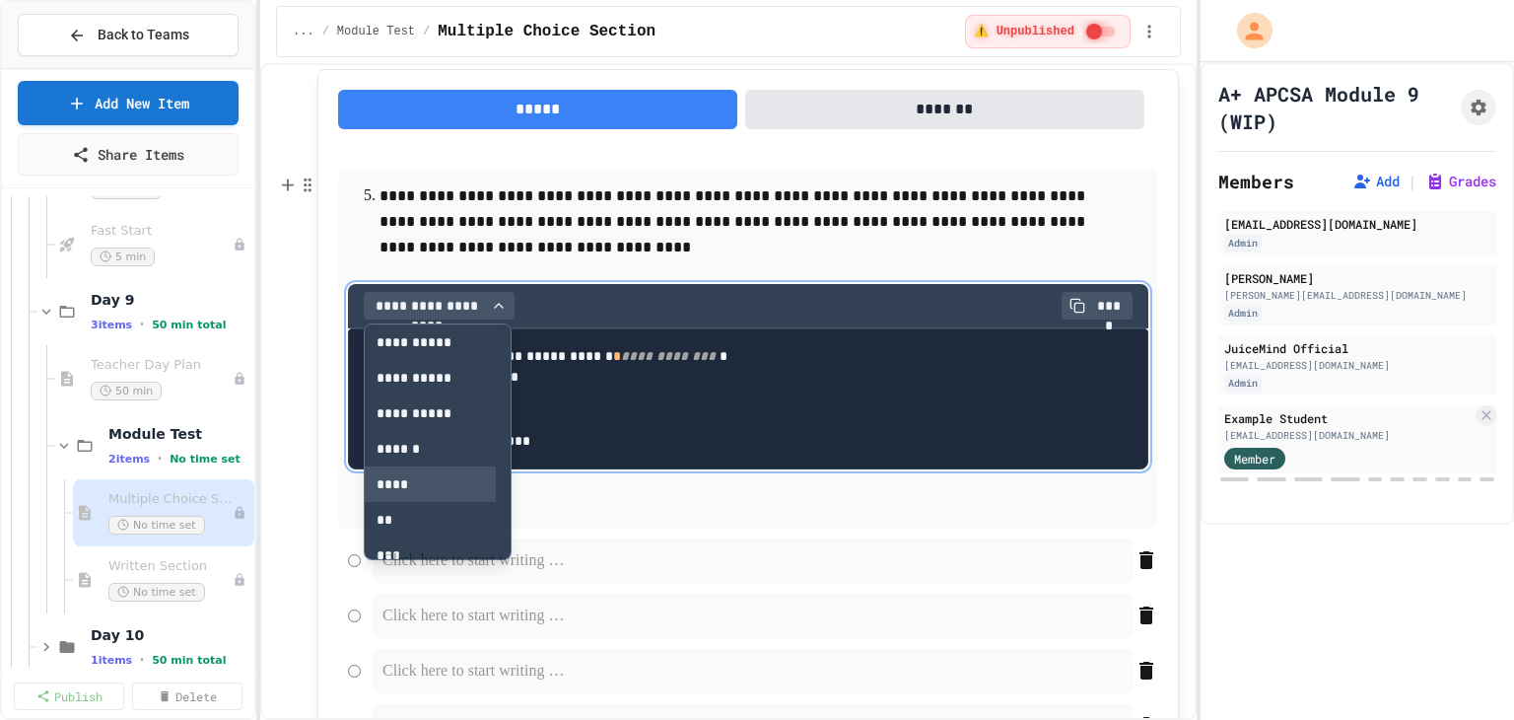
click at [414, 502] on button "****" at bounding box center [430, 483] width 131 height 35
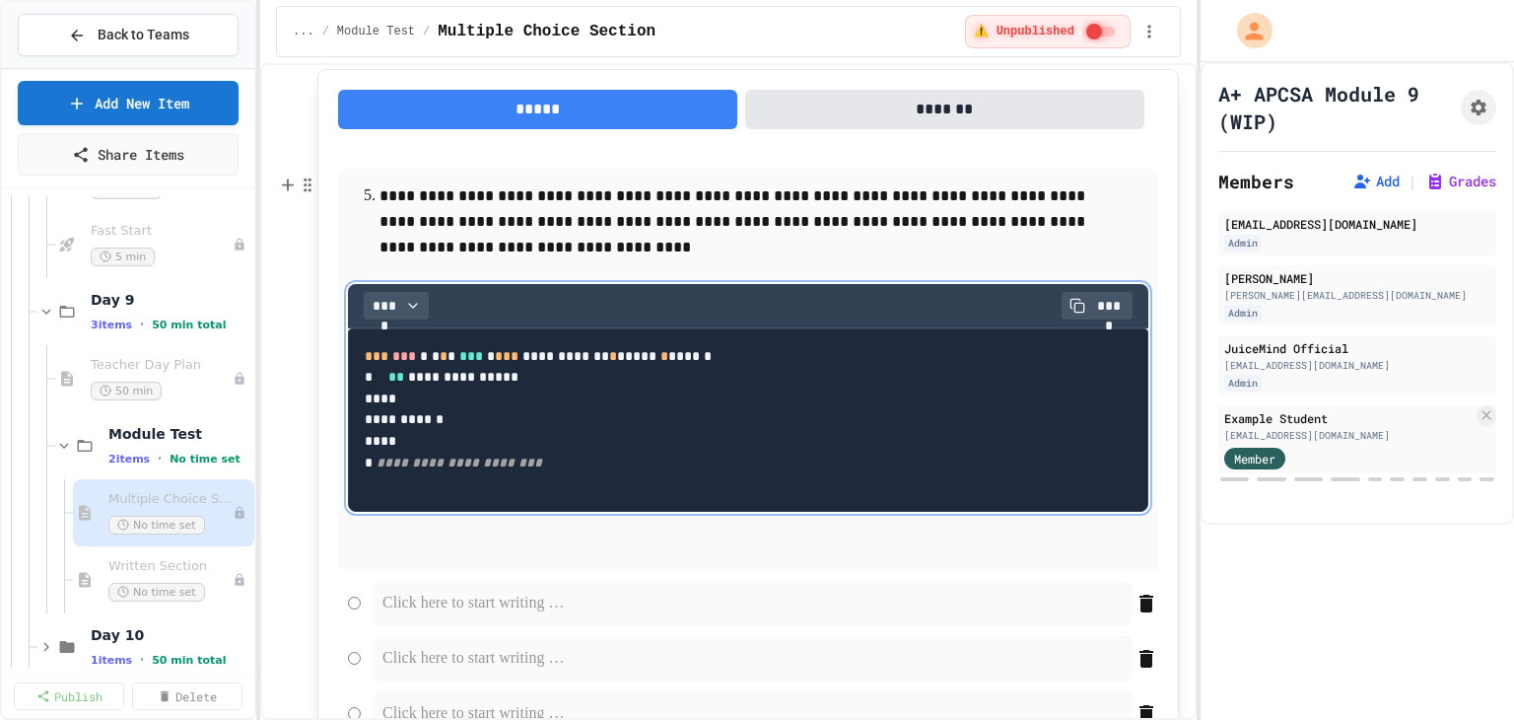
click at [686, 512] on pre "**********" at bounding box center [748, 419] width 800 height 183
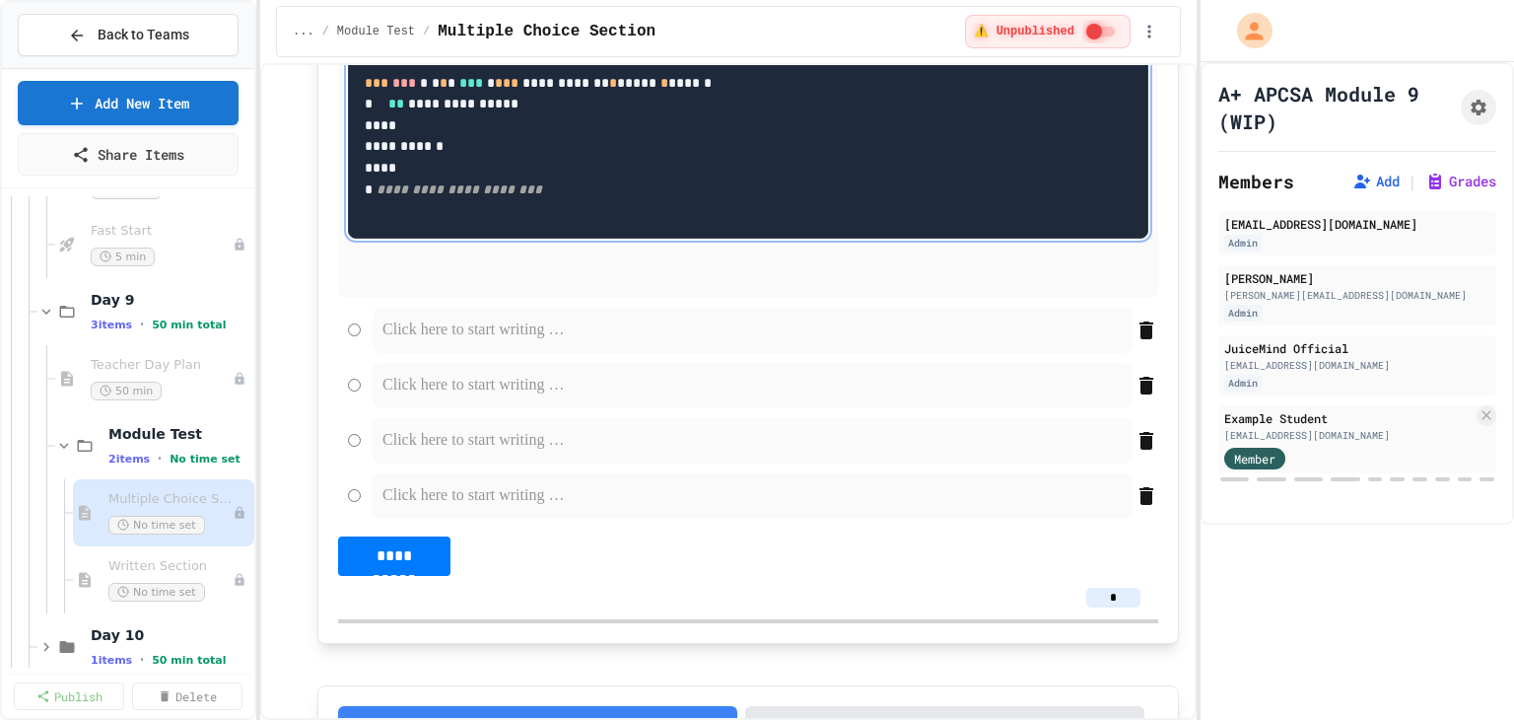
scroll to position [3128, 0]
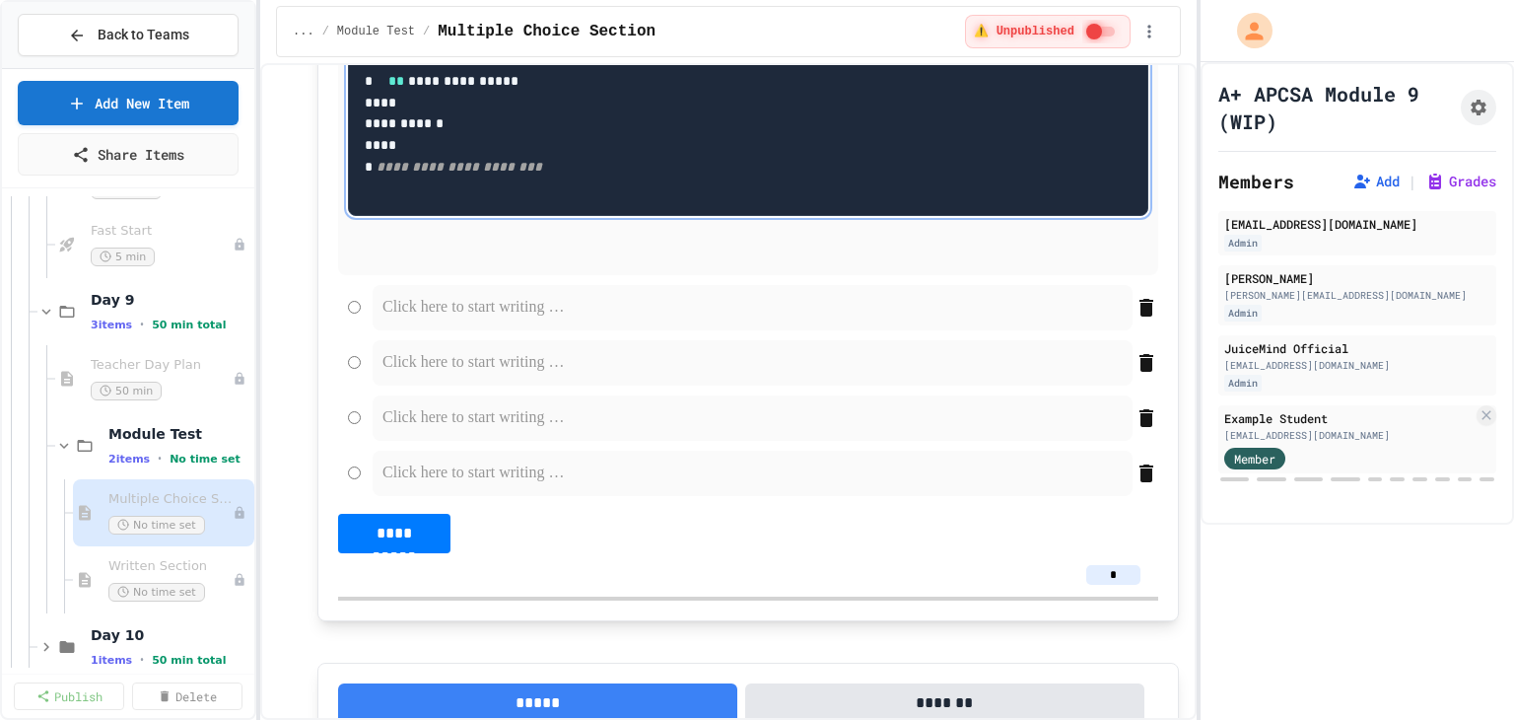
click at [381, 265] on p at bounding box center [748, 253] width 800 height 26
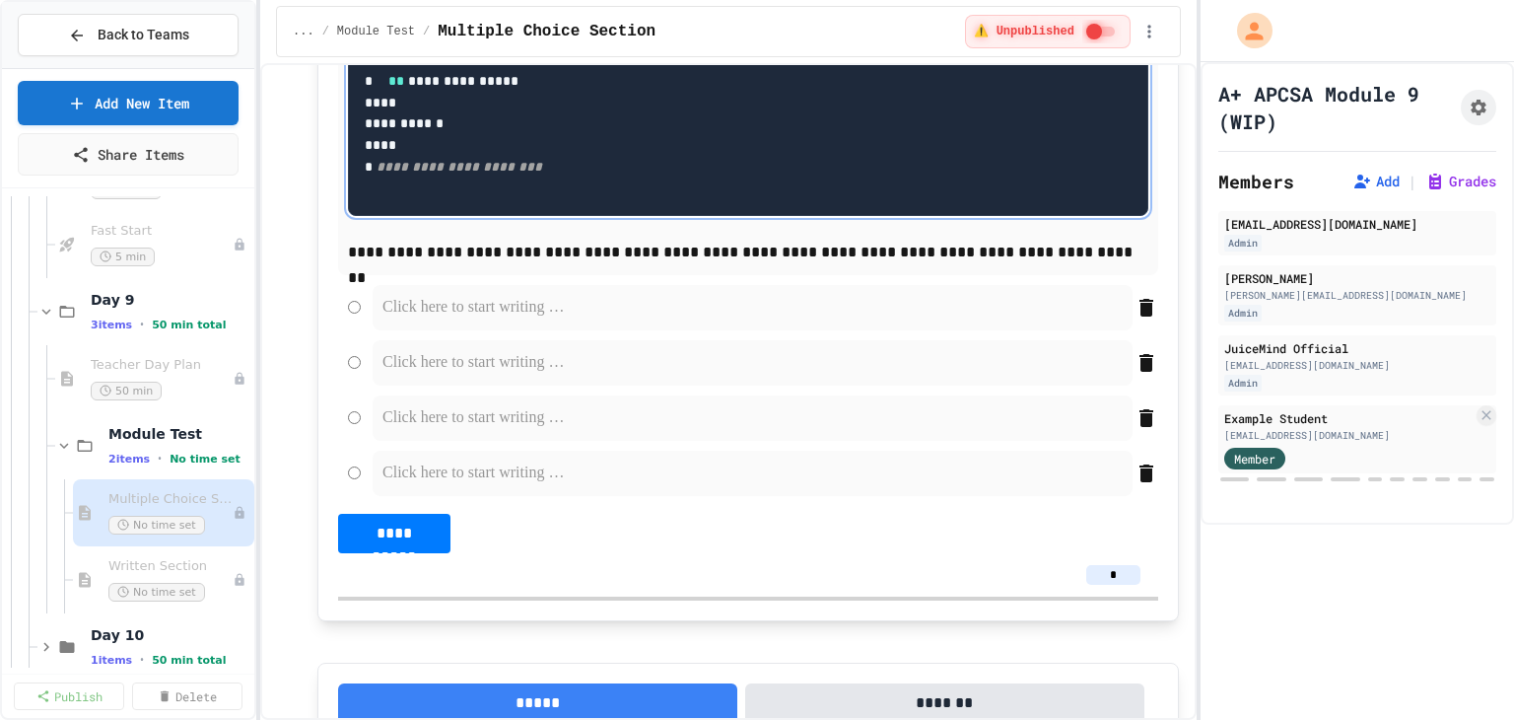
click at [489, 320] on p at bounding box center [752, 308] width 740 height 26
click at [430, 376] on p at bounding box center [752, 363] width 740 height 26
click at [433, 431] on p at bounding box center [752, 418] width 740 height 26
click at [446, 486] on p at bounding box center [752, 473] width 740 height 26
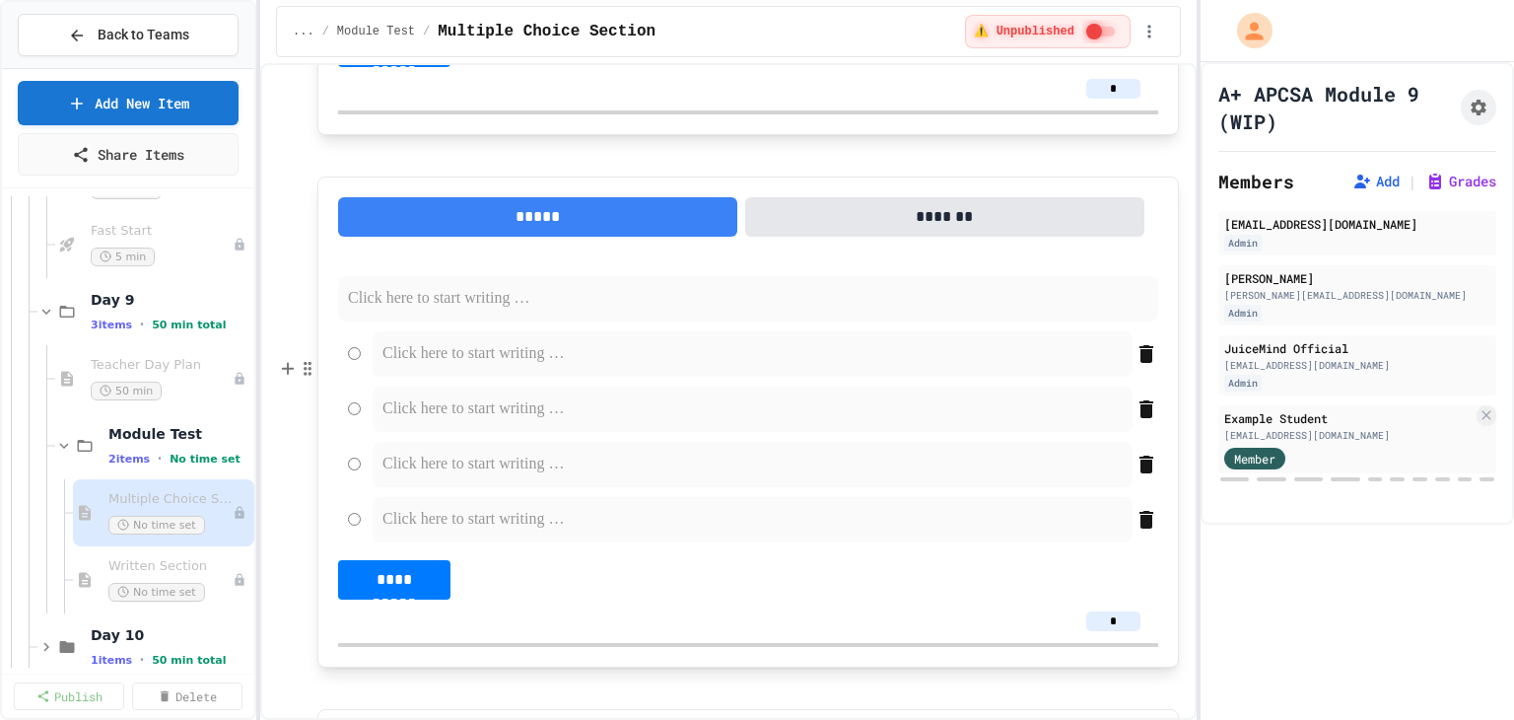
scroll to position [3621, 0]
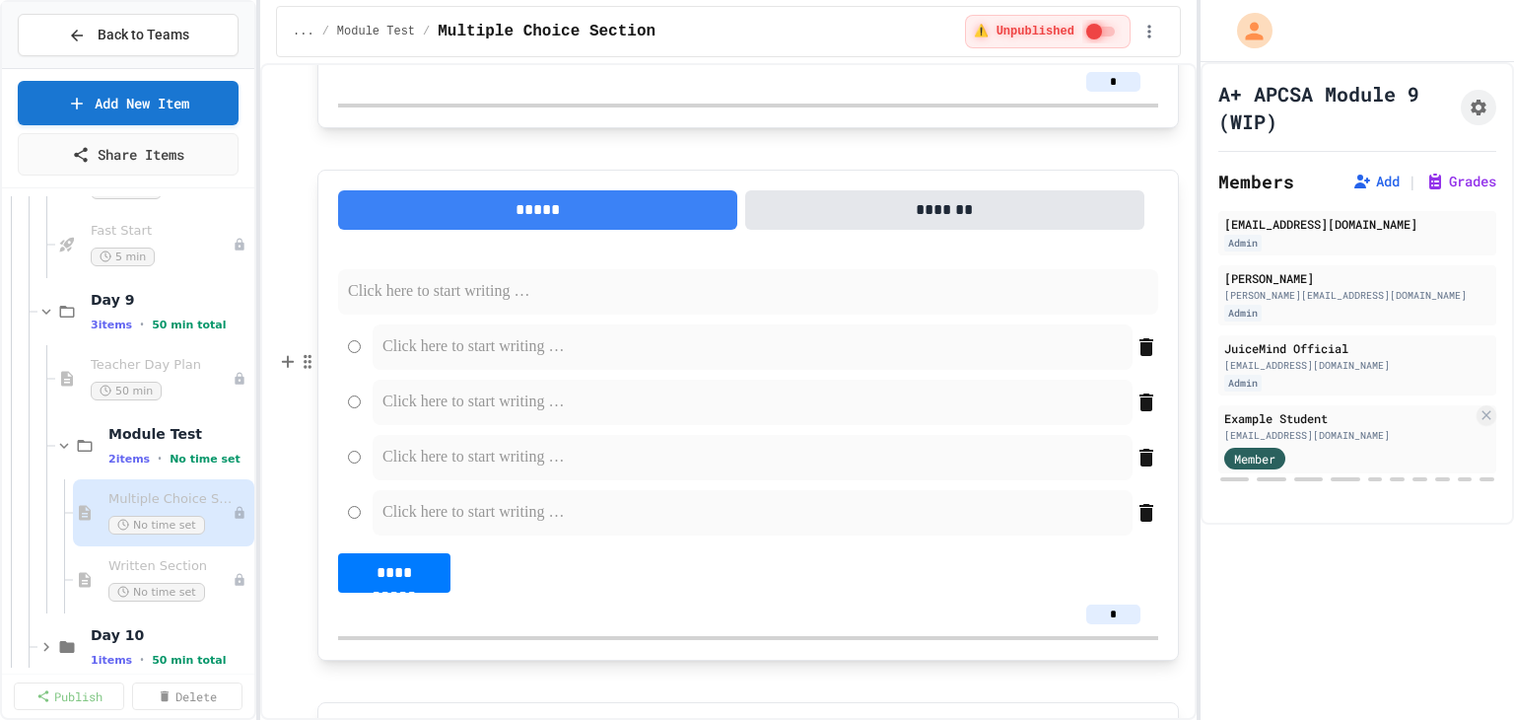
click at [449, 305] on p at bounding box center [748, 292] width 800 height 26
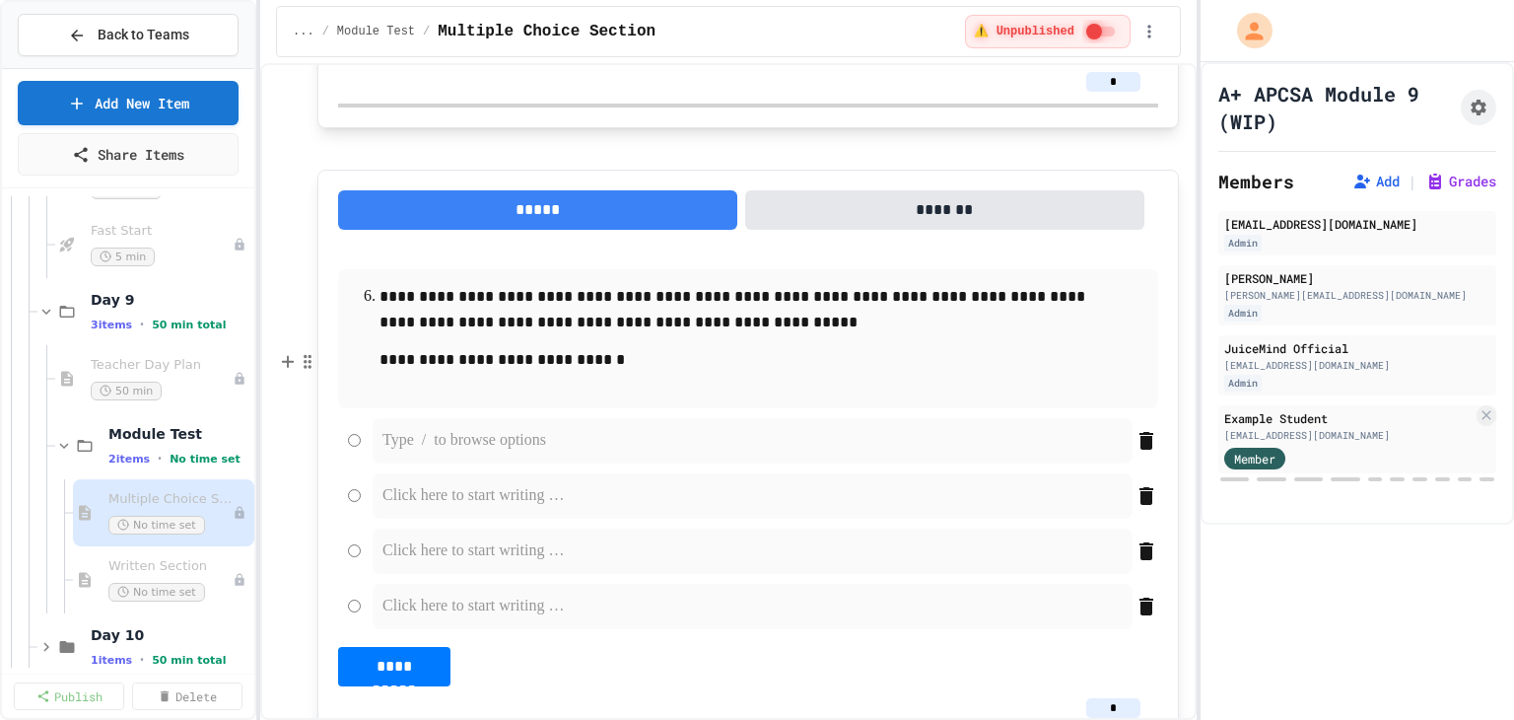
click at [443, 453] on p at bounding box center [752, 441] width 740 height 26
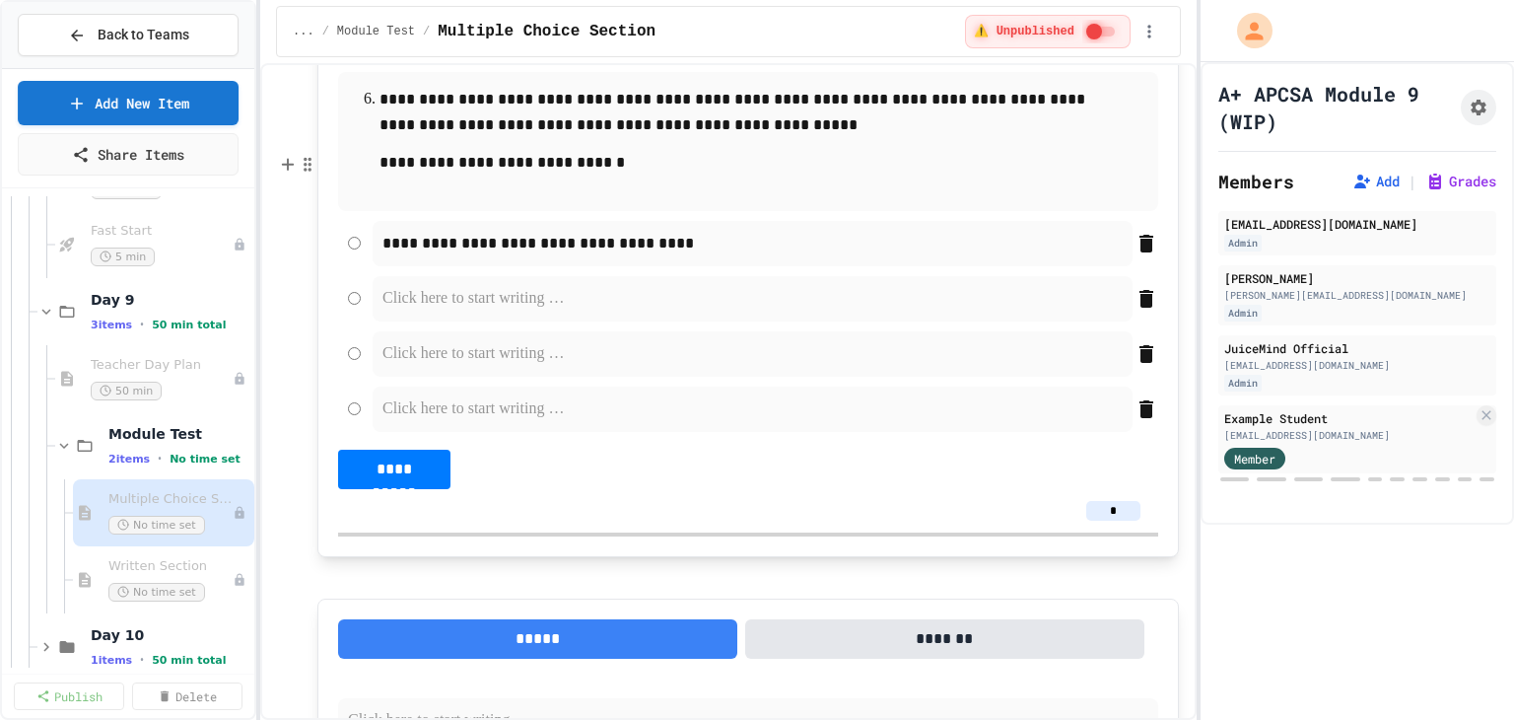
click at [429, 311] on p at bounding box center [752, 299] width 740 height 26
click at [498, 367] on p at bounding box center [752, 354] width 740 height 26
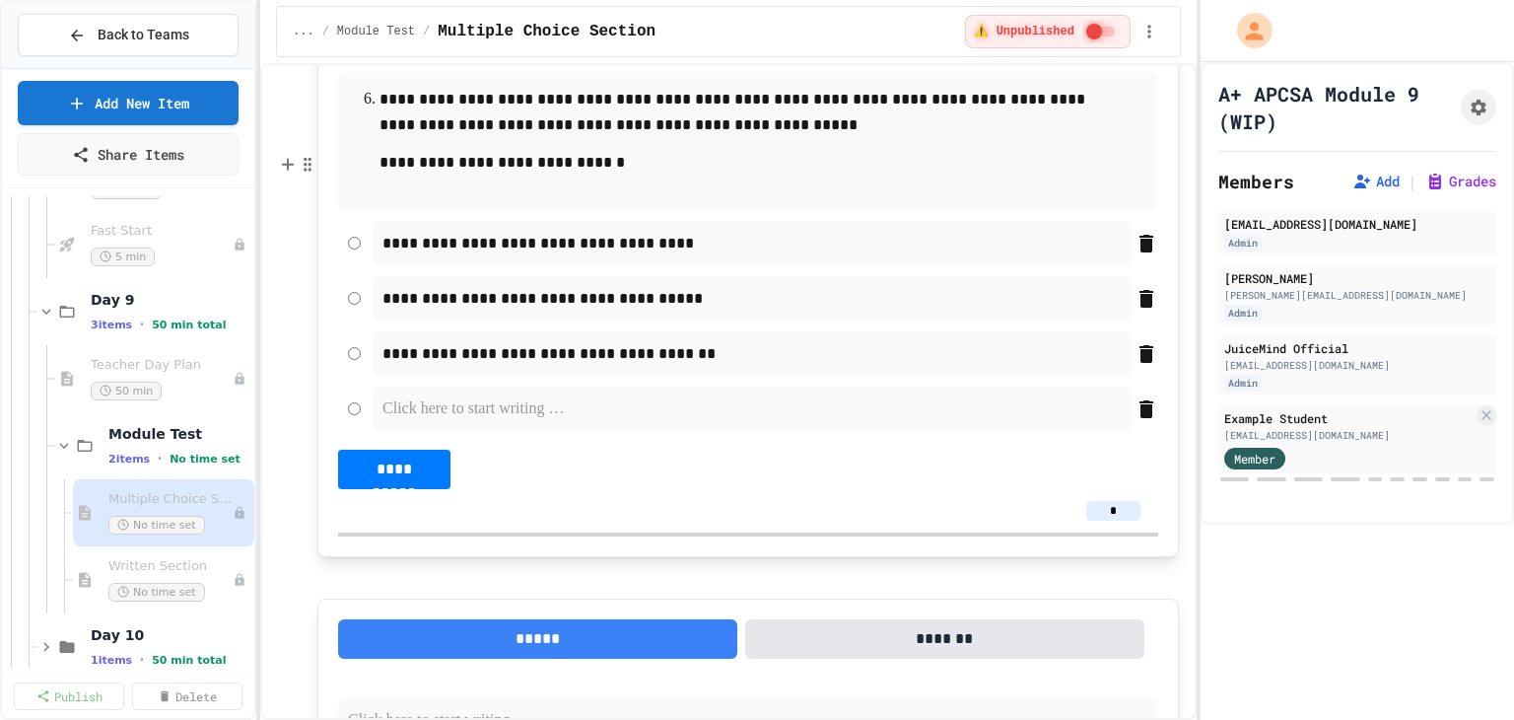
click at [501, 422] on p at bounding box center [752, 409] width 740 height 26
click at [473, 422] on p at bounding box center [752, 409] width 740 height 26
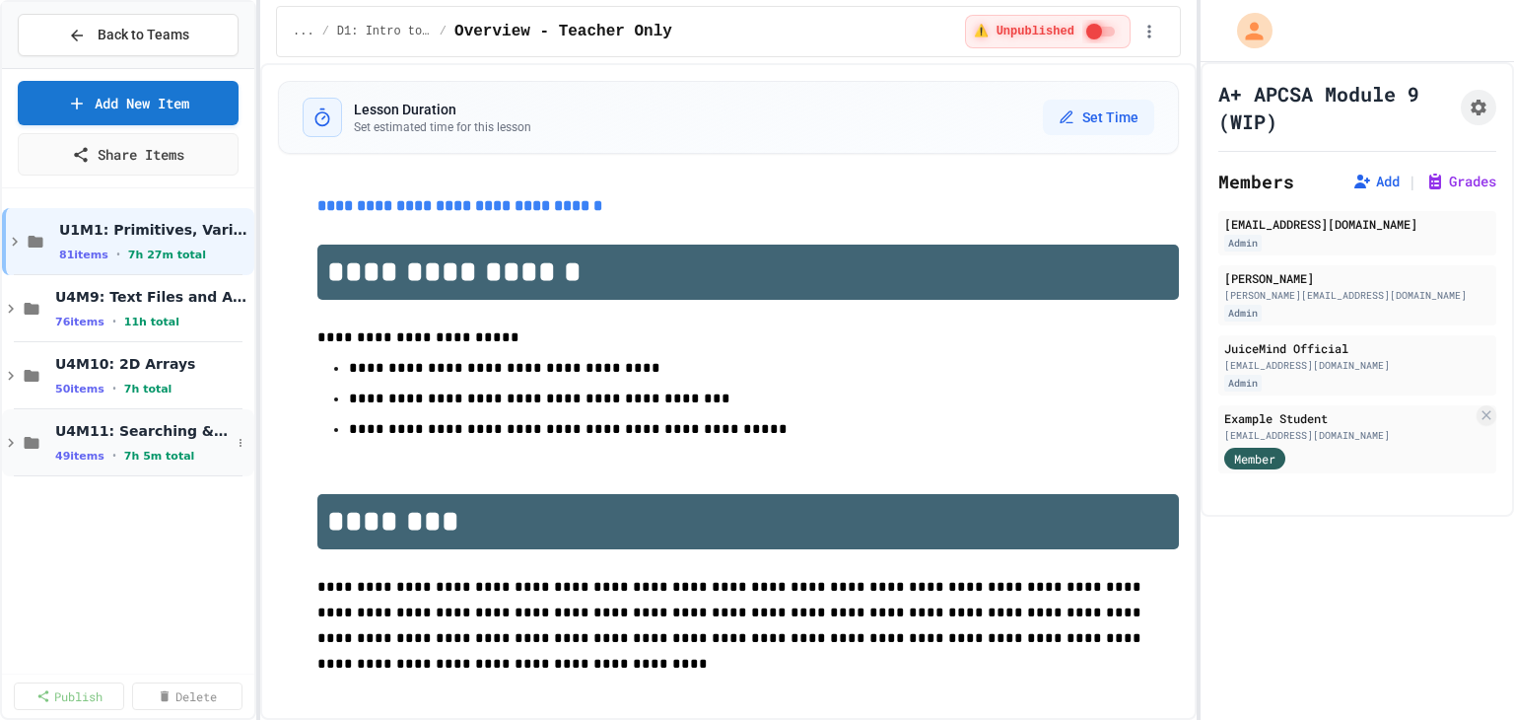
click at [15, 439] on icon at bounding box center [11, 443] width 18 height 18
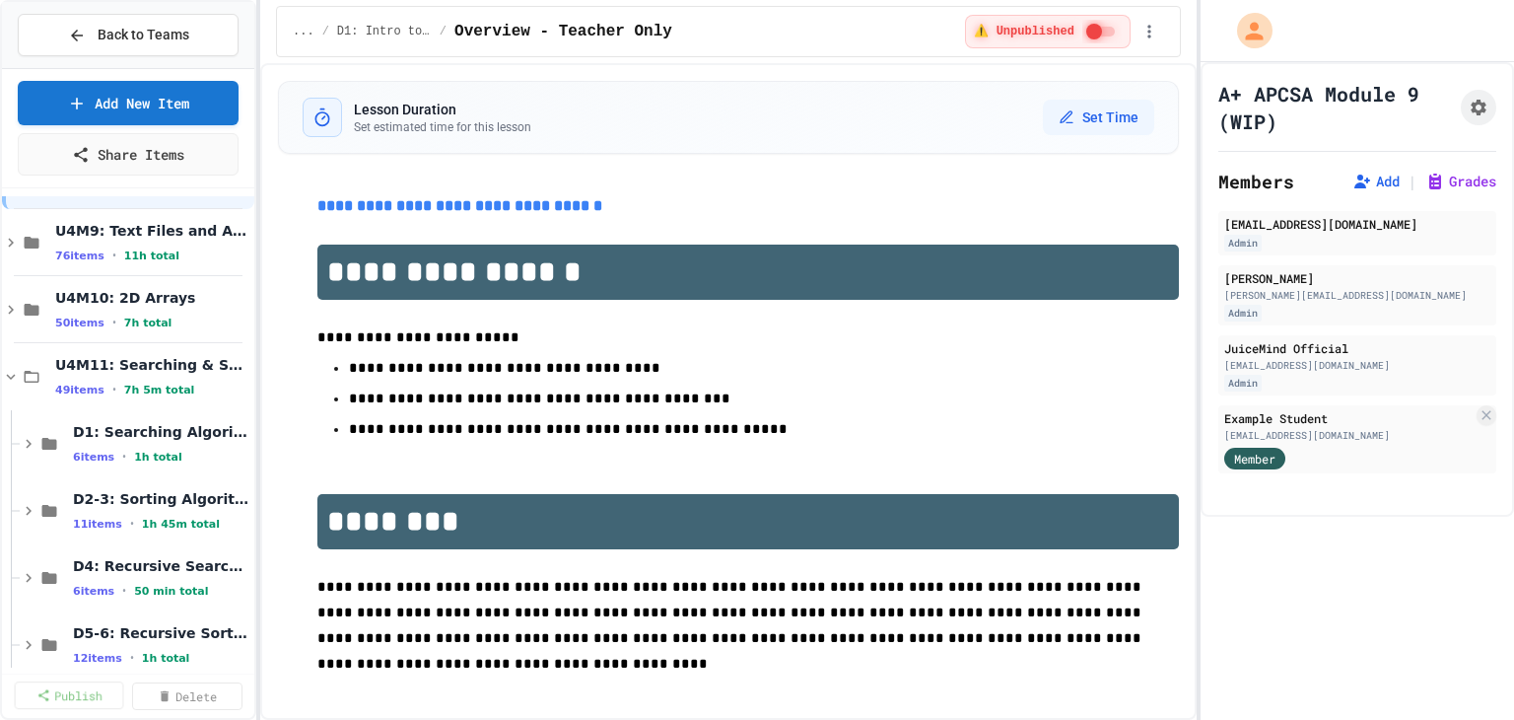
scroll to position [155, 0]
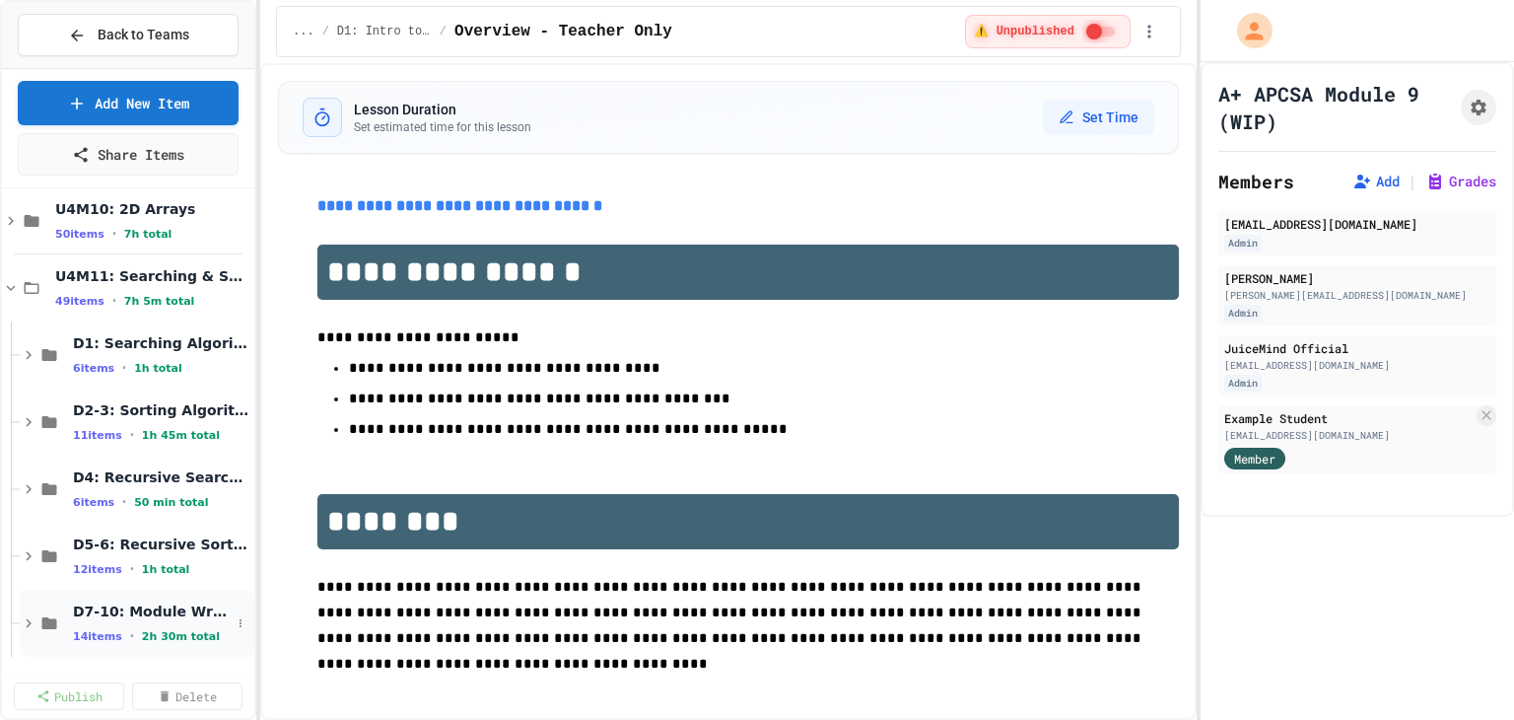
click at [21, 618] on icon at bounding box center [29, 623] width 18 height 18
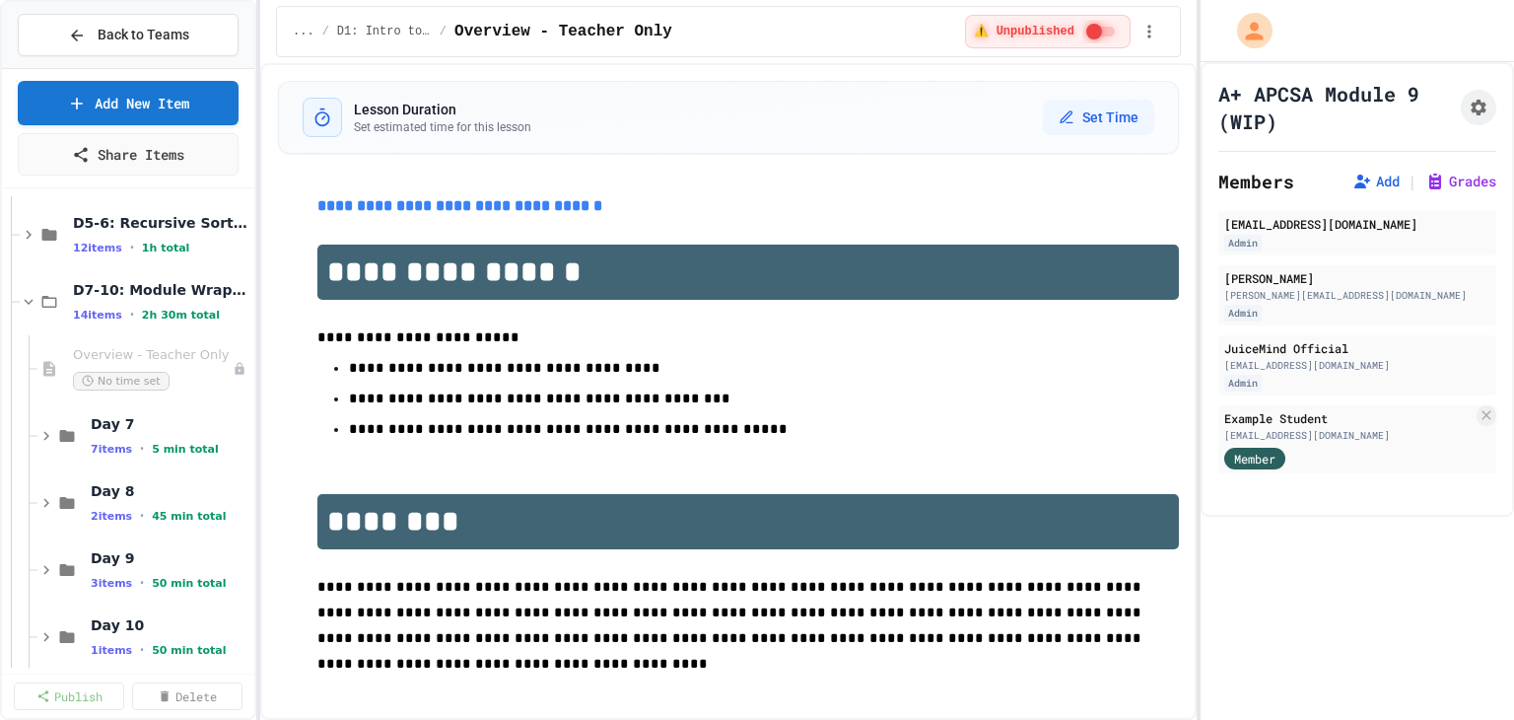
scroll to position [490, 0]
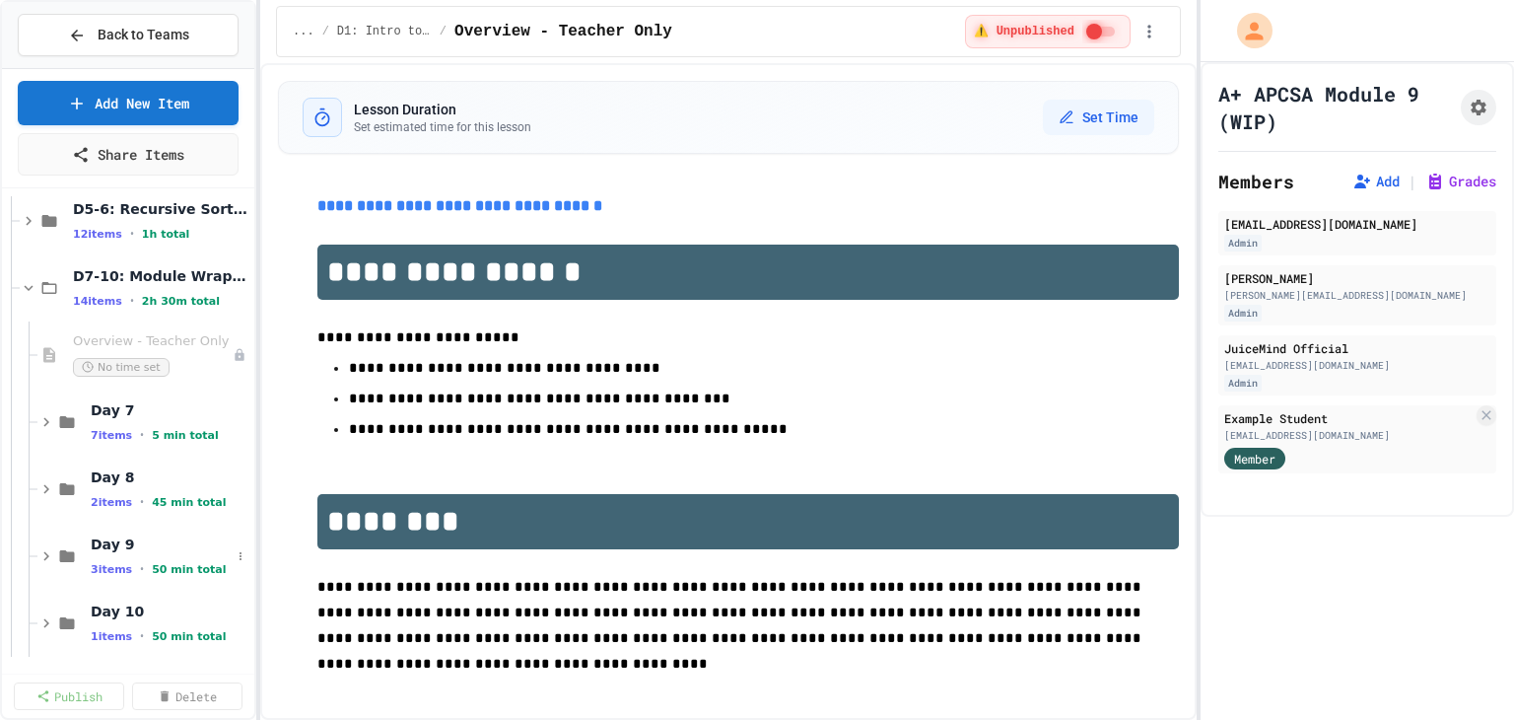
click at [35, 555] on div "Day 9 3 items • 50 min total" at bounding box center [128, 555] width 252 height 67
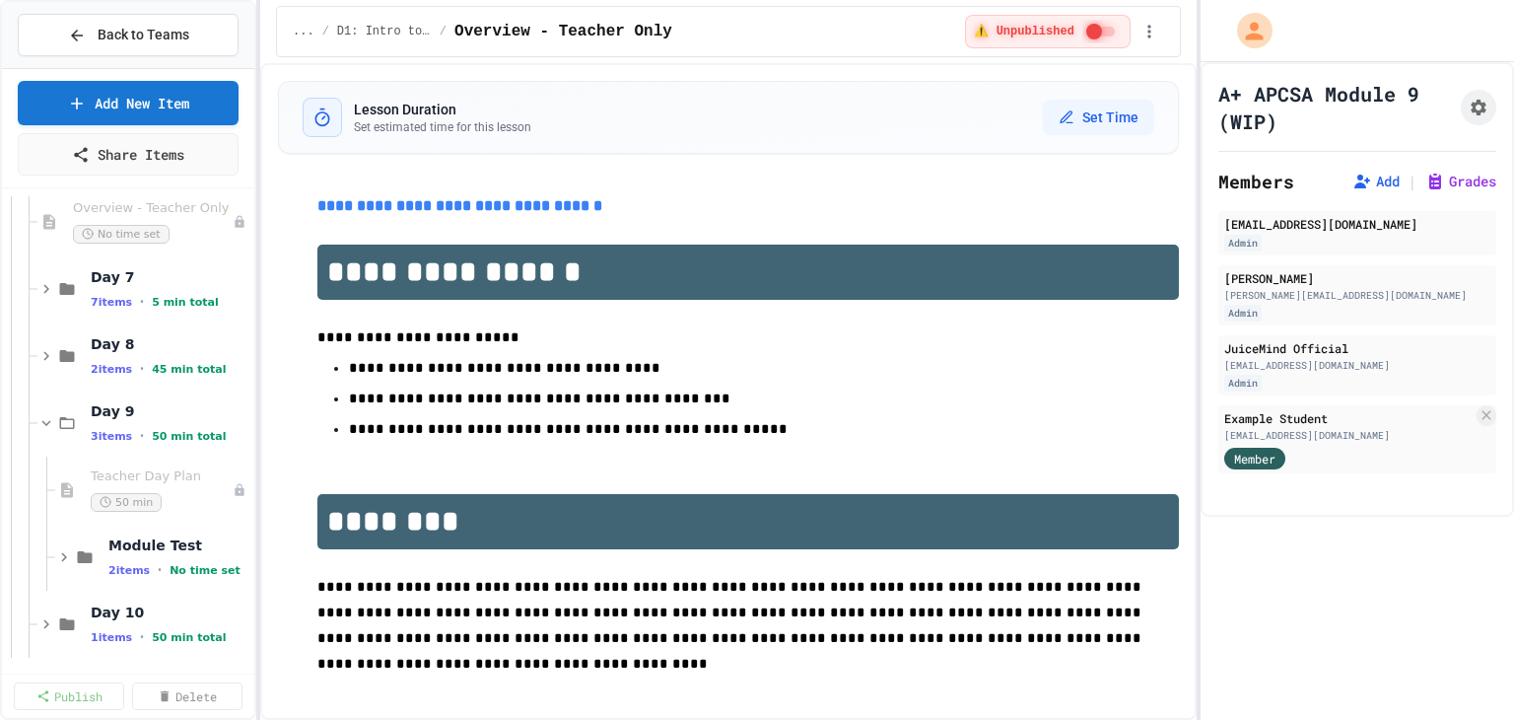
scroll to position [624, 0]
click at [145, 552] on div "Module Test 2 items • No time set" at bounding box center [169, 556] width 122 height 52
click at [176, 601] on span "Multiple Choice Section" at bounding box center [160, 609] width 104 height 17
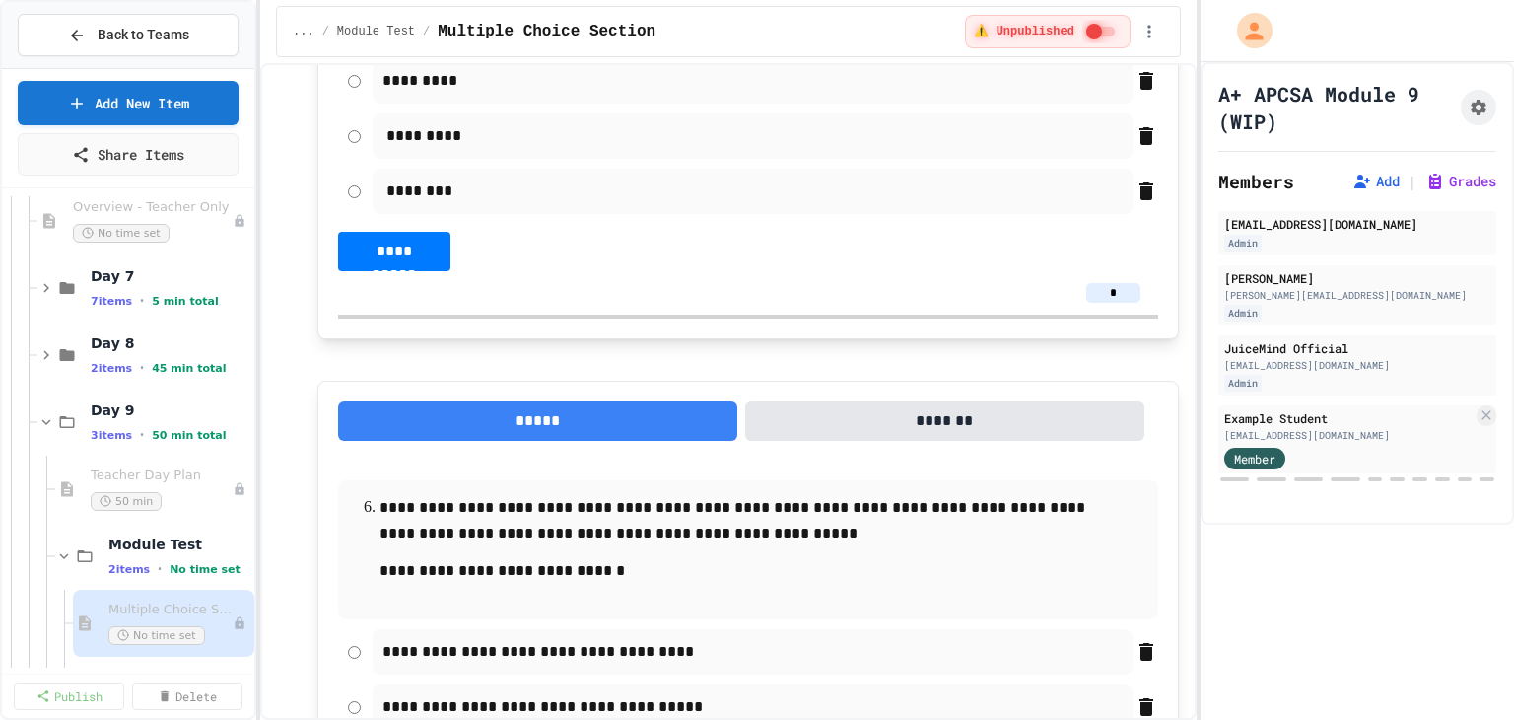
scroll to position [3450, 0]
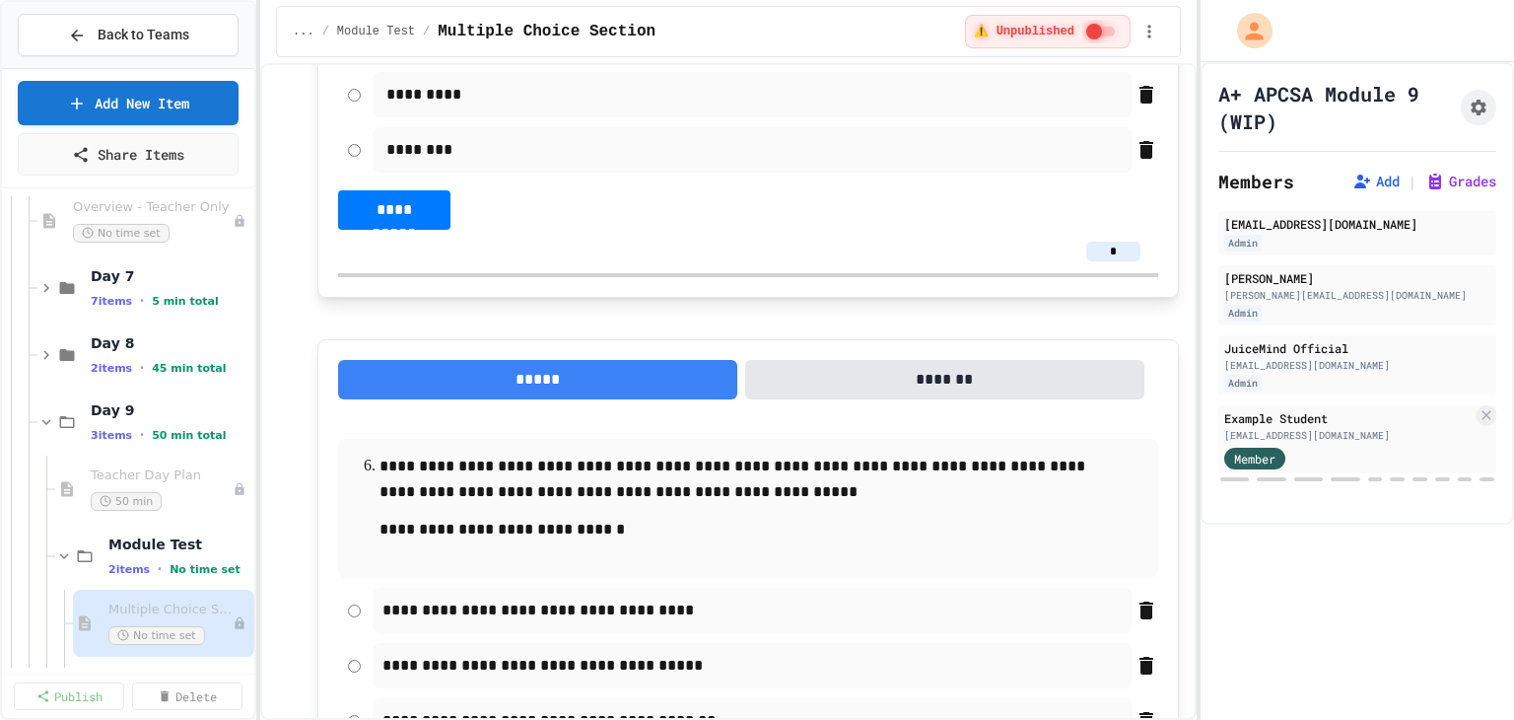
drag, startPoint x: 1101, startPoint y: 431, endPoint x: 1088, endPoint y: 427, distance: 13.4
click at [1088, 261] on input "*" at bounding box center [1113, 251] width 54 height 20
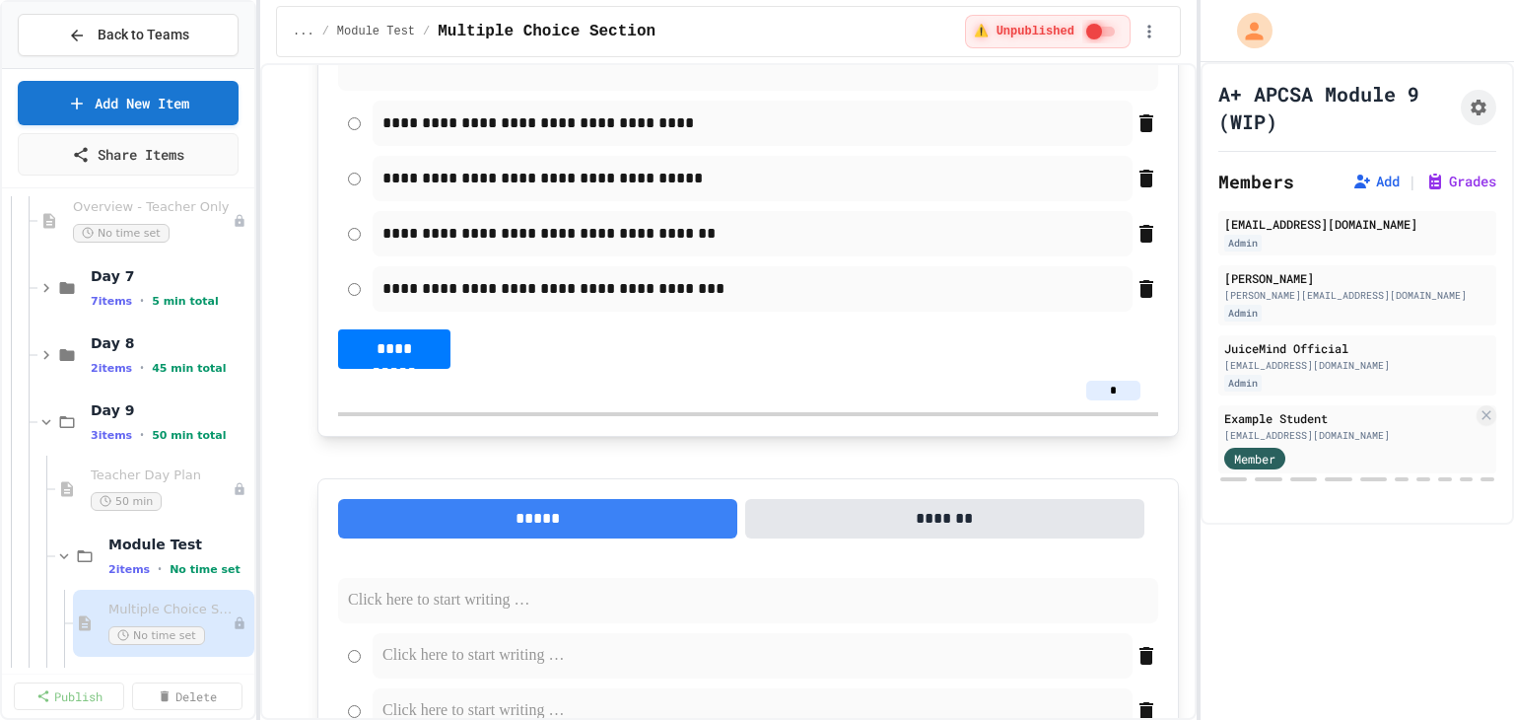
scroll to position [3943, 0]
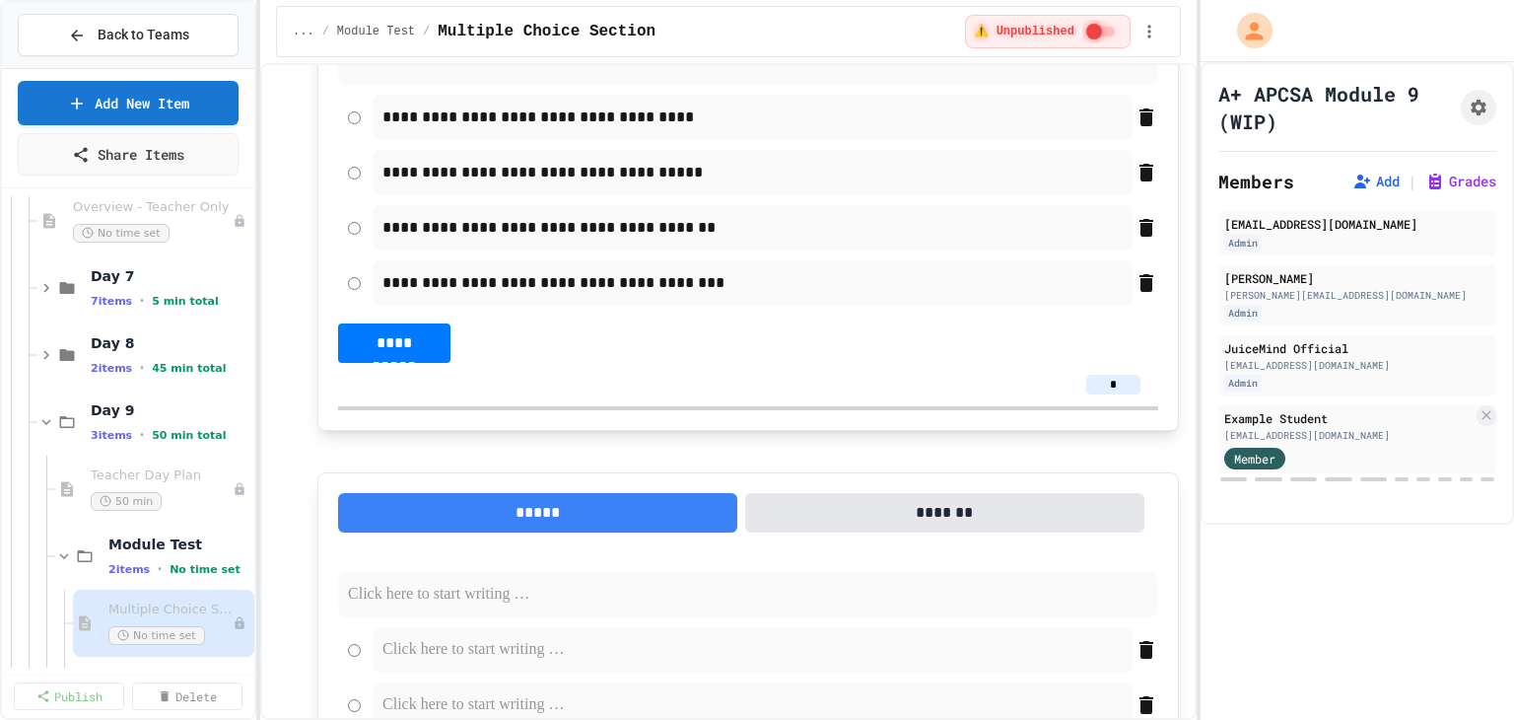
type input "*"
drag, startPoint x: 1108, startPoint y: 565, endPoint x: 1095, endPoint y: 563, distance: 13.0
click at [1095, 394] on input "*" at bounding box center [1113, 385] width 54 height 20
drag, startPoint x: 1109, startPoint y: 565, endPoint x: 1081, endPoint y: 563, distance: 27.7
click at [1086, 394] on input "**" at bounding box center [1113, 385] width 54 height 20
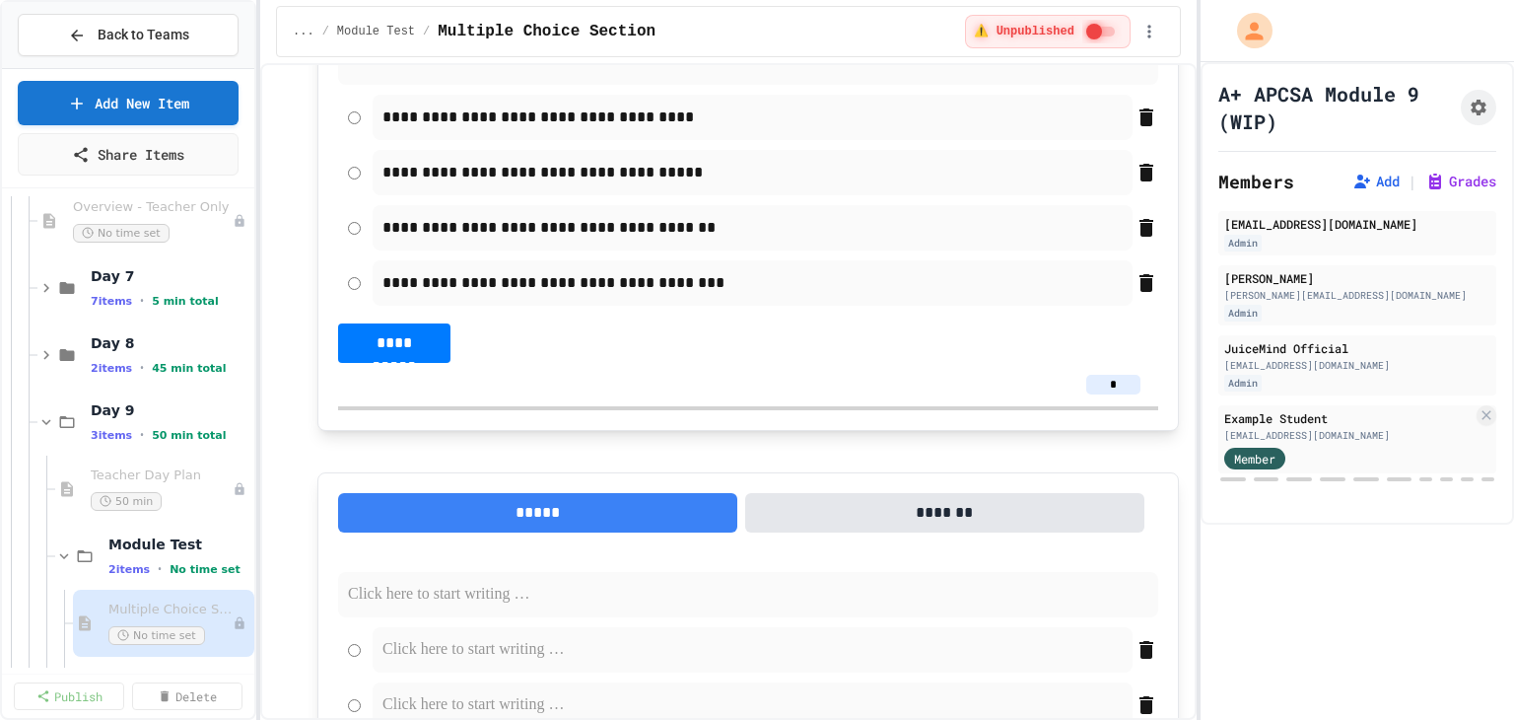
type input "*"
click at [1001, 363] on div "**********" at bounding box center [748, 154] width 820 height 417
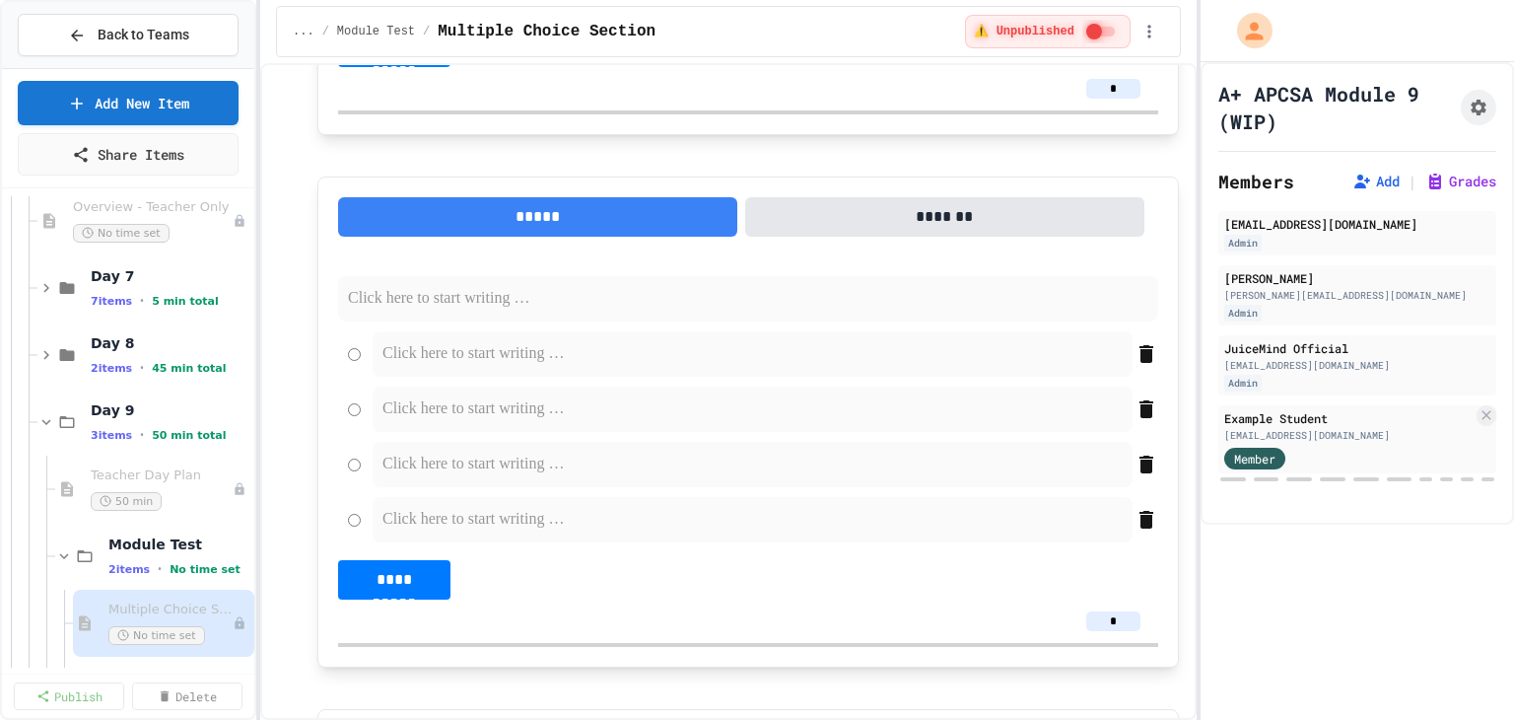
scroll to position [4435, 0]
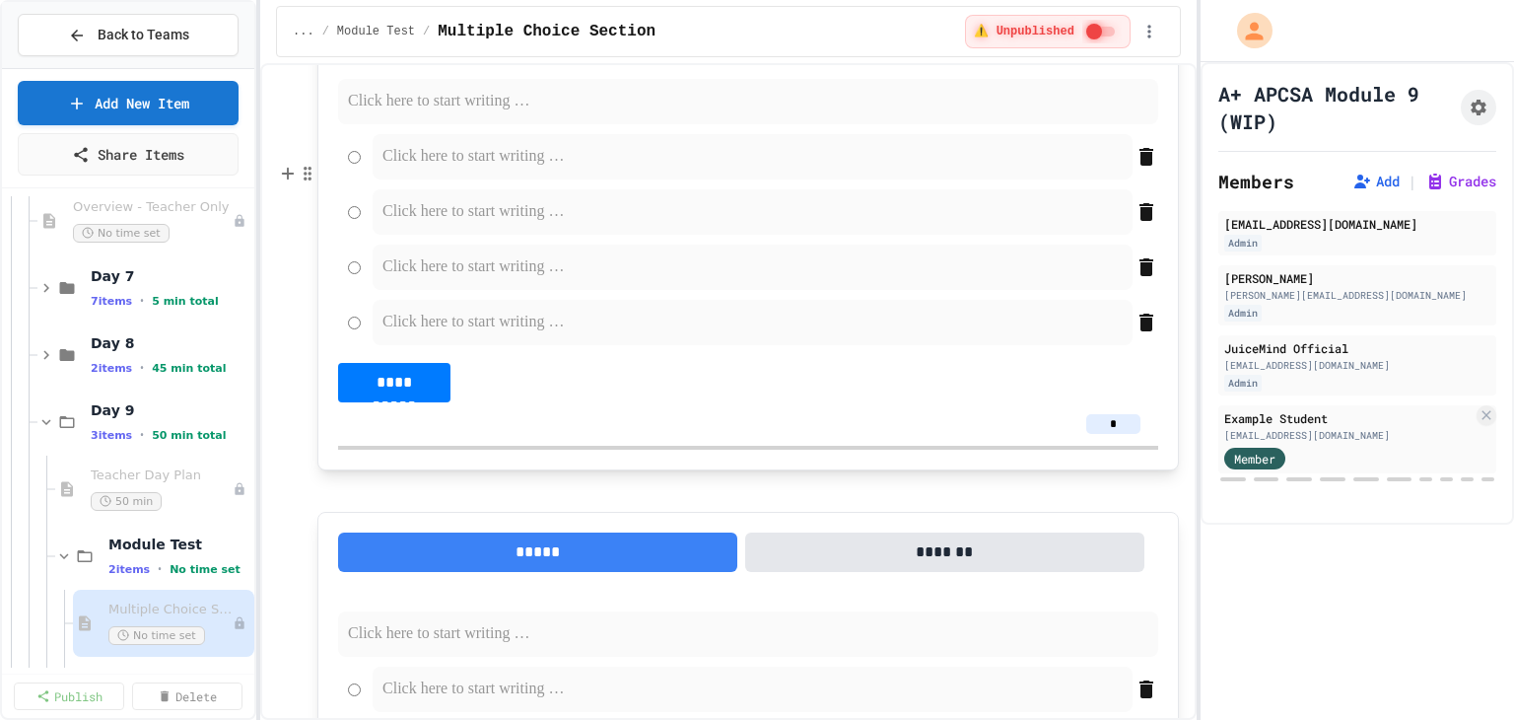
click at [482, 114] on p at bounding box center [748, 102] width 800 height 26
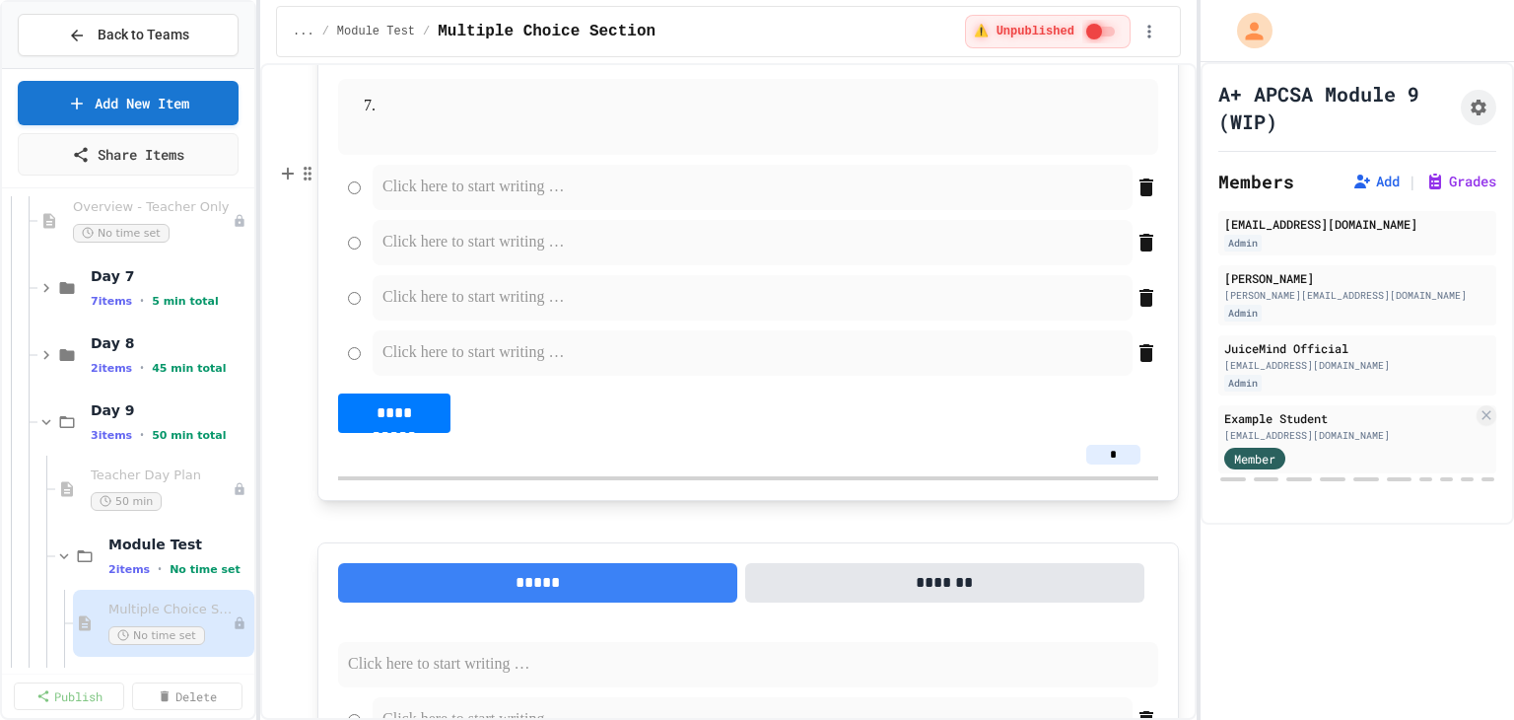
click at [467, 119] on p at bounding box center [747, 107] width 737 height 26
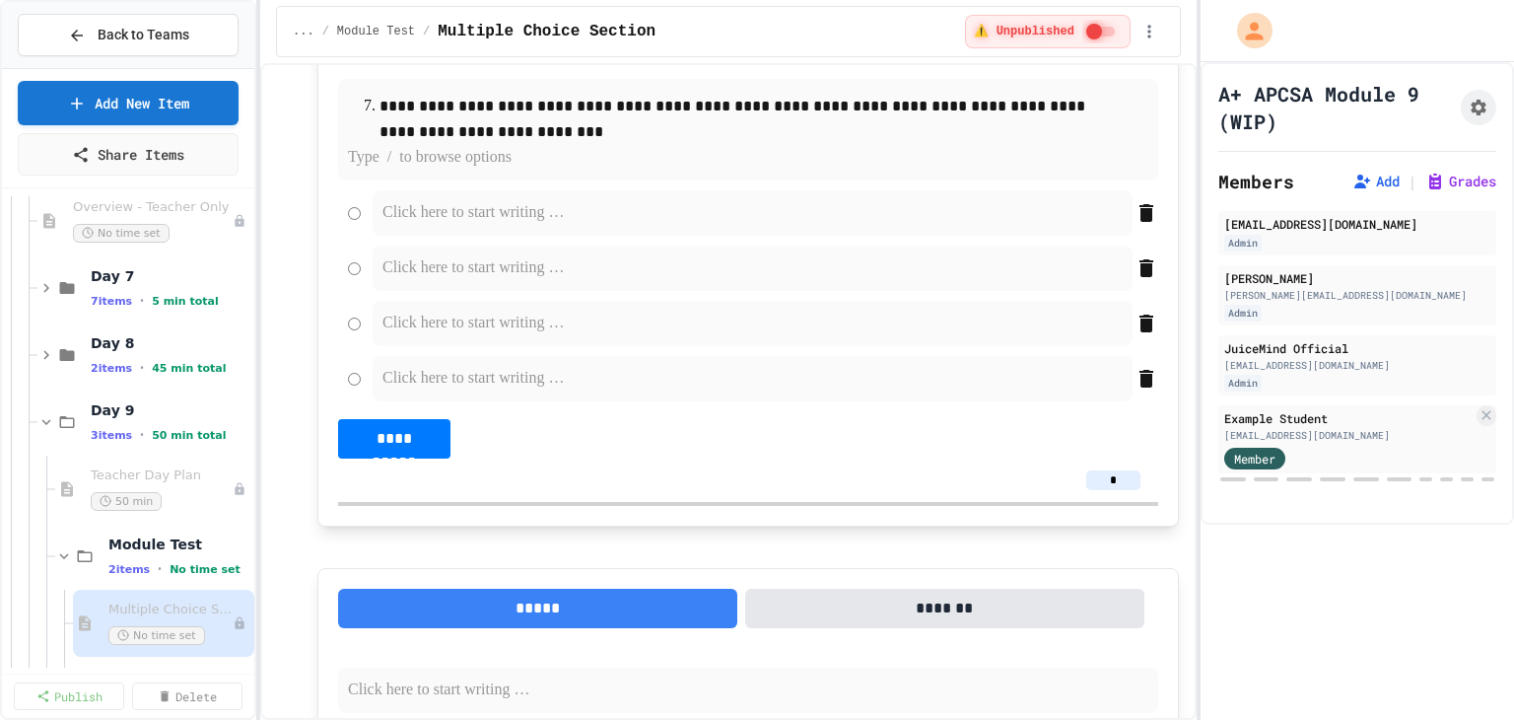
click at [398, 171] on p at bounding box center [748, 158] width 800 height 26
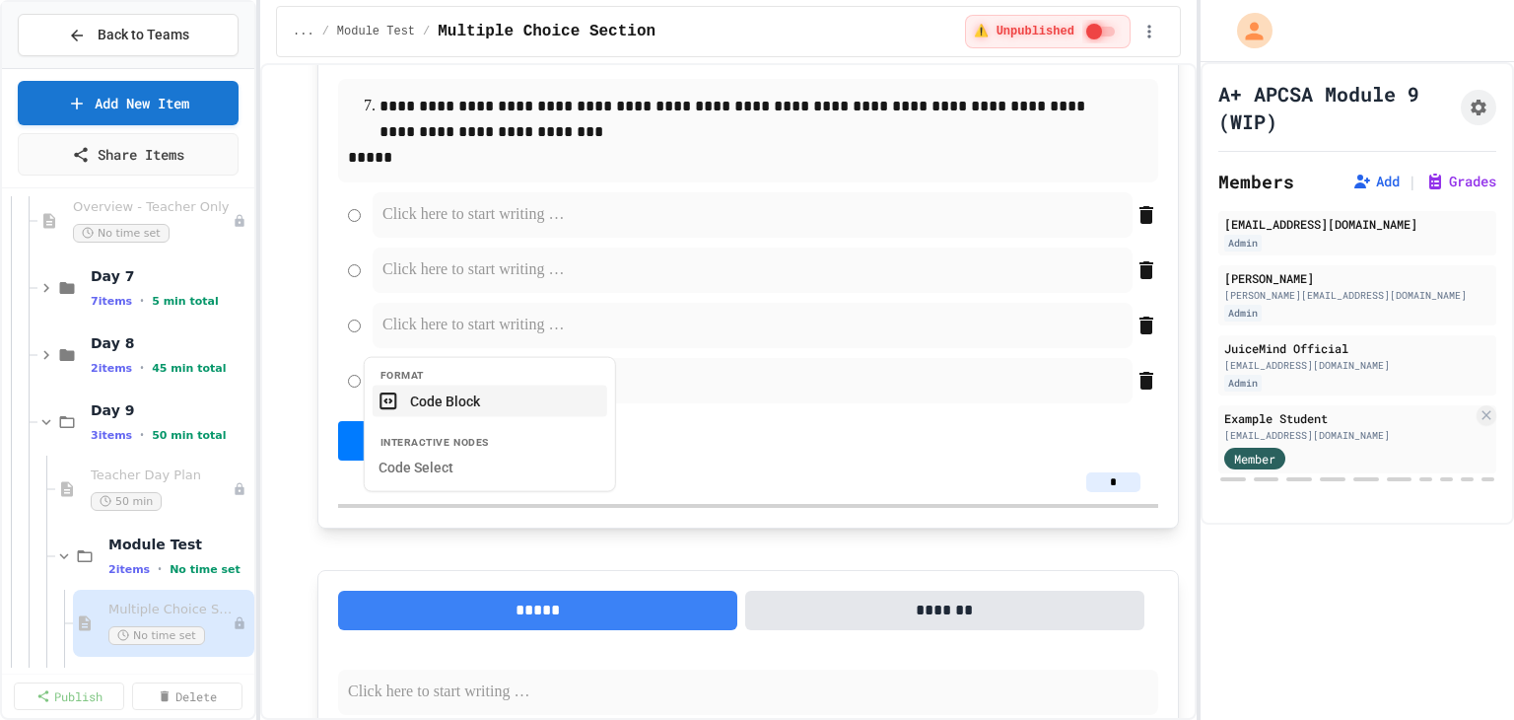
click at [434, 414] on button "Code Block" at bounding box center [490, 400] width 235 height 32
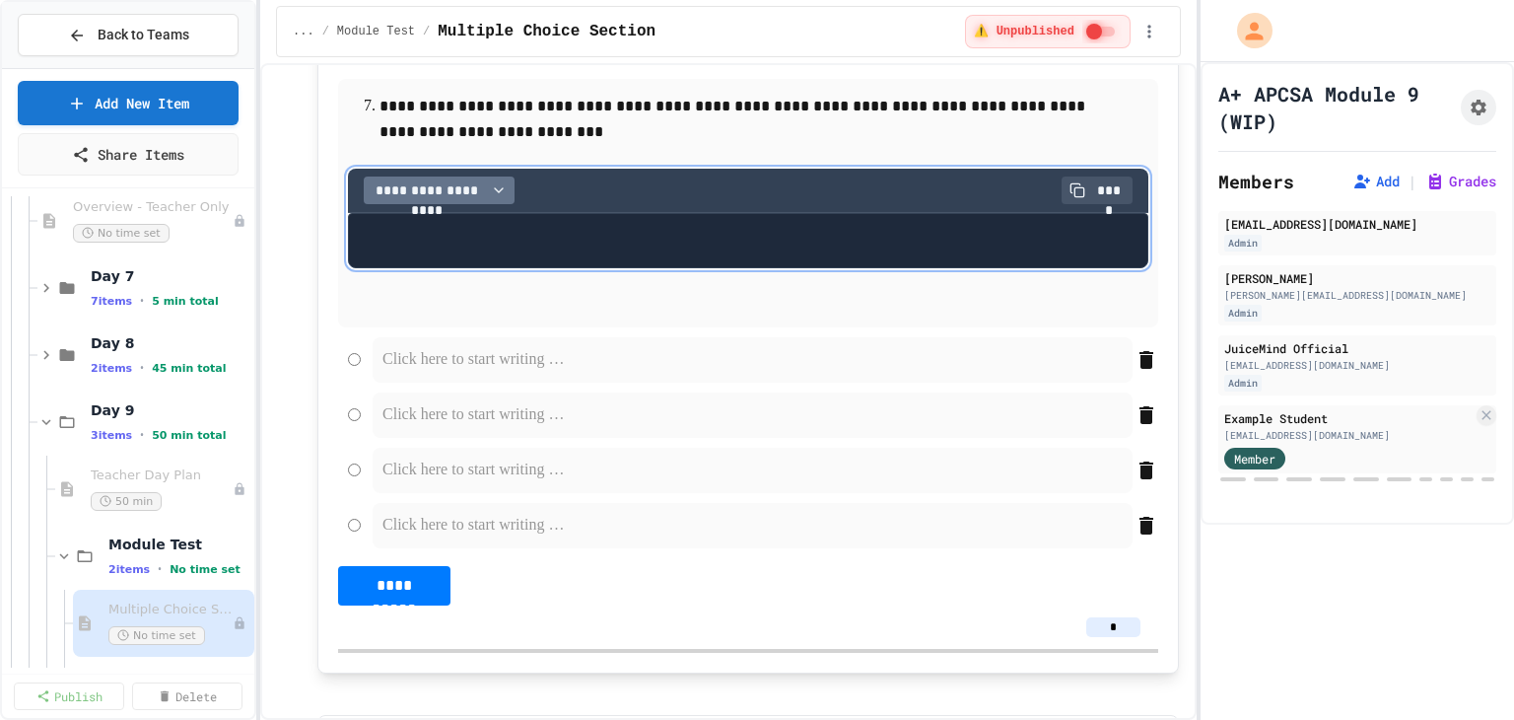
click at [446, 200] on span "**********" at bounding box center [427, 190] width 111 height 20
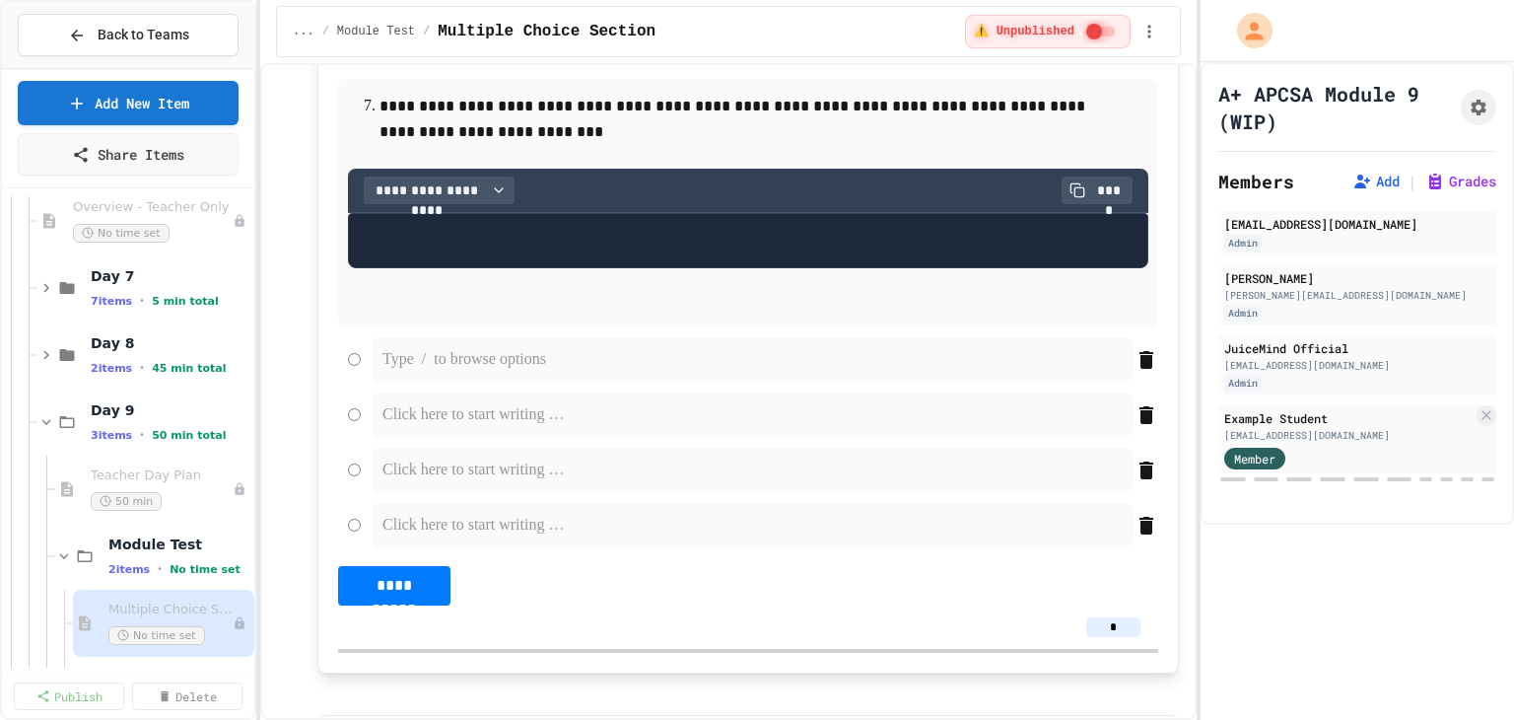
click at [402, 373] on p at bounding box center [752, 360] width 740 height 26
click at [423, 268] on pre at bounding box center [748, 240] width 800 height 55
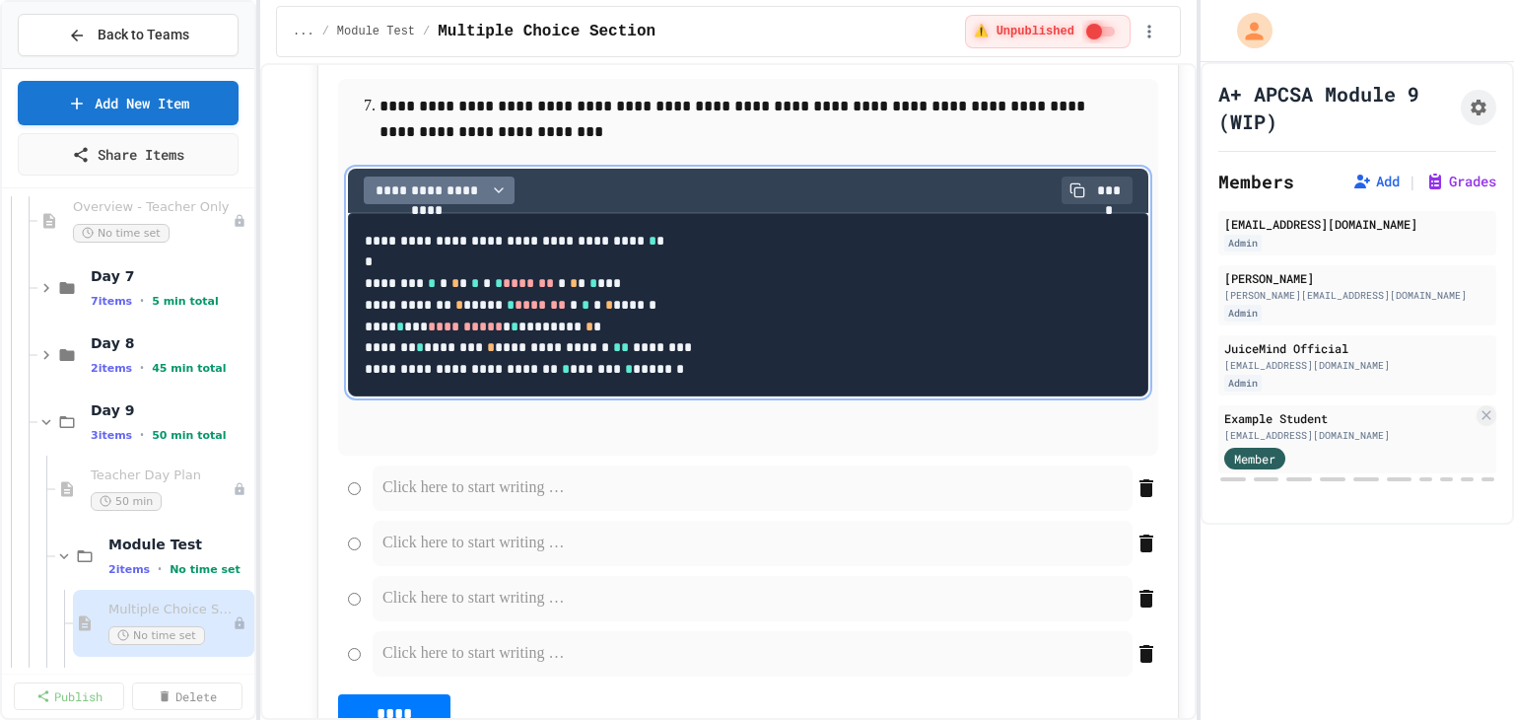
click at [429, 204] on button "**********" at bounding box center [439, 190] width 151 height 28
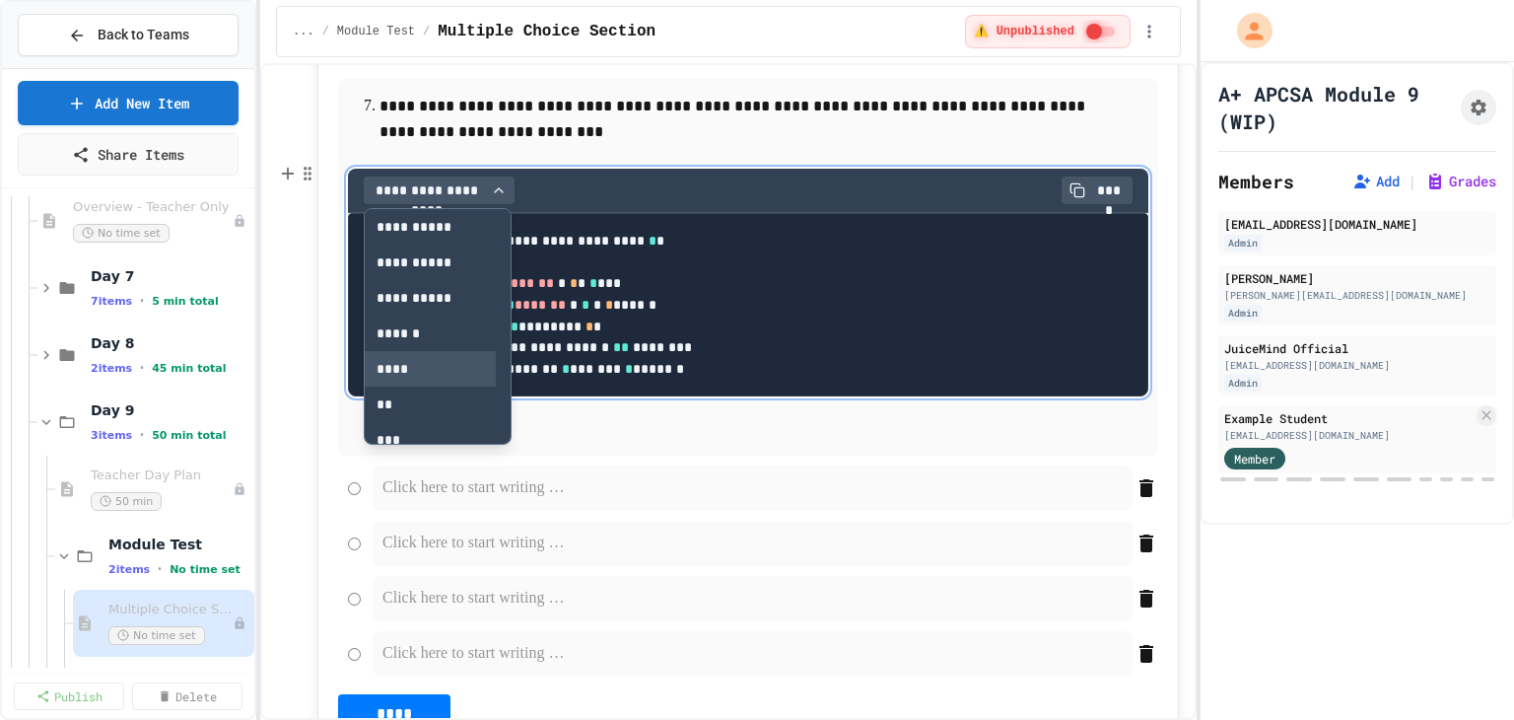
click at [400, 386] on button "****" at bounding box center [430, 368] width 131 height 35
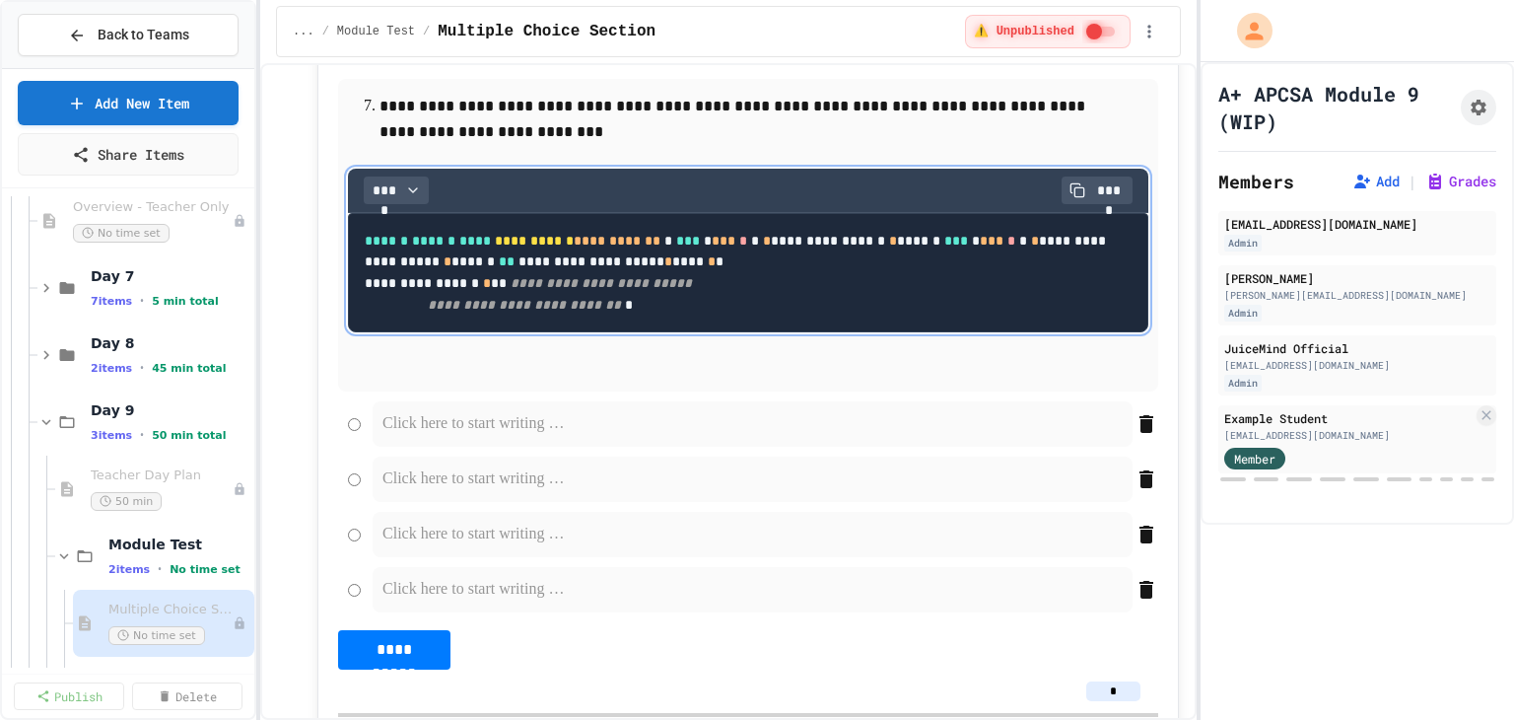
click at [521, 311] on code "**********" at bounding box center [737, 273] width 745 height 78
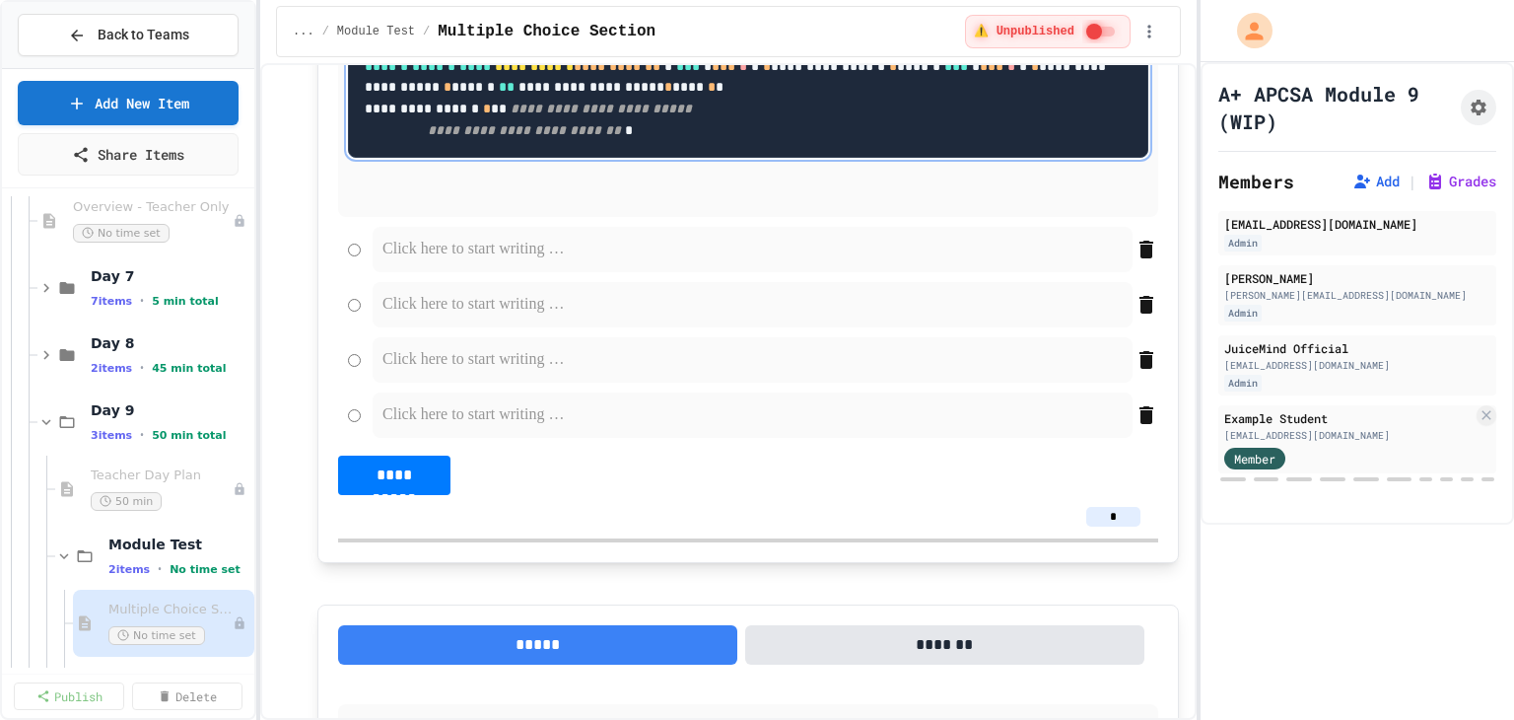
scroll to position [4632, 0]
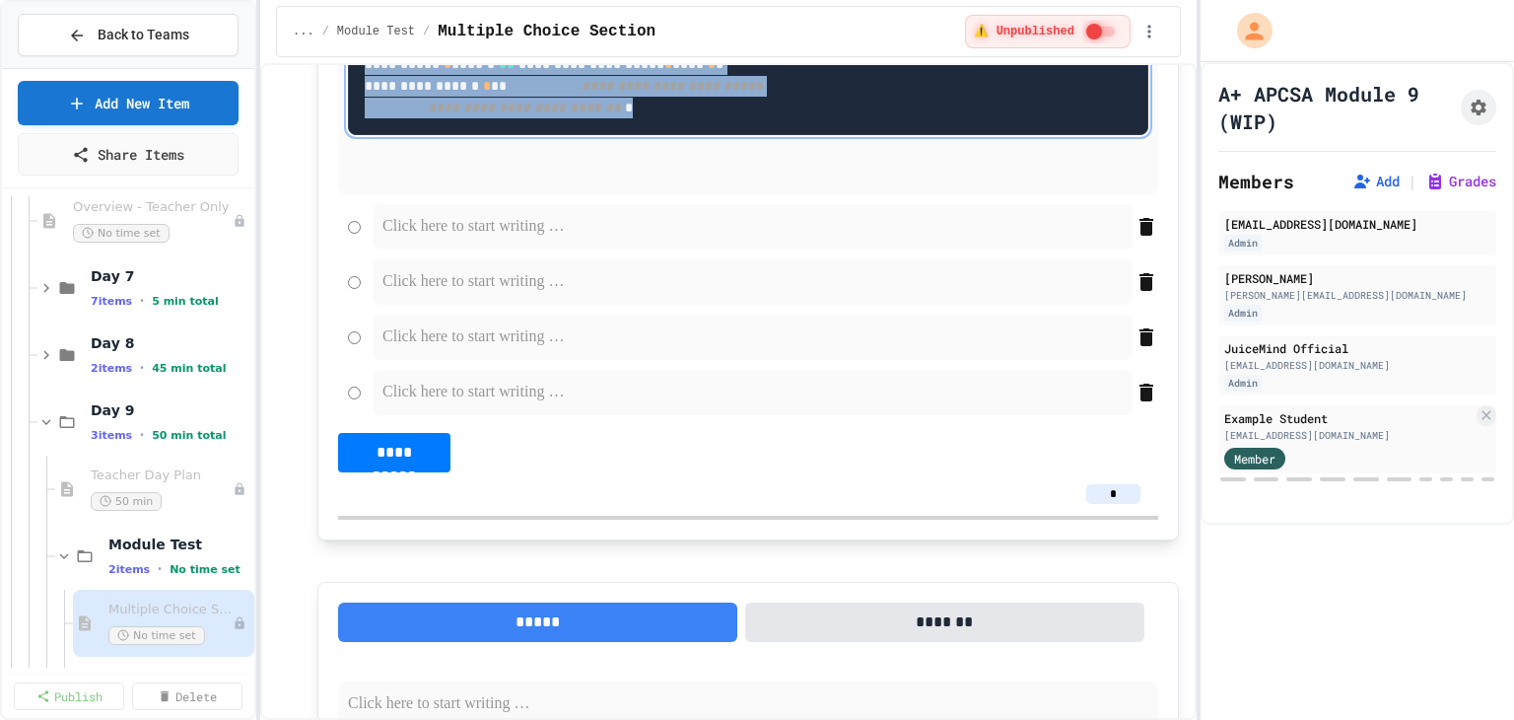
drag, startPoint x: 423, startPoint y: 405, endPoint x: 360, endPoint y: 206, distance: 208.9
click at [360, 135] on pre "**********" at bounding box center [748, 75] width 800 height 119
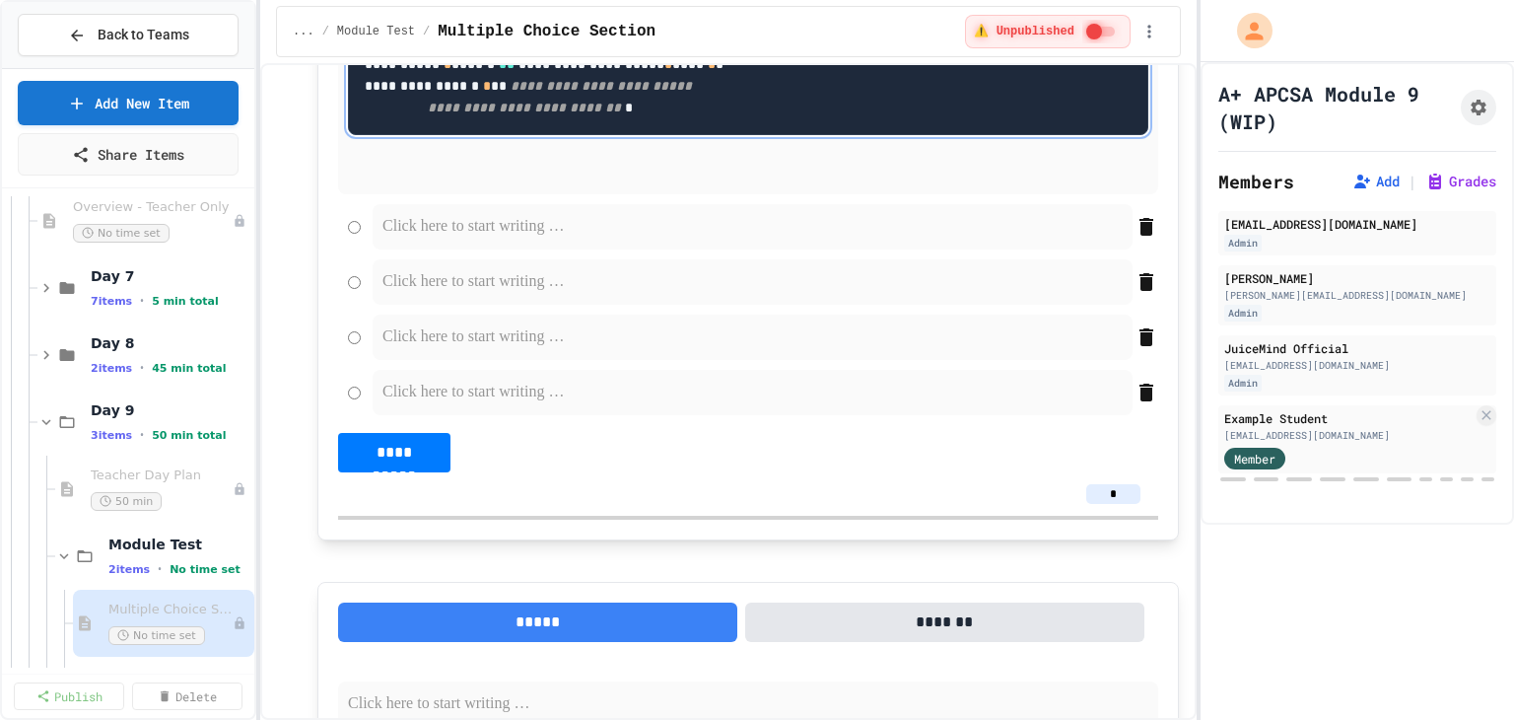
click at [446, 240] on p at bounding box center [752, 227] width 740 height 26
click at [443, 295] on p at bounding box center [752, 282] width 740 height 26
click at [455, 350] on p at bounding box center [752, 337] width 740 height 26
click at [423, 405] on p at bounding box center [752, 392] width 740 height 26
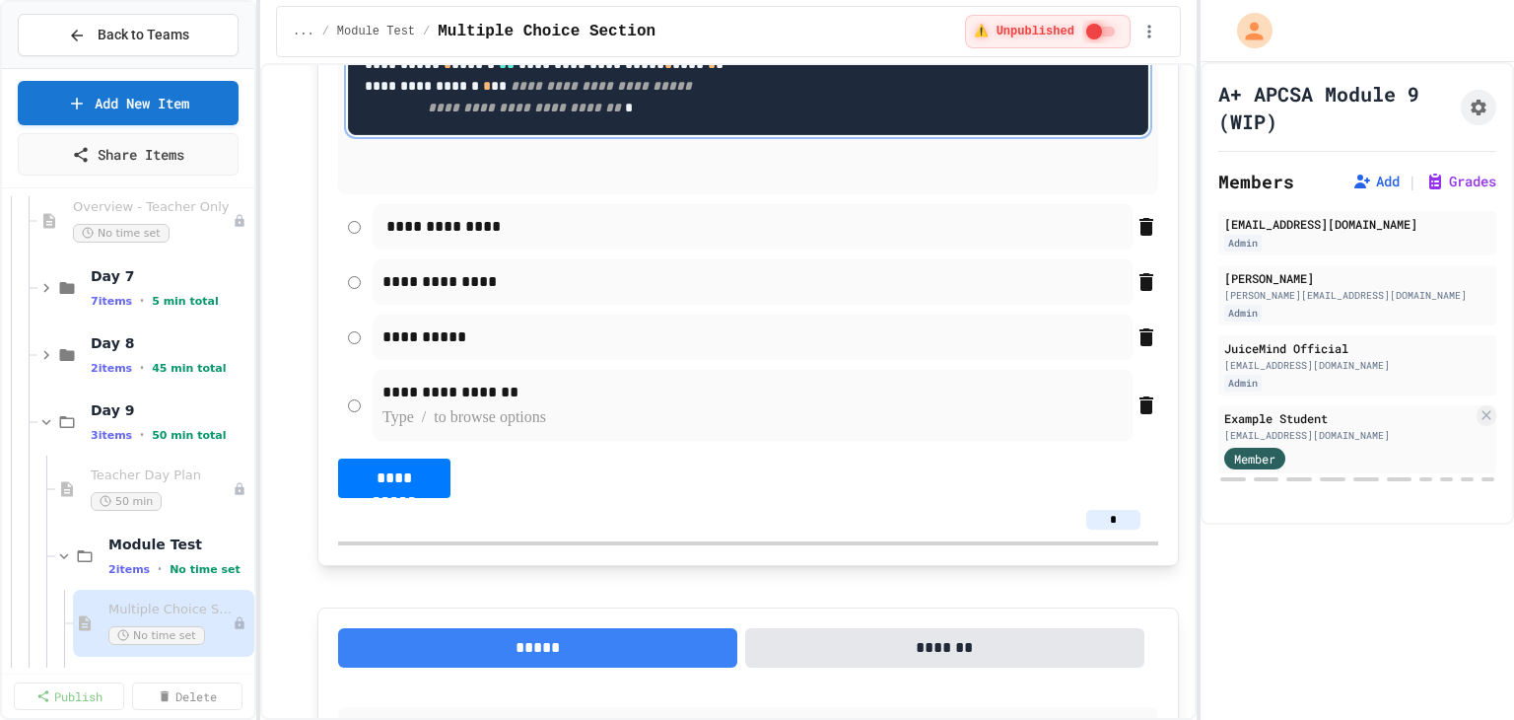
scroll to position [4645, 0]
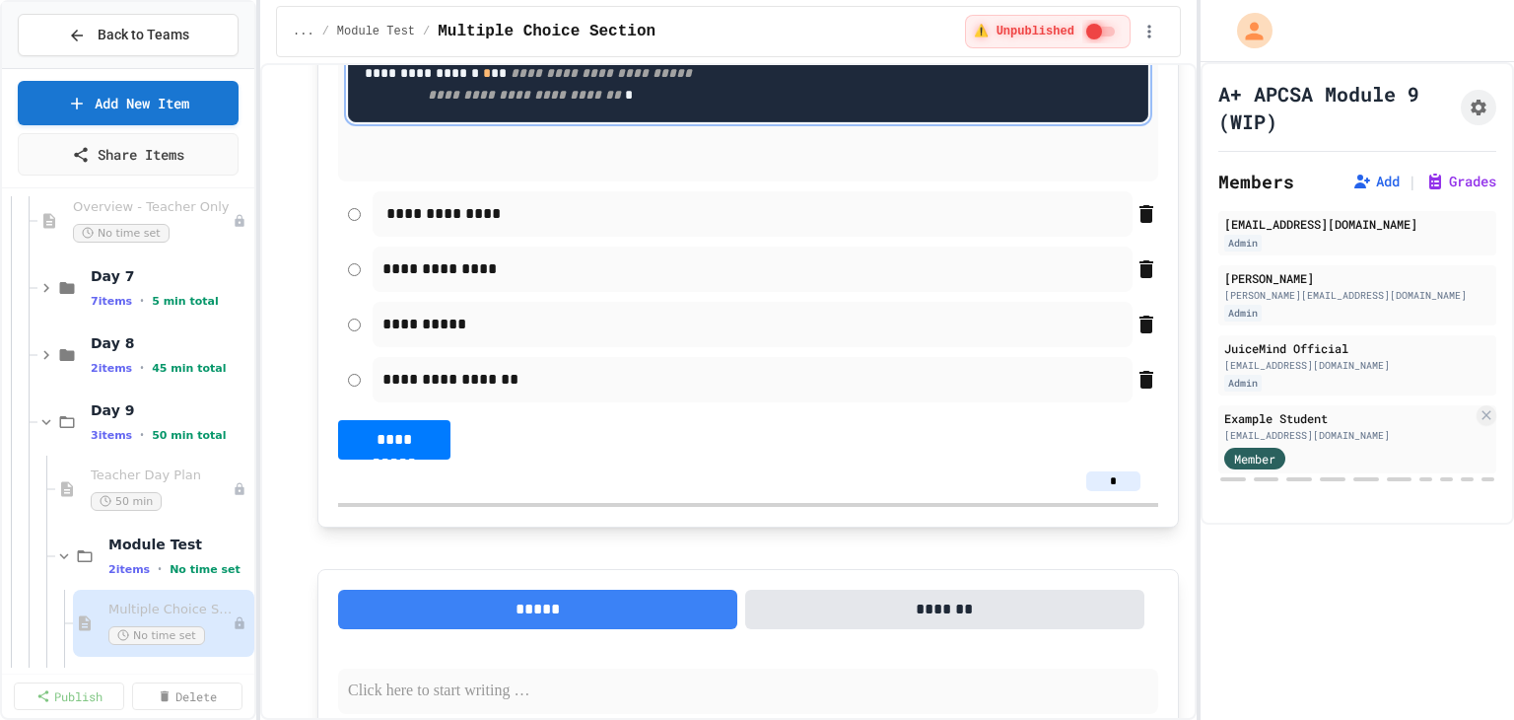
click at [676, 36] on span "***" at bounding box center [688, 30] width 24 height 14
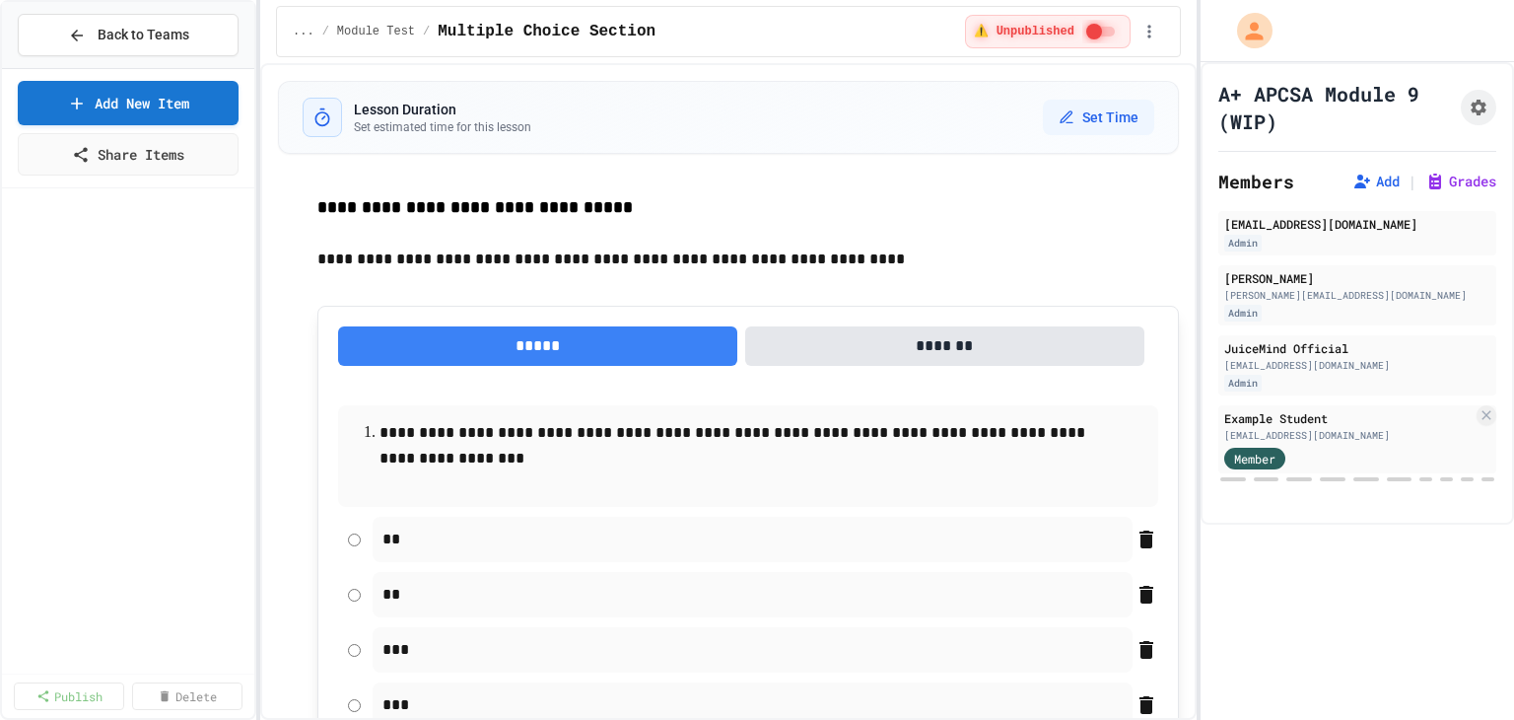
scroll to position [4645, 0]
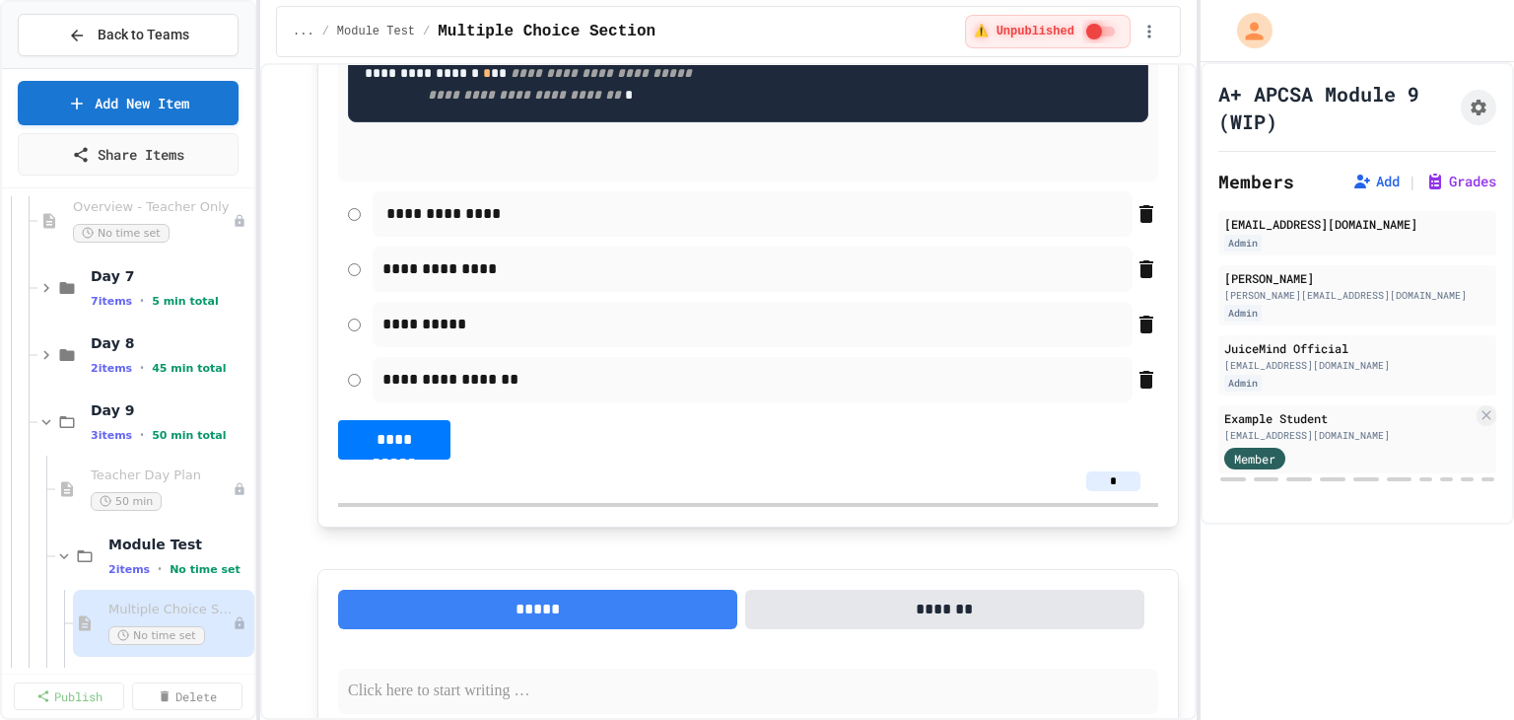
click at [960, 36] on span "***" at bounding box center [972, 30] width 24 height 14
click at [534, 58] on span "**" at bounding box center [542, 51] width 16 height 14
click at [362, 122] on pre "**********" at bounding box center [748, 62] width 800 height 119
click at [360, 122] on pre "**********" at bounding box center [748, 62] width 800 height 119
click at [354, 122] on pre "**********" at bounding box center [748, 62] width 800 height 119
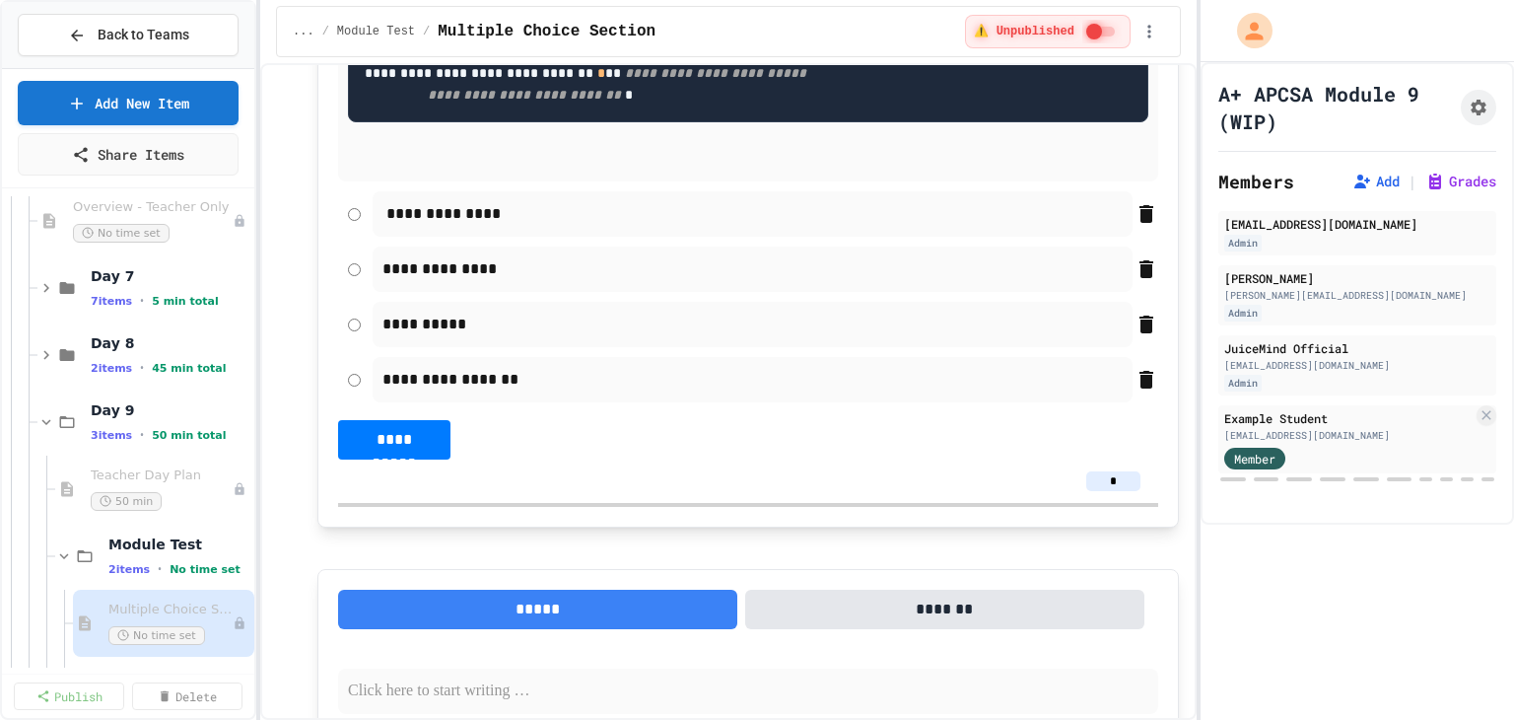
click at [562, 102] on span "**********" at bounding box center [524, 95] width 193 height 14
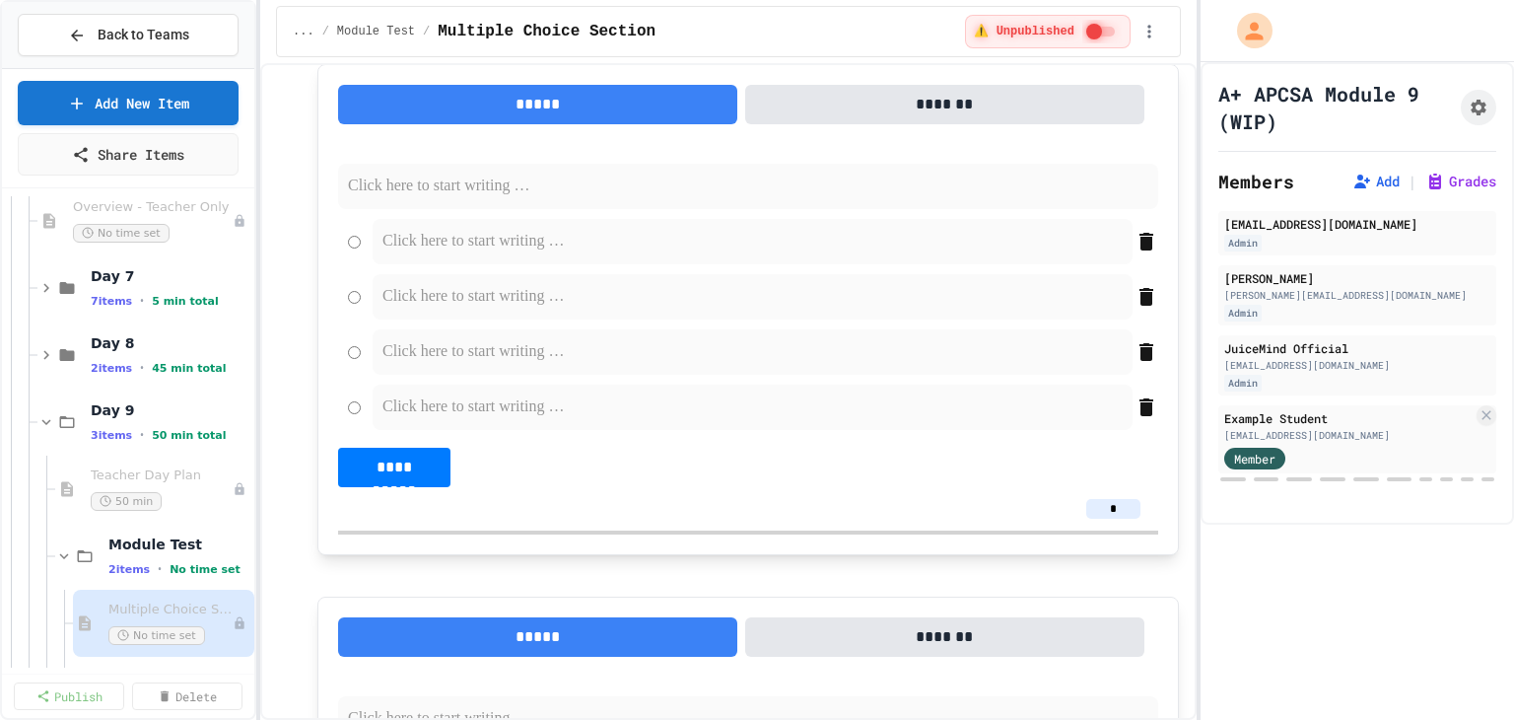
scroll to position [5237, 0]
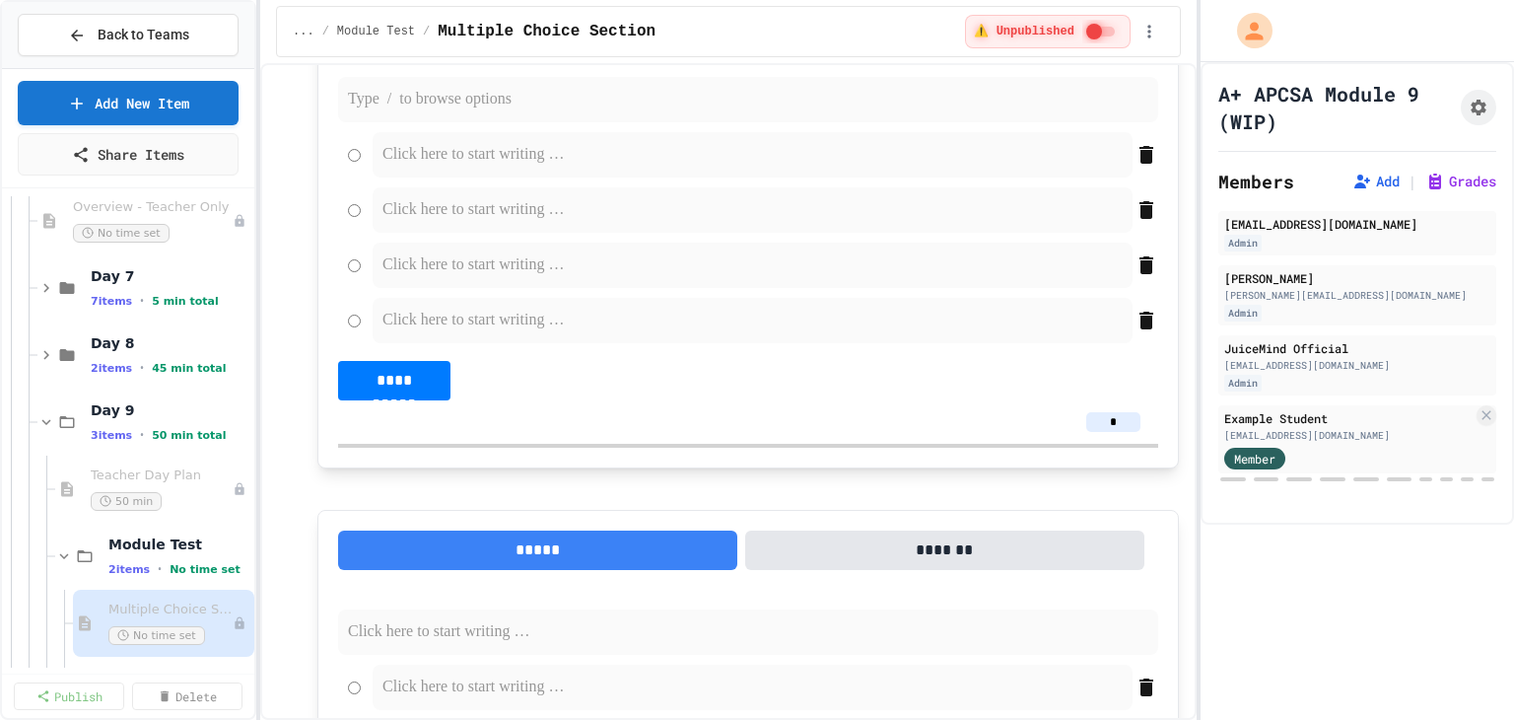
click at [412, 112] on p at bounding box center [748, 100] width 800 height 26
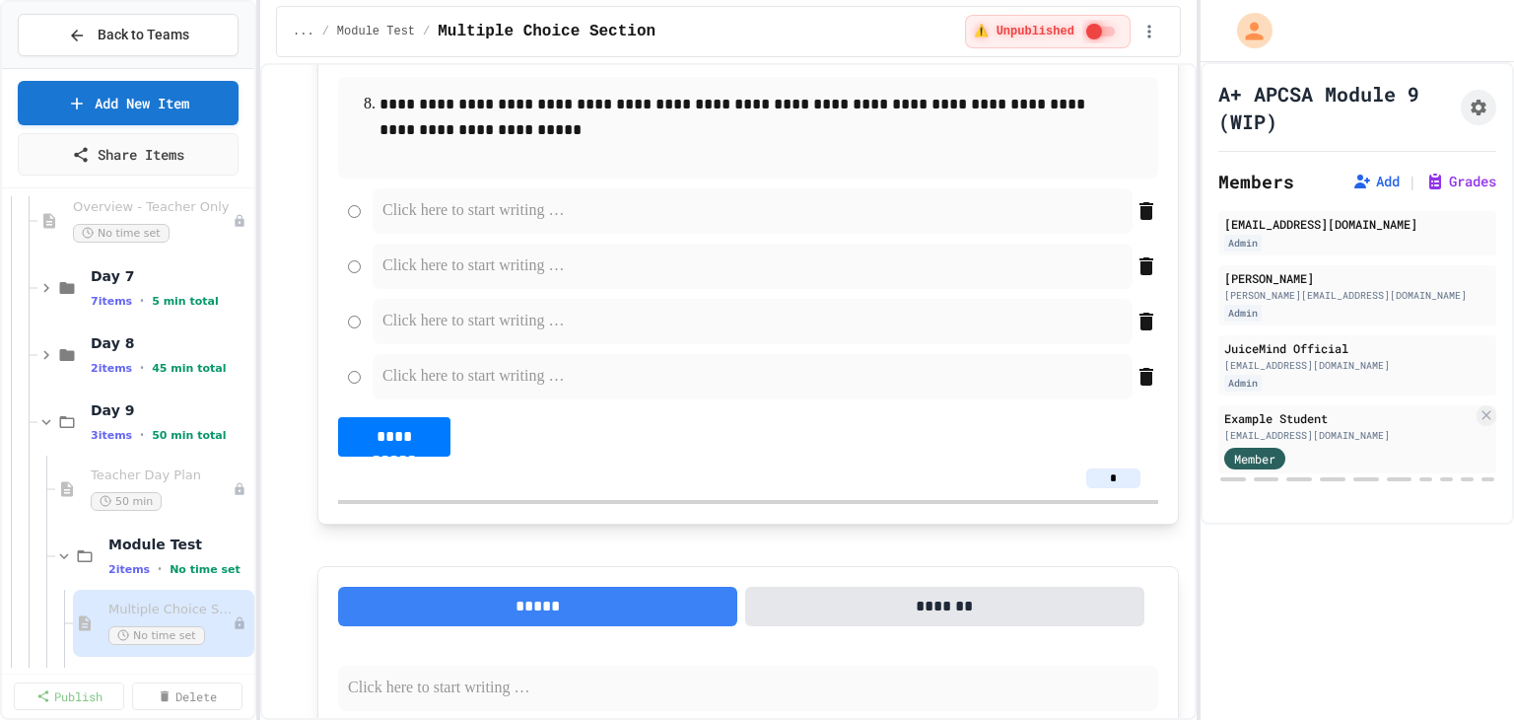
drag, startPoint x: 488, startPoint y: 534, endPoint x: 488, endPoint y: 508, distance: 26.6
click at [488, 399] on form at bounding box center [748, 293] width 820 height 211
click at [488, 224] on p at bounding box center [752, 211] width 740 height 26
click at [474, 279] on p at bounding box center [752, 266] width 740 height 26
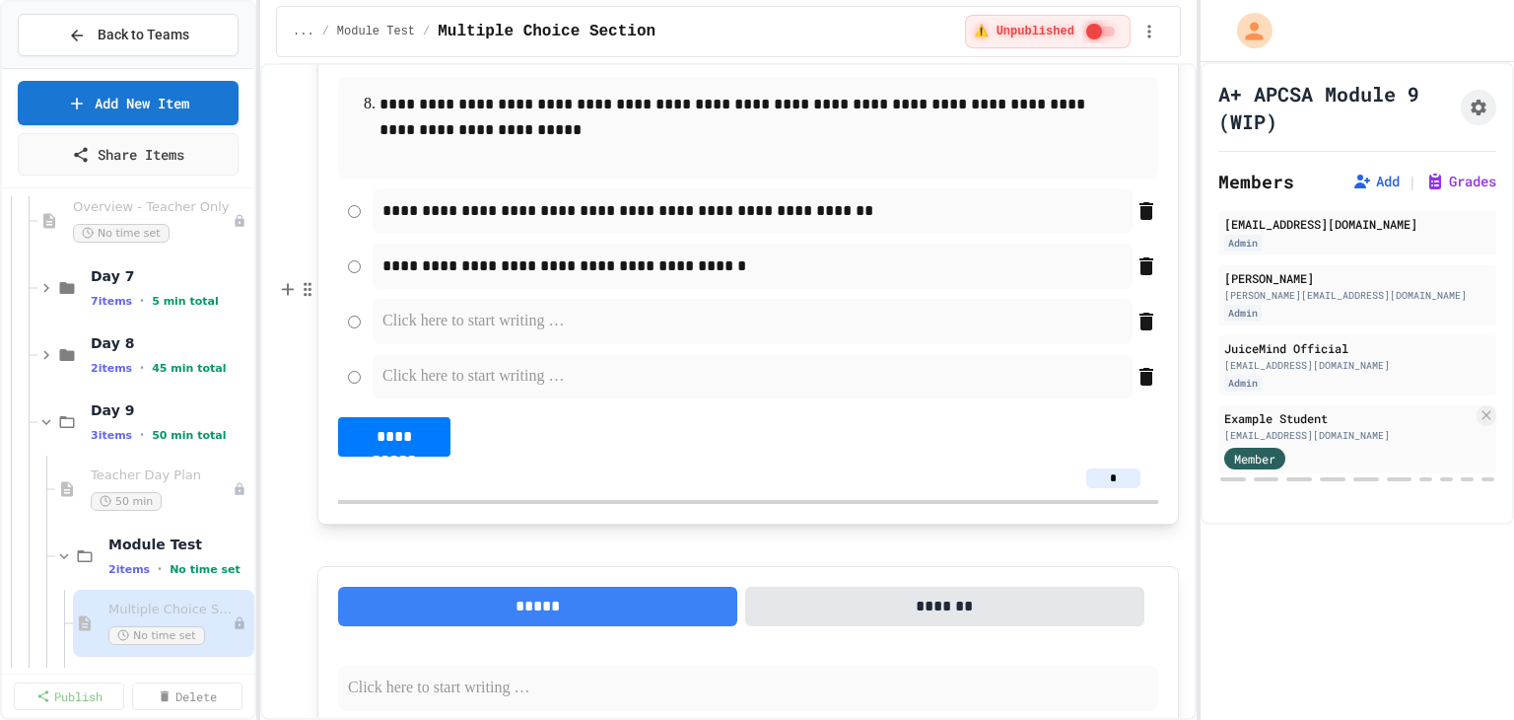
click at [431, 334] on p at bounding box center [752, 322] width 740 height 26
click at [473, 389] on p at bounding box center [752, 377] width 740 height 26
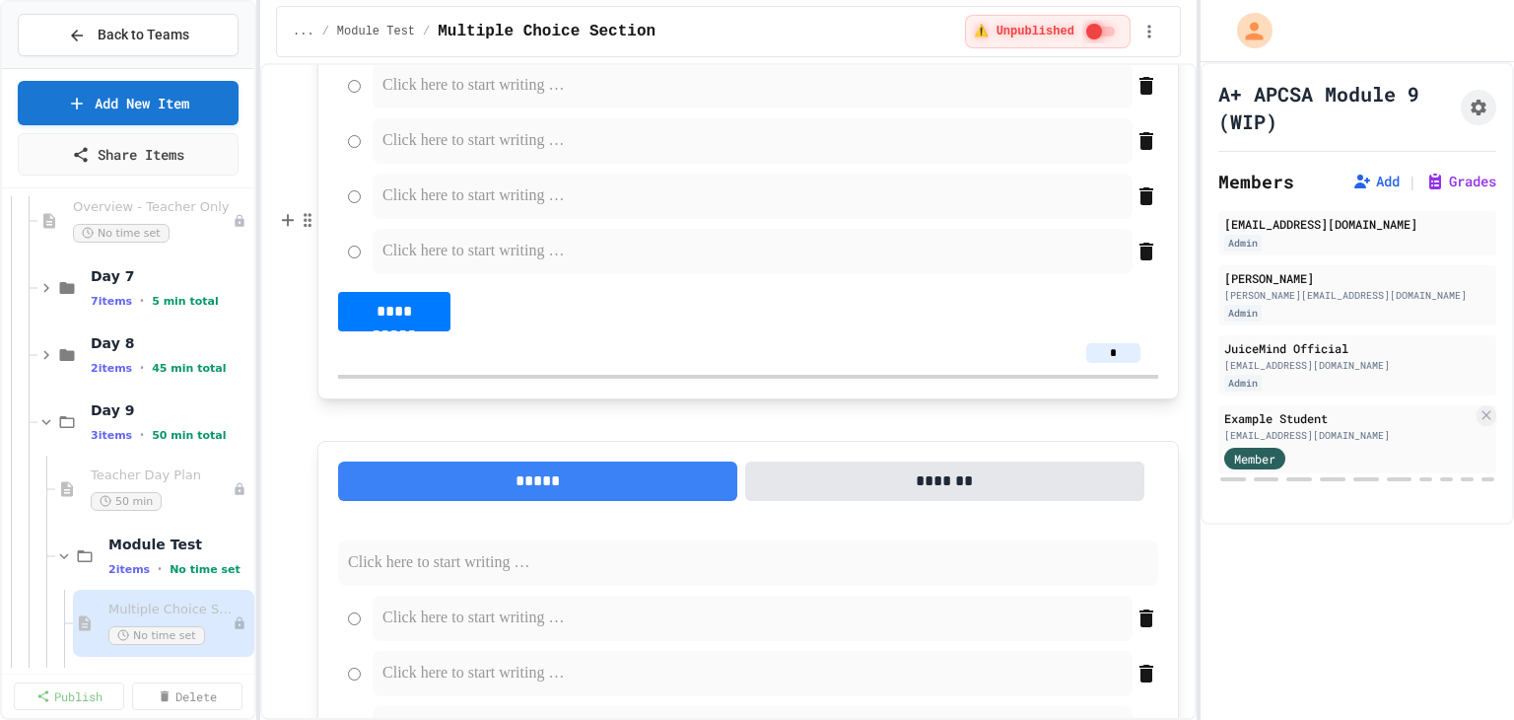
scroll to position [5927, 0]
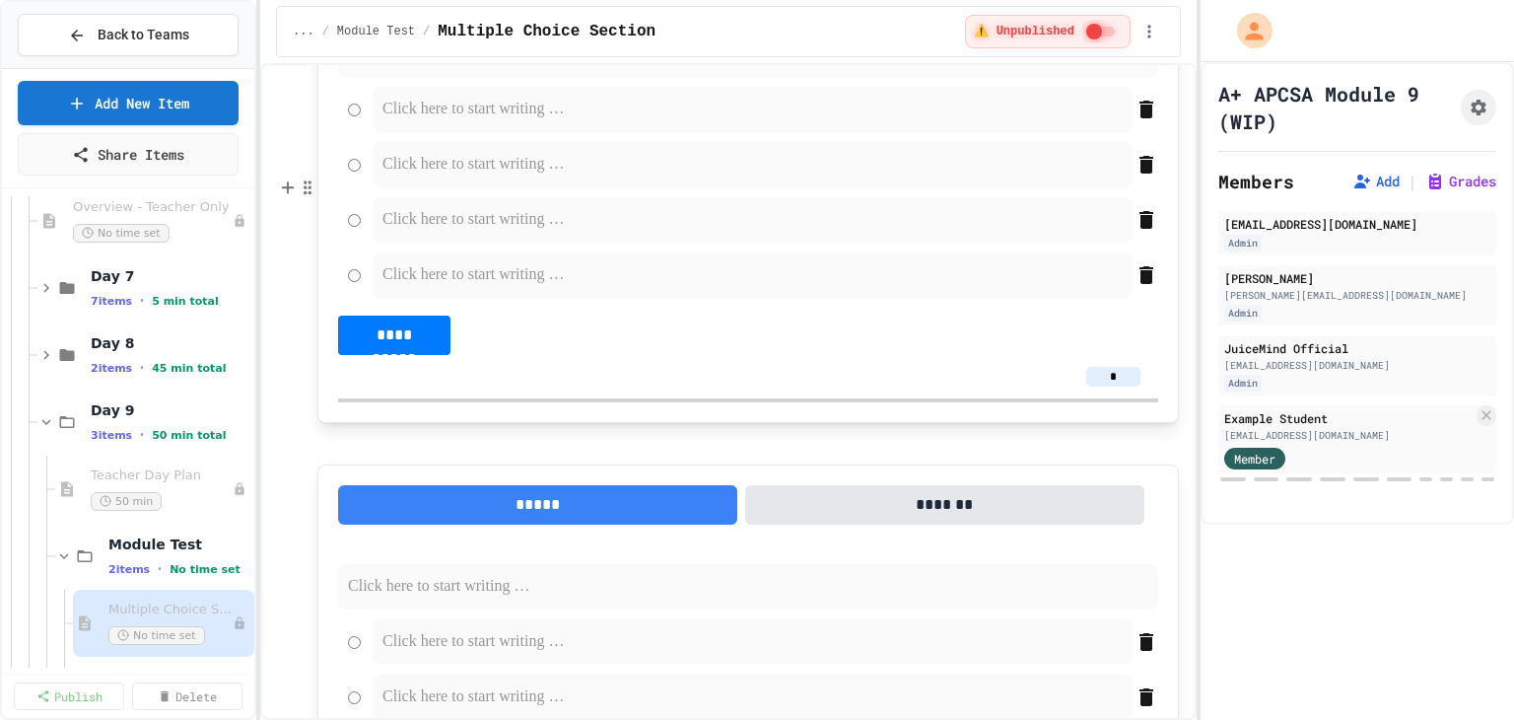
click at [422, 122] on p at bounding box center [752, 110] width 740 height 26
click at [423, 177] on p at bounding box center [752, 165] width 740 height 26
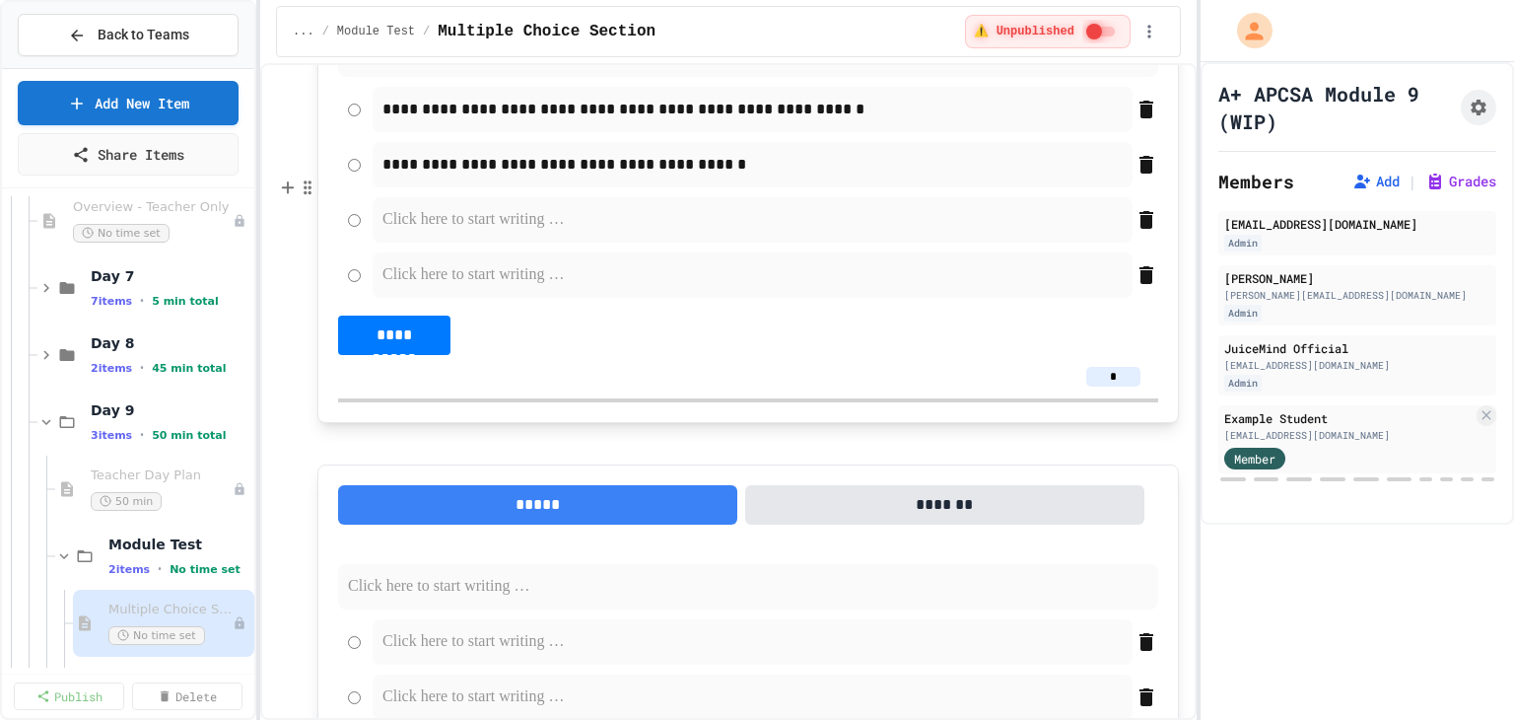
click at [411, 233] on p at bounding box center [752, 220] width 740 height 26
click at [511, 288] on p at bounding box center [752, 275] width 740 height 26
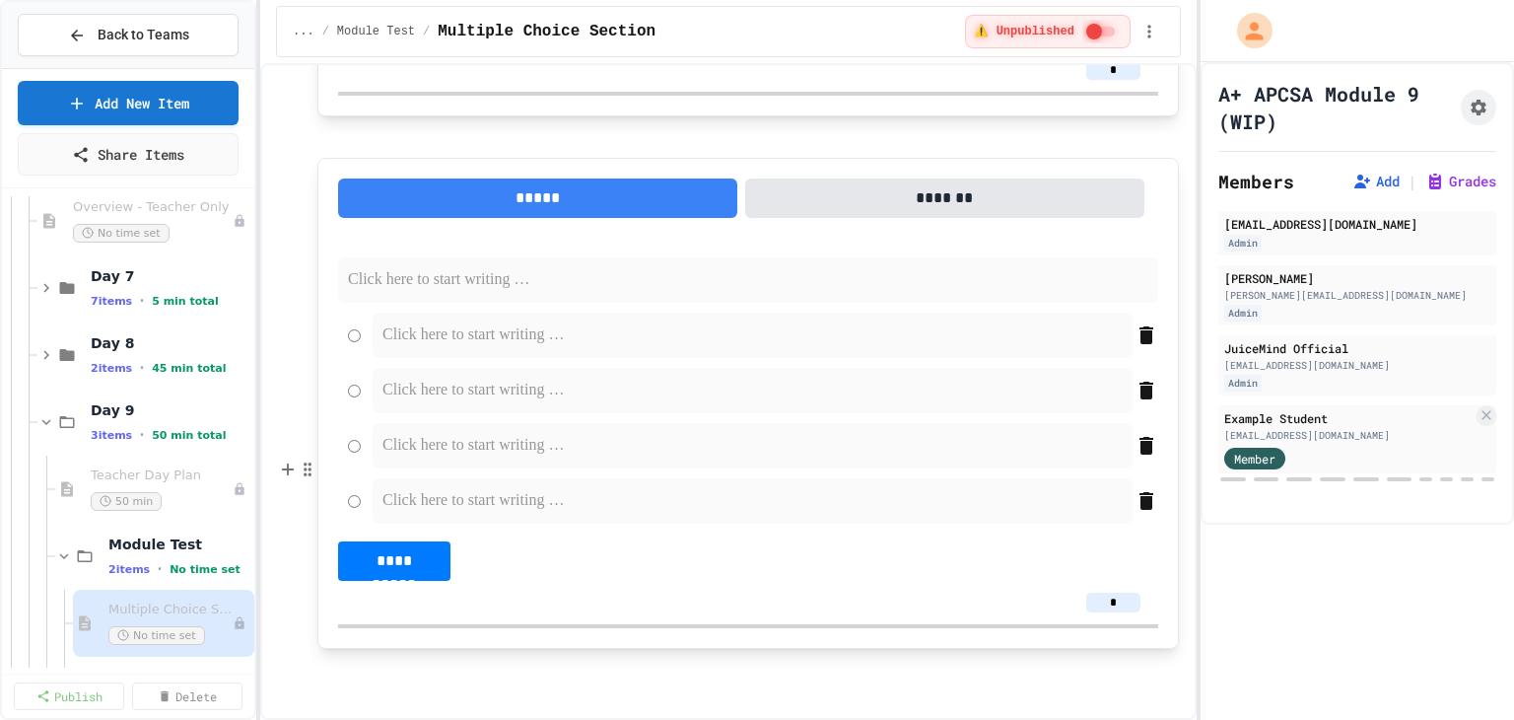
scroll to position [6419, 0]
click at [406, 293] on p at bounding box center [748, 280] width 800 height 26
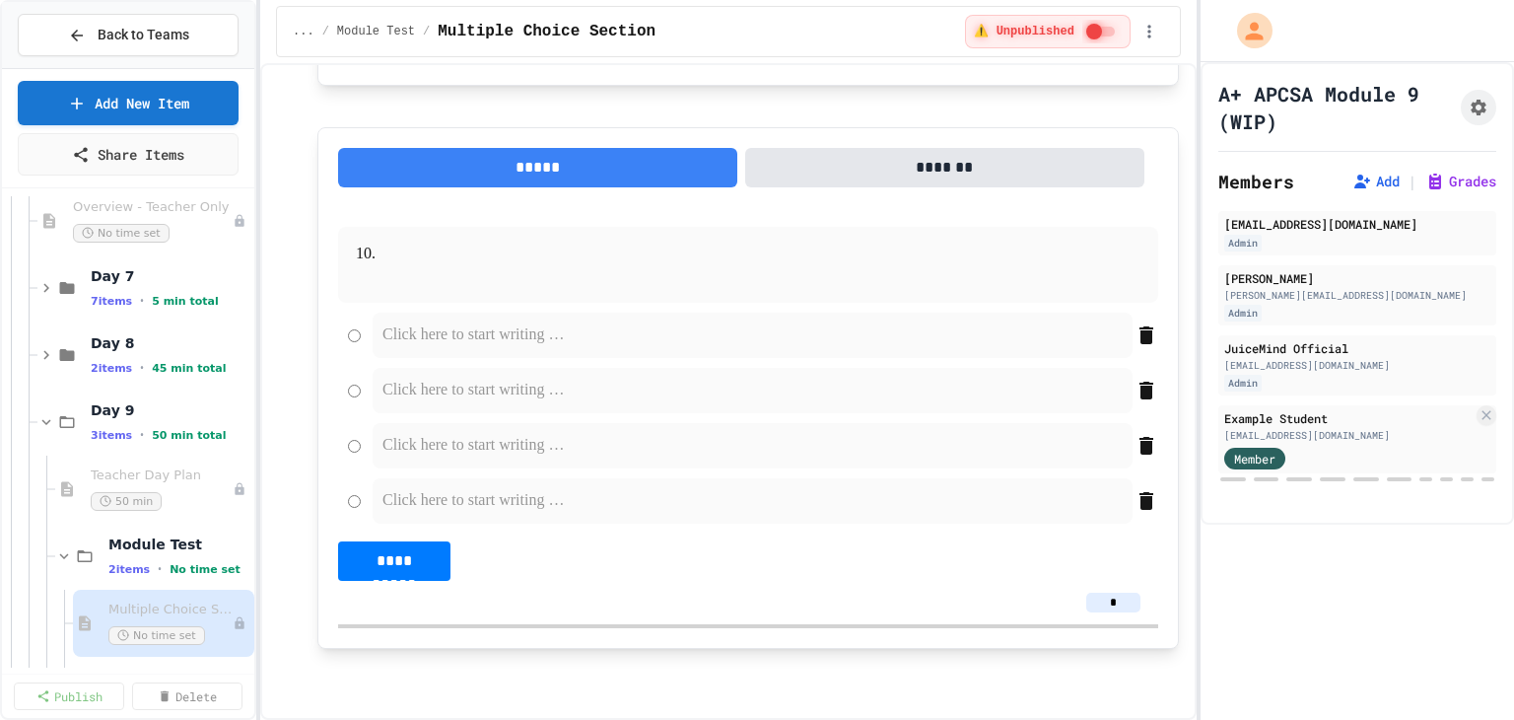
drag, startPoint x: 1113, startPoint y: 177, endPoint x: 1092, endPoint y: 177, distance: 20.7
click at [1092, 49] on input "*" at bounding box center [1113, 40] width 54 height 20
type input "*"
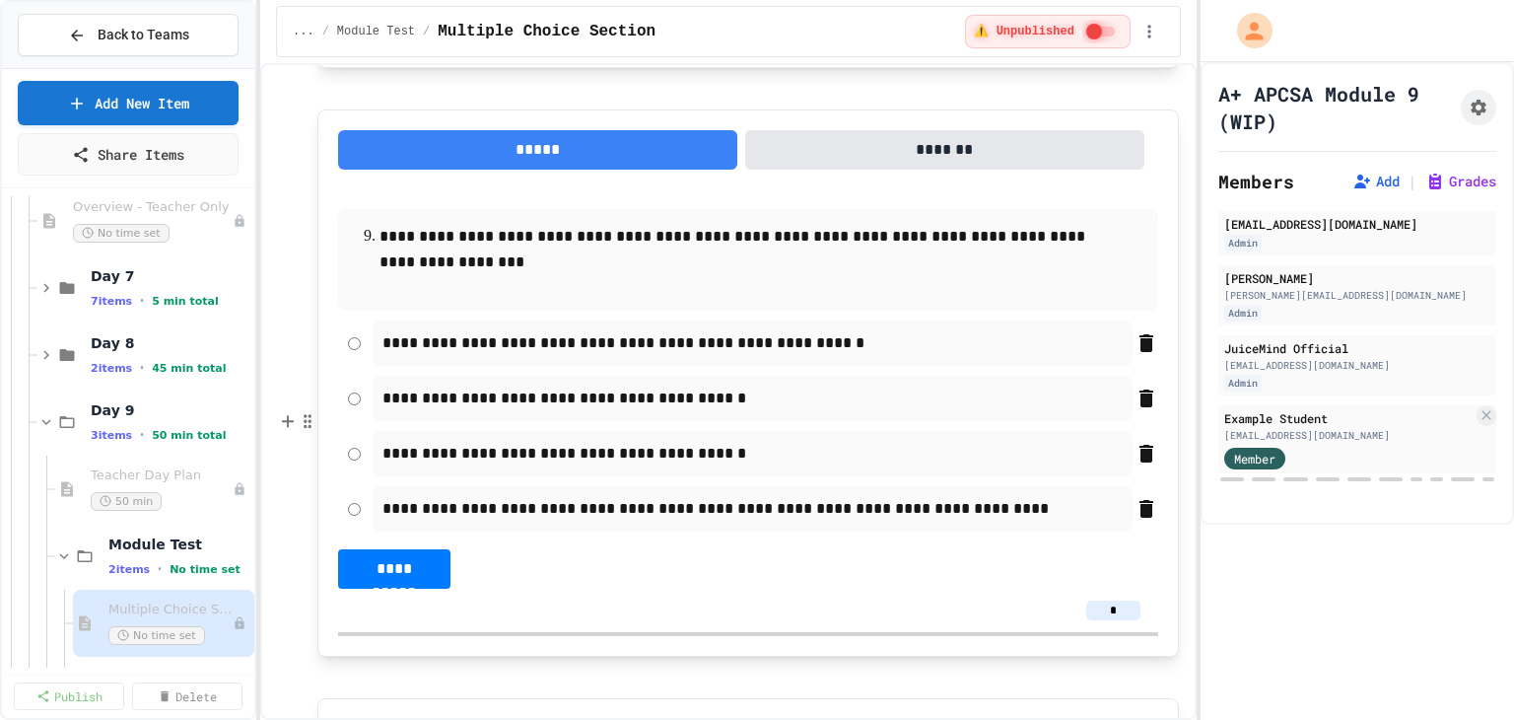
scroll to position [5631, 0]
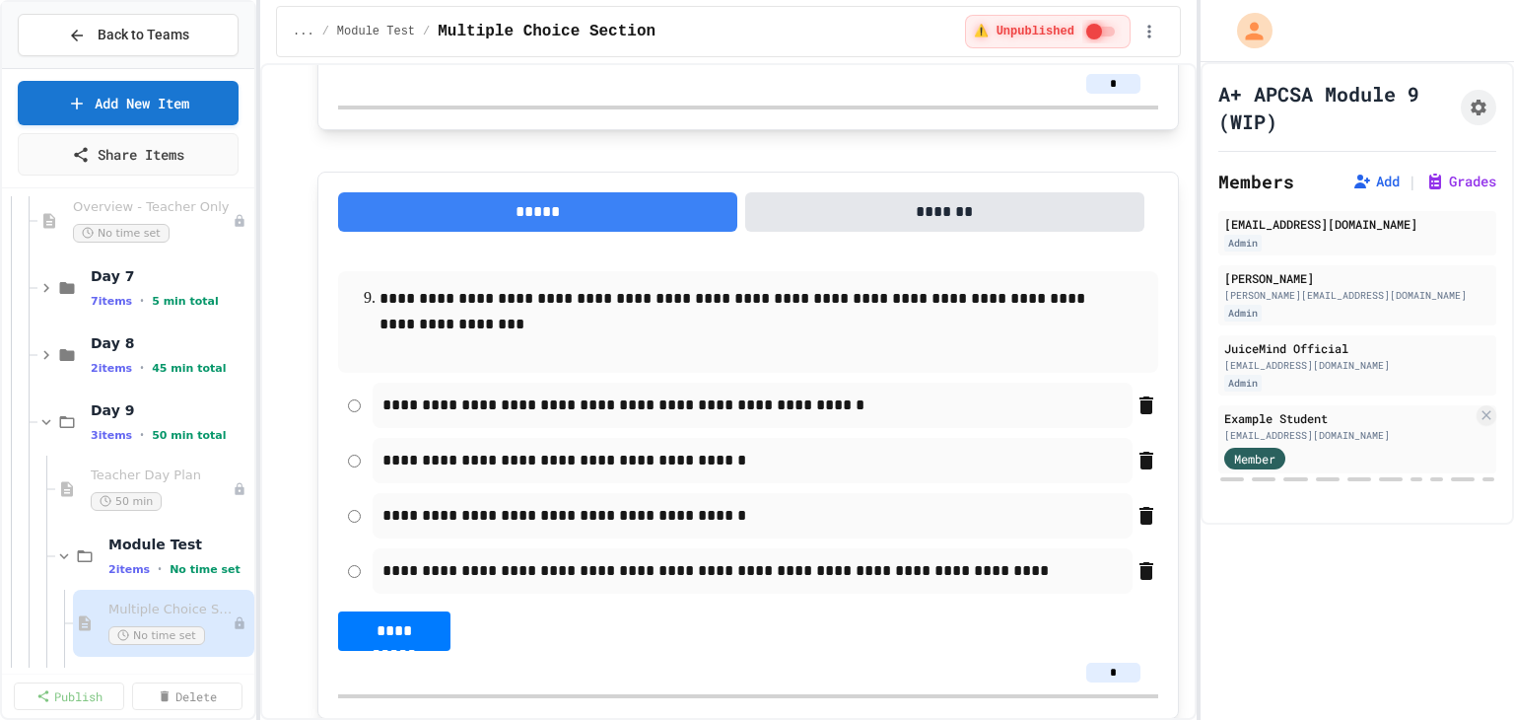
drag, startPoint x: 1107, startPoint y: 380, endPoint x: 1086, endPoint y: 375, distance: 21.5
click at [1086, 94] on input "*" at bounding box center [1113, 84] width 54 height 20
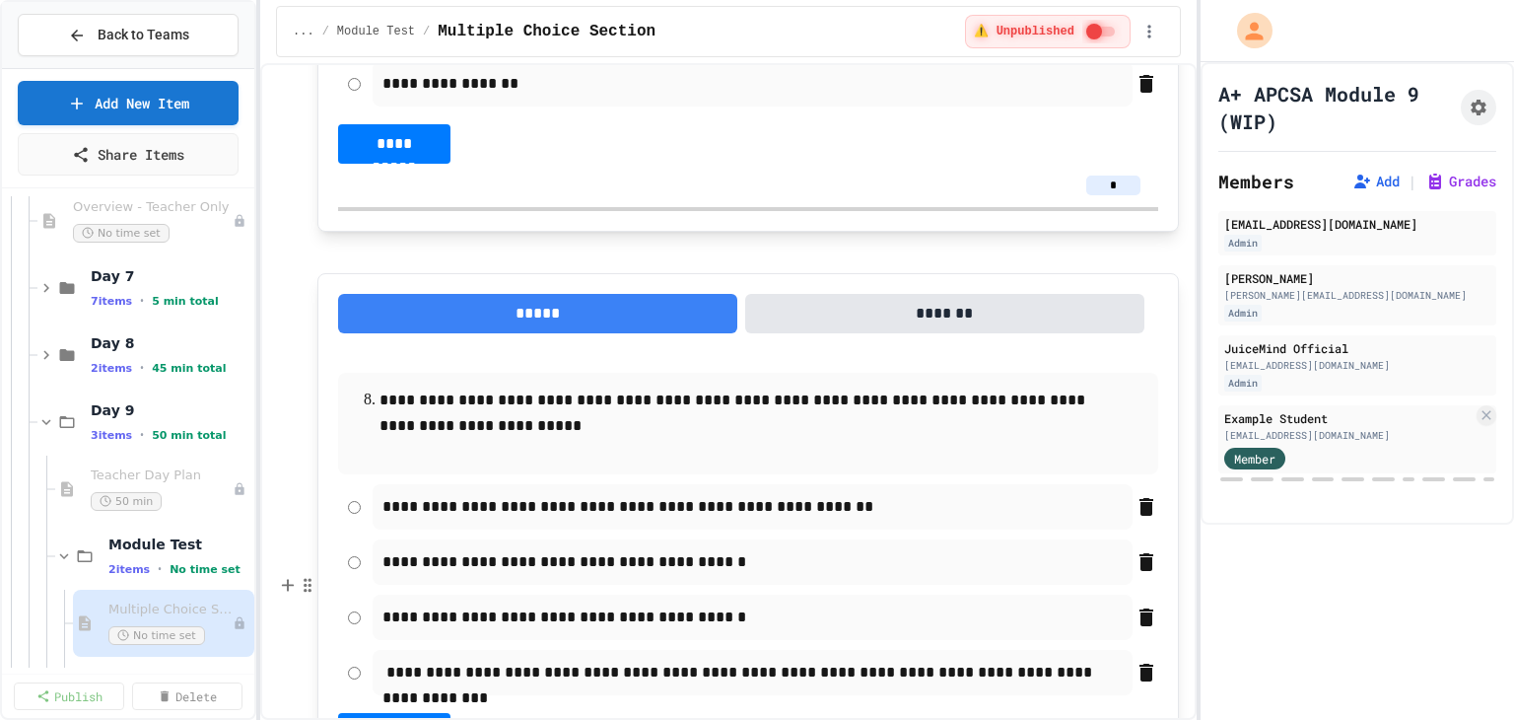
scroll to position [4842, 0]
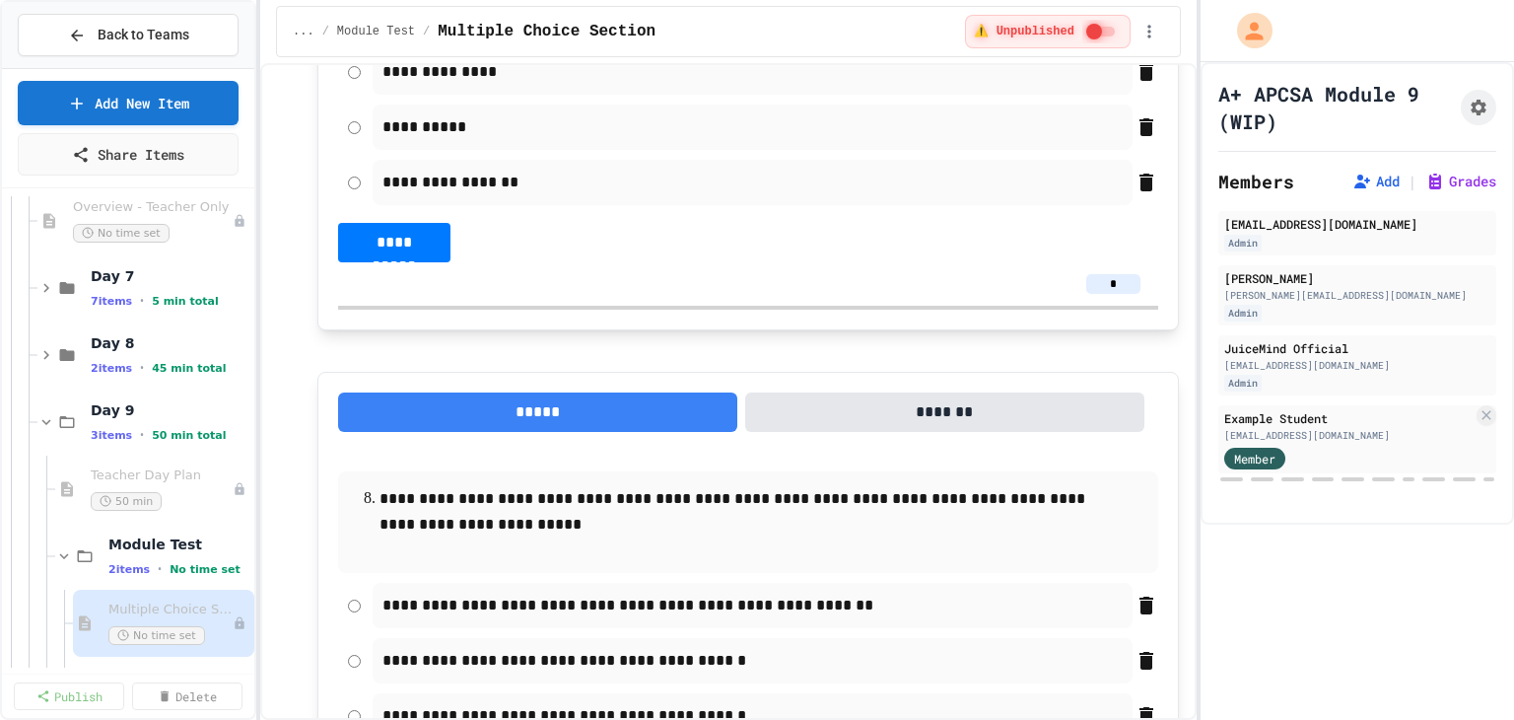
type input "*"
drag, startPoint x: 1111, startPoint y: 581, endPoint x: 1068, endPoint y: 573, distance: 43.1
click at [1068, 294] on div "*" at bounding box center [748, 284] width 789 height 20
drag, startPoint x: 1113, startPoint y: 580, endPoint x: 1077, endPoint y: 577, distance: 35.6
click at [1086, 294] on input "**" at bounding box center [1113, 284] width 54 height 20
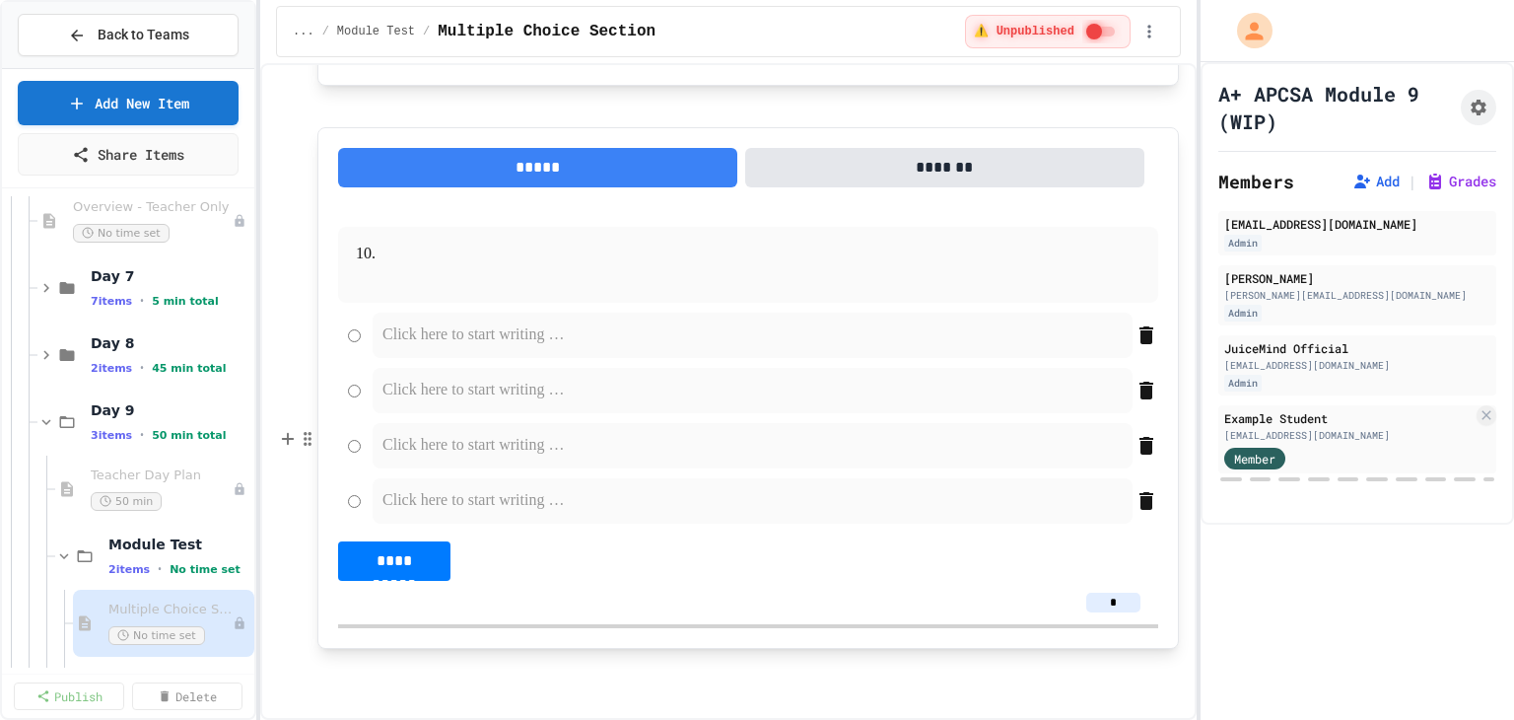
scroll to position [6559, 0]
type input "*"
click at [477, 257] on p at bounding box center [747, 254] width 737 height 26
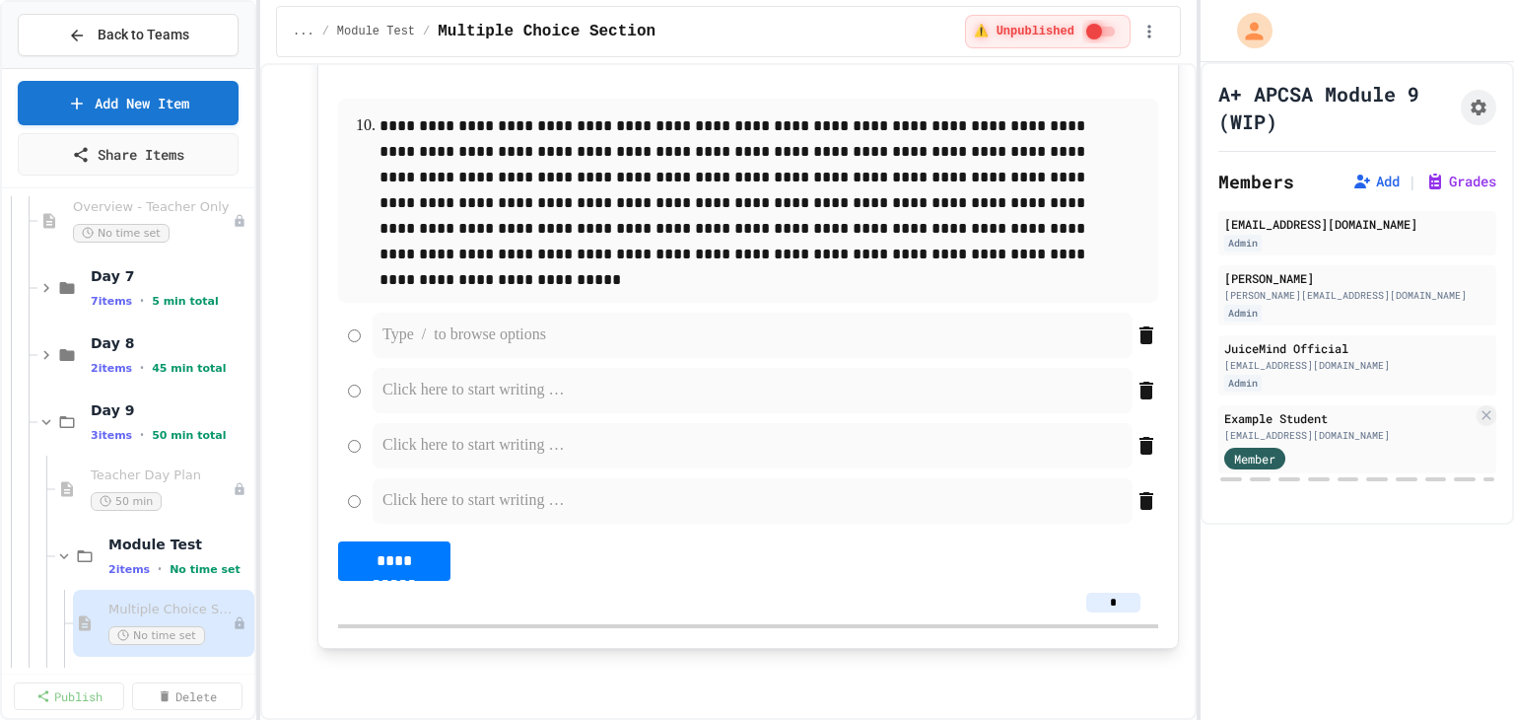
click at [477, 348] on p at bounding box center [752, 335] width 740 height 26
click at [507, 403] on p at bounding box center [752, 390] width 740 height 26
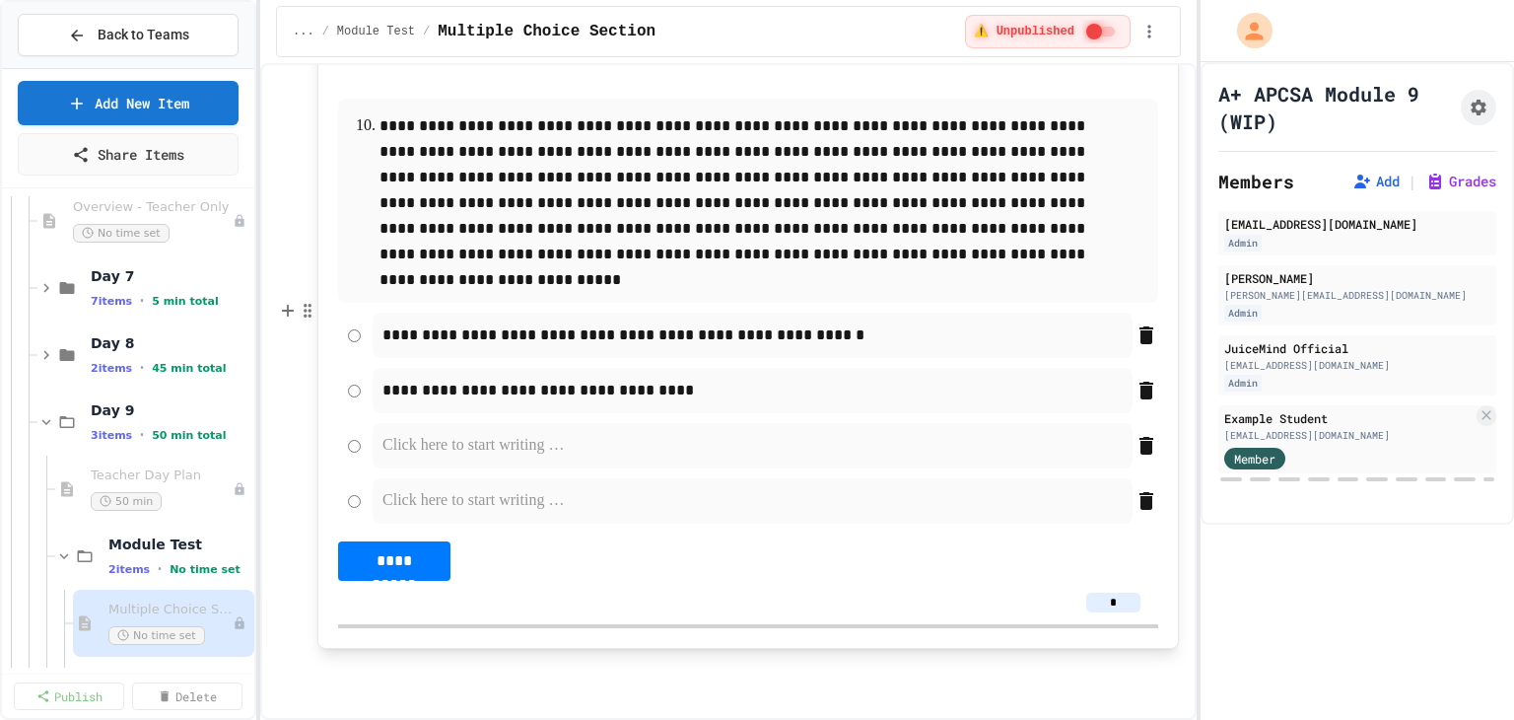
click at [505, 458] on p at bounding box center [752, 446] width 740 height 26
click at [444, 514] on p at bounding box center [752, 501] width 740 height 26
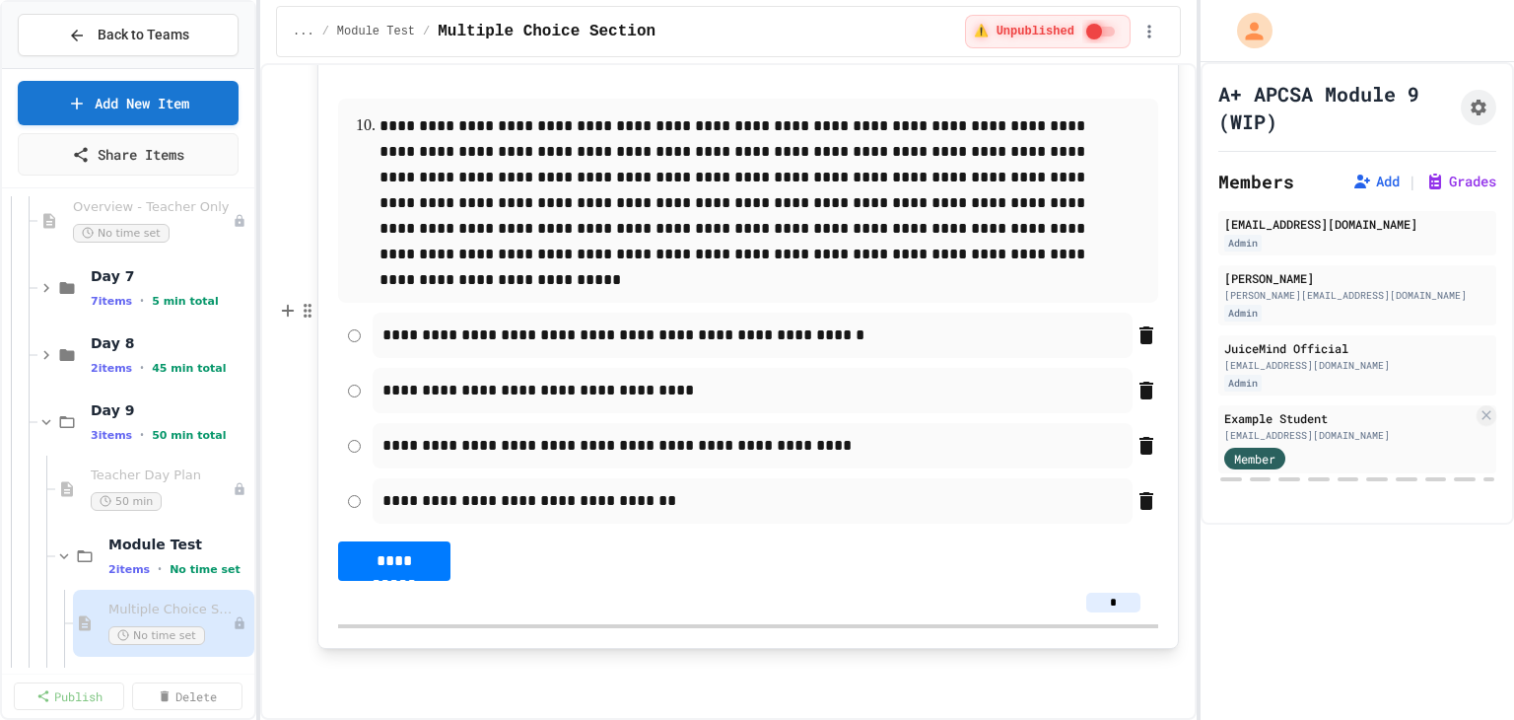
scroll to position [6687, 0]
click at [344, 667] on p at bounding box center [747, 669] width 861 height 26
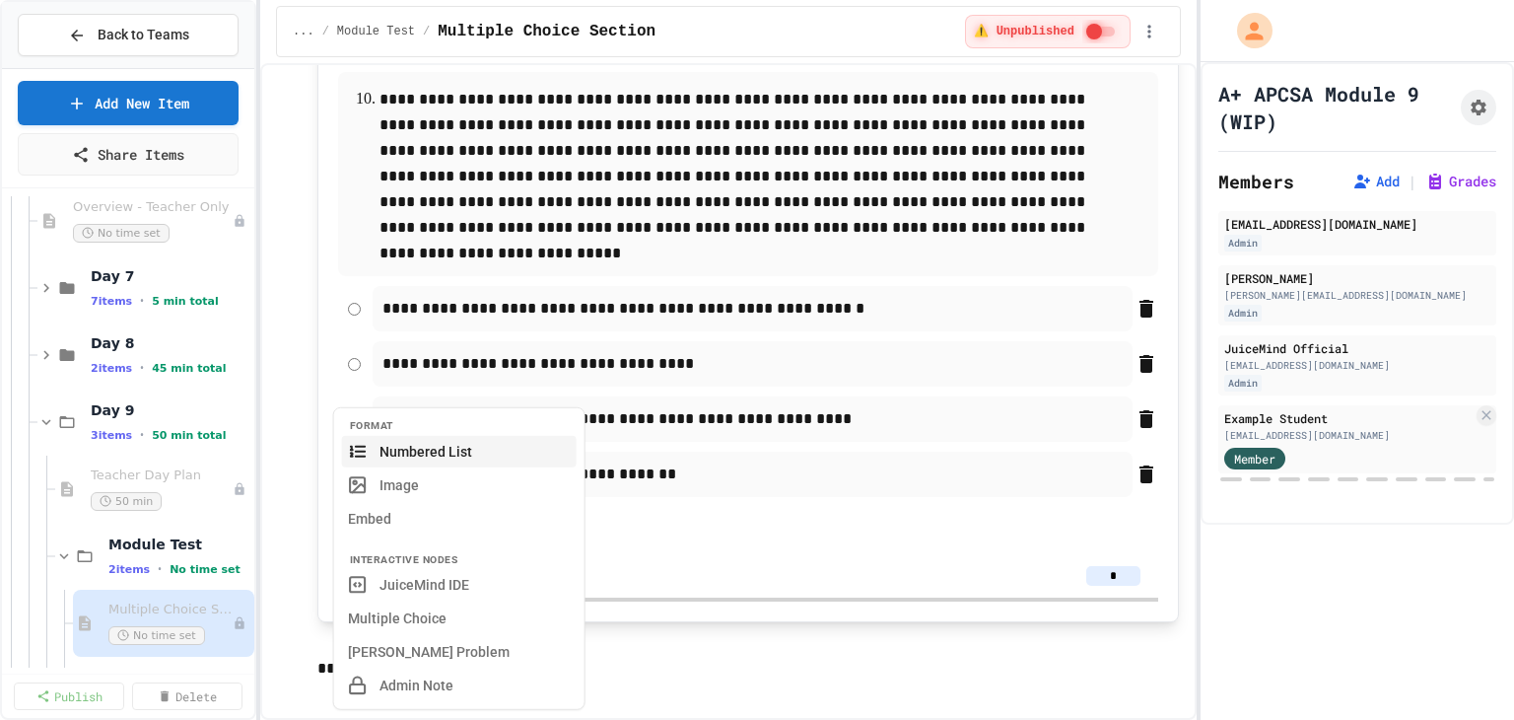
click at [404, 619] on button "Multiple Choice" at bounding box center [459, 618] width 235 height 32
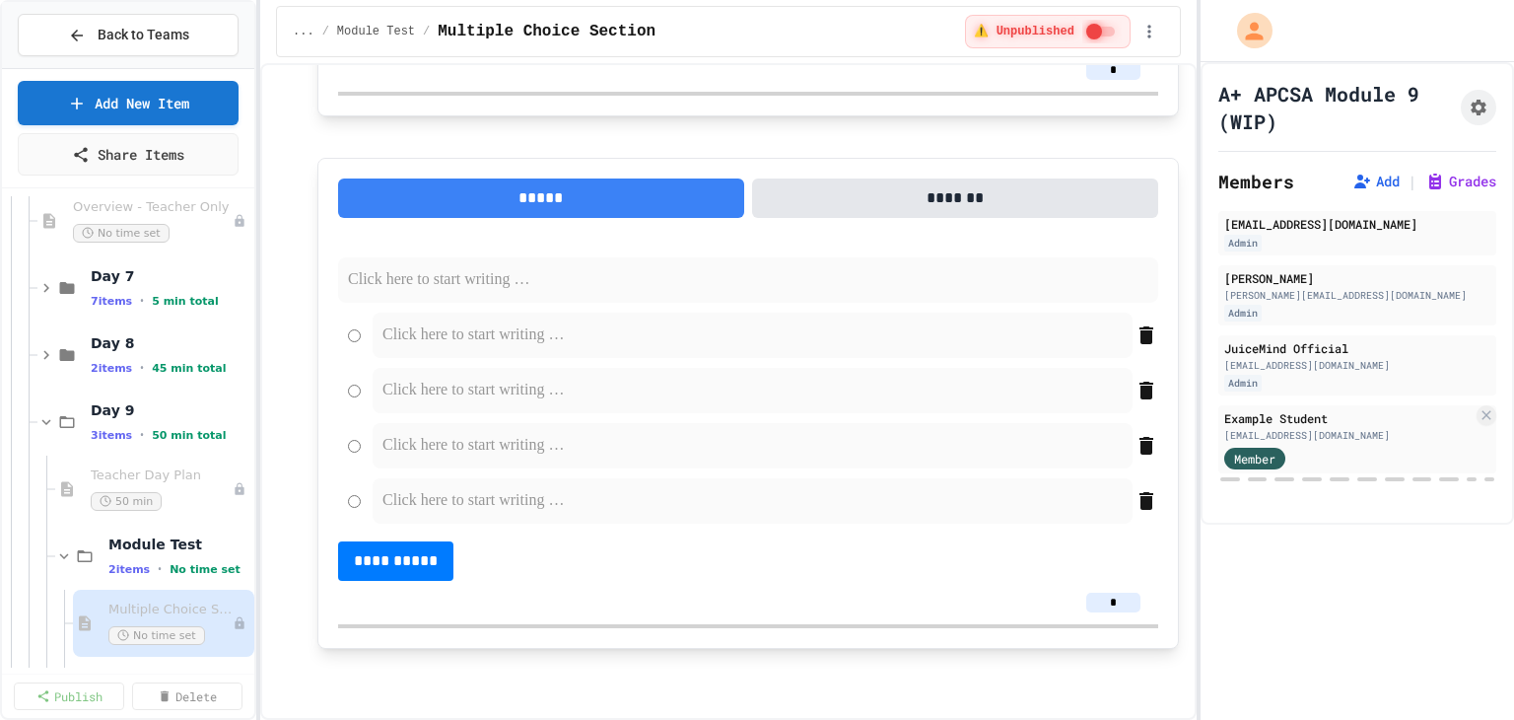
scroll to position [6983, 0]
click at [399, 293] on p at bounding box center [748, 280] width 800 height 26
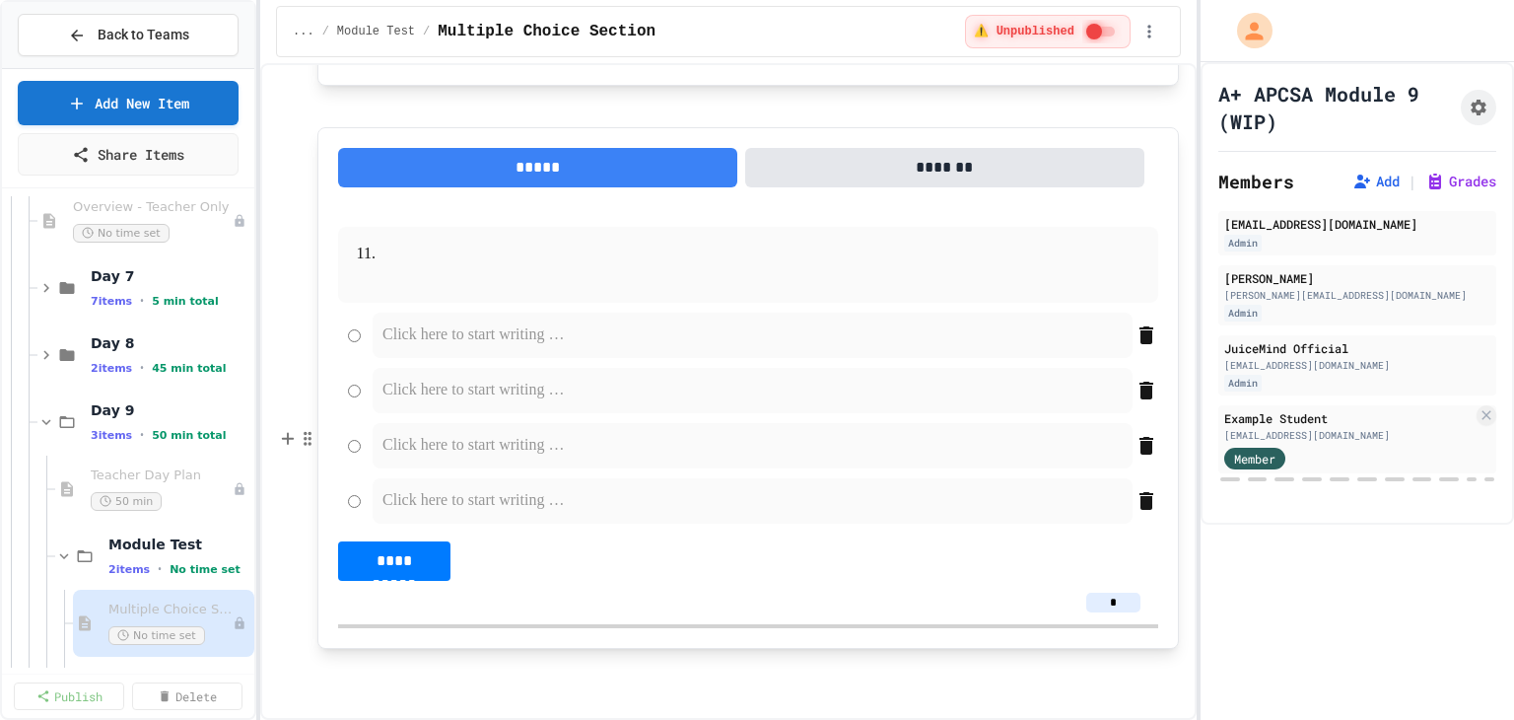
scroll to position [7250, 0]
click at [362, 664] on p at bounding box center [747, 669] width 861 height 26
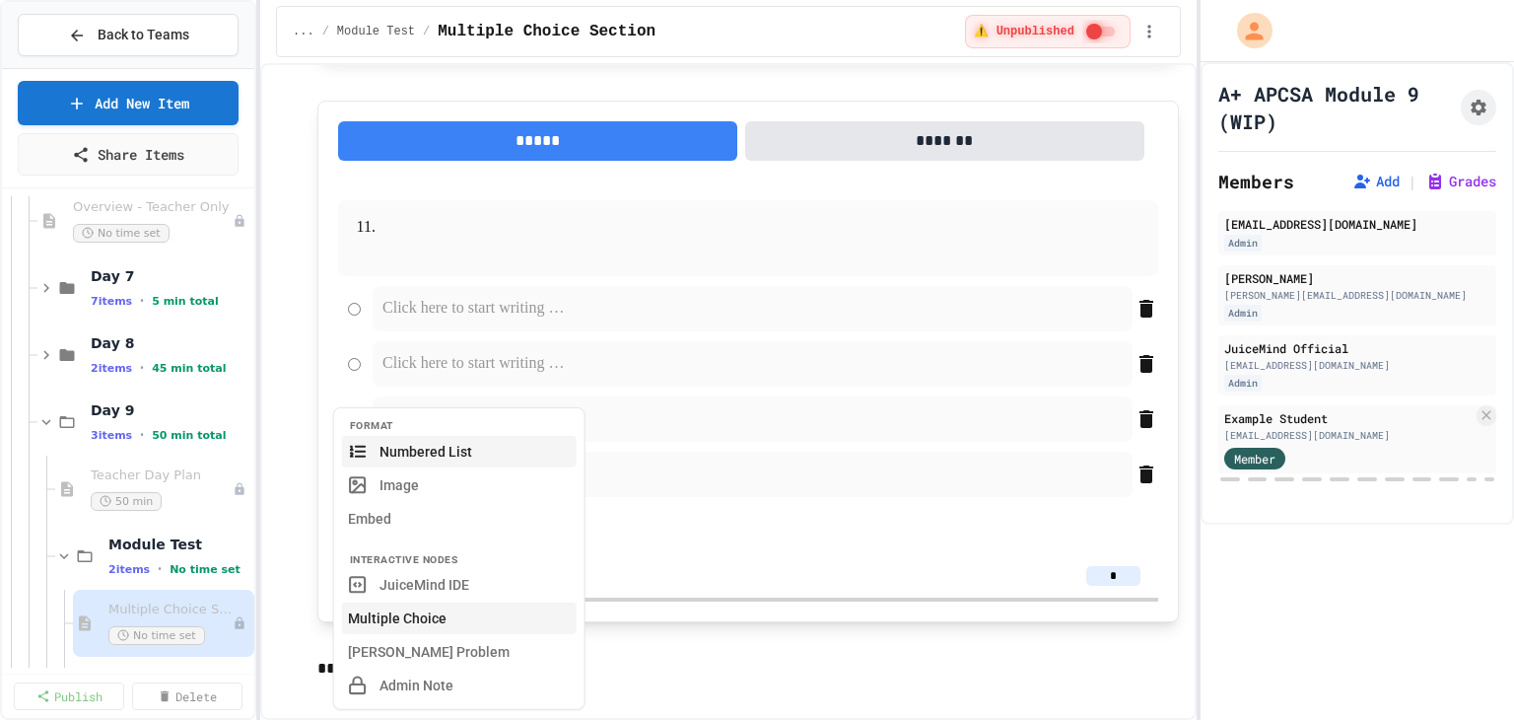
click at [394, 617] on button "Multiple Choice" at bounding box center [459, 618] width 235 height 32
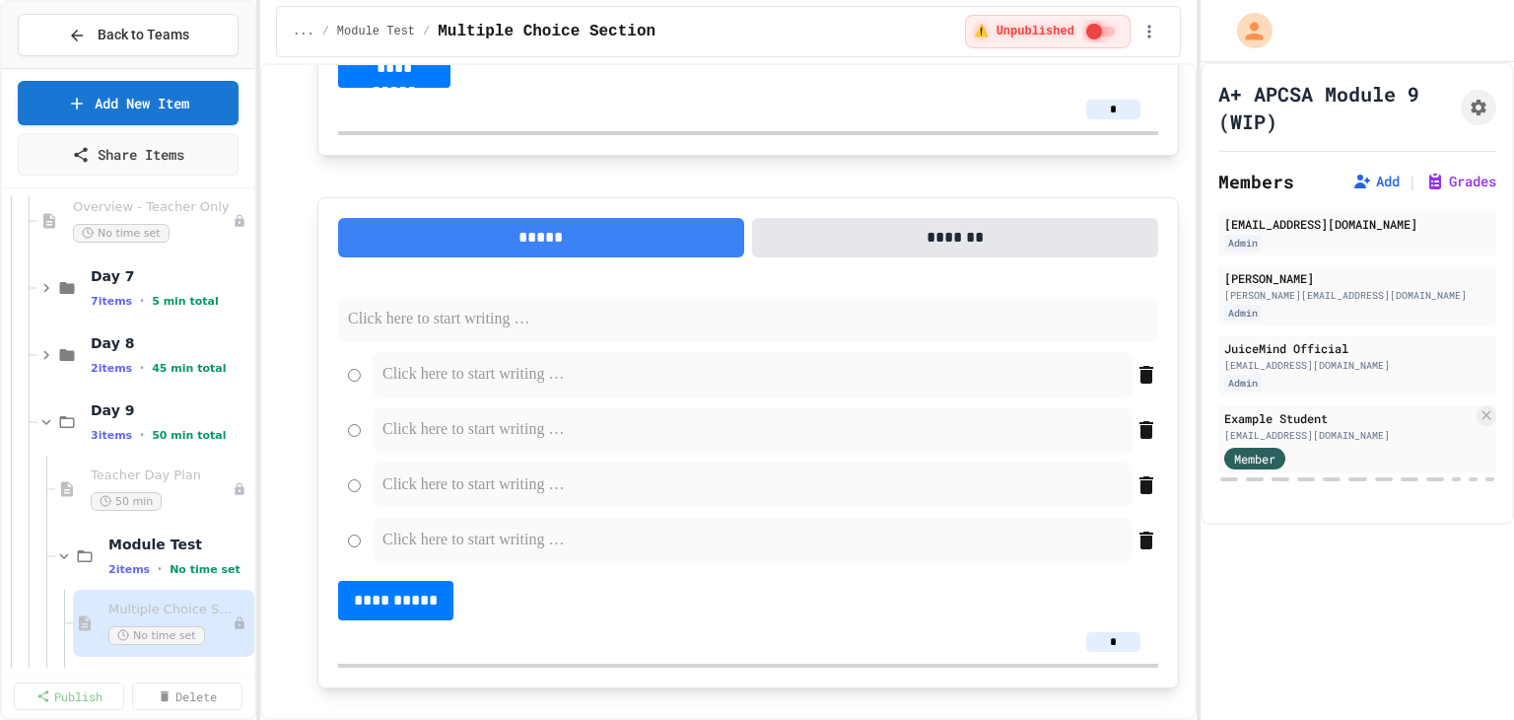
scroll to position [7447, 0]
click at [375, 332] on p at bounding box center [748, 320] width 800 height 26
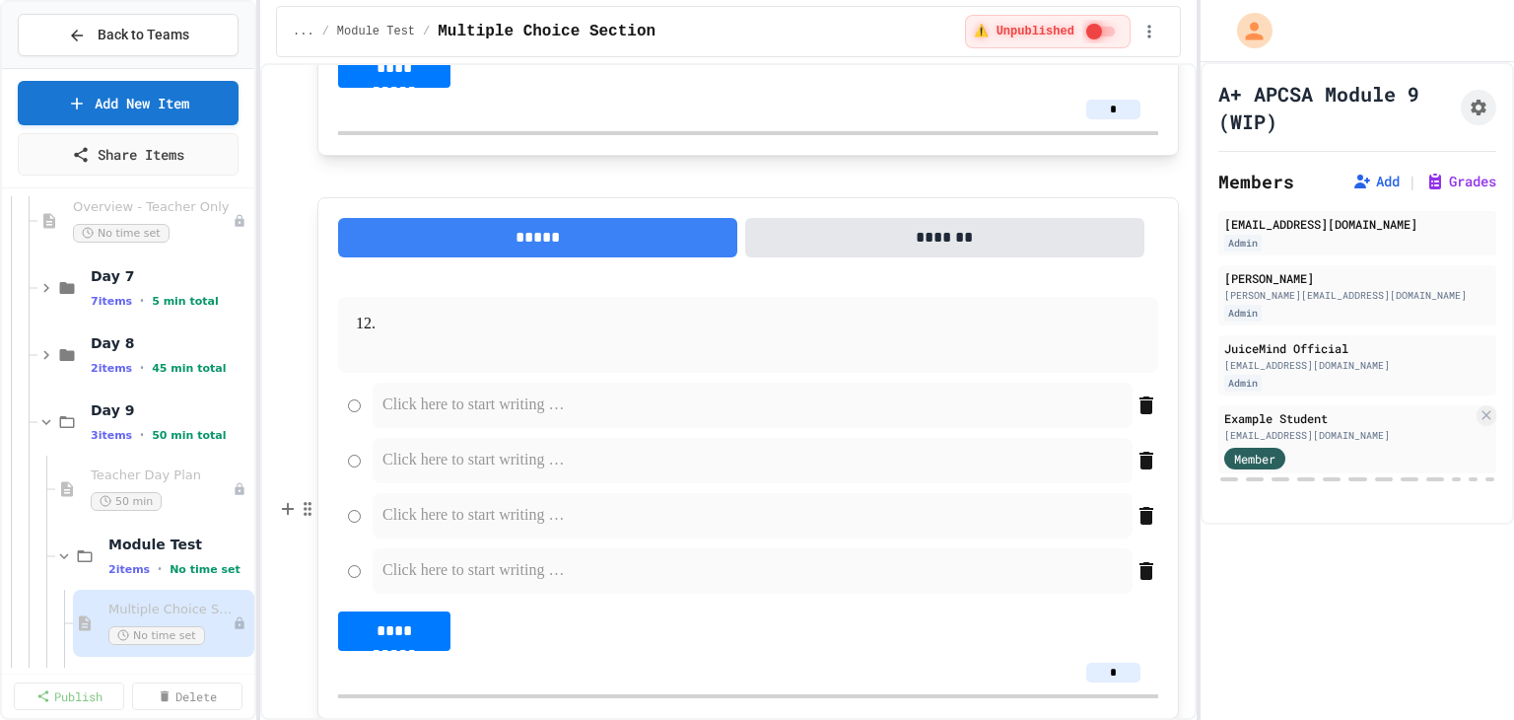
scroll to position [7813, 0]
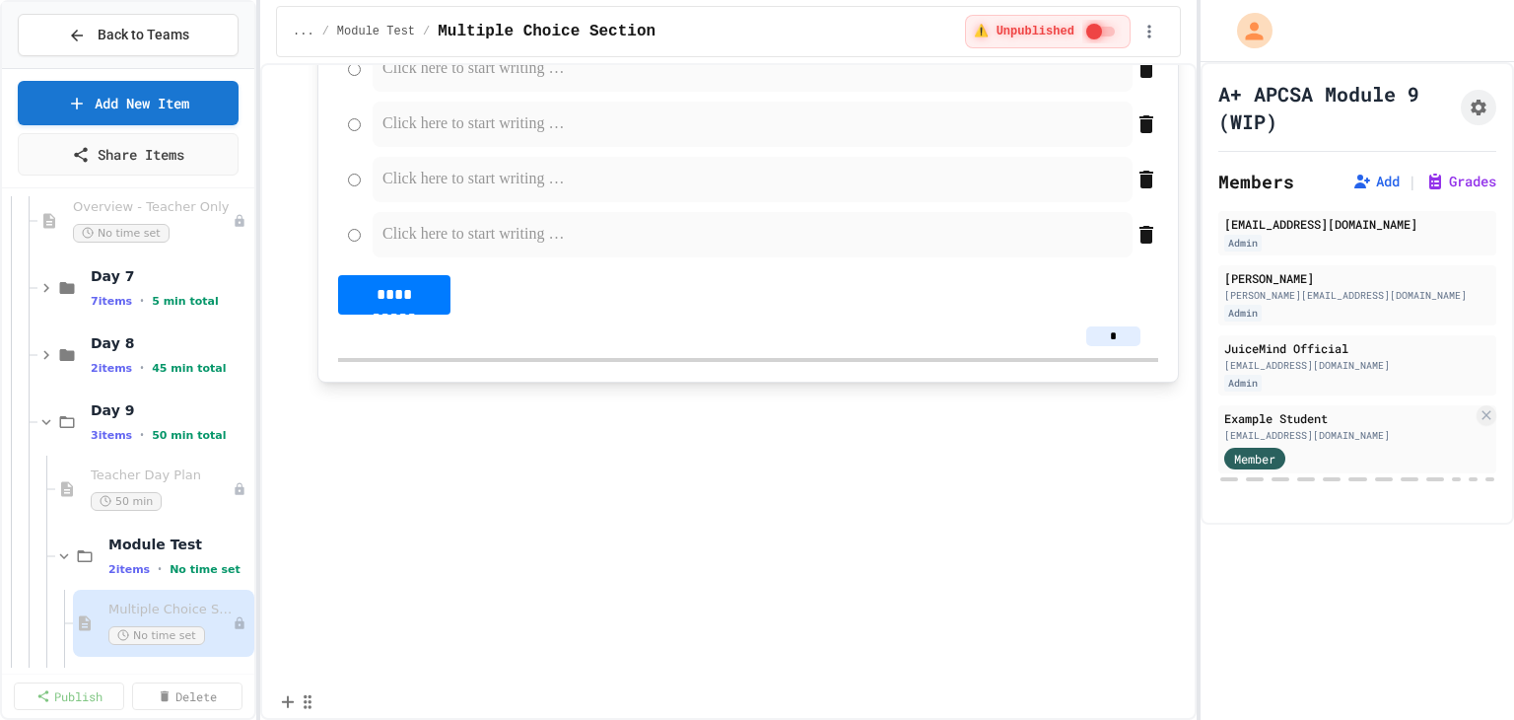
click at [348, 416] on p at bounding box center [747, 403] width 861 height 26
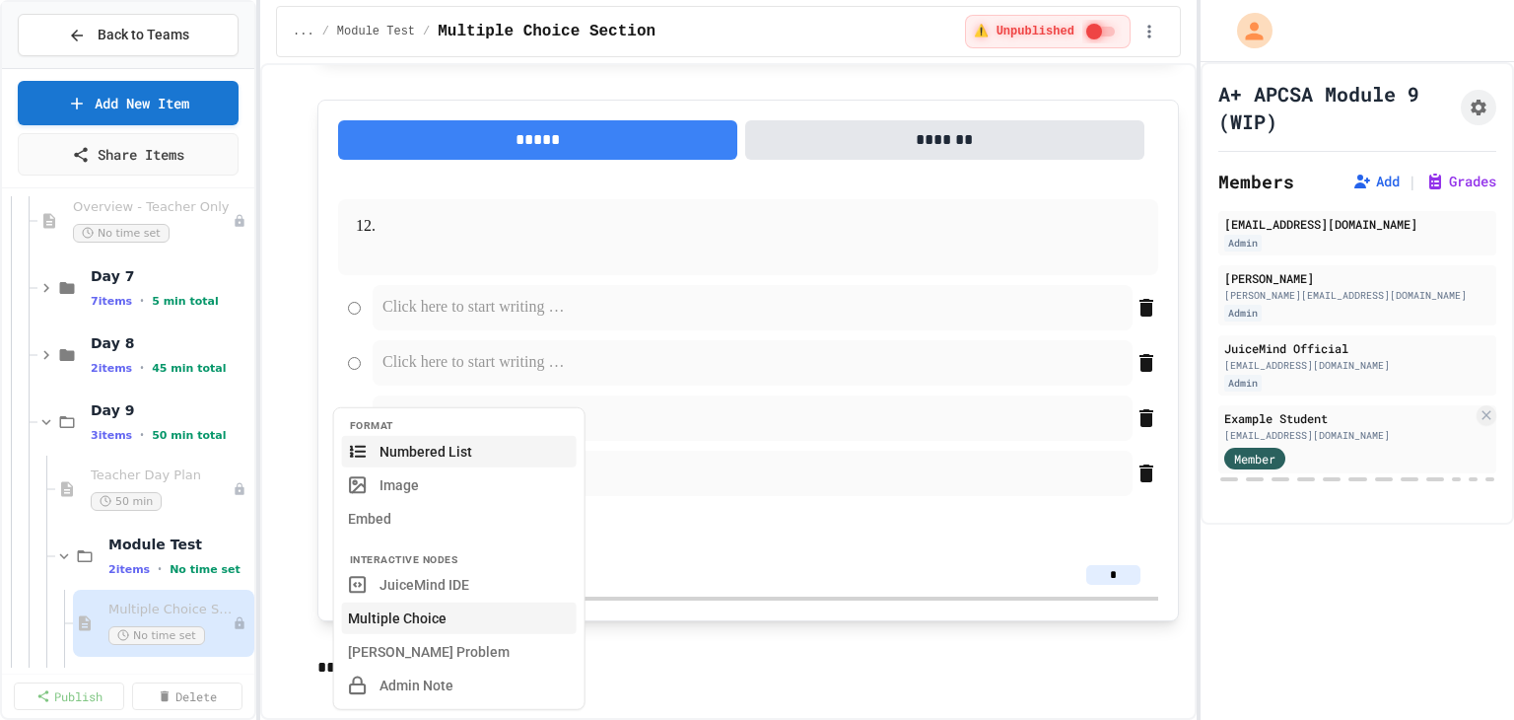
click at [411, 626] on button "Multiple Choice" at bounding box center [459, 618] width 235 height 32
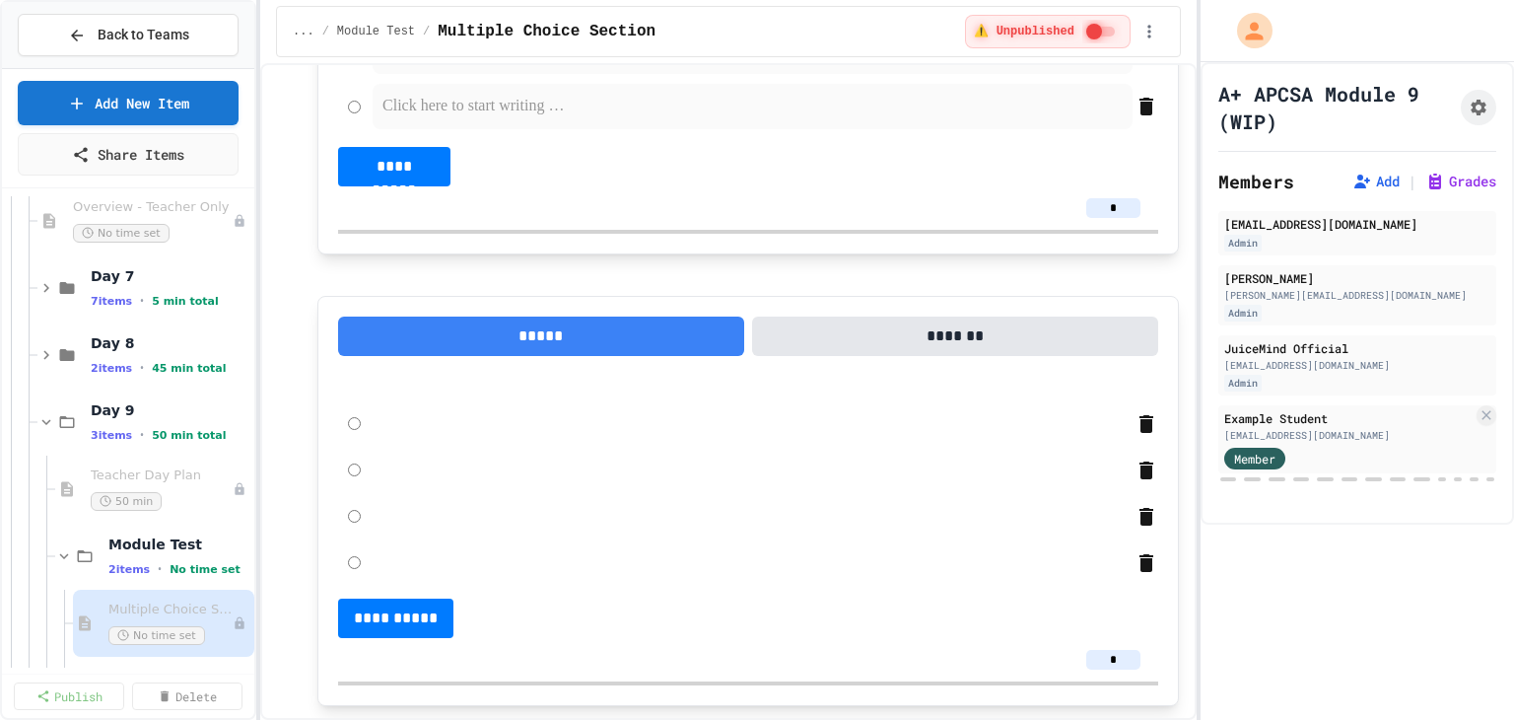
scroll to position [7912, 0]
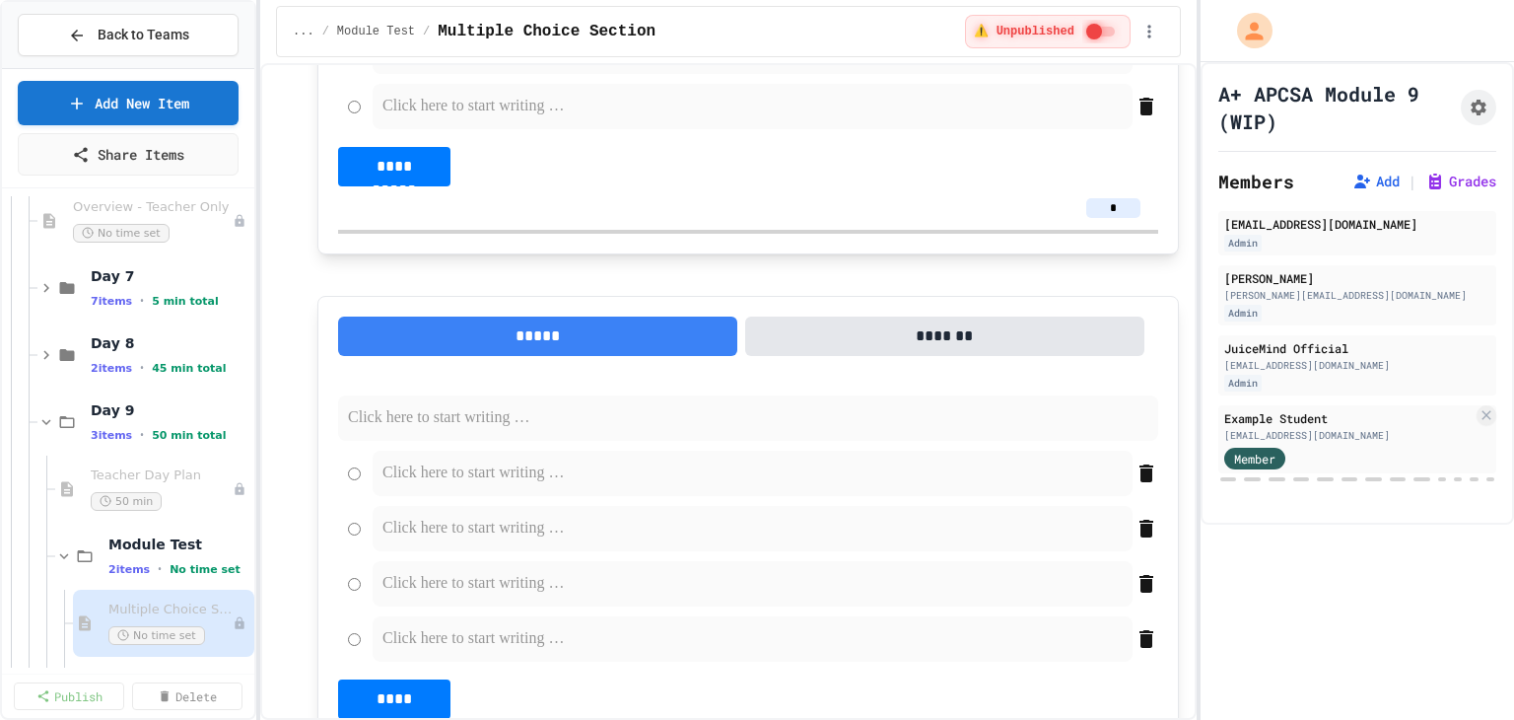
click at [375, 431] on p at bounding box center [748, 418] width 800 height 26
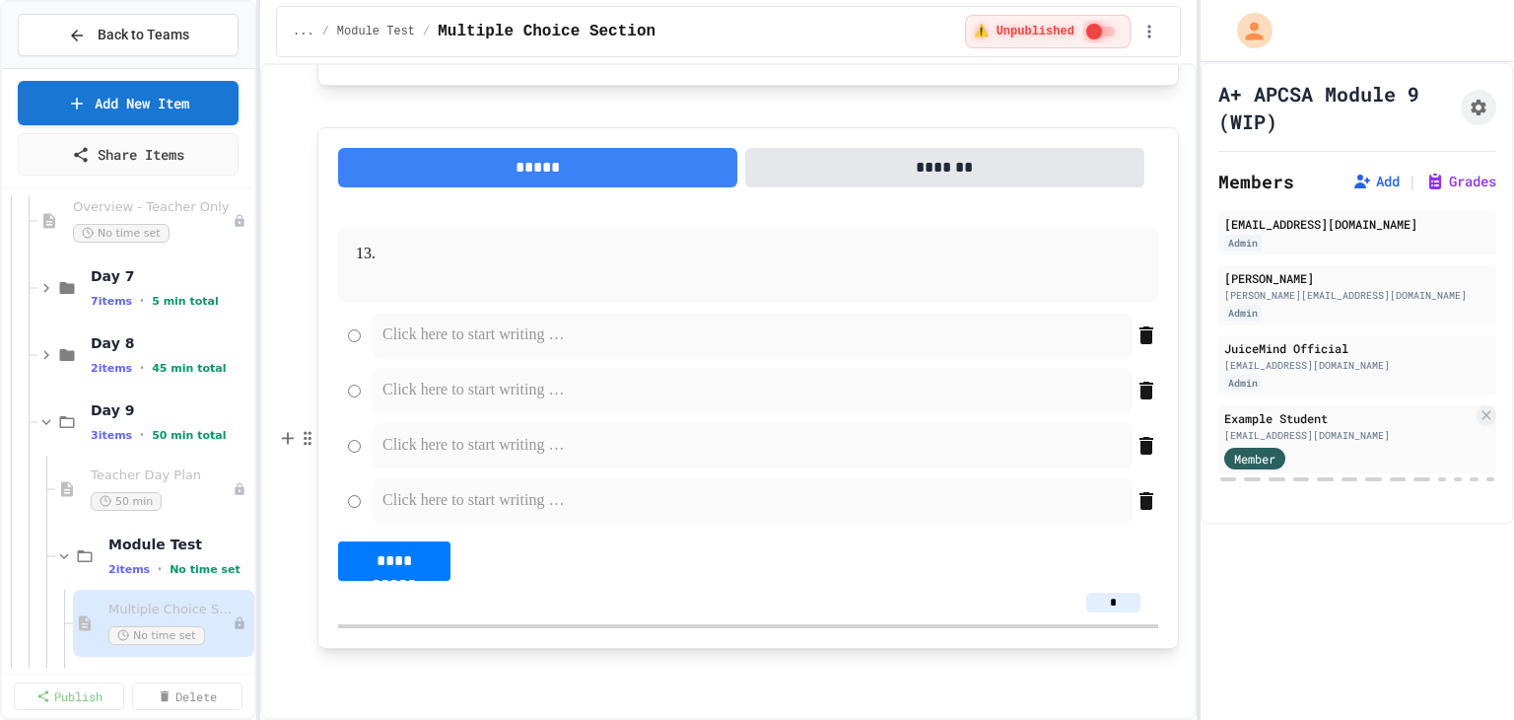
scroll to position [8375, 0]
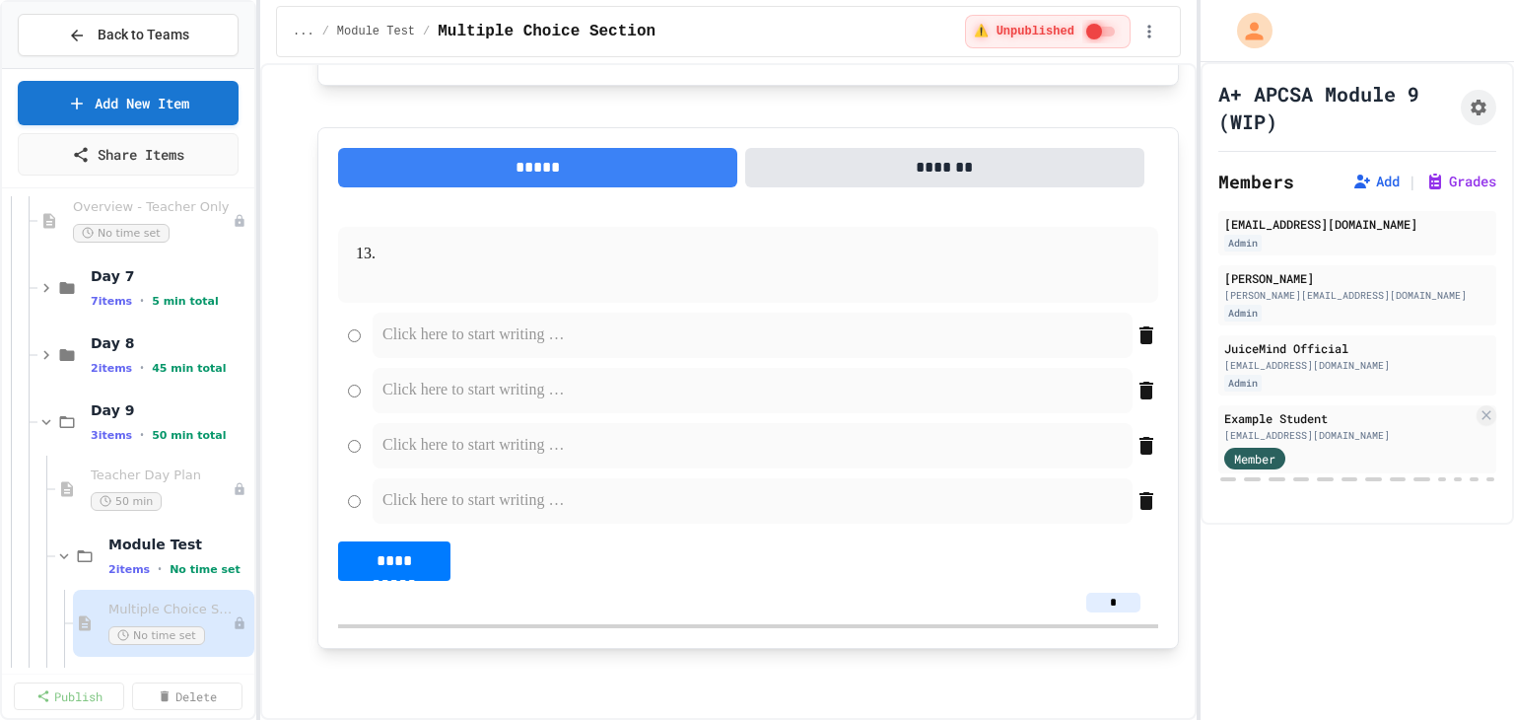
click at [352, 677] on p at bounding box center [747, 669] width 861 height 26
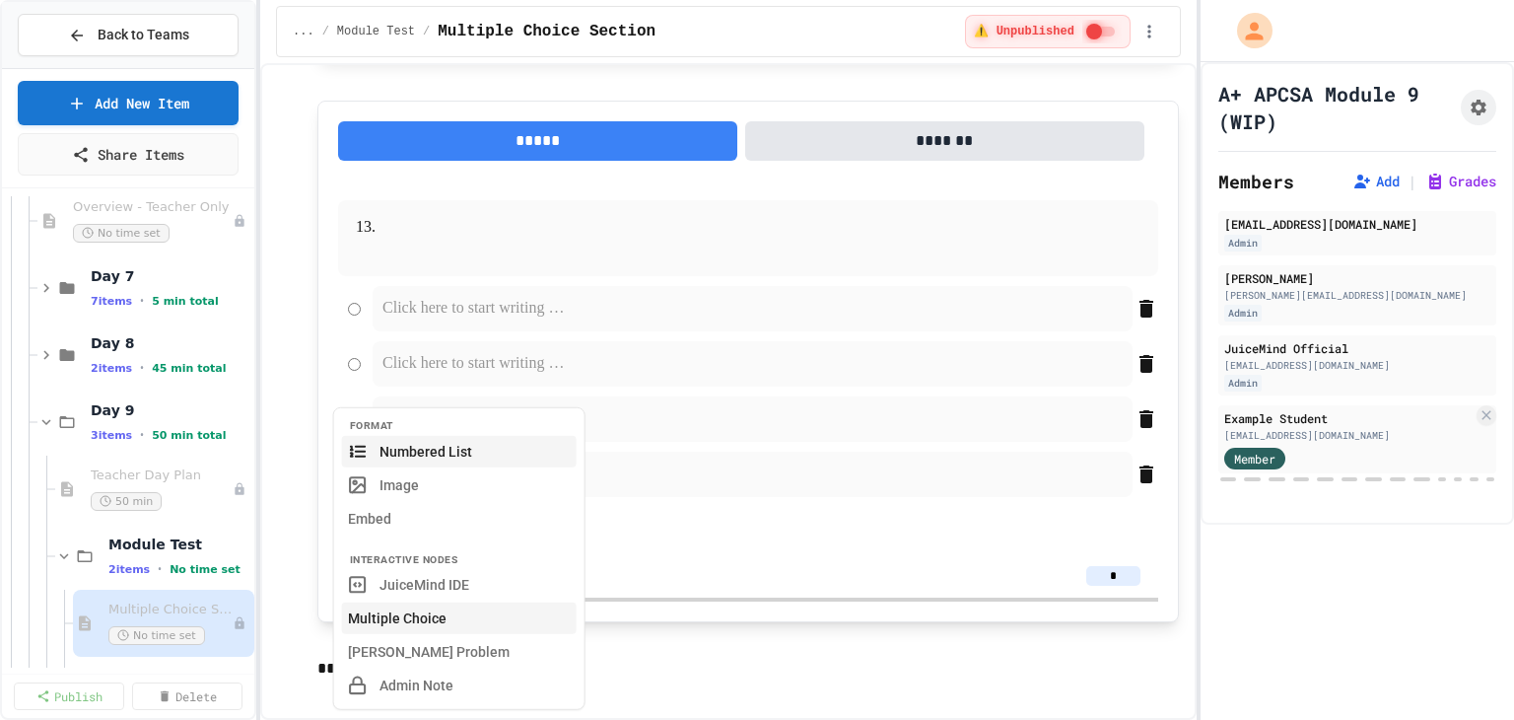
click at [394, 624] on button "Multiple Choice" at bounding box center [459, 618] width 235 height 32
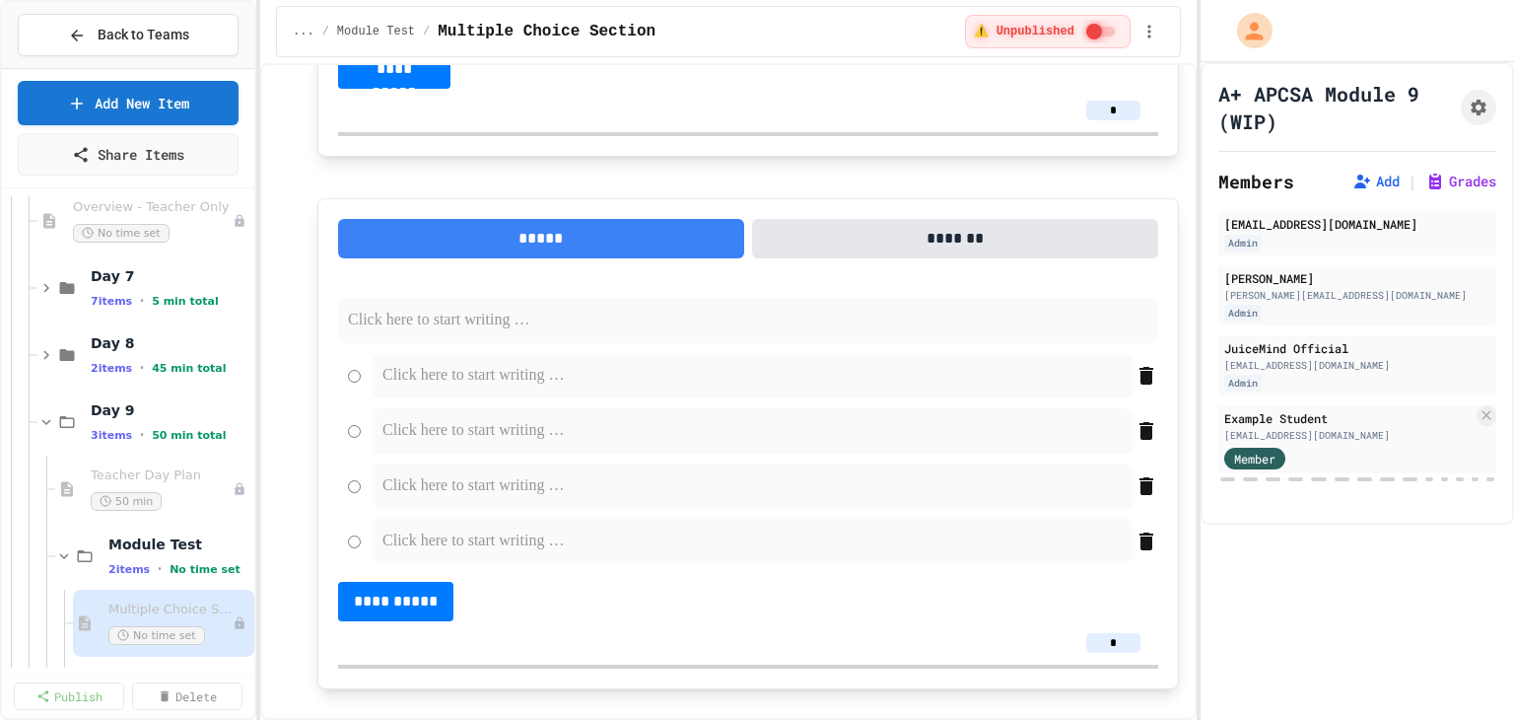
scroll to position [8572, 0]
click at [386, 333] on p at bounding box center [748, 321] width 800 height 26
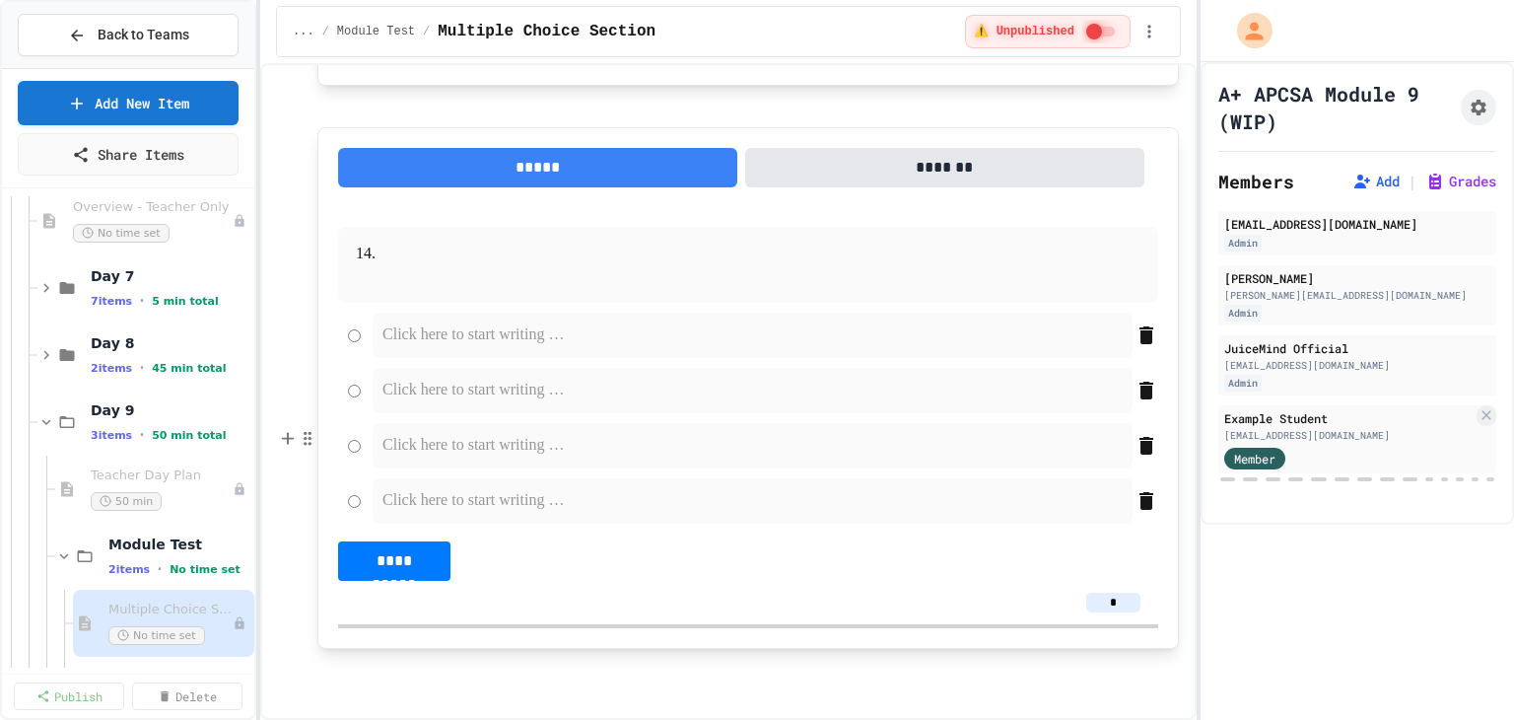
scroll to position [8938, 0]
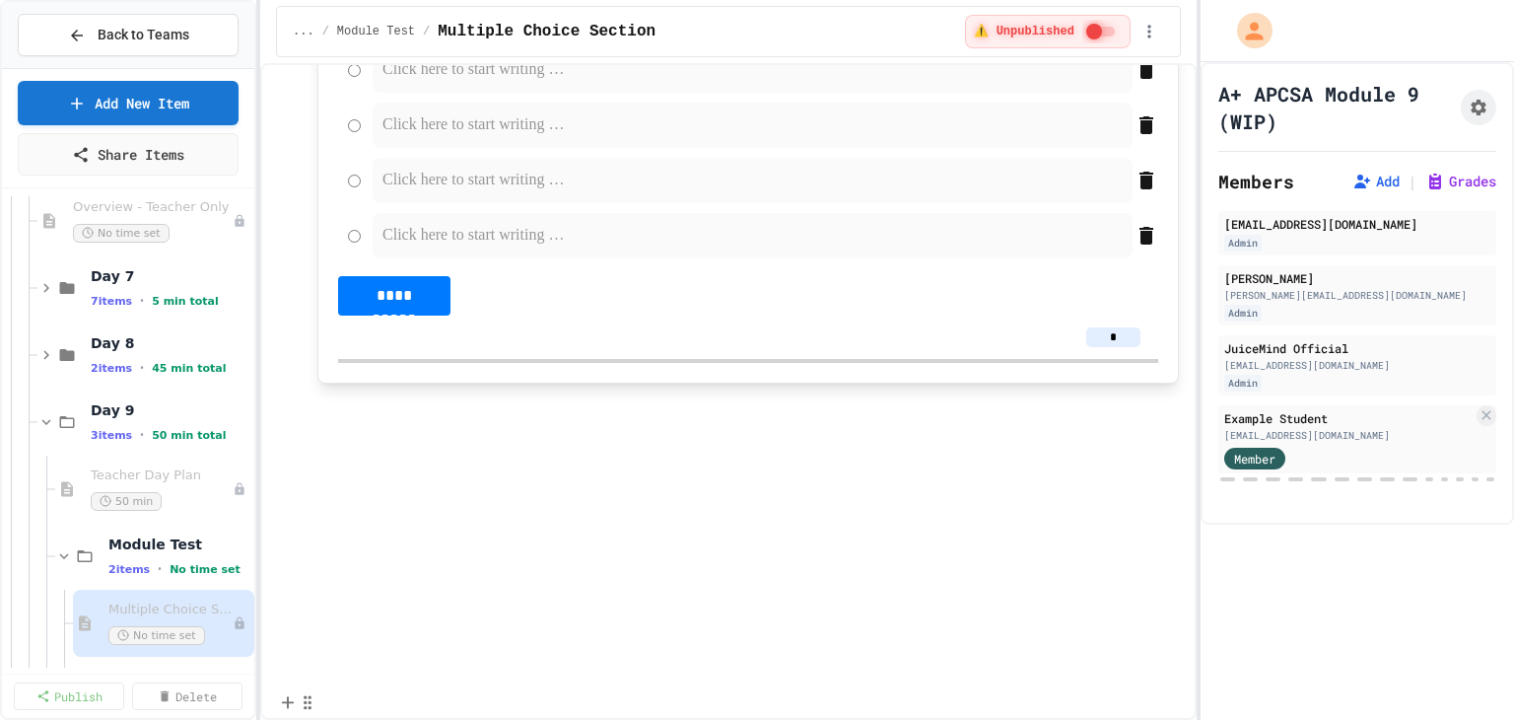
click at [368, 417] on p at bounding box center [747, 404] width 861 height 26
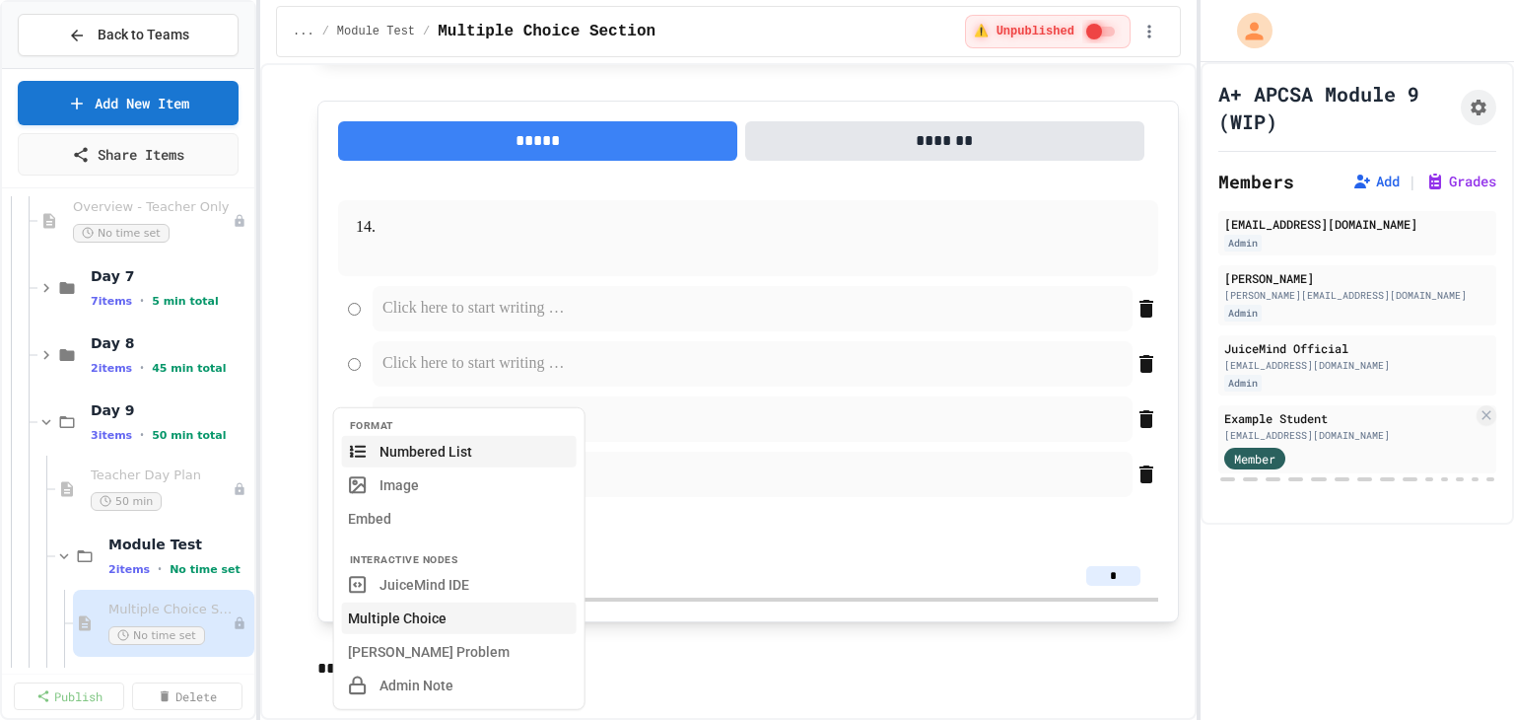
click at [402, 621] on button "Multiple Choice" at bounding box center [459, 618] width 235 height 32
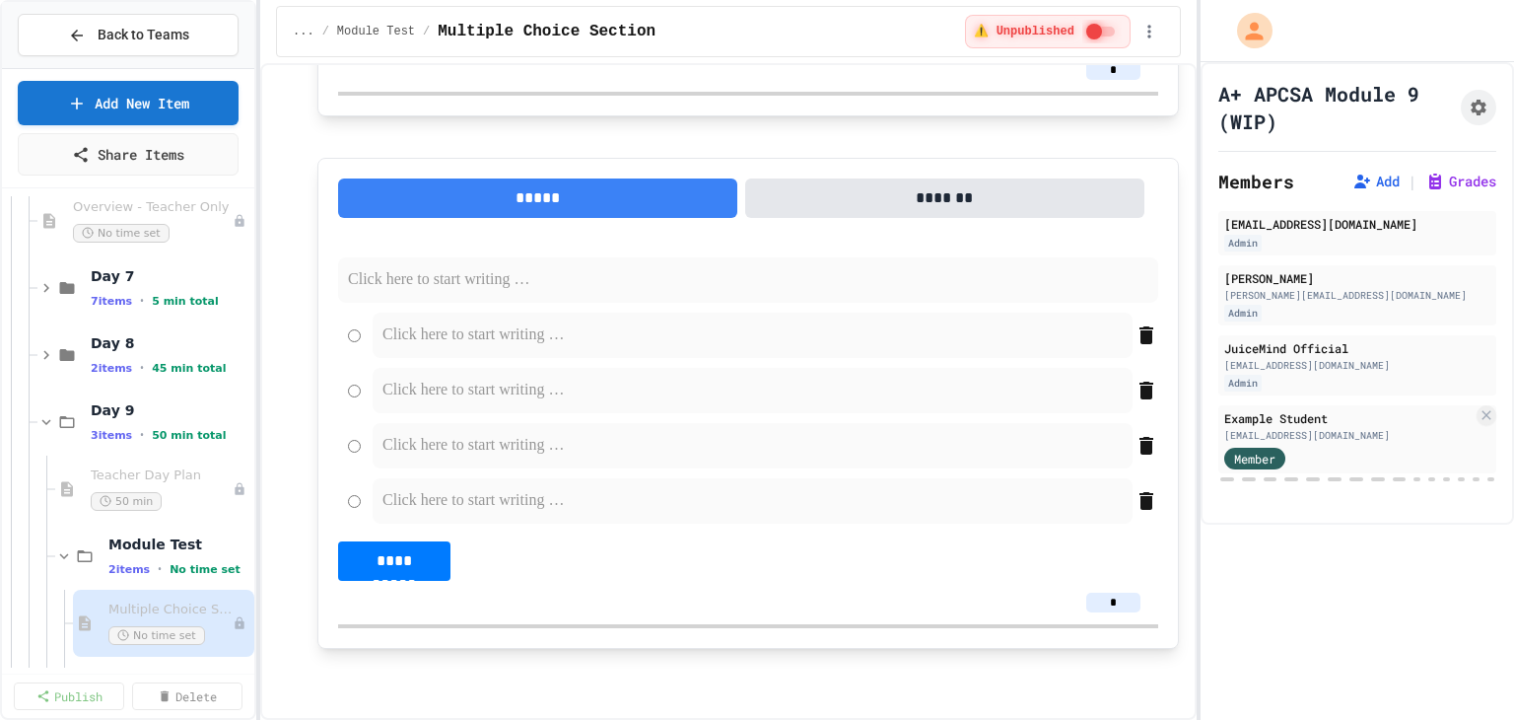
scroll to position [9233, 0]
click at [395, 293] on p at bounding box center [748, 280] width 800 height 26
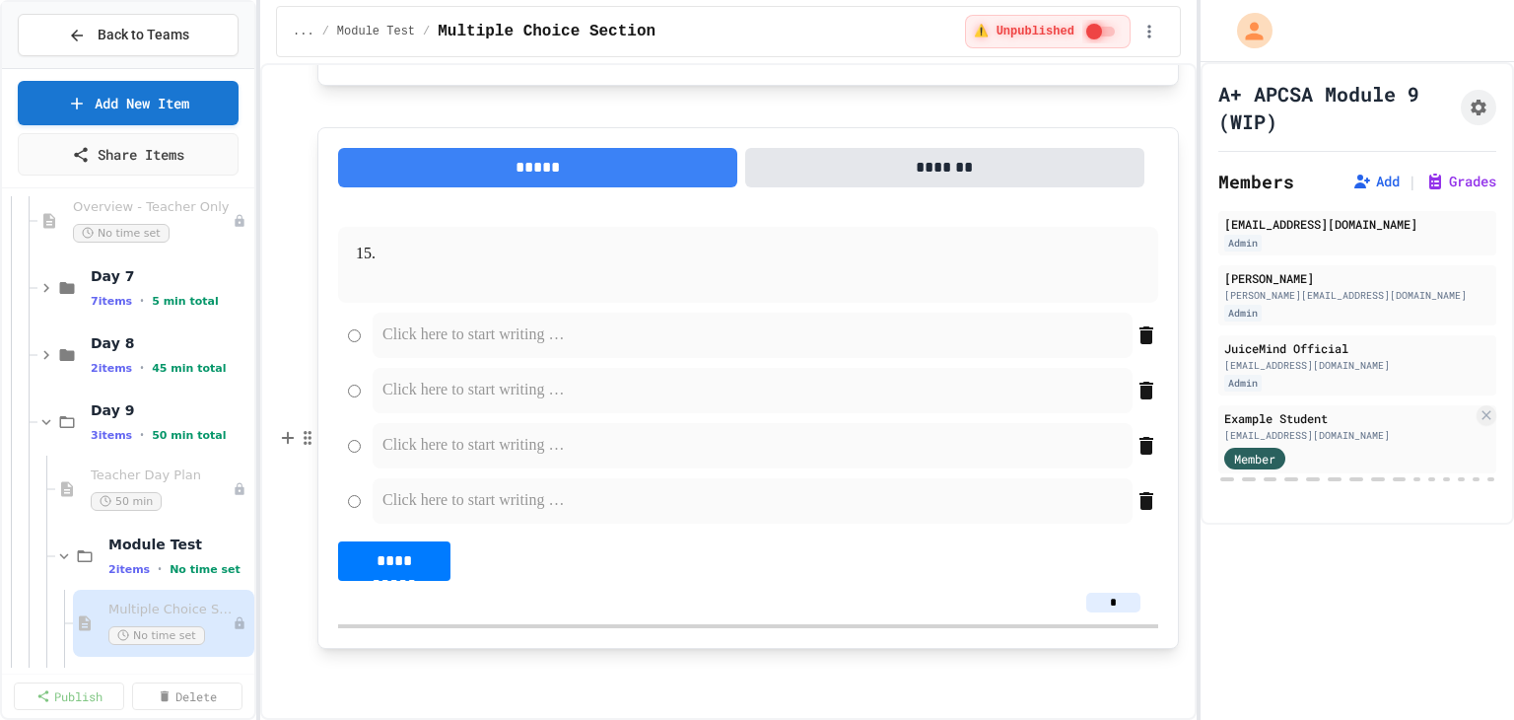
scroll to position [9500, 0]
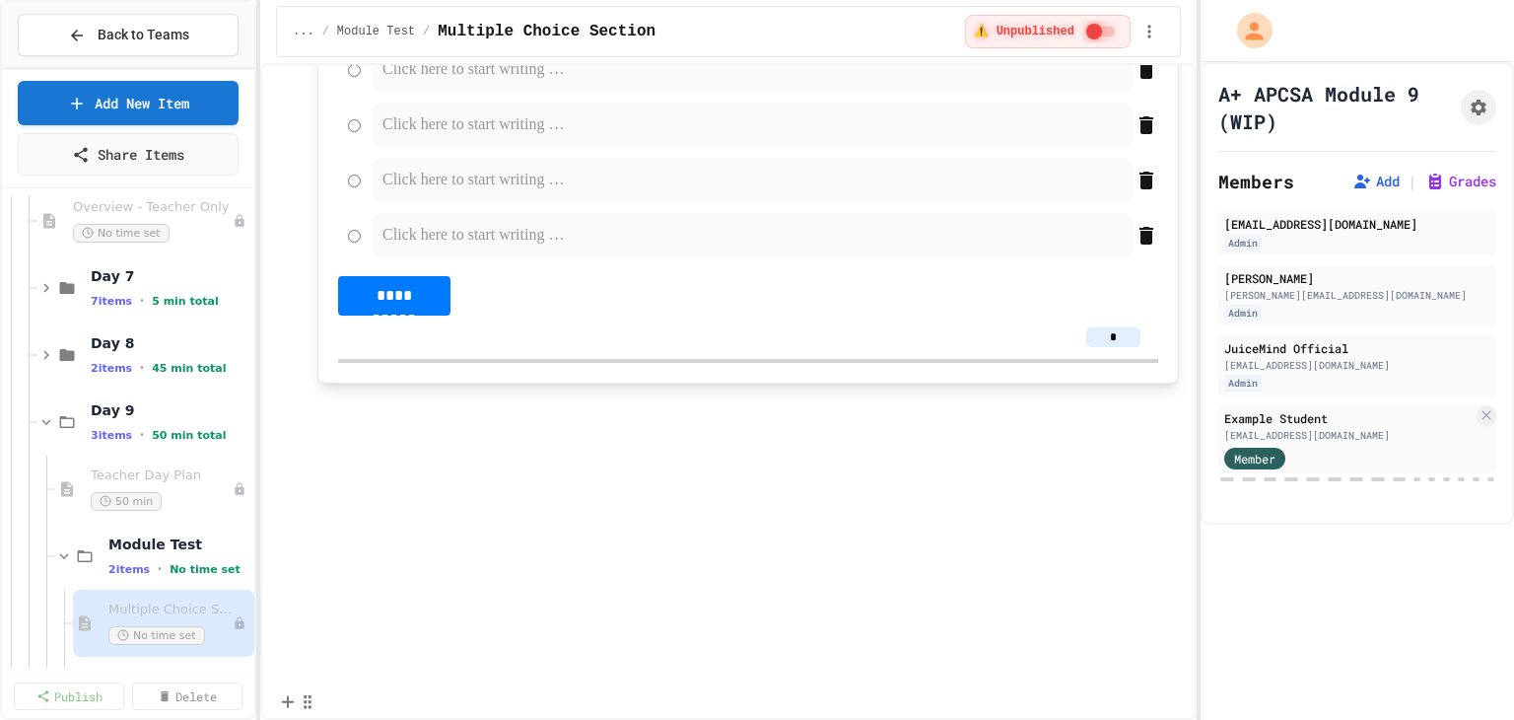
click at [351, 417] on p at bounding box center [747, 404] width 861 height 26
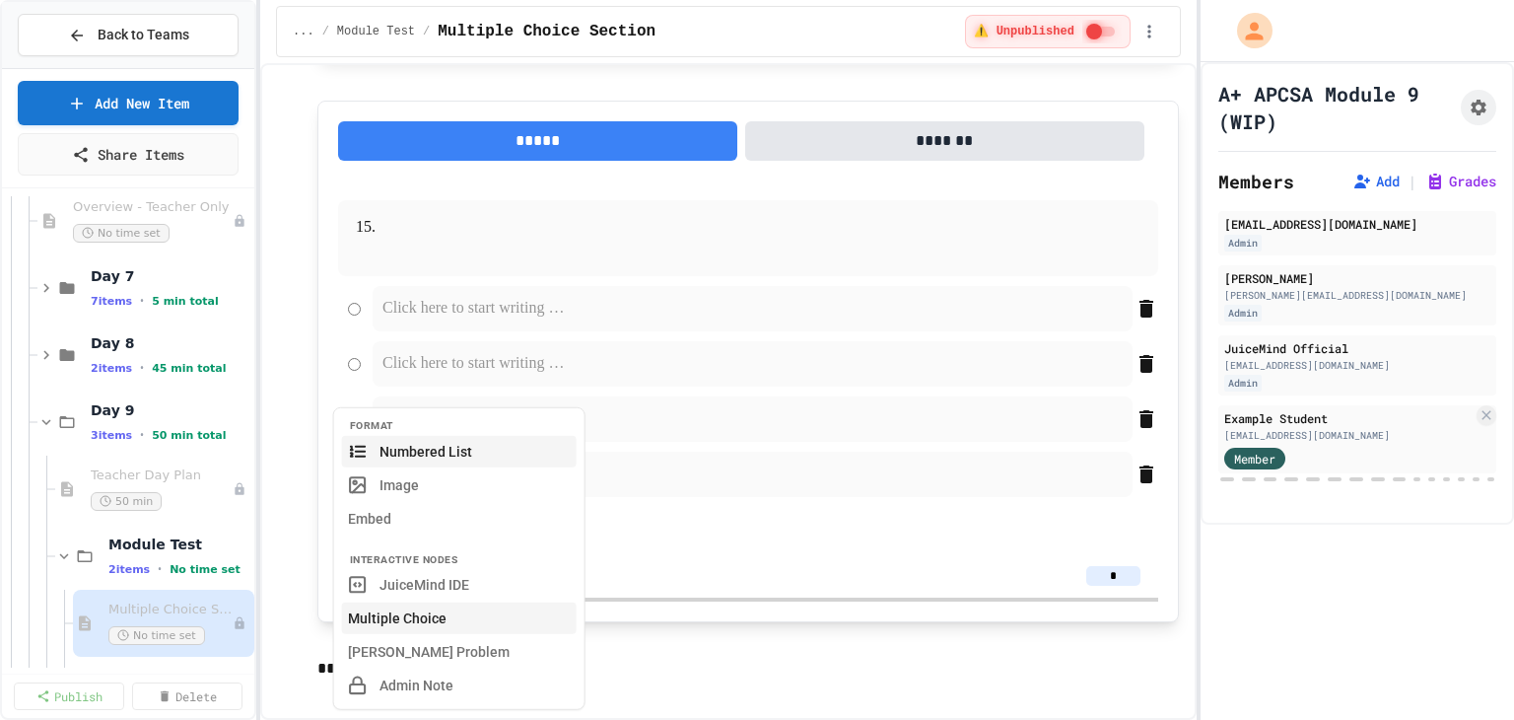
click at [375, 622] on button "Multiple Choice" at bounding box center [459, 618] width 235 height 32
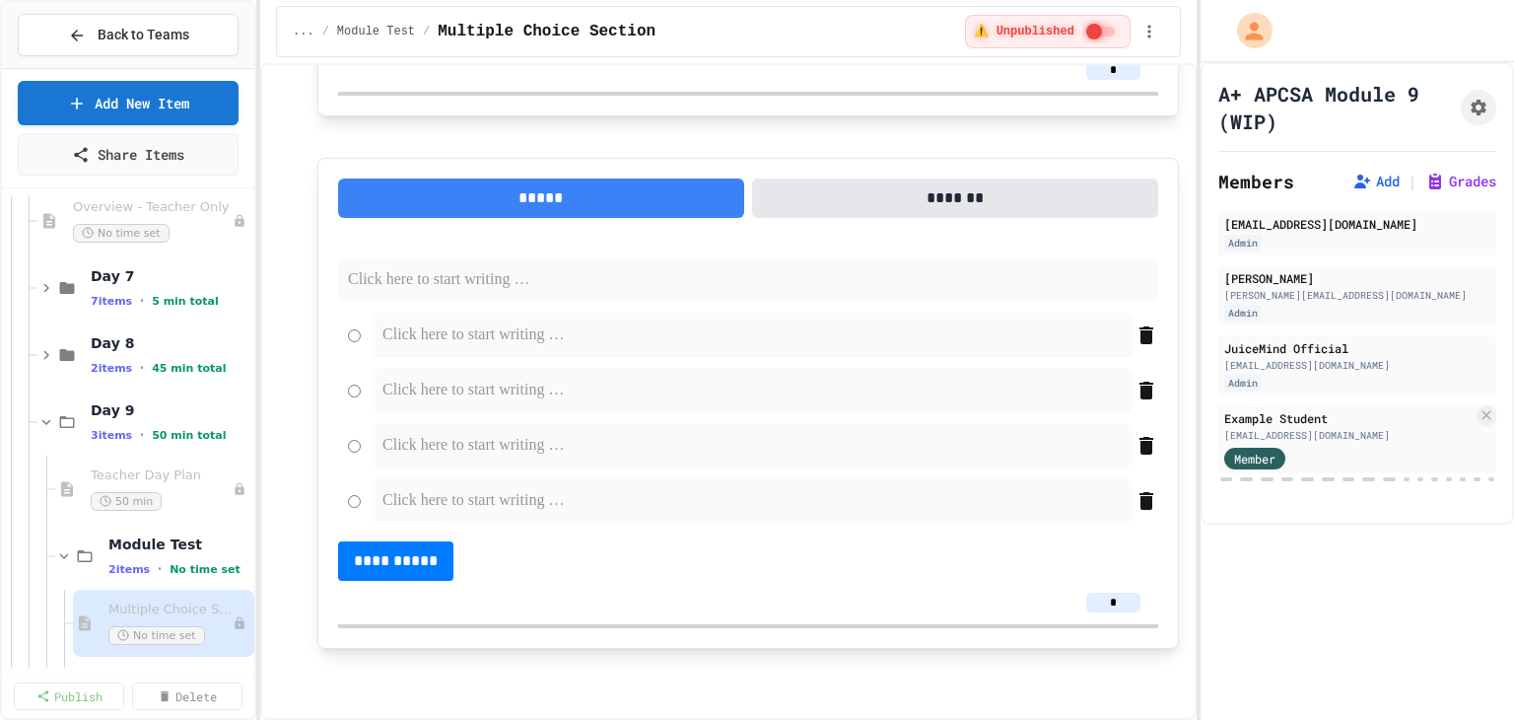
scroll to position [9796, 0]
click at [401, 293] on p at bounding box center [748, 280] width 800 height 26
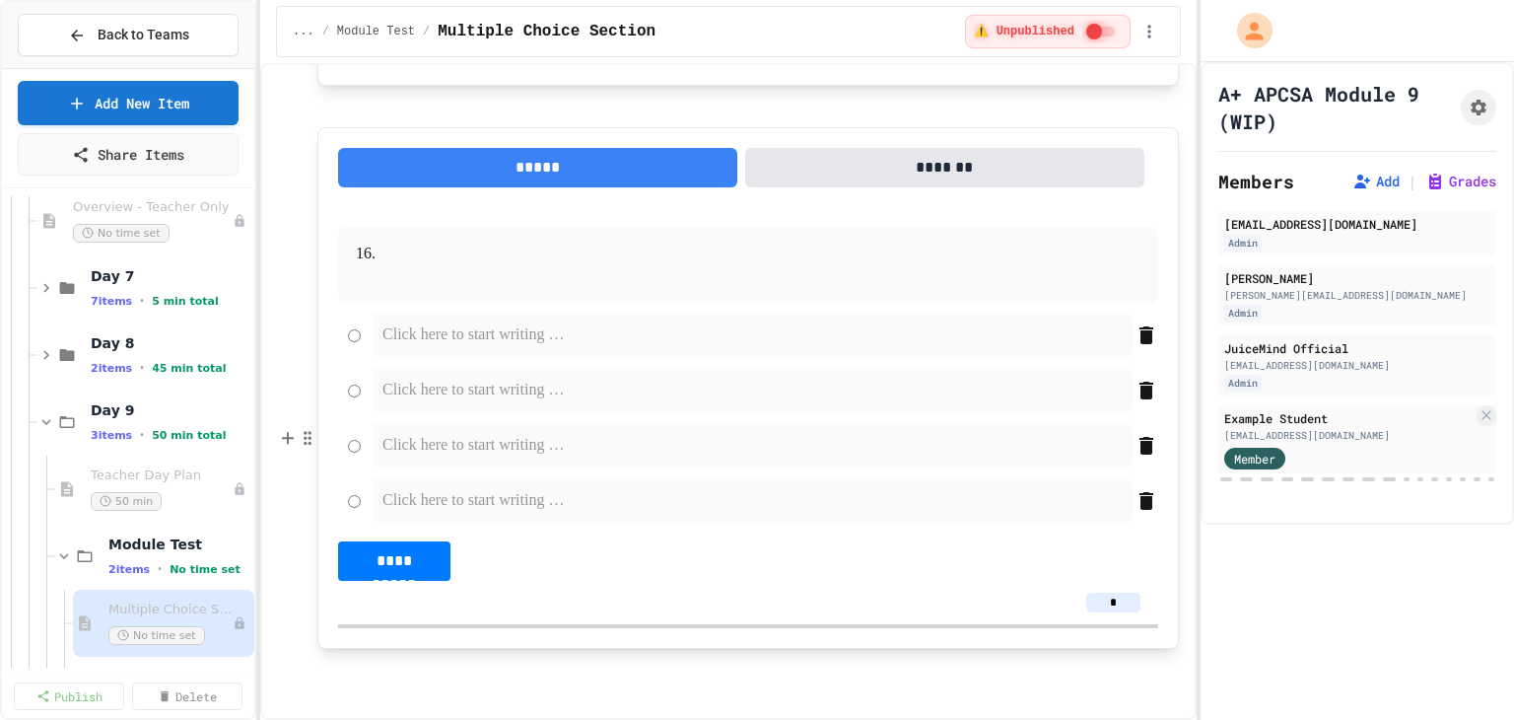
scroll to position [10063, 0]
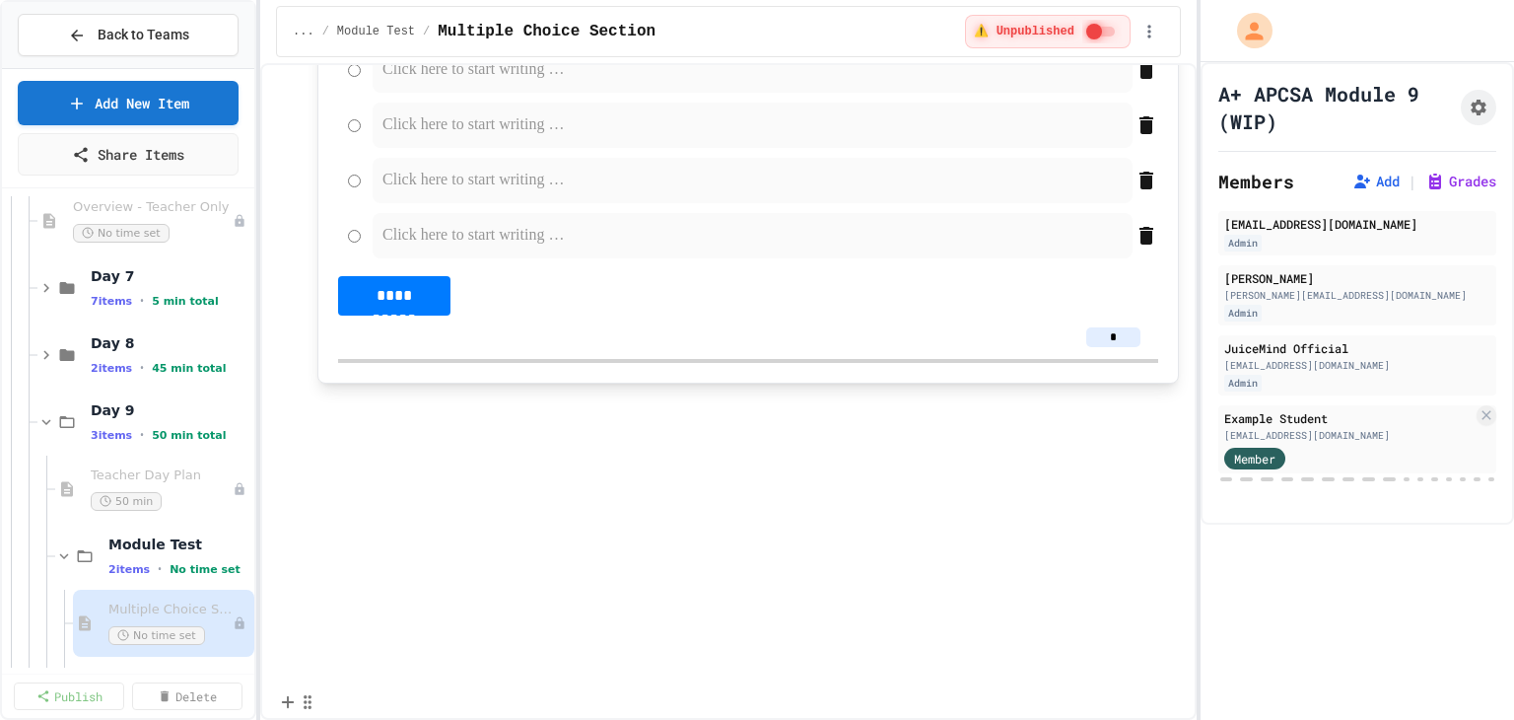
click at [355, 417] on p at bounding box center [747, 404] width 861 height 26
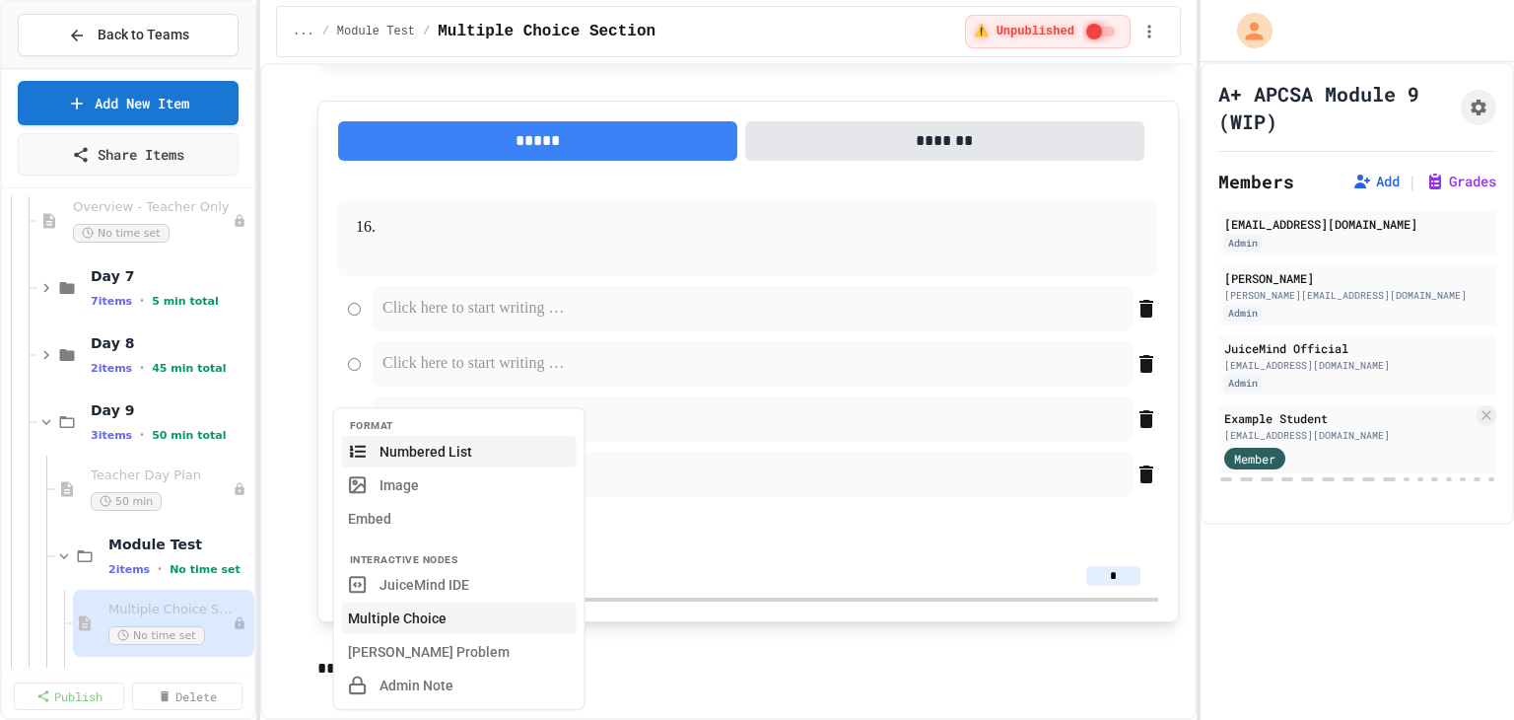
click at [387, 624] on button "Multiple Choice" at bounding box center [459, 618] width 235 height 32
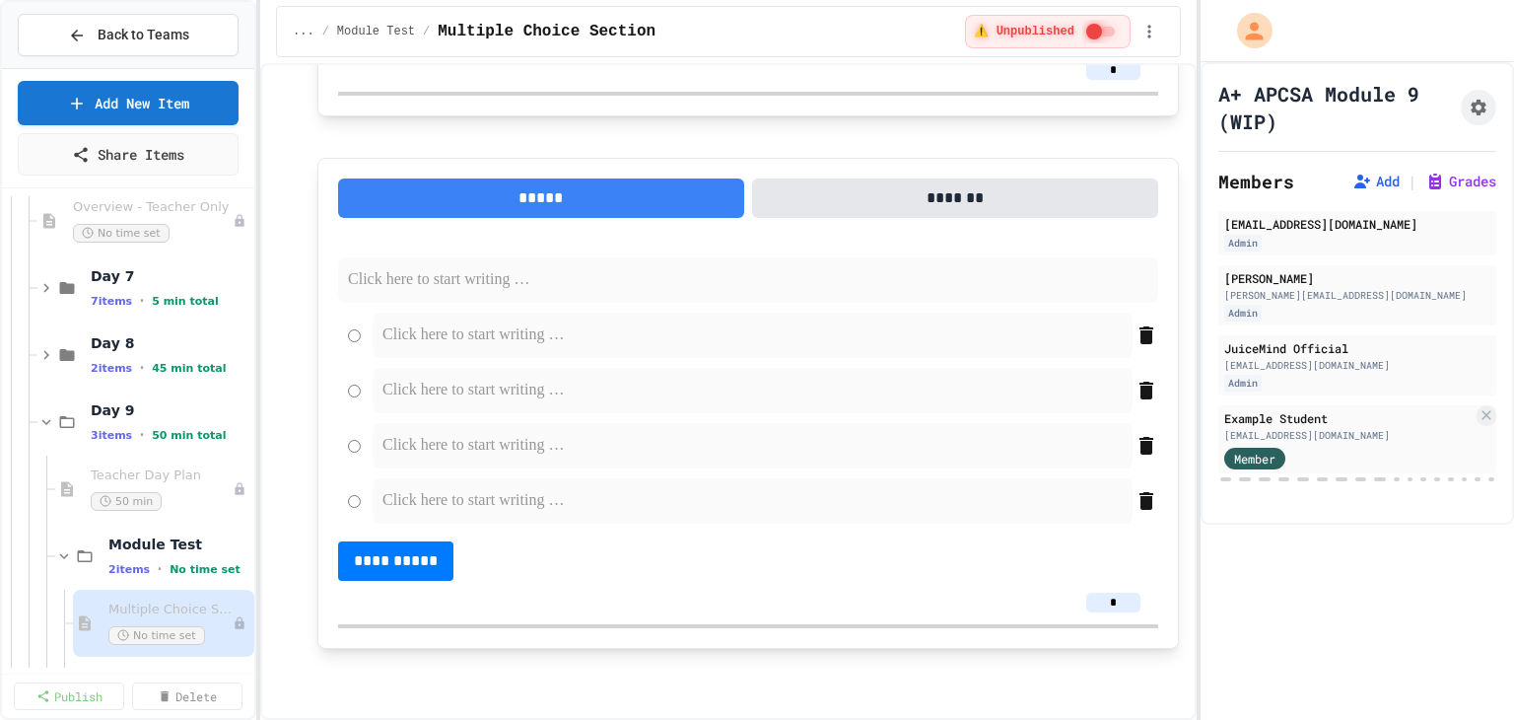
scroll to position [10359, 0]
click at [426, 293] on p at bounding box center [748, 280] width 800 height 26
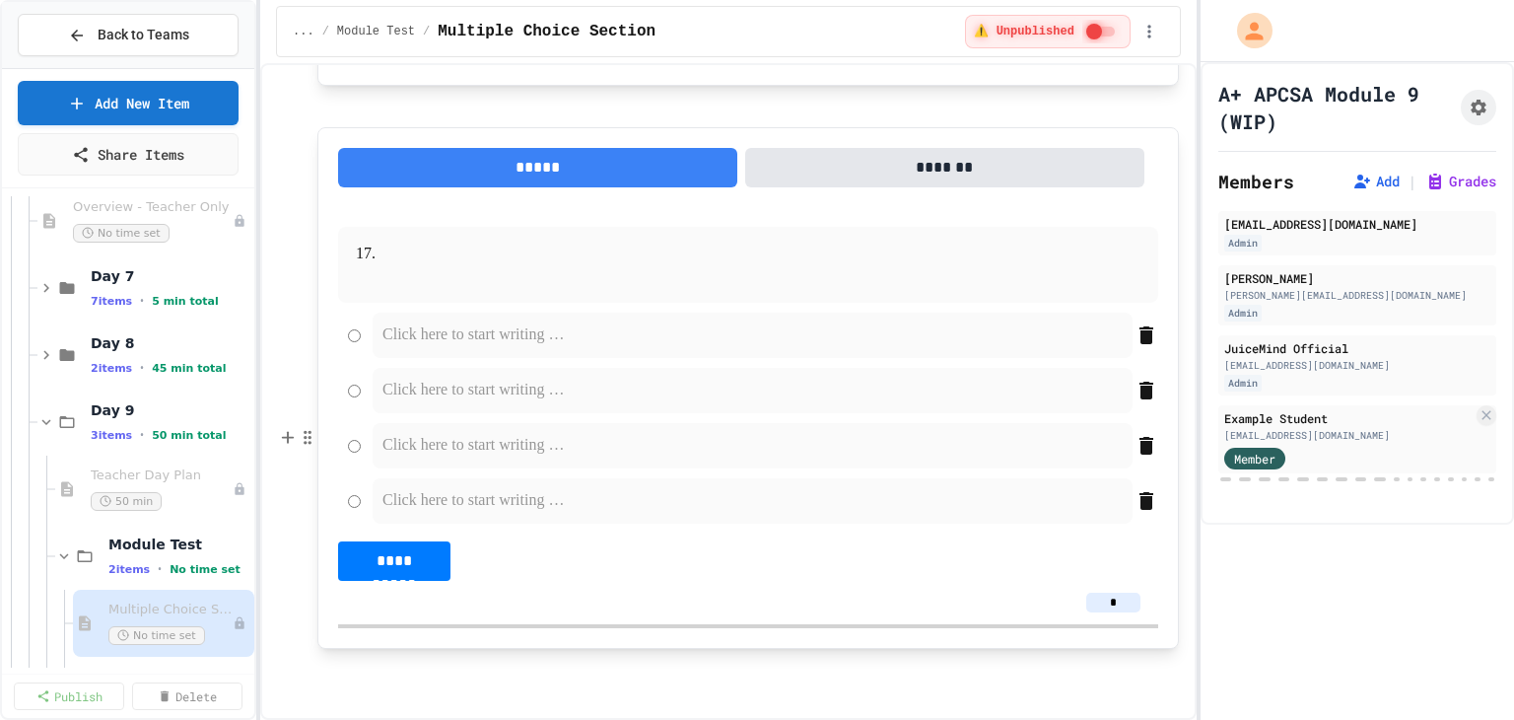
scroll to position [10625, 0]
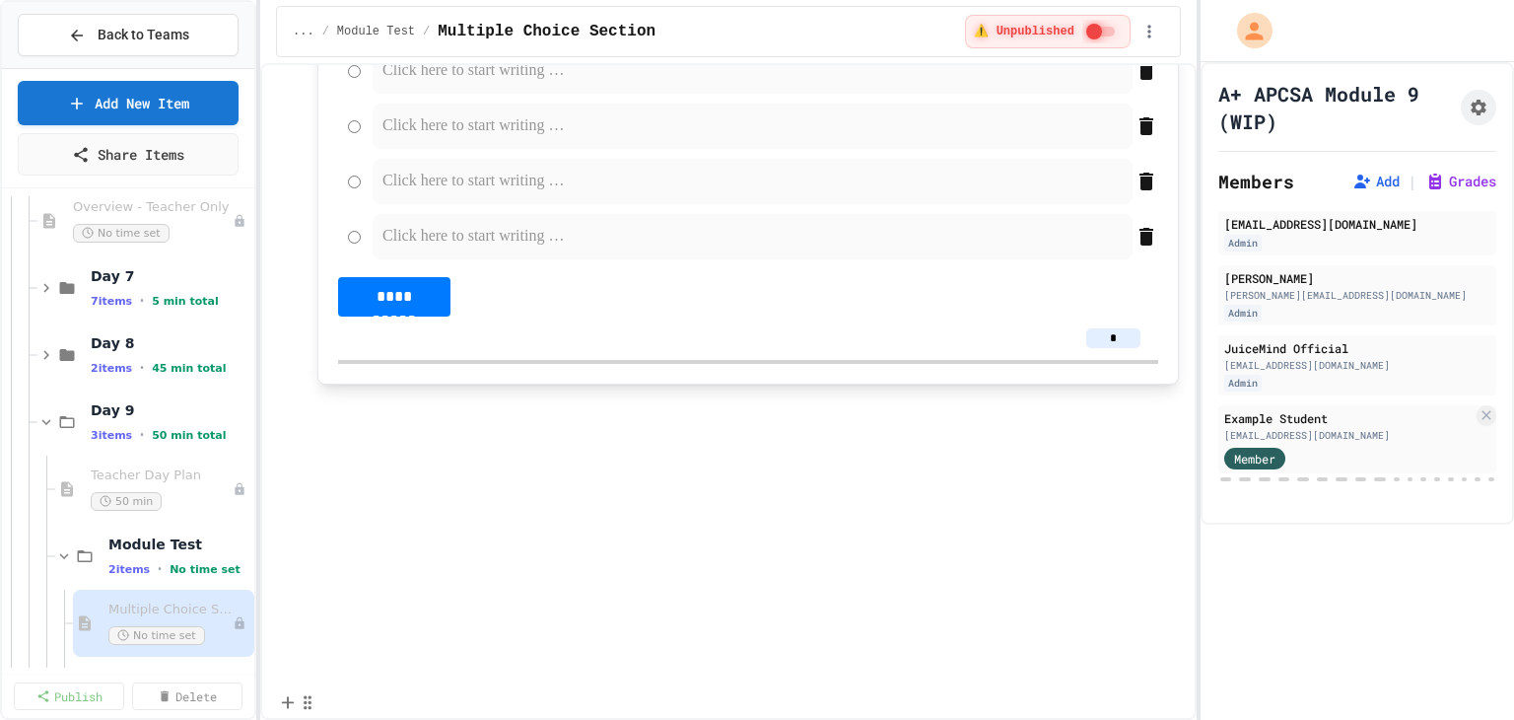
click at [383, 418] on p at bounding box center [747, 405] width 861 height 26
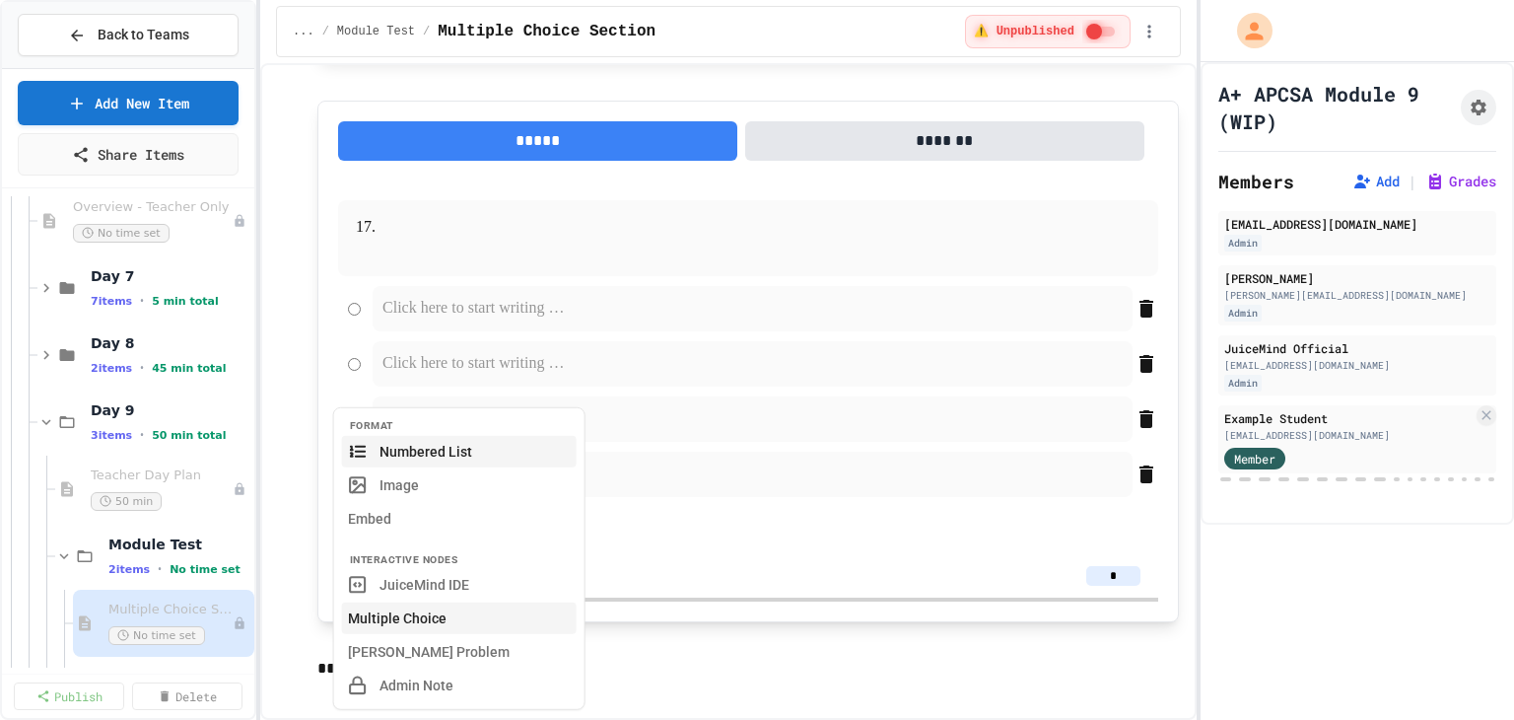
click at [399, 625] on button "Multiple Choice" at bounding box center [459, 618] width 235 height 32
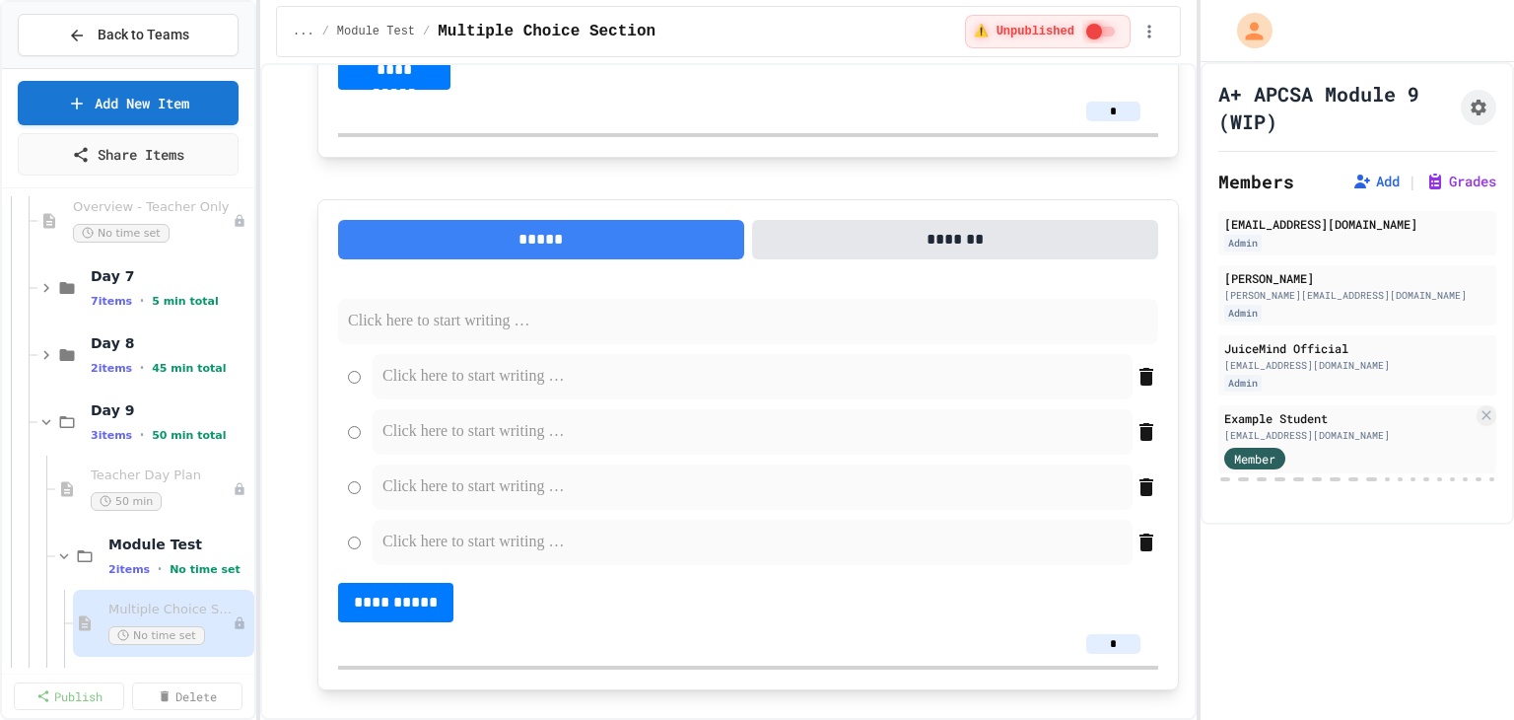
scroll to position [10822, 0]
click at [381, 334] on p at bounding box center [748, 322] width 800 height 26
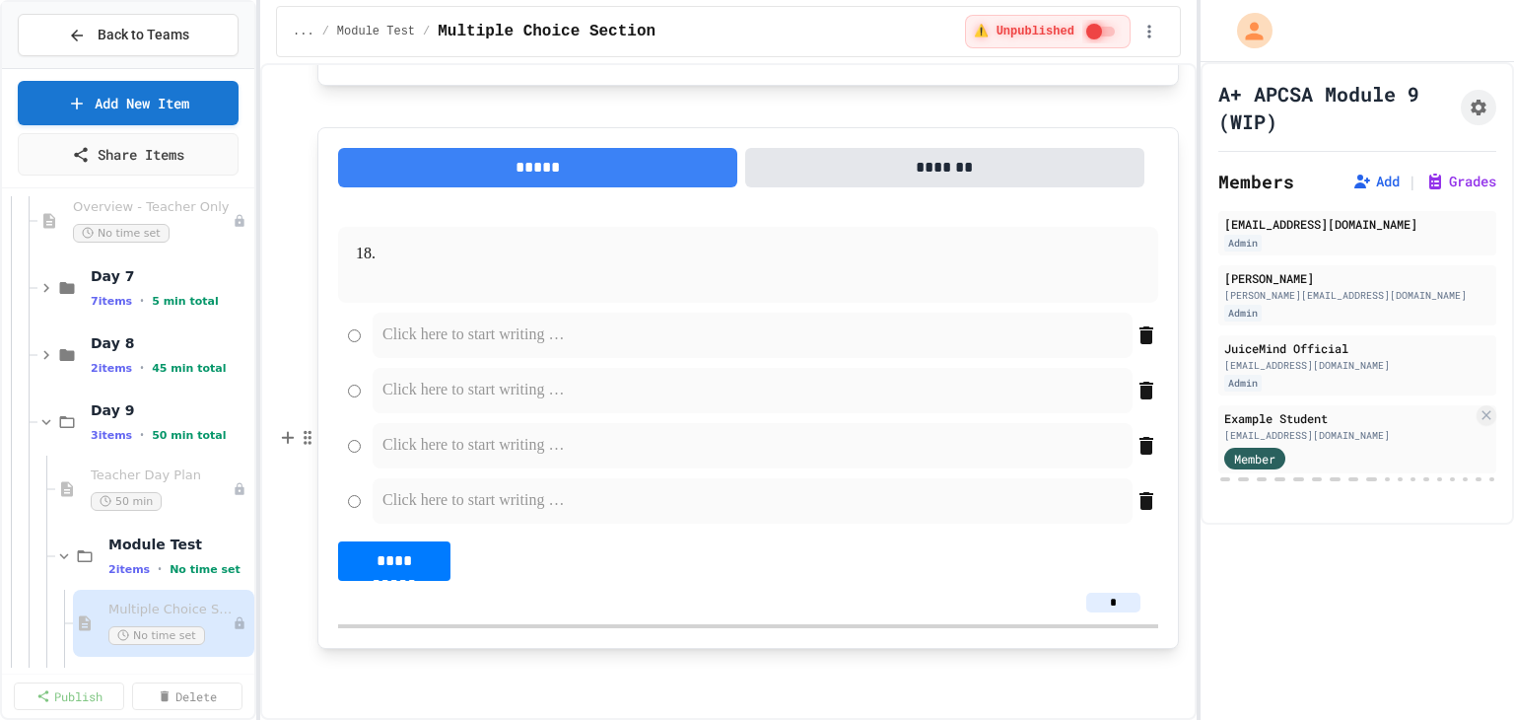
scroll to position [11189, 0]
click at [359, 671] on p at bounding box center [747, 669] width 861 height 26
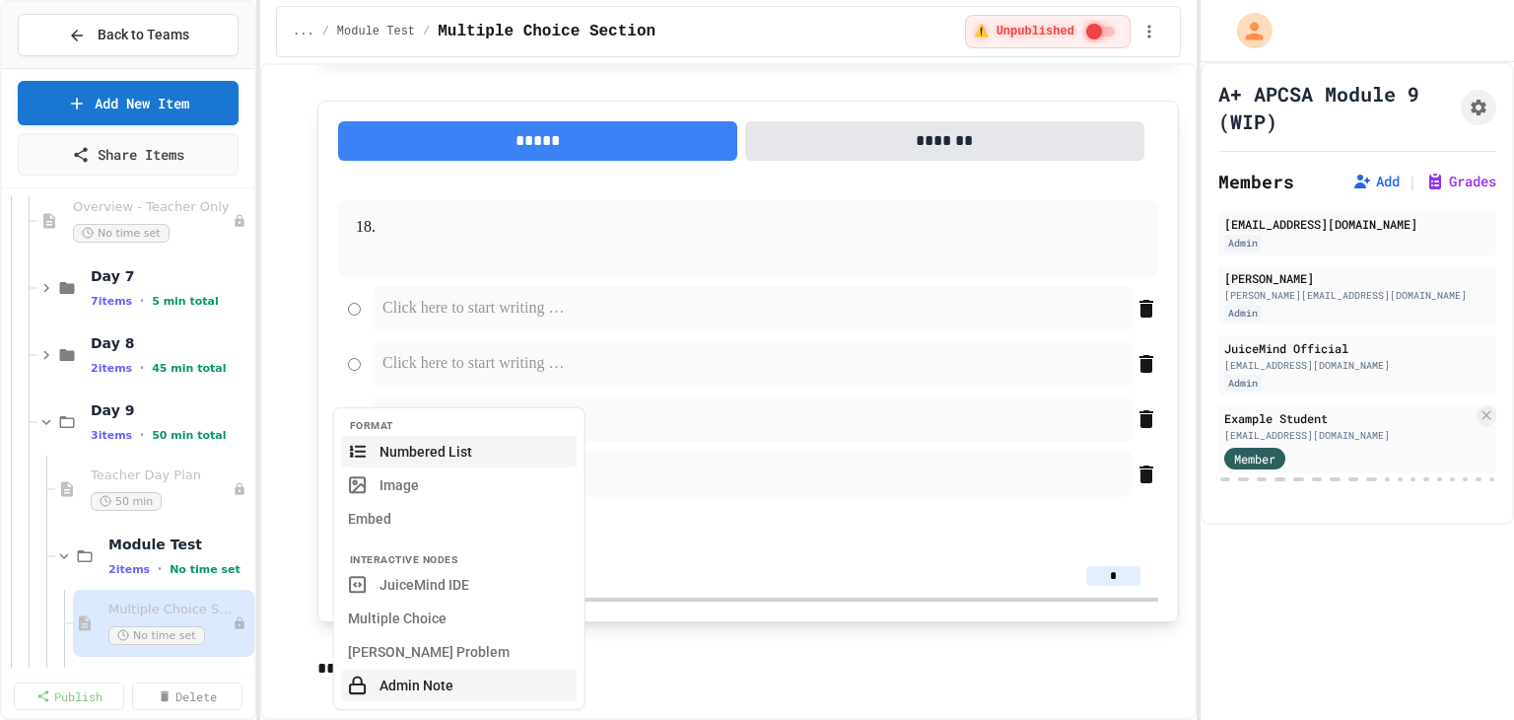
click at [394, 680] on button "Admin Note" at bounding box center [459, 685] width 235 height 32
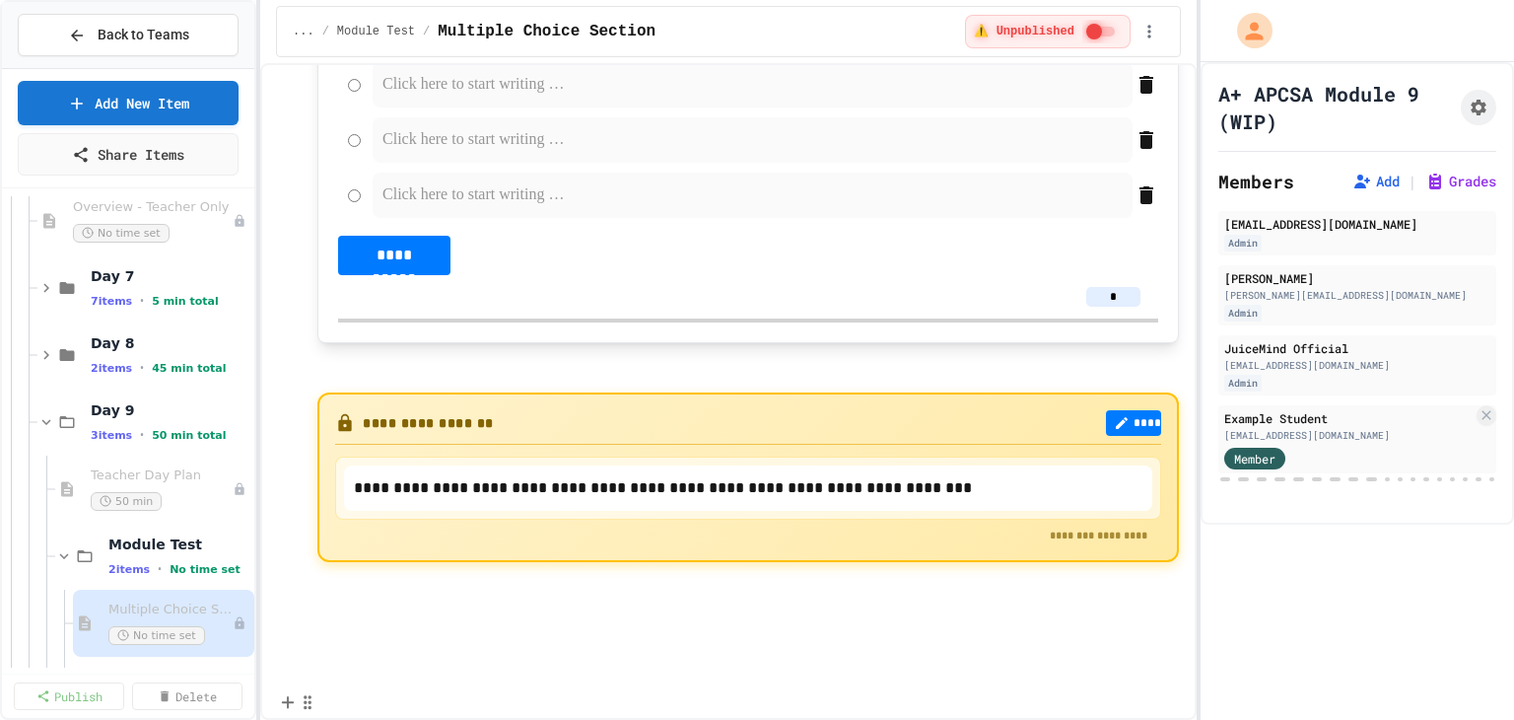
click at [323, 495] on div "**********" at bounding box center [747, 477] width 861 height 170
click at [310, 692] on icon "button" at bounding box center [308, 702] width 18 height 20
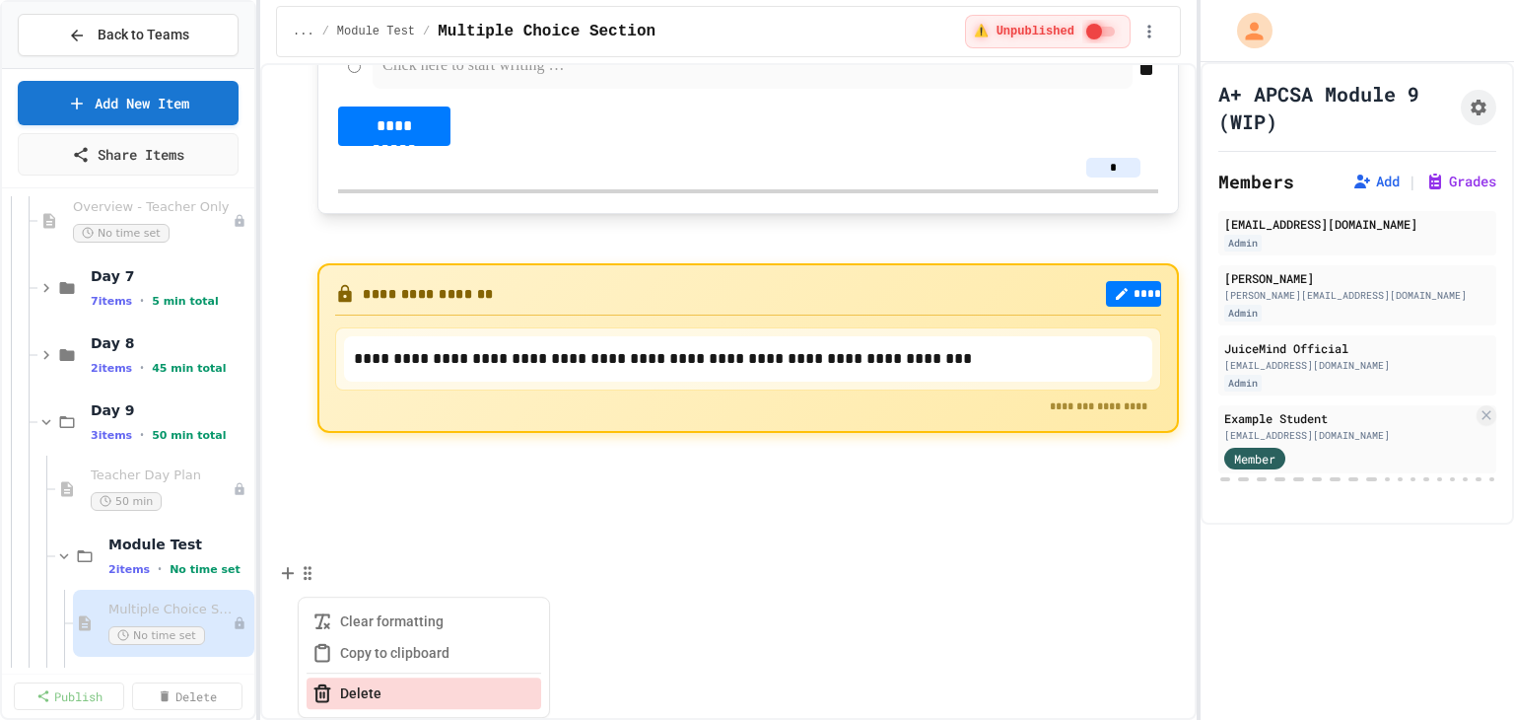
click at [331, 683] on icon "button" at bounding box center [322, 693] width 20 height 20
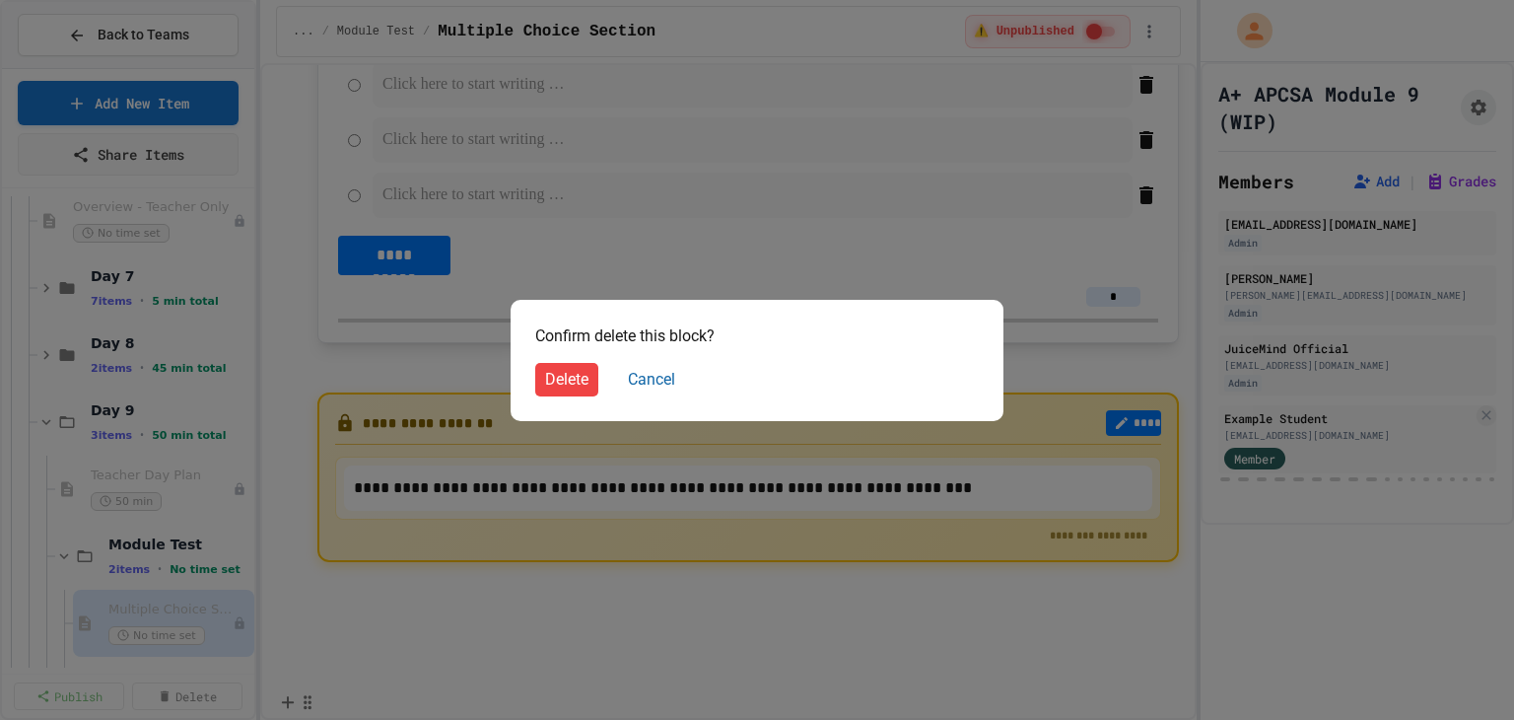
click at [561, 378] on button "Delete" at bounding box center [566, 380] width 63 height 34
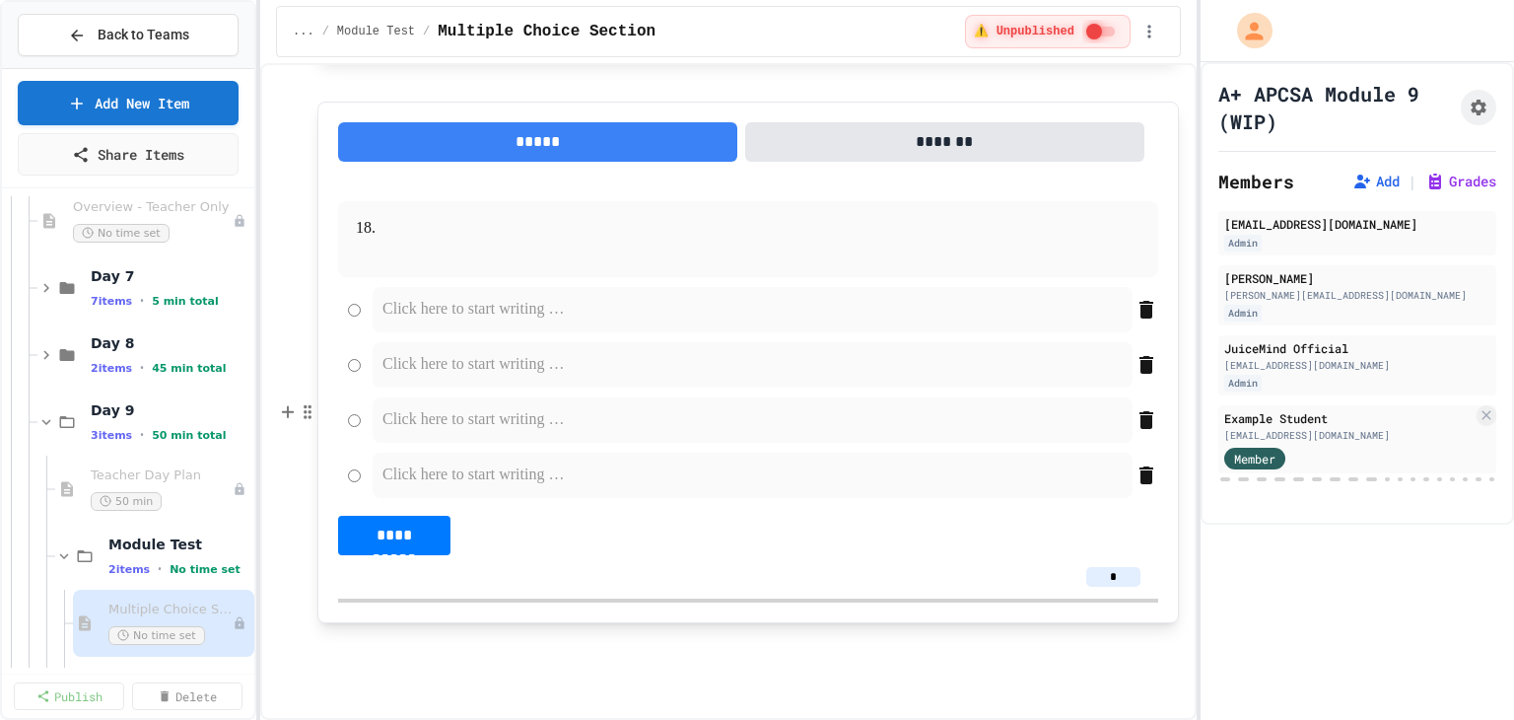
scroll to position [11213, 0]
click at [347, 658] on p at bounding box center [747, 669] width 861 height 26
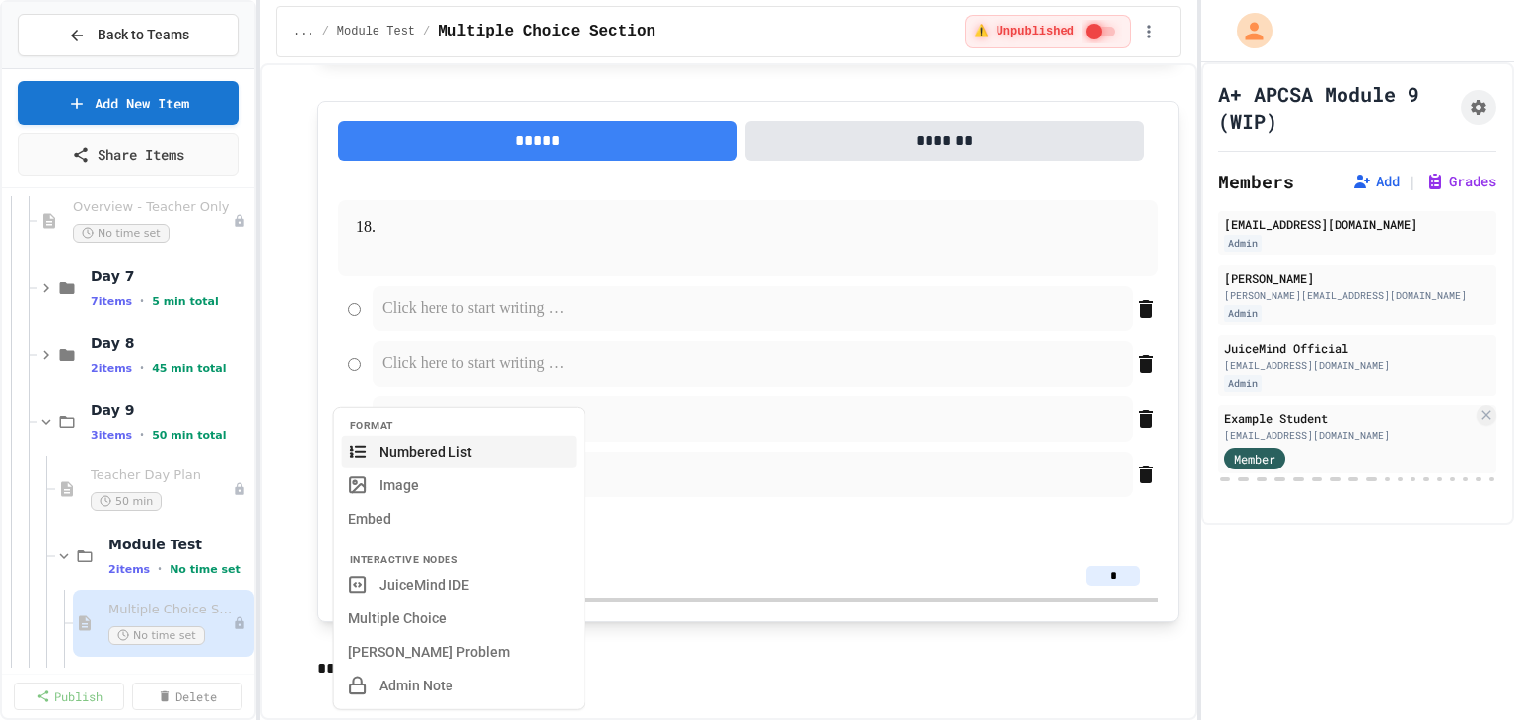
click at [340, 608] on div "Format Numbered List Image Embed Interactive Nodes JuiceMind IDE Multiple Choic…" at bounding box center [459, 558] width 252 height 303
click at [400, 622] on button "Multiple Choice" at bounding box center [459, 618] width 235 height 32
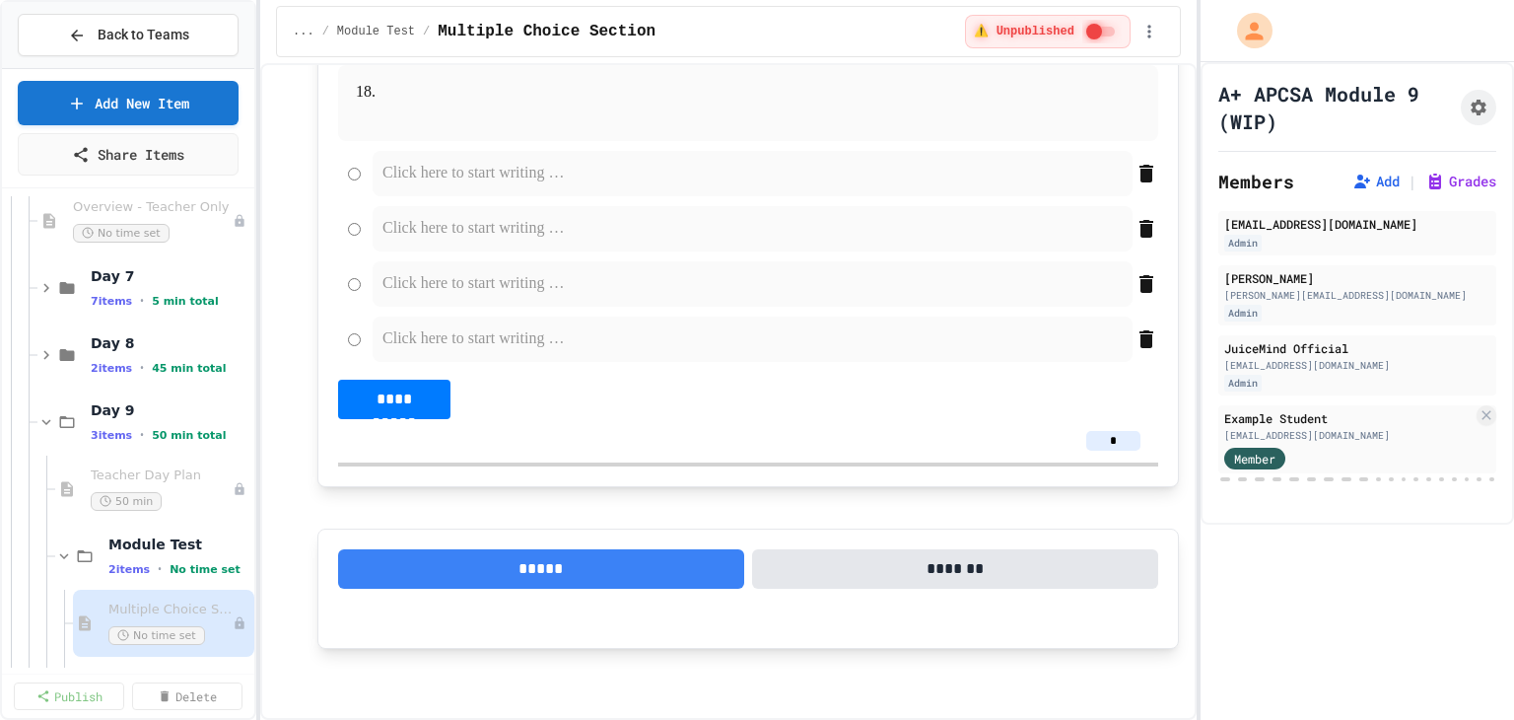
scroll to position [11312, 0]
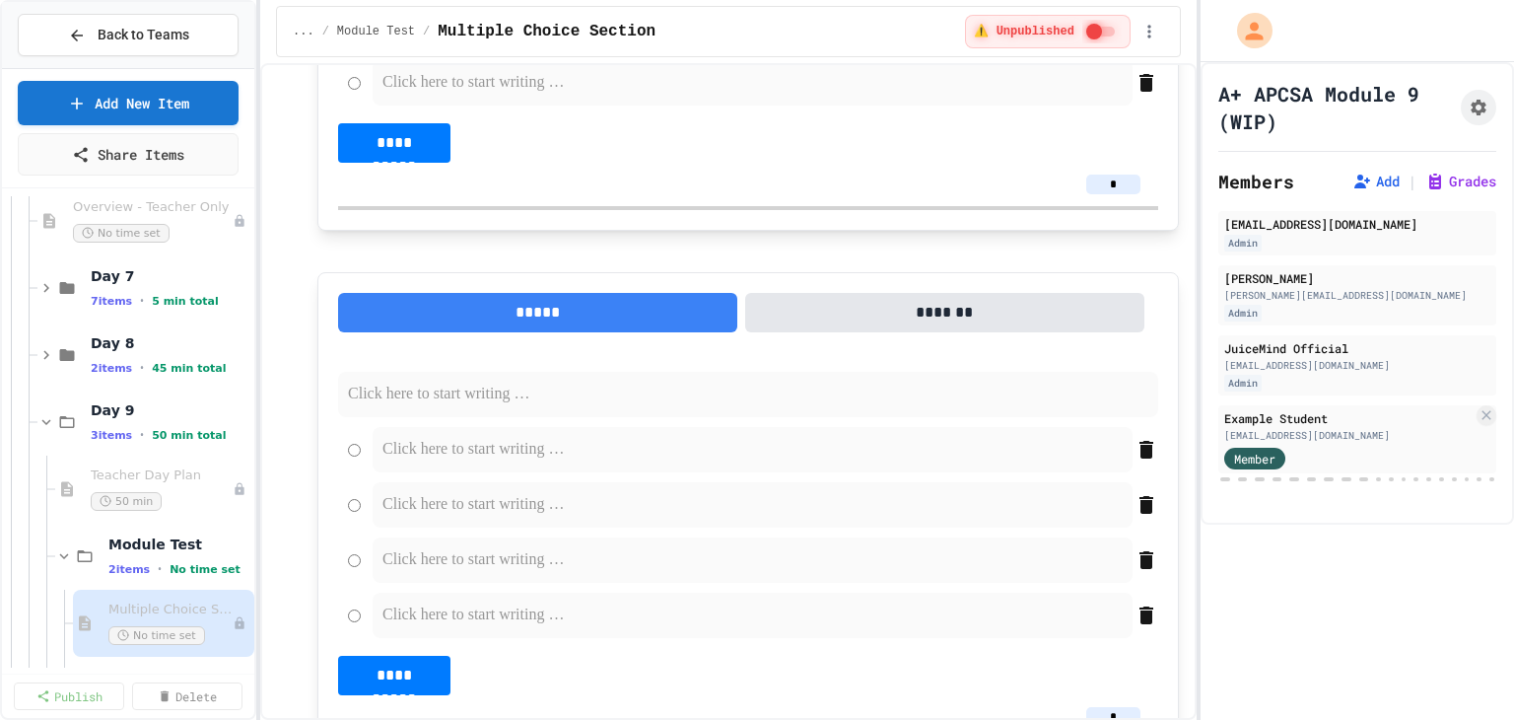
click at [386, 407] on p at bounding box center [748, 394] width 800 height 26
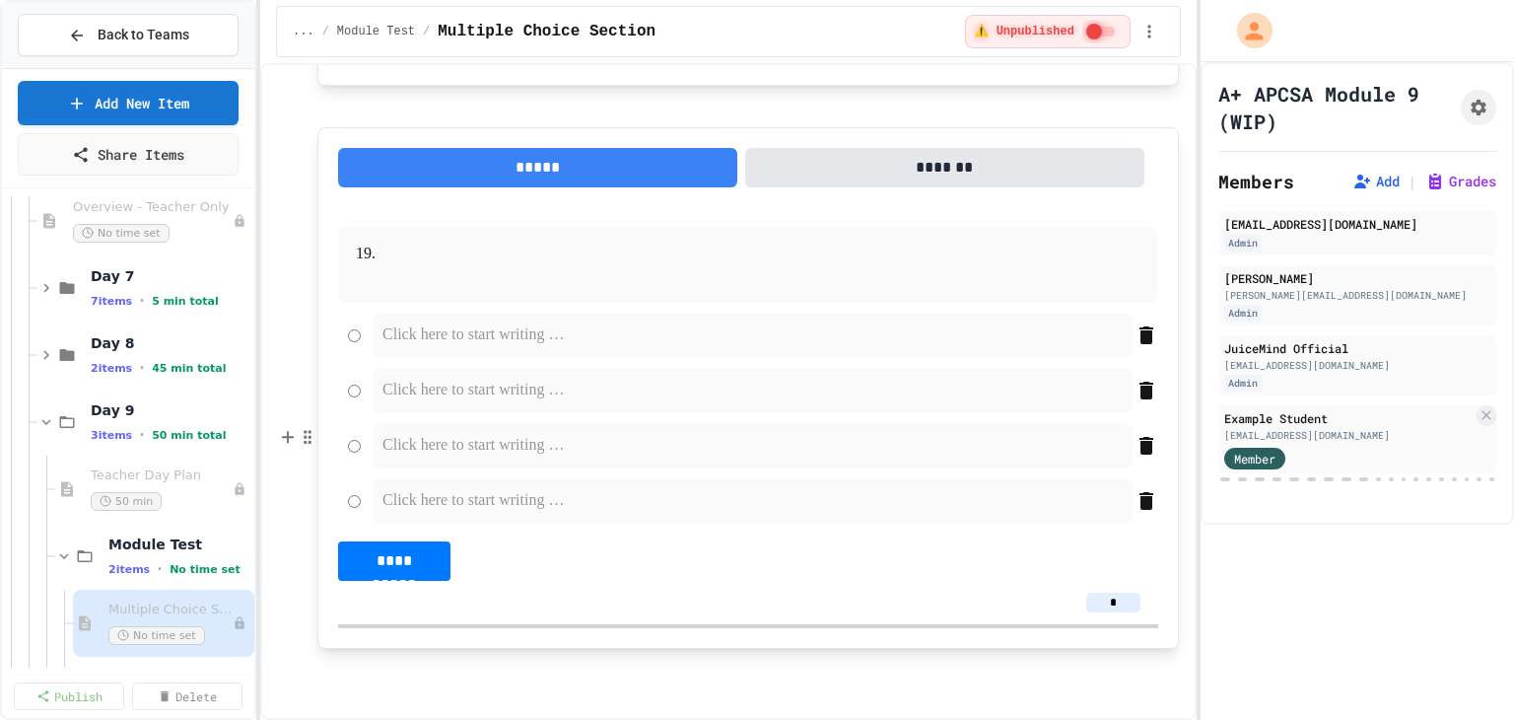
scroll to position [11751, 0]
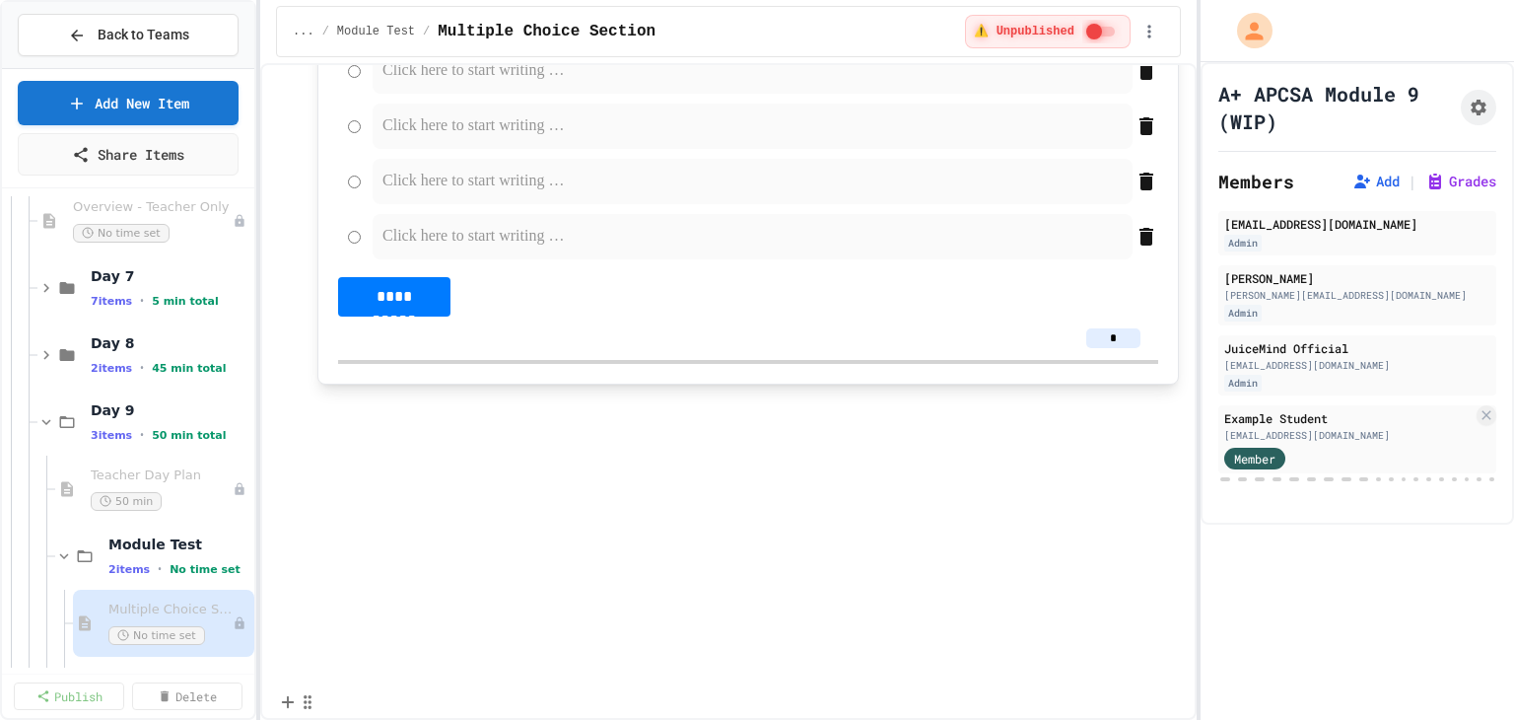
click at [365, 418] on p at bounding box center [747, 405] width 861 height 26
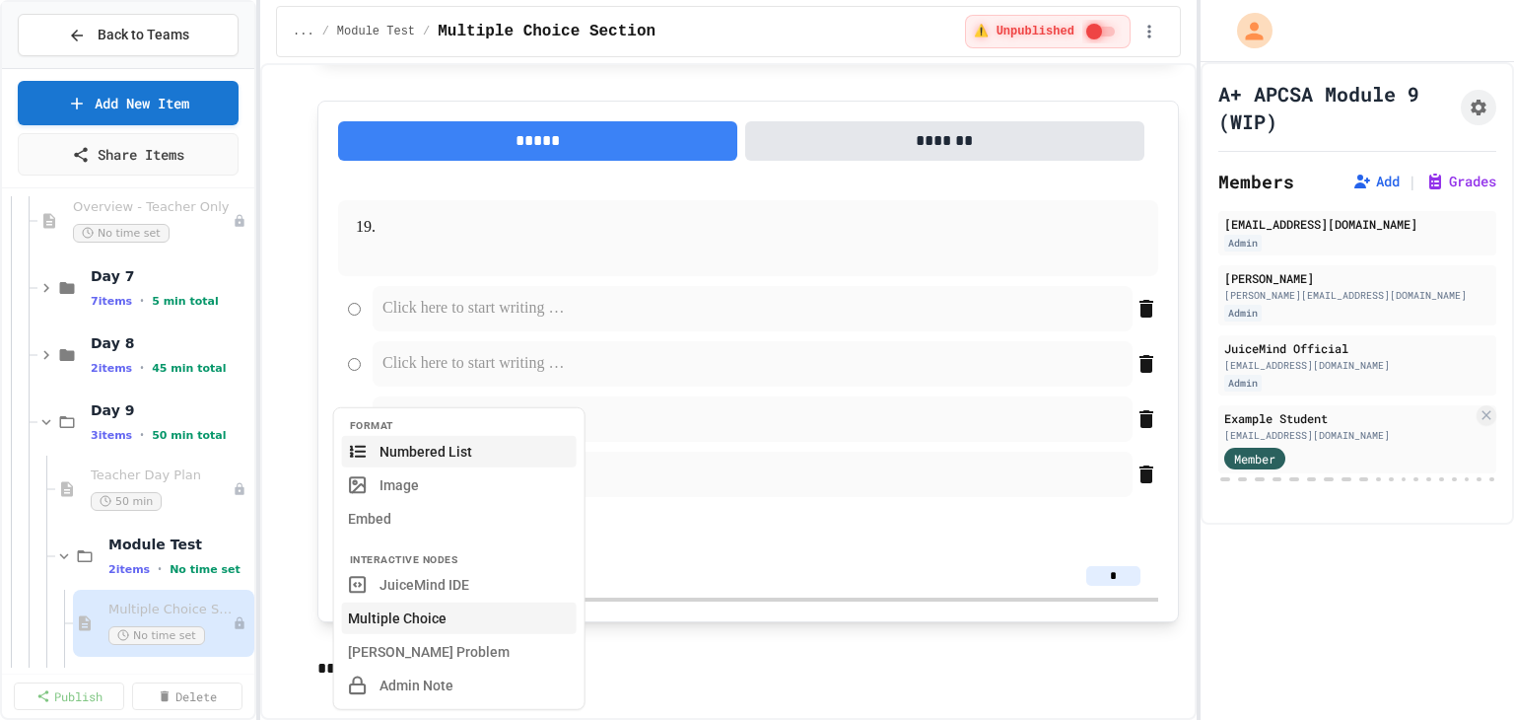
click at [398, 628] on button "Multiple Choice" at bounding box center [459, 618] width 235 height 32
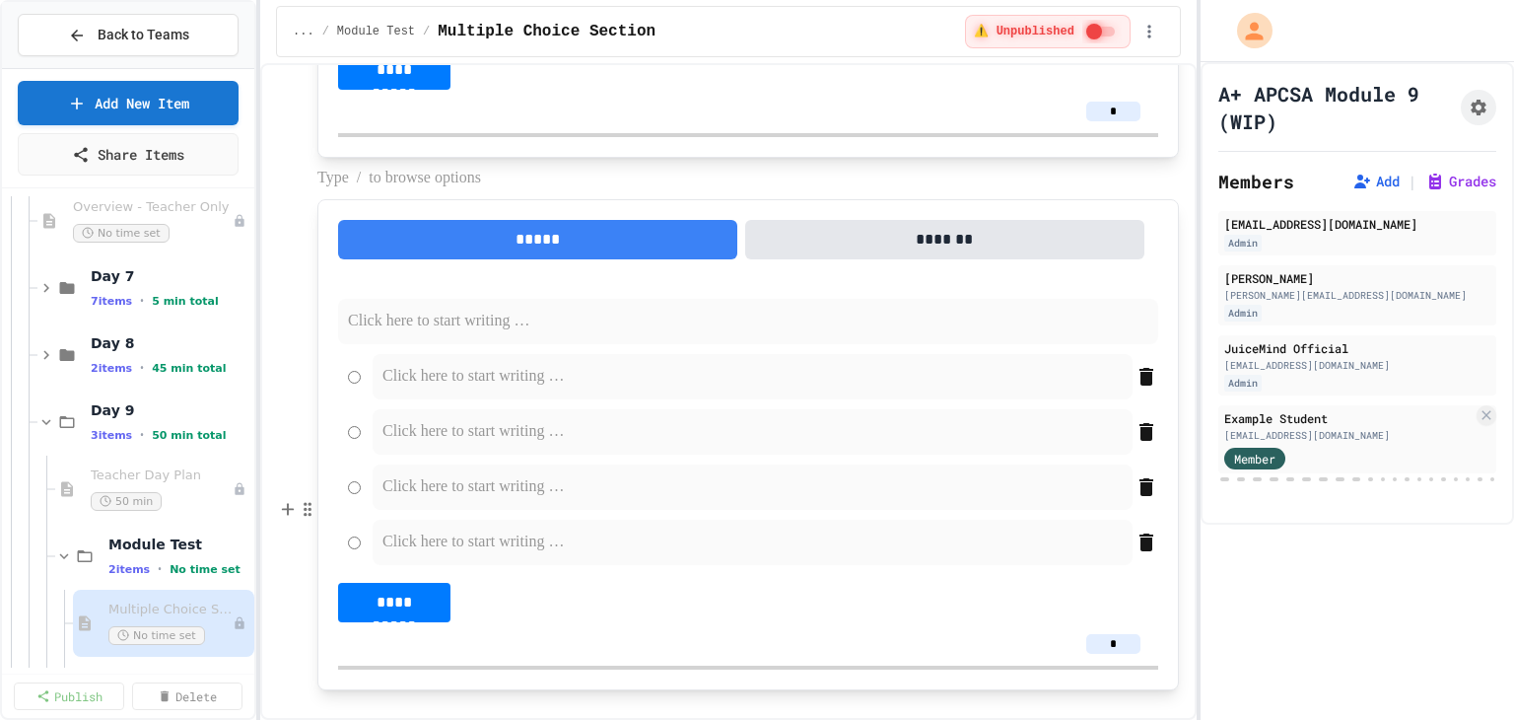
scroll to position [11948, 0]
click at [388, 334] on p at bounding box center [748, 322] width 800 height 26
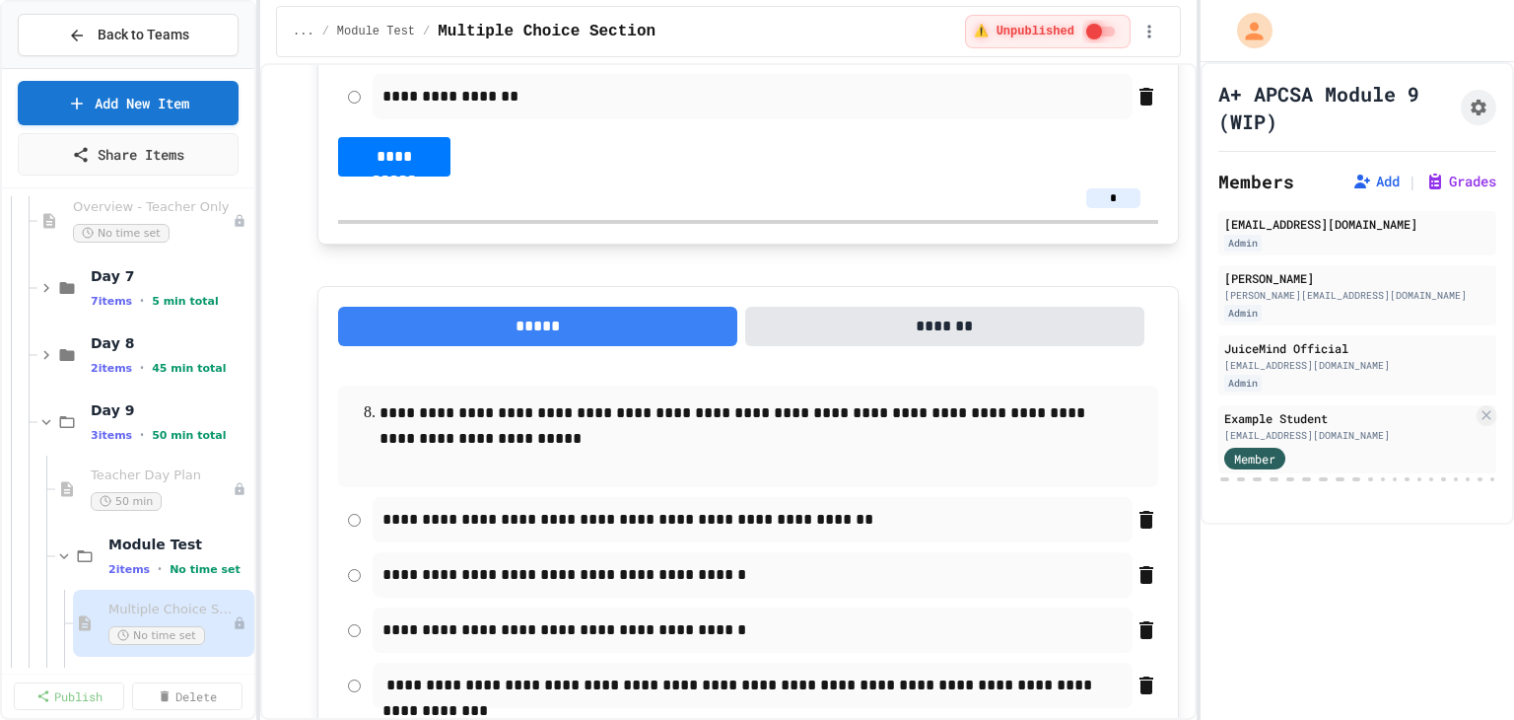
scroll to position [5224, 0]
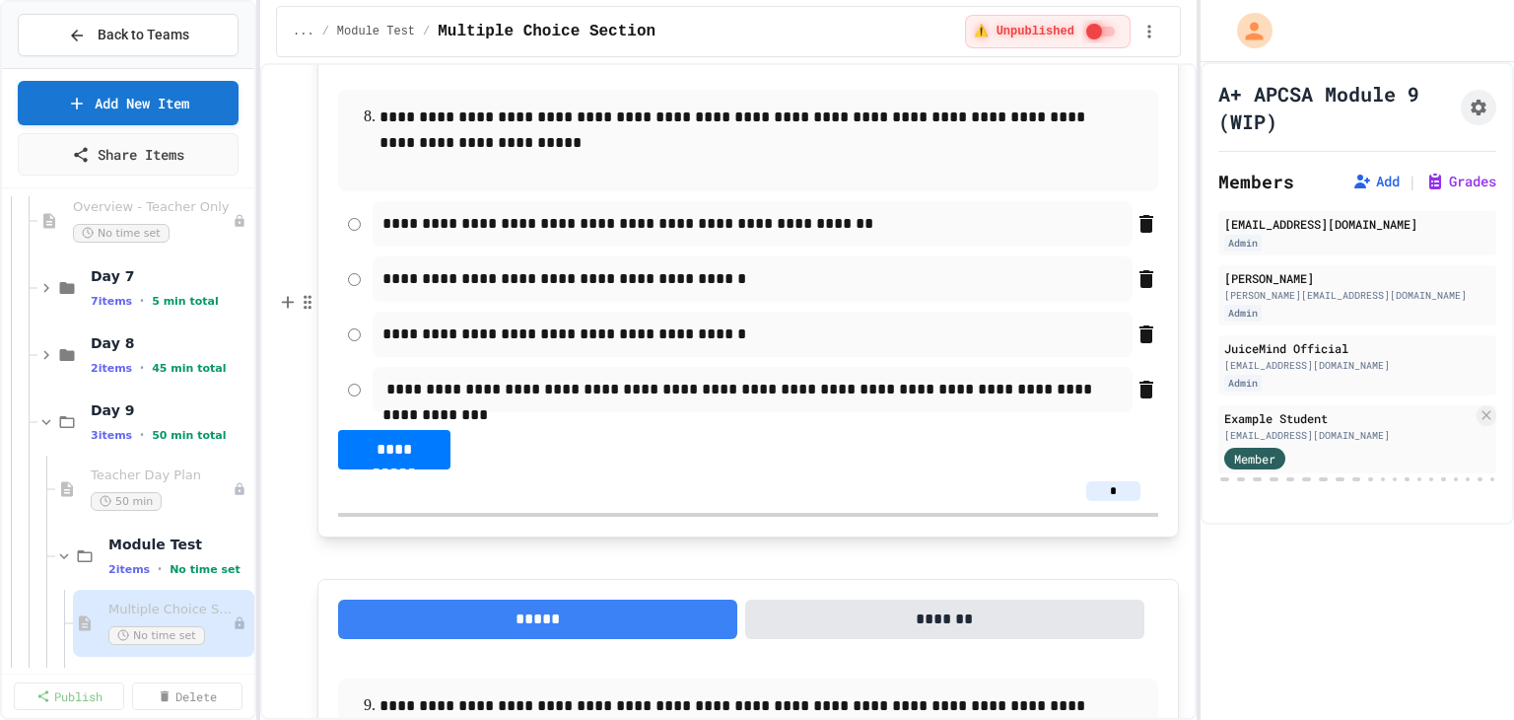
click at [866, 237] on p "**********" at bounding box center [752, 224] width 740 height 26
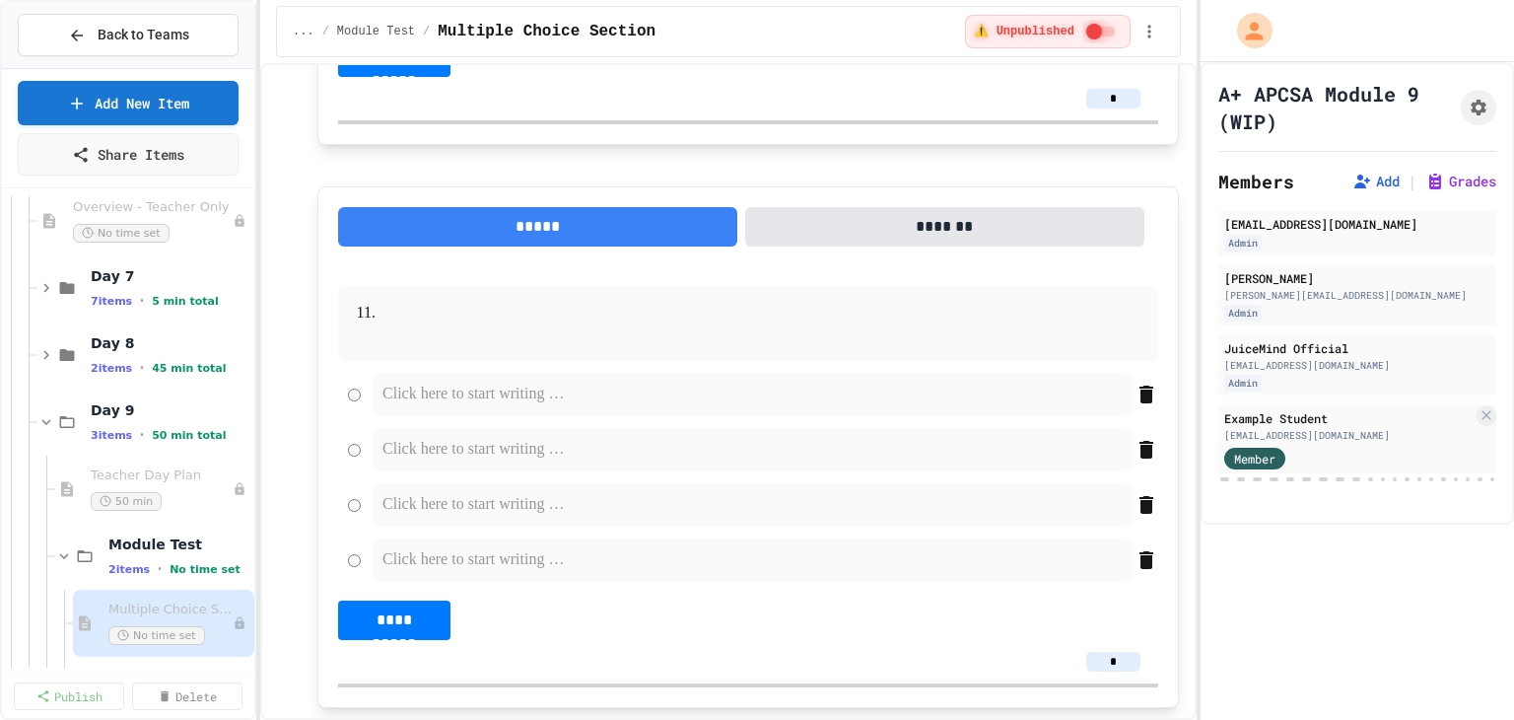
scroll to position [6899, 0]
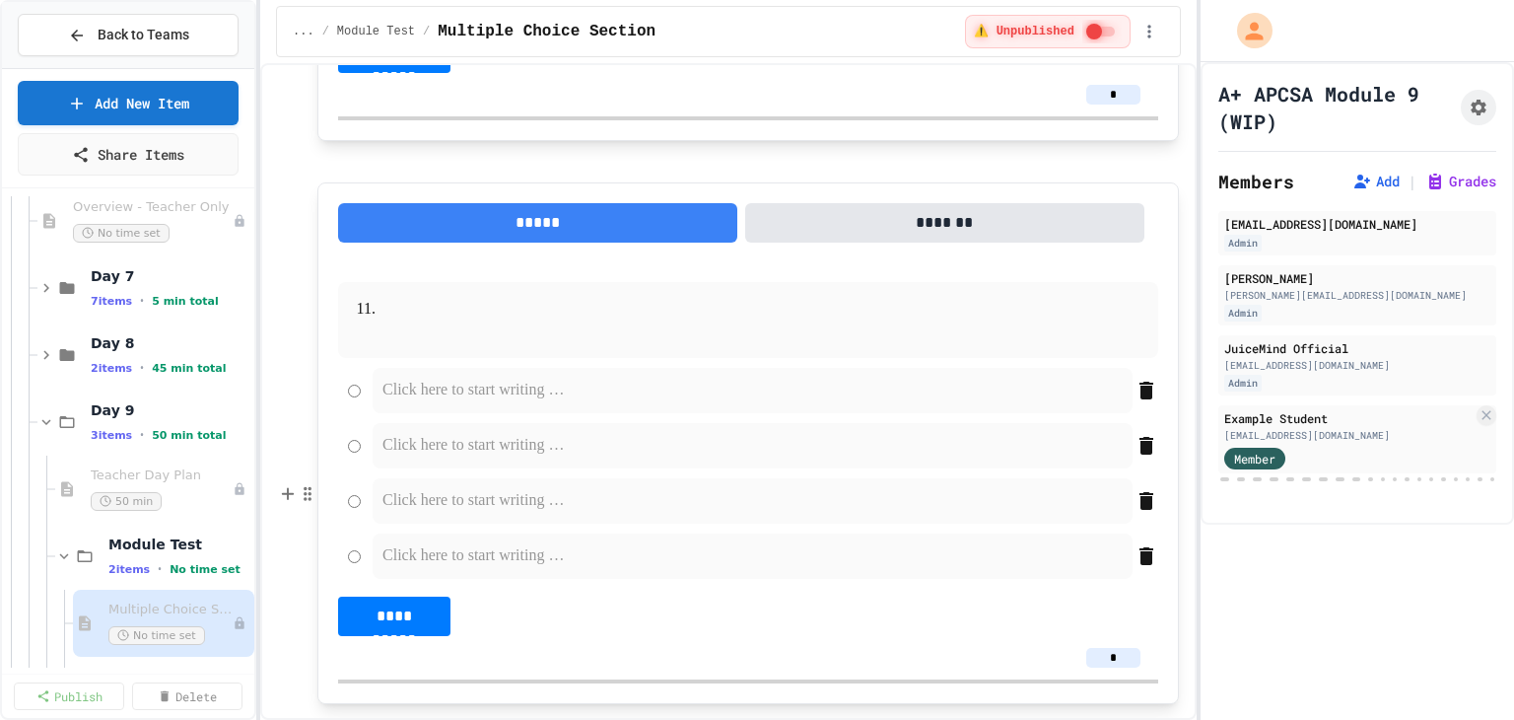
click at [456, 358] on div at bounding box center [748, 320] width 820 height 76
click at [457, 322] on p at bounding box center [747, 310] width 737 height 26
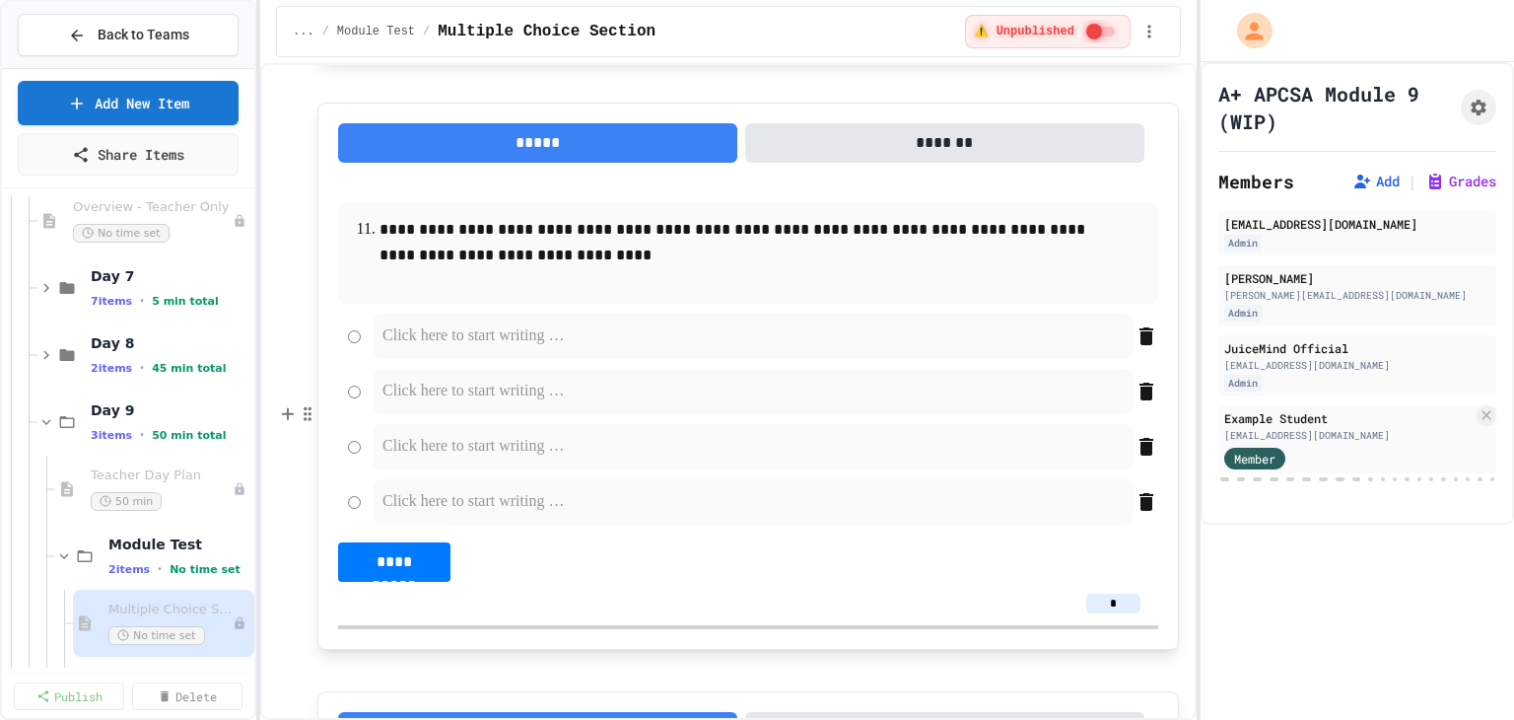
scroll to position [7195, 0]
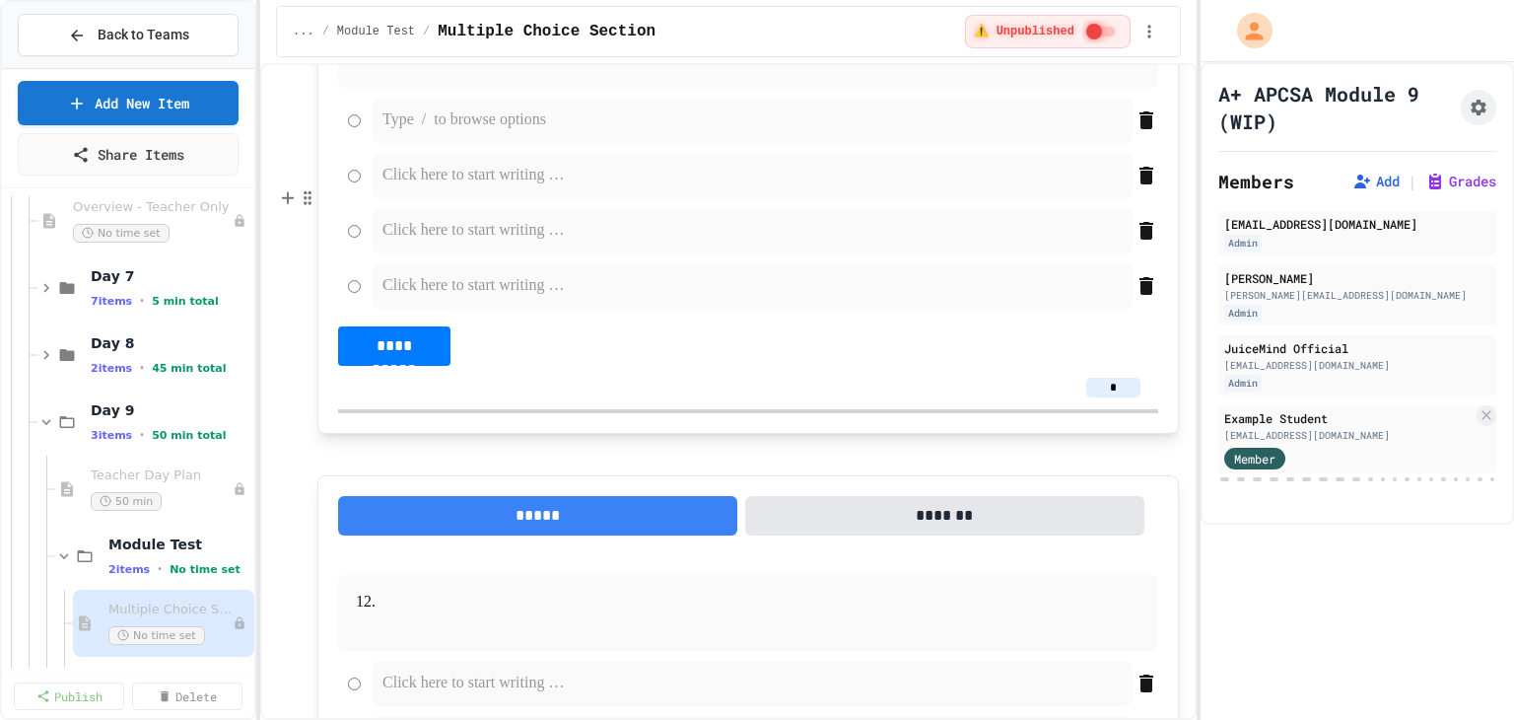
click at [457, 133] on p at bounding box center [752, 120] width 740 height 26
click at [465, 188] on p at bounding box center [752, 176] width 740 height 26
click at [454, 243] on p at bounding box center [752, 231] width 740 height 26
click at [452, 299] on p at bounding box center [752, 286] width 740 height 26
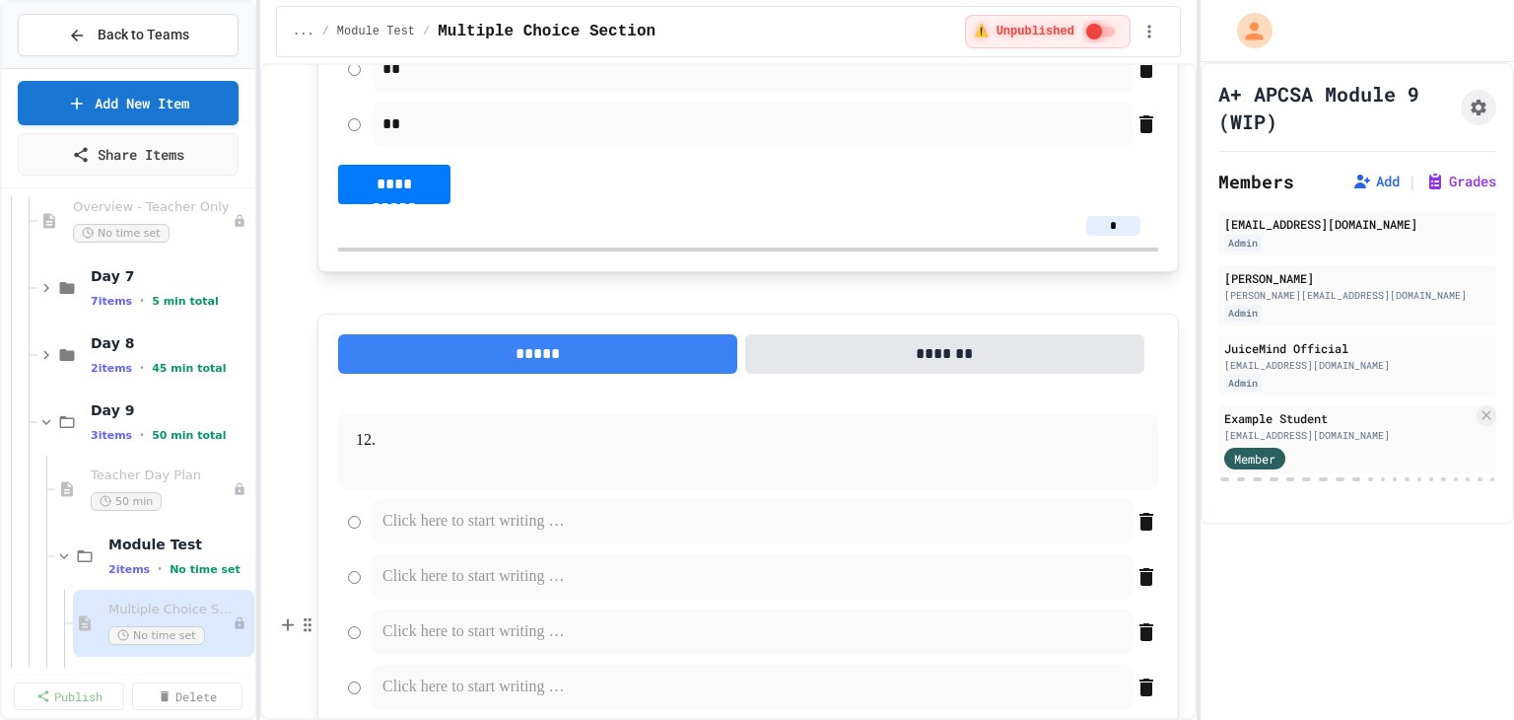
scroll to position [7589, 0]
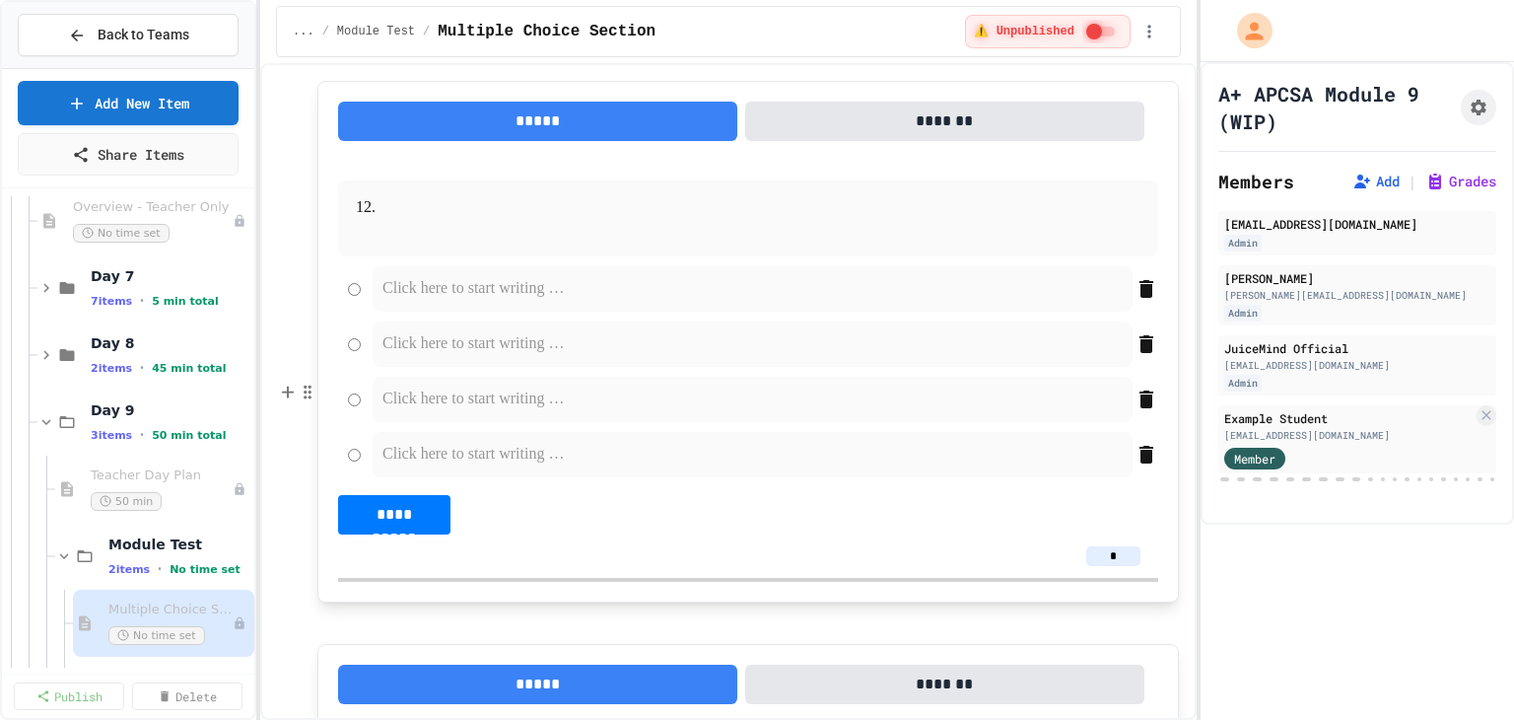
click at [475, 221] on p at bounding box center [747, 208] width 737 height 26
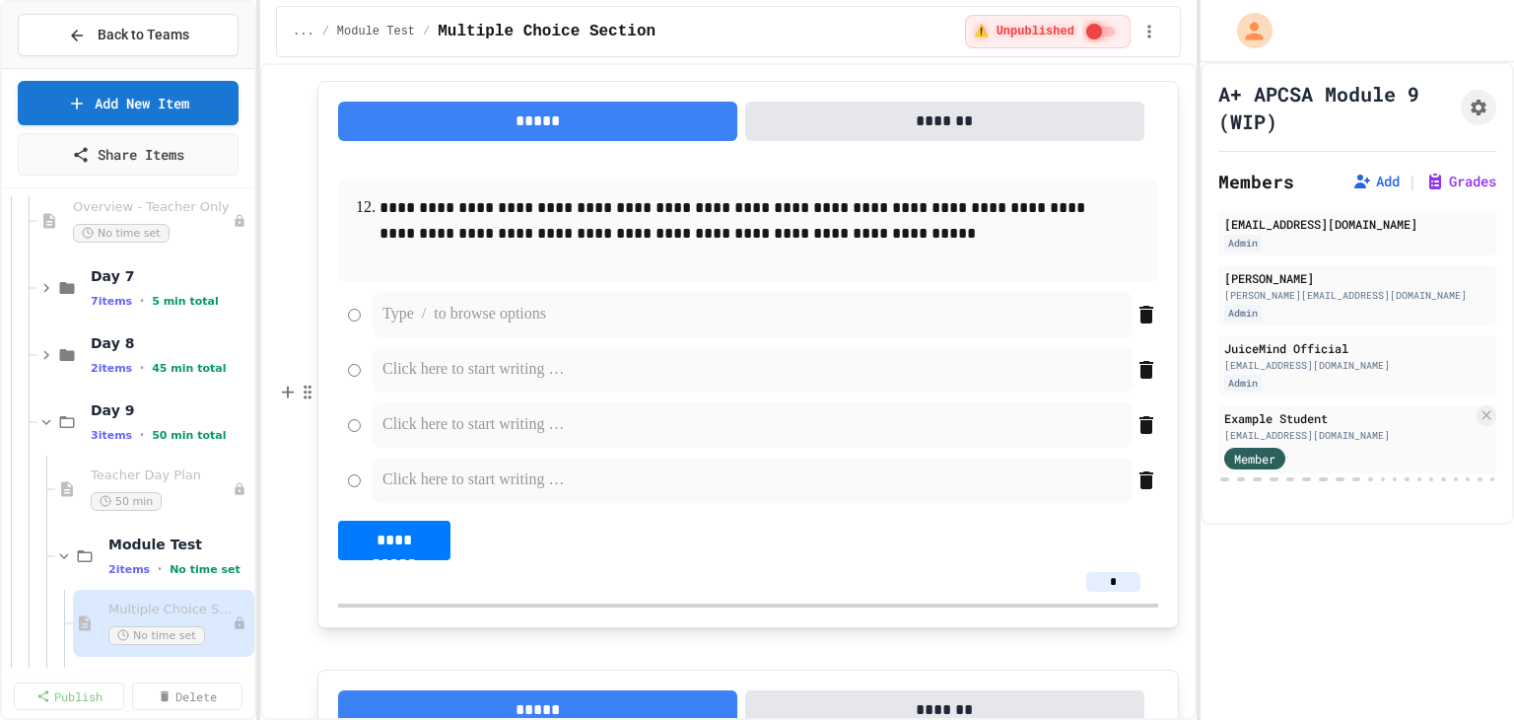
click at [461, 327] on p at bounding box center [752, 315] width 740 height 26
click at [462, 382] on p at bounding box center [752, 370] width 740 height 26
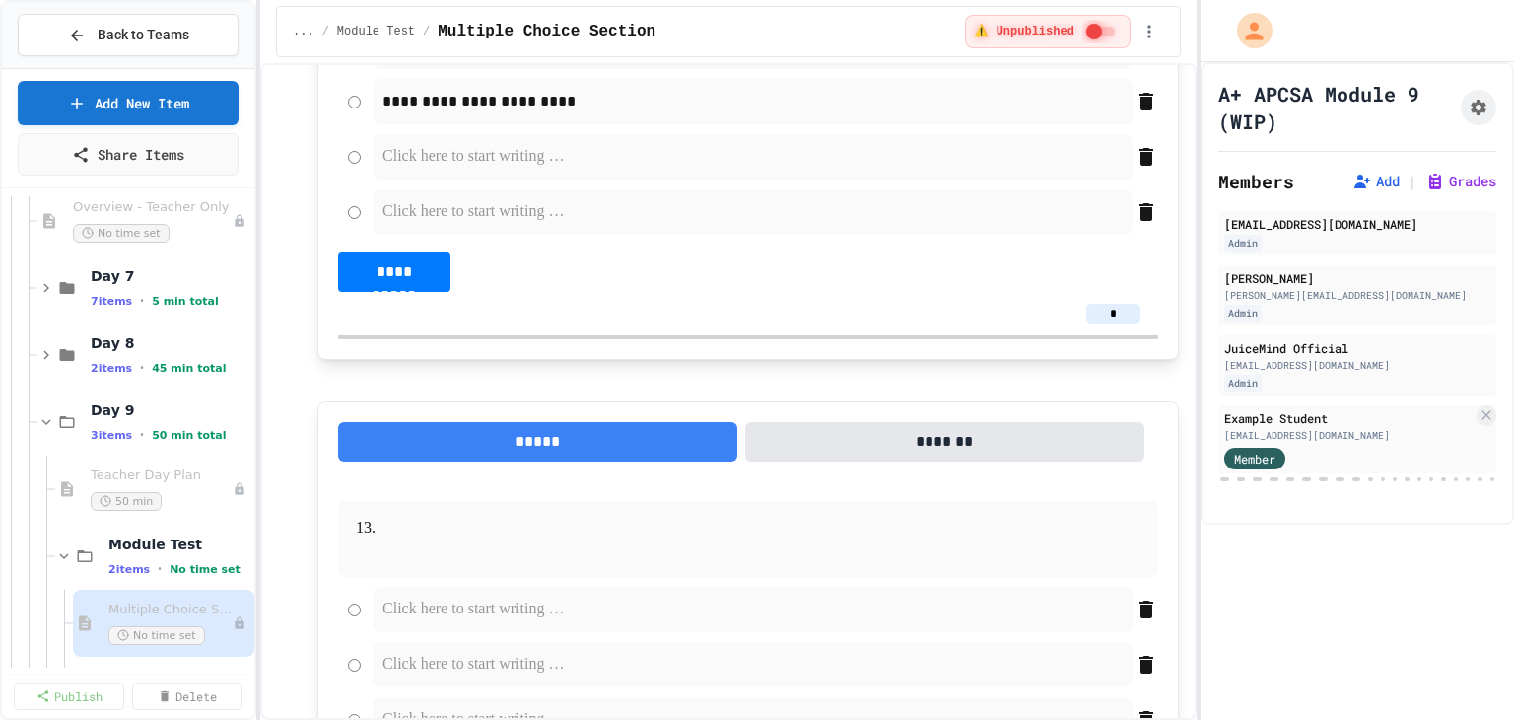
scroll to position [7885, 0]
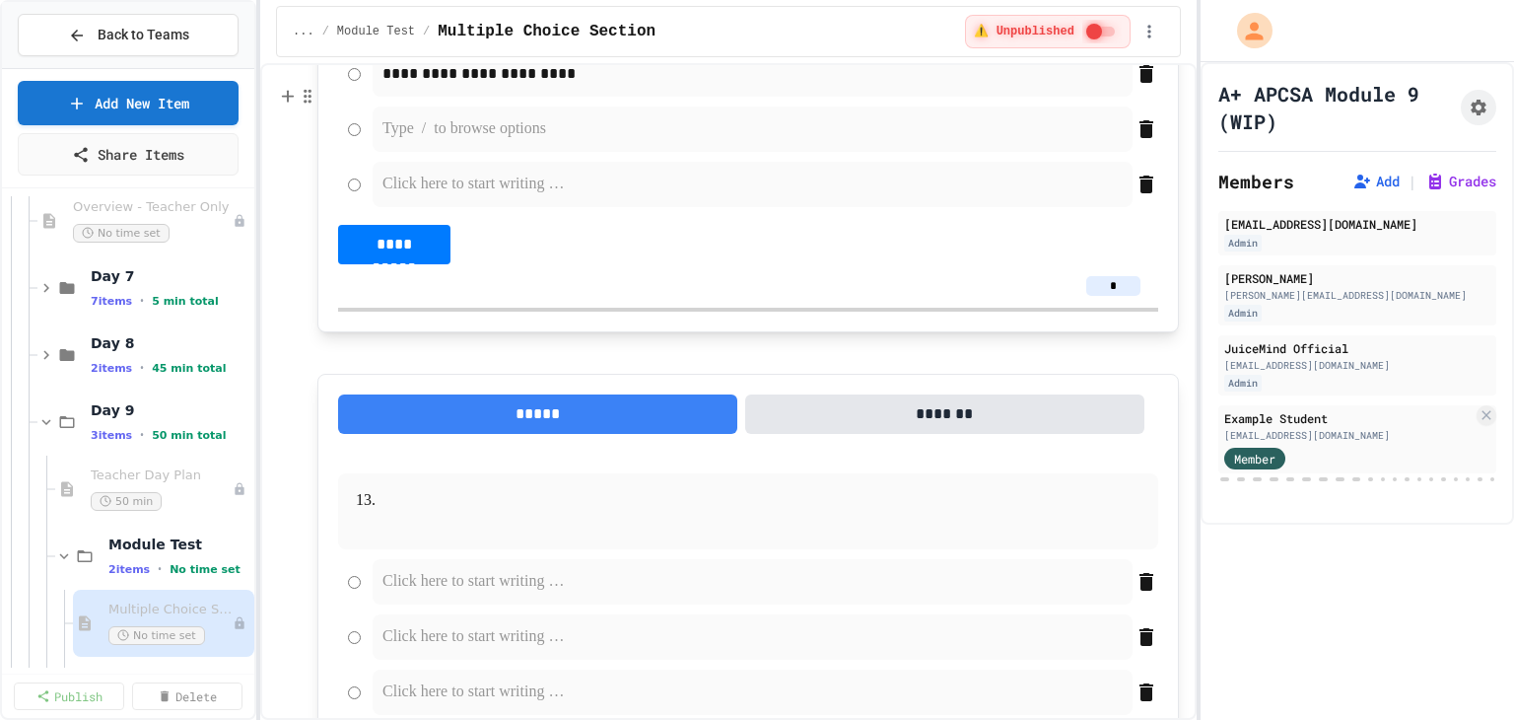
click at [434, 142] on p at bounding box center [752, 129] width 740 height 26
click at [418, 197] on p at bounding box center [752, 184] width 740 height 26
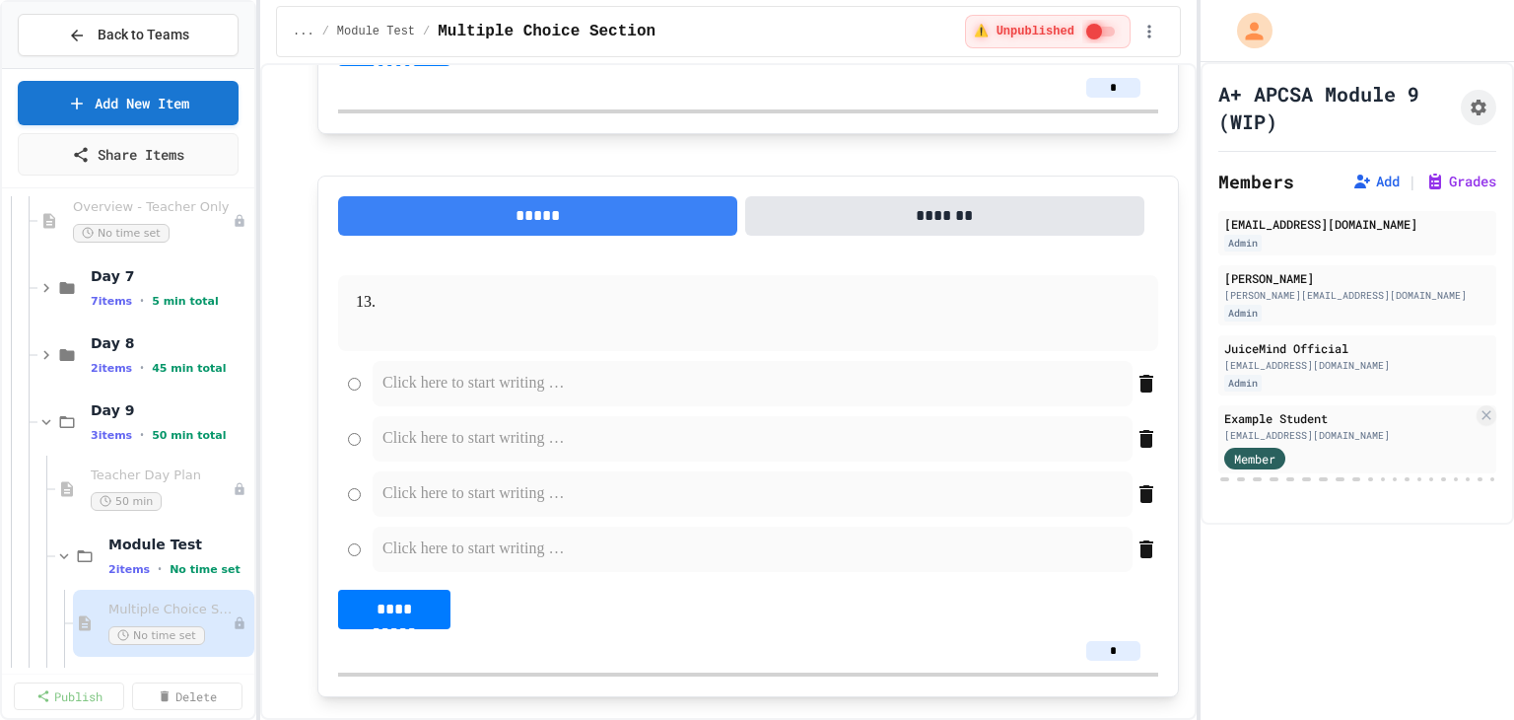
scroll to position [8279, 0]
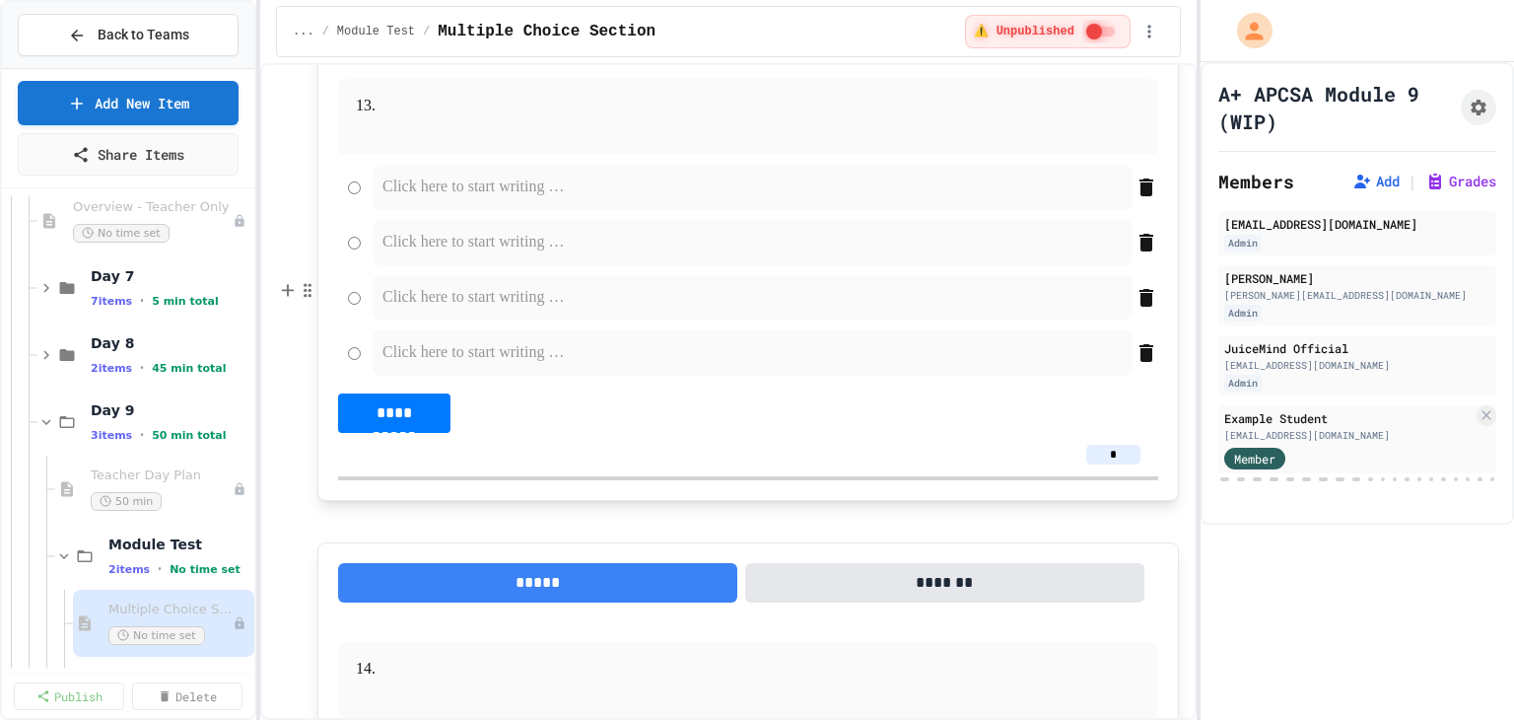
click at [451, 119] on p at bounding box center [747, 107] width 737 height 26
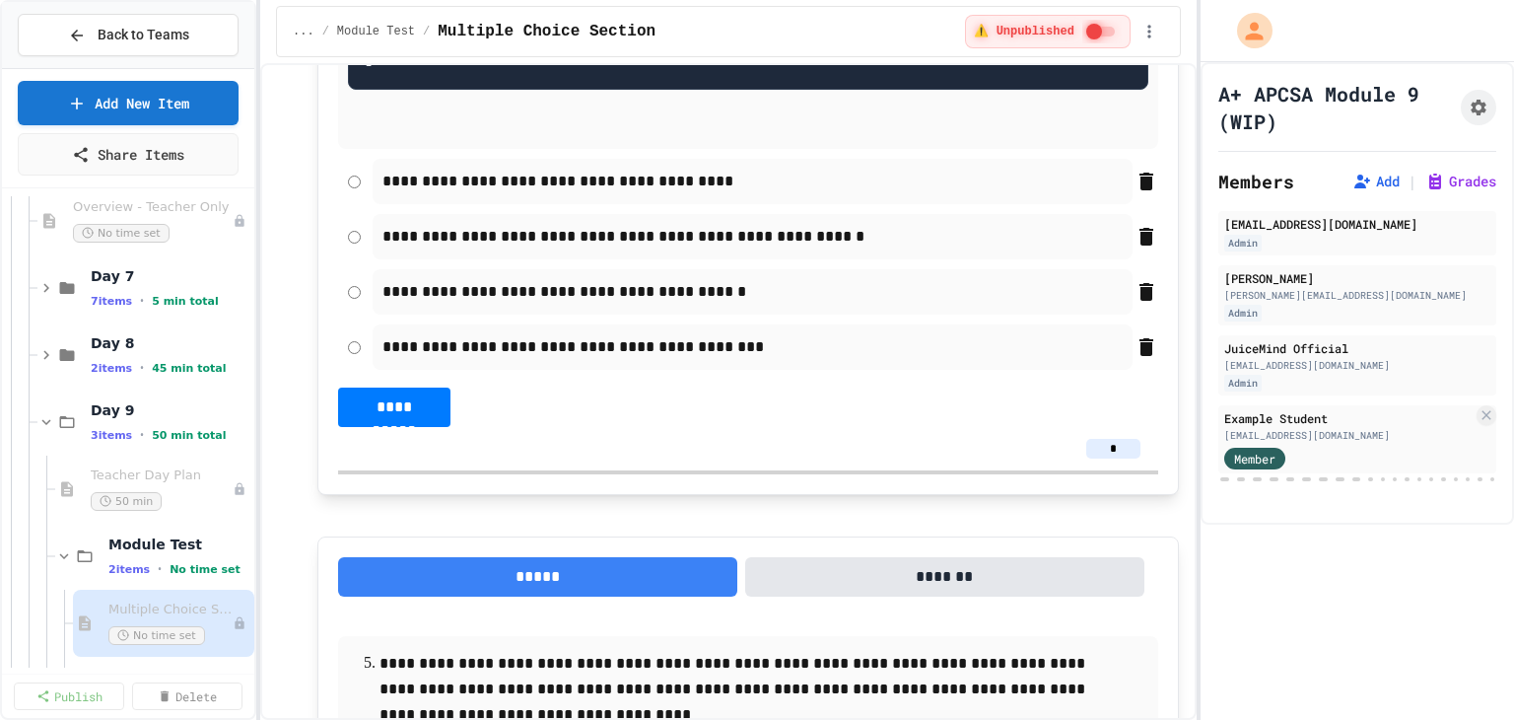
scroll to position [2366, 0]
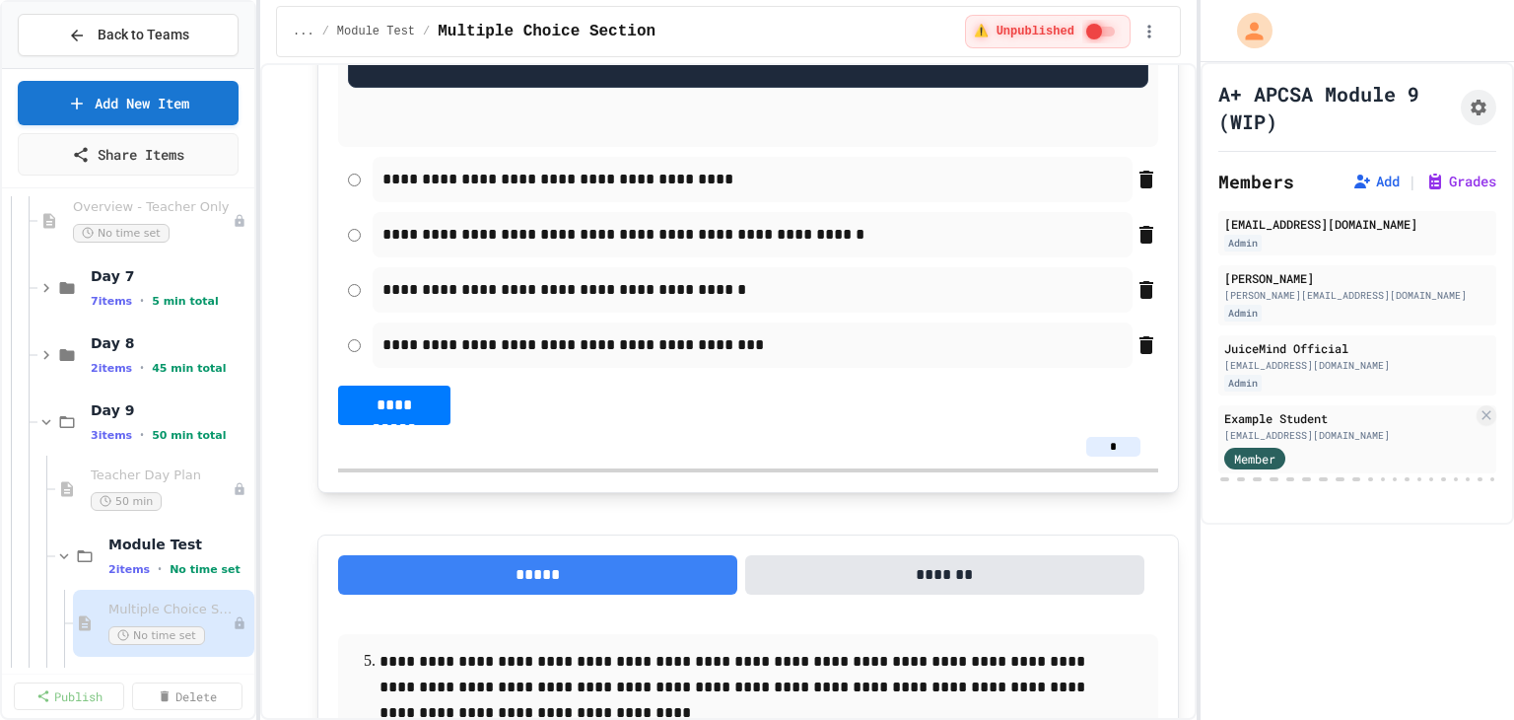
click at [361, 312] on div "**********" at bounding box center [748, 289] width 820 height 45
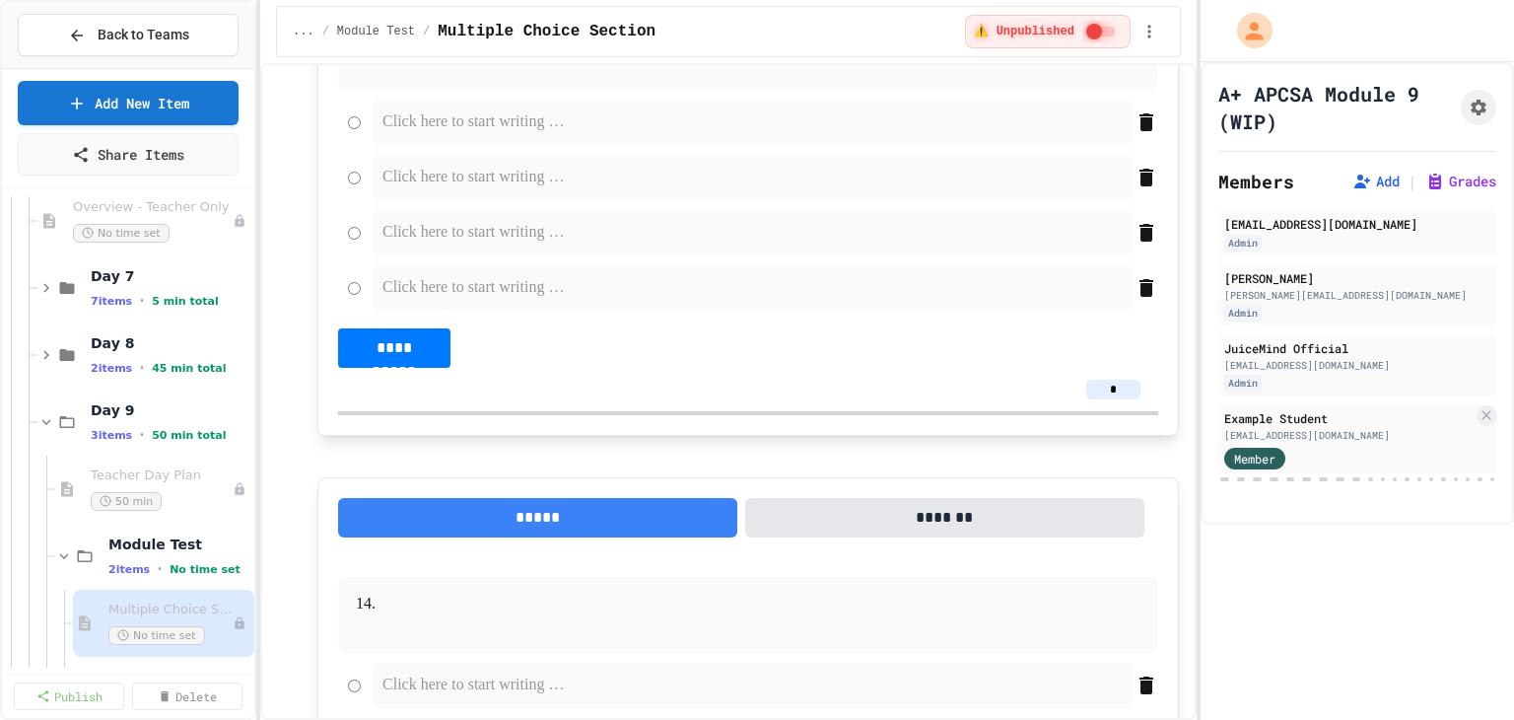
scroll to position [8378, 0]
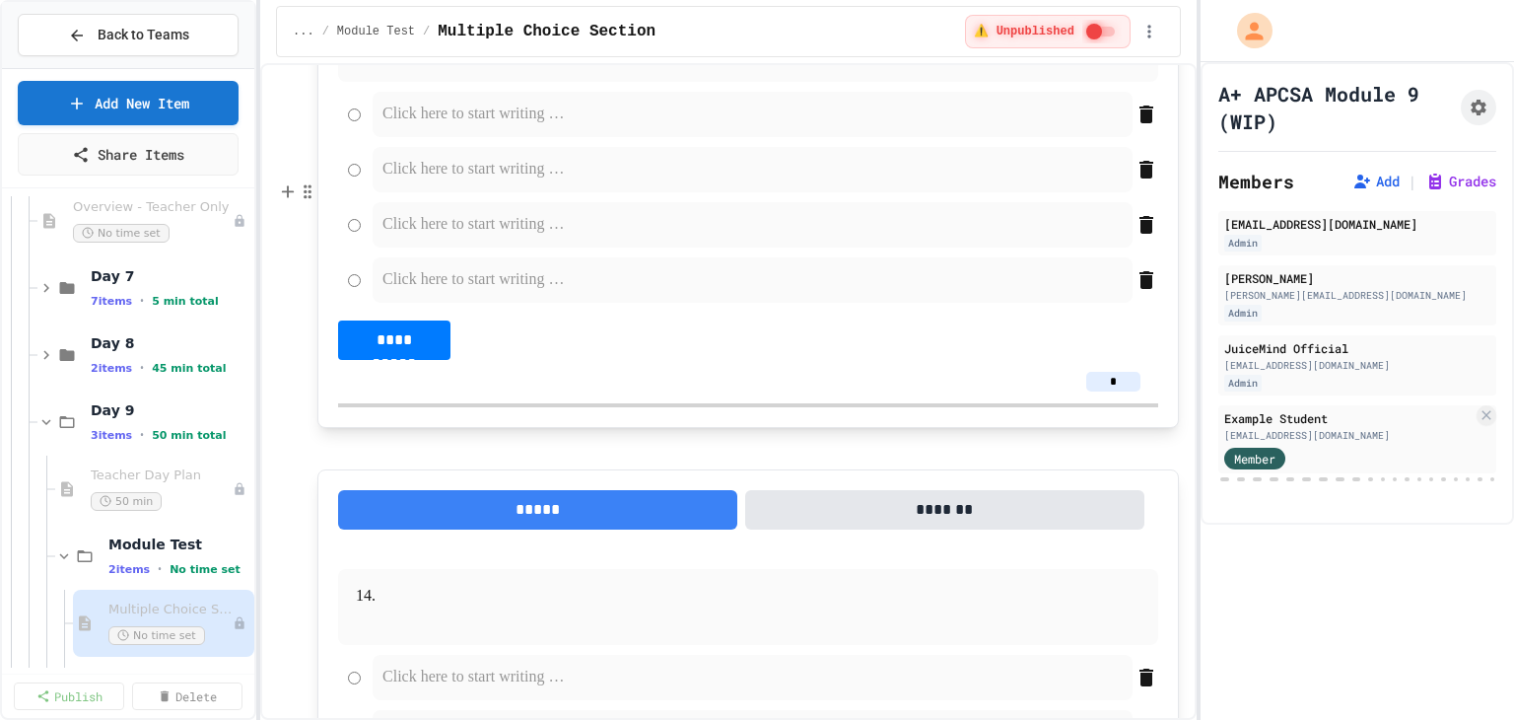
click at [449, 72] on p at bounding box center [748, 59] width 800 height 26
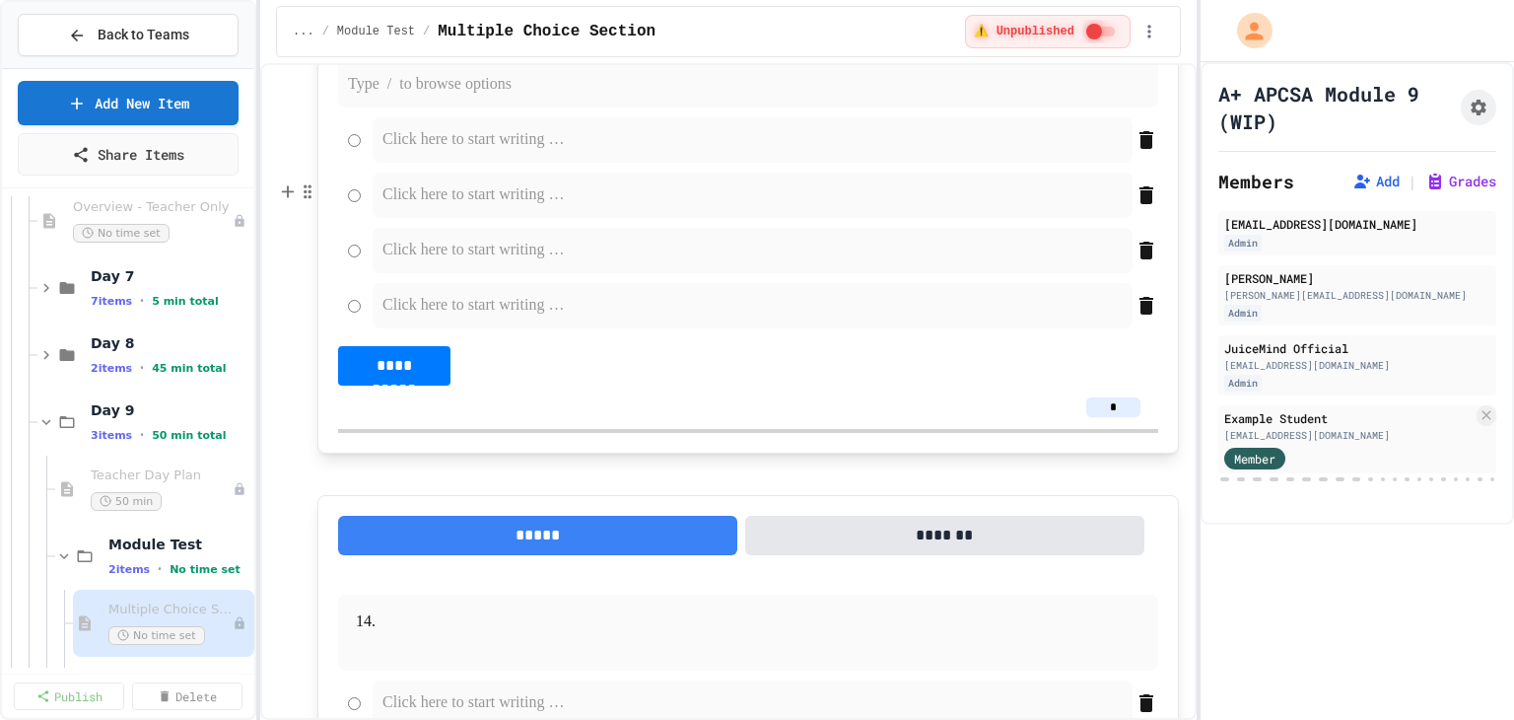
click at [921, 46] on p "**********" at bounding box center [740, 20] width 723 height 51
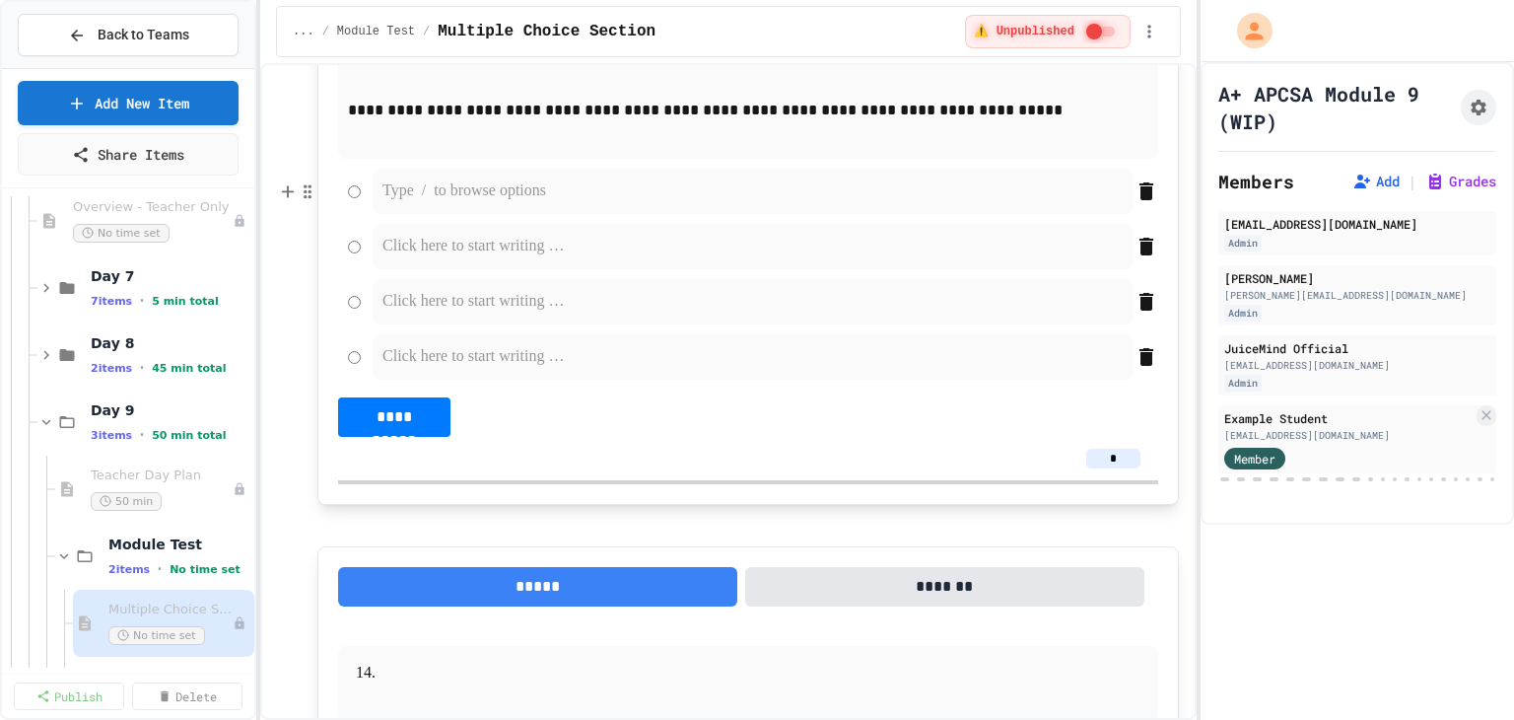
click at [471, 204] on p at bounding box center [752, 191] width 740 height 26
click at [423, 259] on p at bounding box center [752, 247] width 740 height 26
click at [446, 314] on p at bounding box center [752, 302] width 740 height 26
click at [429, 370] on p at bounding box center [752, 357] width 740 height 26
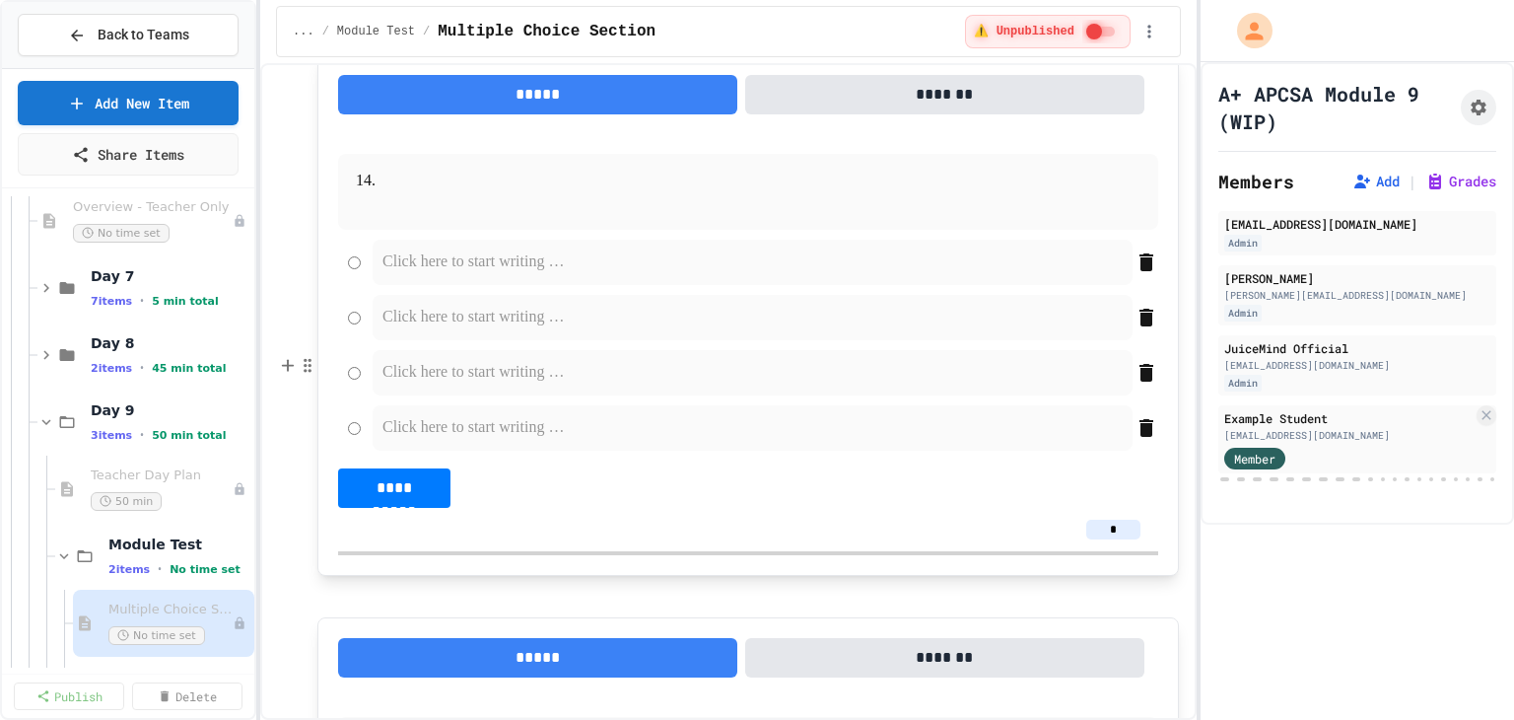
scroll to position [8969, 0]
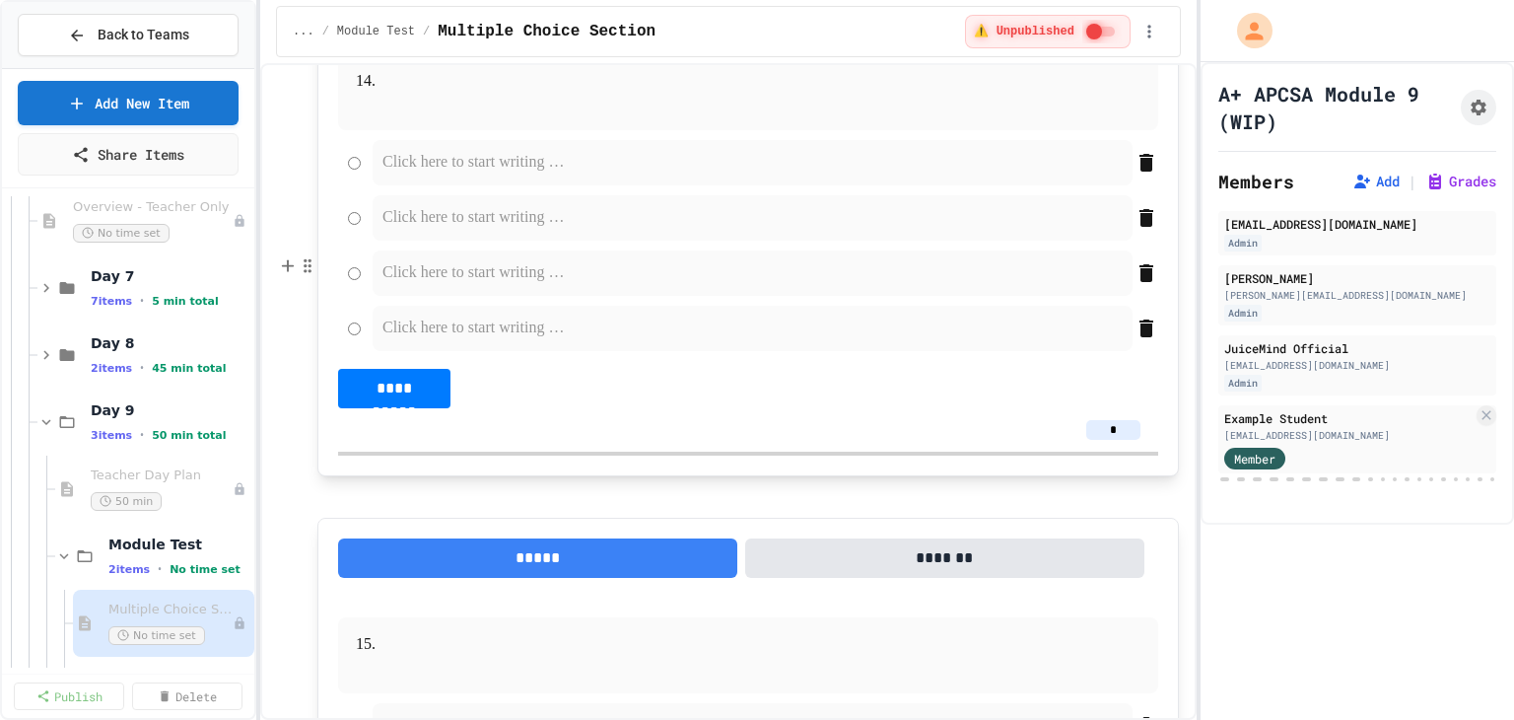
click at [440, 95] on p at bounding box center [747, 82] width 737 height 26
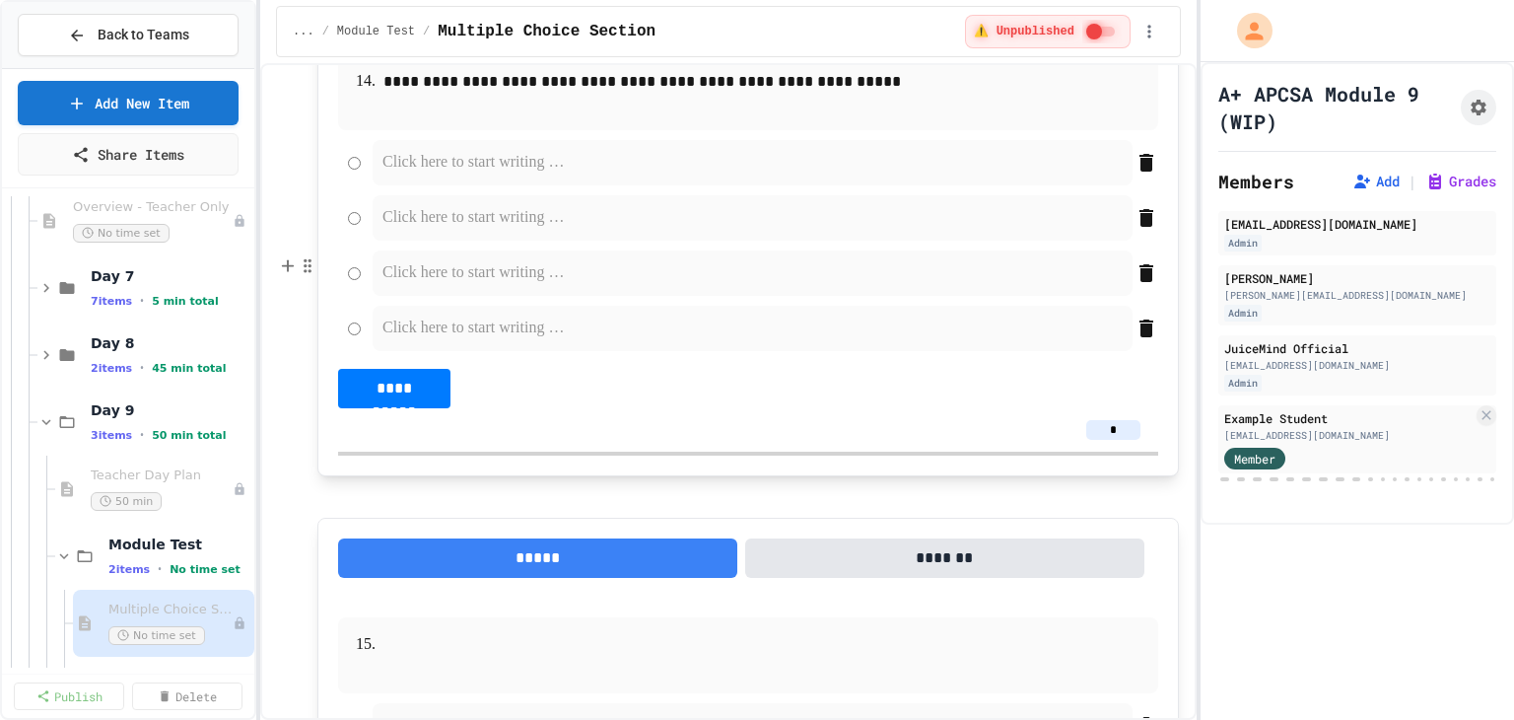
click at [514, 175] on p at bounding box center [752, 163] width 740 height 26
click at [472, 231] on p at bounding box center [752, 218] width 740 height 26
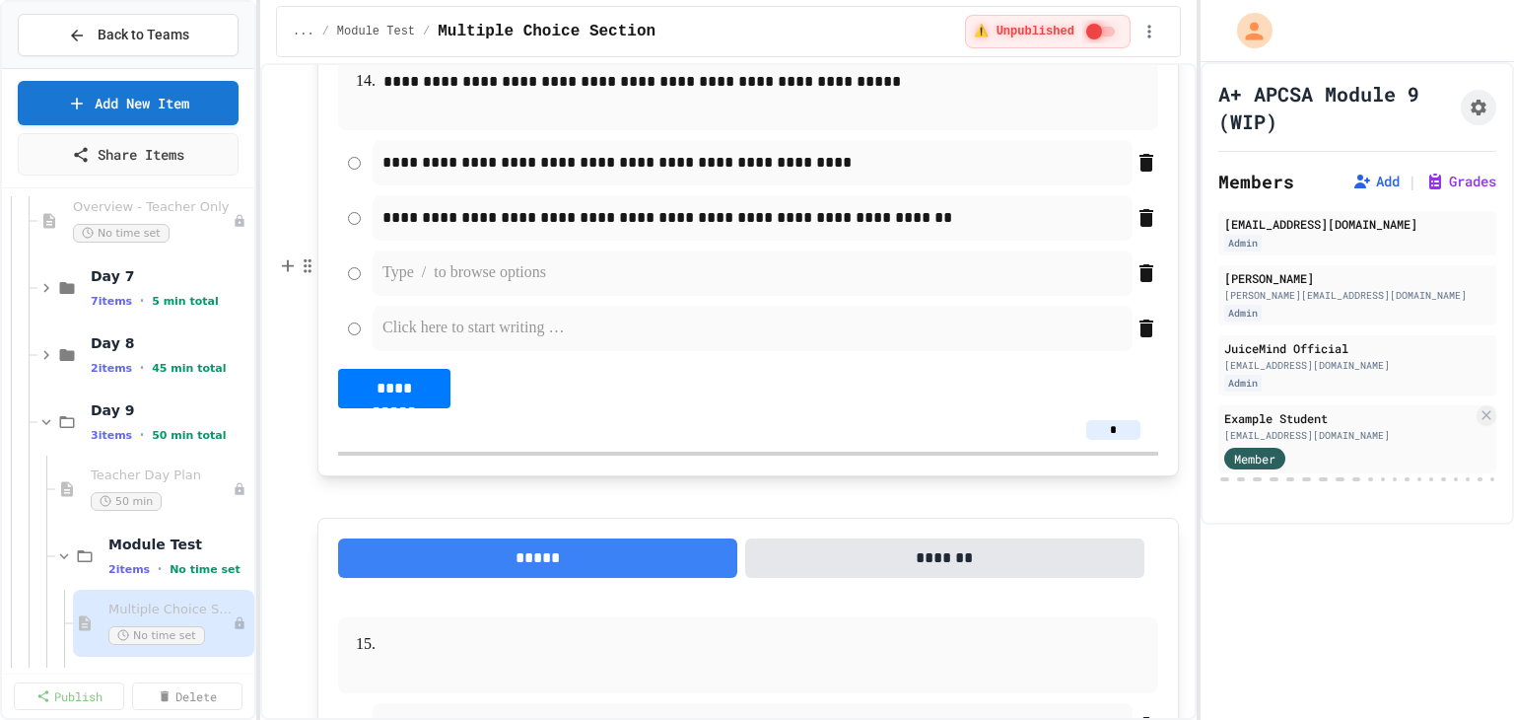
click at [449, 286] on p at bounding box center [752, 273] width 740 height 26
click at [502, 351] on div at bounding box center [753, 328] width 760 height 45
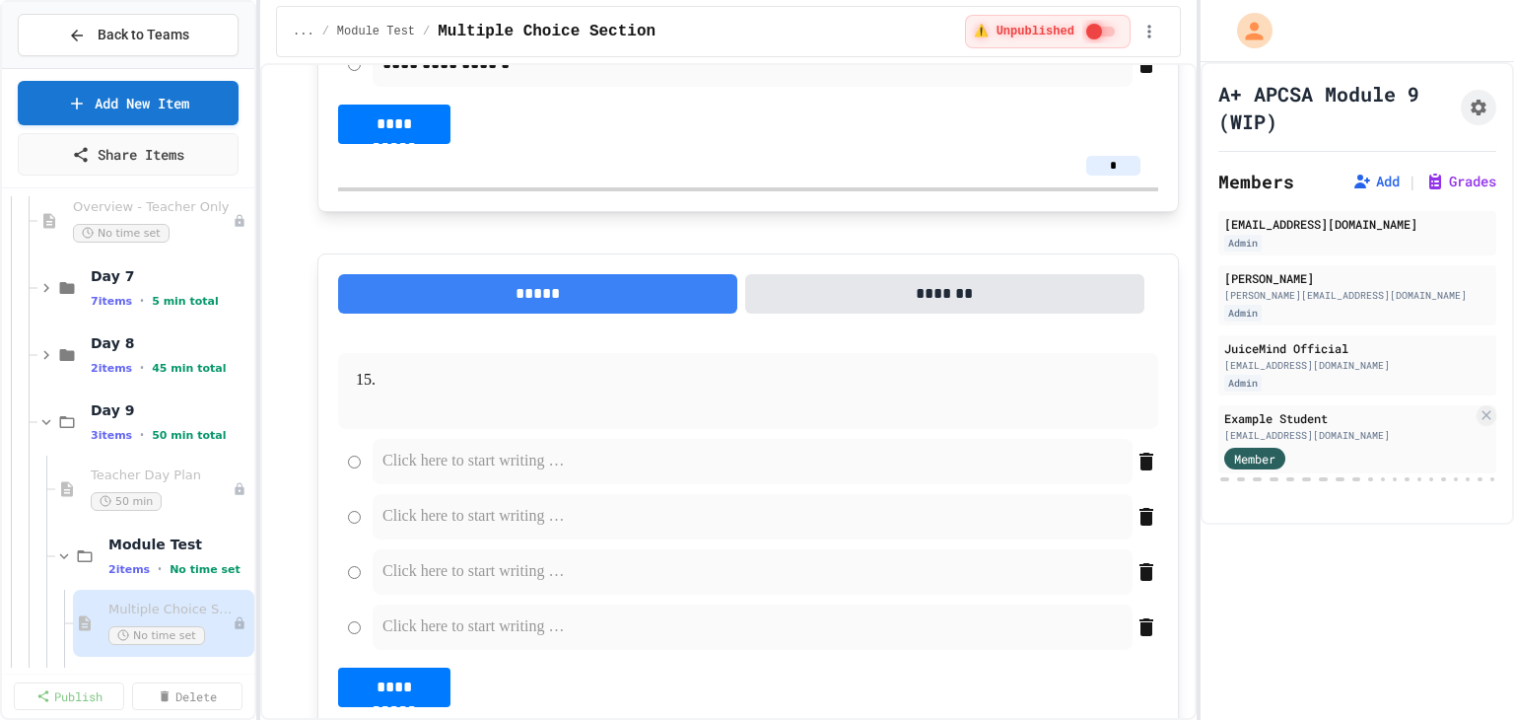
scroll to position [9265, 0]
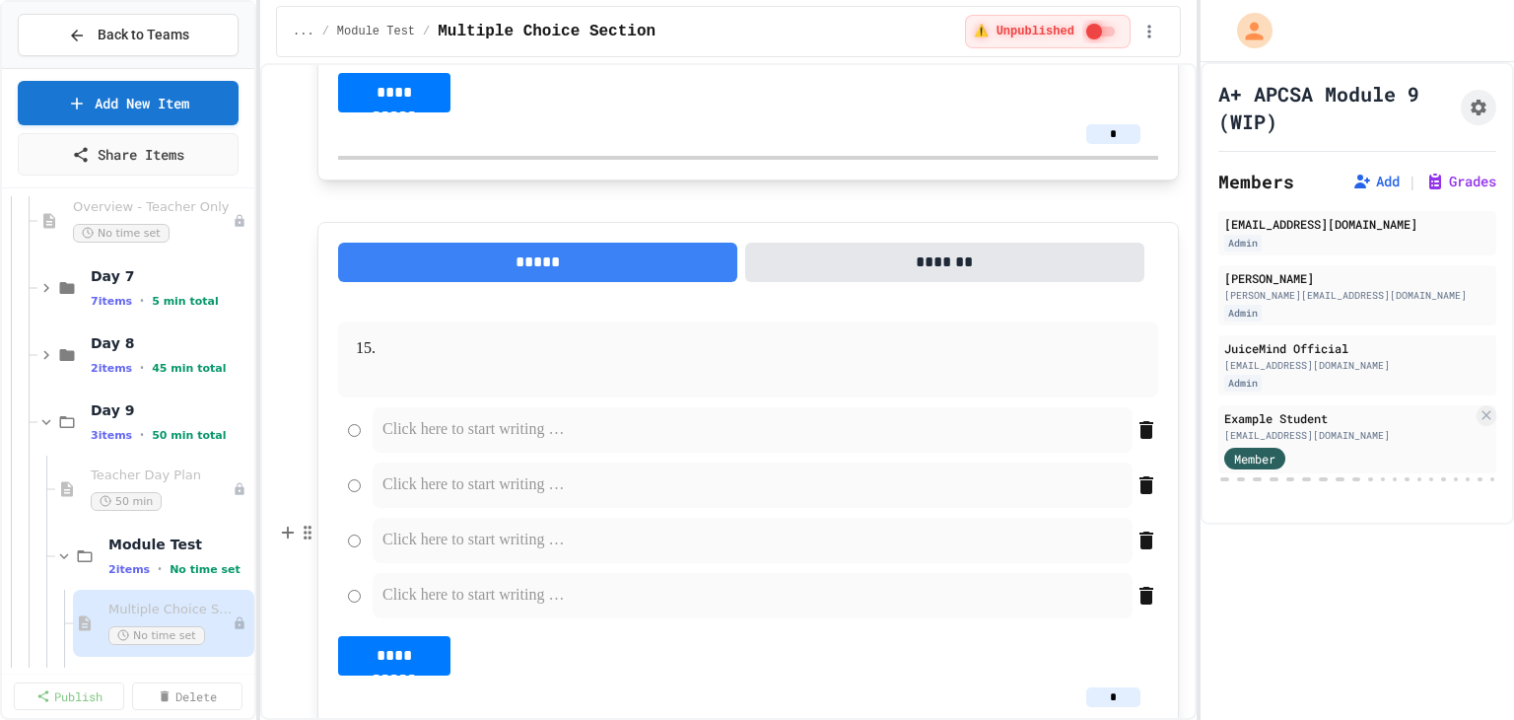
click at [465, 362] on p at bounding box center [747, 349] width 737 height 26
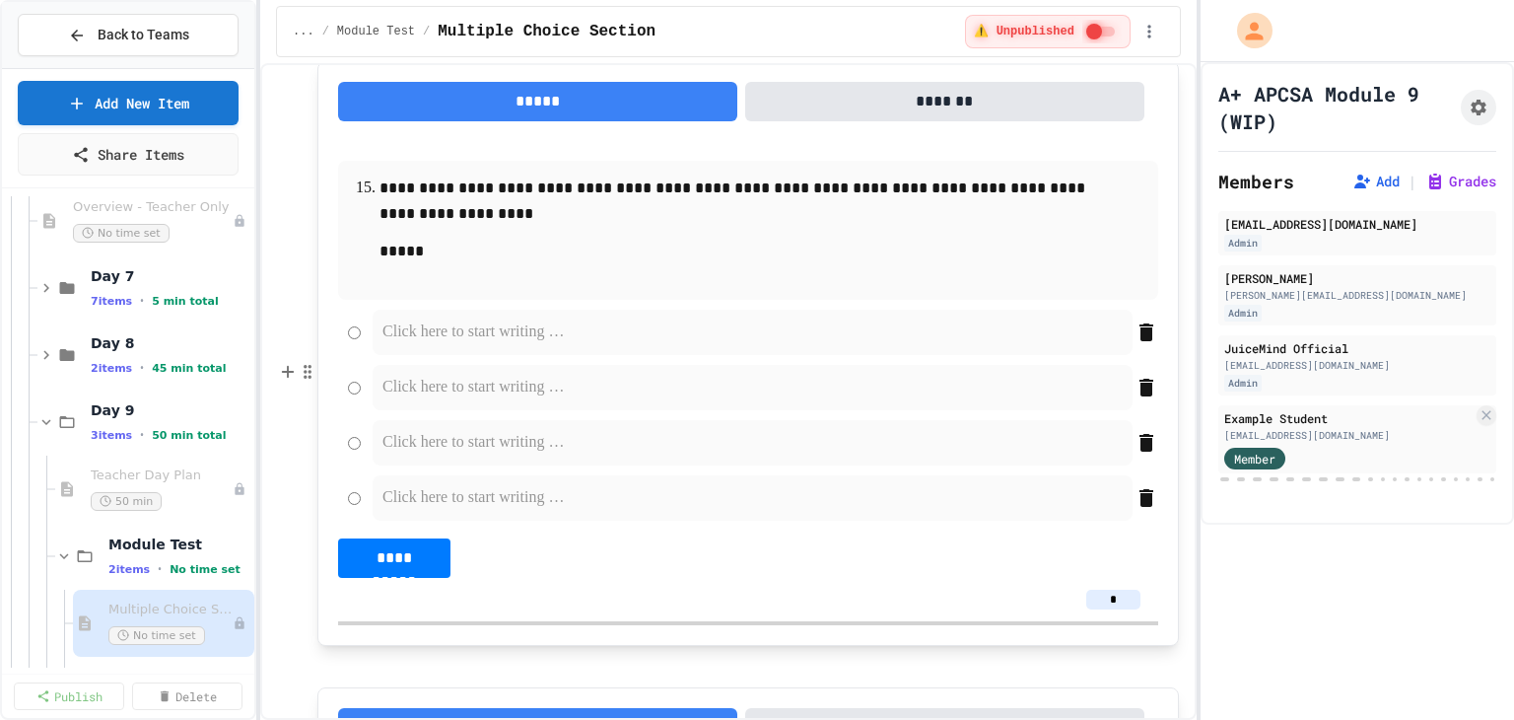
scroll to position [9468, 0]
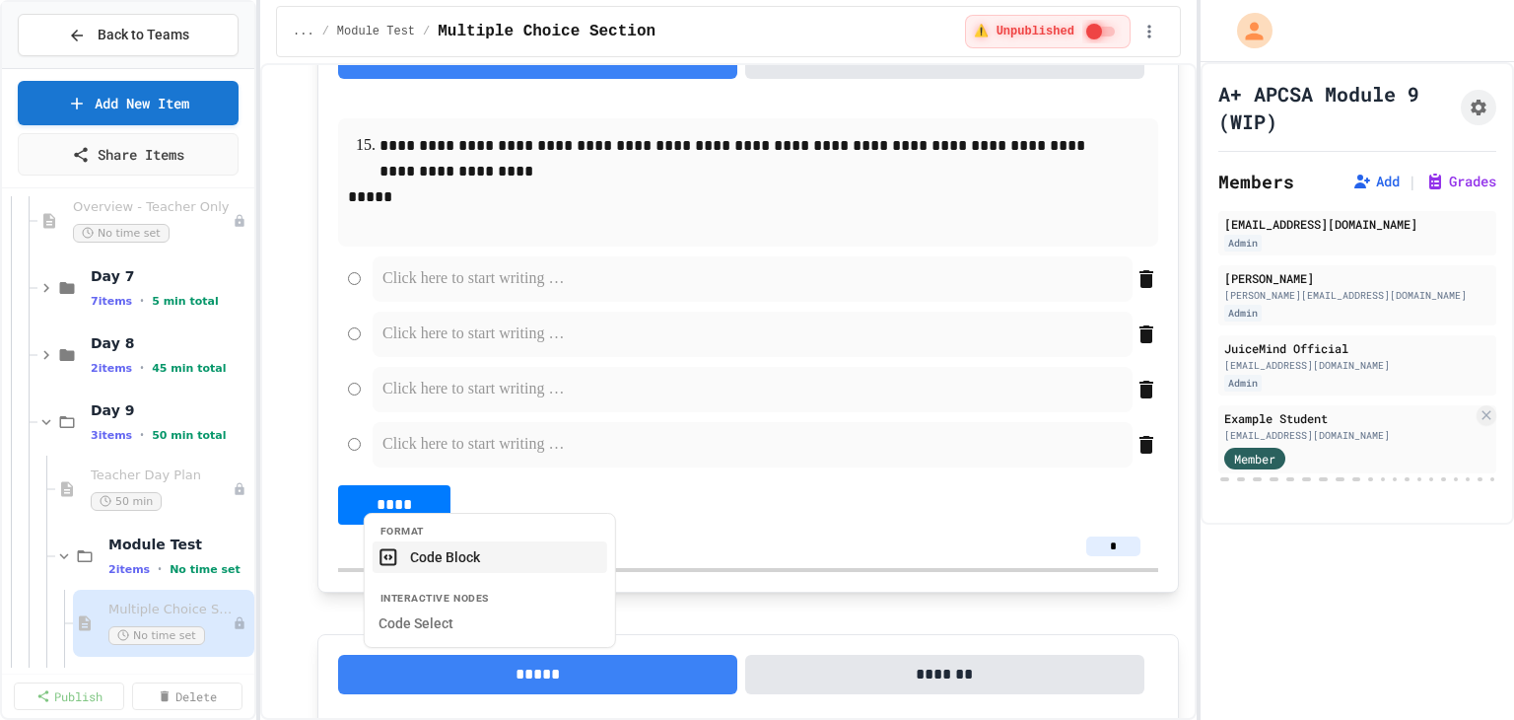
click at [506, 571] on button "Code Block" at bounding box center [490, 557] width 235 height 32
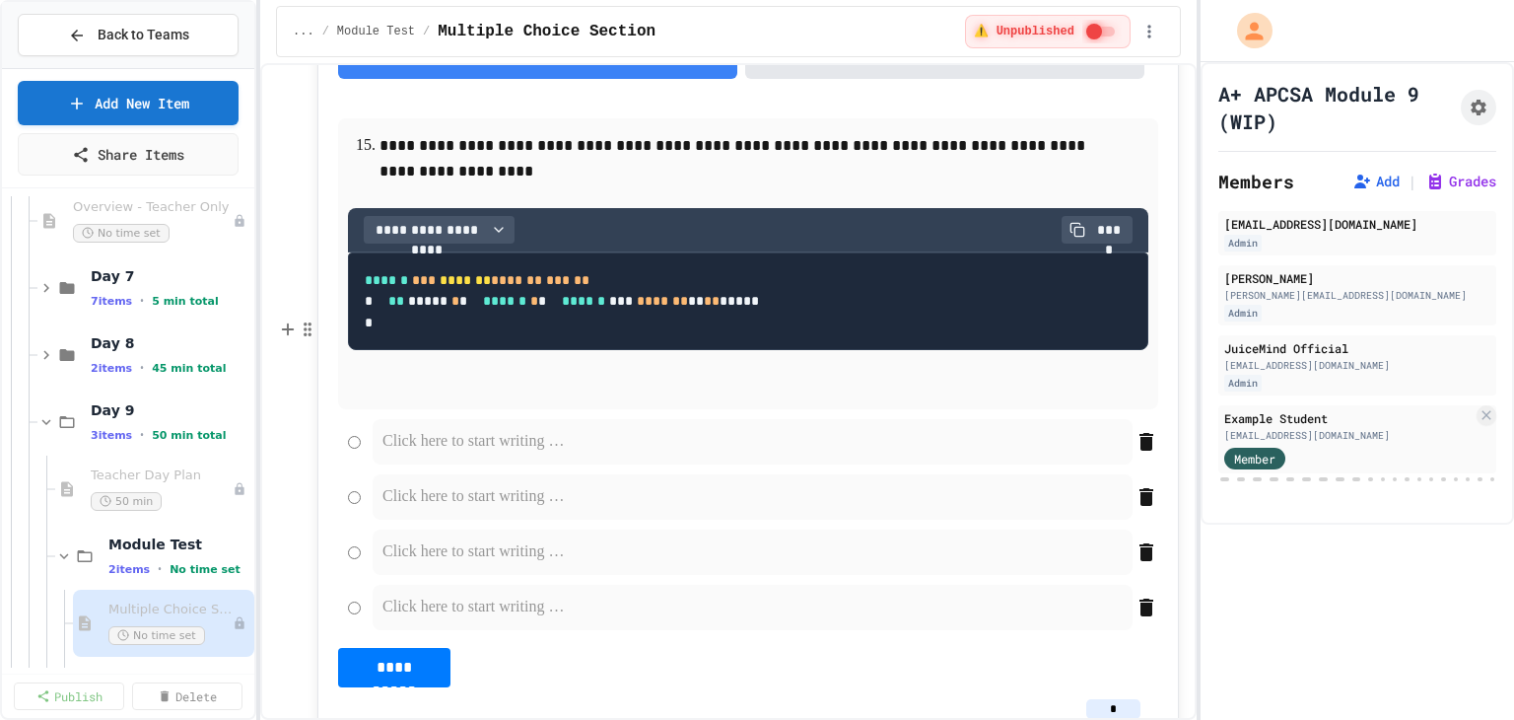
scroll to position [9477, 0]
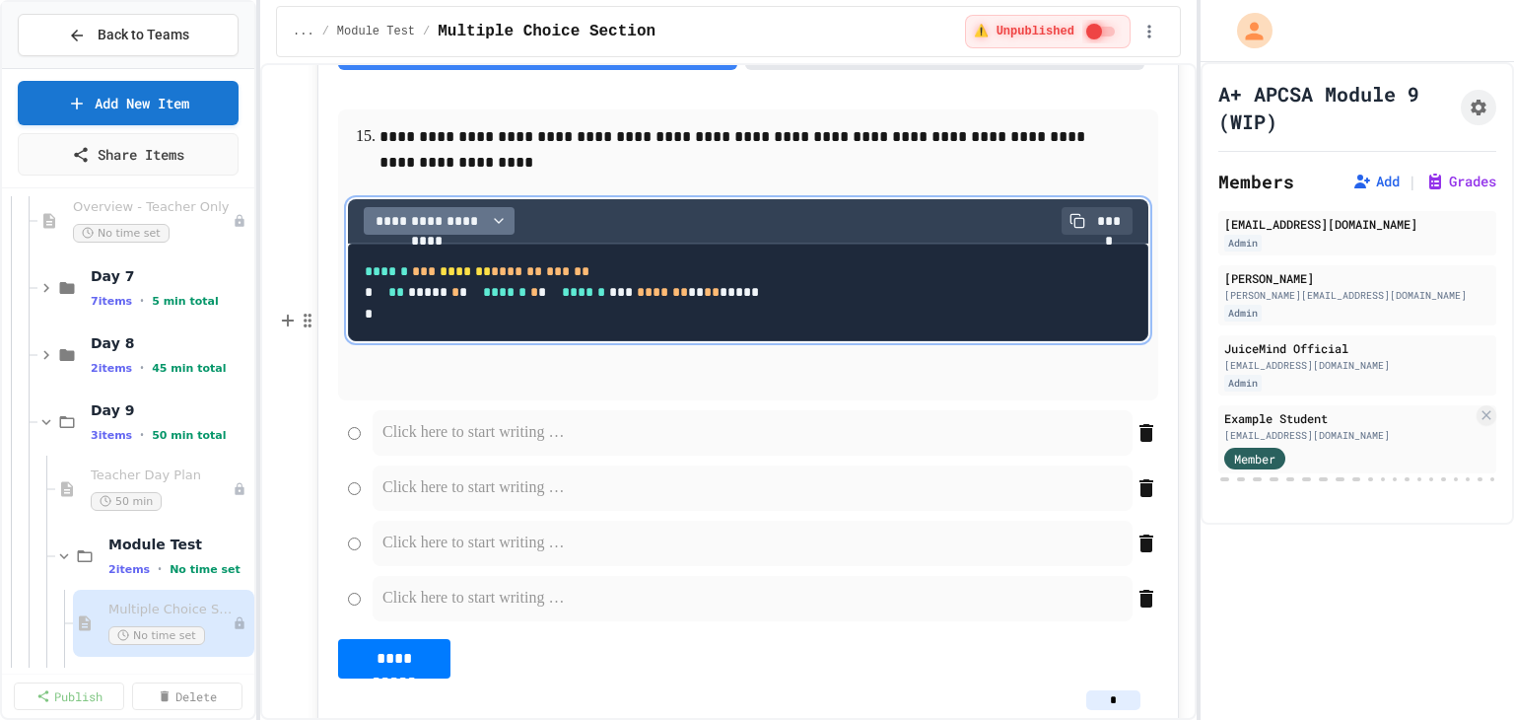
click at [443, 231] on span "**********" at bounding box center [427, 221] width 111 height 20
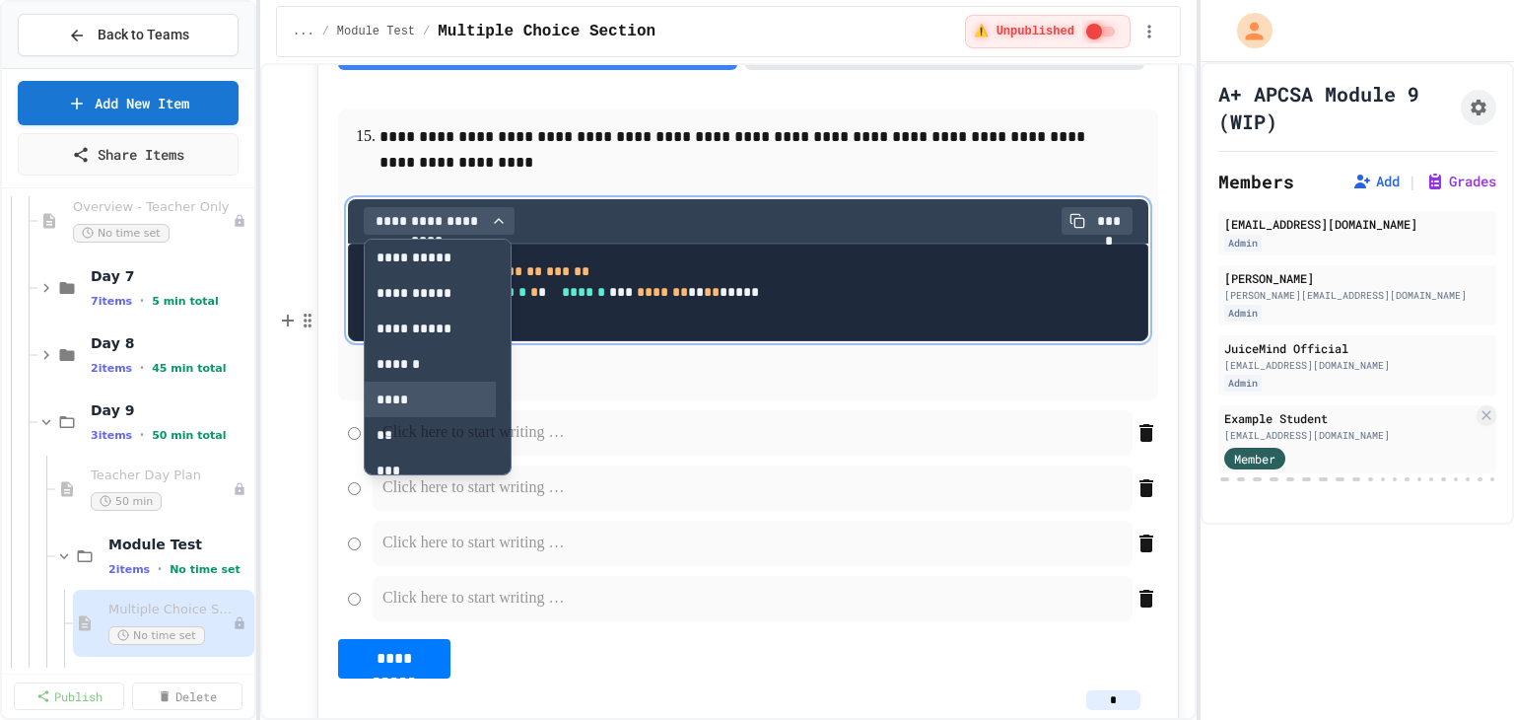
click at [405, 417] on button "****" at bounding box center [430, 398] width 131 height 35
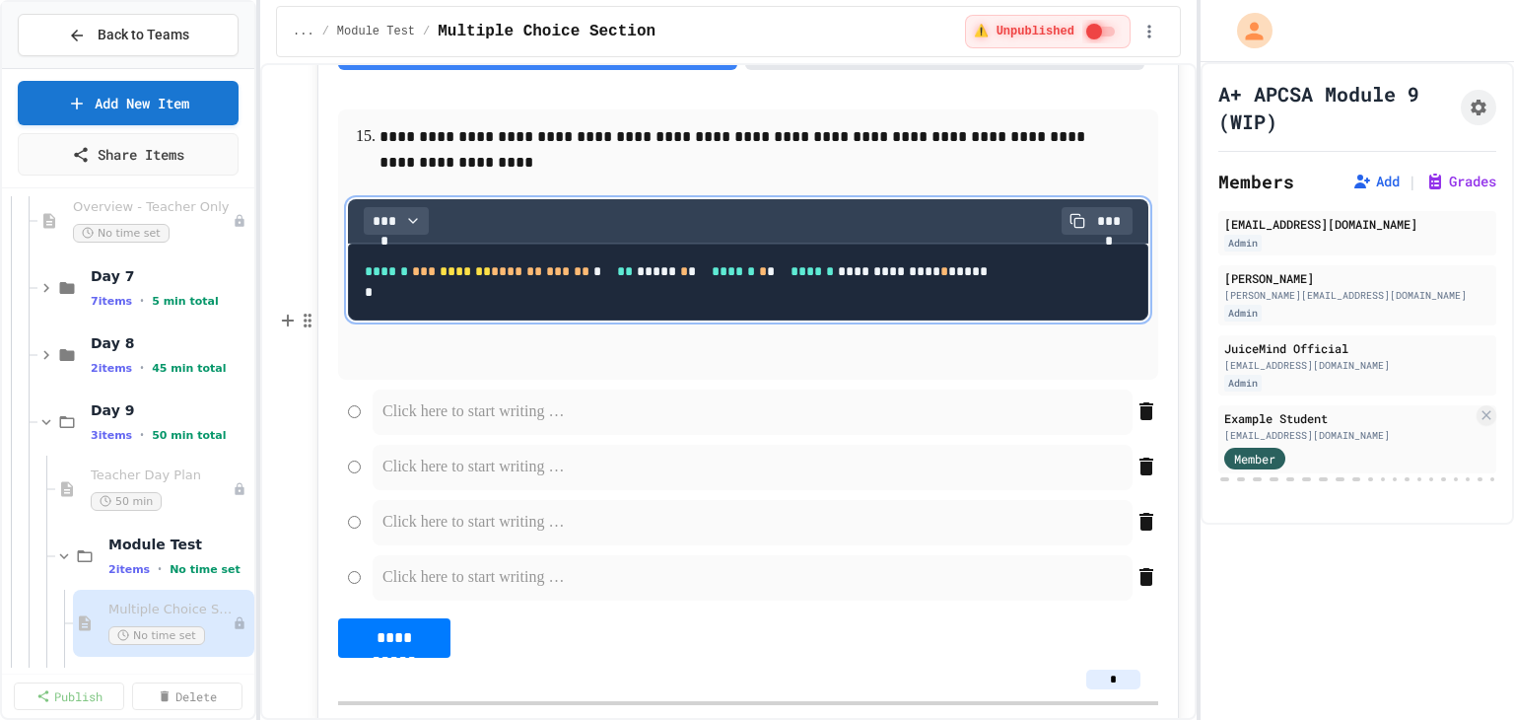
click at [611, 319] on pre "**********" at bounding box center [748, 281] width 800 height 76
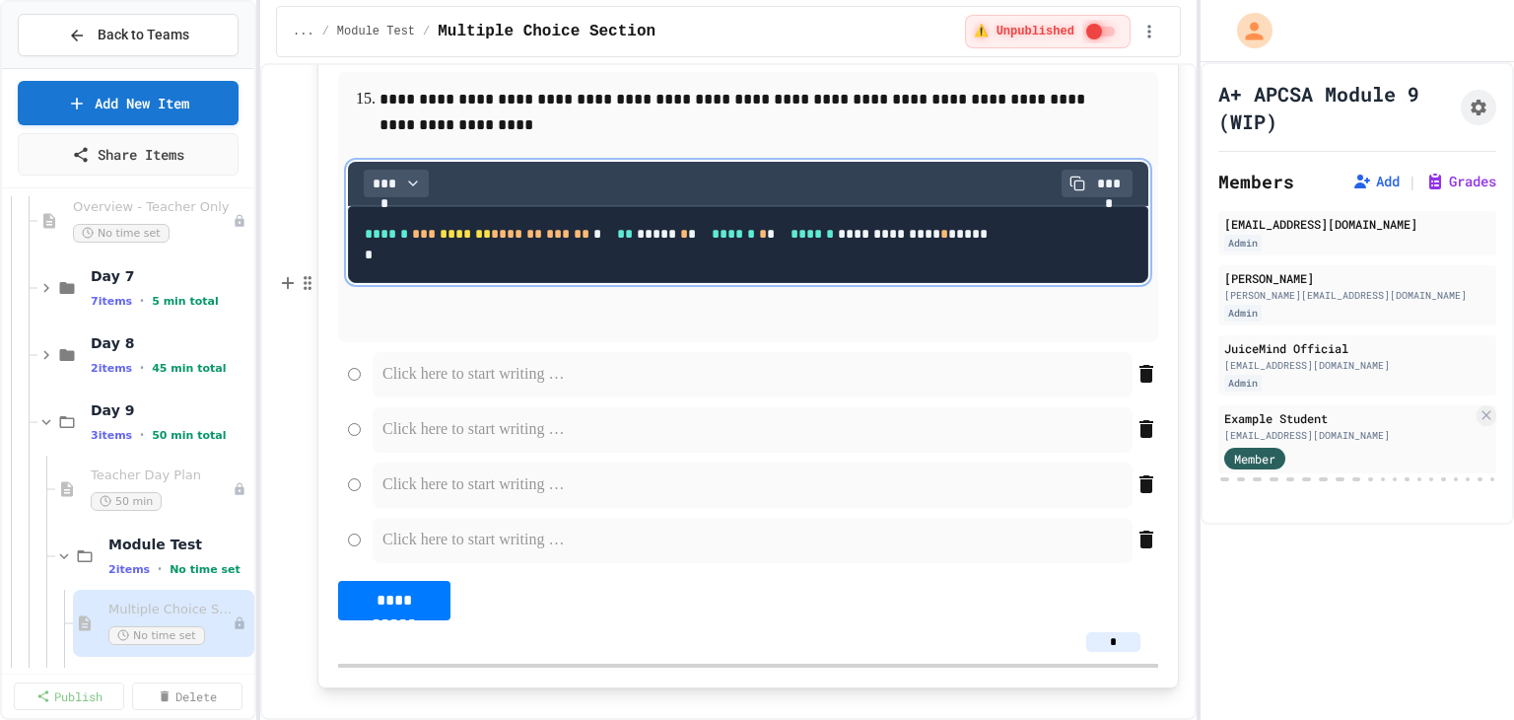
scroll to position [9575, 0]
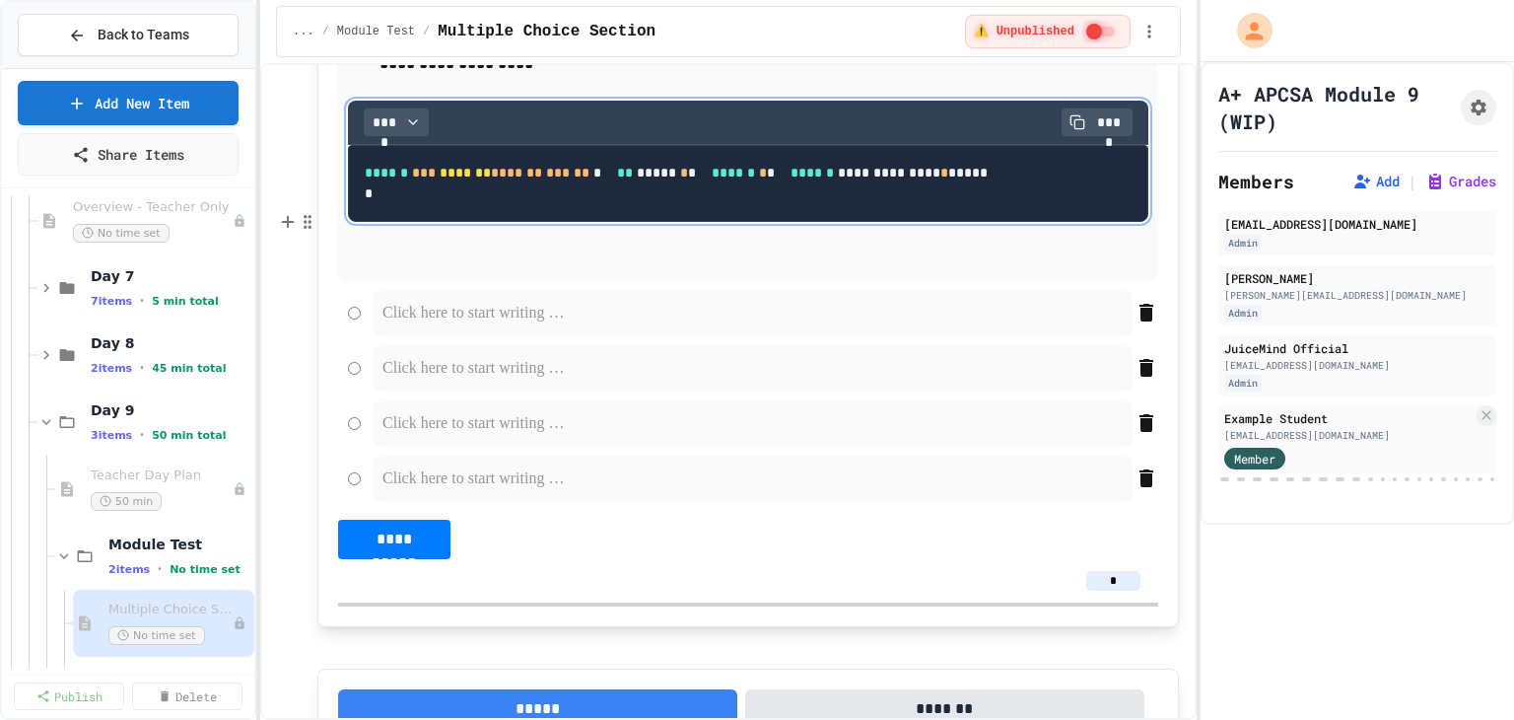
click at [481, 221] on pre "**********" at bounding box center [748, 183] width 800 height 76
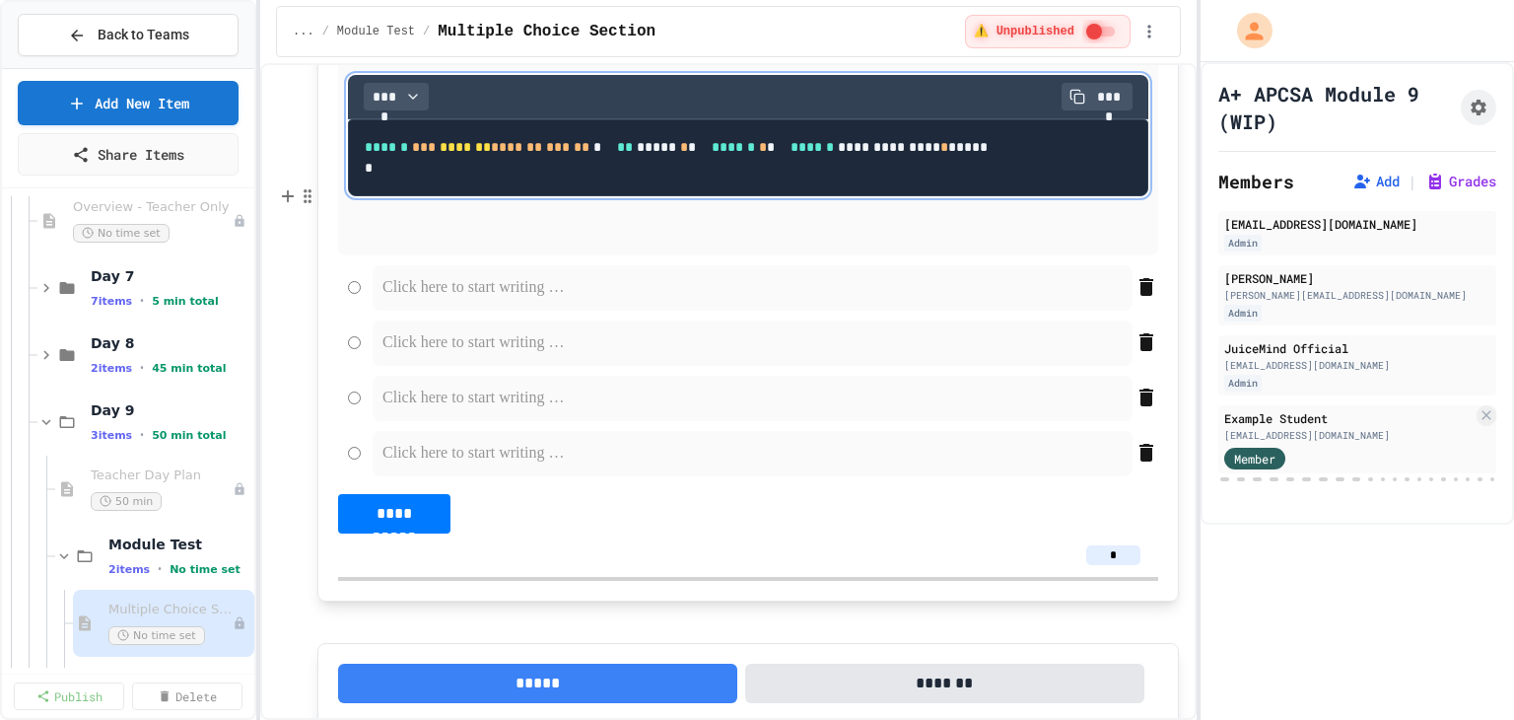
scroll to position [9674, 0]
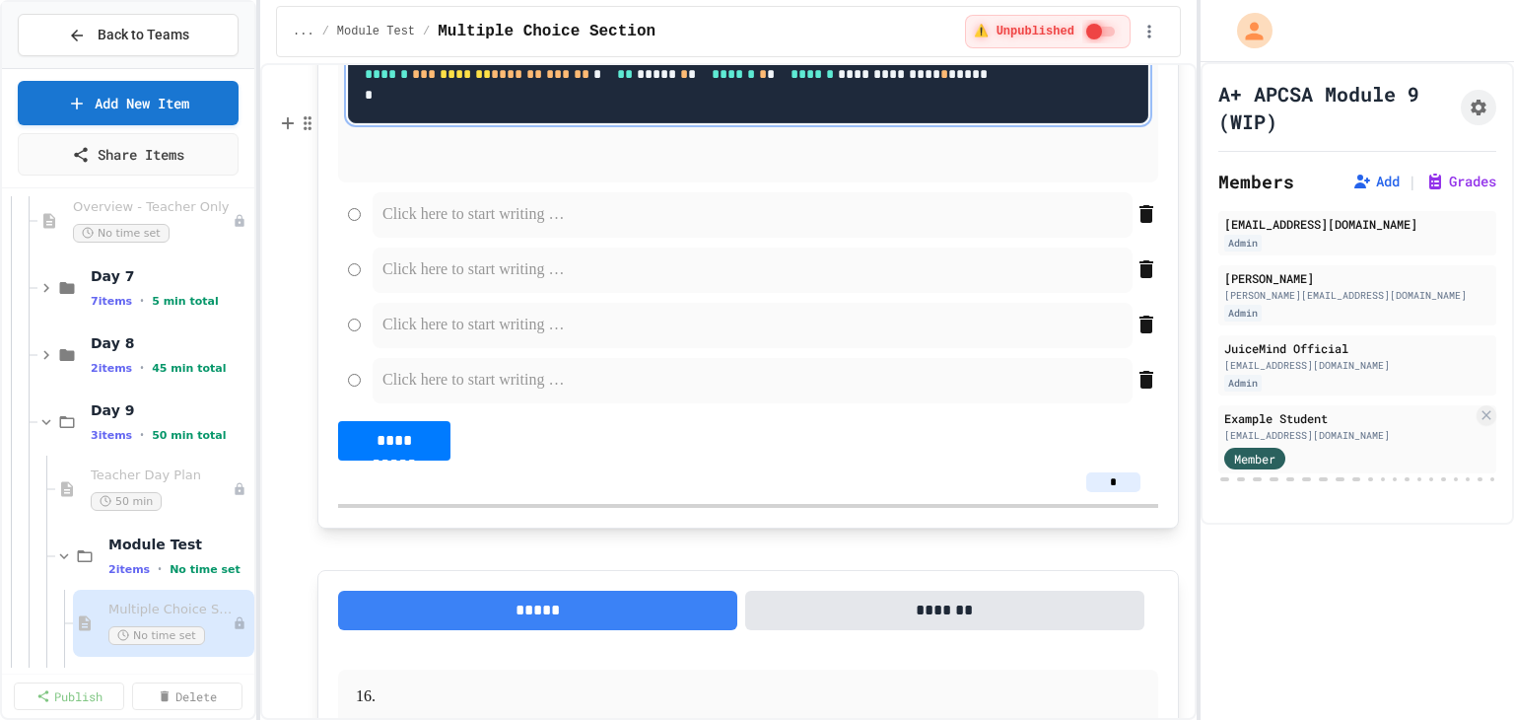
click at [447, 228] on p at bounding box center [752, 215] width 740 height 26
click at [474, 283] on p at bounding box center [752, 270] width 740 height 26
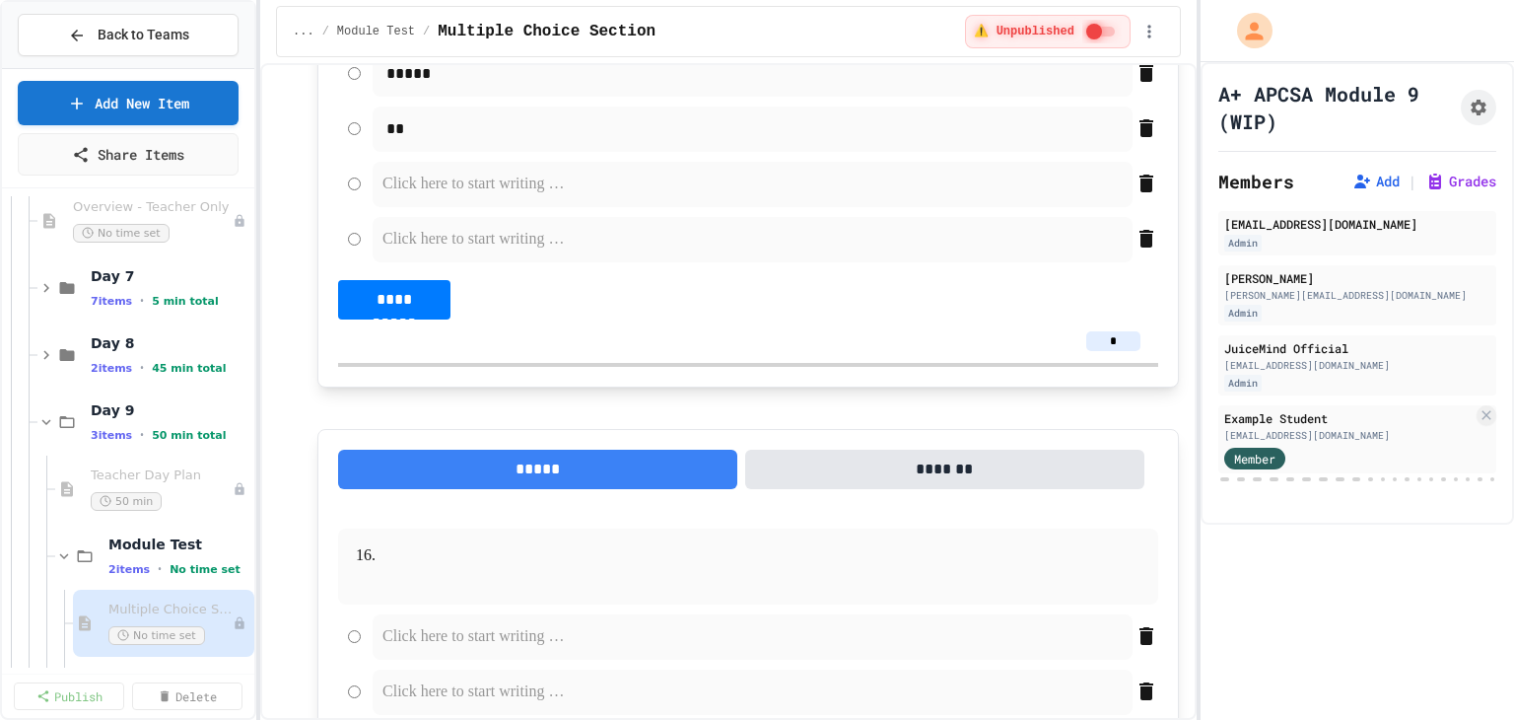
scroll to position [9871, 0]
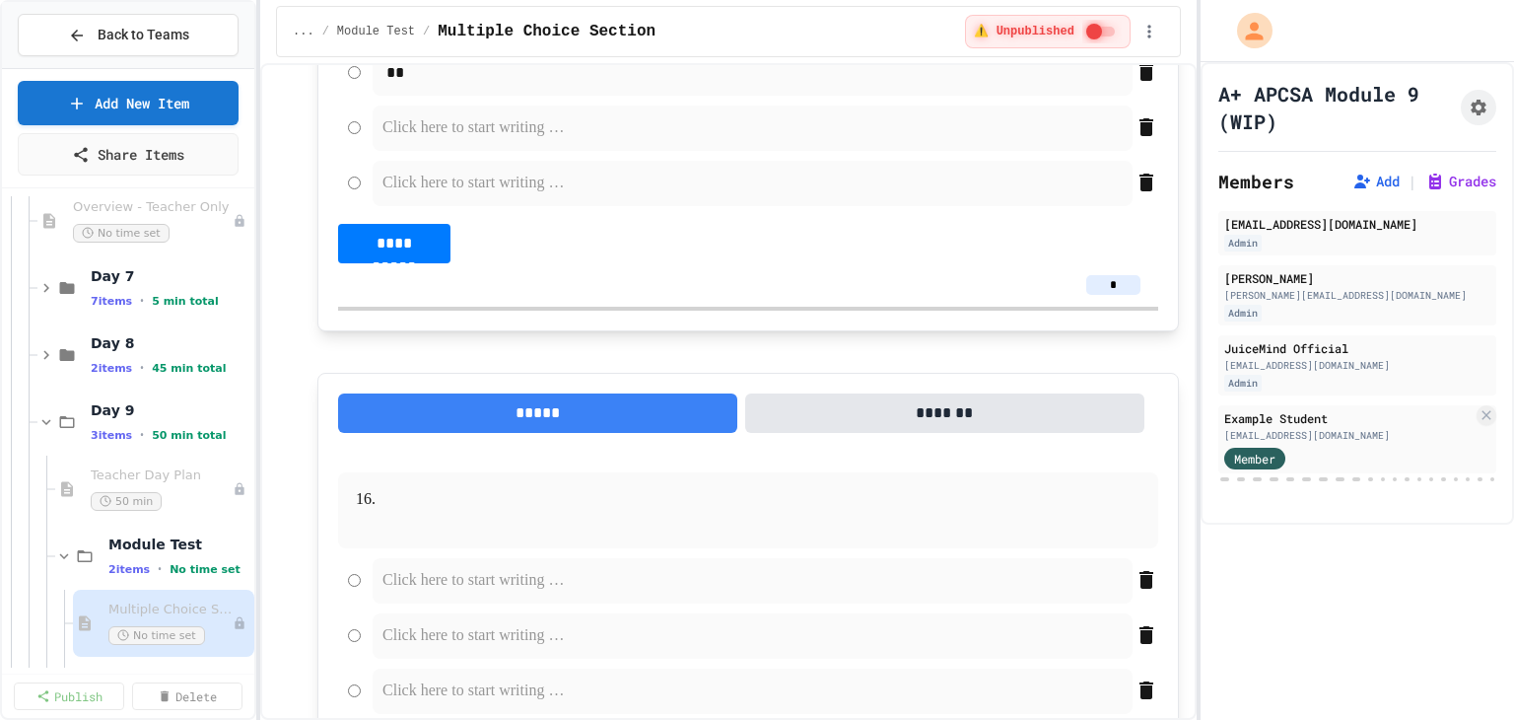
click at [442, 141] on p at bounding box center [752, 128] width 740 height 26
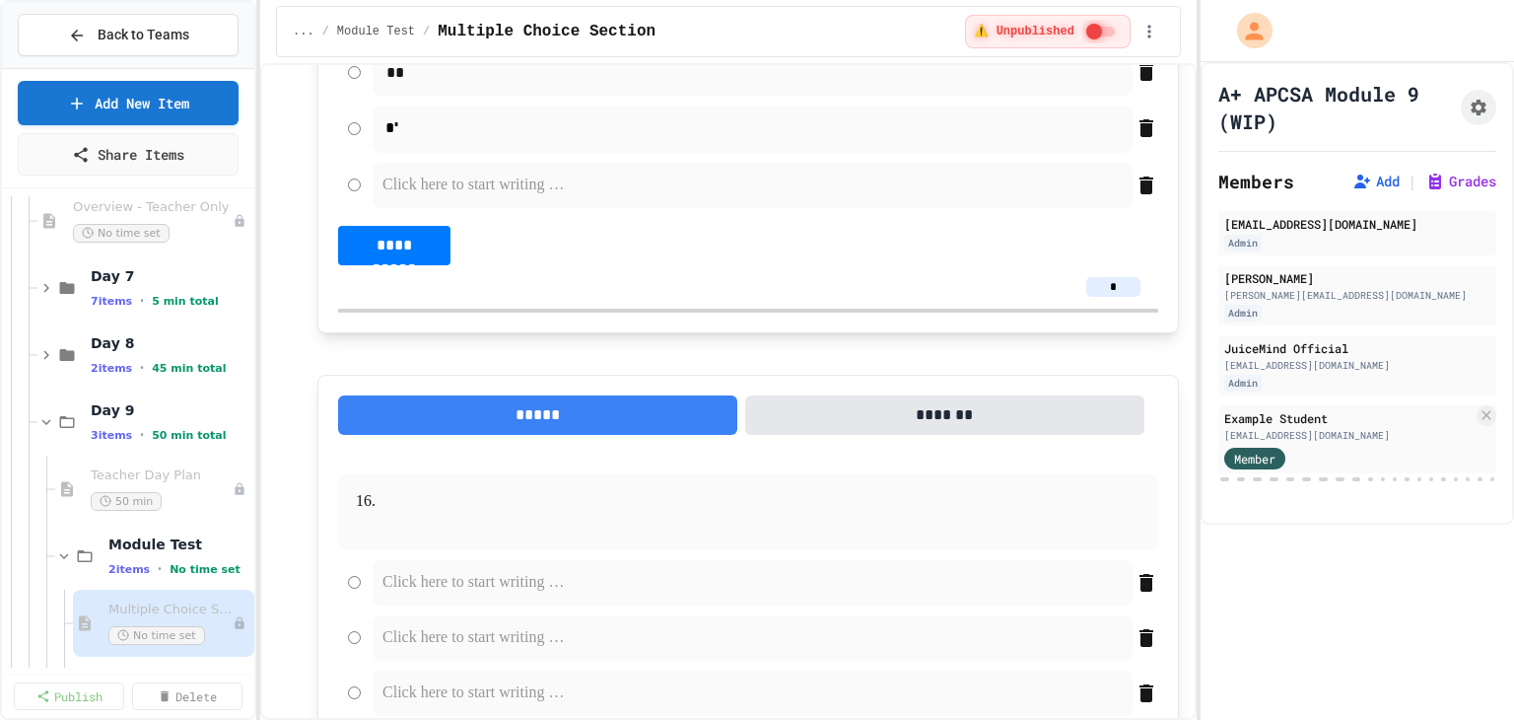
click at [429, 86] on p "**" at bounding box center [752, 73] width 740 height 26
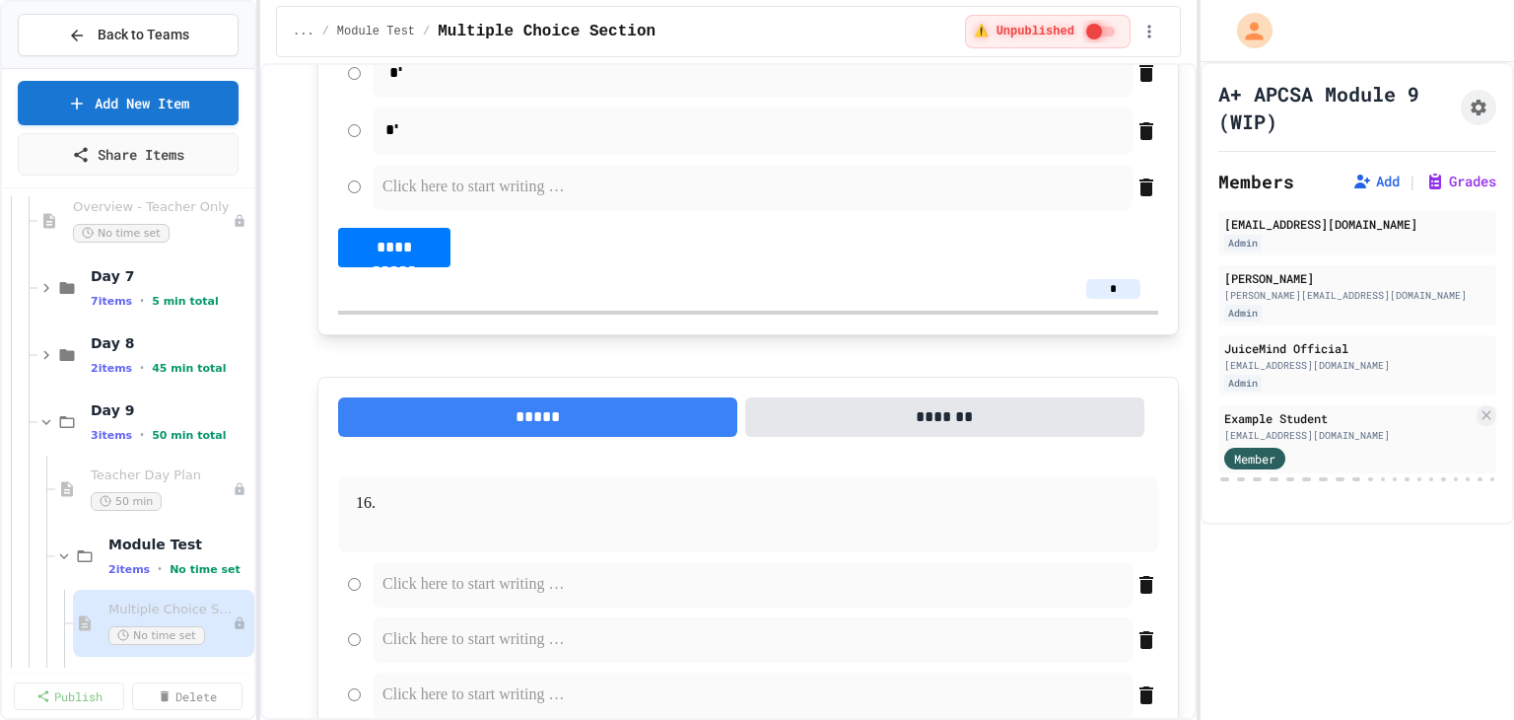
click at [526, 88] on p "* *" at bounding box center [752, 74] width 740 height 28
click at [434, 200] on p at bounding box center [752, 187] width 740 height 26
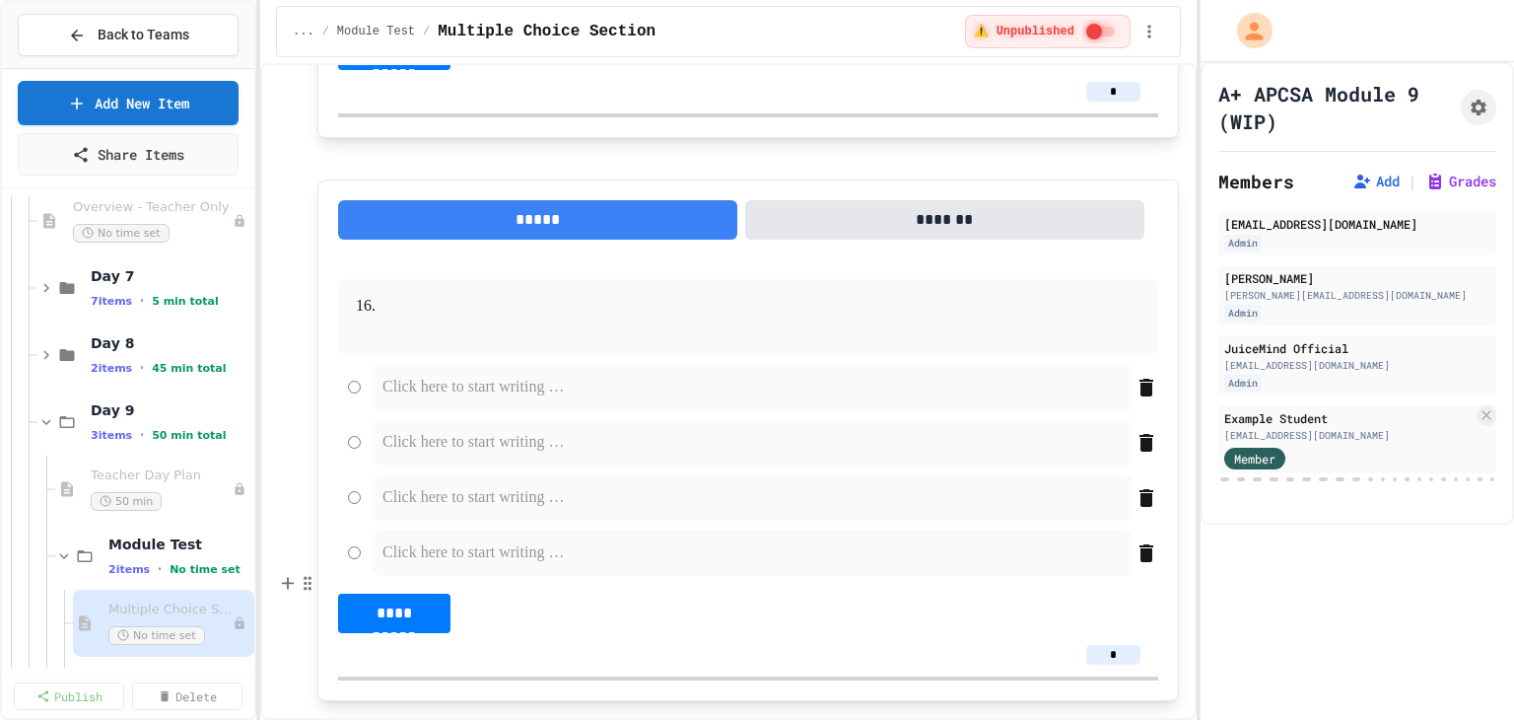
click at [430, 319] on p at bounding box center [747, 307] width 737 height 26
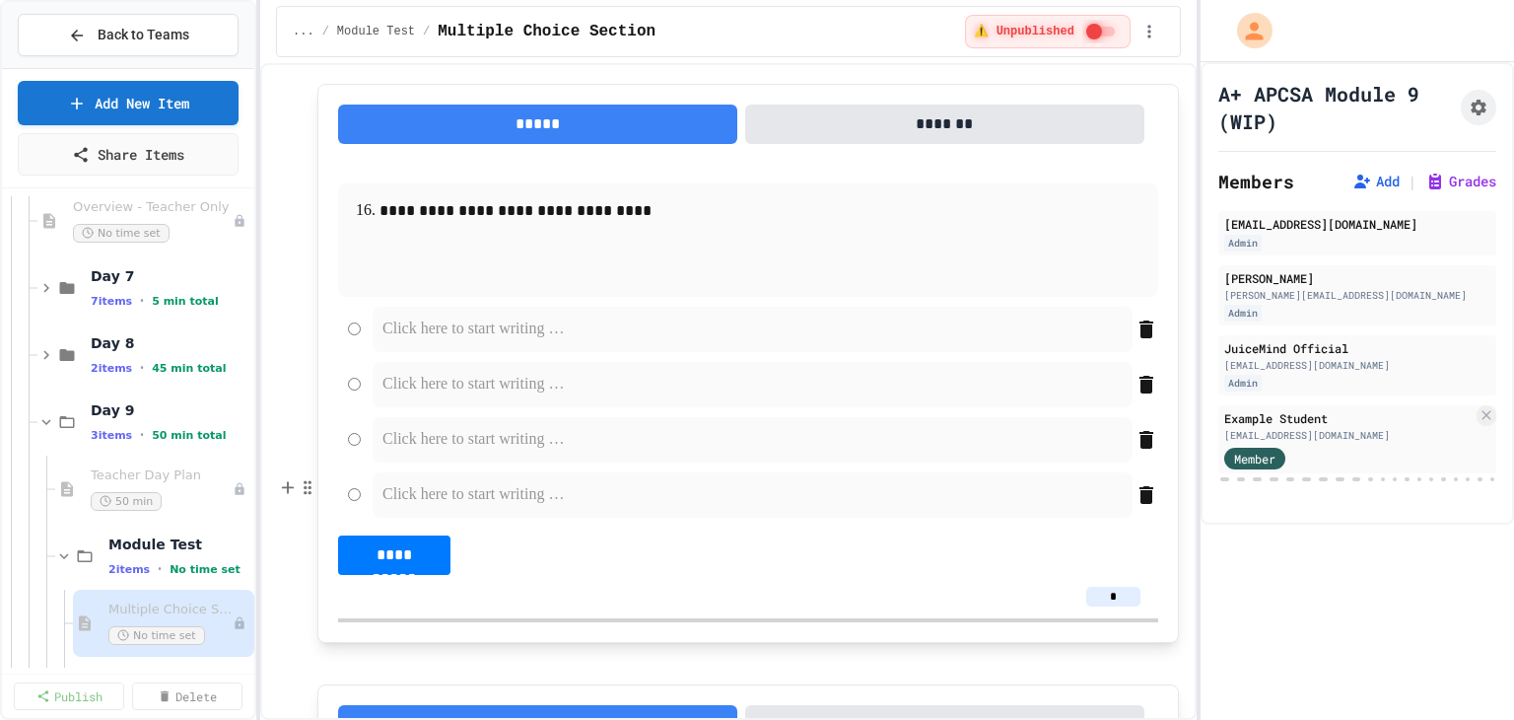
scroll to position [10197, 0]
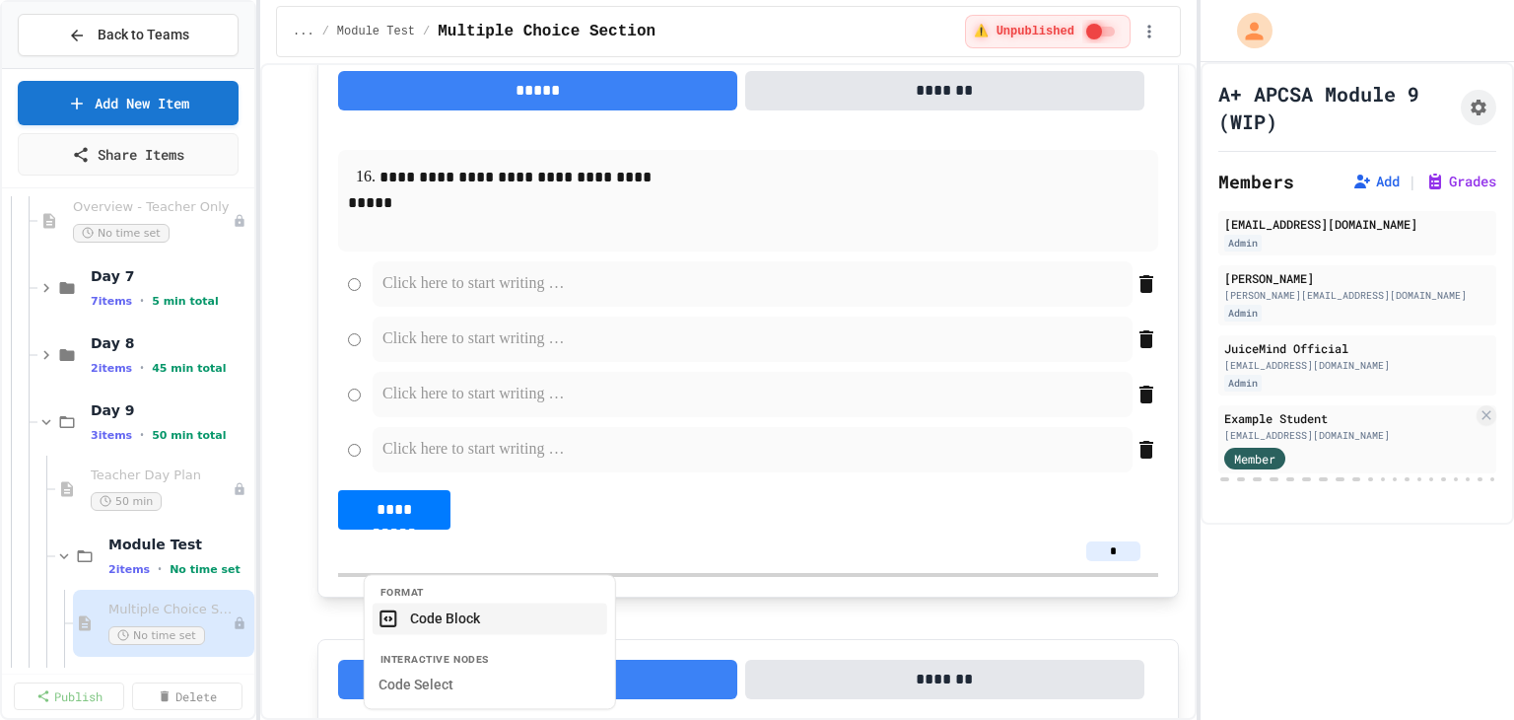
click at [484, 616] on button "Code Block" at bounding box center [490, 618] width 235 height 32
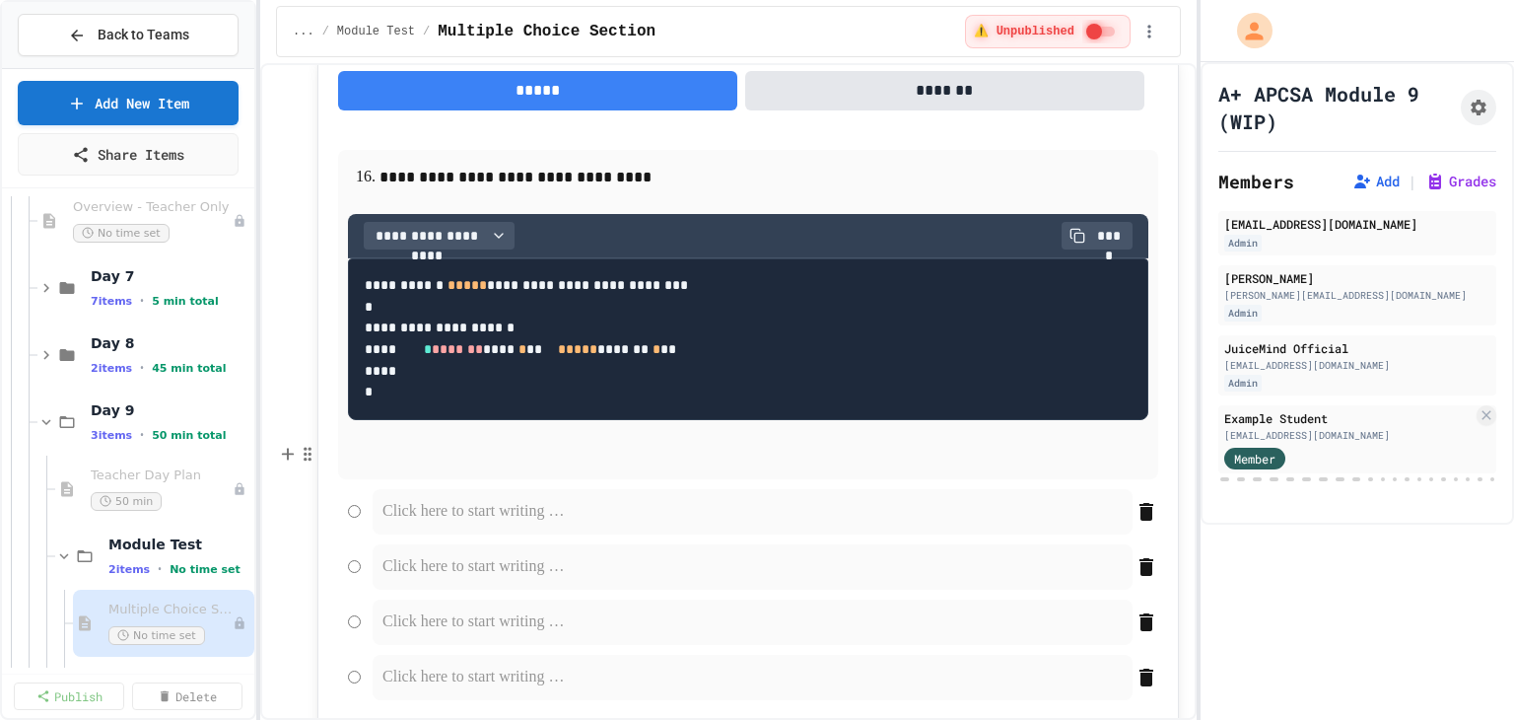
scroll to position [10349, 0]
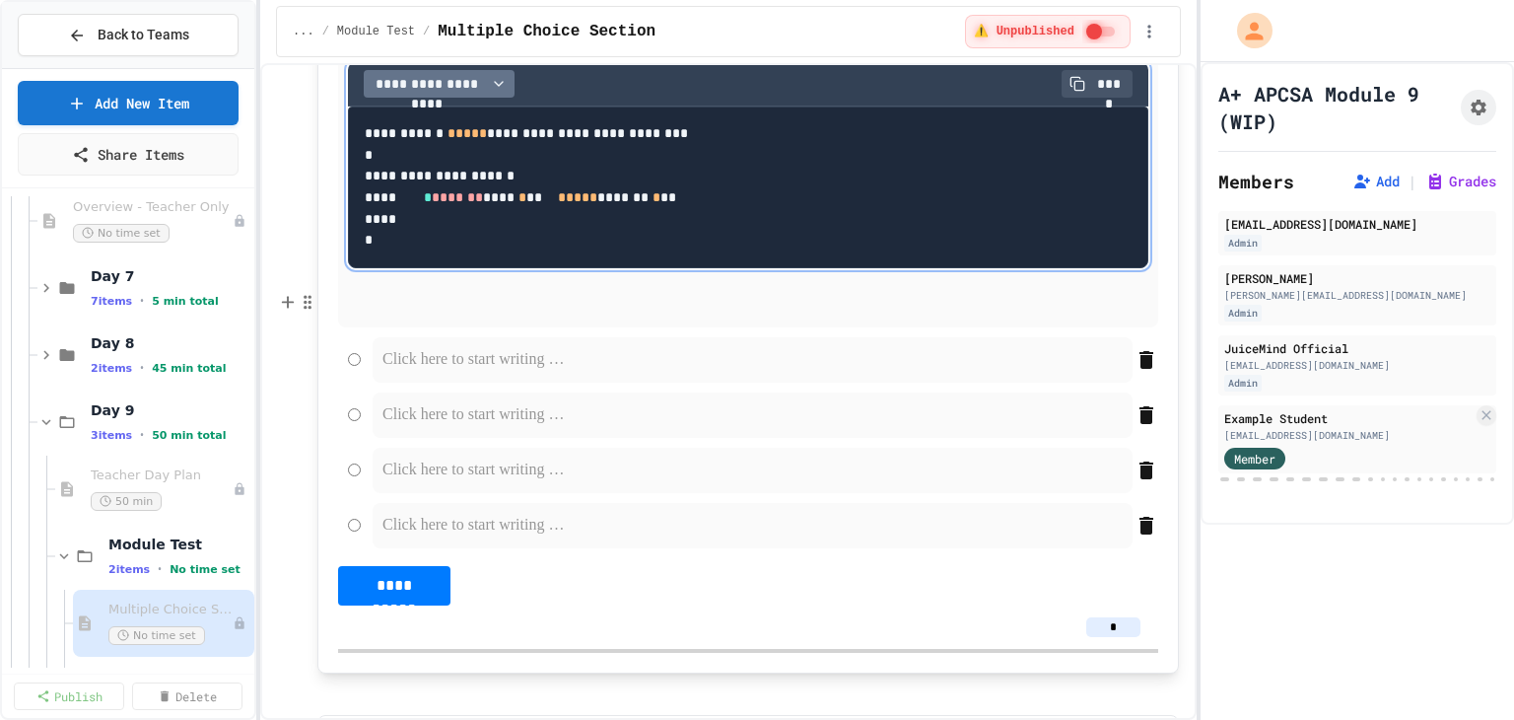
click at [469, 94] on span "**********" at bounding box center [427, 84] width 111 height 20
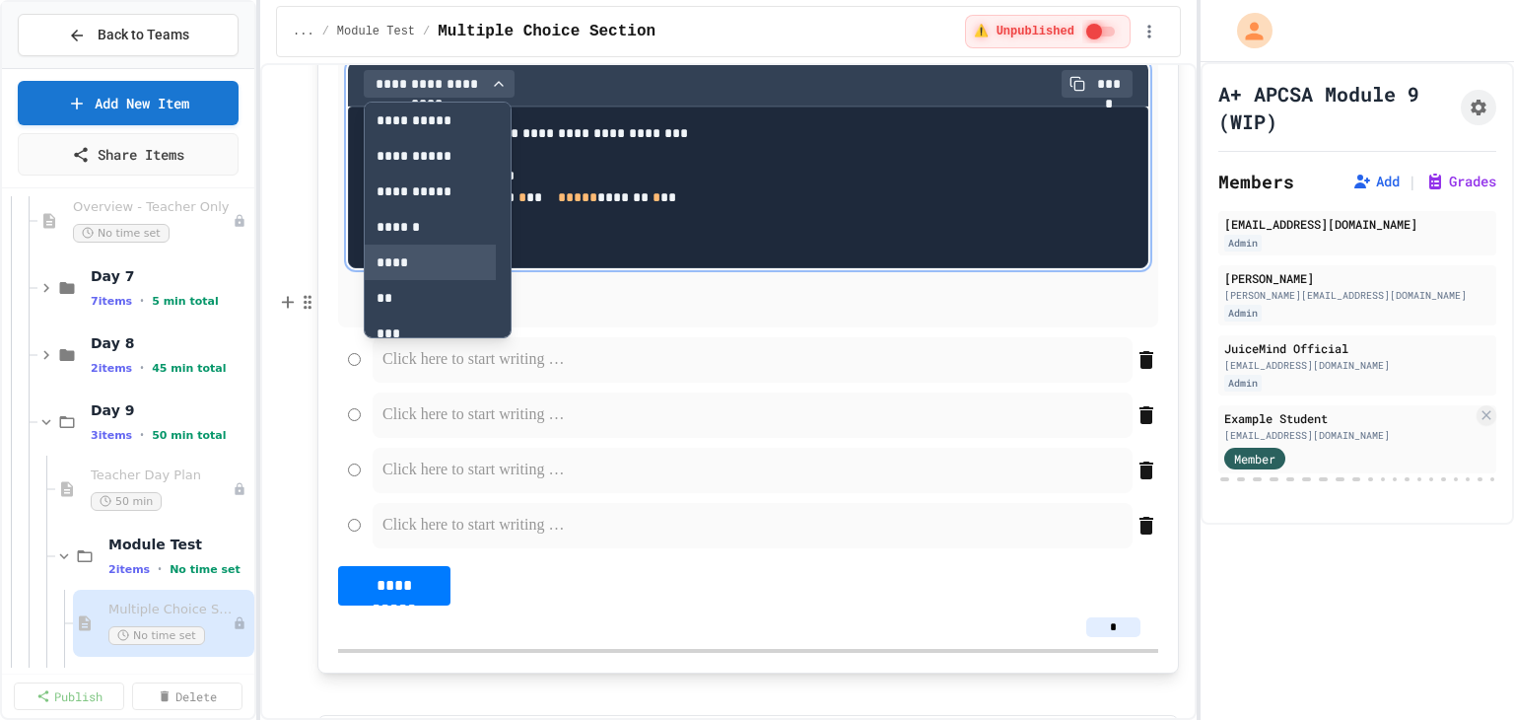
click at [408, 280] on button "****" at bounding box center [430, 261] width 131 height 35
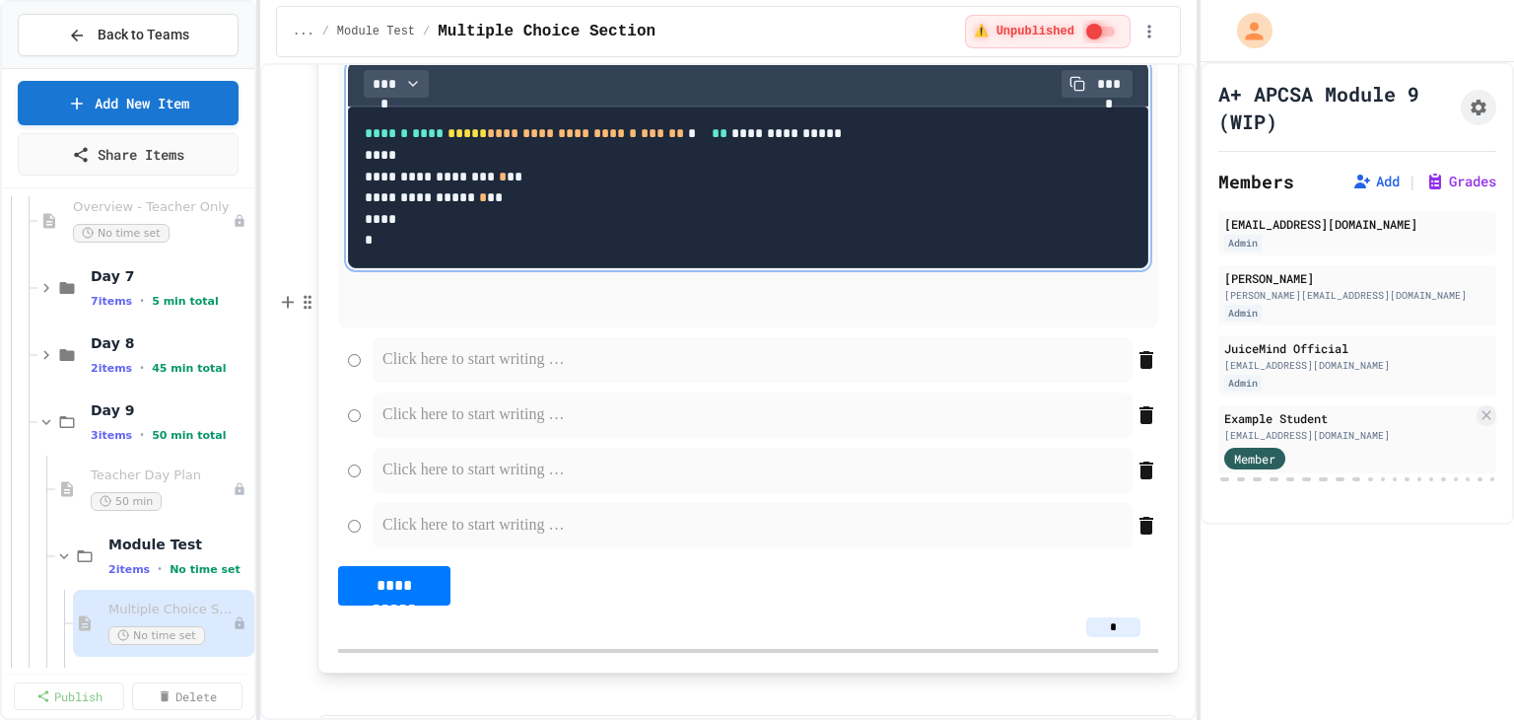
click at [617, 268] on pre "**********" at bounding box center [748, 187] width 800 height 162
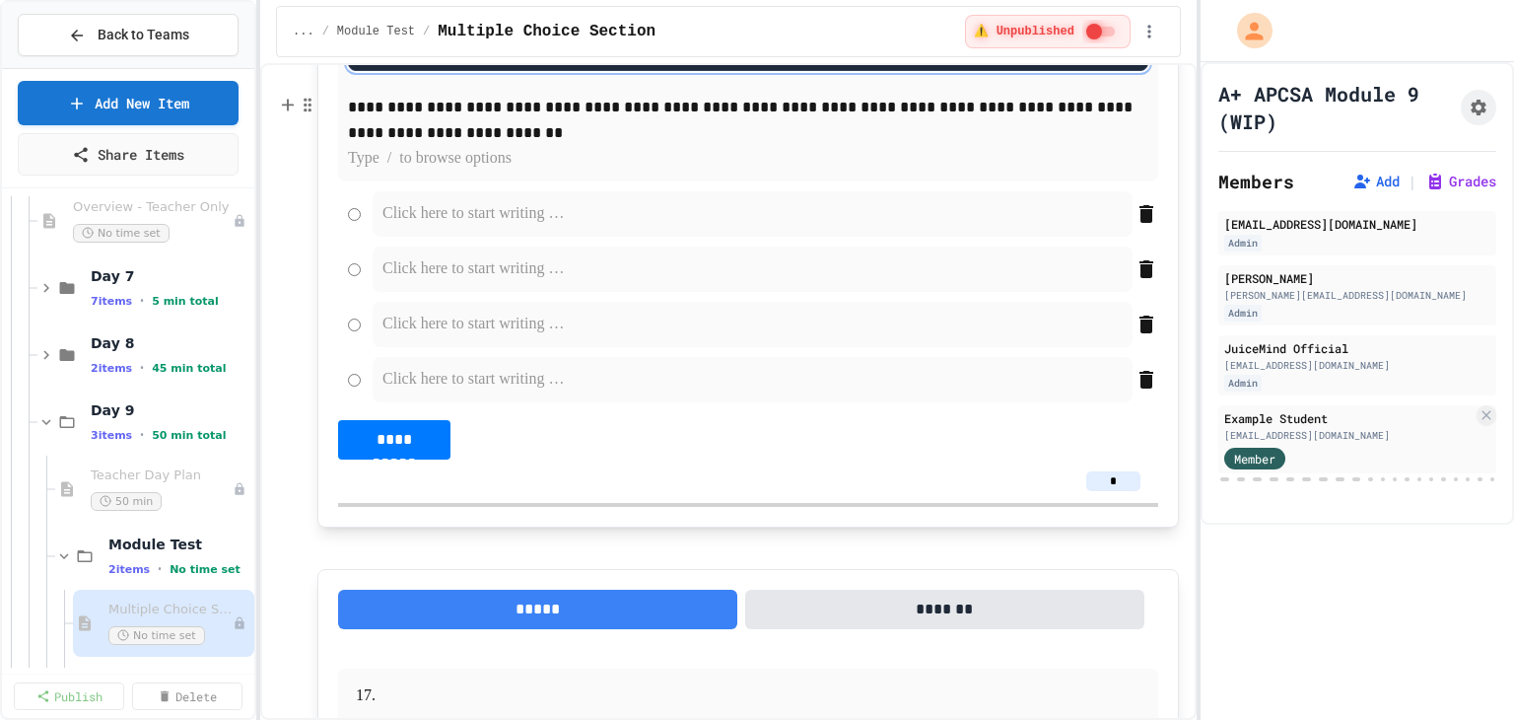
click at [518, 146] on p "**********" at bounding box center [748, 120] width 800 height 51
click at [487, 146] on p "**********" at bounding box center [748, 120] width 800 height 51
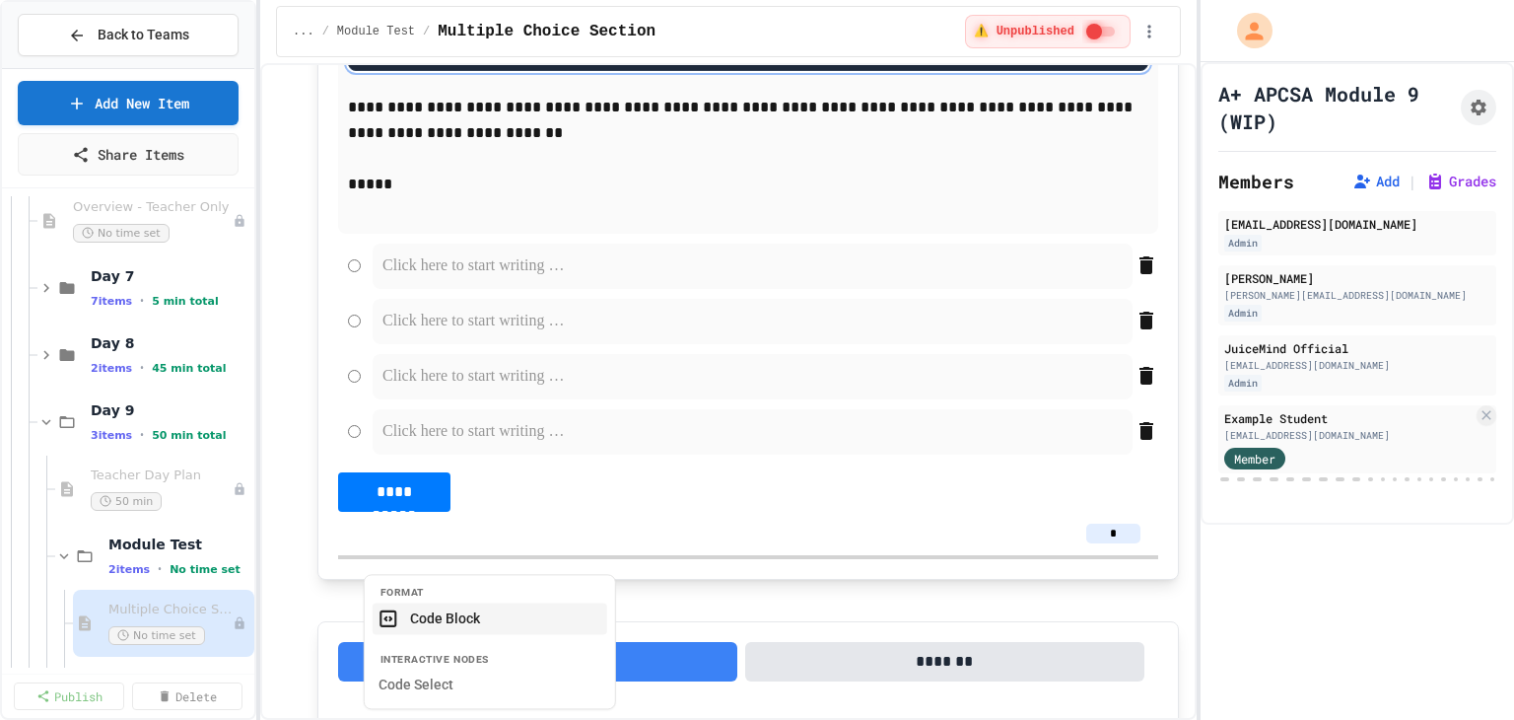
click at [476, 624] on button "Code Block" at bounding box center [490, 618] width 235 height 32
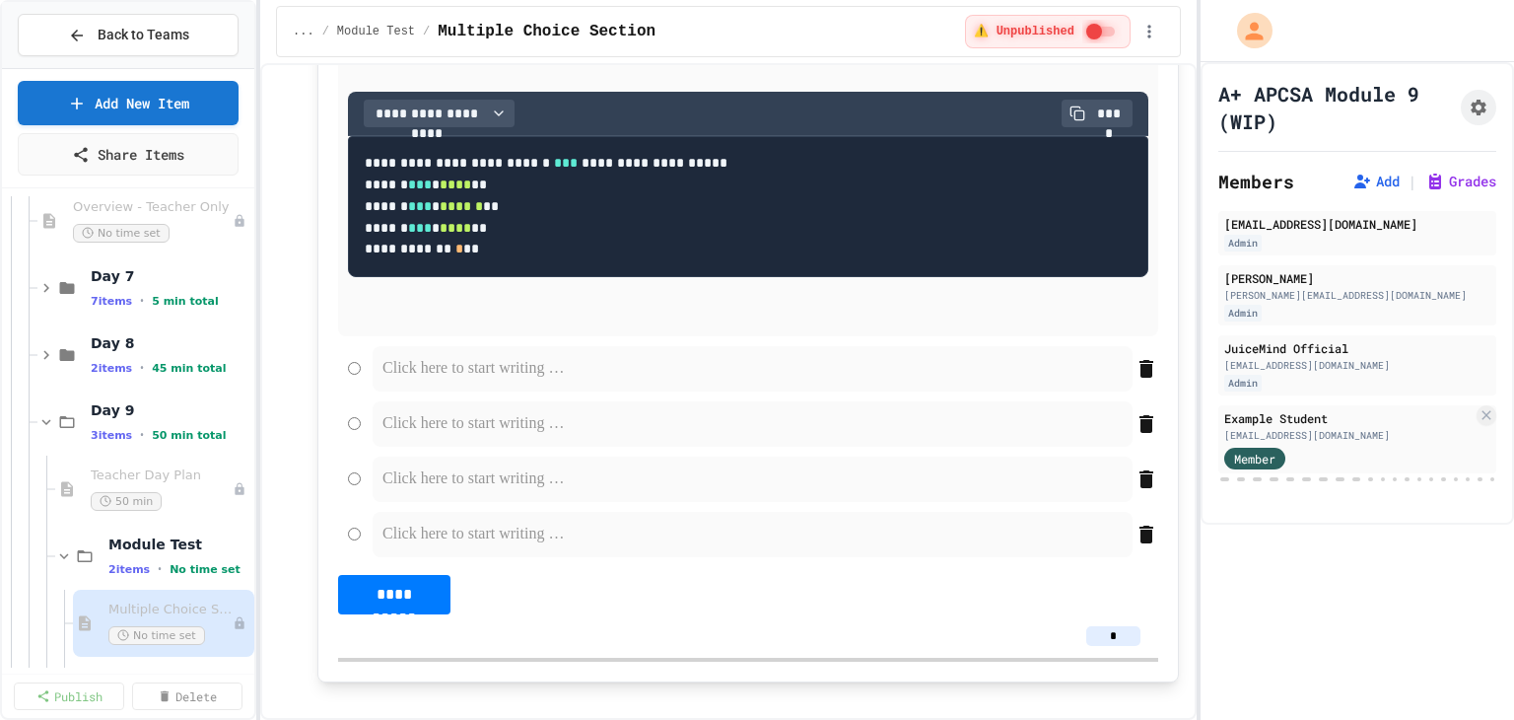
scroll to position [10665, 0]
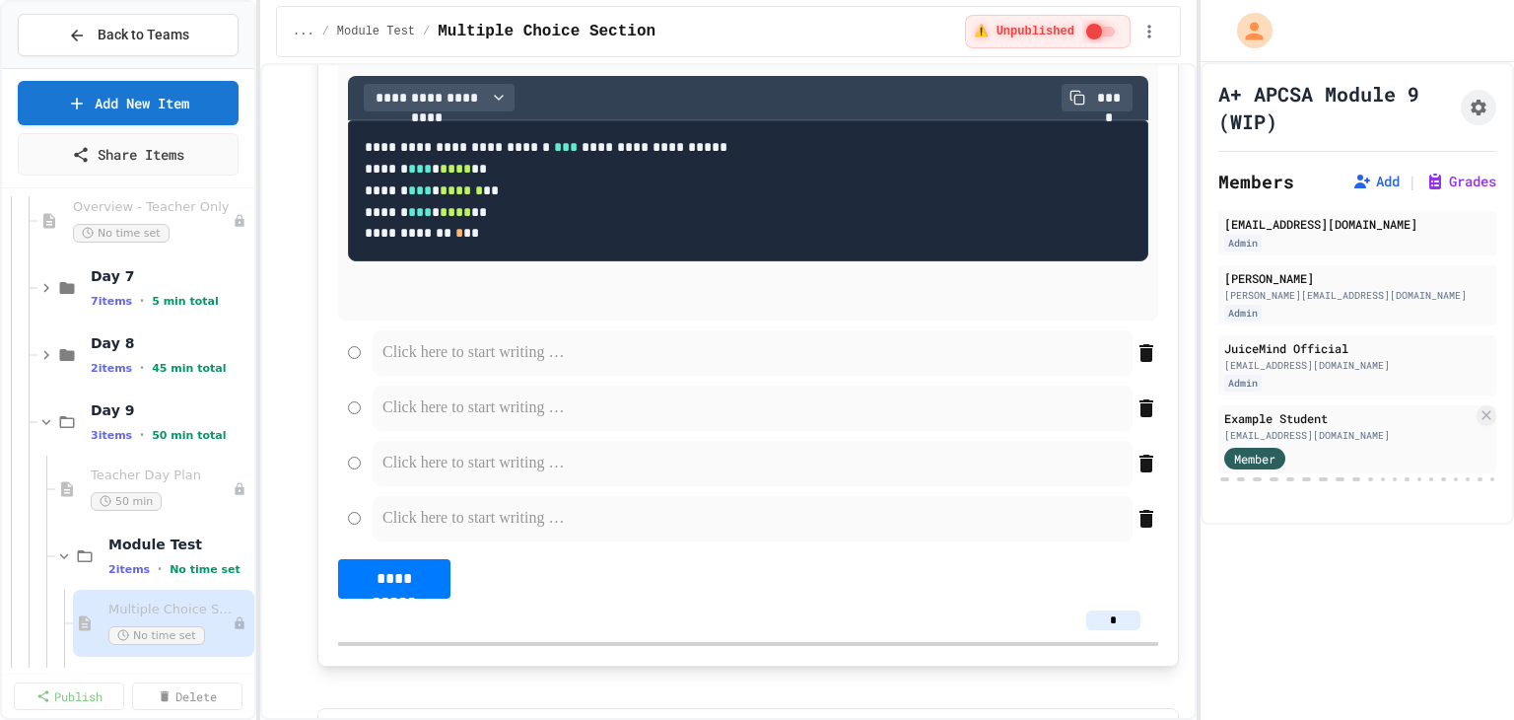
click at [437, 120] on div "**********" at bounding box center [748, 98] width 800 height 44
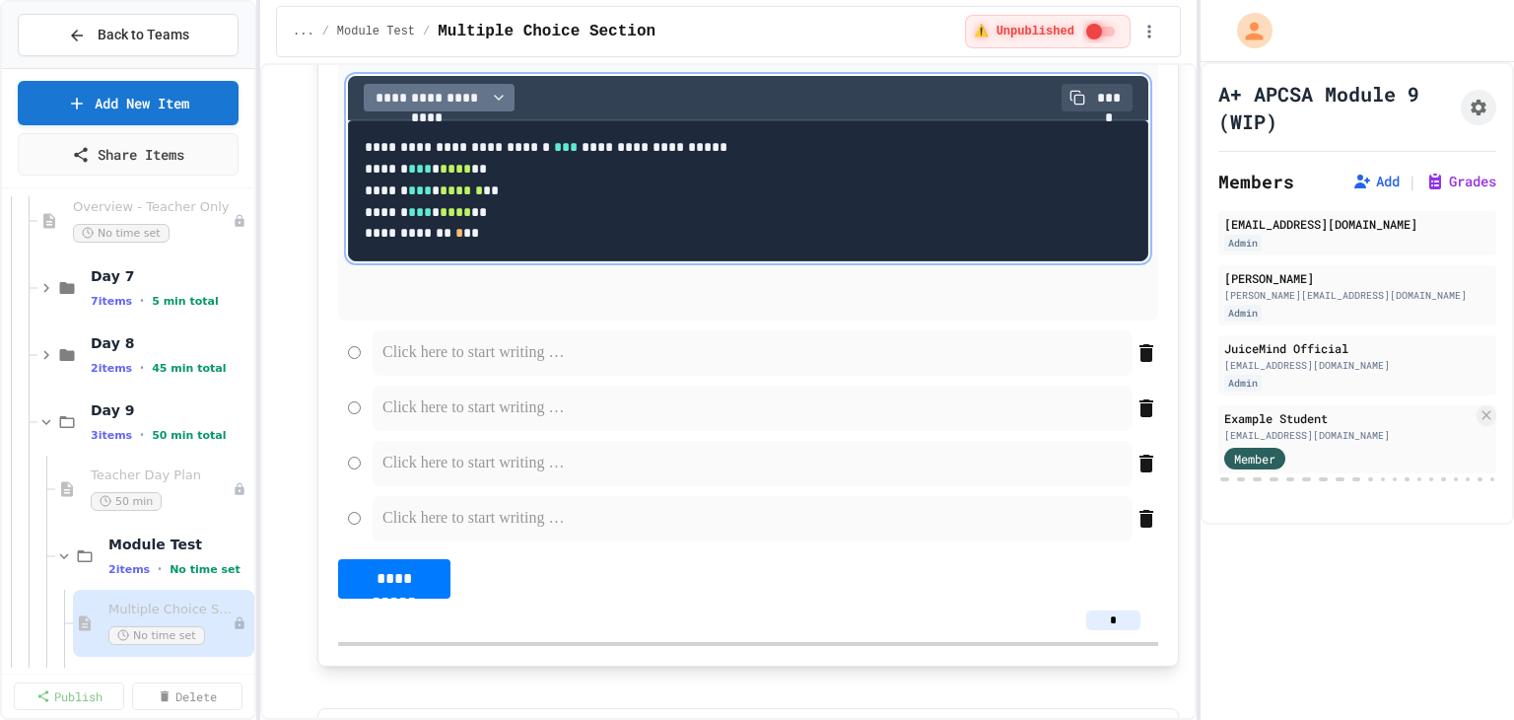
click at [436, 107] on span "**********" at bounding box center [427, 98] width 111 height 20
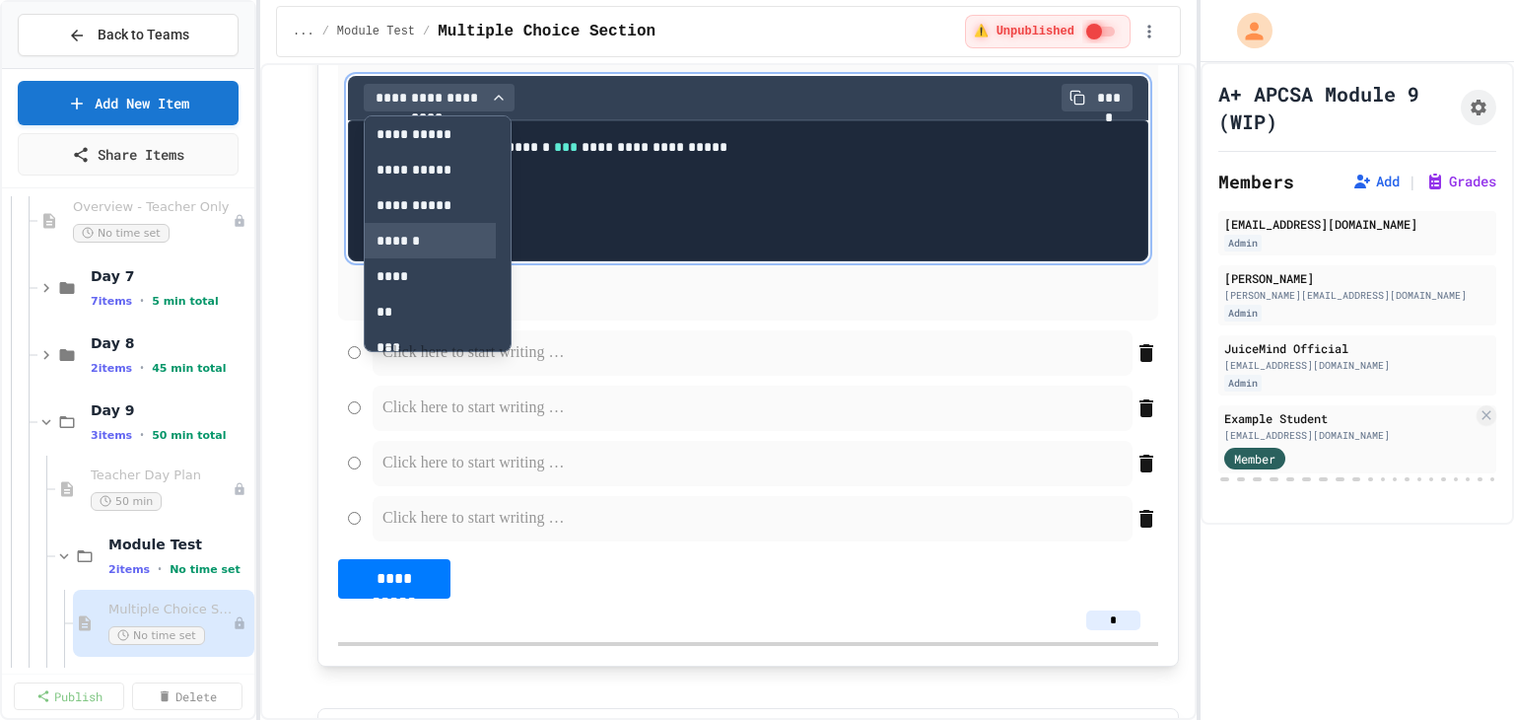
scroll to position [99, 0]
click at [410, 195] on button "****" at bounding box center [430, 177] width 131 height 35
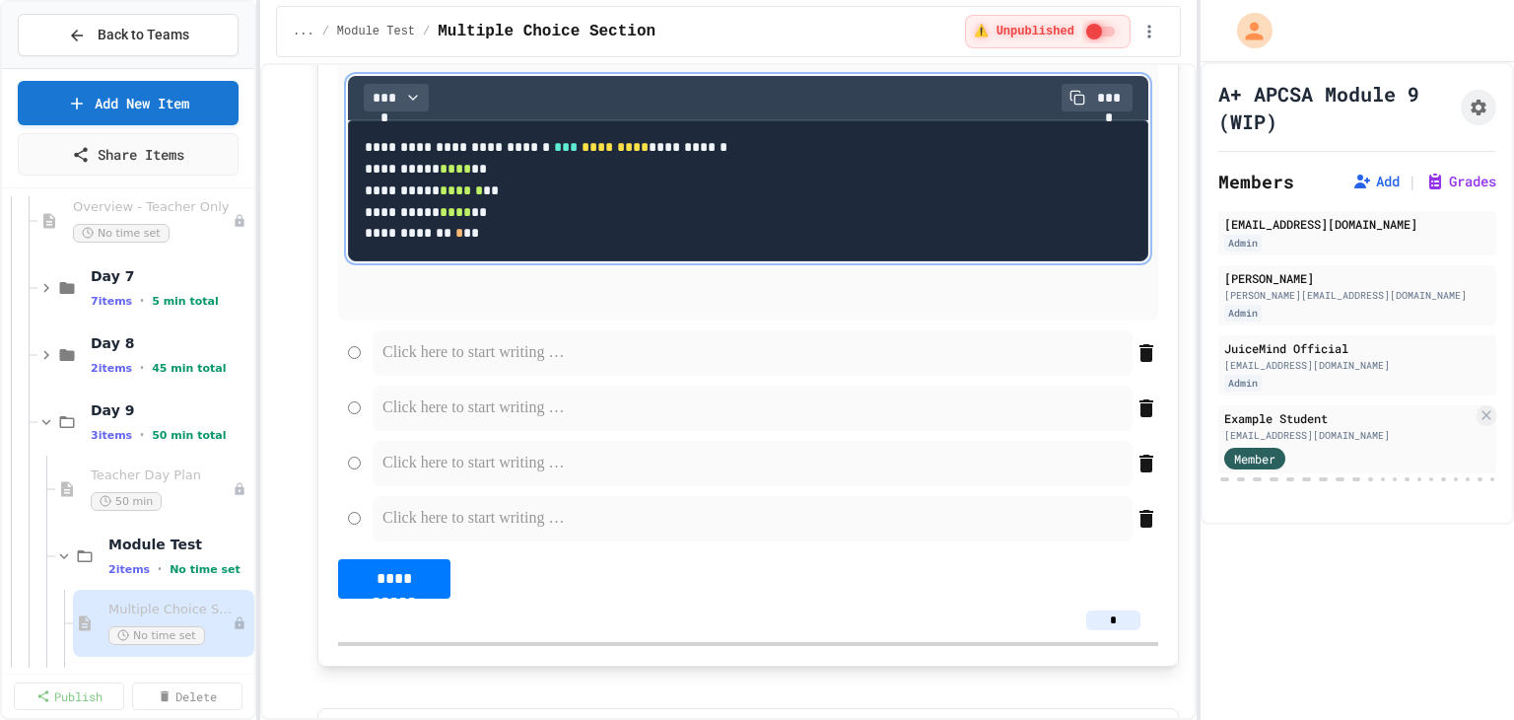
click at [652, 261] on pre "**********" at bounding box center [748, 190] width 800 height 141
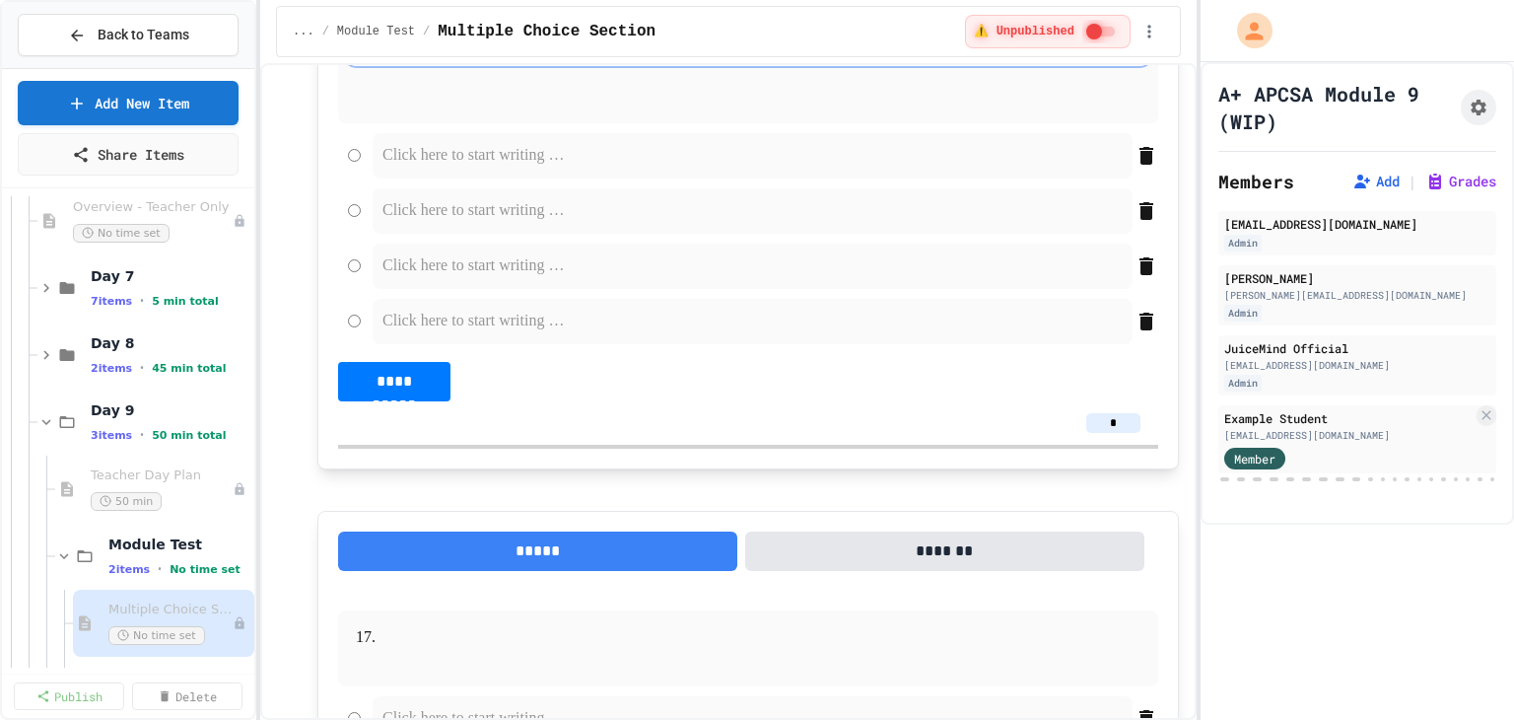
click at [431, 113] on p at bounding box center [748, 101] width 800 height 26
click at [493, 169] on p at bounding box center [752, 156] width 740 height 26
click at [523, 224] on p at bounding box center [752, 211] width 740 height 26
click at [419, 279] on p at bounding box center [752, 266] width 740 height 26
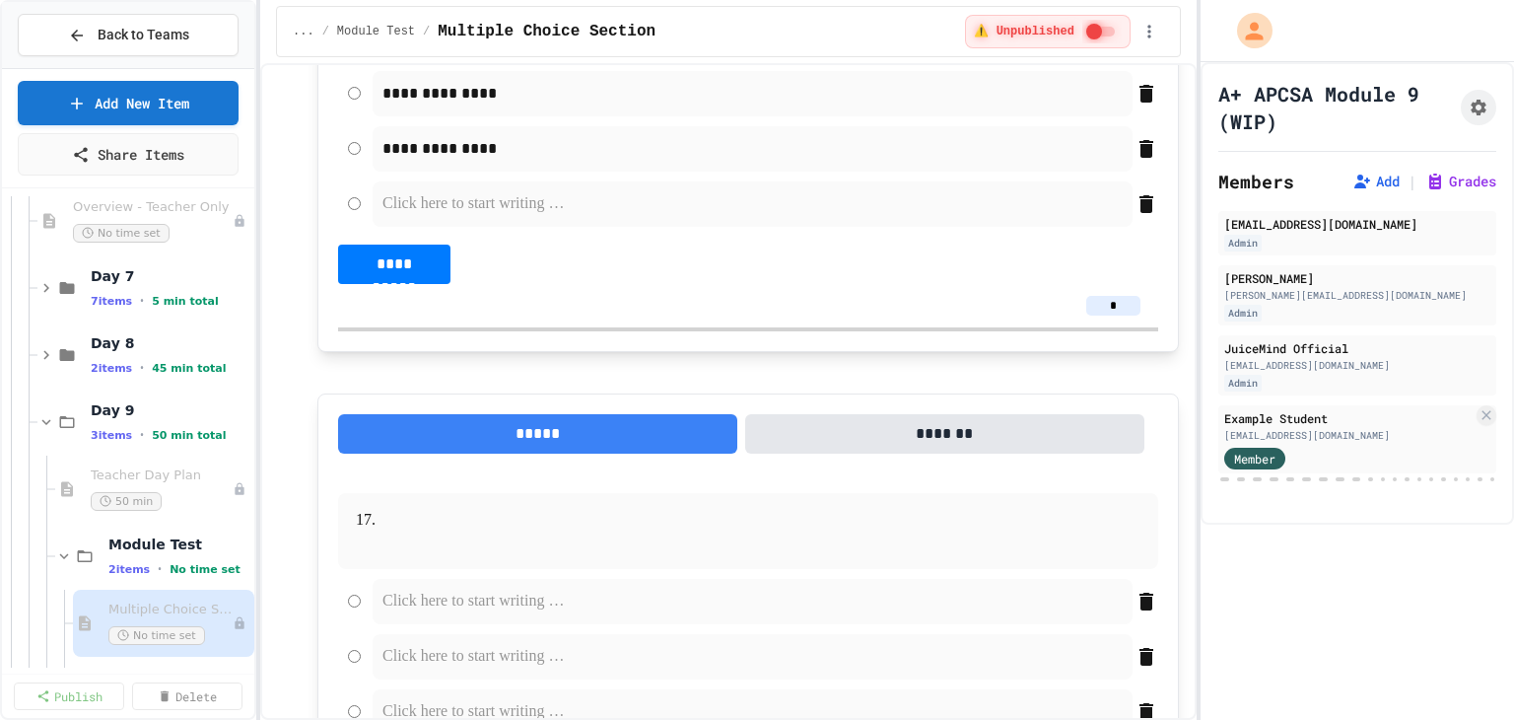
scroll to position [11072, 0]
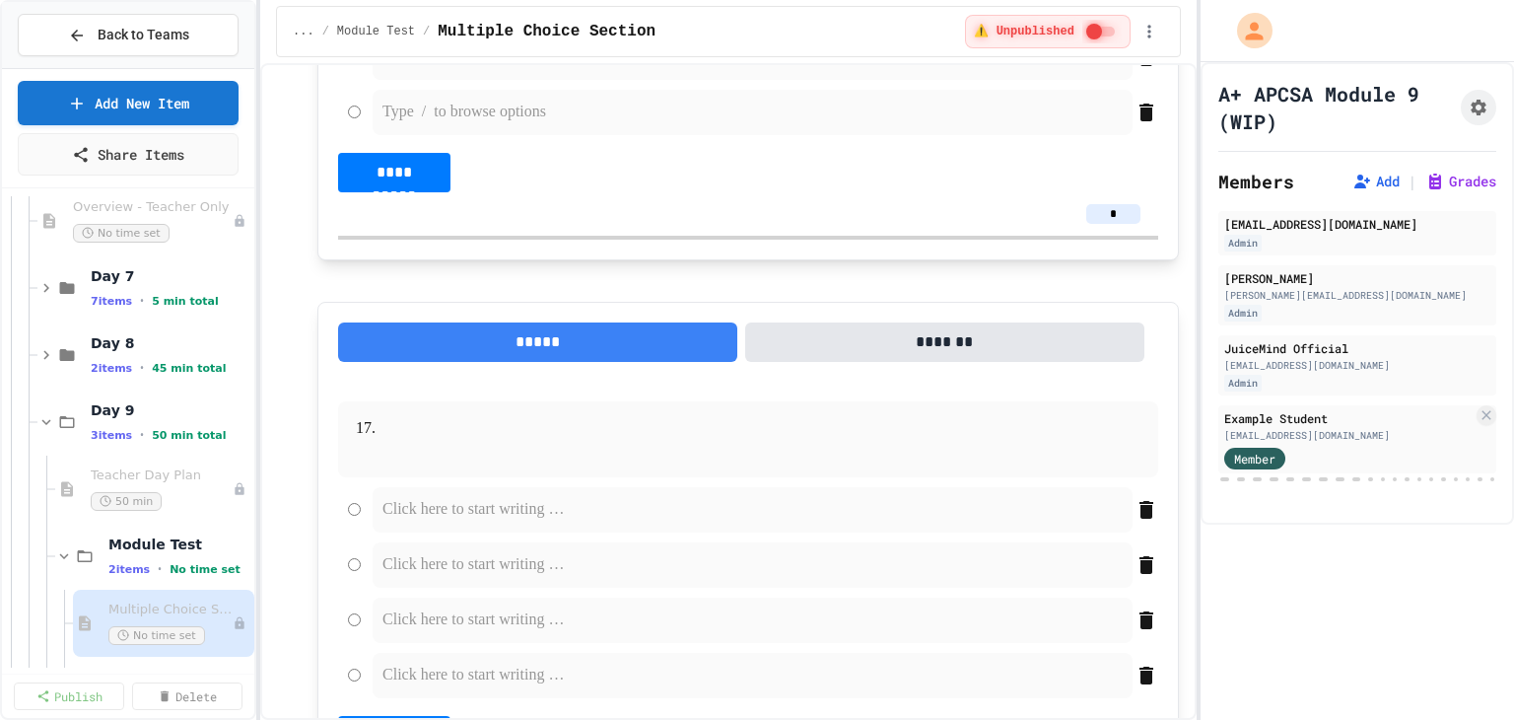
click at [443, 125] on p at bounding box center [752, 113] width 740 height 26
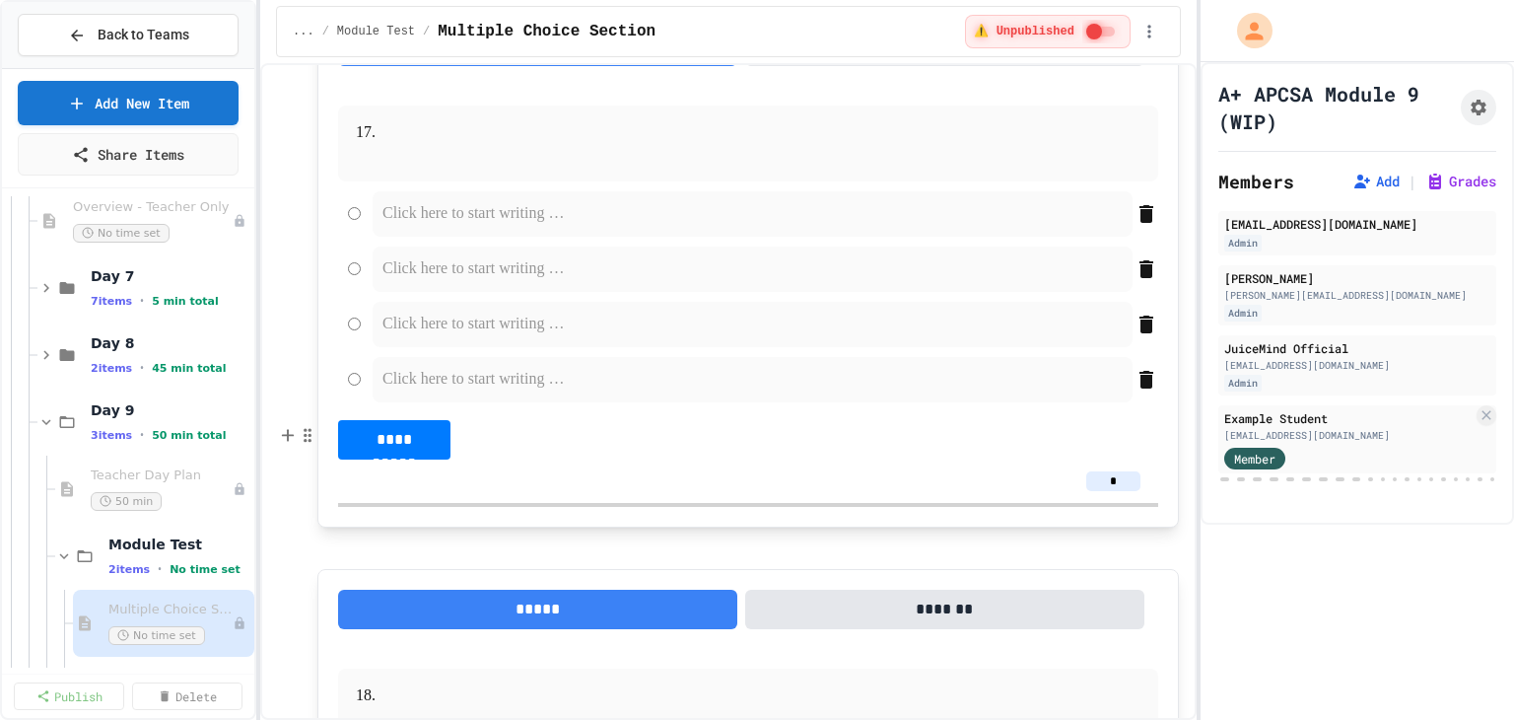
scroll to position [11466, 0]
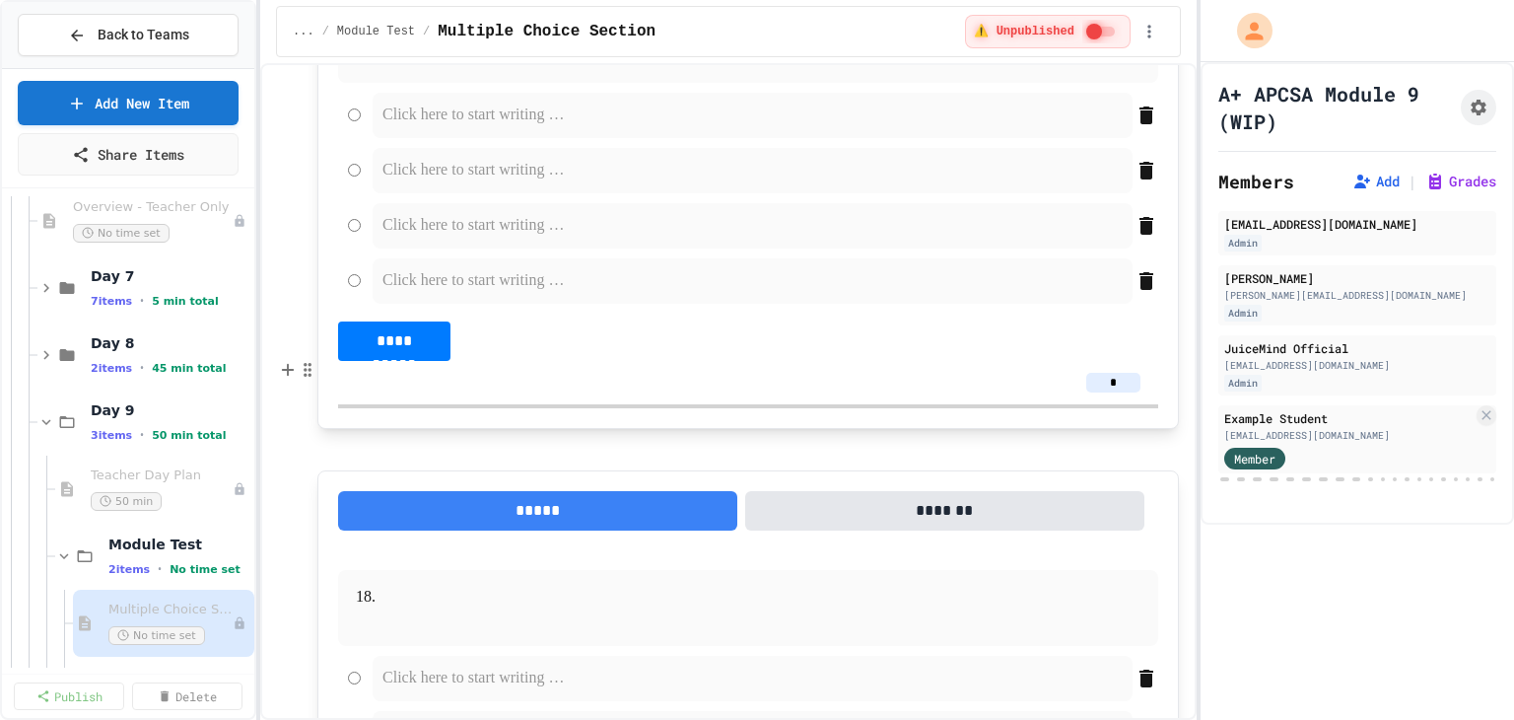
click at [436, 47] on p at bounding box center [747, 35] width 737 height 26
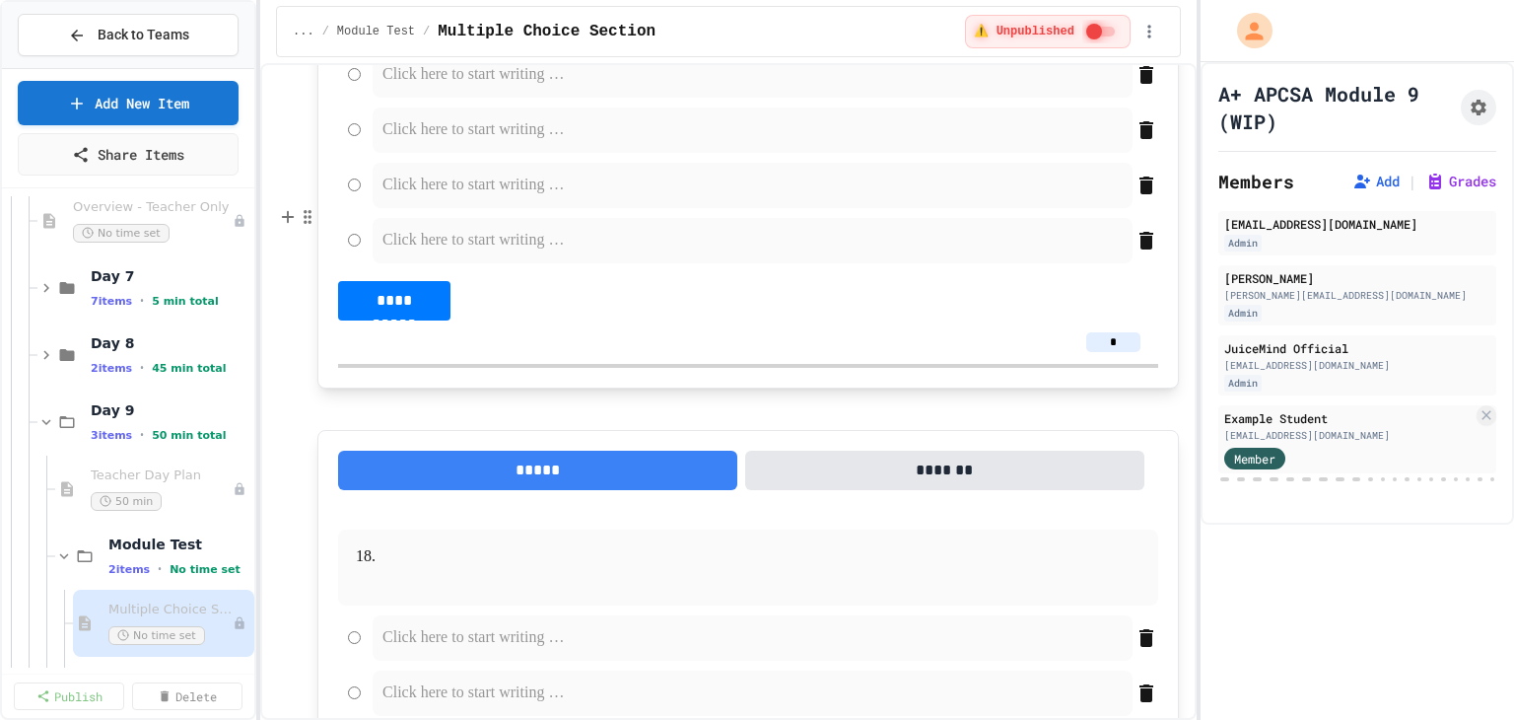
scroll to position [11663, 0]
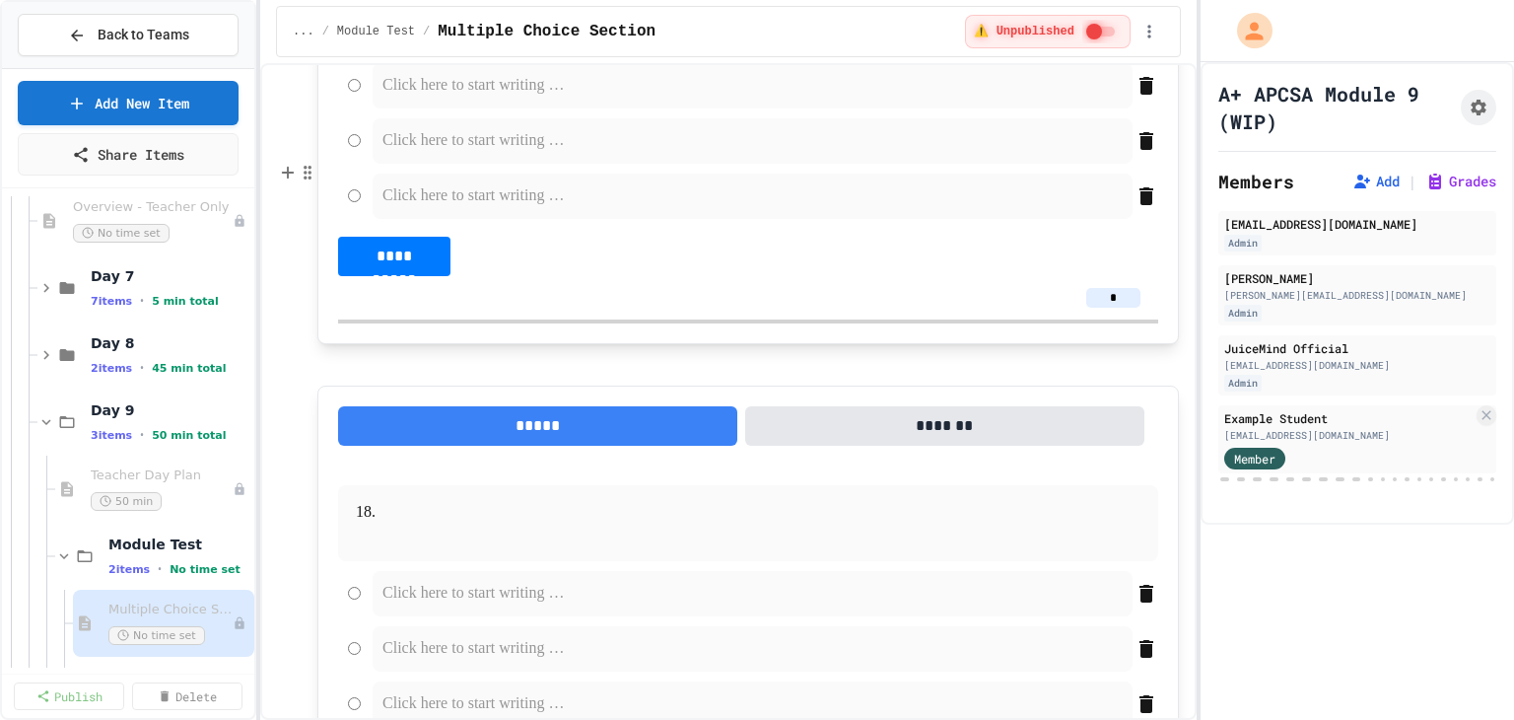
click at [467, 43] on p at bounding box center [752, 31] width 740 height 26
click at [493, 99] on p at bounding box center [752, 86] width 740 height 26
click at [505, 154] on p at bounding box center [752, 141] width 740 height 26
click at [458, 209] on p at bounding box center [752, 196] width 740 height 26
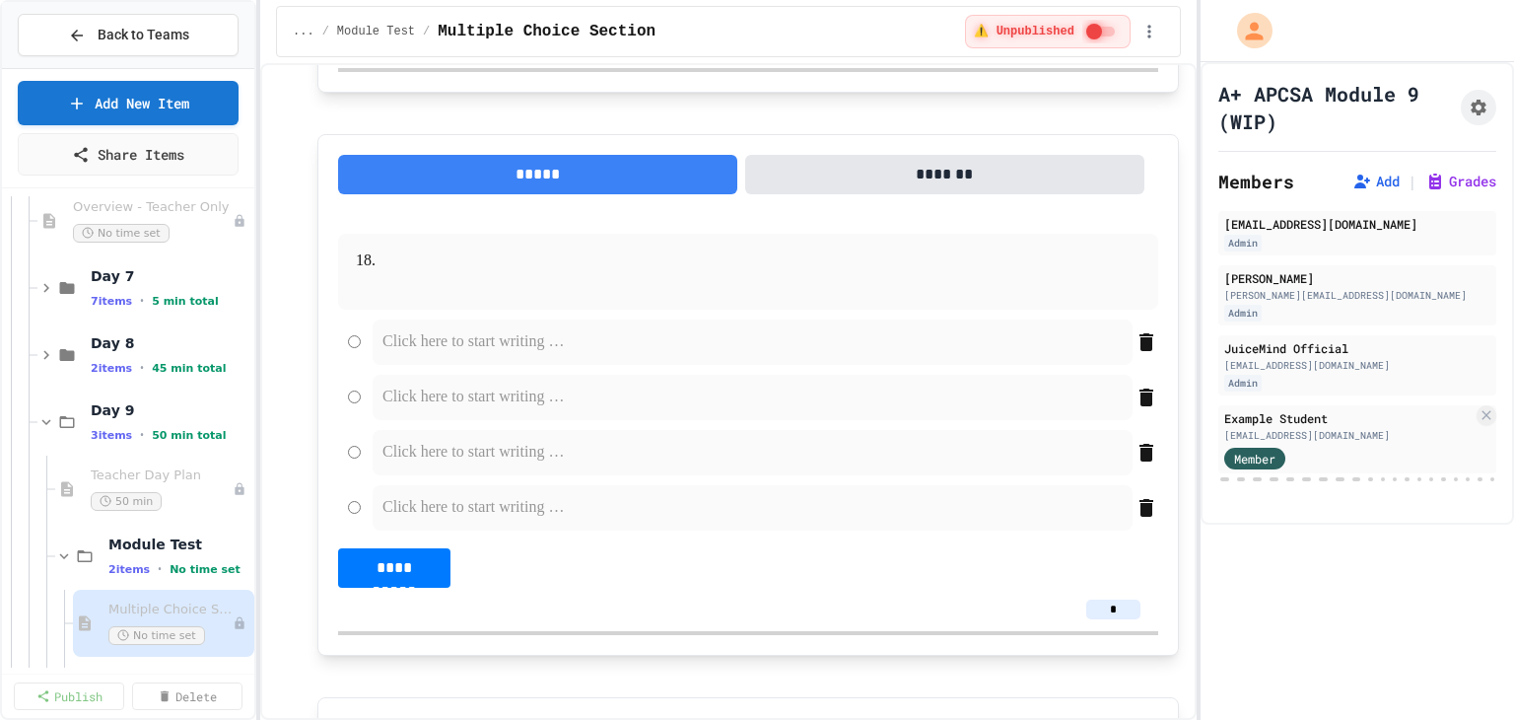
scroll to position [12057, 0]
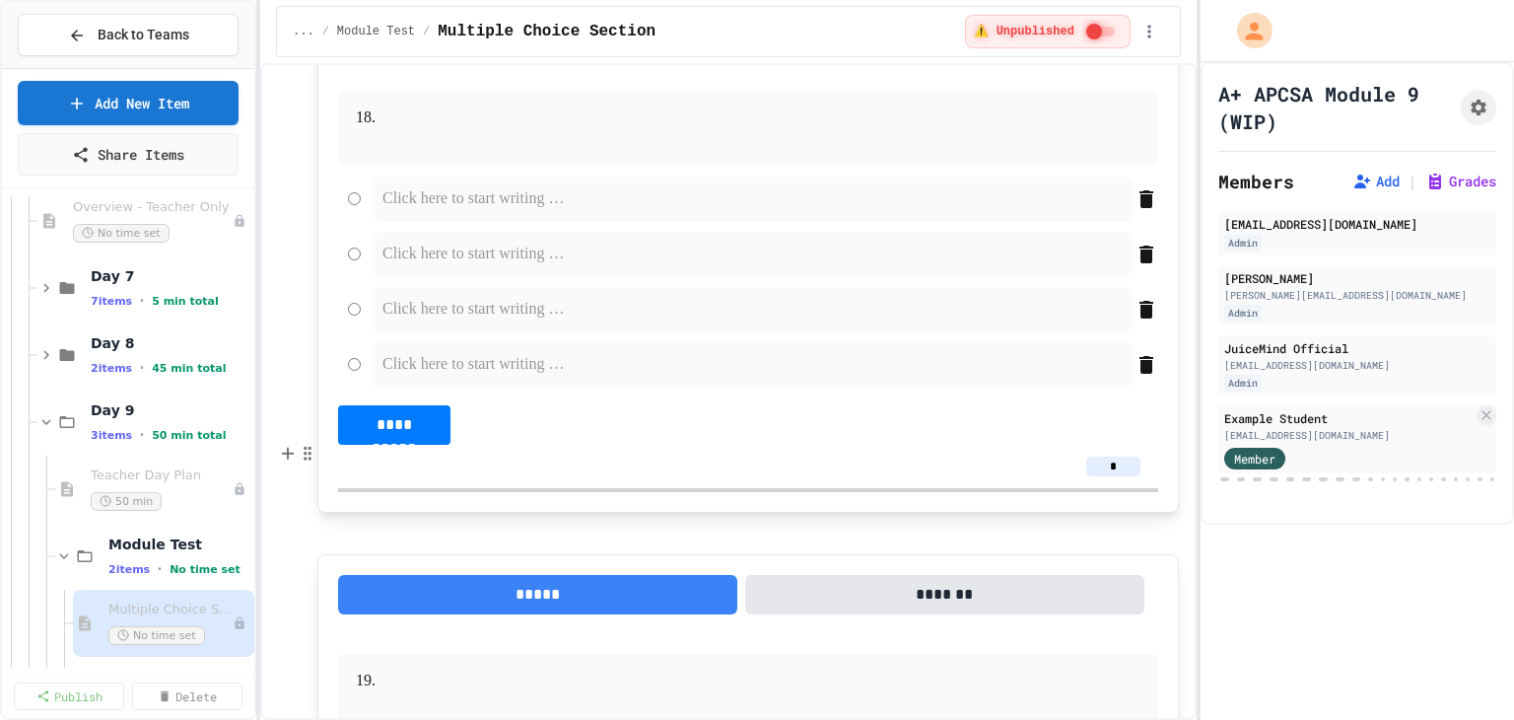
click at [453, 131] on p at bounding box center [747, 118] width 737 height 26
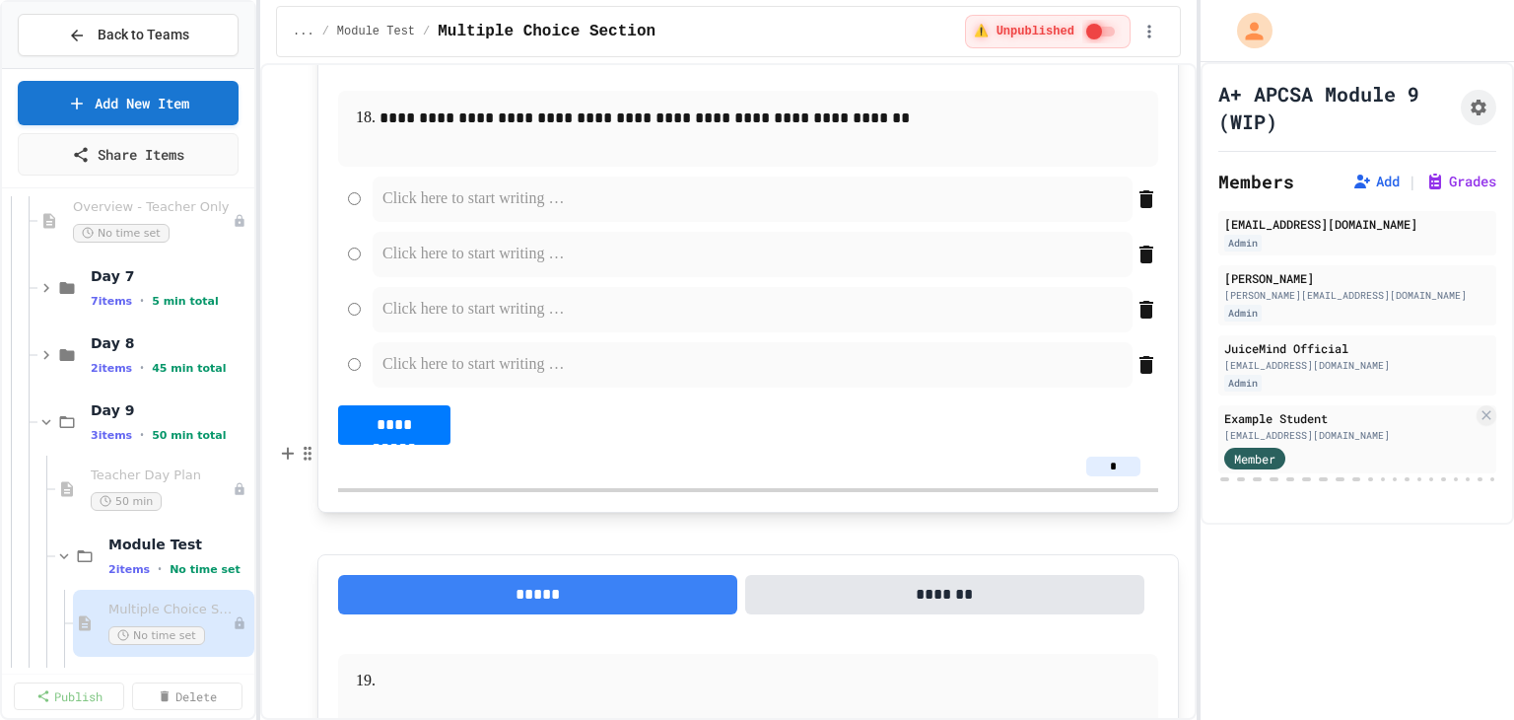
click at [454, 212] on p at bounding box center [752, 199] width 740 height 26
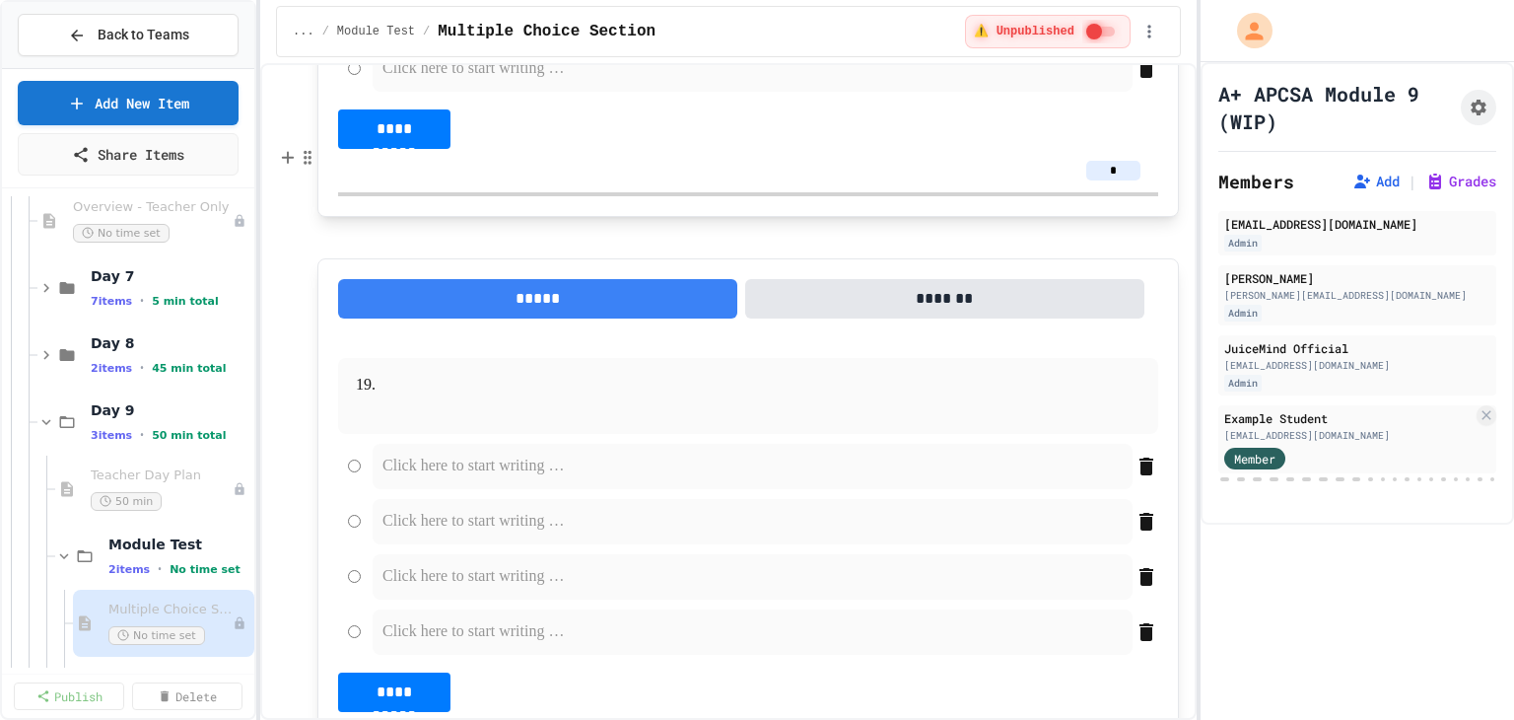
click at [458, 27] on p at bounding box center [752, 14] width 740 height 26
click at [419, 92] on div at bounding box center [753, 68] width 760 height 45
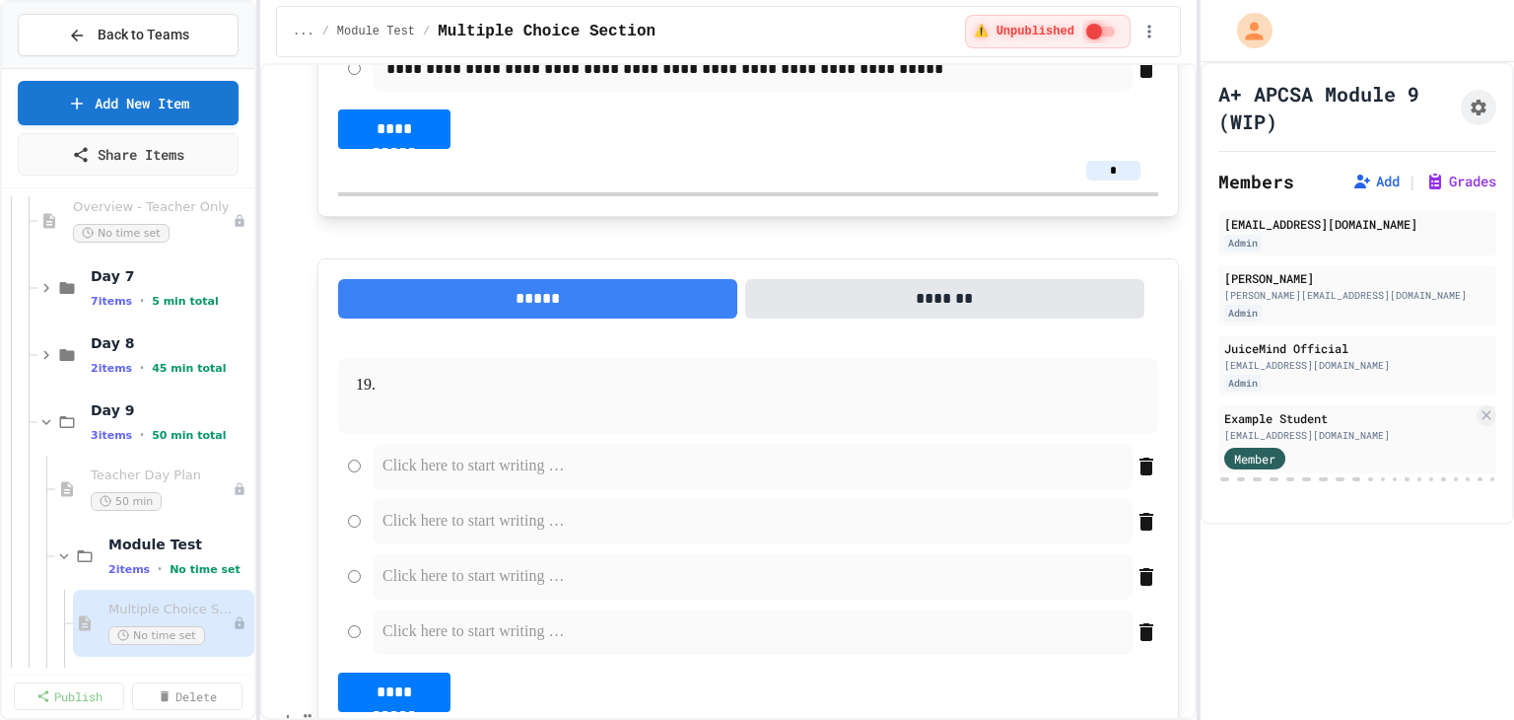
scroll to position [12649, 0]
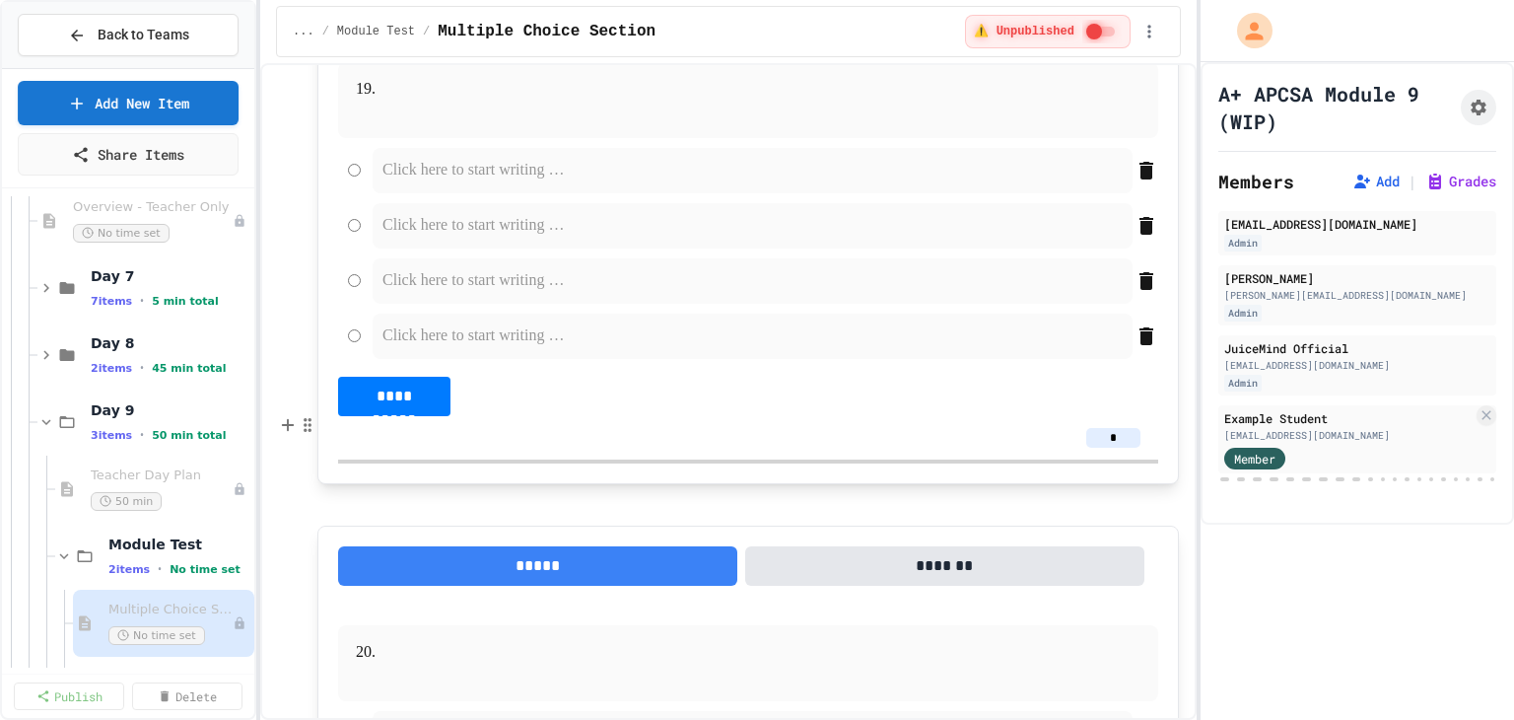
click at [458, 103] on p at bounding box center [747, 90] width 737 height 26
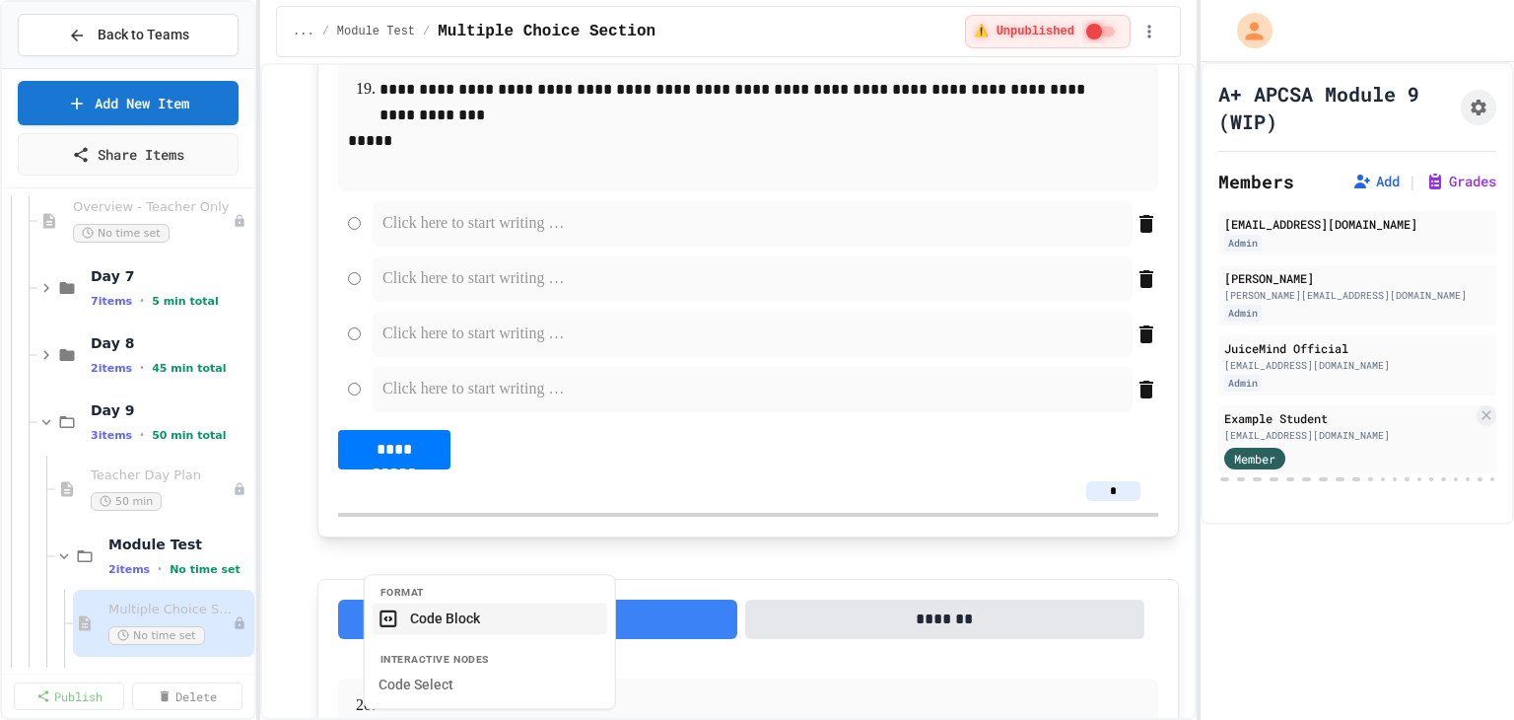
click at [473, 625] on button "Code Block" at bounding box center [490, 618] width 235 height 32
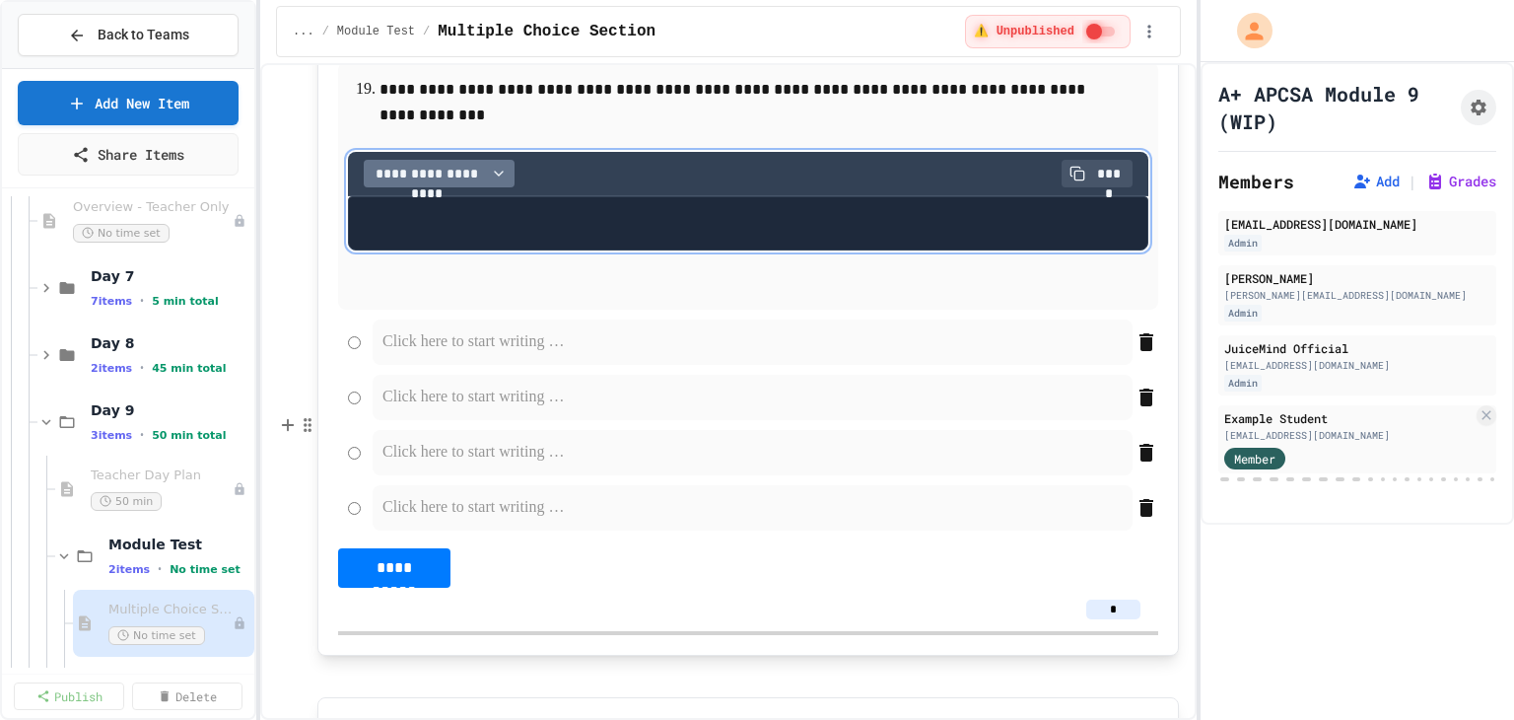
click at [464, 183] on span "**********" at bounding box center [427, 174] width 111 height 20
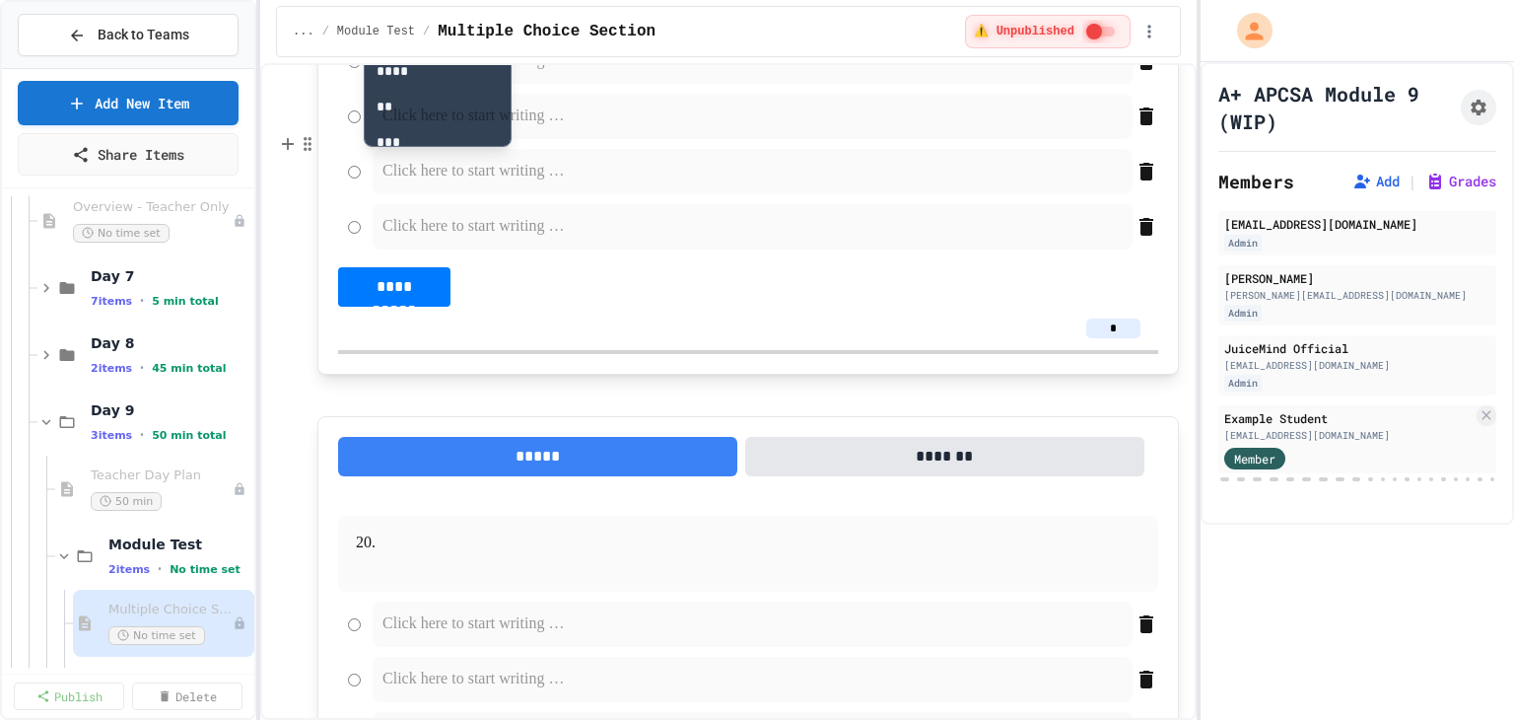
click at [403, 74] on p at bounding box center [752, 61] width 740 height 26
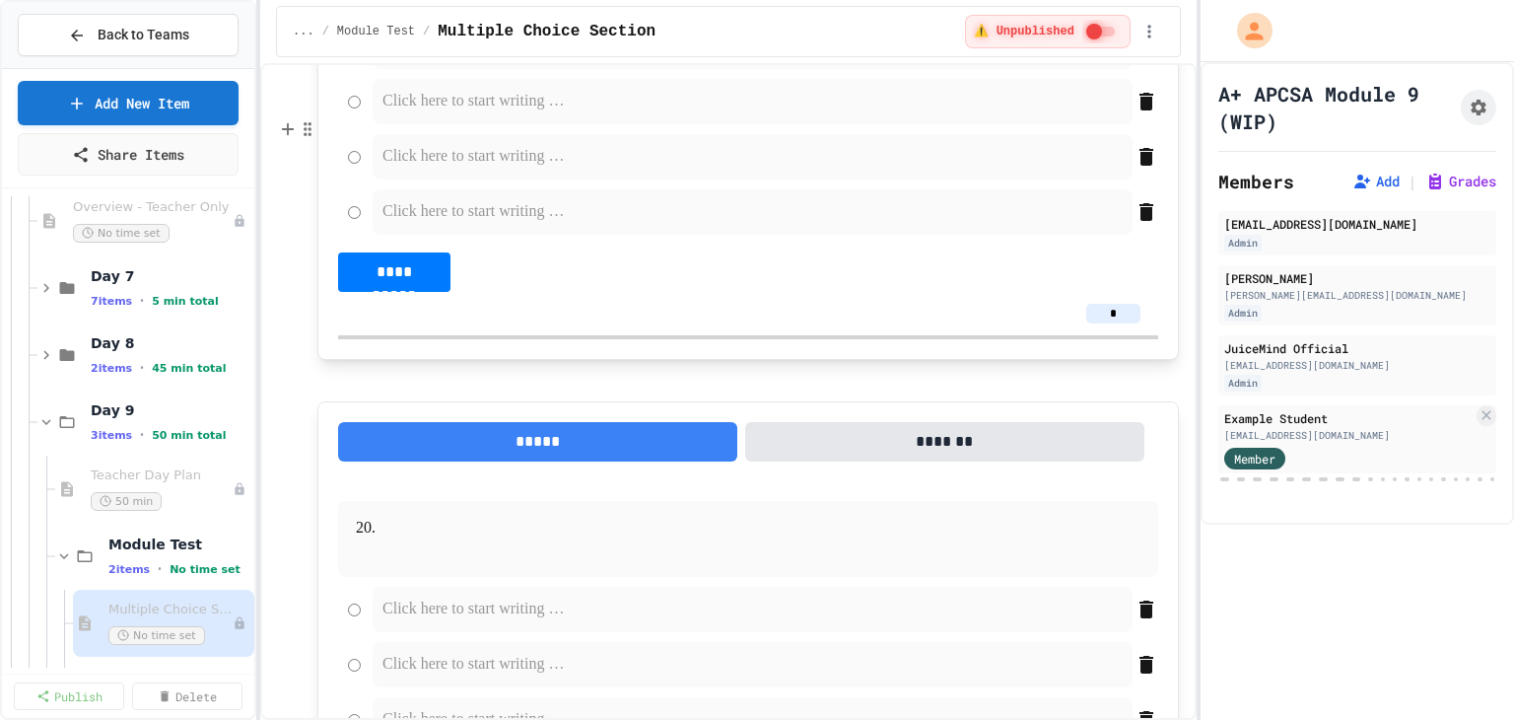
click at [401, 59] on p at bounding box center [752, 47] width 740 height 26
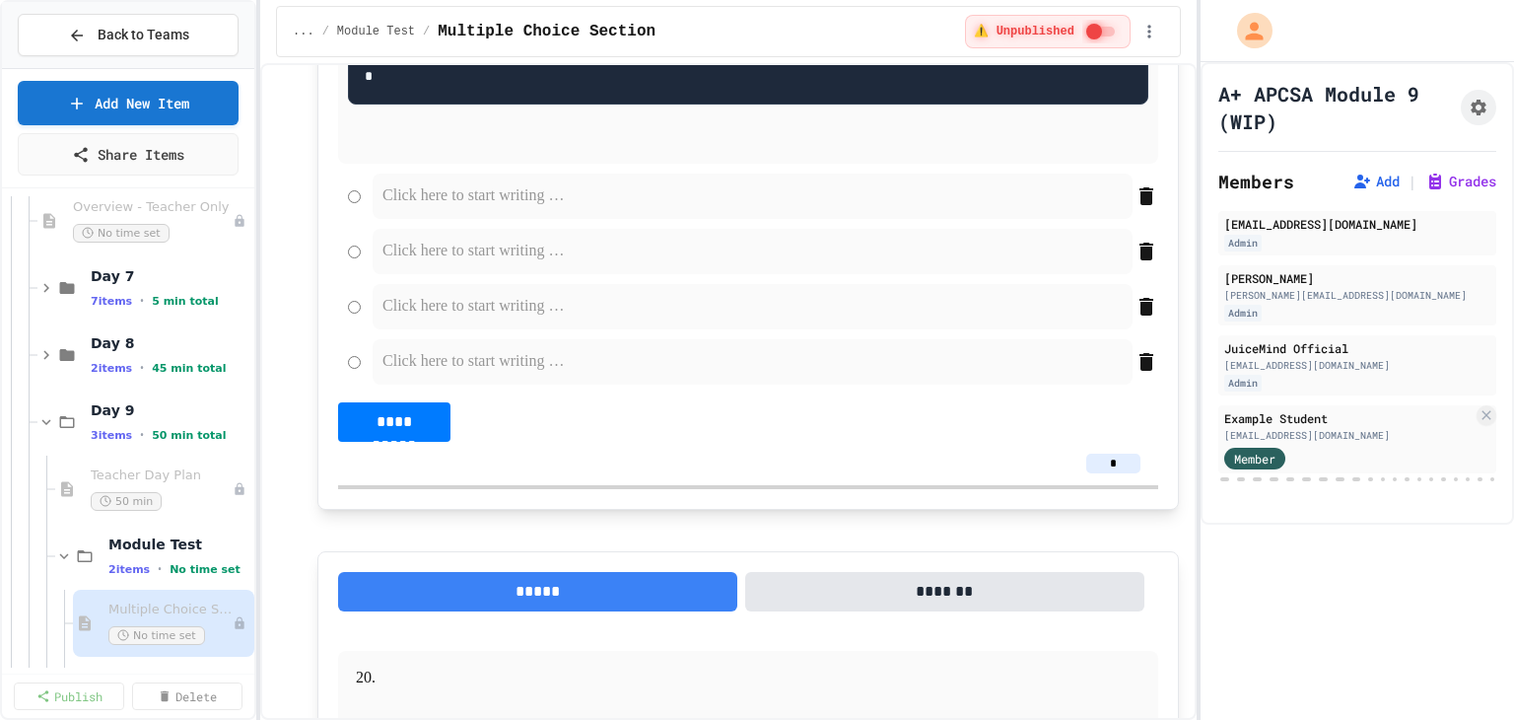
scroll to position [13137, 0]
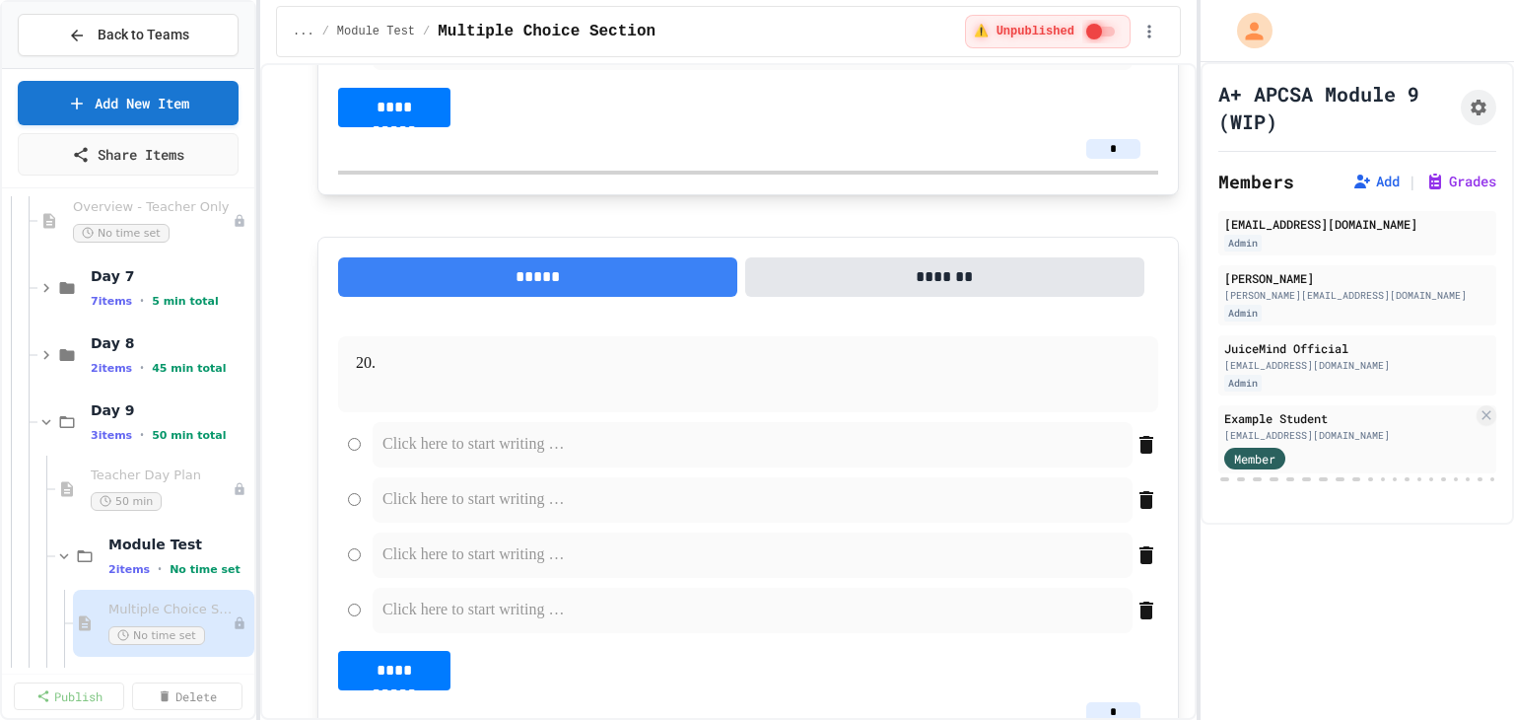
scroll to position [13729, 0]
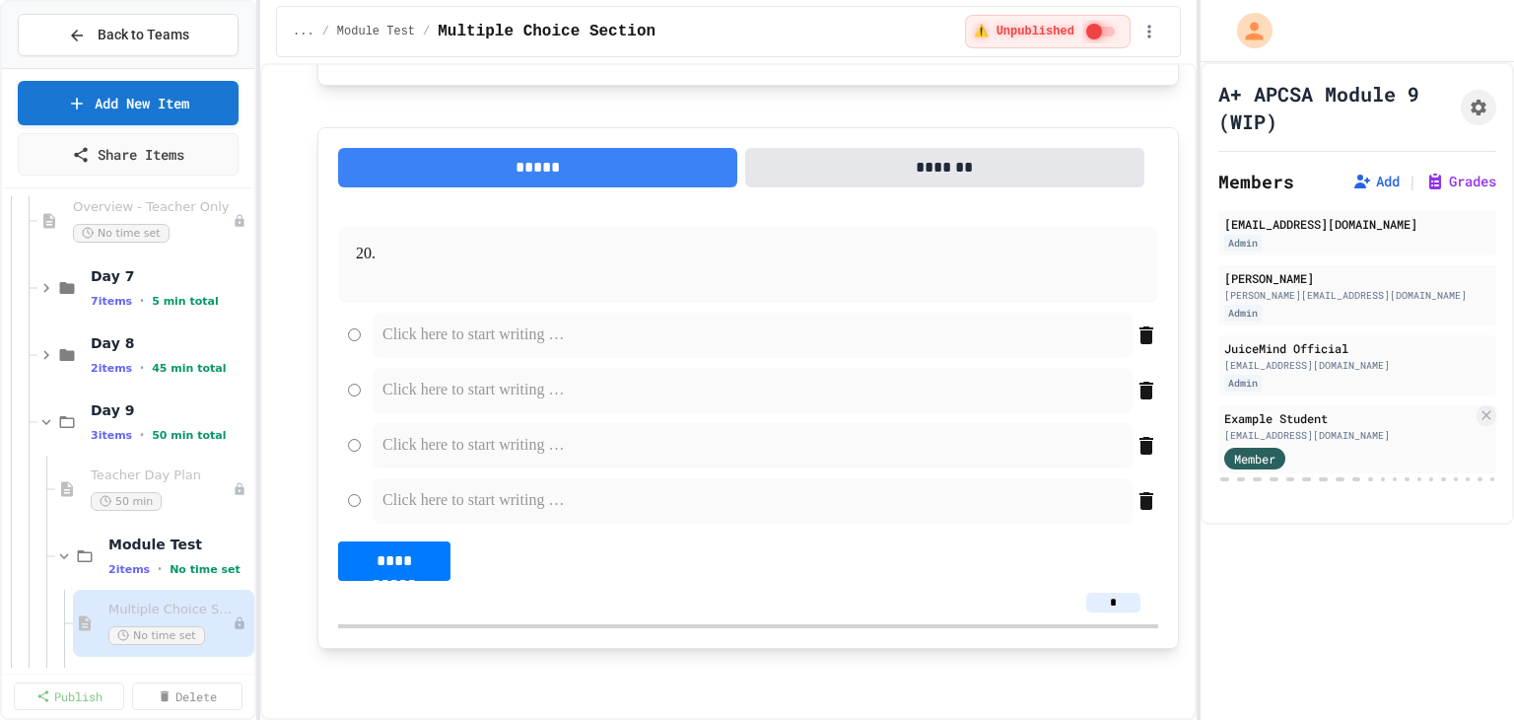
click at [457, 590] on button "Code Block" at bounding box center [490, 589] width 235 height 32
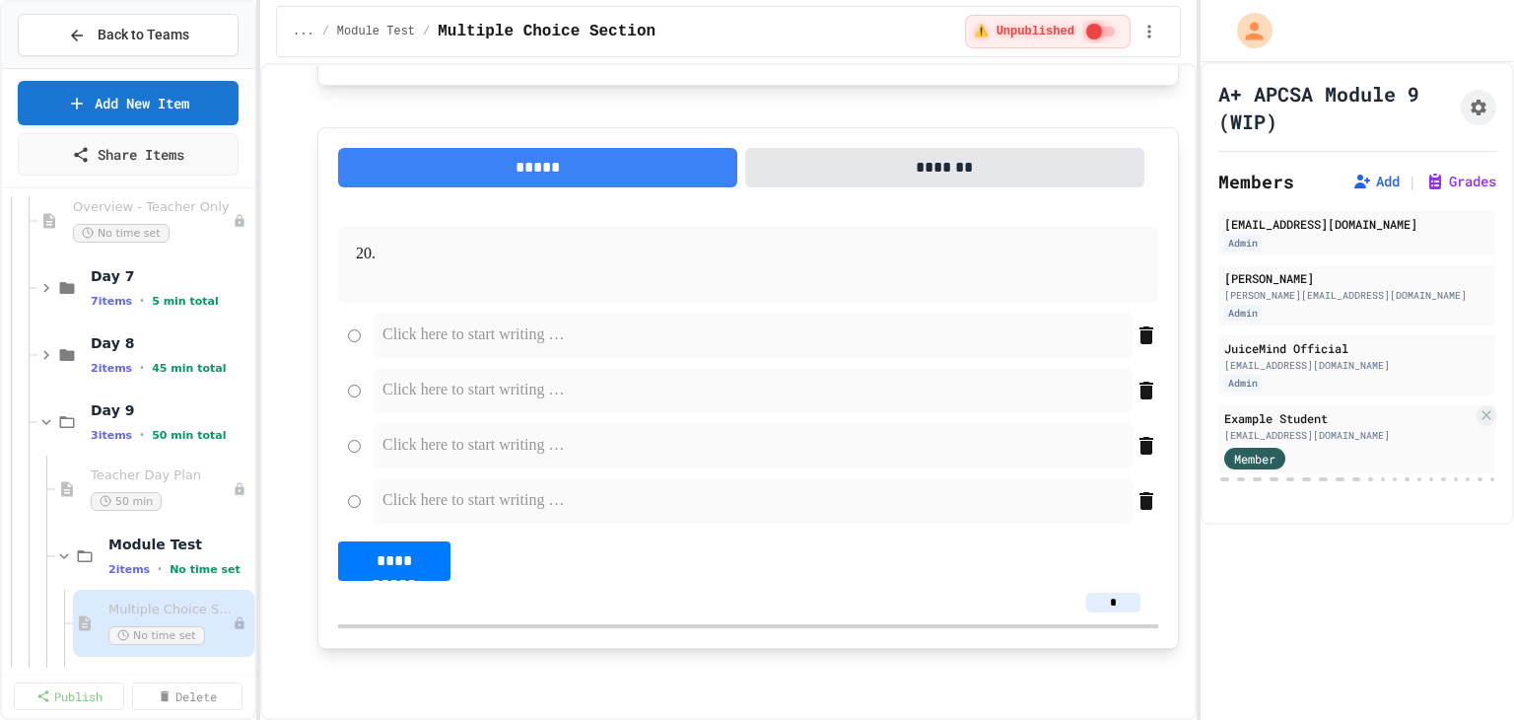
scroll to position [14024, 0]
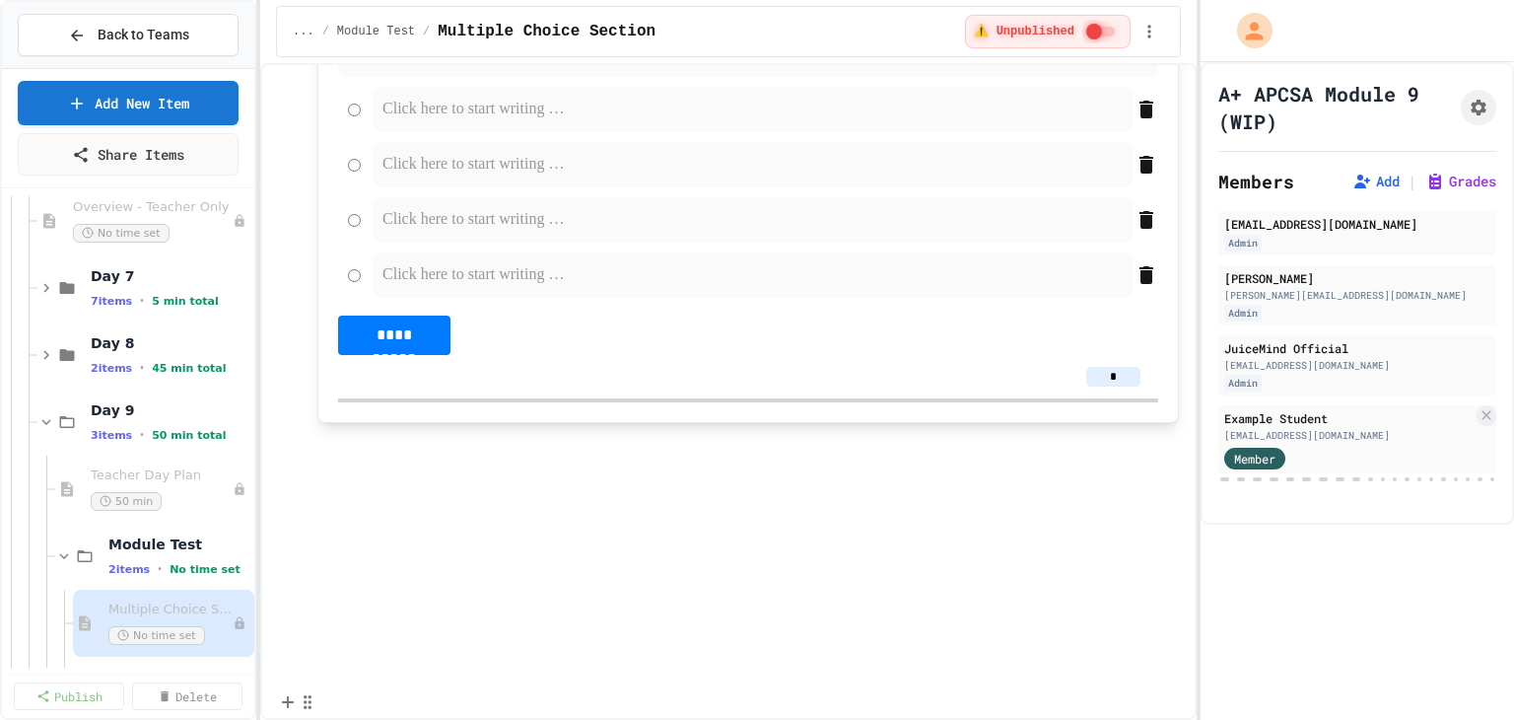
scroll to position [14222, 0]
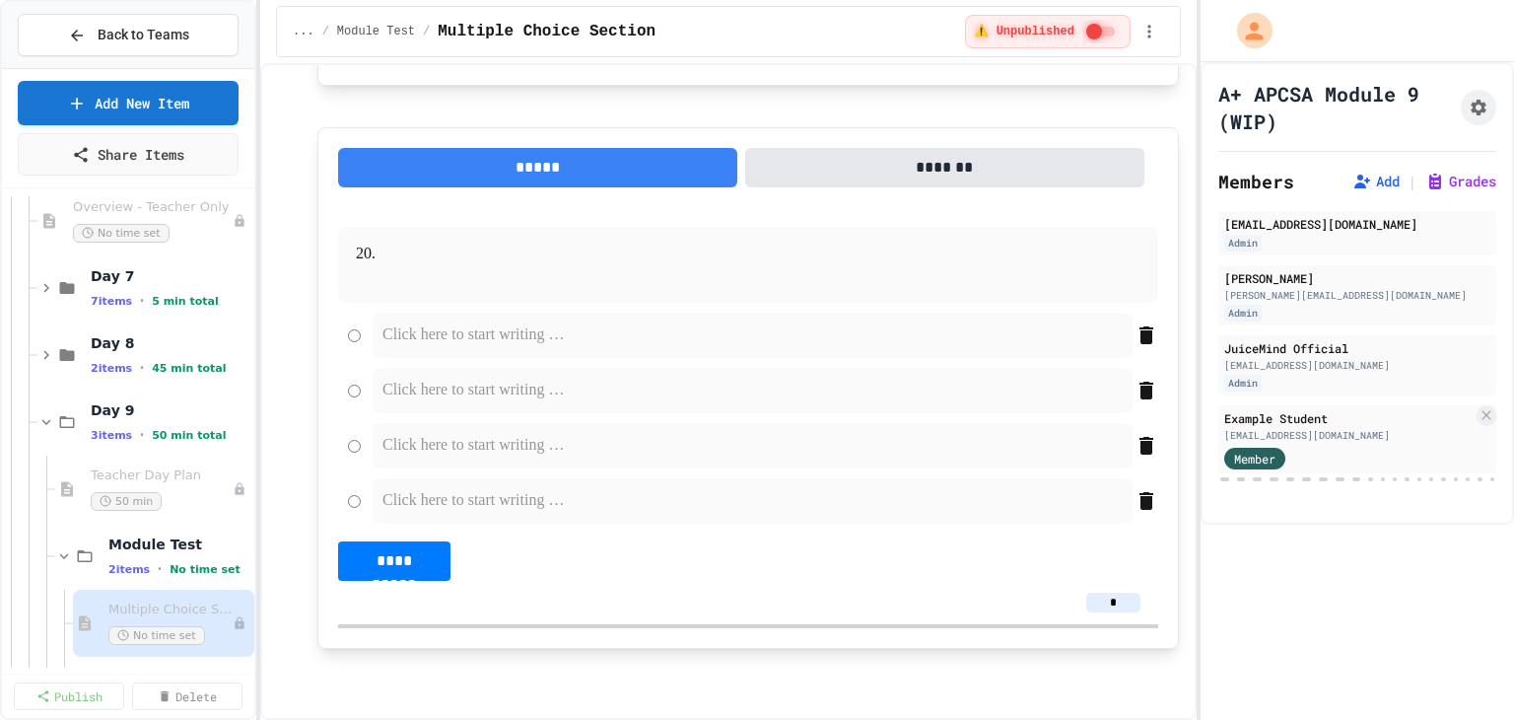
drag, startPoint x: 1108, startPoint y: 517, endPoint x: 1084, endPoint y: 515, distance: 23.7
click at [1086, 49] on input "*" at bounding box center [1113, 40] width 54 height 20
type input "*"
click at [859, 61] on div "*" at bounding box center [748, 39] width 820 height 43
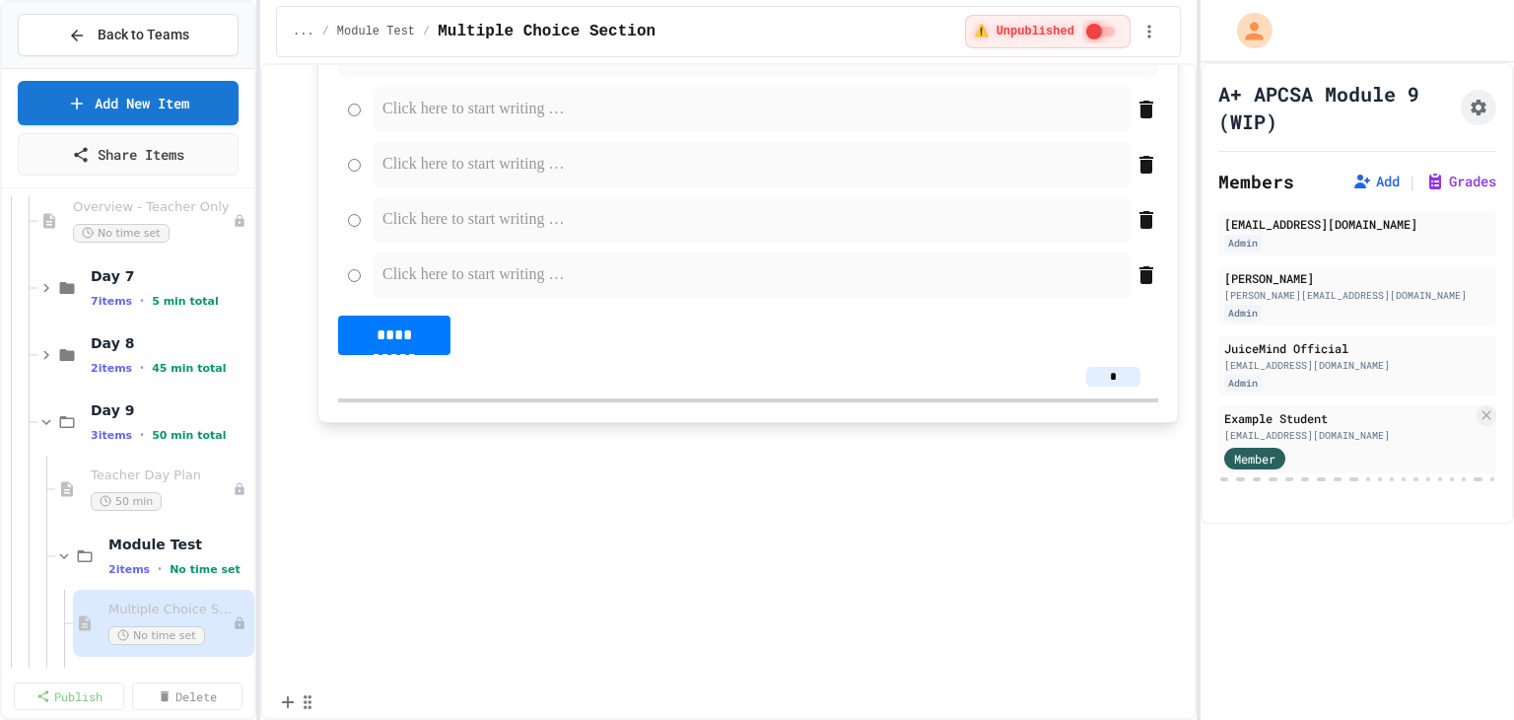
scroll to position [14616, 0]
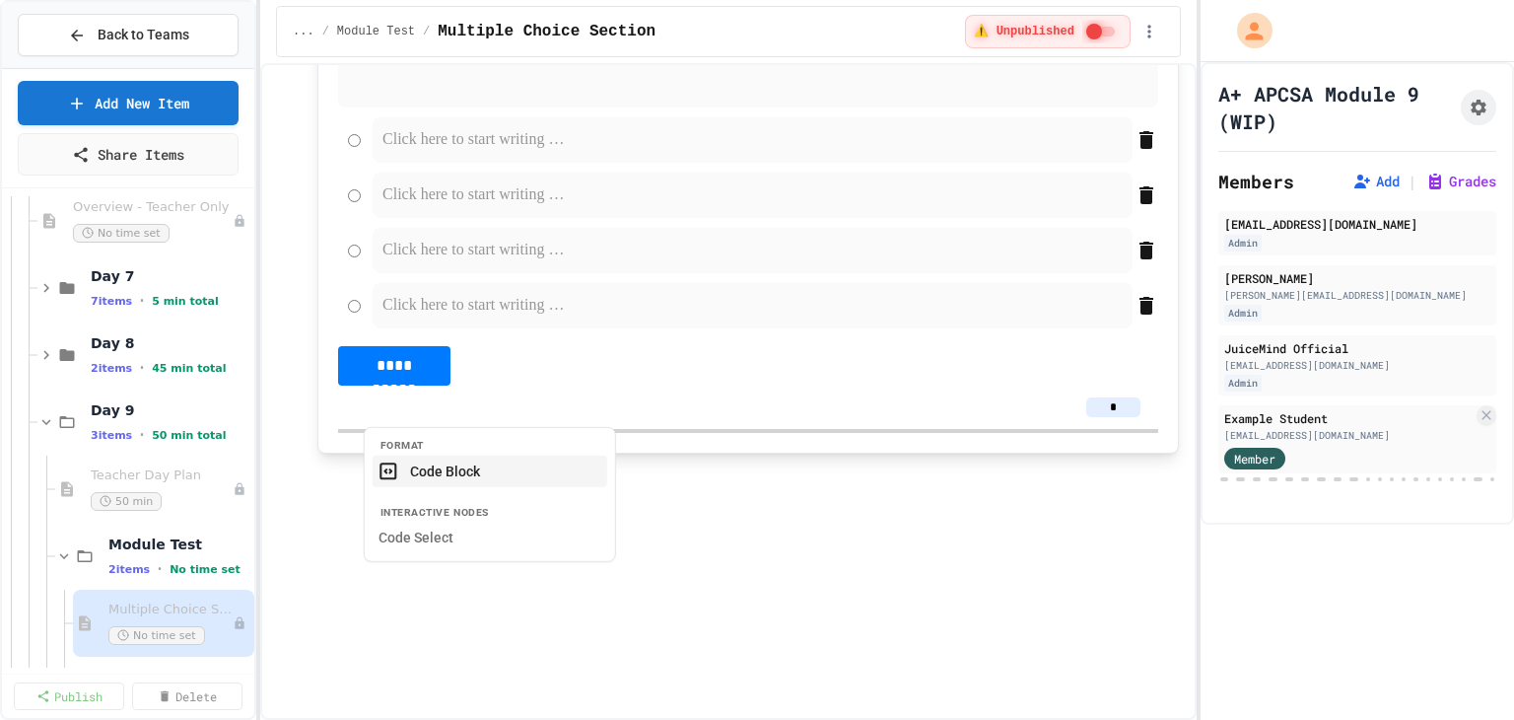
click at [501, 481] on button "Code Block" at bounding box center [490, 470] width 235 height 32
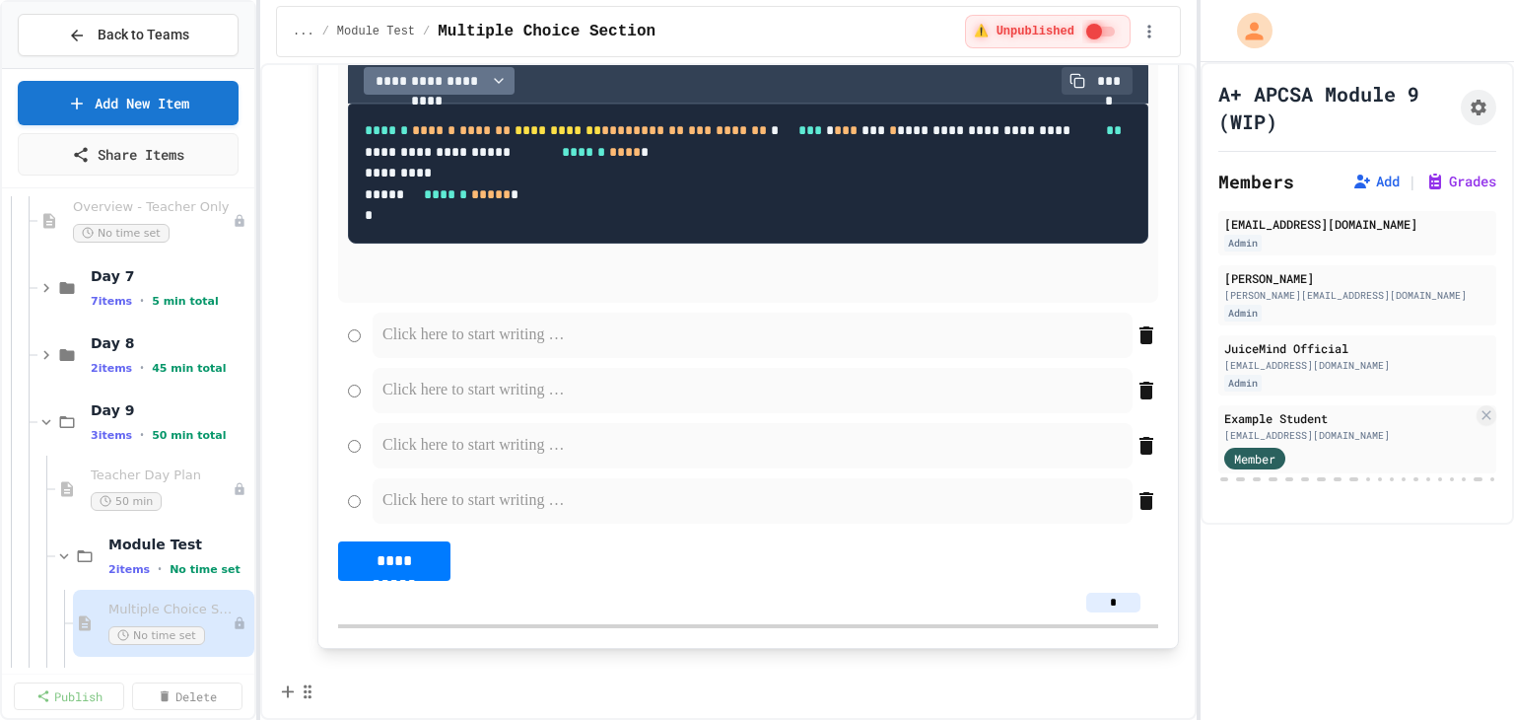
click at [442, 103] on div "**********" at bounding box center [748, 81] width 800 height 44
click at [447, 91] on span "**********" at bounding box center [427, 81] width 111 height 20
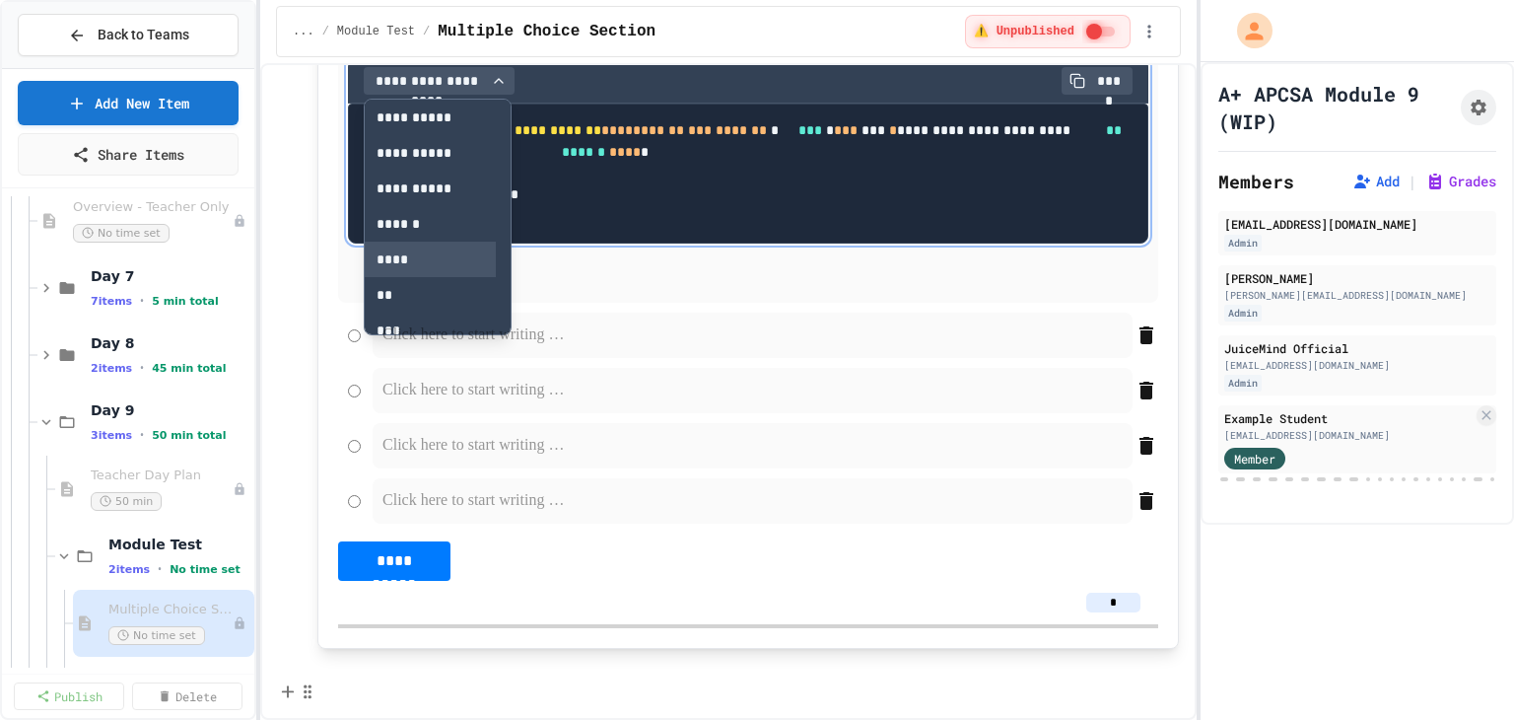
click at [423, 277] on button "****" at bounding box center [430, 258] width 131 height 35
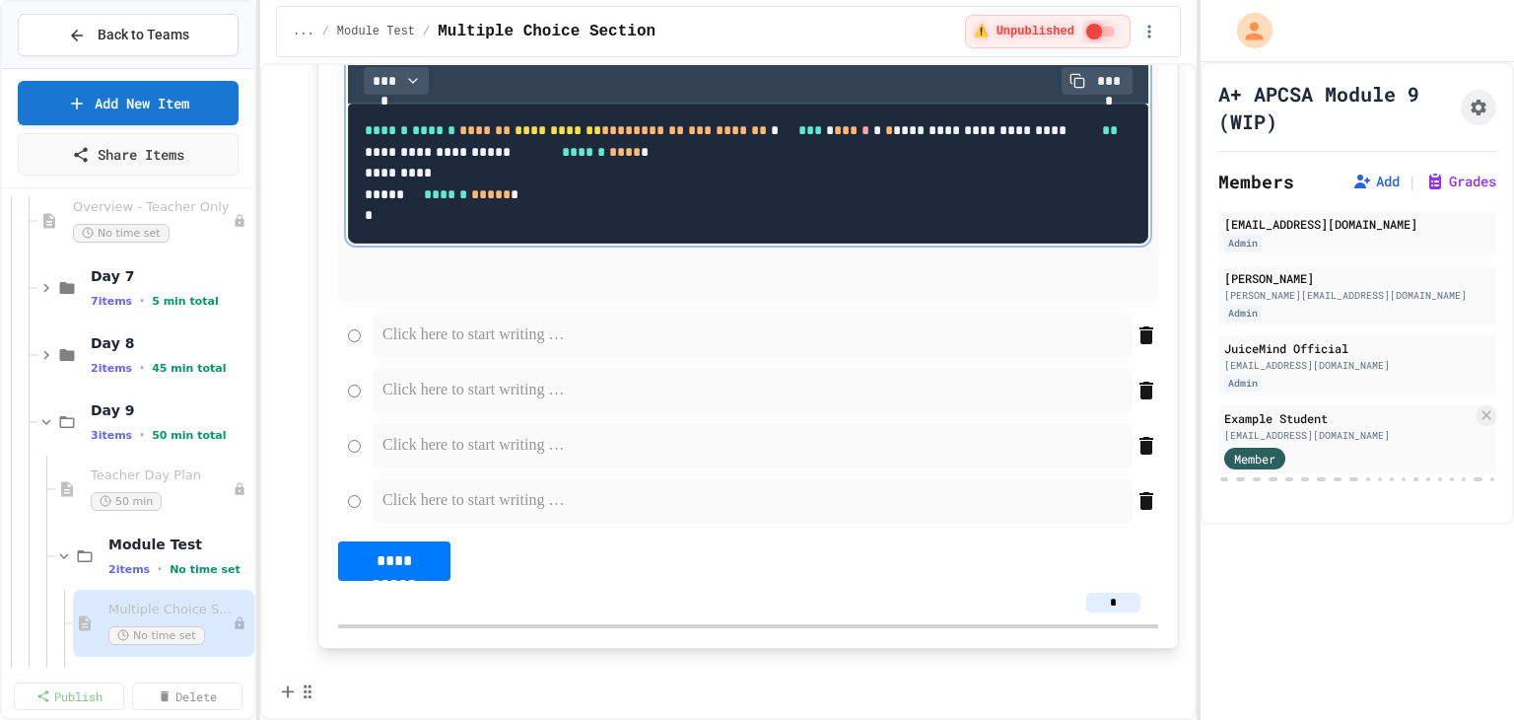
click at [634, 244] on pre "**********" at bounding box center [748, 173] width 800 height 141
click at [432, 293] on p at bounding box center [748, 280] width 800 height 26
click at [381, 29] on span "**********" at bounding box center [440, 21] width 123 height 15
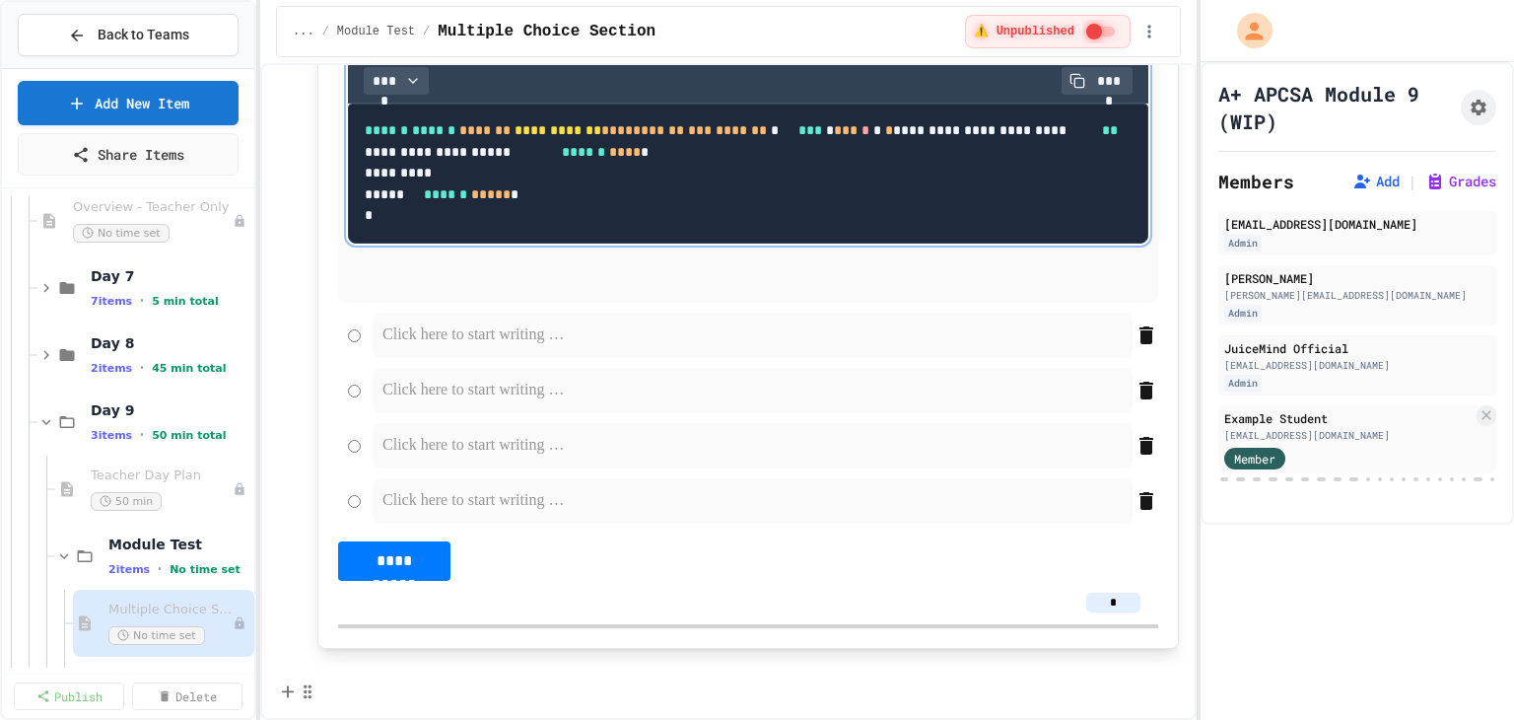
click at [446, 293] on p at bounding box center [748, 280] width 800 height 26
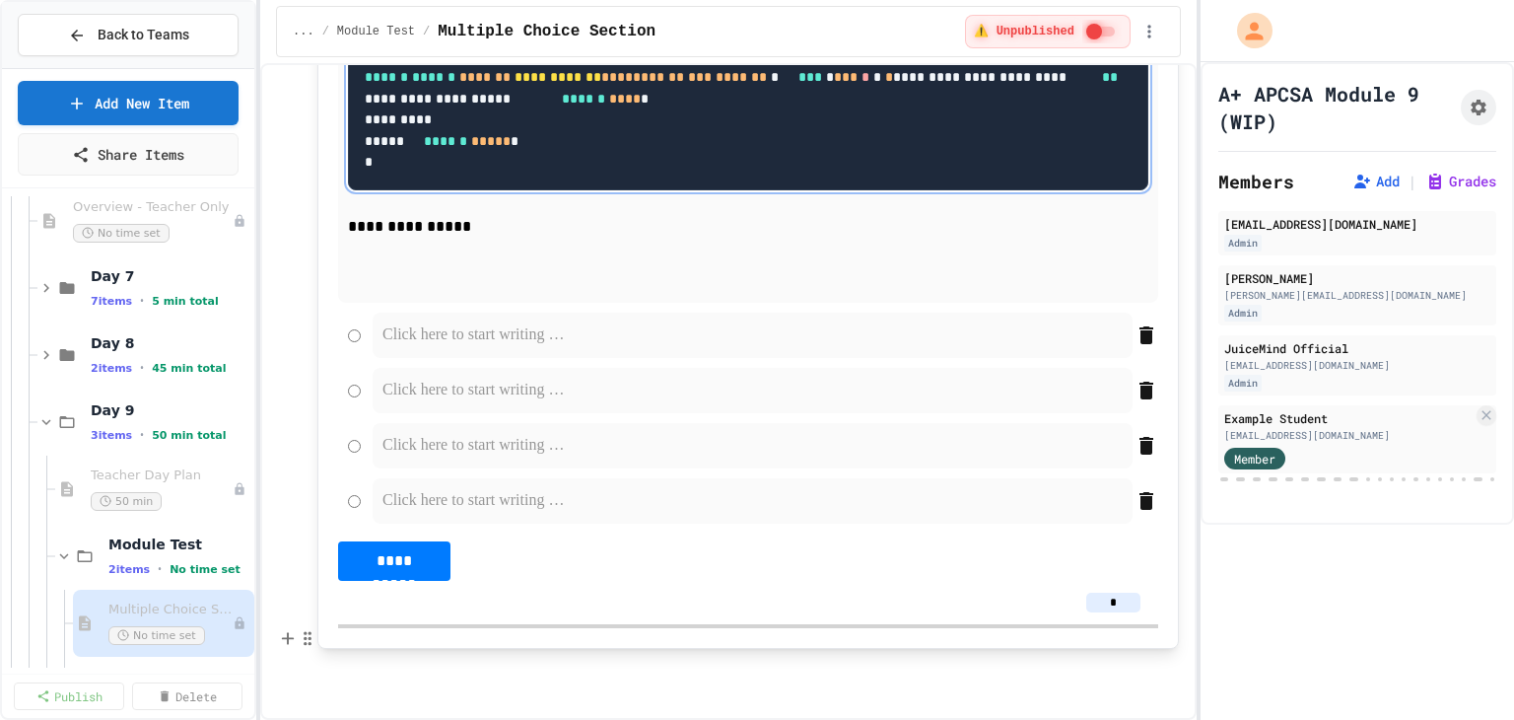
click at [348, 234] on span "**********" at bounding box center [411, 226] width 127 height 15
click at [507, 241] on p "**********" at bounding box center [748, 228] width 800 height 28
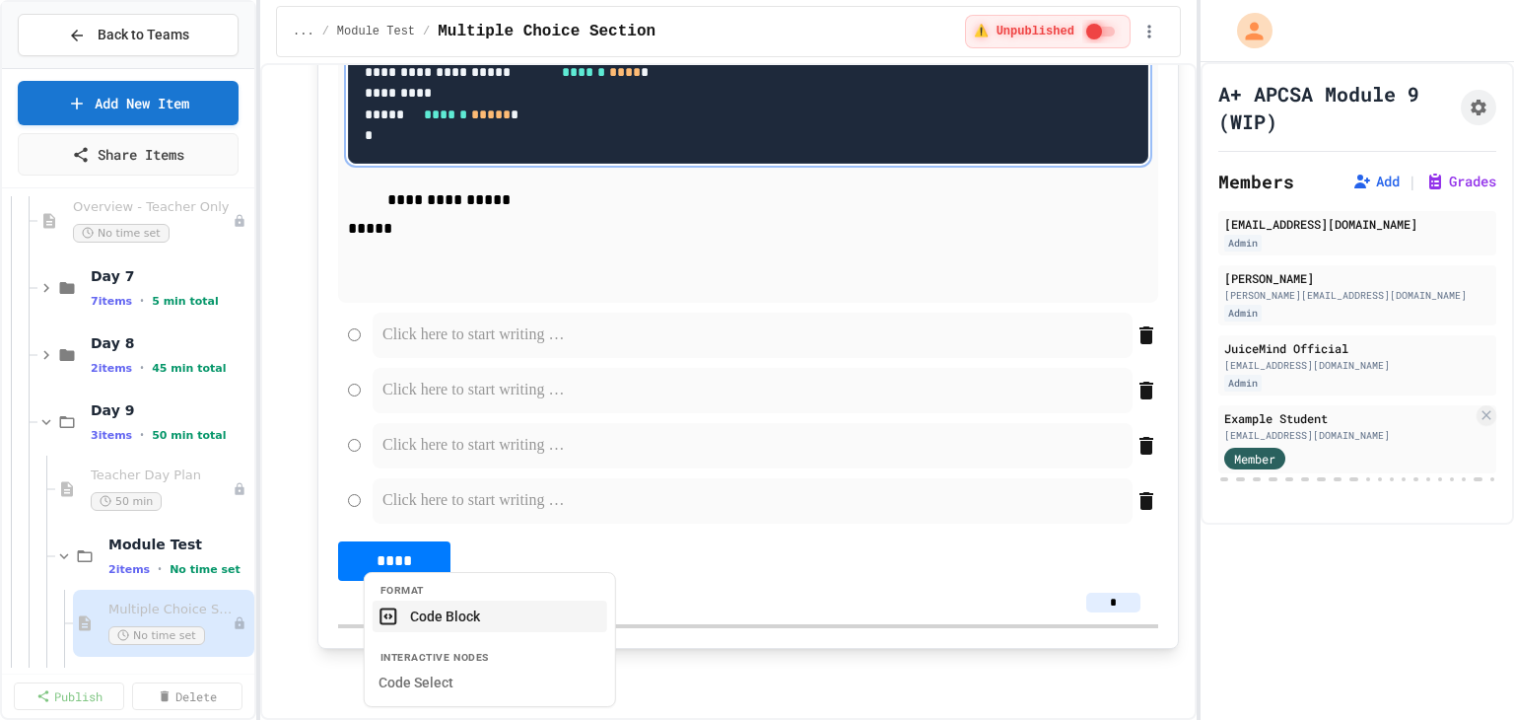
click at [477, 617] on button "Code Block" at bounding box center [490, 616] width 235 height 32
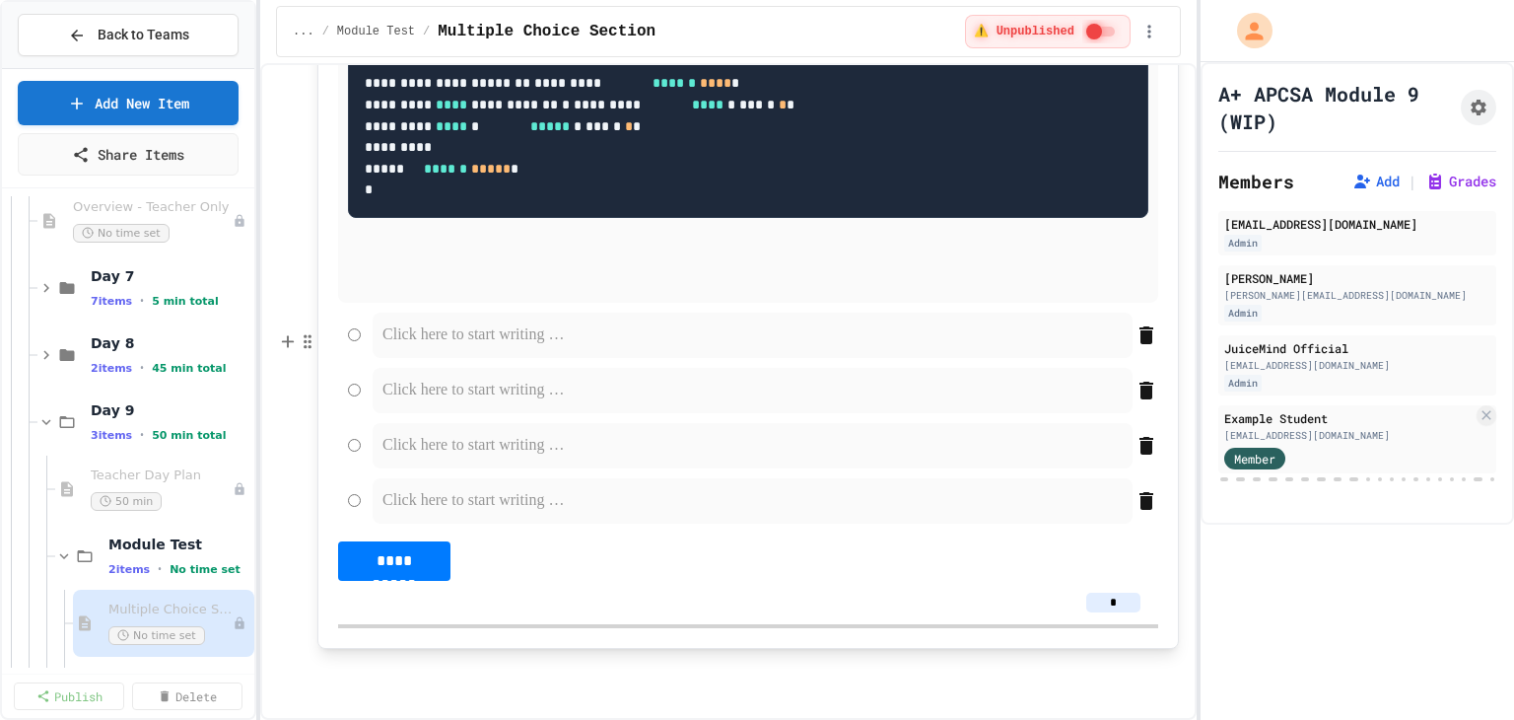
scroll to position [15200, 0]
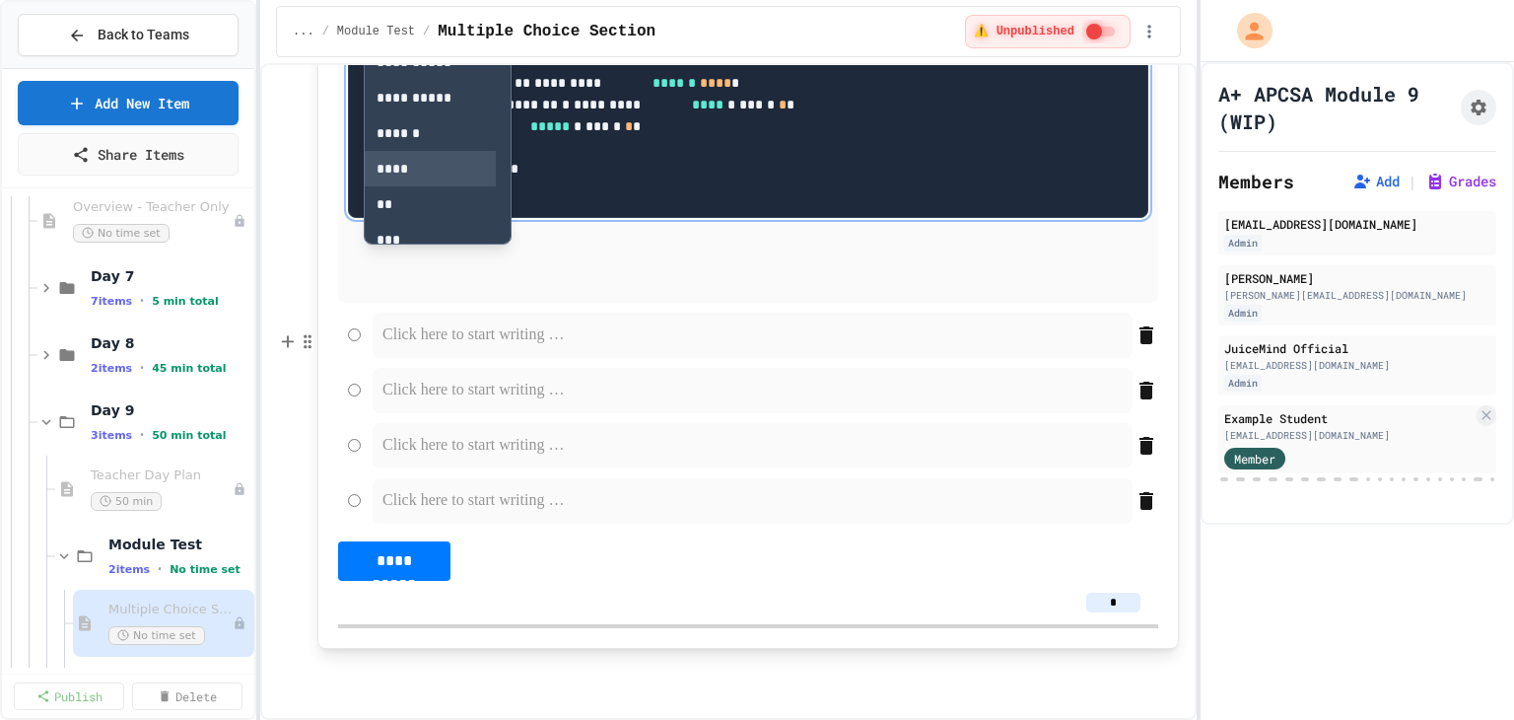
click at [419, 186] on button "****" at bounding box center [430, 168] width 131 height 35
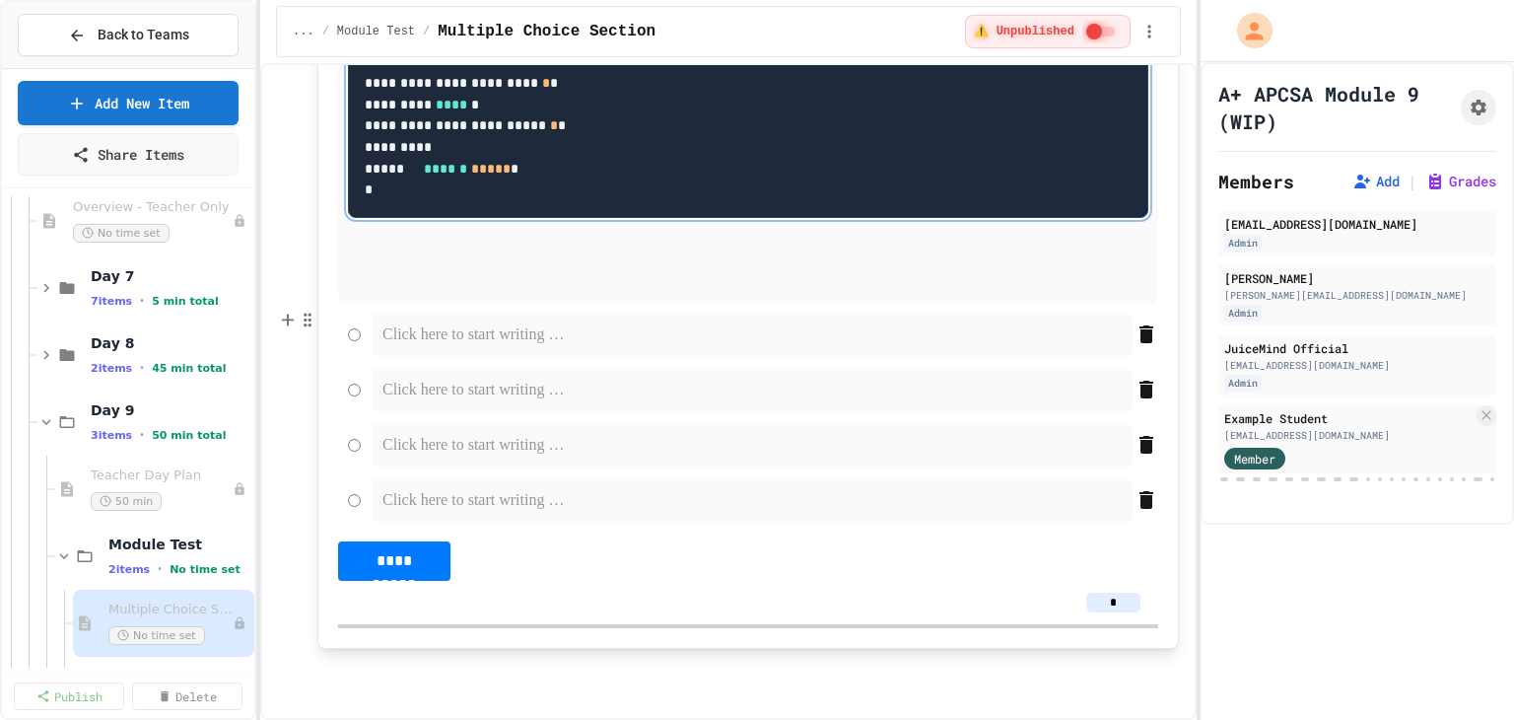
click at [714, 218] on pre "**********" at bounding box center [748, 104] width 800 height 227
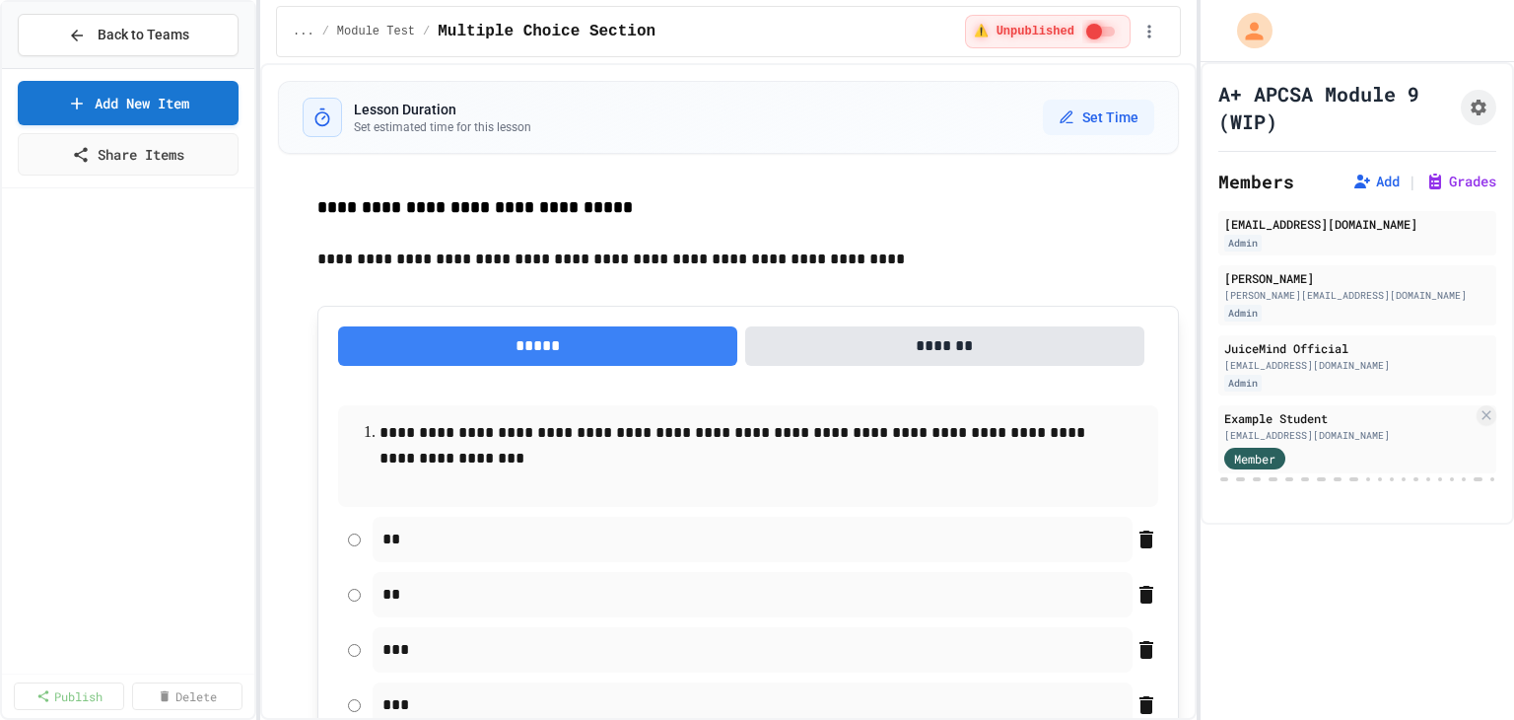
scroll to position [15200, 0]
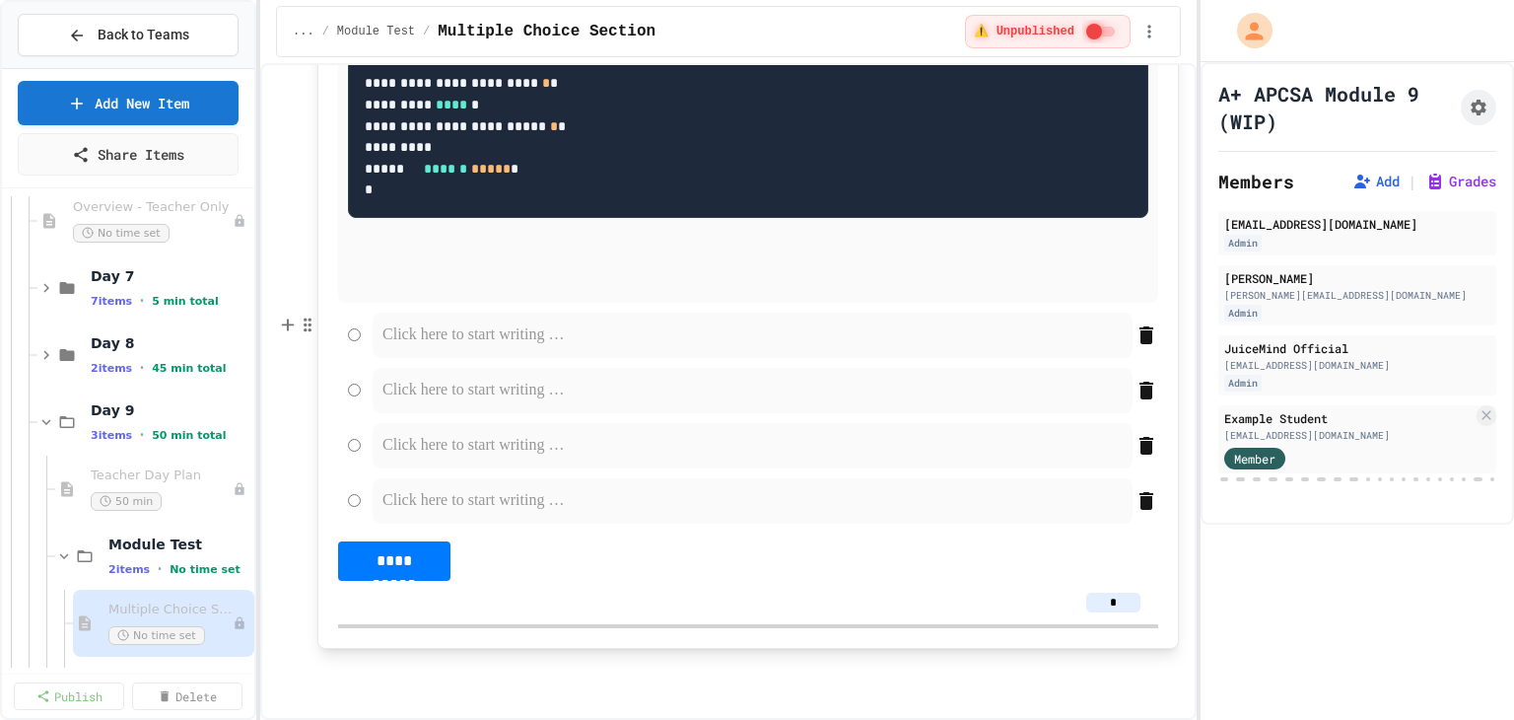
click at [457, 293] on p at bounding box center [748, 266] width 800 height 51
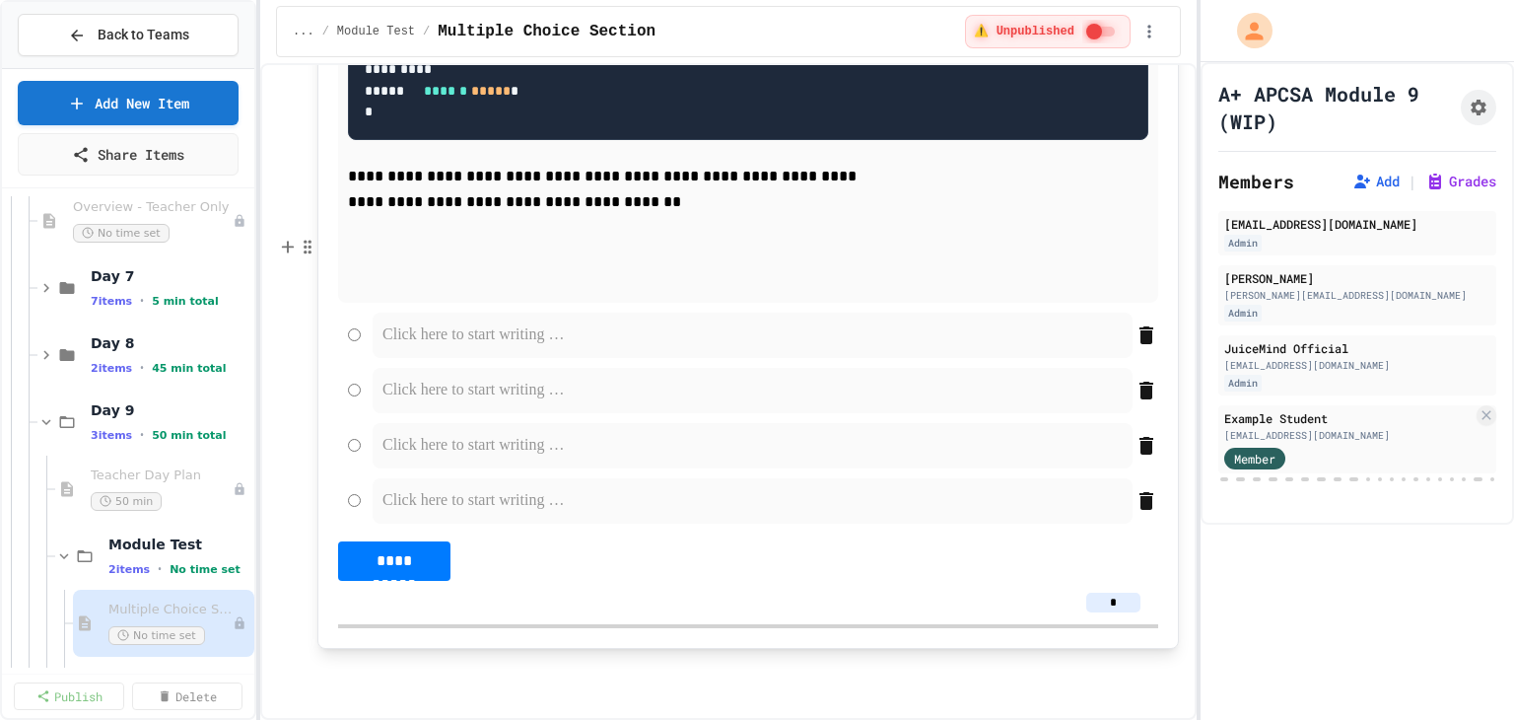
scroll to position [15347, 0]
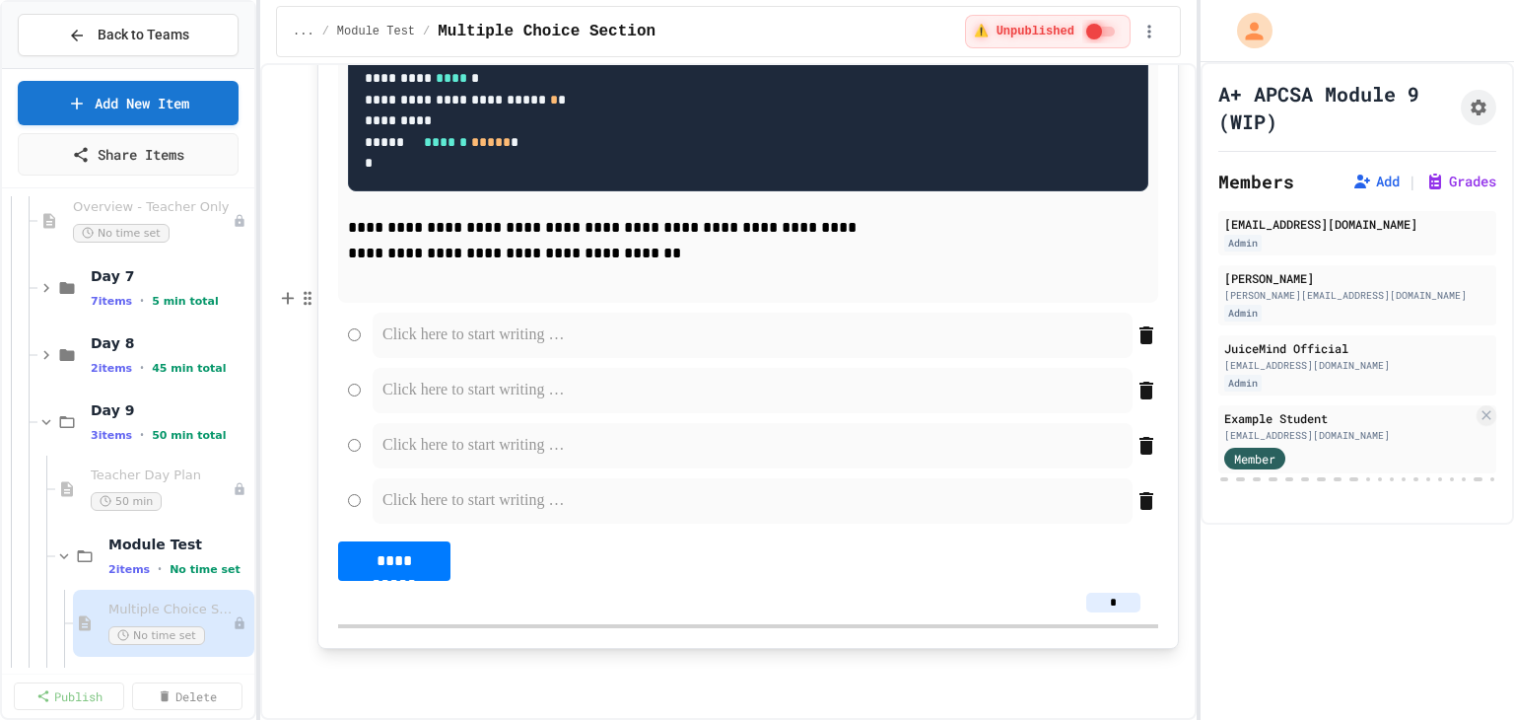
click at [469, 358] on div at bounding box center [753, 334] width 760 height 45
click at [461, 403] on p at bounding box center [752, 390] width 740 height 26
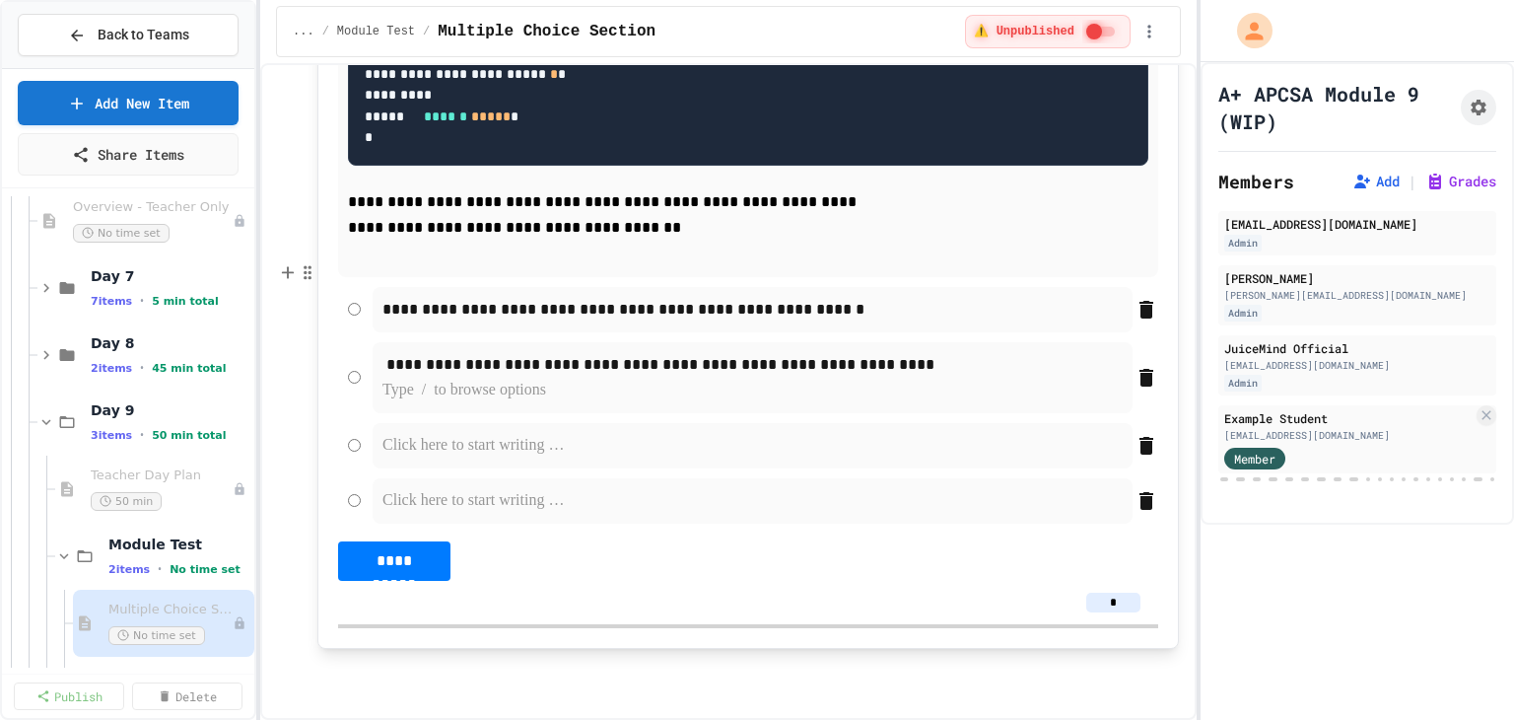
scroll to position [15458, 0]
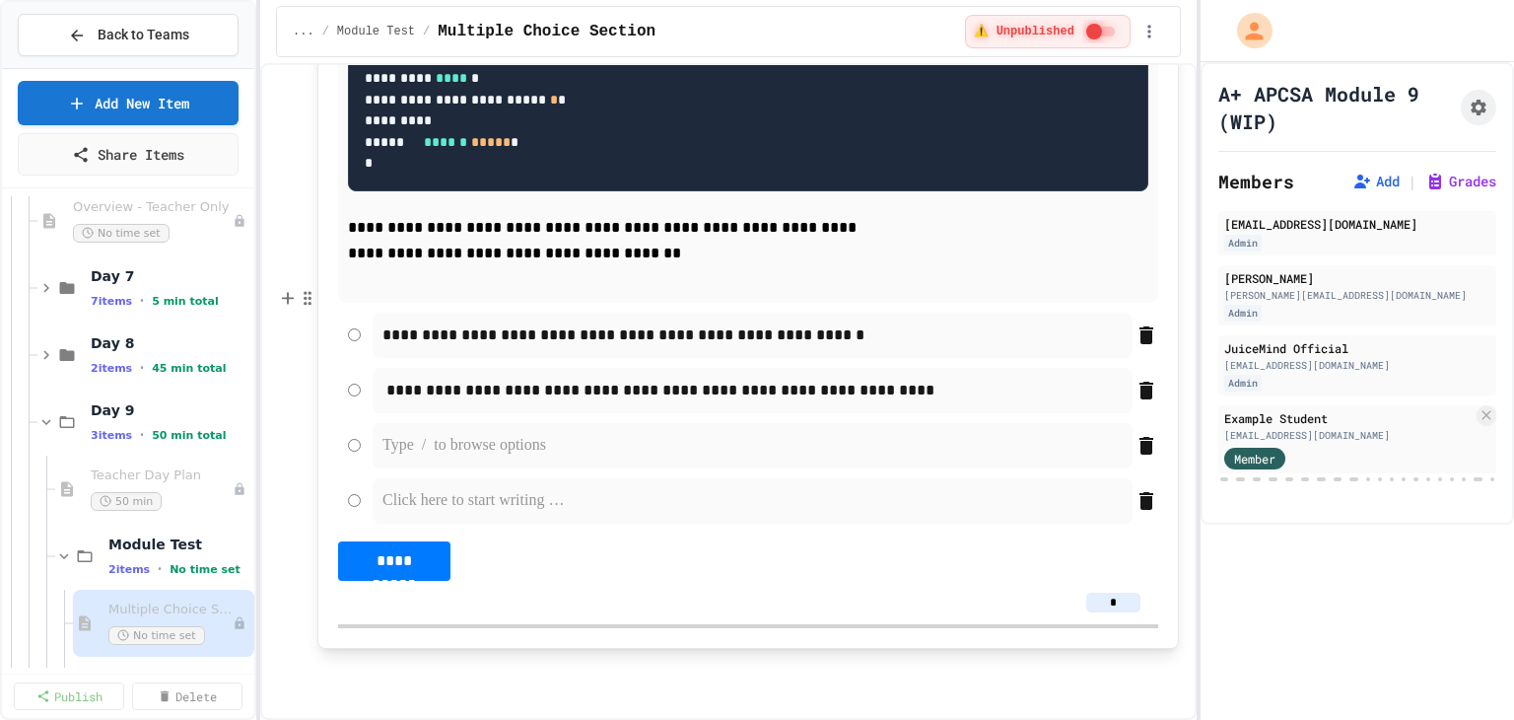
click at [442, 458] on p at bounding box center [752, 446] width 740 height 26
click at [485, 523] on div at bounding box center [753, 500] width 760 height 45
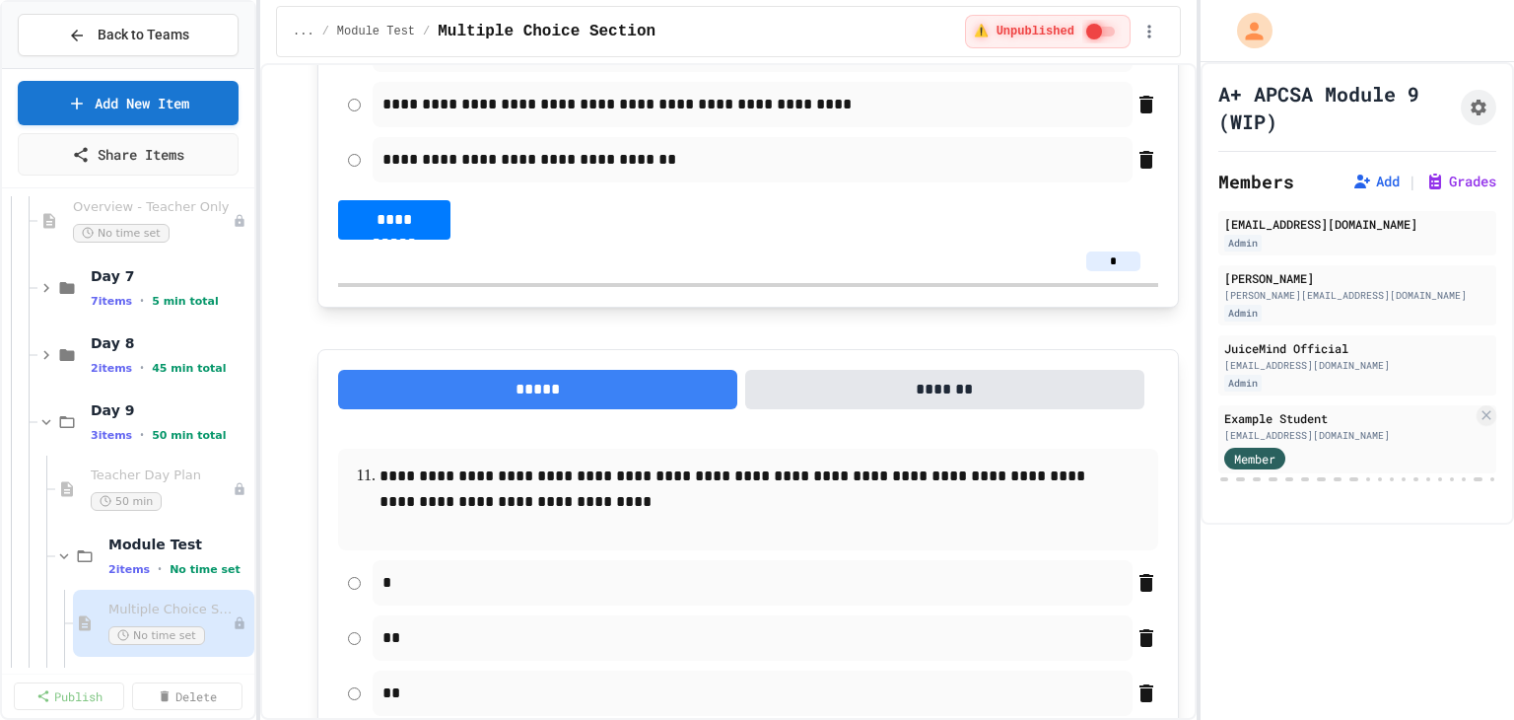
scroll to position [6998, 0]
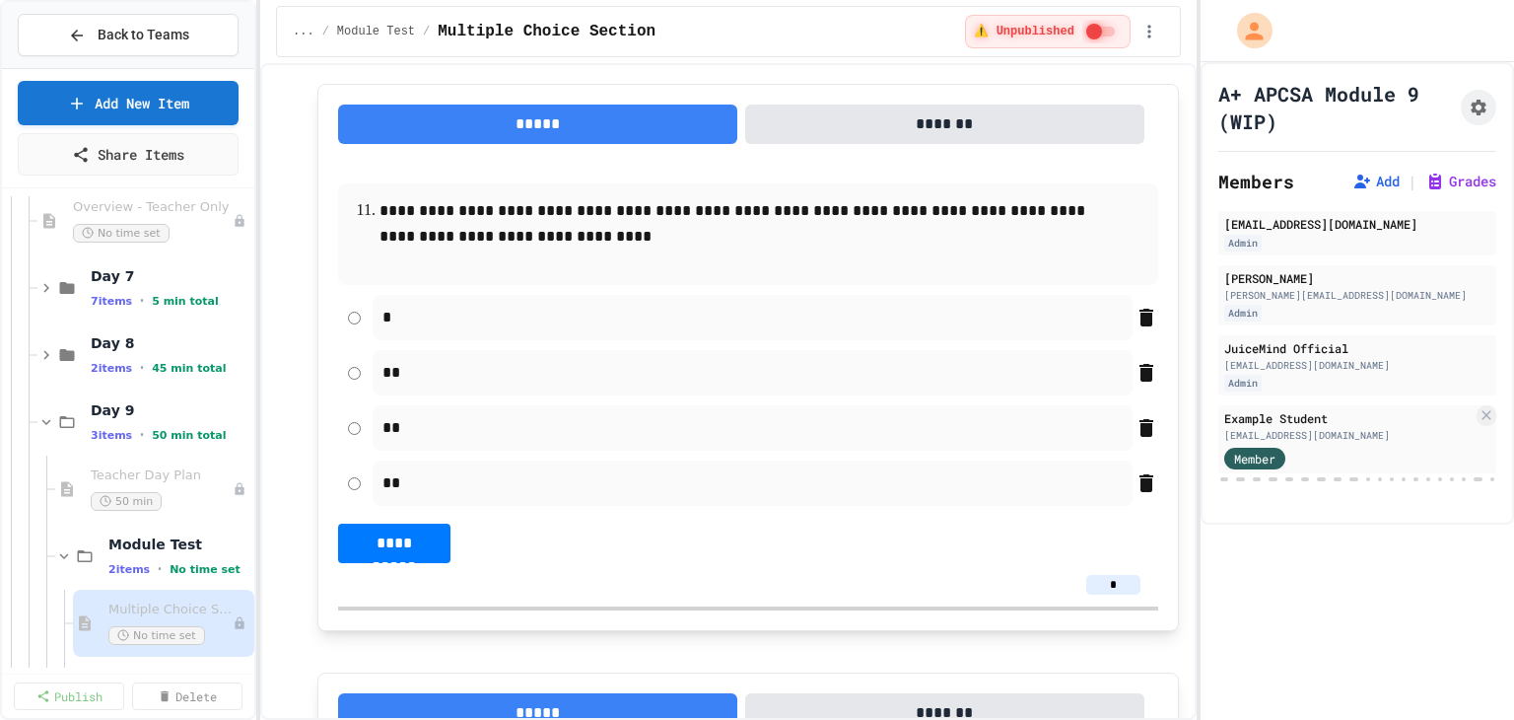
drag, startPoint x: 1110, startPoint y: 285, endPoint x: 1084, endPoint y: 282, distance: 25.8
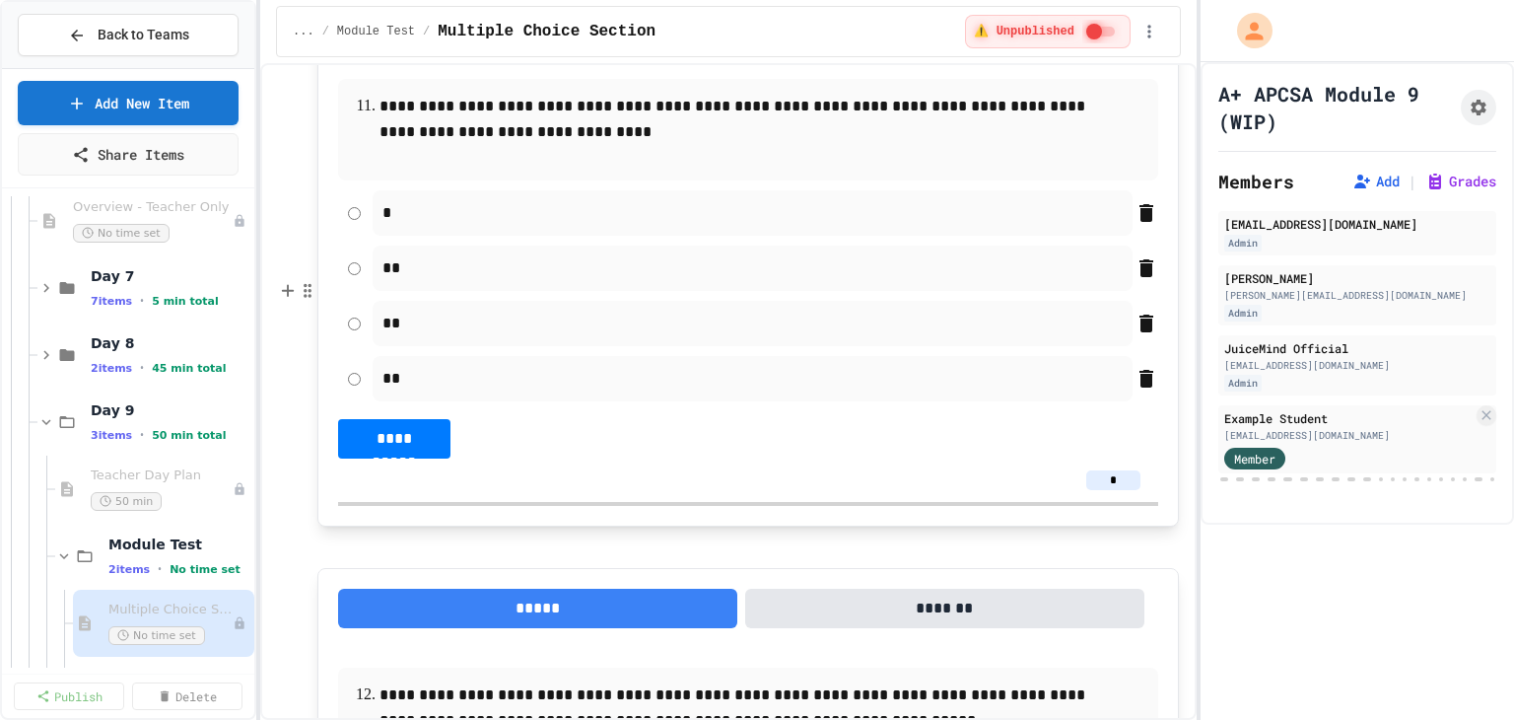
scroll to position [7392, 0]
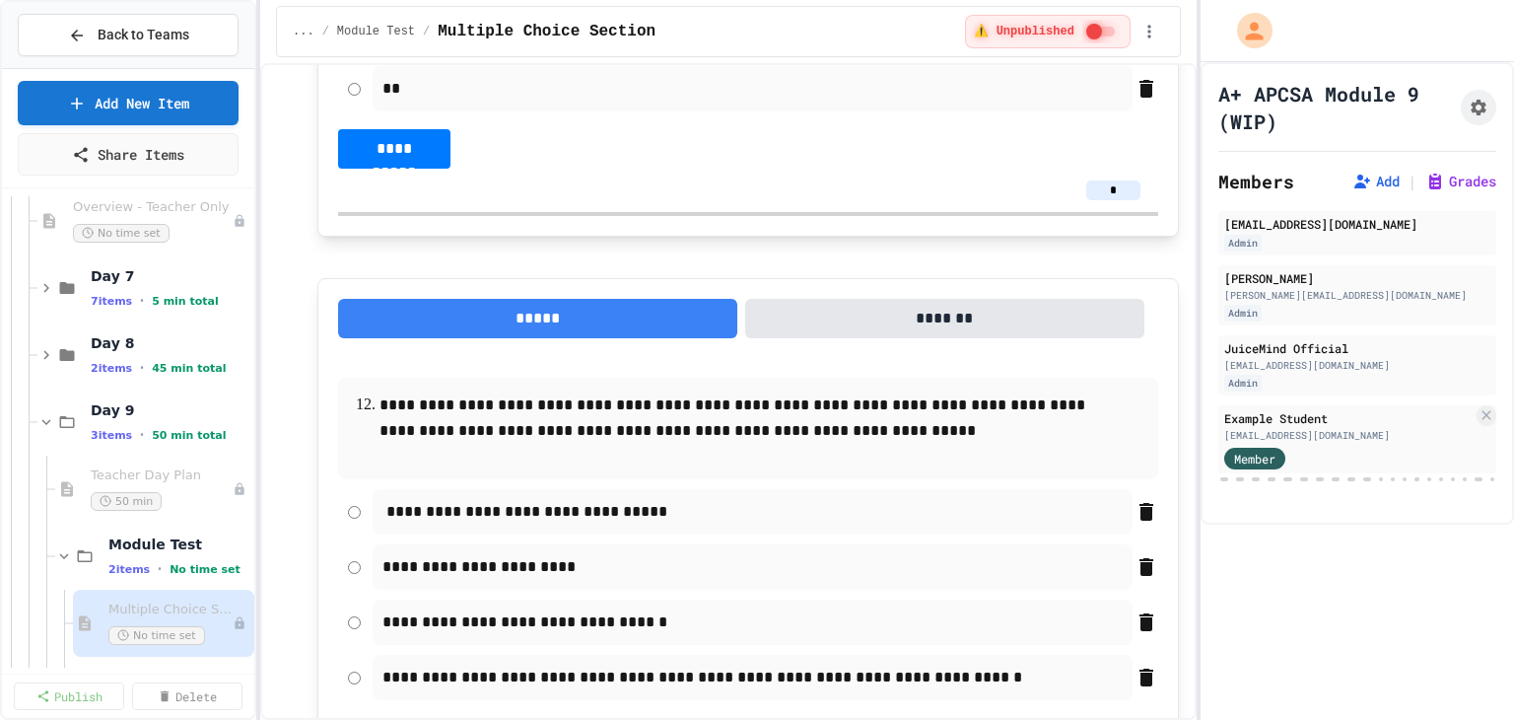
type input "*"
click at [1094, 200] on input "*" at bounding box center [1113, 190] width 54 height 20
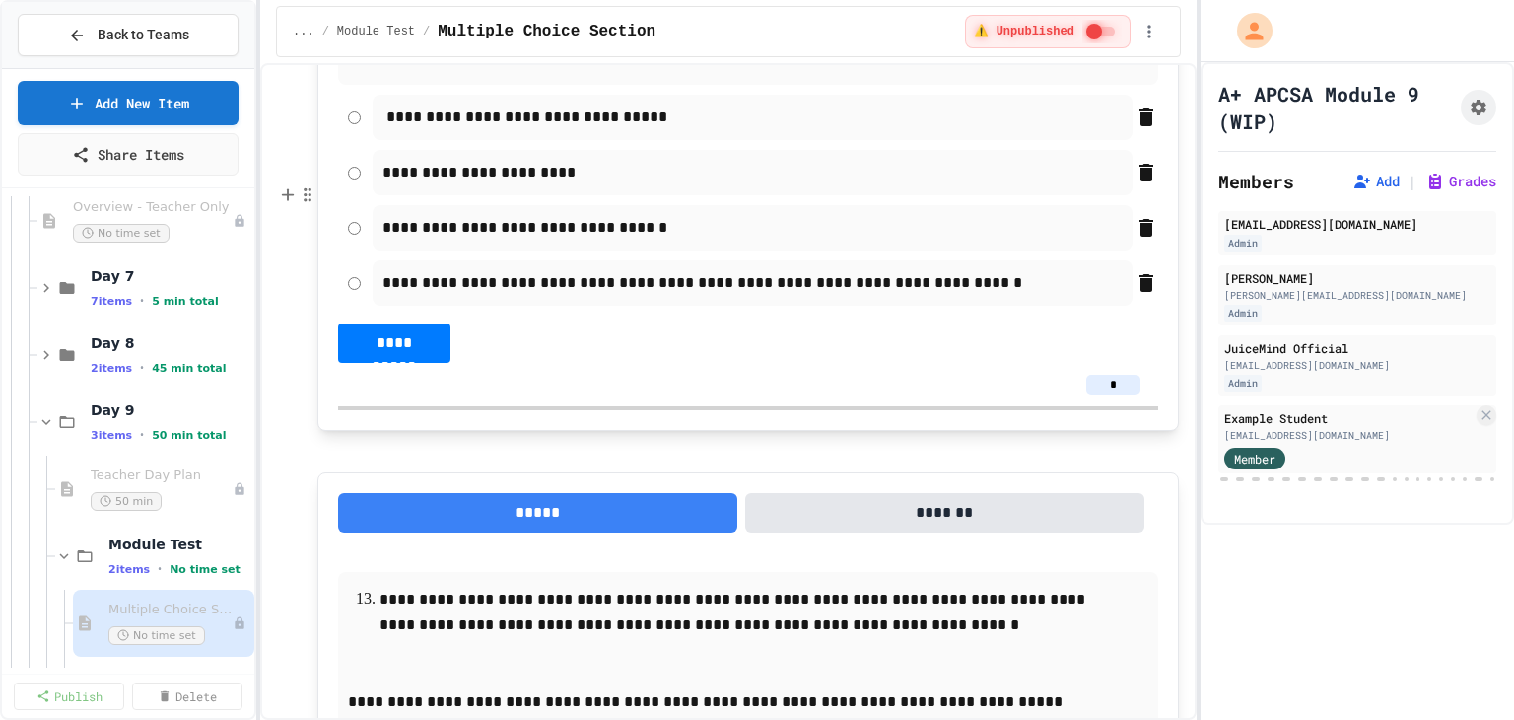
scroll to position [8279, 0]
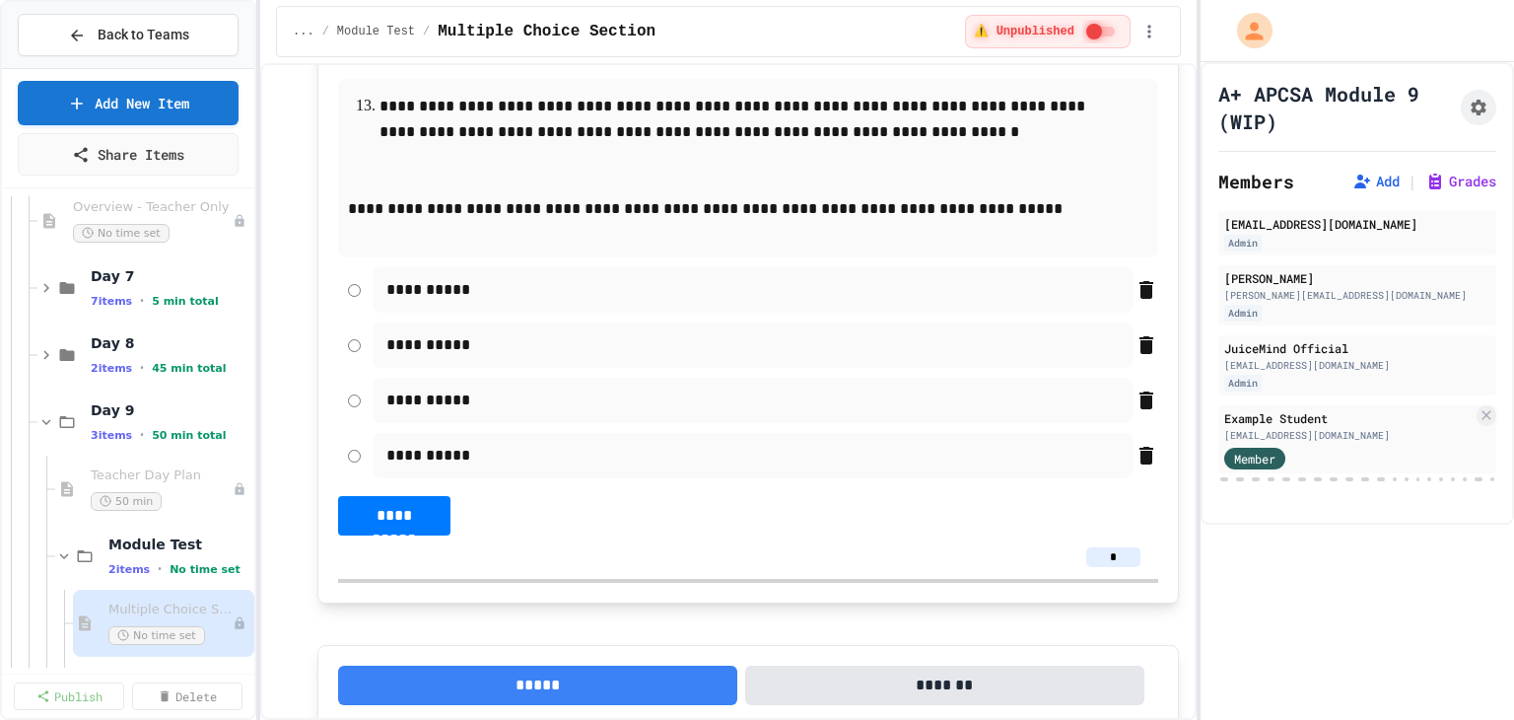
type input "*"
drag, startPoint x: 1112, startPoint y: 190, endPoint x: 1086, endPoint y: 185, distance: 26.1
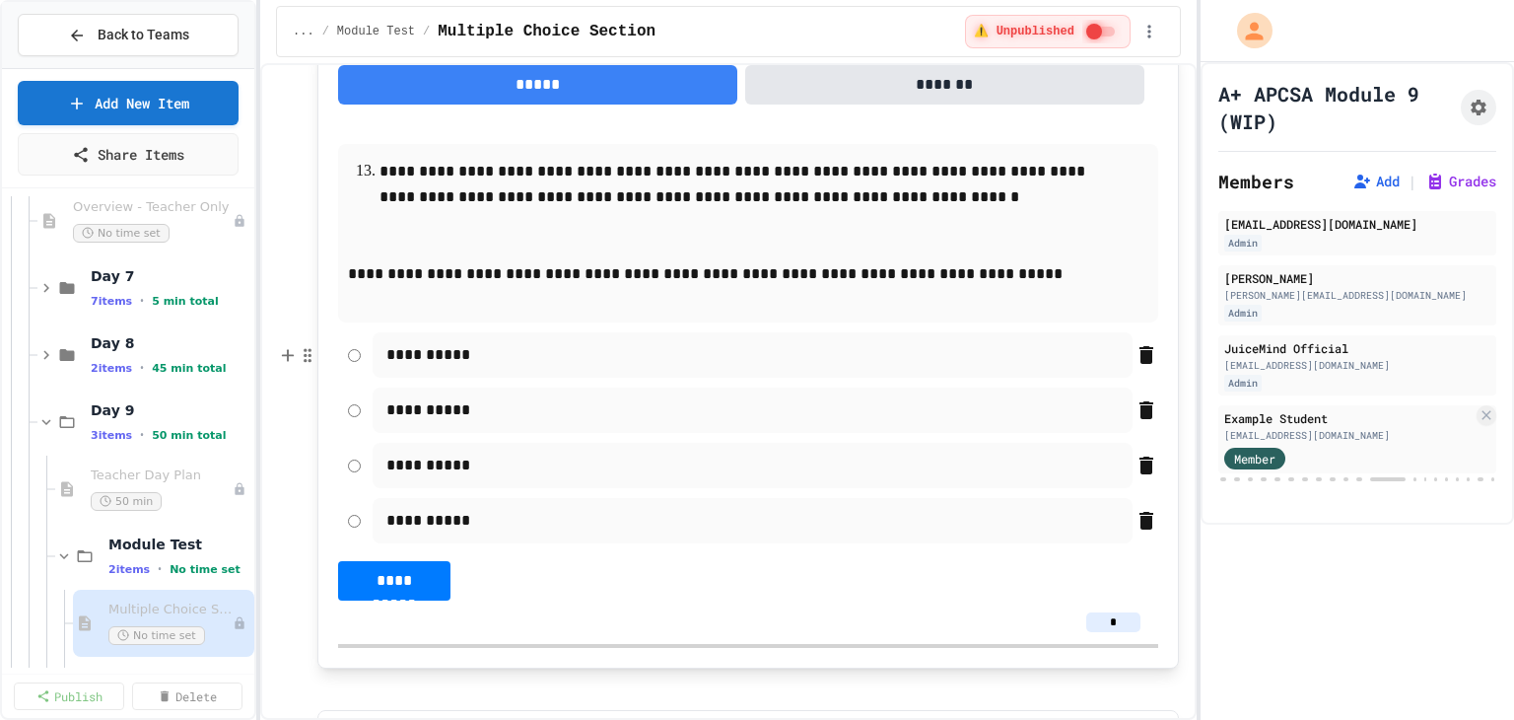
scroll to position [8082, 0]
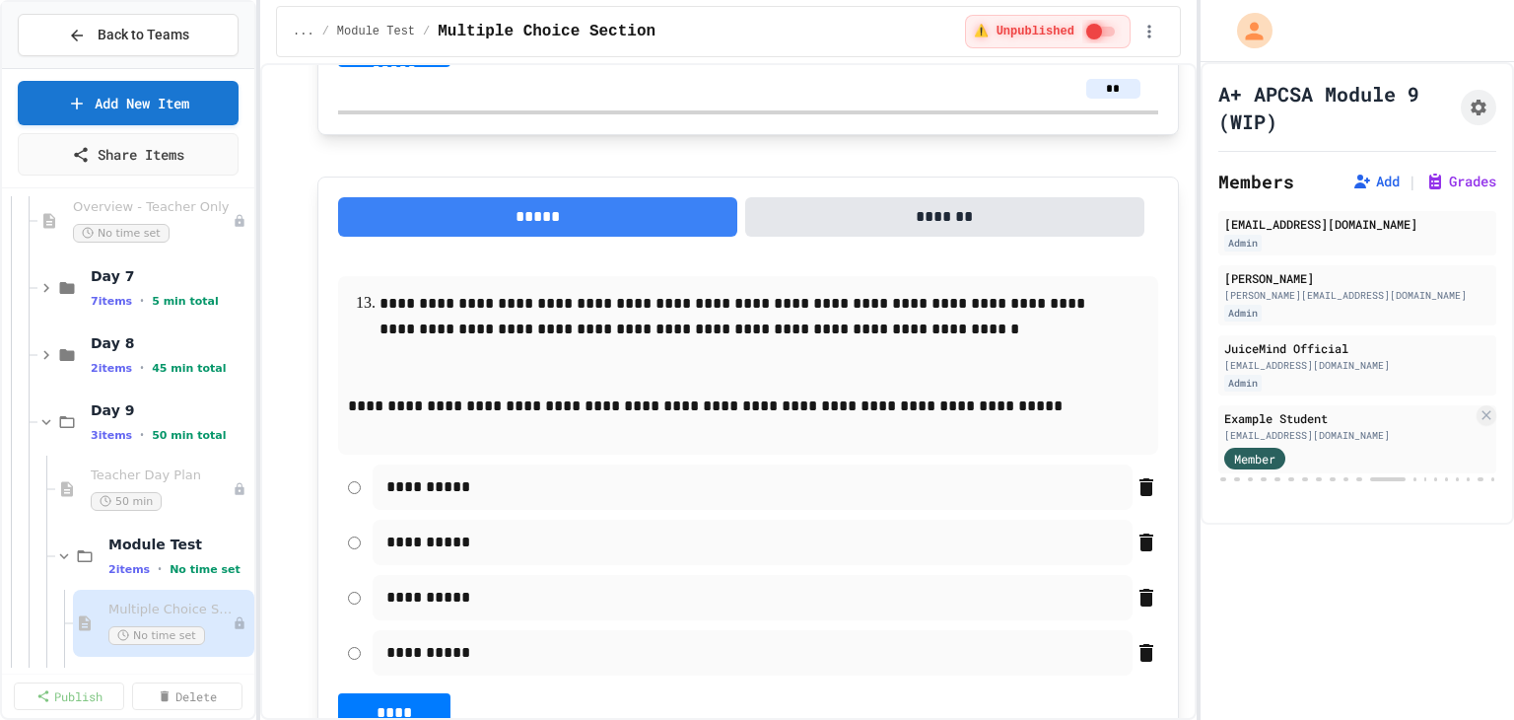
drag, startPoint x: 1115, startPoint y: 378, endPoint x: 1076, endPoint y: 380, distance: 38.5
click at [1086, 99] on input "**" at bounding box center [1113, 89] width 54 height 20
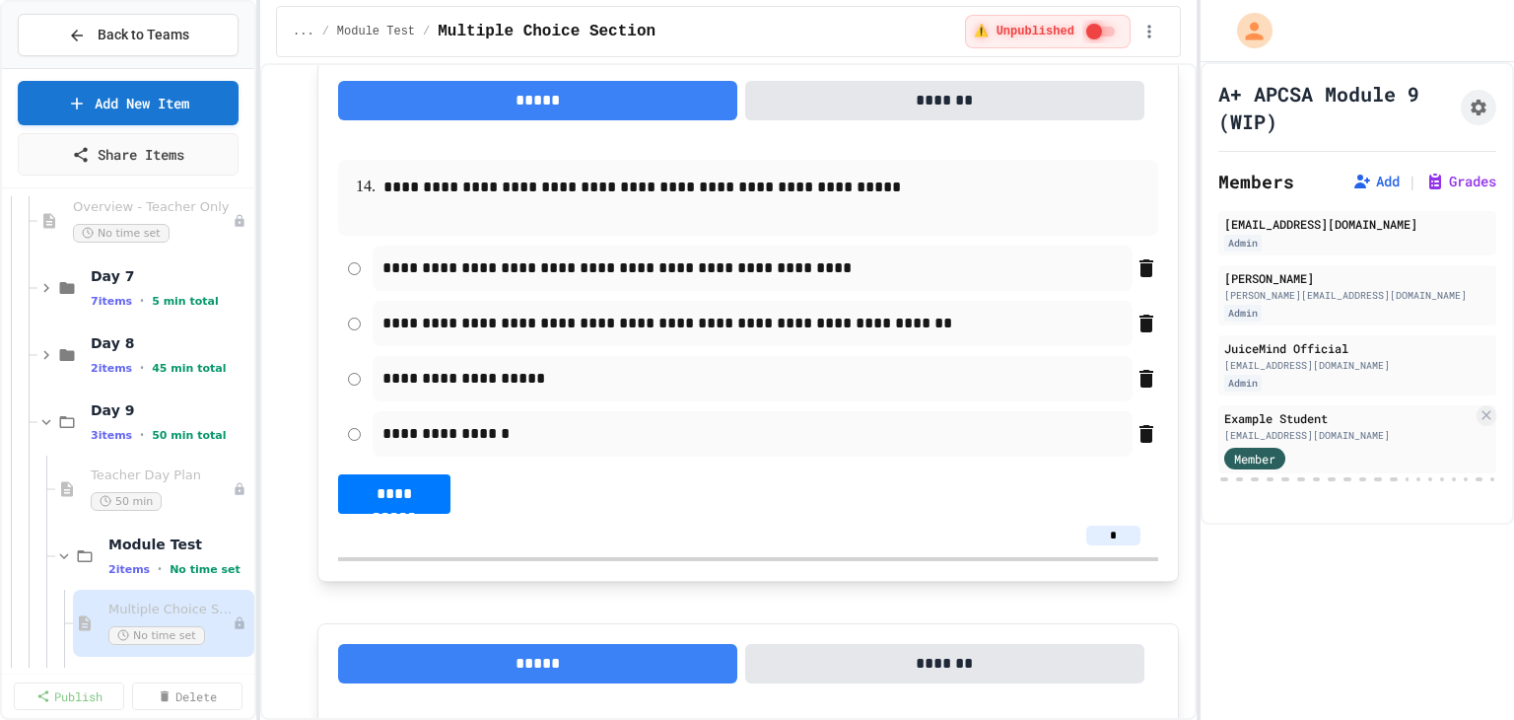
scroll to position [8969, 0]
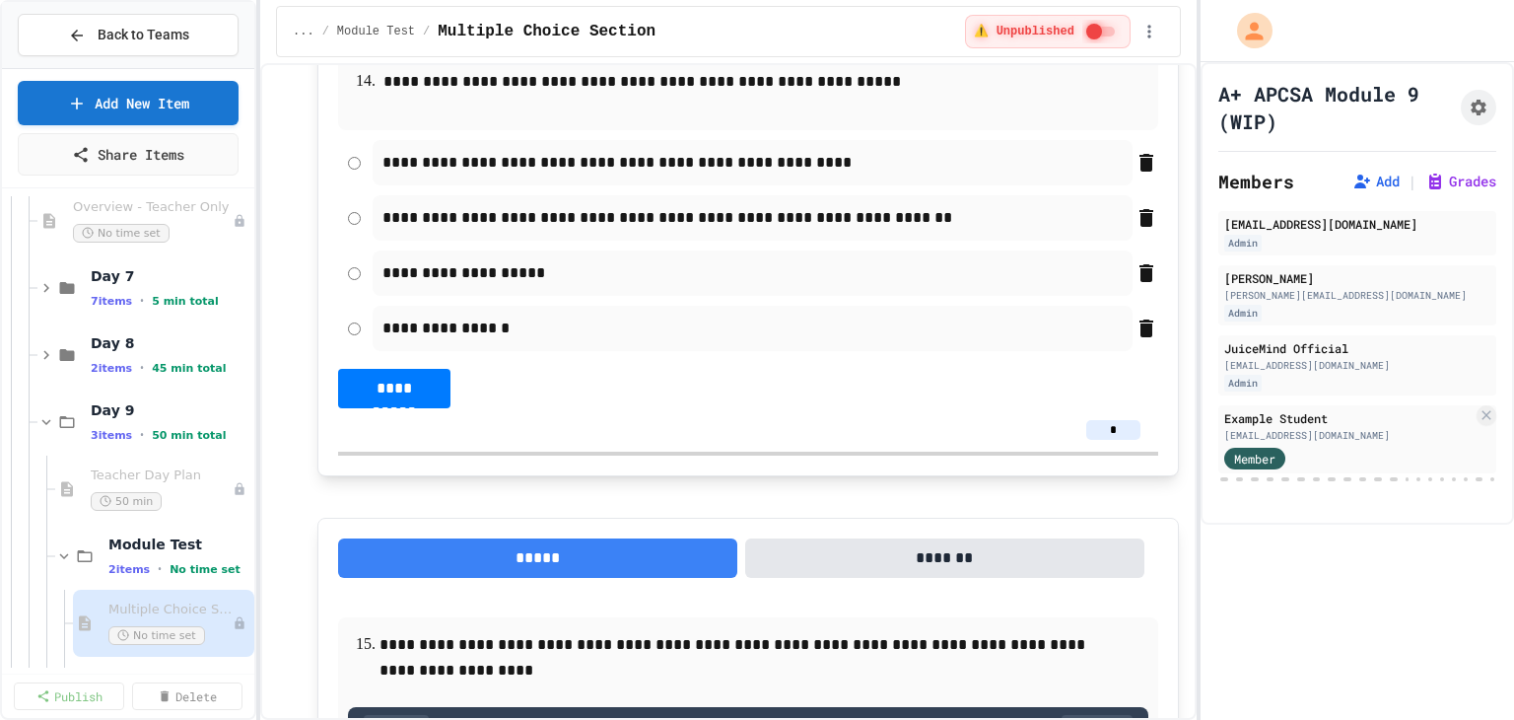
type input "*"
drag, startPoint x: 1109, startPoint y: 164, endPoint x: 1091, endPoint y: 158, distance: 18.7
drag, startPoint x: 1111, startPoint y: 155, endPoint x: 1076, endPoint y: 151, distance: 34.7
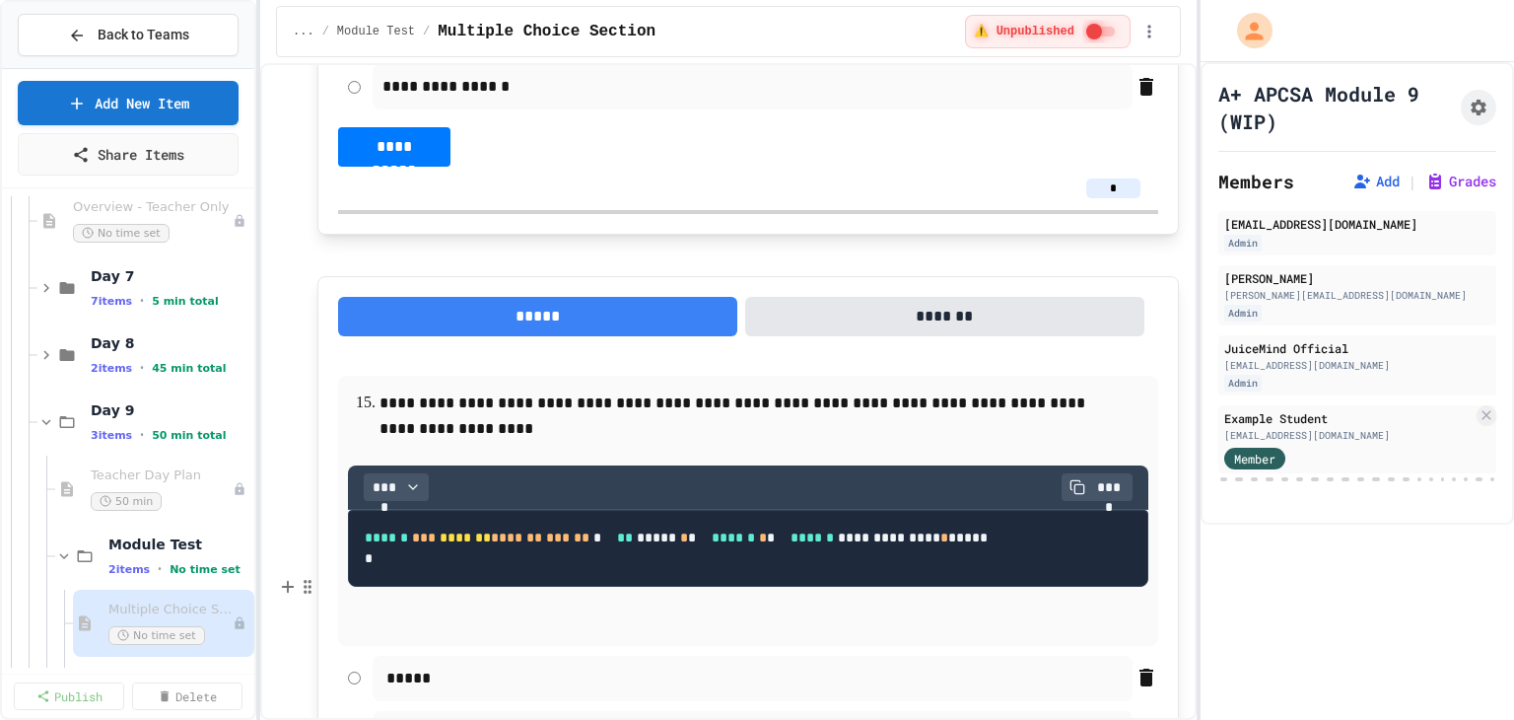
scroll to position [9363, 0]
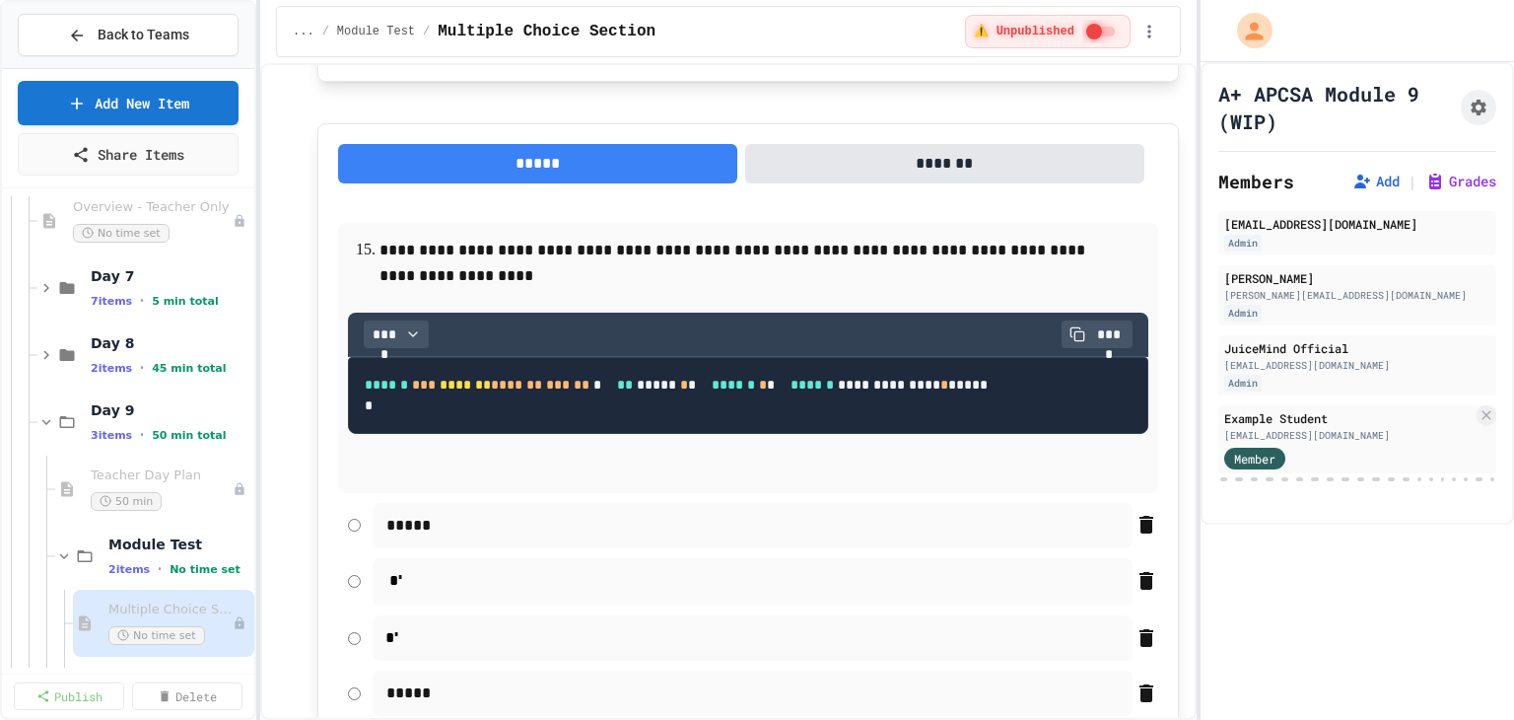
type input "*"
drag, startPoint x: 1115, startPoint y: 330, endPoint x: 1084, endPoint y: 325, distance: 30.9
click at [1086, 45] on input "*" at bounding box center [1113, 36] width 54 height 20
drag, startPoint x: 1112, startPoint y: 328, endPoint x: 1080, endPoint y: 324, distance: 31.8
click at [1086, 45] on input "**" at bounding box center [1113, 36] width 54 height 20
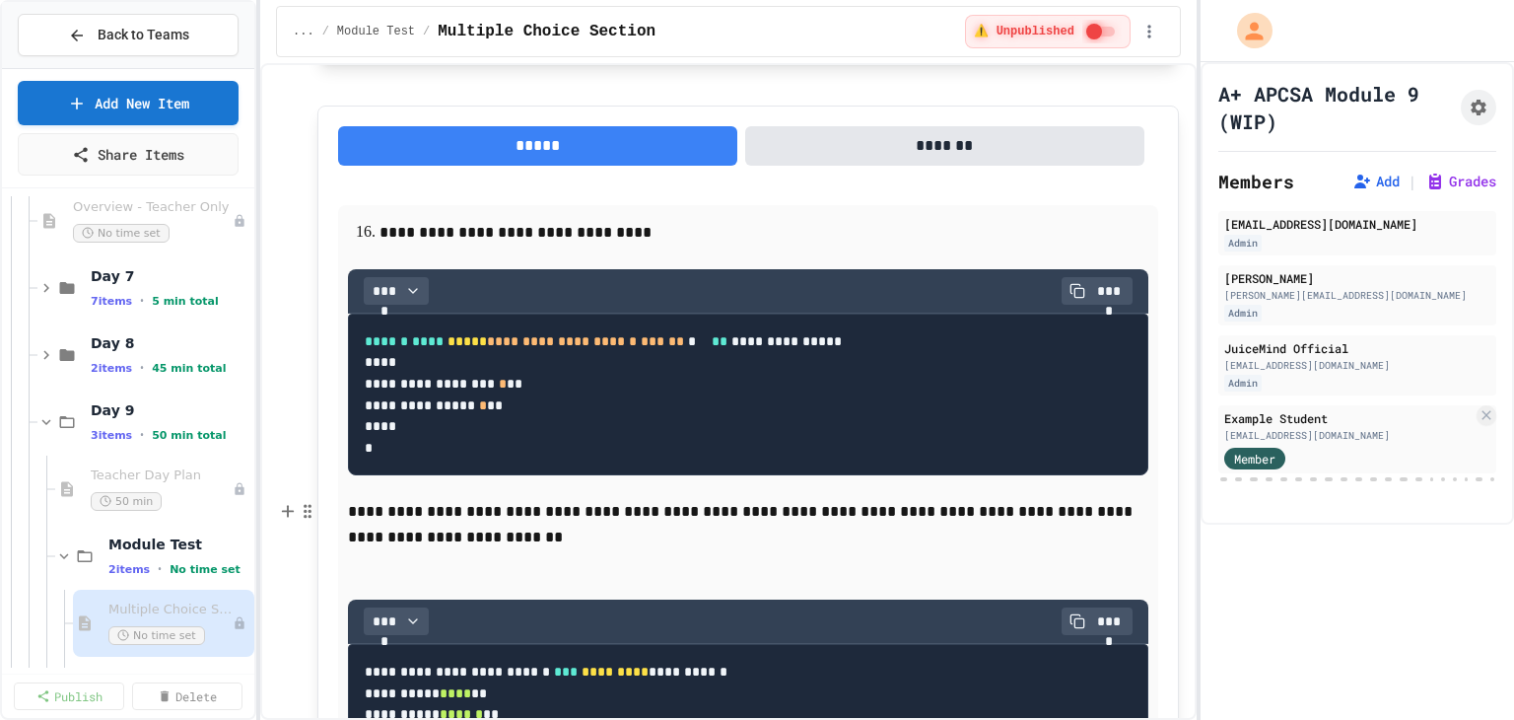
scroll to position [10152, 0]
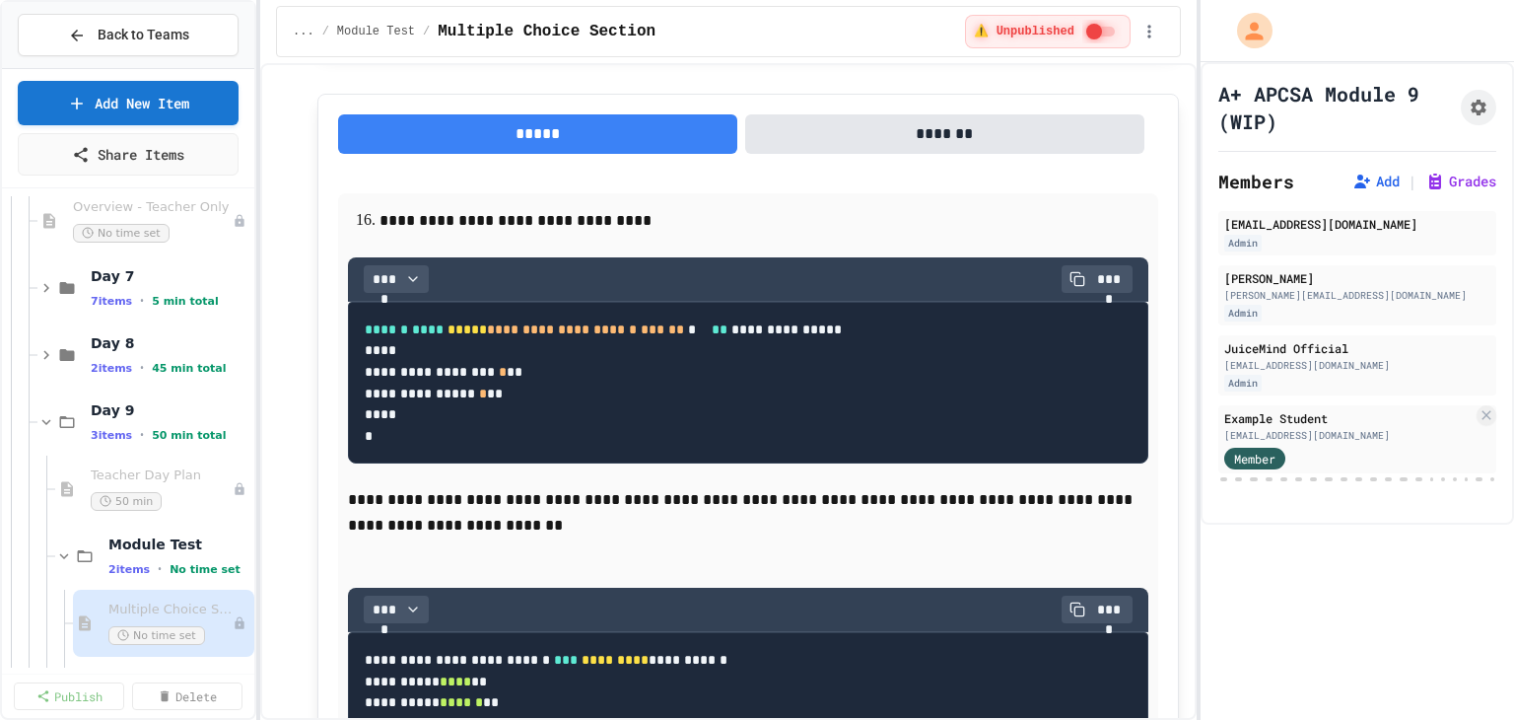
type input "*"
click at [1086, 16] on input "*" at bounding box center [1113, 6] width 54 height 20
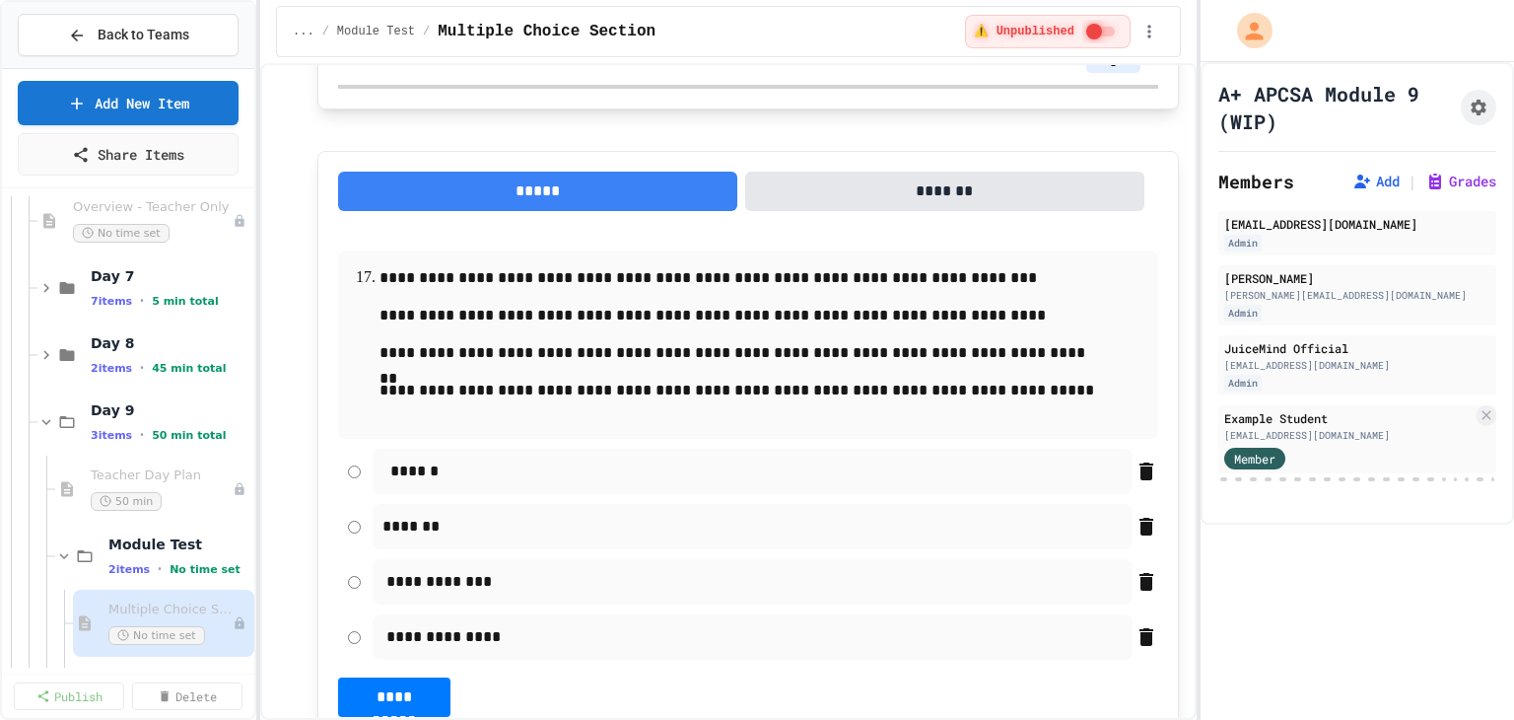
scroll to position [11335, 0]
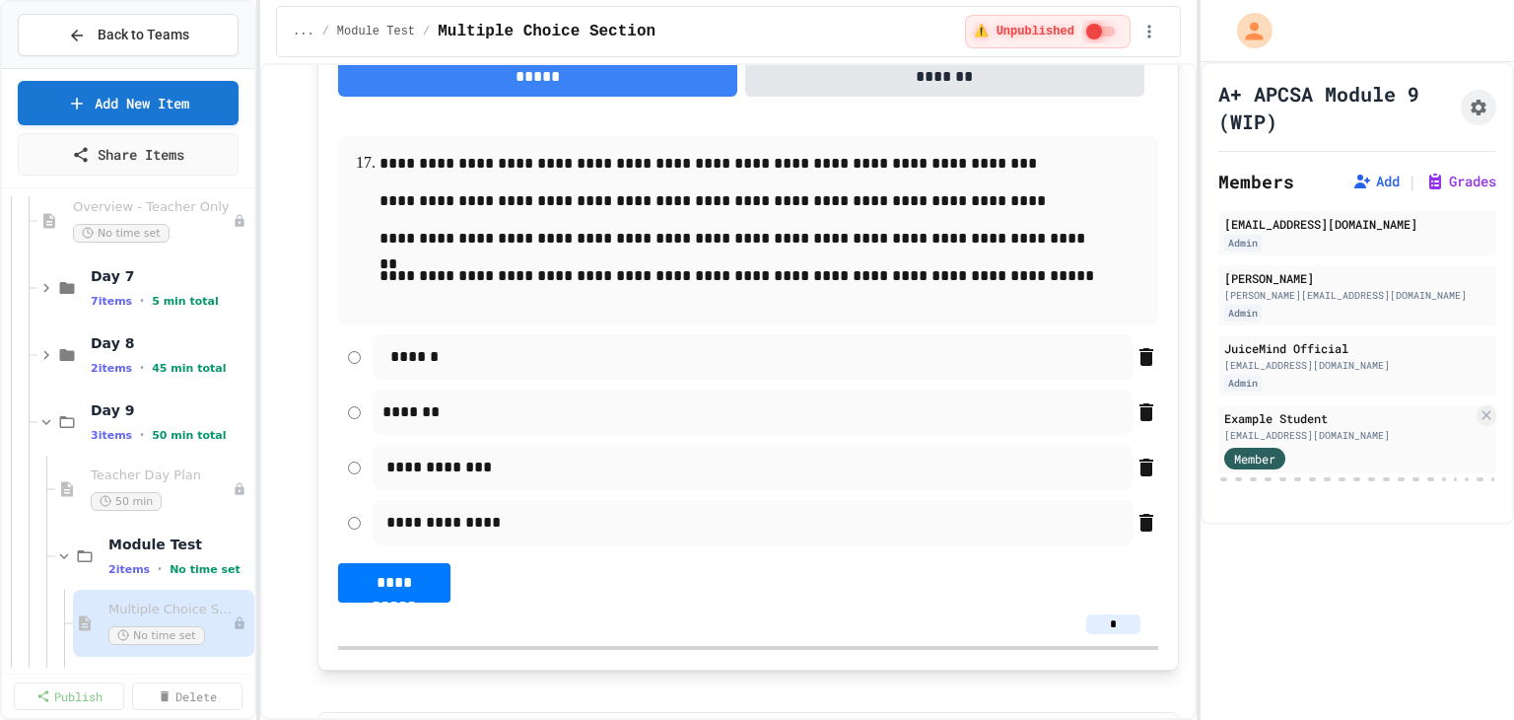
type input "*"
drag, startPoint x: 1105, startPoint y: 395, endPoint x: 1068, endPoint y: 450, distance: 66.2
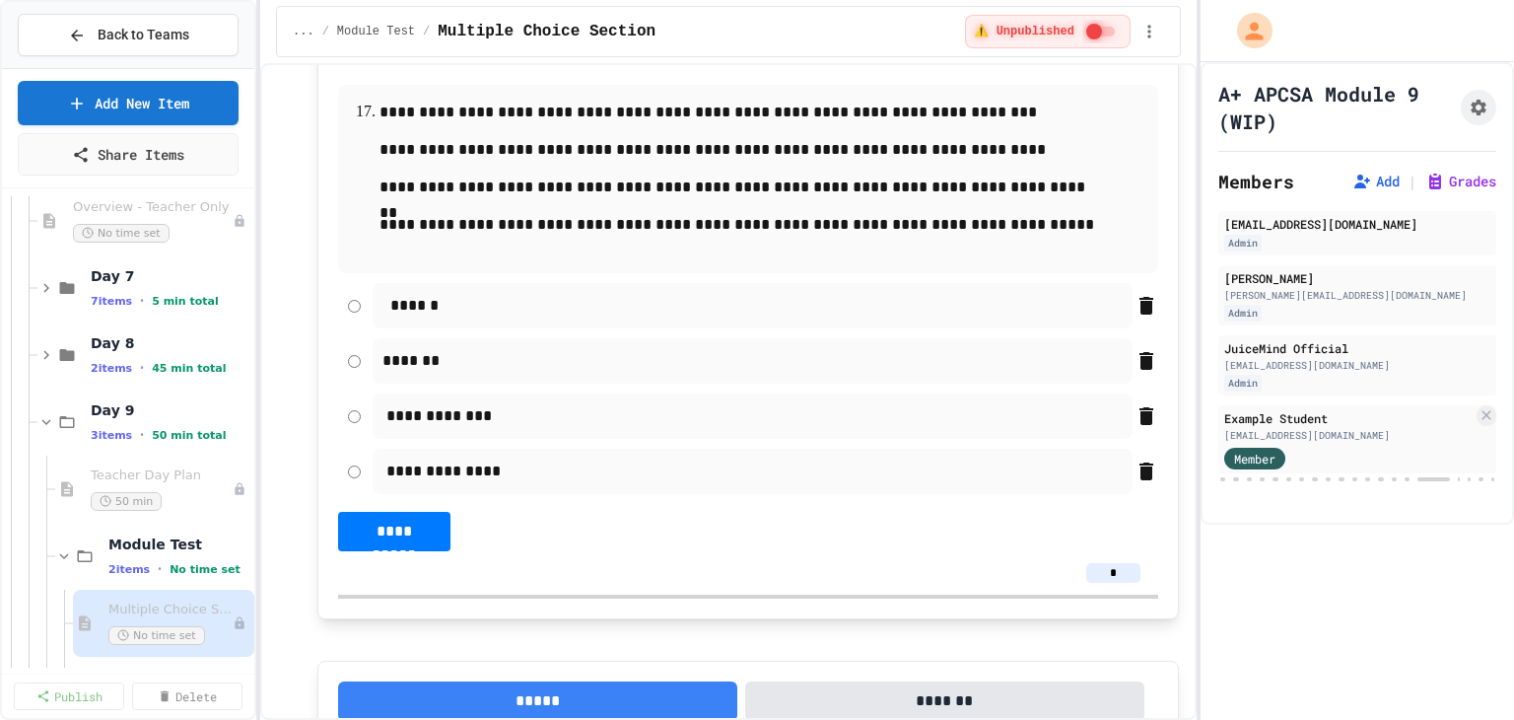
scroll to position [11433, 0]
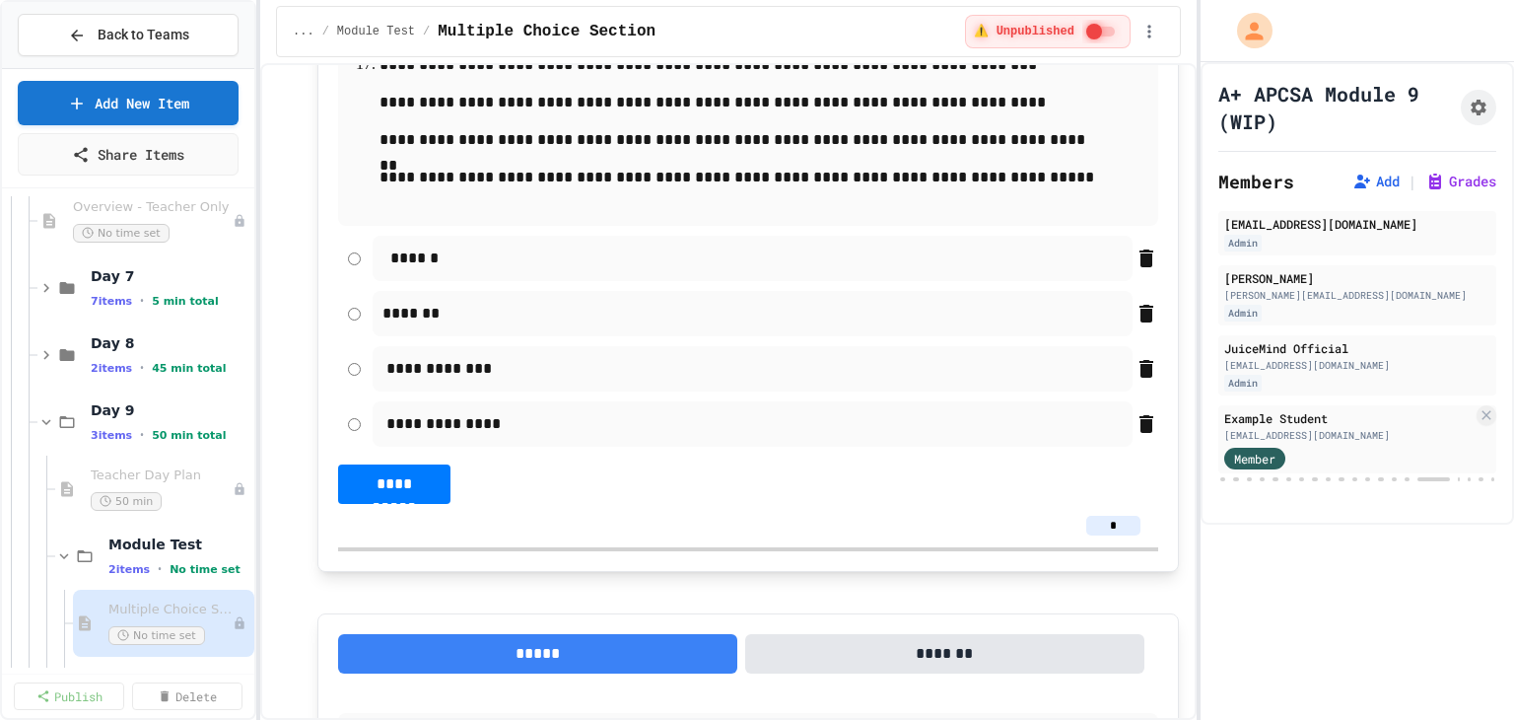
drag, startPoint x: 1113, startPoint y: 297, endPoint x: 1086, endPoint y: 297, distance: 26.6
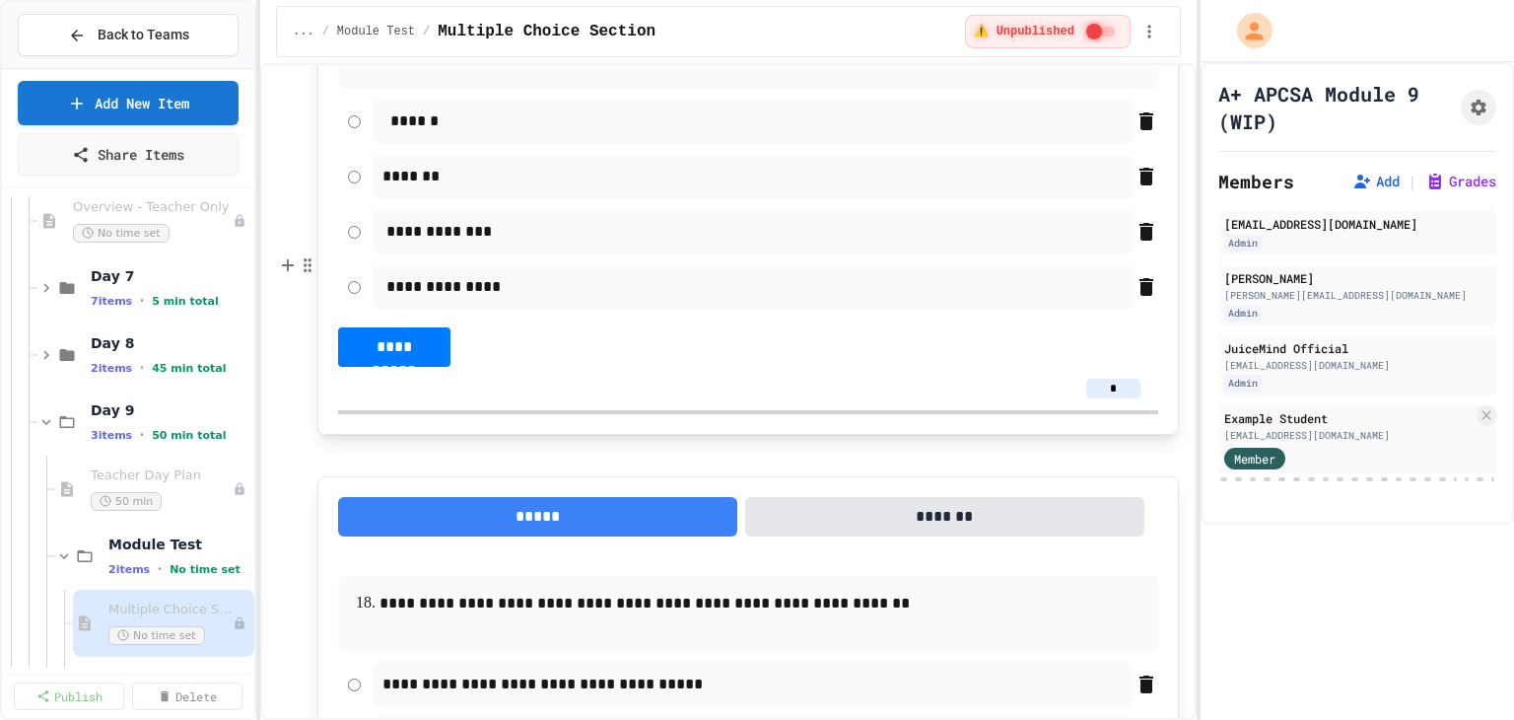
scroll to position [11926, 0]
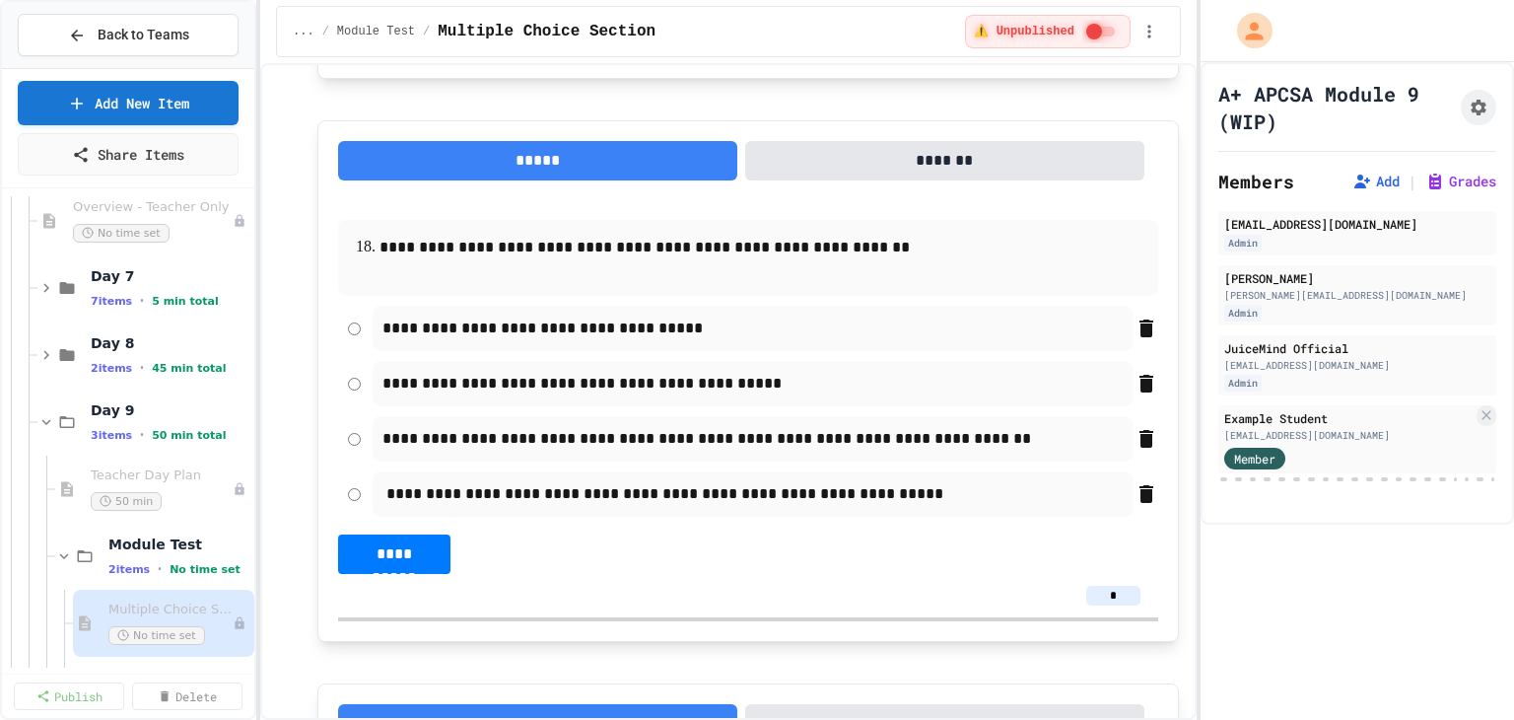
type input "*"
drag, startPoint x: 1102, startPoint y: 481, endPoint x: 1081, endPoint y: 481, distance: 20.7
click at [1086, 42] on input "*" at bounding box center [1113, 33] width 54 height 20
click at [1086, 42] on input "**" at bounding box center [1113, 33] width 54 height 20
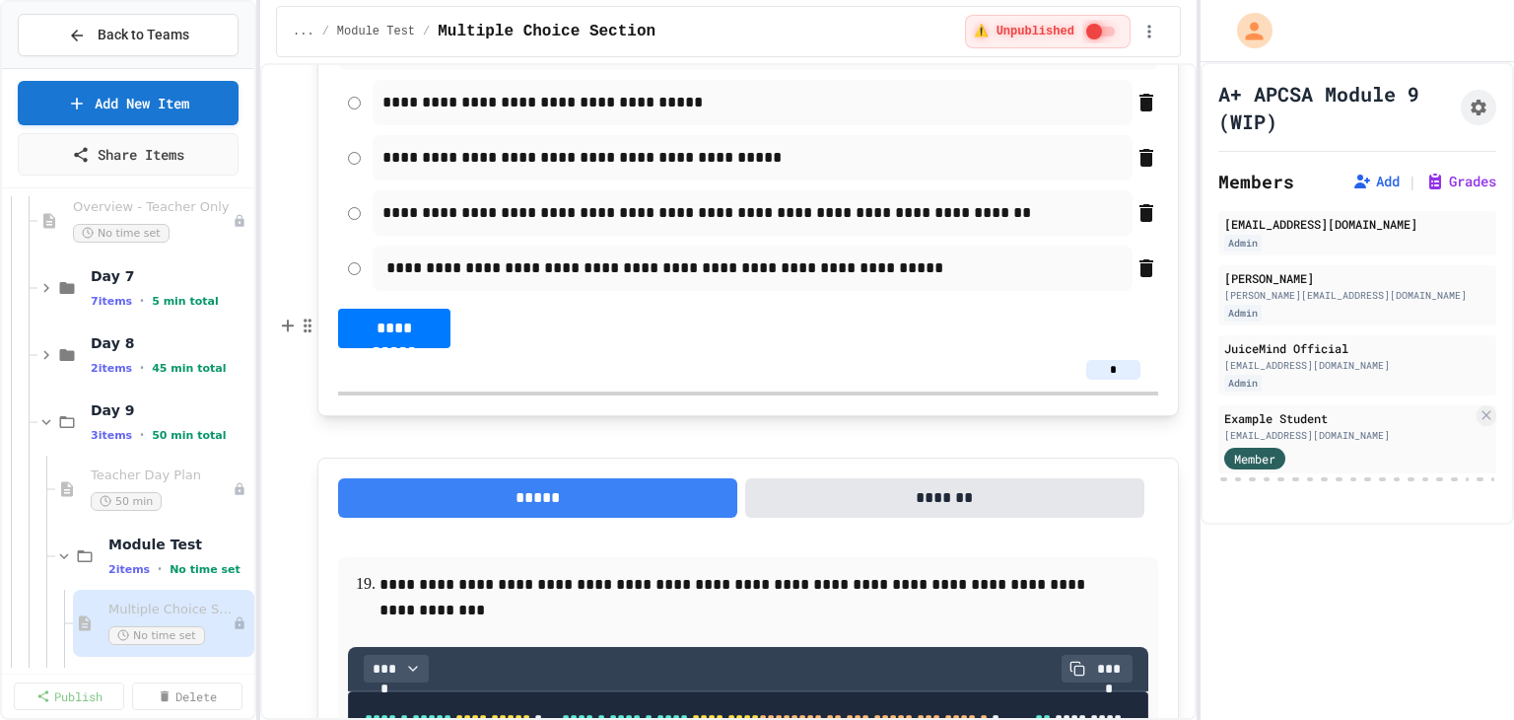
scroll to position [12419, 0]
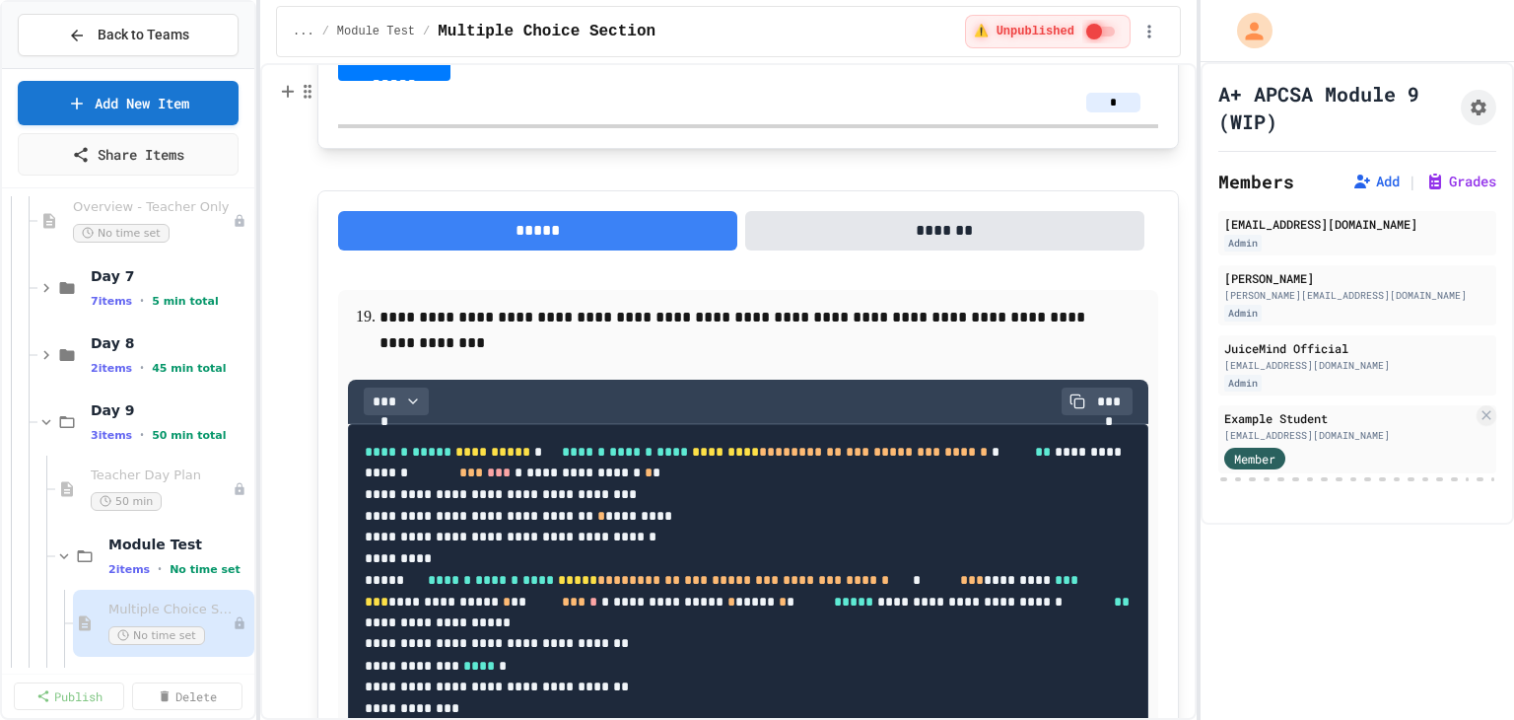
type input "*"
drag, startPoint x: 1112, startPoint y: 550, endPoint x: 1088, endPoint y: 548, distance: 23.7
click at [1088, 112] on input "*" at bounding box center [1113, 103] width 54 height 20
drag, startPoint x: 1106, startPoint y: 552, endPoint x: 1067, endPoint y: 552, distance: 38.4
click at [1067, 112] on div "*" at bounding box center [748, 103] width 789 height 20
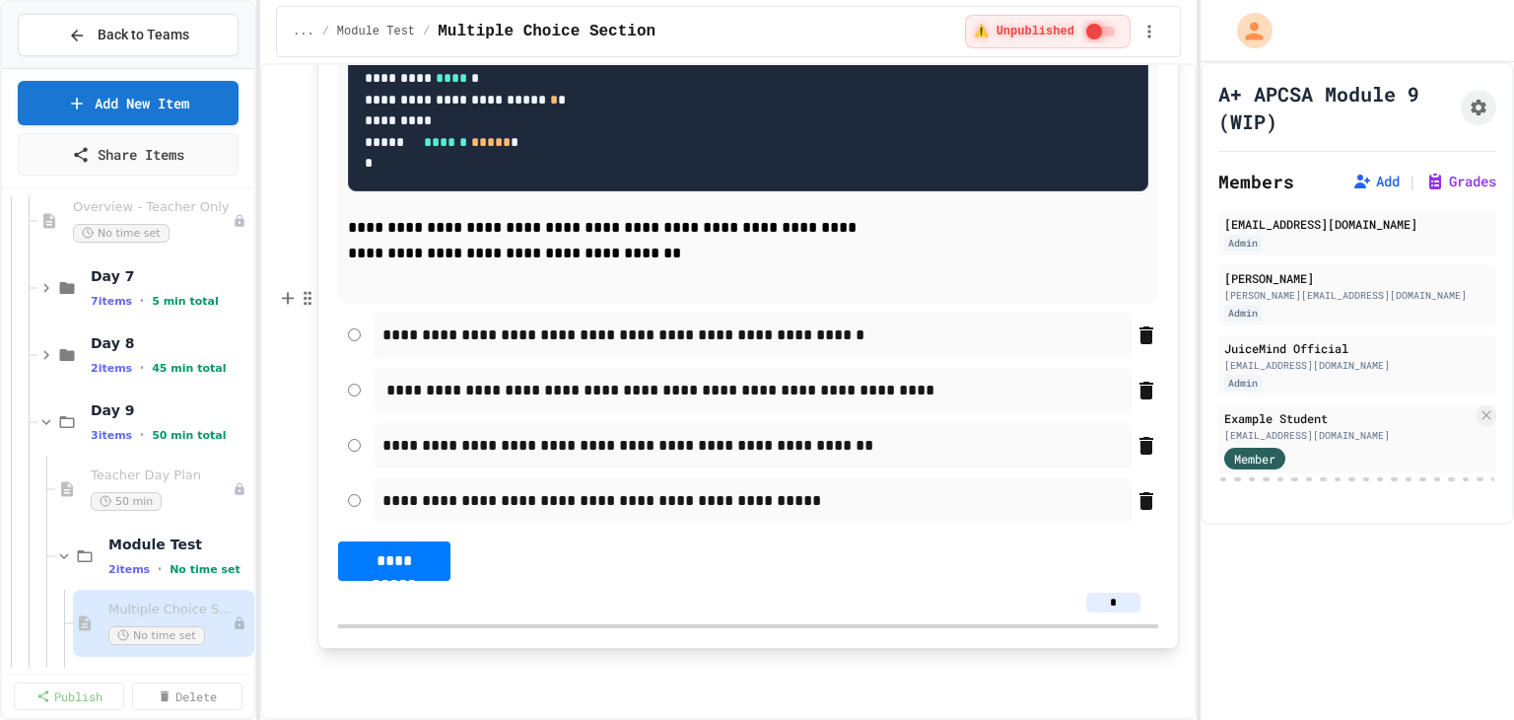
scroll to position [15644, 0]
type input "*"
drag, startPoint x: 1108, startPoint y: 603, endPoint x: 1088, endPoint y: 598, distance: 20.3
click at [1088, 598] on input "*" at bounding box center [1113, 602] width 54 height 20
click at [1104, 599] on input "*" at bounding box center [1113, 602] width 54 height 20
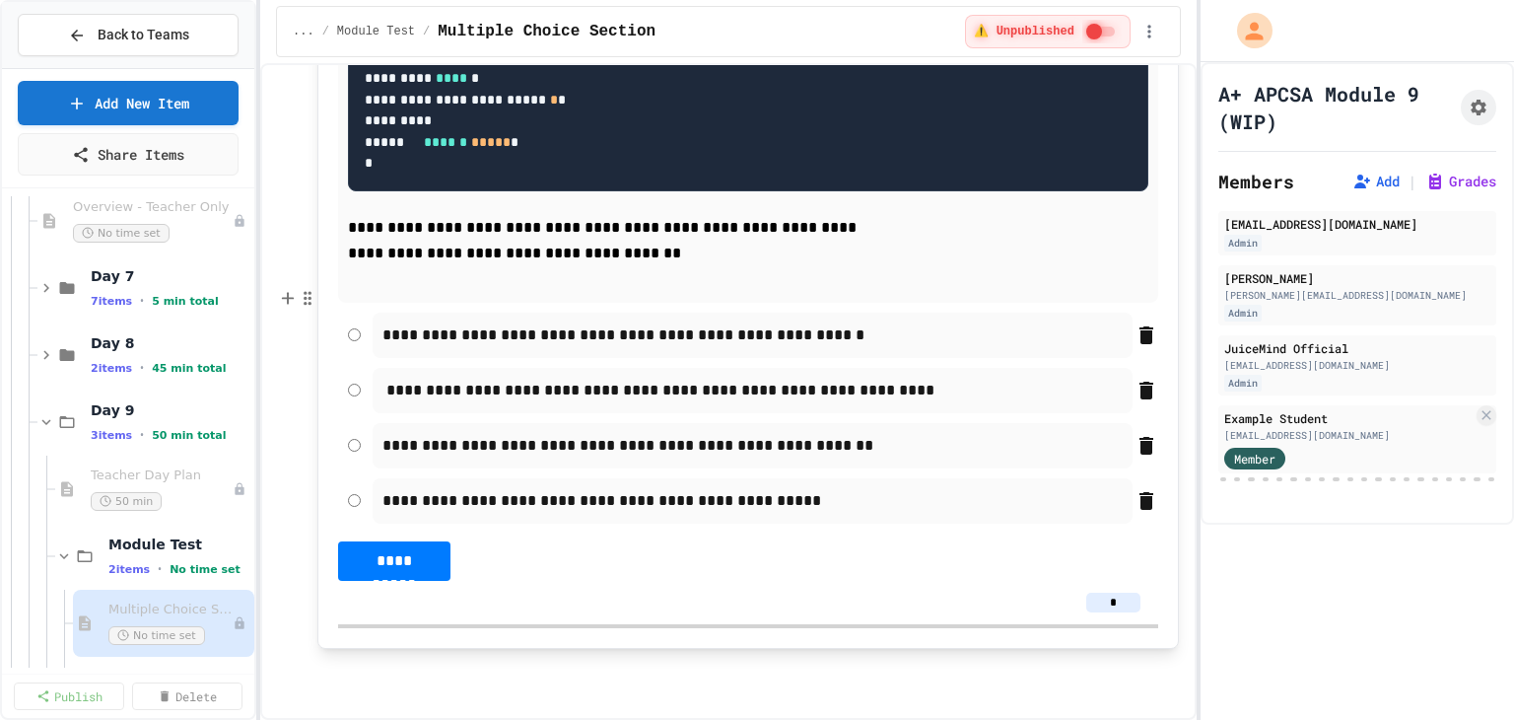
type input "*"
click at [987, 542] on div "**********" at bounding box center [748, 70] width 820 height 1020
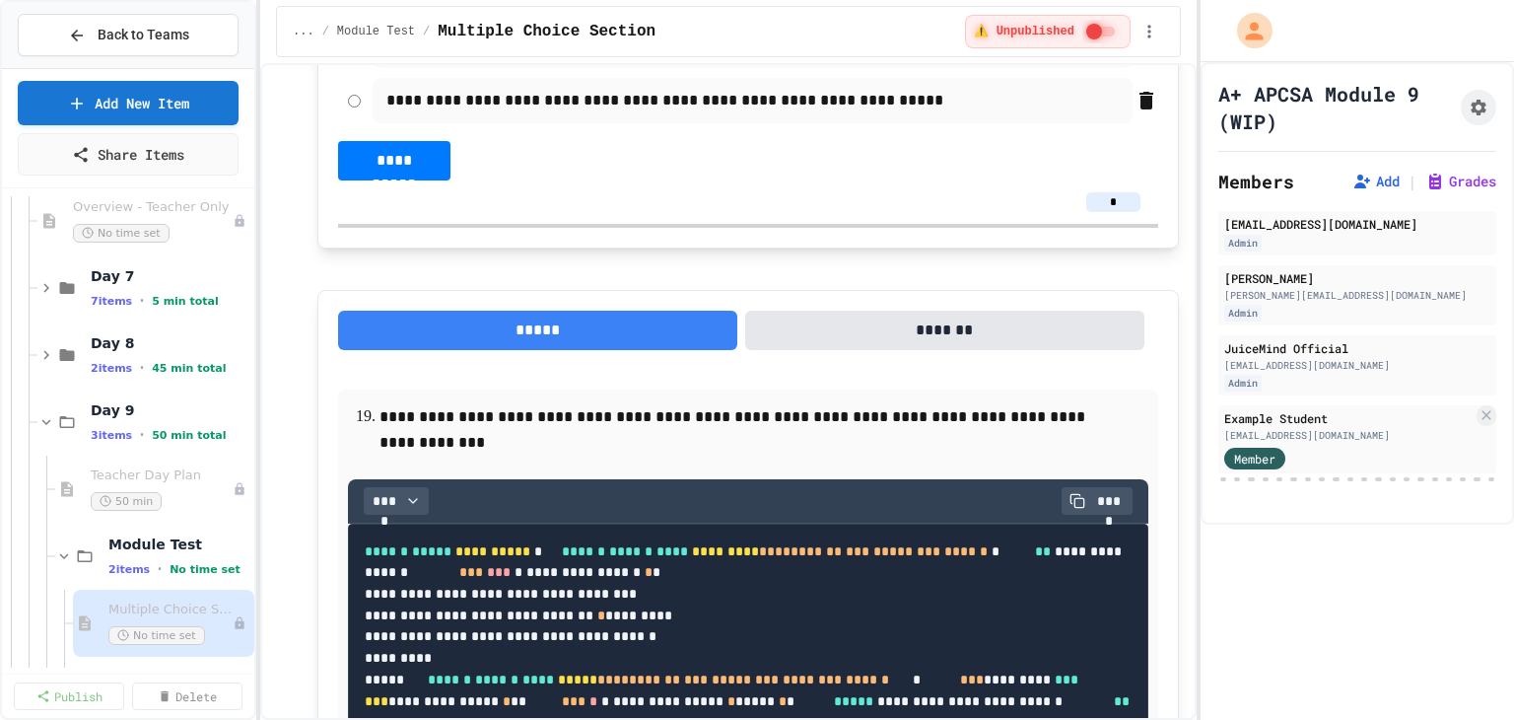
scroll to position [12293, 0]
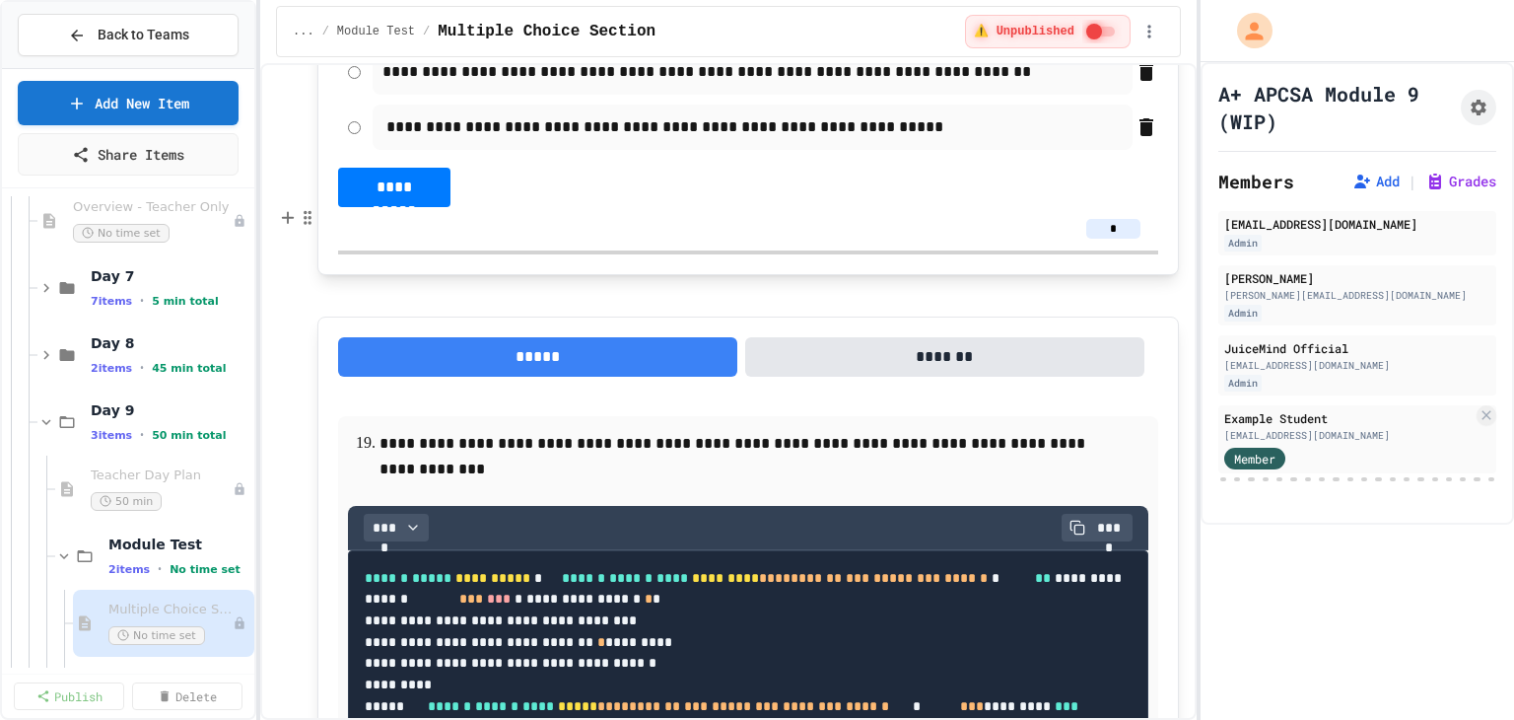
click at [347, 95] on div "**********" at bounding box center [748, 71] width 820 height 45
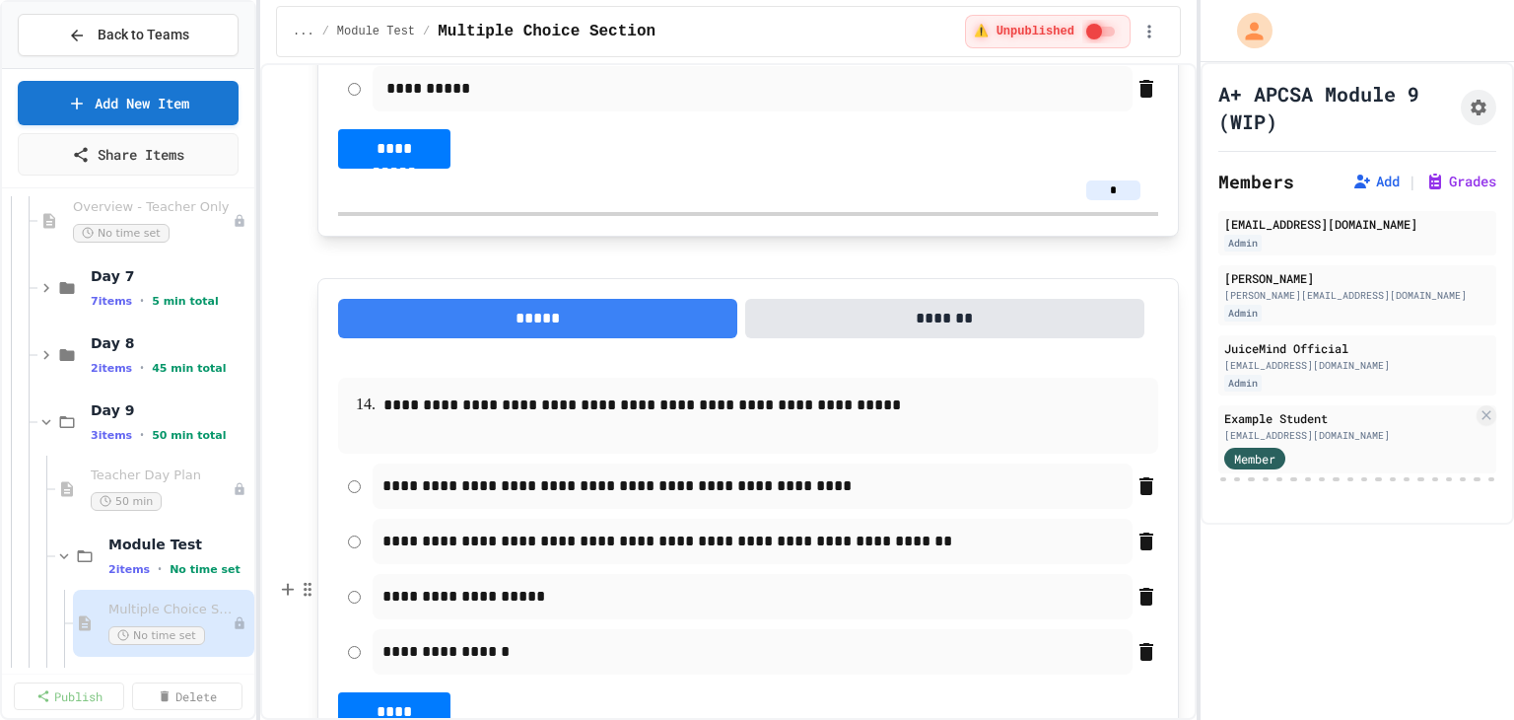
scroll to position [8449, 0]
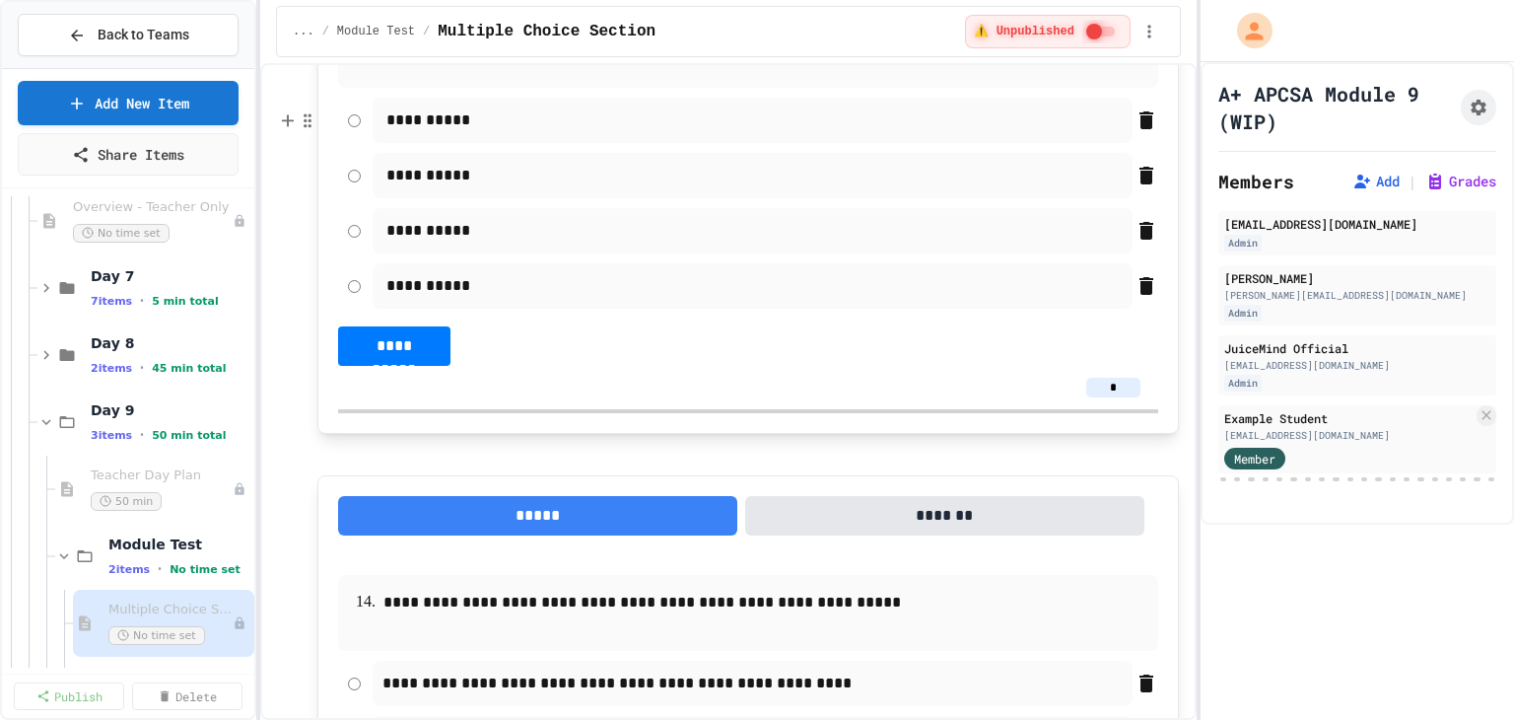
click at [353, 143] on div "**********" at bounding box center [748, 120] width 820 height 45
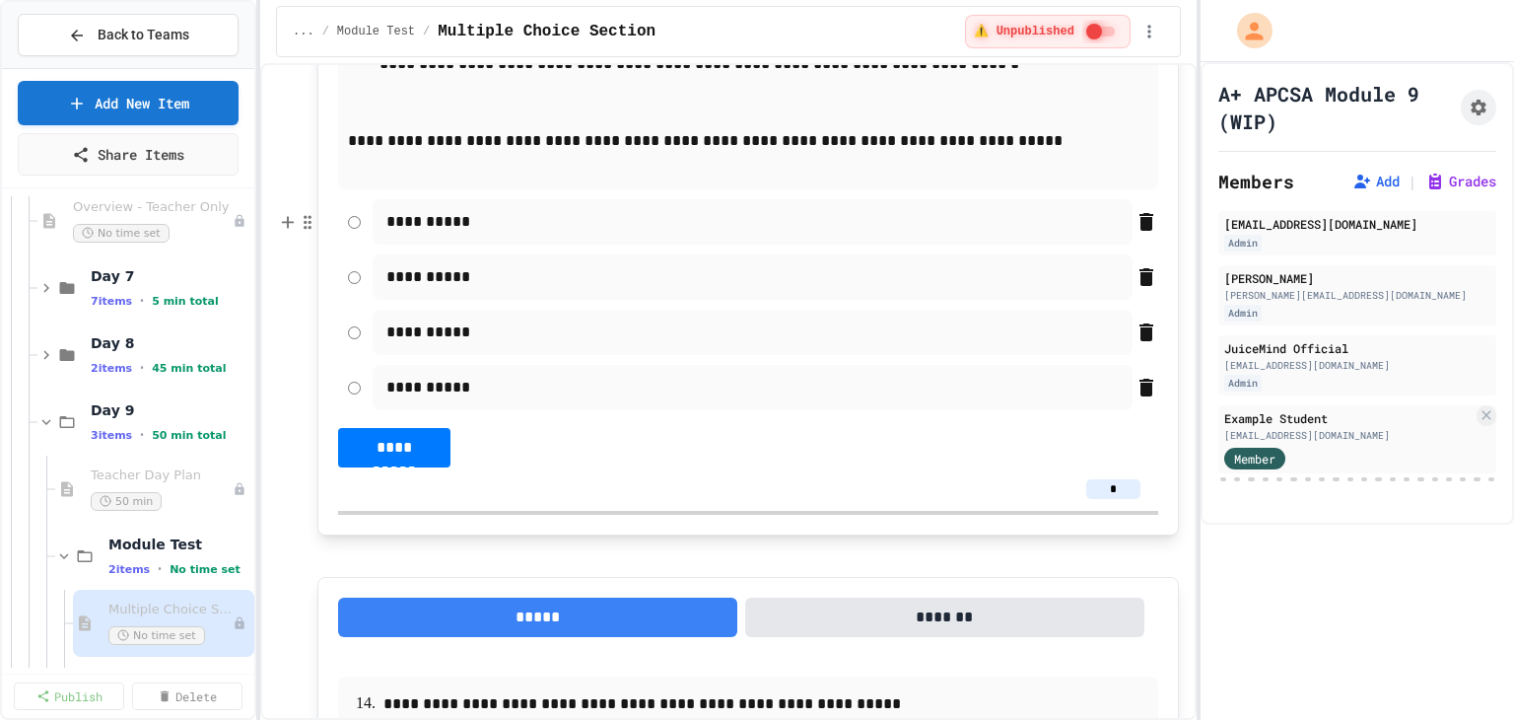
scroll to position [8350, 0]
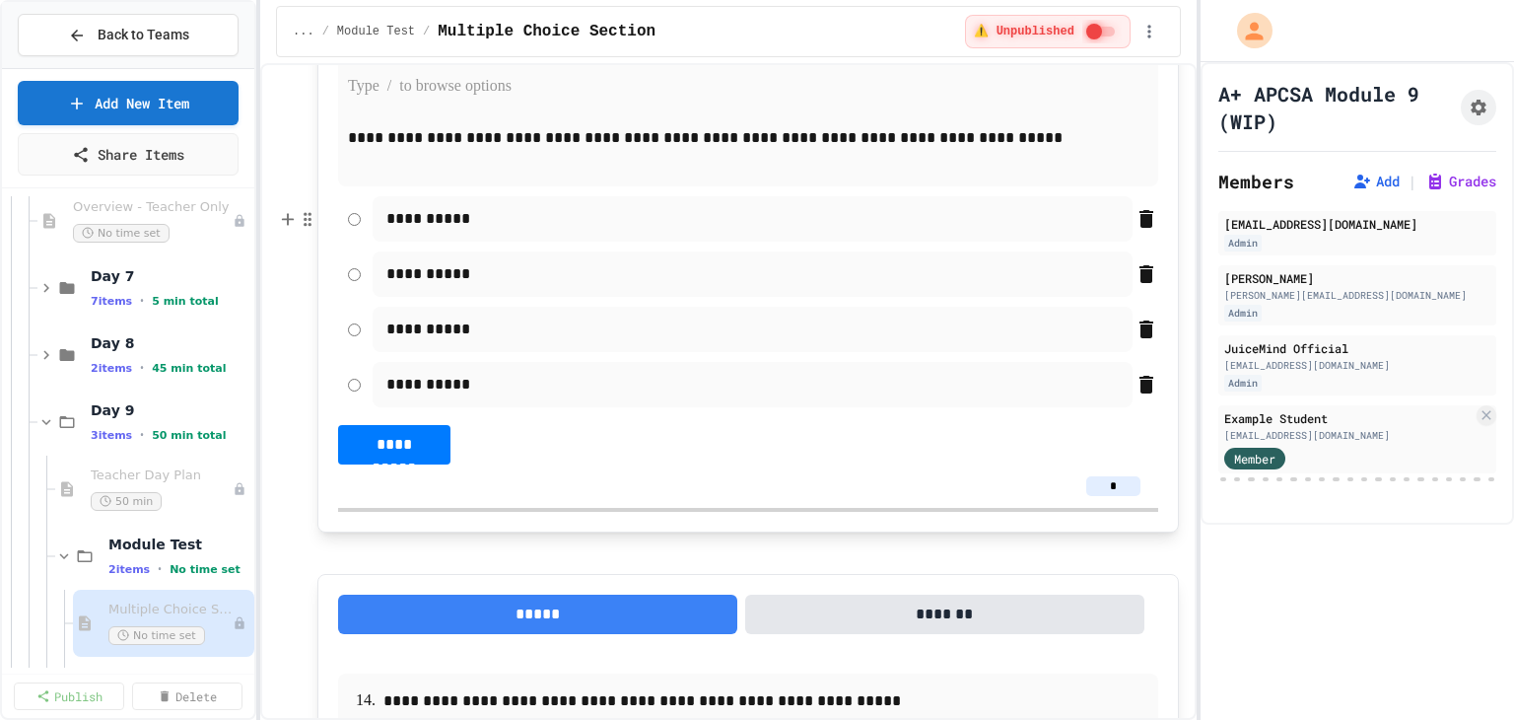
click at [443, 100] on p at bounding box center [748, 87] width 800 height 26
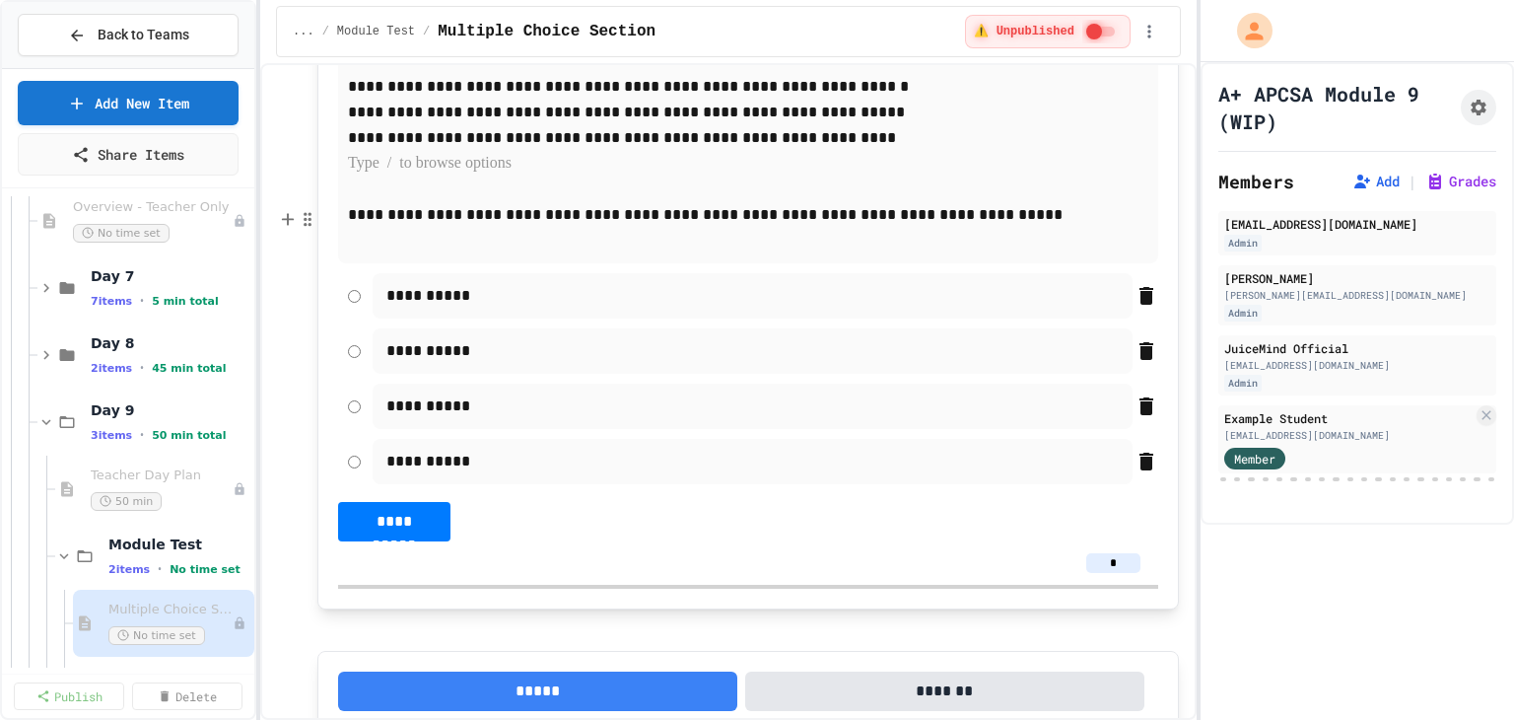
click at [909, 74] on p "**********" at bounding box center [740, 48] width 723 height 51
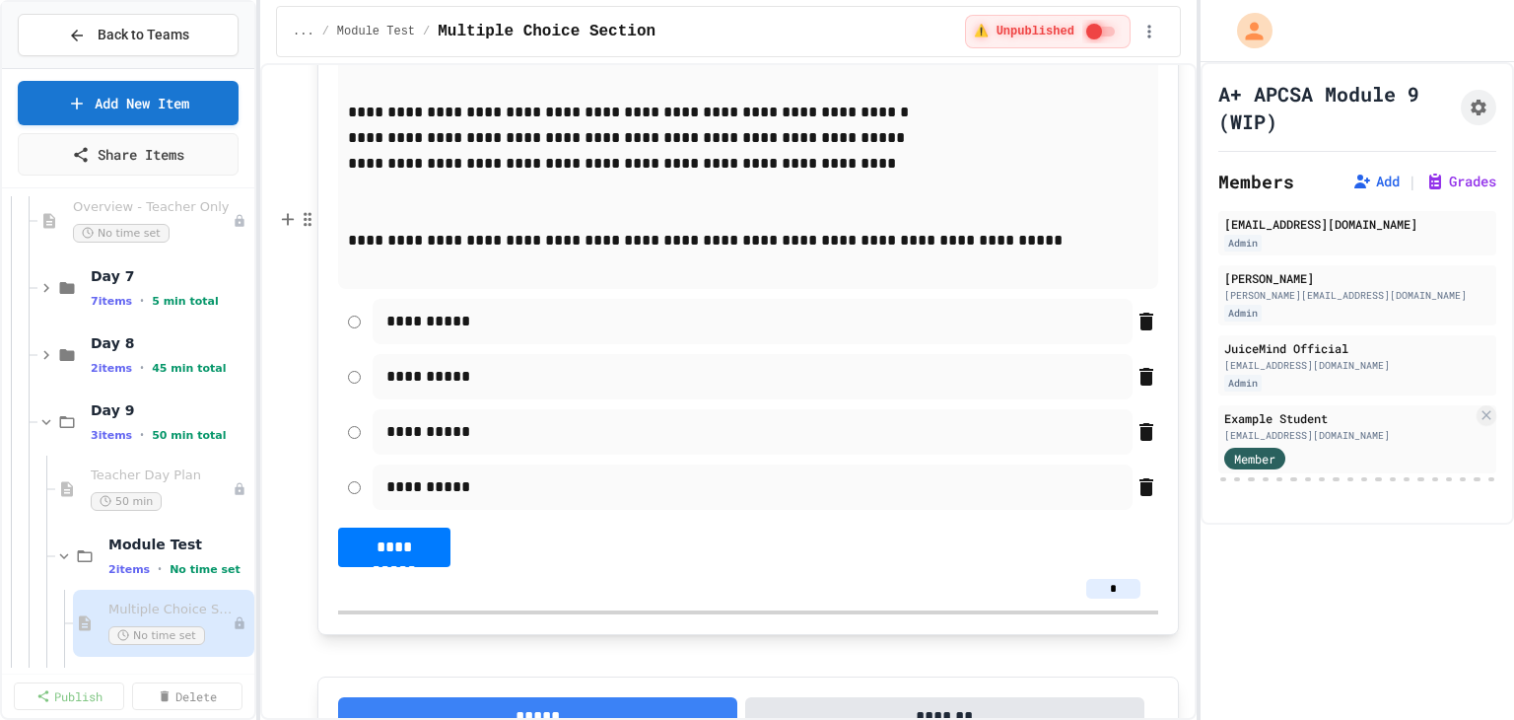
click at [560, 176] on p "**********" at bounding box center [748, 164] width 800 height 26
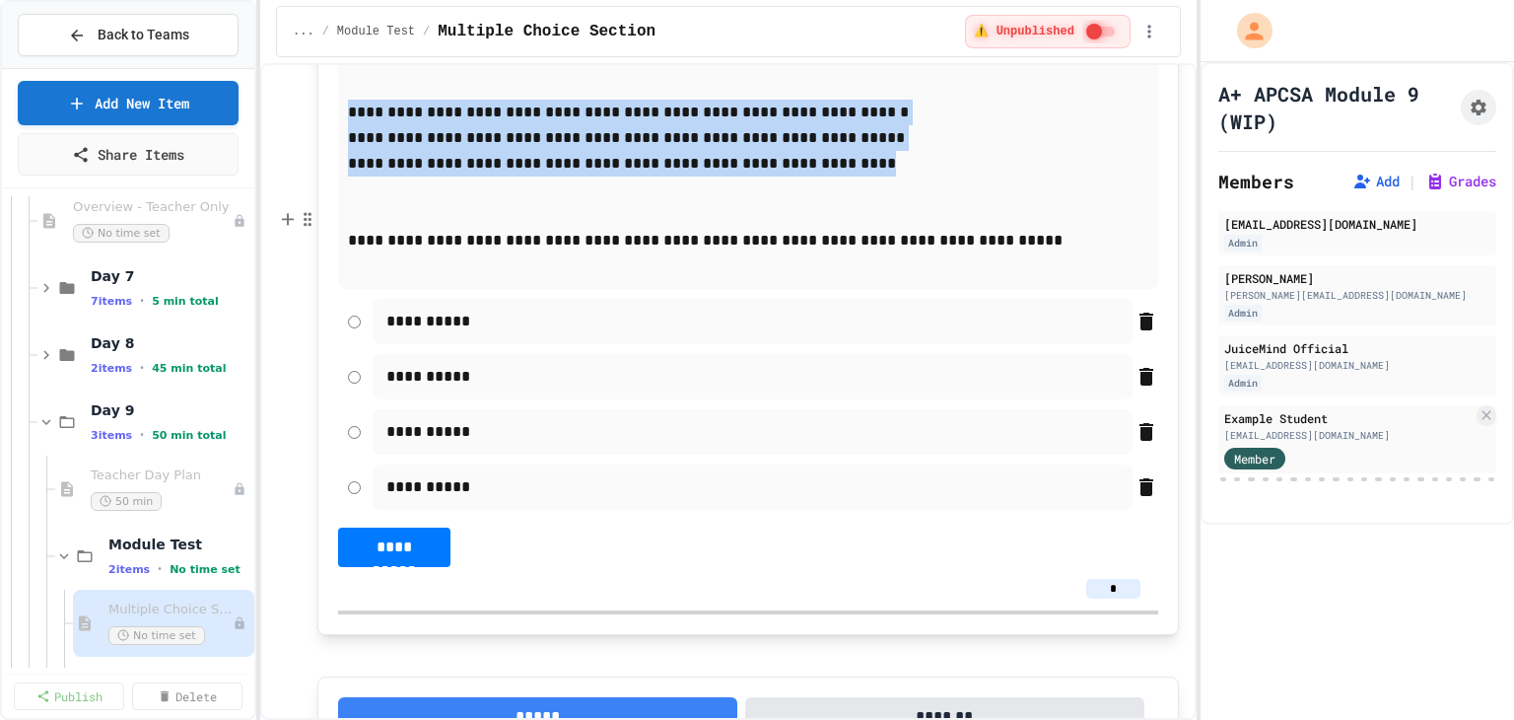
drag, startPoint x: 813, startPoint y: 462, endPoint x: 337, endPoint y: 404, distance: 479.6
click at [338, 289] on div "**********" at bounding box center [748, 148] width 820 height 281
copy div "**********"
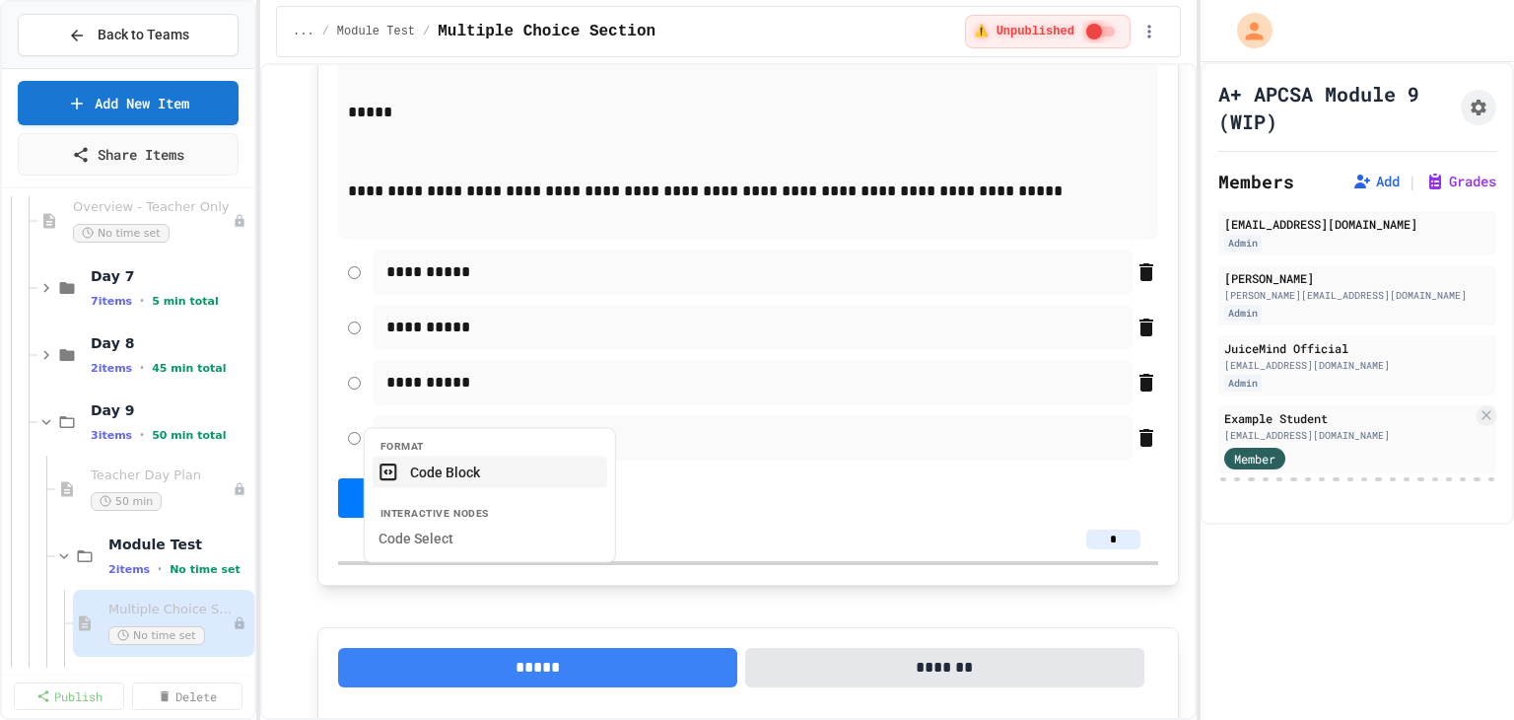
click at [470, 482] on button "Code Block" at bounding box center [490, 471] width 235 height 32
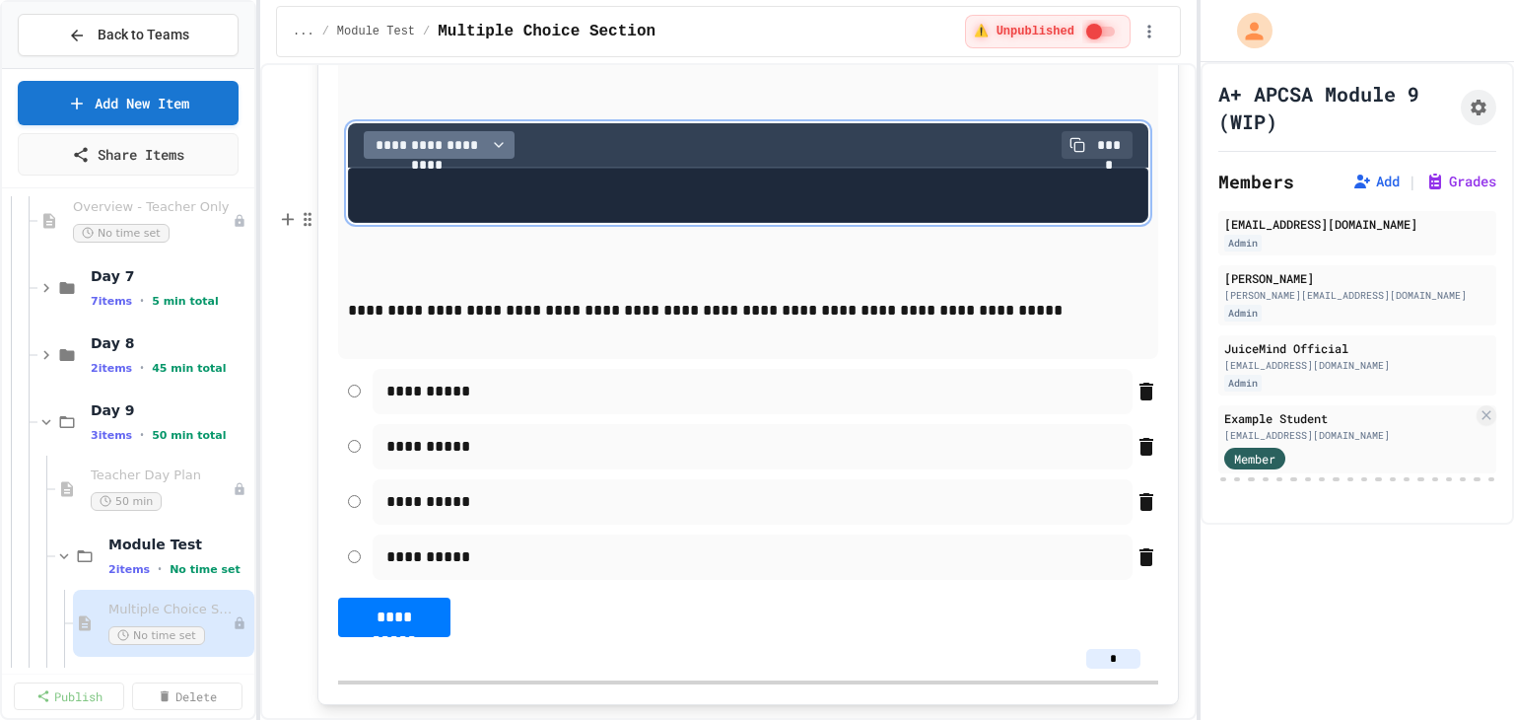
click at [453, 155] on span "**********" at bounding box center [427, 145] width 111 height 20
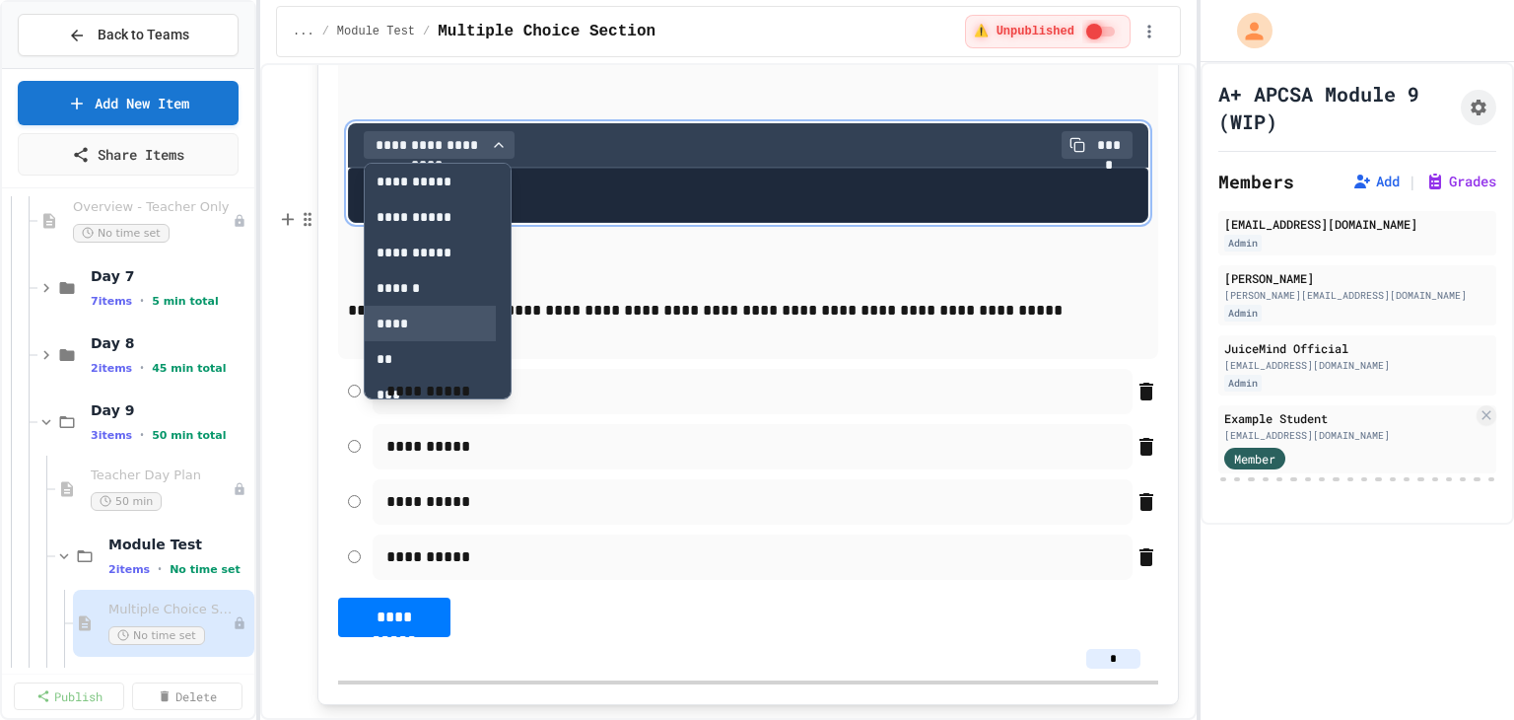
click at [413, 341] on button "****" at bounding box center [430, 323] width 131 height 35
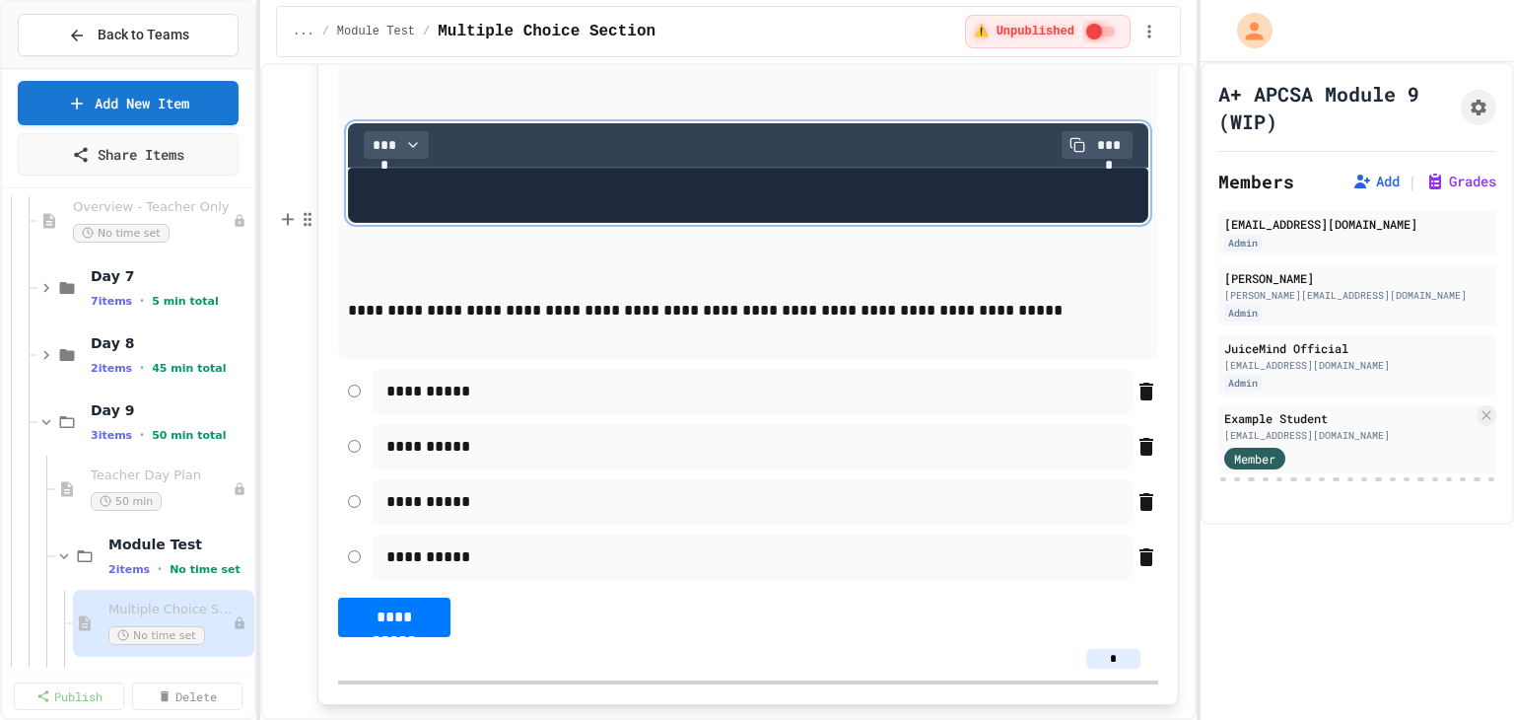
click at [412, 223] on pre at bounding box center [748, 195] width 800 height 55
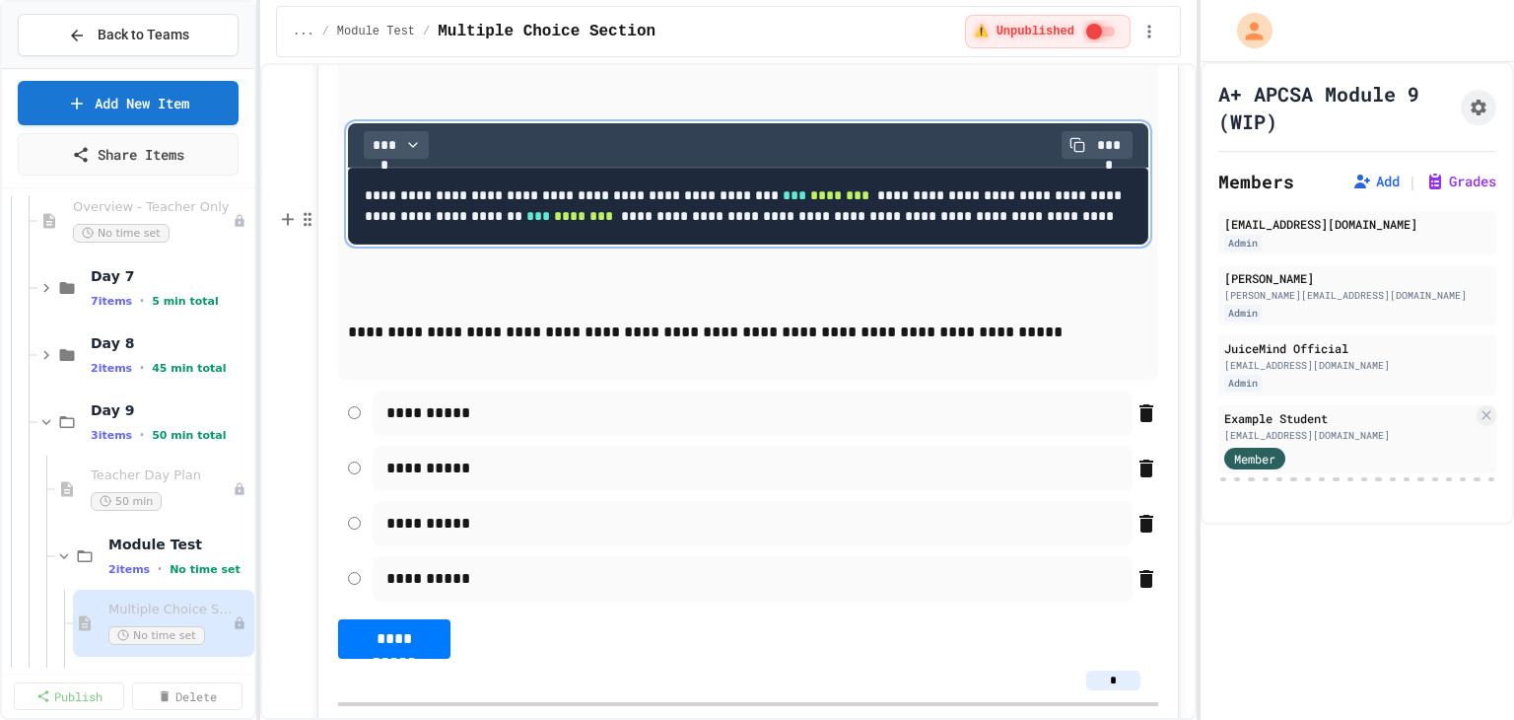
click at [930, 244] on pre "**********" at bounding box center [748, 206] width 800 height 77
click at [925, 244] on pre "**********" at bounding box center [748, 206] width 800 height 77
click at [666, 100] on p "**********" at bounding box center [740, 61] width 723 height 77
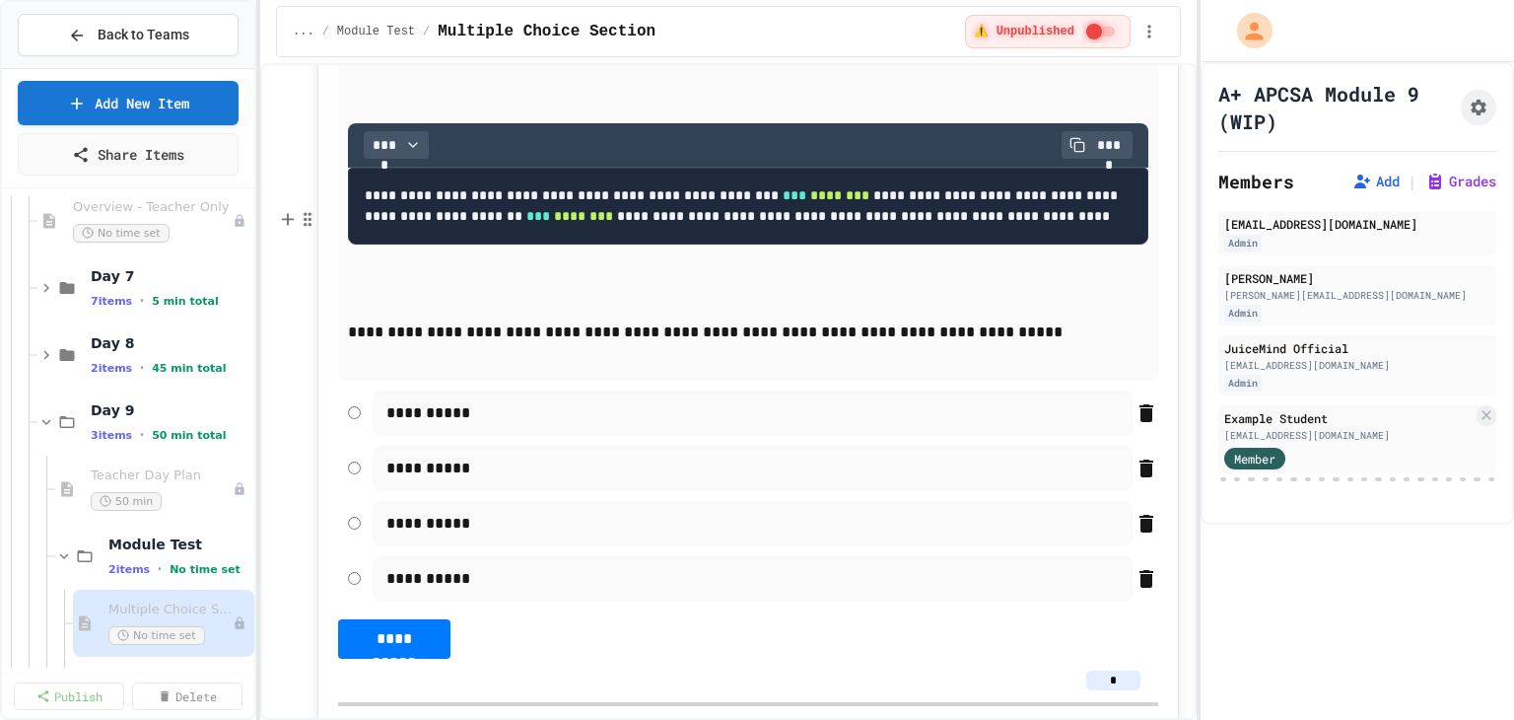
click at [986, 100] on p "**********" at bounding box center [740, 61] width 723 height 77
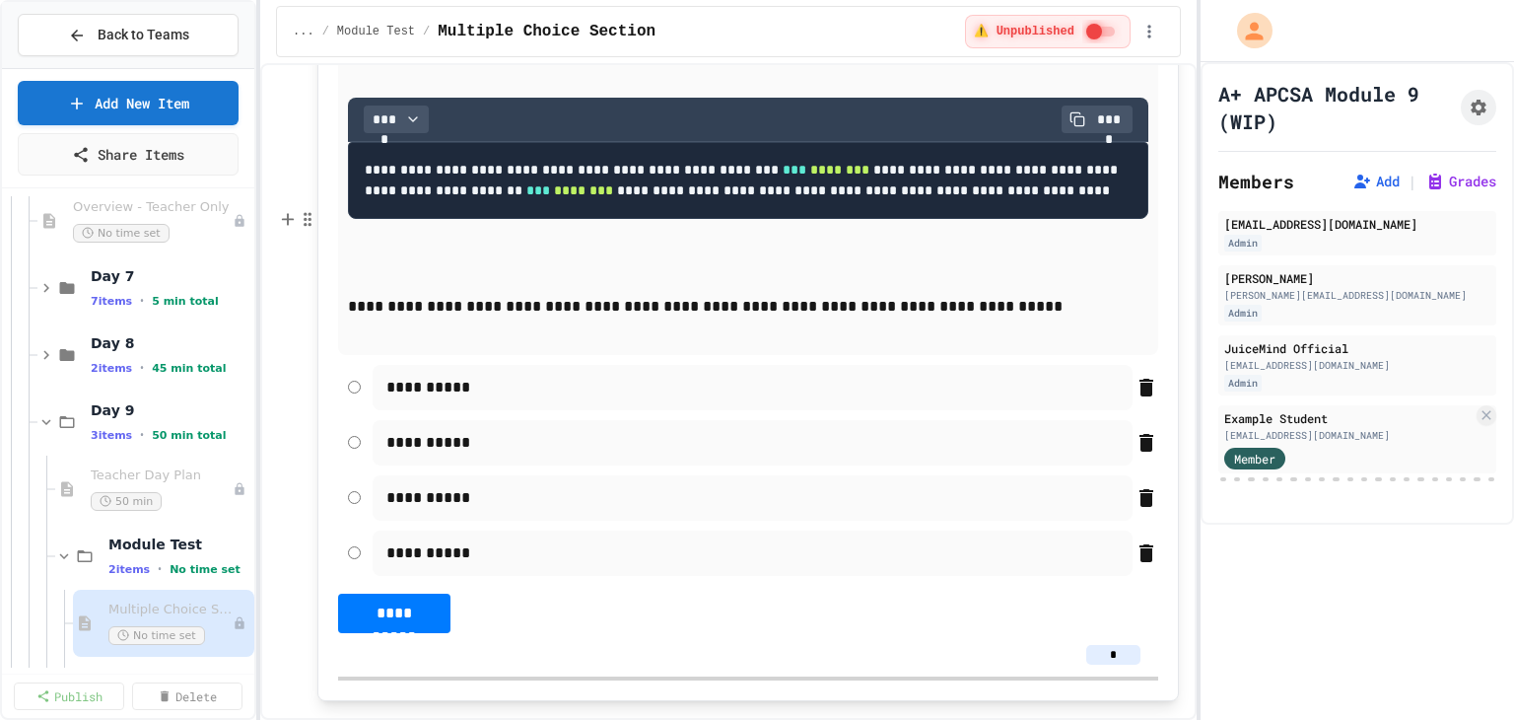
click at [491, 355] on div "**********" at bounding box center [748, 181] width 820 height 347
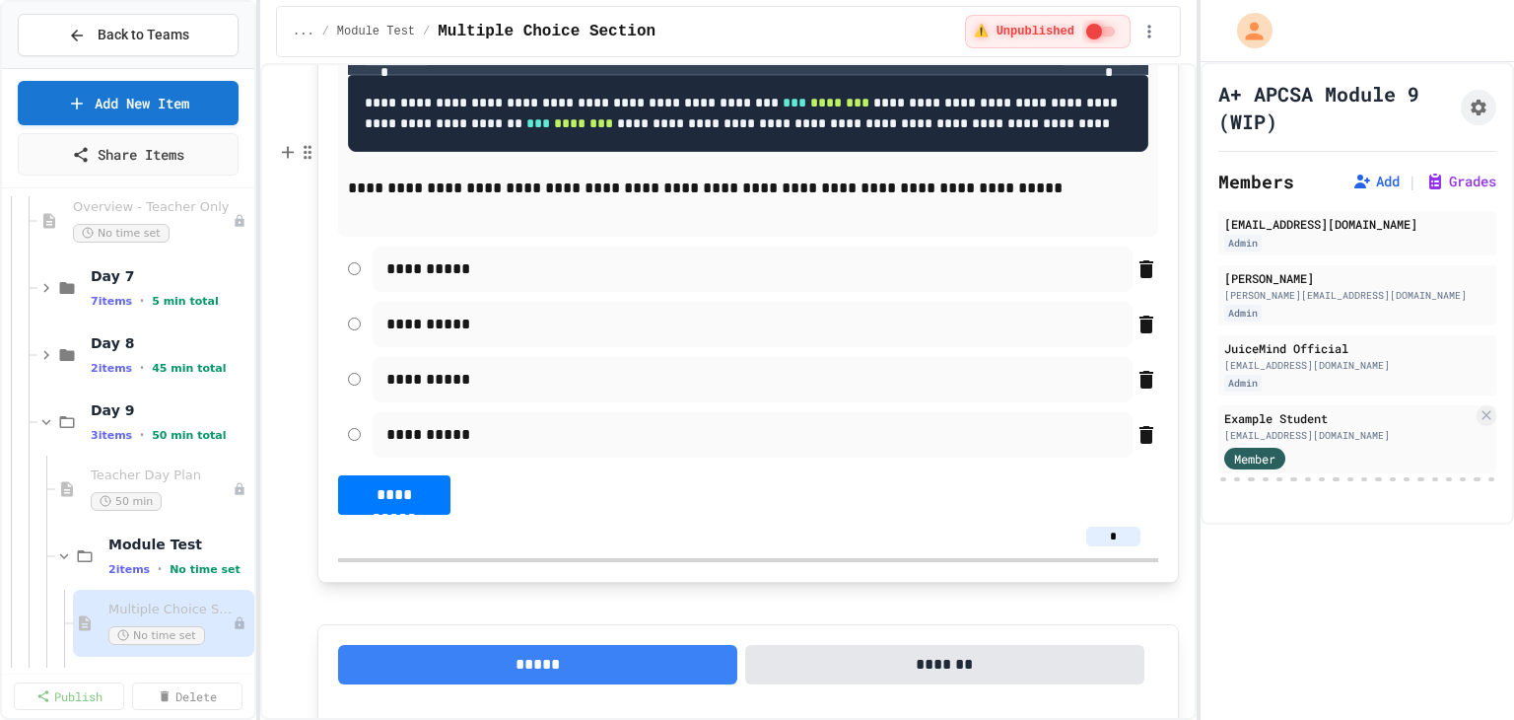
scroll to position [8394, 0]
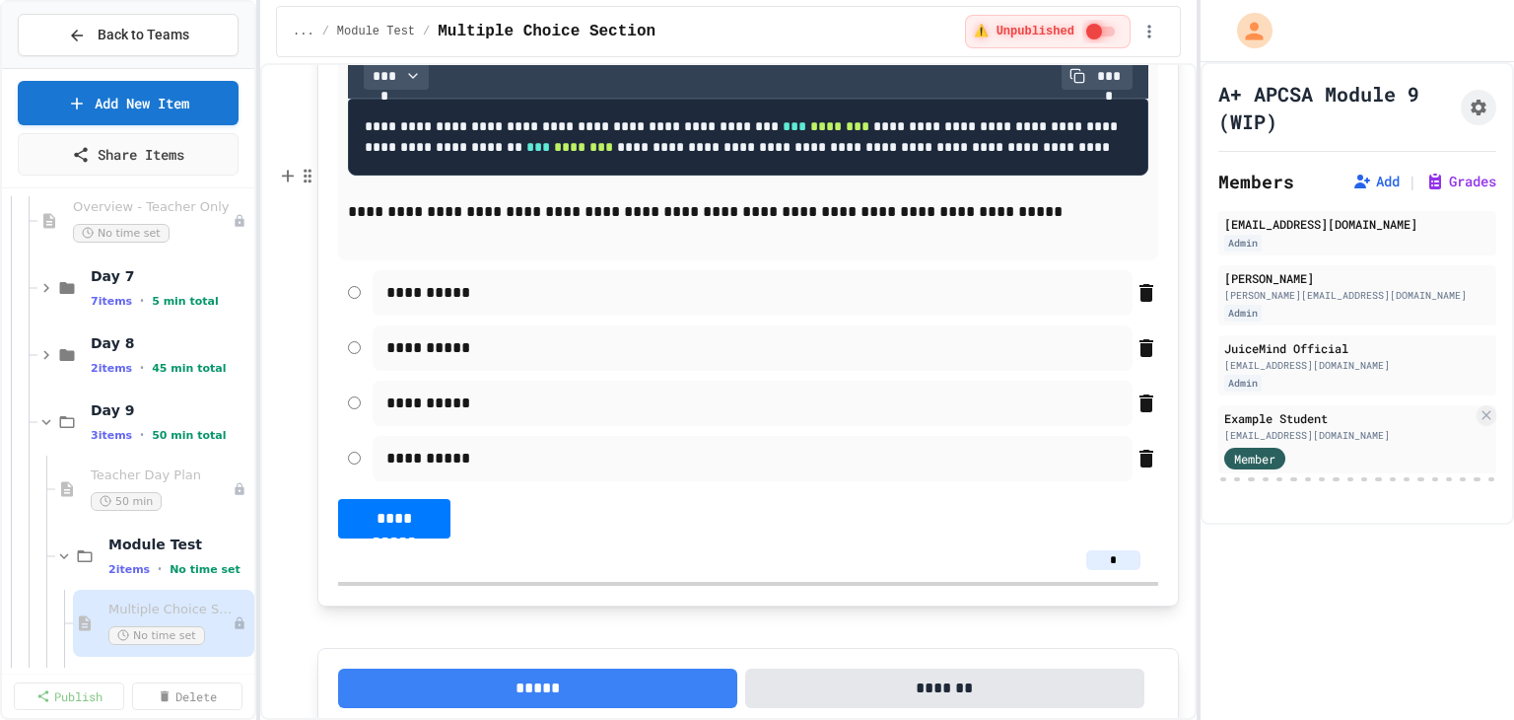
click at [607, 31] on p "**********" at bounding box center [740, 4] width 723 height 51
drag, startPoint x: 666, startPoint y: 285, endPoint x: 728, endPoint y: 285, distance: 62.1
click at [728, 31] on p "**********" at bounding box center [740, 4] width 723 height 51
click at [613, 154] on span "********" at bounding box center [583, 147] width 59 height 14
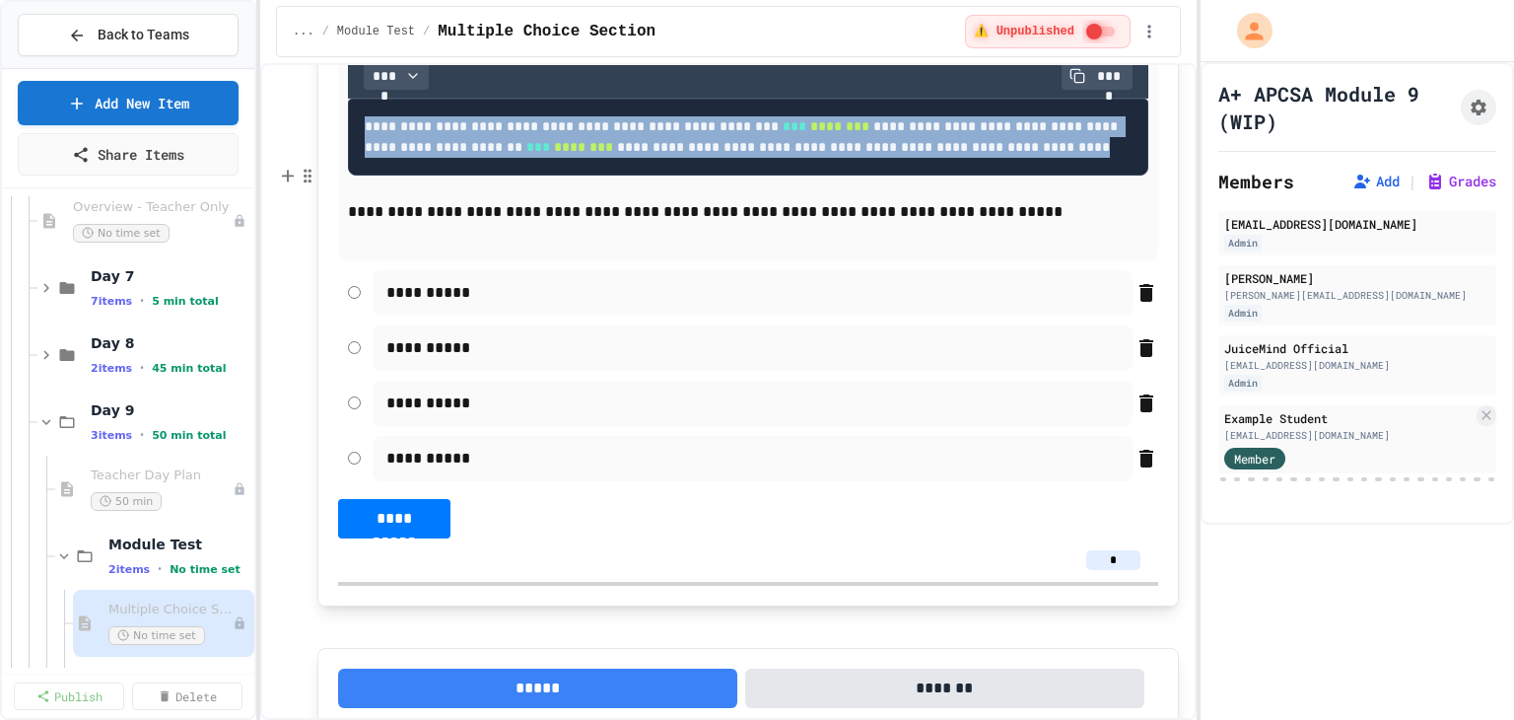
drag, startPoint x: 906, startPoint y: 470, endPoint x: 359, endPoint y: 423, distance: 549.1
click at [359, 175] on pre "**********" at bounding box center [748, 137] width 800 height 77
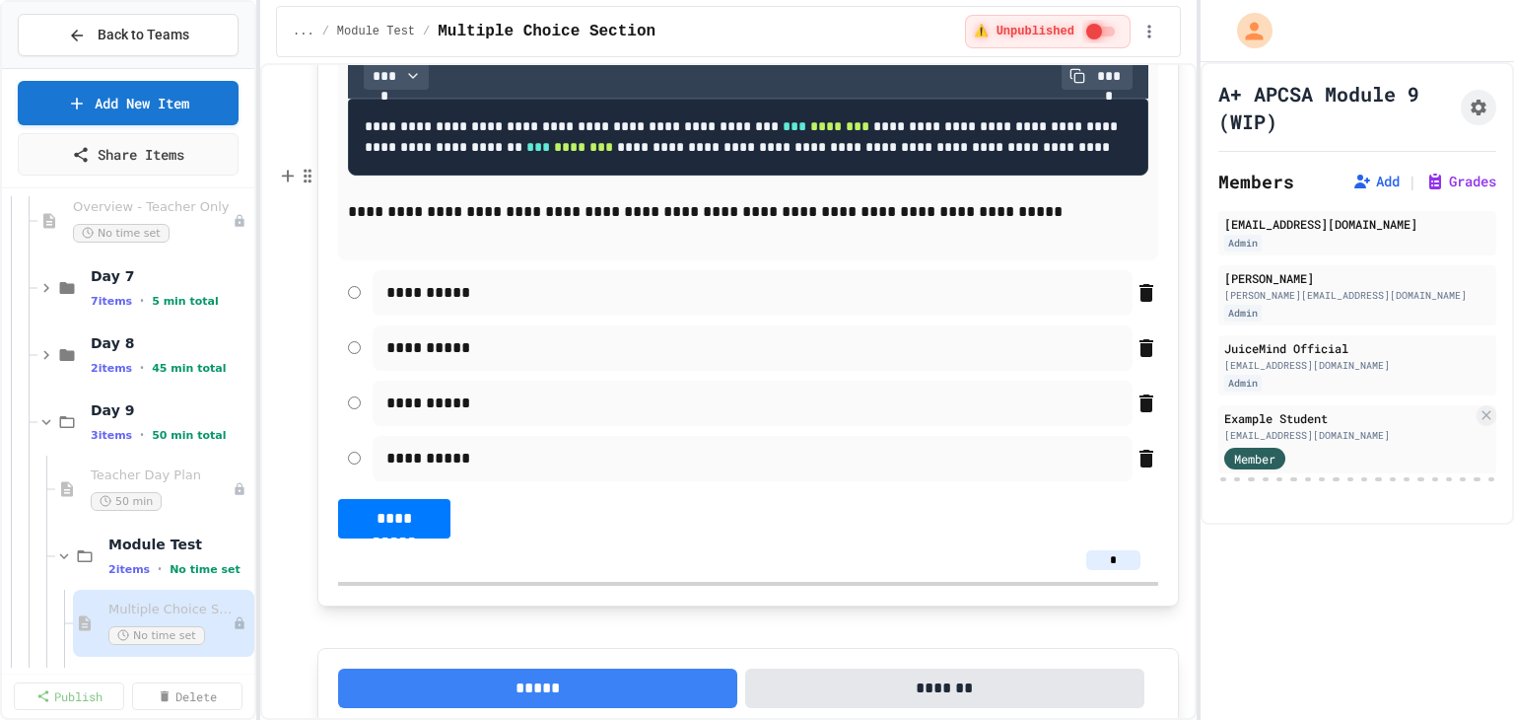
click at [792, 260] on div "**********" at bounding box center [748, 113] width 820 height 296
drag, startPoint x: 717, startPoint y: 301, endPoint x: 378, endPoint y: 289, distance: 338.3
click at [379, 31] on p "**********" at bounding box center [740, 4] width 723 height 51
copy p "**********"
click at [615, 155] on code "**********" at bounding box center [743, 136] width 757 height 35
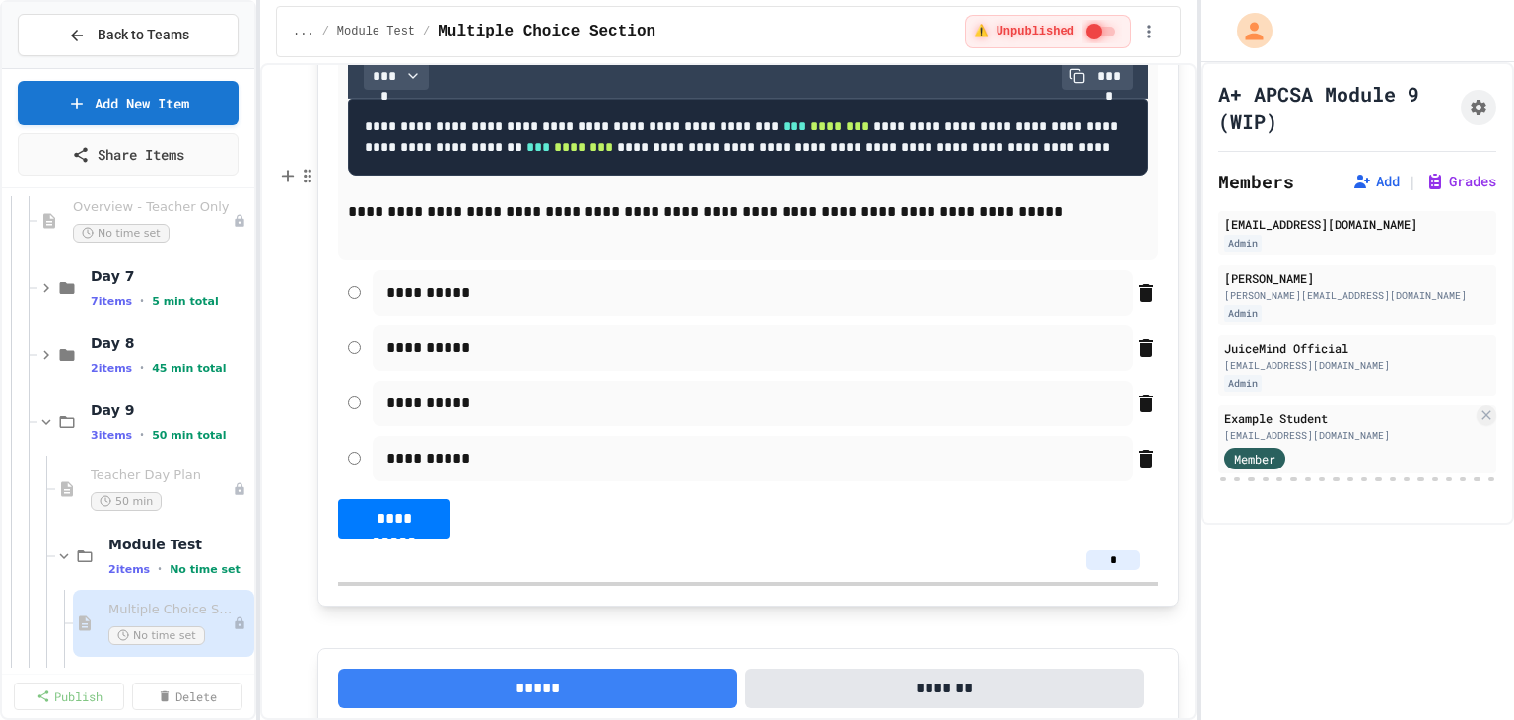
click at [620, 31] on p "**********" at bounding box center [740, 4] width 723 height 51
drag, startPoint x: 911, startPoint y: 322, endPoint x: 443, endPoint y: 386, distance: 472.5
click at [379, 31] on p "**********" at bounding box center [740, 4] width 723 height 51
copy p "**********"
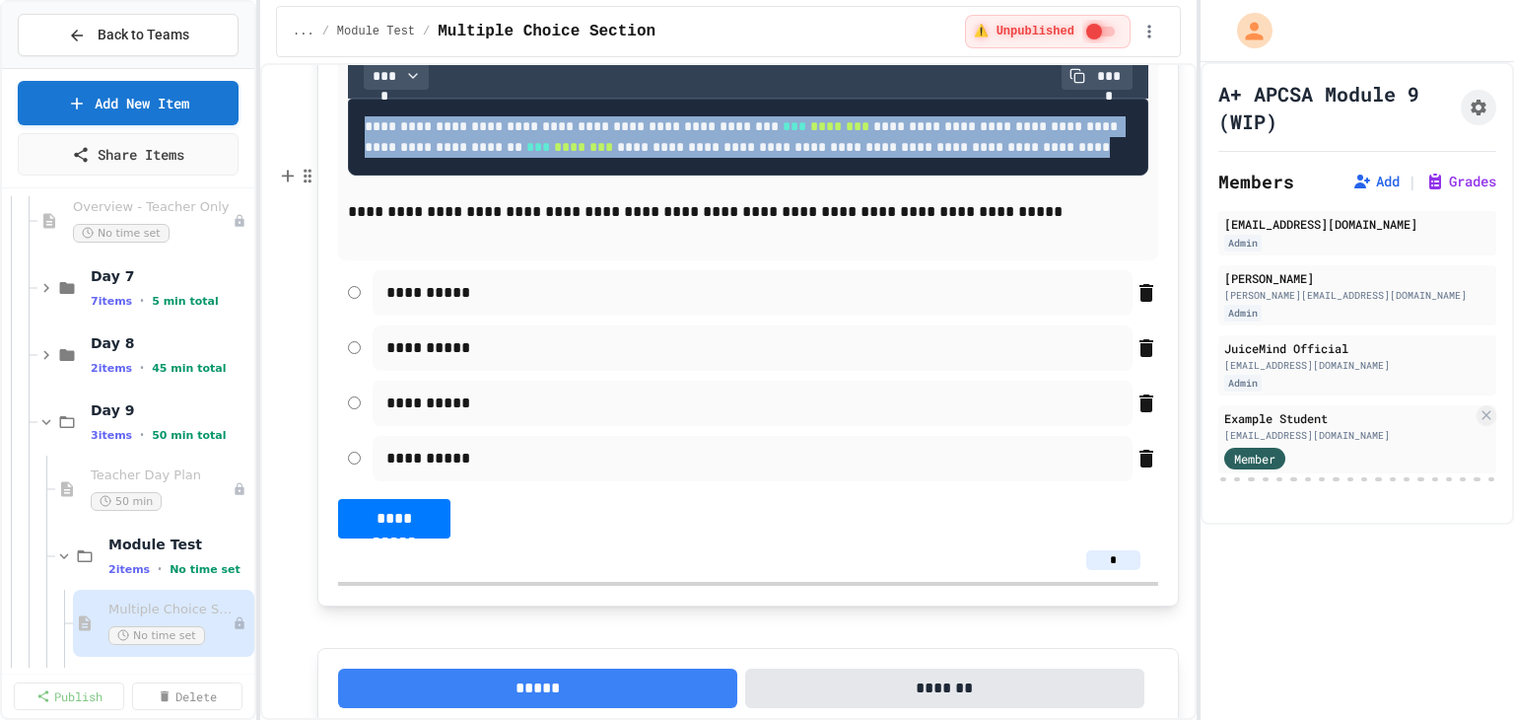
drag, startPoint x: 745, startPoint y: 464, endPoint x: 359, endPoint y: 422, distance: 388.7
click at [359, 175] on pre "**********" at bounding box center [748, 137] width 800 height 77
click at [738, 155] on code "**********" at bounding box center [743, 136] width 757 height 35
drag, startPoint x: 762, startPoint y: 462, endPoint x: 343, endPoint y: 419, distance: 421.1
click at [343, 260] on div "**********" at bounding box center [748, 113] width 820 height 296
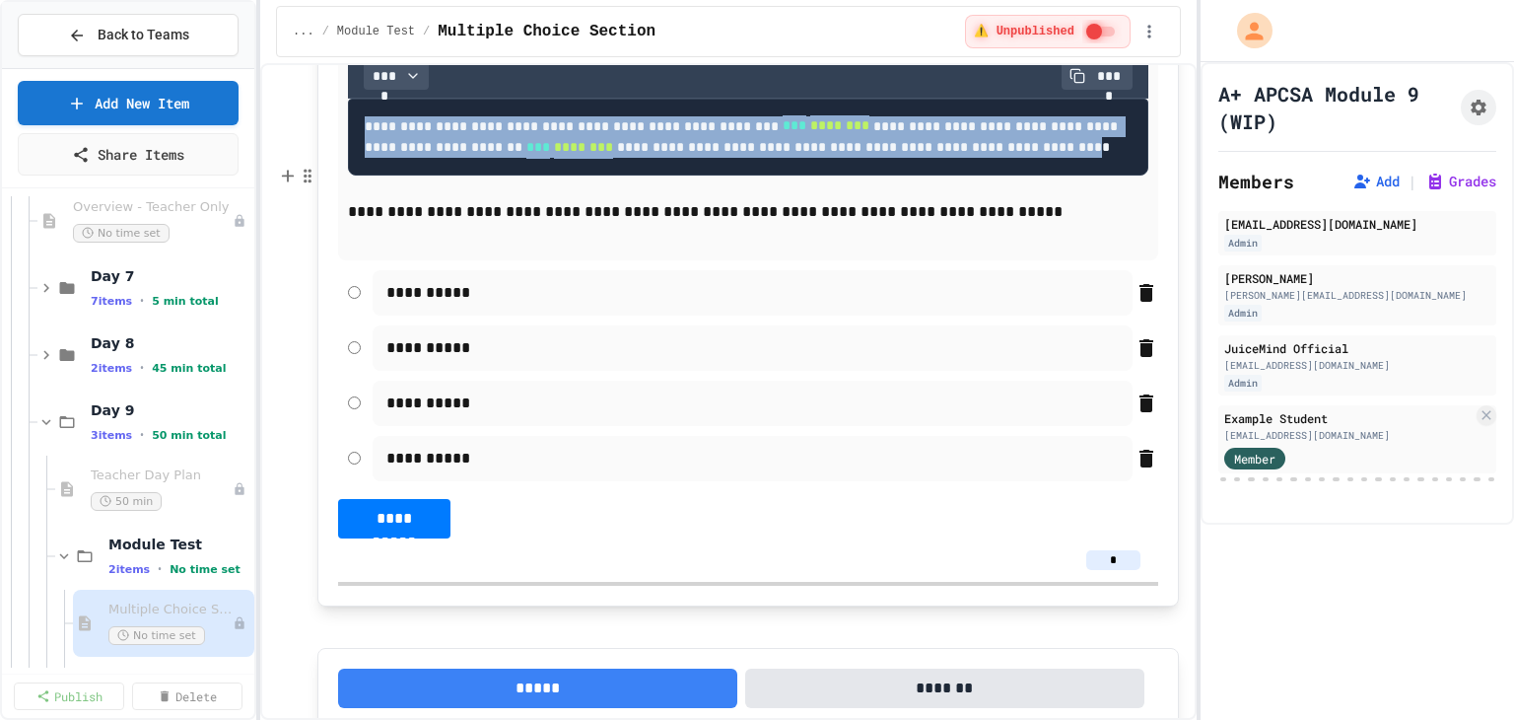
copy code "**********"
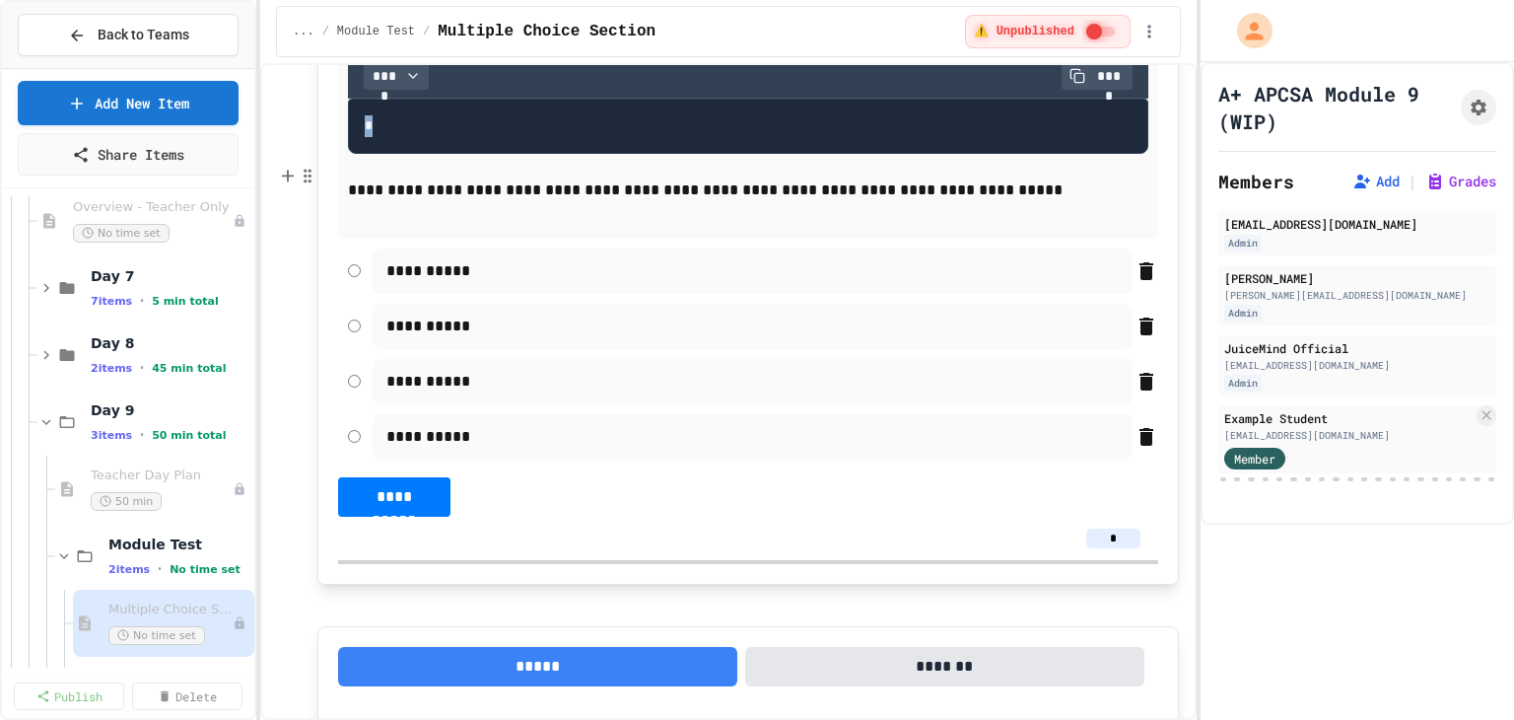
drag, startPoint x: 395, startPoint y: 431, endPoint x: 349, endPoint y: 425, distance: 46.7
click at [349, 154] on pre "*" at bounding box center [748, 126] width 800 height 55
click at [345, 239] on div "**********" at bounding box center [748, 102] width 820 height 274
click at [556, 99] on div "**** ****" at bounding box center [748, 76] width 800 height 44
click at [465, 99] on div "**** ****" at bounding box center [748, 76] width 800 height 44
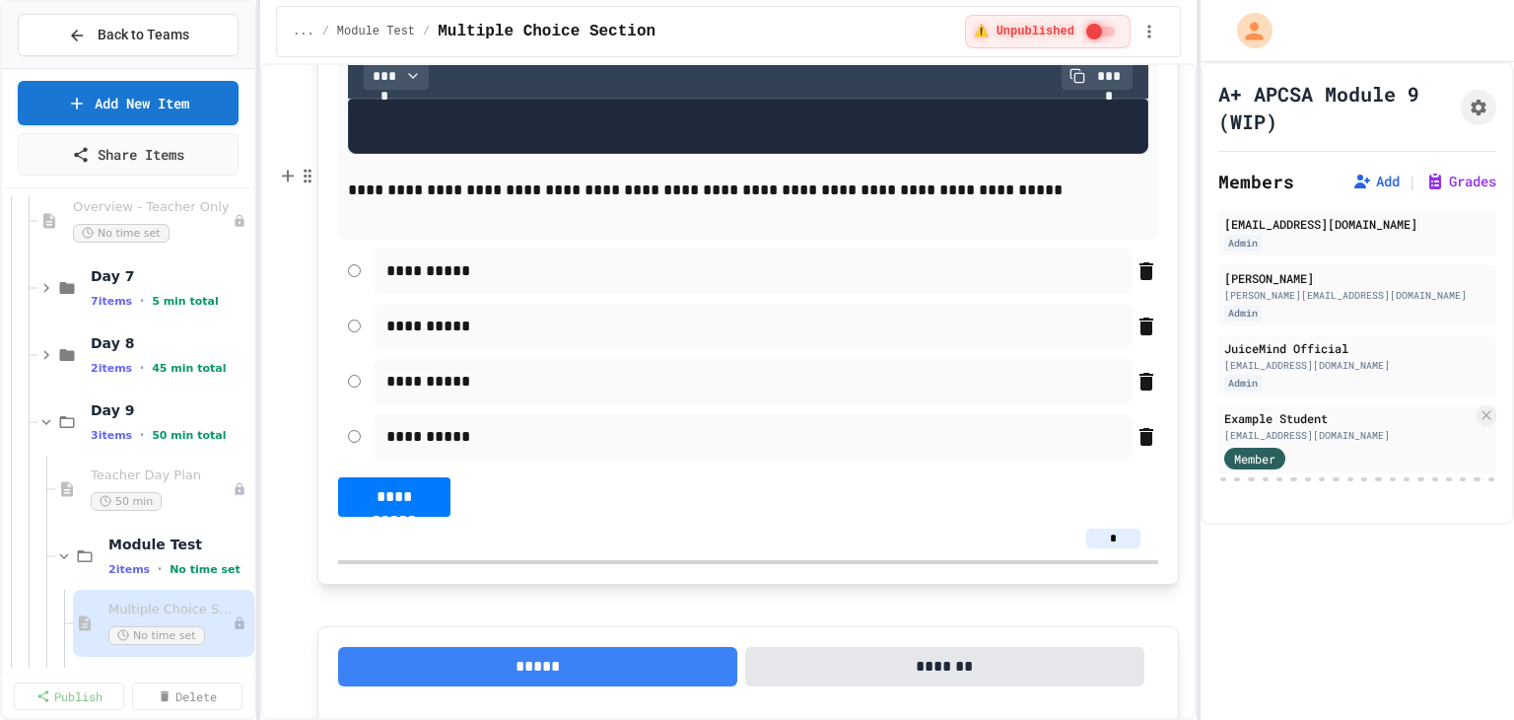
click at [900, 31] on p "**********" at bounding box center [740, 4] width 723 height 51
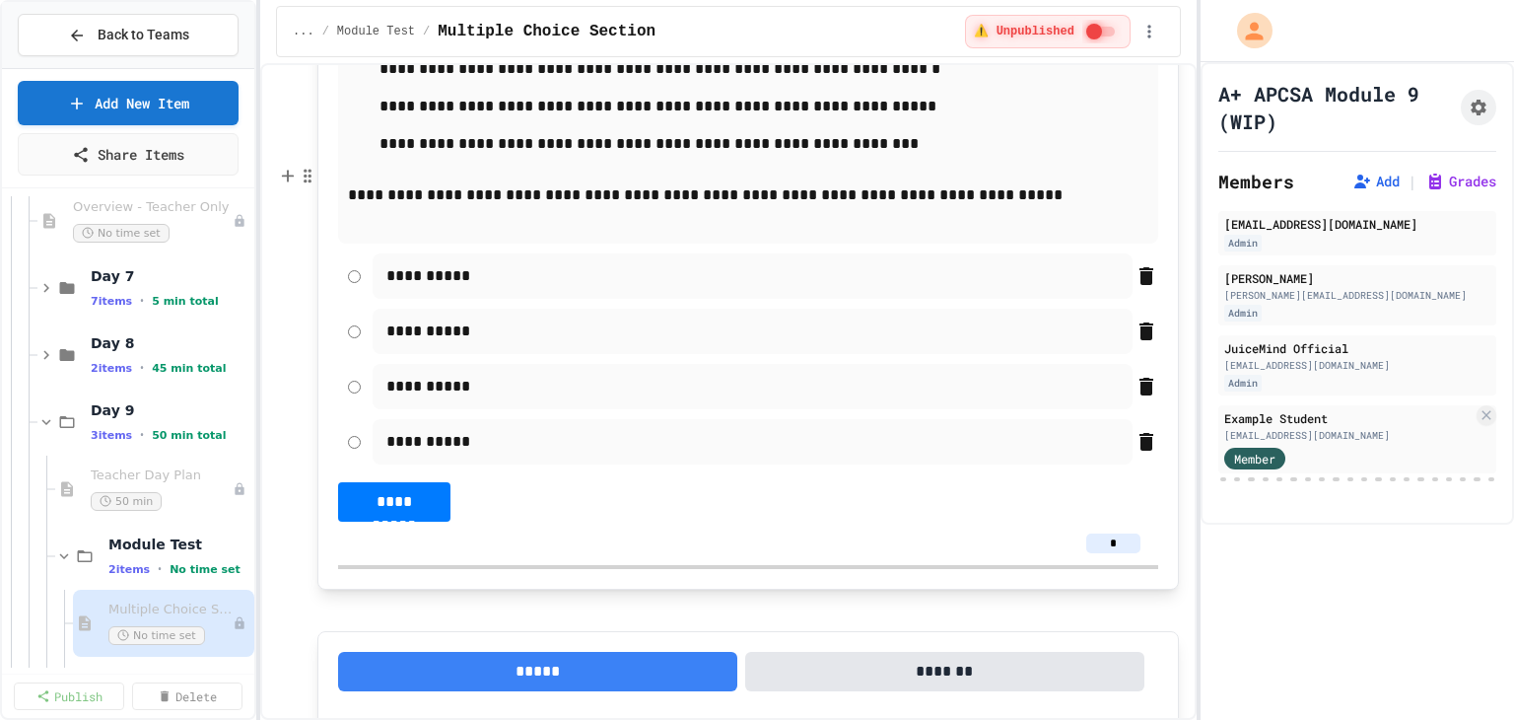
click at [840, 182] on p "**********" at bounding box center [740, 156] width 723 height 51
click at [836, 182] on p "**********" at bounding box center [740, 156] width 723 height 51
click at [977, 119] on p "**********" at bounding box center [740, 107] width 723 height 26
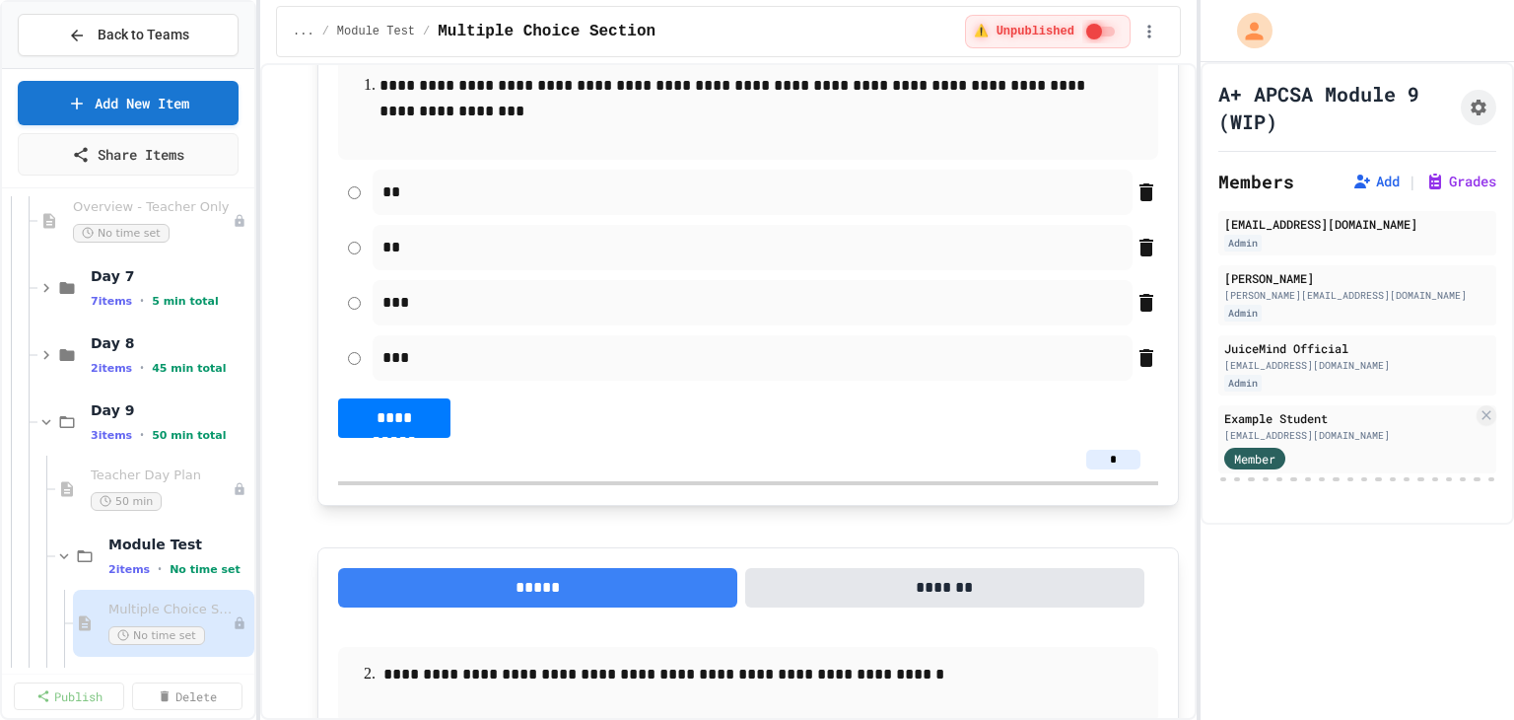
scroll to position [99, 0]
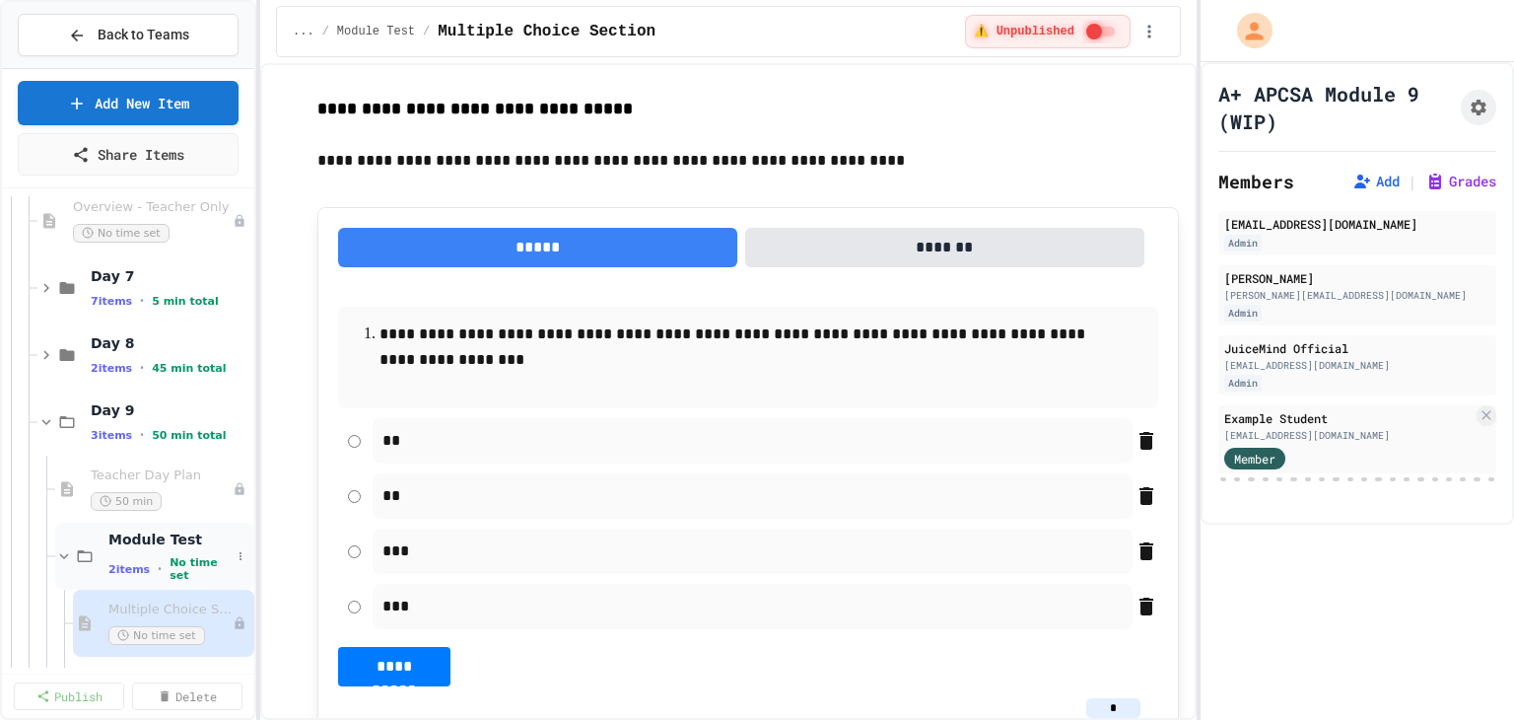
click at [103, 547] on div "Module Test 2 items • No time set" at bounding box center [154, 555] width 199 height 67
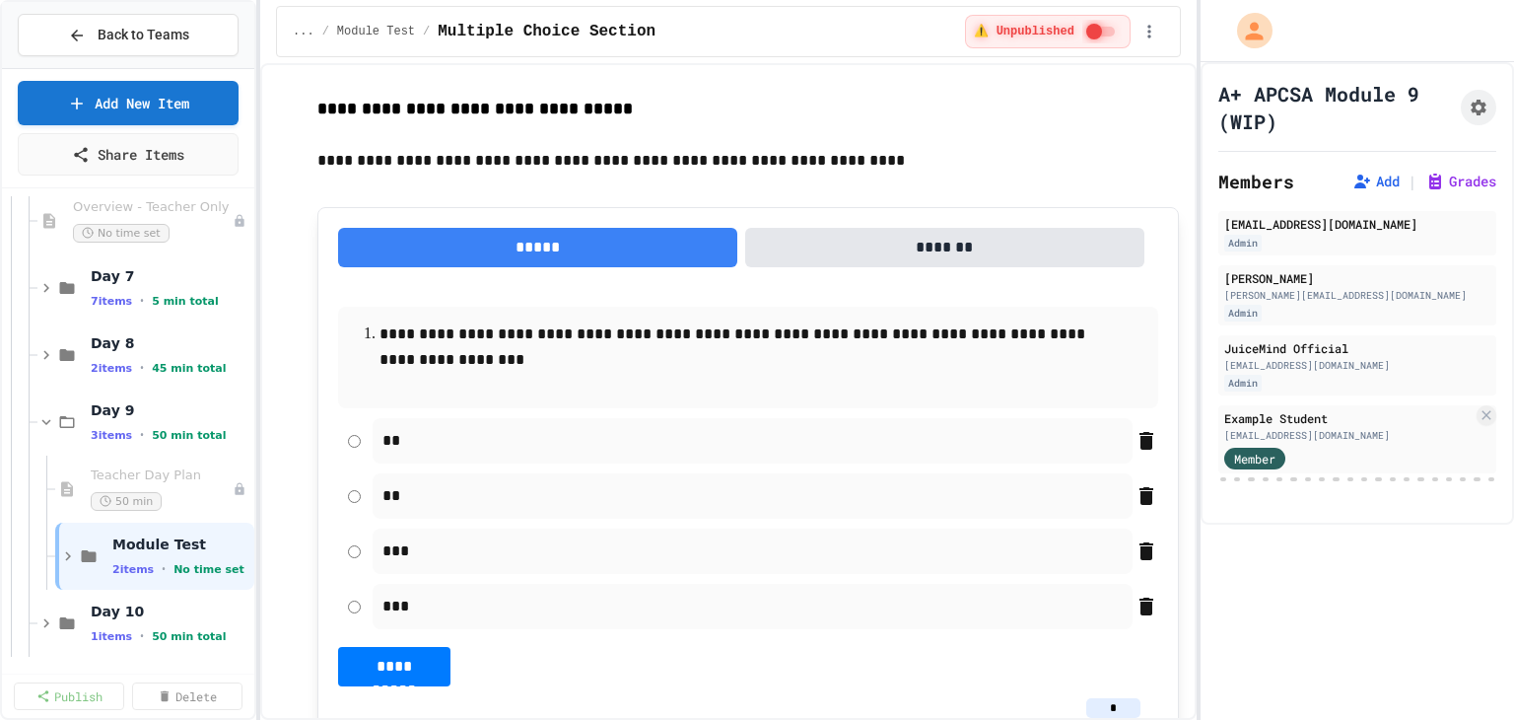
scroll to position [600, 0]
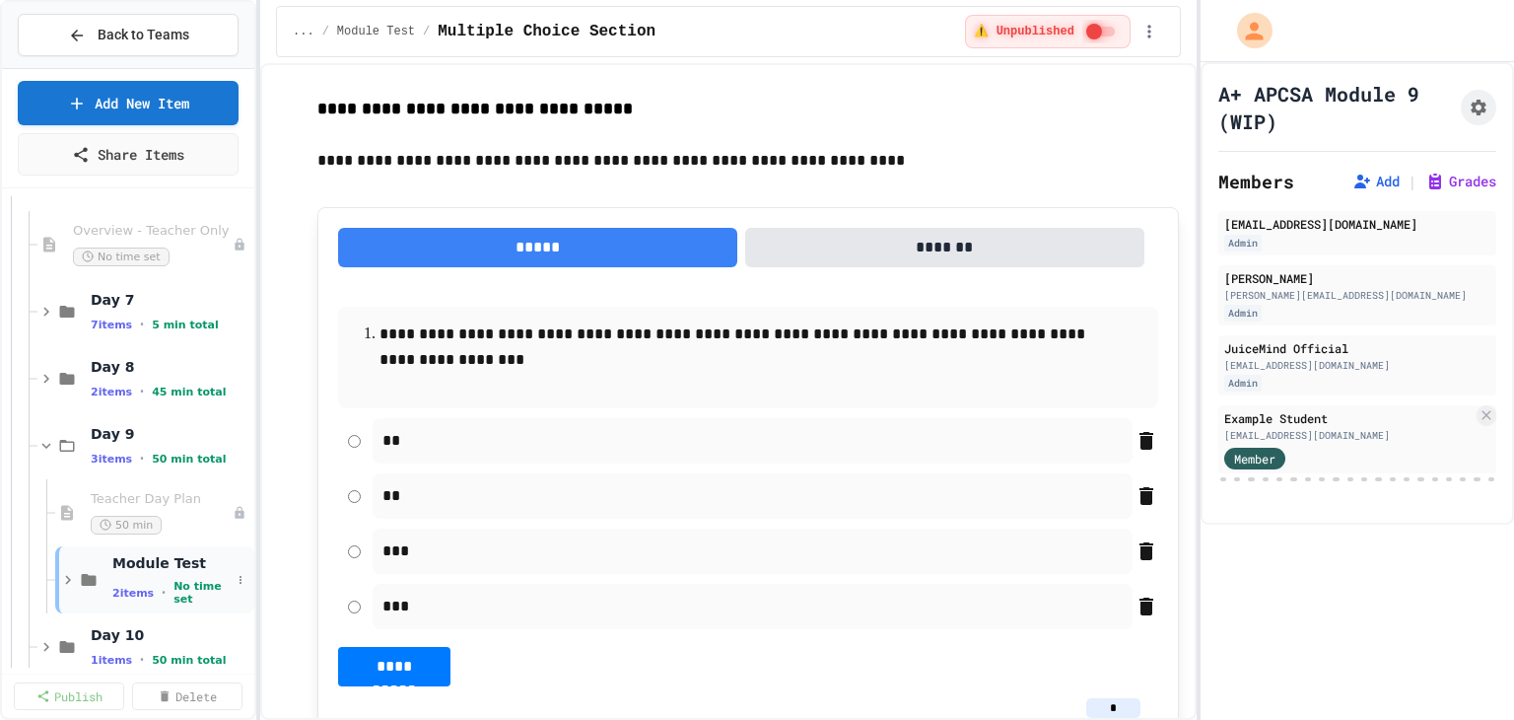
click at [118, 568] on span "Module Test" at bounding box center [171, 563] width 118 height 18
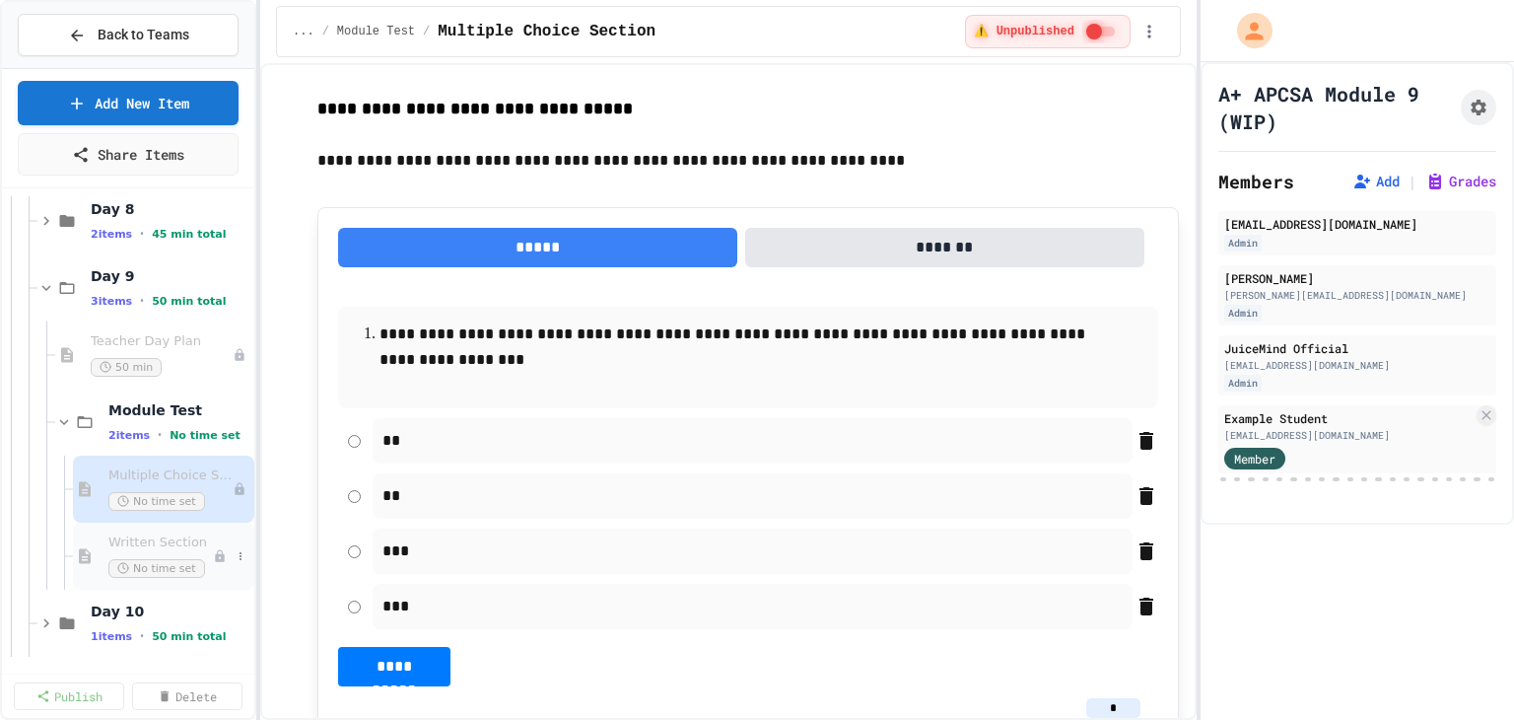
click at [152, 559] on span "No time set" at bounding box center [156, 568] width 97 height 19
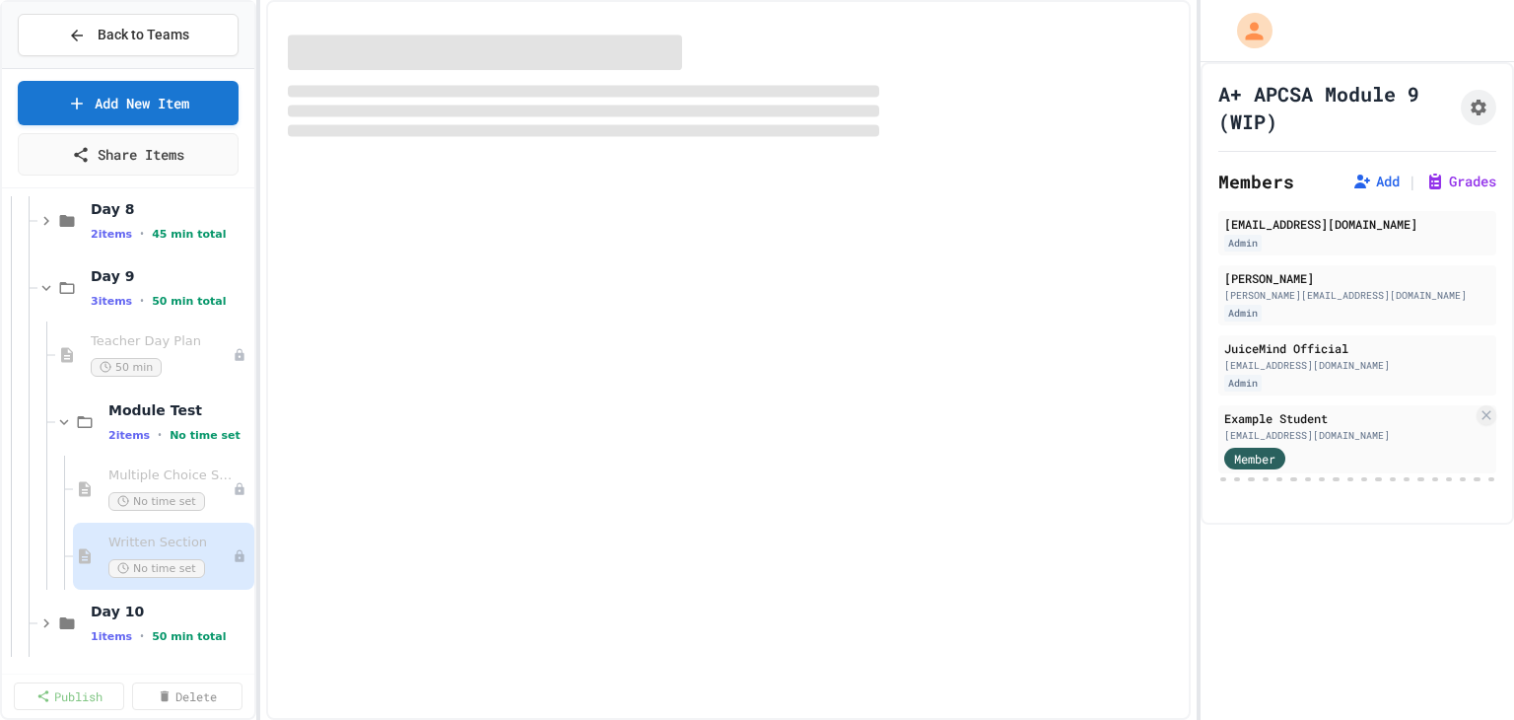
scroll to position [734, 0]
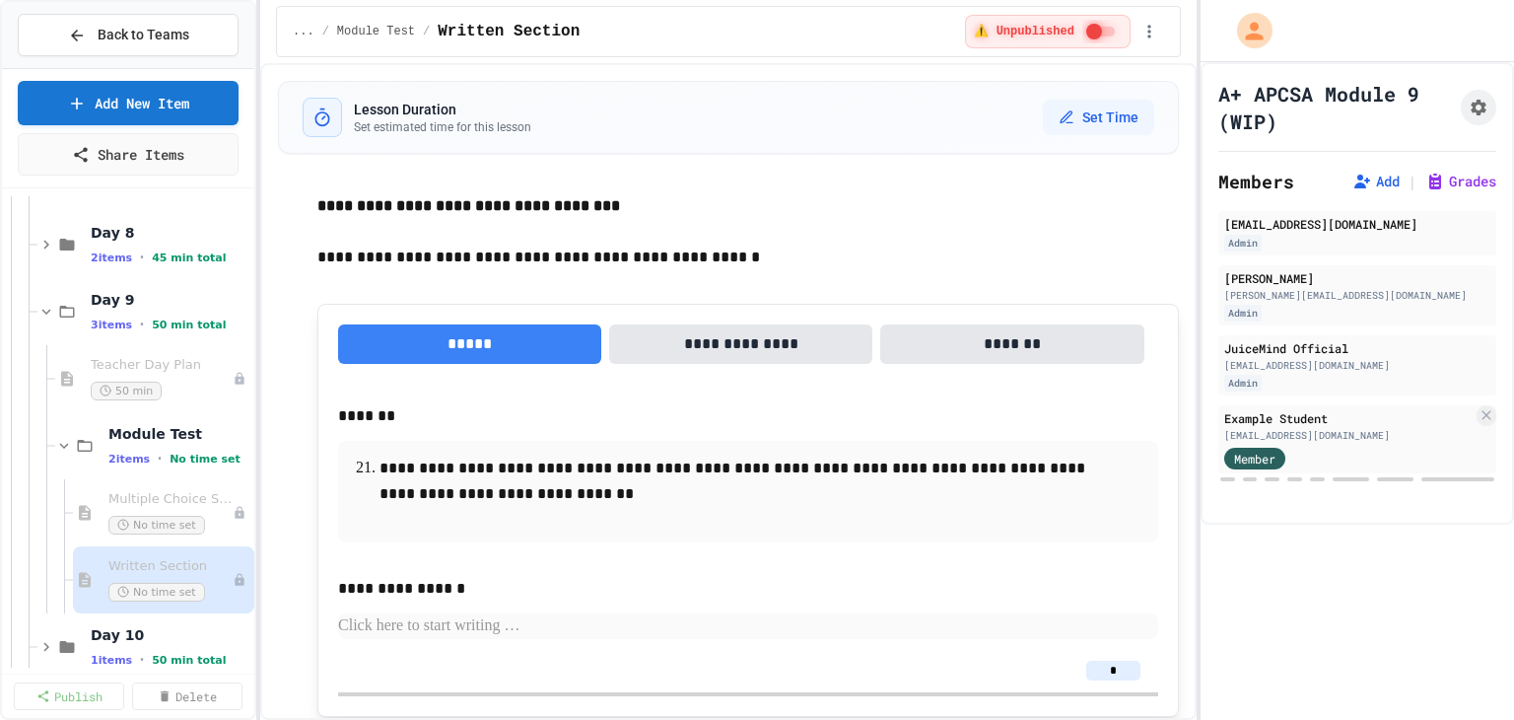
click at [132, 504] on span "Multiple Choice Section" at bounding box center [170, 499] width 124 height 17
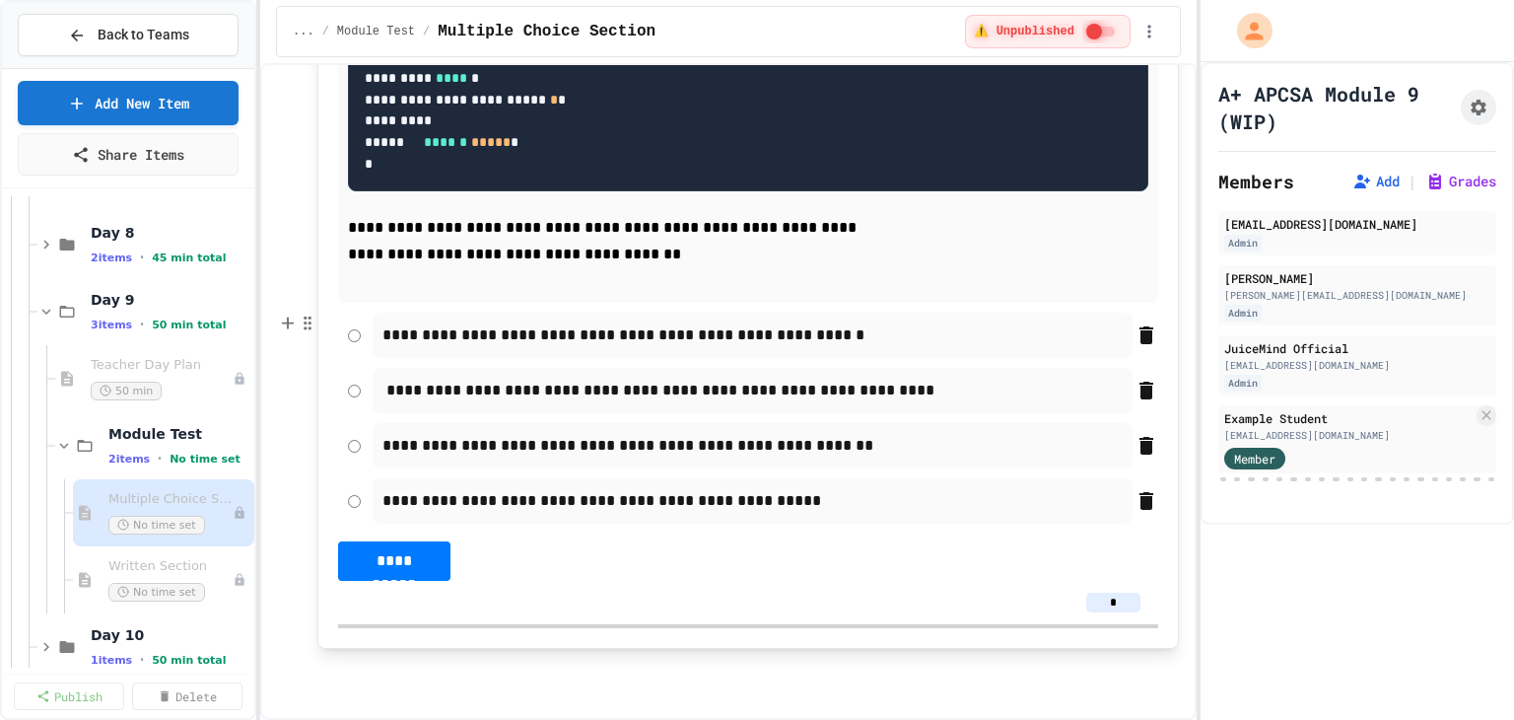
scroll to position [15786, 0]
click at [572, 577] on div "**********" at bounding box center [748, 70] width 820 height 1020
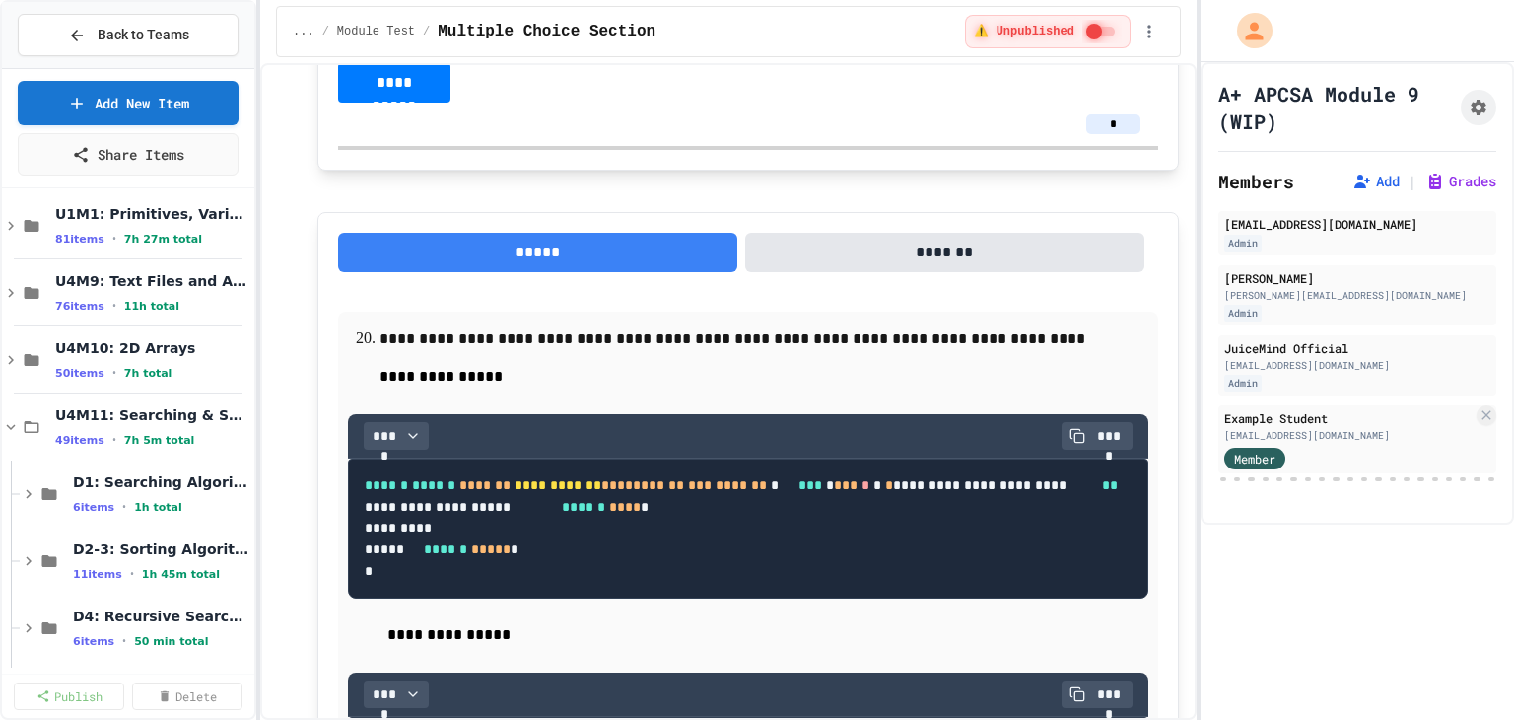
scroll to position [0, 0]
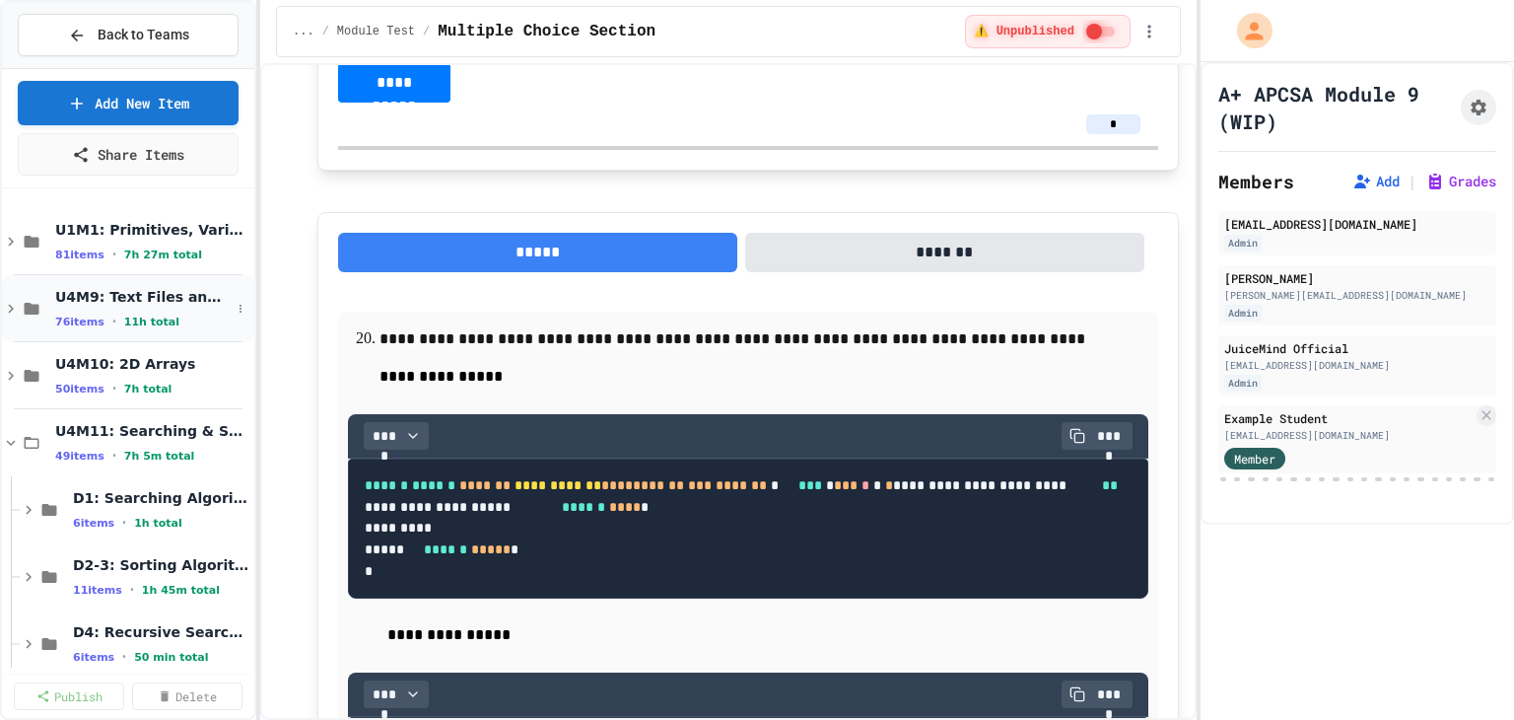
click at [14, 308] on icon at bounding box center [11, 309] width 18 height 18
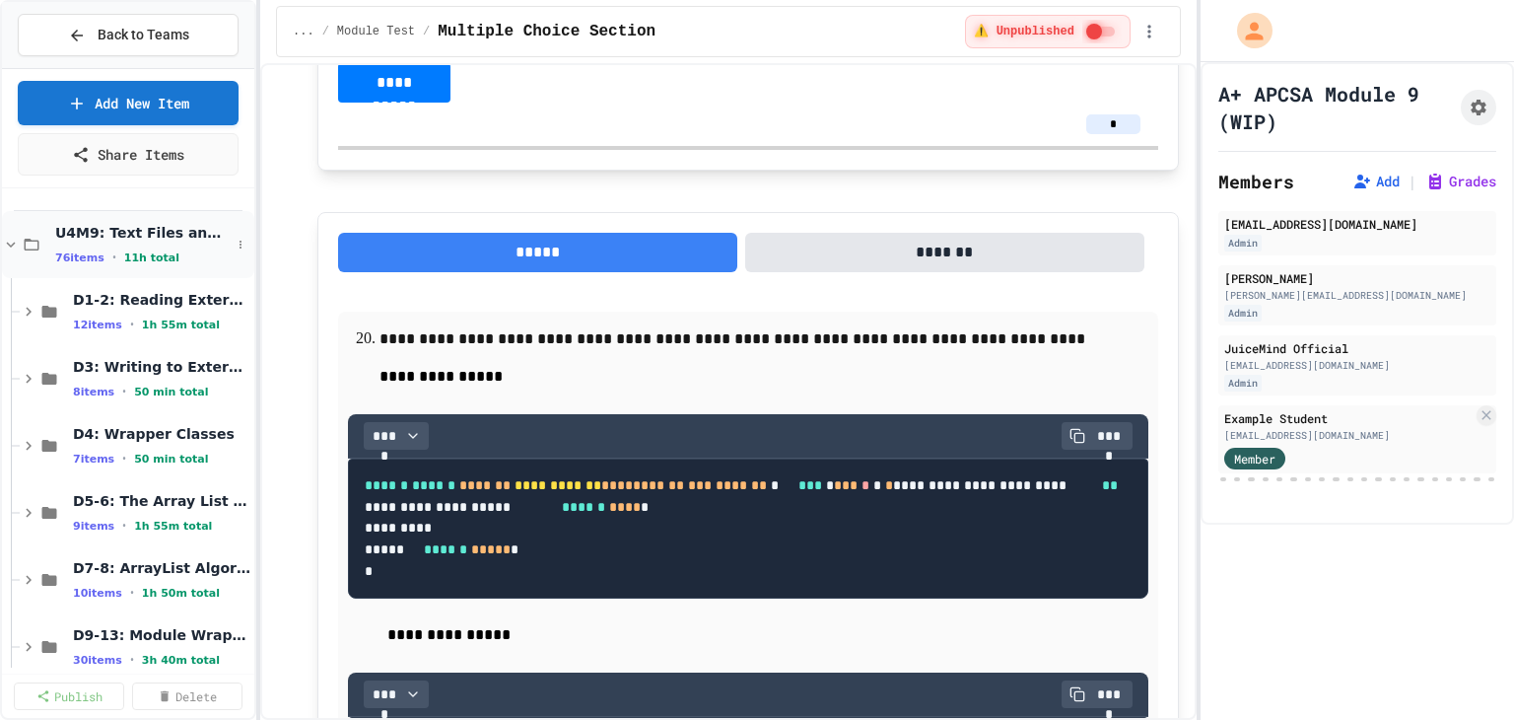
scroll to position [99, 0]
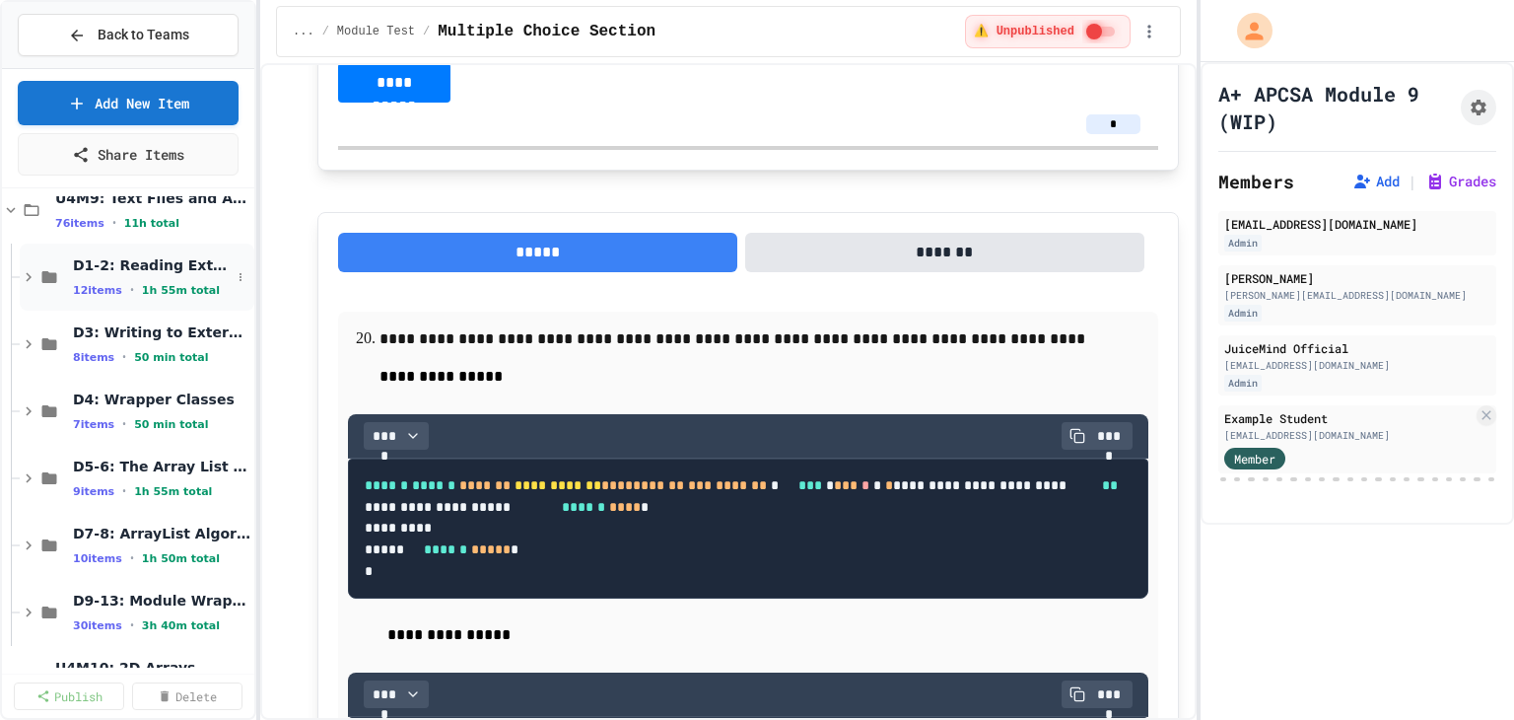
click at [33, 280] on icon at bounding box center [29, 277] width 18 height 18
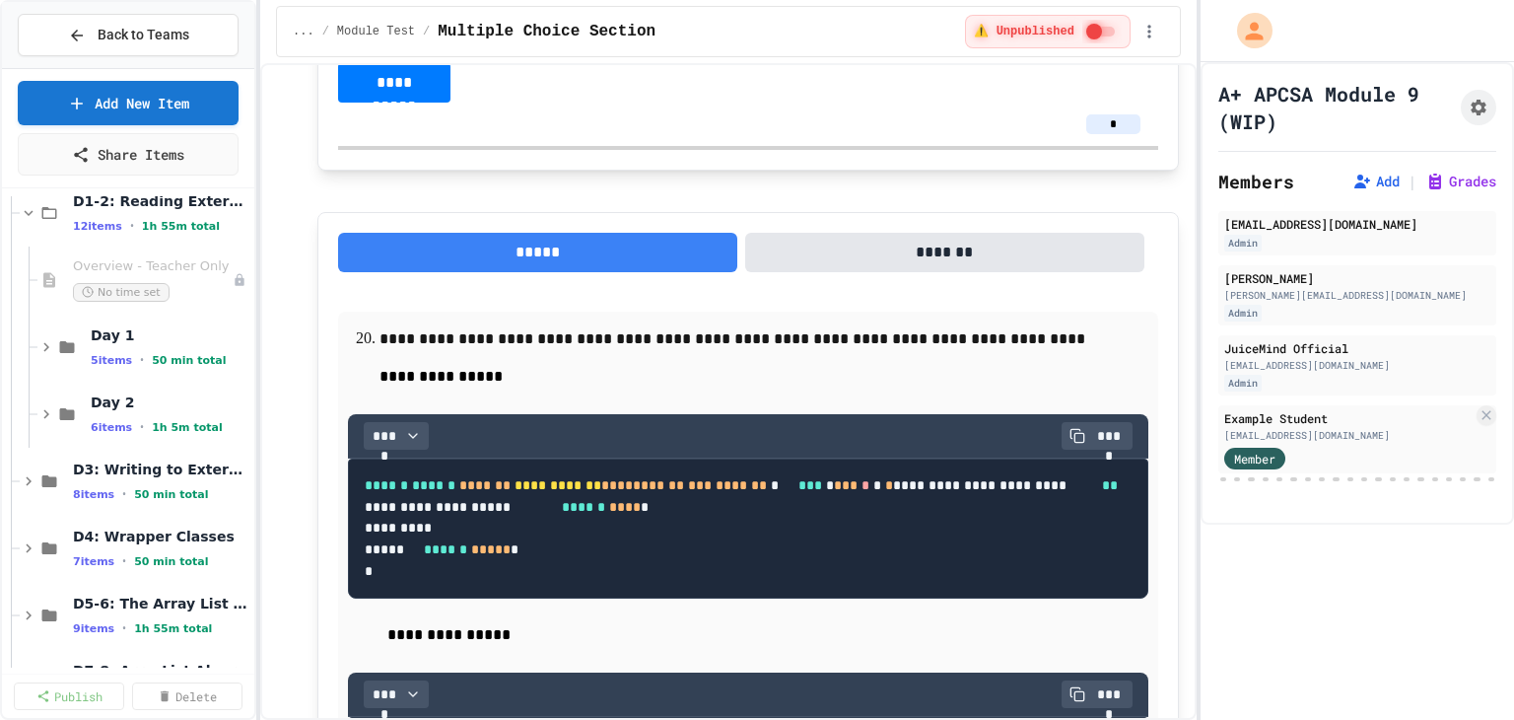
scroll to position [197, 0]
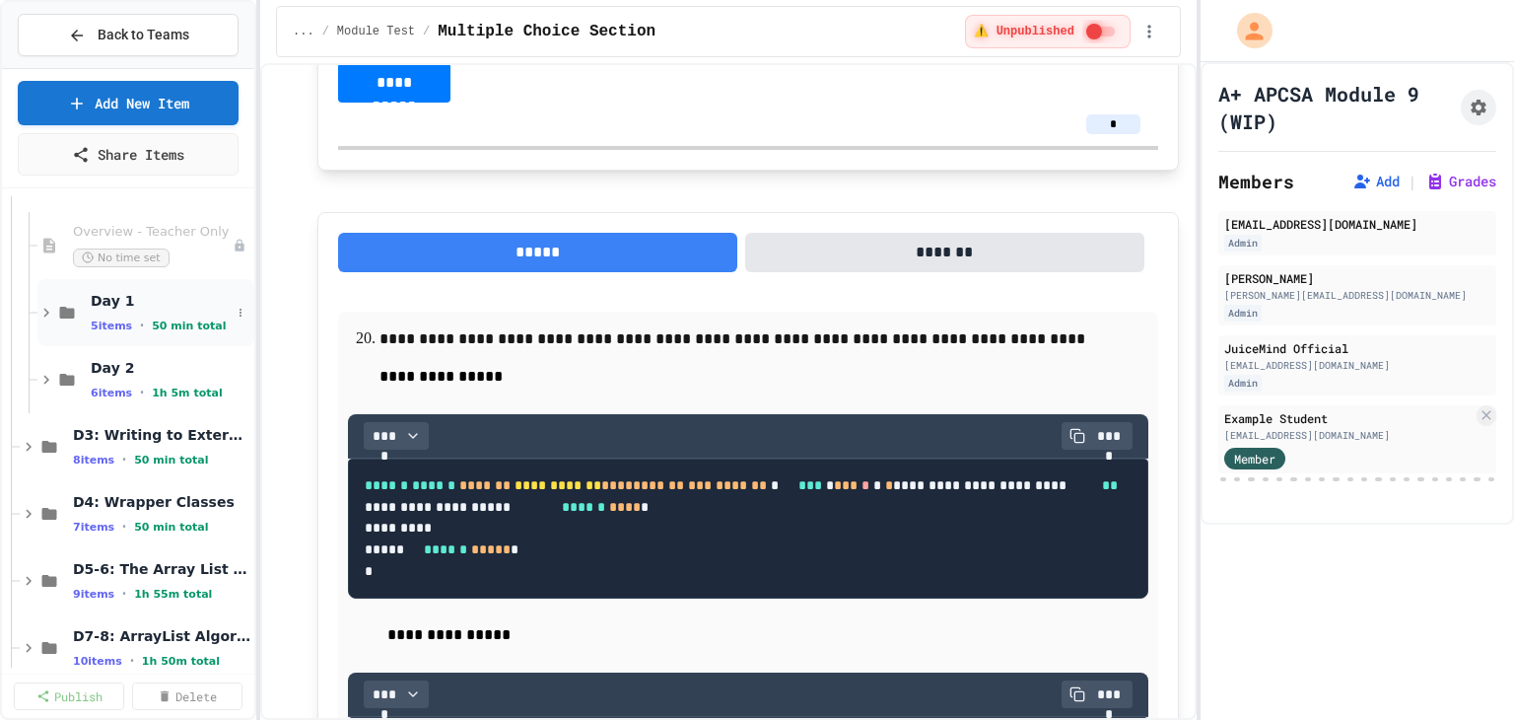
click at [37, 309] on icon at bounding box center [46, 313] width 18 height 18
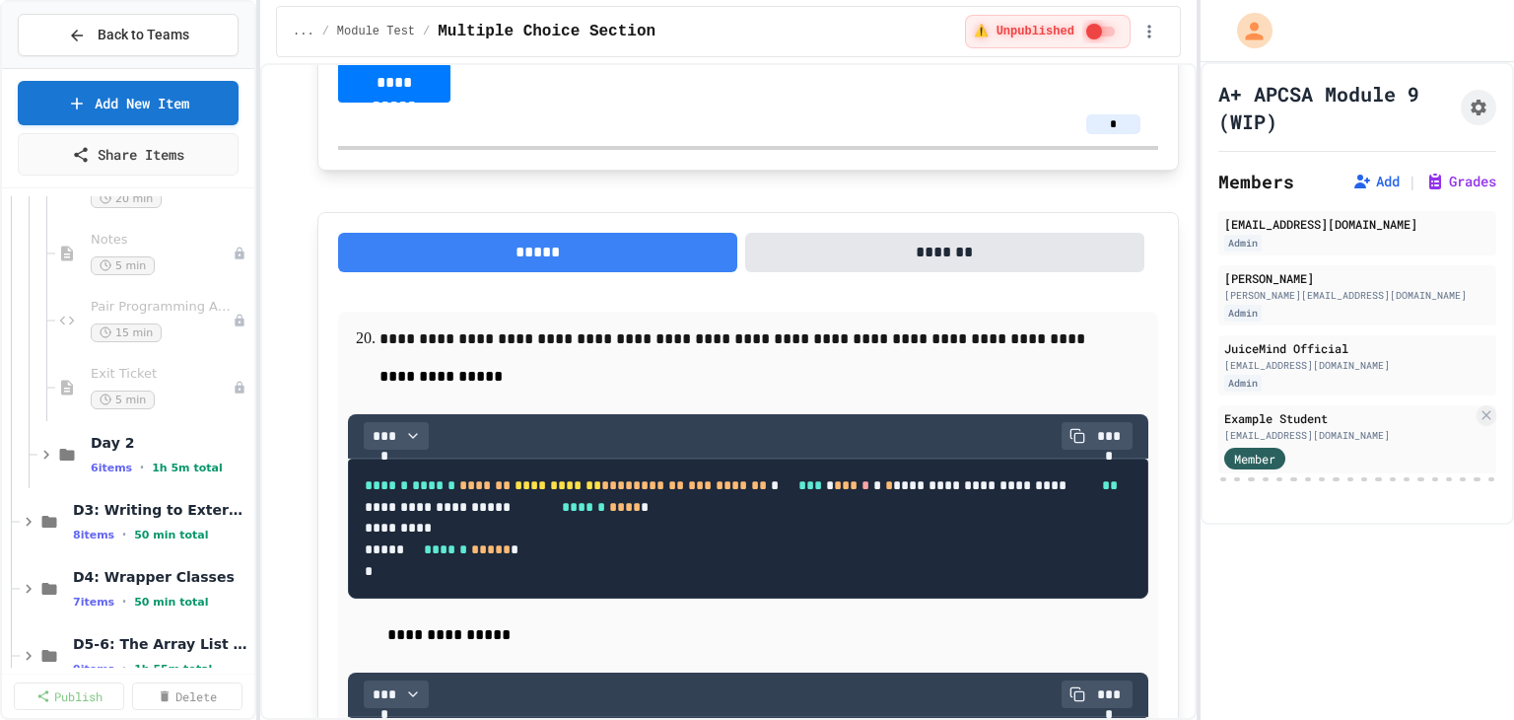
scroll to position [493, 0]
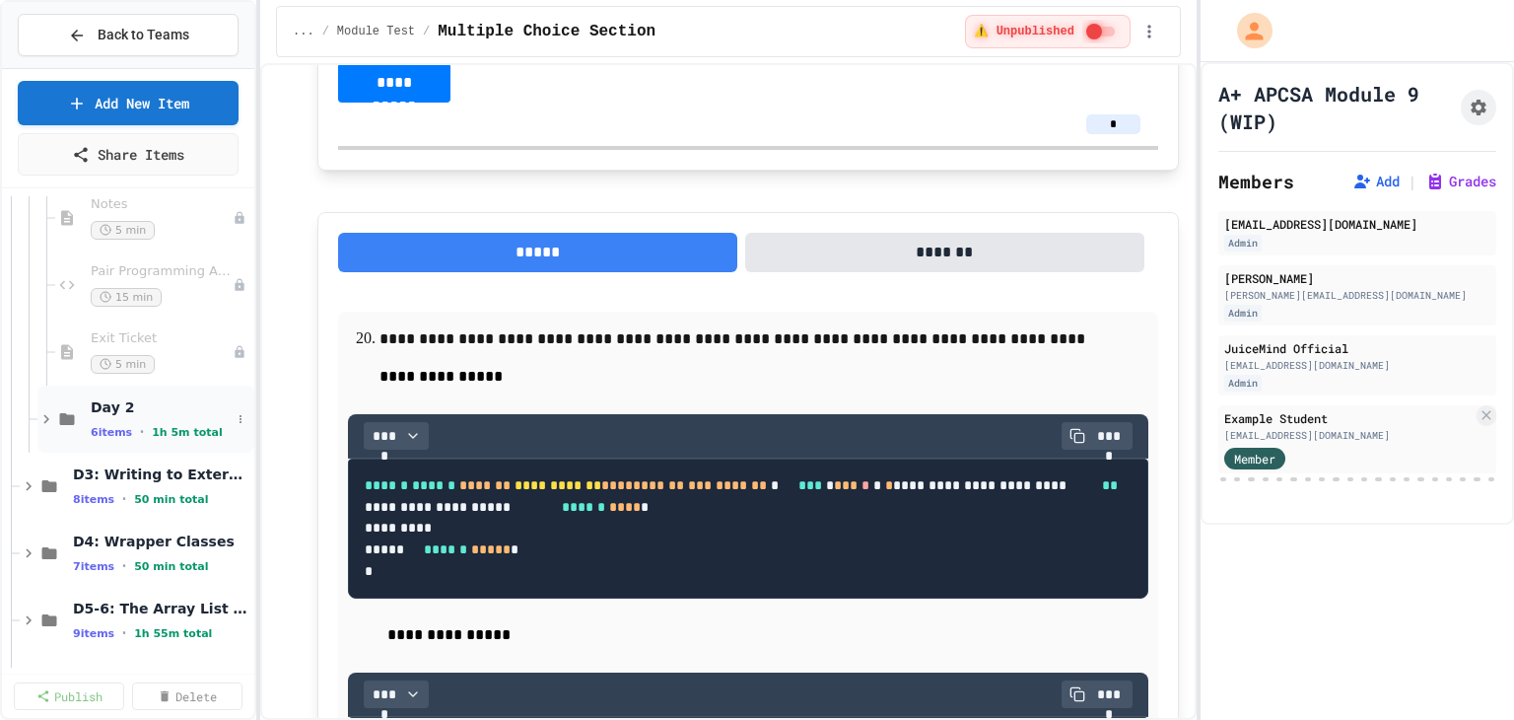
click at [47, 419] on icon at bounding box center [46, 419] width 18 height 18
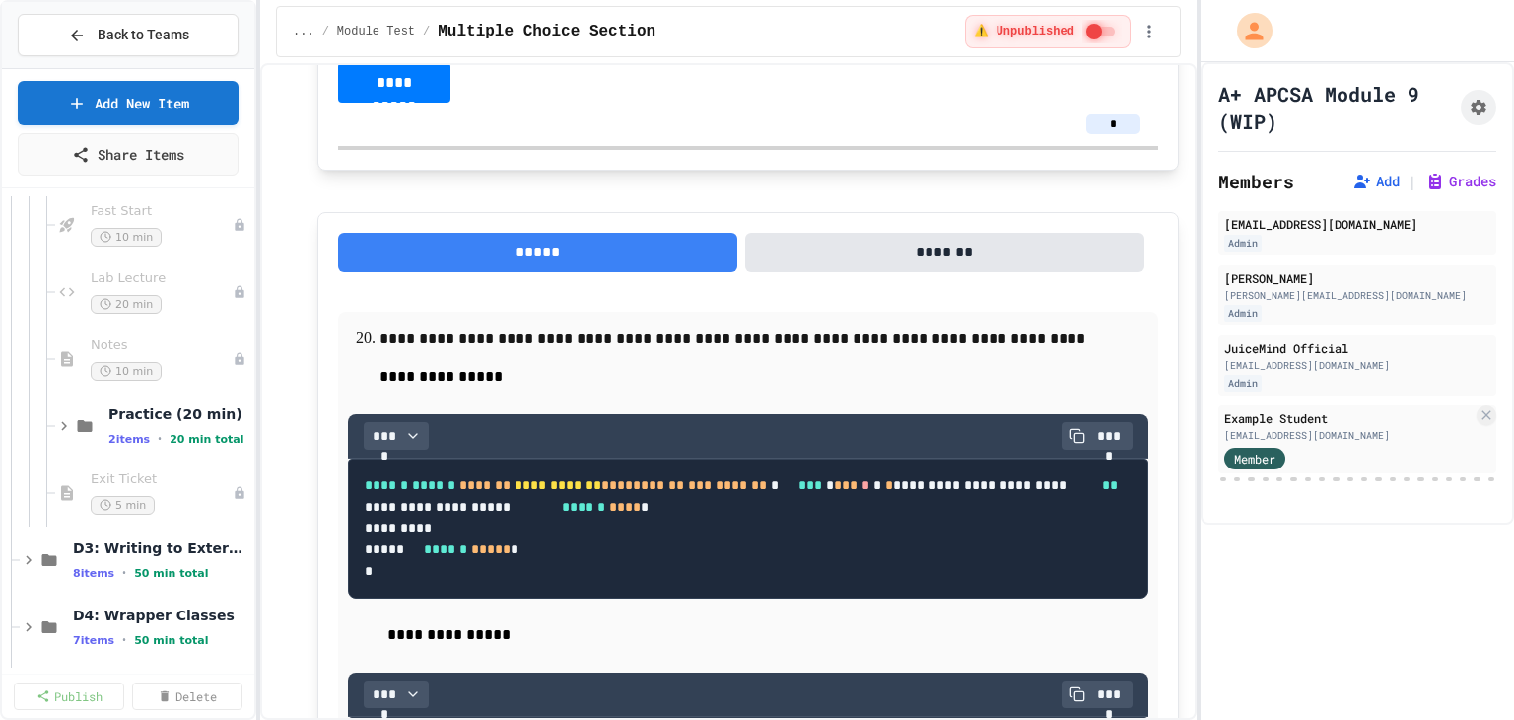
scroll to position [887, 0]
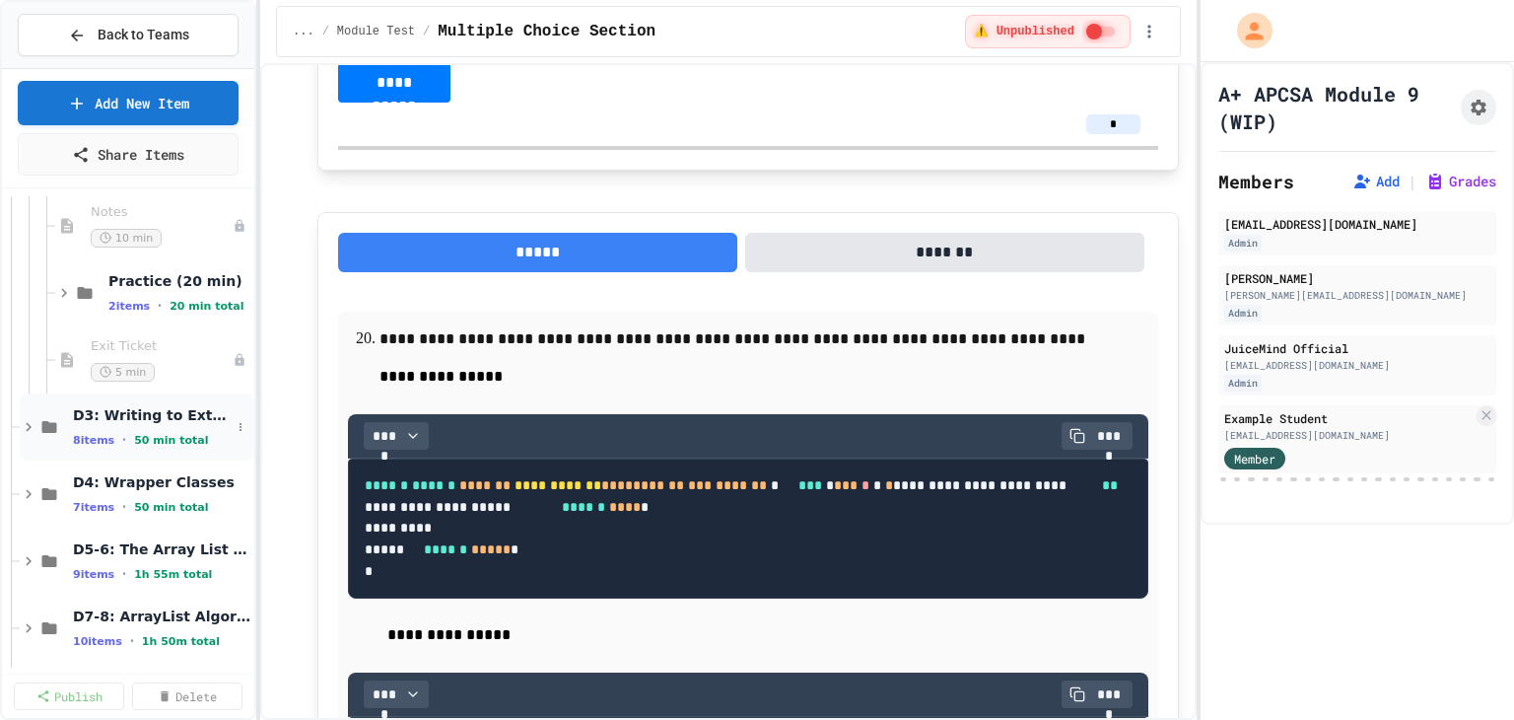
click at [31, 424] on icon at bounding box center [29, 427] width 18 height 18
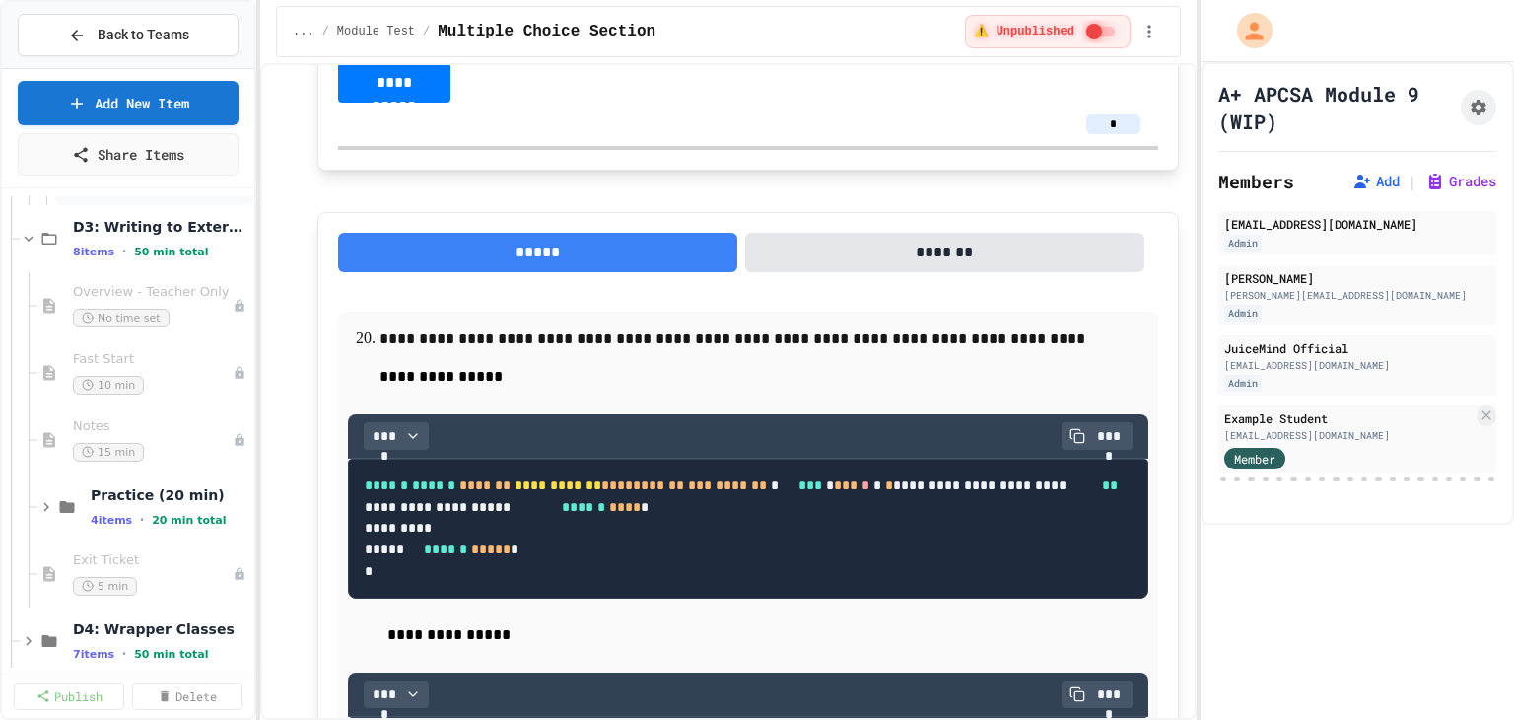
scroll to position [1183, 0]
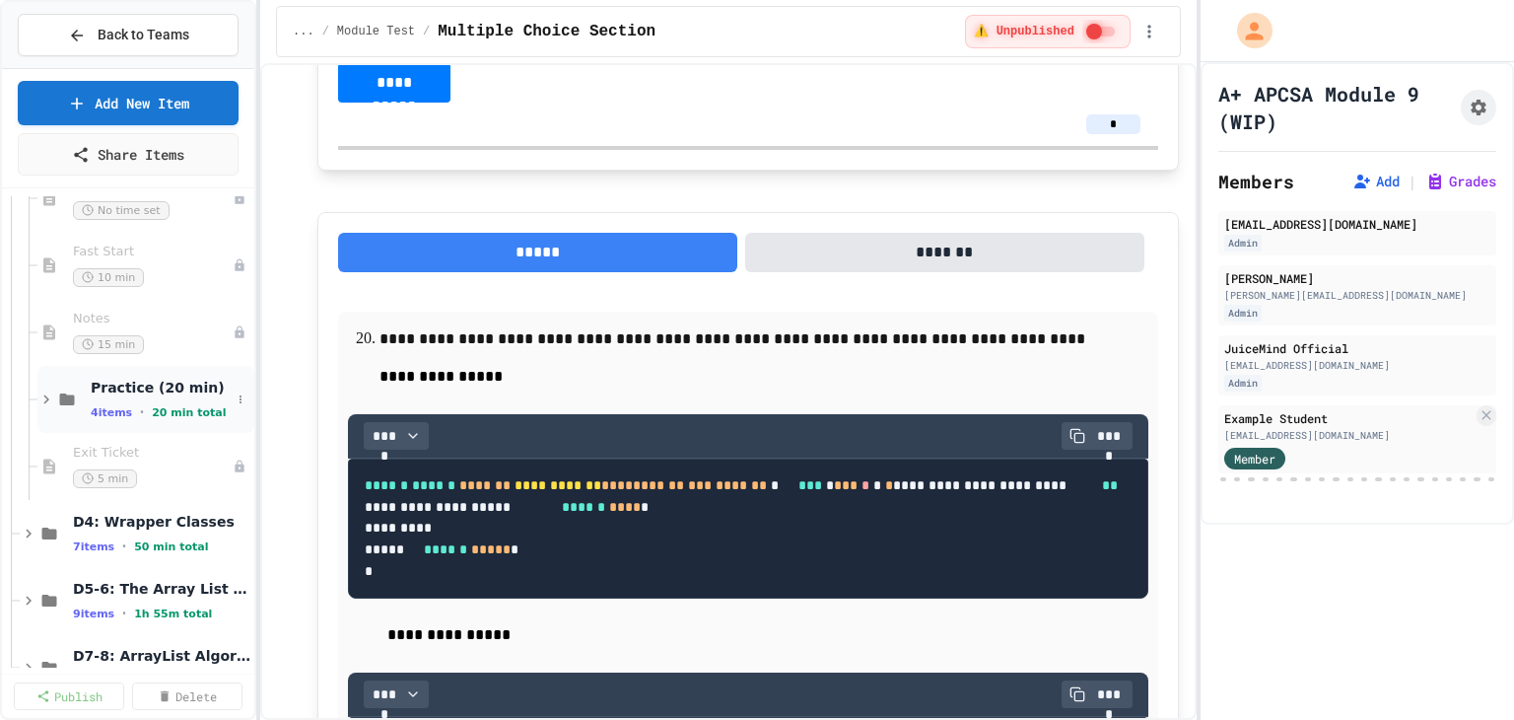
click at [38, 395] on icon at bounding box center [46, 399] width 18 height 18
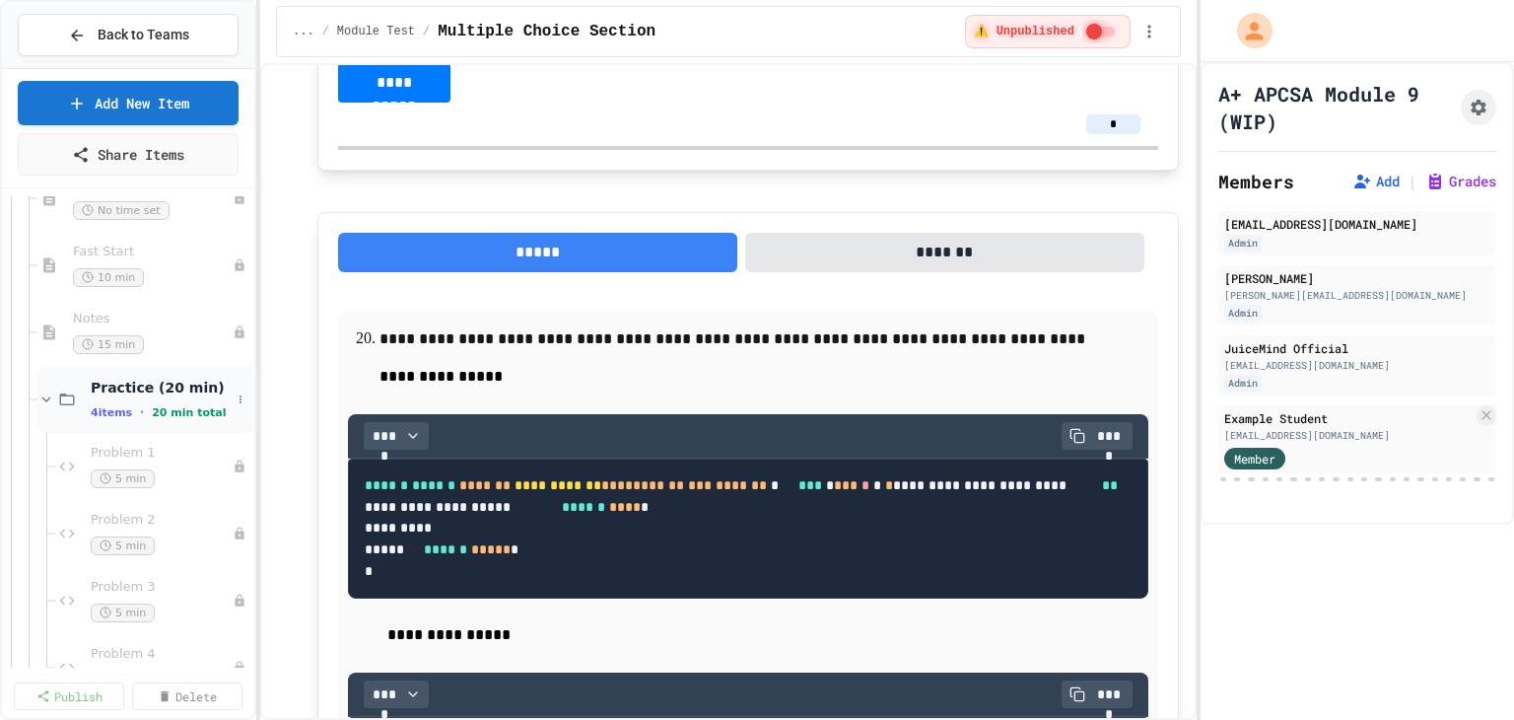
scroll to position [1281, 0]
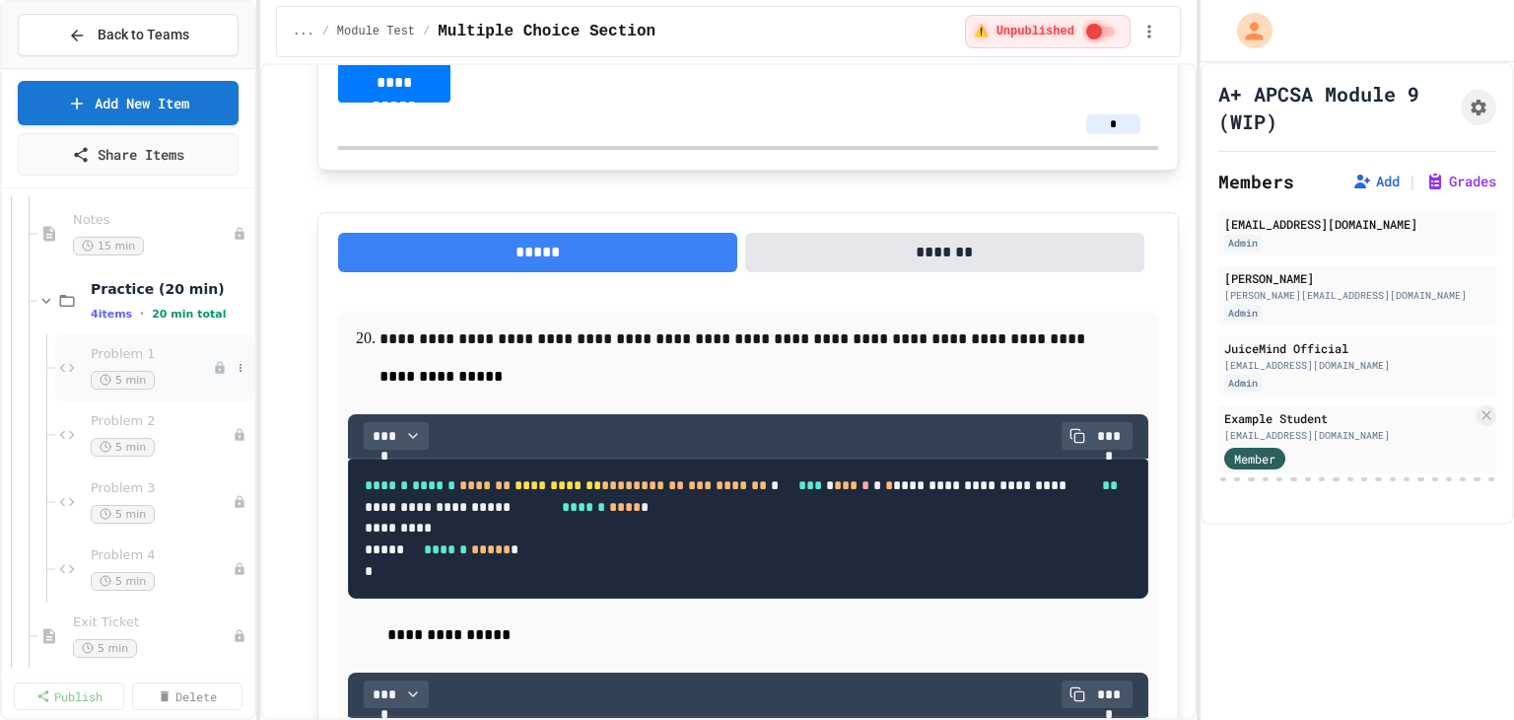
click at [123, 356] on span "Problem 1" at bounding box center [152, 354] width 122 height 17
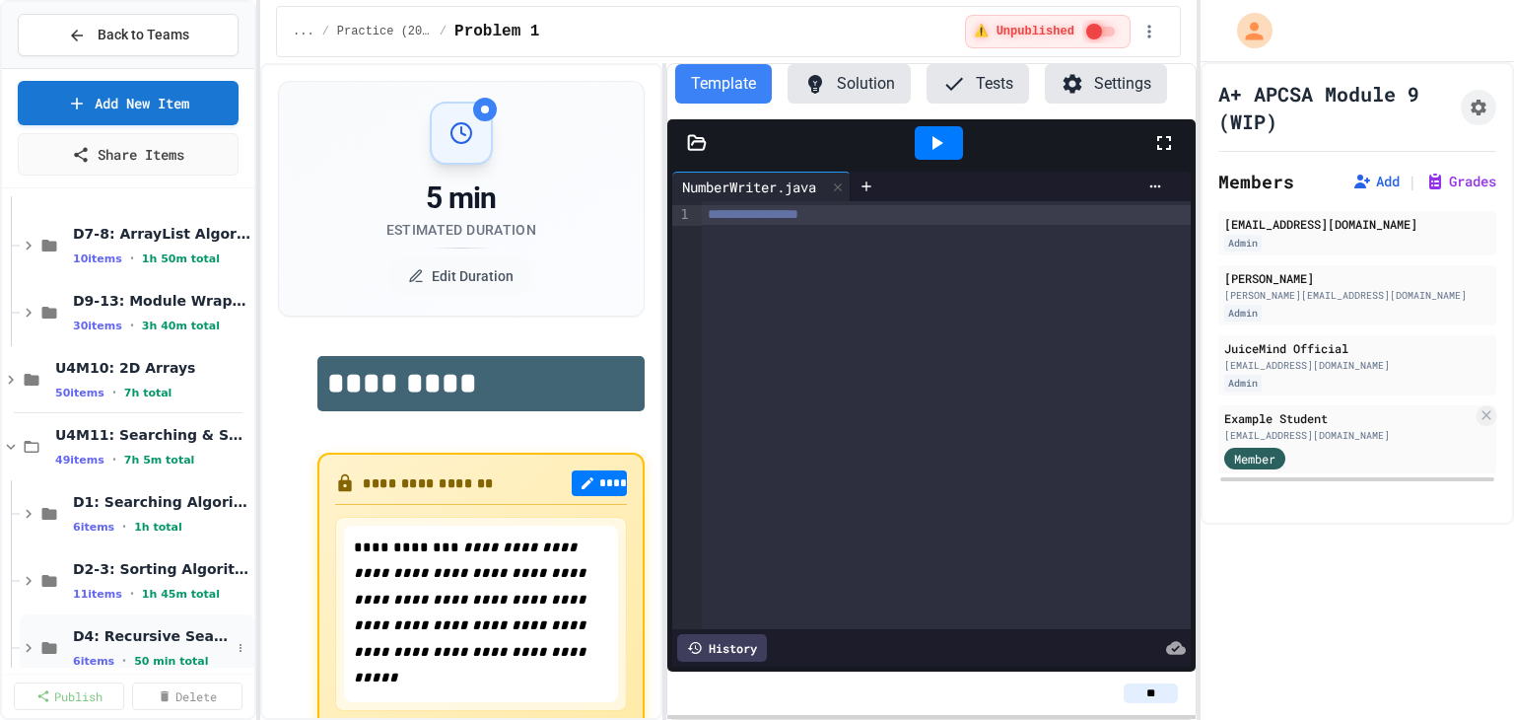
scroll to position [1971, 0]
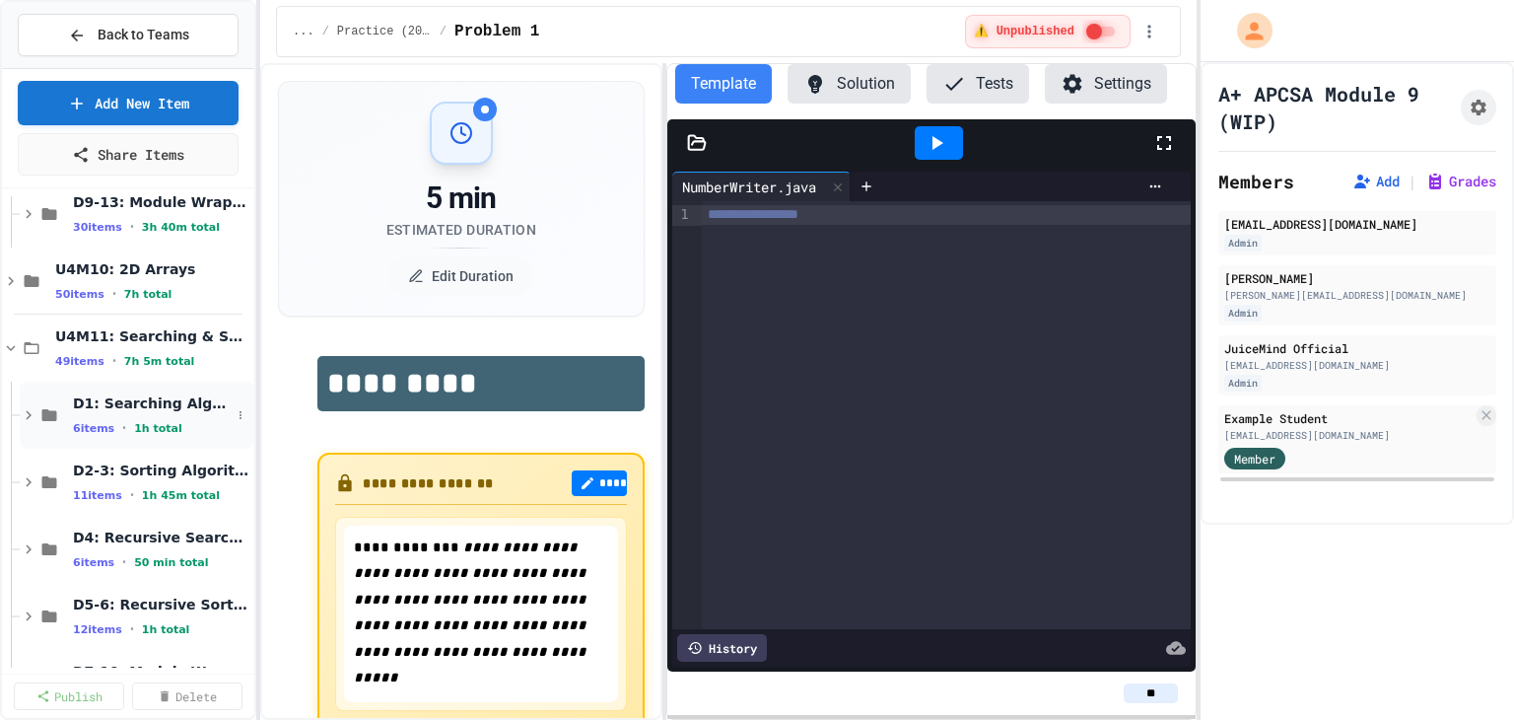
click at [30, 417] on icon at bounding box center [29, 415] width 18 height 18
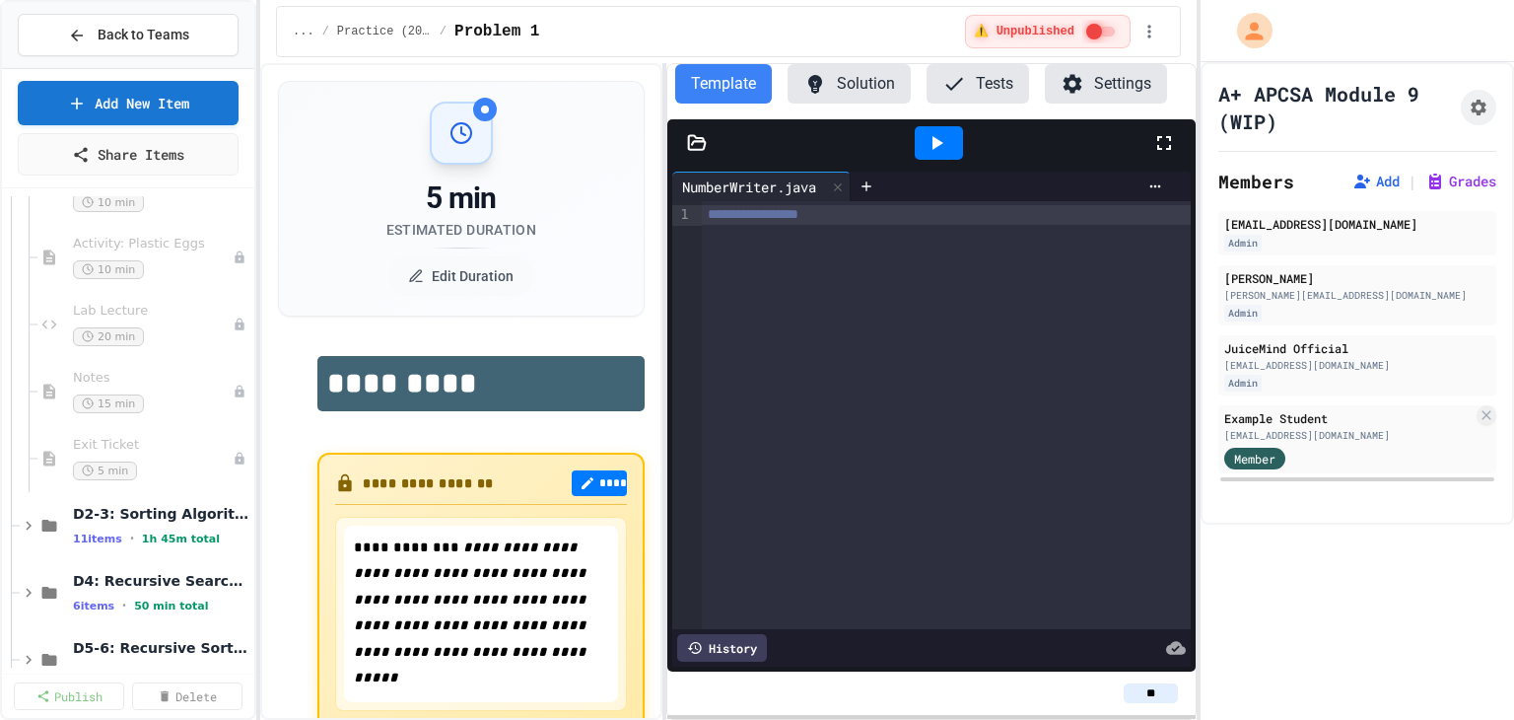
scroll to position [2366, 0]
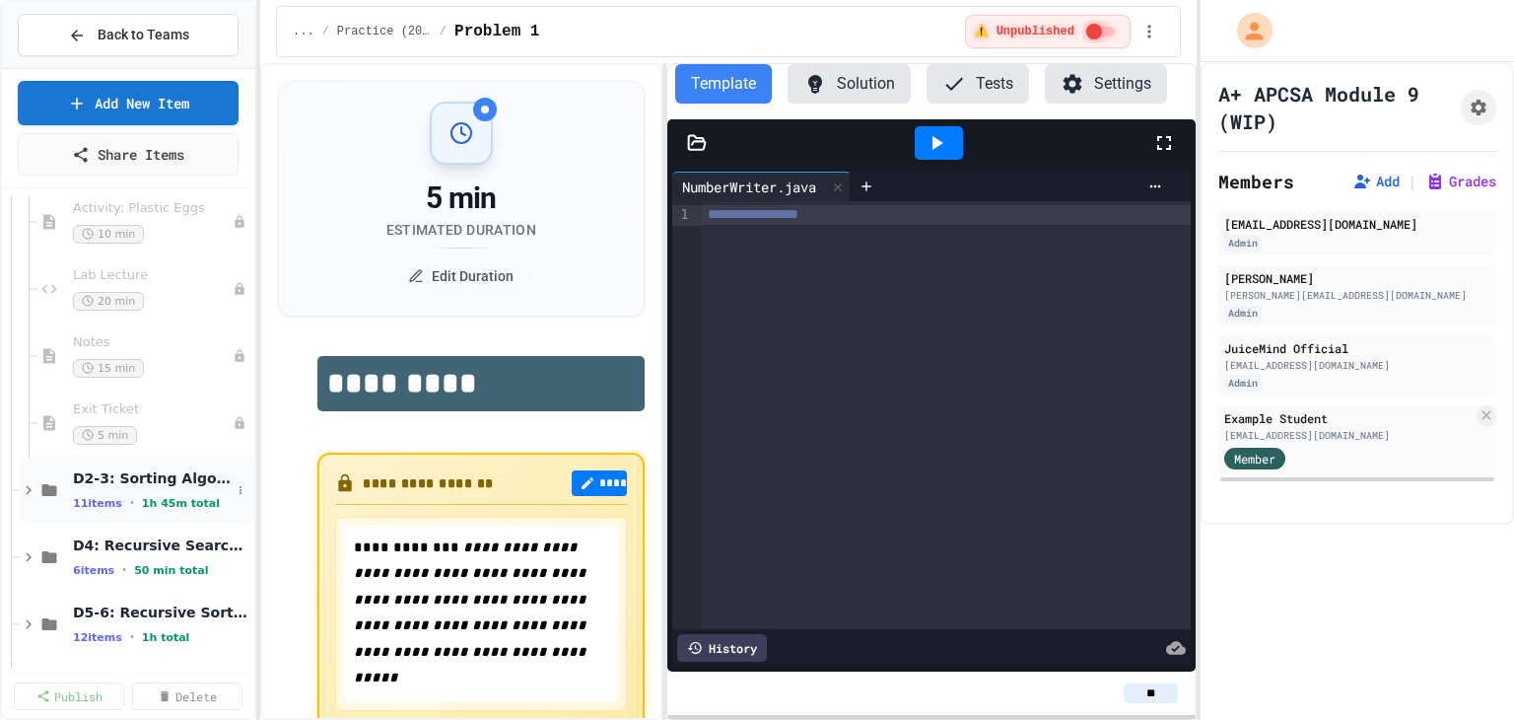
click at [30, 483] on icon at bounding box center [29, 490] width 18 height 18
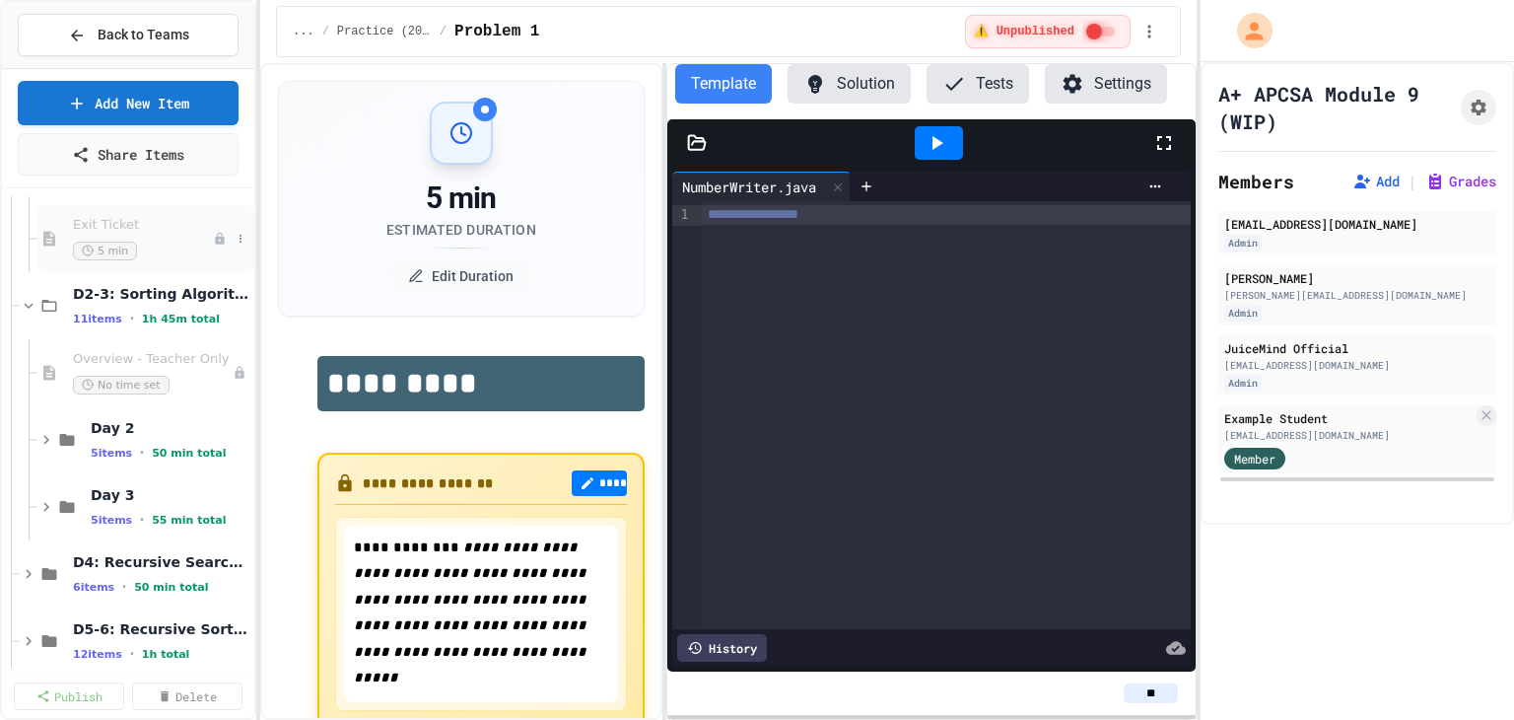
scroll to position [2563, 0]
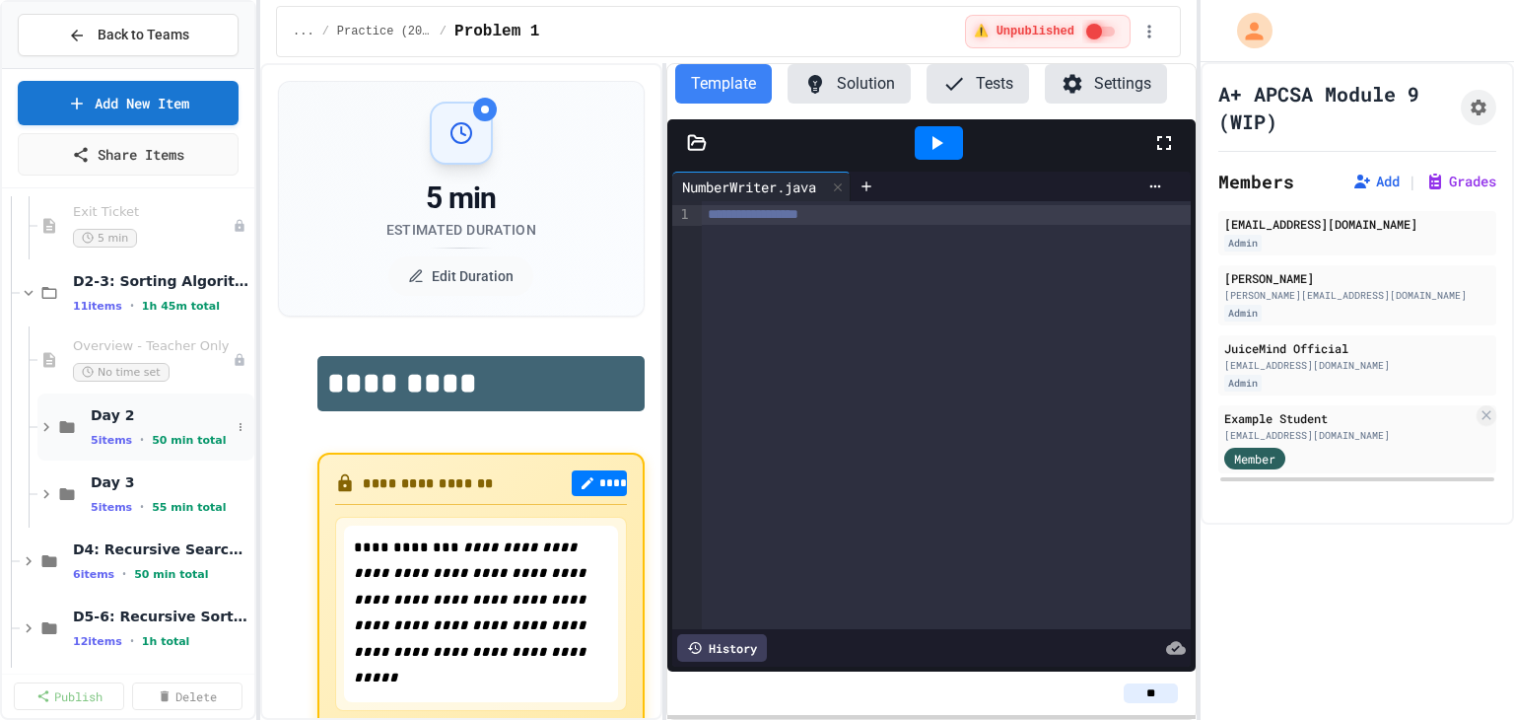
click at [47, 428] on icon at bounding box center [46, 427] width 18 height 18
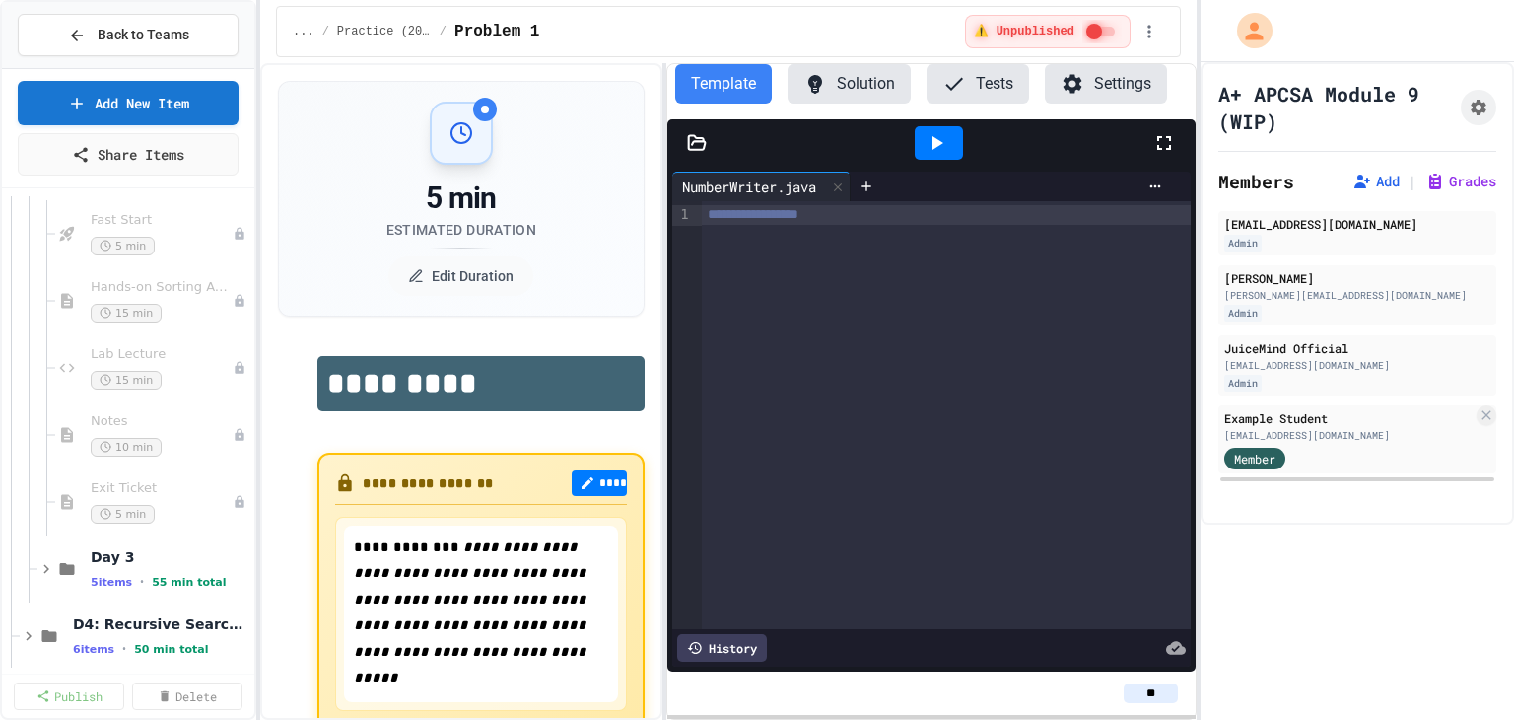
scroll to position [2858, 0]
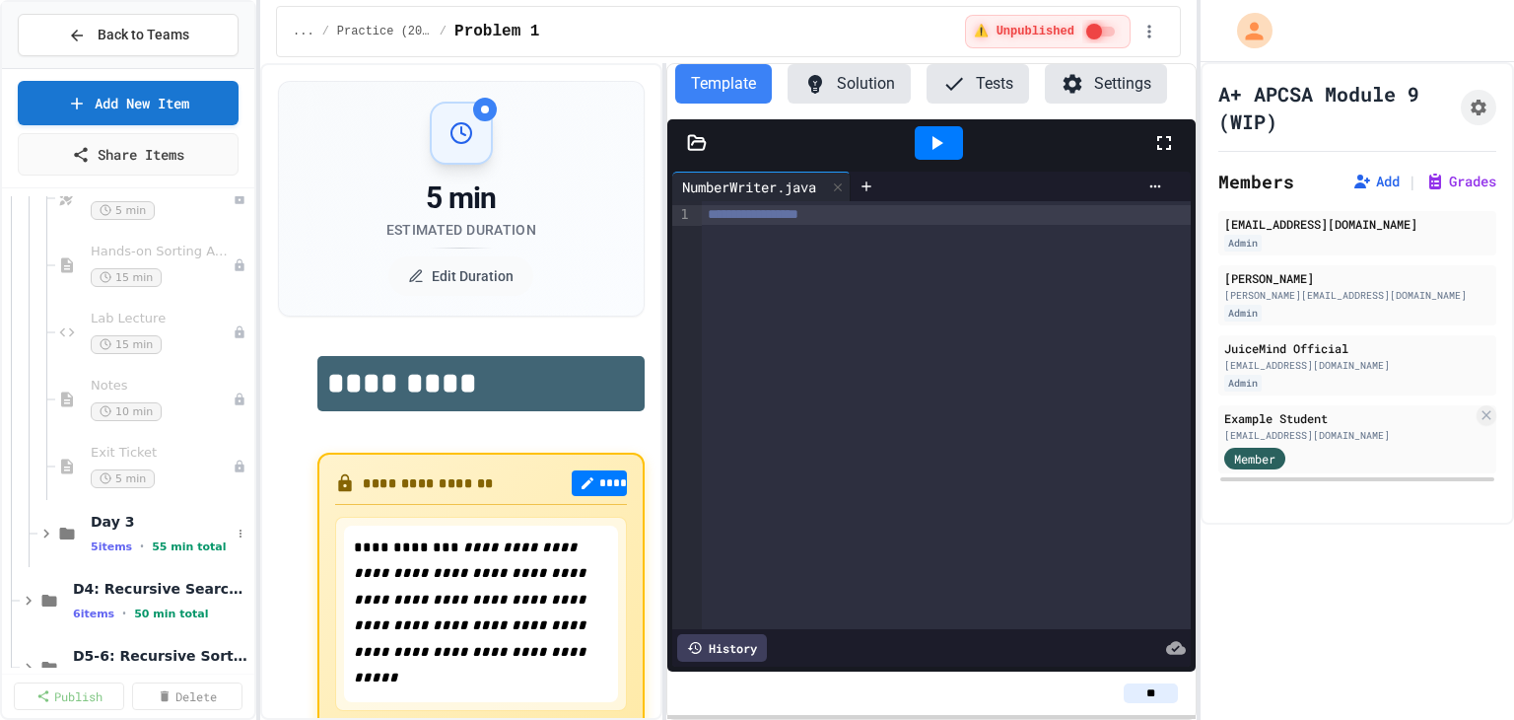
click at [35, 534] on div "Day 3 5 items • 55 min total" at bounding box center [128, 533] width 252 height 67
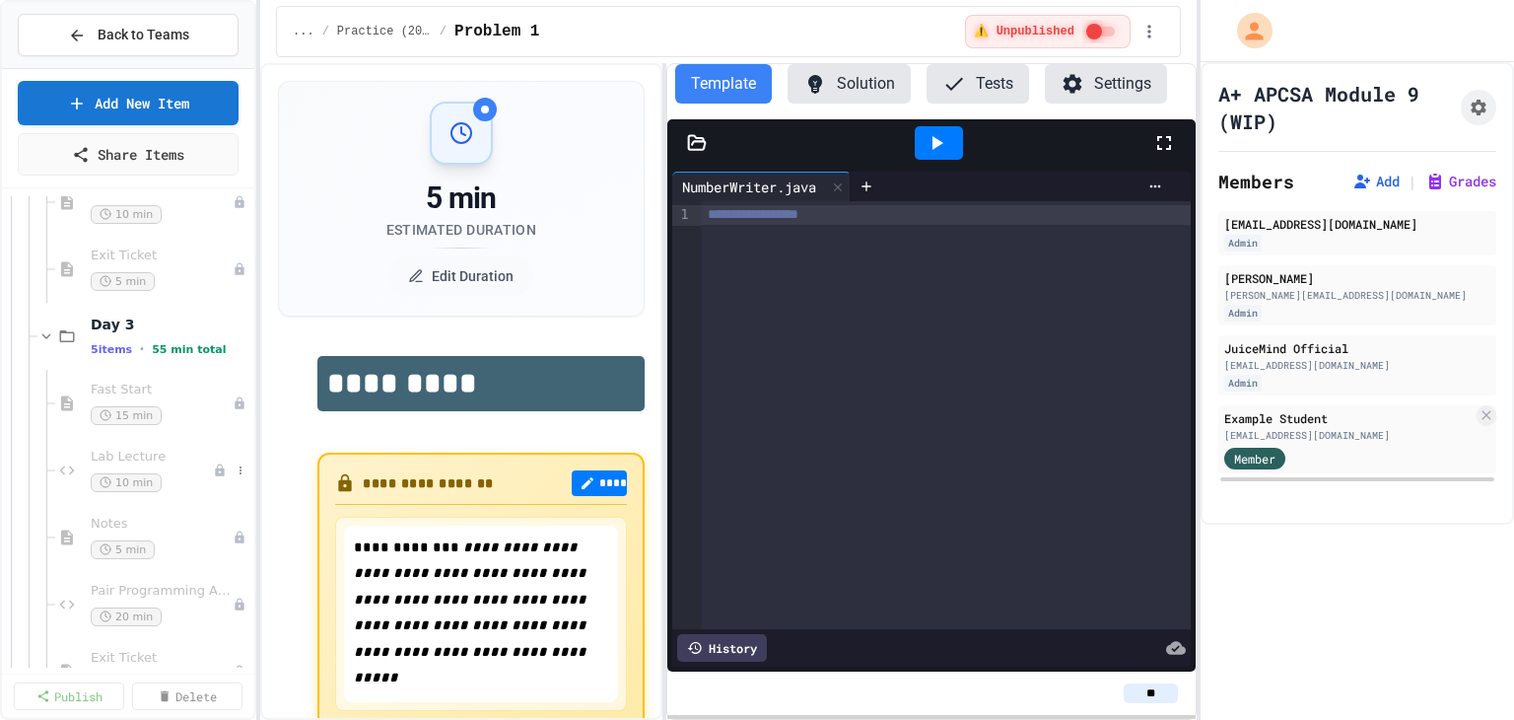
scroll to position [3253, 0]
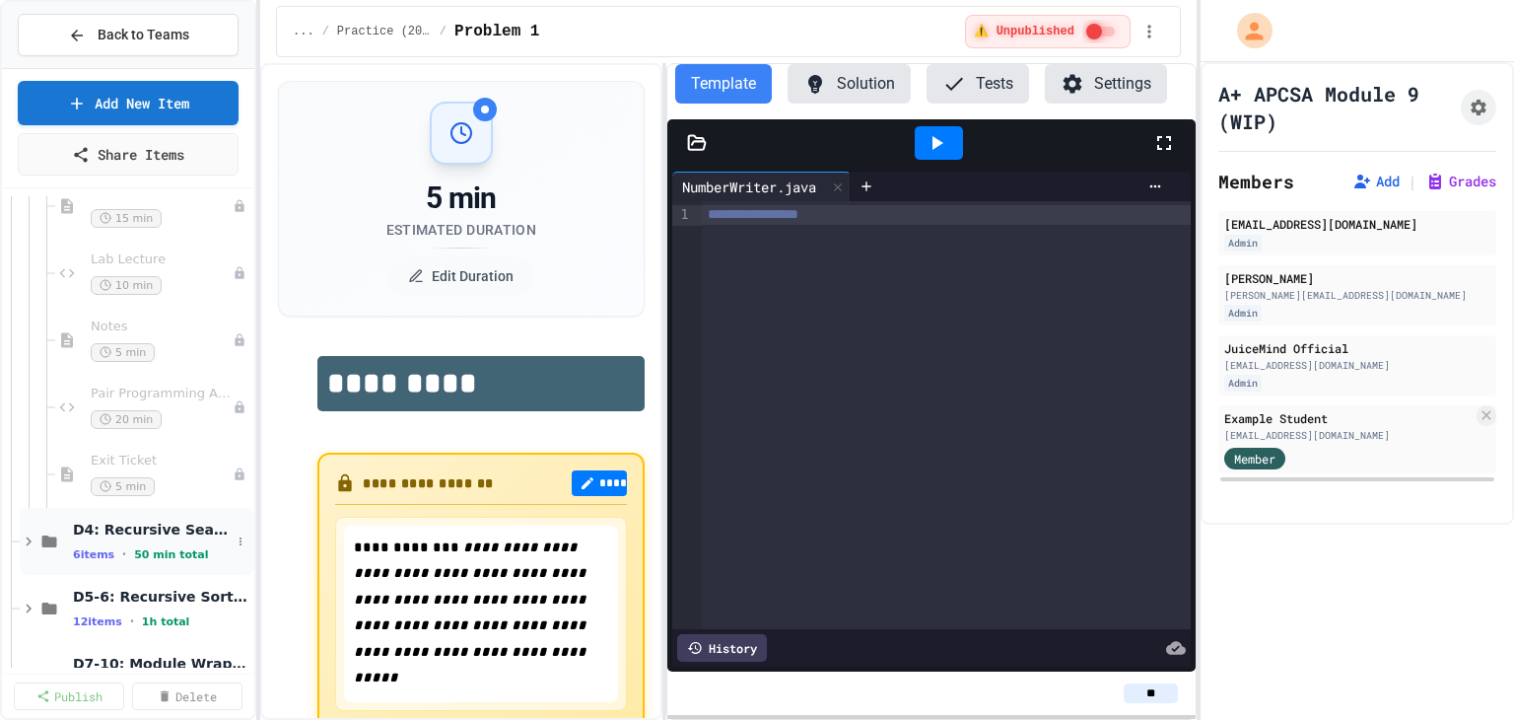
click at [34, 539] on icon at bounding box center [29, 541] width 18 height 18
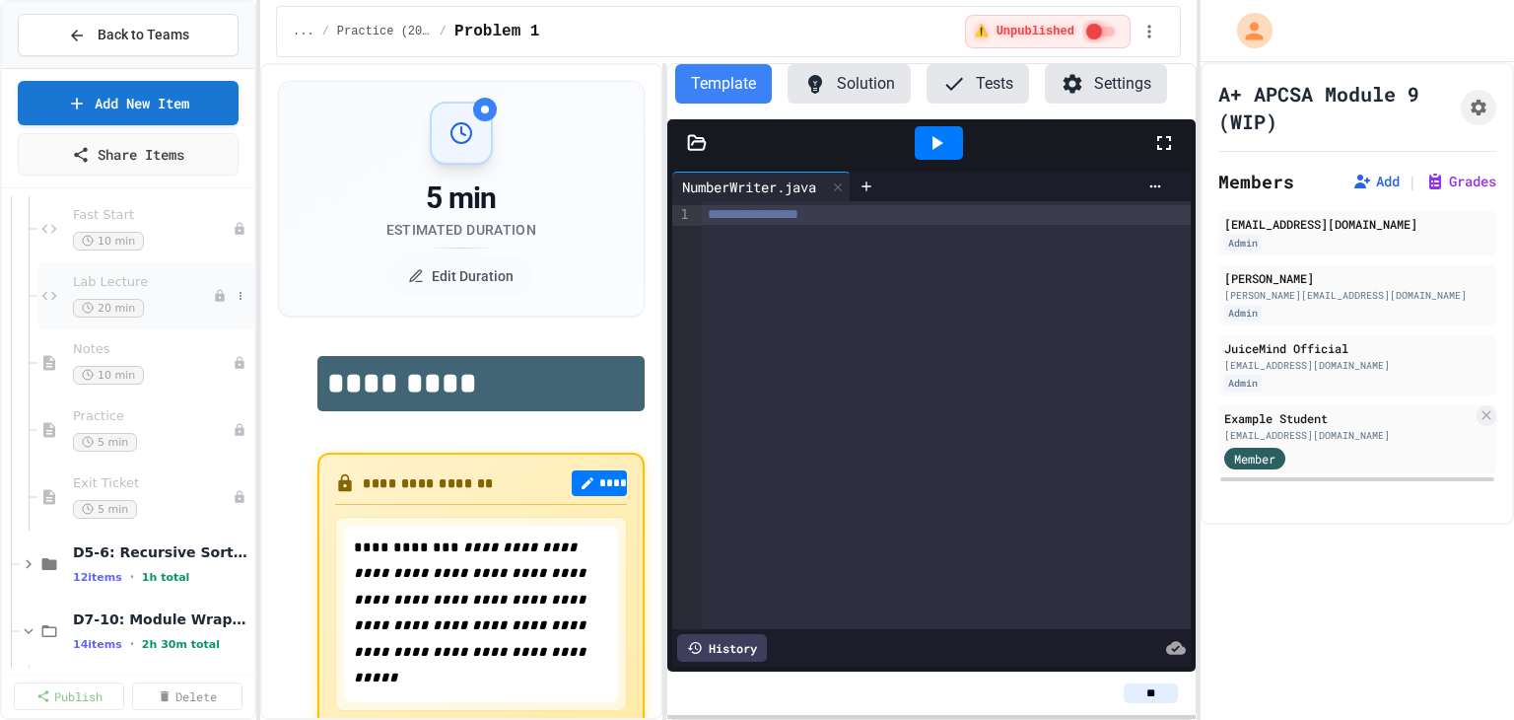
scroll to position [3745, 0]
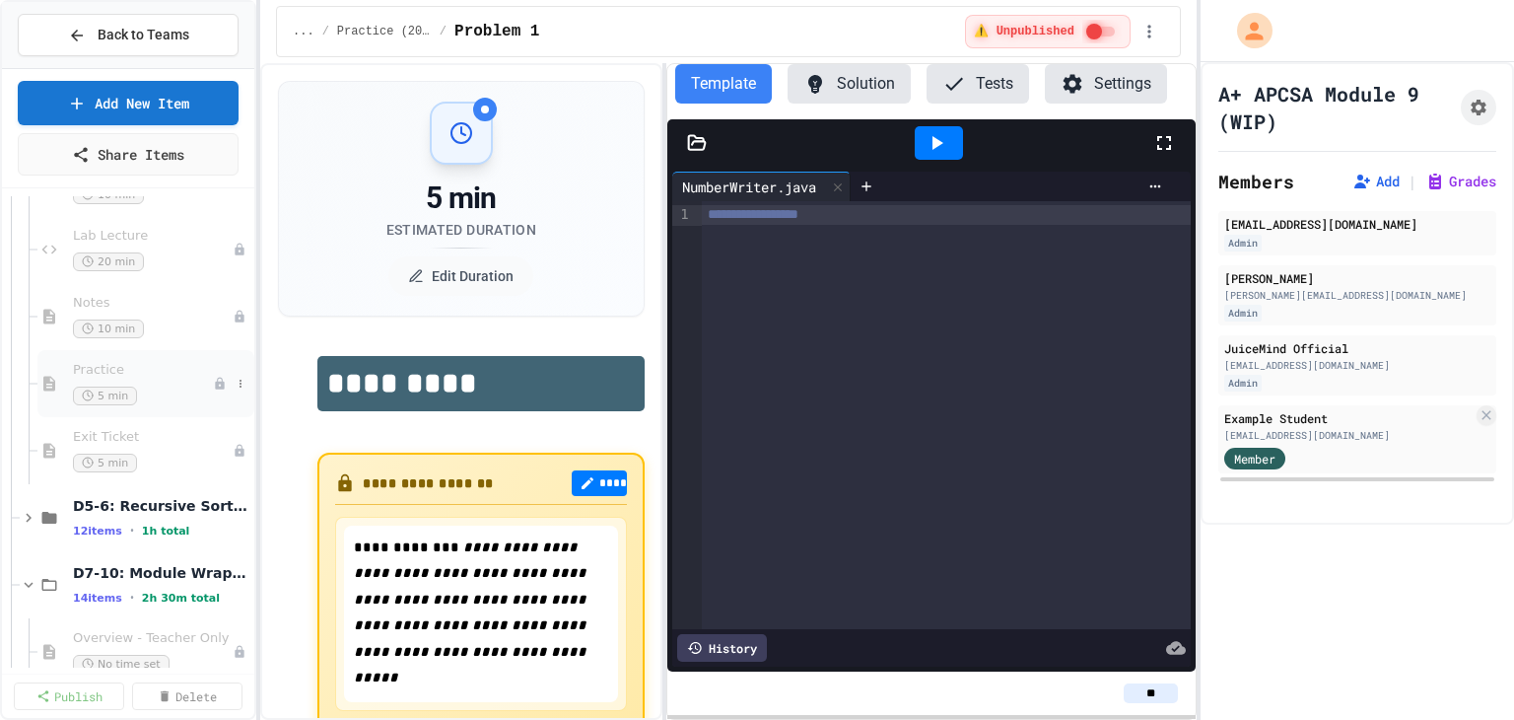
click at [62, 381] on div "Practice 5 min" at bounding box center [145, 383] width 217 height 67
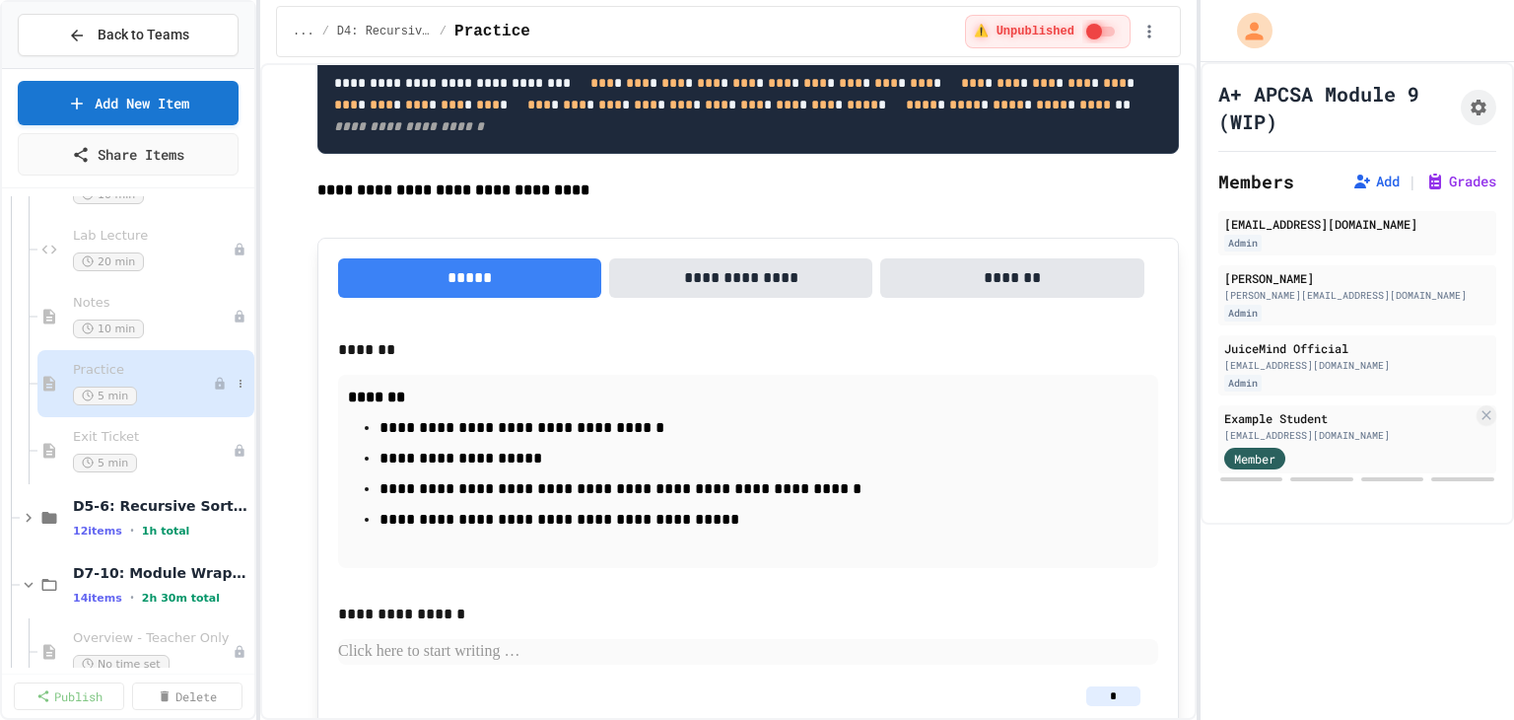
scroll to position [3844, 0]
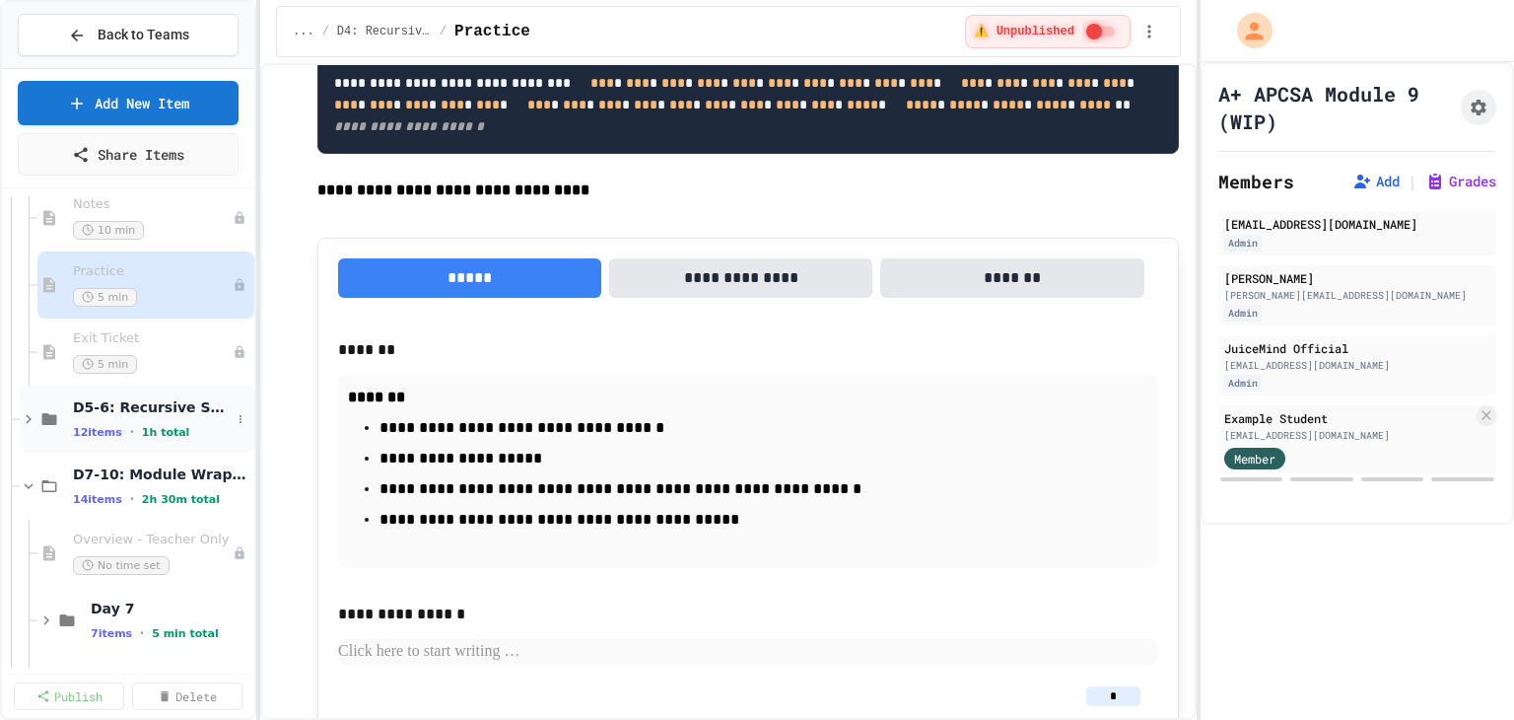
click at [25, 415] on icon at bounding box center [29, 419] width 18 height 18
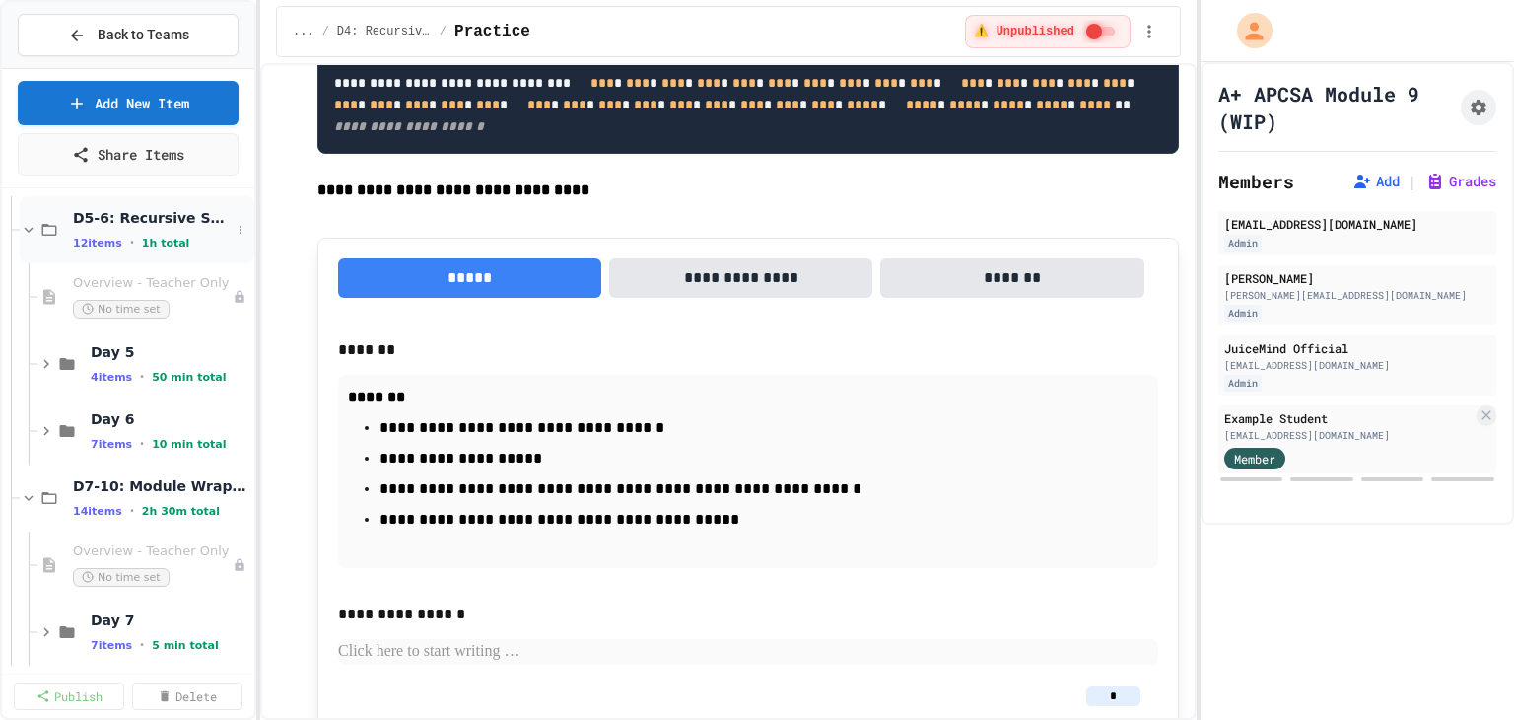
scroll to position [4041, 0]
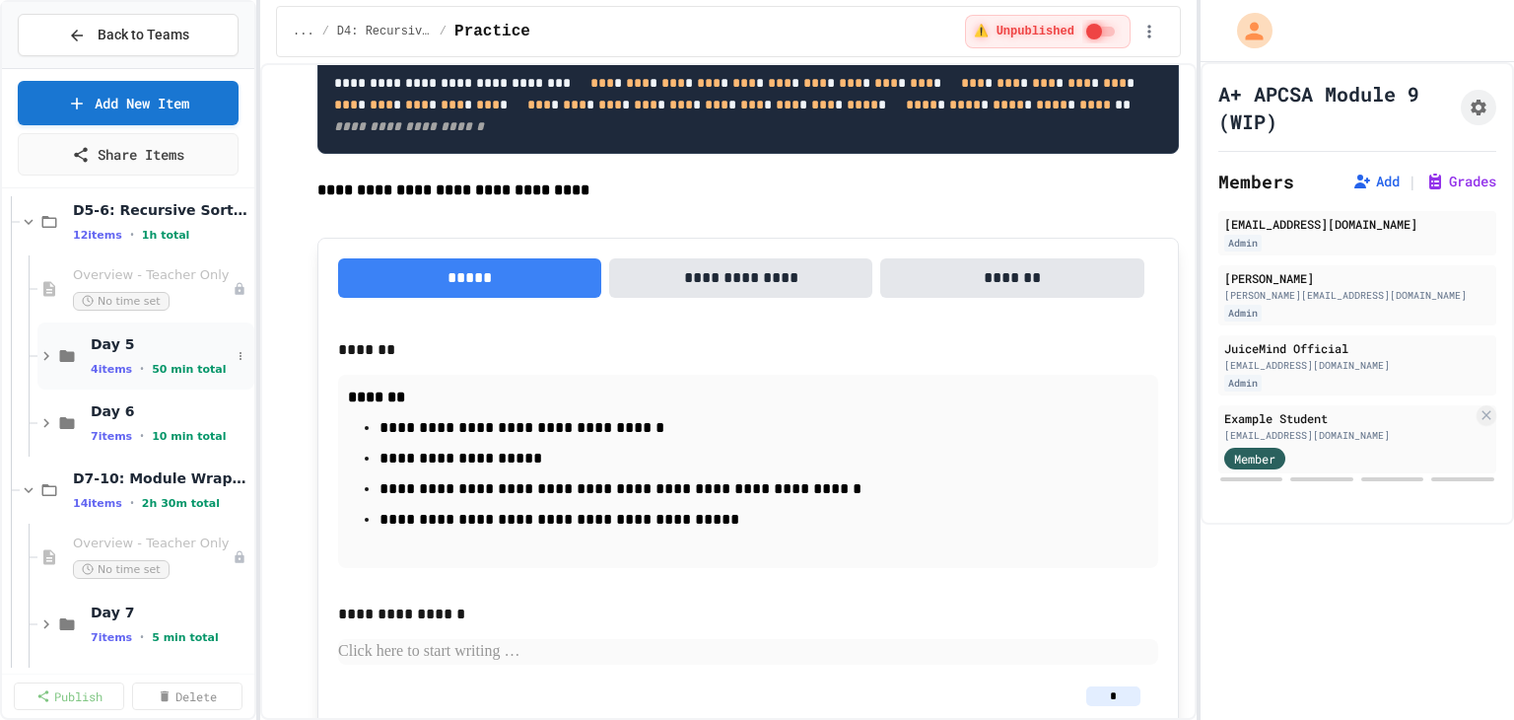
click at [39, 359] on icon at bounding box center [46, 356] width 18 height 18
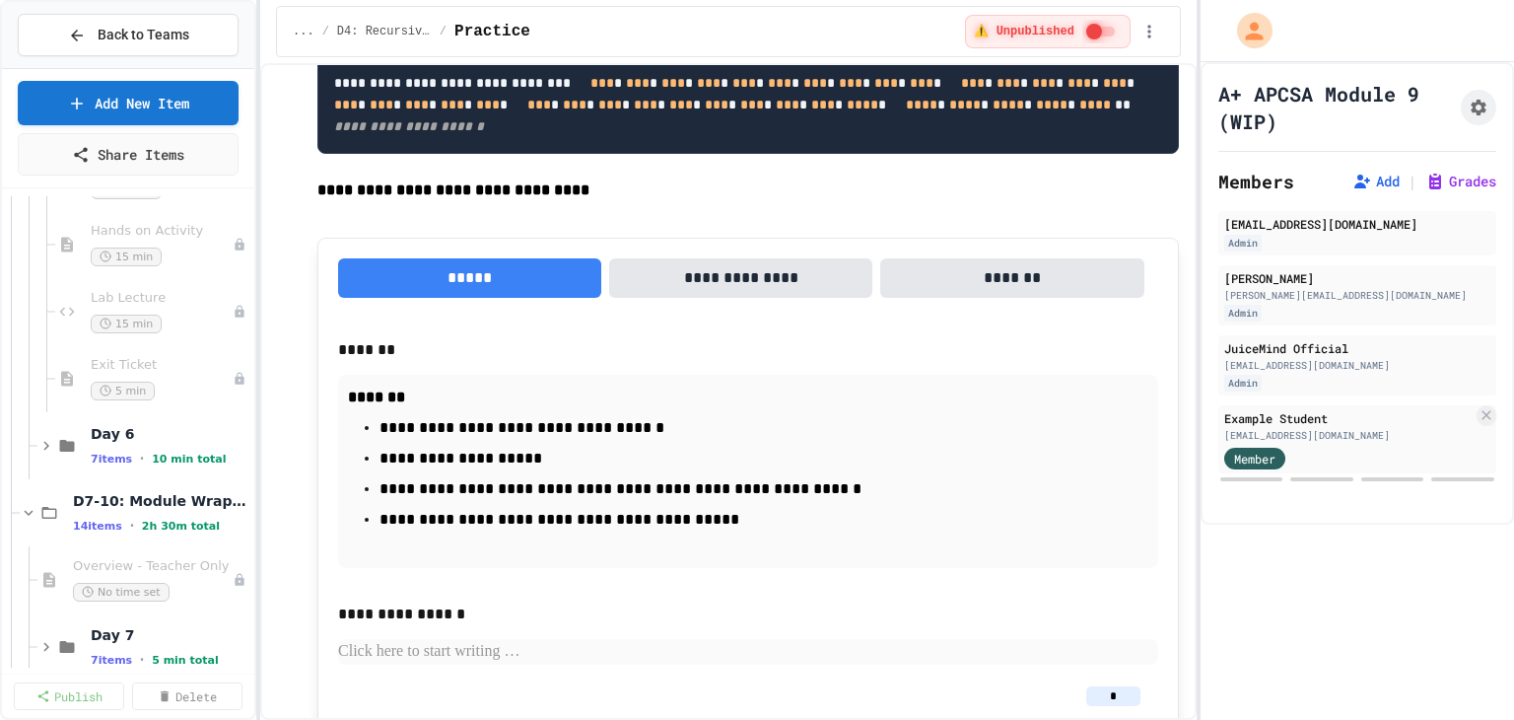
scroll to position [4337, 0]
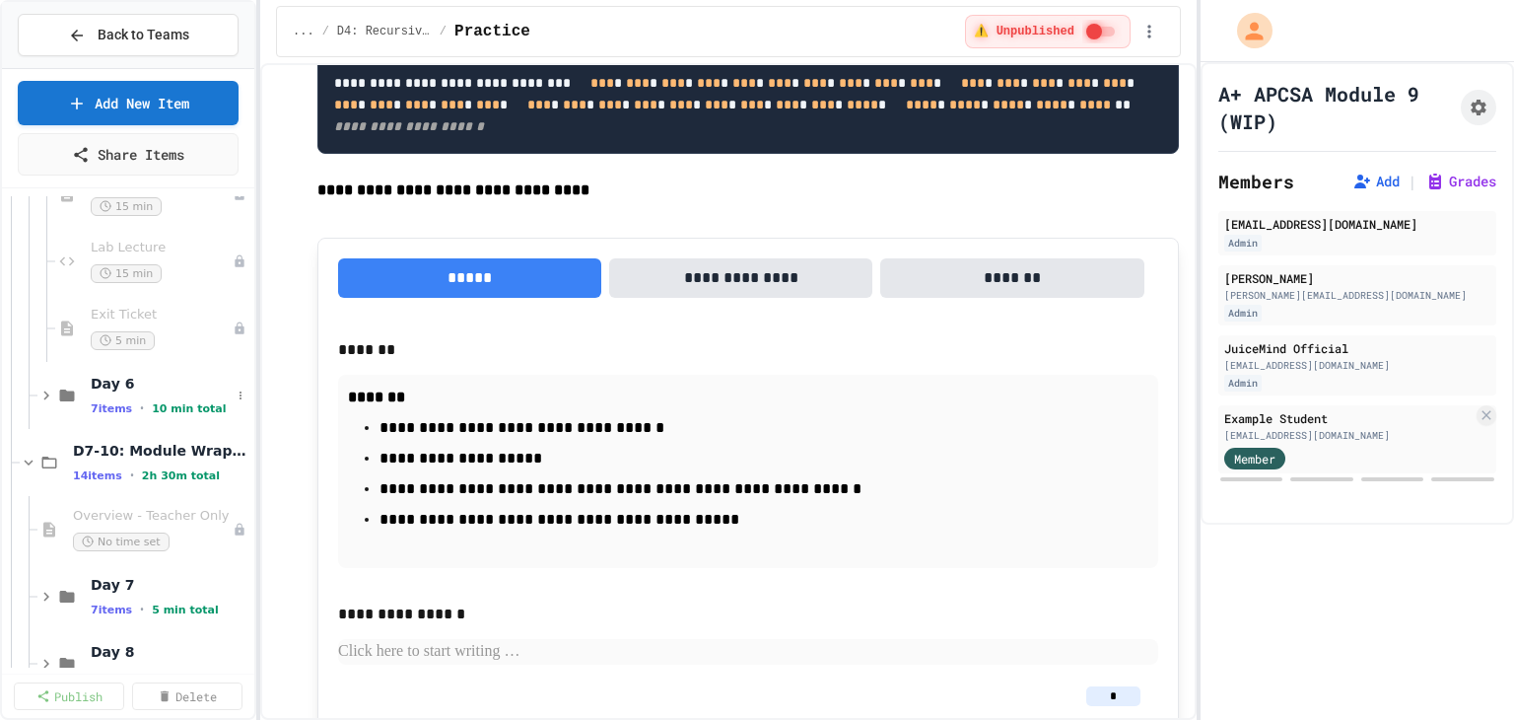
click at [34, 396] on div "Day 6 7 items • 10 min total" at bounding box center [128, 395] width 252 height 67
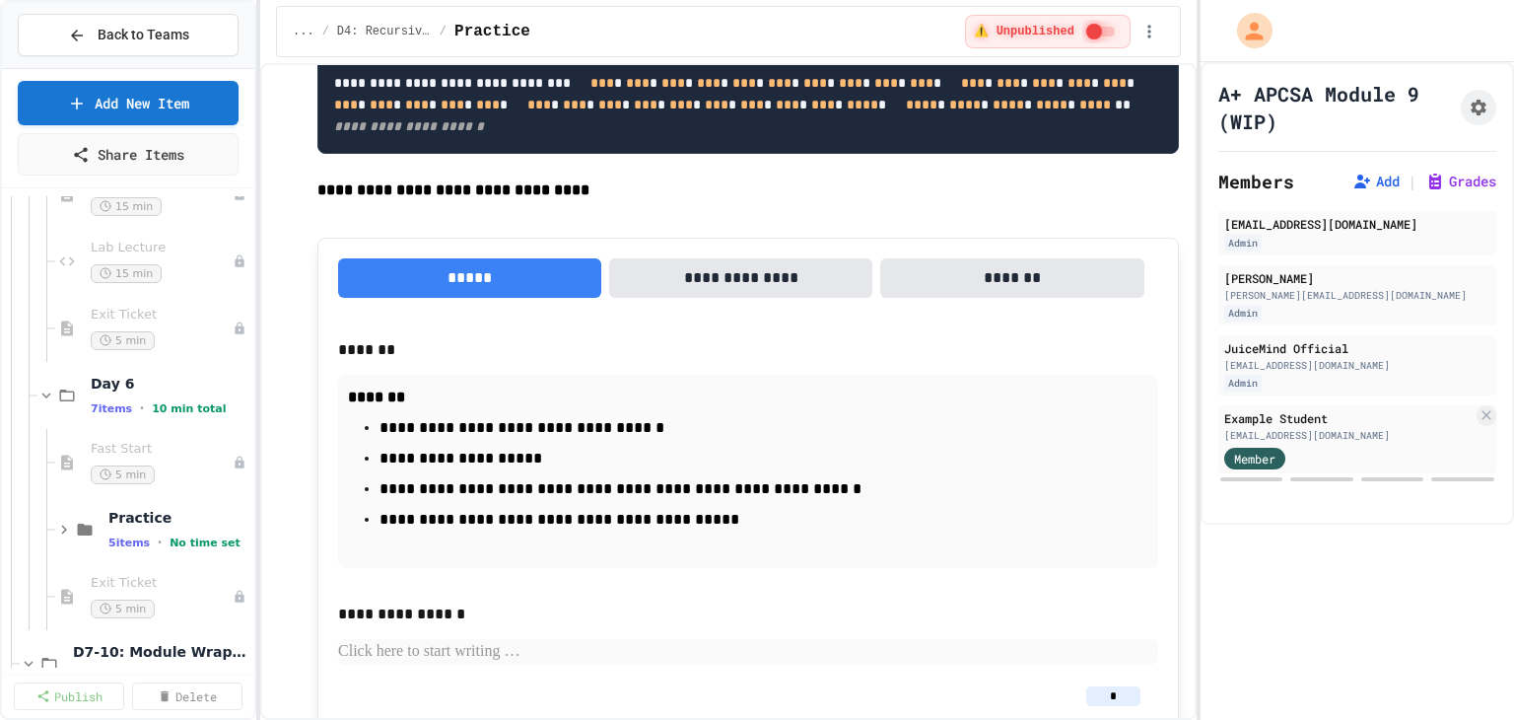
scroll to position [4435, 0]
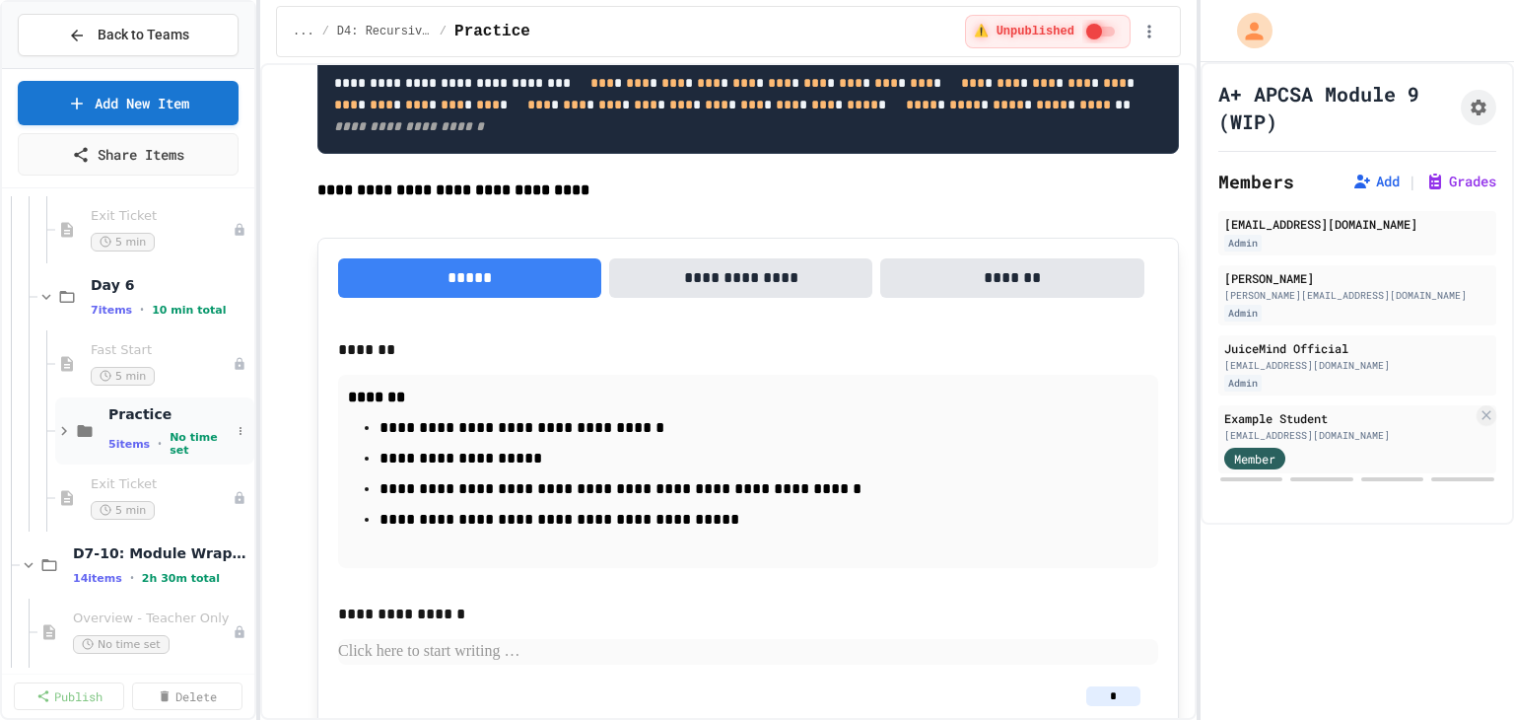
click at [61, 424] on icon at bounding box center [64, 431] width 18 height 18
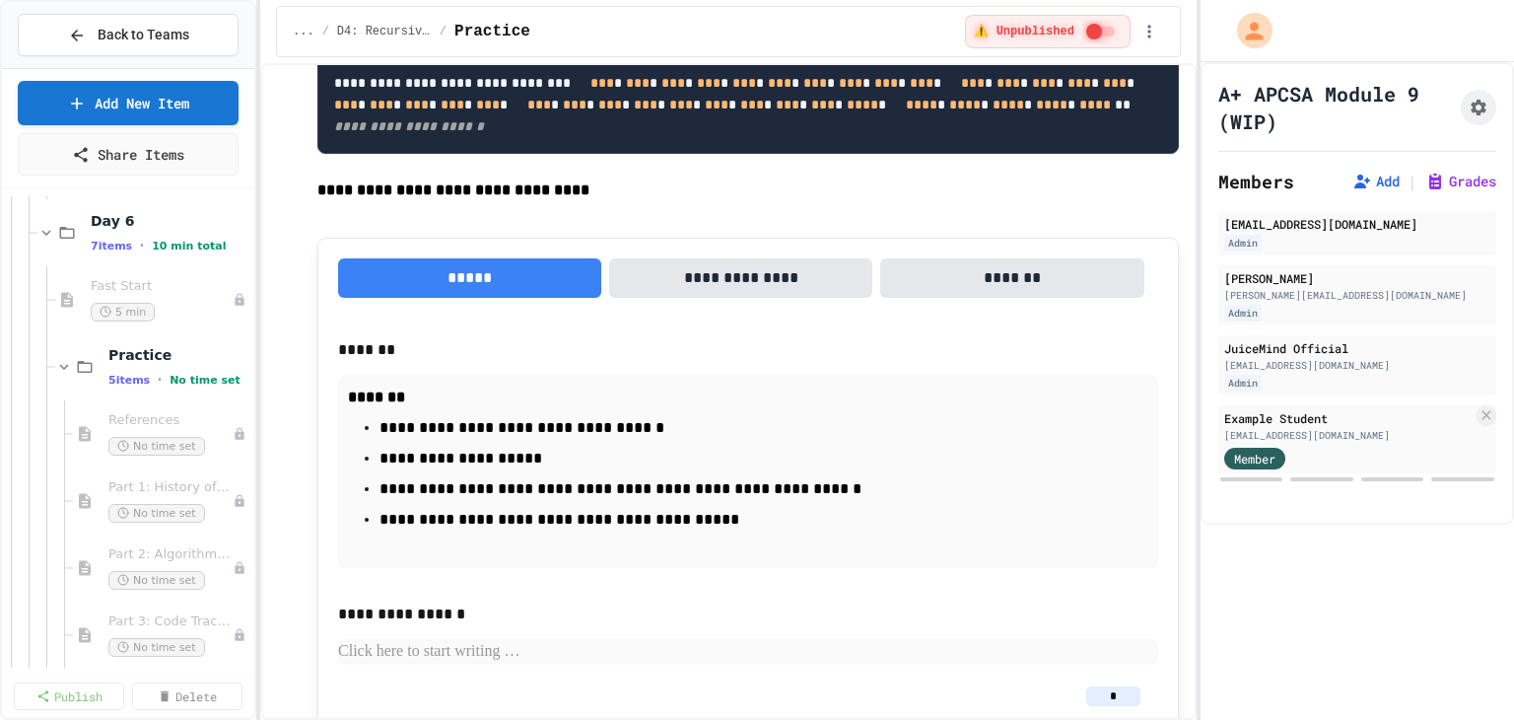
scroll to position [4534, 0]
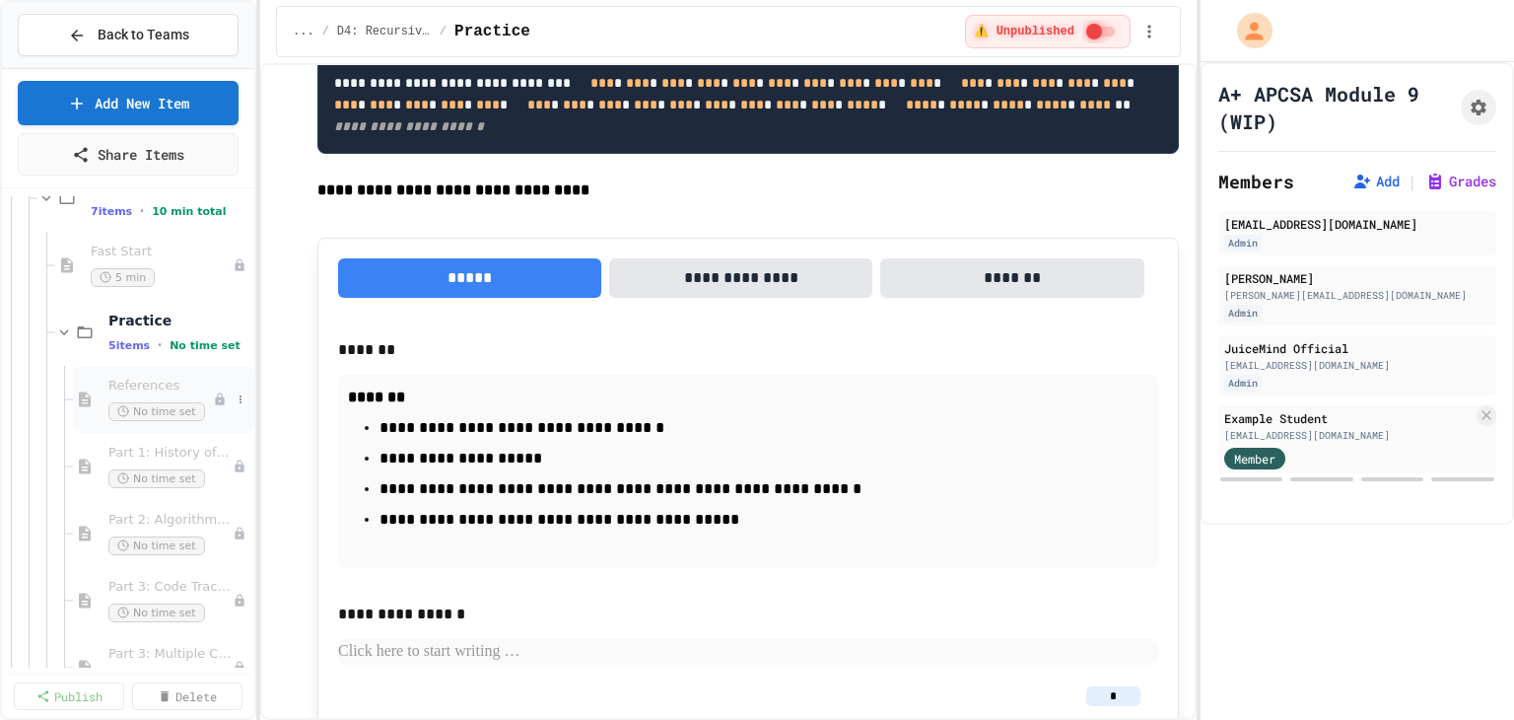
click at [137, 384] on span "References" at bounding box center [160, 385] width 104 height 17
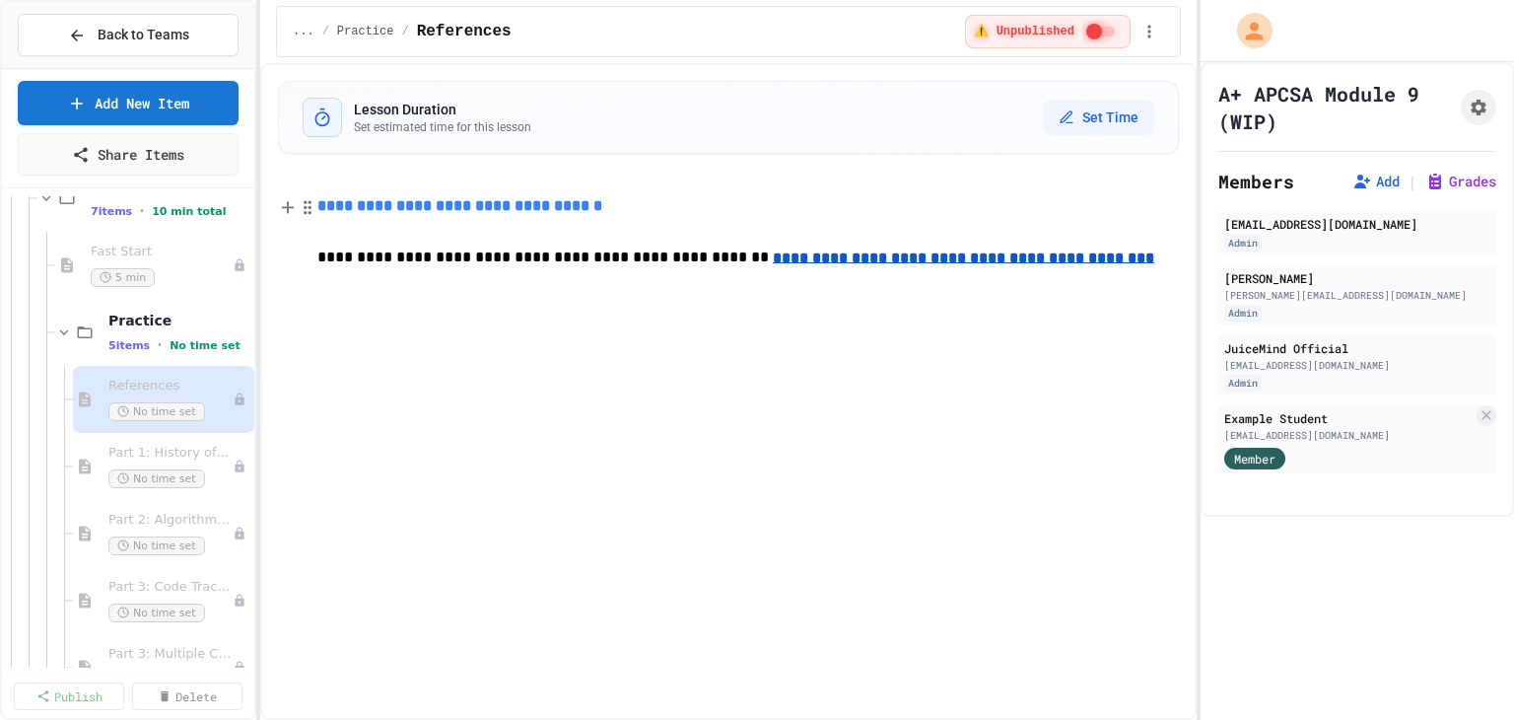
click at [483, 207] on link "**********" at bounding box center [459, 205] width 285 height 15
click at [471, 291] on div "**********" at bounding box center [728, 231] width 901 height 117
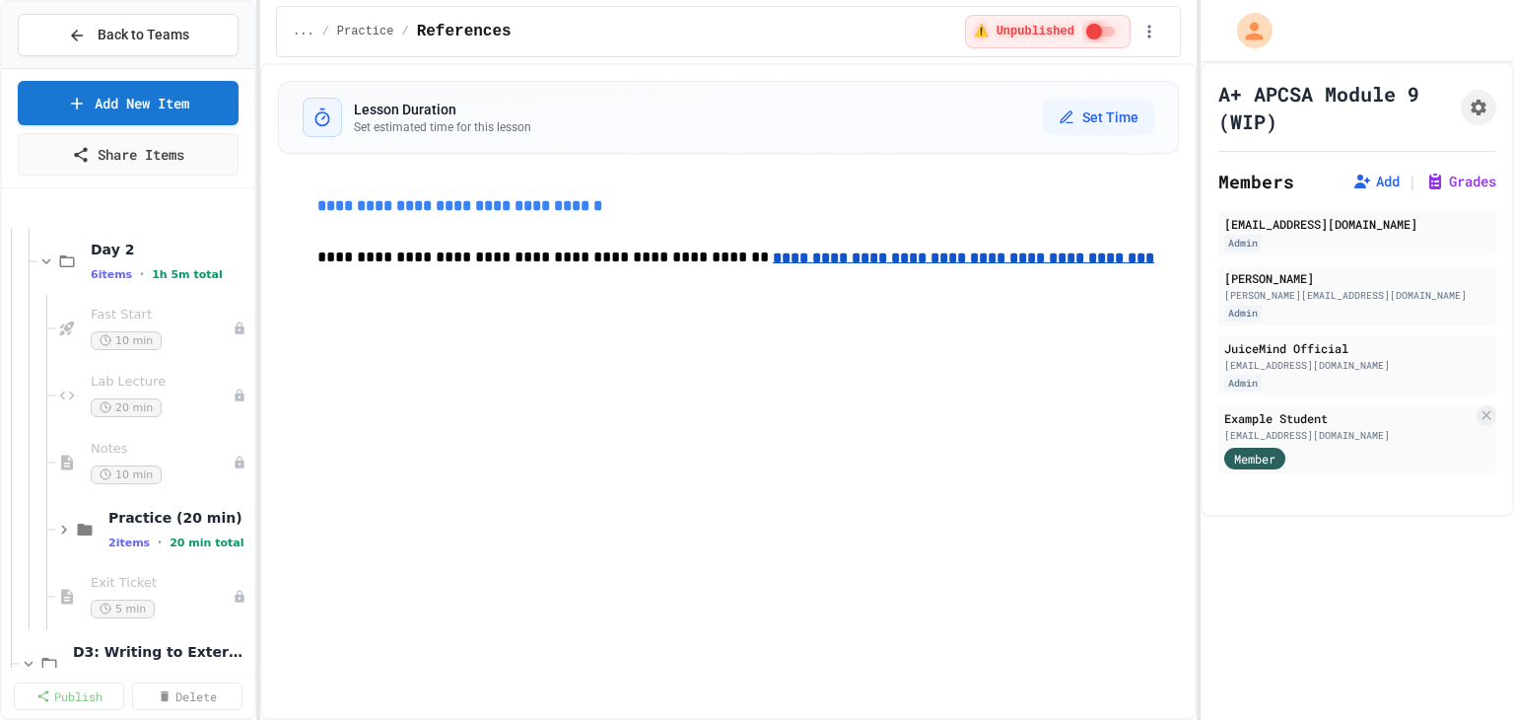
scroll to position [690, 0]
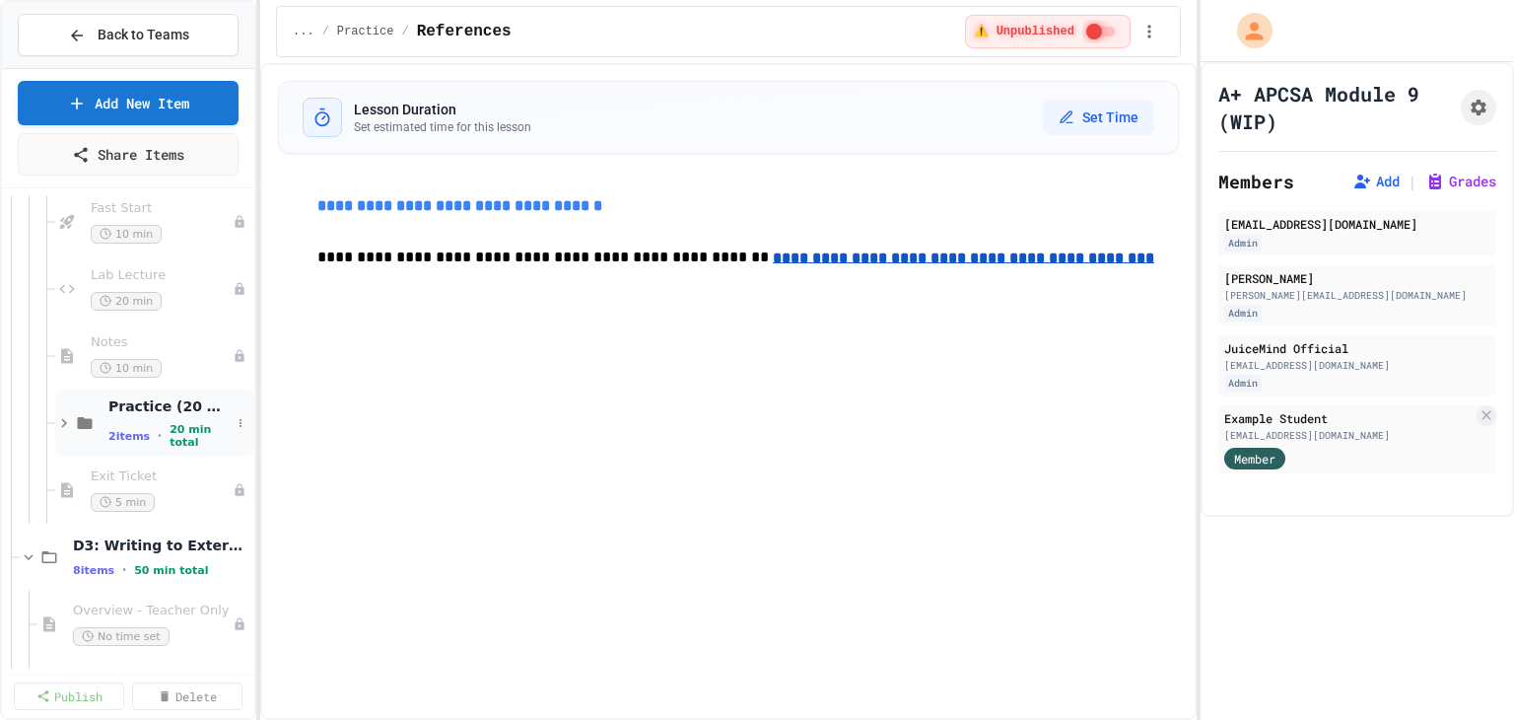
click at [67, 420] on icon at bounding box center [64, 423] width 18 height 18
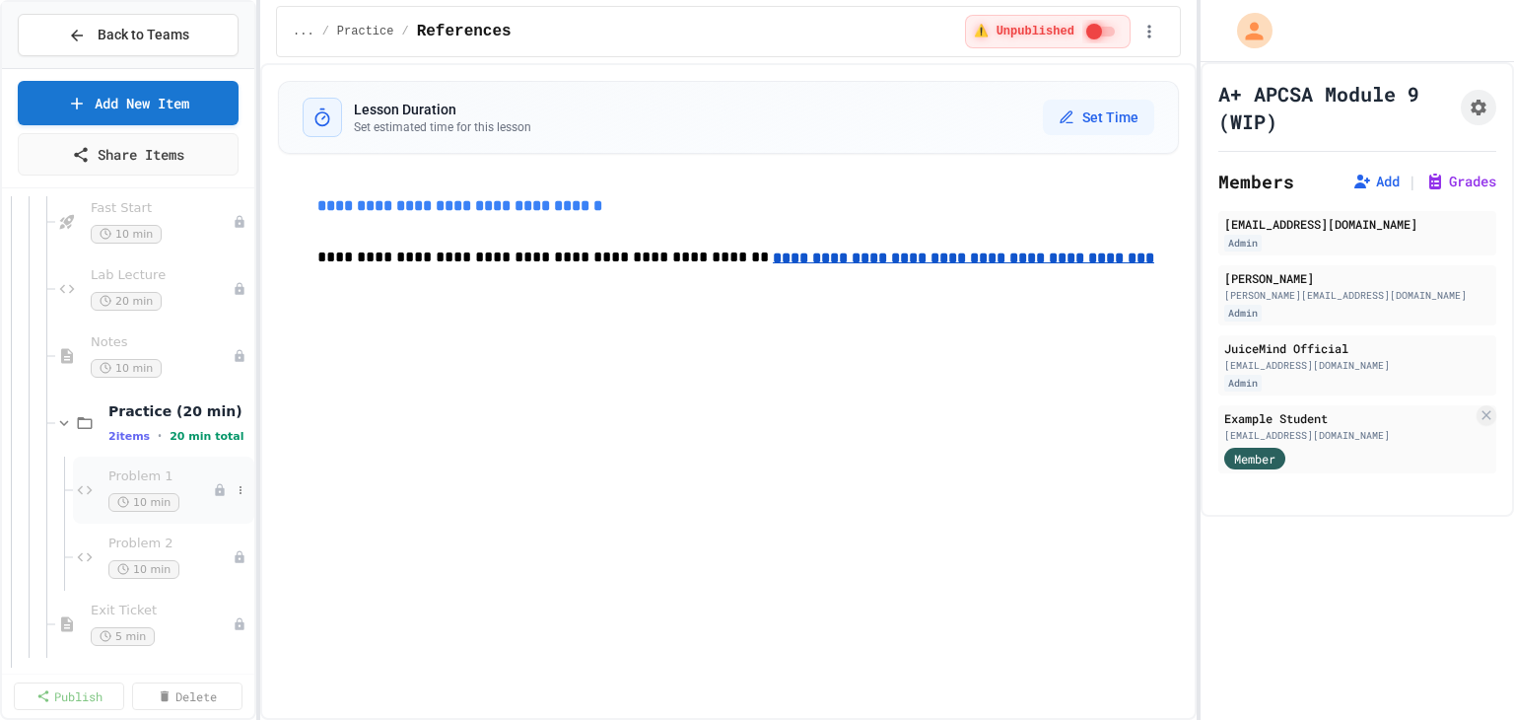
click at [139, 471] on span "Problem 1" at bounding box center [160, 476] width 104 height 17
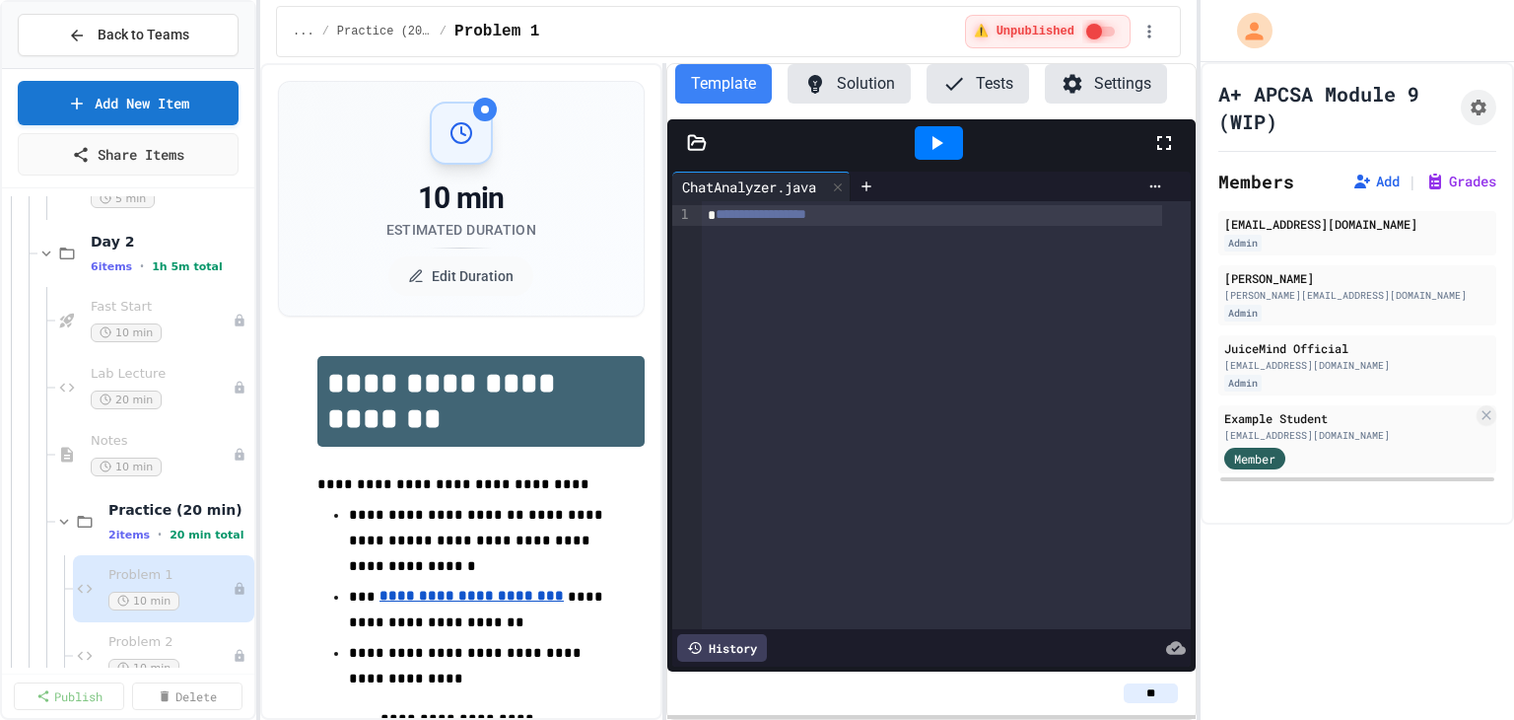
scroll to position [690, 0]
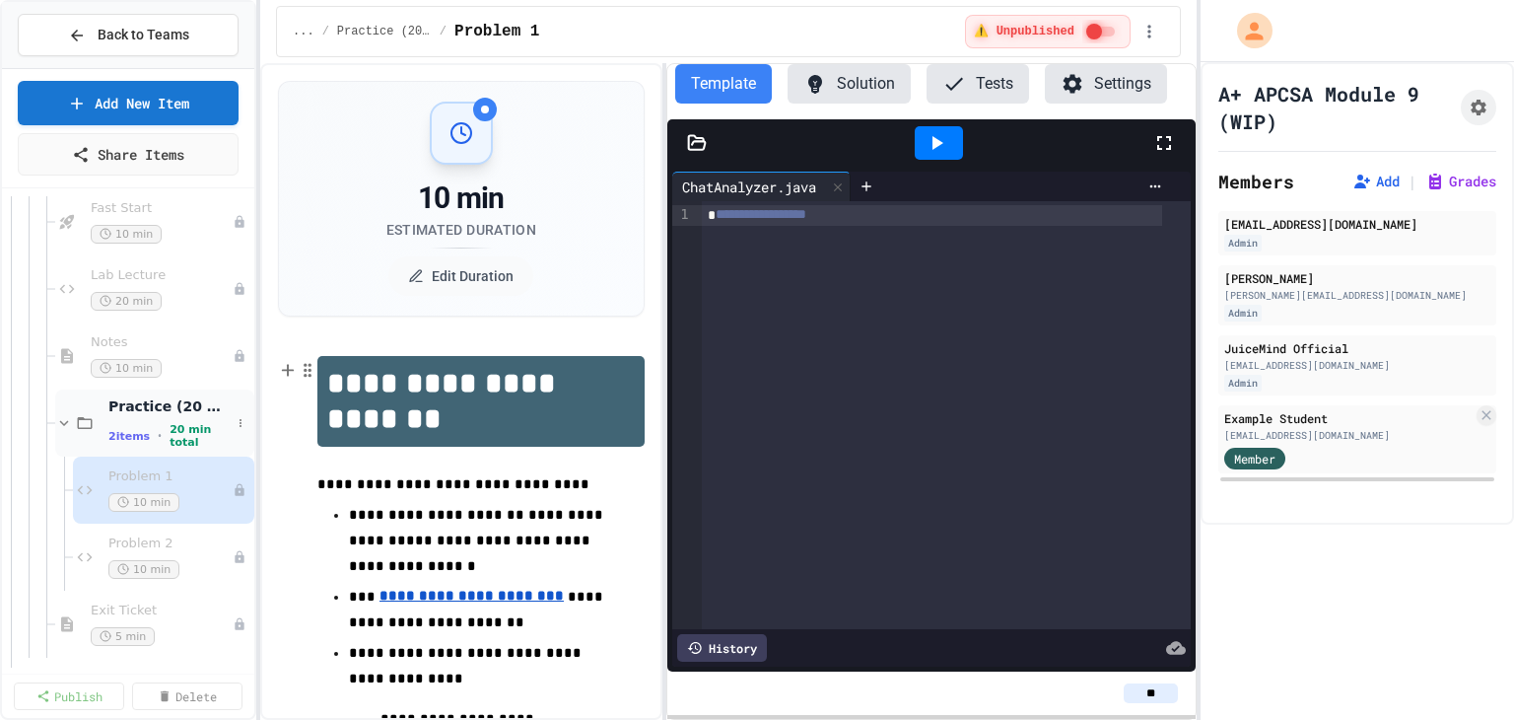
click at [64, 426] on icon at bounding box center [64, 423] width 18 height 18
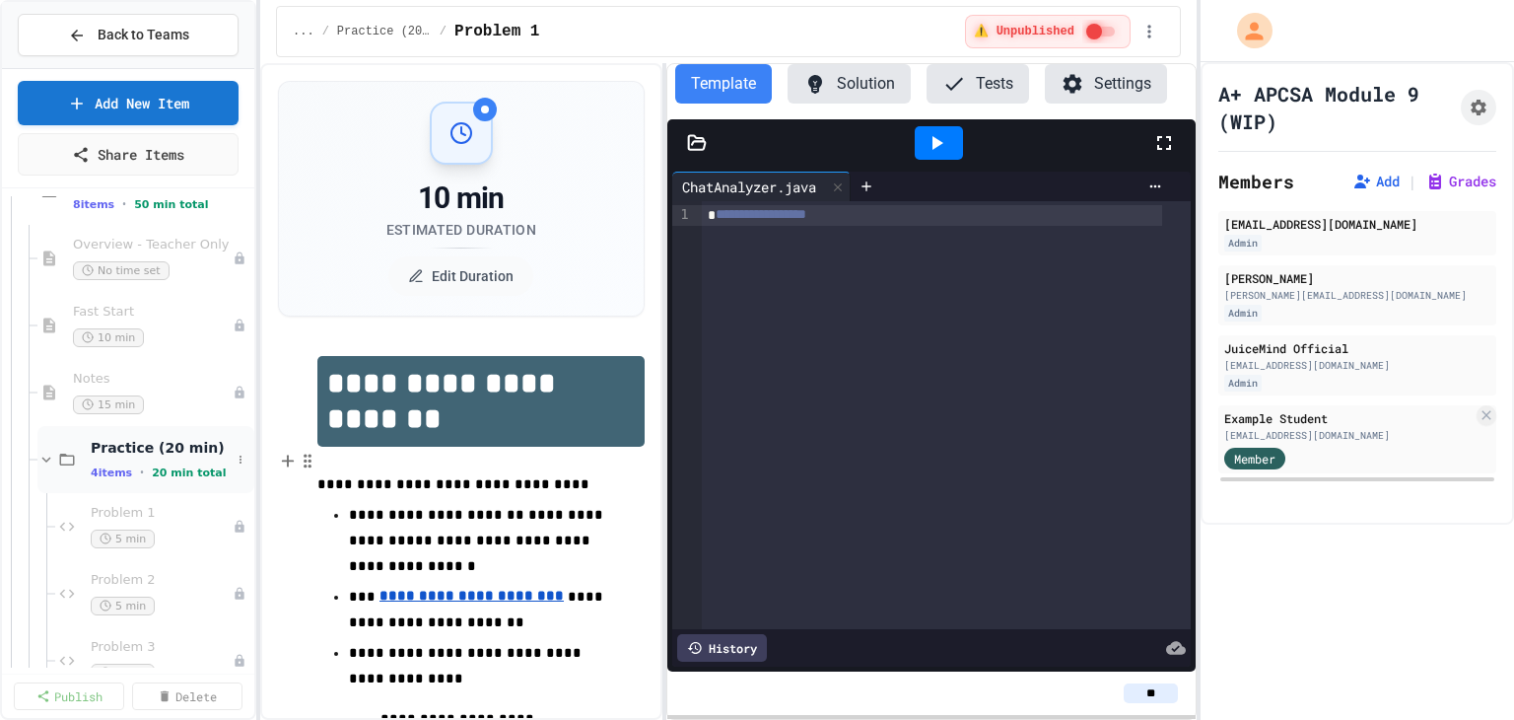
scroll to position [1084, 0]
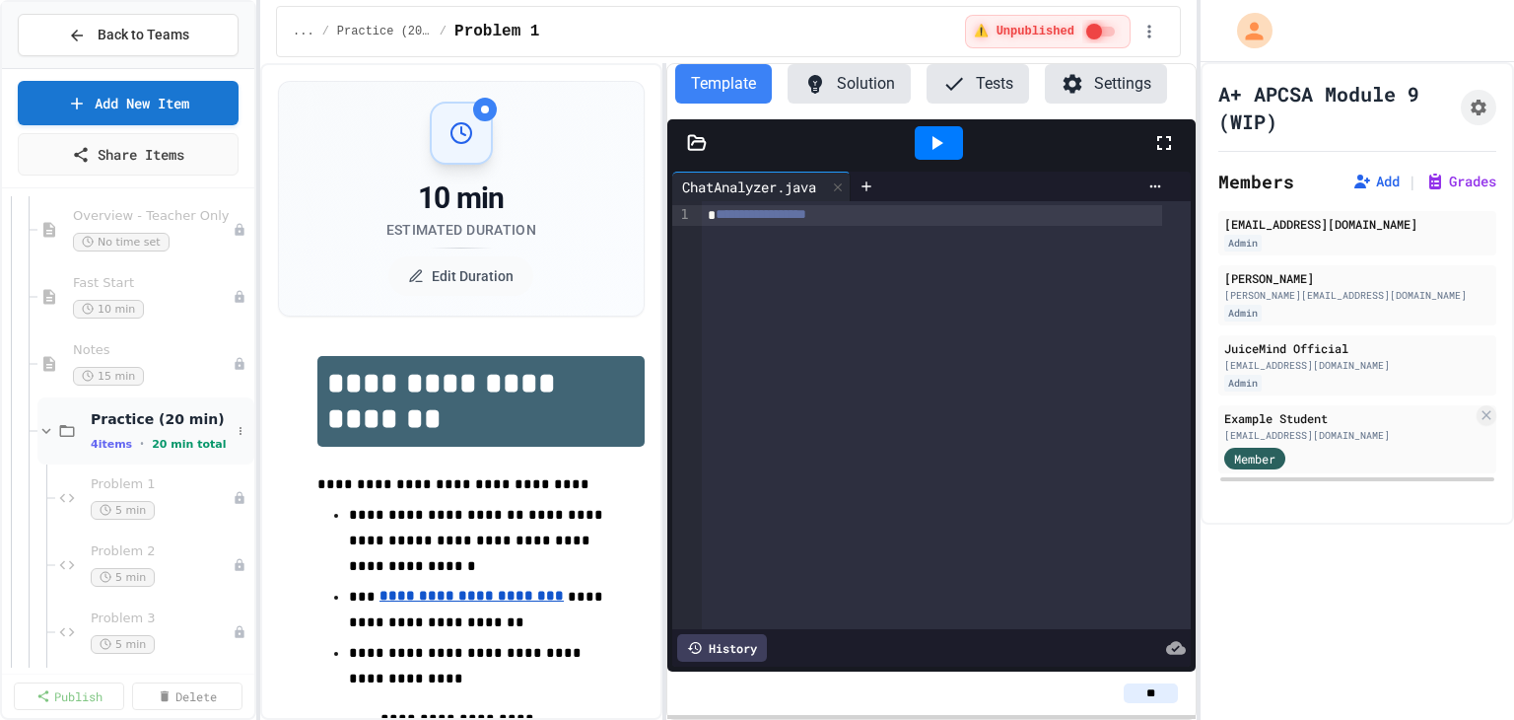
click at [46, 428] on icon at bounding box center [46, 431] width 18 height 18
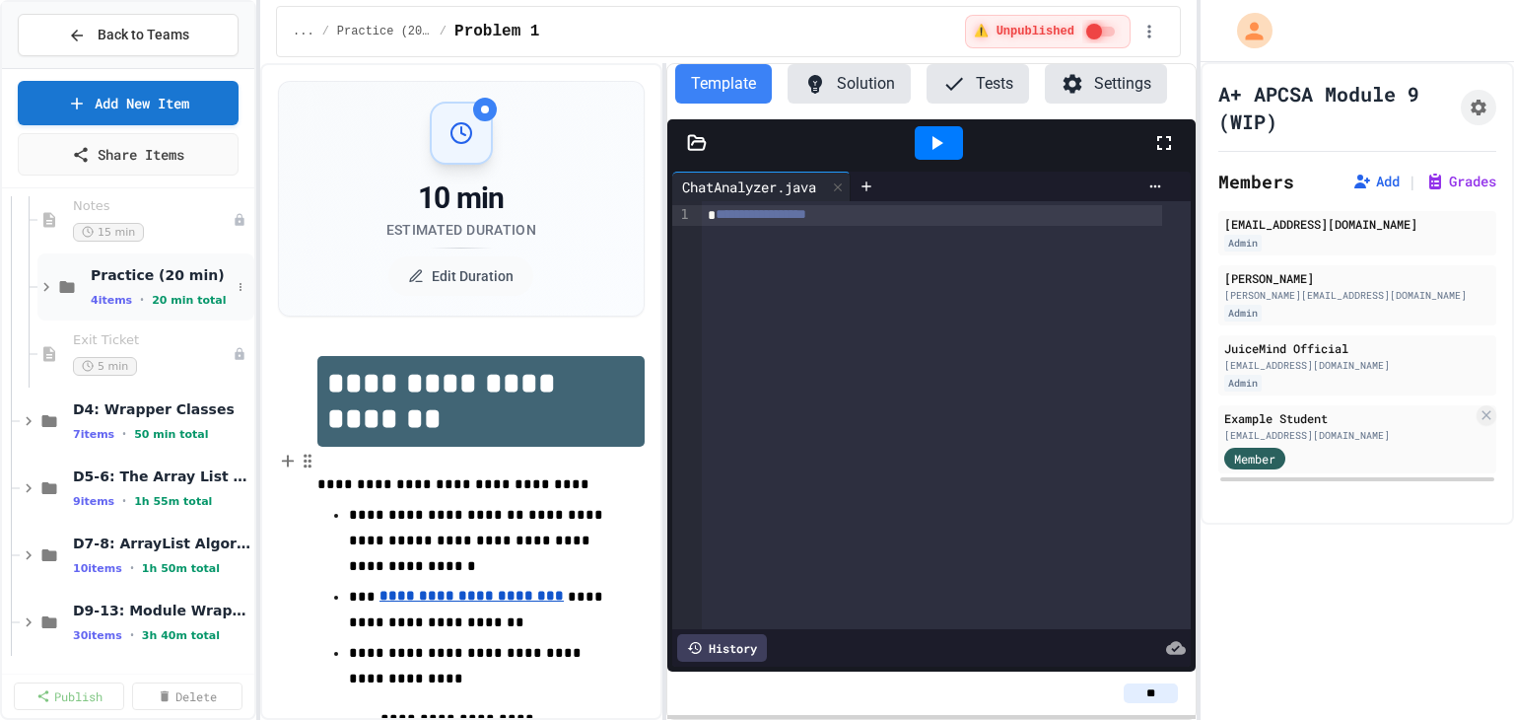
scroll to position [1281, 0]
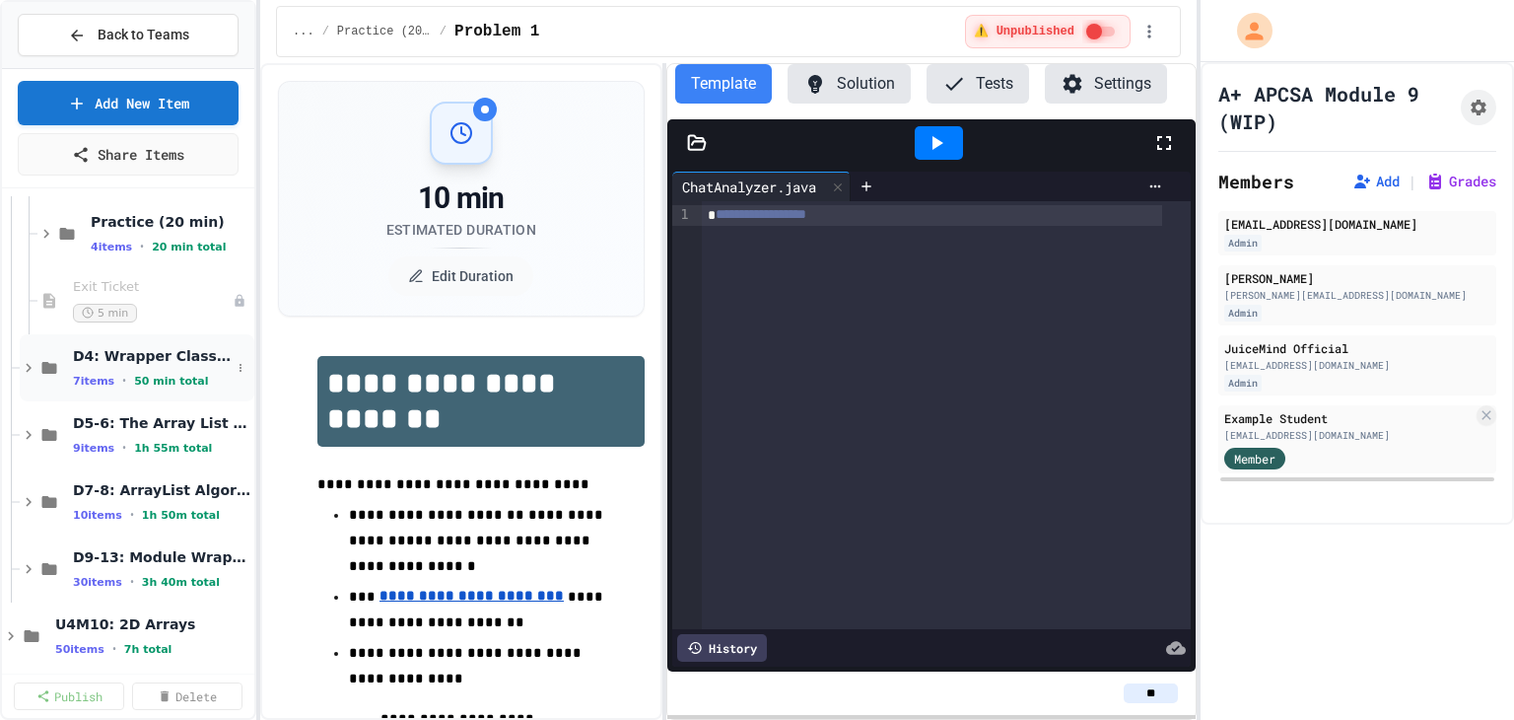
click at [28, 375] on icon at bounding box center [29, 368] width 18 height 18
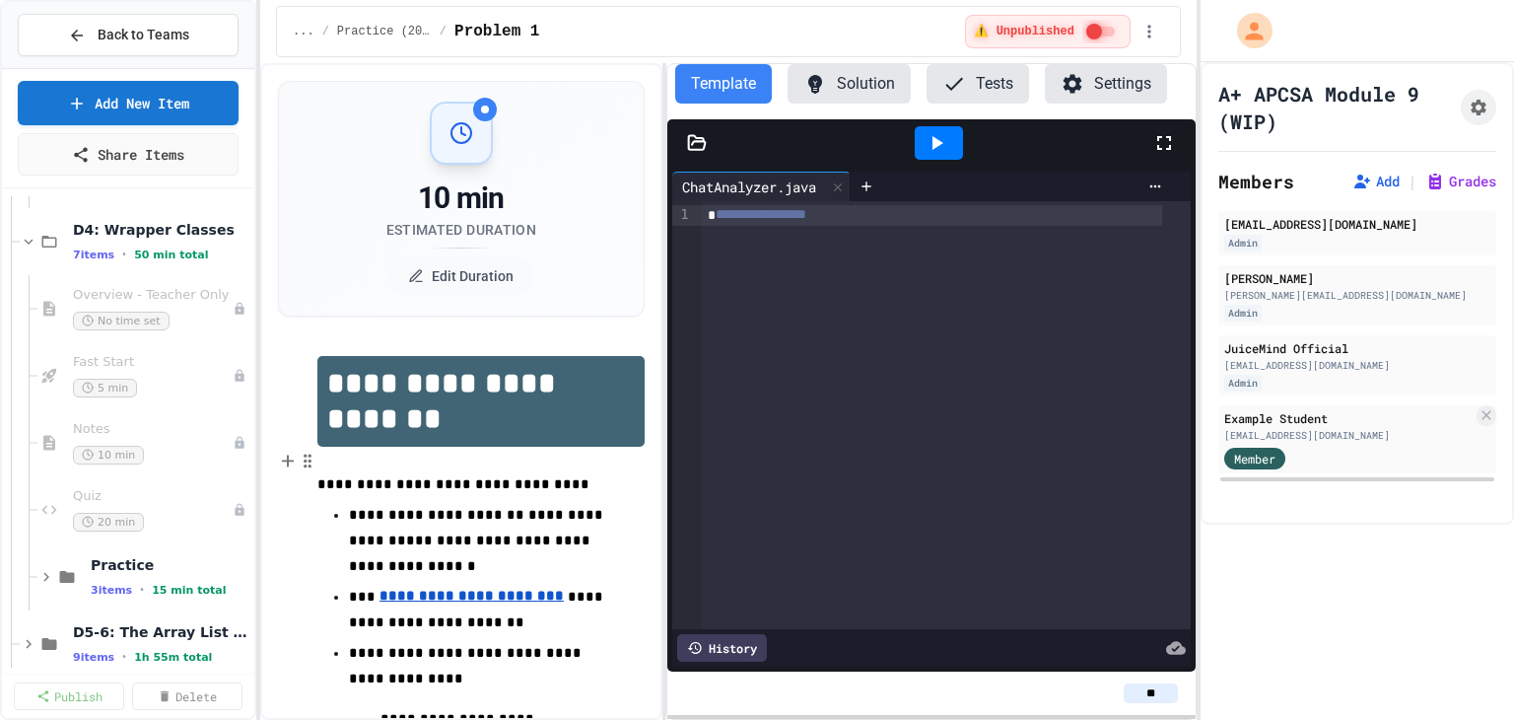
scroll to position [1478, 0]
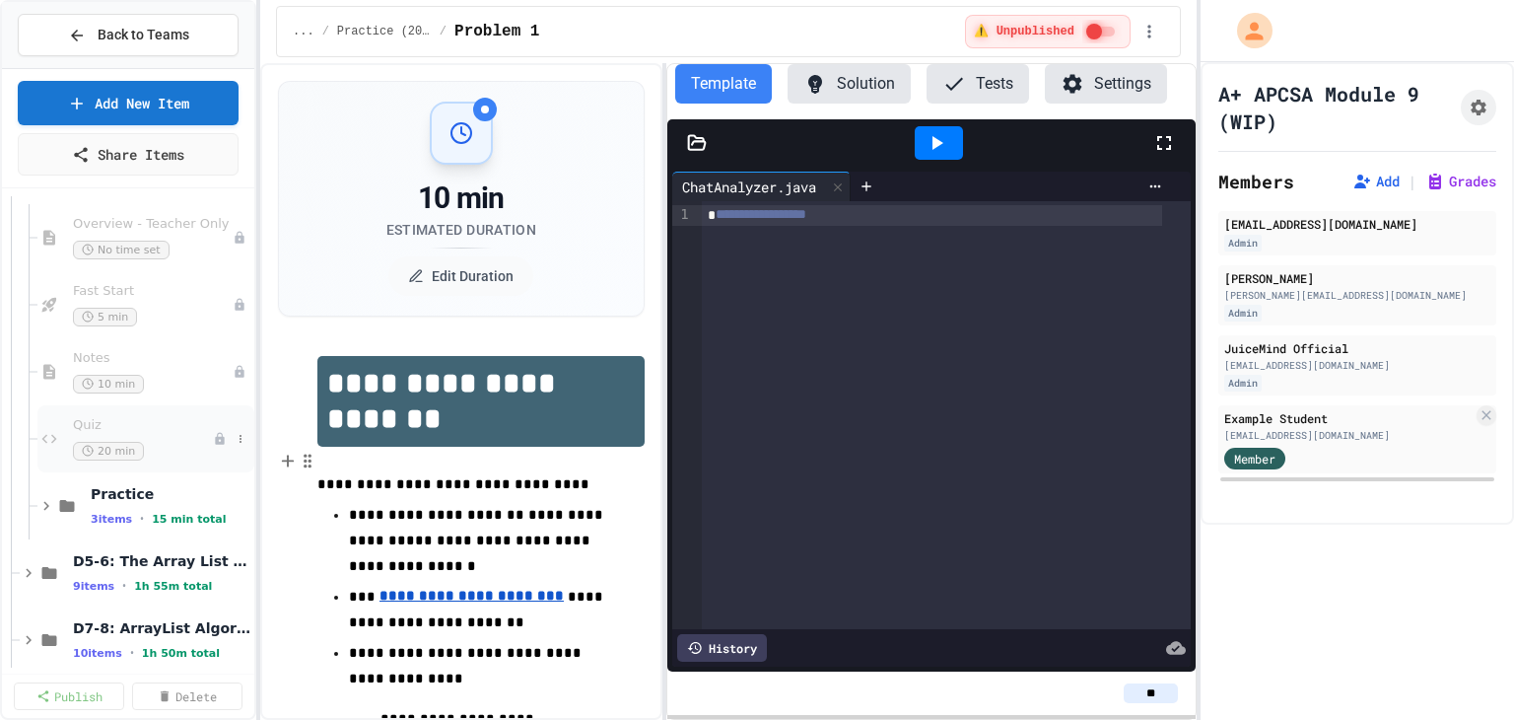
click at [153, 431] on span "Quiz" at bounding box center [143, 425] width 140 height 17
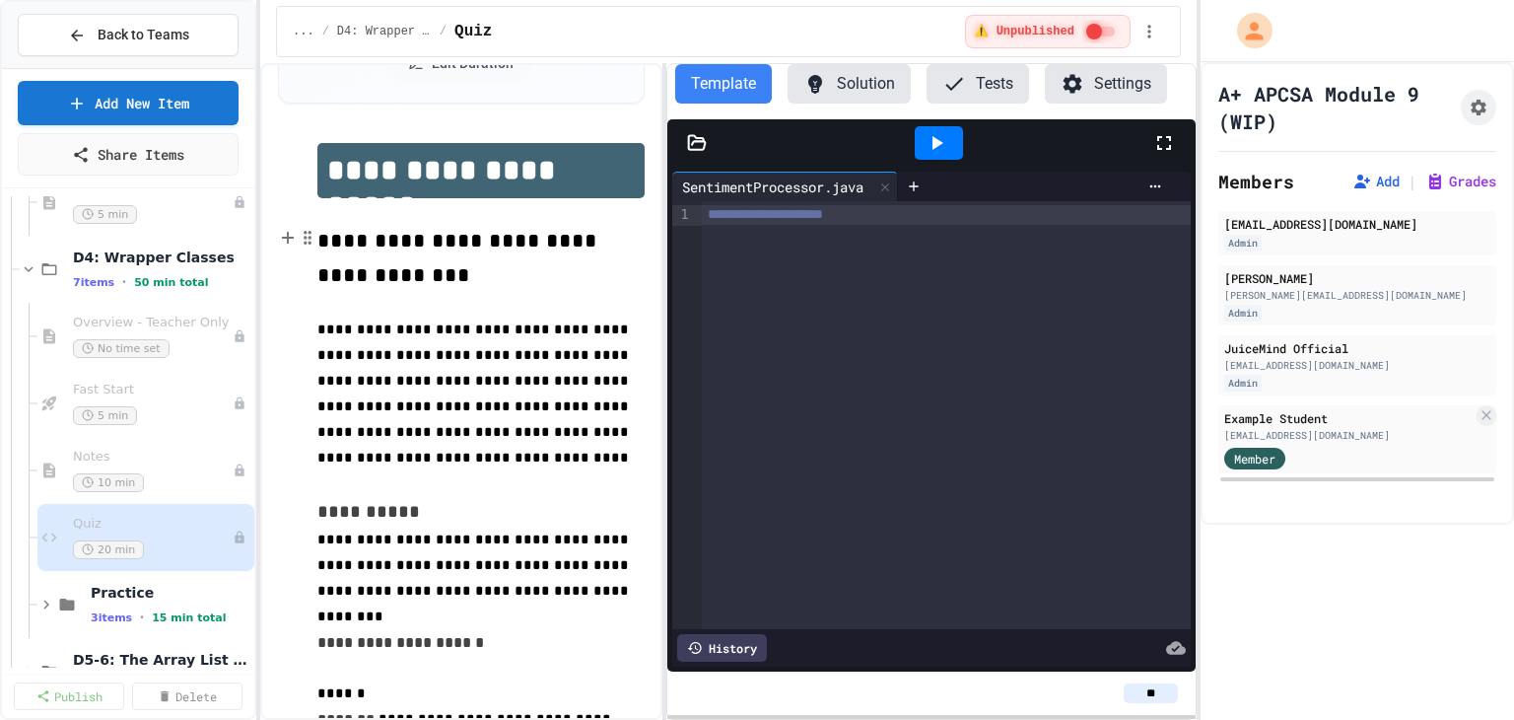
scroll to position [99, 0]
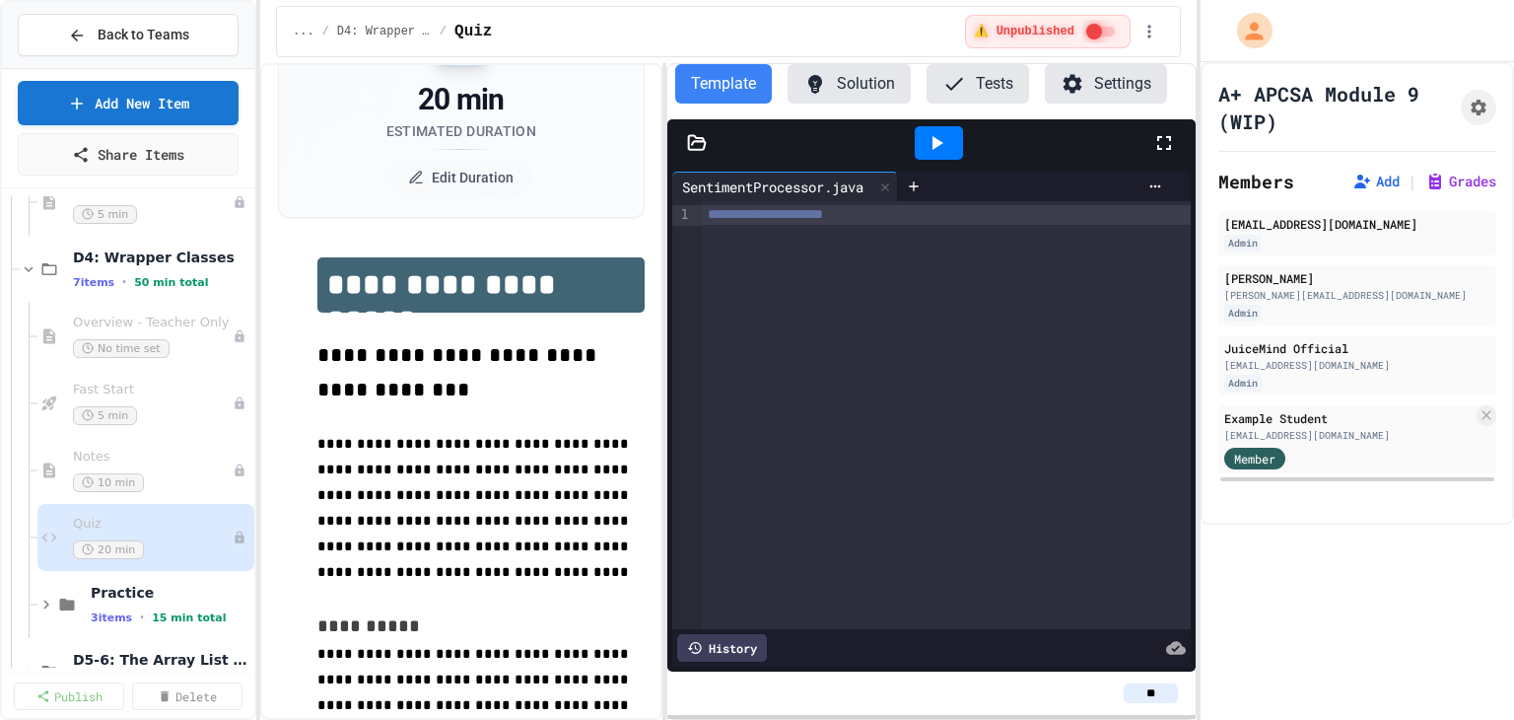
click at [436, 389] on p "**********" at bounding box center [480, 474] width 327 height 273
click at [367, 360] on span "**********" at bounding box center [460, 371] width 286 height 55
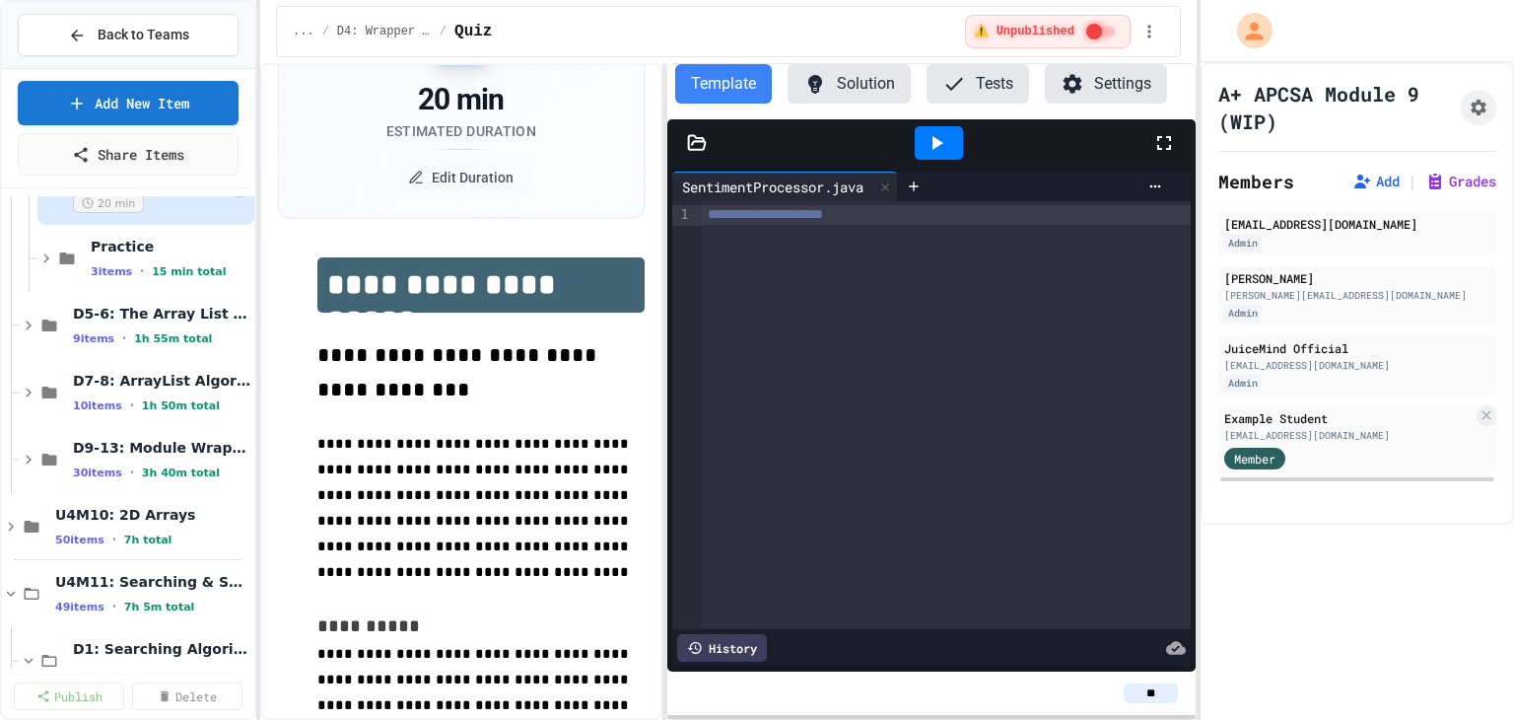
scroll to position [1774, 0]
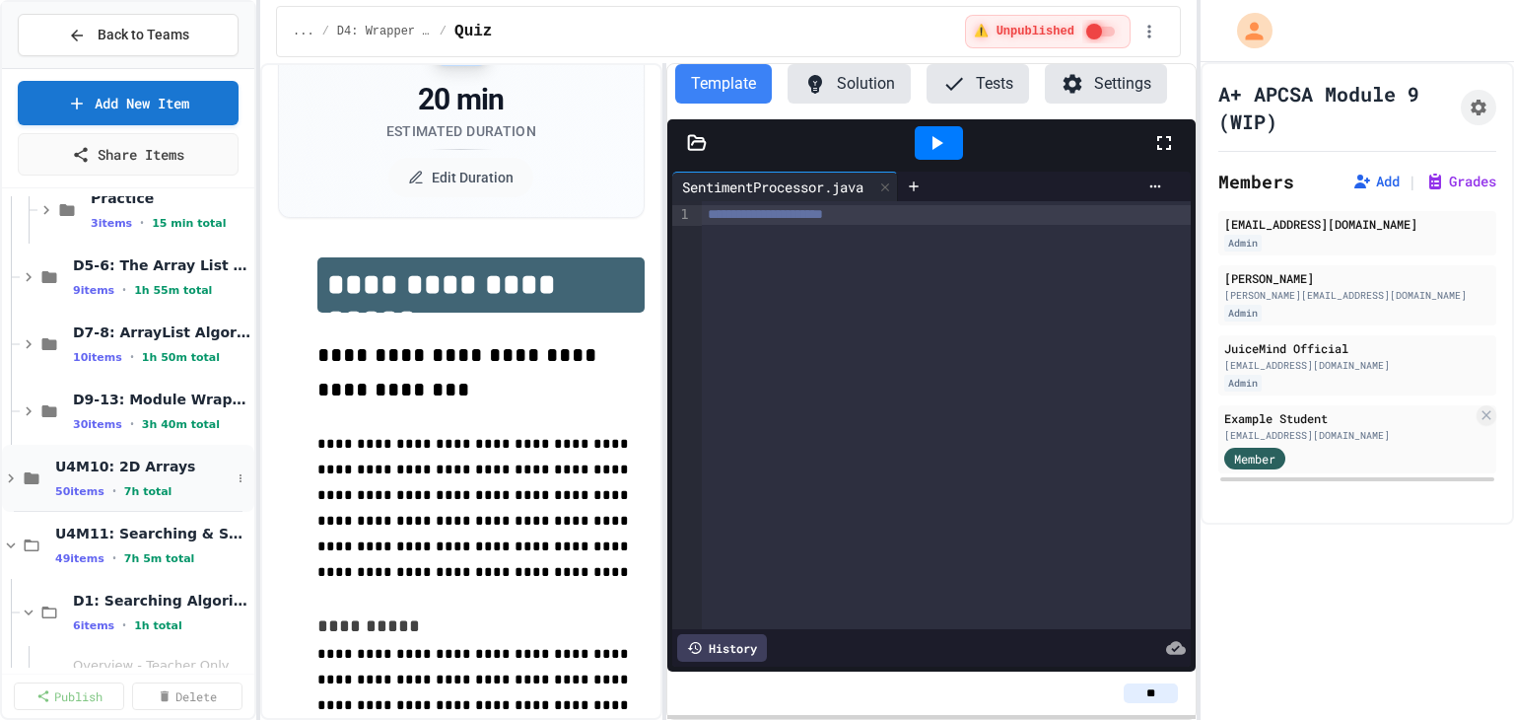
click at [10, 475] on icon at bounding box center [11, 478] width 18 height 18
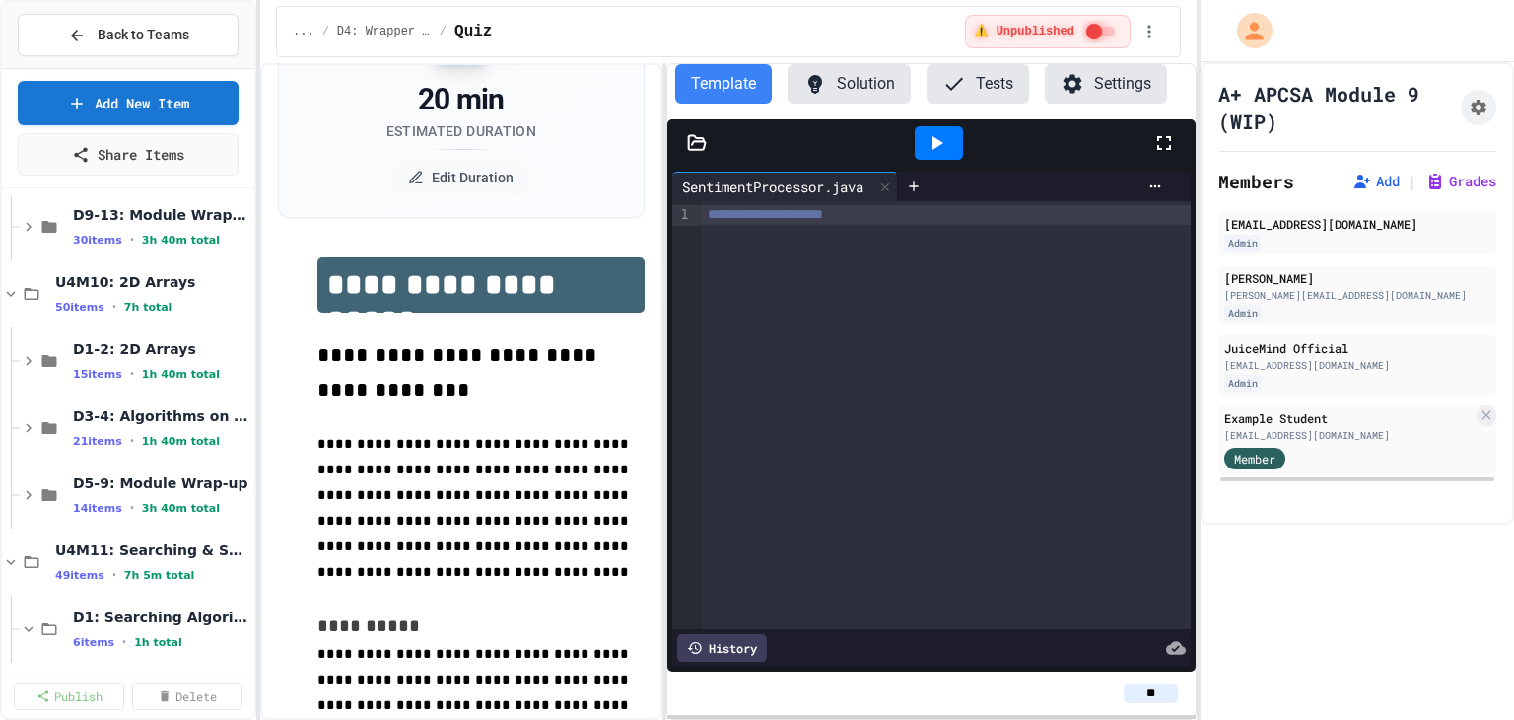
scroll to position [1971, 0]
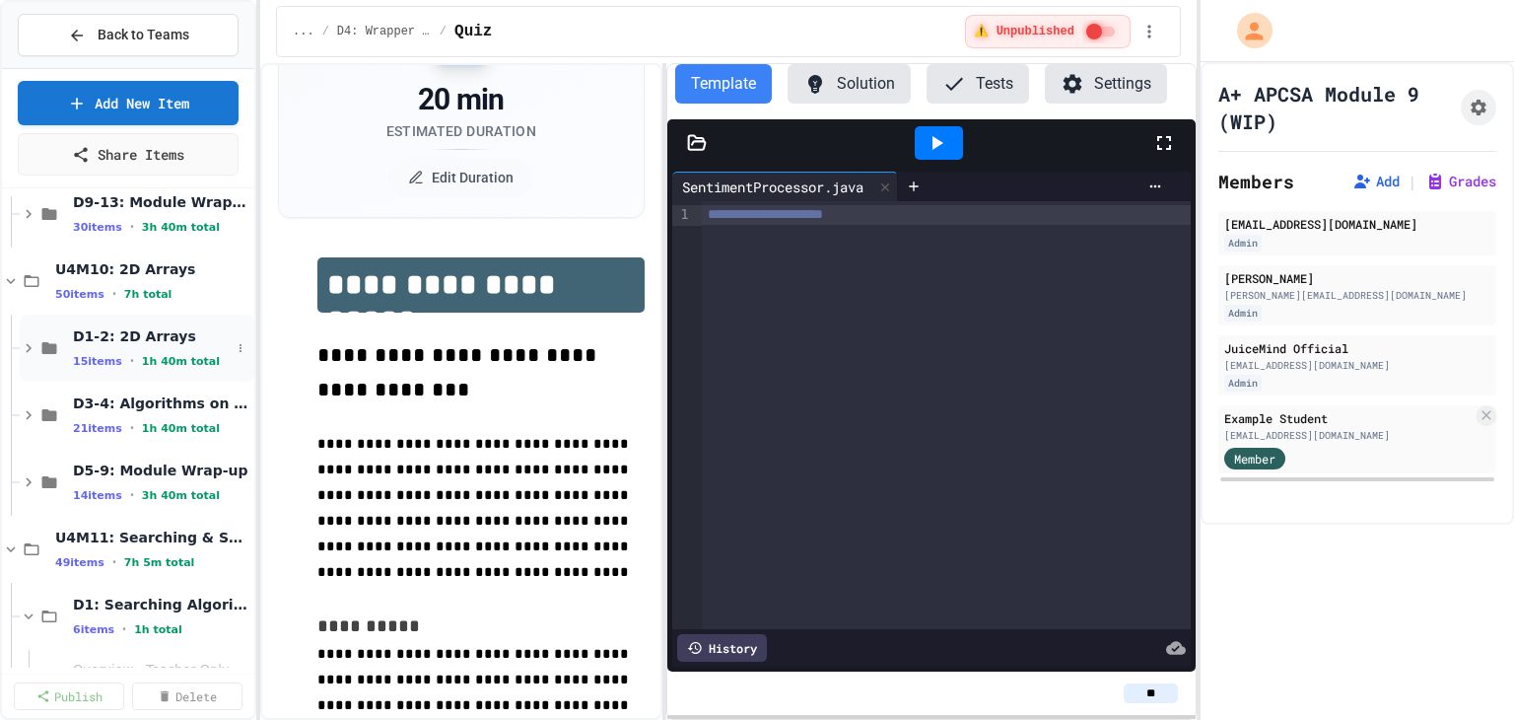
click at [25, 350] on icon at bounding box center [29, 348] width 18 height 18
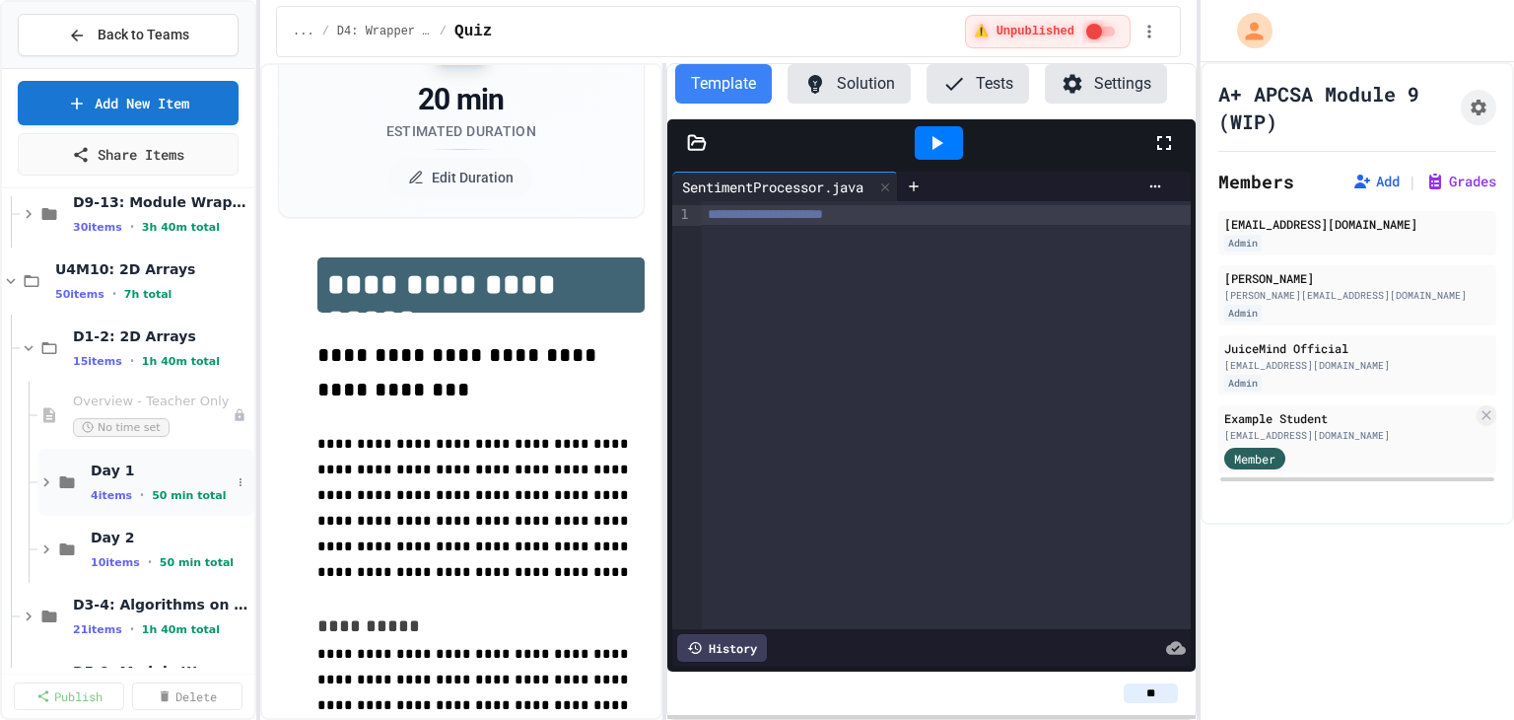
click at [42, 479] on icon at bounding box center [46, 482] width 18 height 18
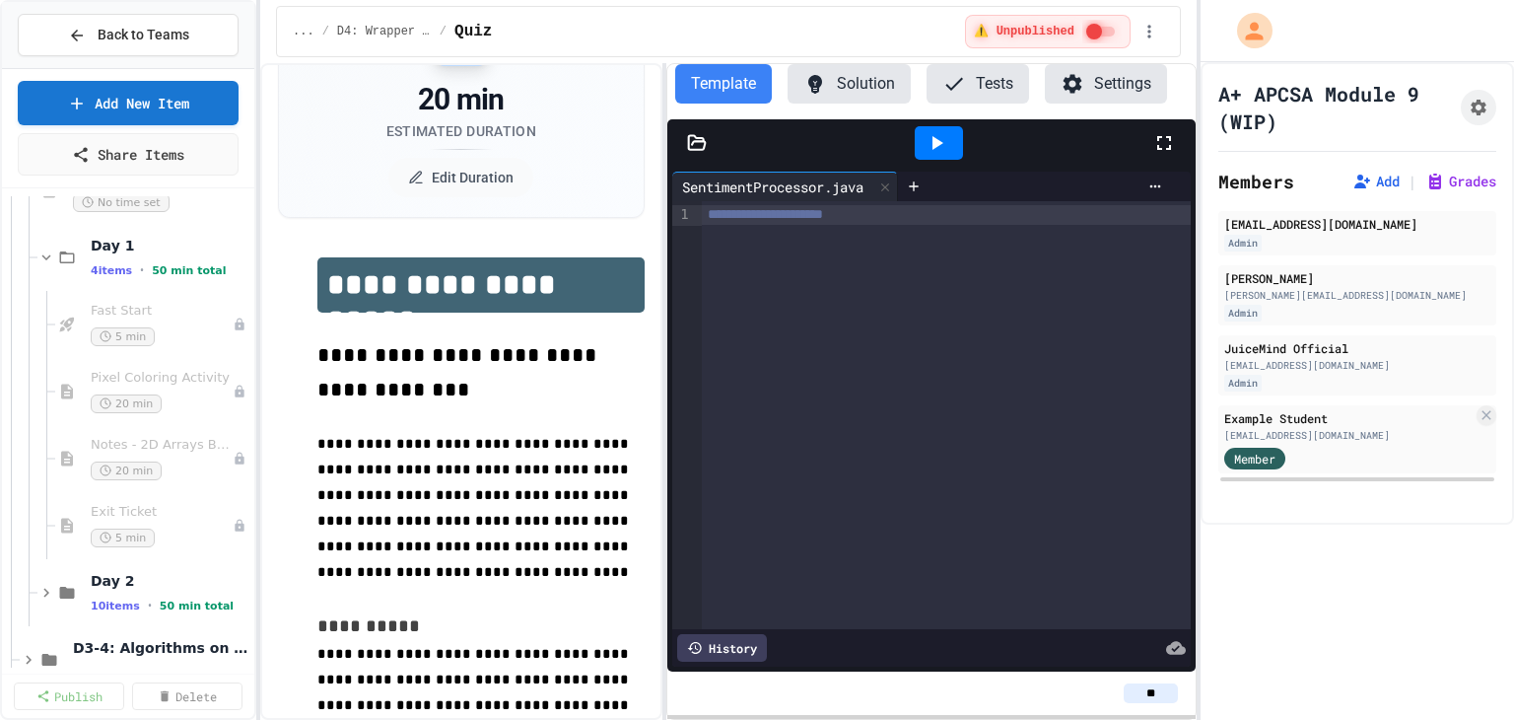
scroll to position [2267, 0]
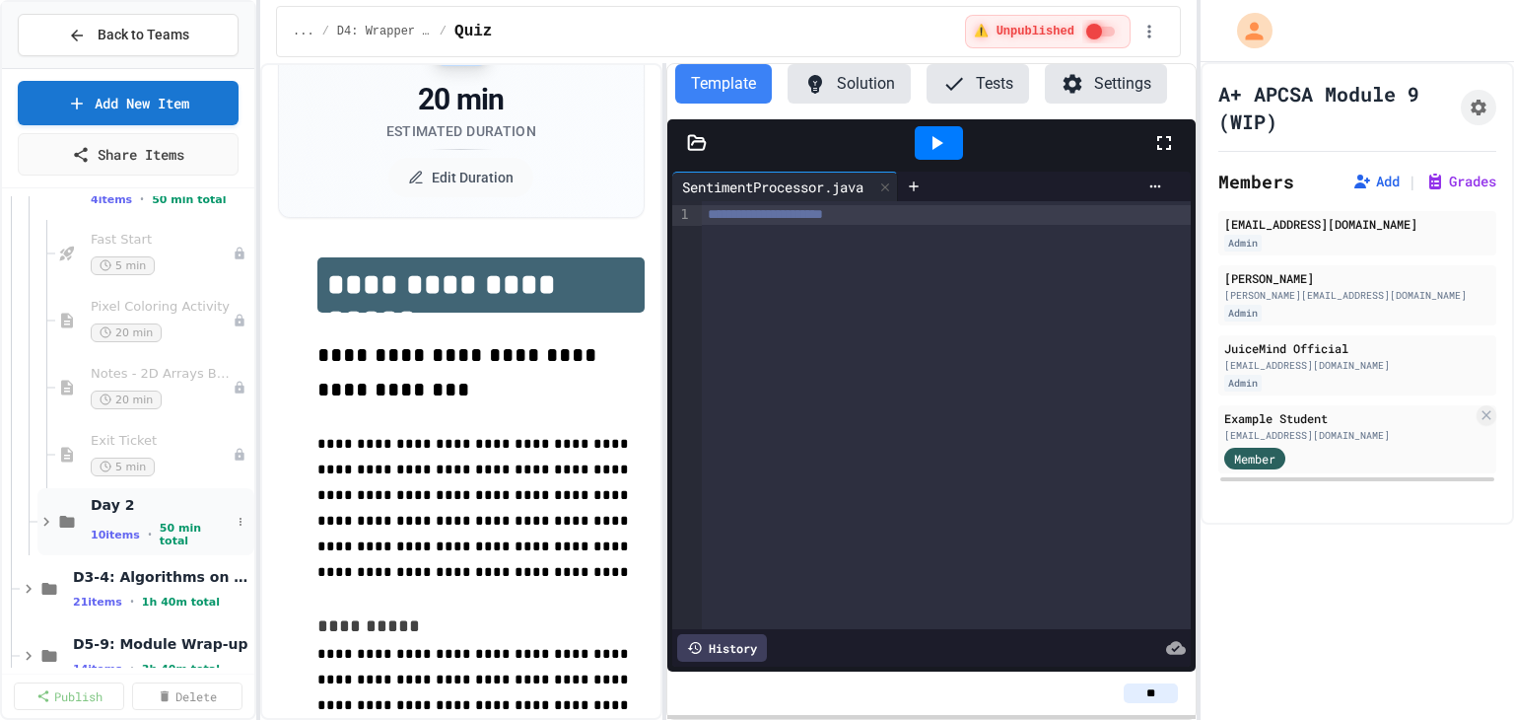
click at [44, 522] on icon at bounding box center [46, 521] width 6 height 9
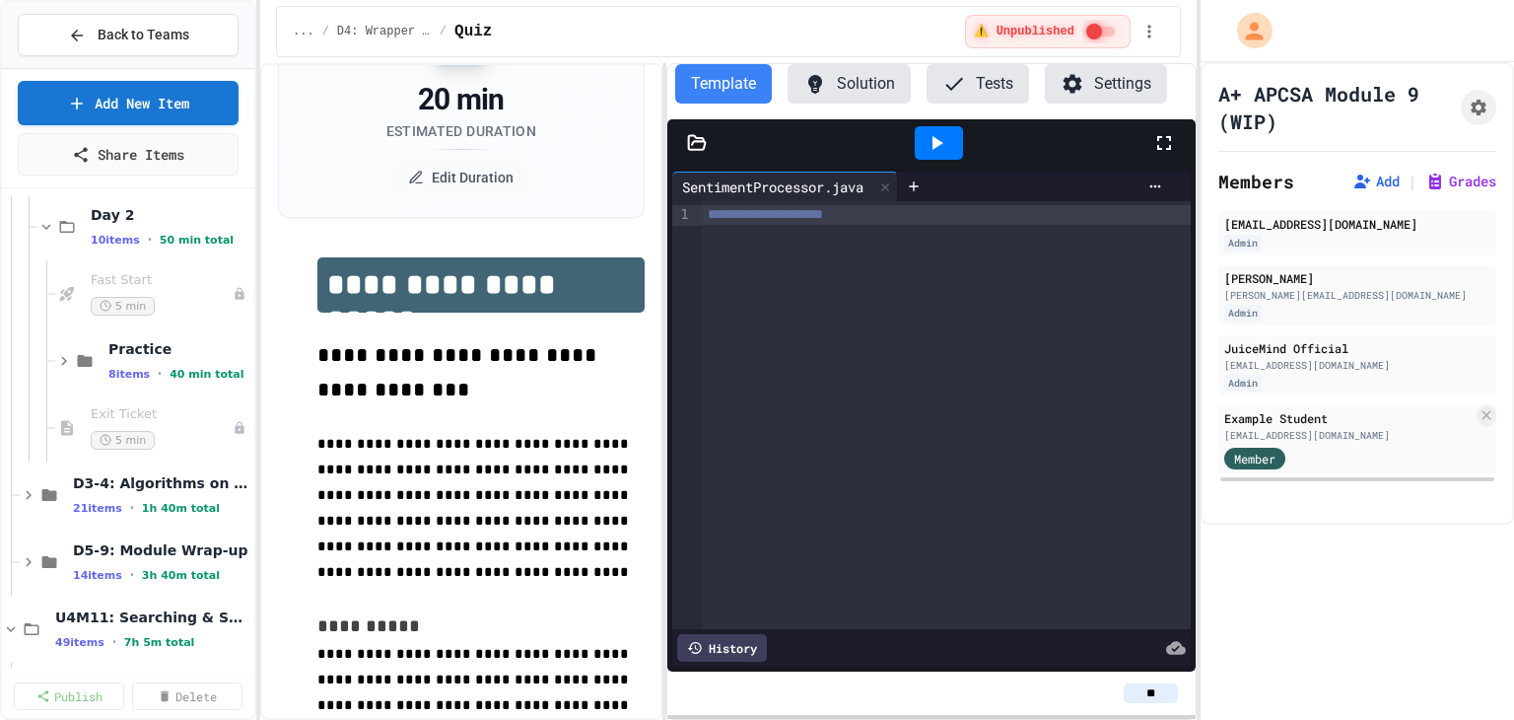
scroll to position [2563, 0]
click at [23, 489] on icon at bounding box center [29, 494] width 18 height 18
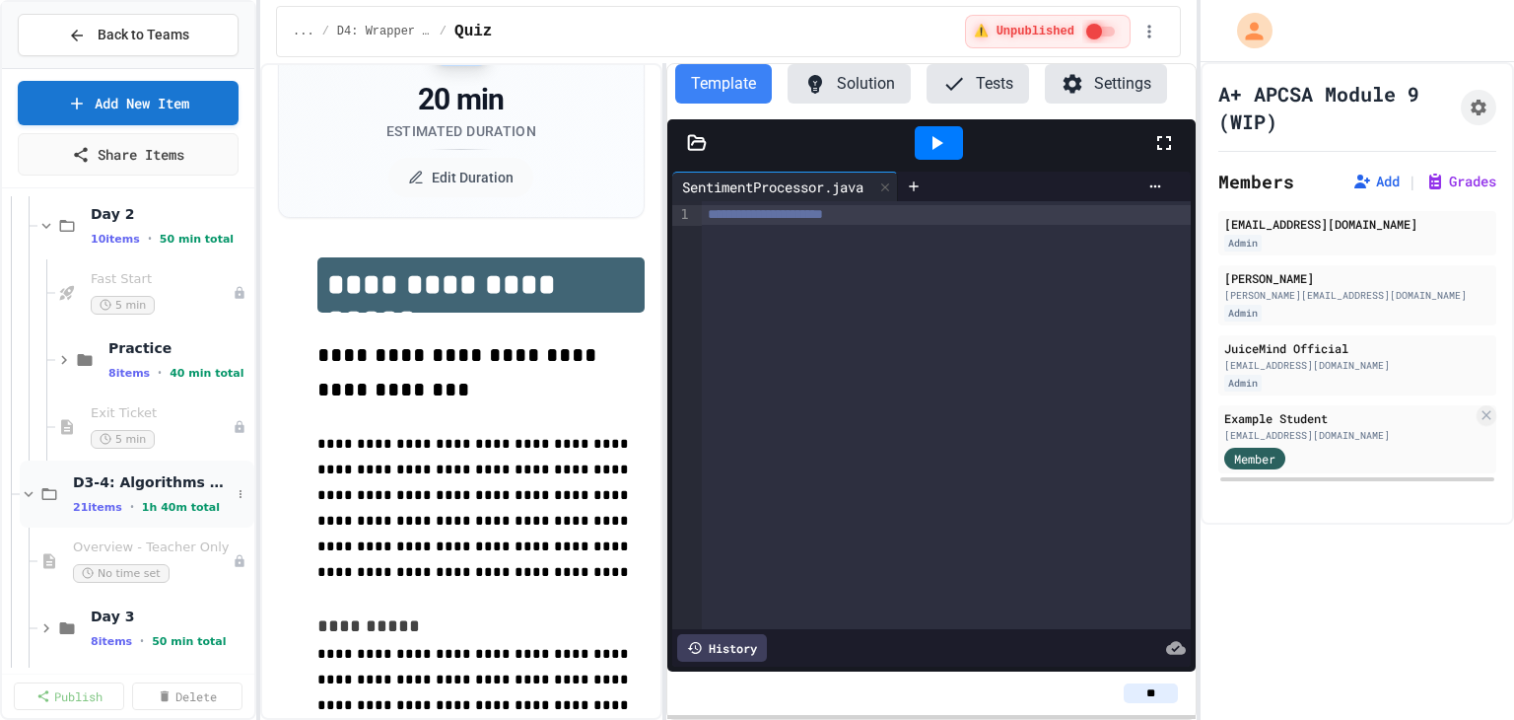
scroll to position [2661, 0]
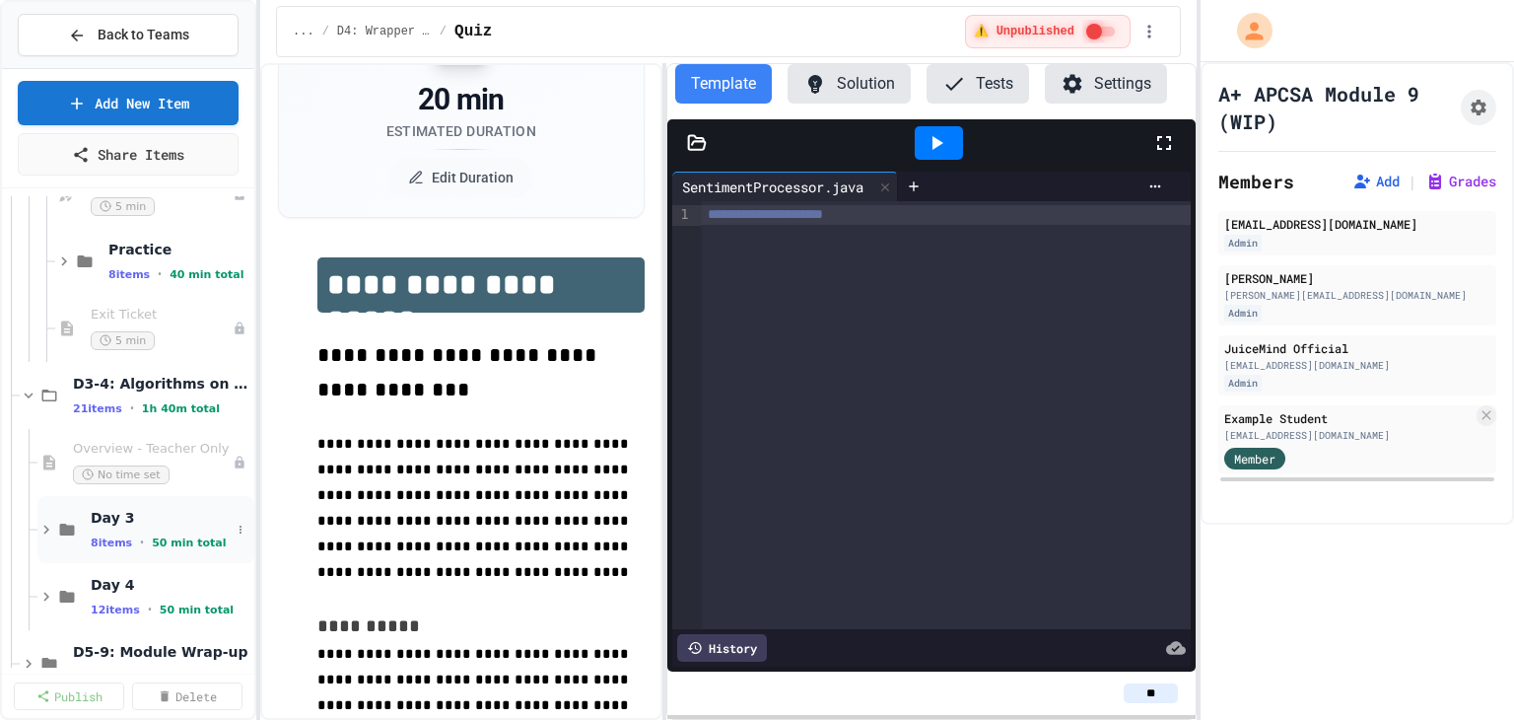
click at [55, 522] on icon at bounding box center [67, 529] width 24 height 18
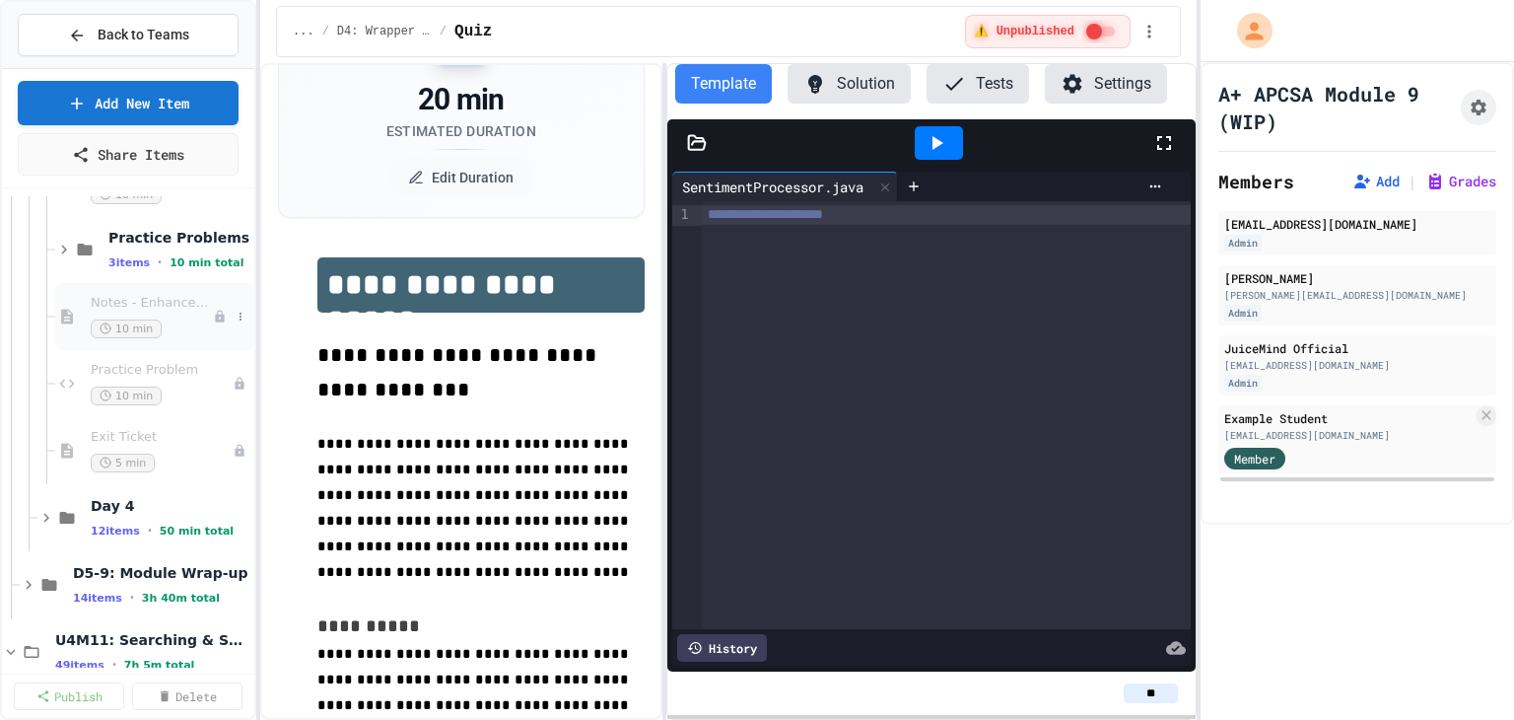
scroll to position [3154, 0]
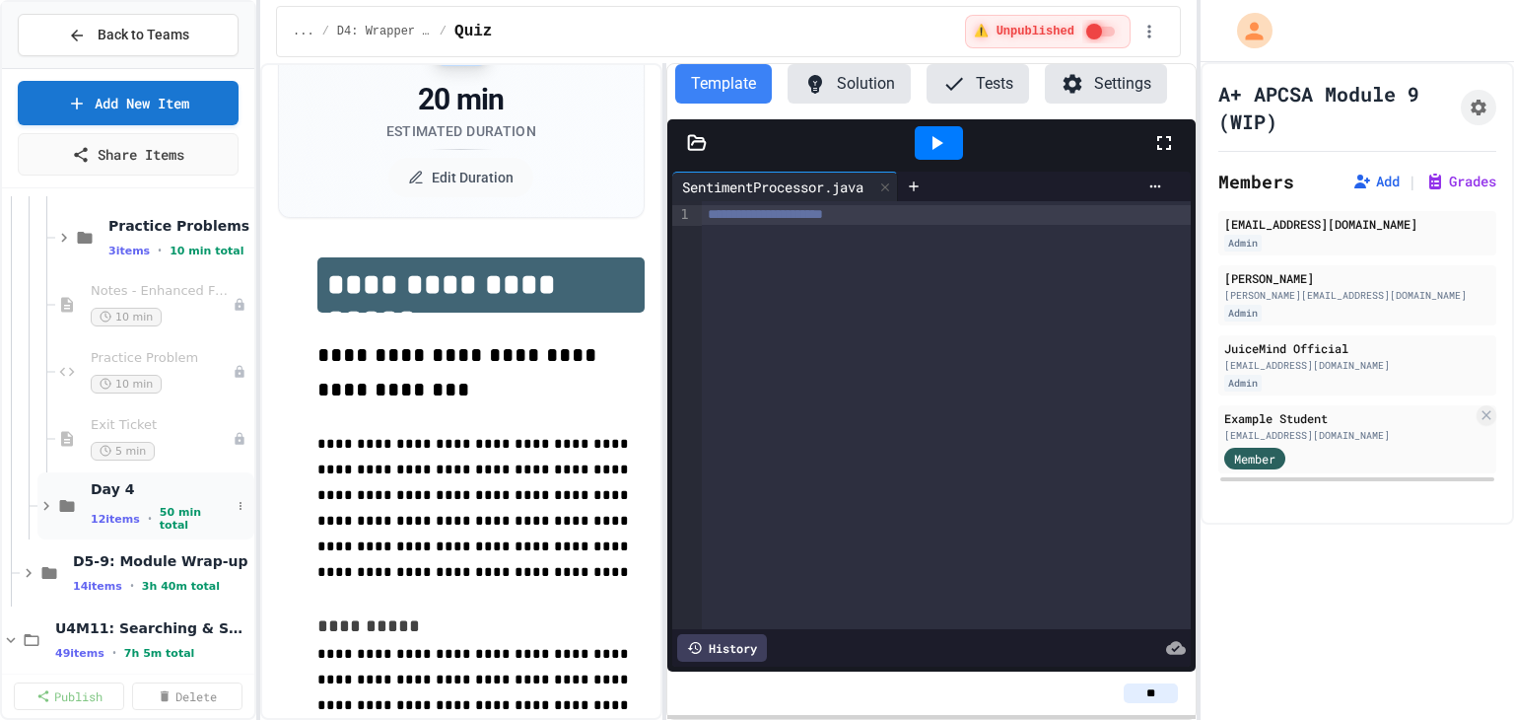
click at [42, 504] on icon at bounding box center [46, 506] width 18 height 18
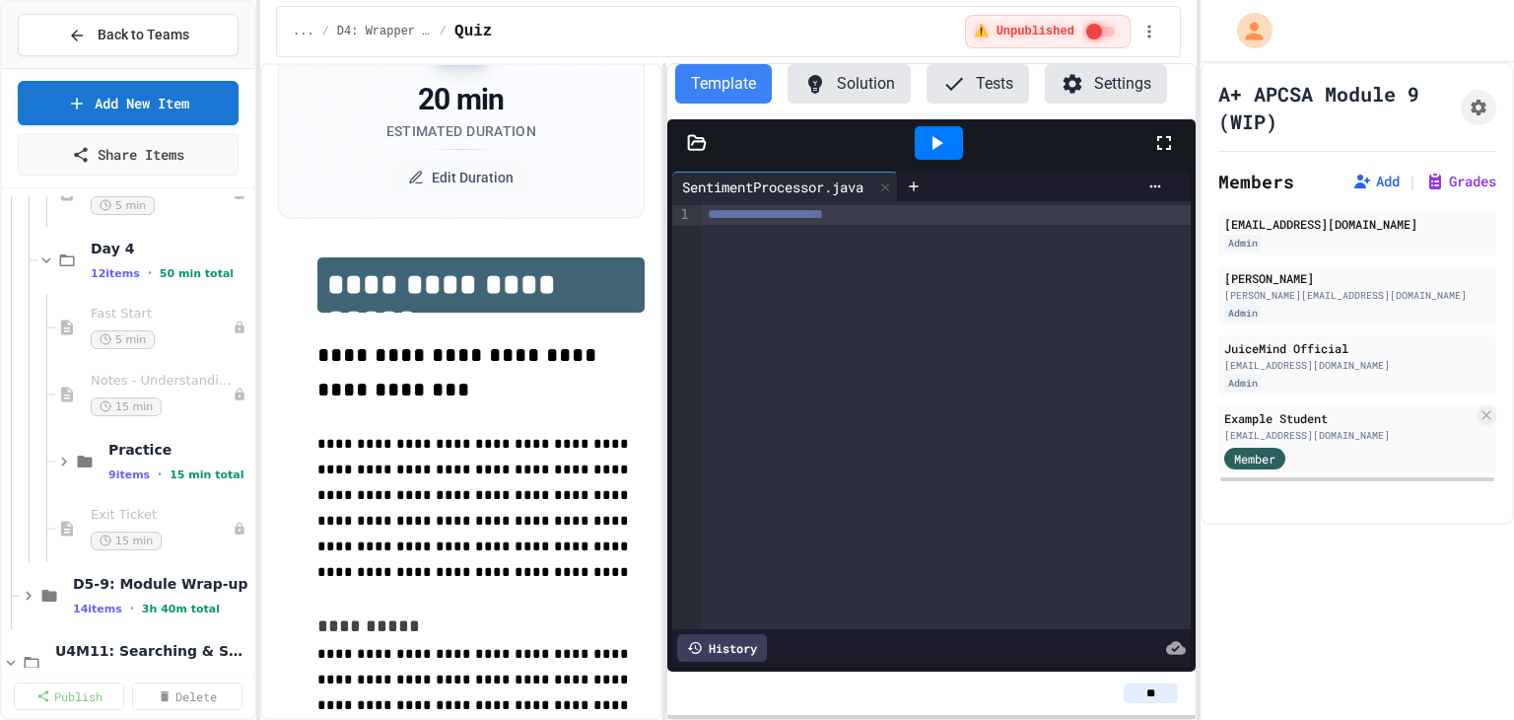
scroll to position [3450, 0]
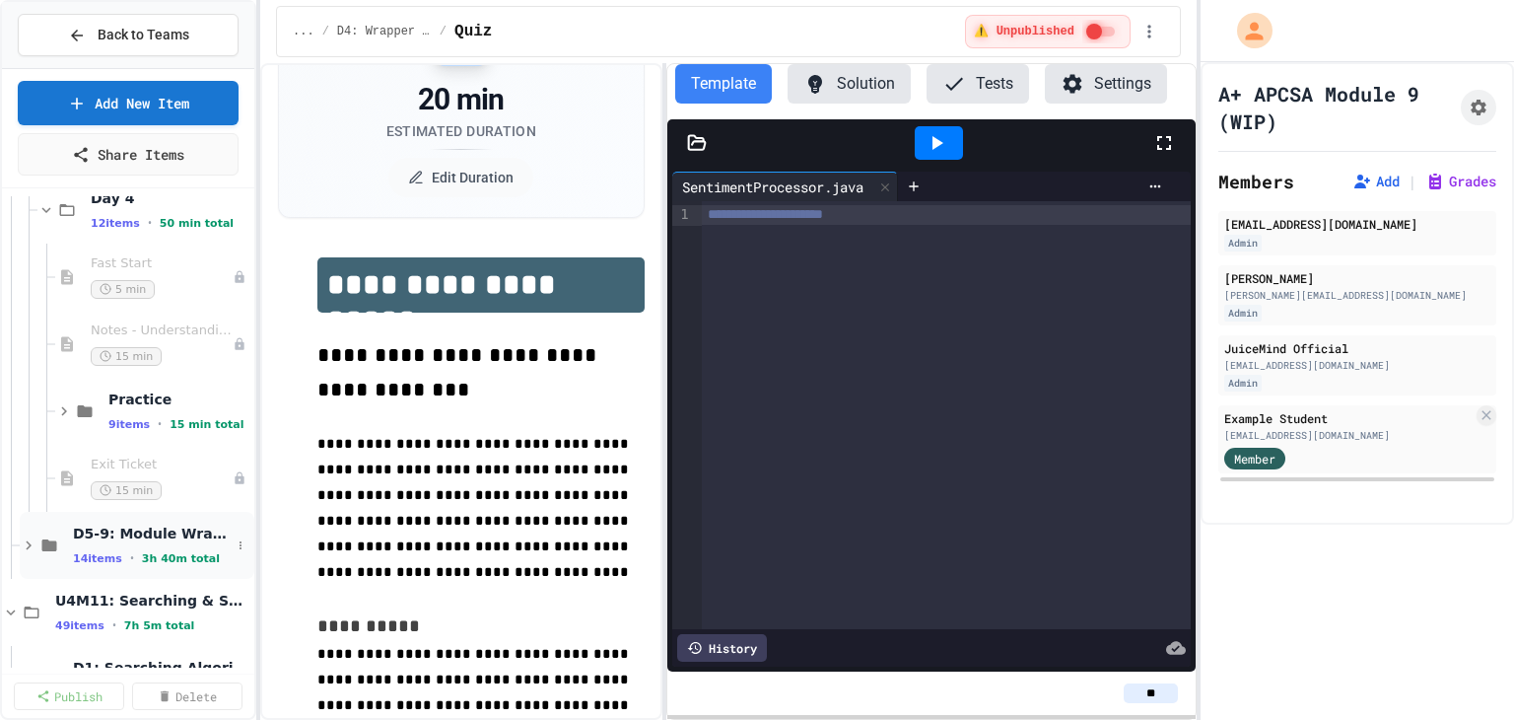
click at [24, 541] on icon at bounding box center [29, 545] width 18 height 18
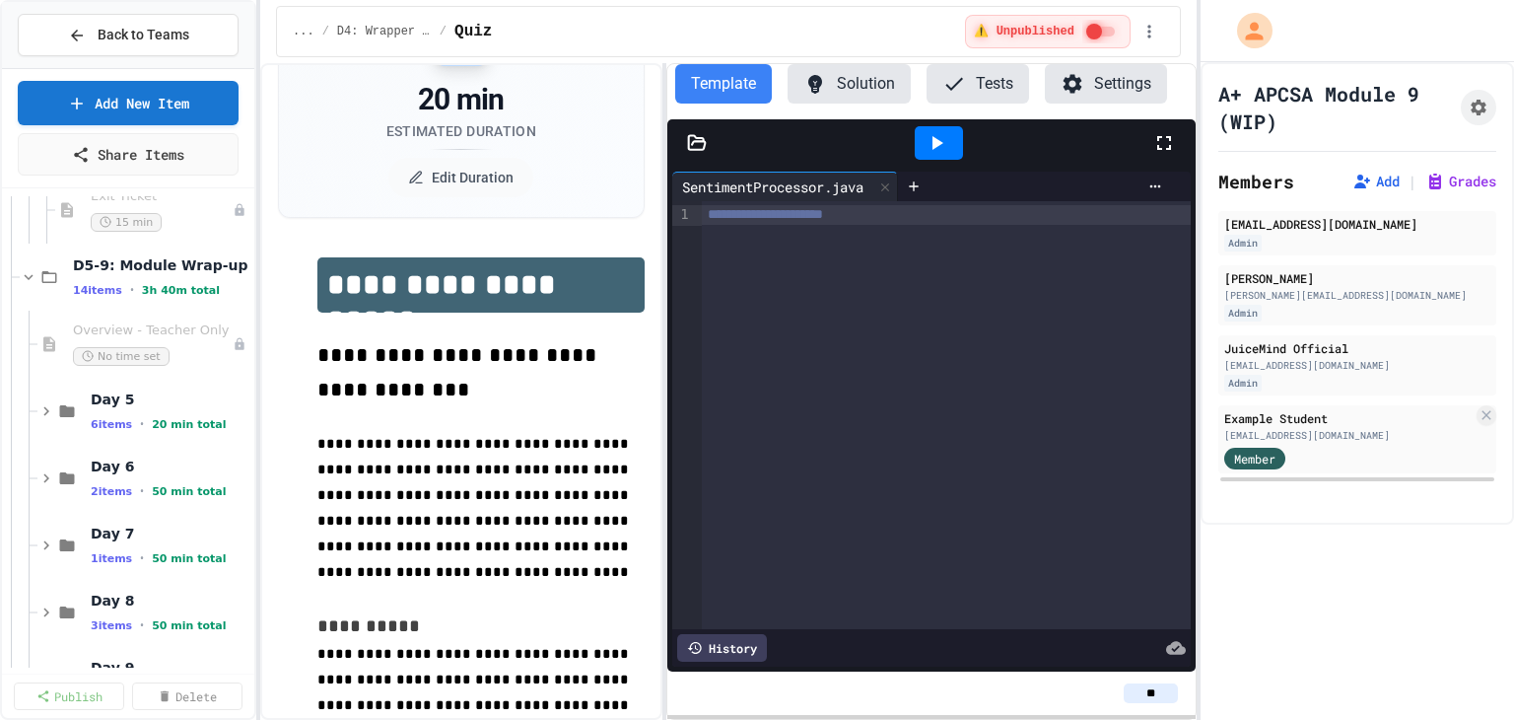
scroll to position [3844, 0]
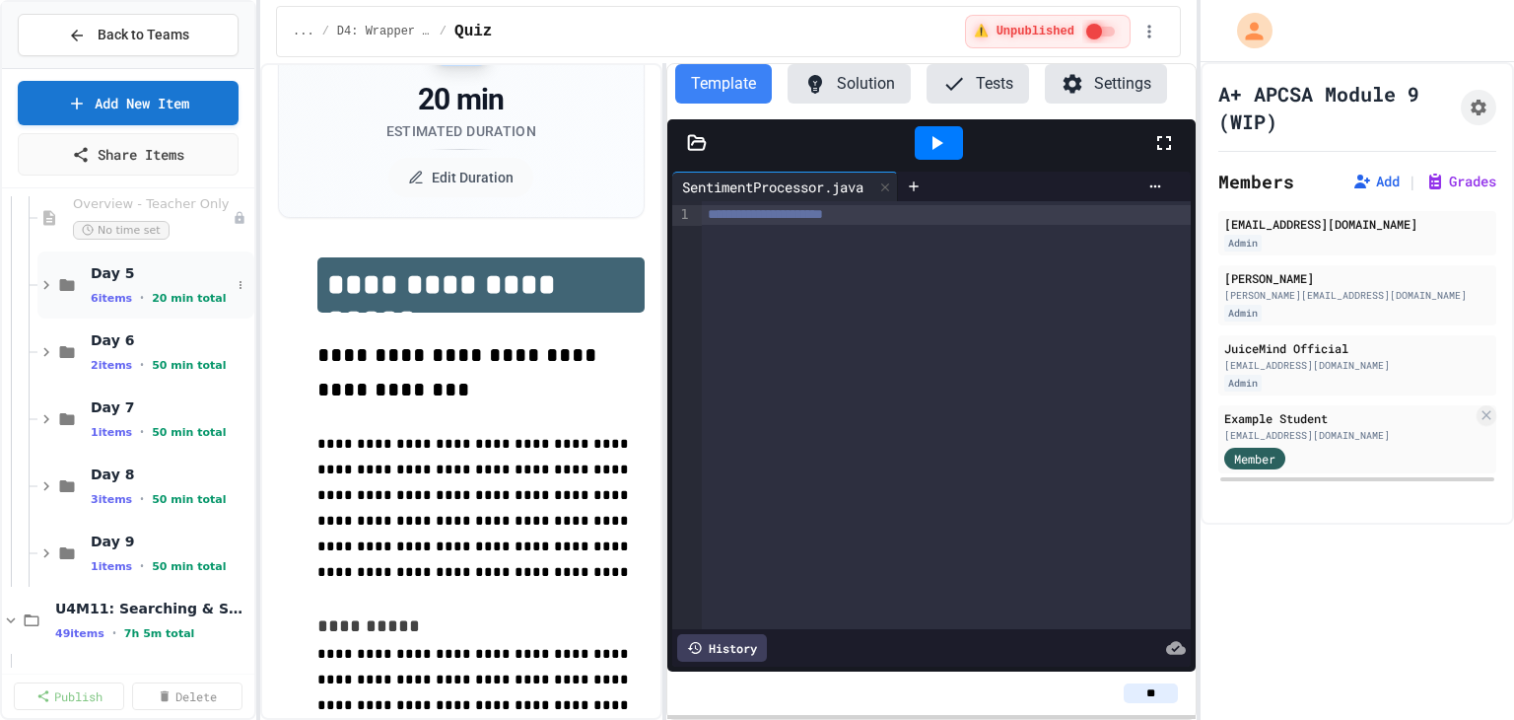
click at [39, 285] on icon at bounding box center [46, 285] width 18 height 18
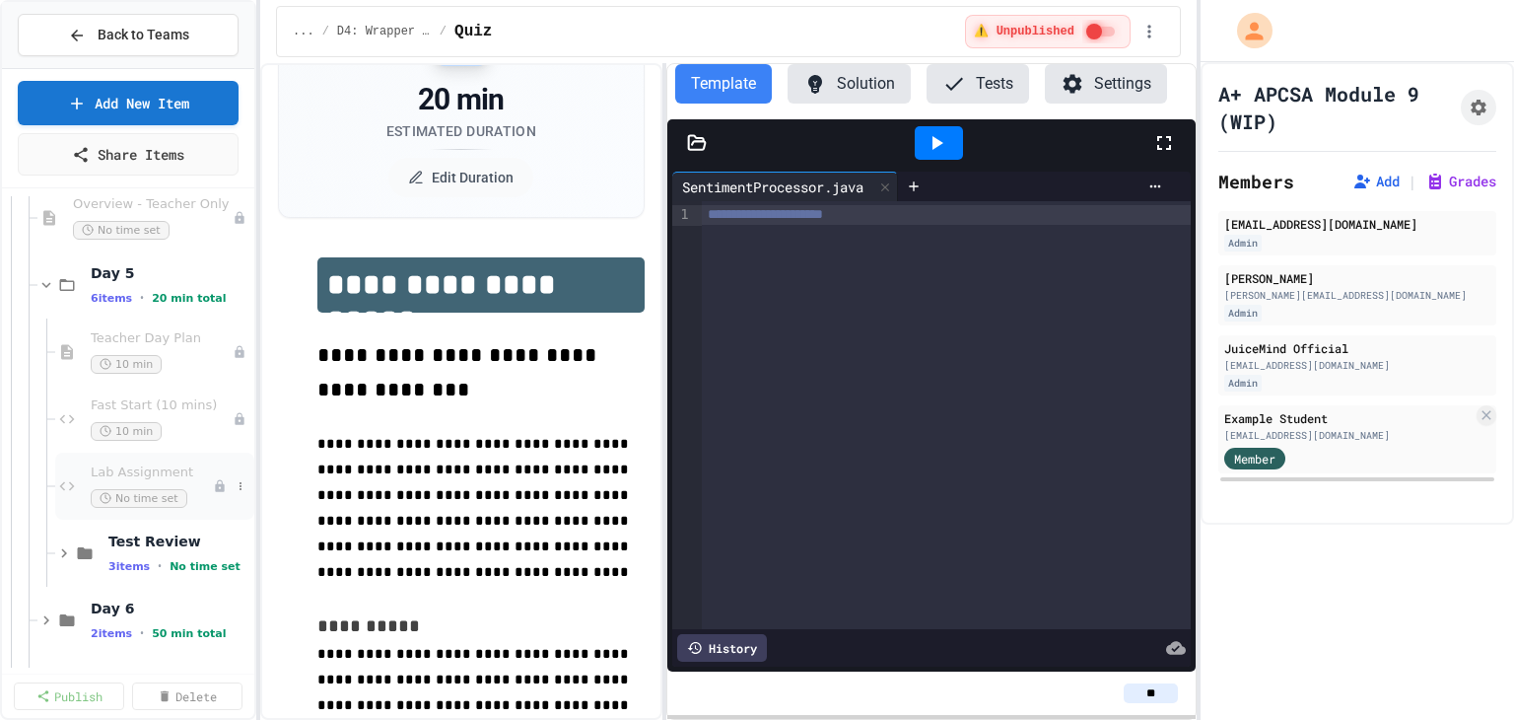
scroll to position [3943, 0]
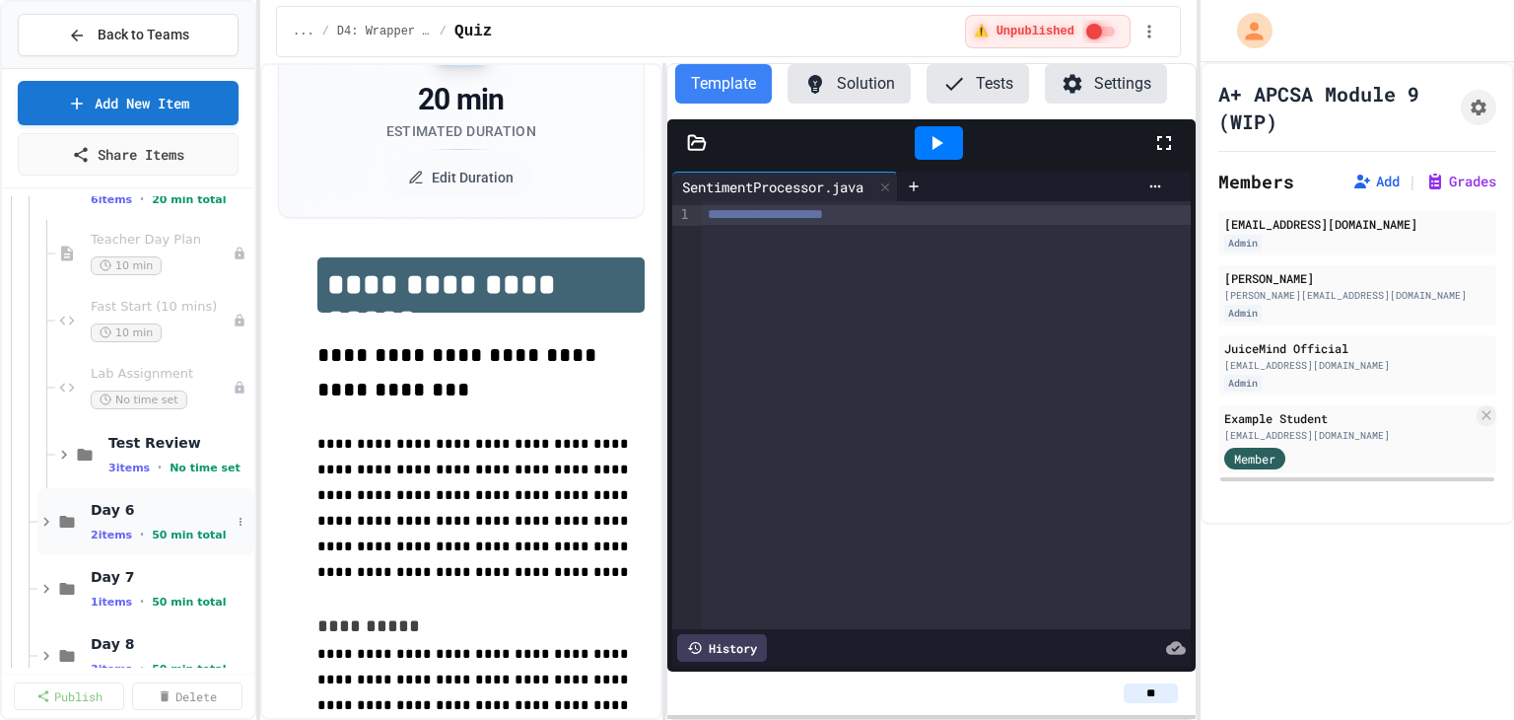
click at [46, 515] on icon at bounding box center [46, 522] width 18 height 18
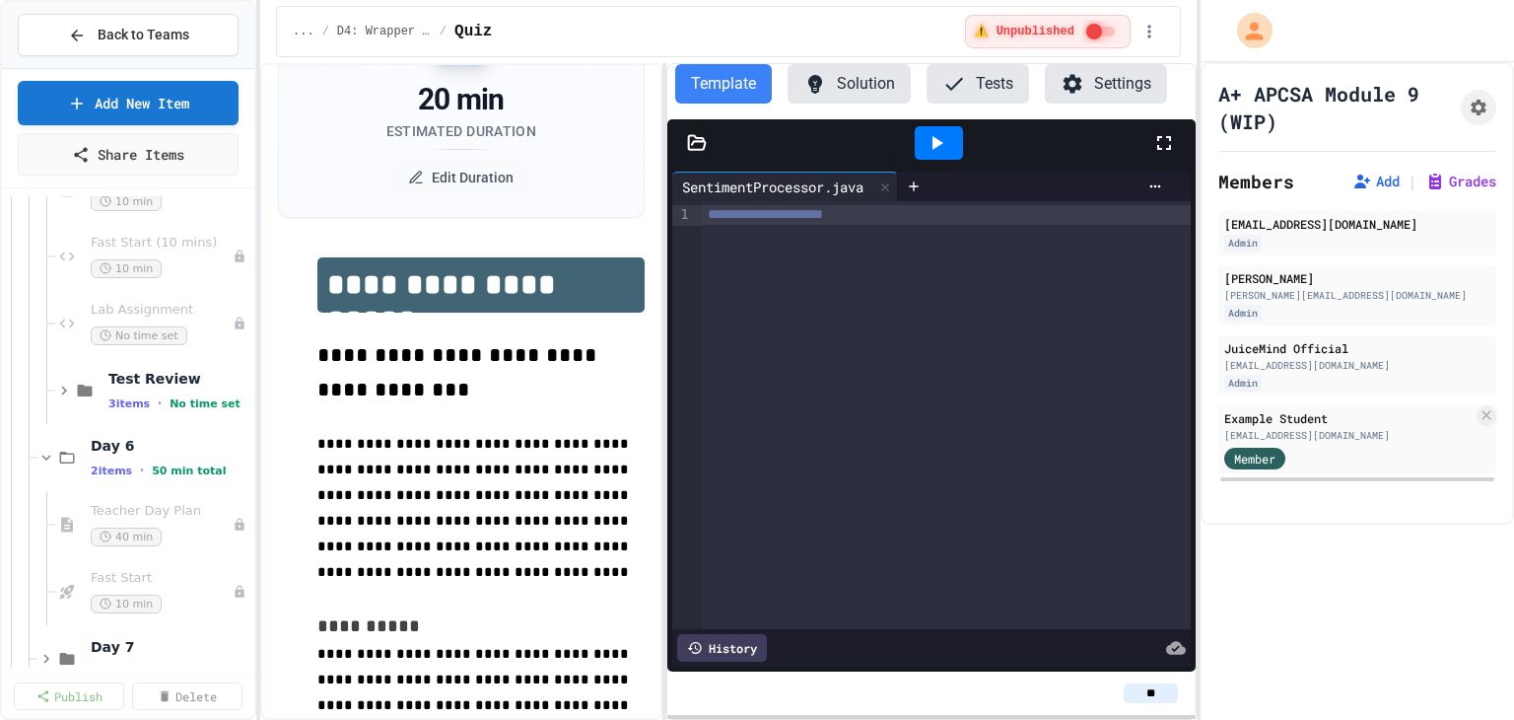
scroll to position [4041, 0]
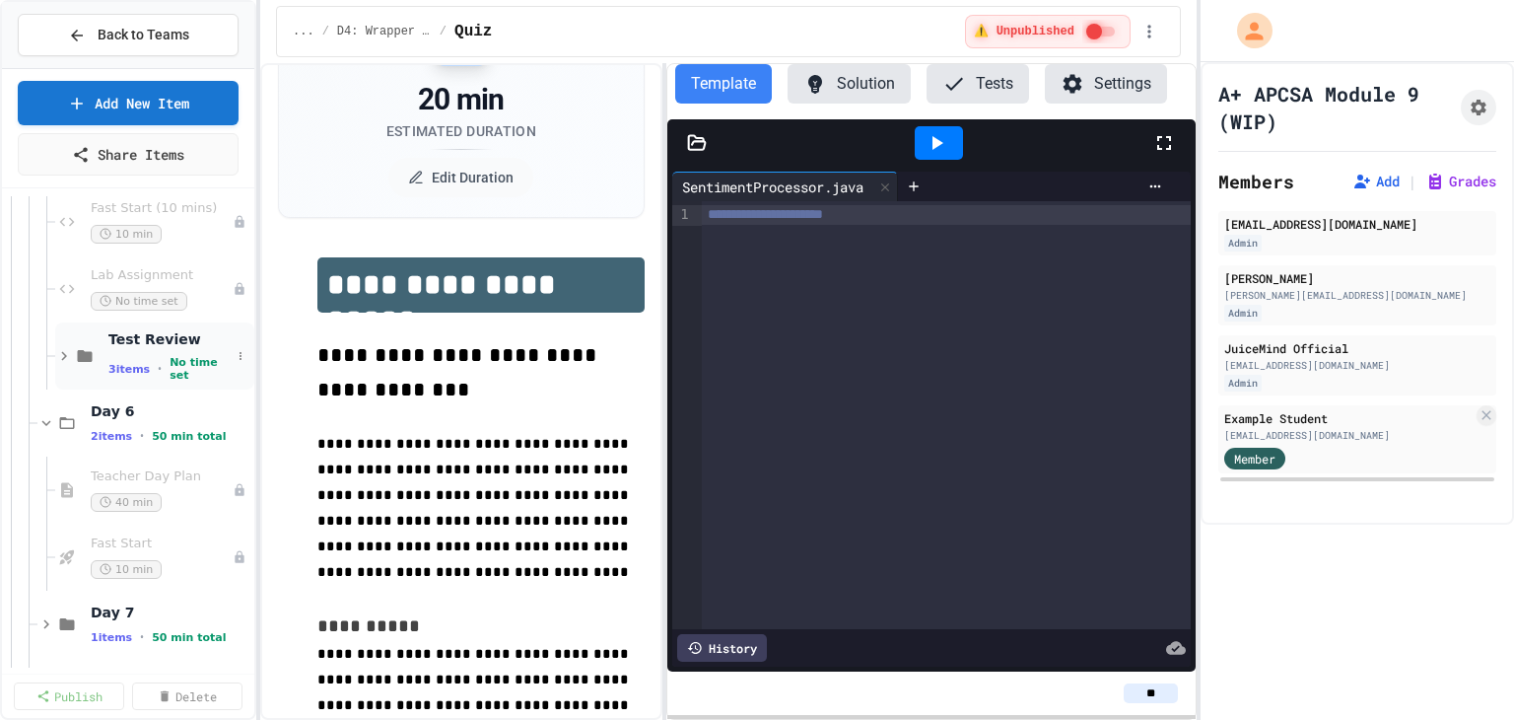
click at [67, 359] on icon at bounding box center [64, 356] width 18 height 18
click at [170, 406] on span "Section A" at bounding box center [160, 409] width 104 height 17
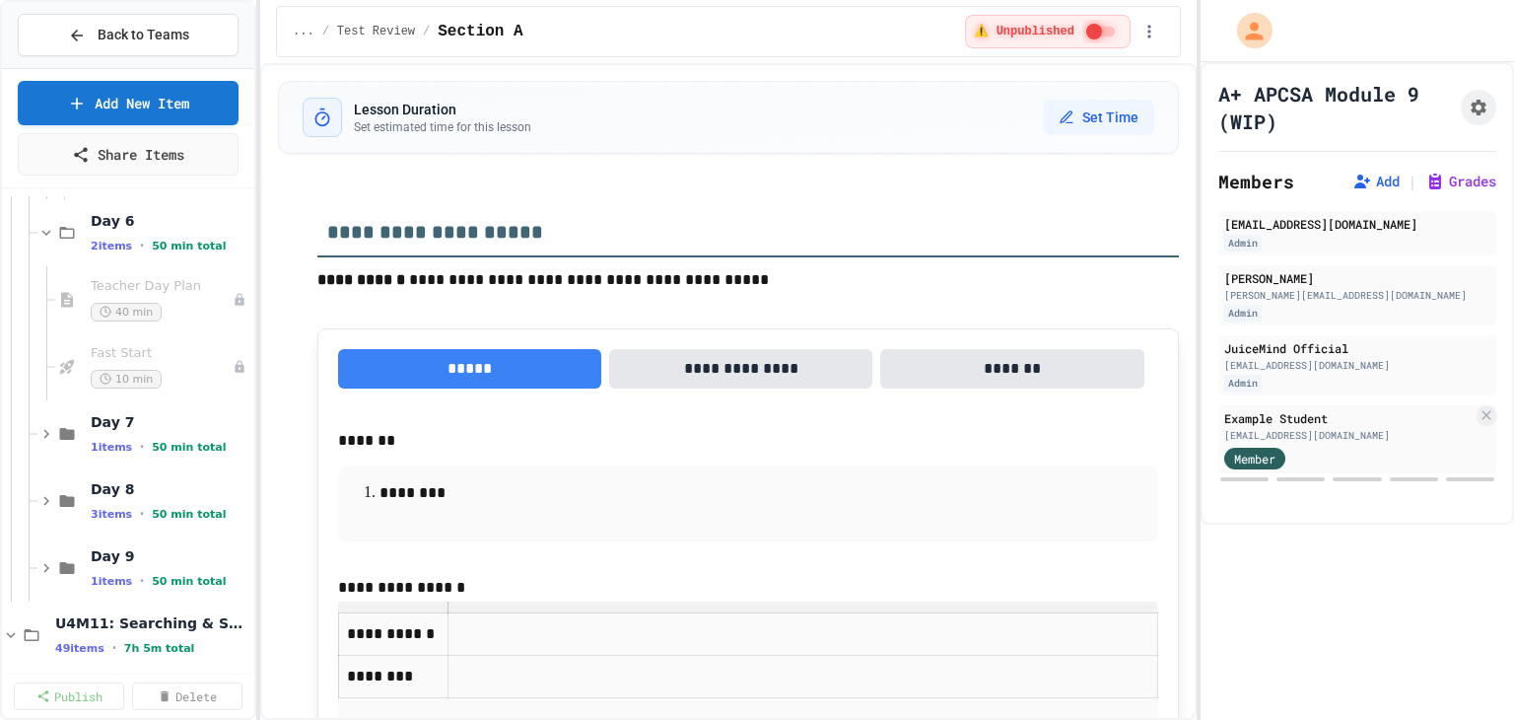
scroll to position [4435, 0]
click at [37, 430] on icon at bounding box center [46, 431] width 18 height 18
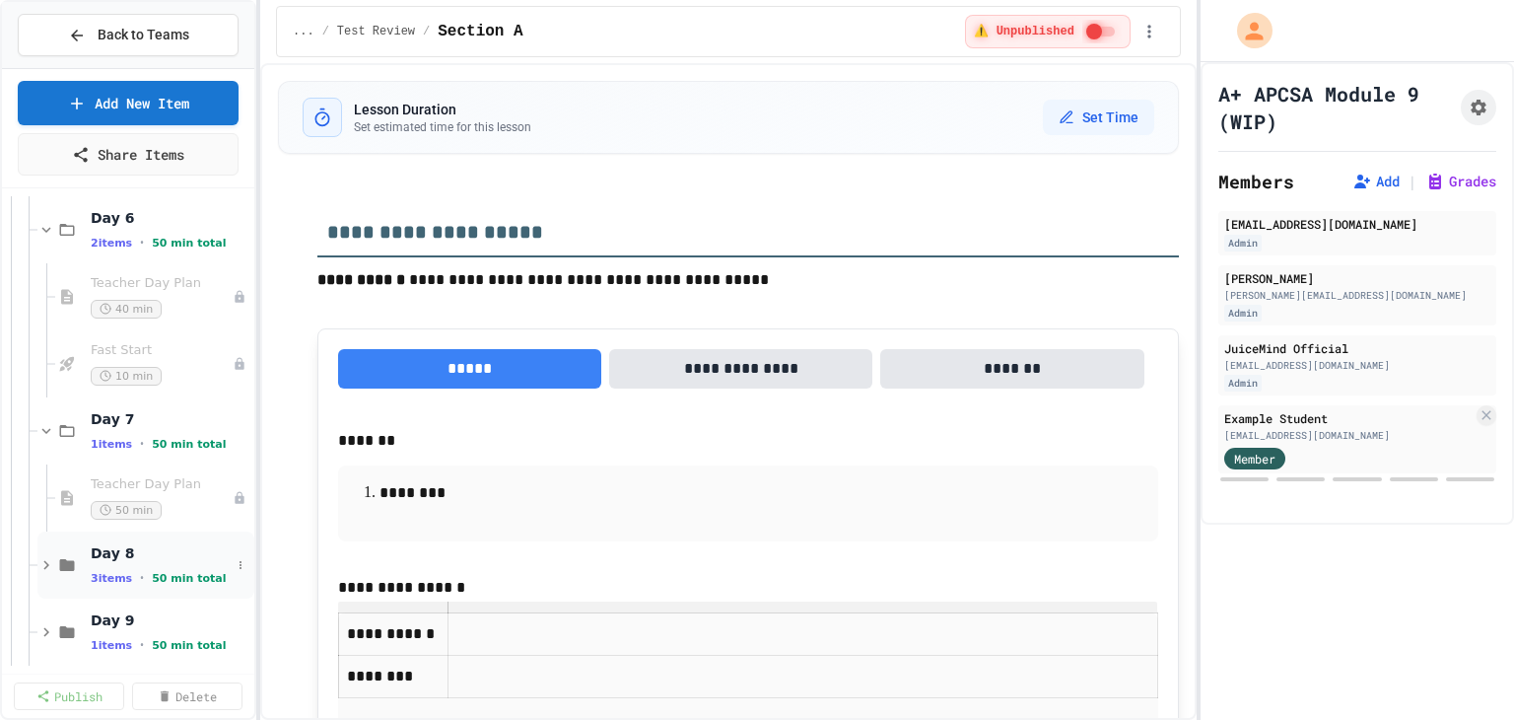
click at [44, 556] on icon at bounding box center [46, 565] width 18 height 18
click at [117, 486] on span "Teacher Day Plan" at bounding box center [152, 484] width 122 height 17
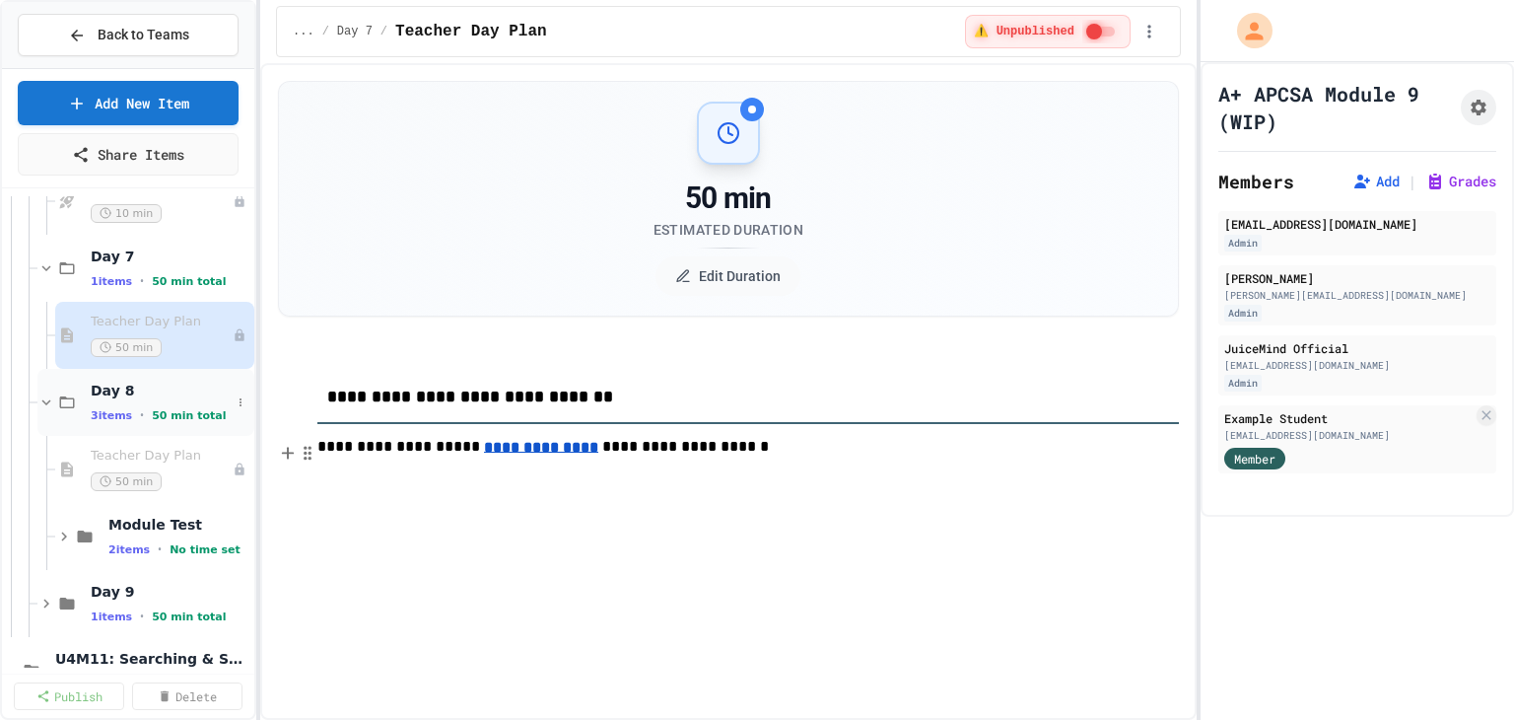
scroll to position [4632, 0]
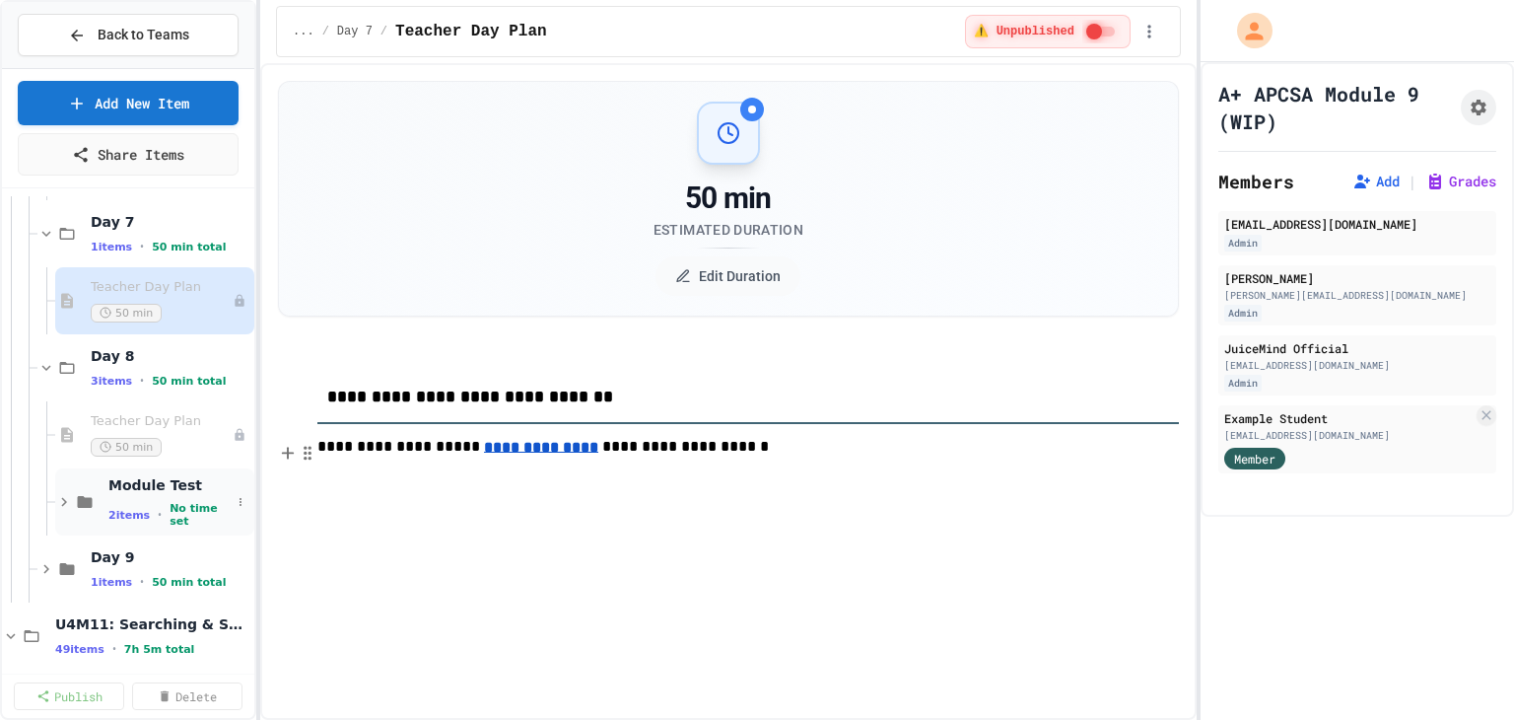
click at [58, 501] on icon at bounding box center [64, 502] width 18 height 18
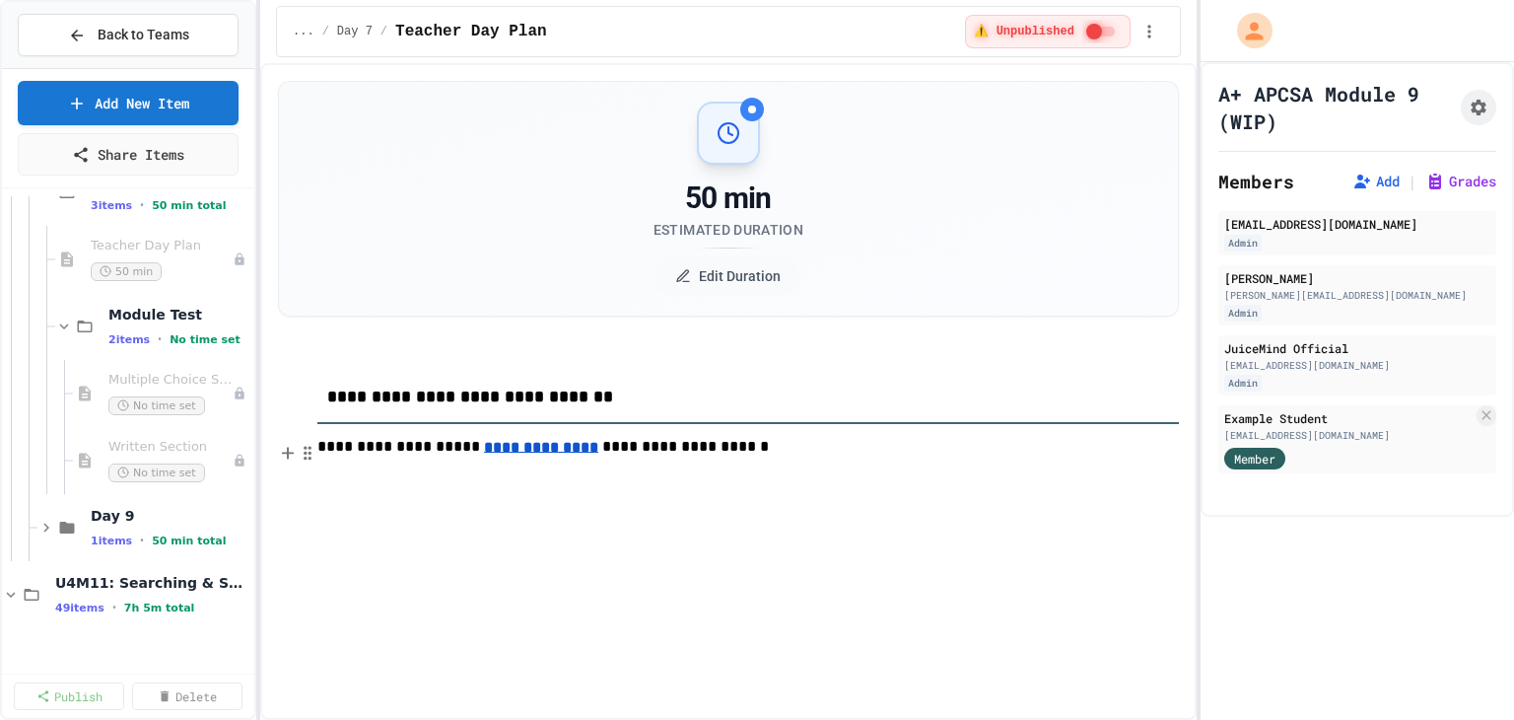
scroll to position [4830, 0]
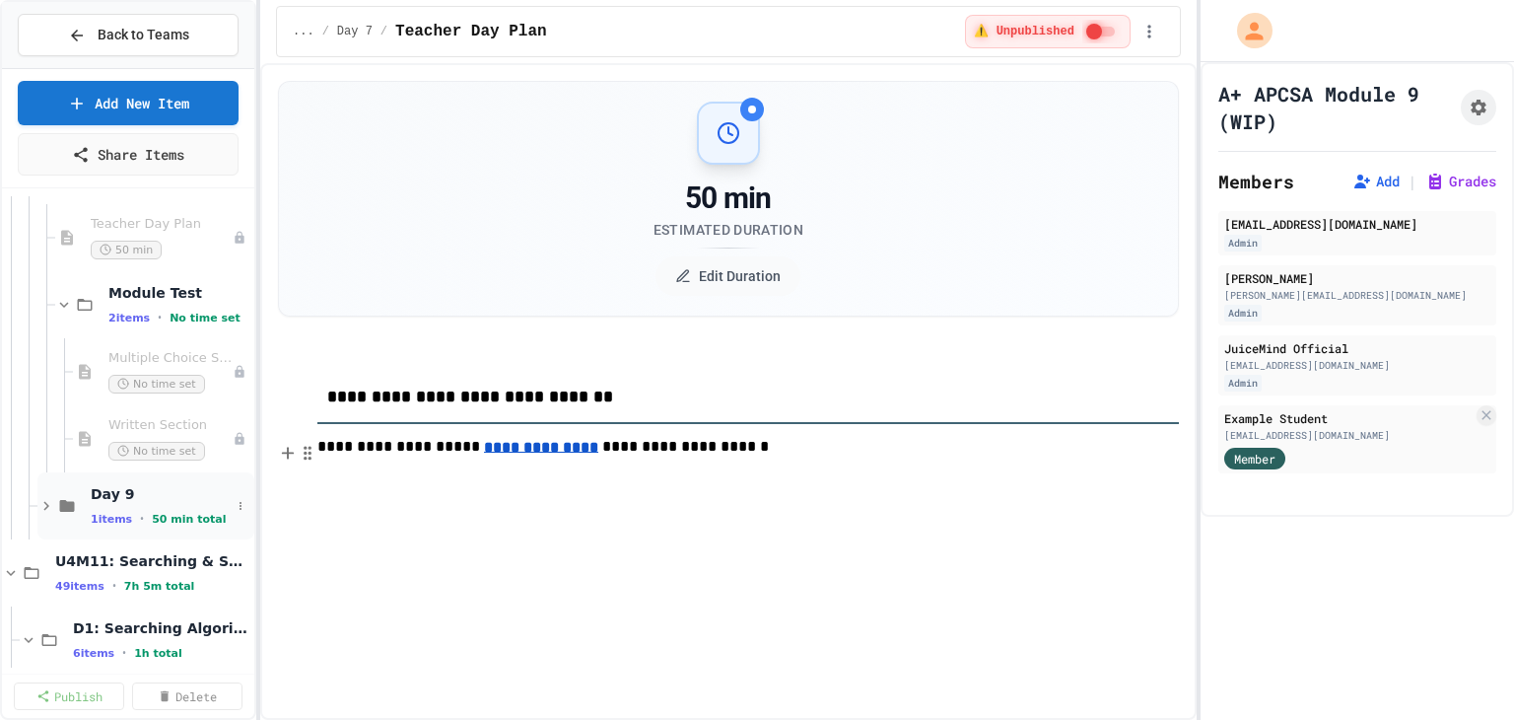
click at [47, 502] on icon at bounding box center [46, 506] width 18 height 18
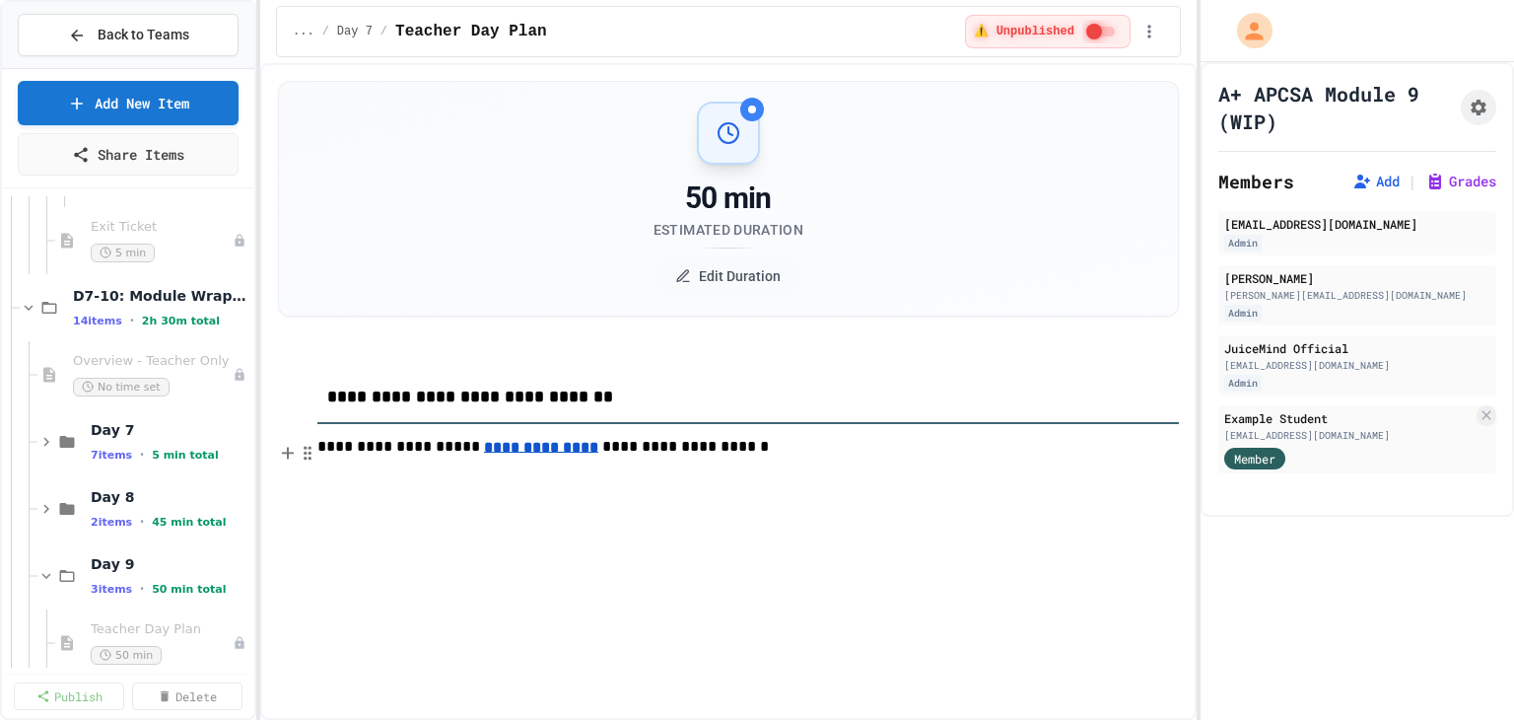
scroll to position [8181, 0]
click at [32, 439] on div "Day 7 7 items • 5 min total" at bounding box center [128, 438] width 252 height 67
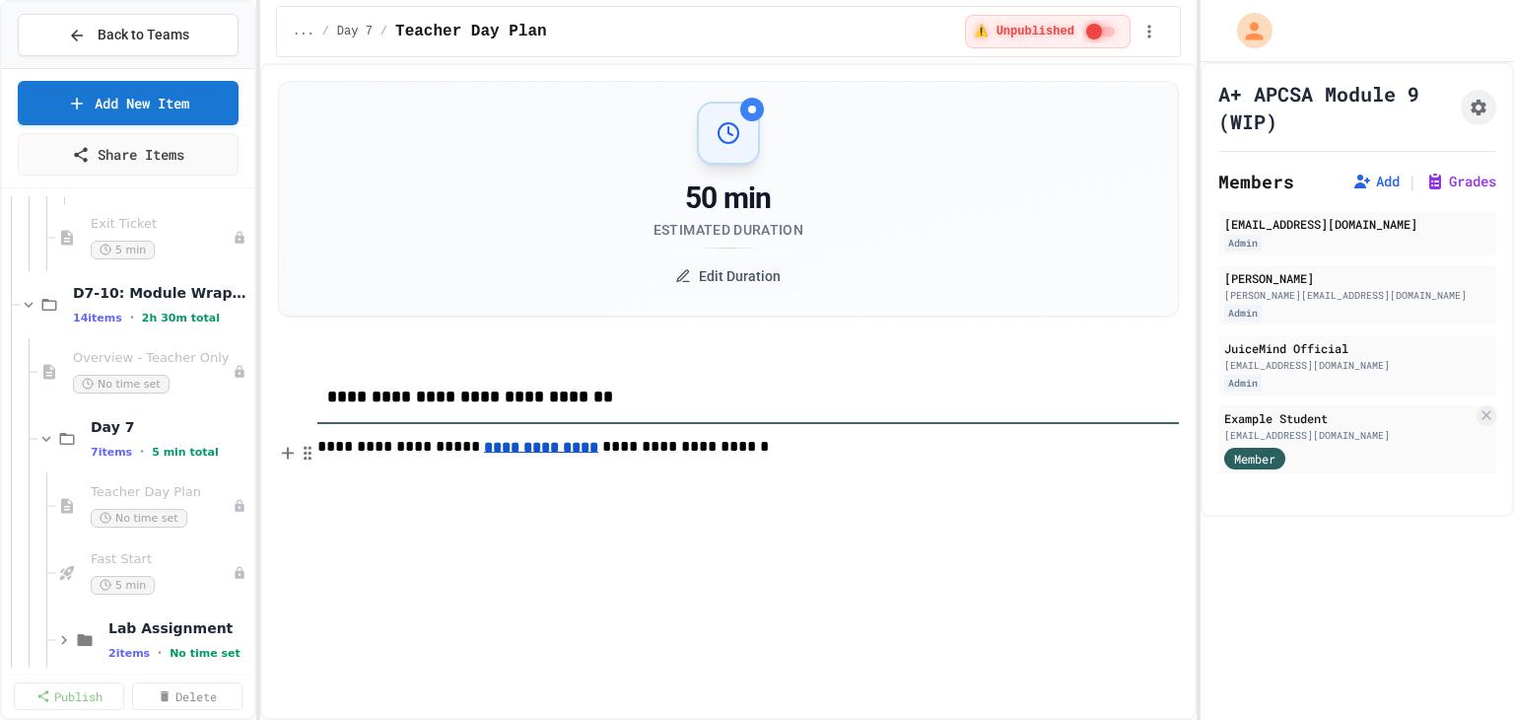
scroll to position [8378, 0]
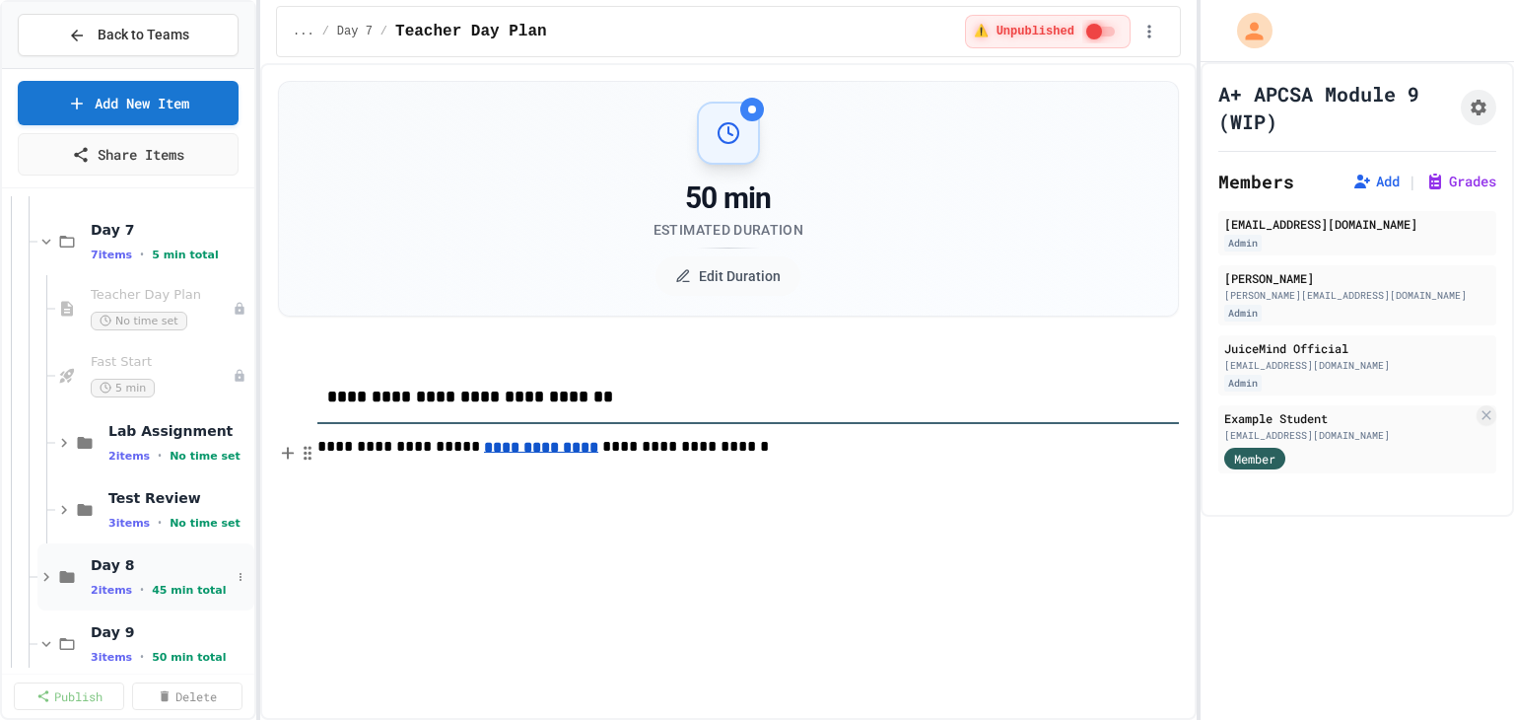
click at [43, 577] on icon at bounding box center [46, 577] width 18 height 18
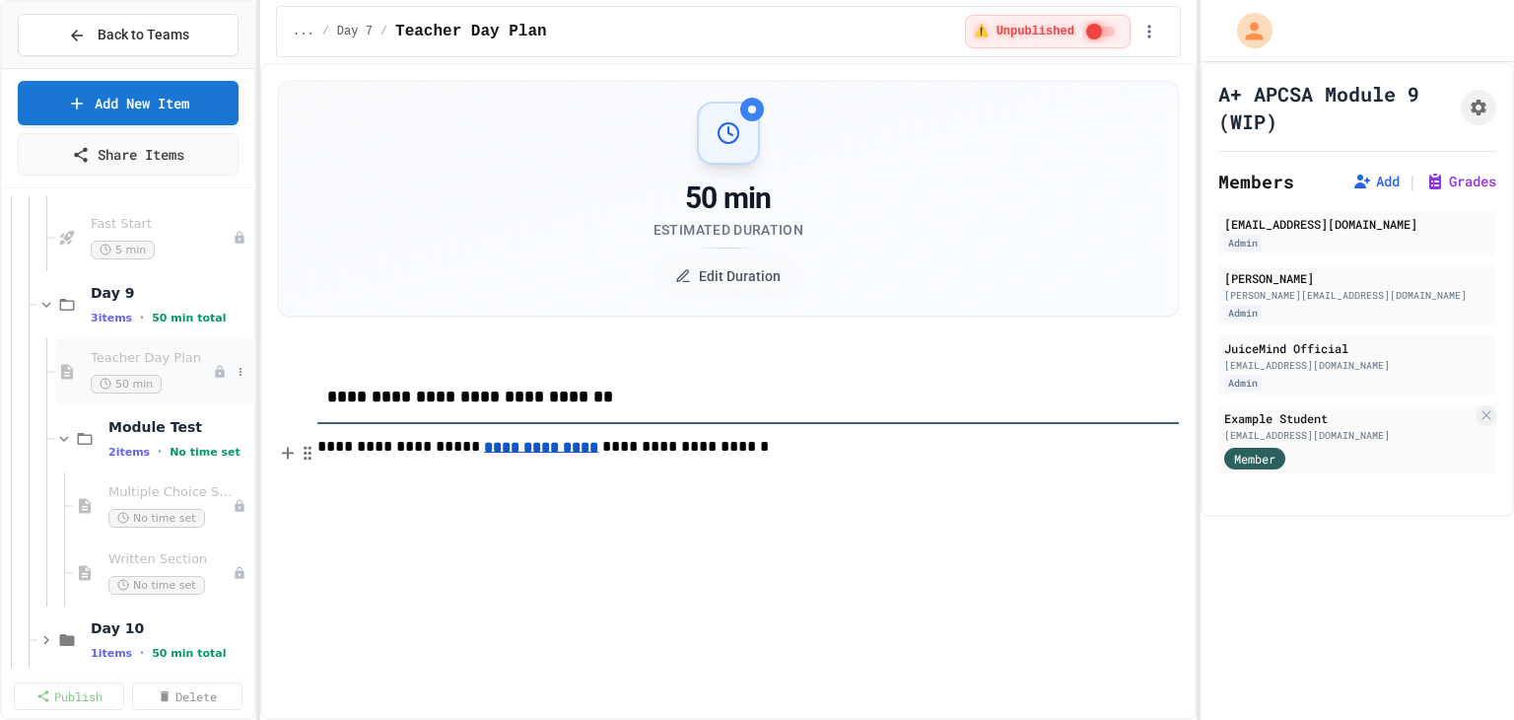
scroll to position [8868, 0]
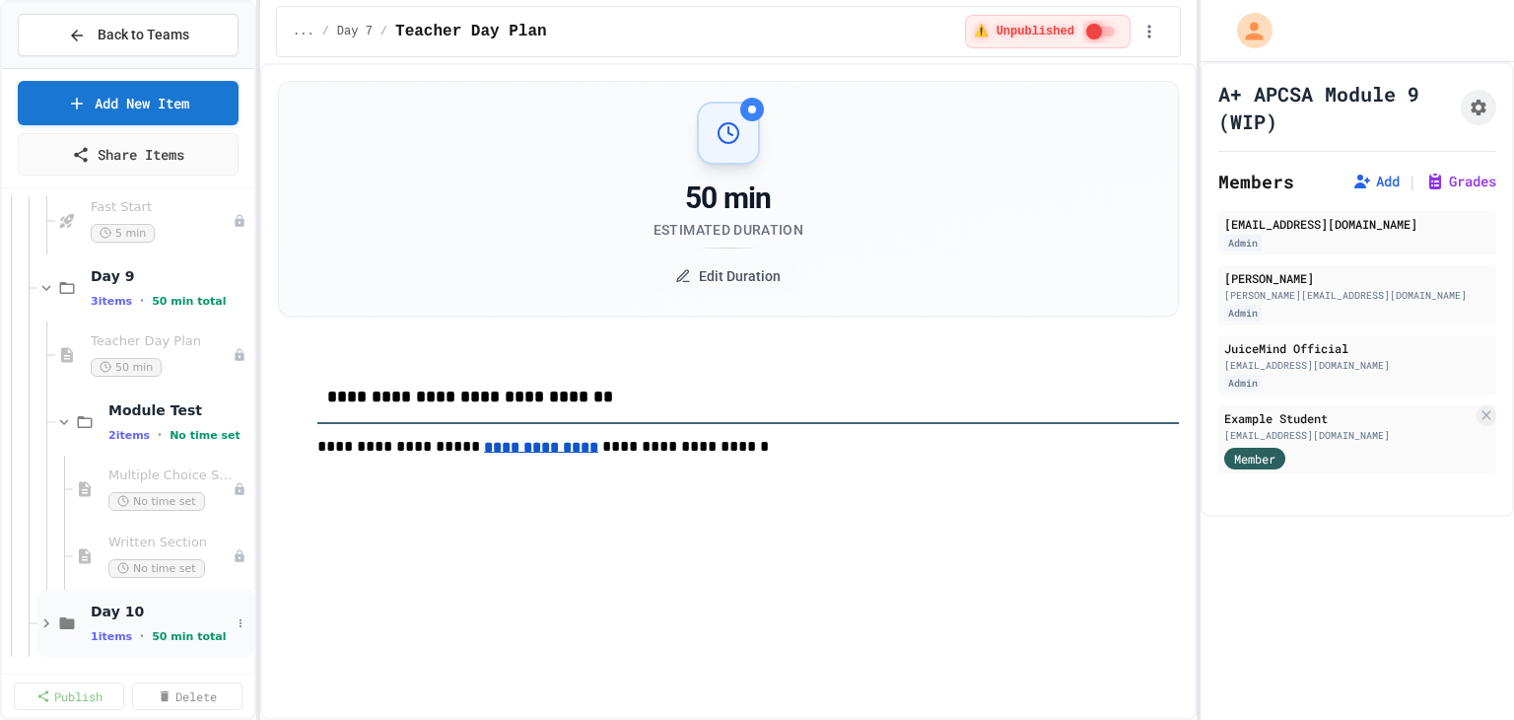
click at [42, 620] on icon at bounding box center [46, 623] width 18 height 18
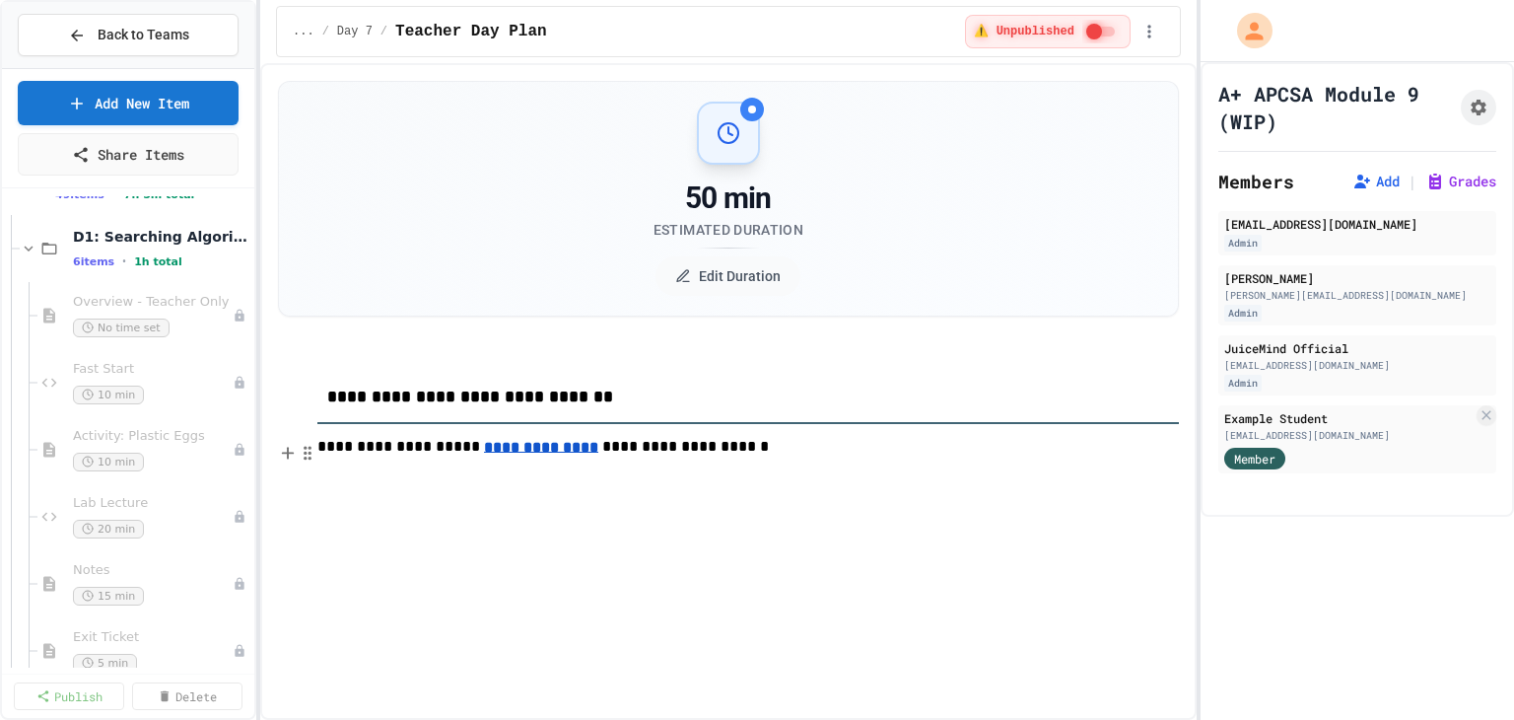
scroll to position [5189, 0]
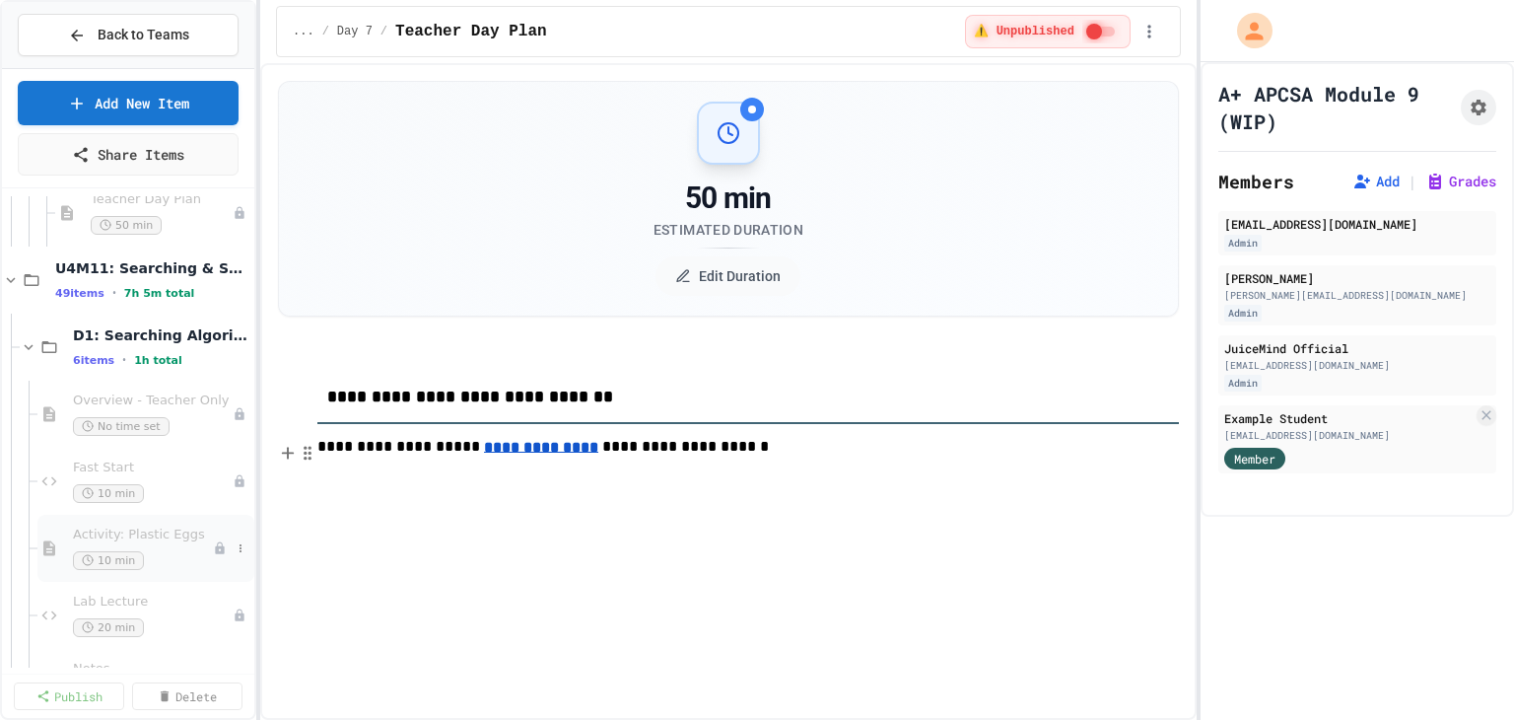
click at [136, 534] on span "Activity: Plastic Eggs" at bounding box center [143, 534] width 140 height 17
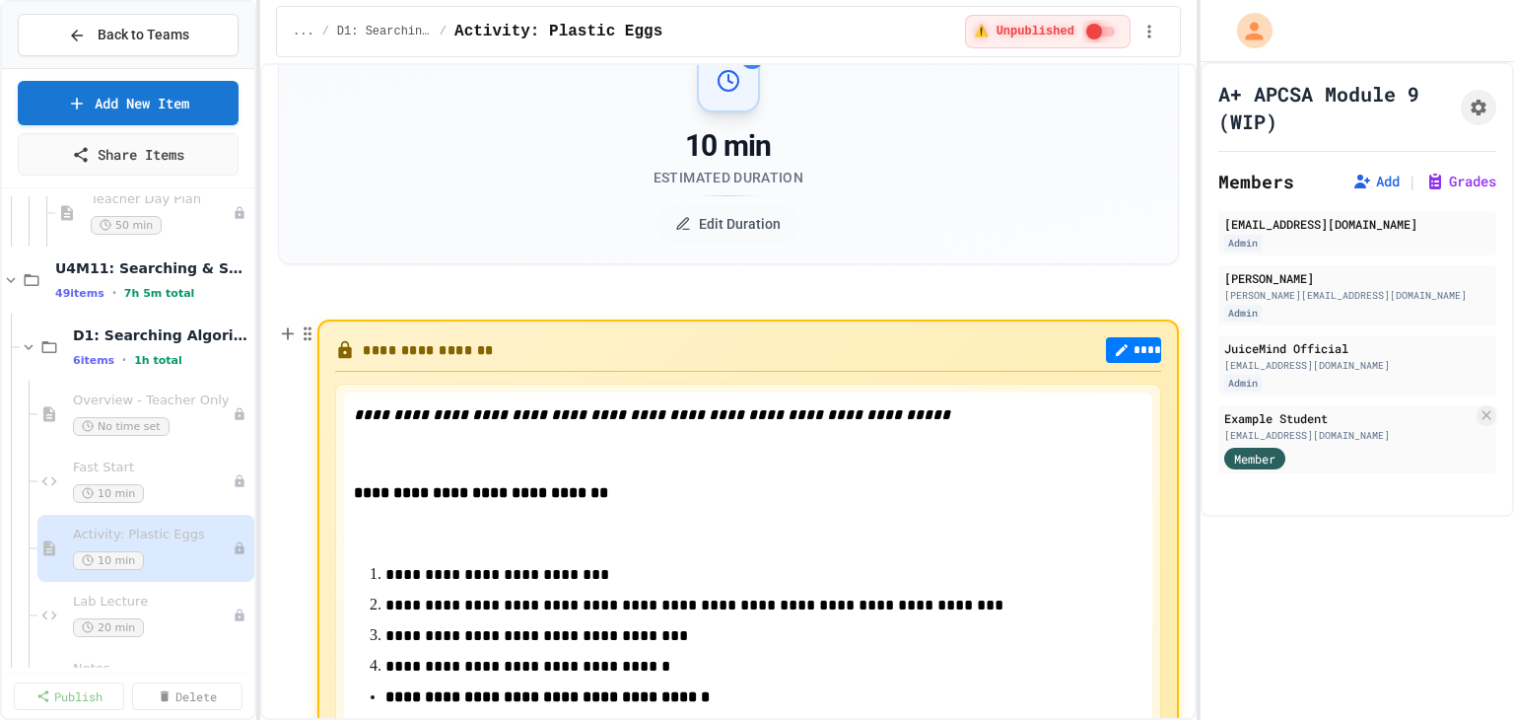
scroll to position [9, 0]
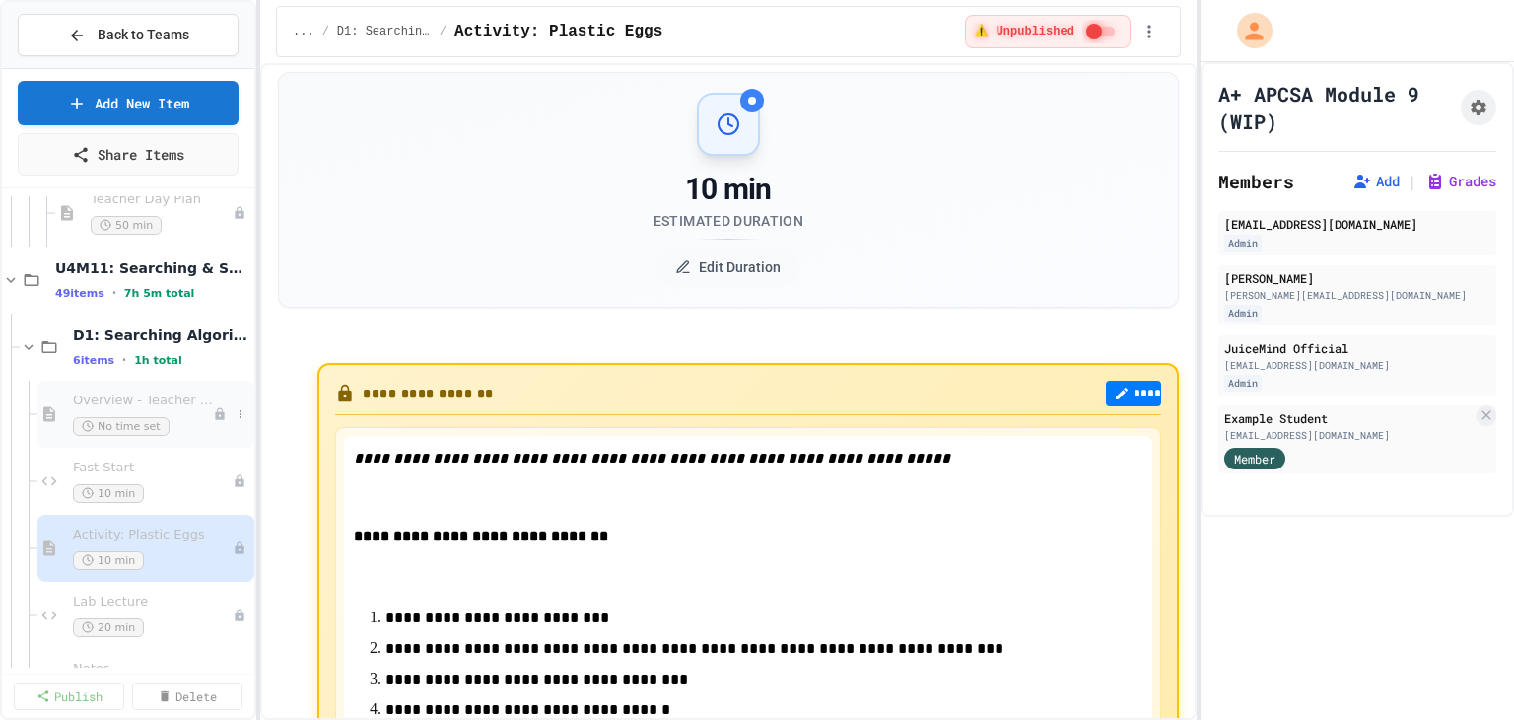
click at [154, 408] on div "Overview - Teacher Only No time set" at bounding box center [143, 413] width 140 height 43
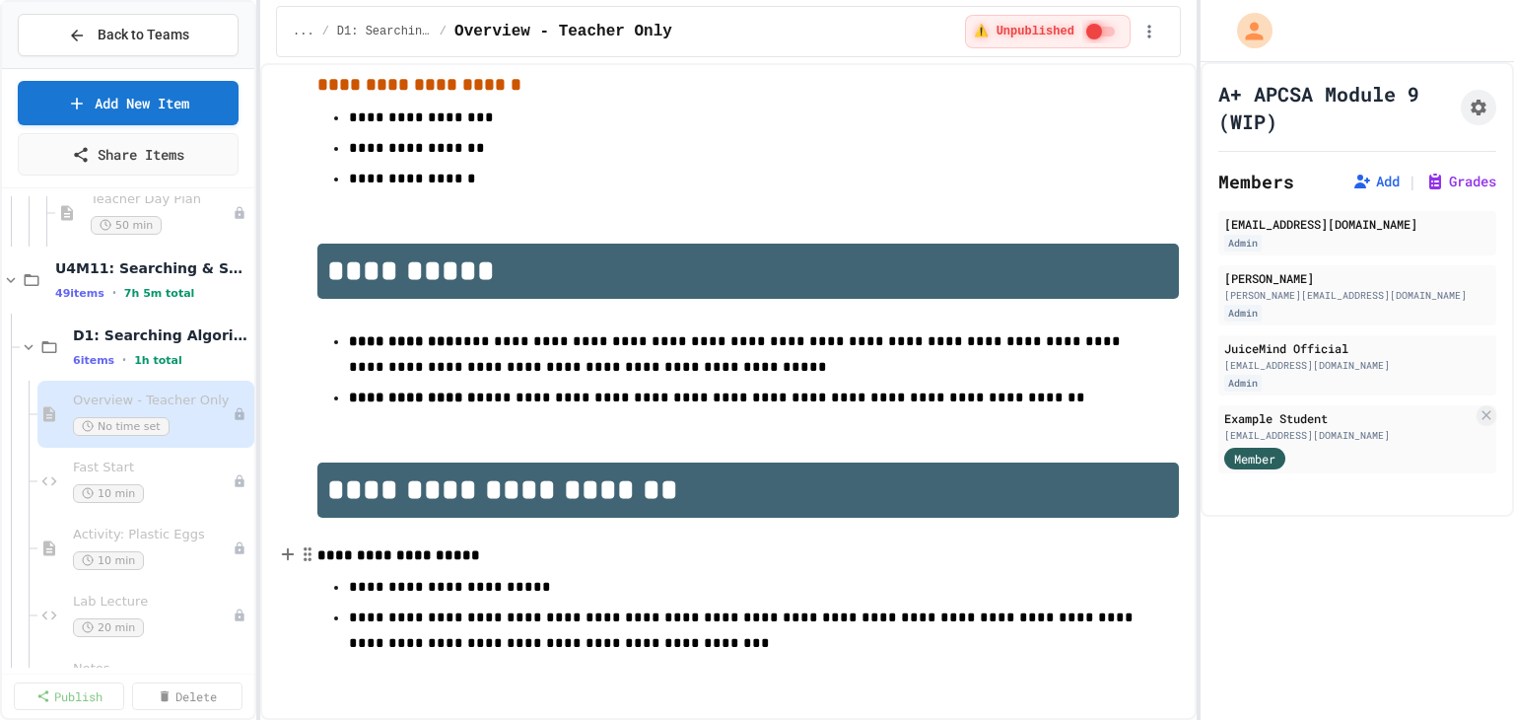
scroll to position [1195, 0]
click at [175, 485] on div "10 min" at bounding box center [143, 493] width 140 height 19
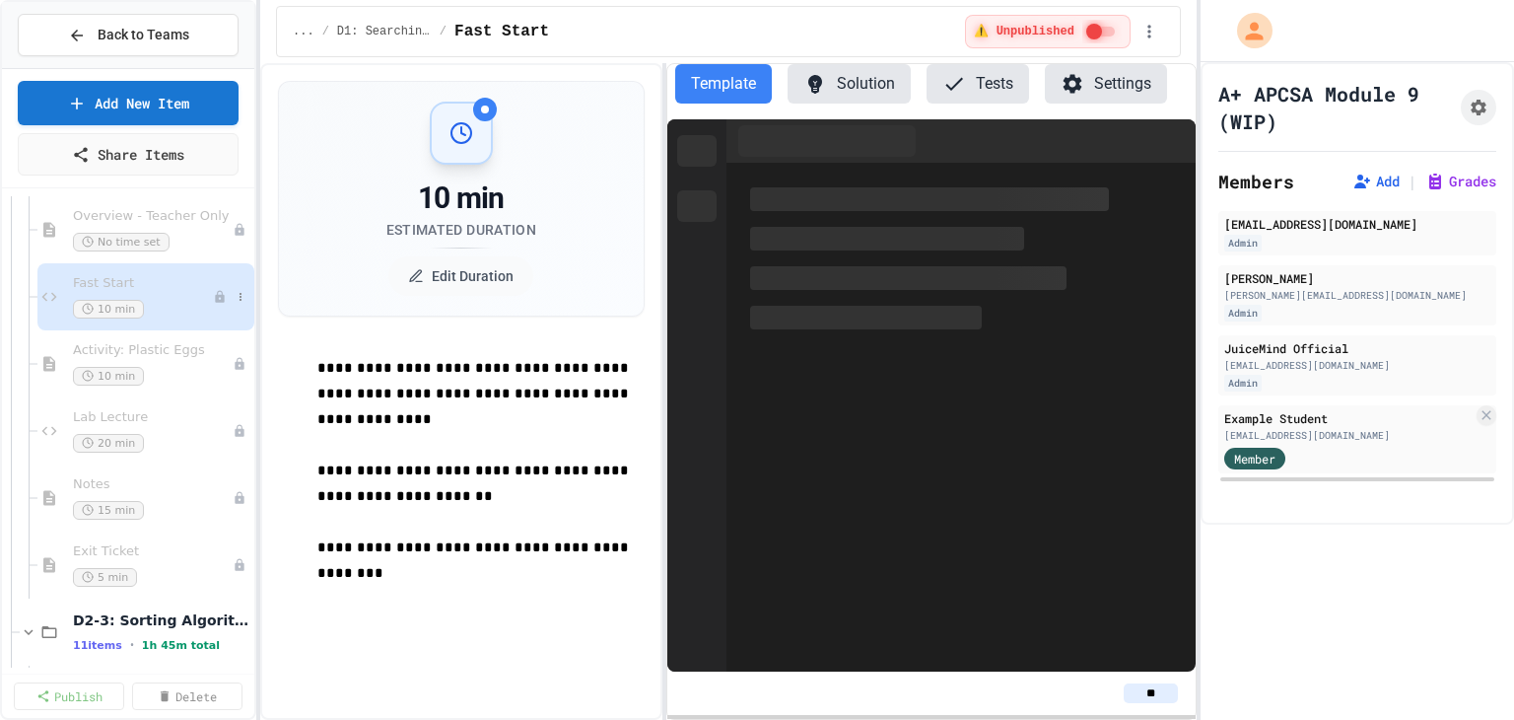
scroll to position [5386, 0]
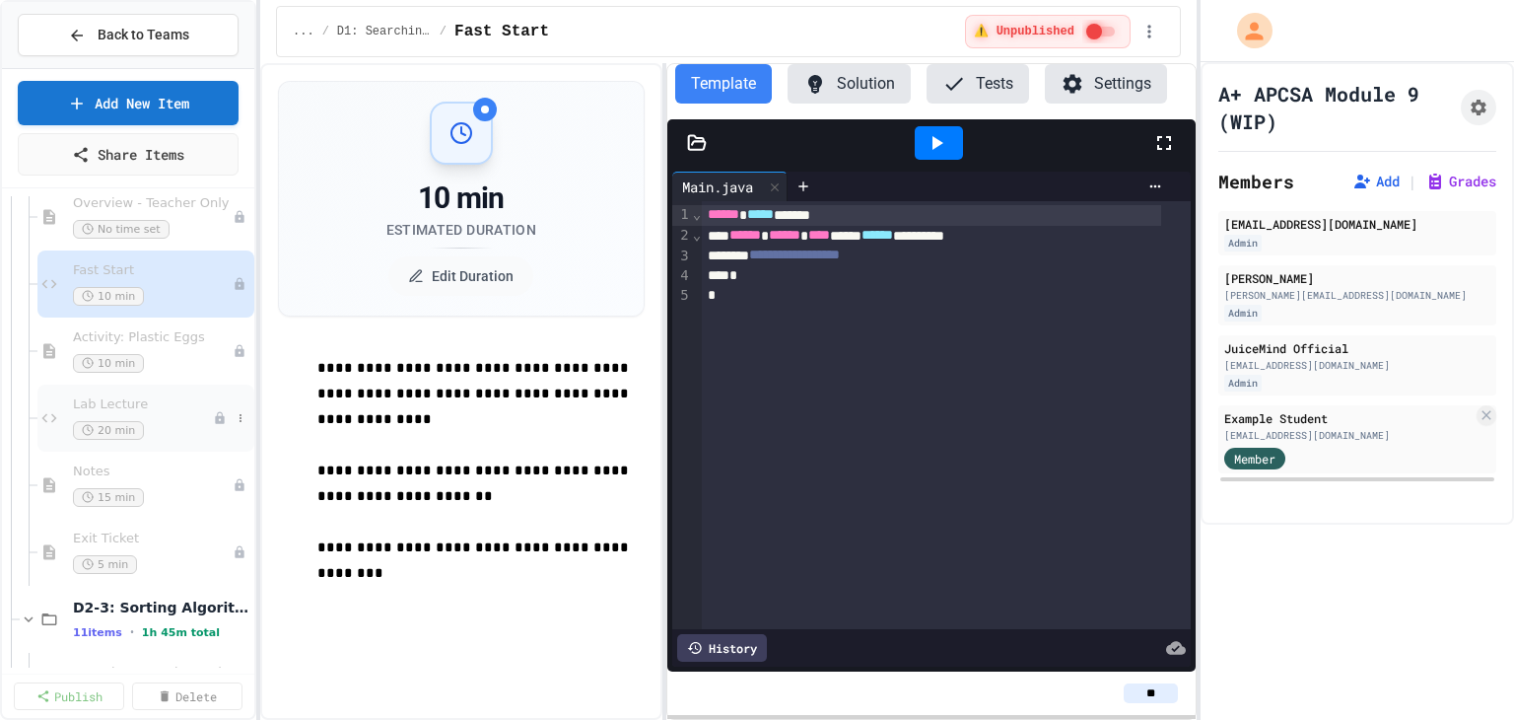
click at [154, 402] on span "Lab Lecture" at bounding box center [143, 404] width 140 height 17
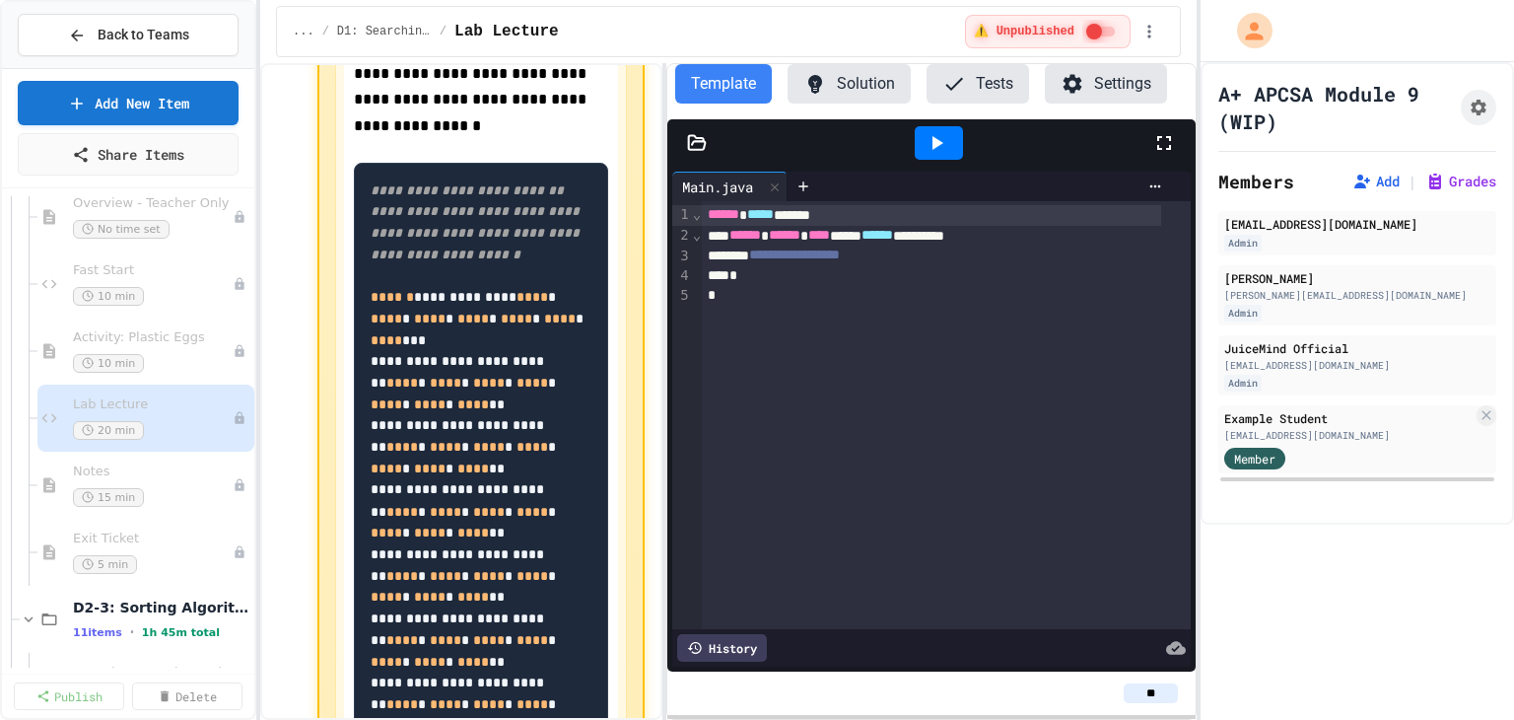
scroll to position [1495, 0]
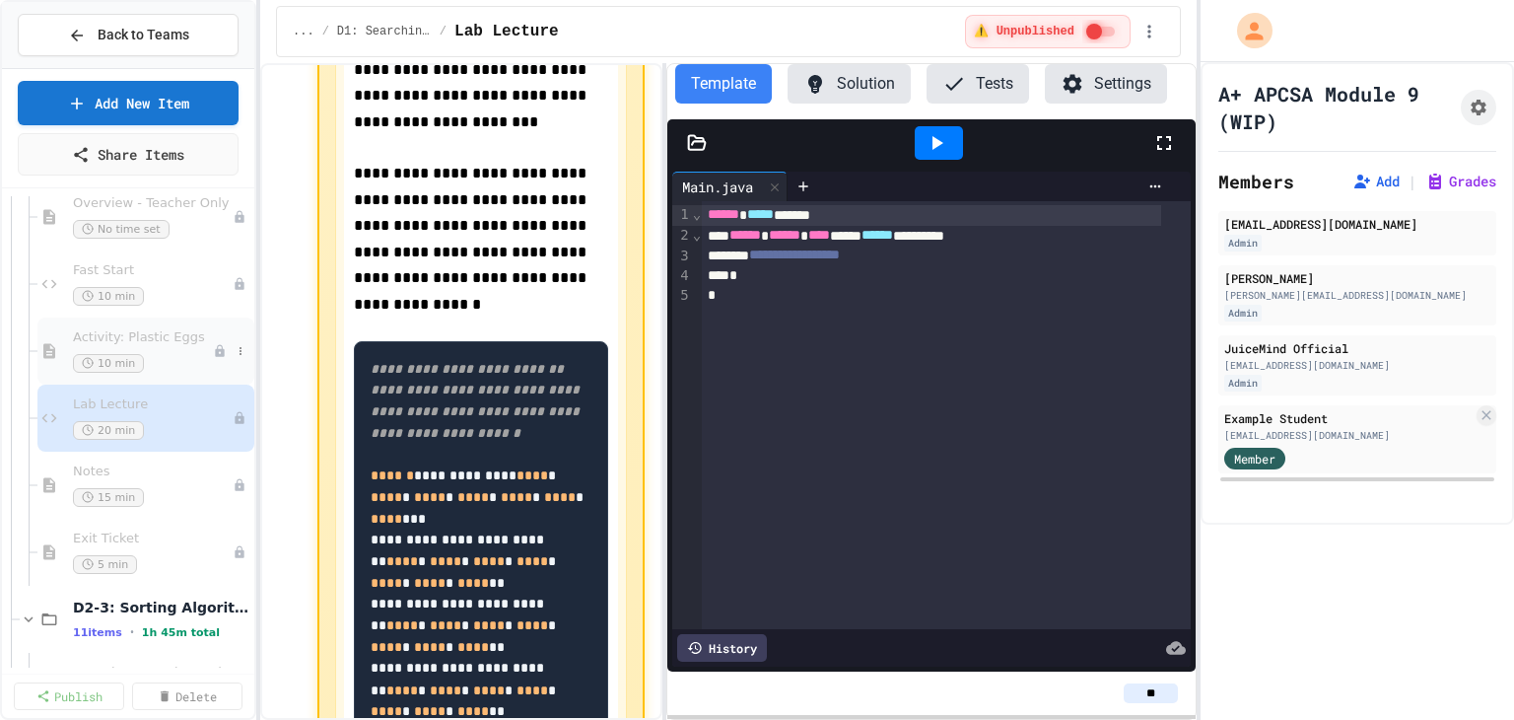
click at [138, 359] on div "10 min" at bounding box center [143, 363] width 140 height 19
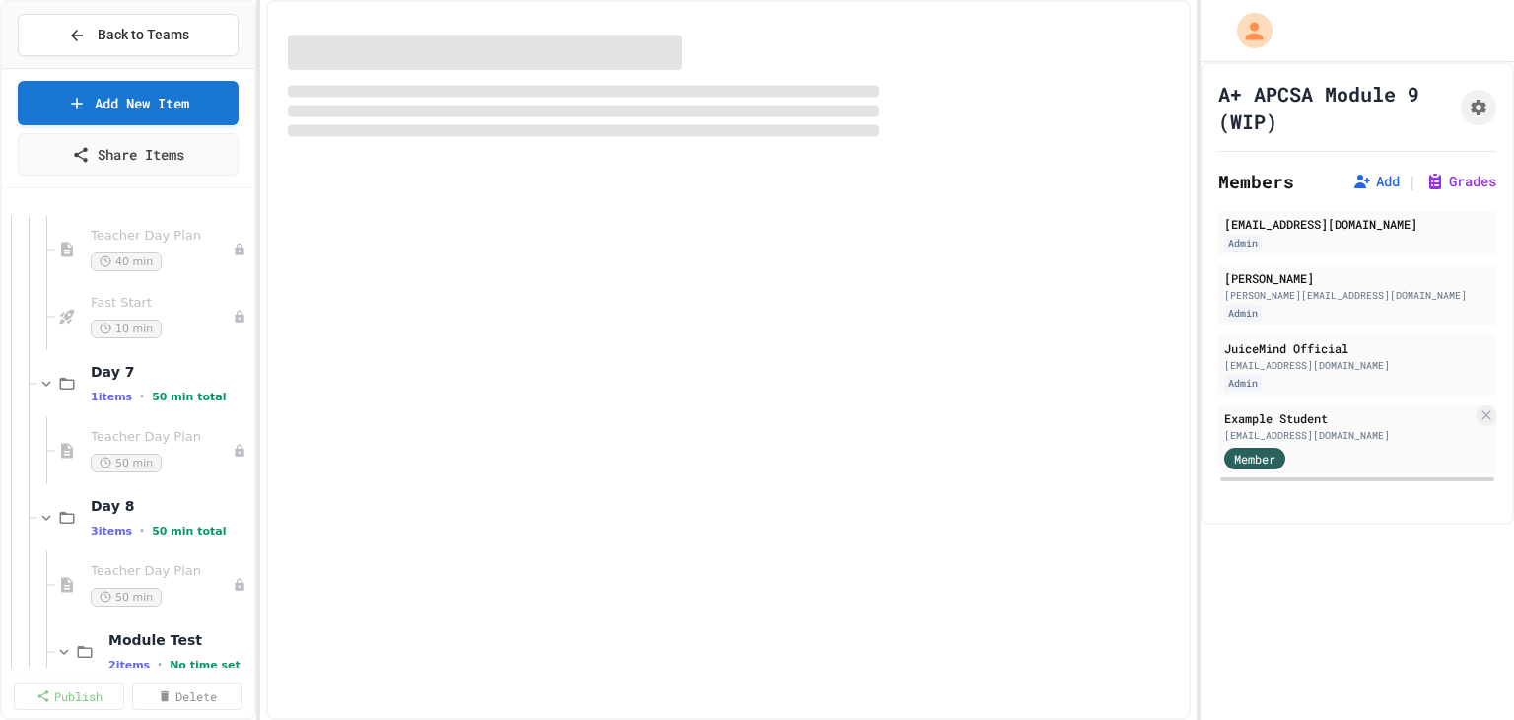
scroll to position [4598, 0]
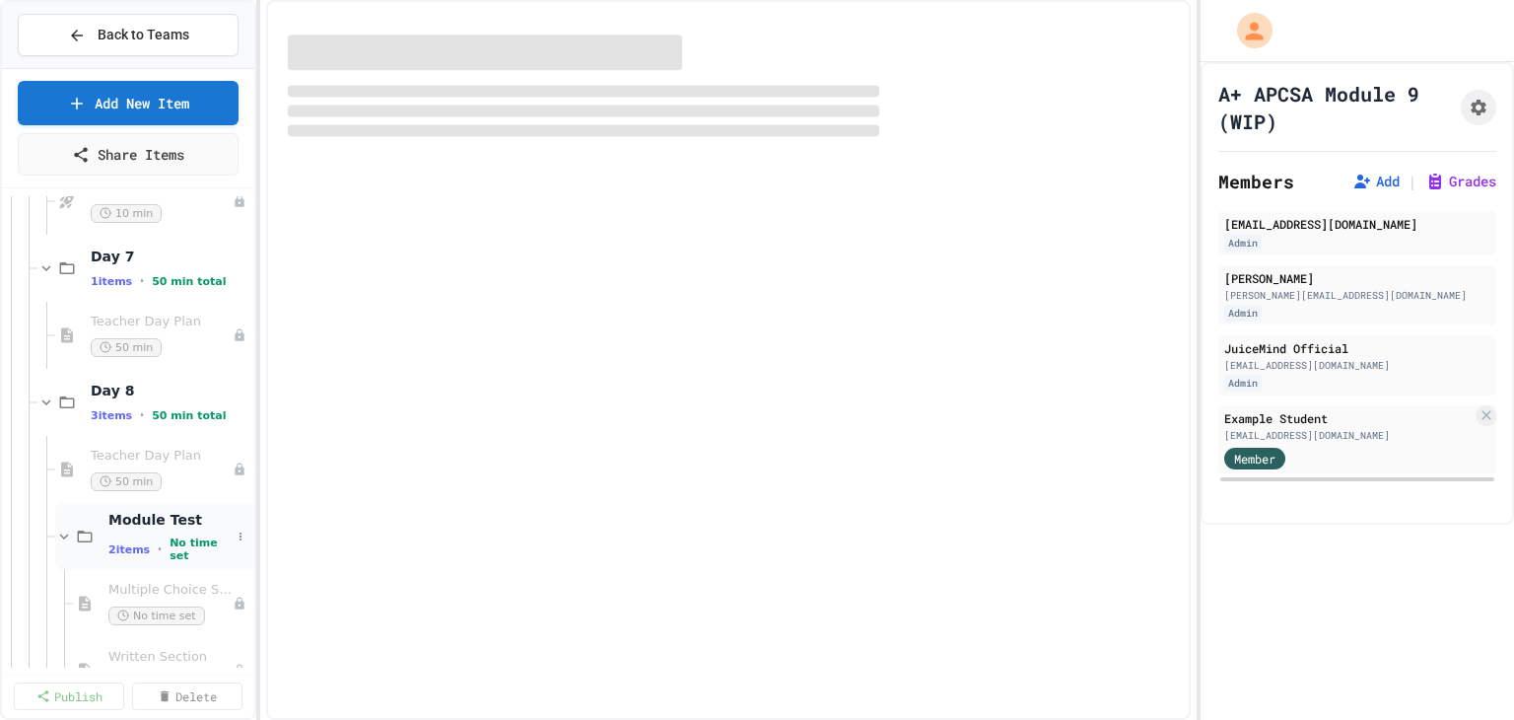
click at [64, 533] on icon at bounding box center [64, 536] width 18 height 18
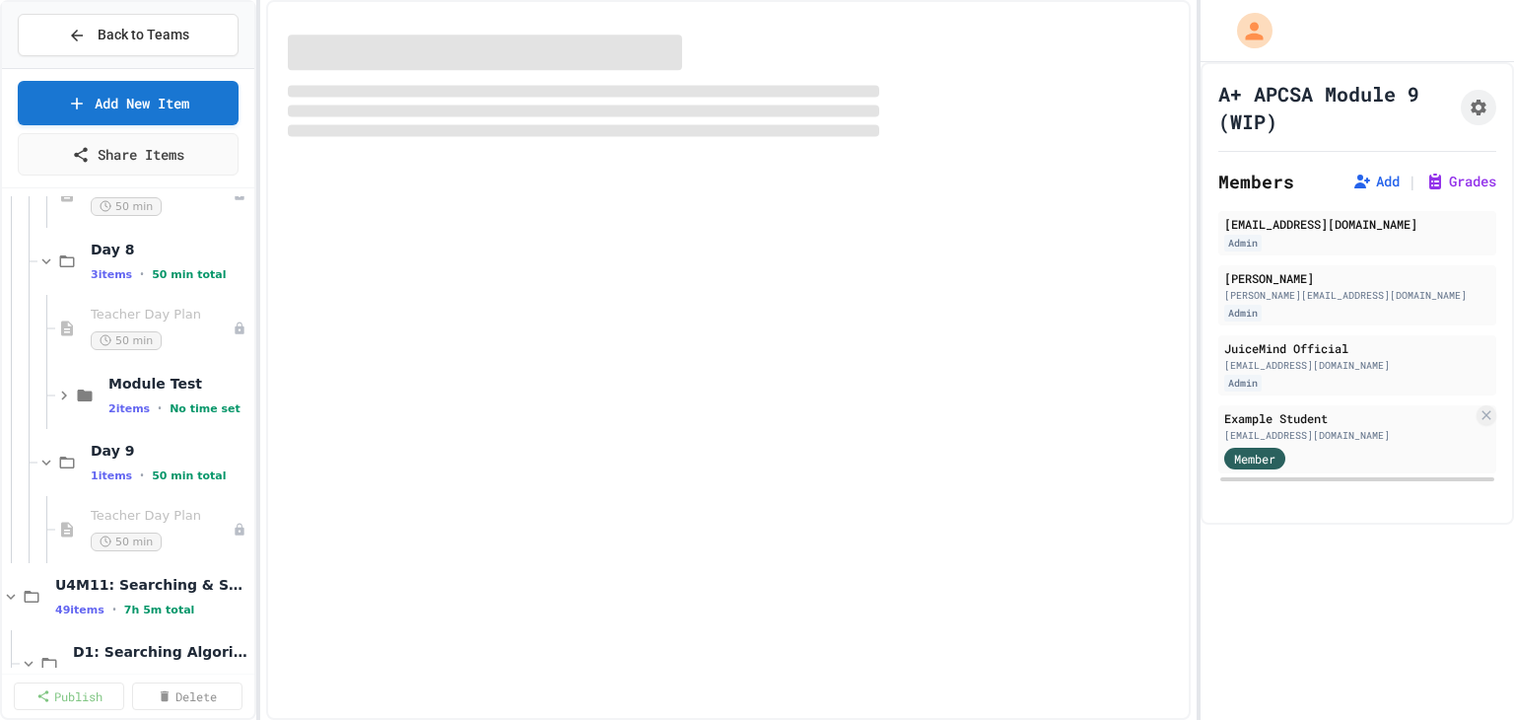
scroll to position [4795, 0]
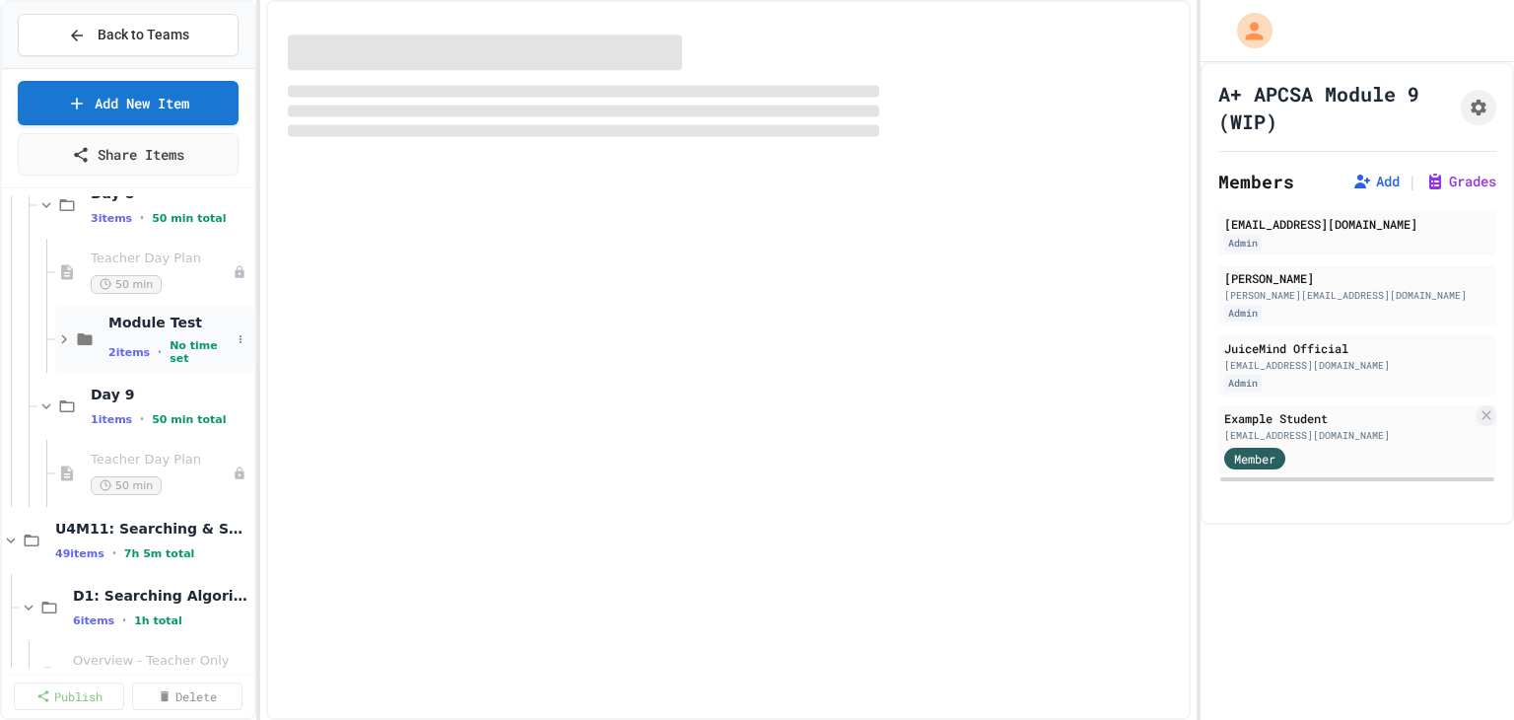
click at [61, 334] on icon at bounding box center [64, 339] width 18 height 18
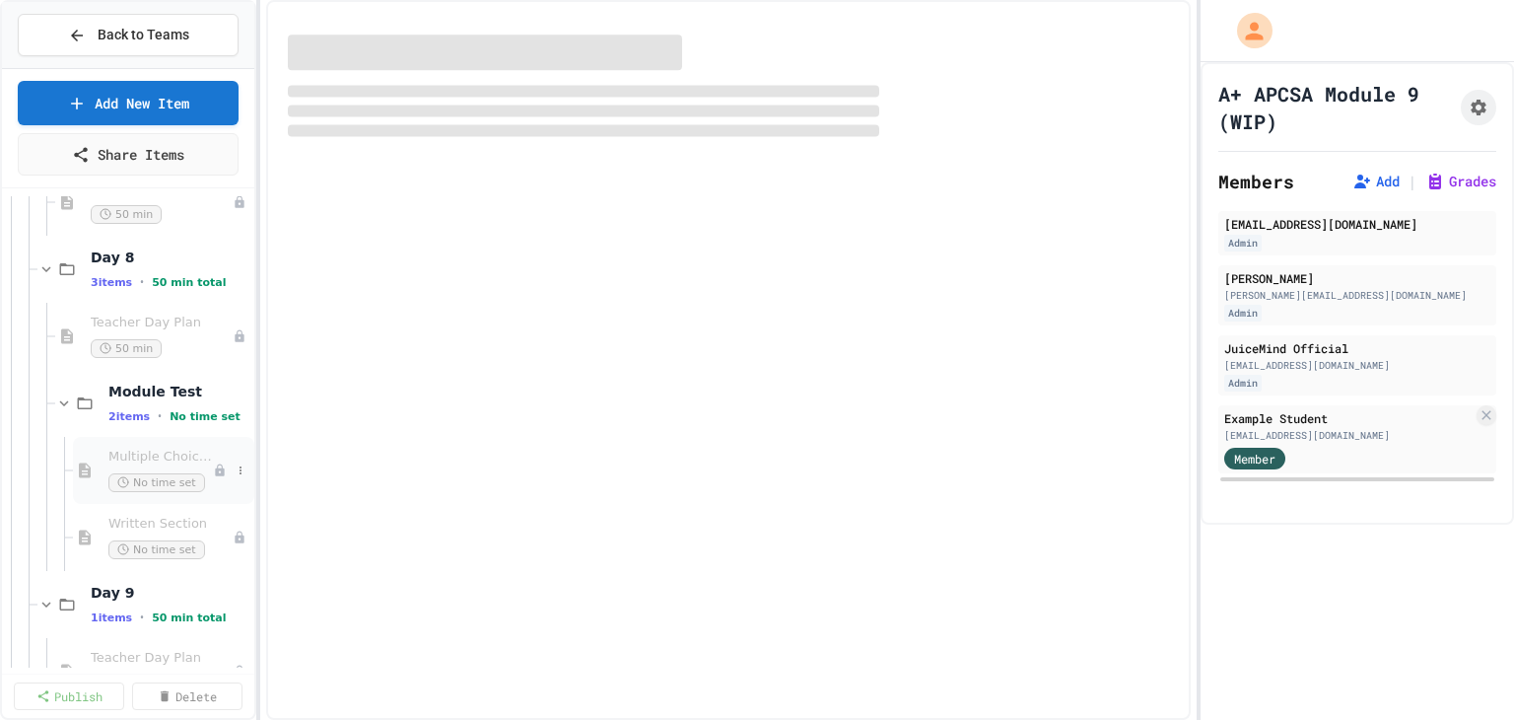
scroll to position [4697, 0]
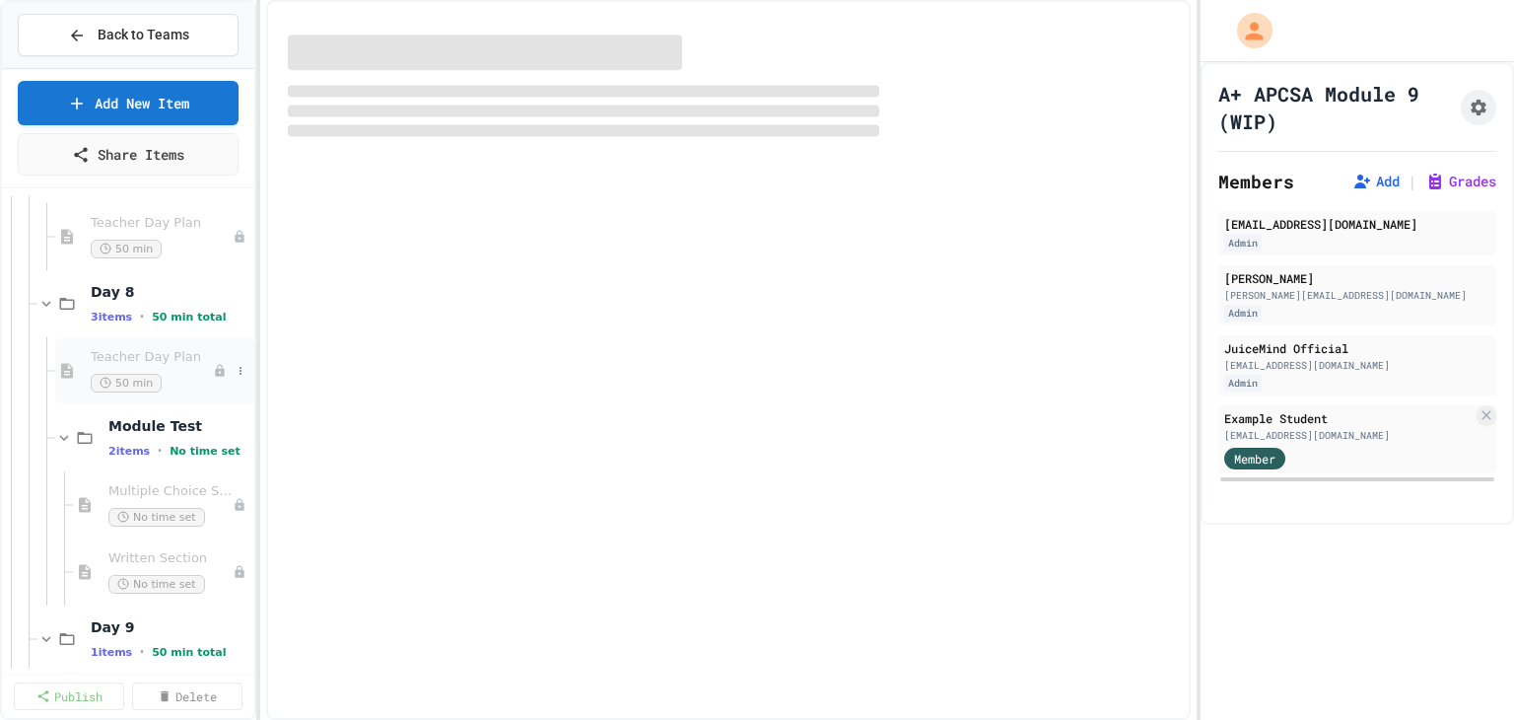
click at [146, 360] on span "Teacher Day Plan" at bounding box center [152, 357] width 122 height 17
